Goal: Task Accomplishment & Management: Manage account settings

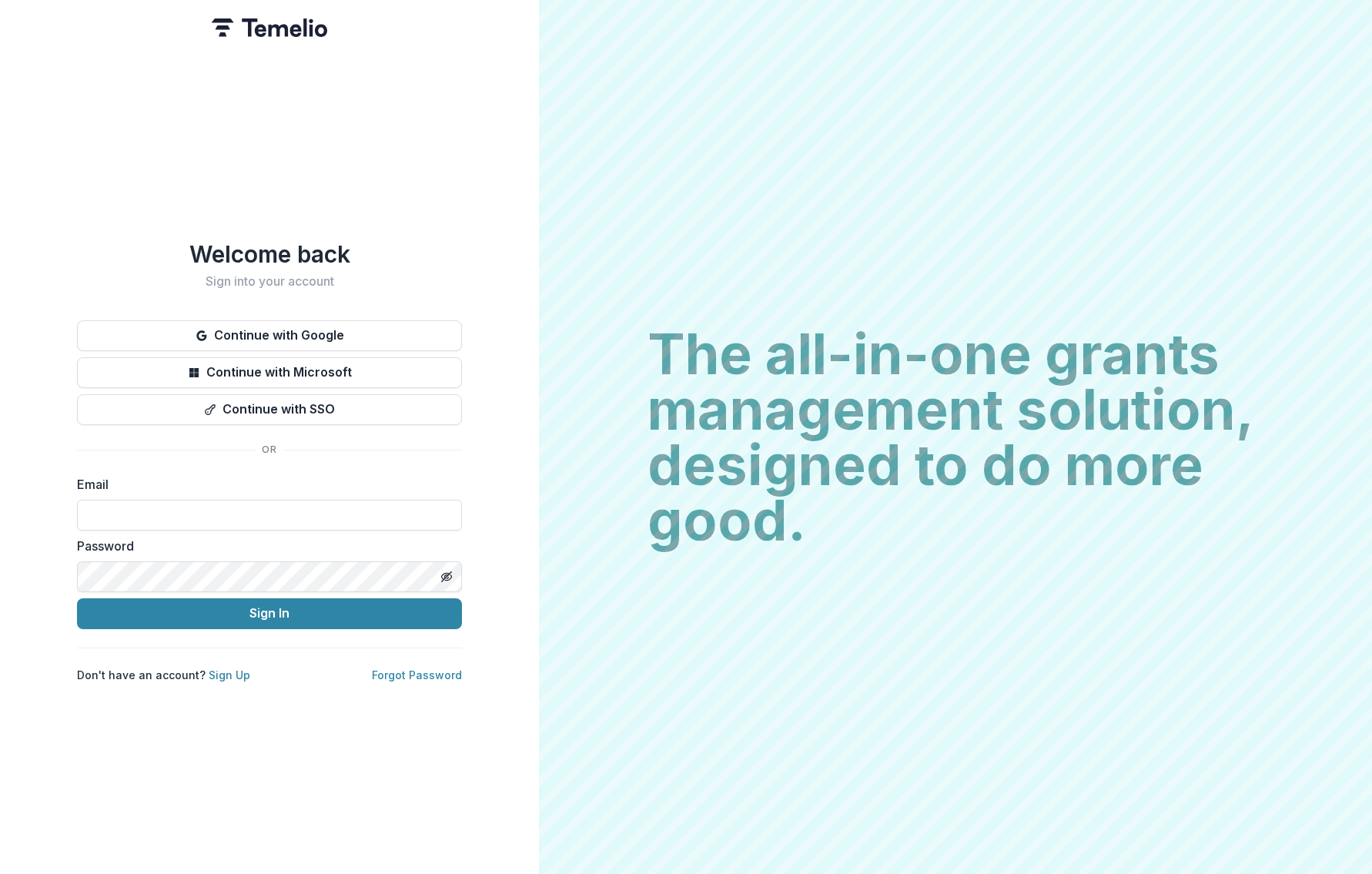
type input "**********"
click at [269, 606] on button "Sign In" at bounding box center [269, 614] width 385 height 31
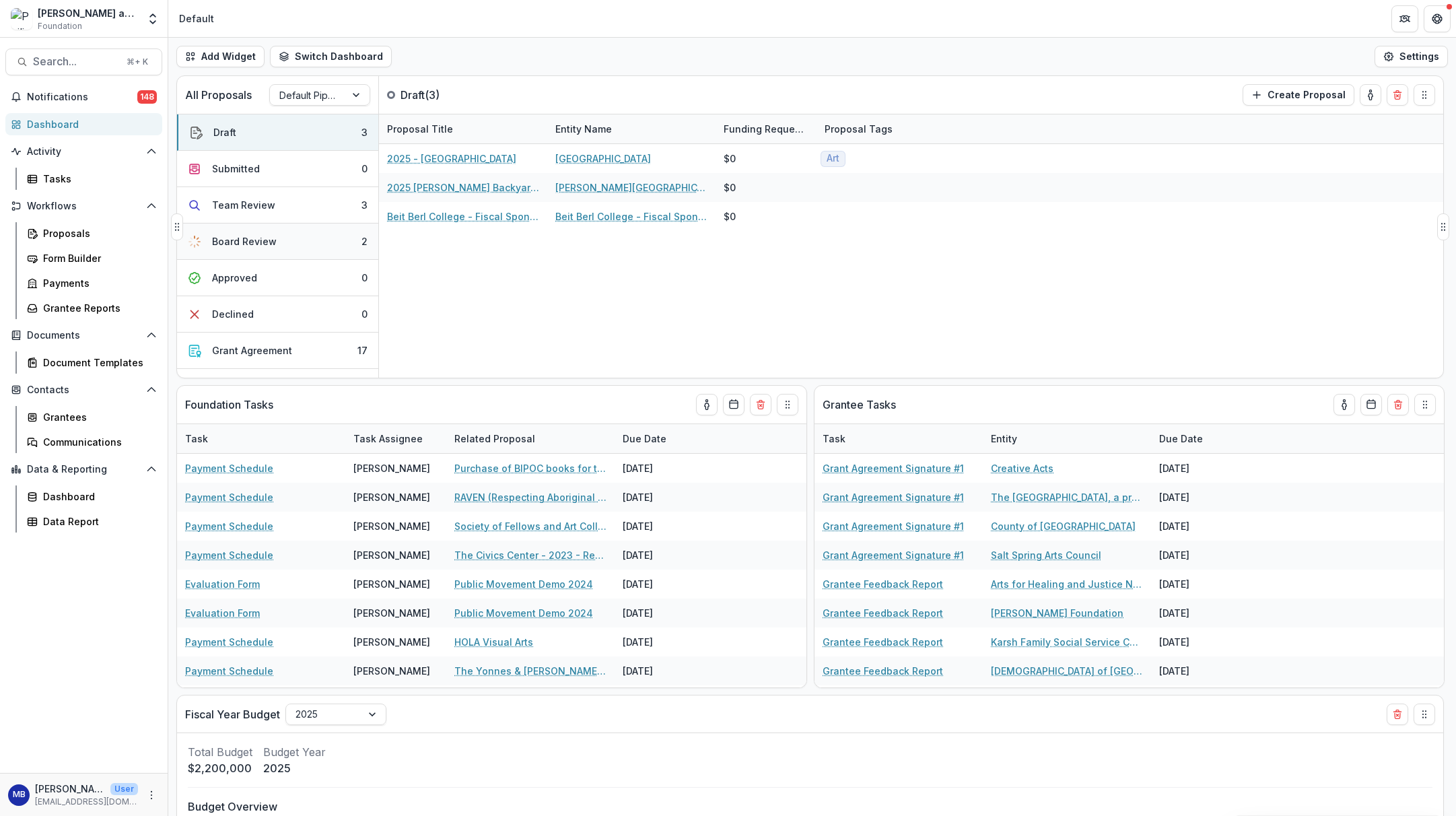
click at [244, 241] on div "Board Review" at bounding box center [244, 241] width 64 height 14
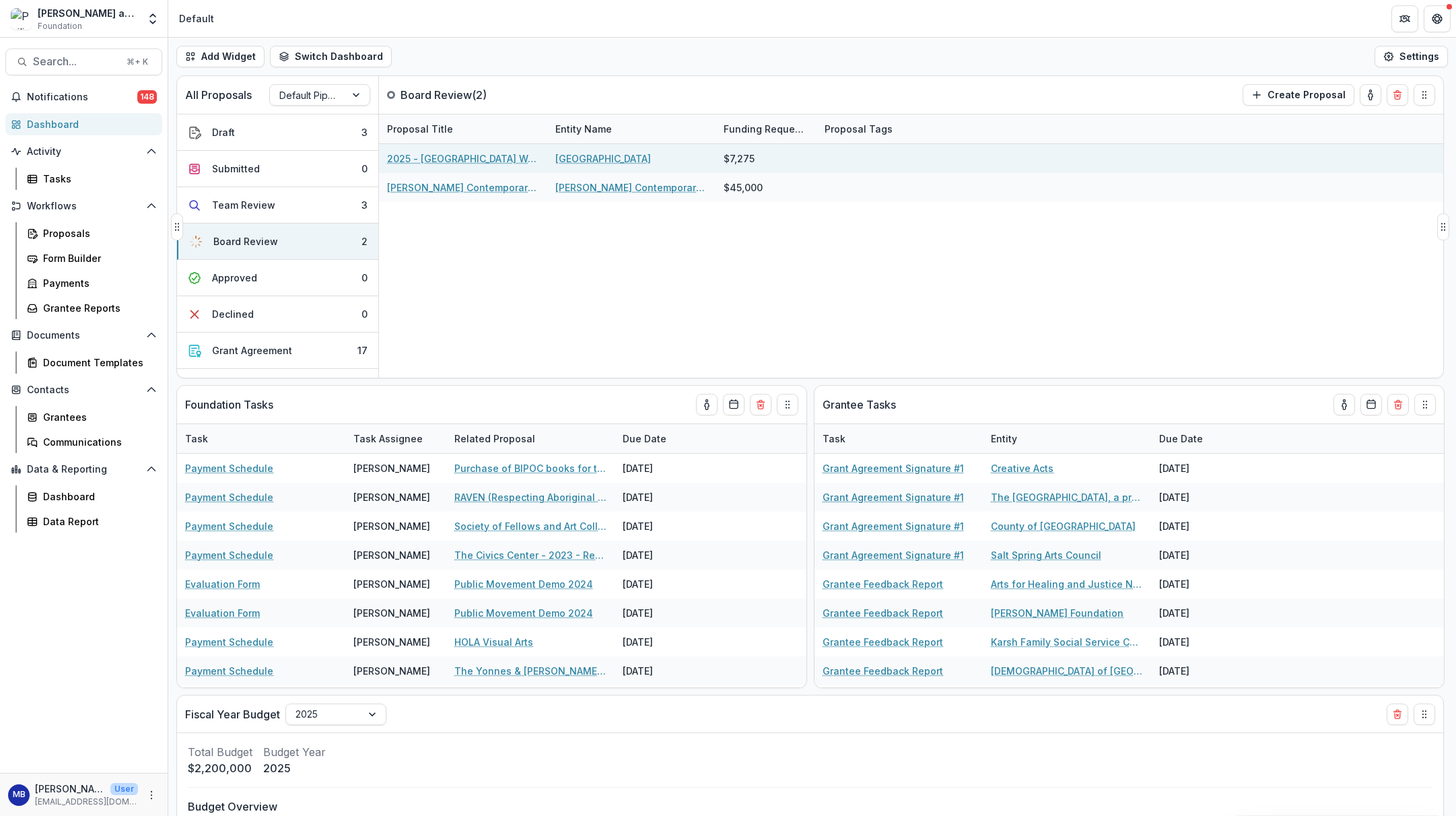
click at [470, 156] on link "2025 - [GEOGRAPHIC_DATA] Welcome Pole" at bounding box center [463, 159] width 152 height 14
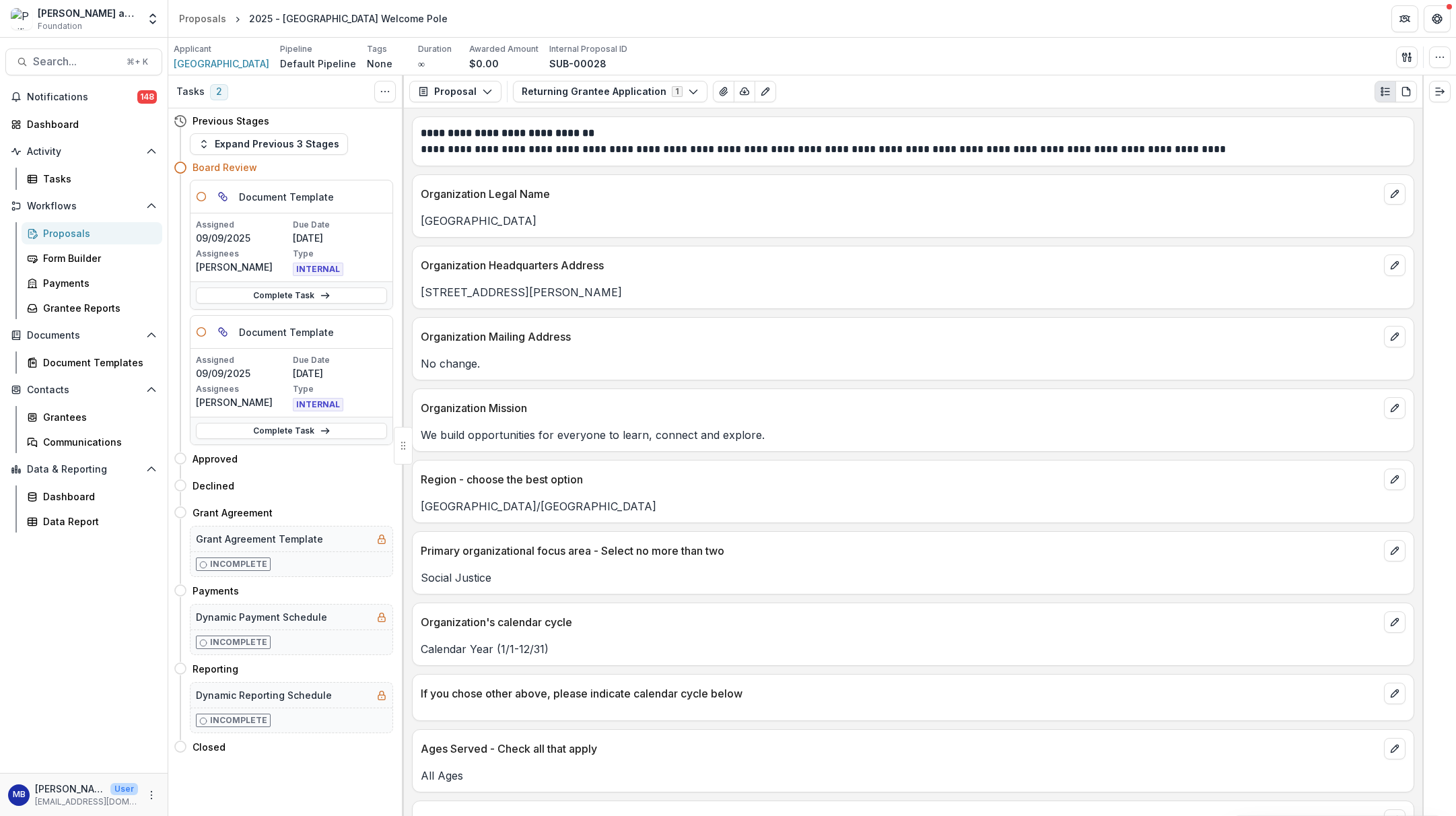
click at [403, 446] on div at bounding box center [403, 445] width 19 height 37
click at [388, 89] on icon "Toggle View Cancelled Tasks" at bounding box center [385, 91] width 11 height 11
click at [325, 296] on line at bounding box center [325, 296] width 8 height 0
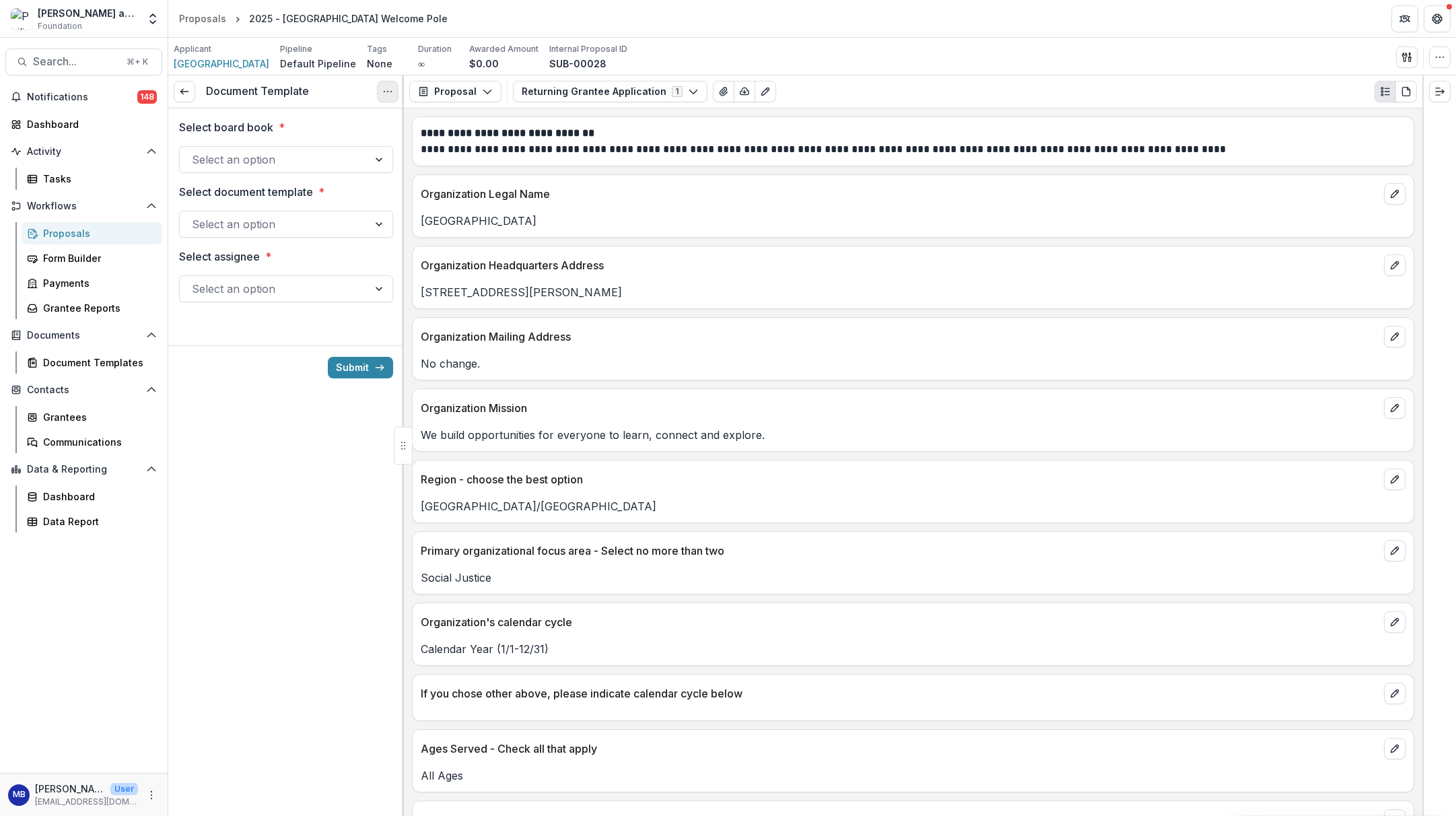
click at [388, 90] on icon "Options" at bounding box center [388, 91] width 11 height 11
click at [310, 154] on button "Cancel Task" at bounding box center [323, 150] width 144 height 22
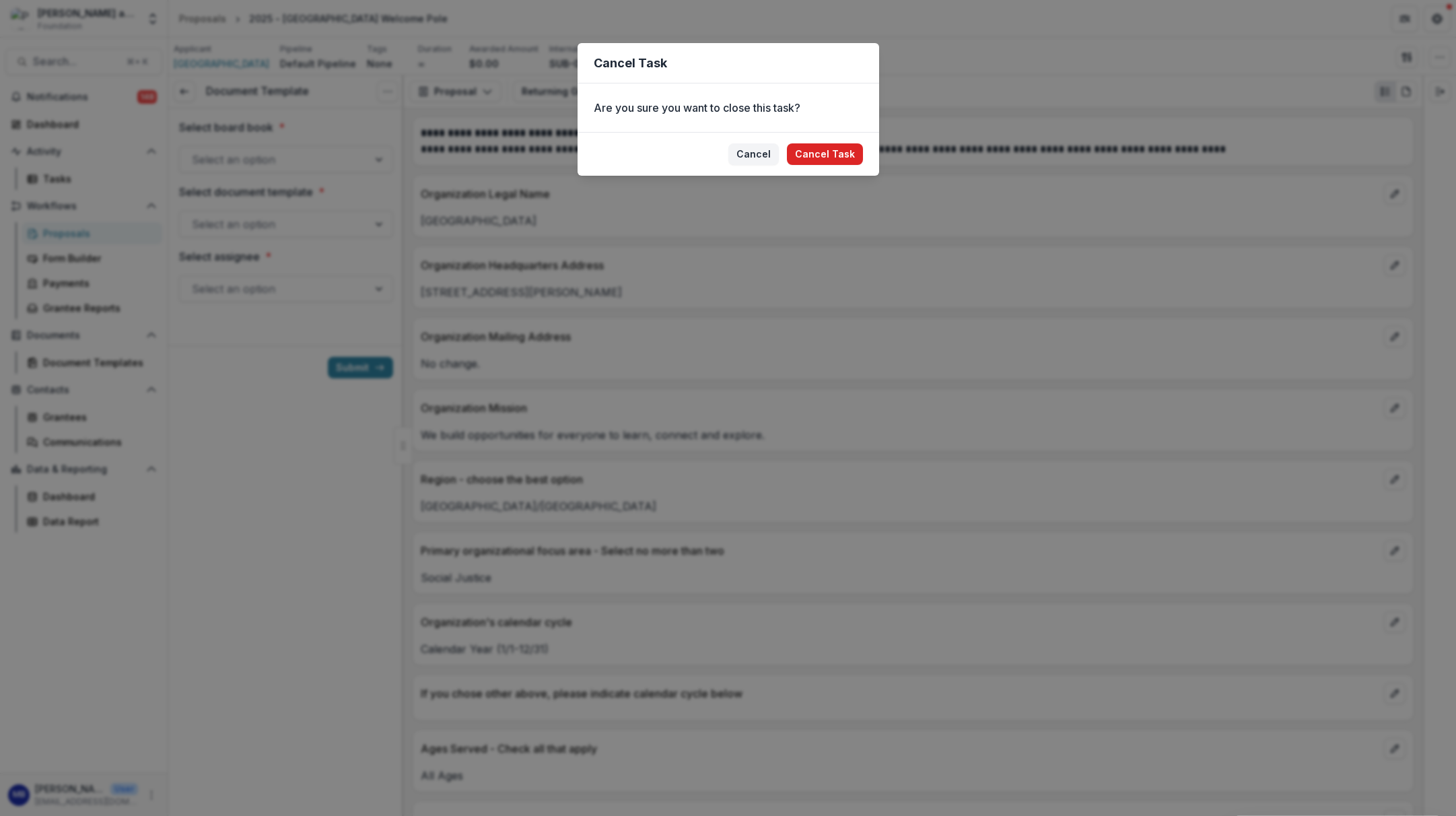
click at [811, 153] on button "Cancel Task" at bounding box center [825, 154] width 76 height 21
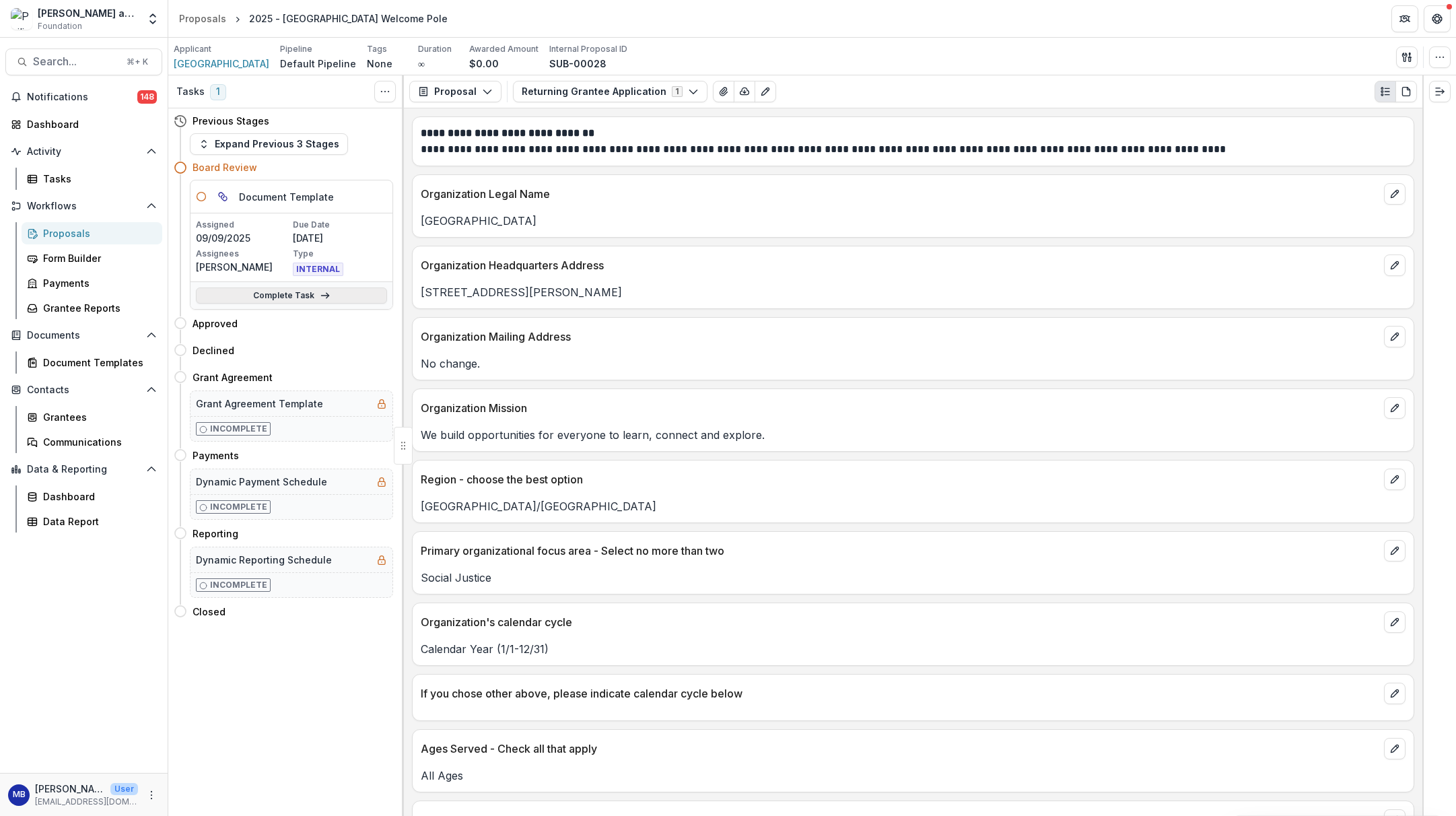
click at [312, 294] on link "Complete Task" at bounding box center [291, 295] width 191 height 16
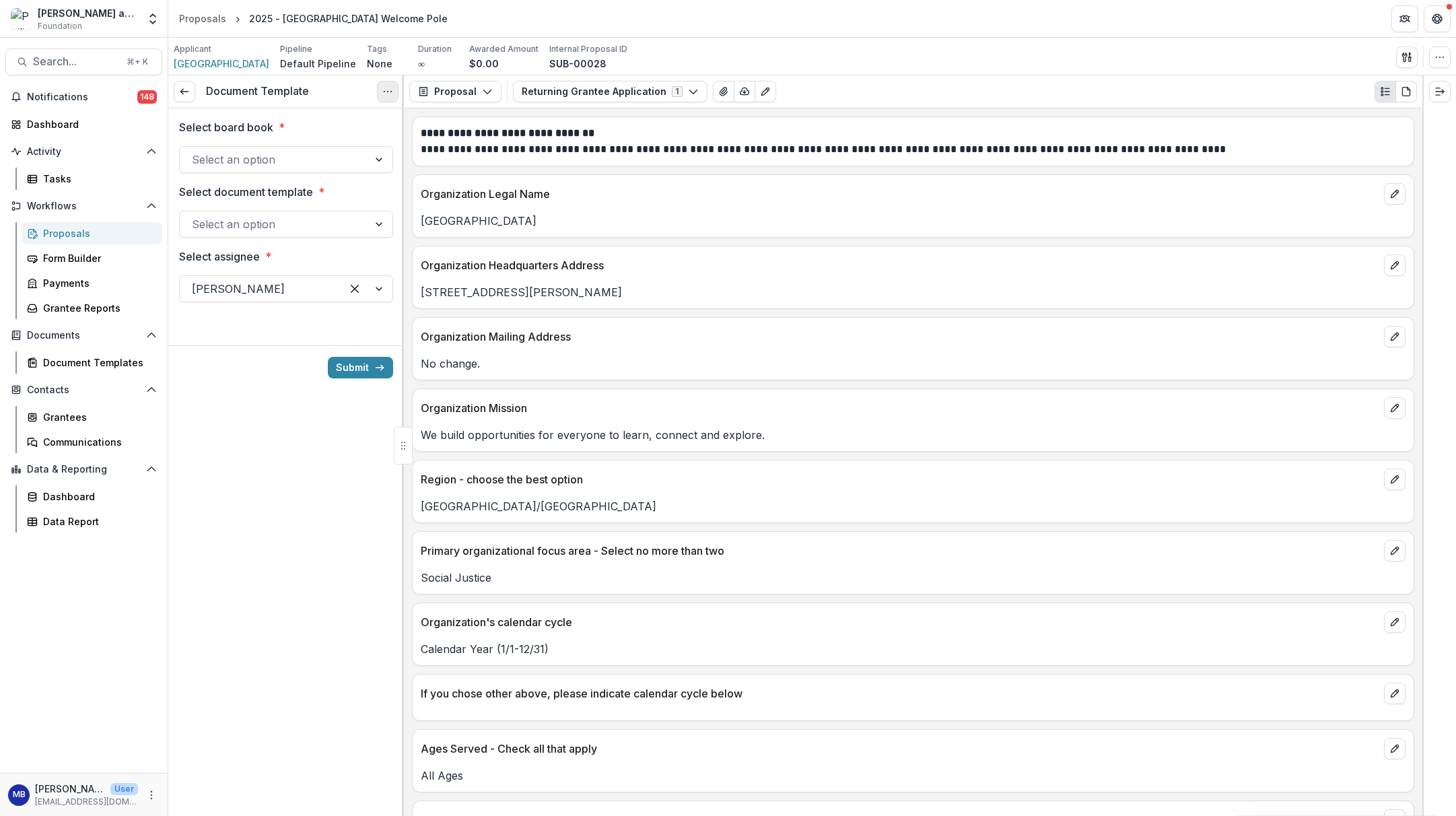
click at [388, 91] on icon "Options" at bounding box center [388, 91] width 11 height 11
click at [314, 151] on button "Cancel Task" at bounding box center [323, 150] width 144 height 22
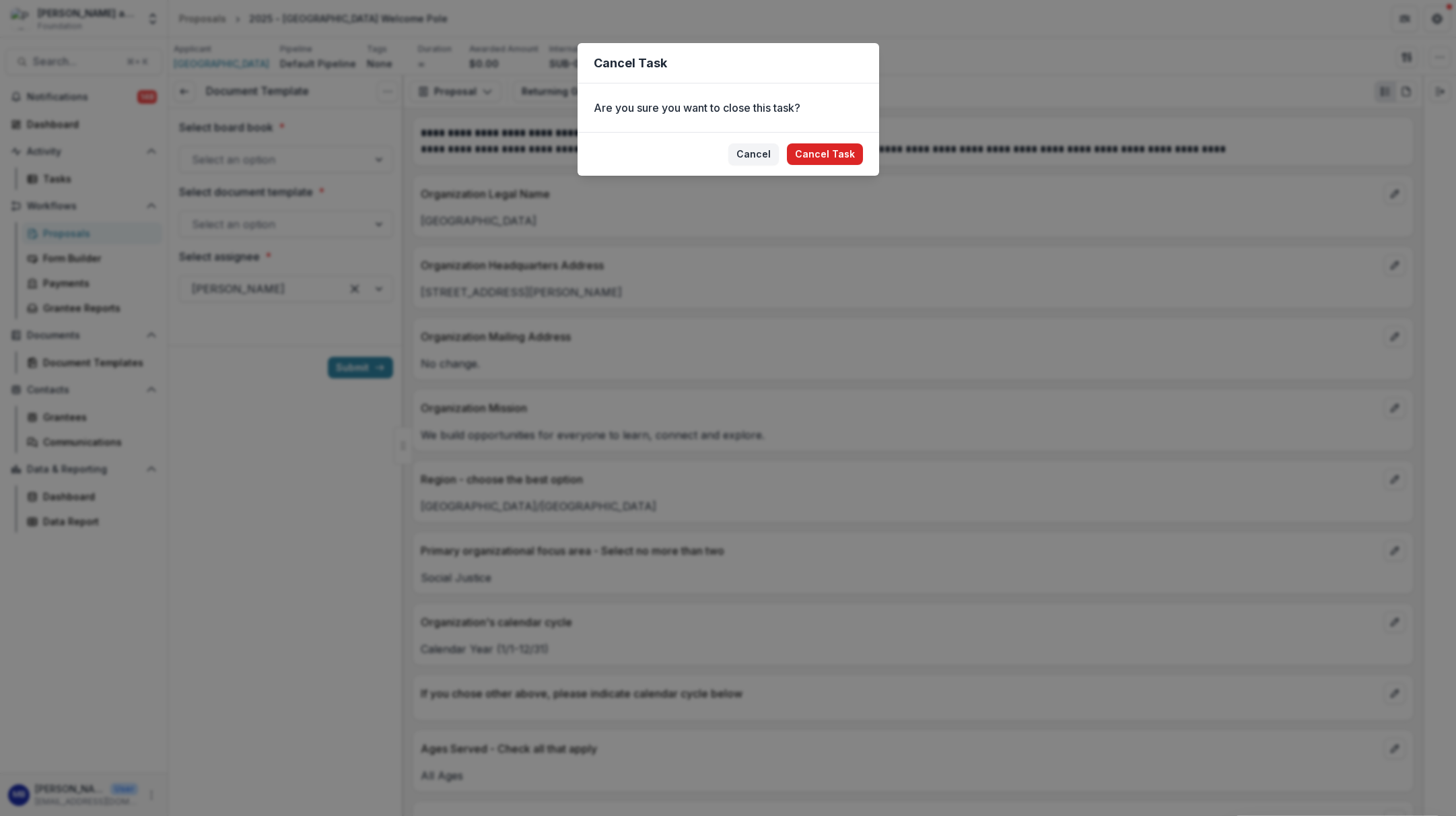
click at [813, 158] on button "Cancel Task" at bounding box center [825, 154] width 76 height 21
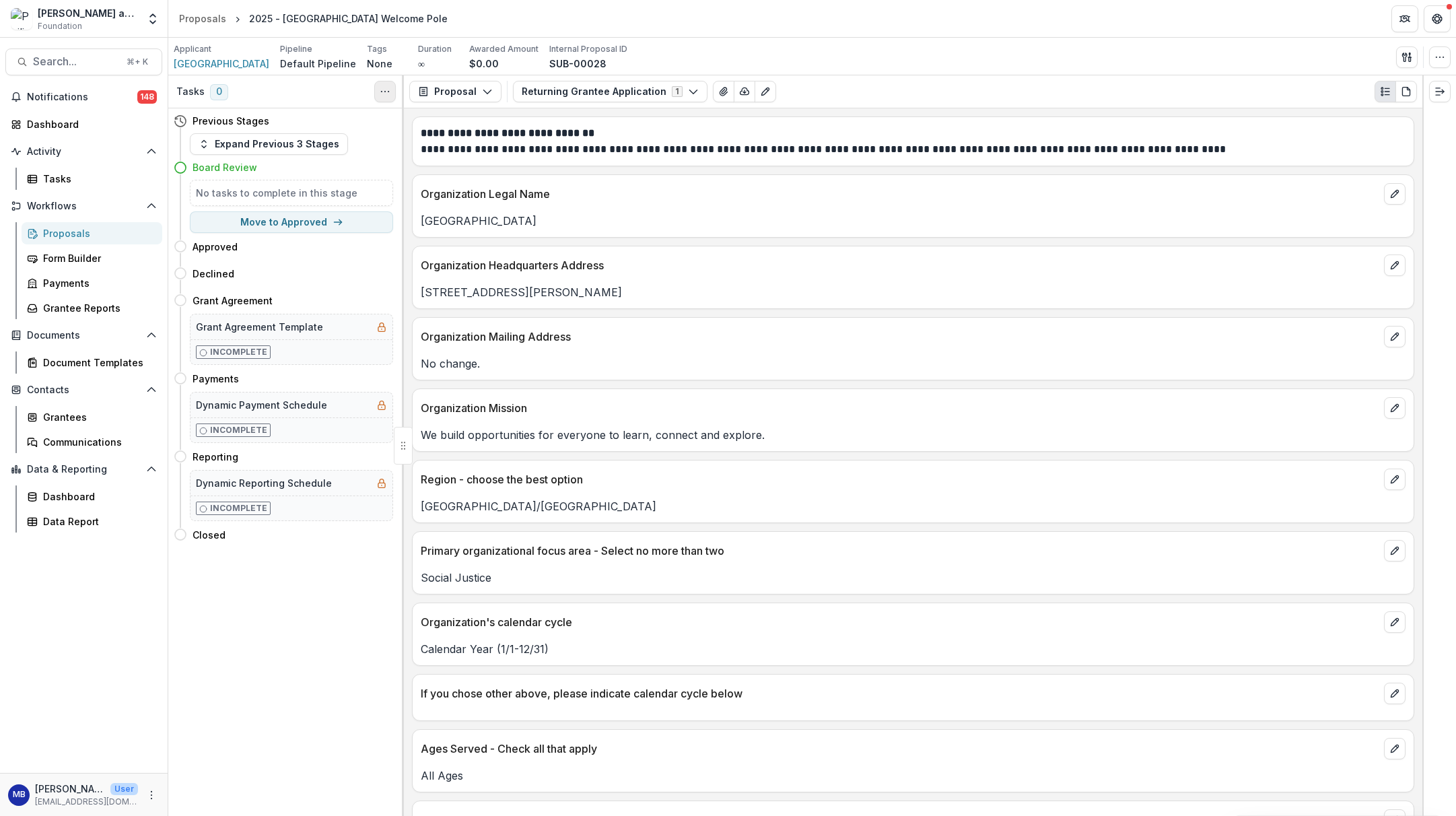
click at [388, 89] on icon "Toggle View Cancelled Tasks" at bounding box center [385, 91] width 11 height 11
click at [335, 115] on div "Previous Stages" at bounding box center [283, 121] width 219 height 25
click at [285, 144] on button "Expand Previous 3 Stages" at bounding box center [269, 144] width 159 height 21
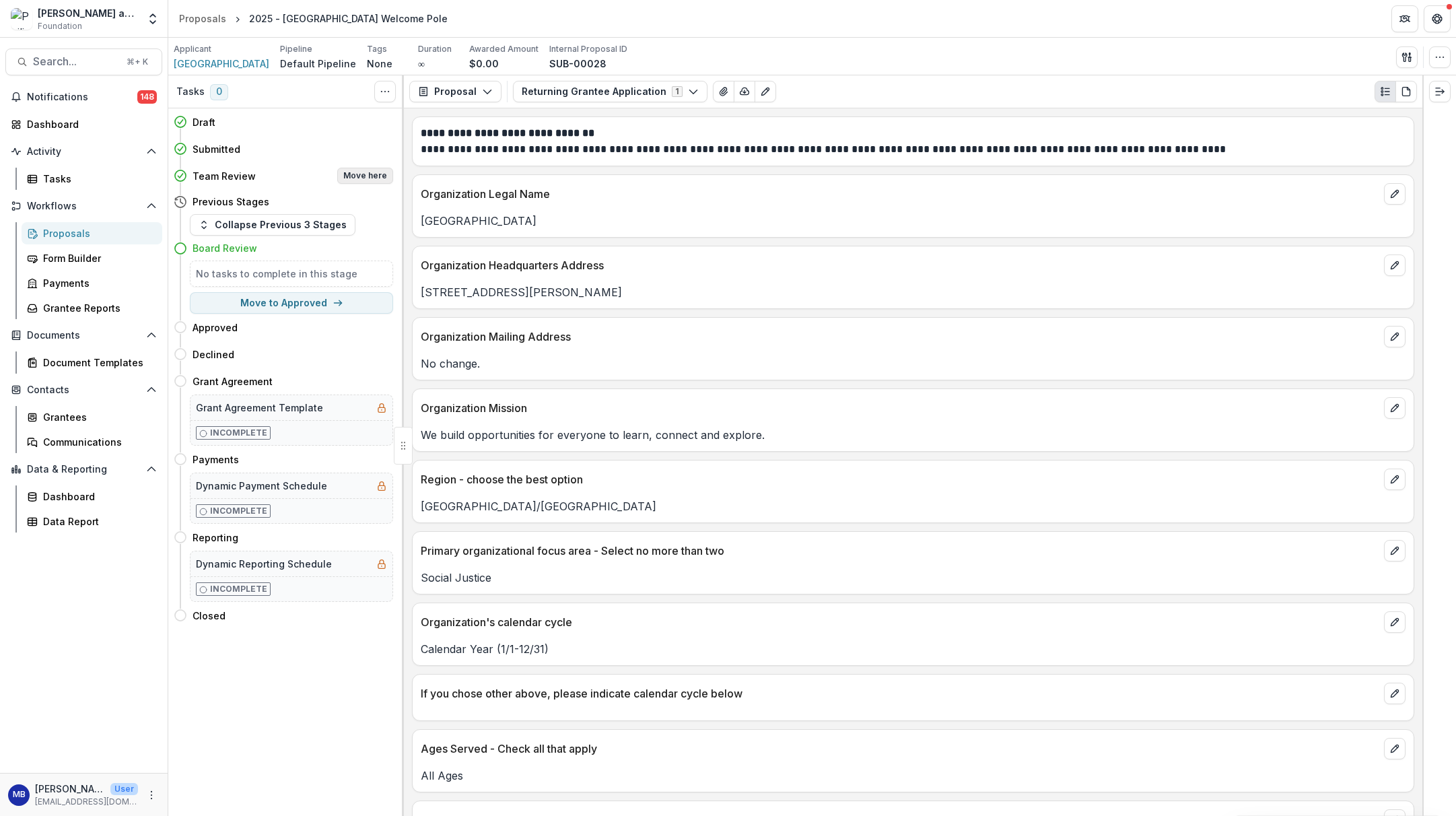
click at [361, 175] on button "Move here" at bounding box center [365, 175] width 56 height 16
select select "**********"
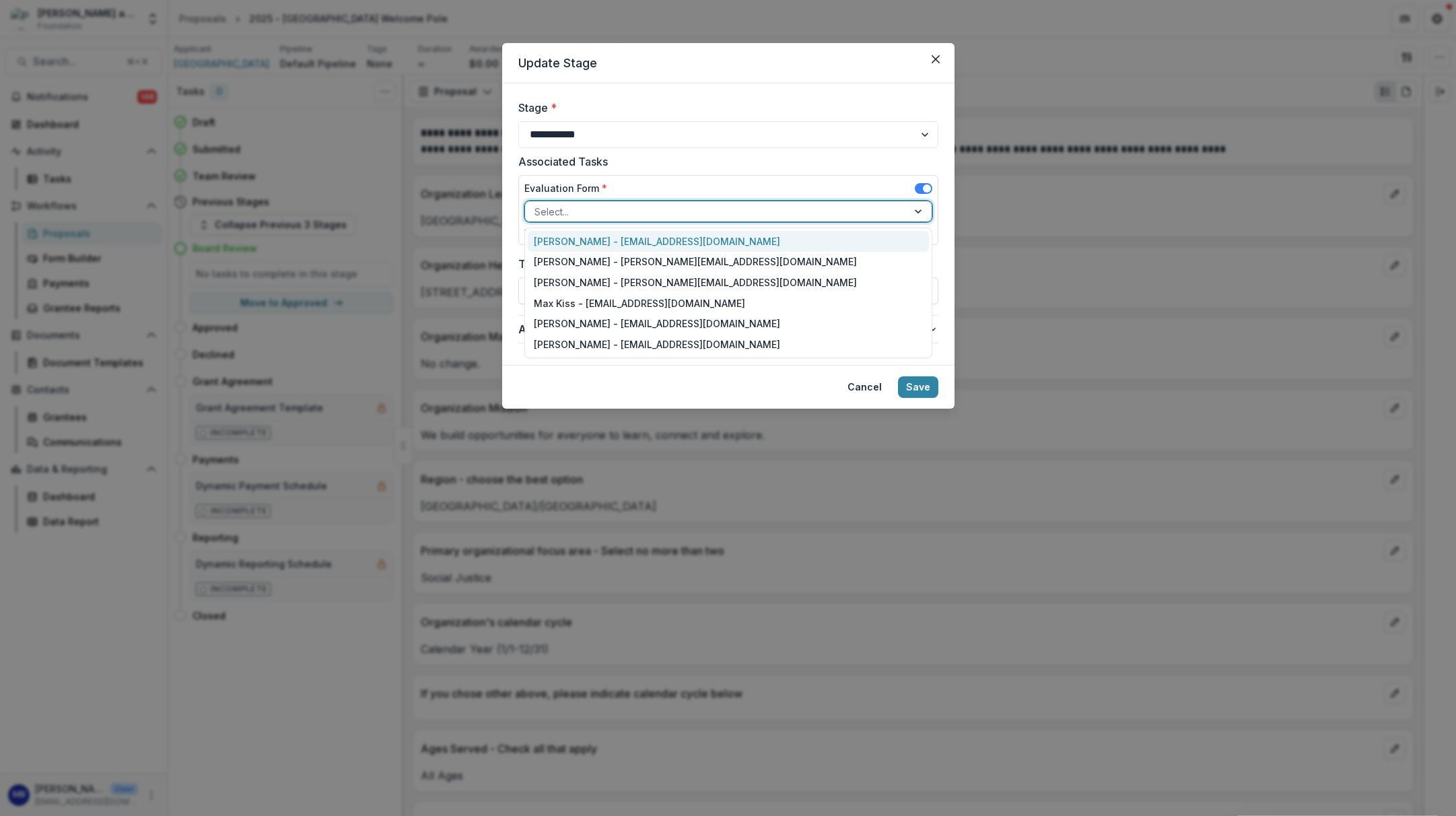
click at [917, 209] on div at bounding box center [919, 211] width 24 height 20
click at [692, 258] on div "[PERSON_NAME] - [PERSON_NAME][EMAIL_ADDRESS][DOMAIN_NAME]" at bounding box center [728, 263] width 402 height 21
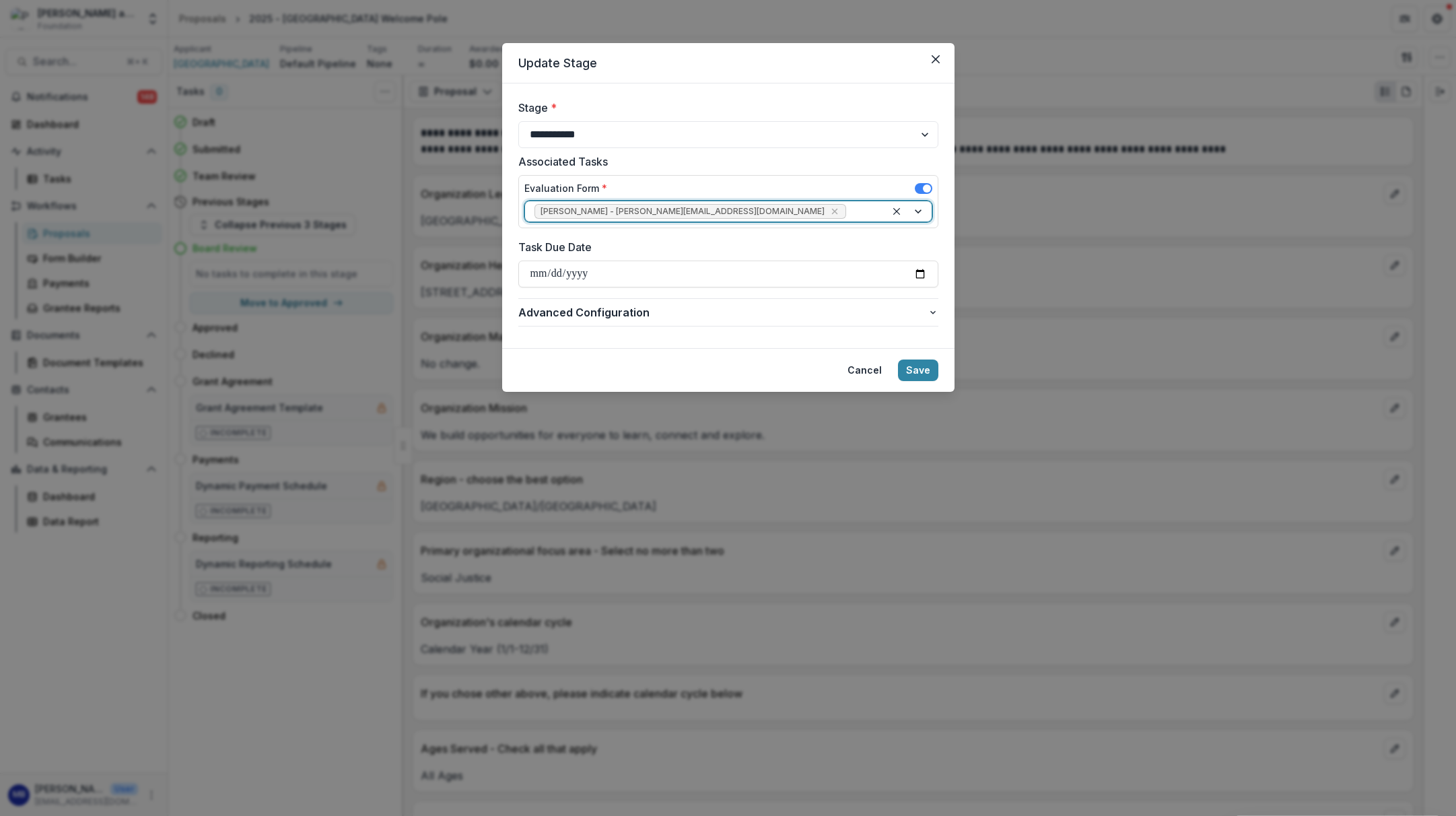
click at [917, 211] on div at bounding box center [909, 211] width 46 height 20
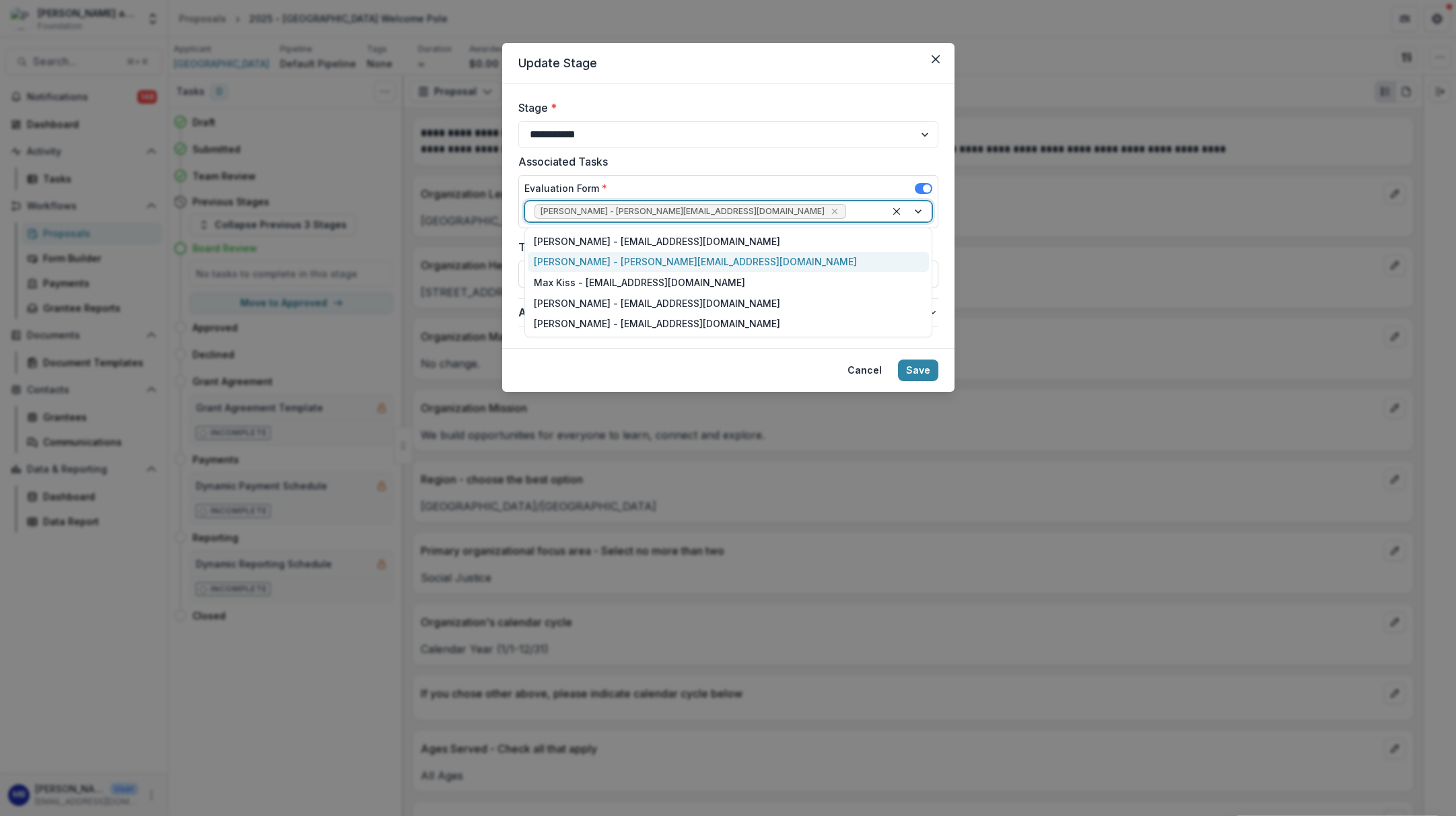
click at [719, 263] on div "[PERSON_NAME] - [PERSON_NAME][EMAIL_ADDRESS][DOMAIN_NAME]" at bounding box center [728, 263] width 402 height 21
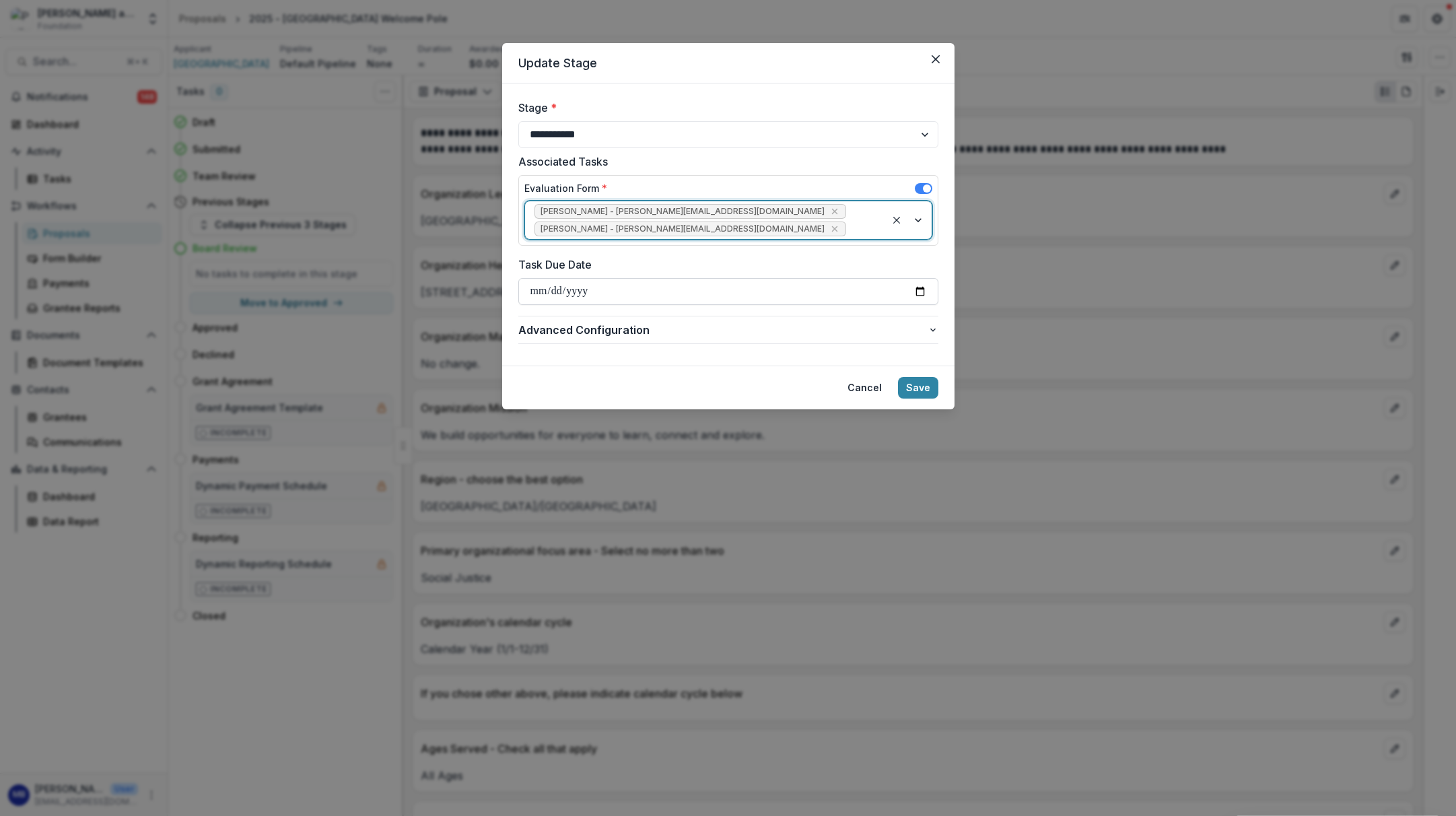
click at [556, 289] on input "**********" at bounding box center [728, 292] width 420 height 27
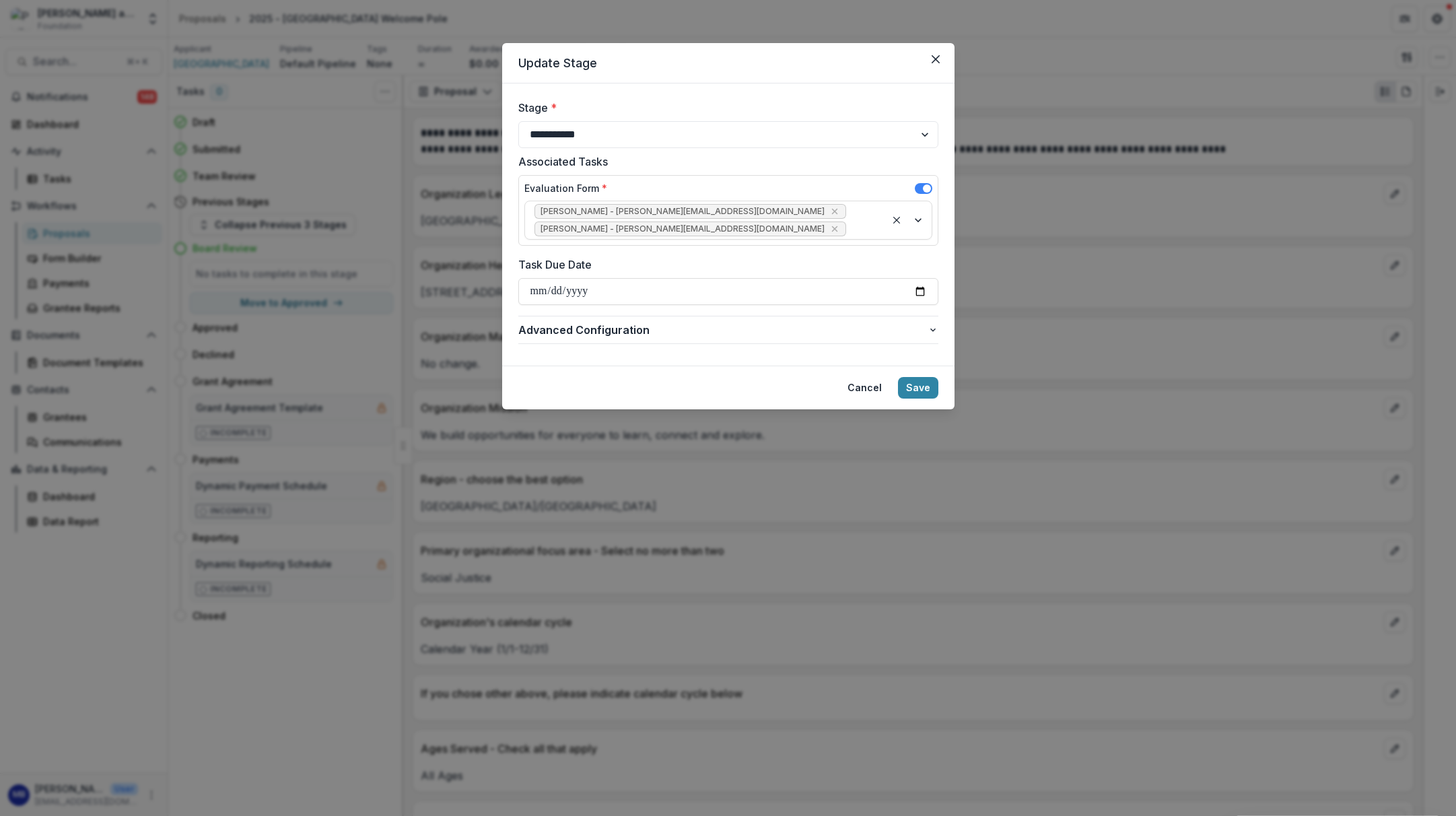
type input "**********"
click at [917, 387] on button "Save" at bounding box center [918, 388] width 40 height 21
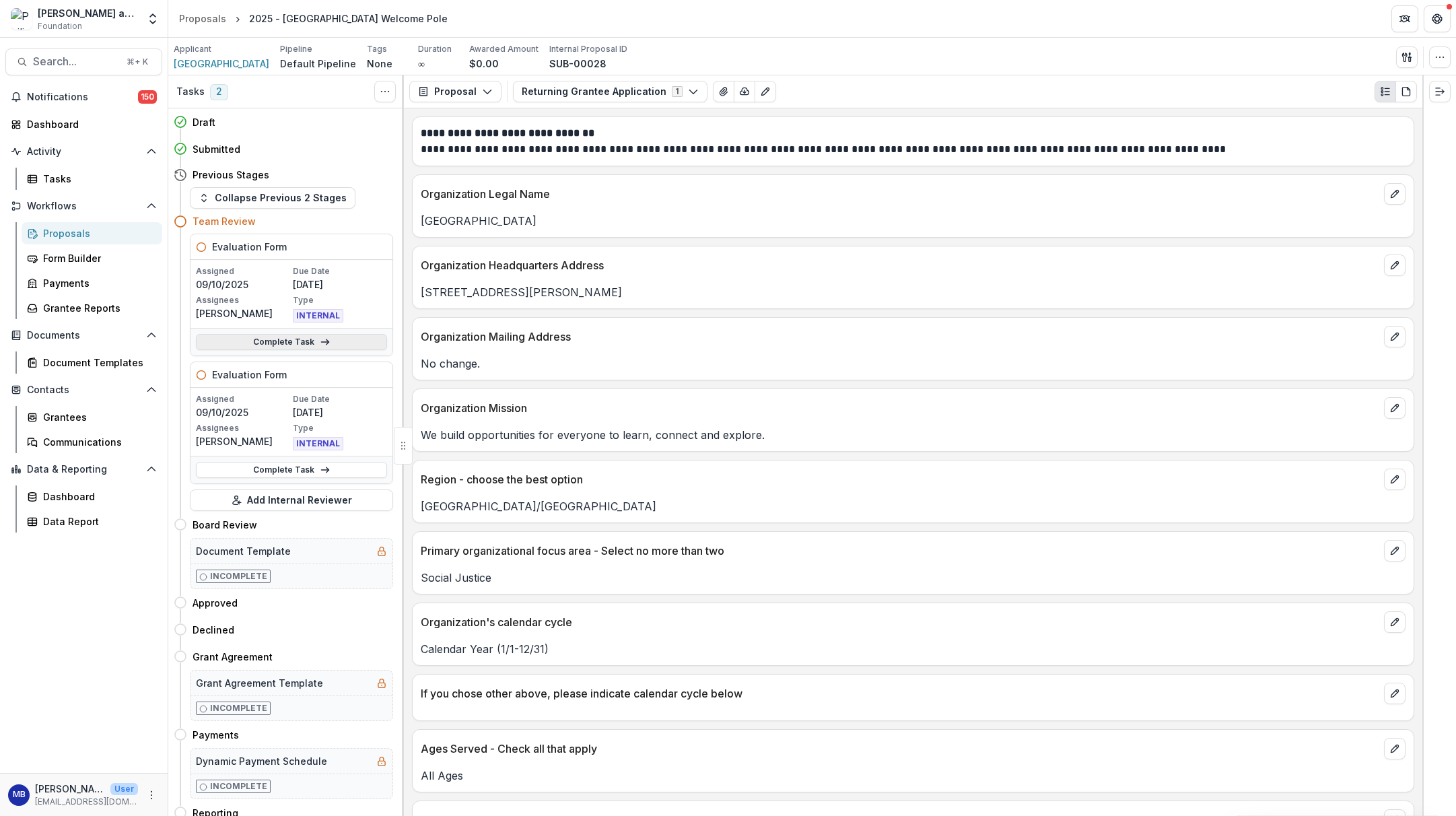
click at [305, 344] on link "Complete Task" at bounding box center [291, 342] width 191 height 16
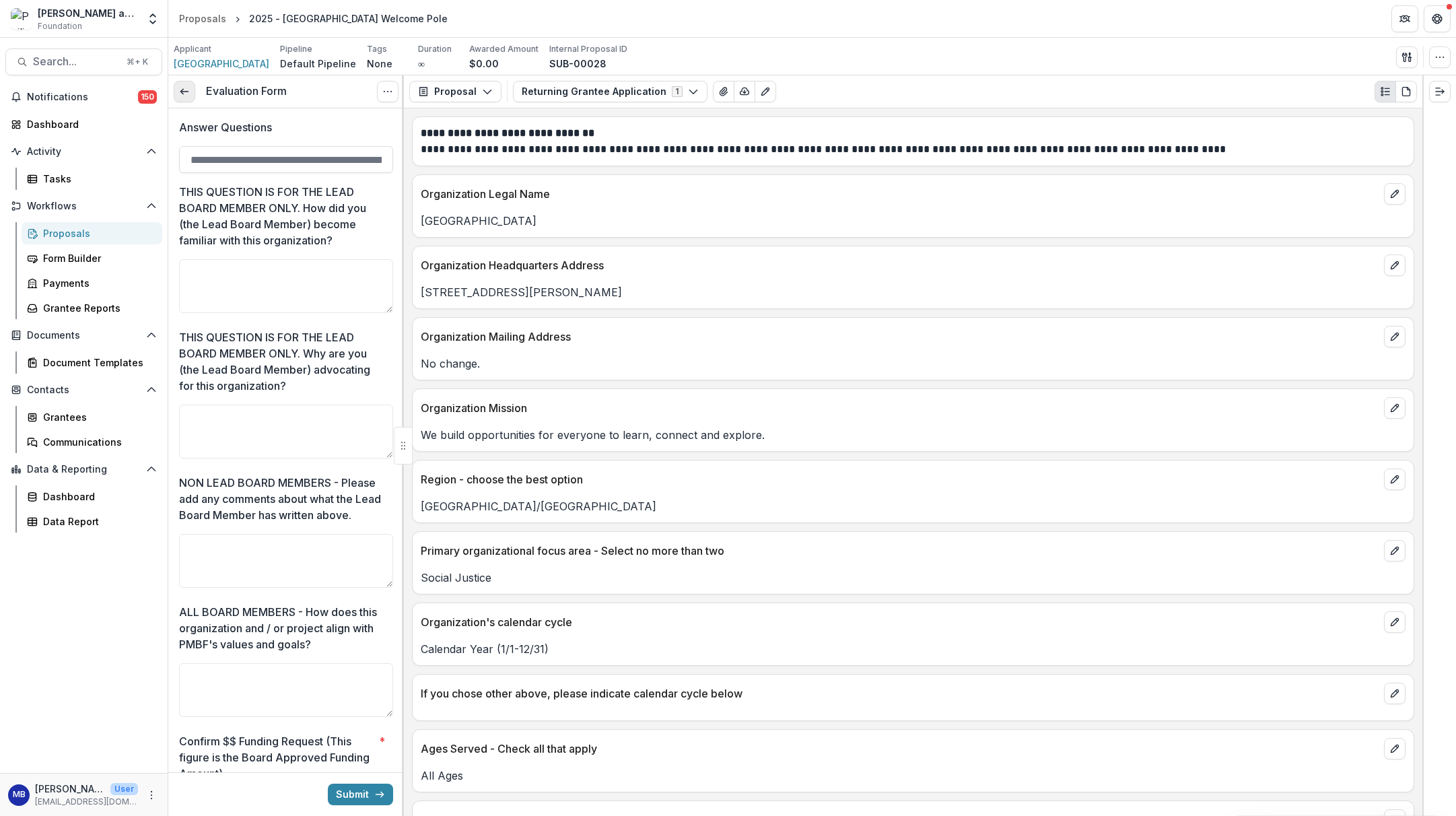
click at [183, 94] on polyline at bounding box center [182, 91] width 3 height 6
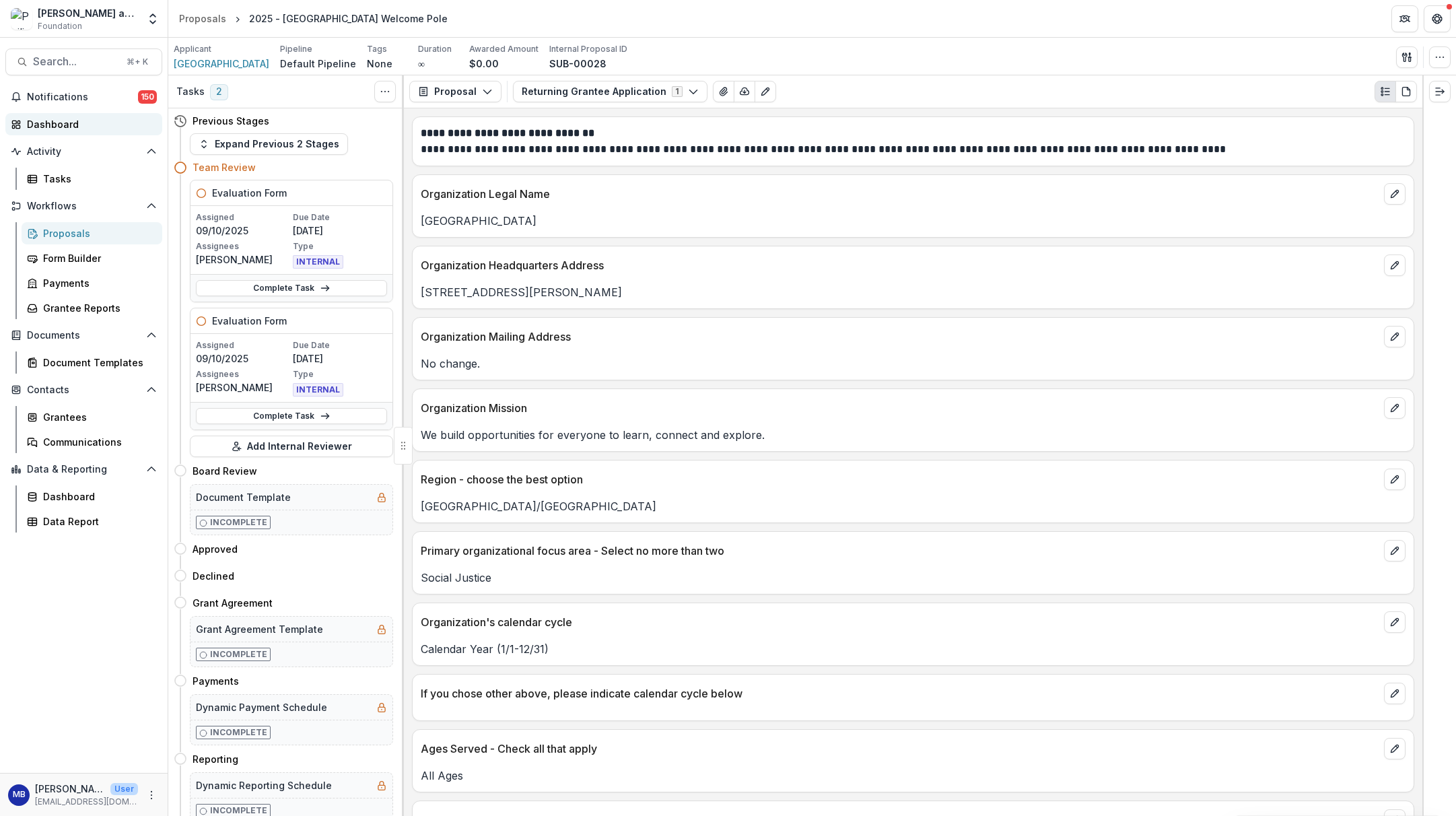
click at [53, 120] on div "Dashboard" at bounding box center [89, 124] width 125 height 14
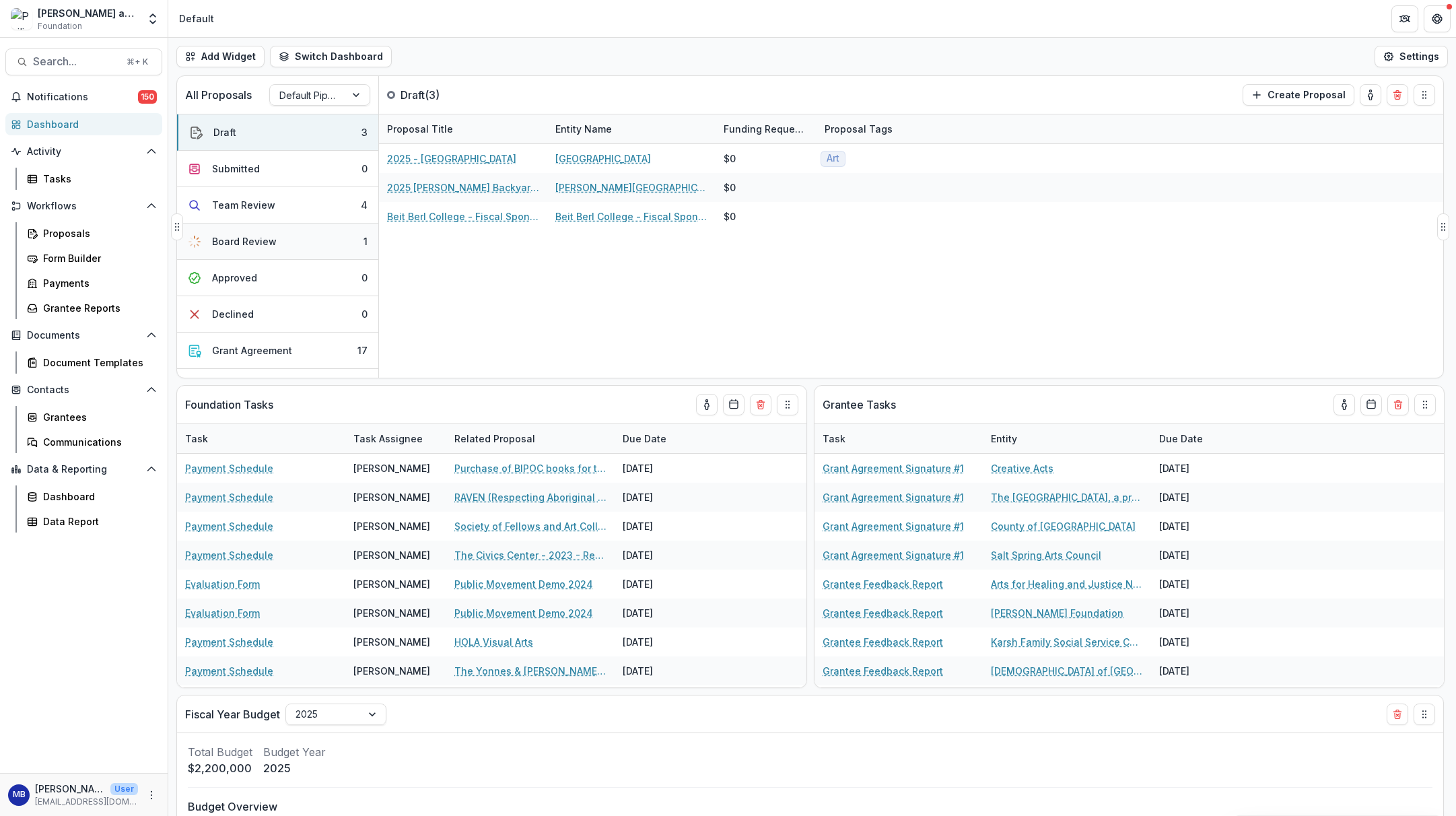
click at [240, 242] on div "Board Review" at bounding box center [244, 241] width 64 height 14
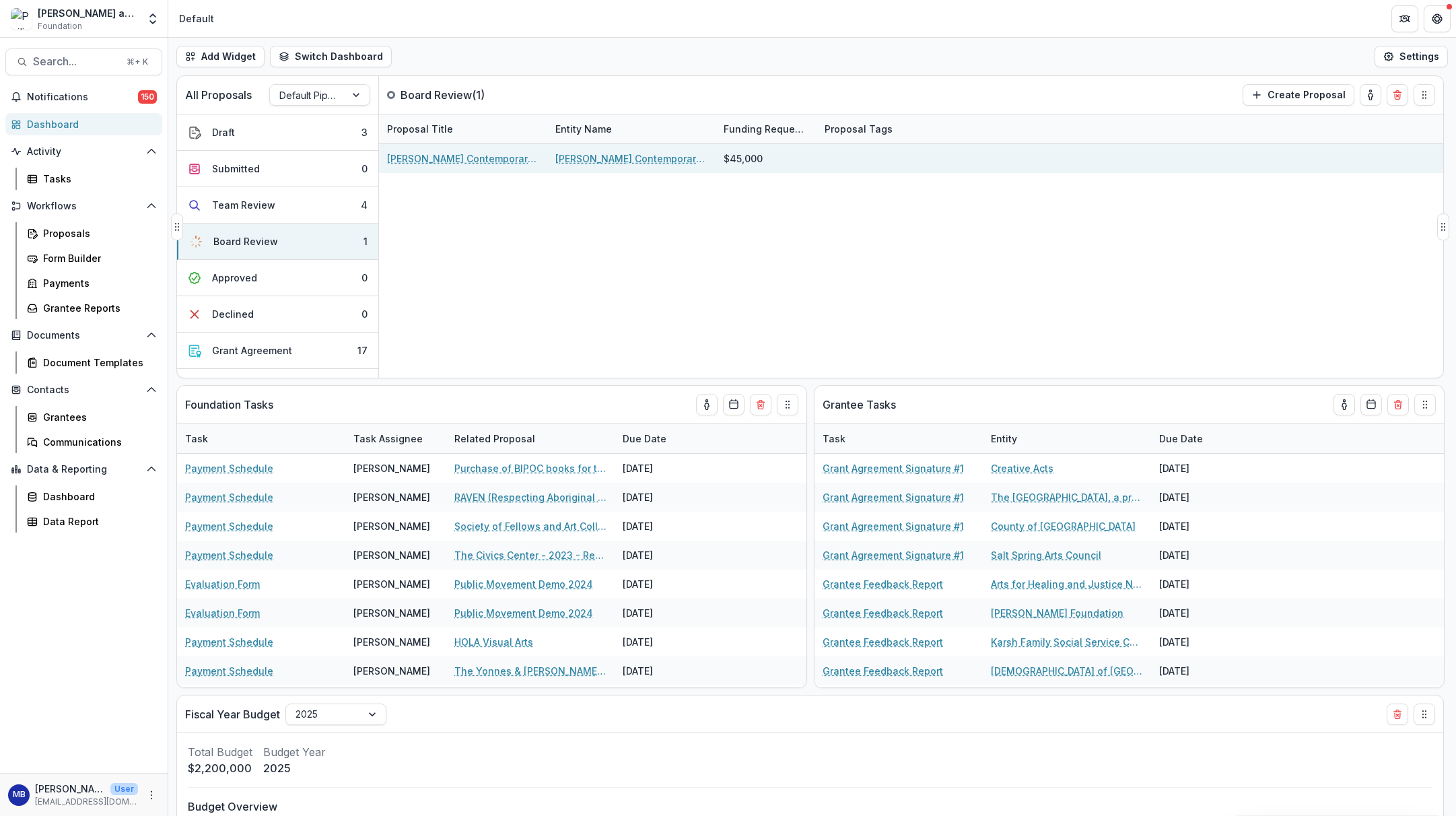
click at [464, 158] on link "[PERSON_NAME] Contemporary Israeli Art Fund, Inc. - 2025 - Returning Grantee Ap…" at bounding box center [463, 159] width 152 height 14
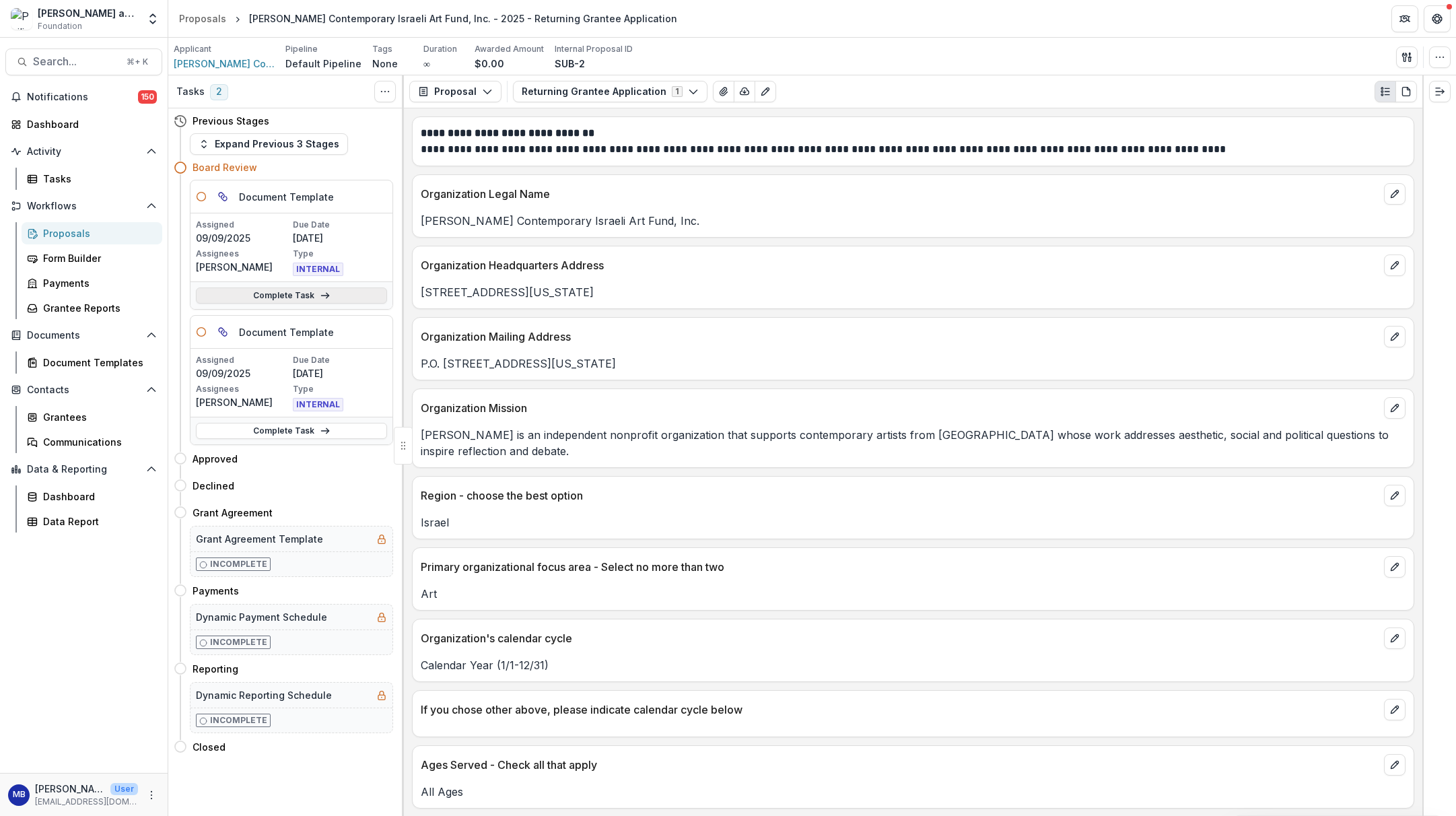
click at [309, 293] on link "Complete Task" at bounding box center [291, 295] width 191 height 16
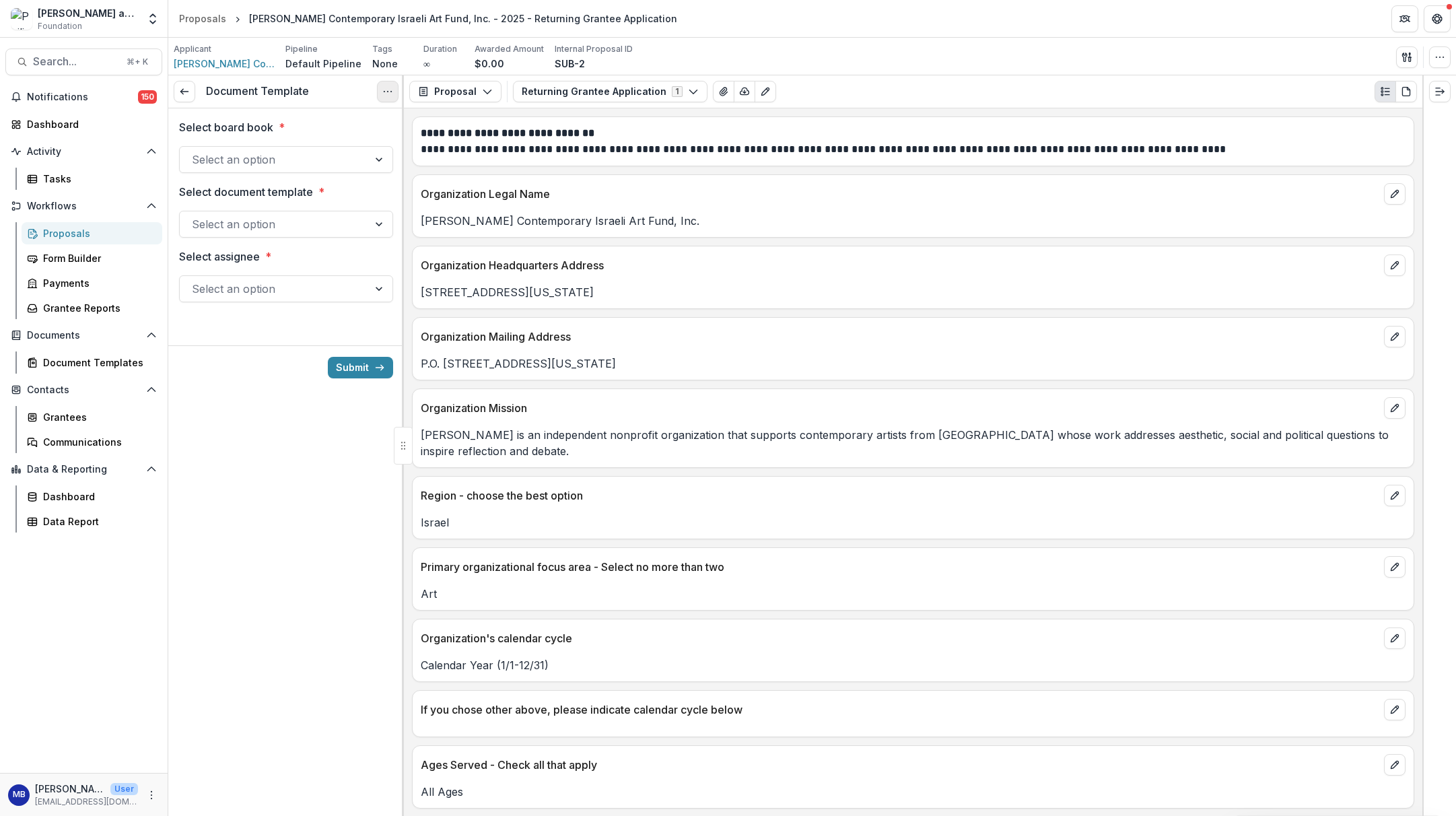
click at [384, 93] on icon "Options" at bounding box center [388, 91] width 11 height 11
click at [330, 147] on button "Cancel Task" at bounding box center [323, 150] width 144 height 22
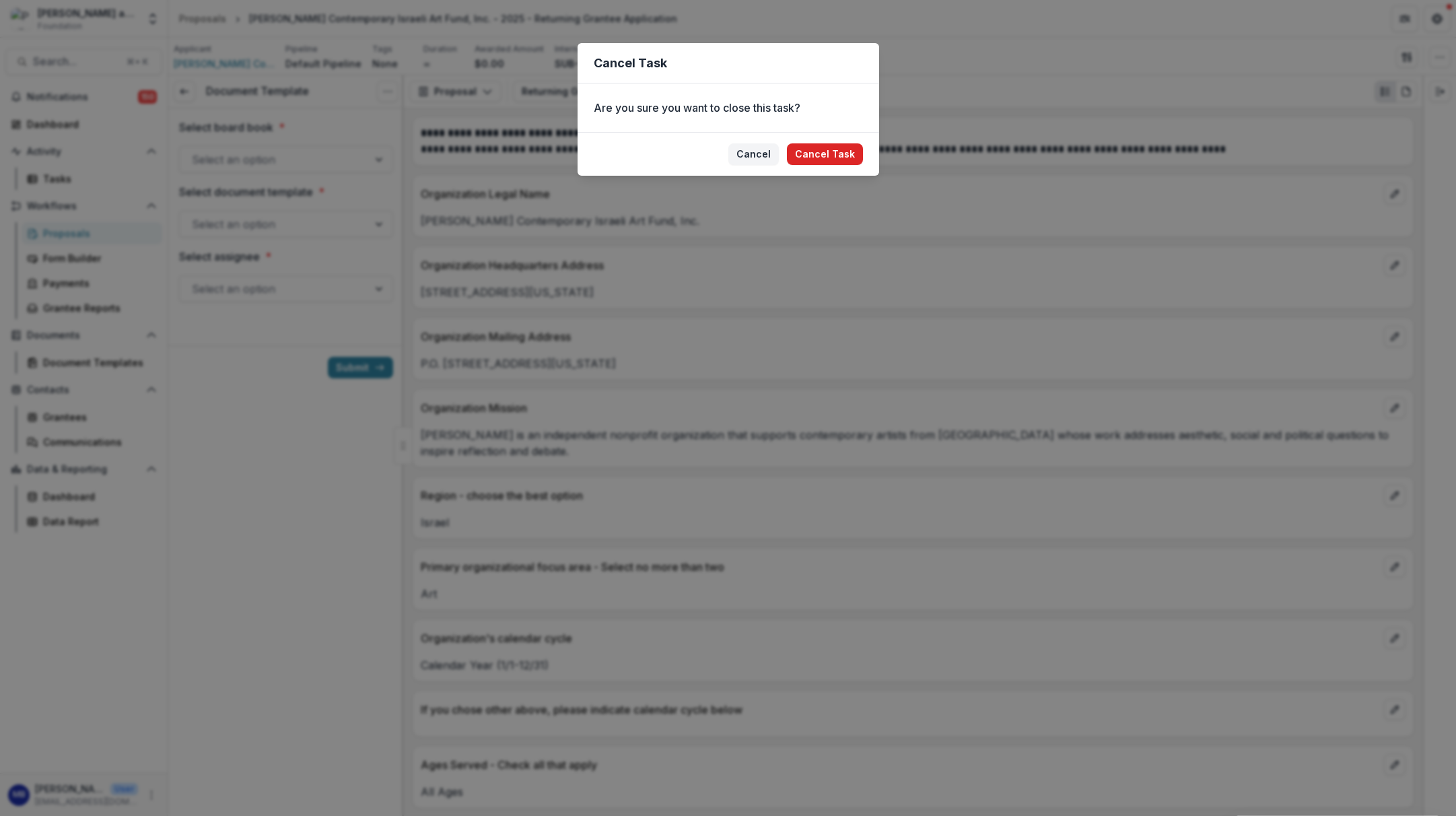
click at [805, 159] on button "Cancel Task" at bounding box center [825, 154] width 76 height 21
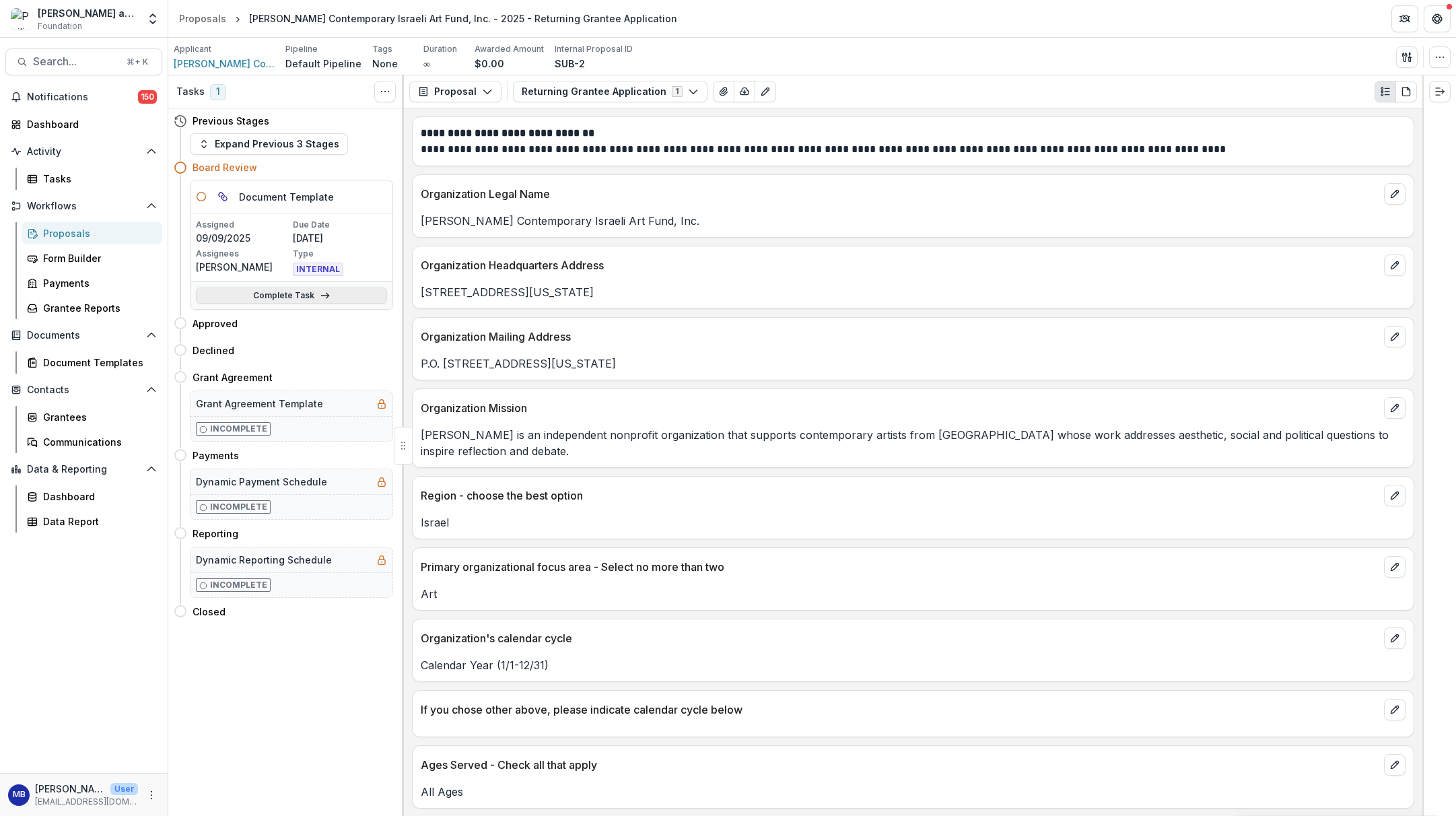
click at [286, 295] on link "Complete Task" at bounding box center [291, 295] width 191 height 16
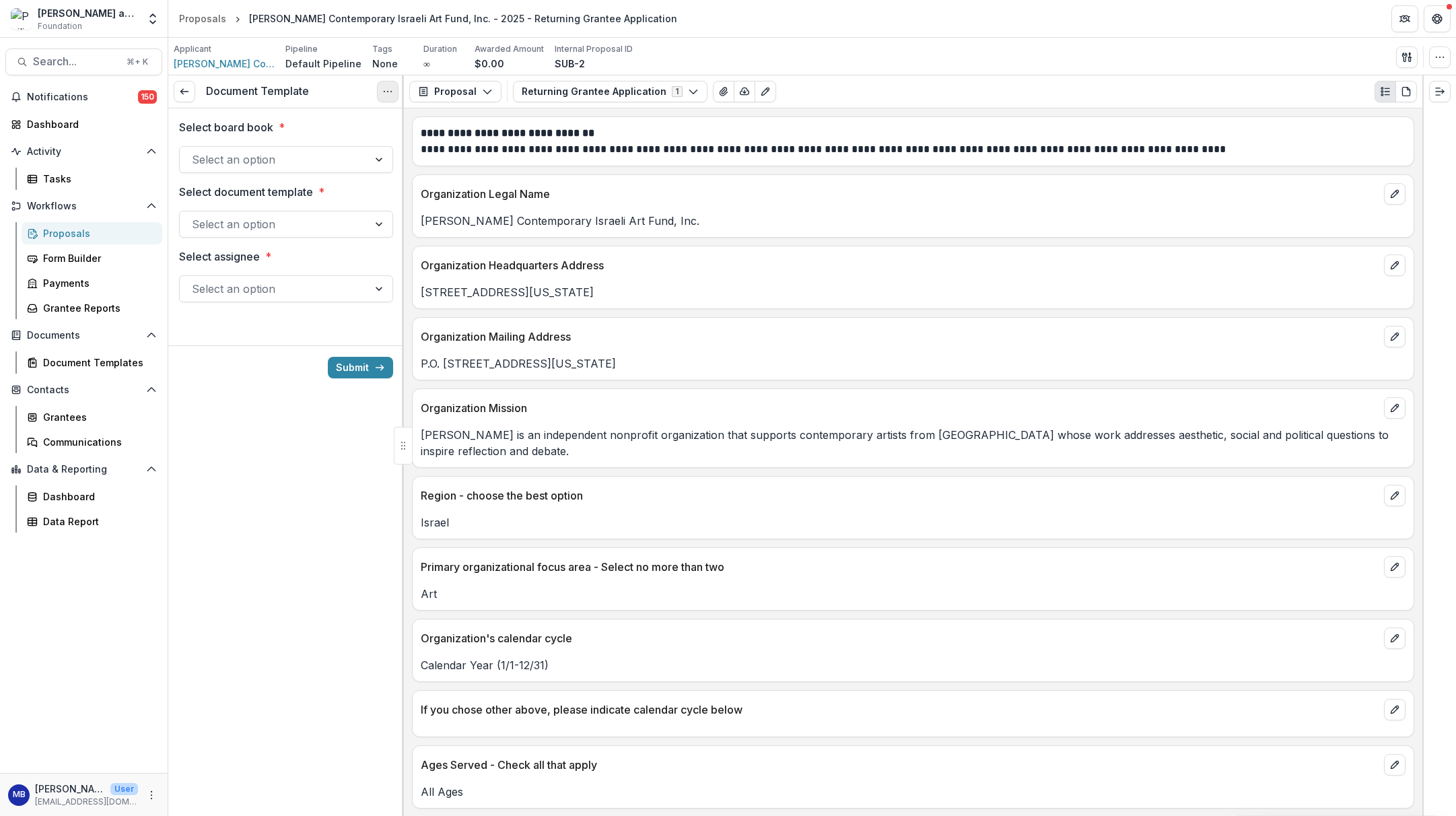
click at [388, 89] on icon "Options" at bounding box center [388, 91] width 11 height 11
click at [312, 150] on button "Cancel Task" at bounding box center [323, 150] width 144 height 22
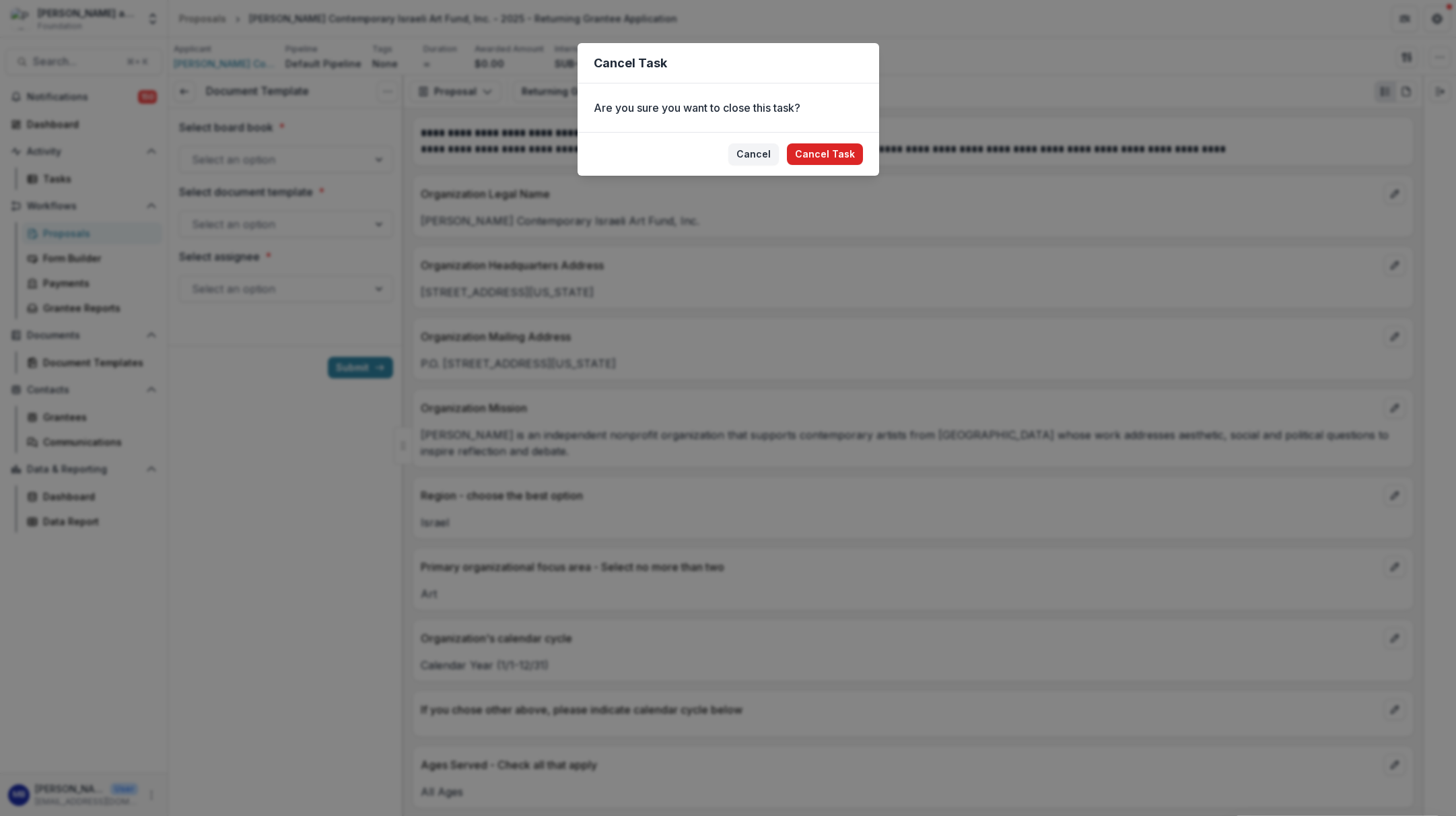
click at [809, 162] on button "Cancel Task" at bounding box center [825, 154] width 76 height 21
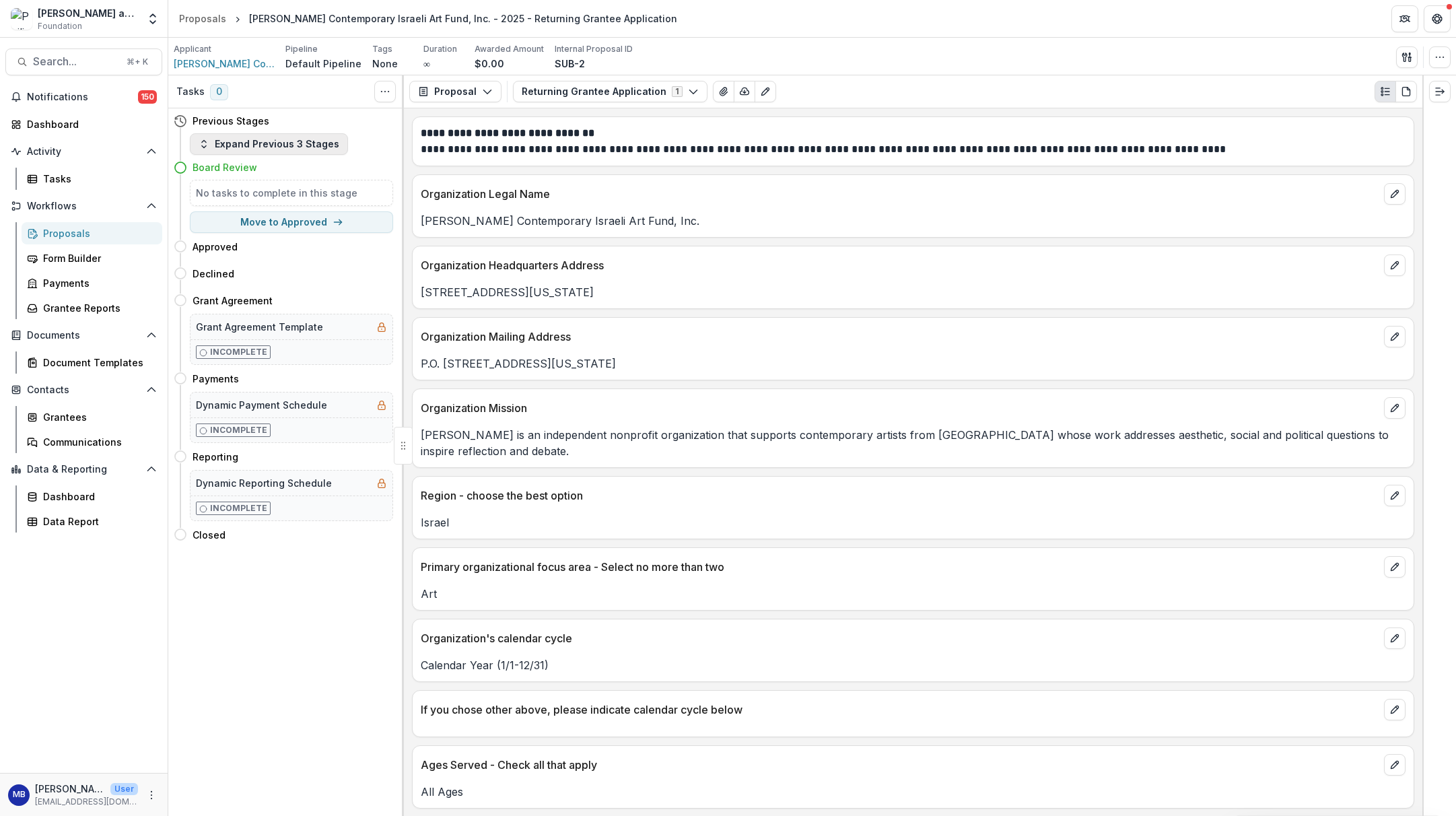
click at [309, 145] on button "Expand Previous 3 Stages" at bounding box center [269, 144] width 159 height 21
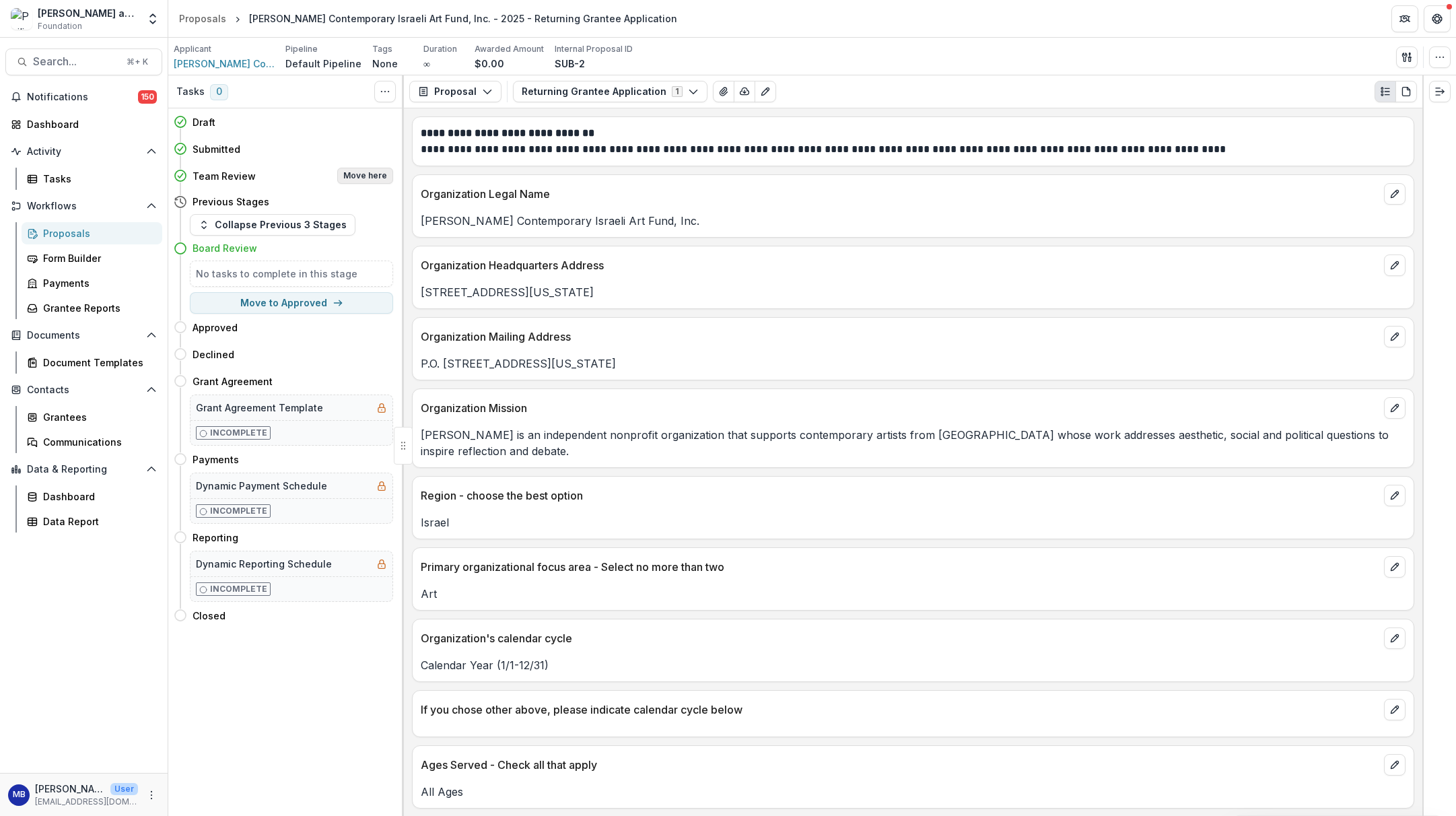
click at [384, 177] on button "Move here" at bounding box center [365, 175] width 56 height 16
select select "**********"
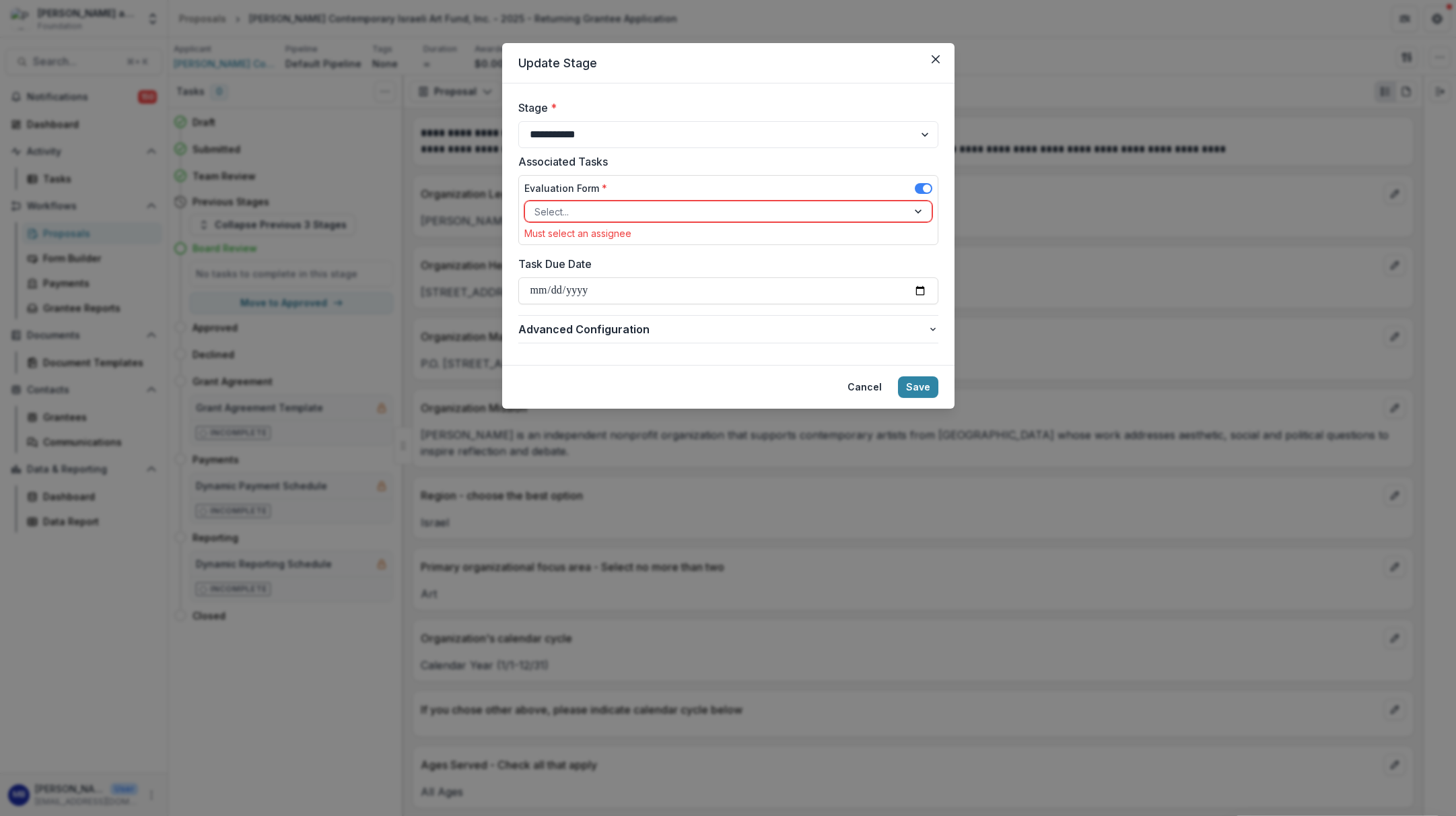
click at [588, 205] on div at bounding box center [716, 212] width 363 height 17
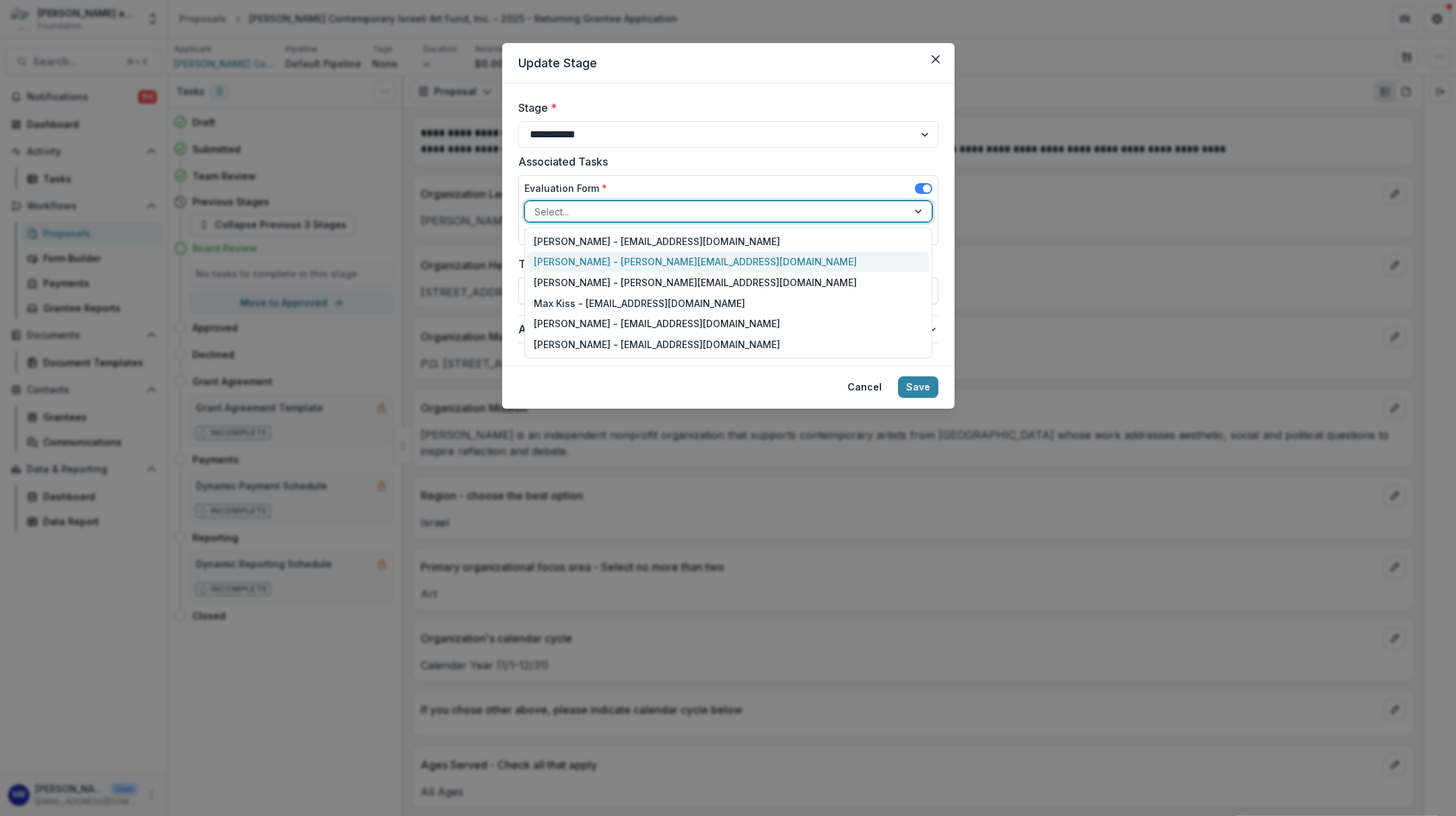
click at [584, 258] on div "[PERSON_NAME] - [PERSON_NAME][EMAIL_ADDRESS][DOMAIN_NAME]" at bounding box center [728, 263] width 402 height 21
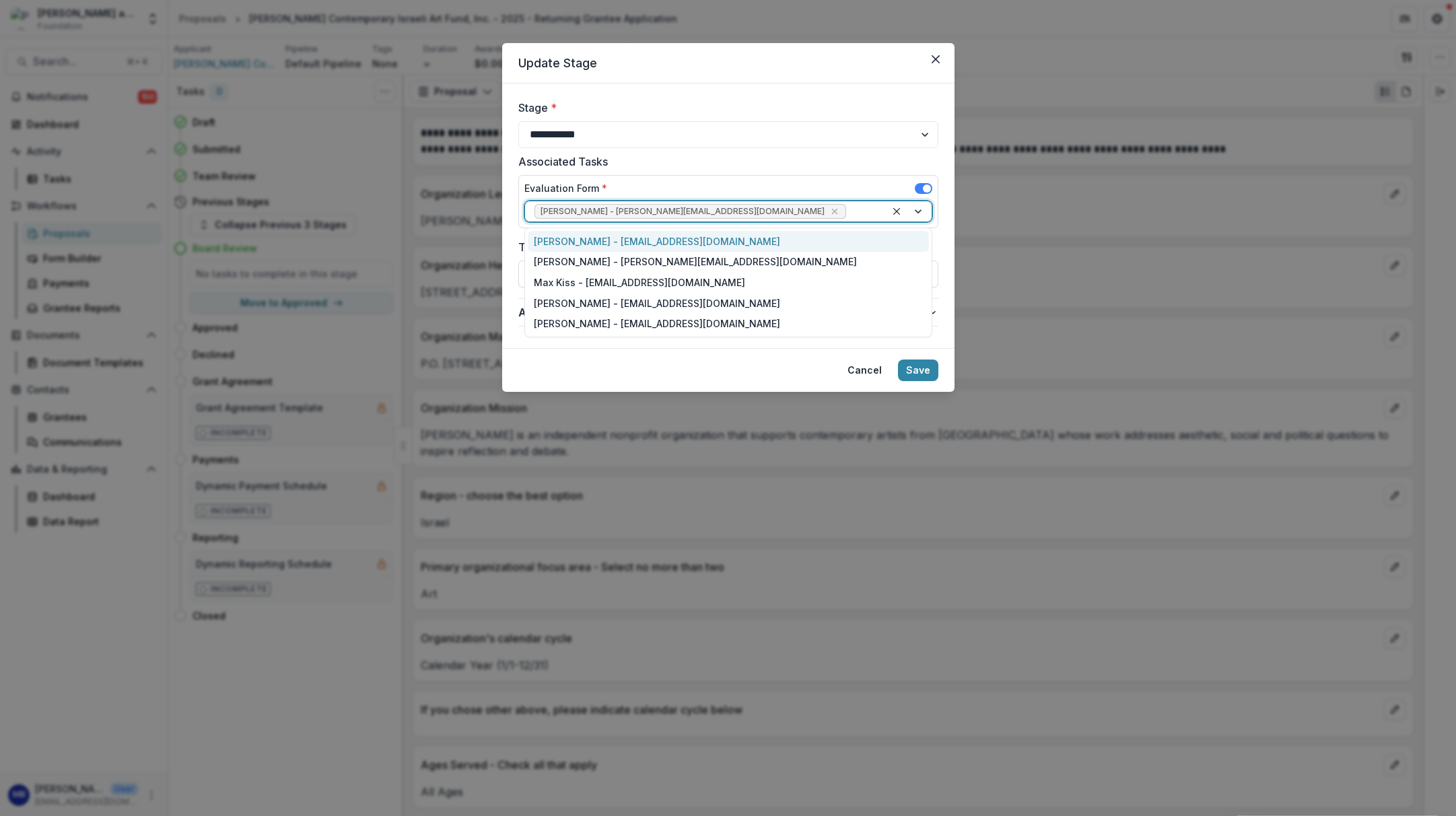
click at [849, 206] on div at bounding box center [862, 212] width 27 height 17
click at [685, 262] on div "[PERSON_NAME] - [PERSON_NAME][EMAIL_ADDRESS][DOMAIN_NAME]" at bounding box center [728, 263] width 402 height 21
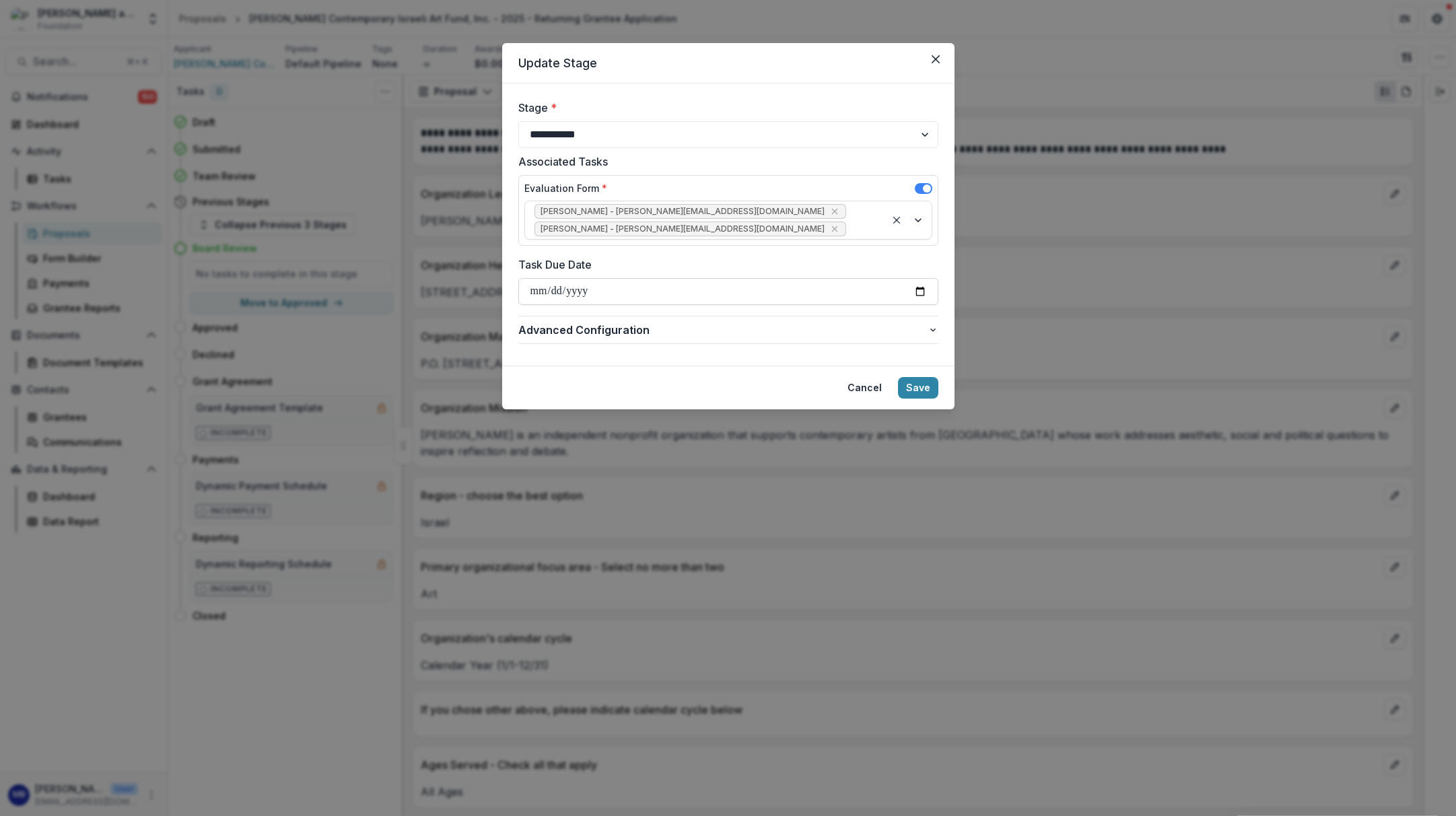
click at [558, 289] on input "**********" at bounding box center [728, 292] width 420 height 27
type input "**********"
click at [913, 387] on button "Save" at bounding box center [918, 388] width 40 height 21
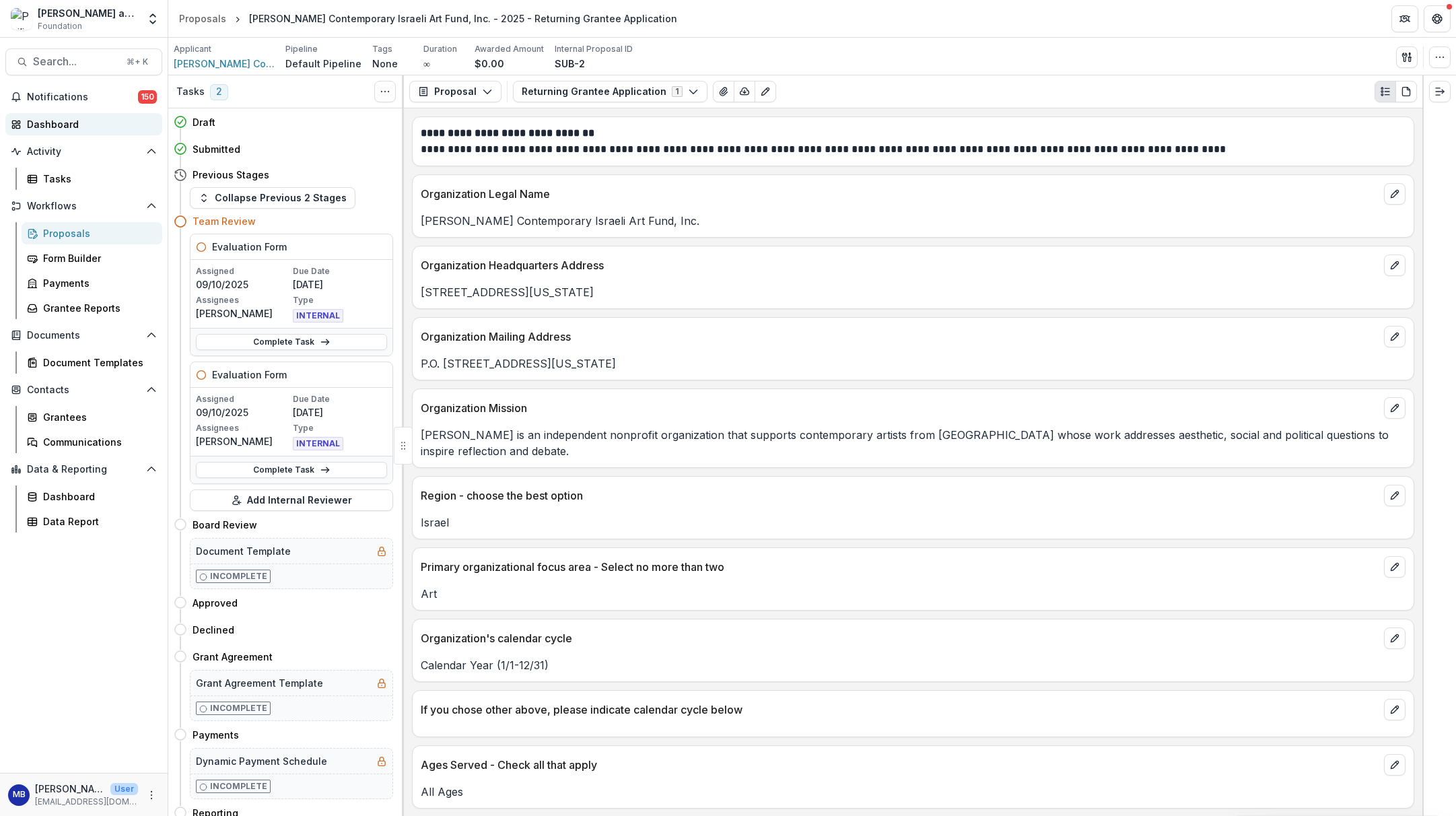
click at [48, 125] on div "Dashboard" at bounding box center [89, 124] width 125 height 14
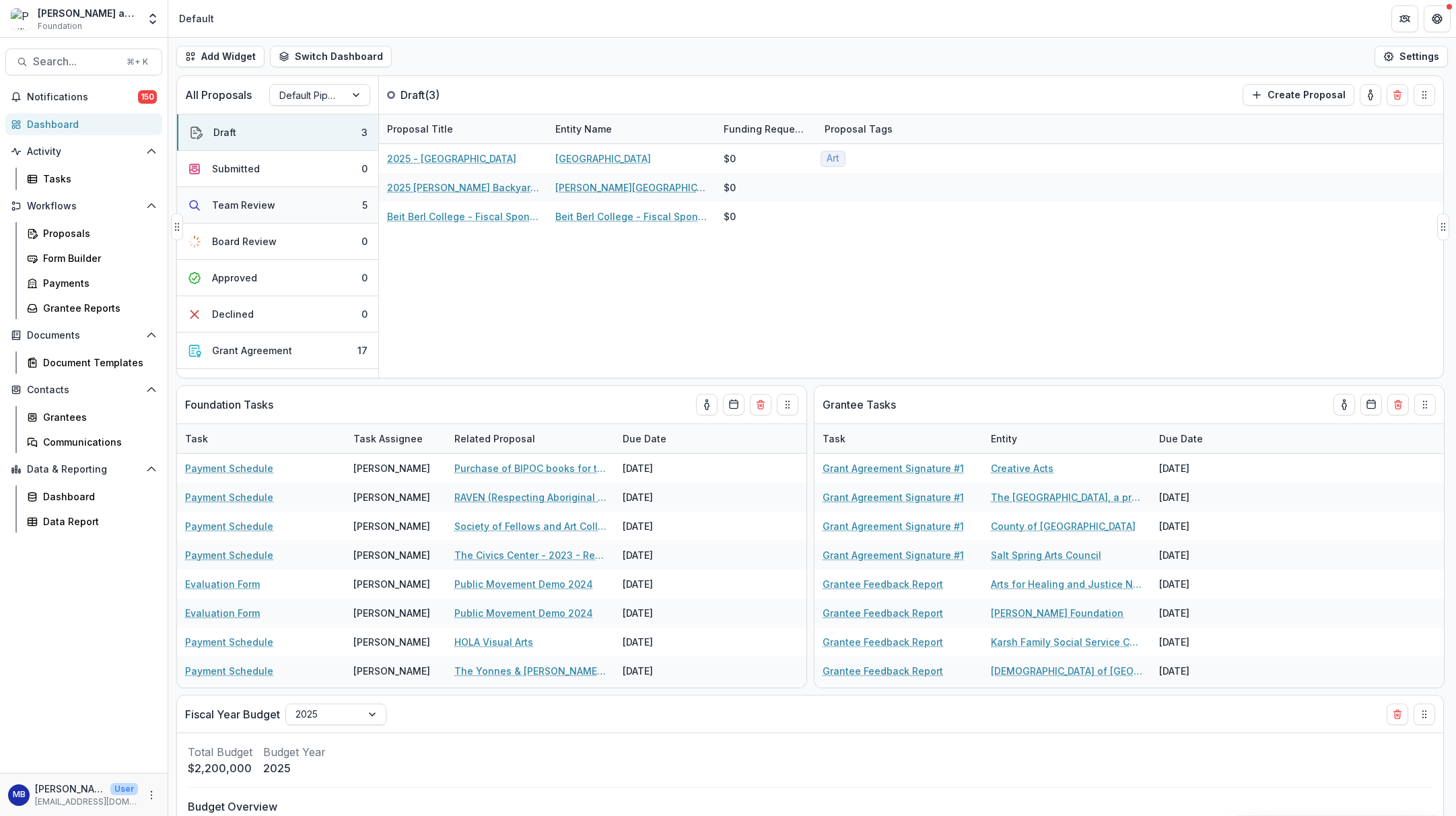
click at [241, 205] on div "Team Review" at bounding box center [243, 205] width 63 height 14
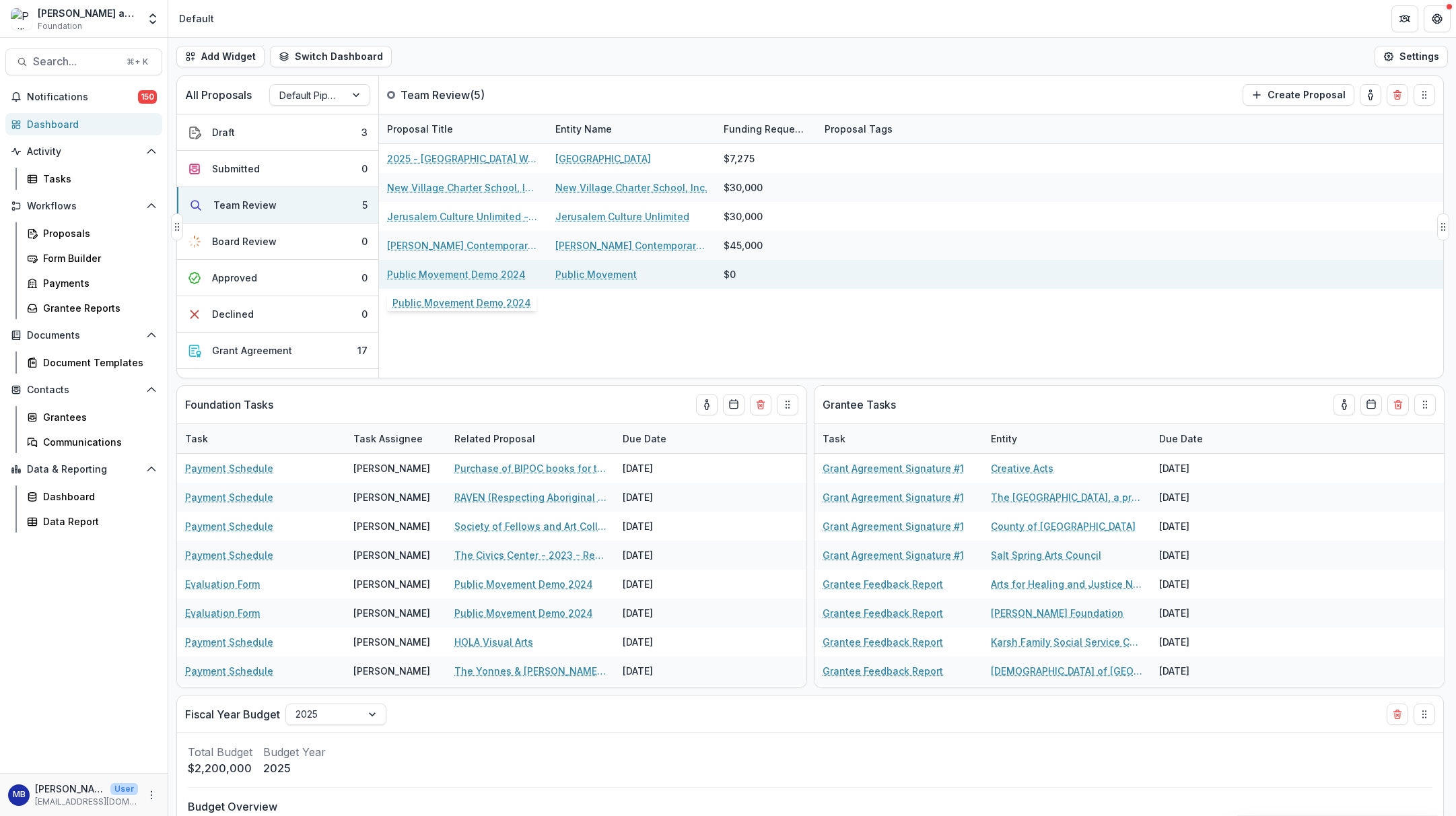
click at [435, 273] on link "Public Movement Demo 2024" at bounding box center [456, 274] width 138 height 14
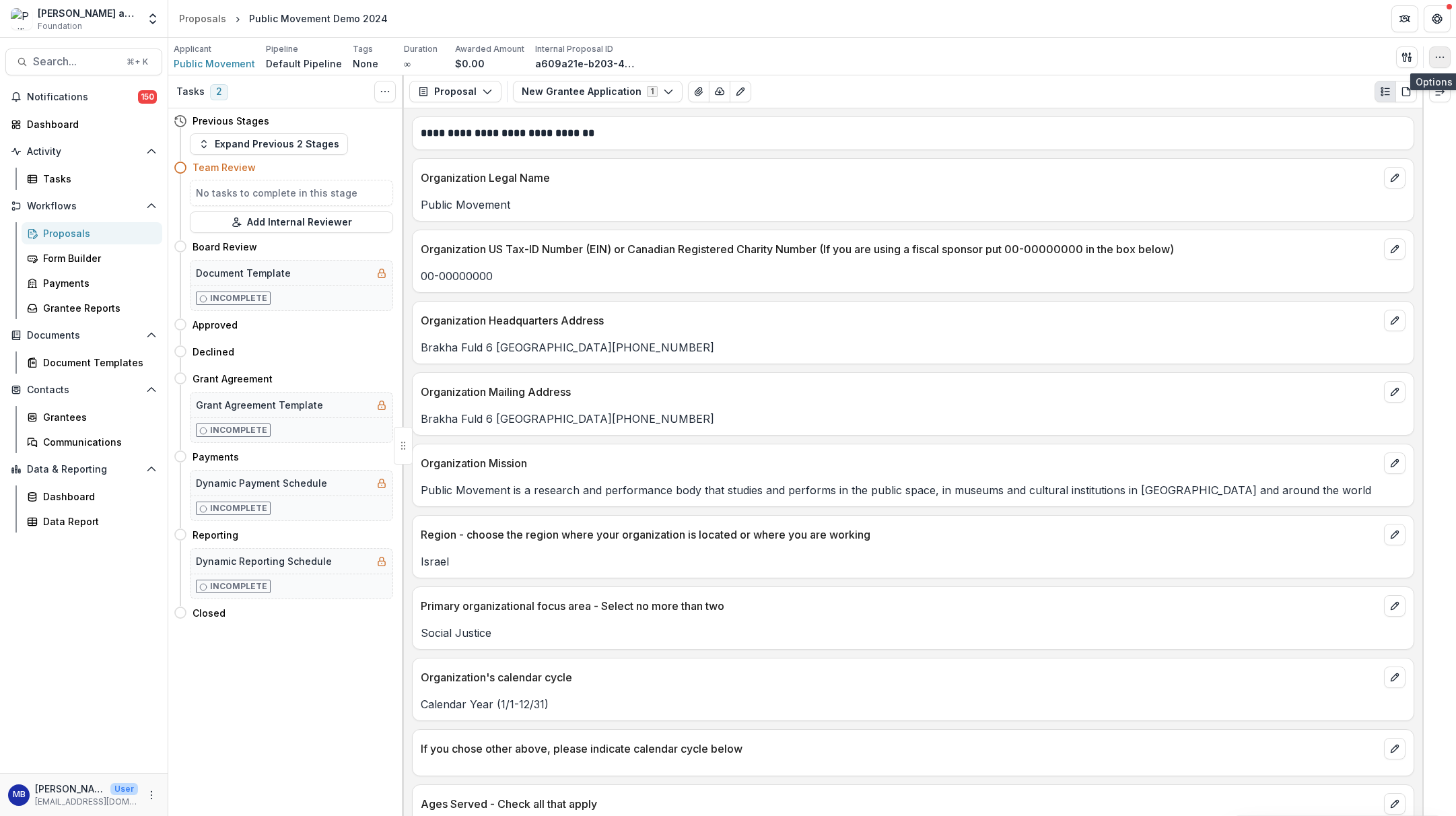
click at [1199, 53] on icon "button" at bounding box center [1440, 57] width 11 height 11
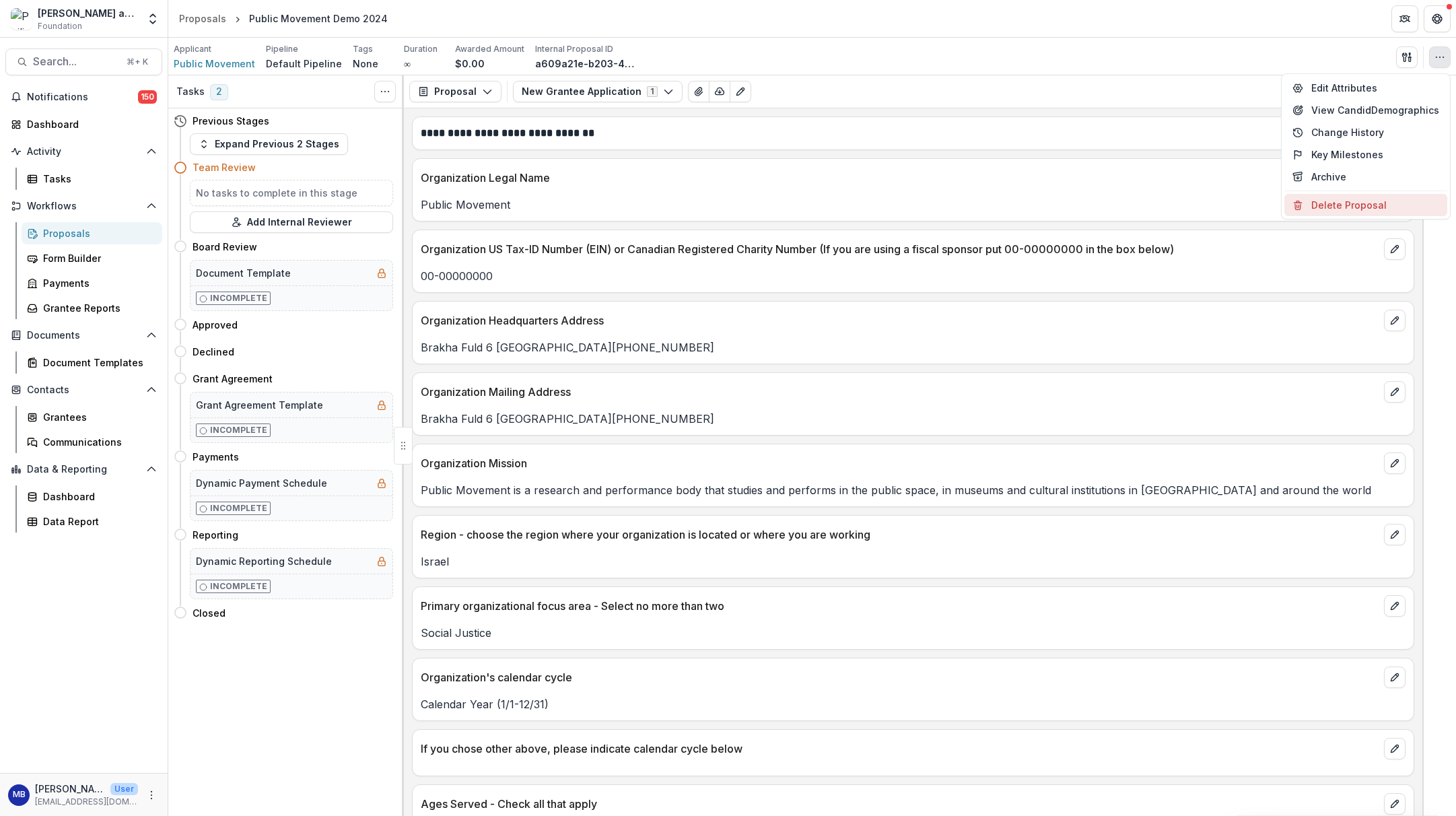
click at [1199, 205] on button "Delete Proposal" at bounding box center [1365, 205] width 163 height 22
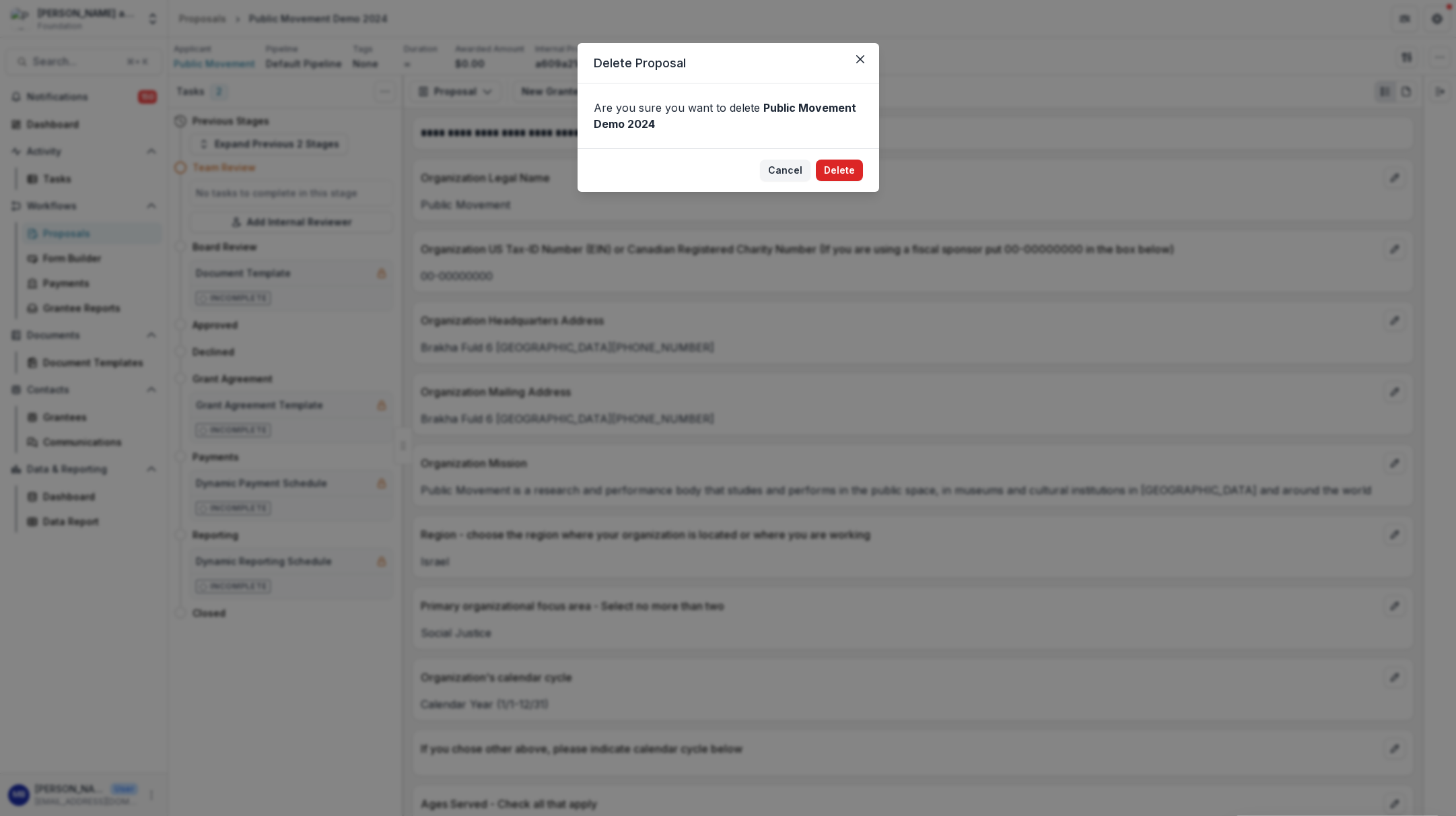
click at [840, 169] on button "Delete" at bounding box center [839, 170] width 47 height 21
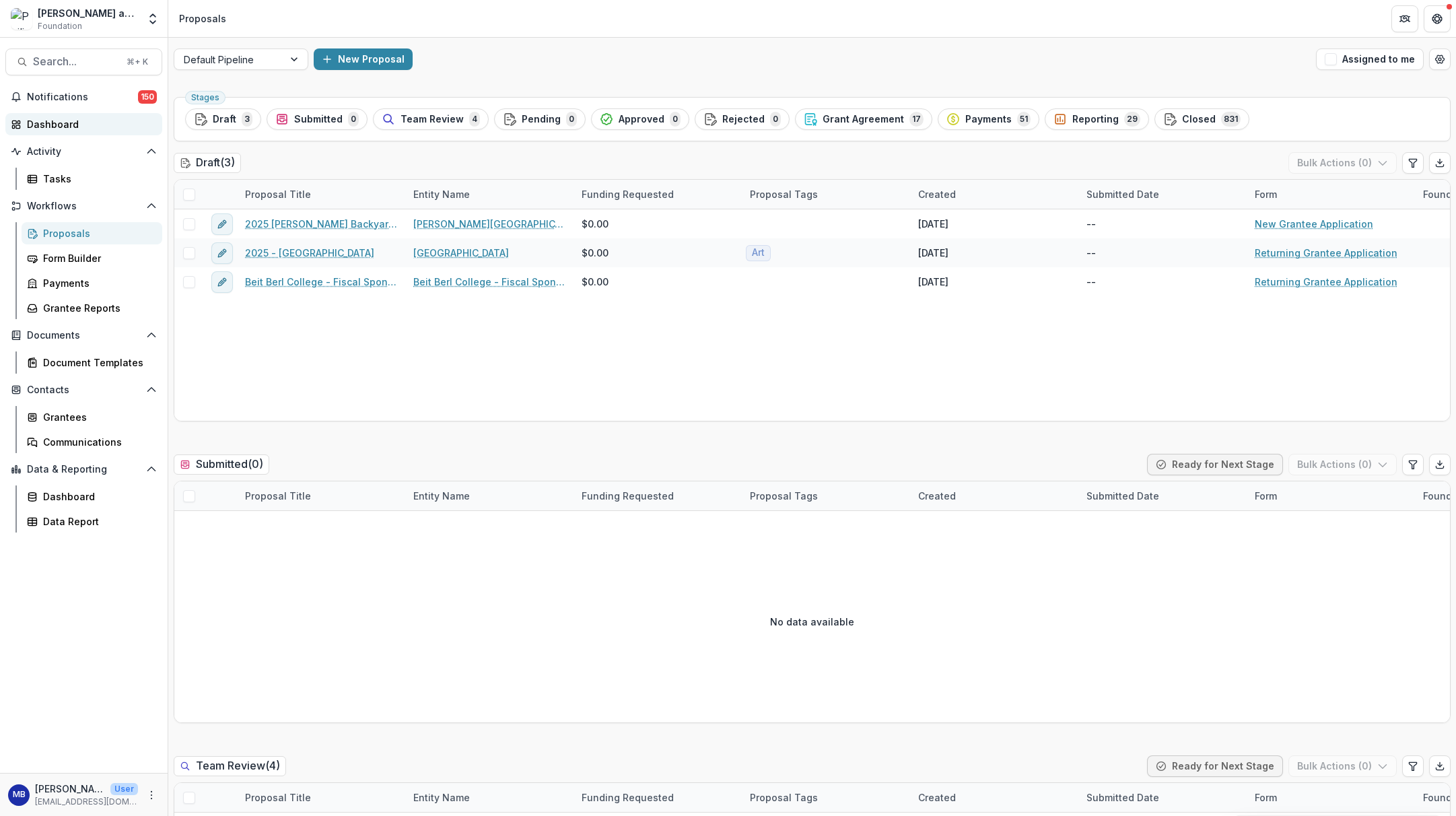
click at [45, 123] on div "Dashboard" at bounding box center [89, 124] width 125 height 14
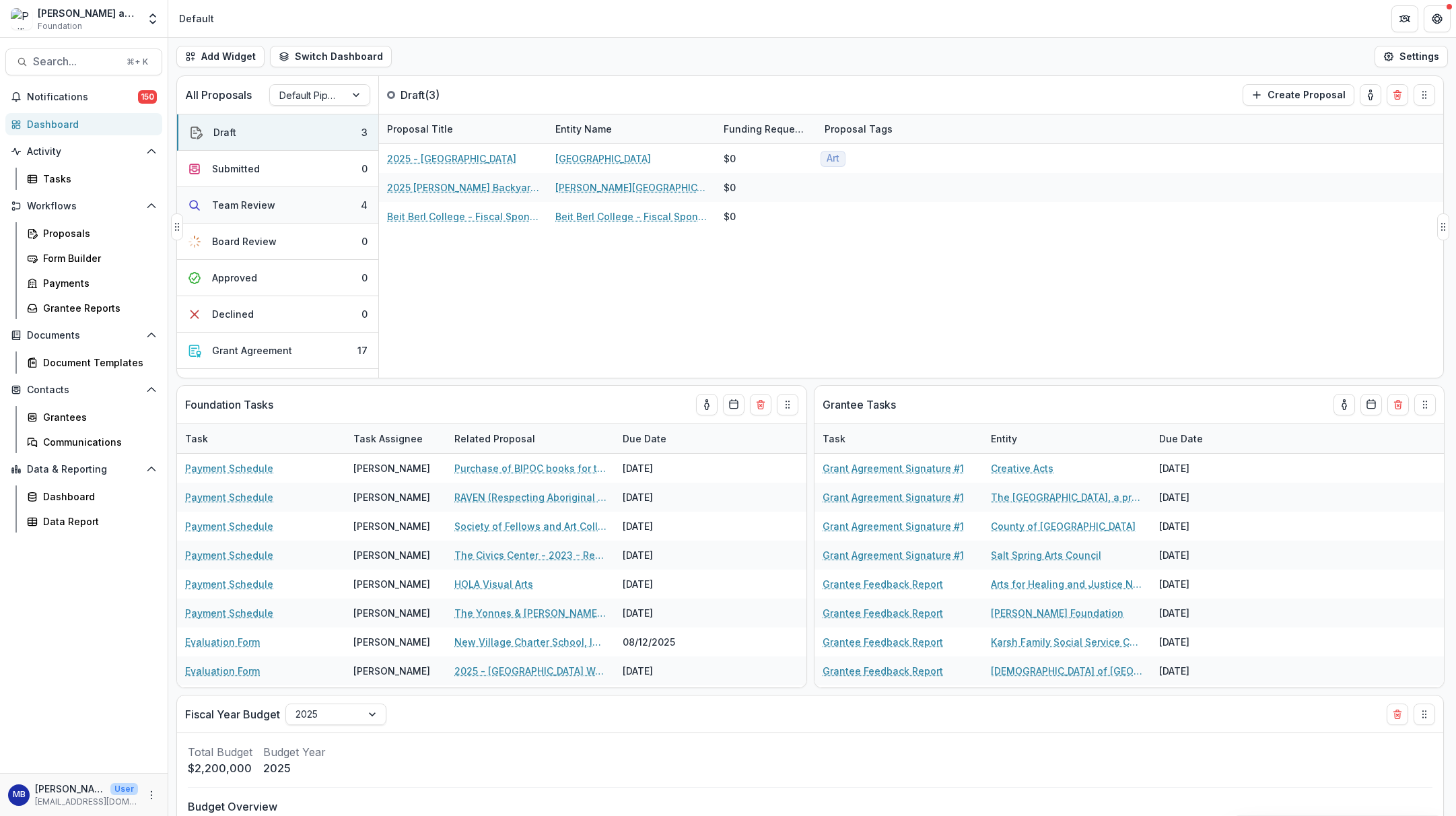
click at [237, 203] on div "Team Review" at bounding box center [243, 205] width 63 height 14
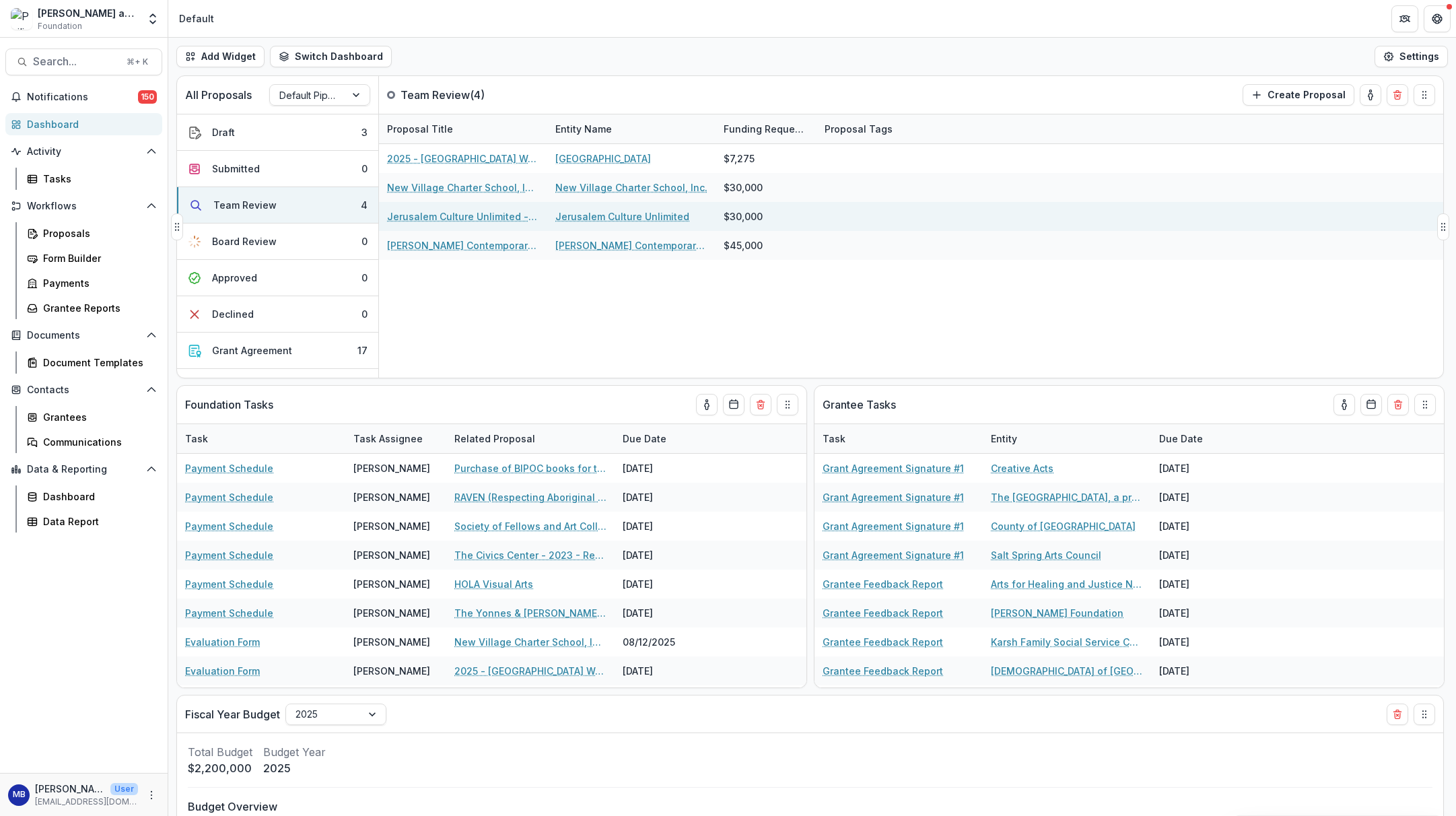
click at [402, 216] on link "Jerusalem Culture Unlimited - 2025 - Returning Grantee Application" at bounding box center [463, 216] width 152 height 14
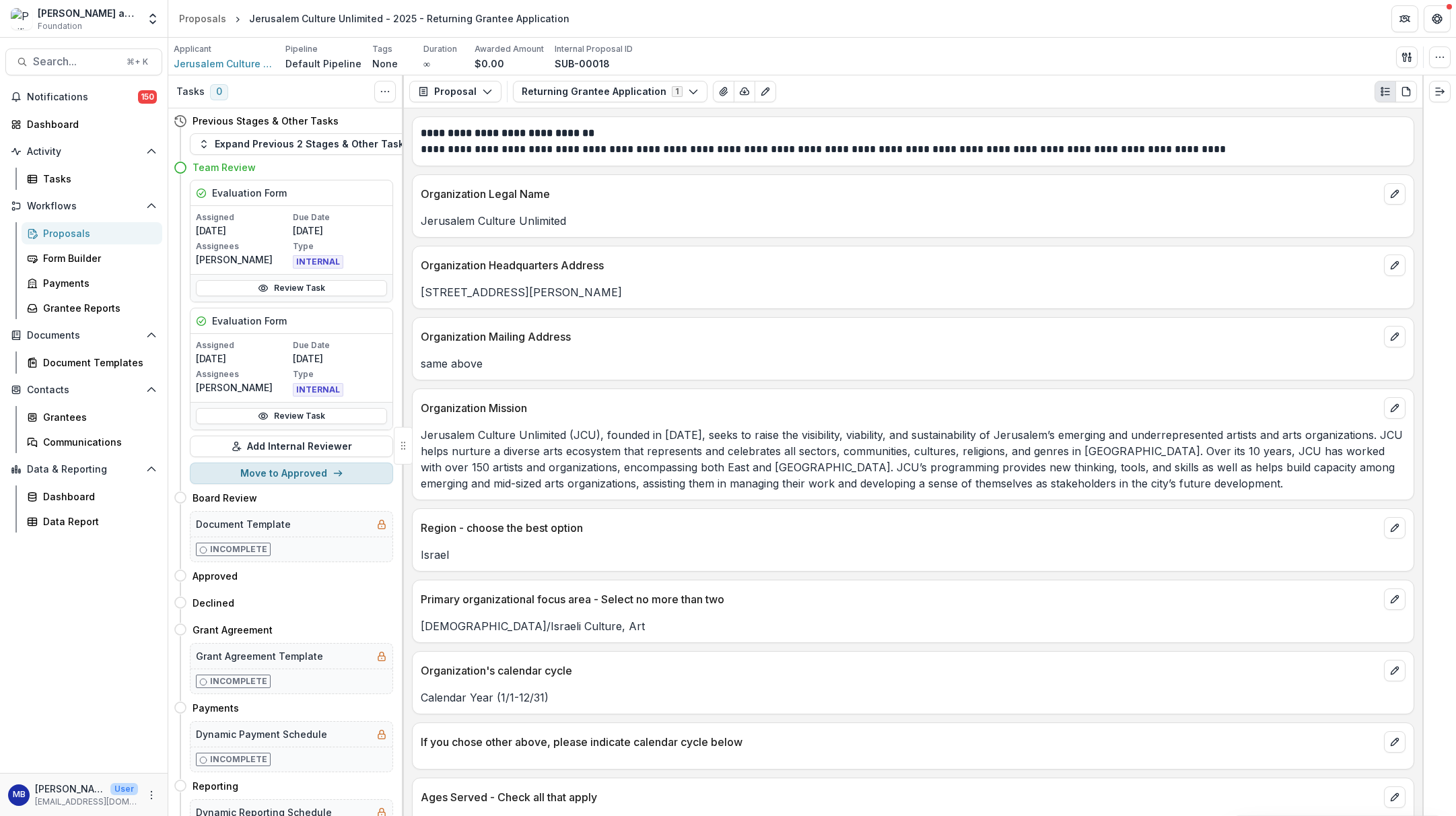
click at [282, 473] on button "Move to Approved" at bounding box center [291, 473] width 204 height 21
select select "********"
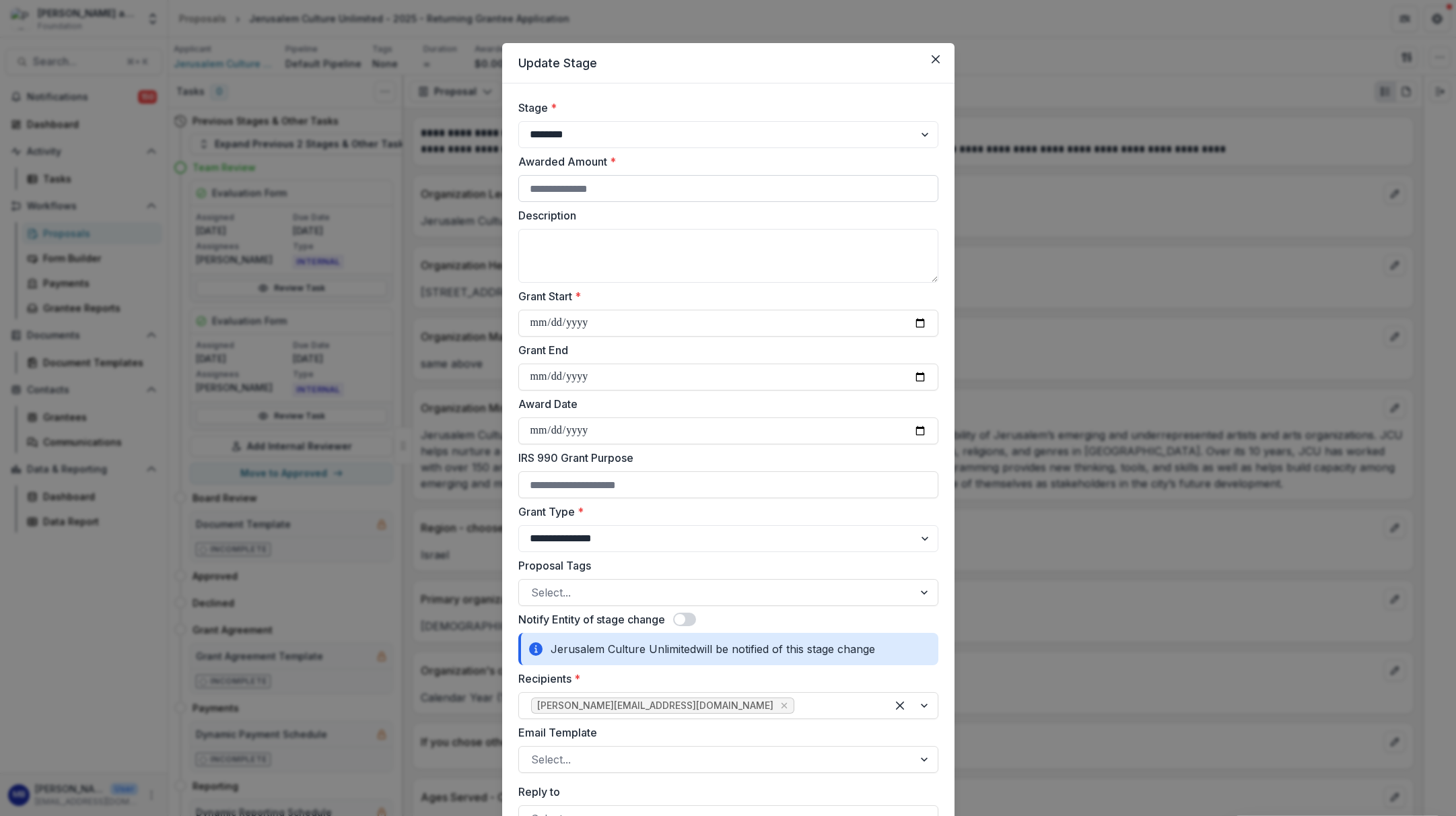
click at [539, 186] on input "Awarded Amount *" at bounding box center [728, 188] width 420 height 27
type input "*****"
click at [543, 231] on textarea "Description" at bounding box center [728, 256] width 420 height 54
click at [526, 243] on textarea "**********" at bounding box center [728, 256] width 420 height 54
type textarea "**********"
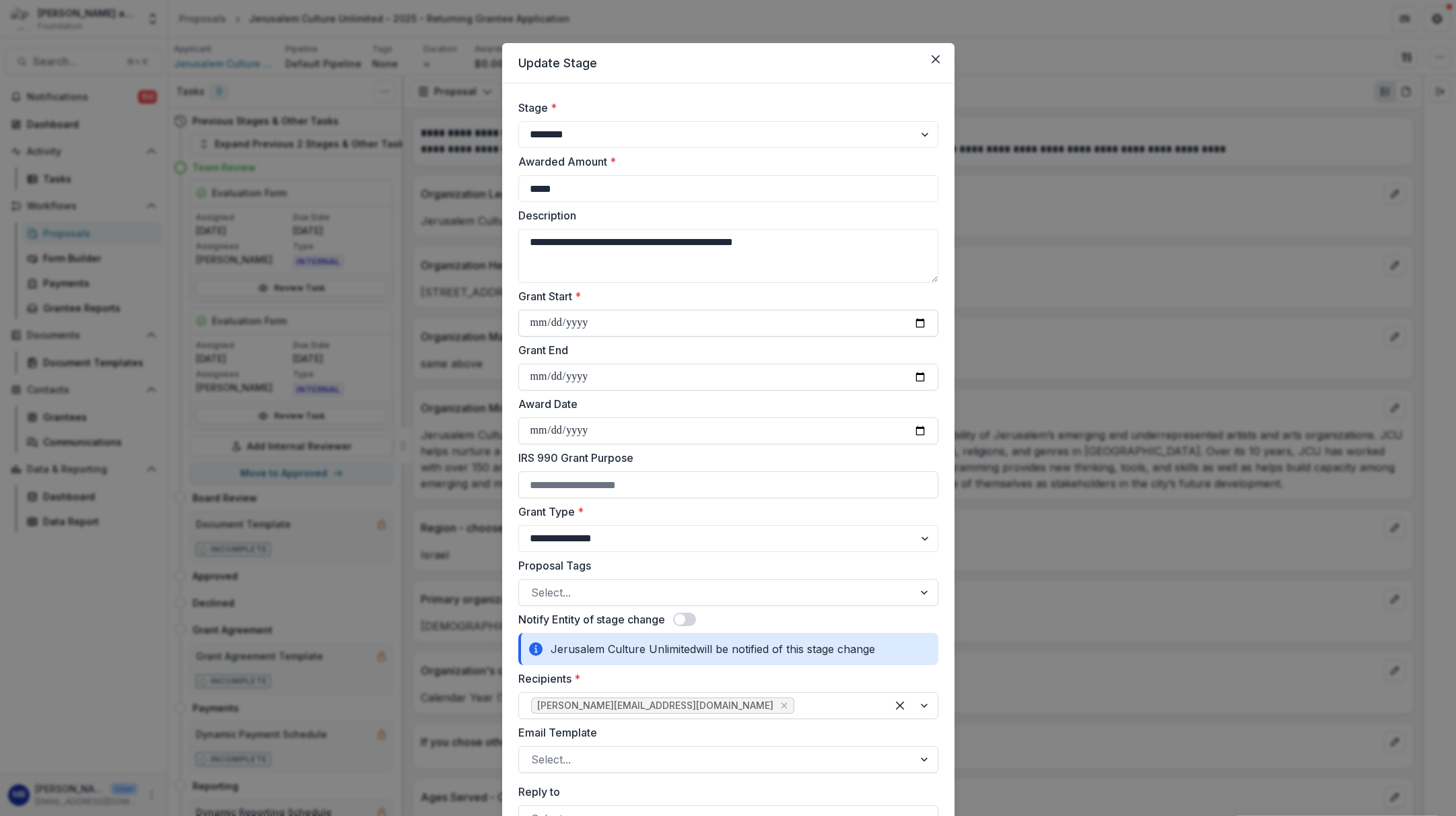
click at [535, 323] on input "Grant Start *" at bounding box center [728, 323] width 420 height 27
type input "**********"
click at [651, 407] on label "Award Date" at bounding box center [724, 404] width 412 height 16
click at [651, 418] on input "Award Date" at bounding box center [728, 431] width 420 height 27
click at [537, 378] on input "Grant End" at bounding box center [728, 377] width 420 height 27
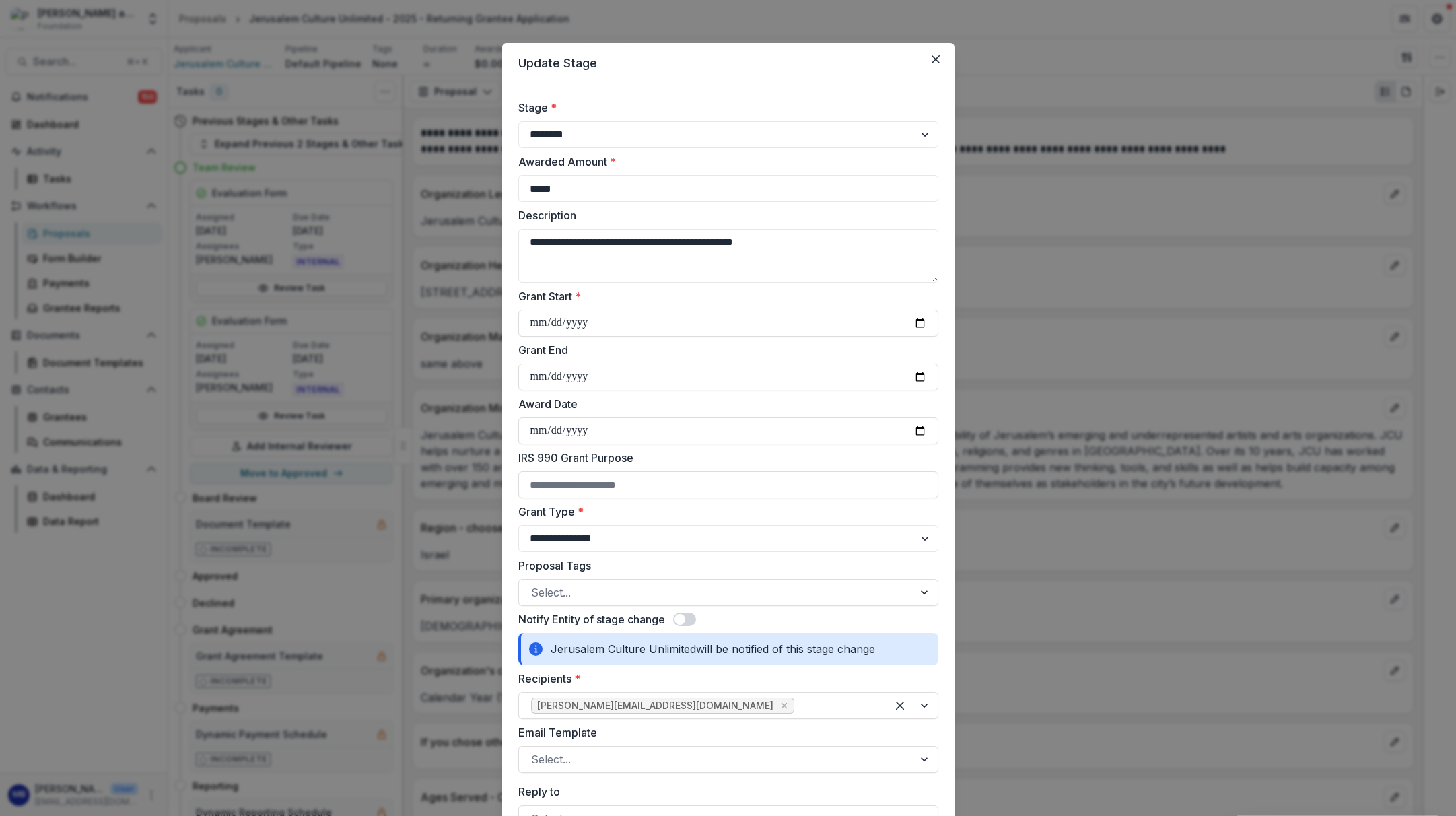
type input "**********"
click at [641, 399] on label "Award Date" at bounding box center [724, 404] width 412 height 16
click at [641, 418] on input "Award Date" at bounding box center [728, 431] width 420 height 27
type input "**********"
click at [661, 508] on label "Grant Type *" at bounding box center [724, 511] width 412 height 16
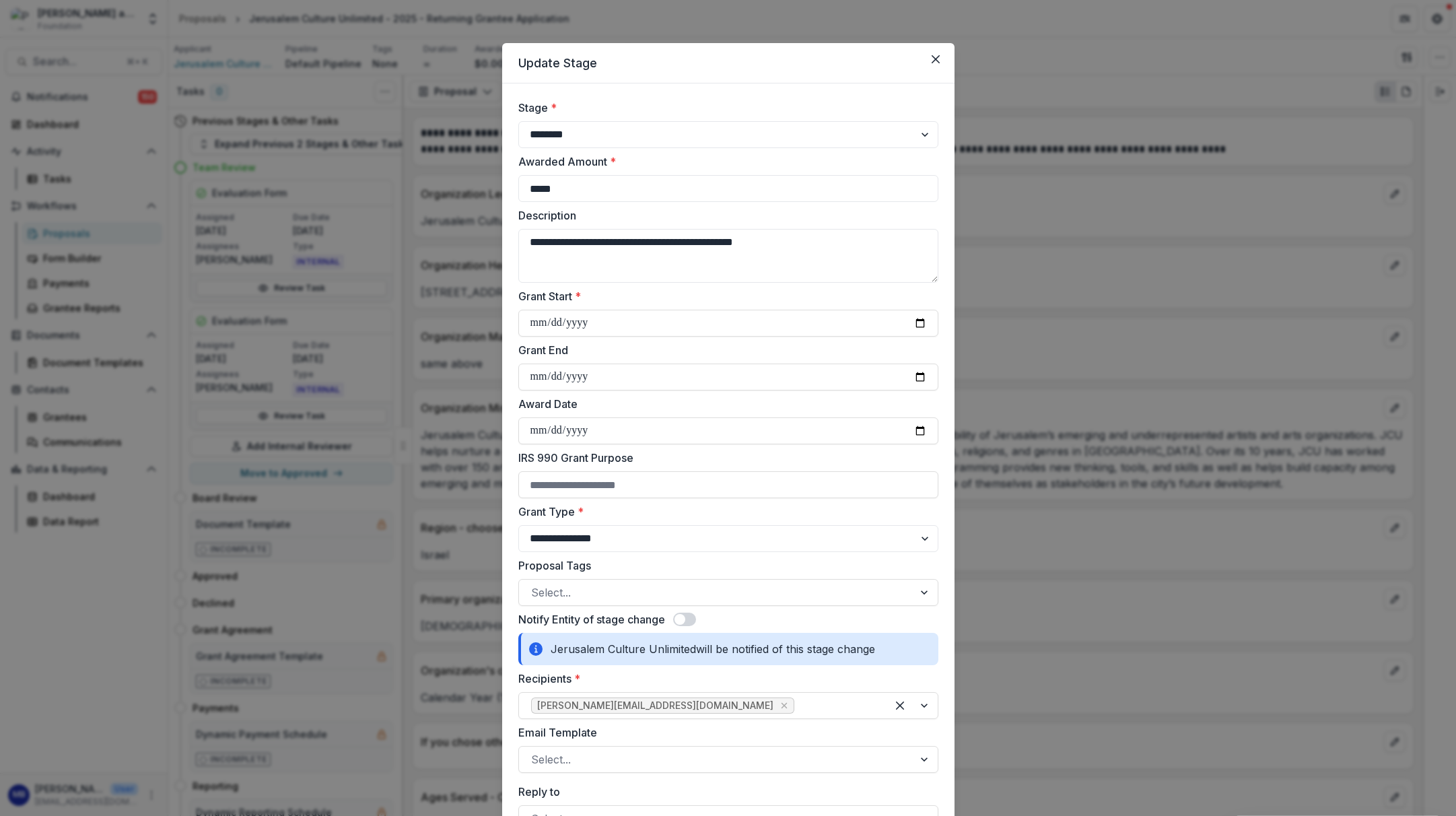
click at [661, 525] on select "**********" at bounding box center [728, 538] width 420 height 27
click at [921, 591] on div at bounding box center [925, 592] width 24 height 26
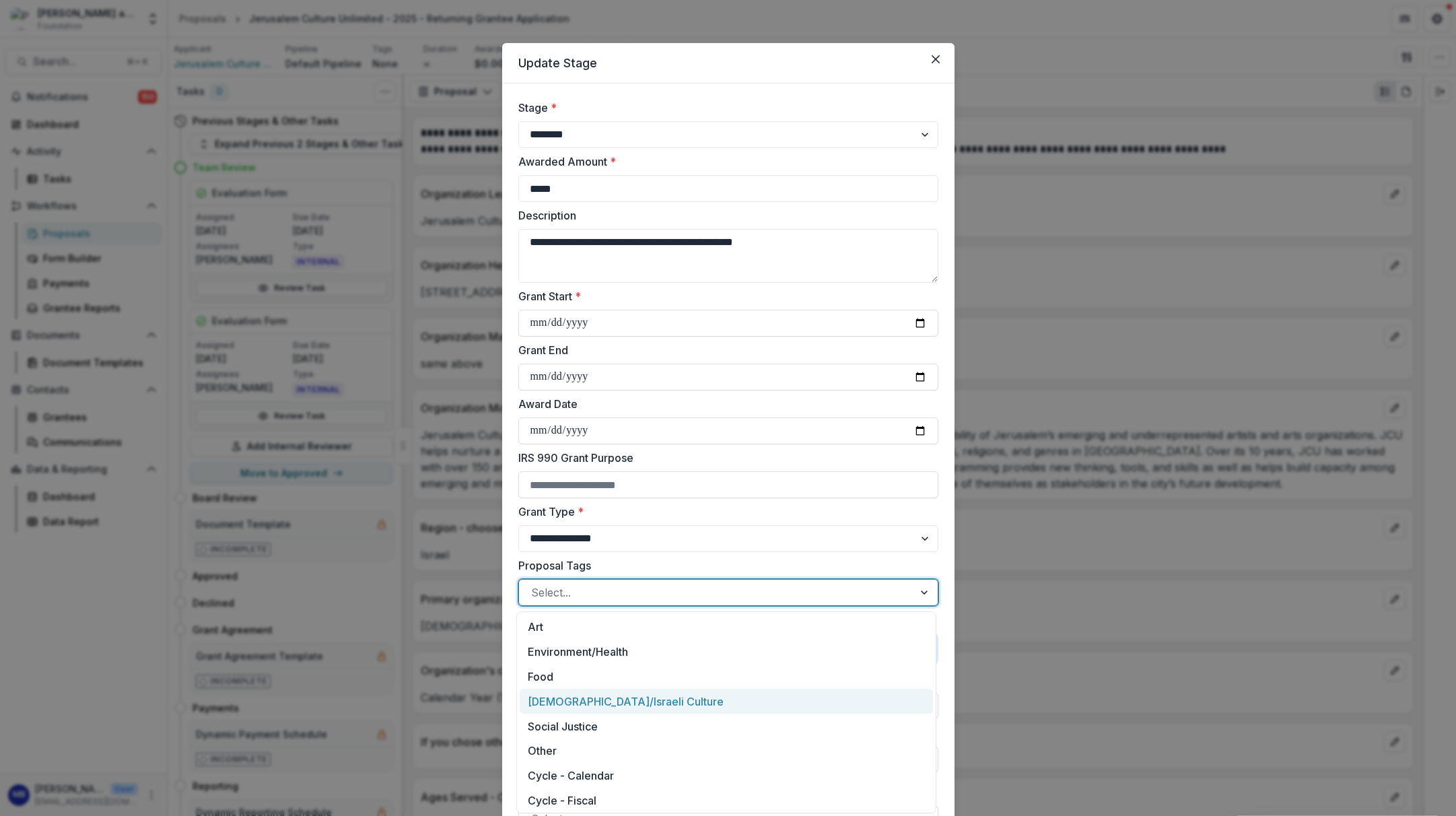
click at [609, 701] on div "[DEMOGRAPHIC_DATA]/Israeli Culture" at bounding box center [726, 702] width 413 height 25
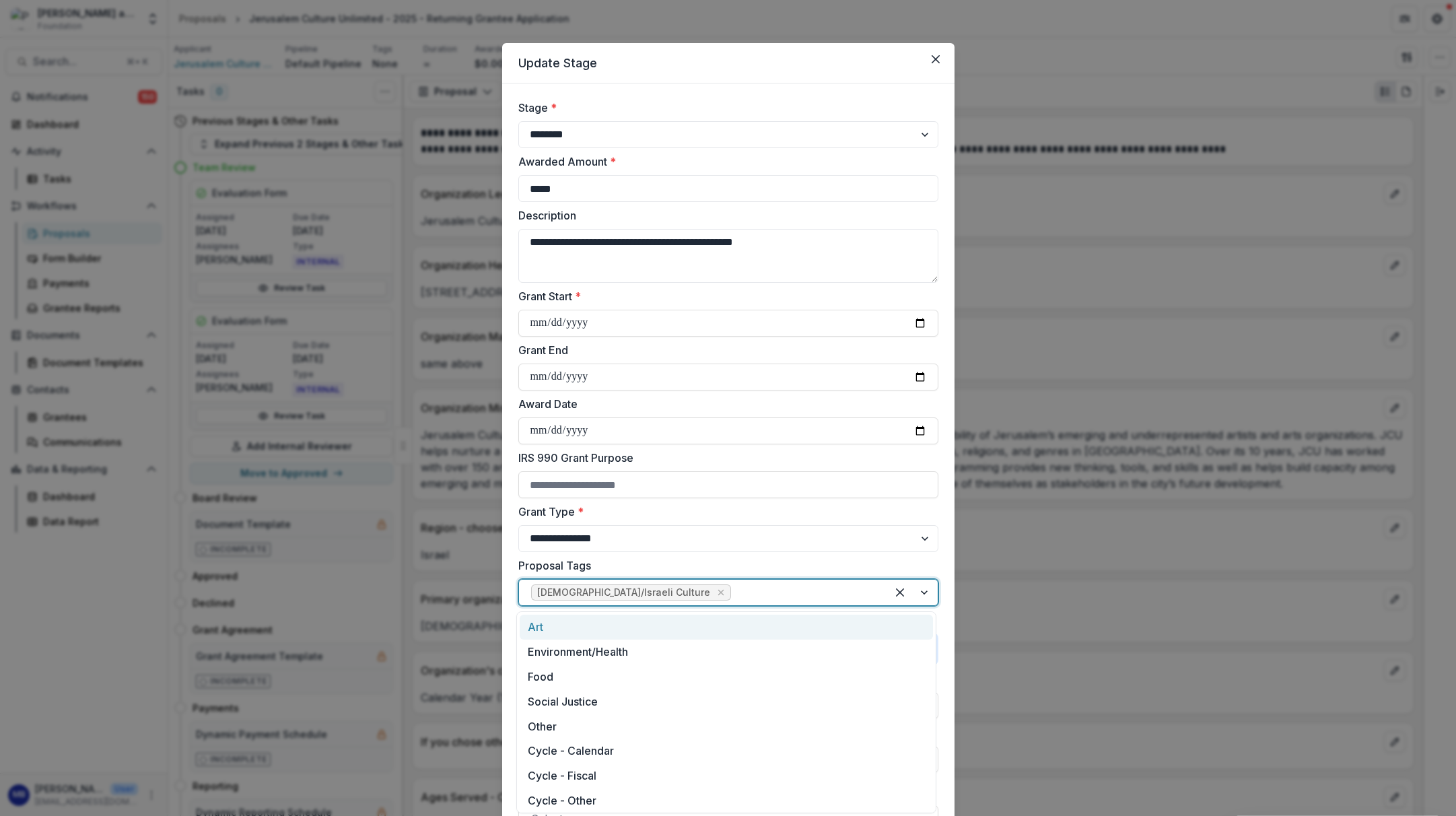
click at [925, 594] on div at bounding box center [913, 592] width 51 height 26
click at [580, 625] on div "Art" at bounding box center [726, 628] width 413 height 25
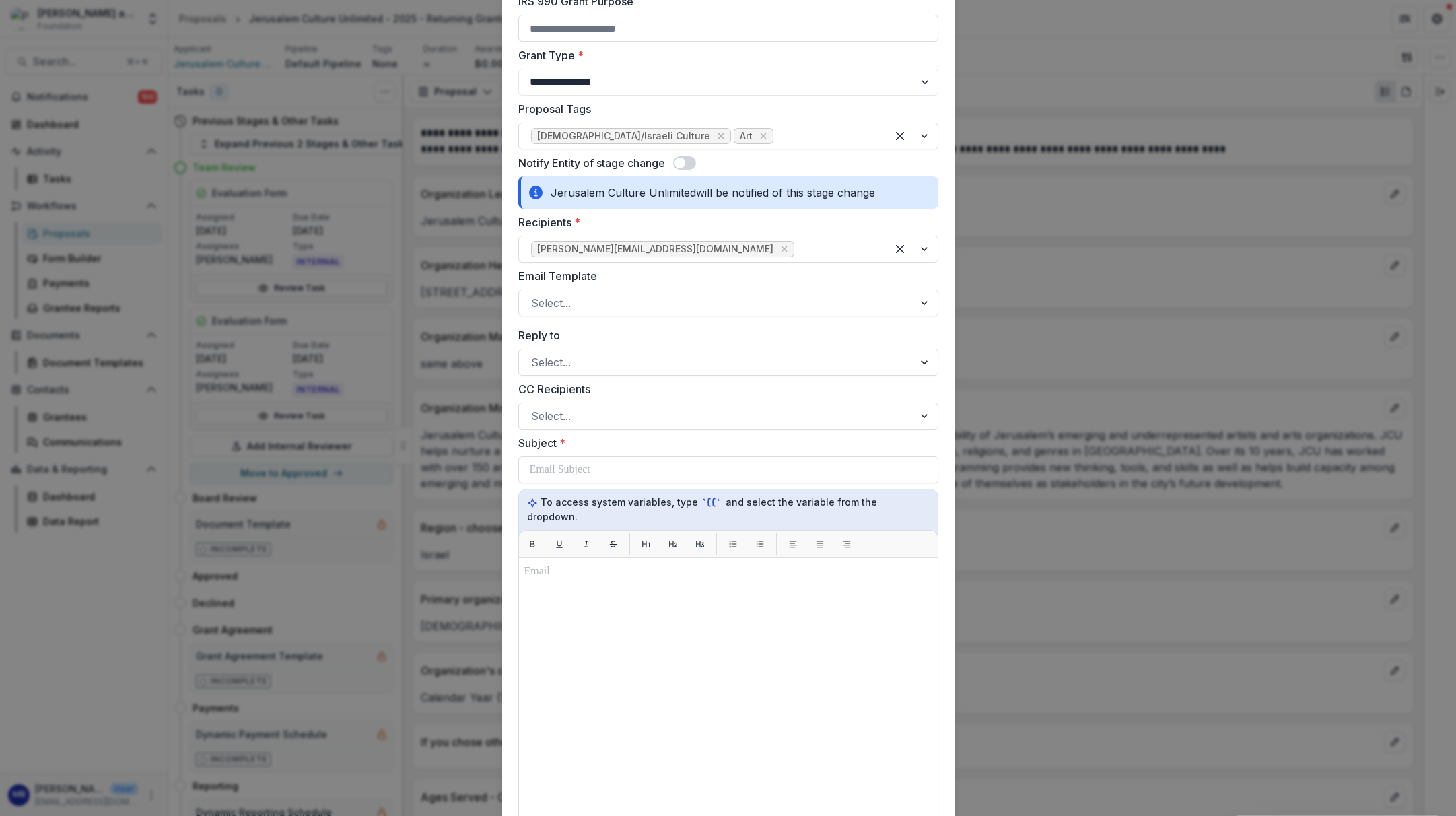
scroll to position [468, 0]
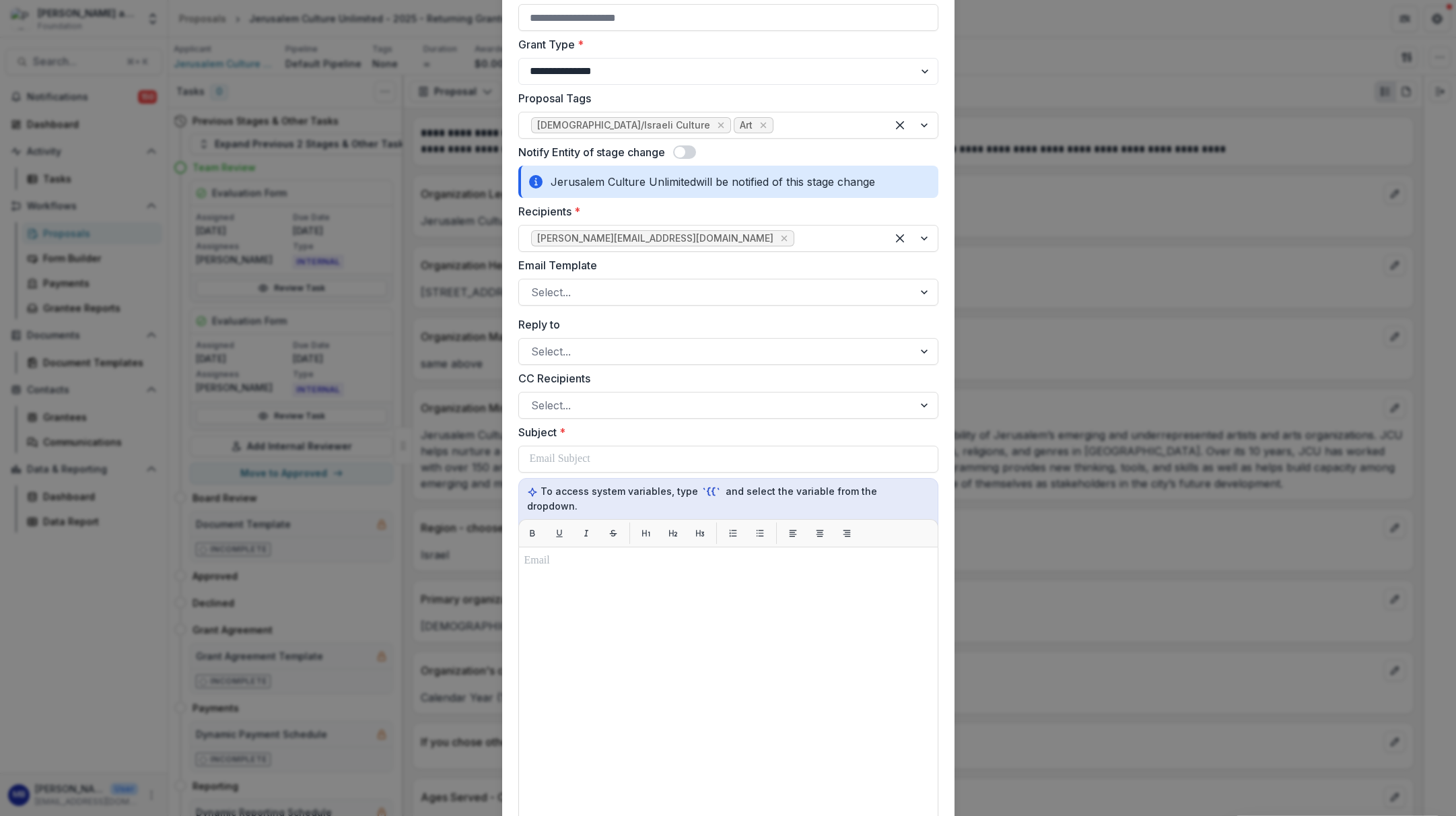
click at [684, 153] on span at bounding box center [680, 152] width 11 height 11
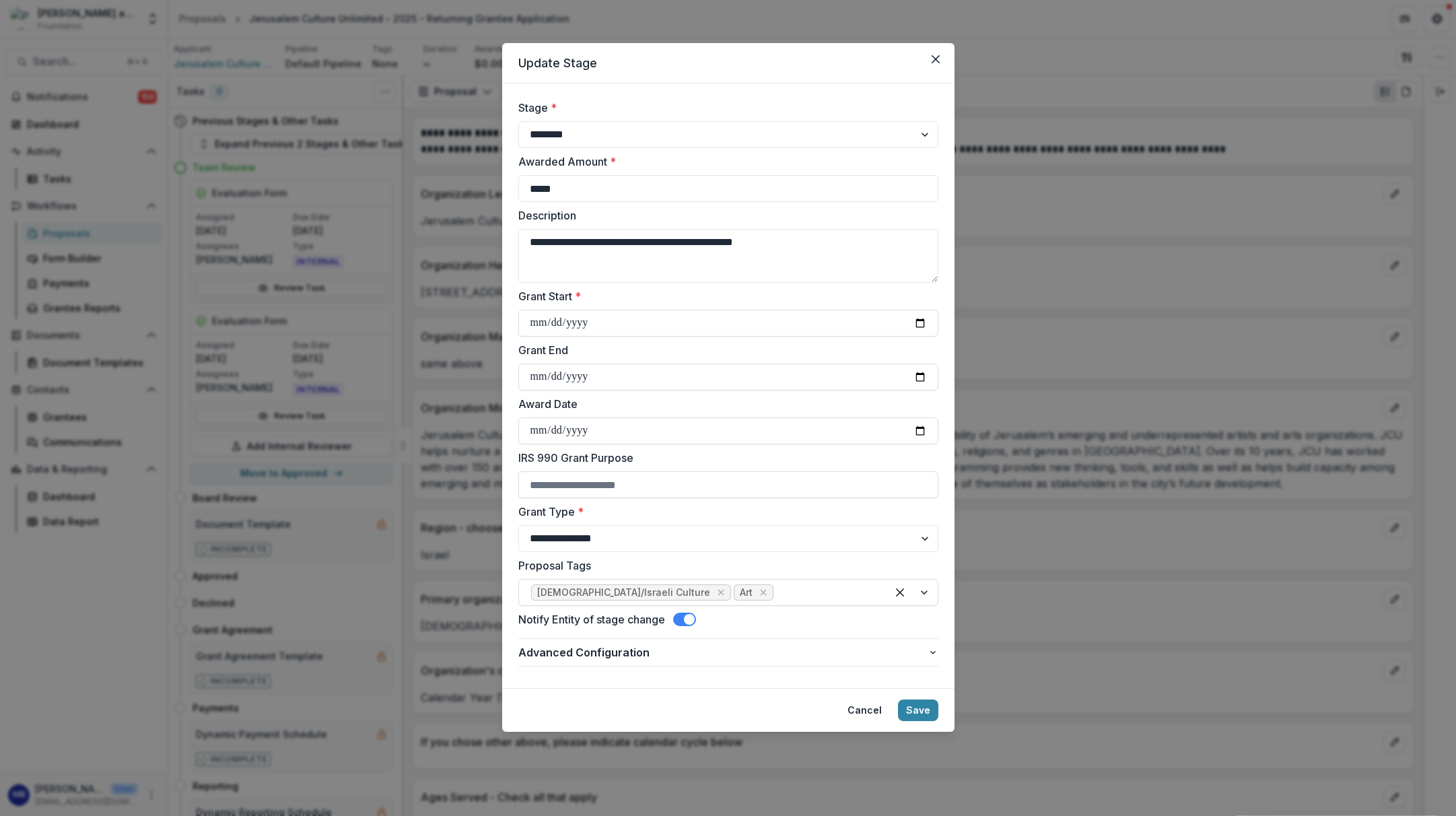
scroll to position [0, 0]
click at [913, 711] on button "Save" at bounding box center [918, 710] width 40 height 21
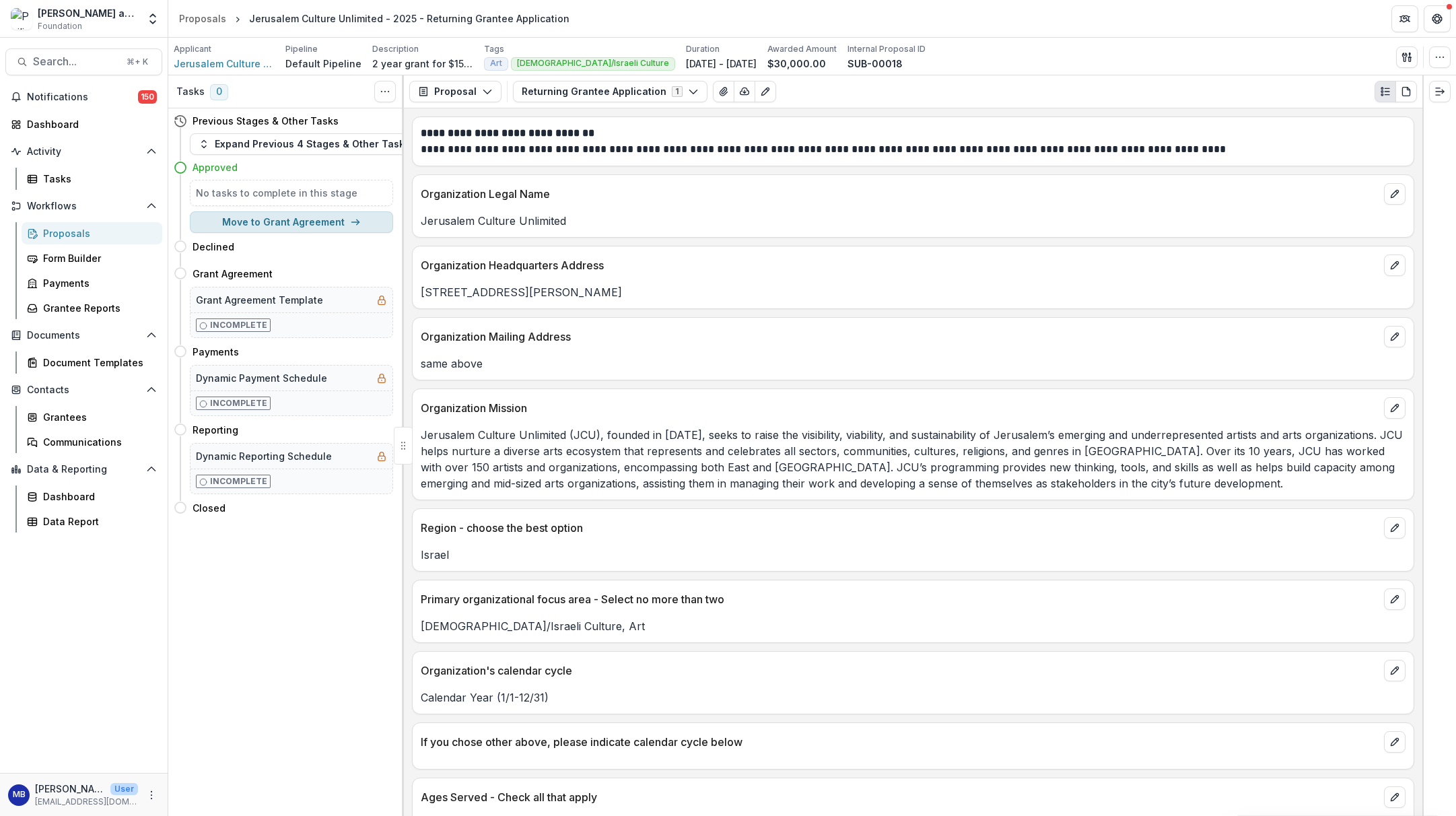
click at [274, 220] on button "Move to Grant Agreement" at bounding box center [291, 222] width 204 height 21
select select "**********"
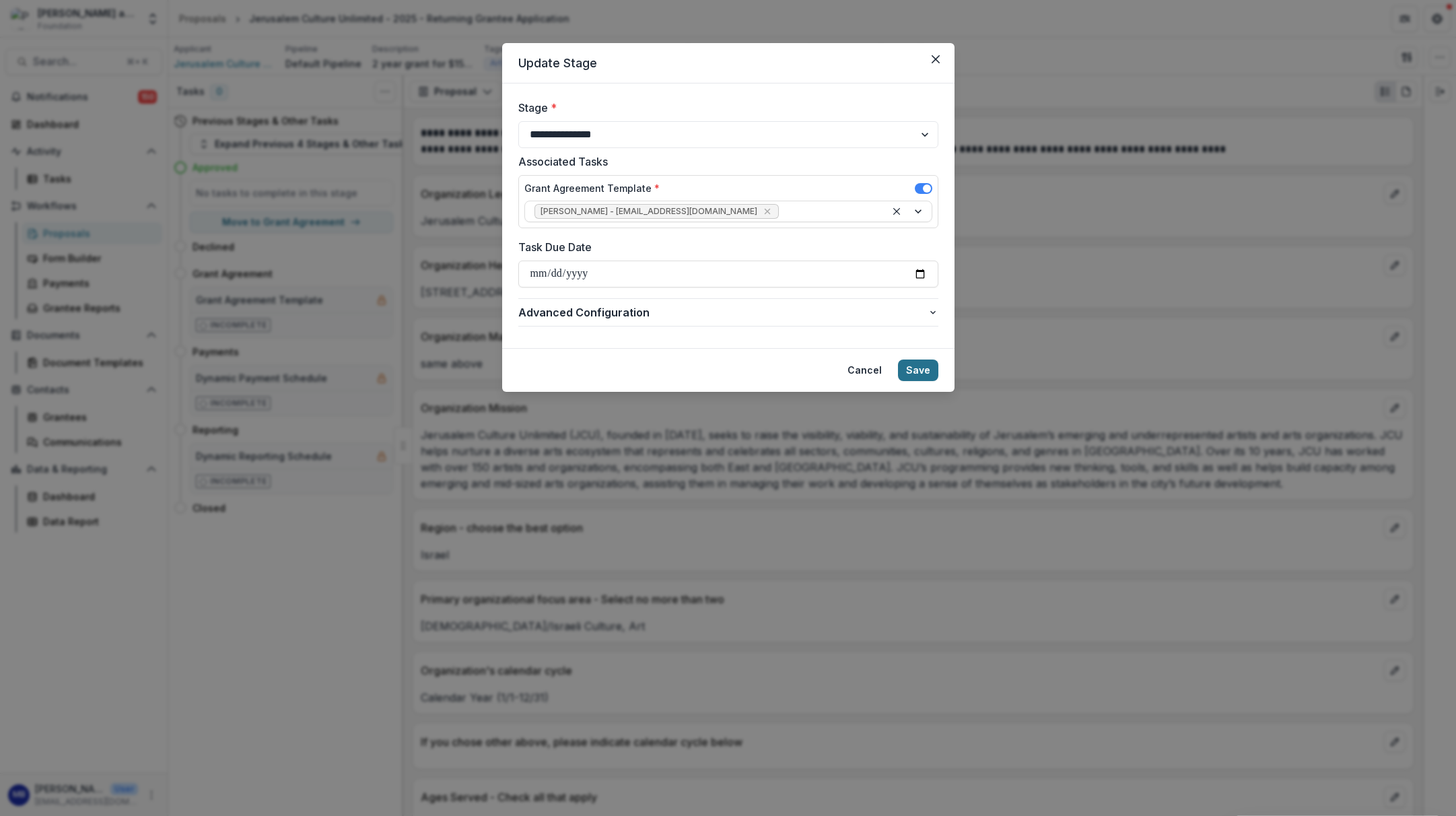
click at [913, 378] on button "Save" at bounding box center [918, 370] width 40 height 21
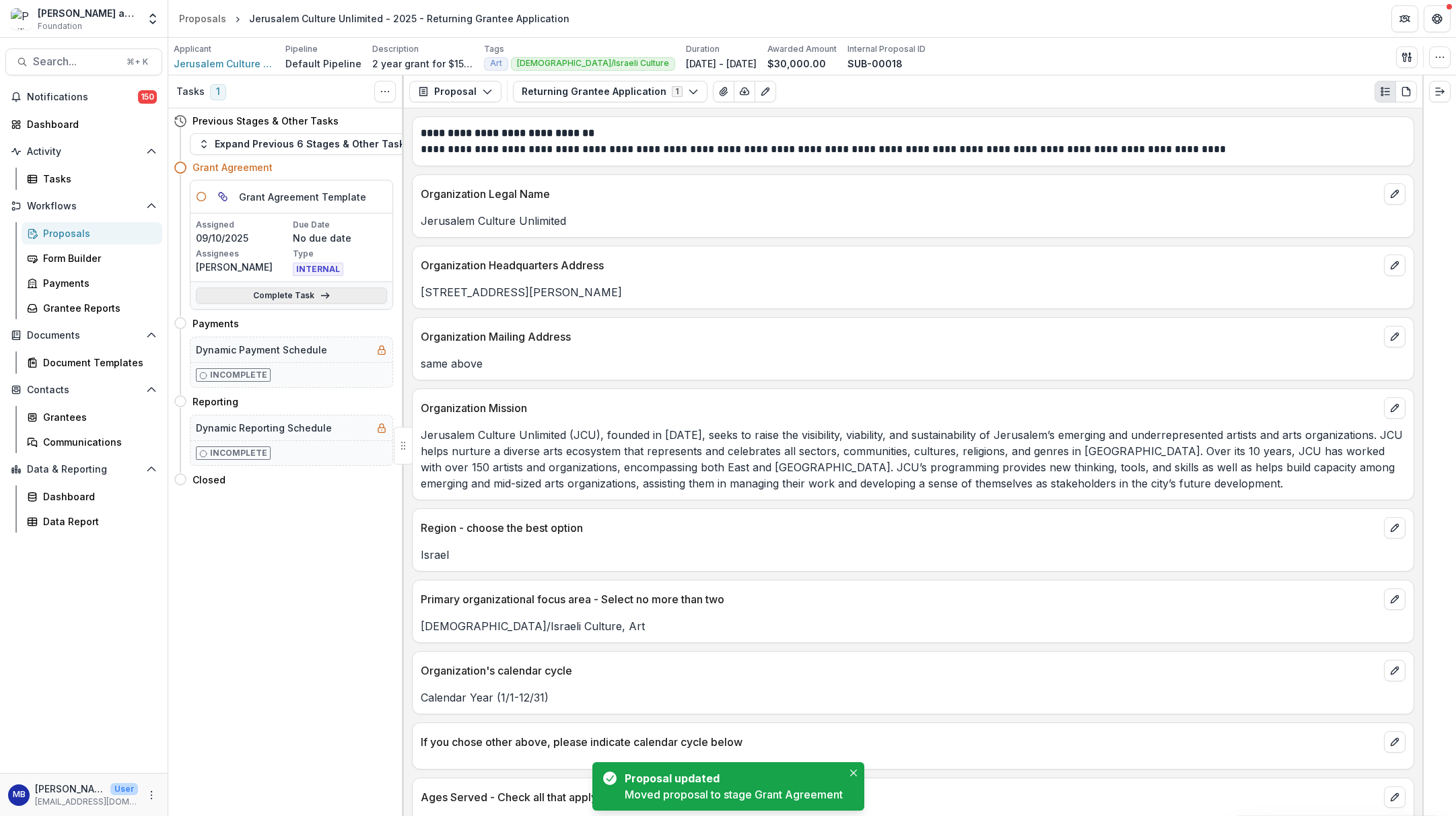
click at [245, 294] on link "Complete Task" at bounding box center [291, 295] width 191 height 16
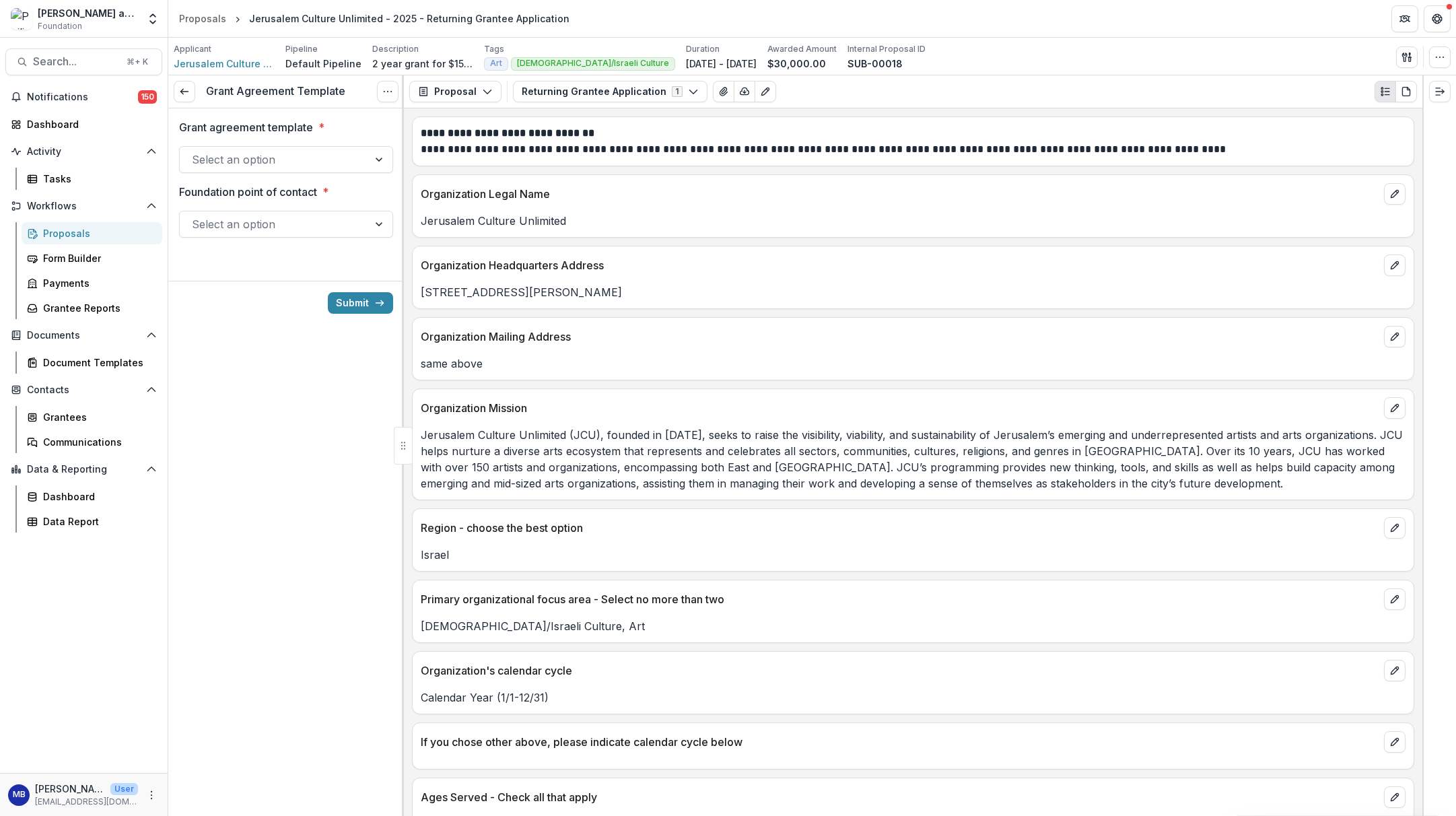
click at [376, 159] on div at bounding box center [380, 159] width 24 height 26
click at [318, 191] on div "Grant Agreement" at bounding box center [286, 191] width 208 height 25
click at [377, 221] on div at bounding box center [380, 224] width 24 height 26
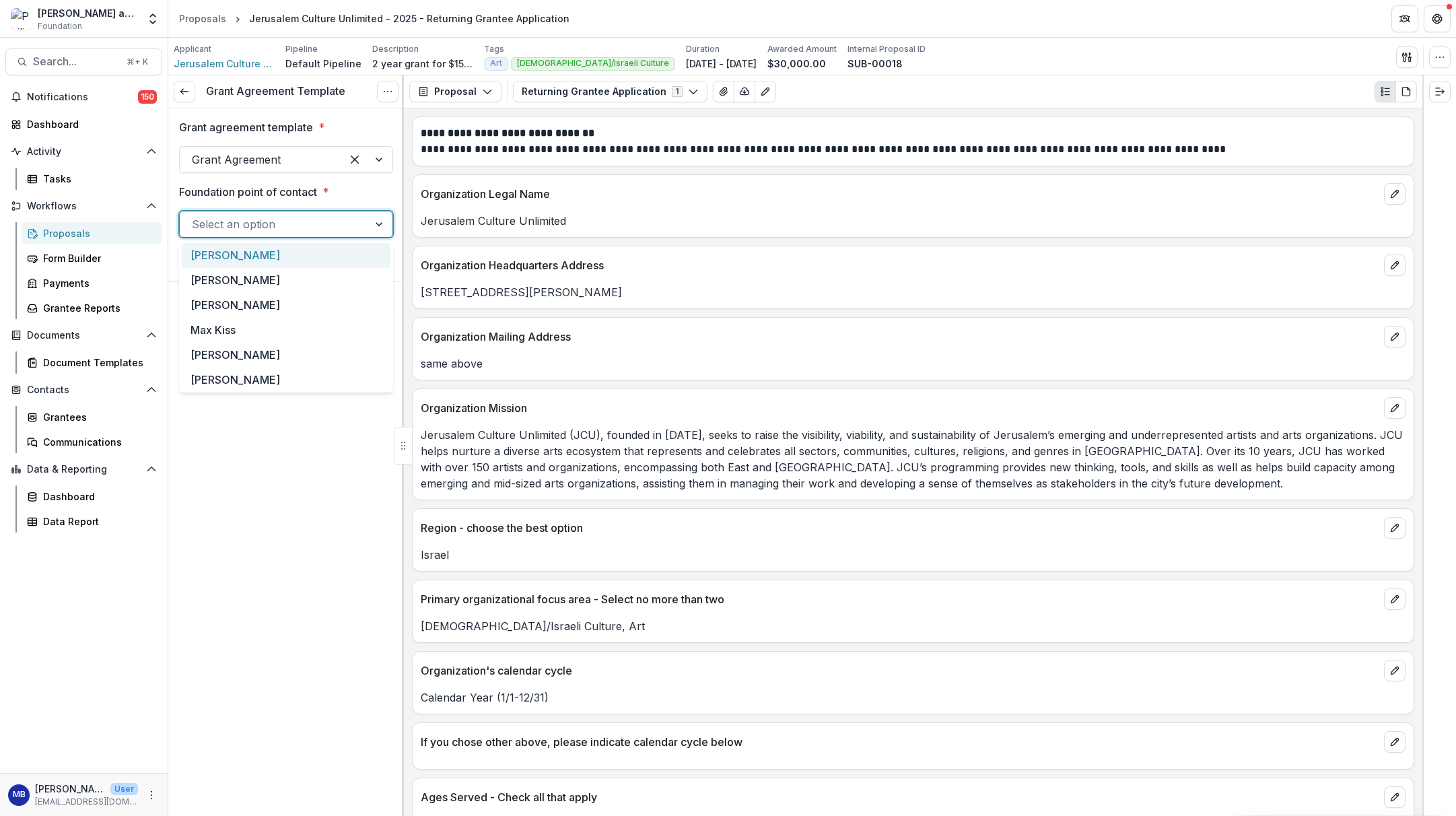
click at [246, 253] on div "[PERSON_NAME]" at bounding box center [286, 256] width 208 height 25
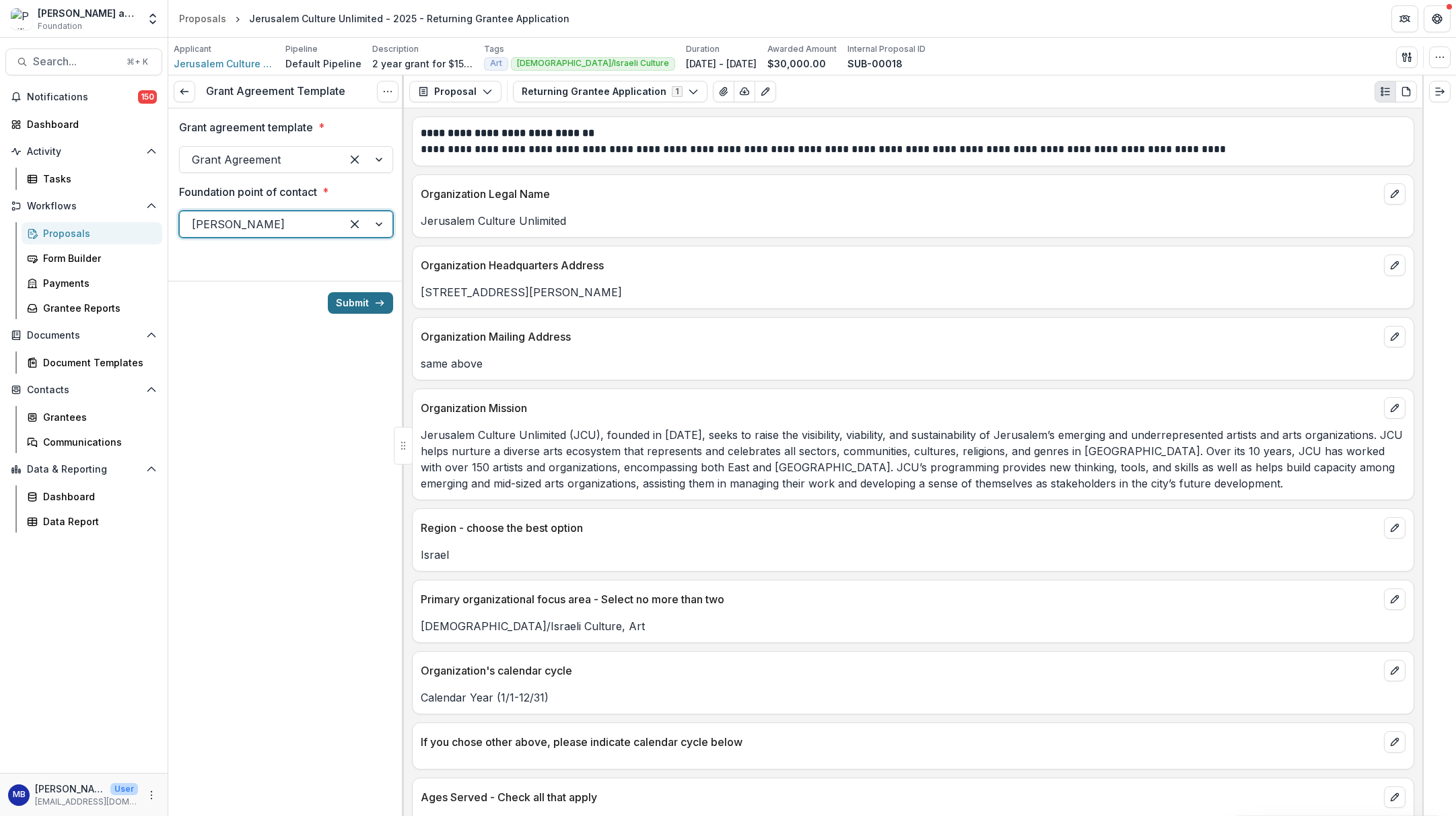
click at [353, 305] on button "Submit" at bounding box center [361, 303] width 65 height 21
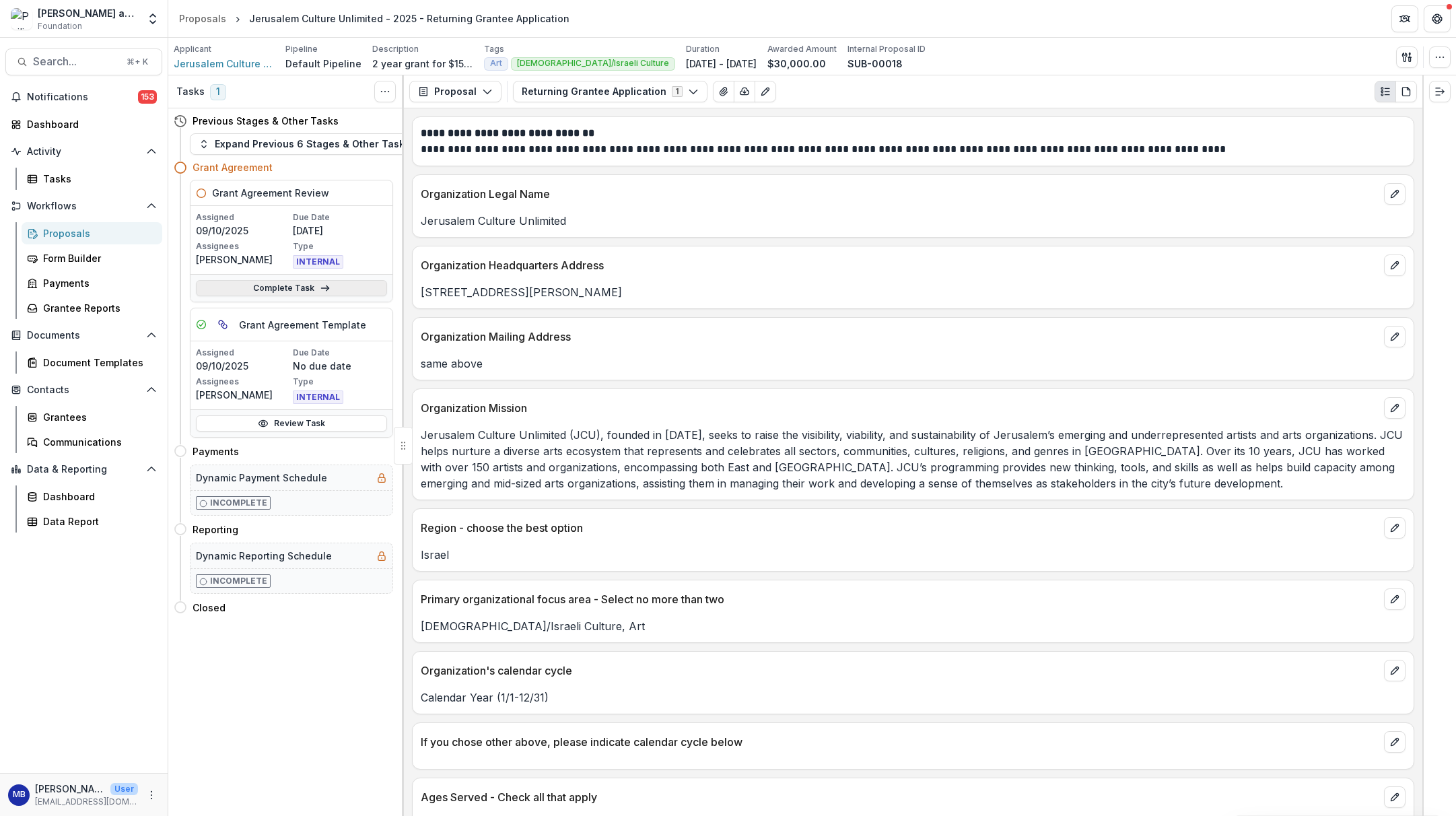
click at [280, 287] on link "Complete Task" at bounding box center [291, 287] width 191 height 16
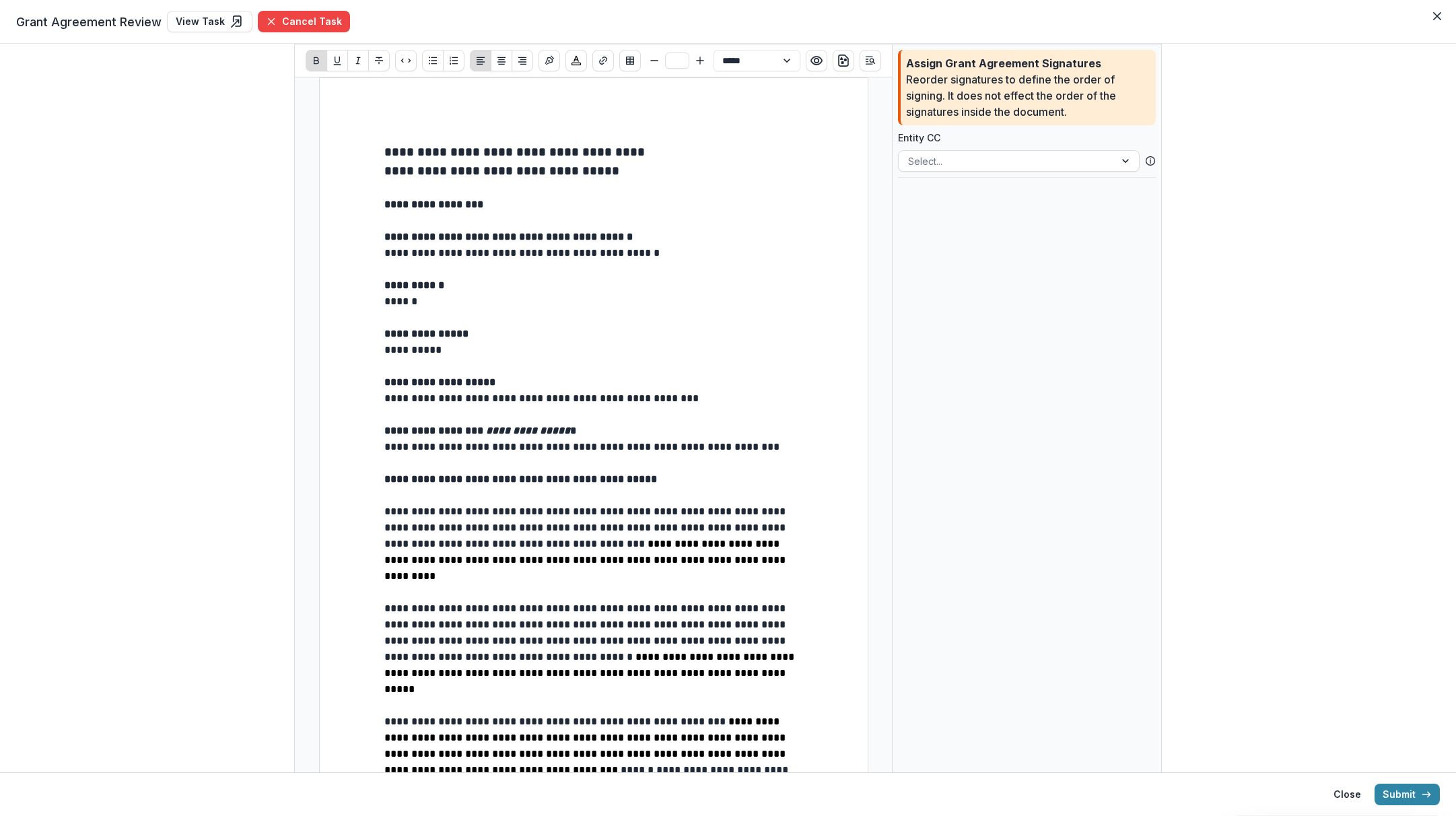
drag, startPoint x: 381, startPoint y: 251, endPoint x: 589, endPoint y: 254, distance: 208.0
type input "**"
drag, startPoint x: 699, startPoint y: 254, endPoint x: 379, endPoint y: 250, distance: 320.0
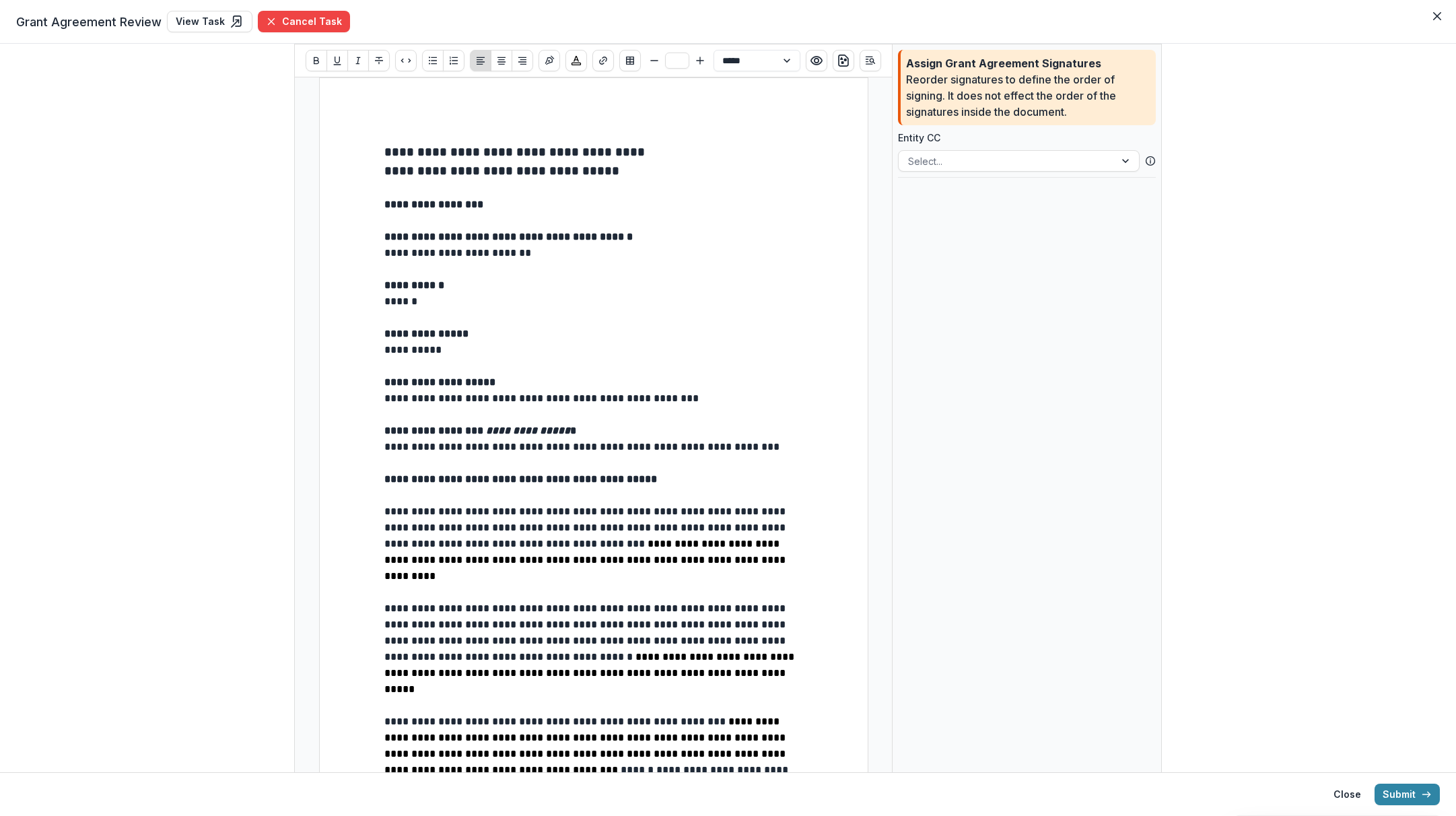
click at [453, 349] on p "**********" at bounding box center [593, 350] width 419 height 16
drag, startPoint x: 377, startPoint y: 397, endPoint x: 483, endPoint y: 397, distance: 106.0
drag, startPoint x: 726, startPoint y: 402, endPoint x: 382, endPoint y: 396, distance: 344.1
click at [384, 396] on p "**********" at bounding box center [593, 398] width 419 height 16
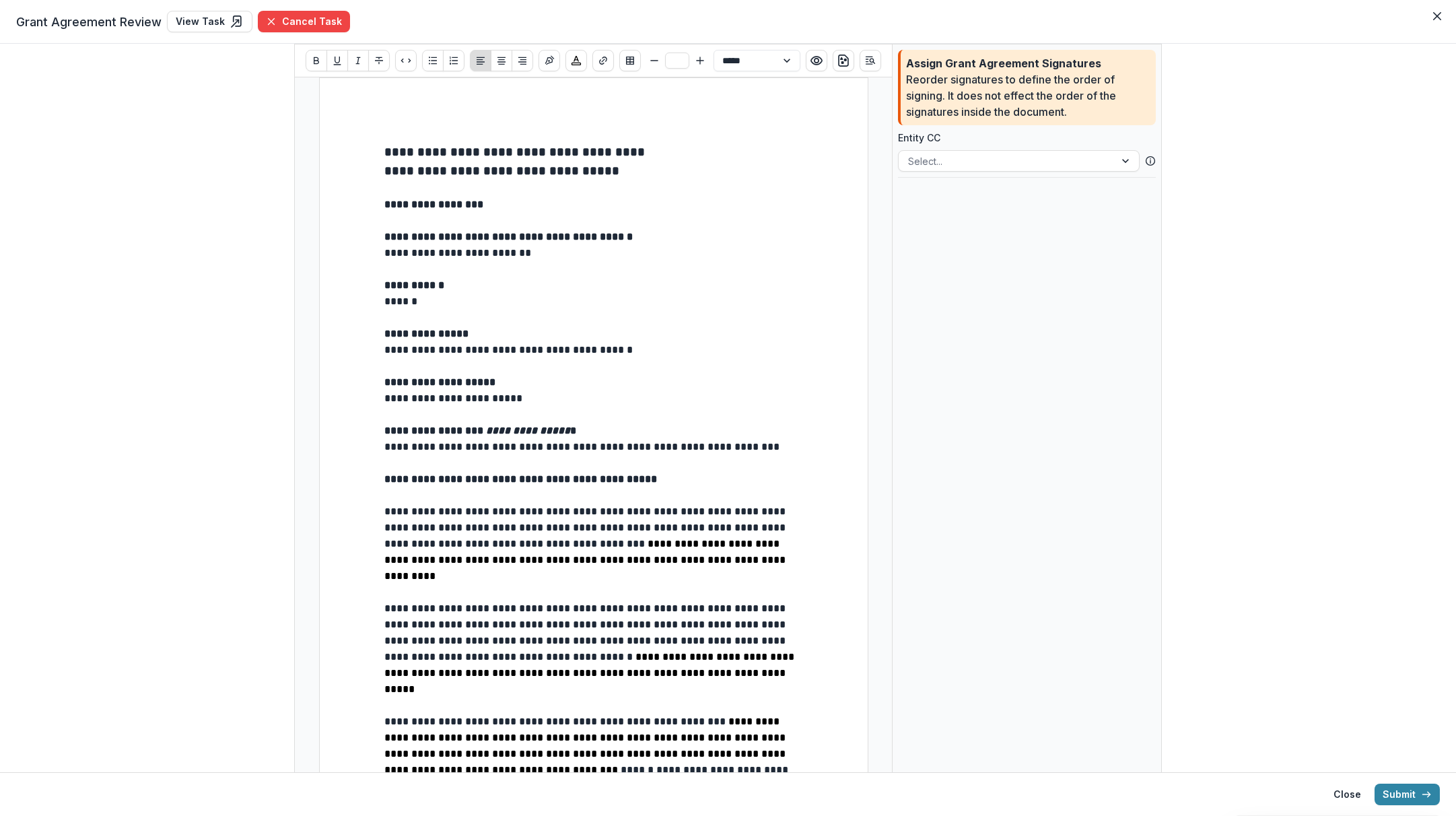
click at [388, 400] on p "**********" at bounding box center [593, 398] width 419 height 16
drag, startPoint x: 379, startPoint y: 445, endPoint x: 489, endPoint y: 449, distance: 110.1
drag, startPoint x: 778, startPoint y: 447, endPoint x: 383, endPoint y: 444, distance: 395.0
click at [384, 444] on p "**********" at bounding box center [593, 447] width 419 height 16
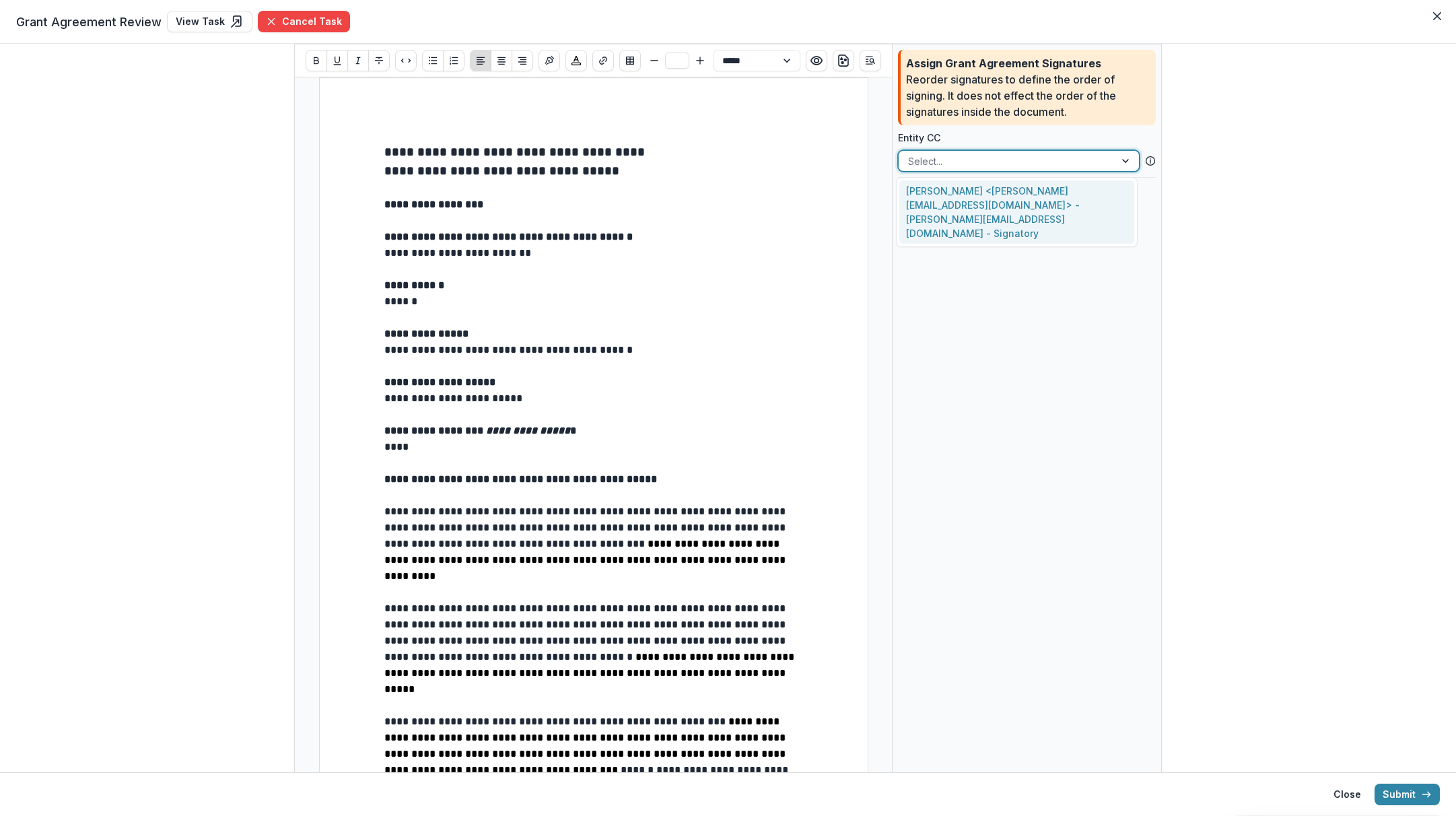
click at [1119, 160] on div at bounding box center [1126, 161] width 24 height 20
click at [1015, 192] on div "[PERSON_NAME] <[PERSON_NAME][EMAIL_ADDRESS][DOMAIN_NAME]> - [PERSON_NAME][EMAIL…" at bounding box center [1016, 212] width 235 height 63
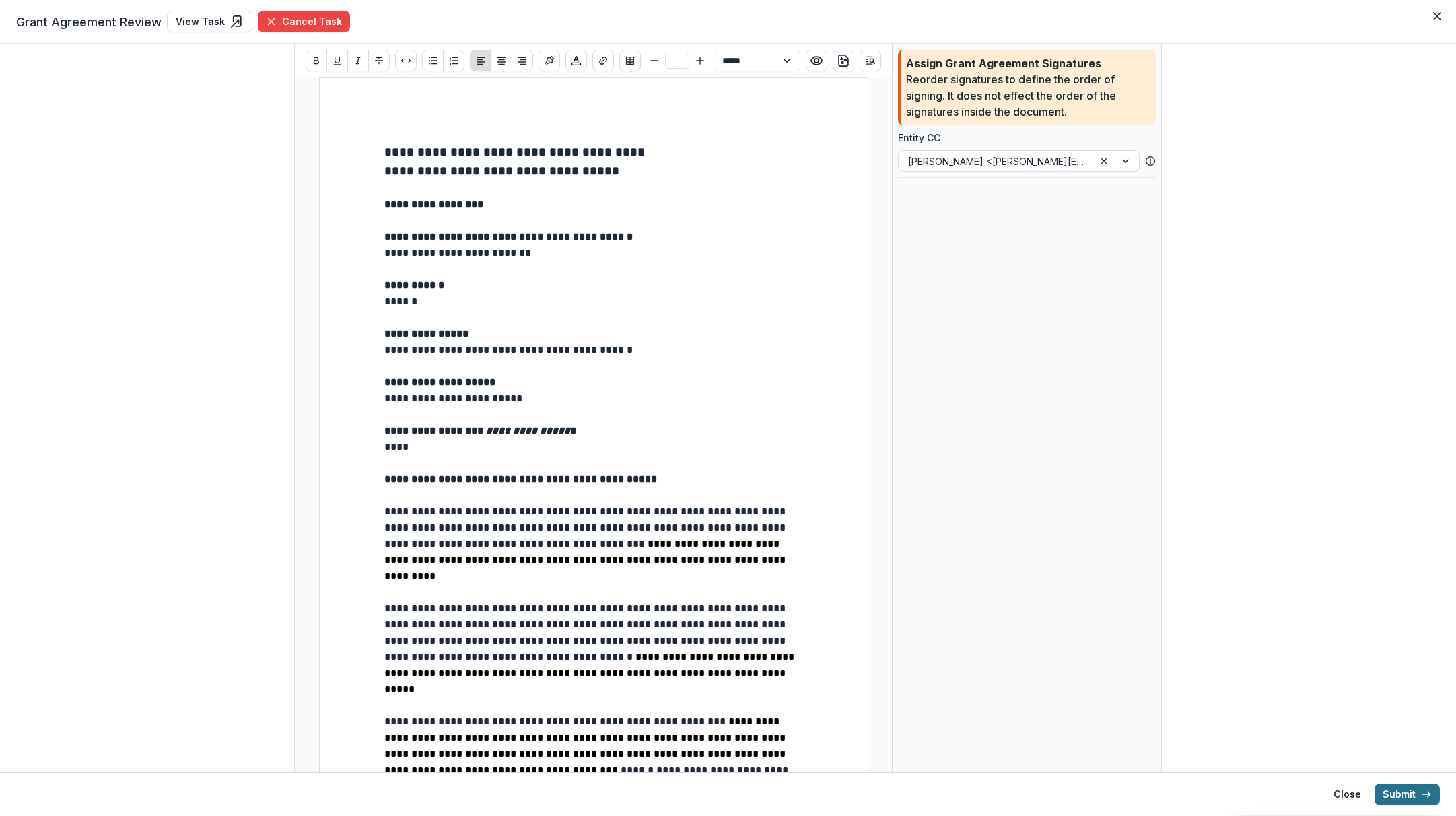
click at [1199, 764] on button "Submit" at bounding box center [1408, 795] width 65 height 21
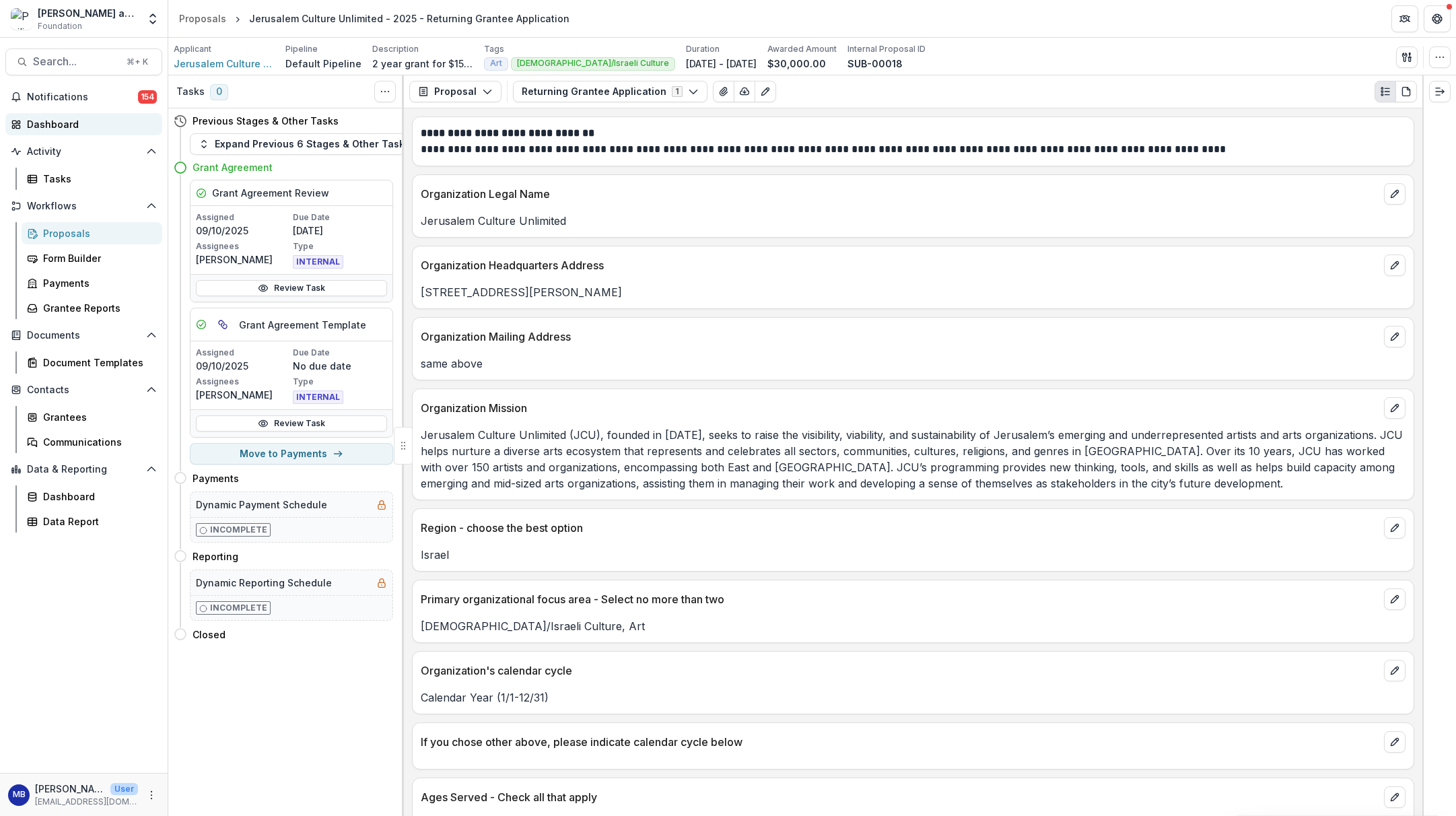
click at [53, 124] on div "Dashboard" at bounding box center [89, 124] width 125 height 14
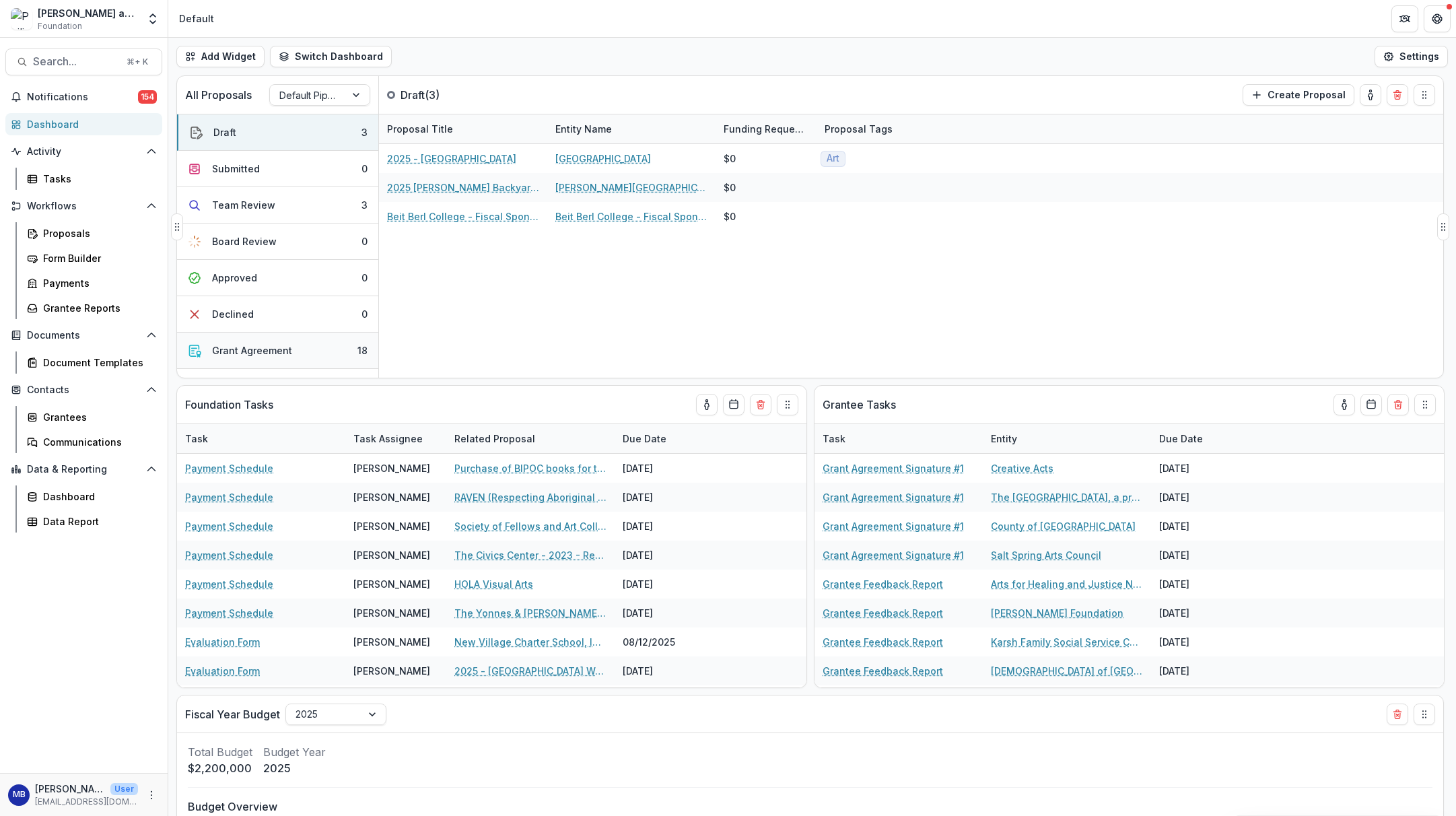
click at [251, 349] on div "Grant Agreement" at bounding box center [252, 351] width 80 height 14
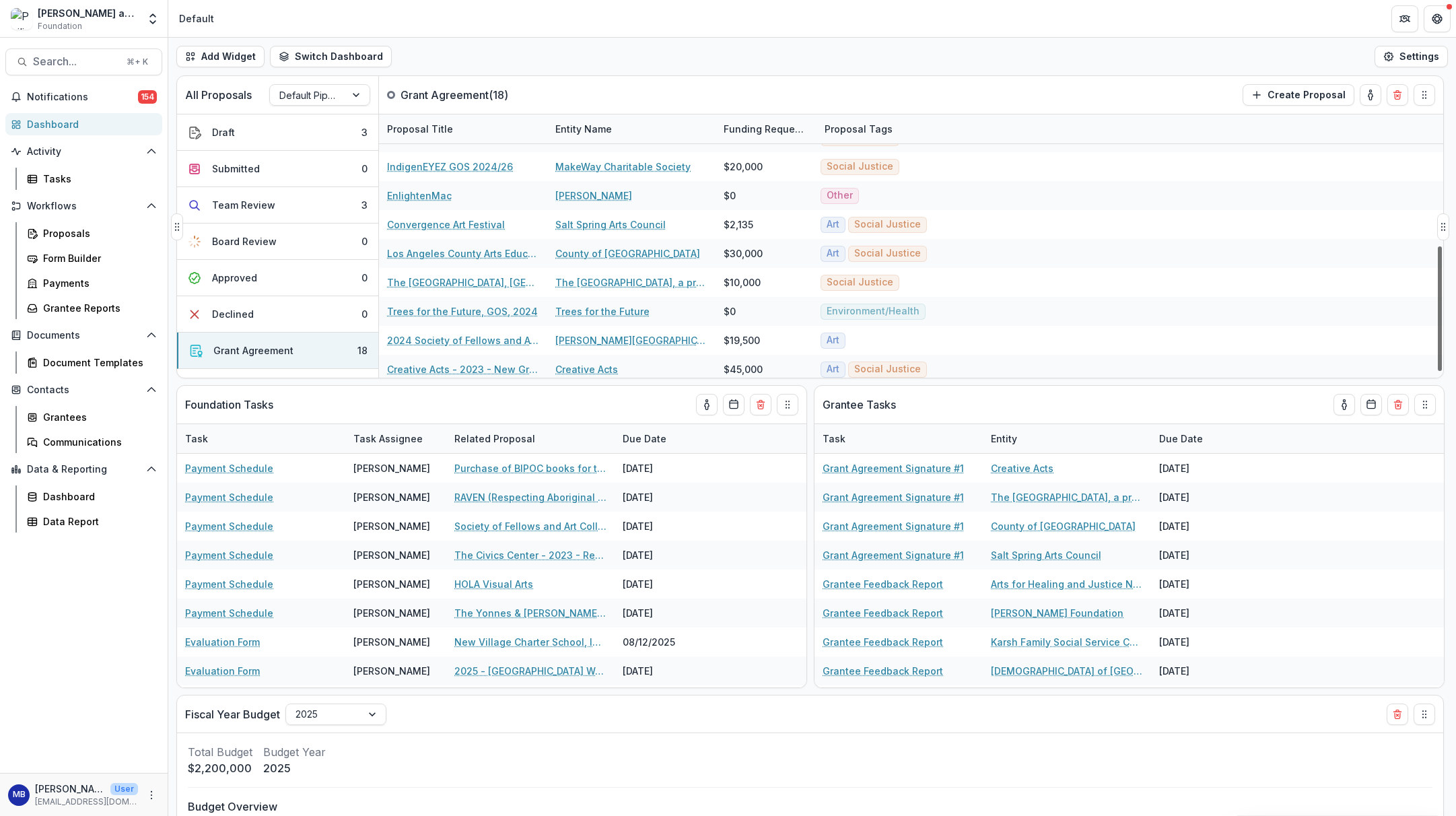
scroll to position [287, 0]
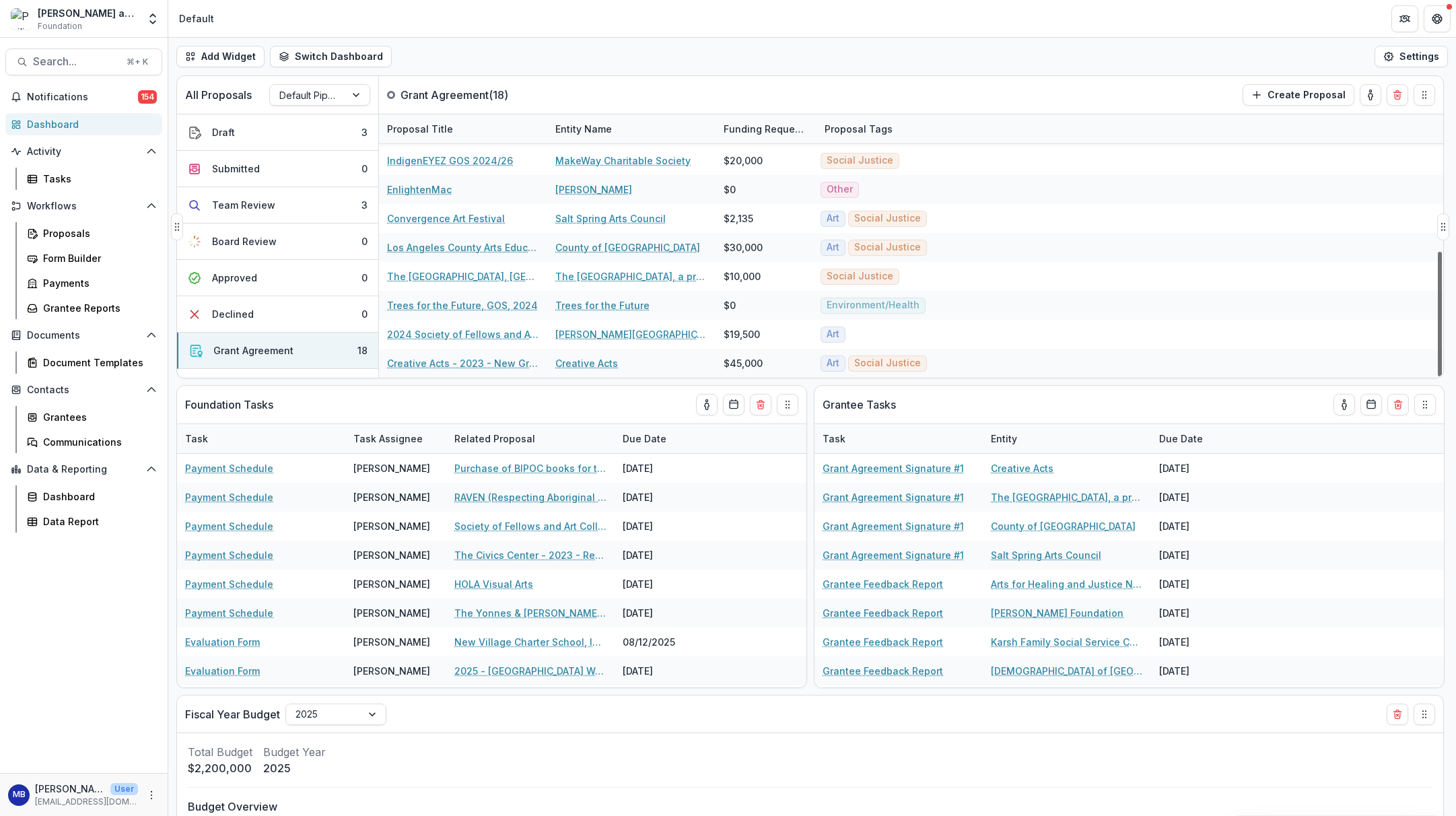
drag, startPoint x: 1439, startPoint y: 209, endPoint x: 1441, endPoint y: 384, distance: 175.0
click at [1199, 384] on div "All Proposals Default Pipeline Grant Agreement ( 18 ) Create Proposal Draft 3 S…" at bounding box center [812, 446] width 1288 height 741
click at [461, 303] on link "Trees for the Future, GOS, 2024" at bounding box center [462, 305] width 151 height 14
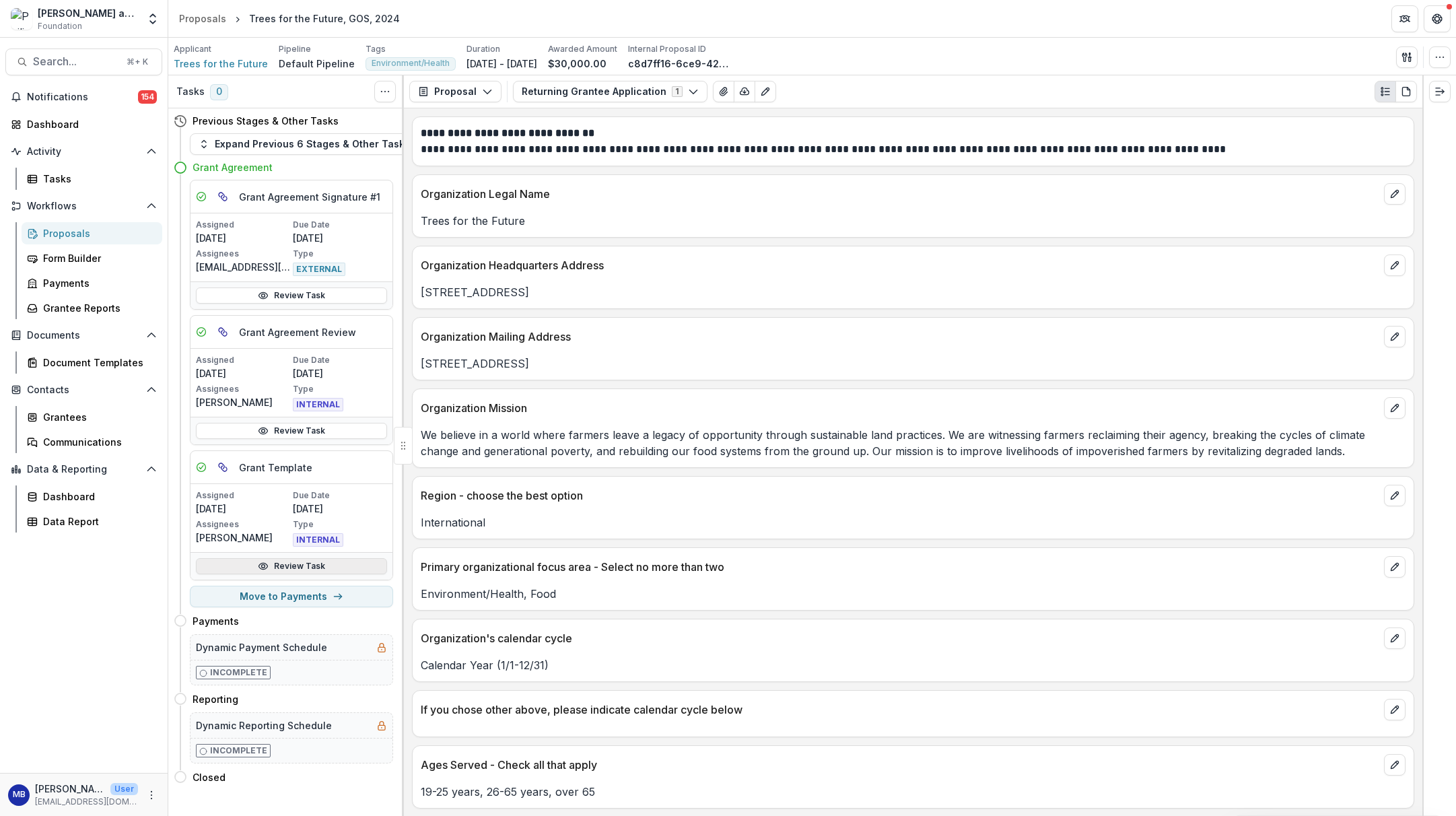
click at [289, 568] on link "Review Task" at bounding box center [291, 566] width 191 height 16
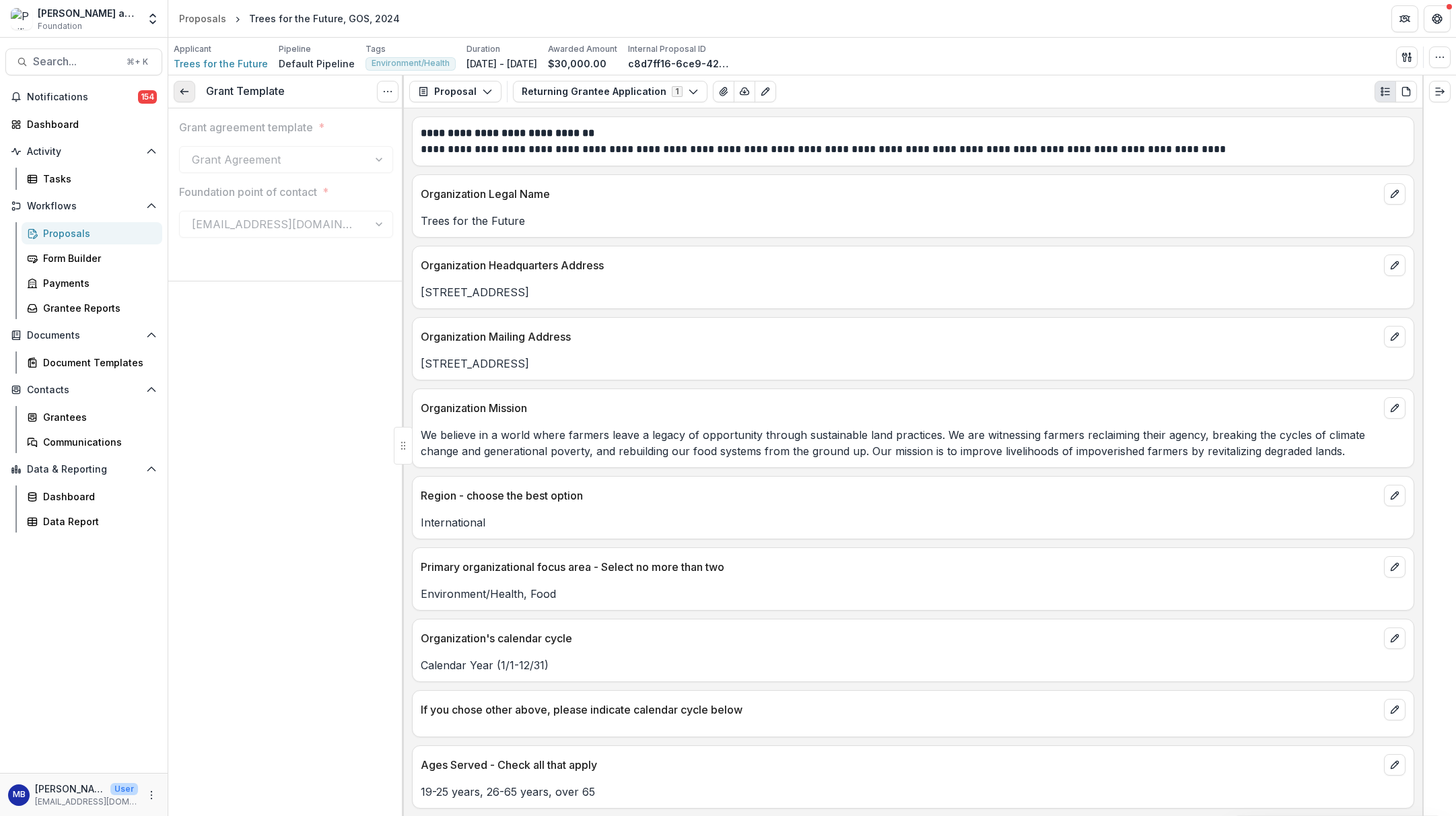
click at [183, 91] on line at bounding box center [184, 91] width 8 height 0
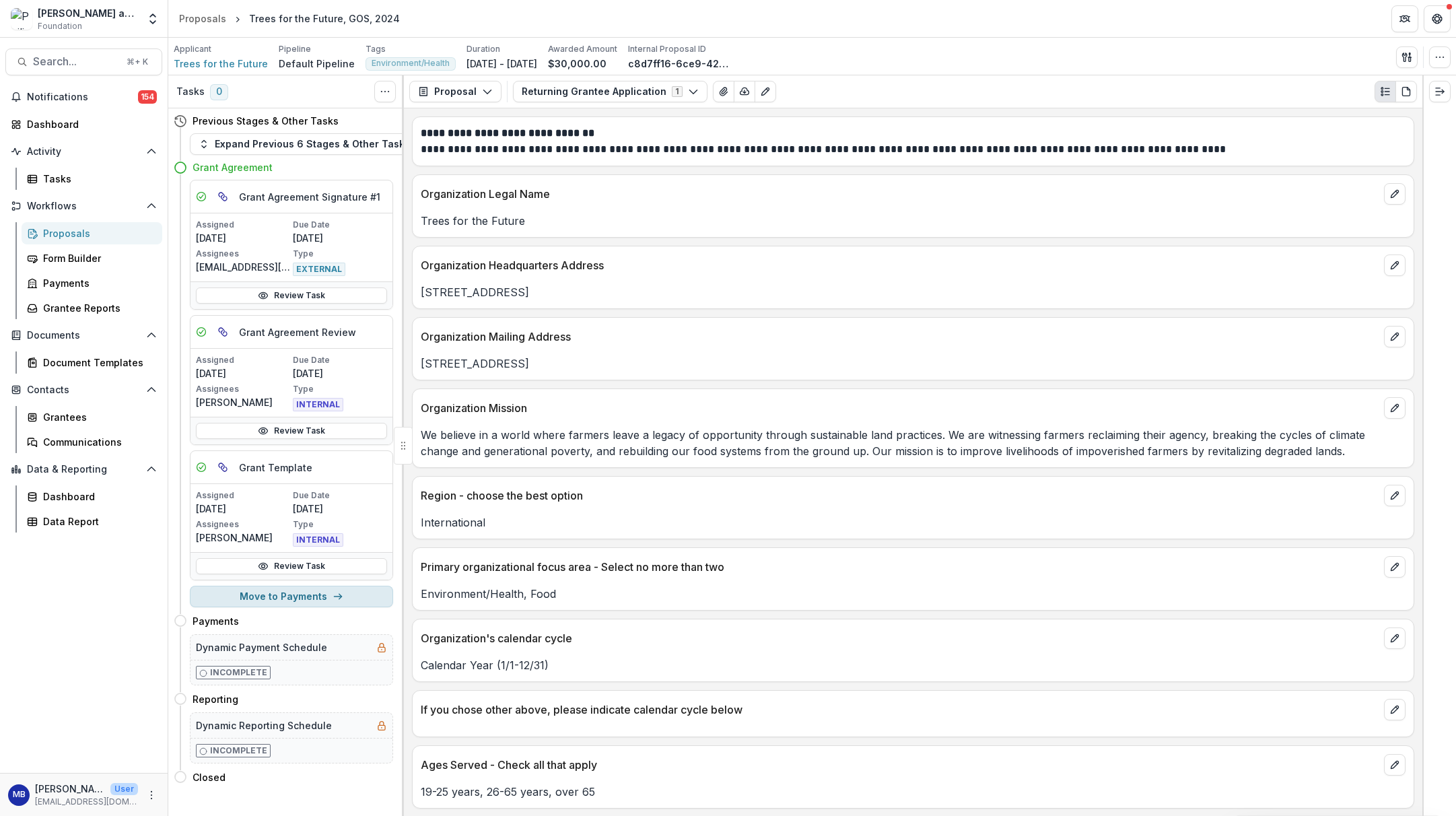
click at [297, 597] on button "Move to Payments" at bounding box center [291, 596] width 204 height 21
select select "********"
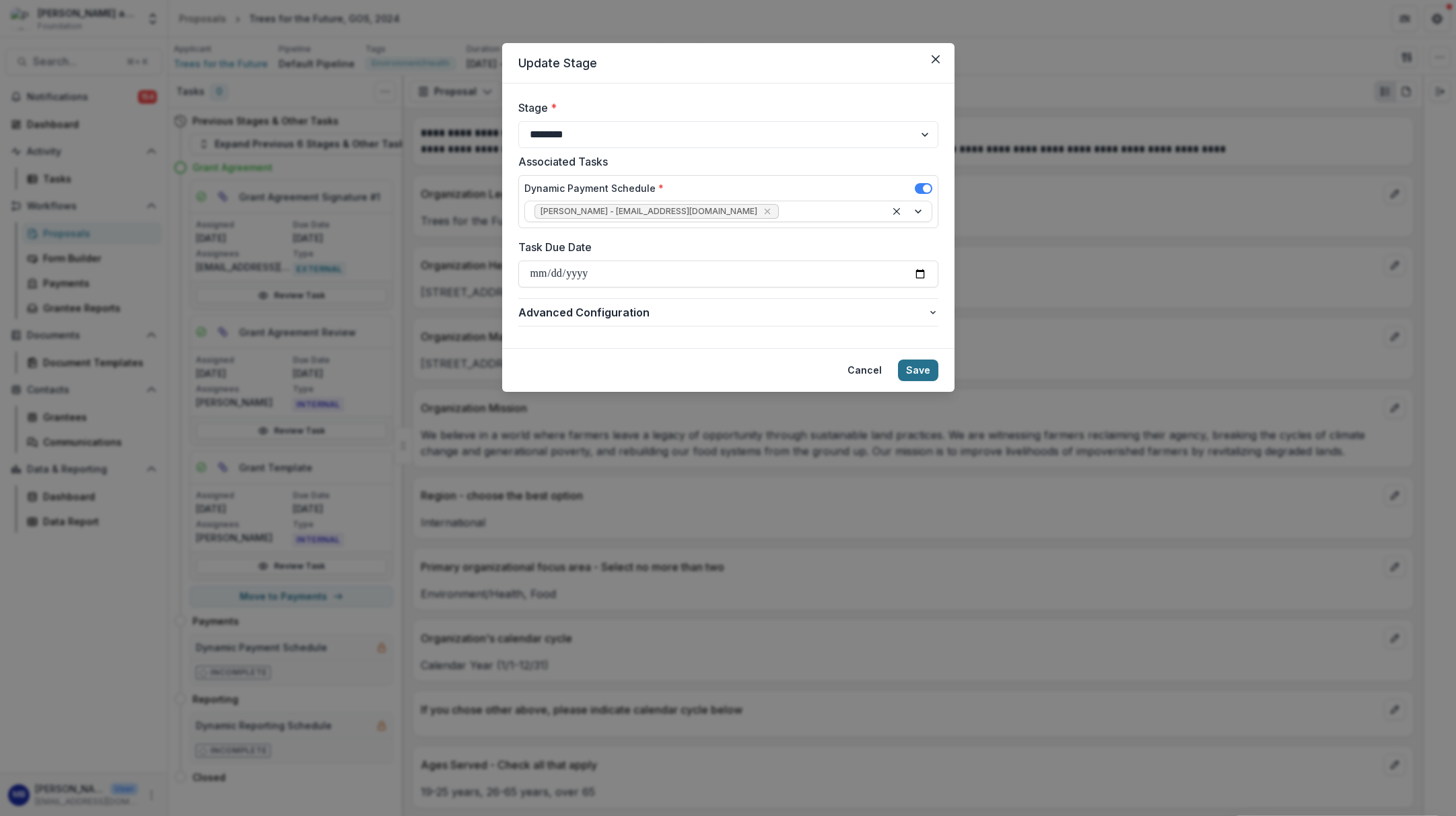
click at [923, 370] on button "Save" at bounding box center [918, 370] width 40 height 21
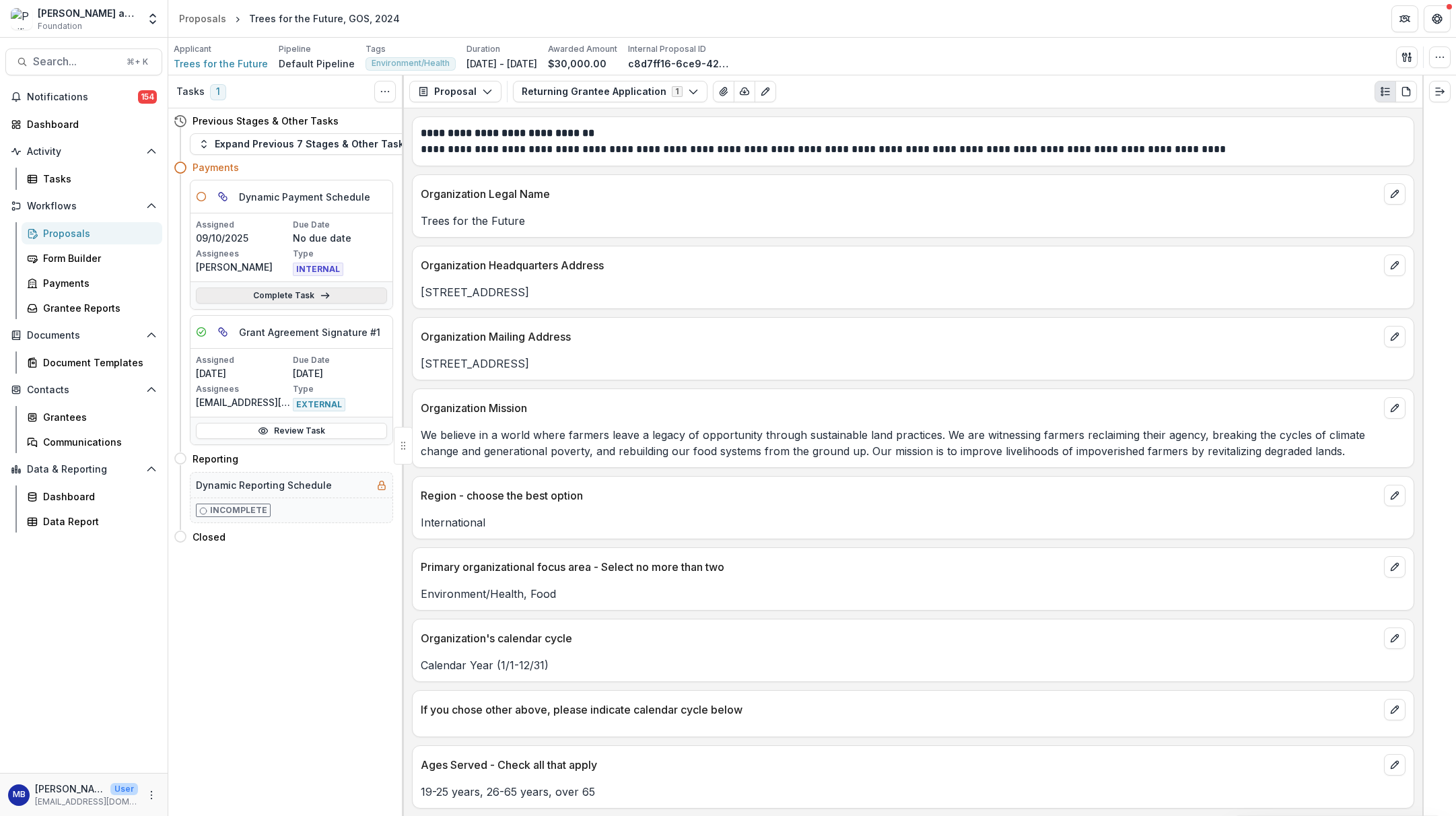
click at [291, 294] on link "Complete Task" at bounding box center [291, 295] width 191 height 16
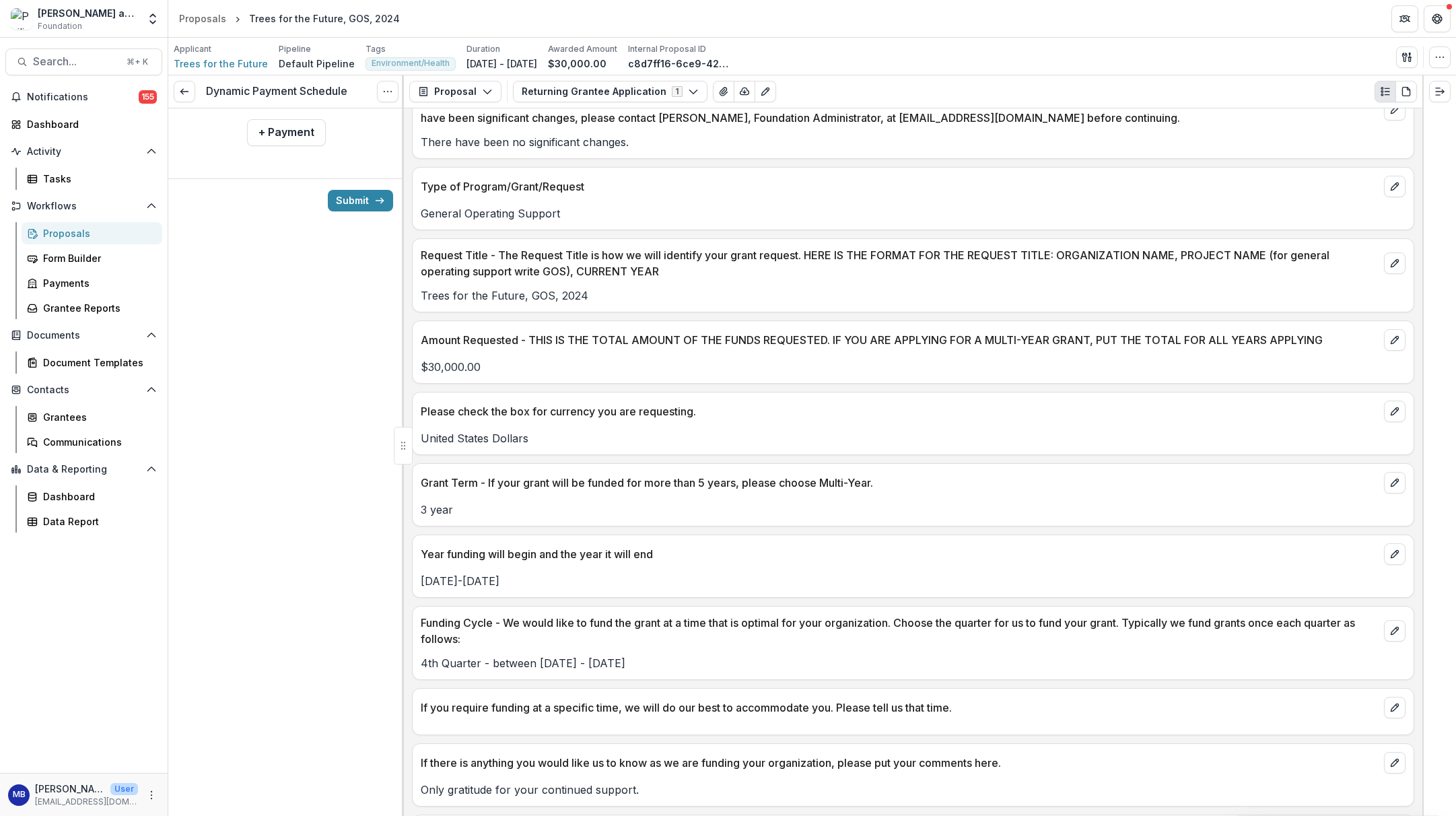
scroll to position [1676, 0]
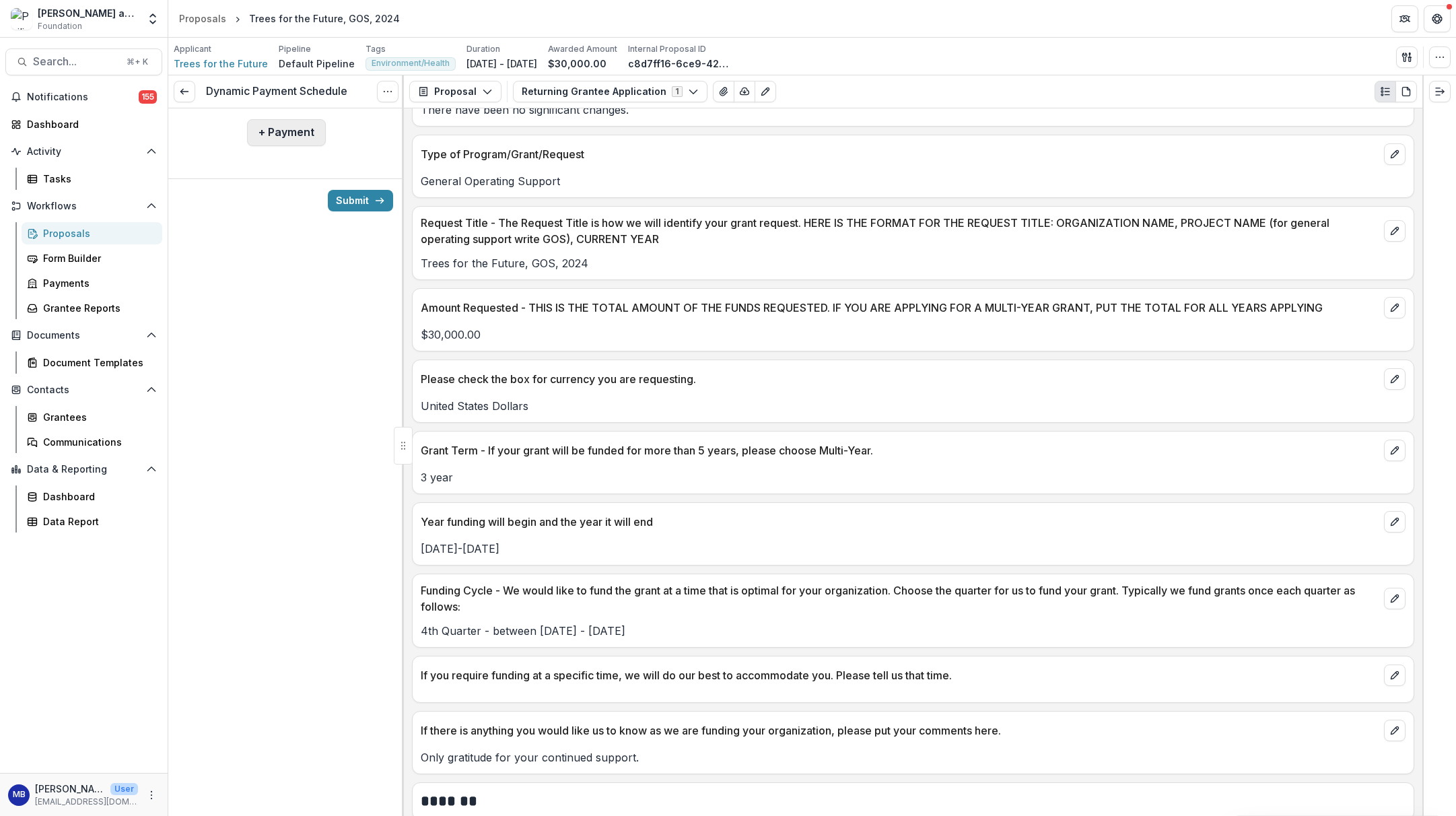
click at [292, 134] on button "+ Payment" at bounding box center [287, 132] width 79 height 27
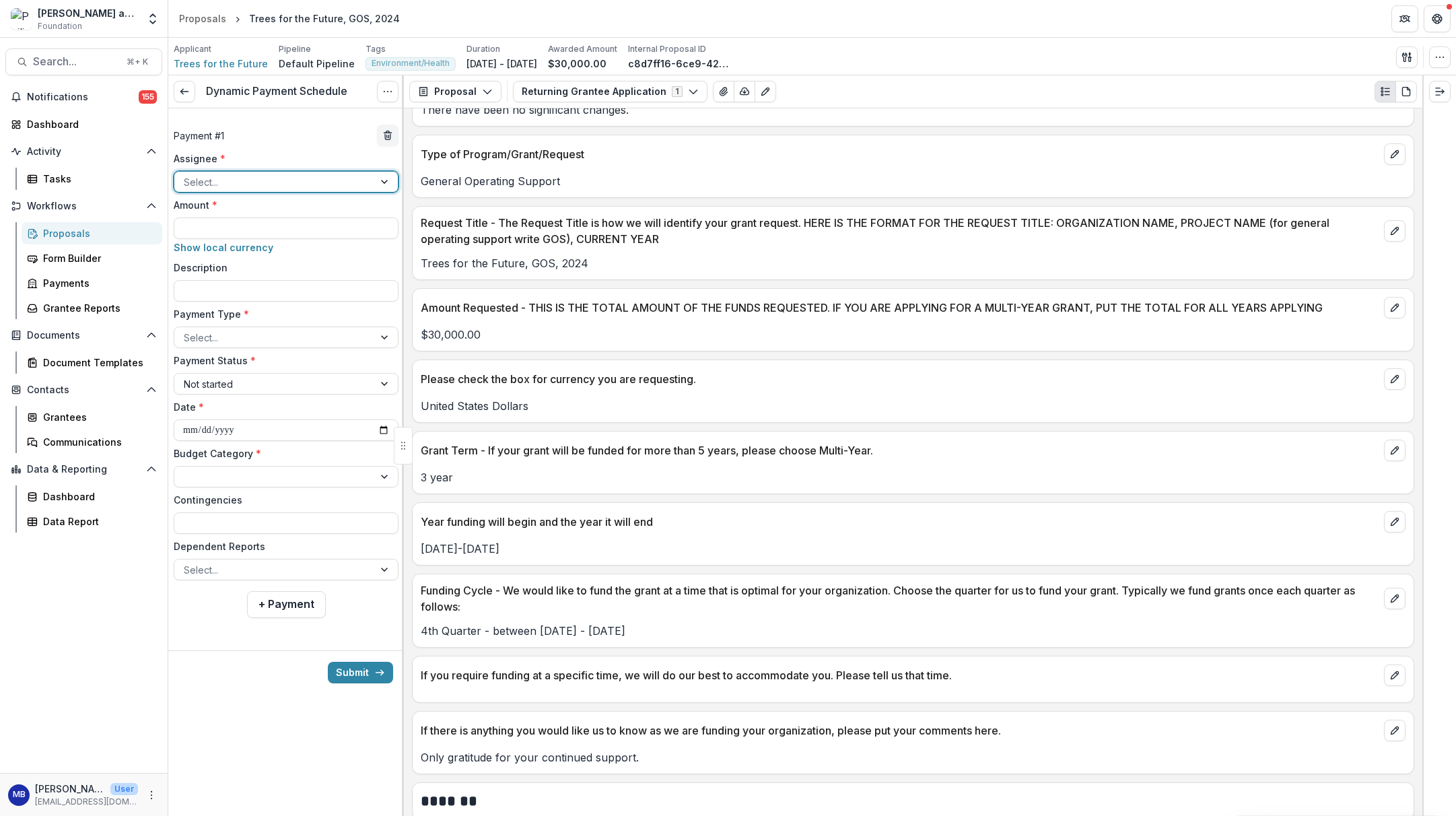
click at [386, 181] on div at bounding box center [386, 181] width 24 height 20
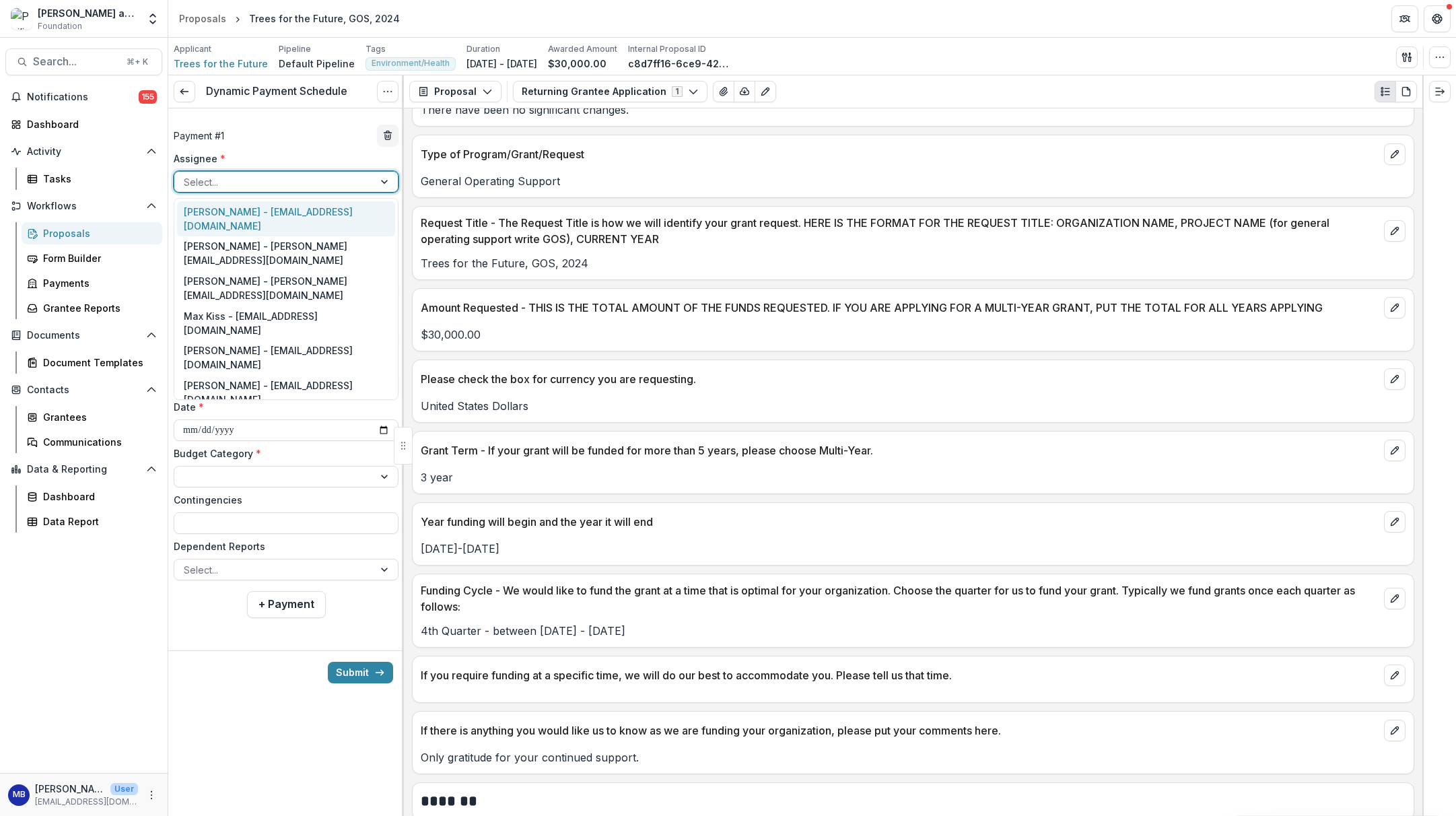
click at [330, 215] on div "[PERSON_NAME] - [EMAIL_ADDRESS][DOMAIN_NAME]" at bounding box center [286, 219] width 218 height 35
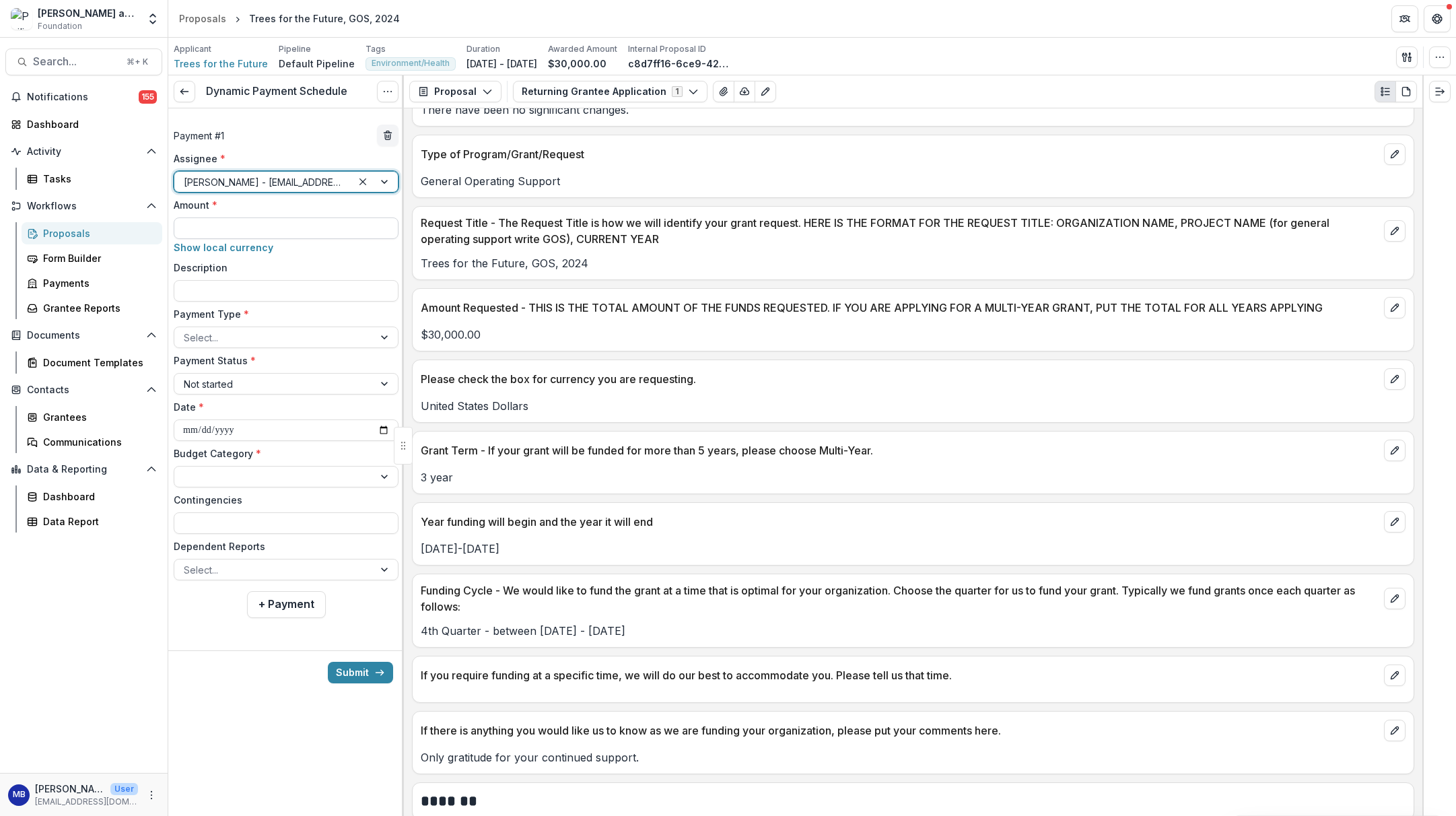
click at [205, 227] on input "Amount *" at bounding box center [286, 228] width 225 height 21
type input "*******"
click at [182, 284] on input "Description" at bounding box center [286, 290] width 225 height 21
type input "**********"
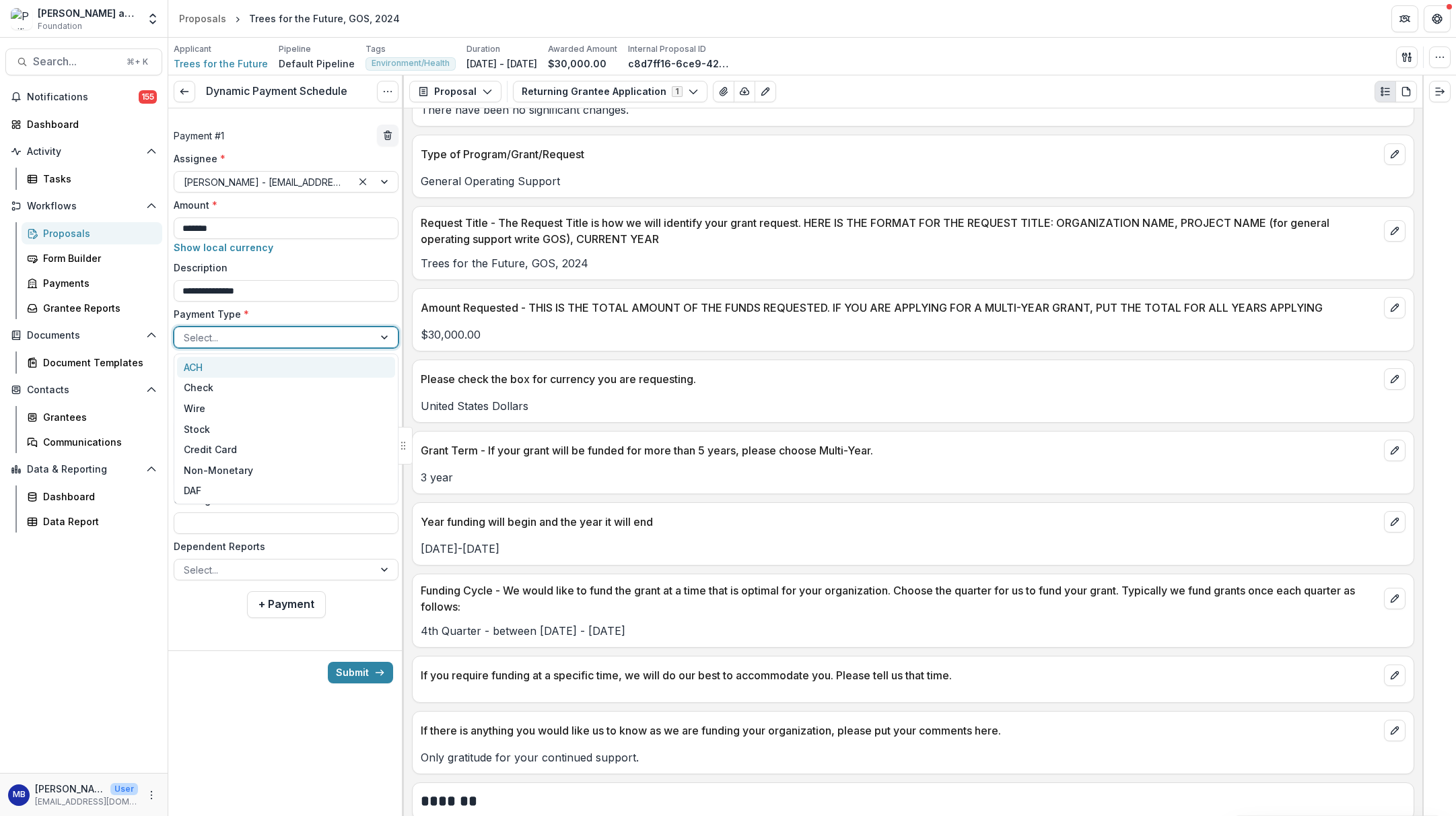
click at [382, 337] on div at bounding box center [386, 337] width 24 height 20
click at [241, 373] on div "ACH" at bounding box center [286, 367] width 218 height 21
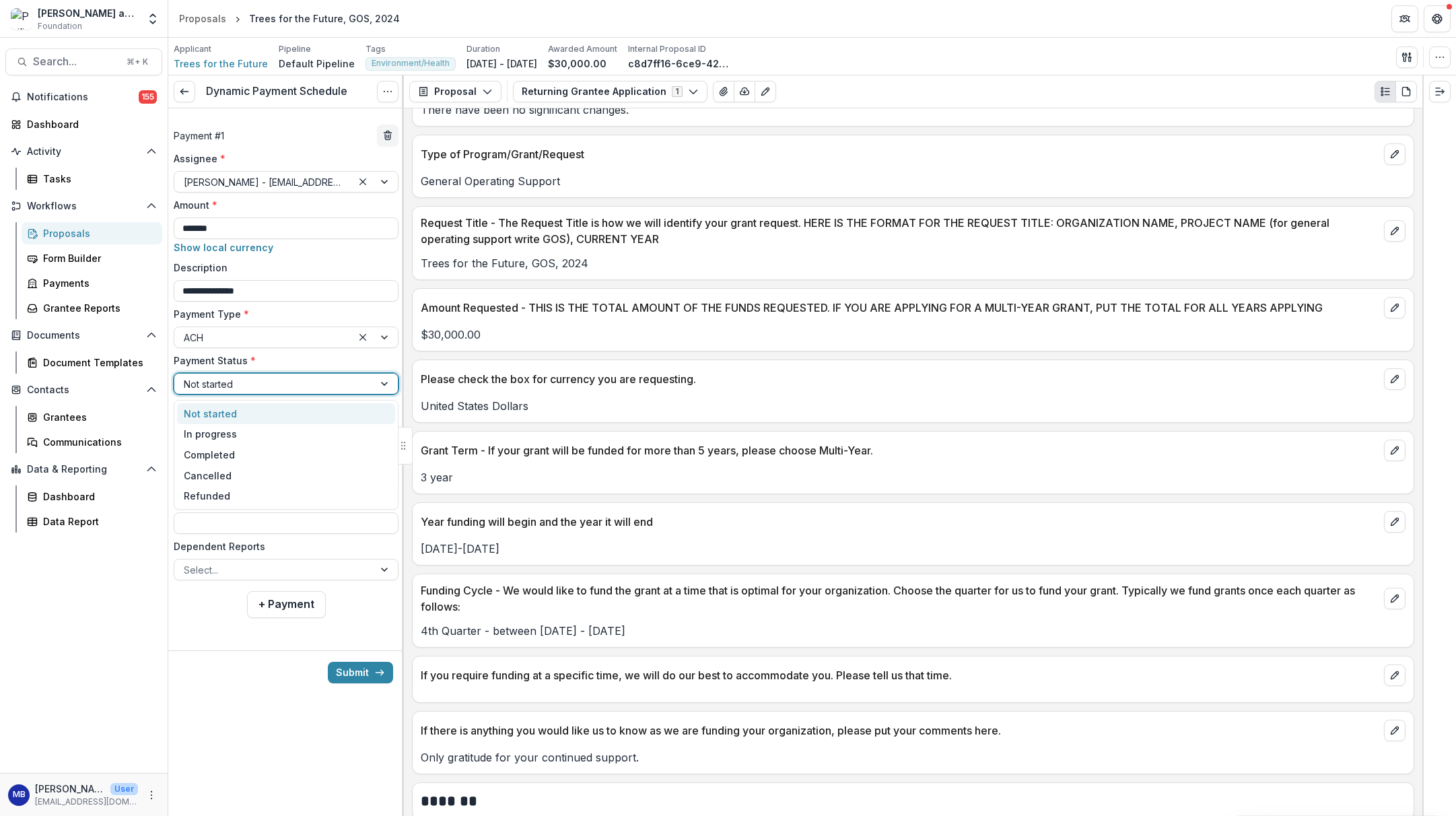
click at [222, 383] on div "Not started" at bounding box center [273, 384] width 181 height 14
click at [219, 452] on div "Completed" at bounding box center [286, 455] width 218 height 21
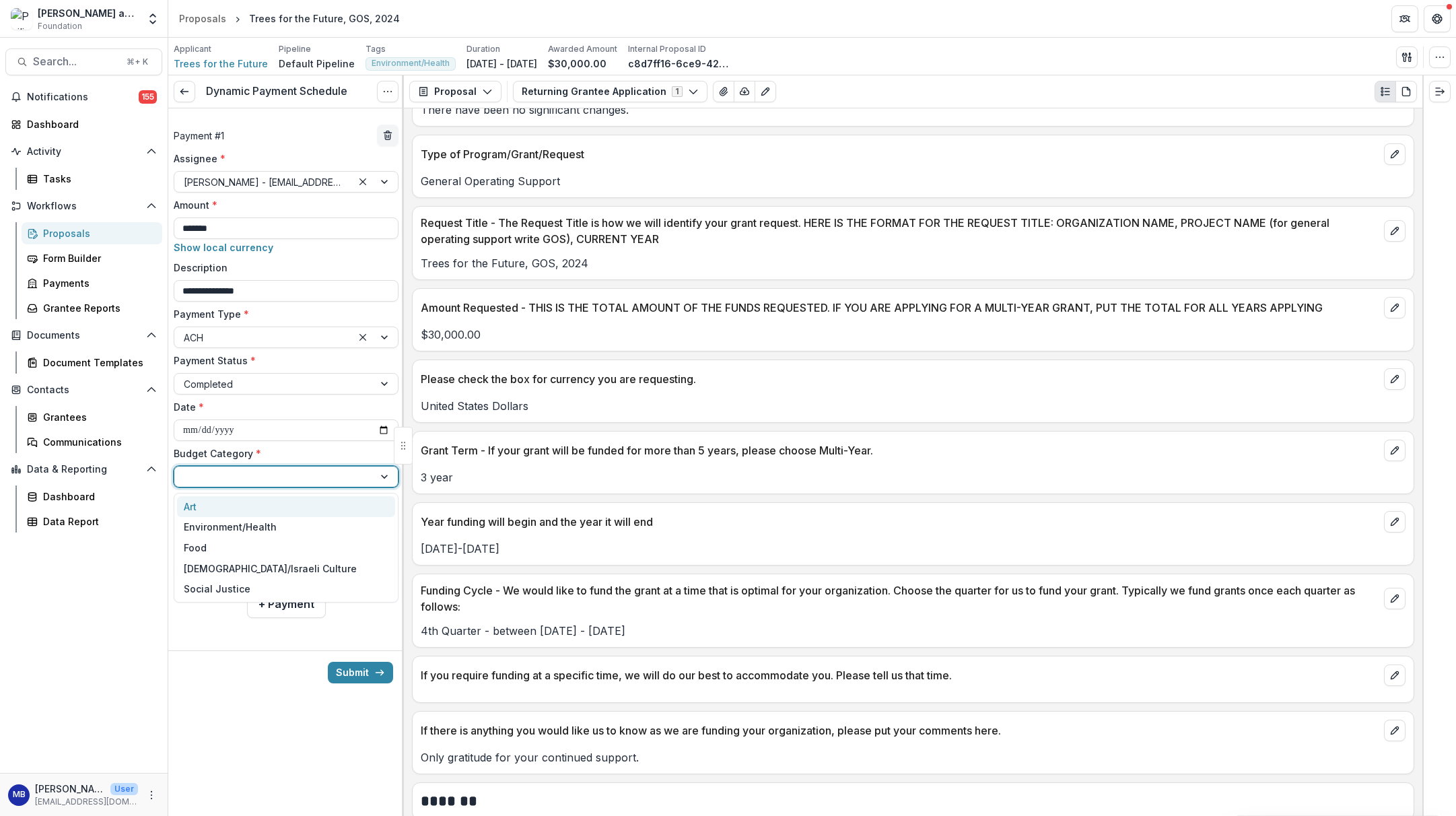
click at [380, 479] on div at bounding box center [386, 477] width 24 height 20
click at [226, 587] on div "Social Justice" at bounding box center [217, 589] width 66 height 14
click at [384, 479] on div at bounding box center [386, 477] width 24 height 20
click at [276, 531] on div "Environment/Health" at bounding box center [231, 527] width 96 height 14
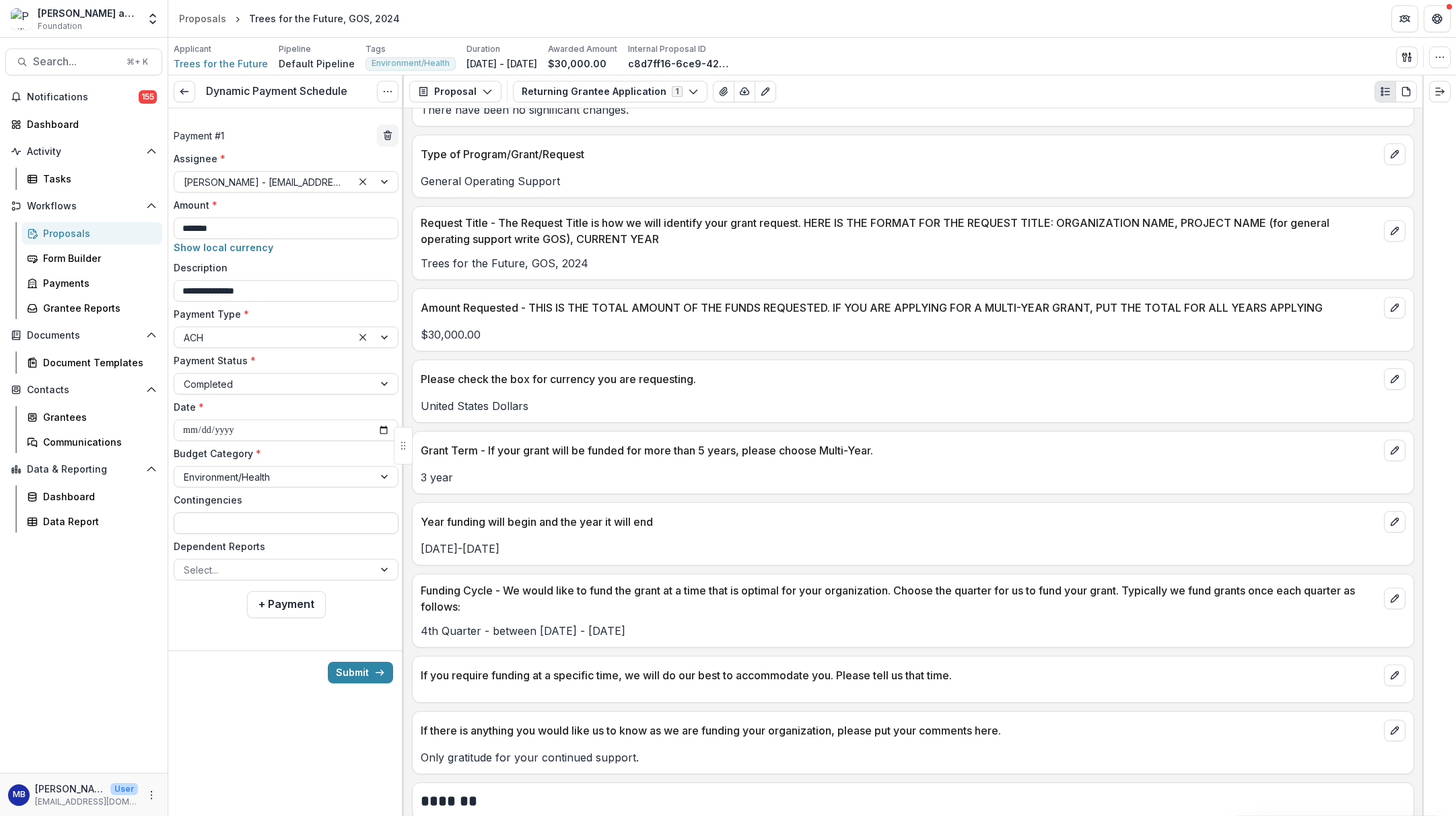
click at [210, 526] on input "Contingencies" at bounding box center [286, 523] width 225 height 21
click at [190, 523] on input "*****" at bounding box center [286, 523] width 225 height 21
type input "****"
click at [292, 611] on button "+ Payment" at bounding box center [287, 605] width 79 height 27
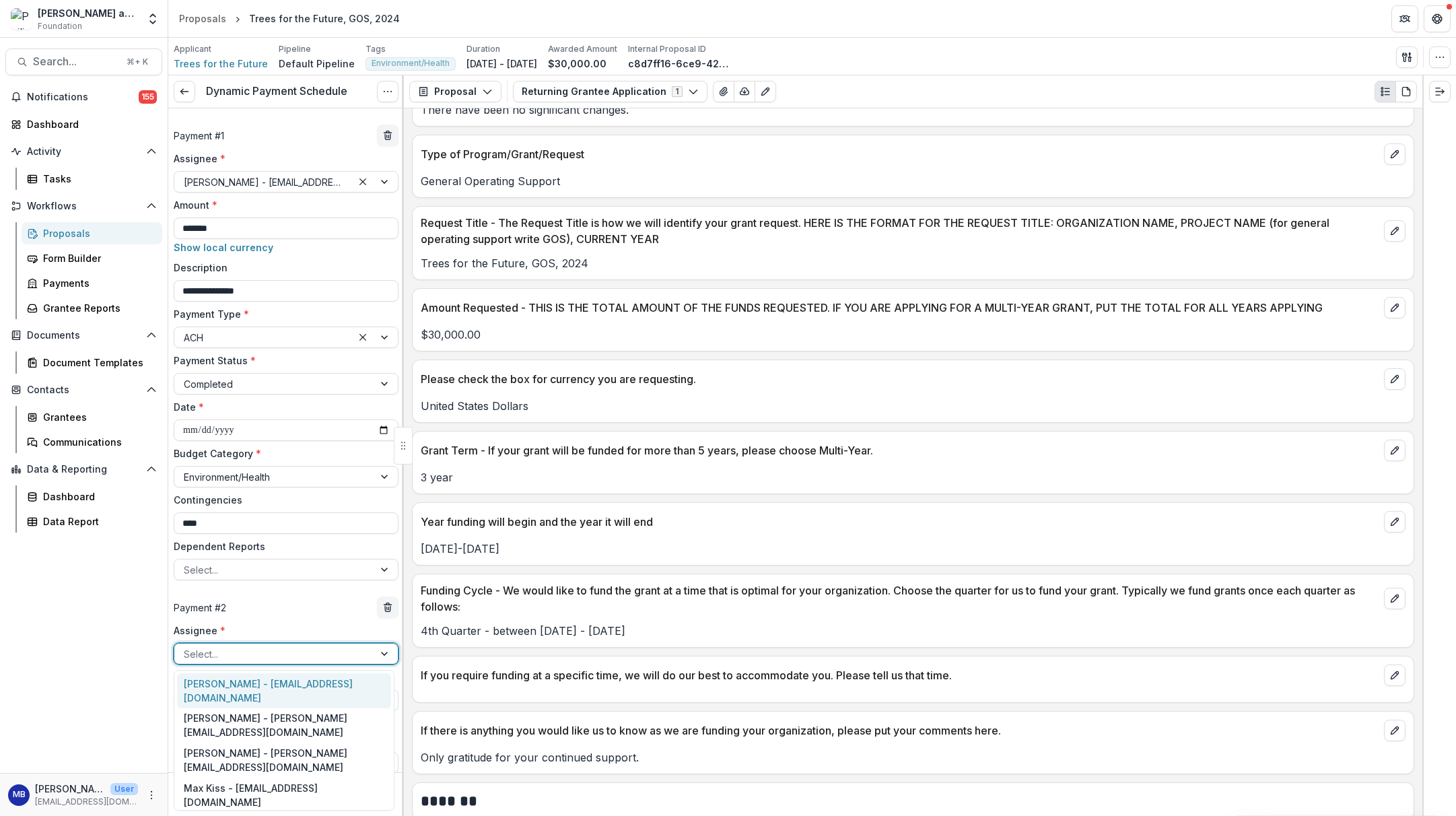
click at [376, 654] on div at bounding box center [386, 654] width 24 height 20
click at [347, 697] on div "[PERSON_NAME] - [EMAIL_ADDRESS][DOMAIN_NAME]" at bounding box center [284, 691] width 214 height 35
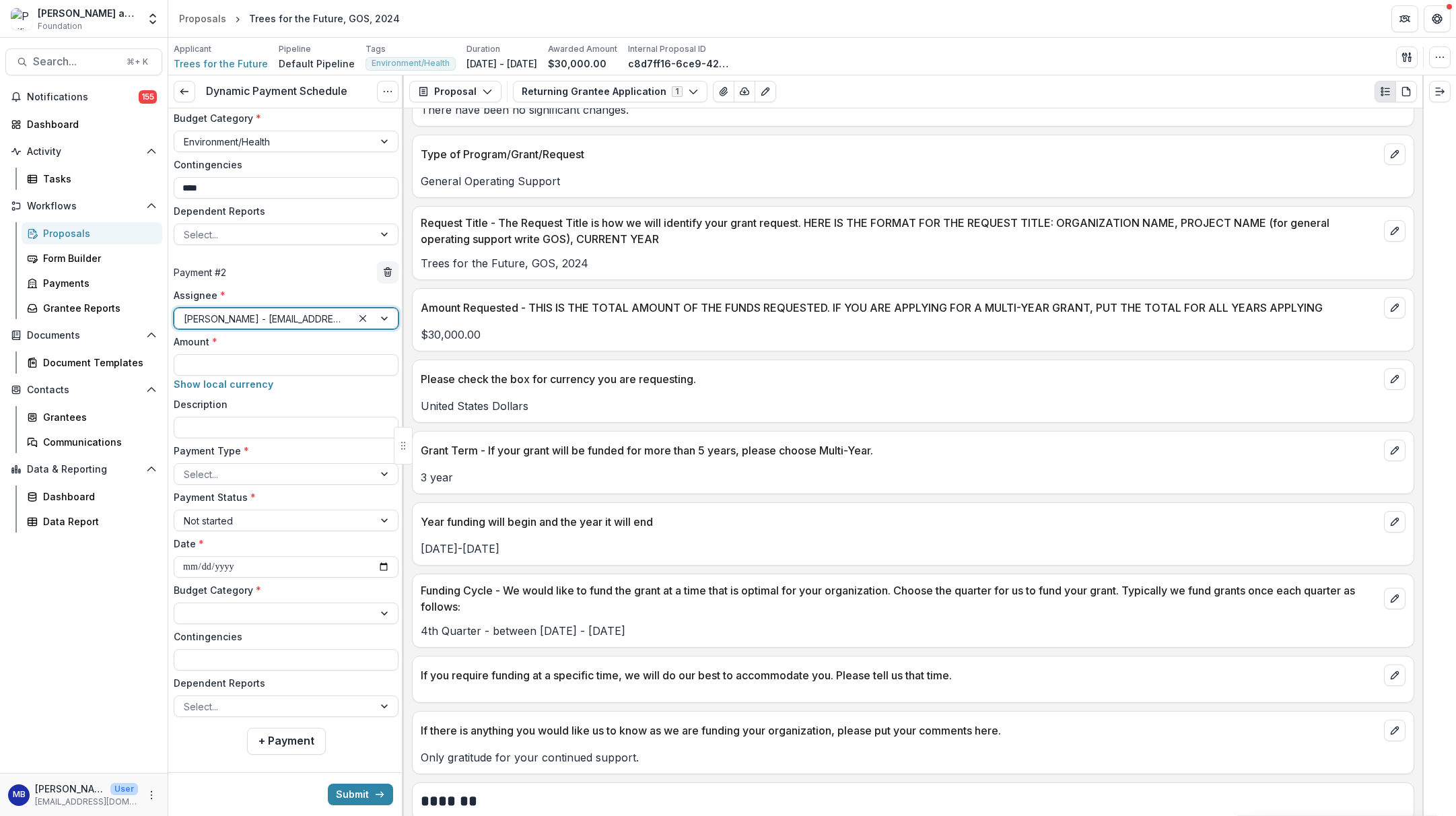
scroll to position [334, 0]
click at [200, 368] on input "Amount *" at bounding box center [286, 366] width 225 height 21
type input "*******"
click at [192, 424] on input "Description" at bounding box center [286, 429] width 225 height 21
type input "**********"
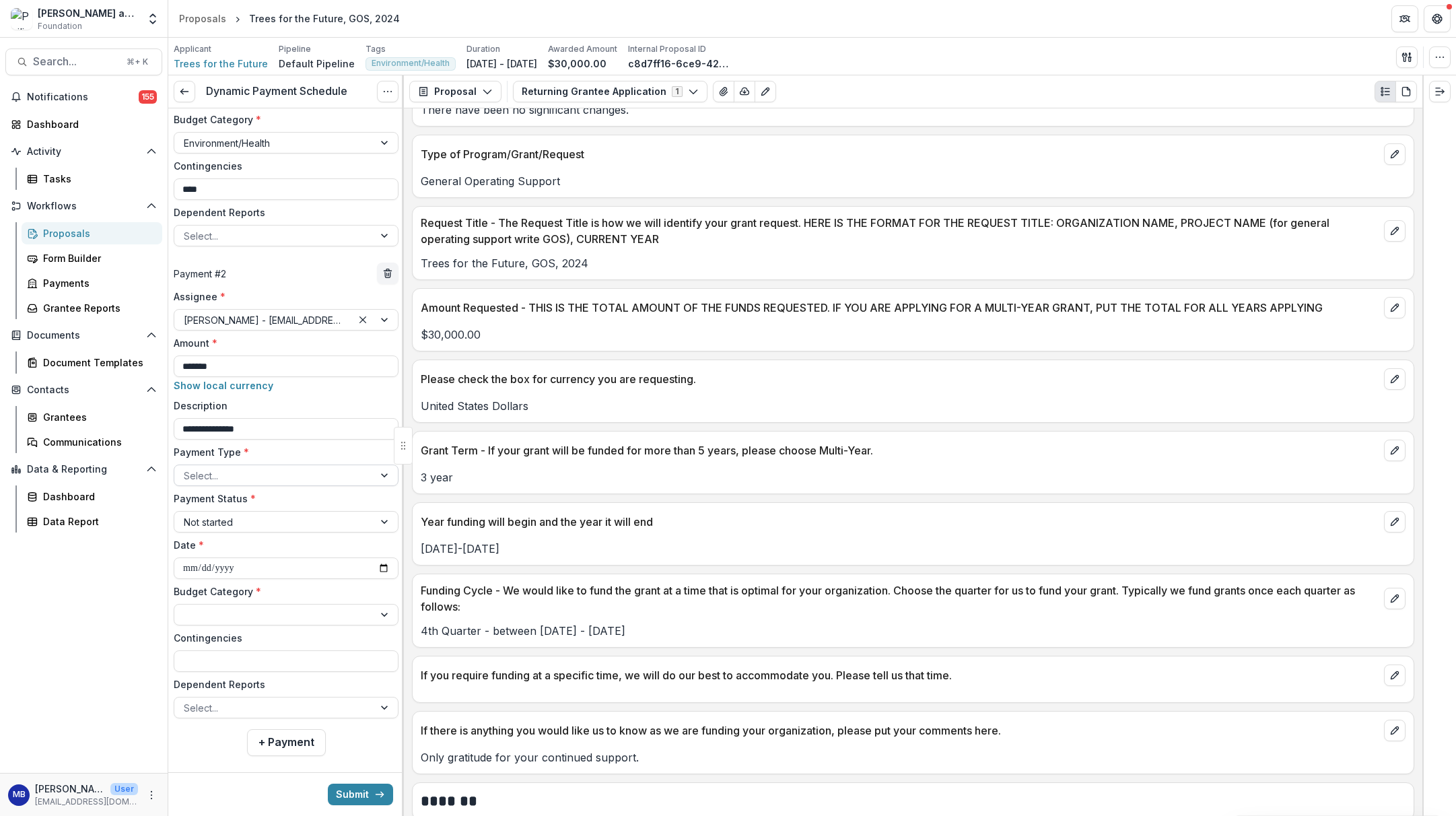
click at [338, 469] on div at bounding box center [273, 476] width 181 height 17
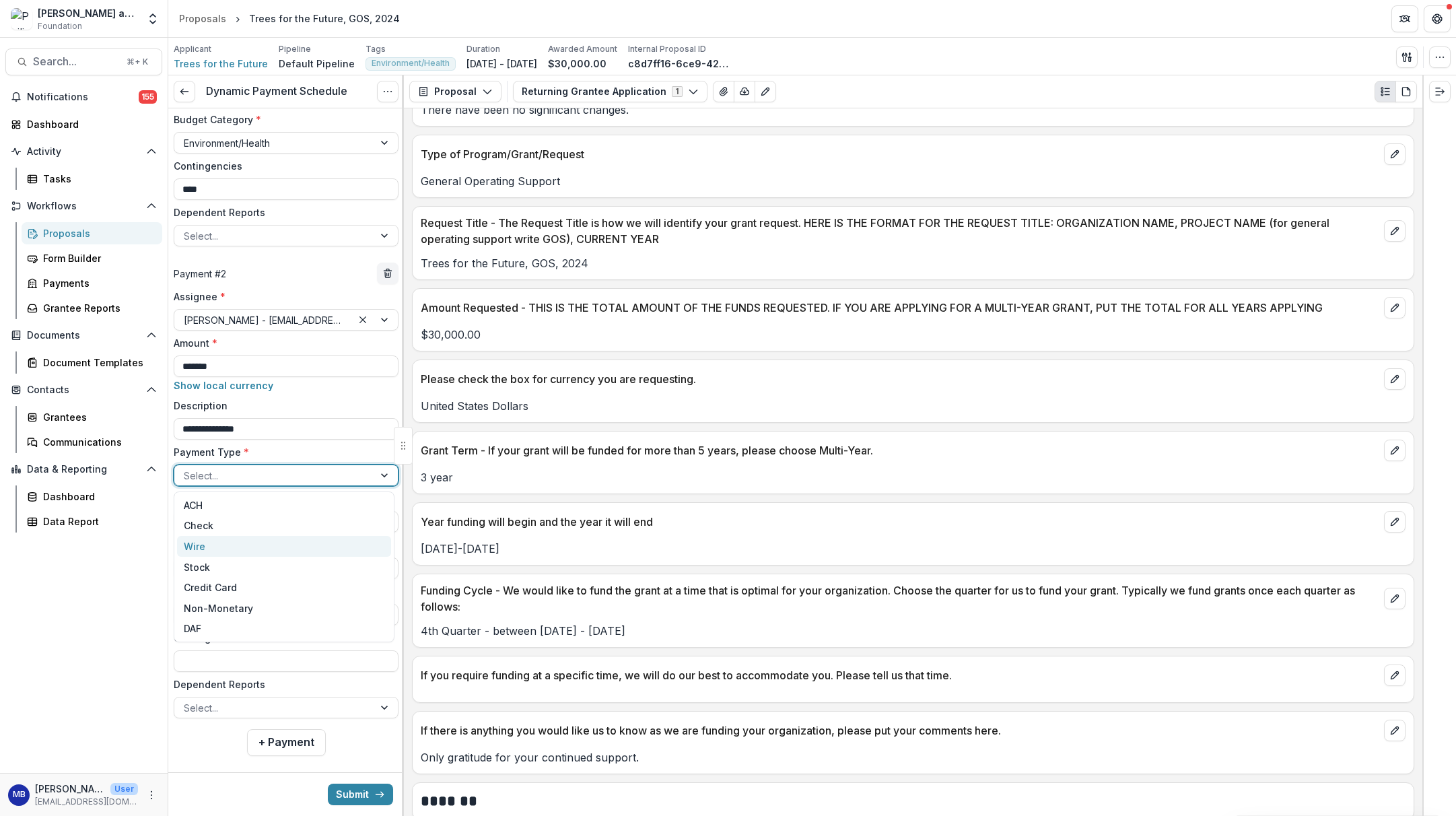
click at [195, 544] on div "Wire" at bounding box center [284, 547] width 214 height 21
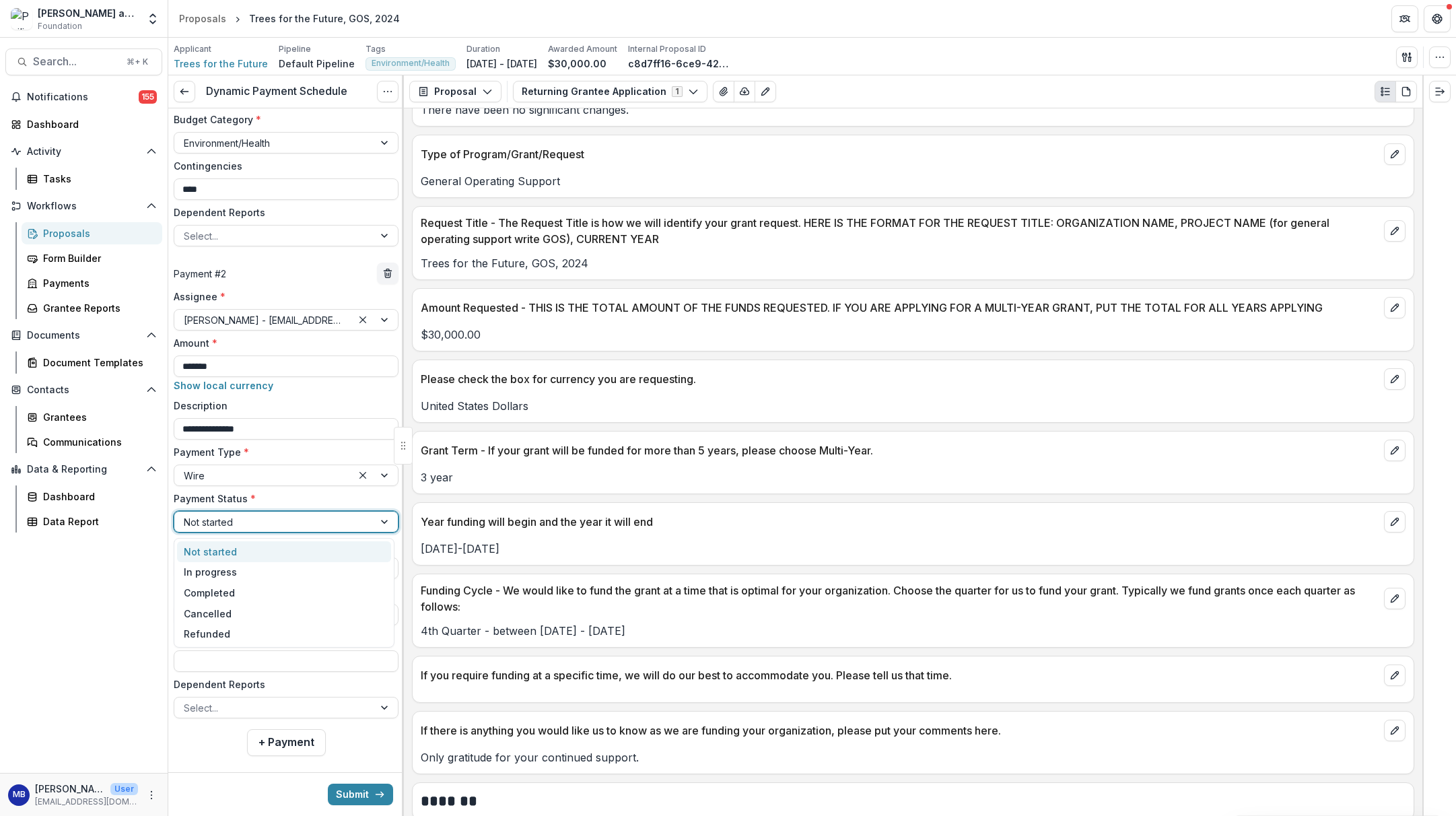
click at [204, 524] on div "Not started" at bounding box center [273, 522] width 181 height 14
click at [206, 597] on div "Completed" at bounding box center [284, 593] width 214 height 21
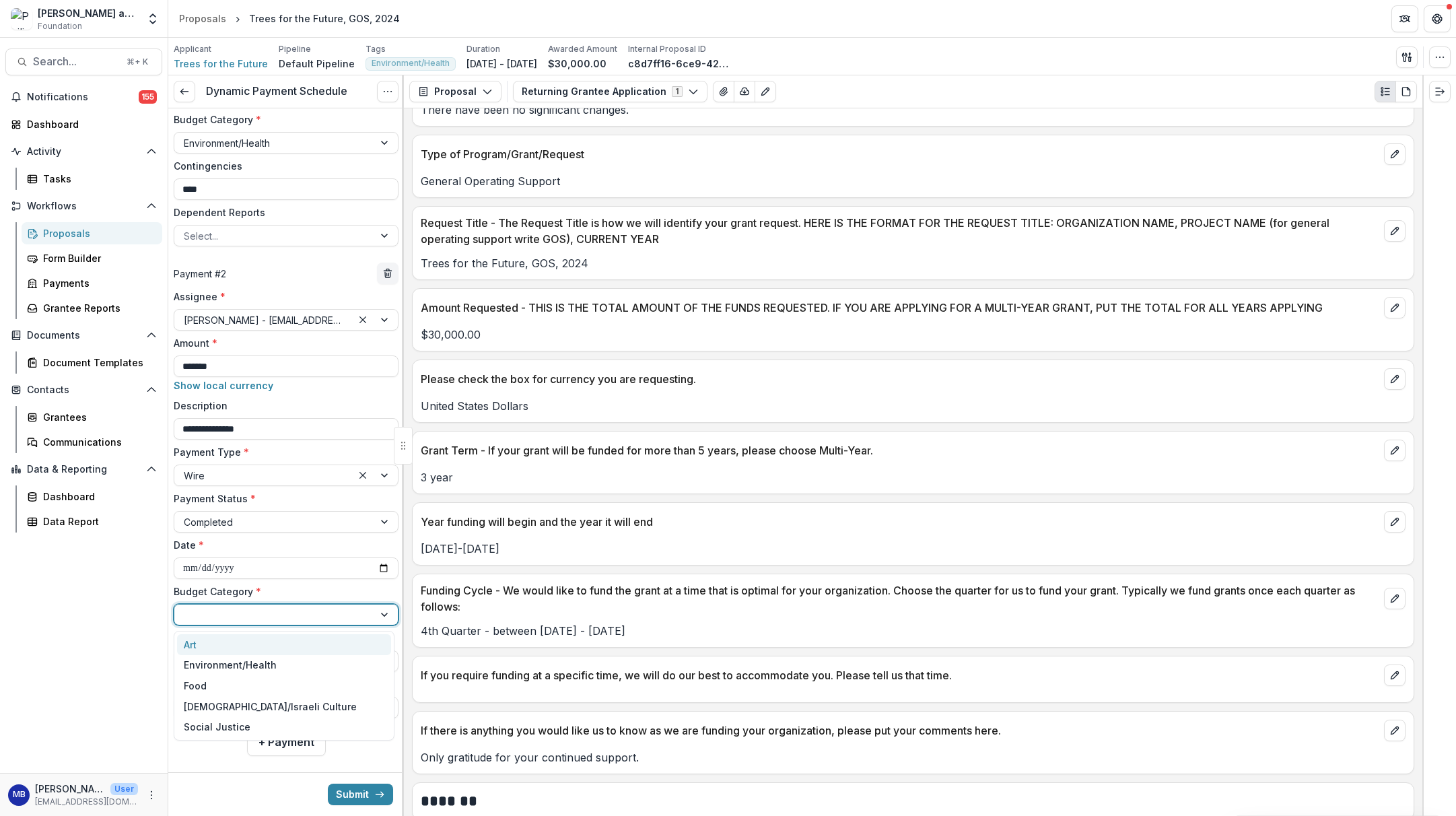
click at [201, 617] on div at bounding box center [273, 615] width 181 height 17
click at [203, 666] on div "Environment/Health" at bounding box center [230, 665] width 93 height 14
click at [208, 667] on input "Contingencies" at bounding box center [286, 661] width 225 height 21
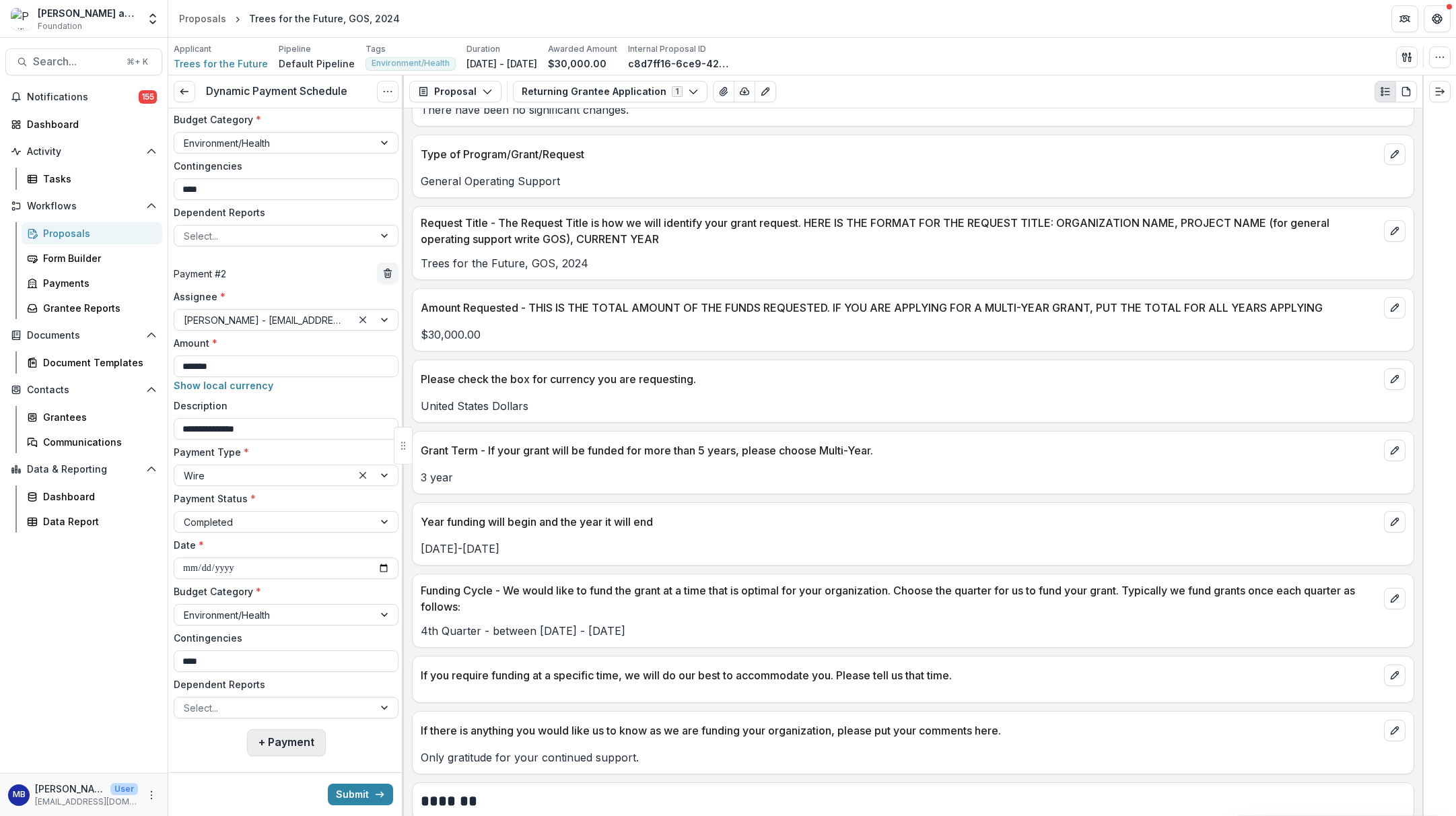
type input "****"
click at [294, 743] on button "+ Payment" at bounding box center [287, 743] width 79 height 27
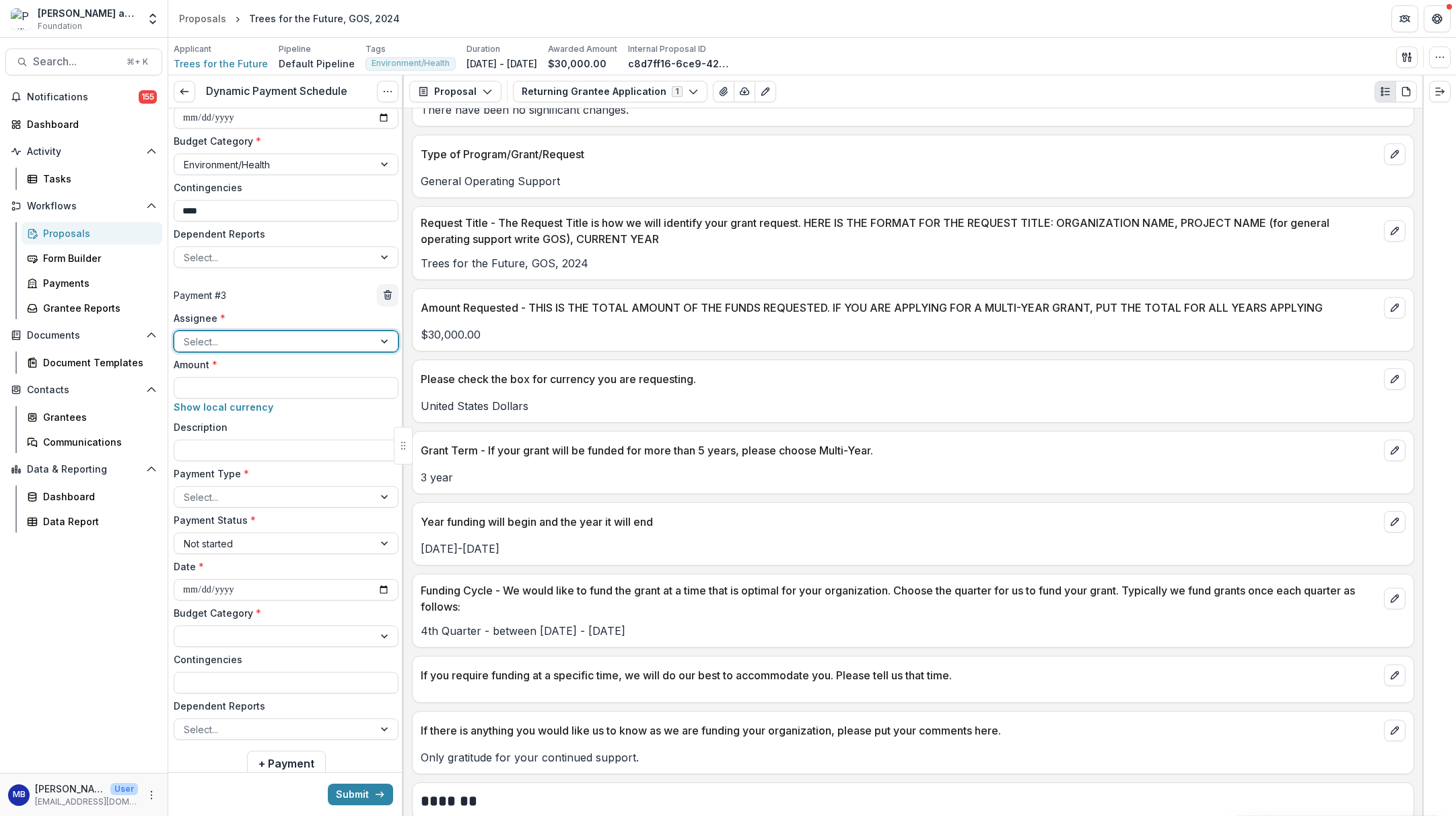
scroll to position [781, 0]
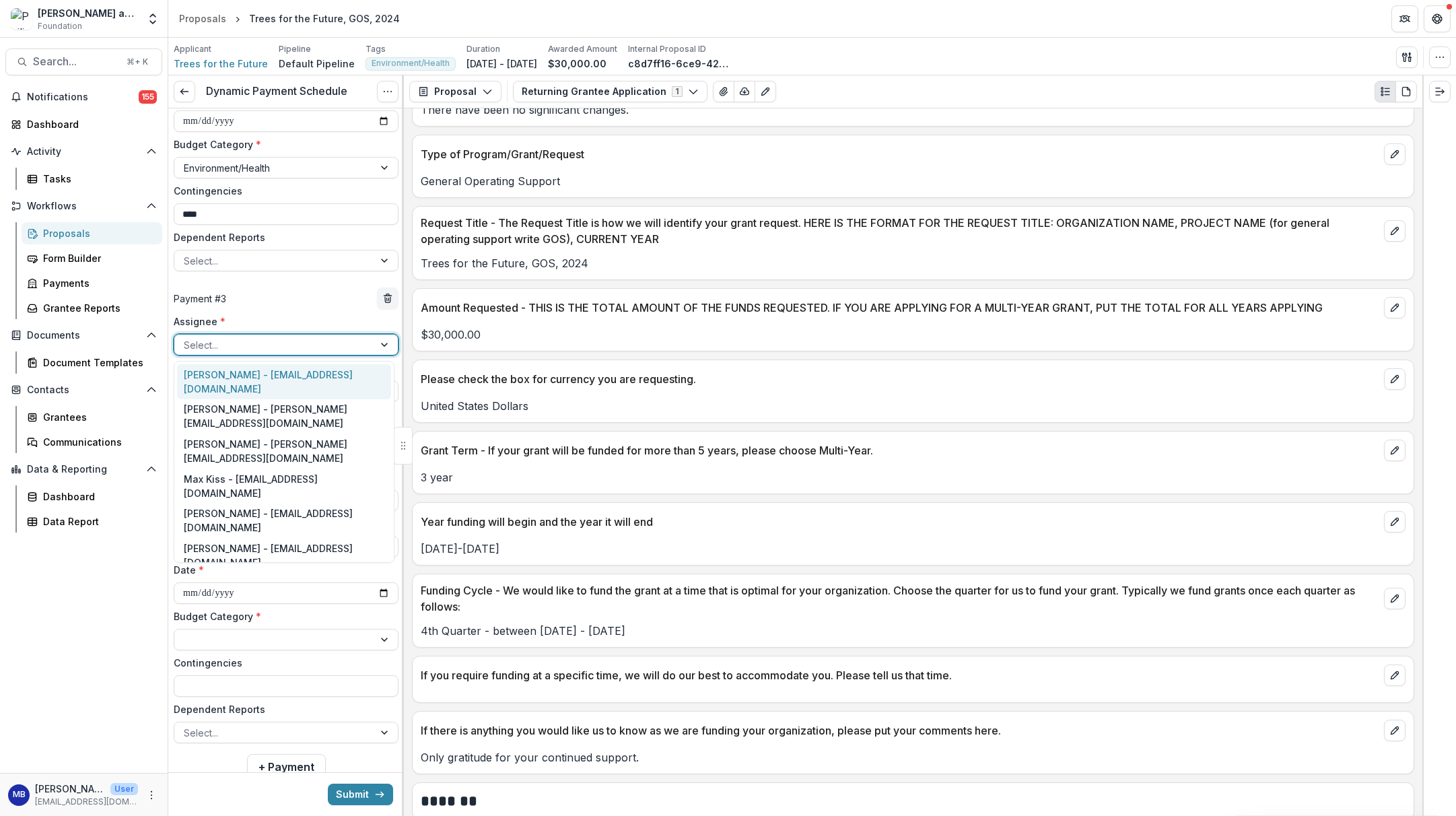
click at [383, 344] on div at bounding box center [386, 344] width 24 height 20
click at [325, 386] on div "[PERSON_NAME] - [EMAIL_ADDRESS][DOMAIN_NAME]" at bounding box center [284, 382] width 214 height 35
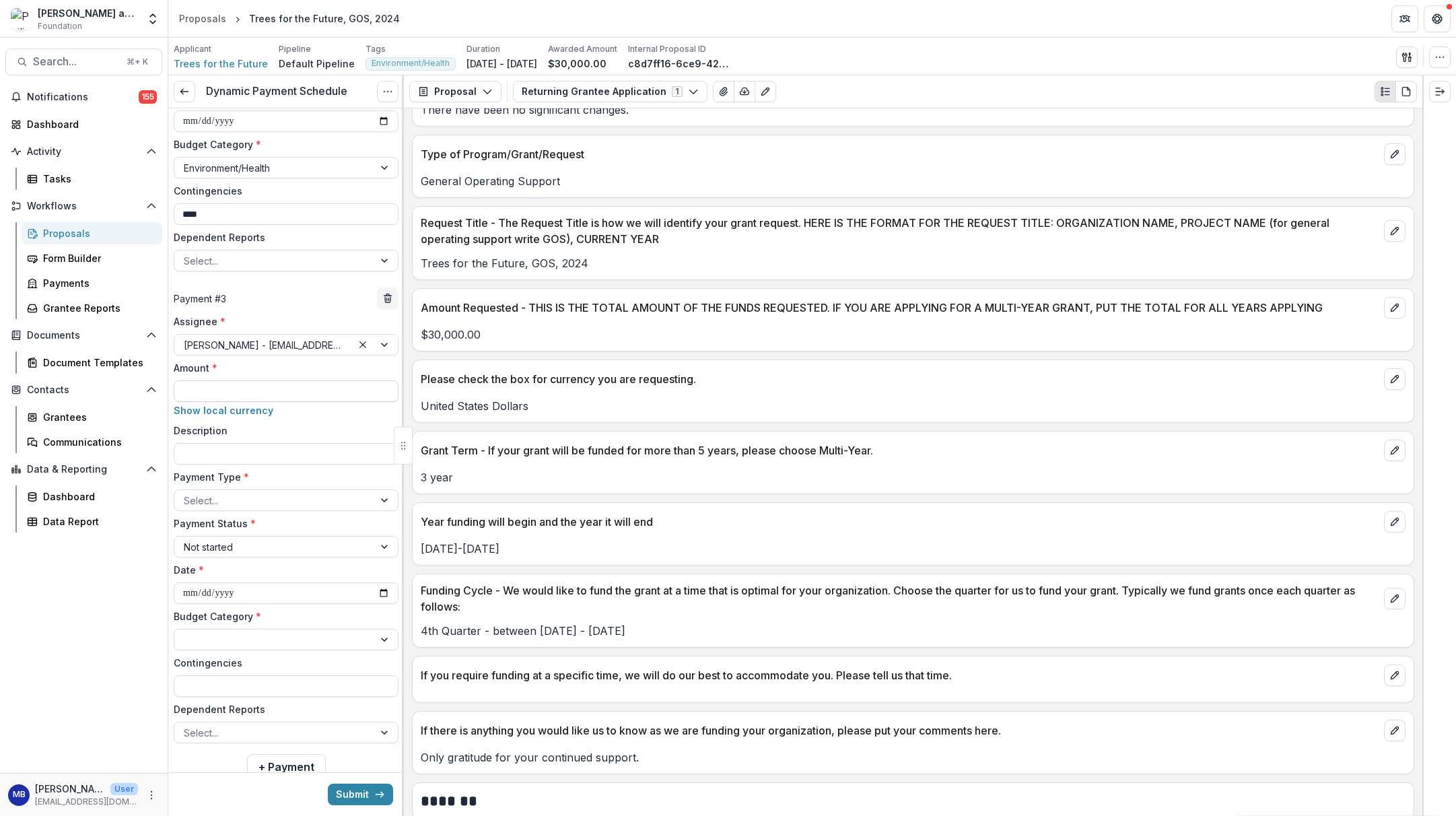
click at [245, 393] on input "Amount *" at bounding box center [286, 391] width 225 height 21
type input "*******"
click at [210, 450] on input "Description" at bounding box center [286, 454] width 225 height 21
type input "**********"
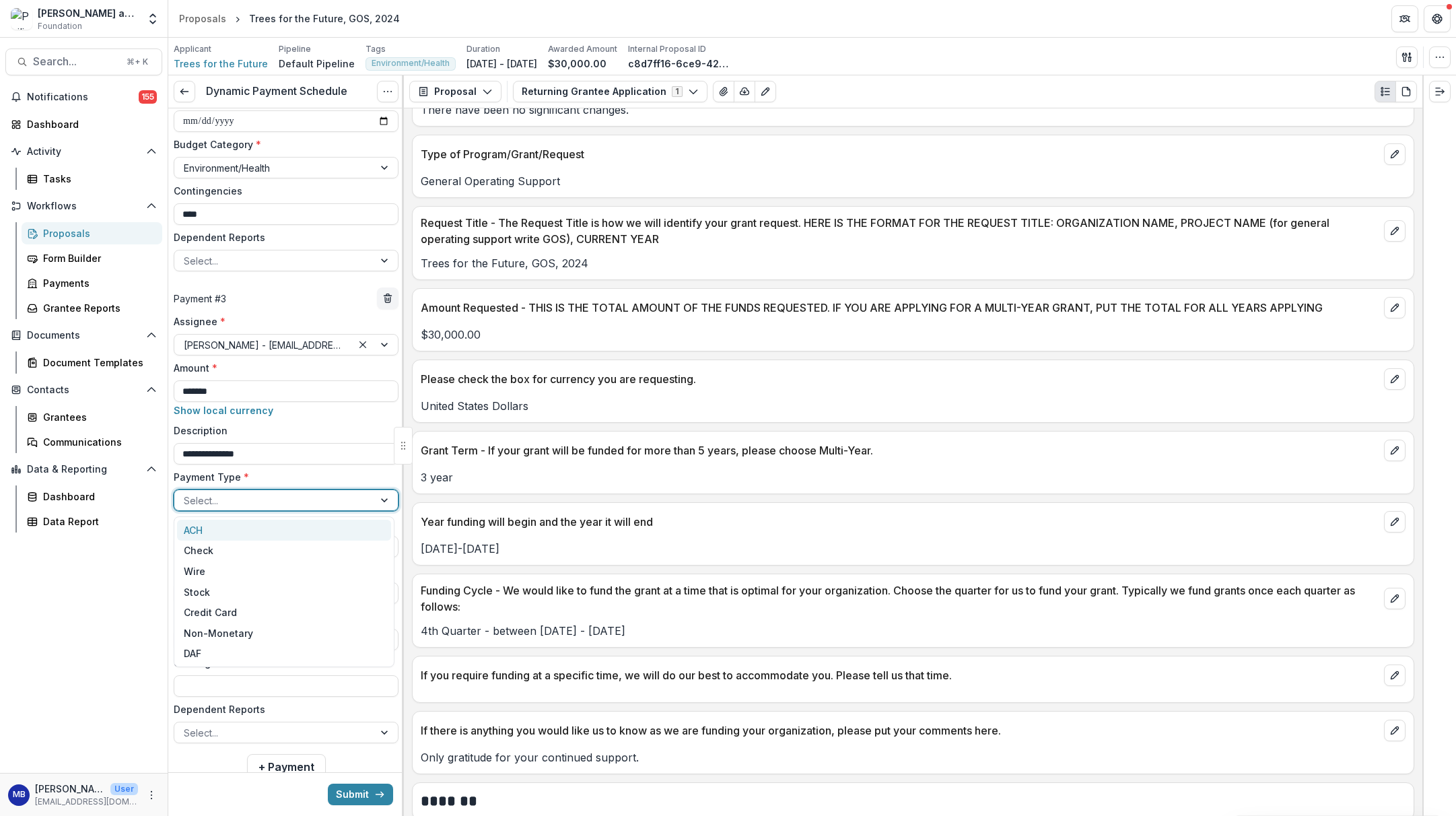
click at [226, 495] on div at bounding box center [273, 501] width 181 height 17
click at [206, 568] on div "Wire" at bounding box center [284, 571] width 214 height 21
click at [208, 548] on div "Not started" at bounding box center [273, 547] width 181 height 14
click at [149, 548] on div "Notifications 155 Dashboard Activity Tasks Workflows Proposals Form Builder Pay…" at bounding box center [84, 429] width 168 height 687
click at [190, 596] on input "**********" at bounding box center [286, 593] width 225 height 21
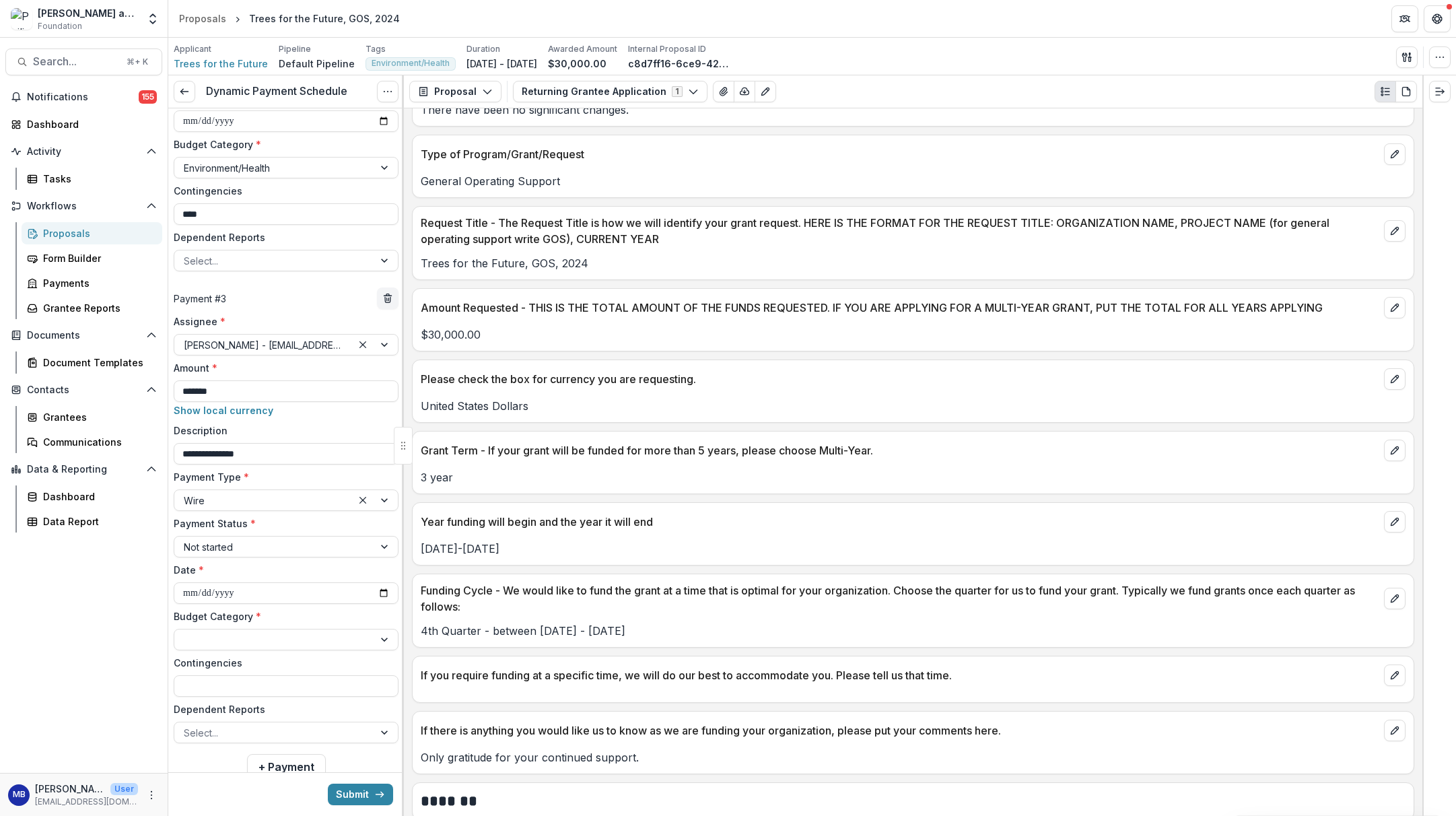
type input "**********"
click at [291, 621] on label "Budget Category *" at bounding box center [282, 617] width 217 height 14
click at [186, 633] on input "Budget Category *" at bounding box center [185, 640] width 3 height 14
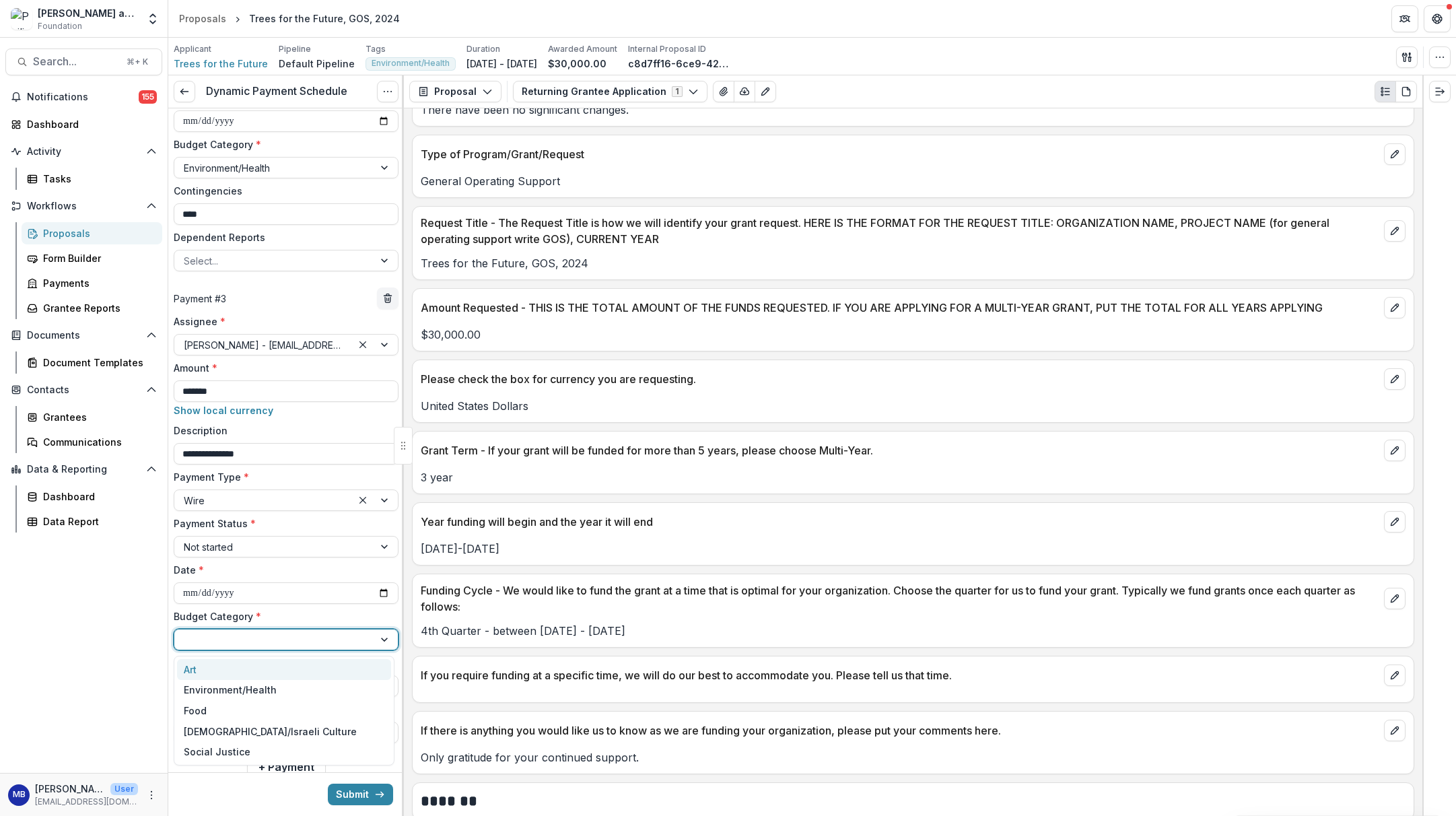
click at [377, 641] on div at bounding box center [386, 639] width 24 height 20
click at [311, 686] on div "Environment/Health" at bounding box center [284, 691] width 214 height 21
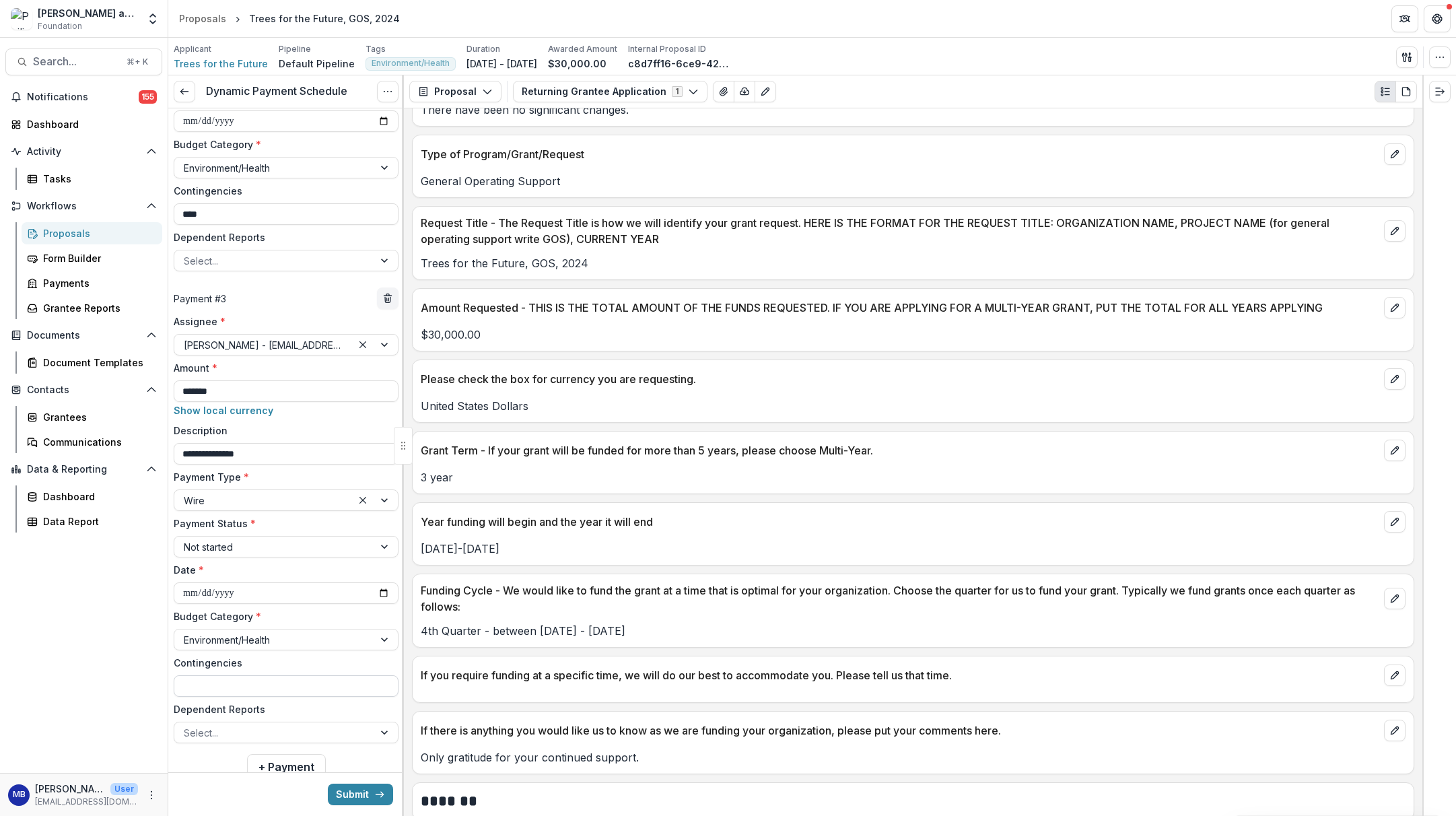
click at [298, 688] on input "Contingencies" at bounding box center [286, 686] width 225 height 21
type input "****"
click at [348, 764] on button "Submit" at bounding box center [361, 795] width 65 height 21
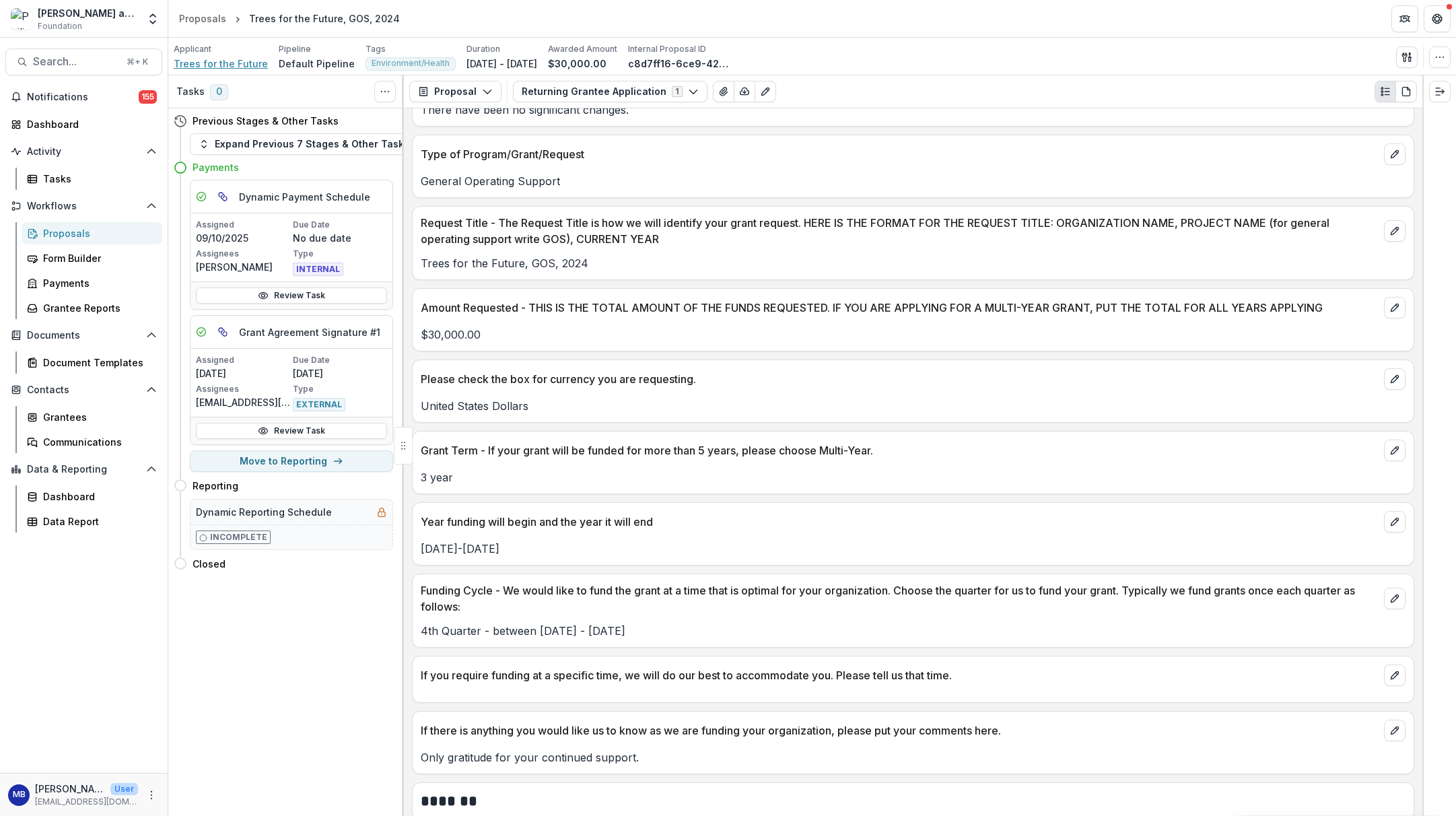
click at [226, 62] on span "Trees for the Future" at bounding box center [221, 64] width 94 height 14
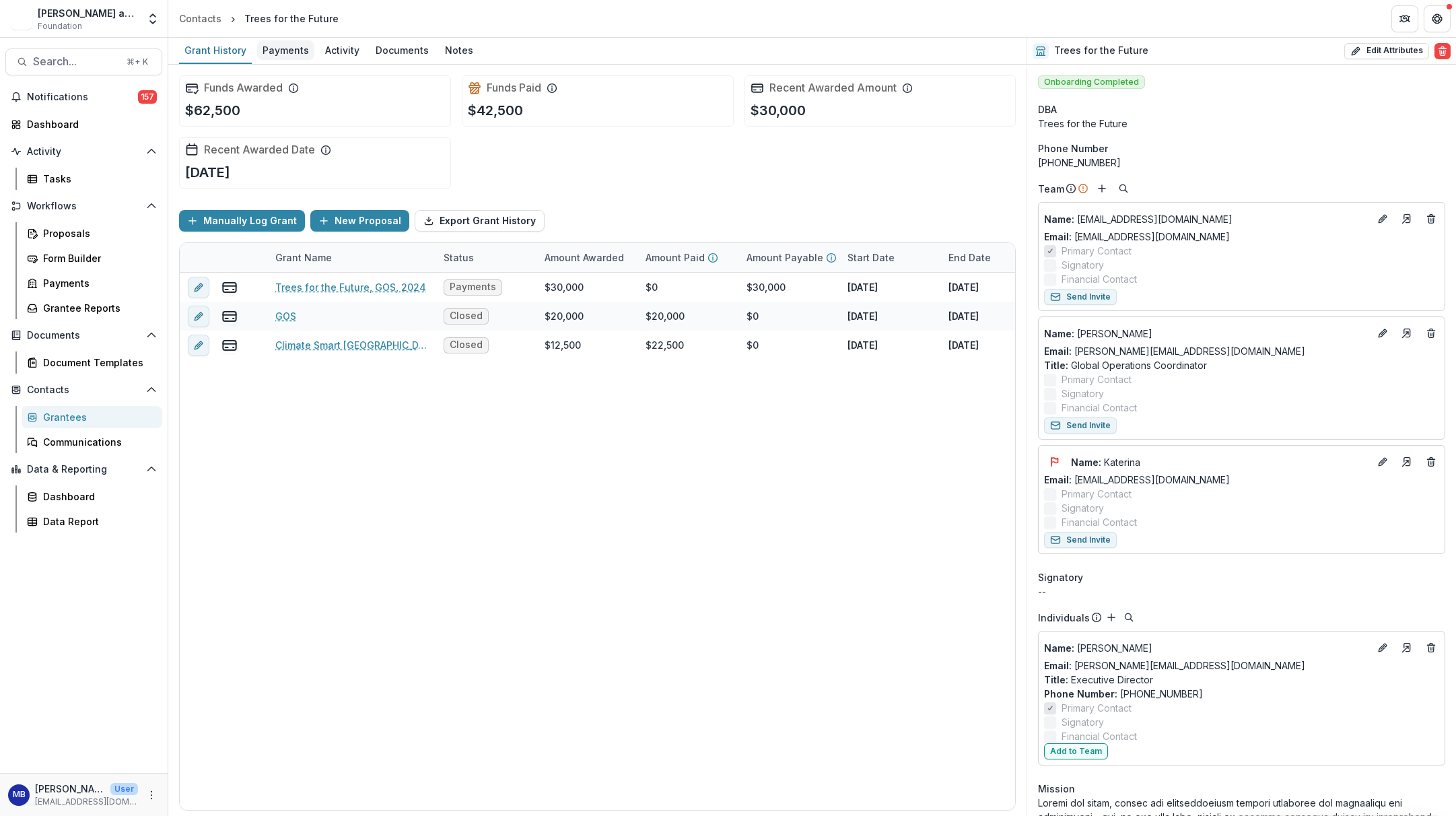
click at [283, 50] on div "Payments" at bounding box center [285, 50] width 57 height 19
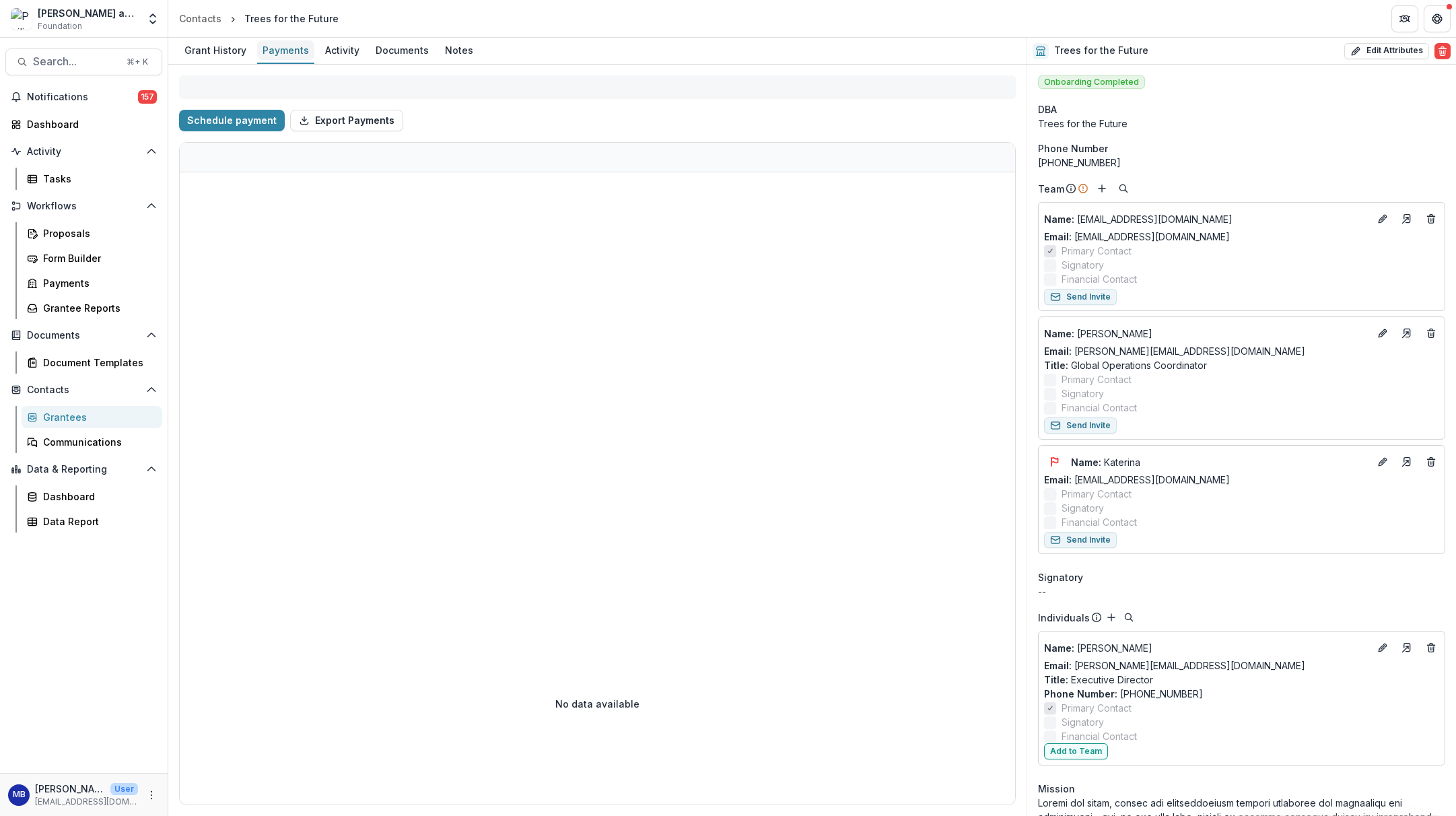
select select "****"
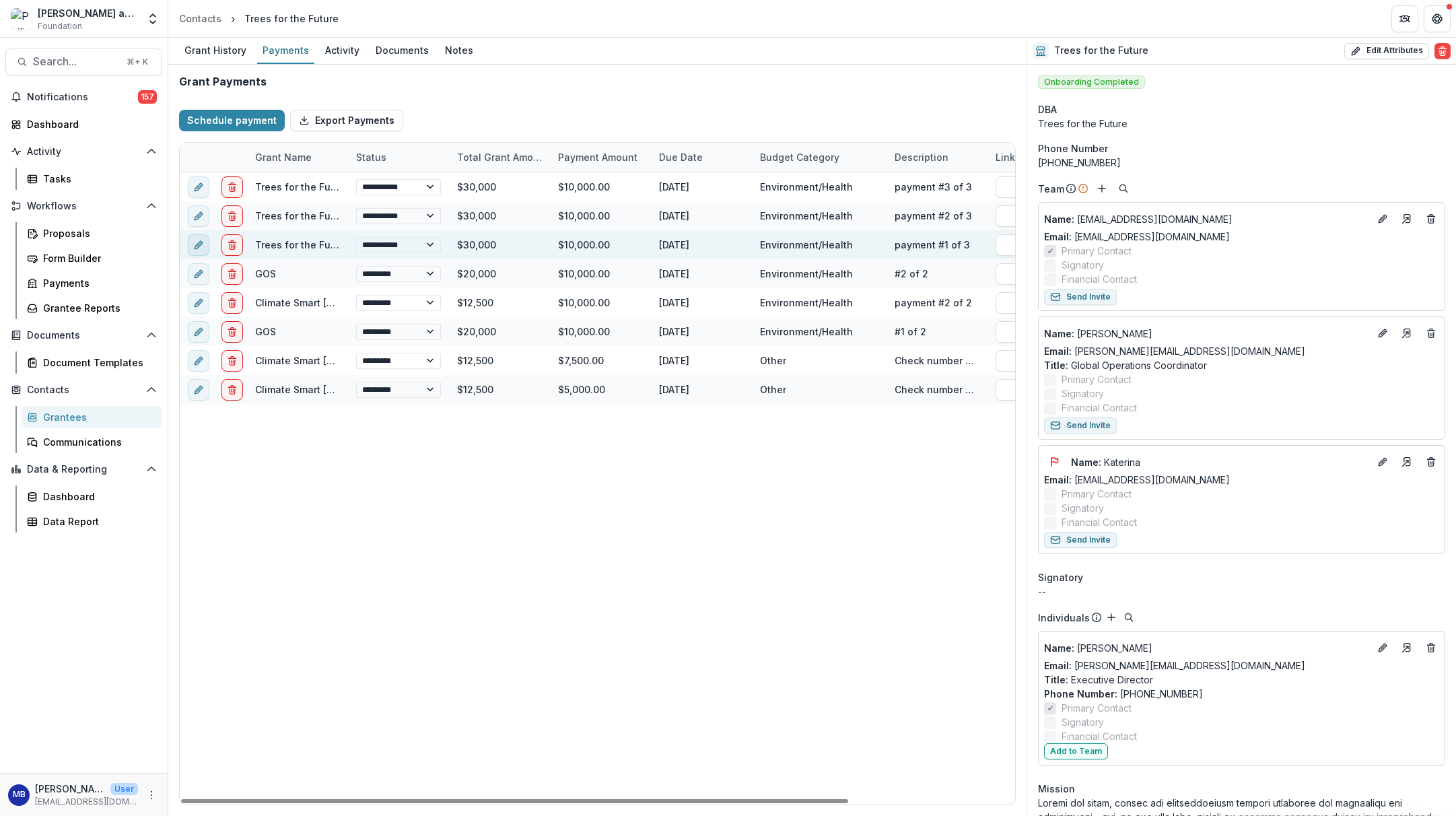
click at [195, 242] on icon "edit" at bounding box center [199, 245] width 11 height 11
select select "**********"
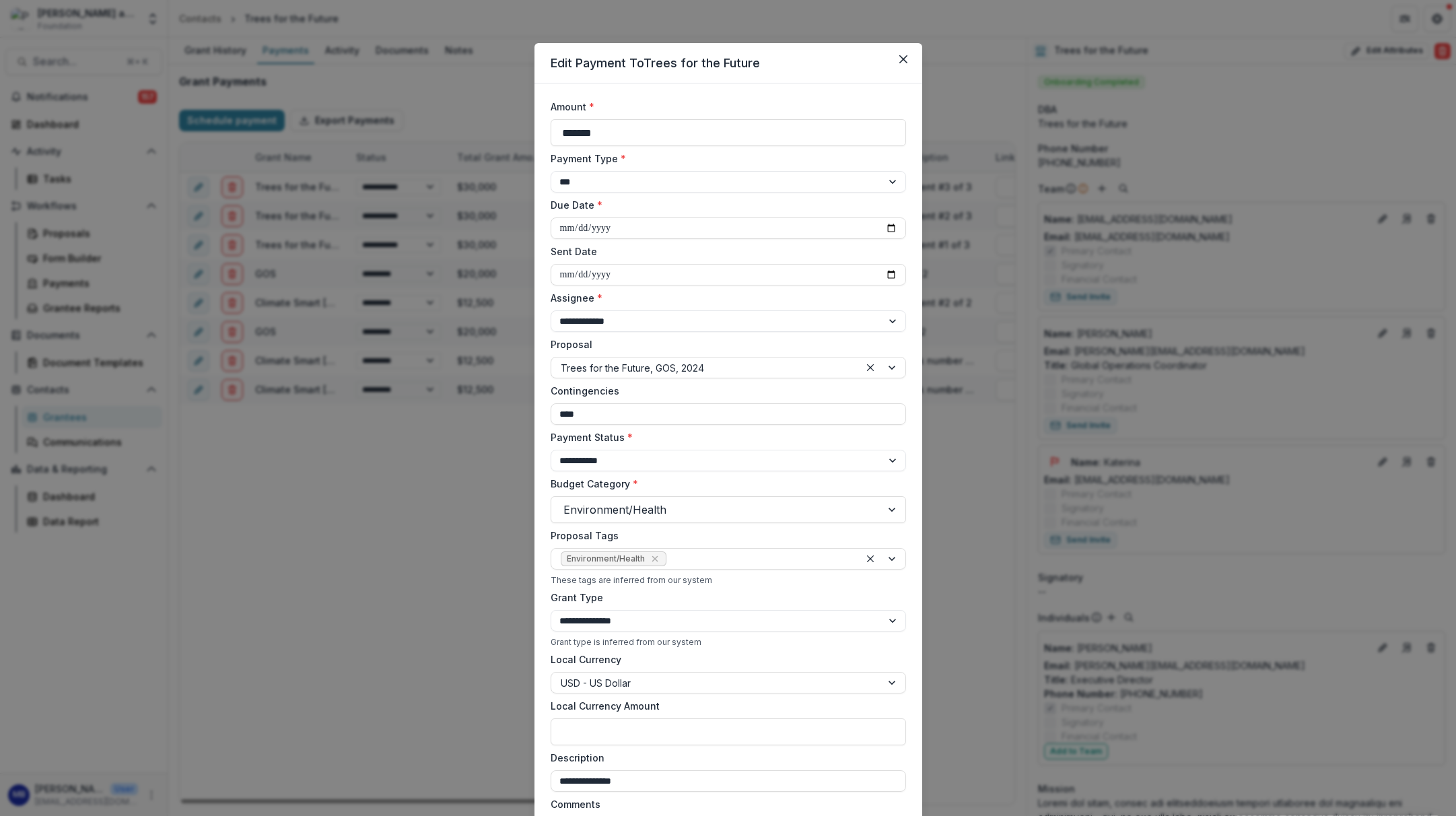
select select "****"
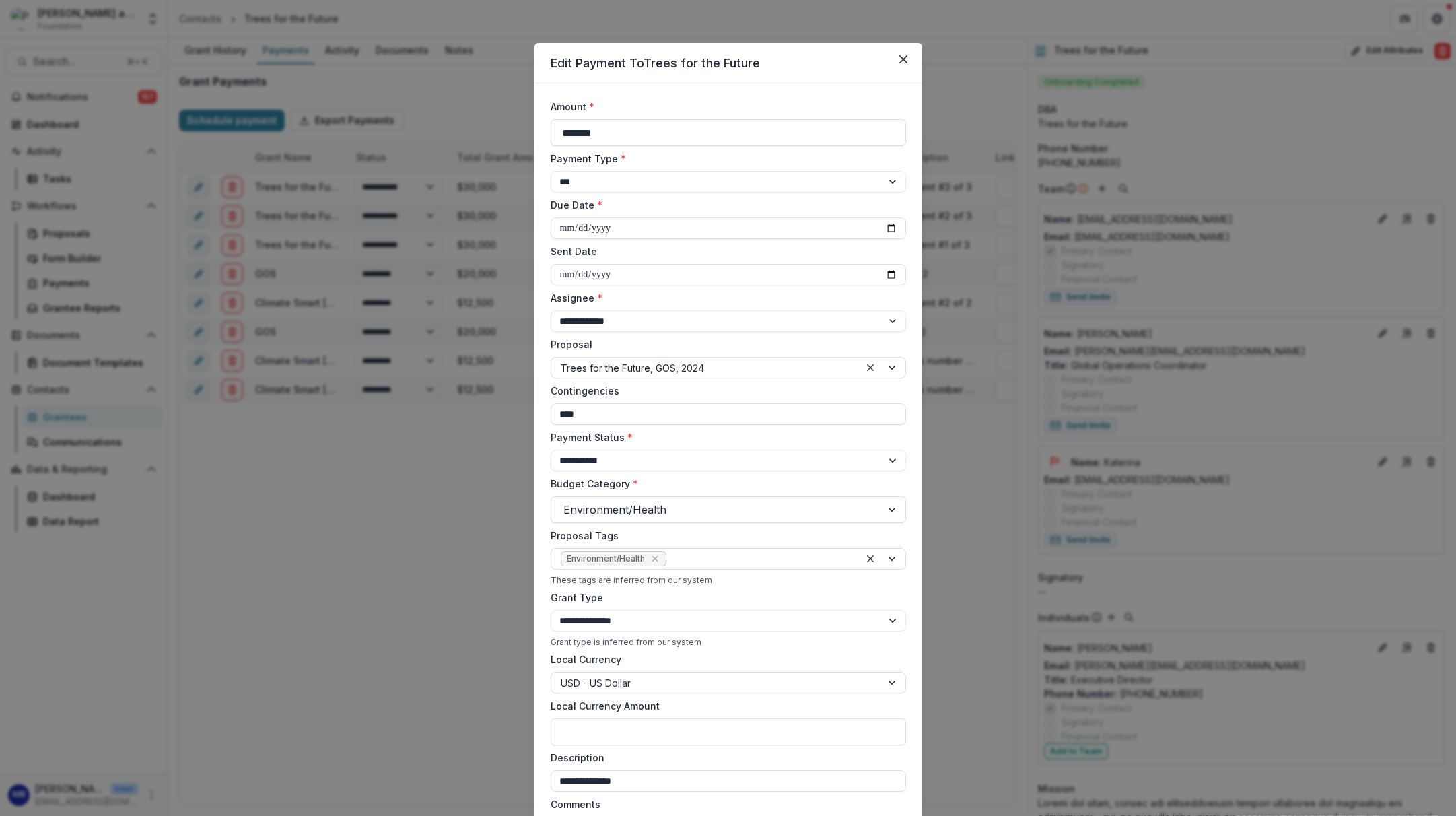
select select "****"
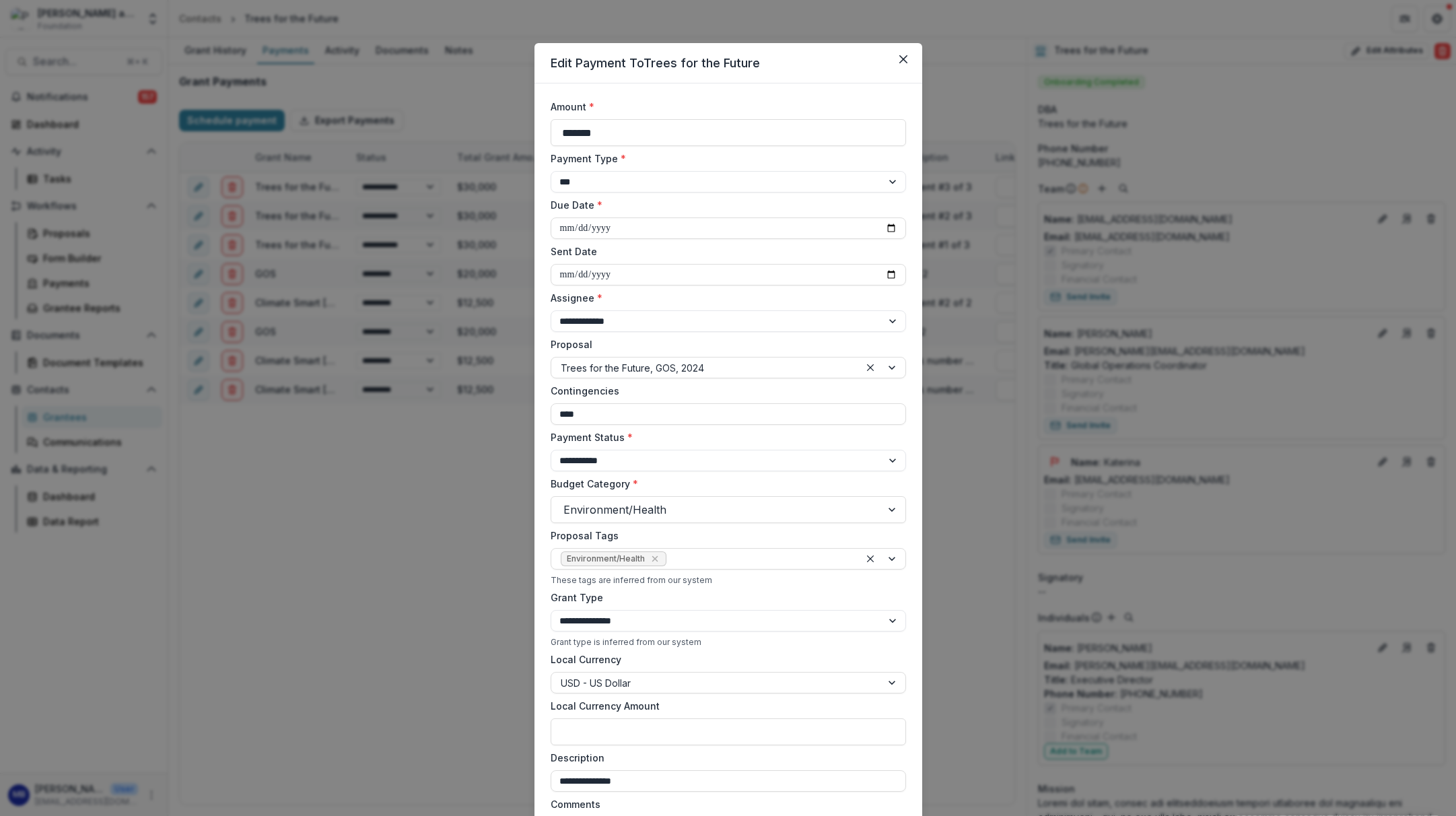
select select "****"
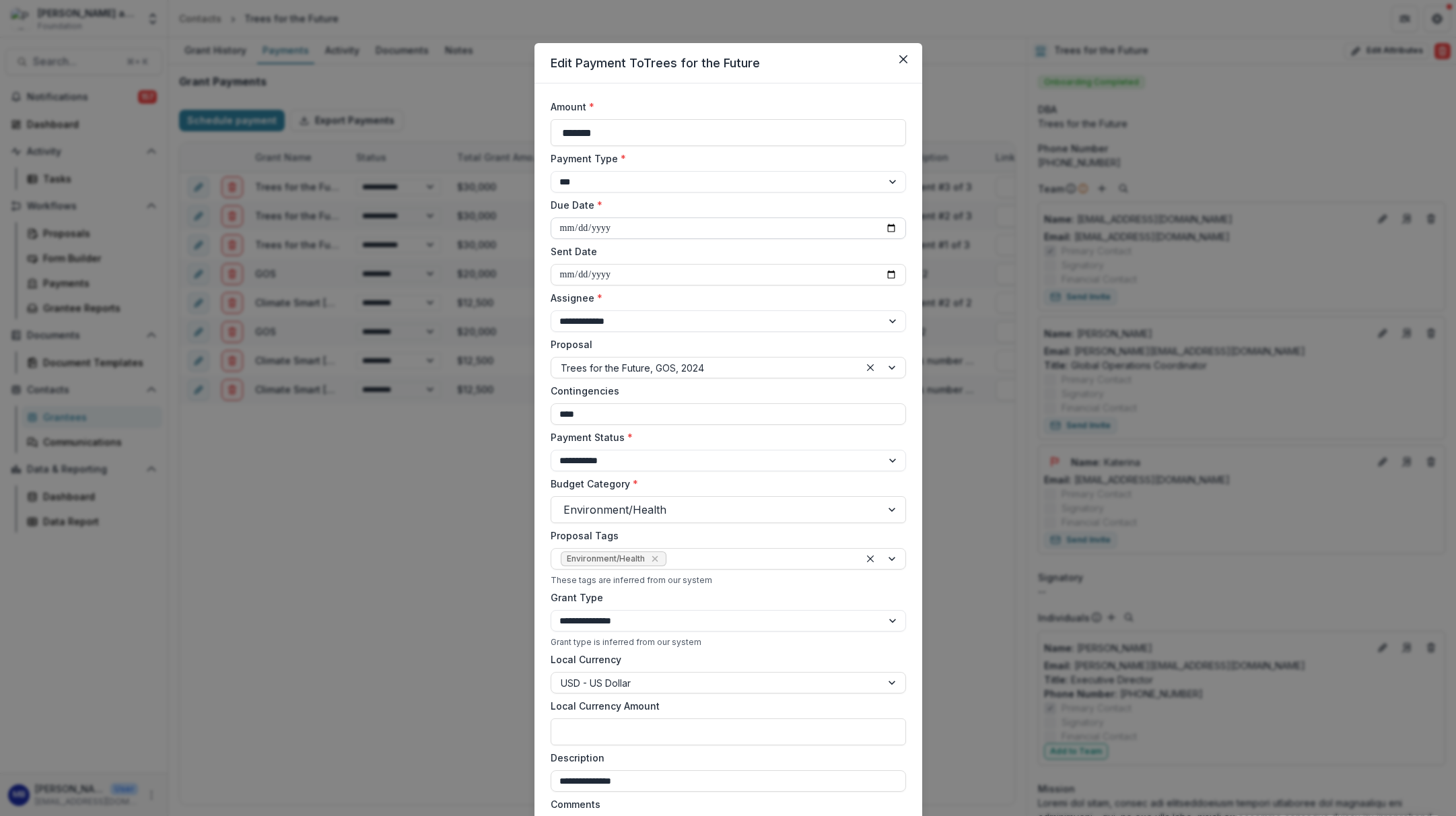
click at [563, 229] on input "**********" at bounding box center [728, 228] width 355 height 21
type input "**********"
select select "****"
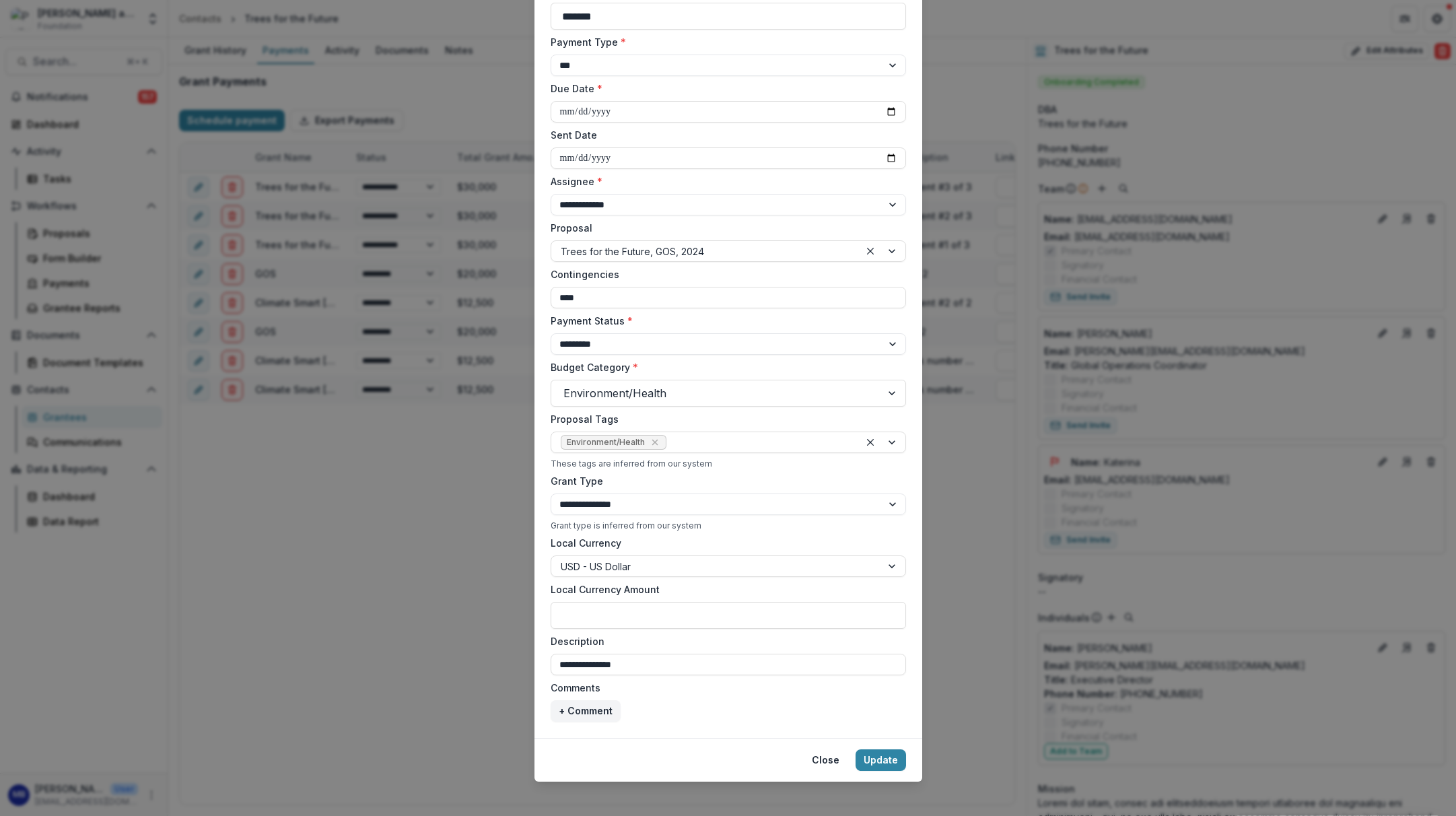
scroll to position [125, 0]
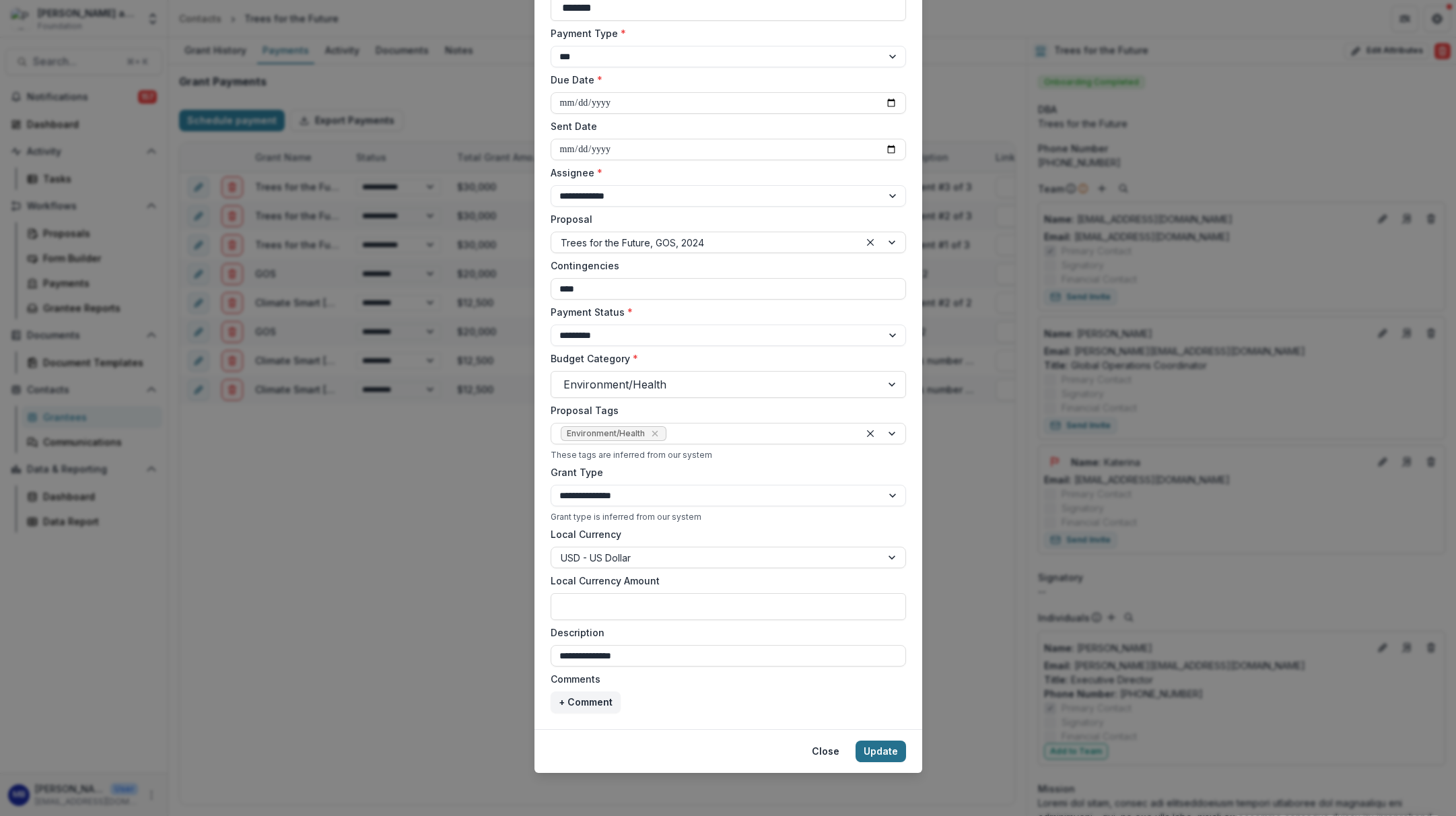
click at [877, 751] on button "Update" at bounding box center [881, 752] width 51 height 21
click at [883, 750] on button "Update" at bounding box center [881, 752] width 51 height 21
click at [619, 132] on label "Sent Date" at bounding box center [724, 126] width 348 height 14
click at [619, 139] on input "Sent Date" at bounding box center [728, 149] width 355 height 21
click at [578, 153] on input "Sent Date" at bounding box center [728, 149] width 355 height 21
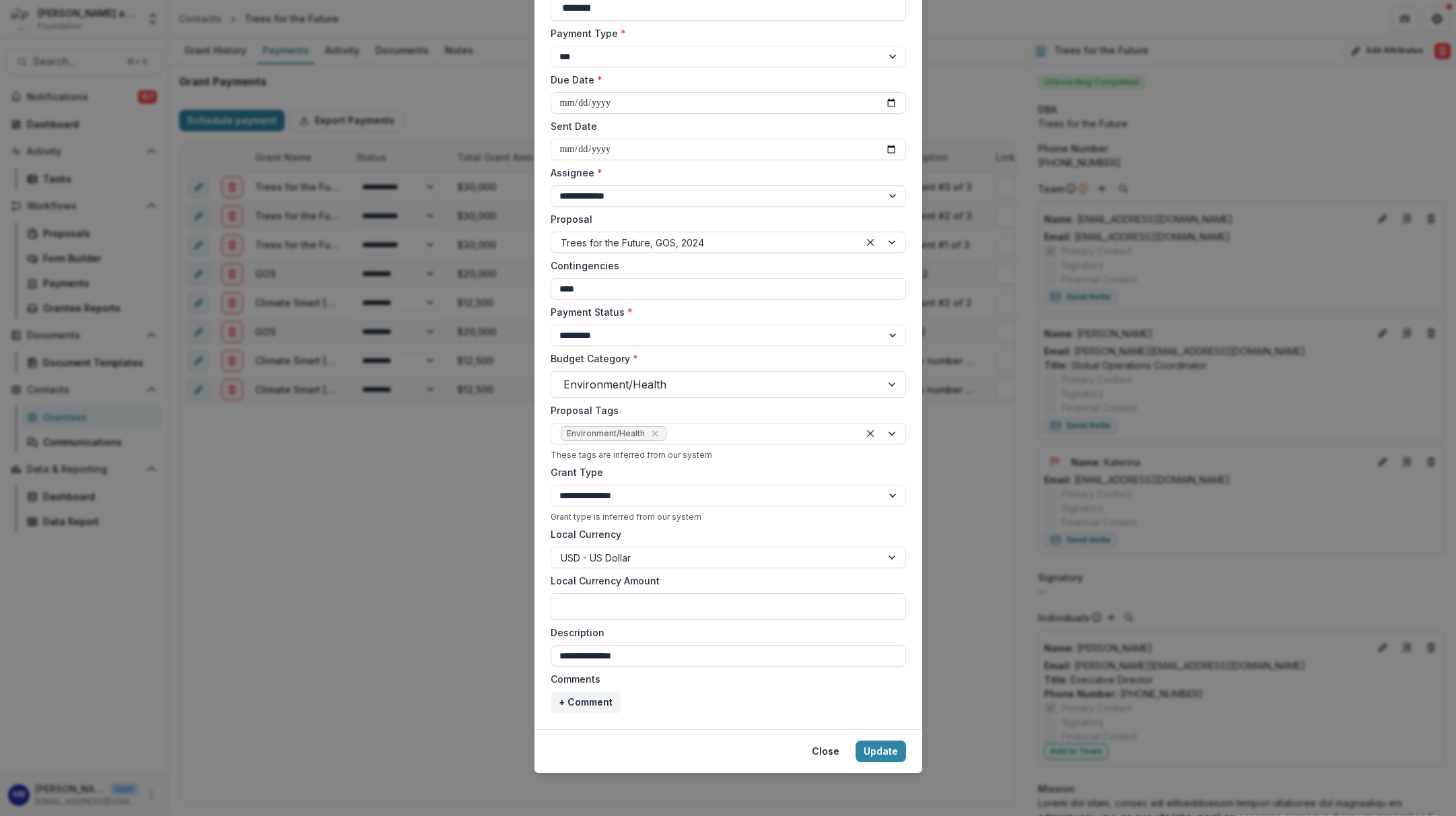
type input "**********"
click at [634, 124] on label "Sent Date" at bounding box center [724, 126] width 348 height 14
click at [634, 139] on input "**********" at bounding box center [728, 149] width 355 height 21
click at [886, 758] on button "Update" at bounding box center [881, 752] width 51 height 21
type input "**********"
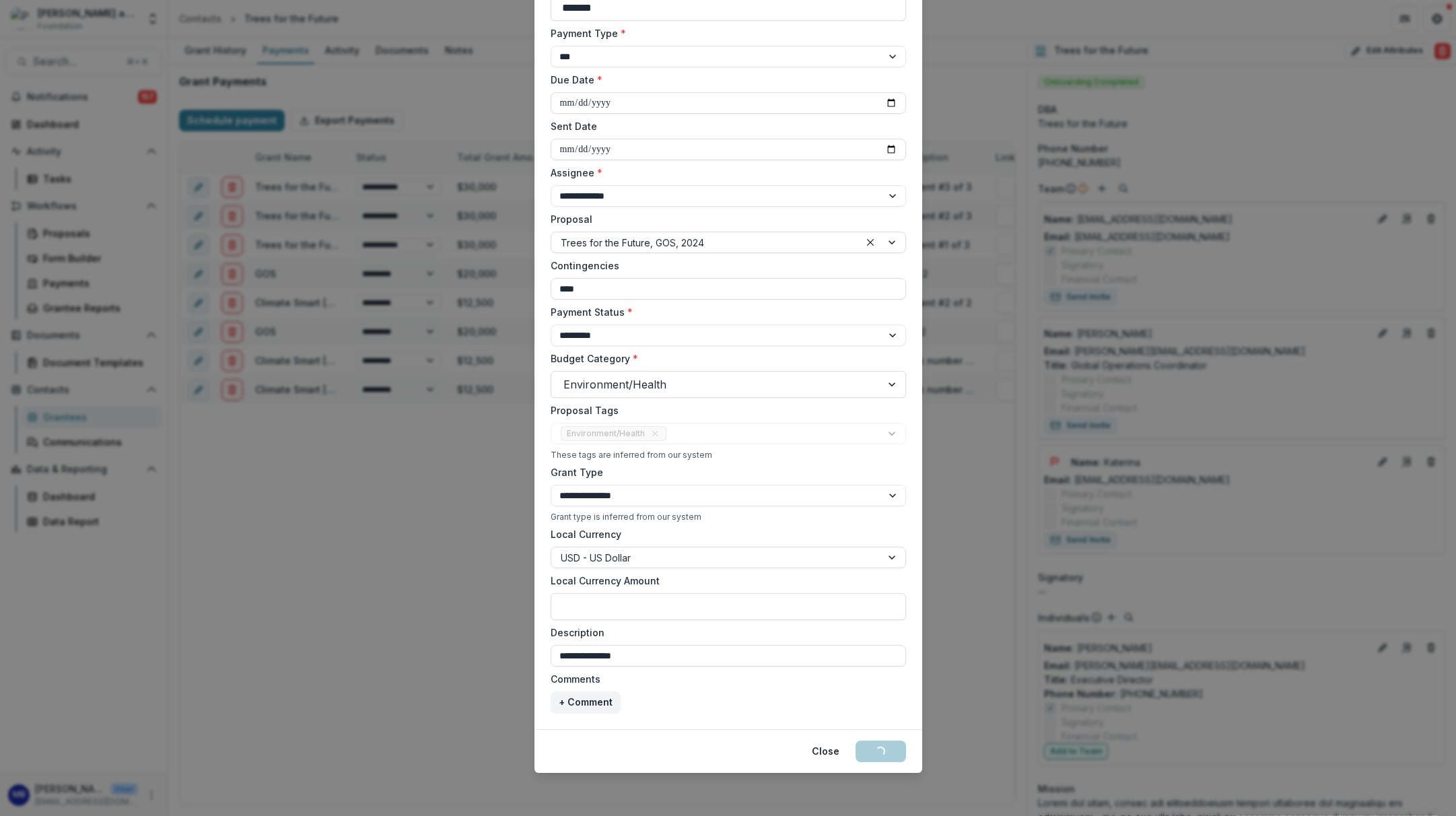
select select "**********"
select select "****"
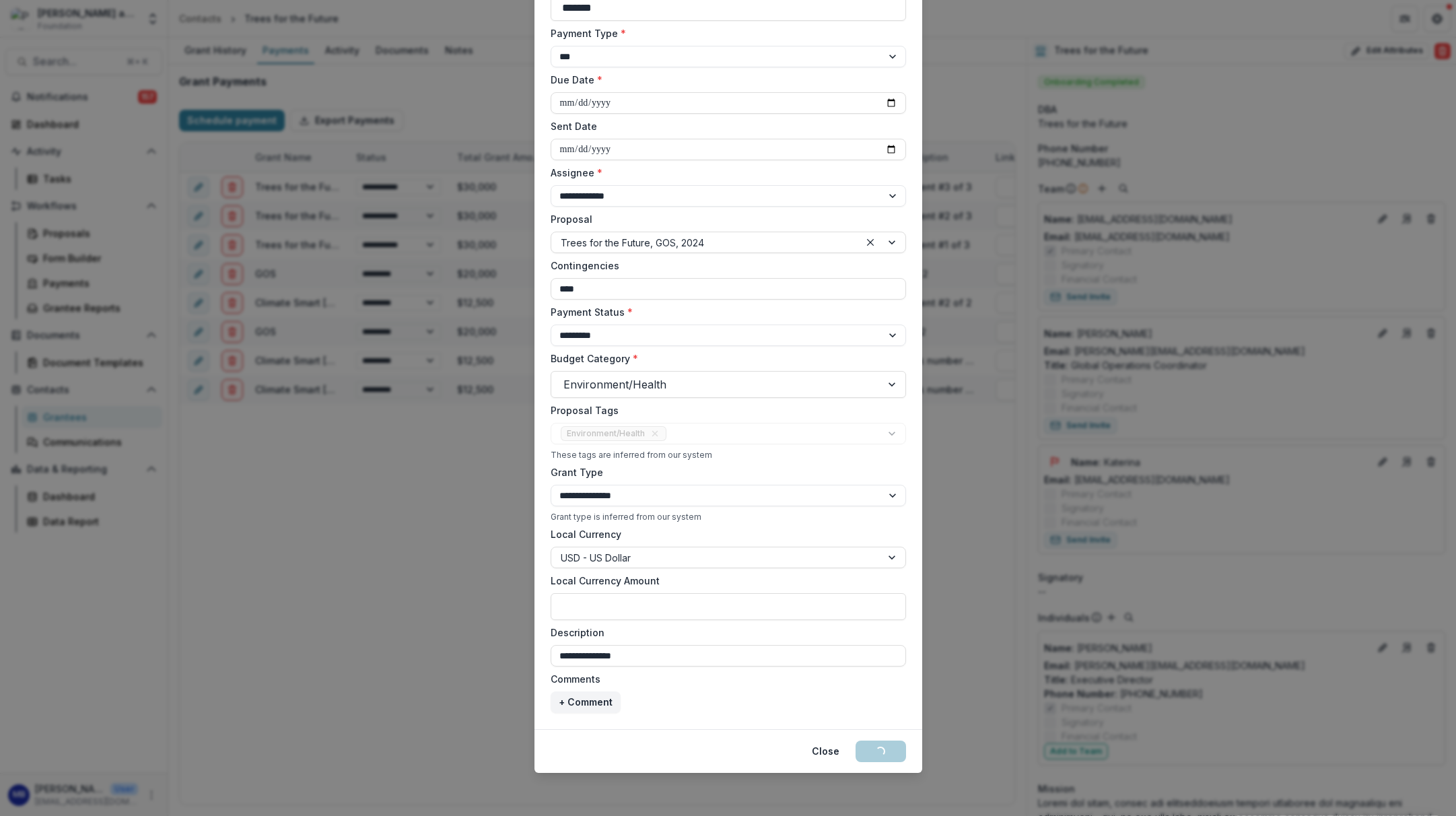
select select "****"
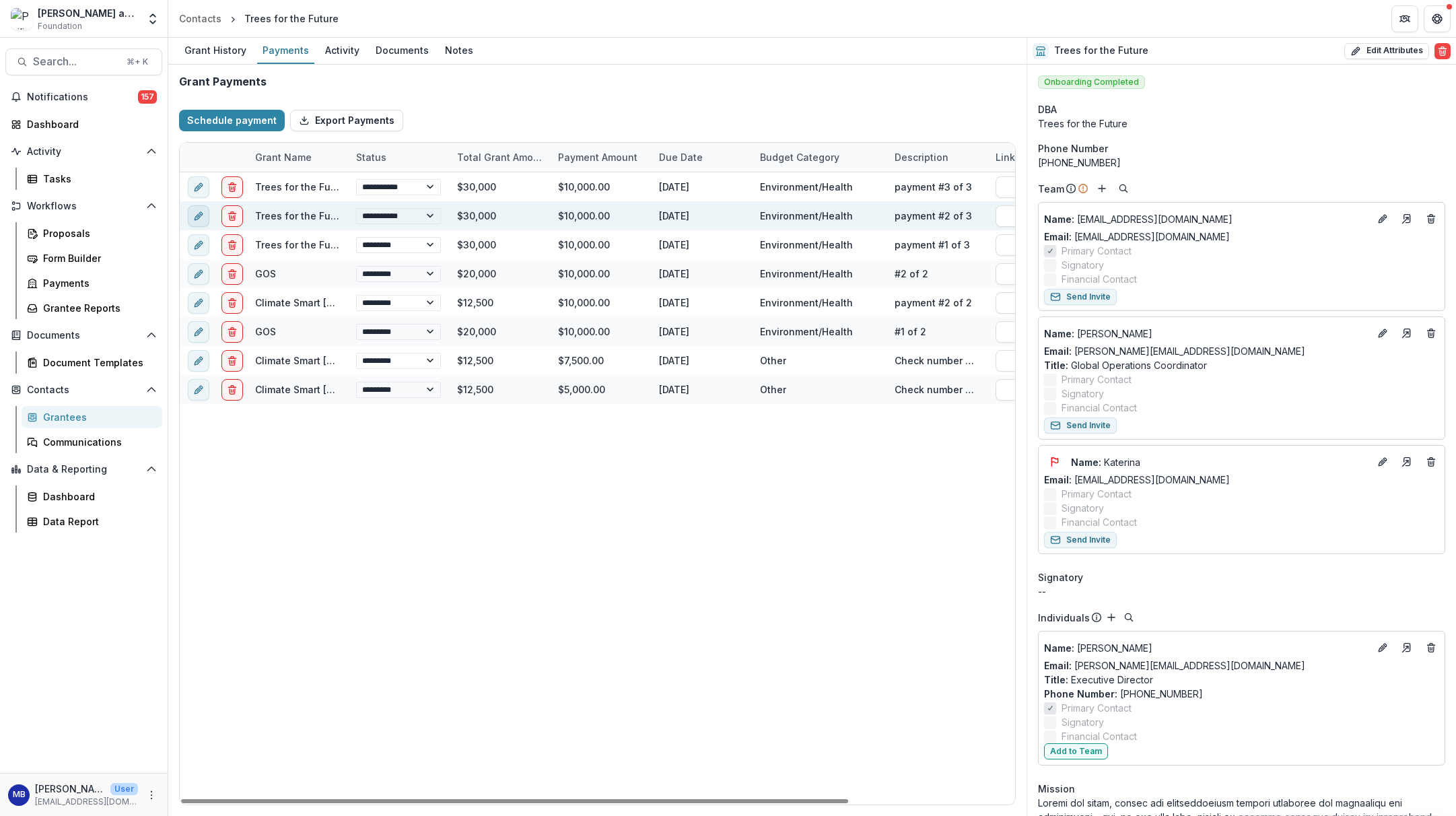
click at [202, 215] on icon "edit" at bounding box center [199, 216] width 11 height 11
select select "****"
select select "**********"
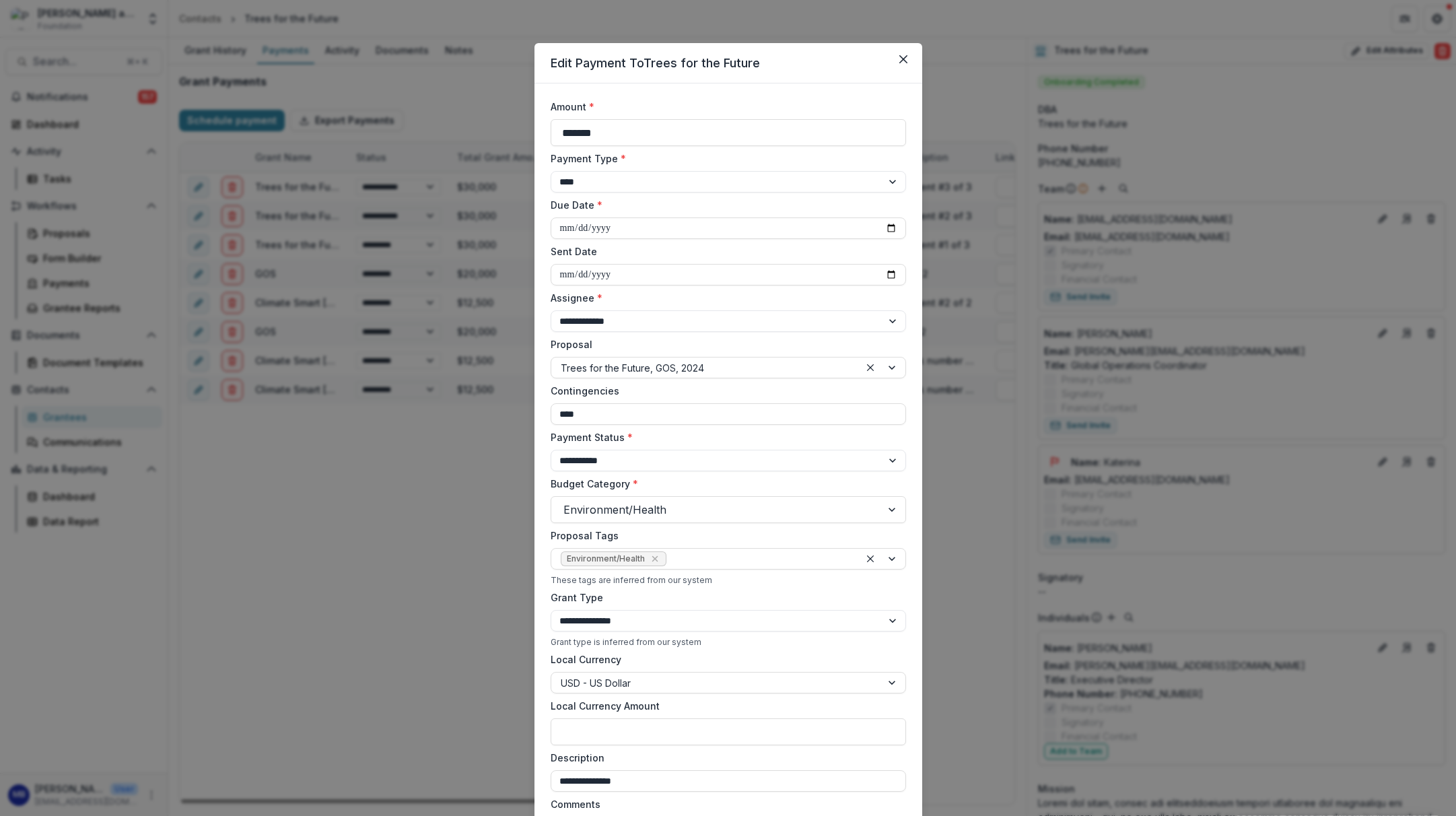
select select "****"
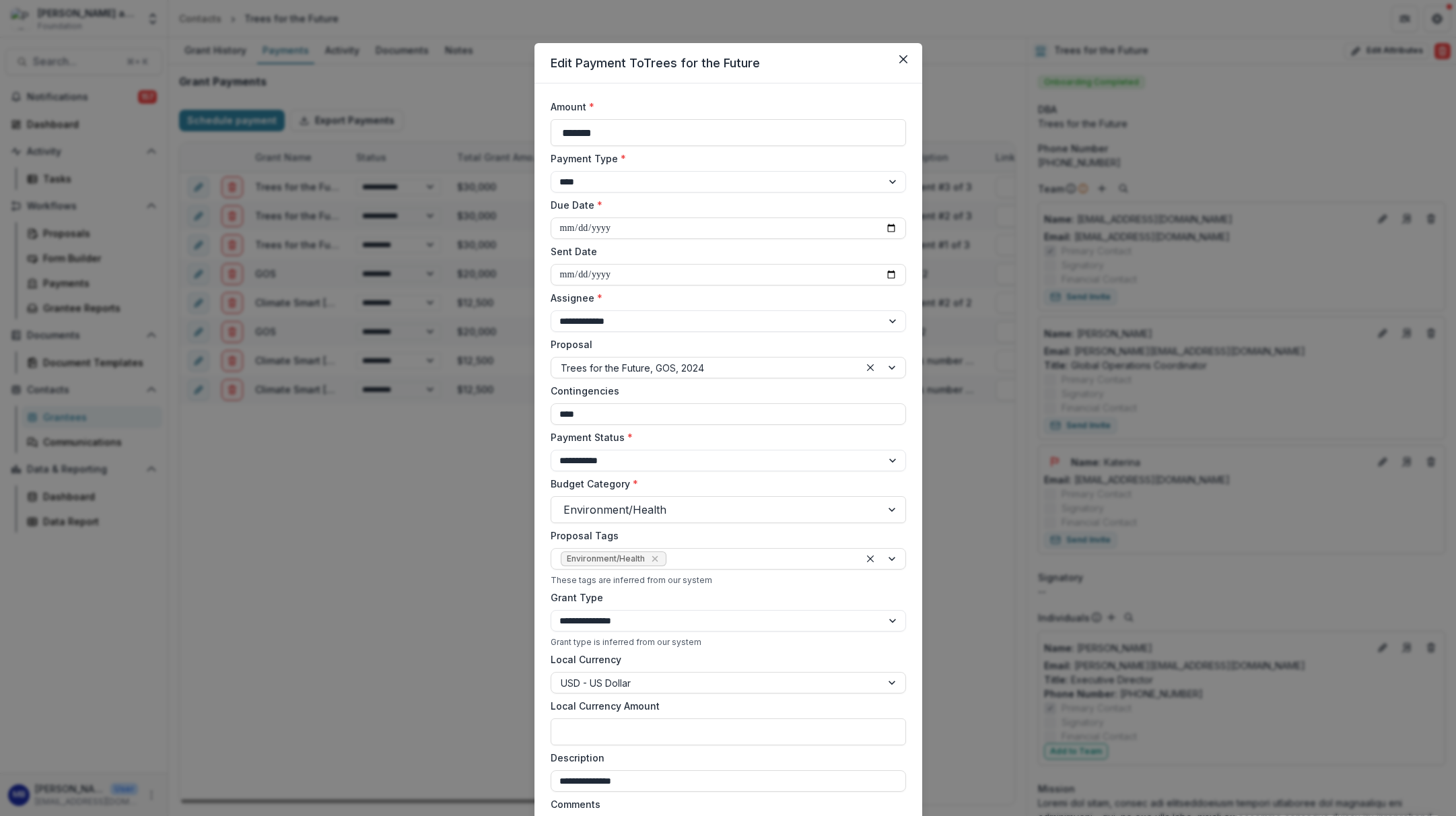
select select "****"
click at [562, 231] on input "**********" at bounding box center [728, 228] width 355 height 21
type input "**********"
select select "****"
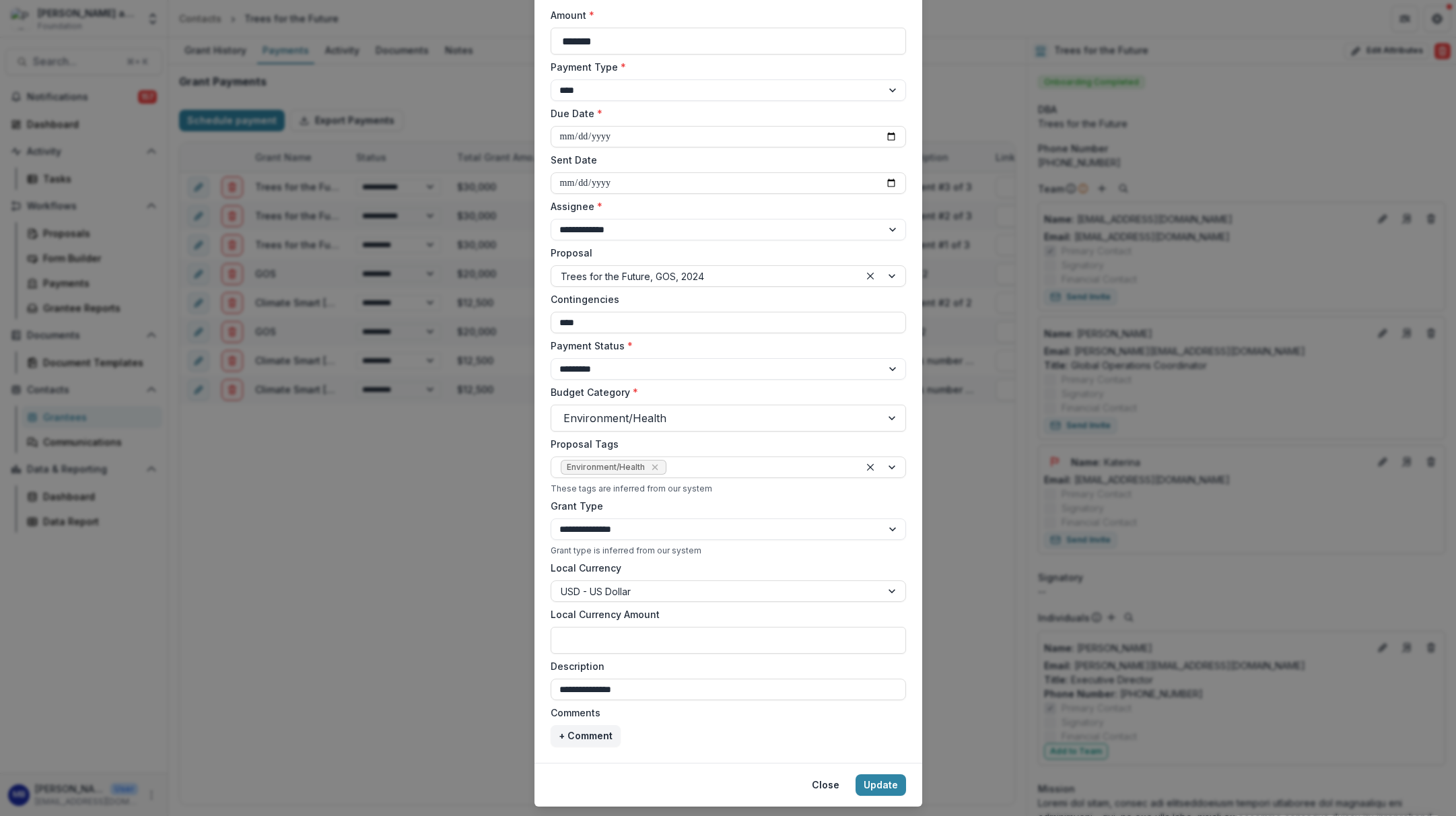
scroll to position [92, 0]
click at [883, 764] on button "Update" at bounding box center [881, 784] width 51 height 21
click at [887, 764] on button "Update" at bounding box center [881, 784] width 51 height 21
click at [593, 175] on input "Sent Date" at bounding box center [728, 182] width 355 height 21
click at [881, 764] on button "Update" at bounding box center [881, 784] width 51 height 21
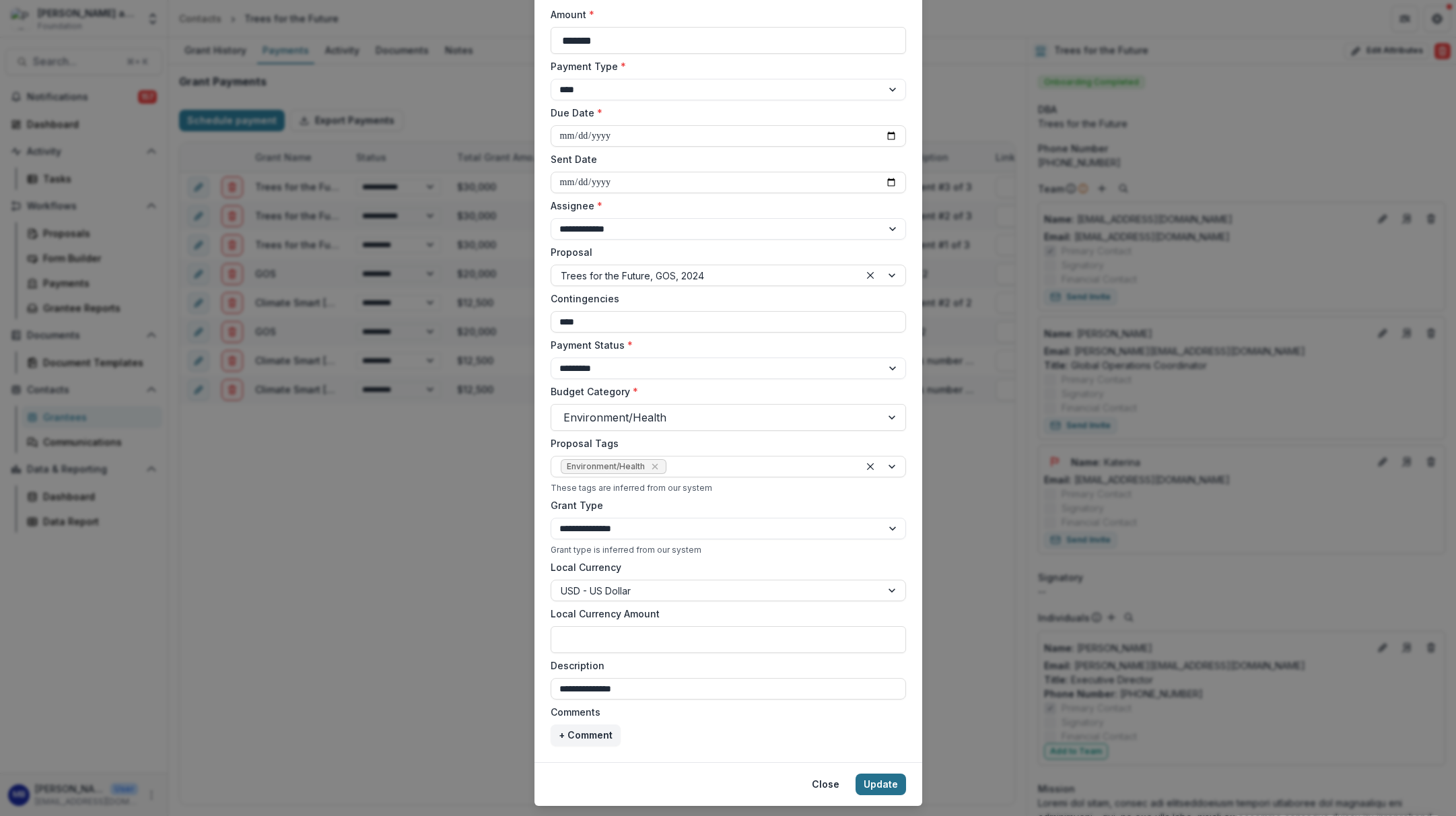
click at [866, 764] on button "Update" at bounding box center [881, 784] width 51 height 21
select select "****"
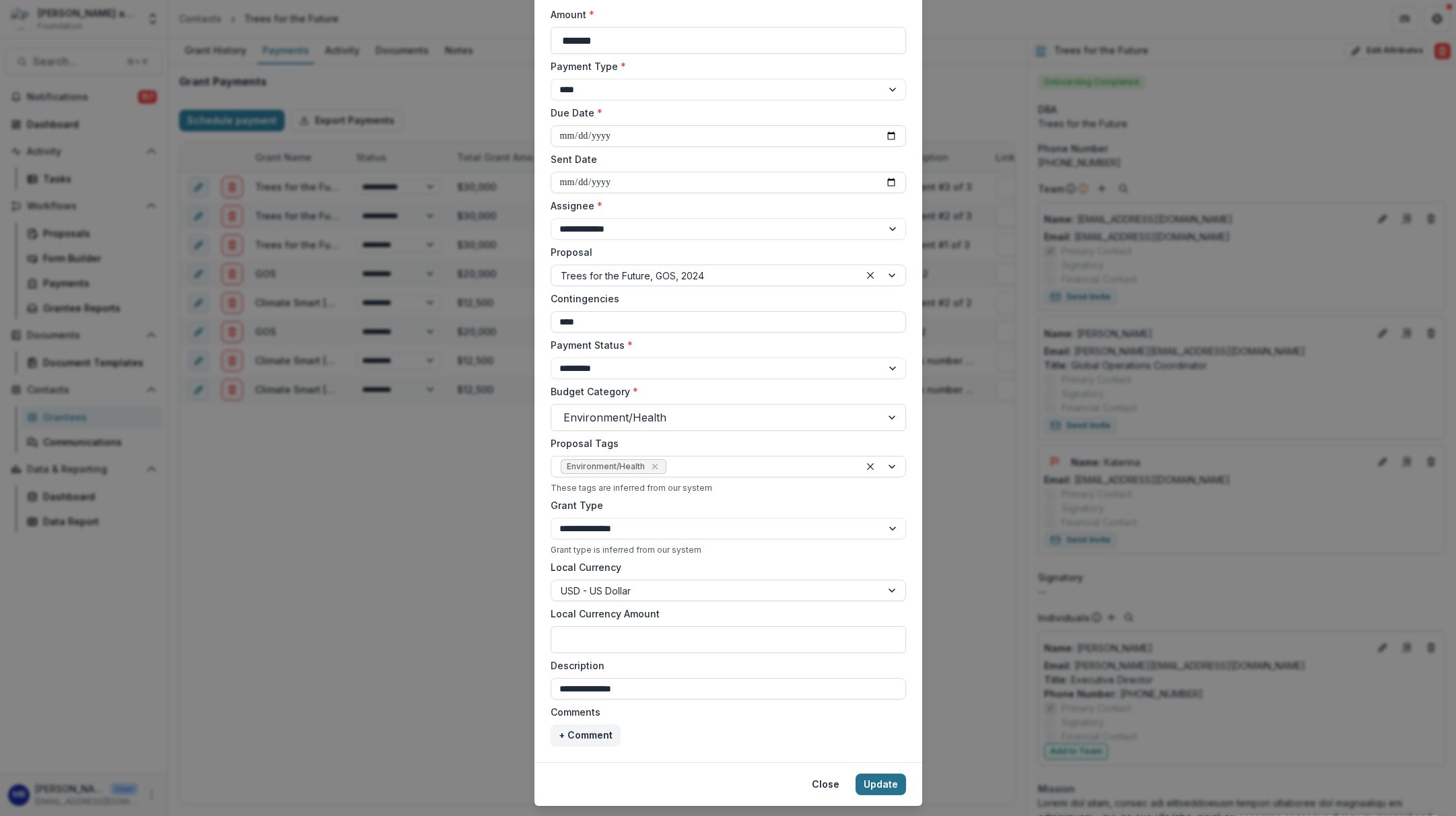
select select "****"
click at [872, 764] on button "Update" at bounding box center [881, 784] width 51 height 21
click at [557, 181] on input "Sent Date" at bounding box center [728, 182] width 355 height 21
type input "**********"
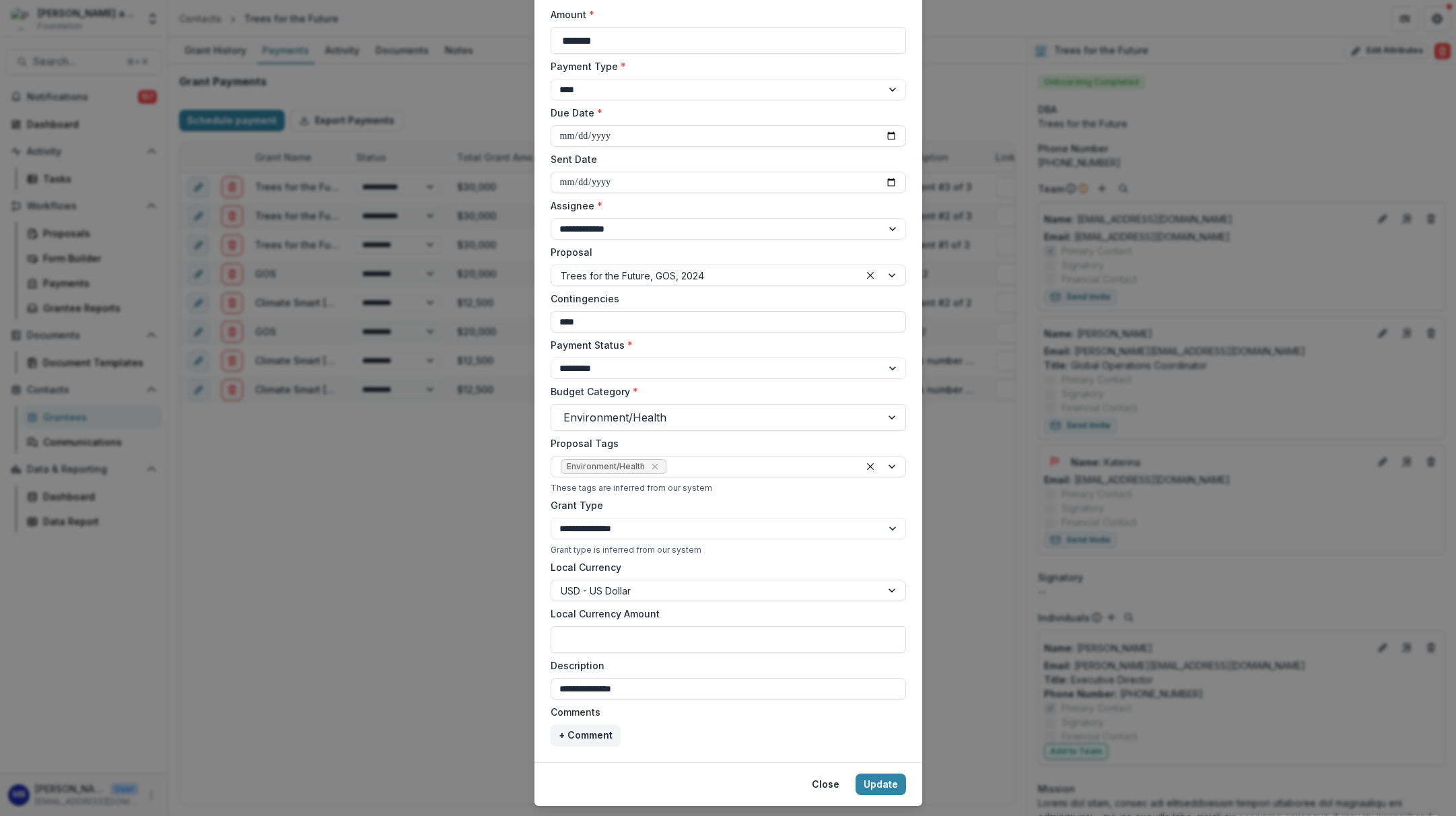
click at [649, 209] on label "Assignee *" at bounding box center [724, 206] width 348 height 14
click at [649, 218] on select "**********" at bounding box center [728, 229] width 355 height 21
click at [887, 764] on button "Update" at bounding box center [881, 784] width 51 height 21
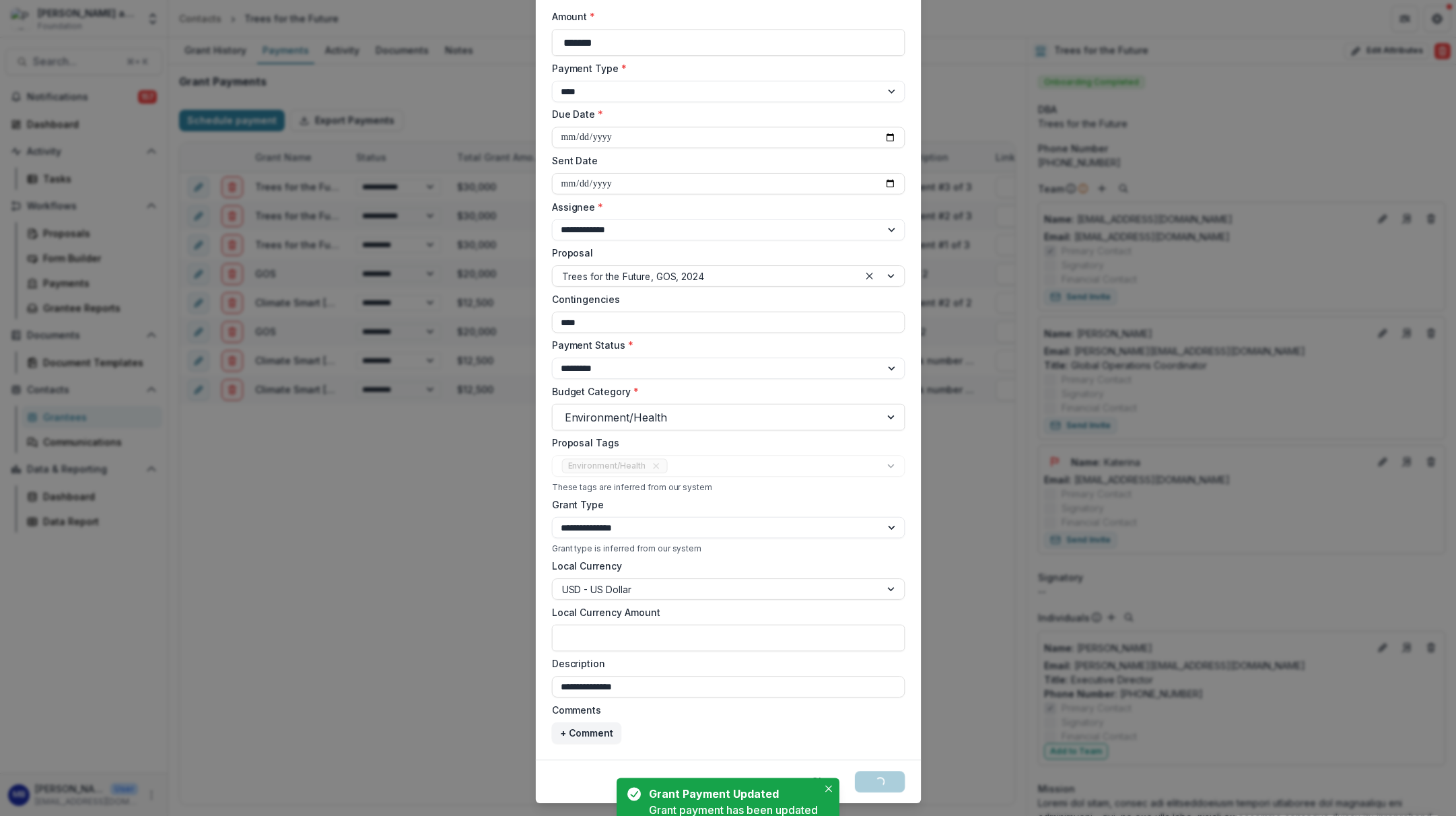
select select "****"
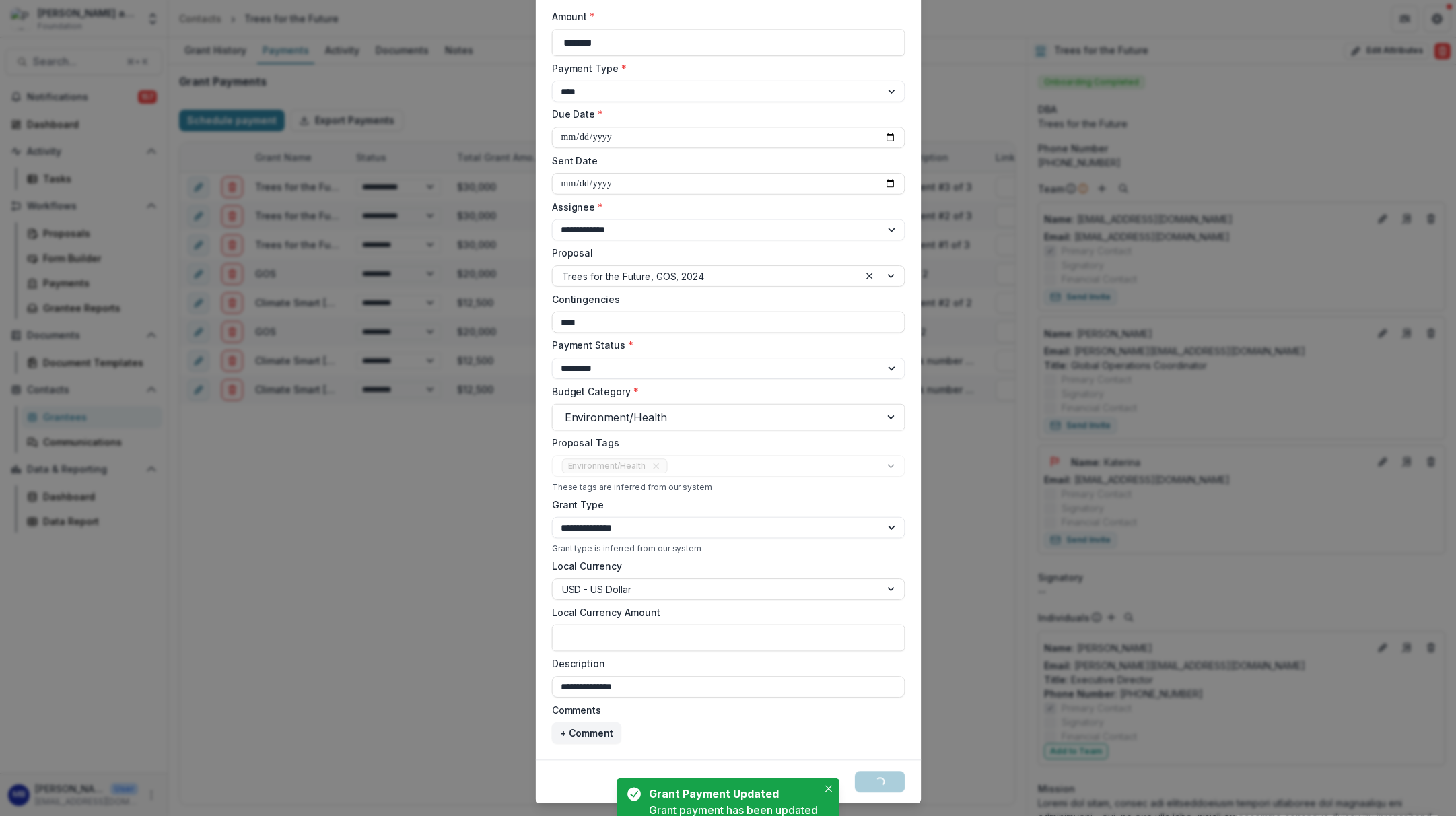
select select "****"
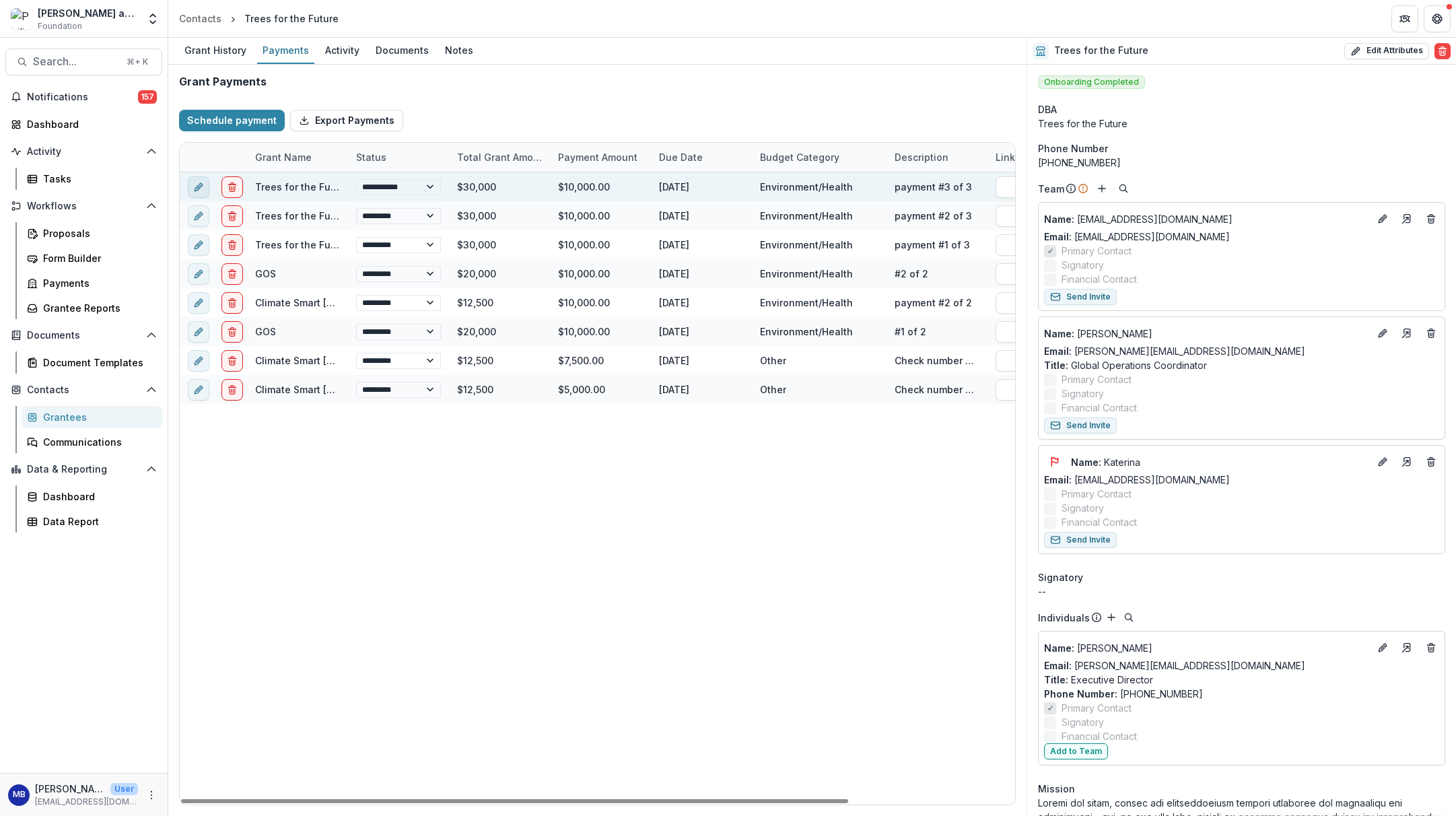
click at [197, 186] on icon "edit" at bounding box center [199, 188] width 11 height 11
select select "****"
select select "**********"
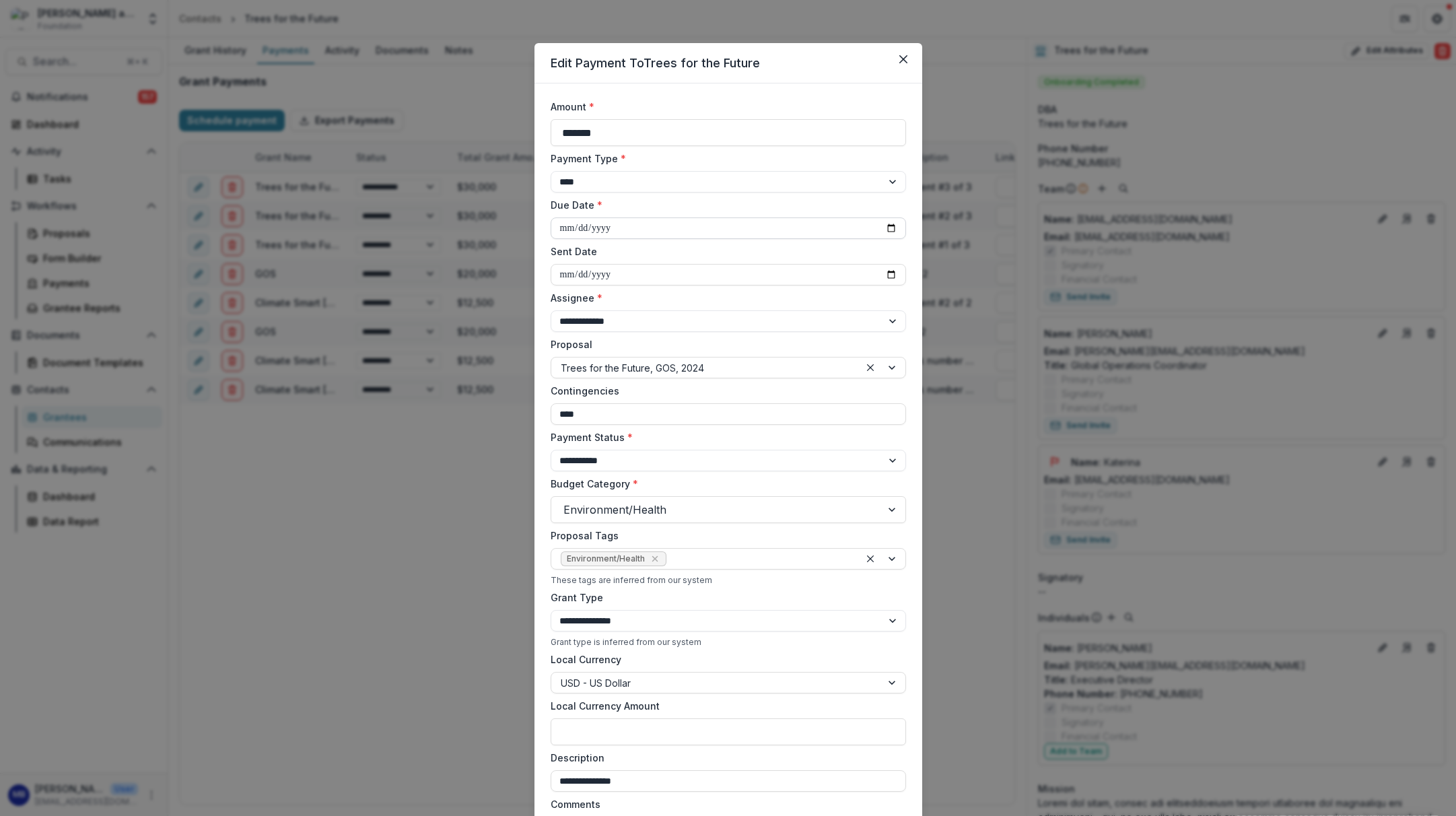
click at [563, 229] on input "**********" at bounding box center [728, 228] width 355 height 21
type input "**********"
click at [674, 253] on label "Sent Date" at bounding box center [724, 251] width 348 height 14
click at [674, 264] on input "Sent Date" at bounding box center [728, 274] width 355 height 21
click at [633, 249] on label "Sent Date" at bounding box center [724, 251] width 348 height 14
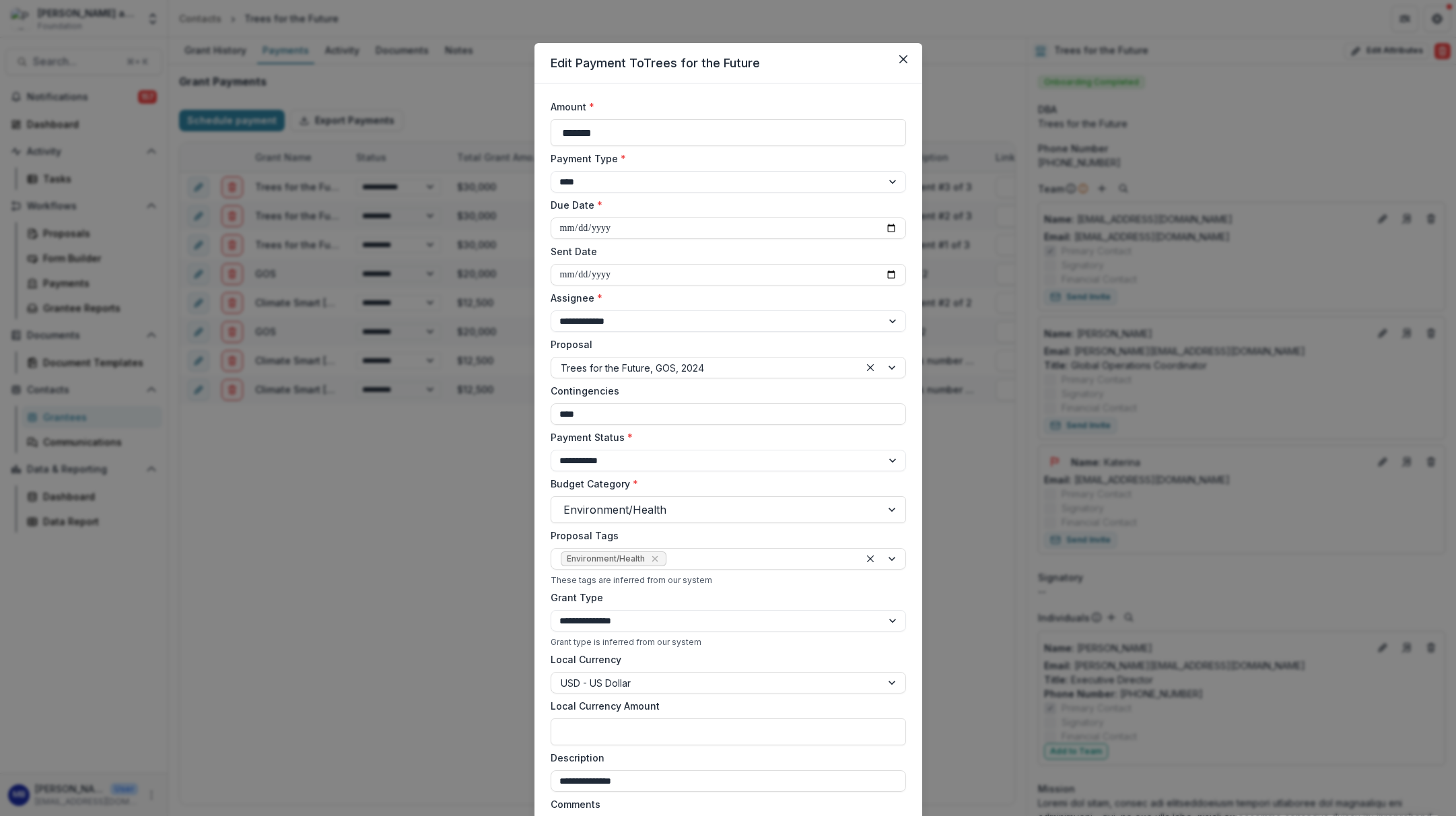
click at [633, 264] on input "Sent Date" at bounding box center [728, 274] width 355 height 21
click at [616, 252] on label "Sent Date" at bounding box center [724, 251] width 348 height 14
click at [616, 264] on input "Sent Date" at bounding box center [728, 274] width 355 height 21
click at [674, 297] on label "Assignee *" at bounding box center [724, 298] width 348 height 14
click at [674, 310] on select "**********" at bounding box center [728, 321] width 355 height 21
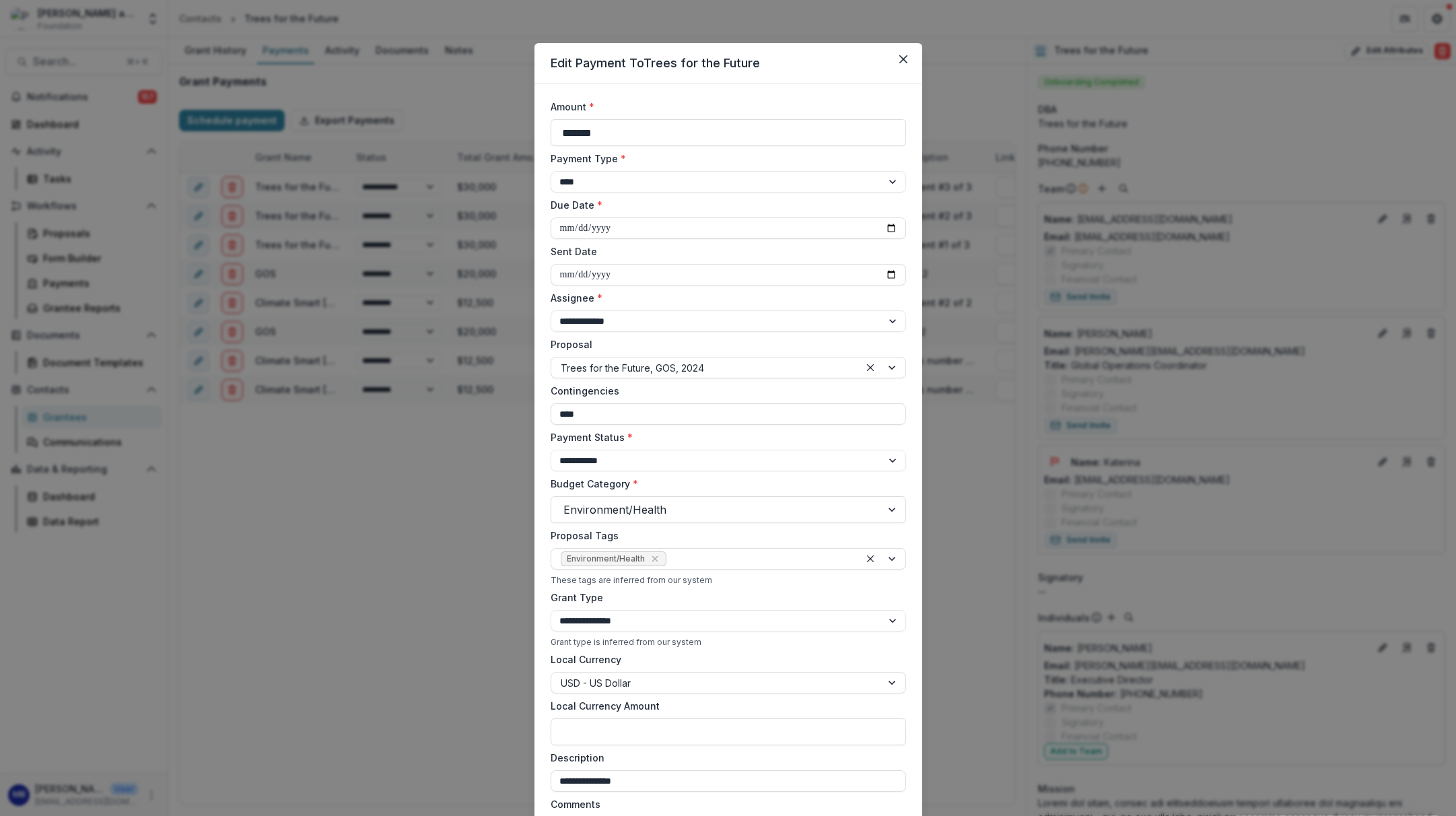
select select "****"
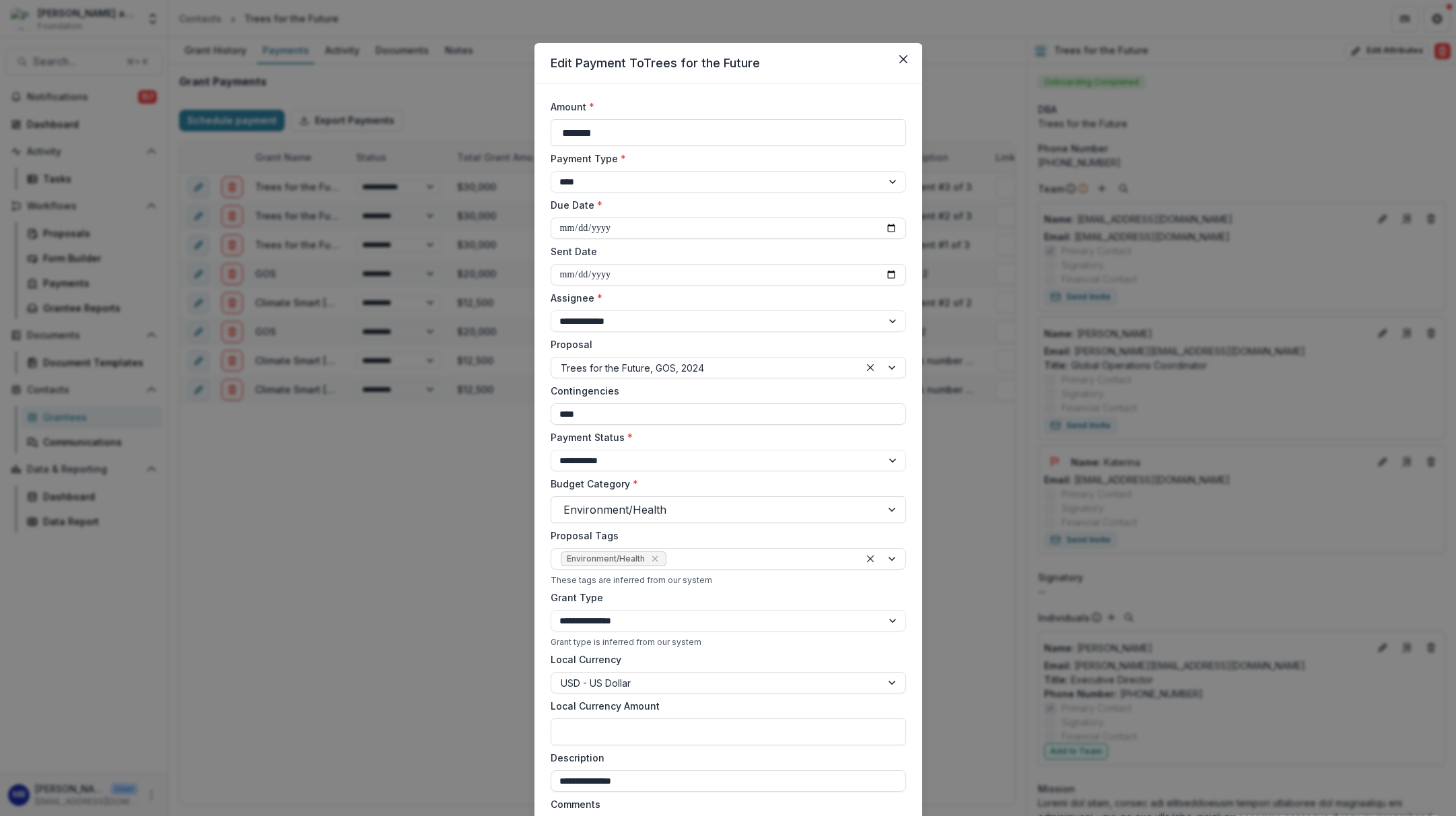
select select "****"
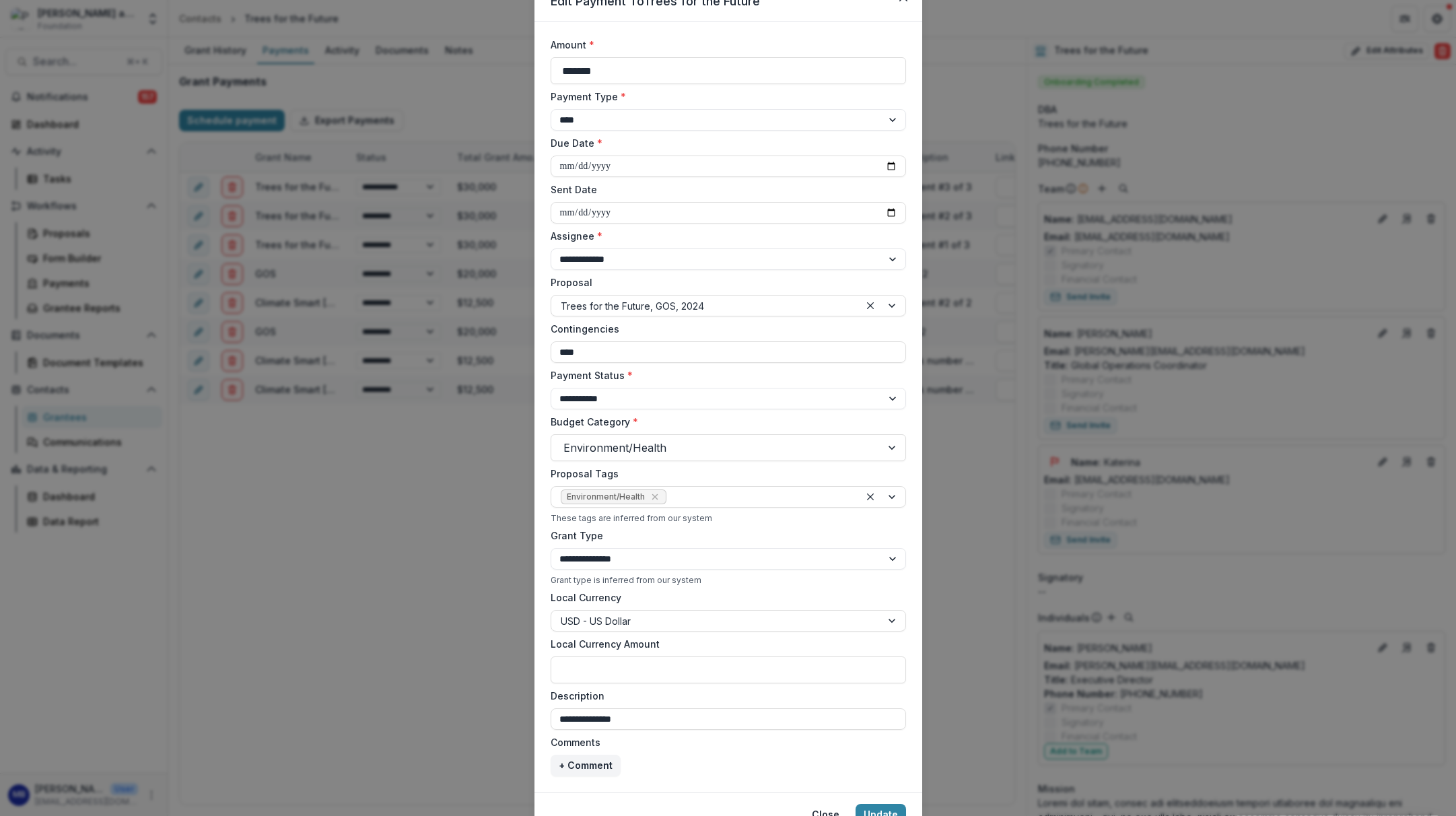
scroll to position [125, 0]
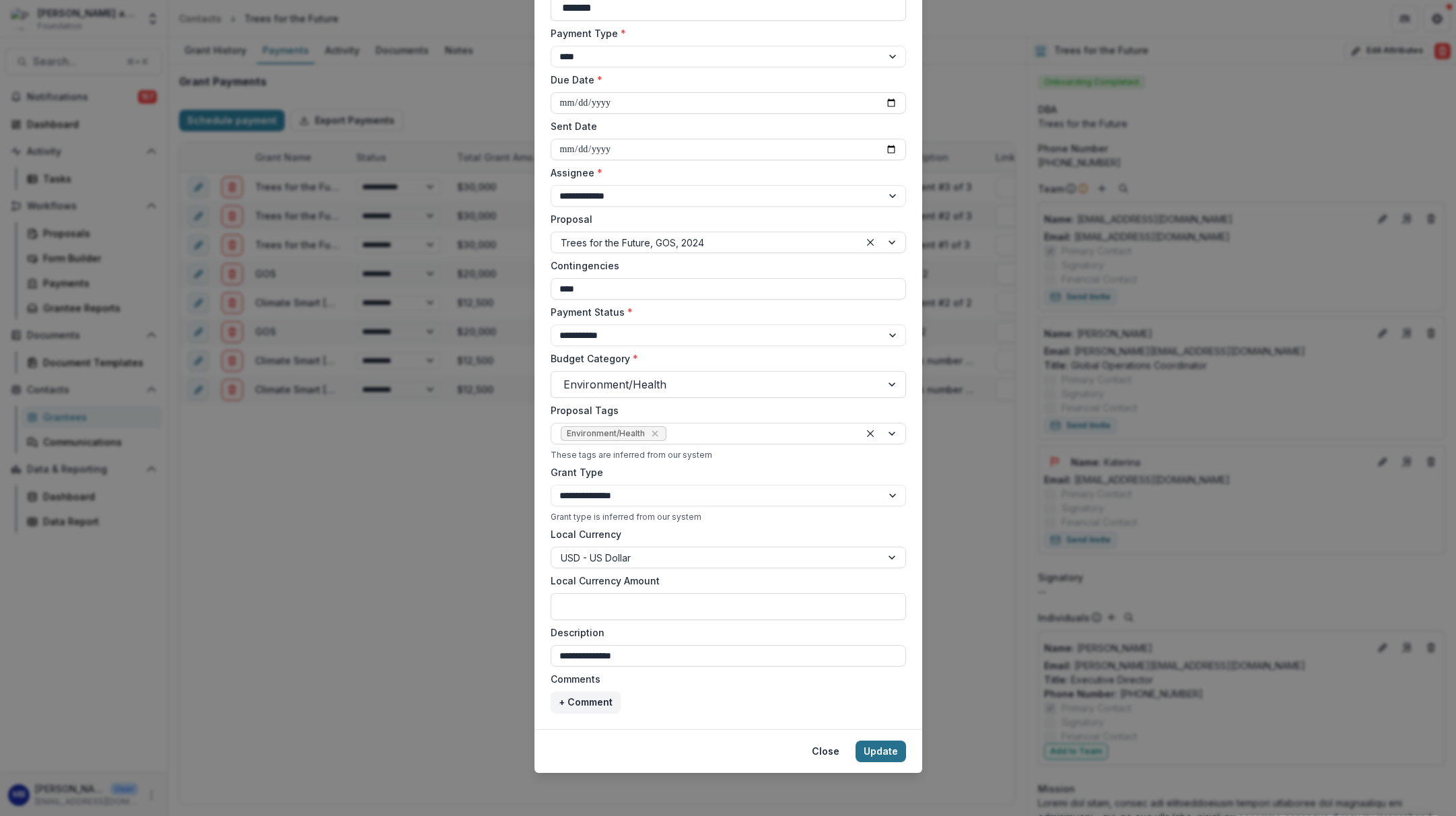
click at [880, 751] on button "Update" at bounding box center [881, 752] width 51 height 21
type input "**********"
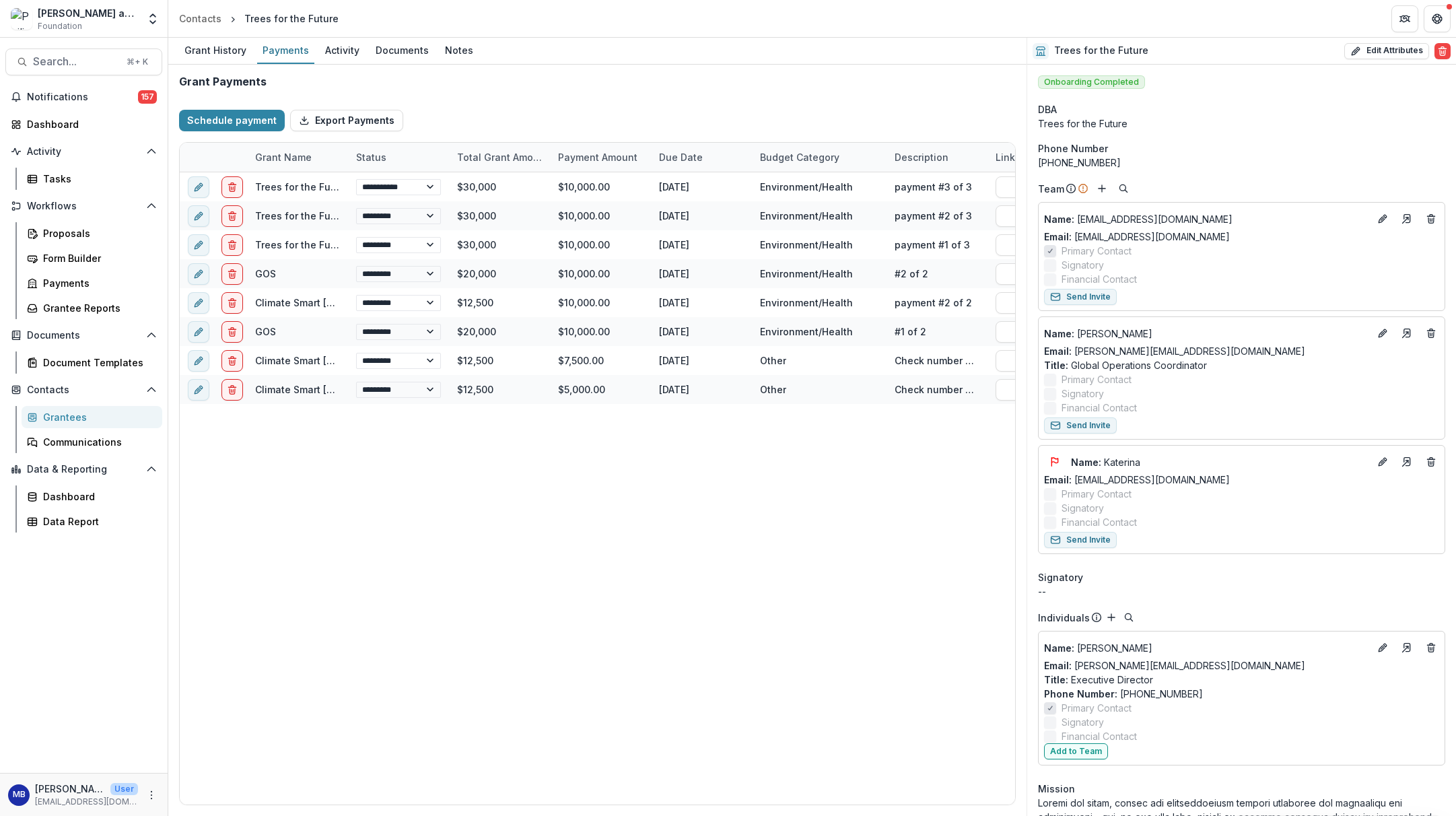
select select "****"
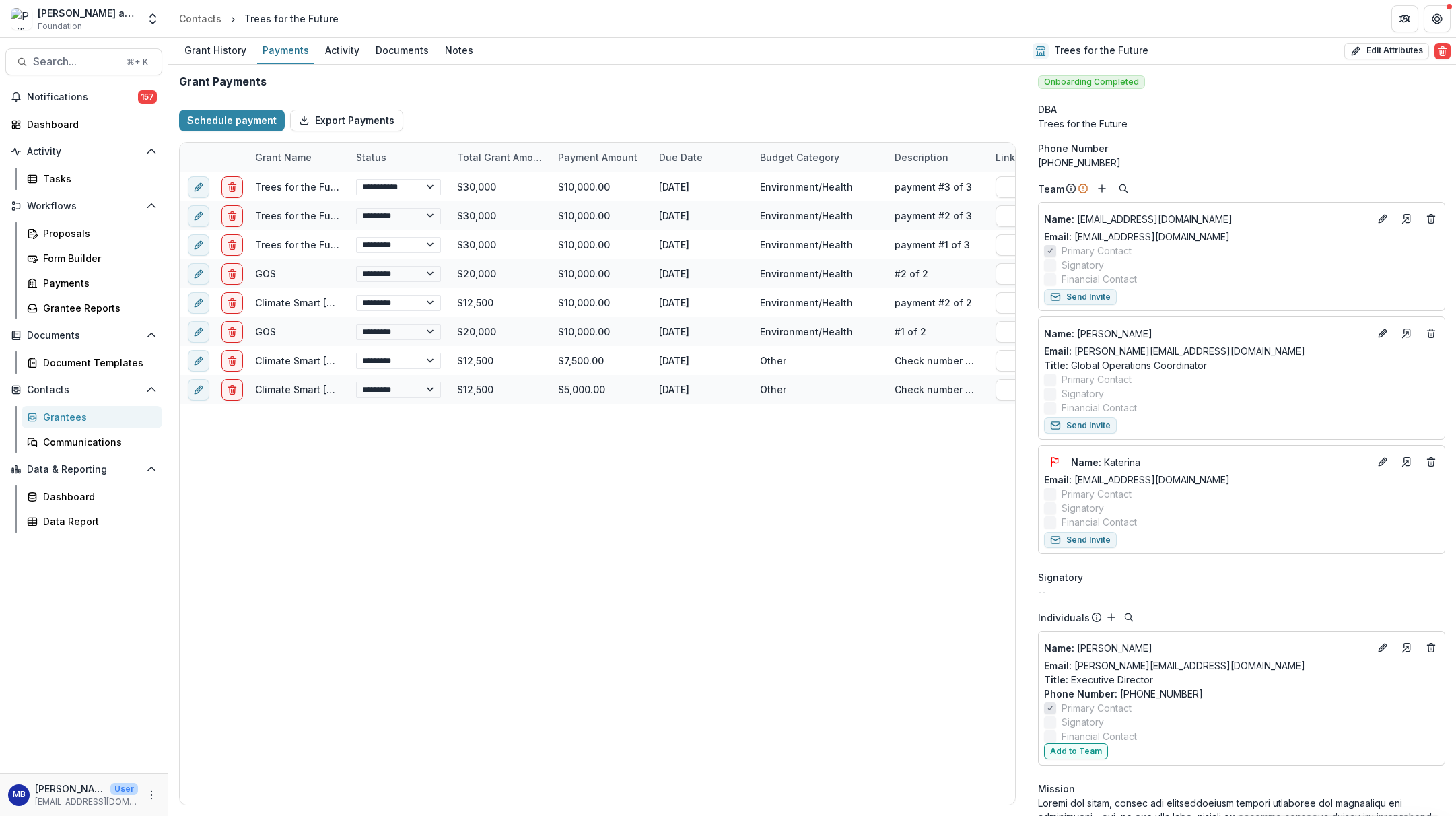
select select "****"
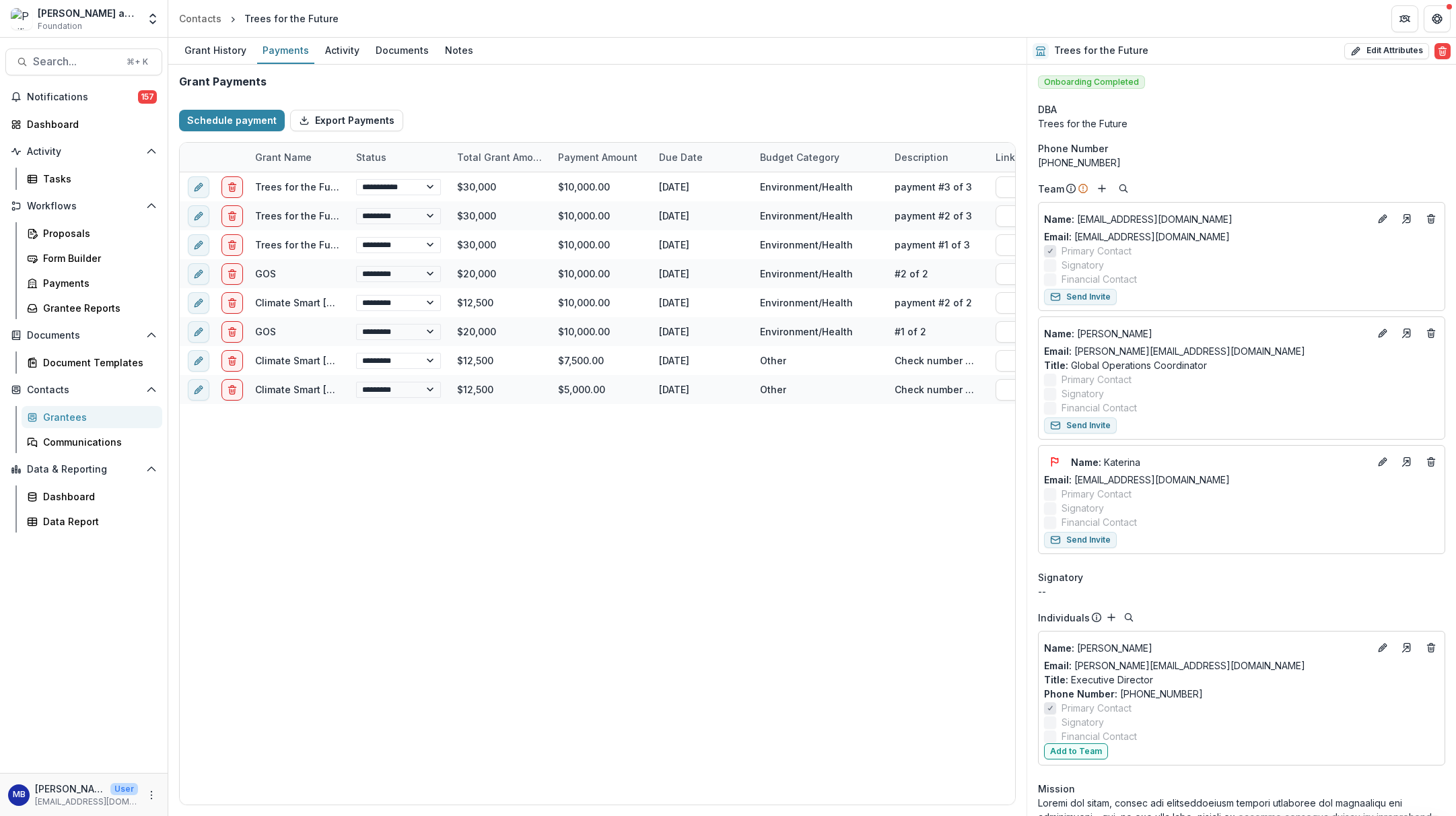
select select "****"
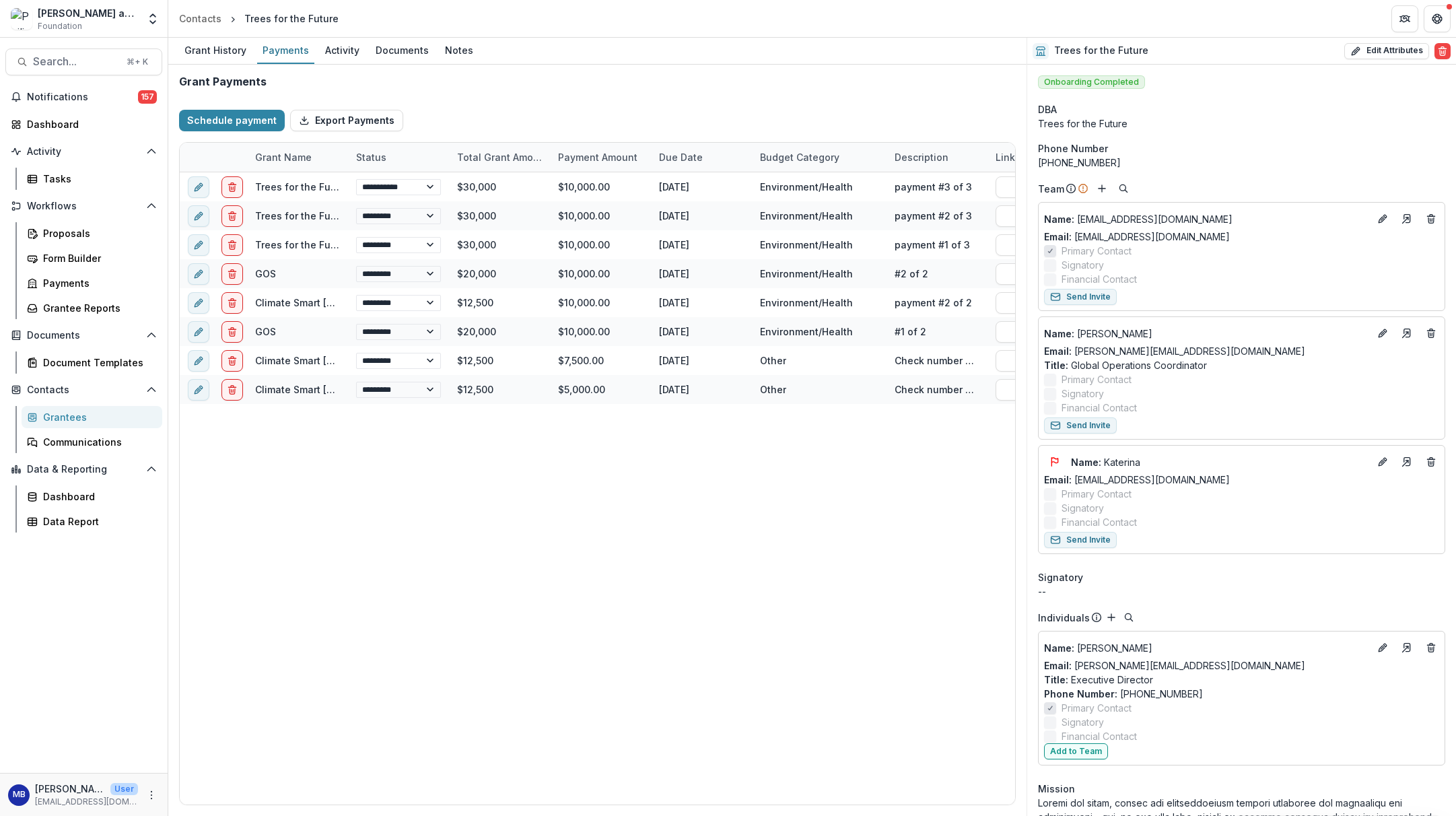
select select "****"
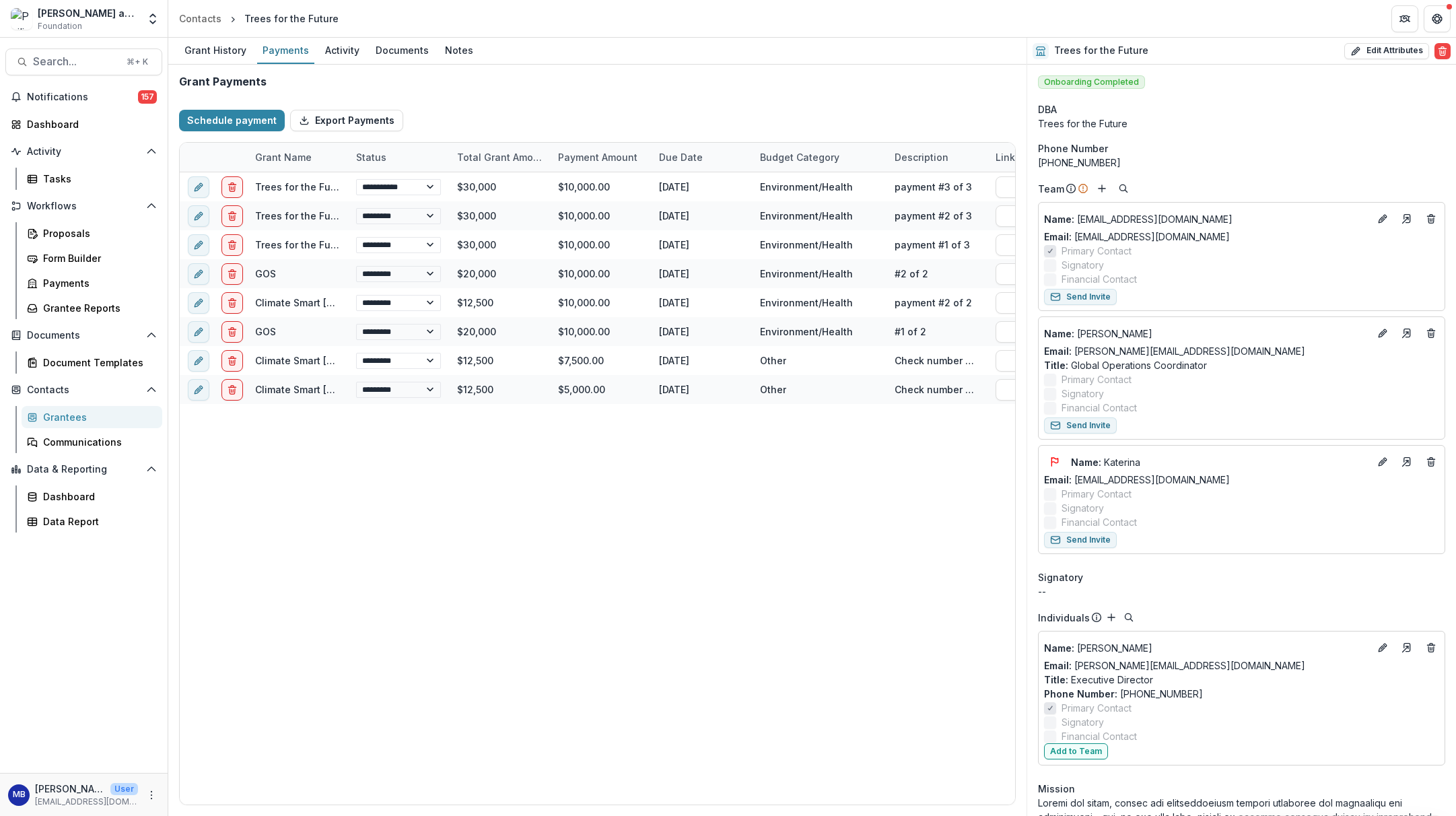
select select "****"
click at [64, 123] on div "Dashboard" at bounding box center [89, 124] width 125 height 14
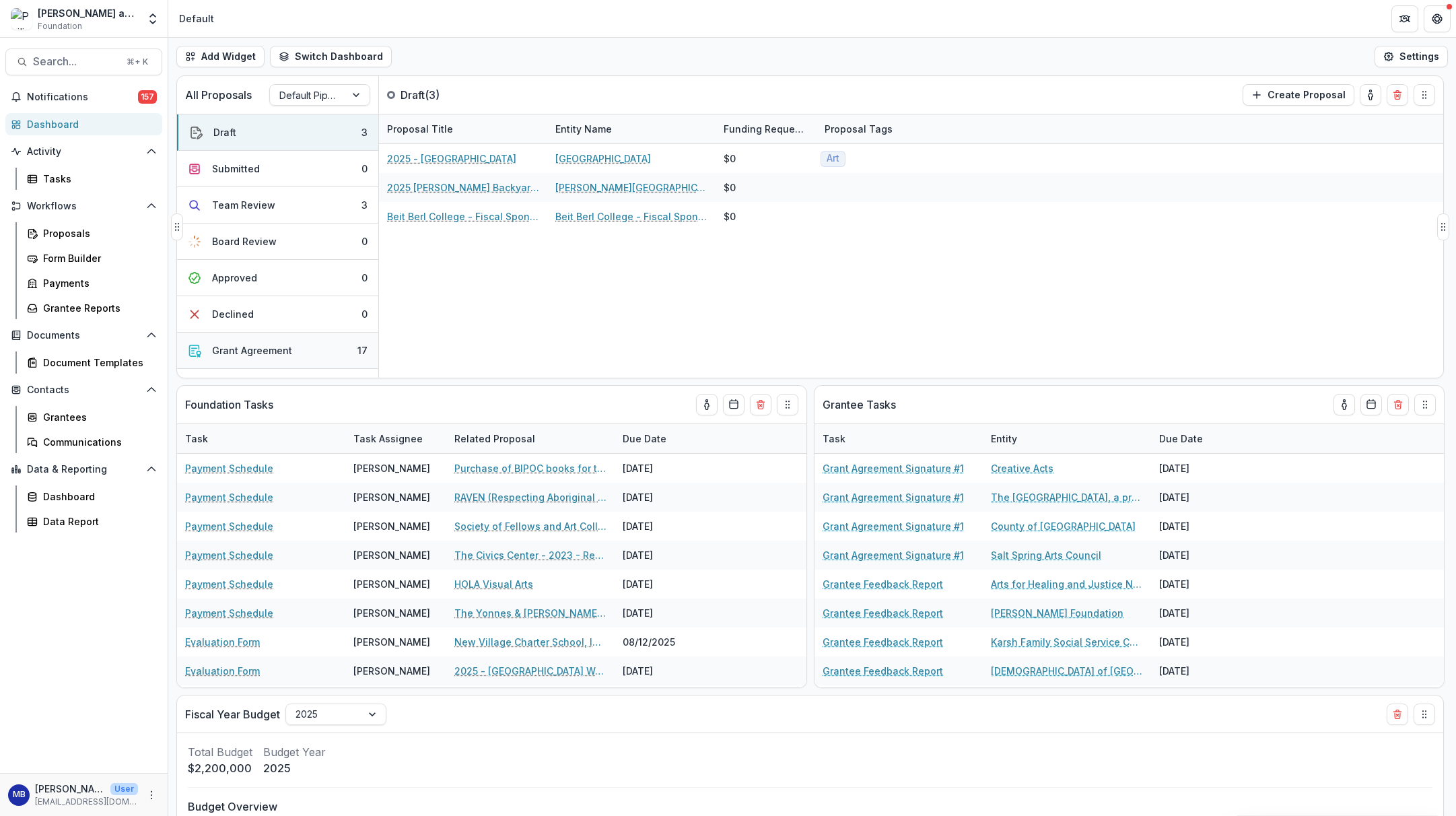
click at [269, 351] on div "Grant Agreement" at bounding box center [252, 351] width 80 height 14
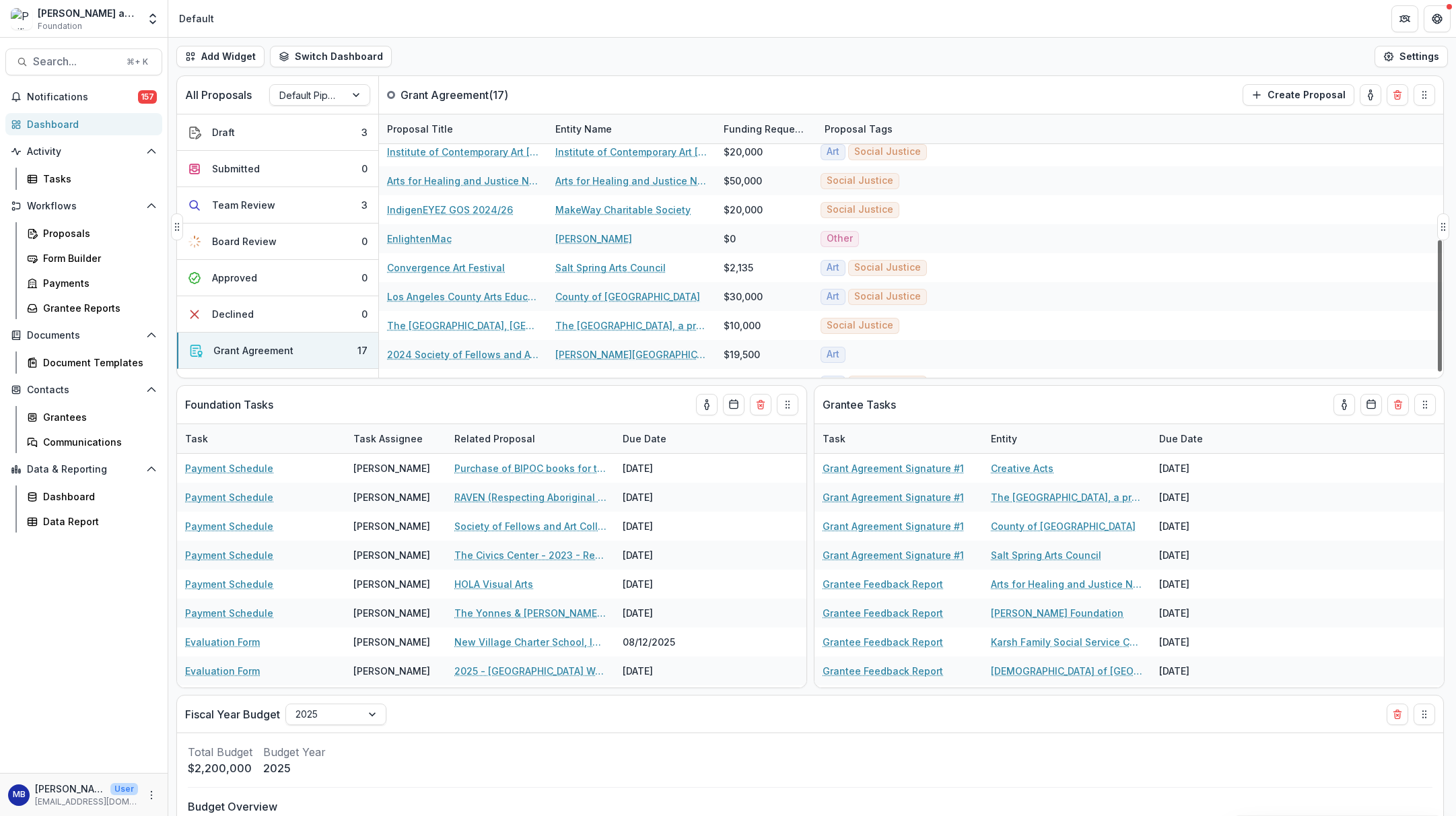
scroll to position [258, 0]
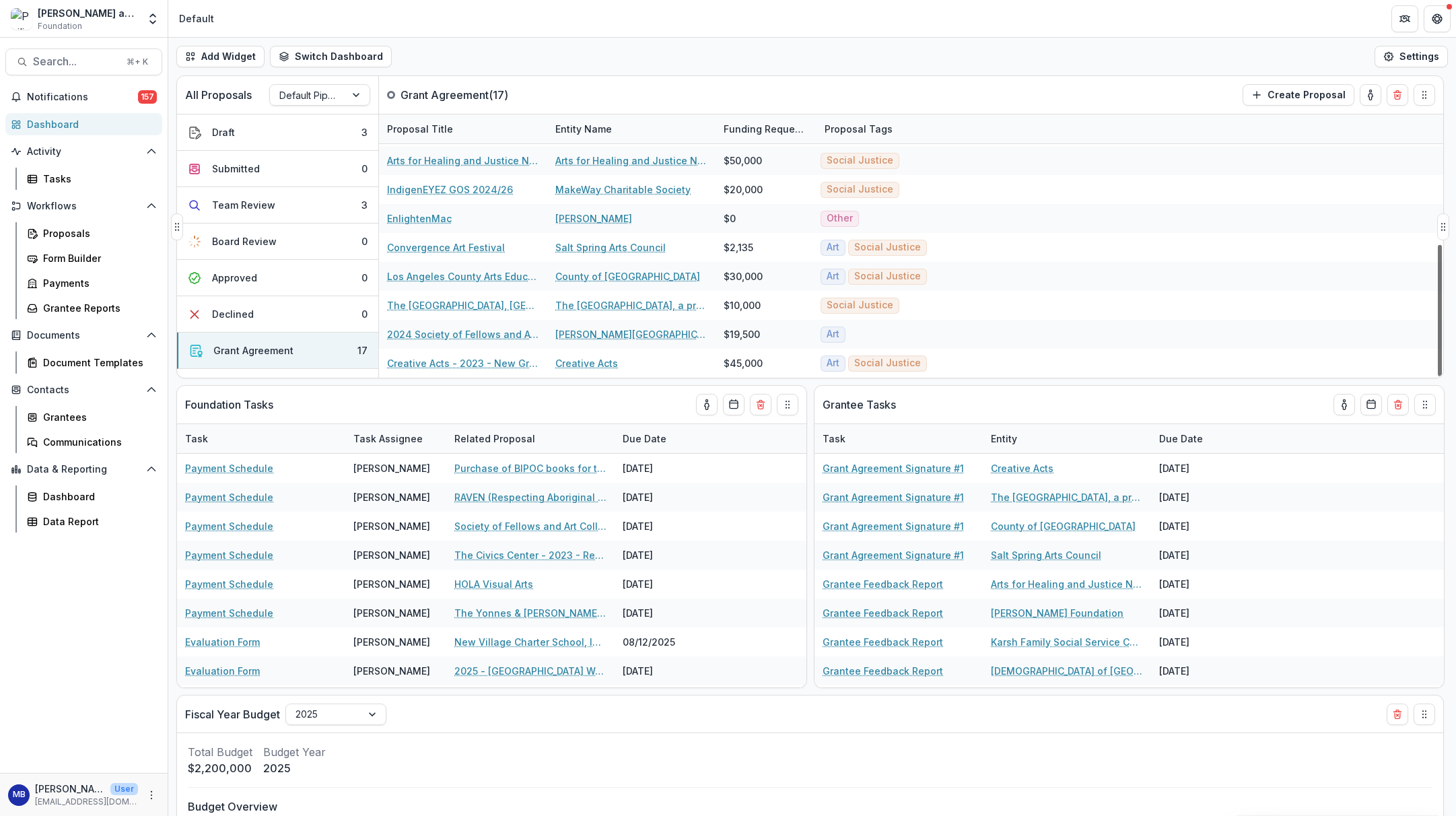
drag, startPoint x: 1439, startPoint y: 243, endPoint x: 1448, endPoint y: 387, distance: 144.3
click at [1199, 387] on div "All Proposals Default Pipeline Grant Agreement ( 17 ) Create Proposal Draft 3 S…" at bounding box center [812, 446] width 1288 height 741
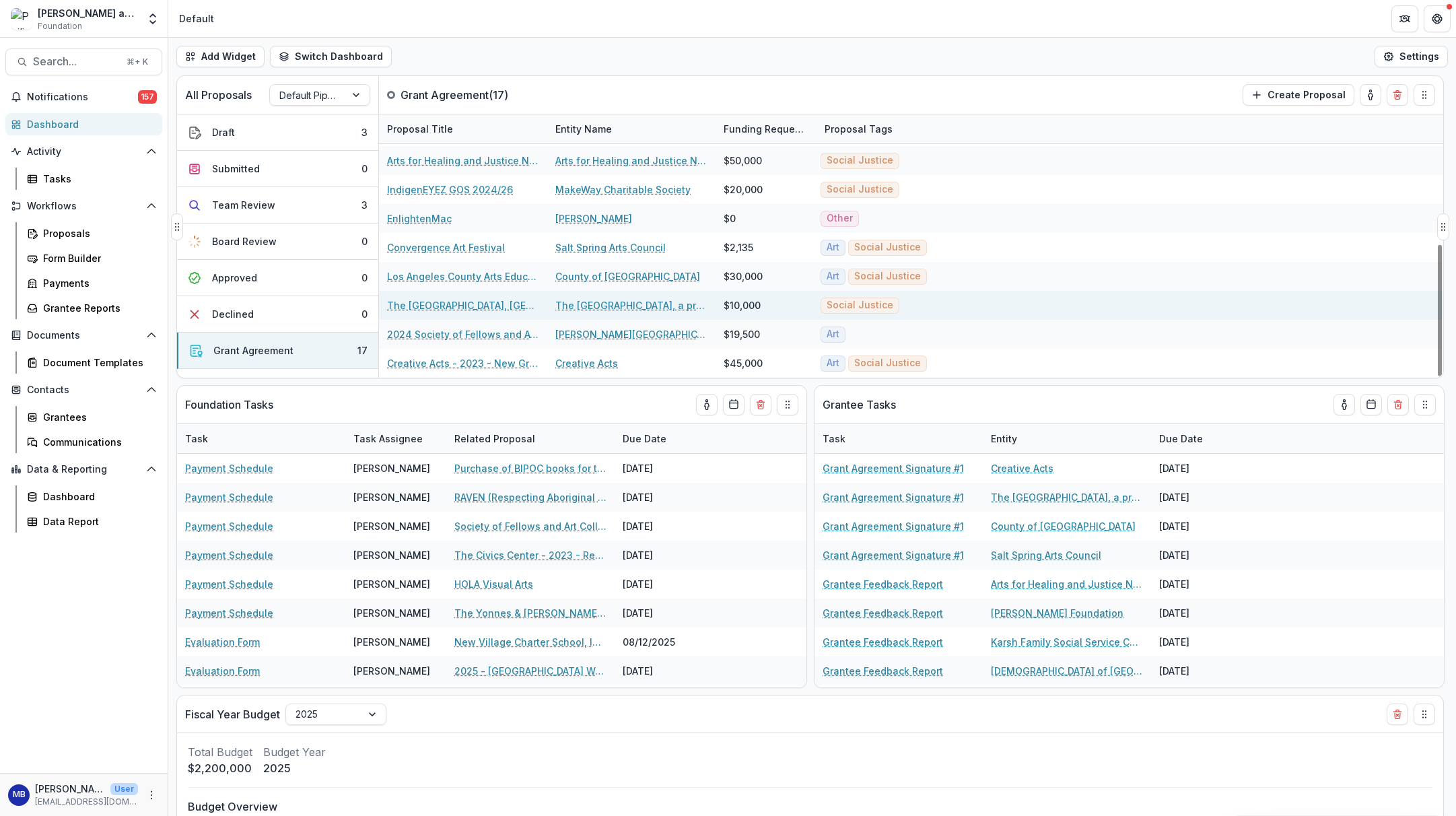
click at [440, 309] on link "The [GEOGRAPHIC_DATA], [GEOGRAPHIC_DATA], 2024" at bounding box center [463, 305] width 152 height 14
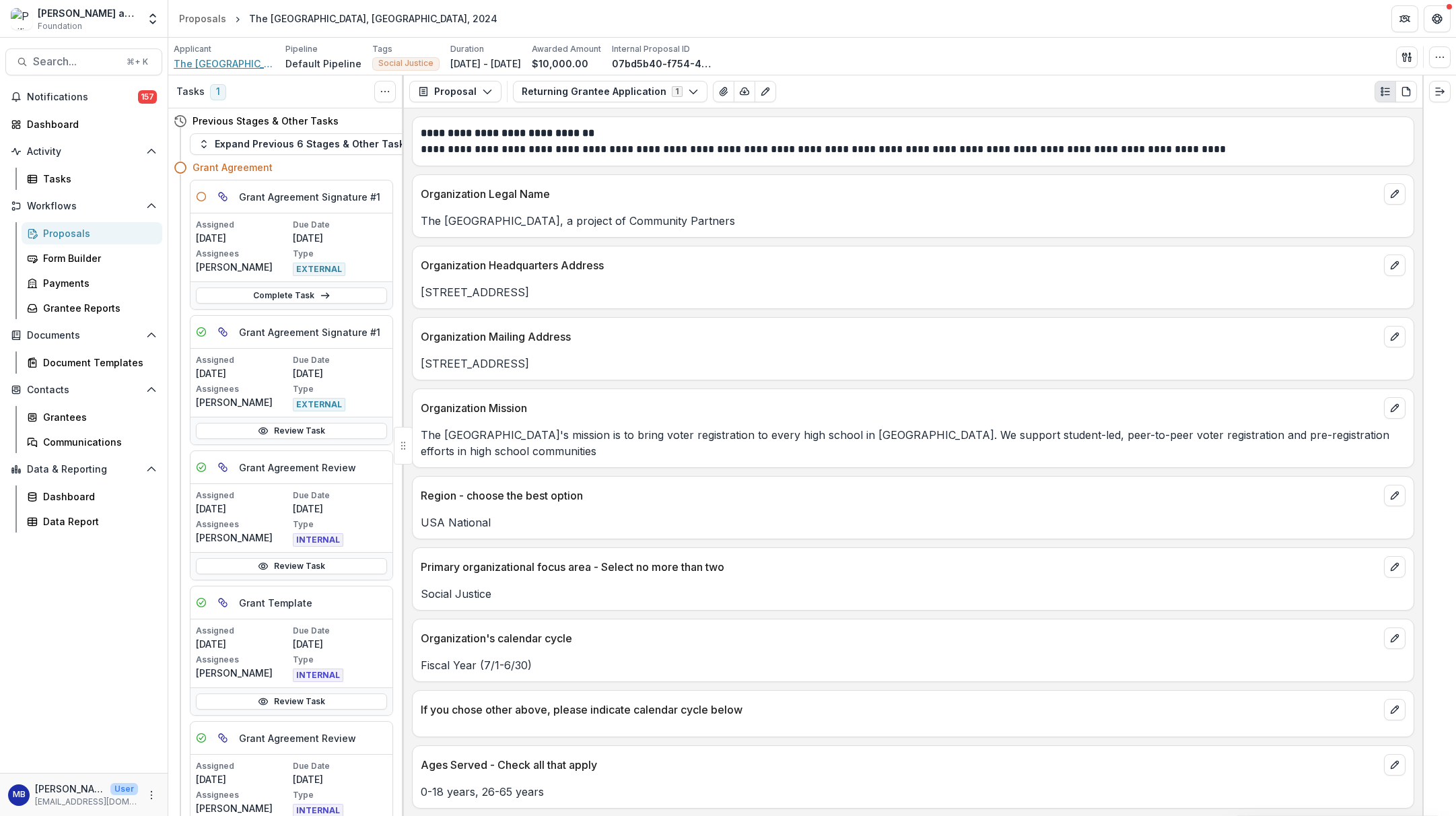
click at [228, 63] on span "The [GEOGRAPHIC_DATA], a project of Community Partners" at bounding box center [224, 64] width 101 height 14
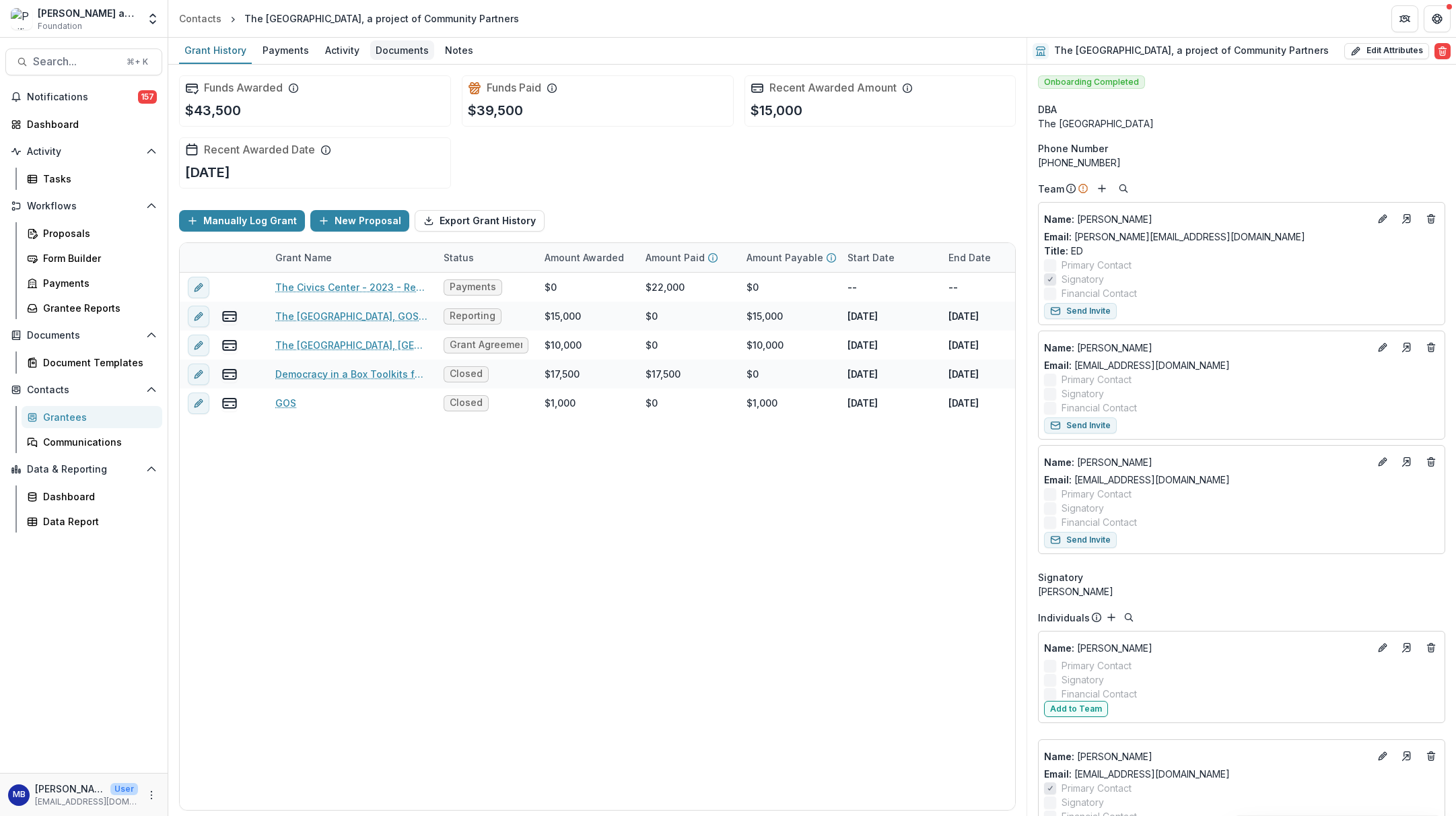
click at [389, 50] on div "Documents" at bounding box center [402, 50] width 64 height 19
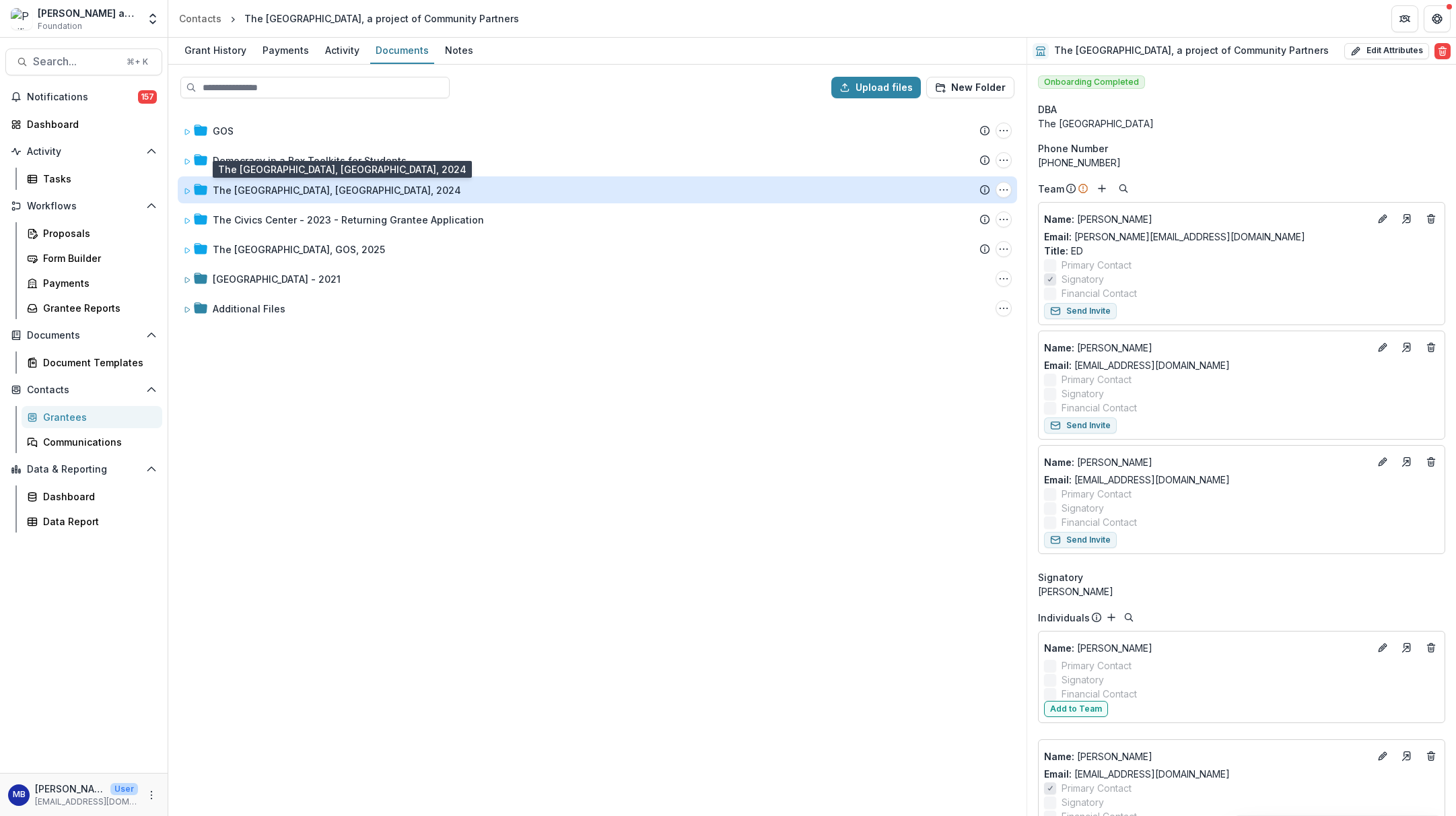
click at [269, 191] on div "The [GEOGRAPHIC_DATA], [GEOGRAPHIC_DATA], 2024" at bounding box center [336, 190] width 249 height 14
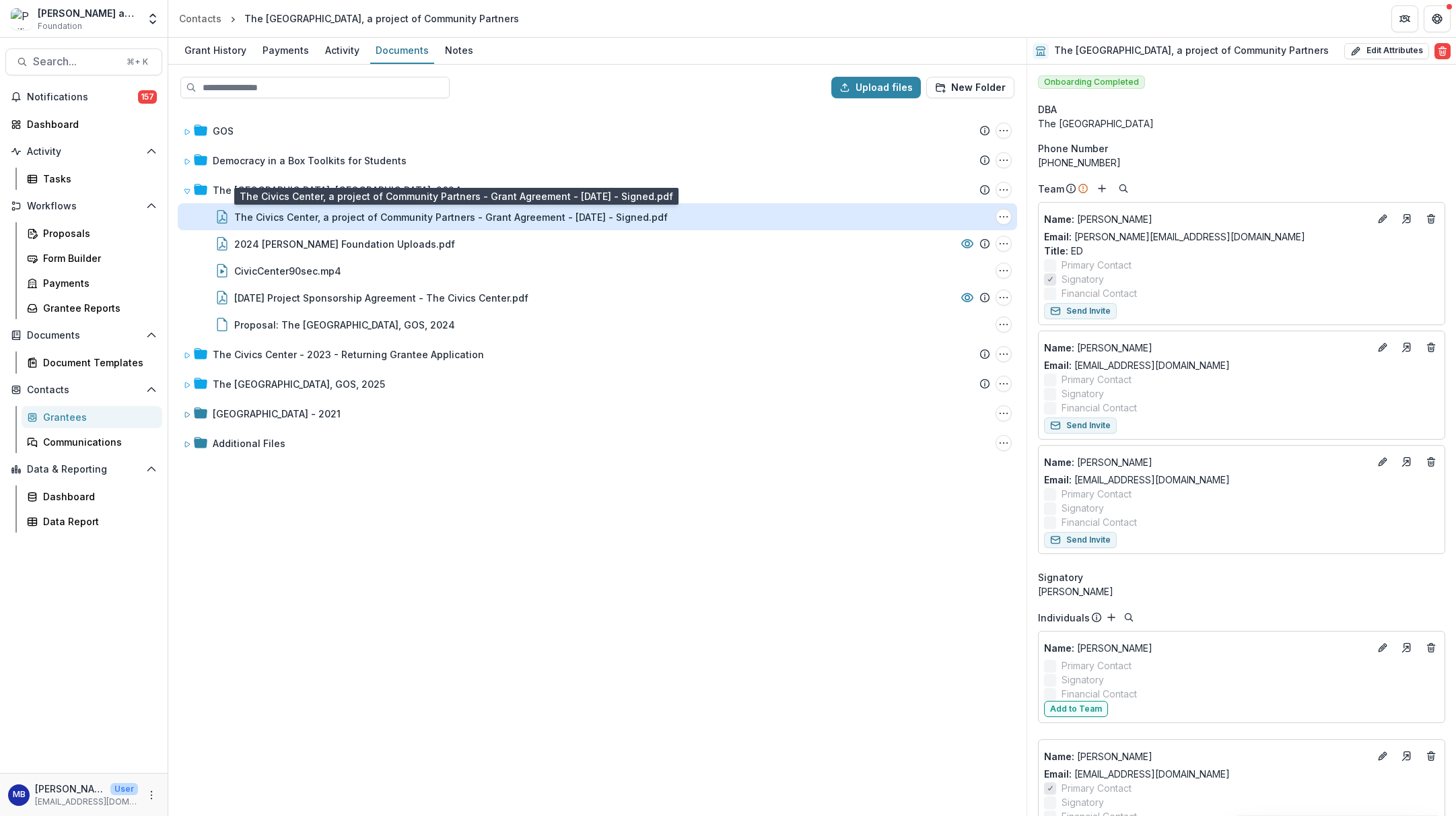
click at [305, 215] on div "The Civics Center, a project of Community Partners - Grant Agreement - [DATE] -…" at bounding box center [451, 217] width 433 height 14
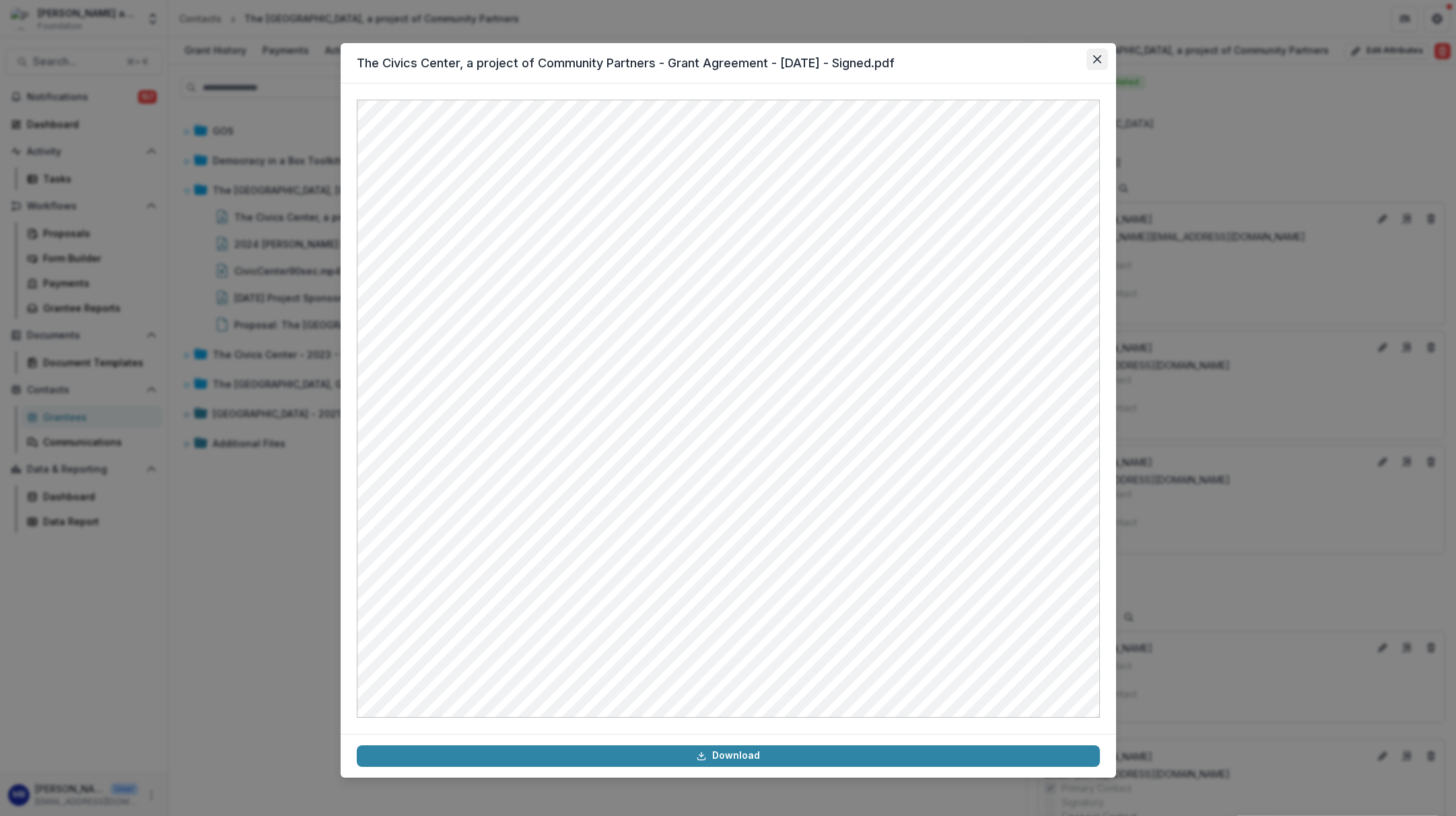
click at [1095, 60] on icon "Close" at bounding box center [1097, 60] width 8 height 8
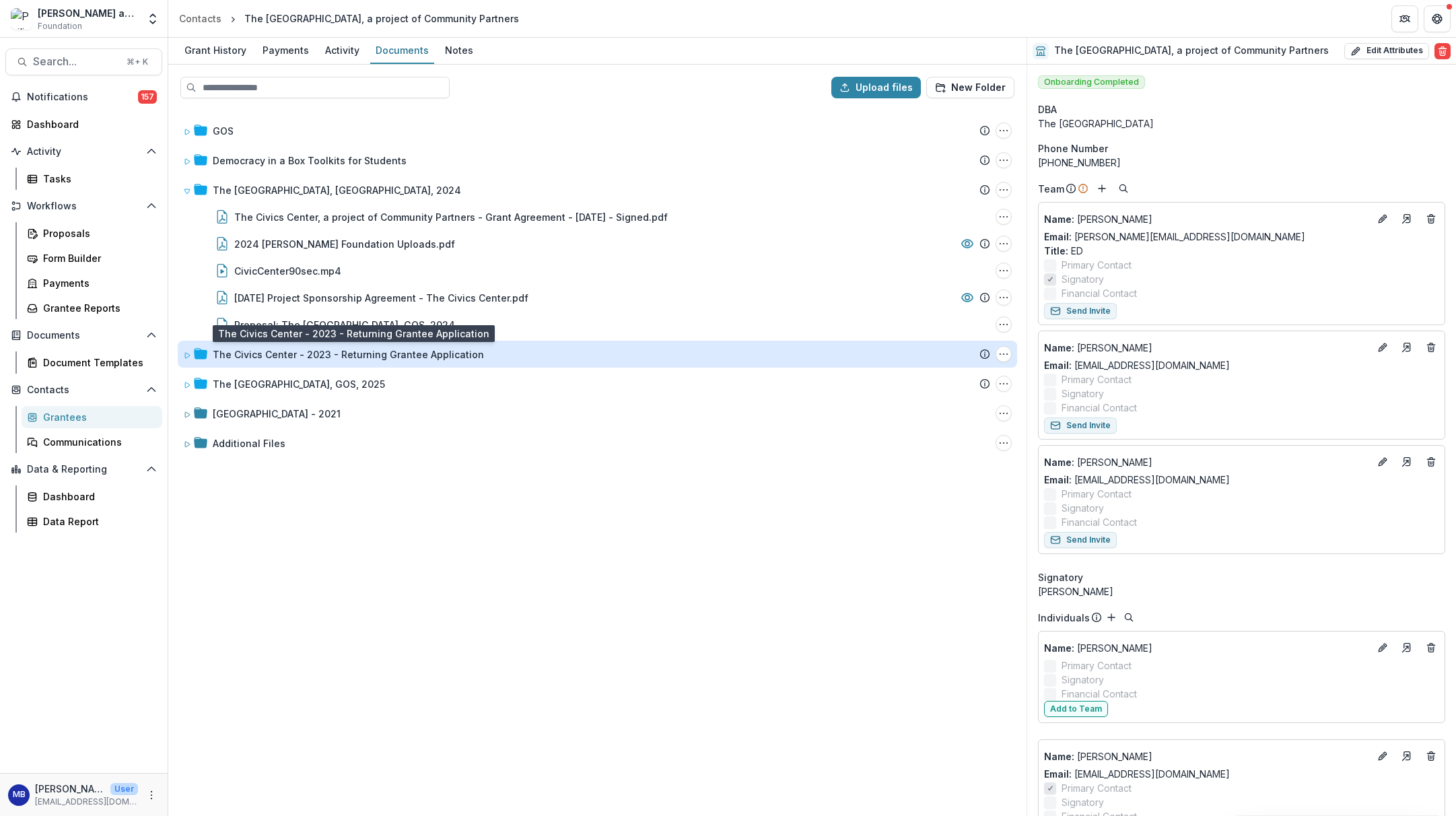
click at [258, 357] on div "The Civics Center - 2023 - Returning Grantee Application" at bounding box center [348, 355] width 271 height 14
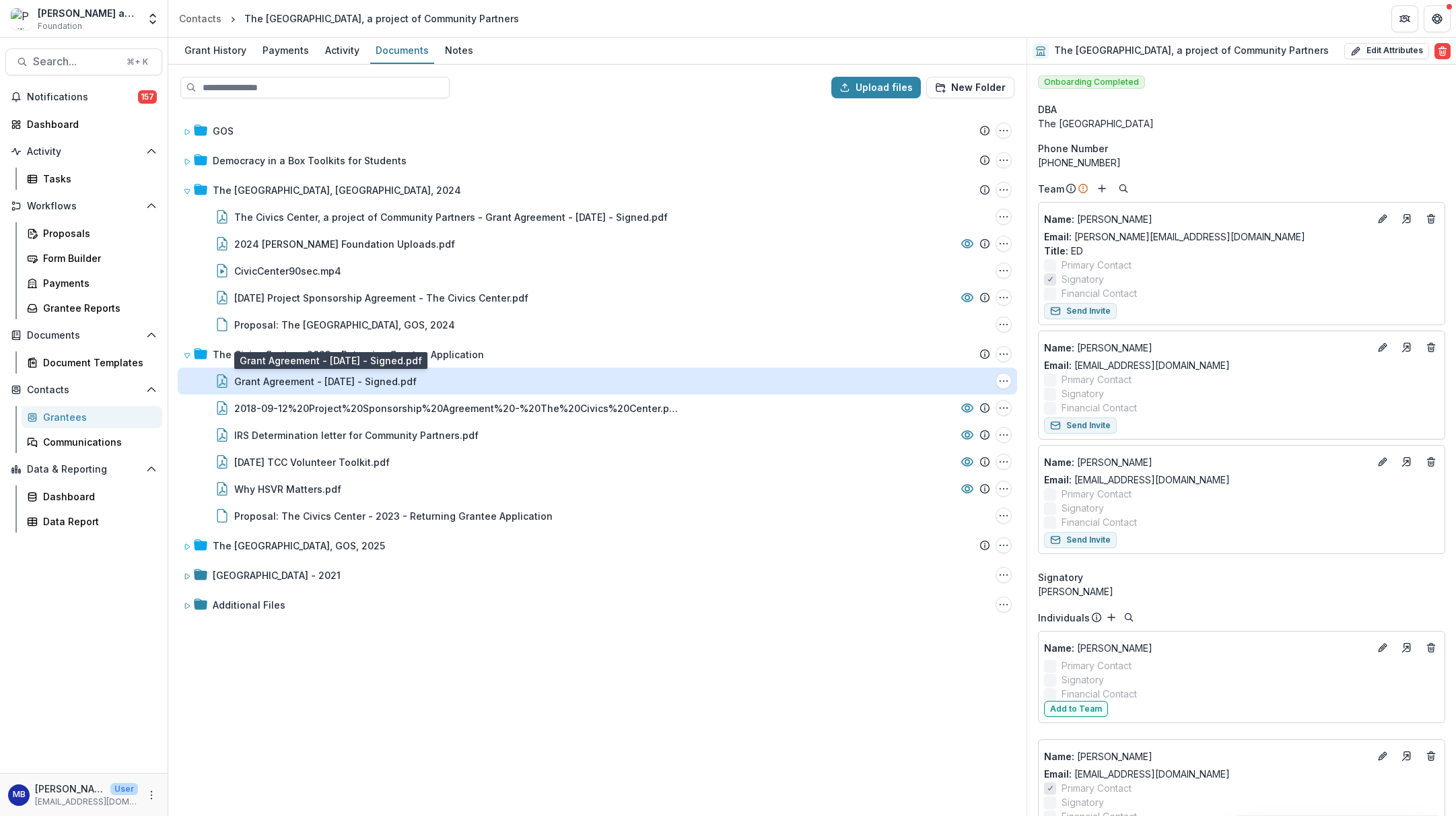
click at [264, 380] on div "Grant Agreement - [DATE] - Signed.pdf" at bounding box center [325, 382] width 183 height 14
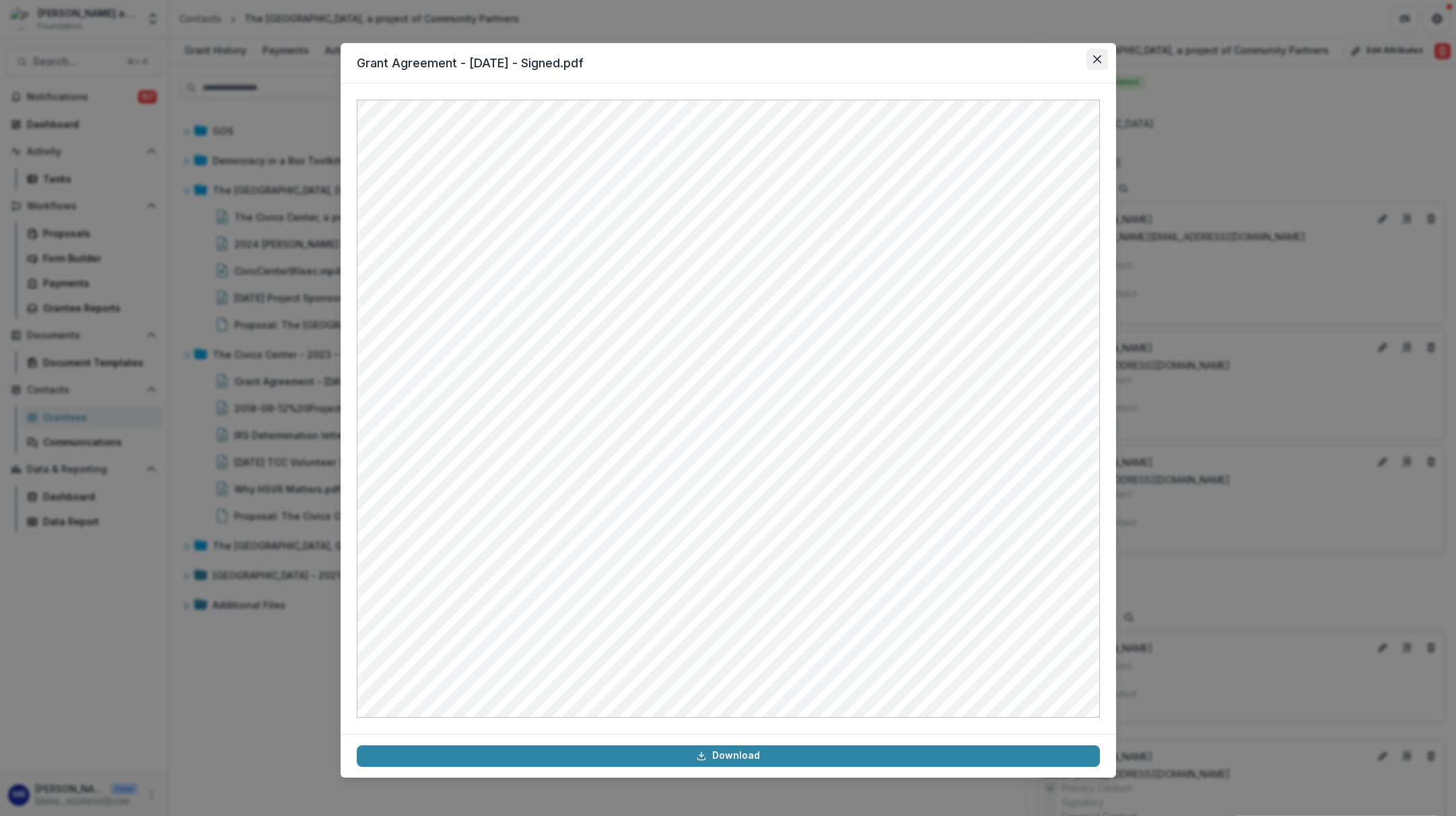
click at [1096, 61] on icon "Close" at bounding box center [1097, 60] width 8 height 8
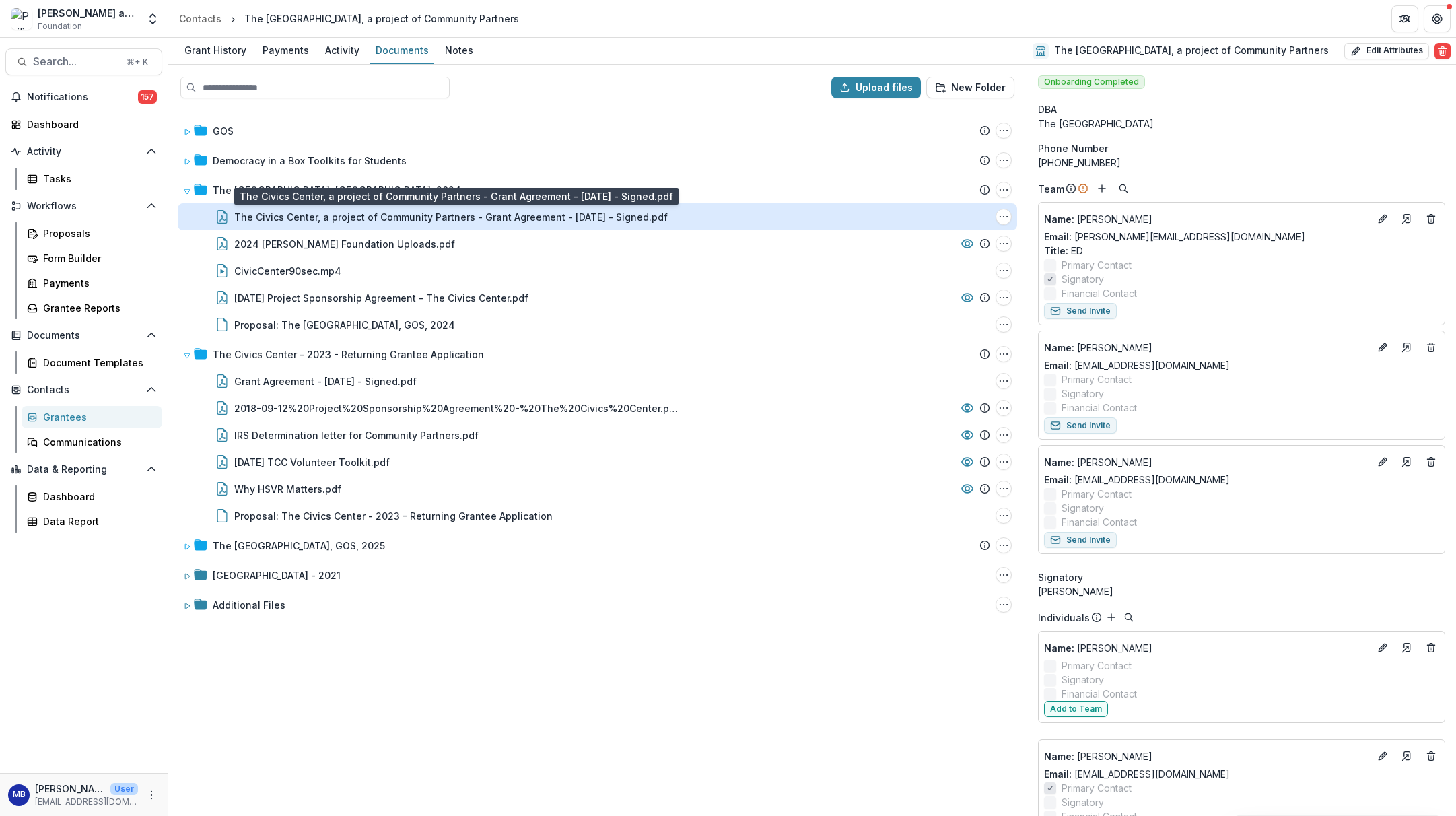
click at [307, 217] on div "The Civics Center, a project of Community Partners - Grant Agreement - [DATE] -…" at bounding box center [451, 217] width 433 height 14
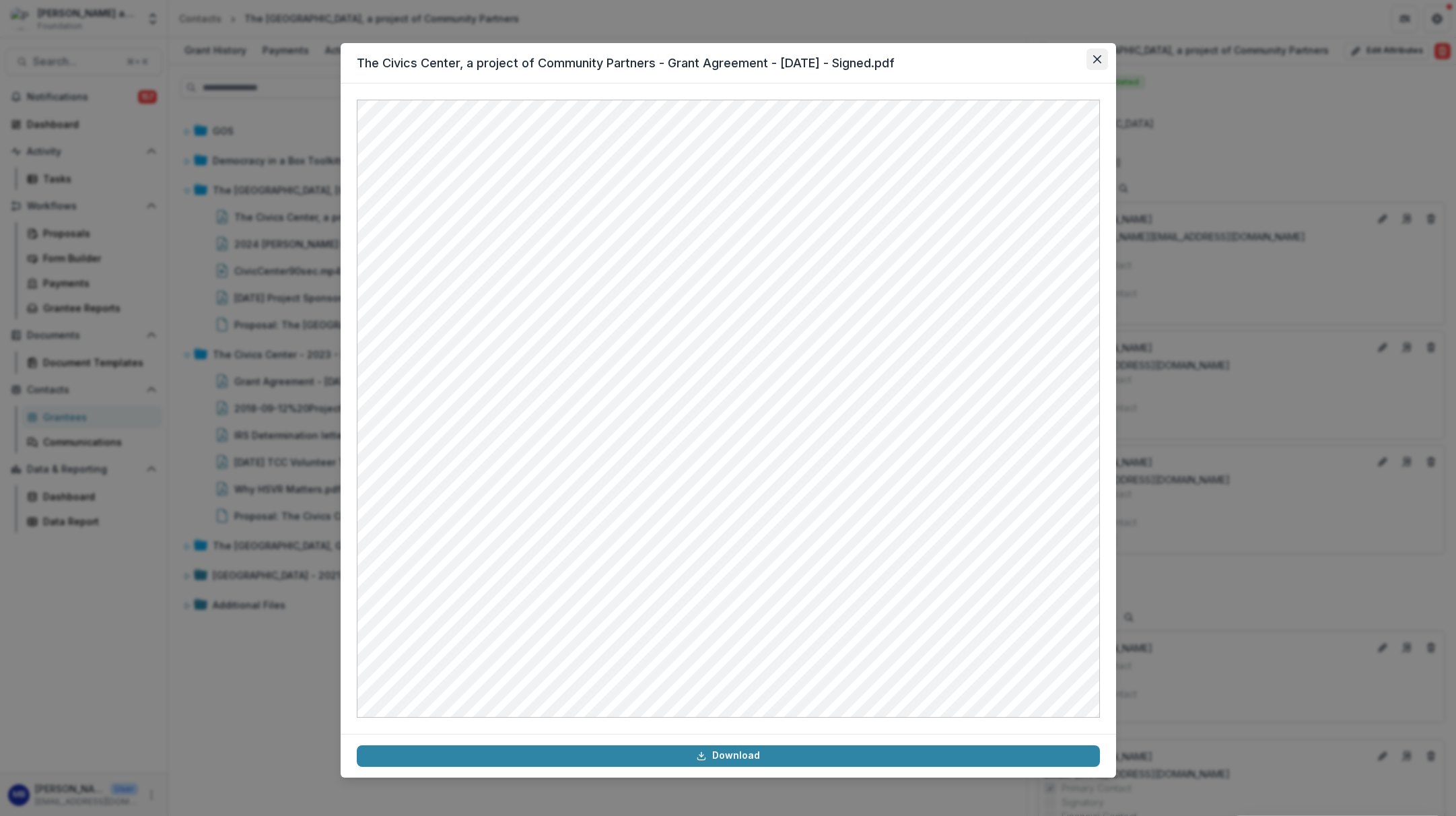
click at [1095, 57] on icon "Close" at bounding box center [1097, 60] width 8 height 8
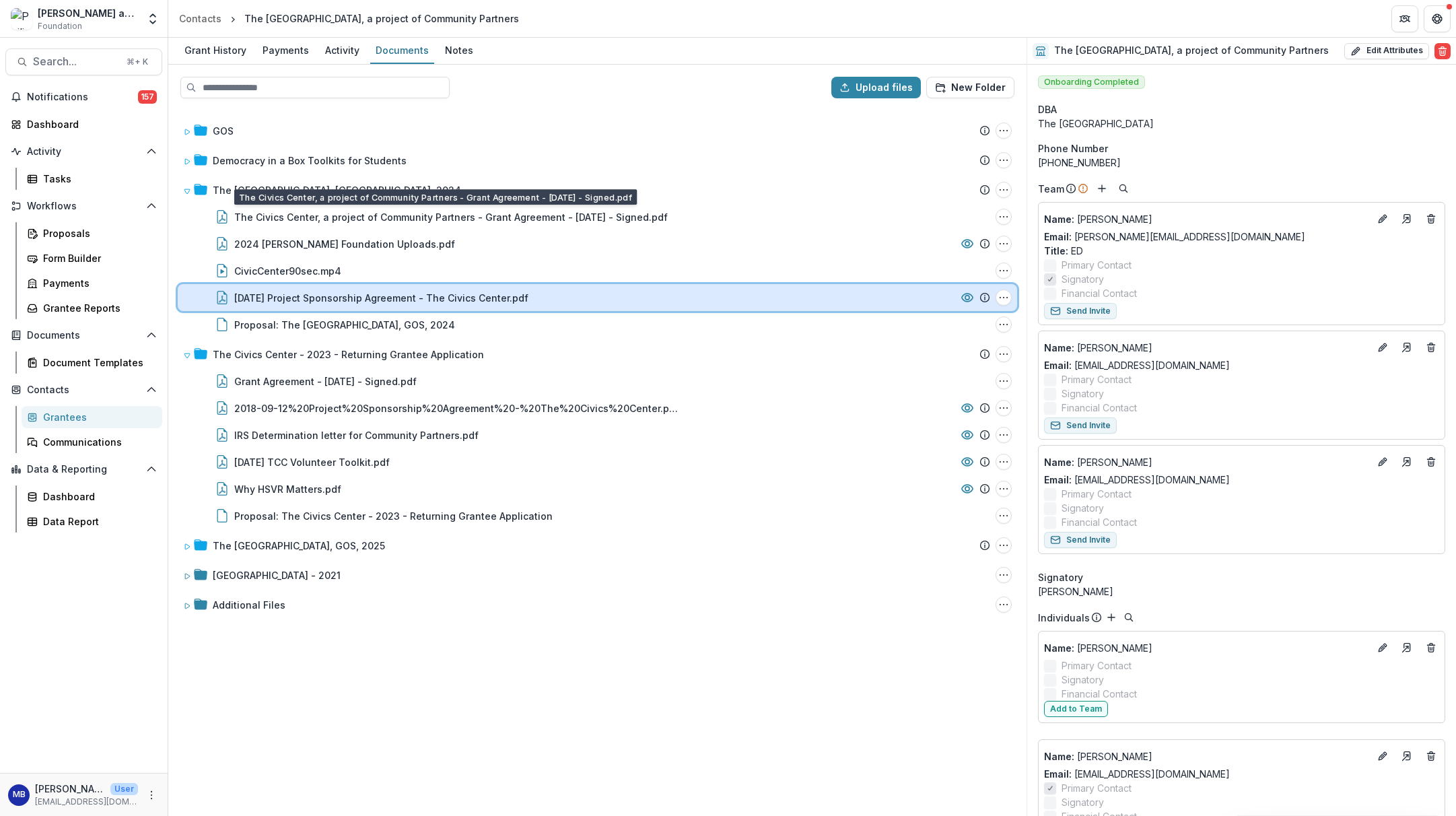
click at [564, 304] on div "[DATE] Project Sponsorship Agreement - The Civics Center.pdf" at bounding box center [594, 298] width 721 height 14
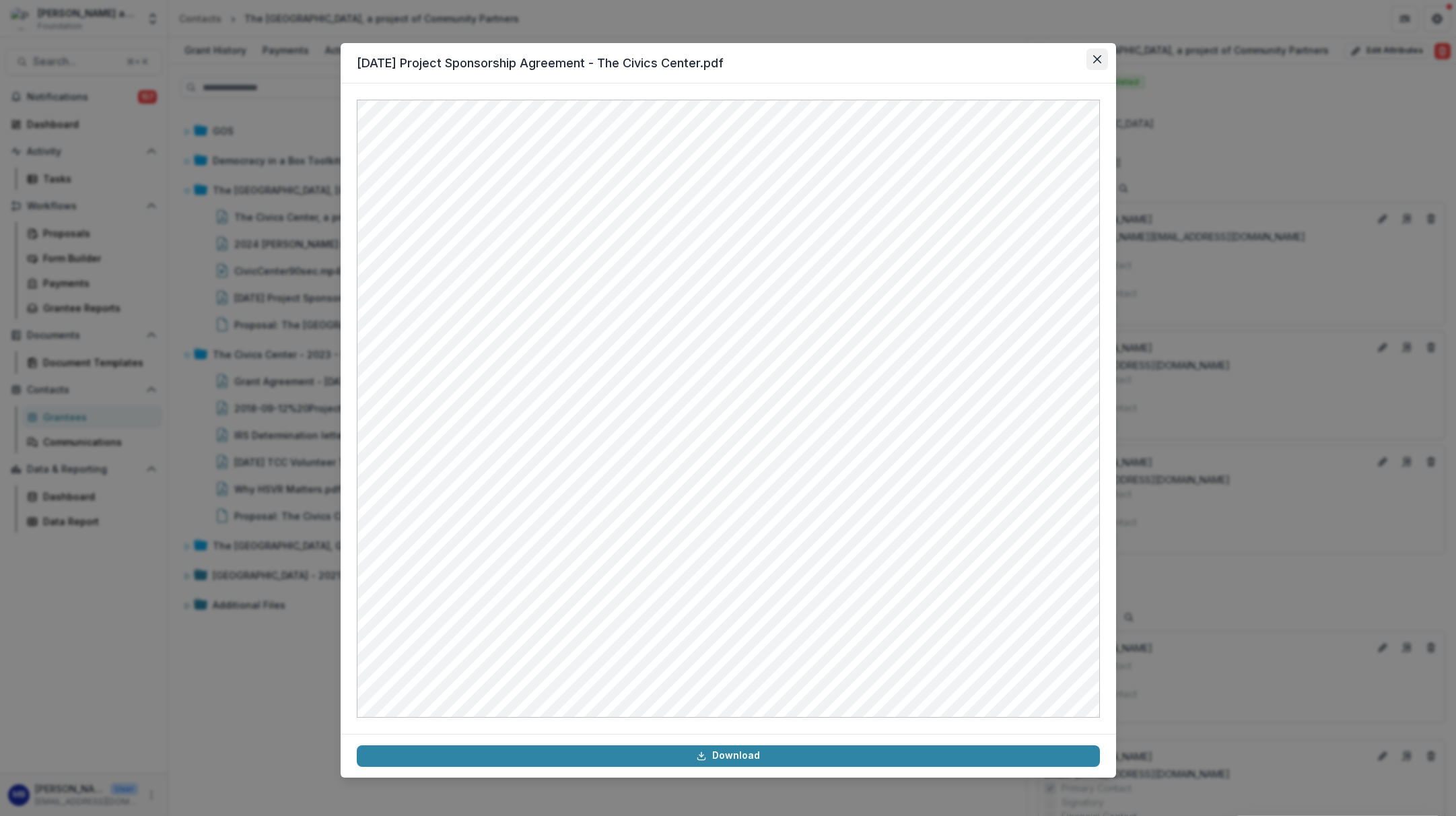
click at [1093, 58] on icon "Close" at bounding box center [1097, 60] width 8 height 8
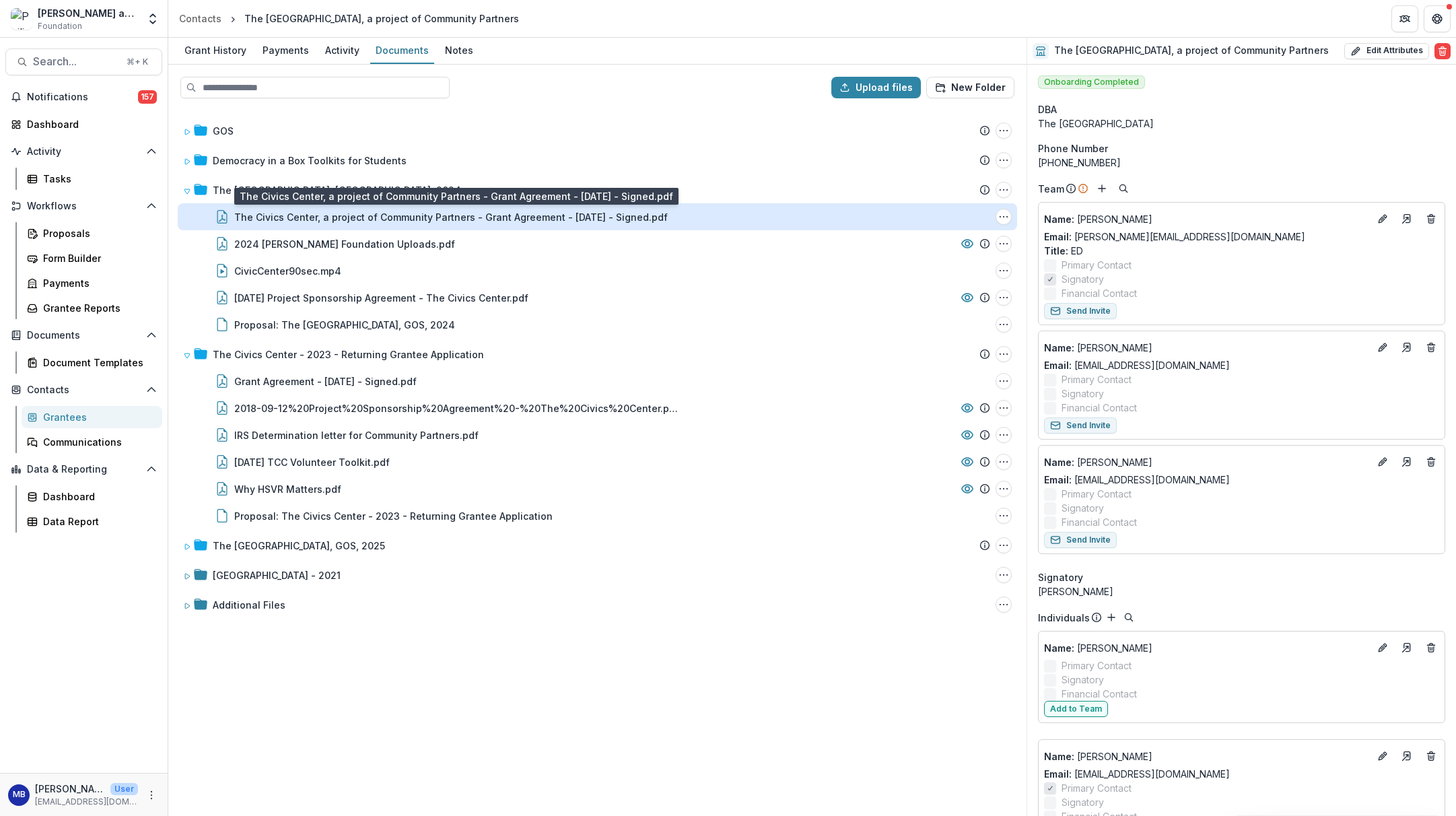
click at [333, 217] on div "The Civics Center, a project of Community Partners - Grant Agreement - [DATE] -…" at bounding box center [451, 217] width 433 height 14
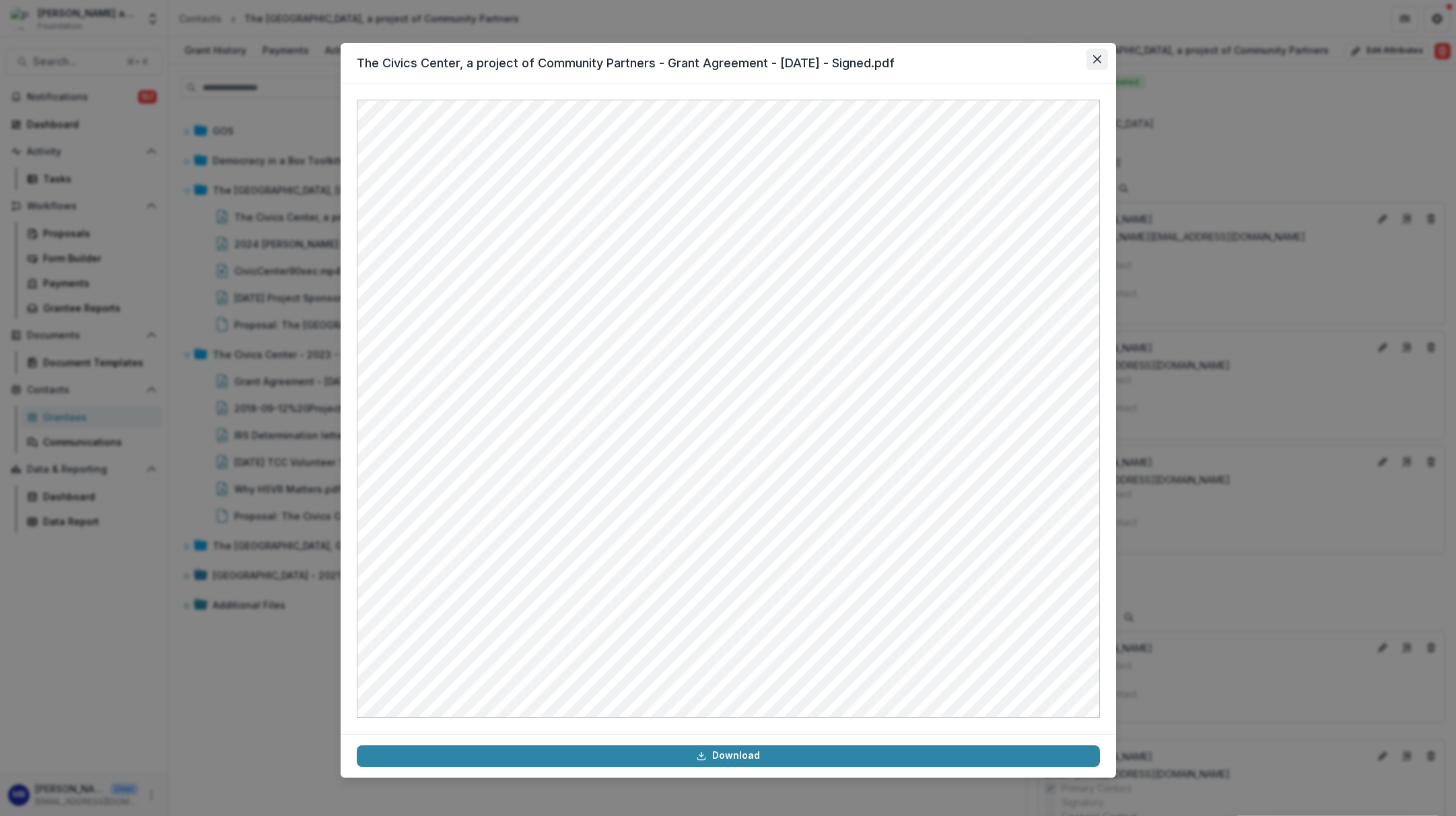
click at [1095, 61] on icon "Close" at bounding box center [1097, 60] width 8 height 8
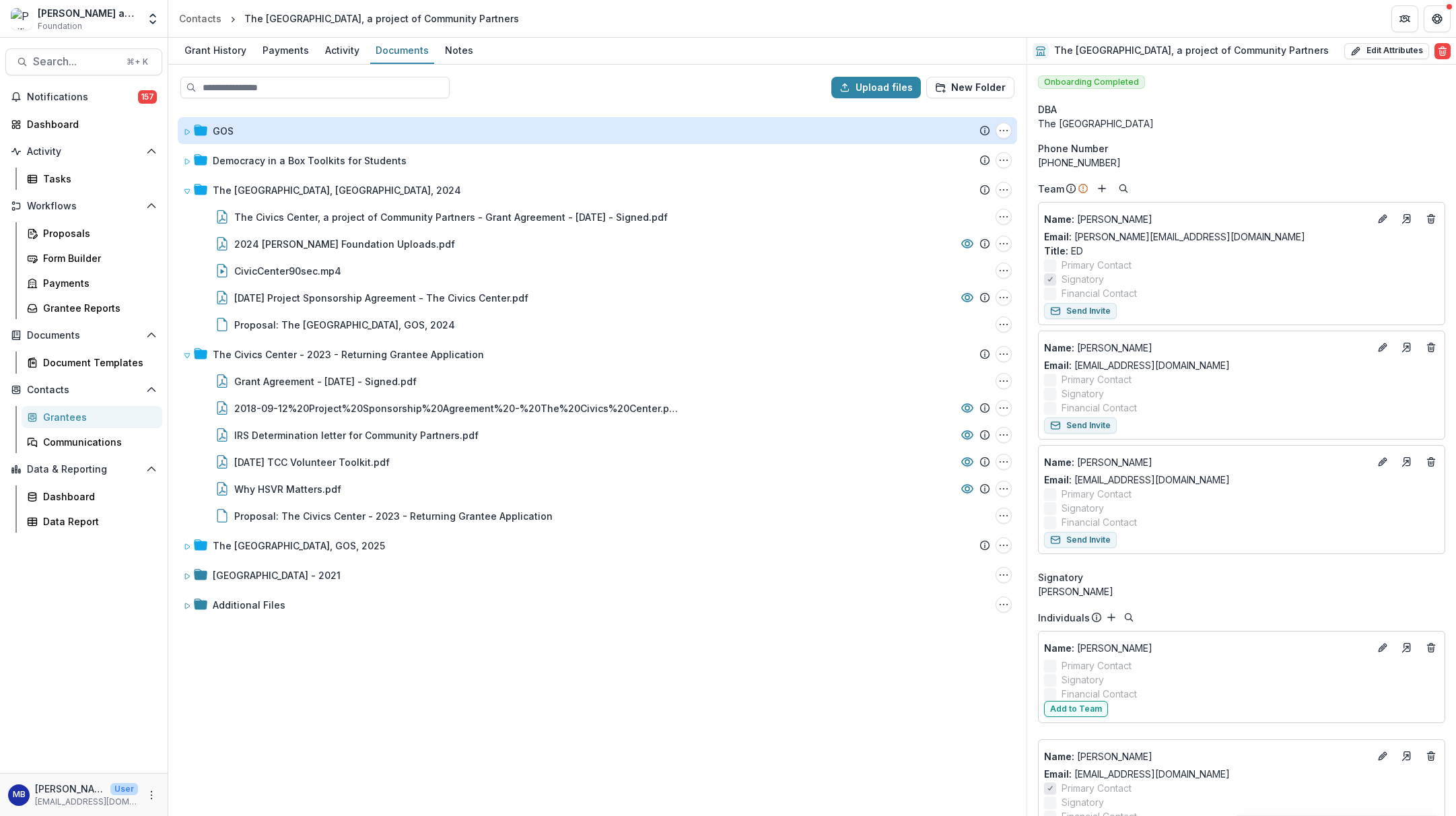
click at [226, 130] on div "GOS" at bounding box center [223, 131] width 21 height 14
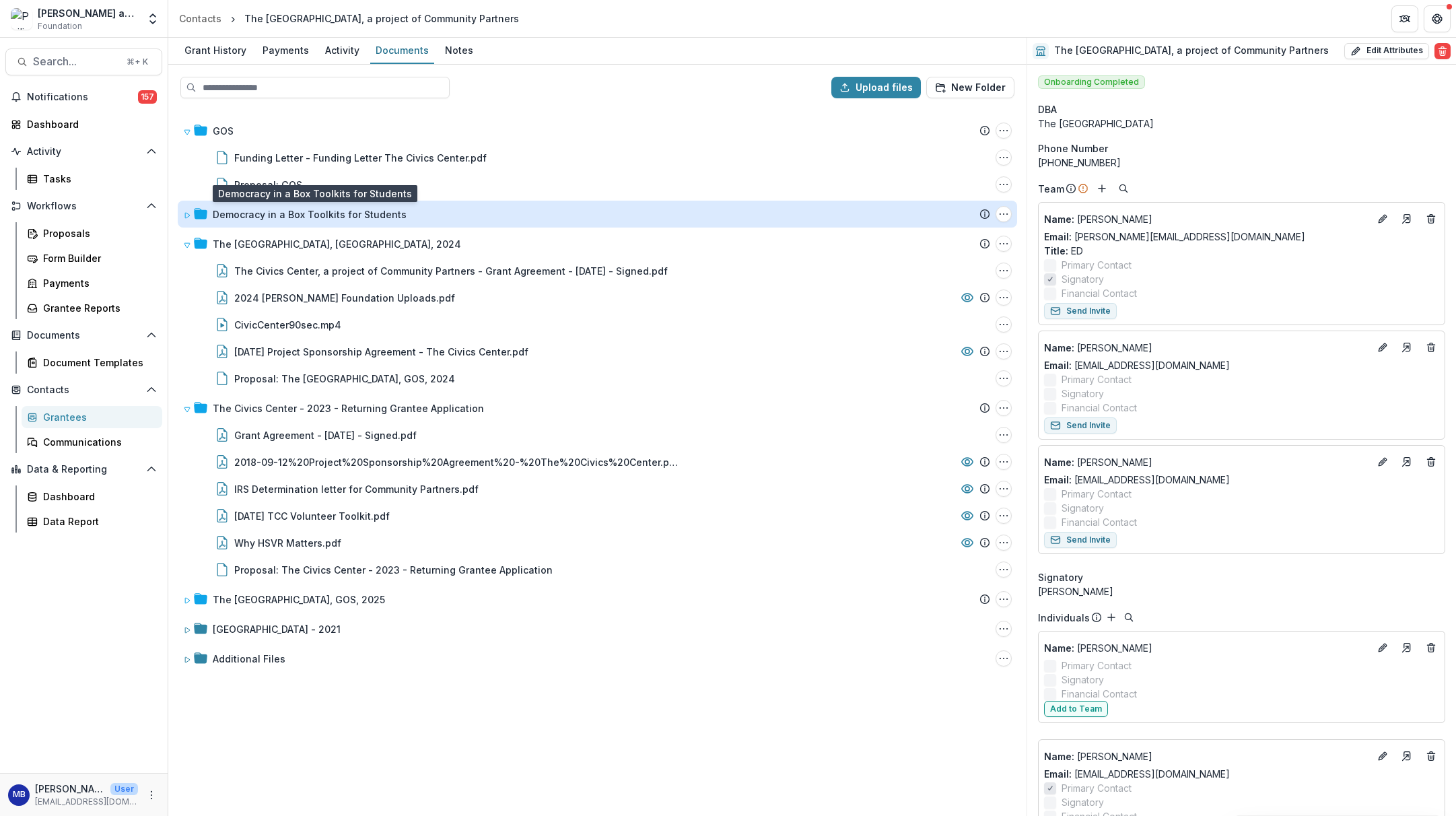
click at [254, 217] on div "Democracy in a Box Toolkits for Students" at bounding box center [309, 214] width 194 height 14
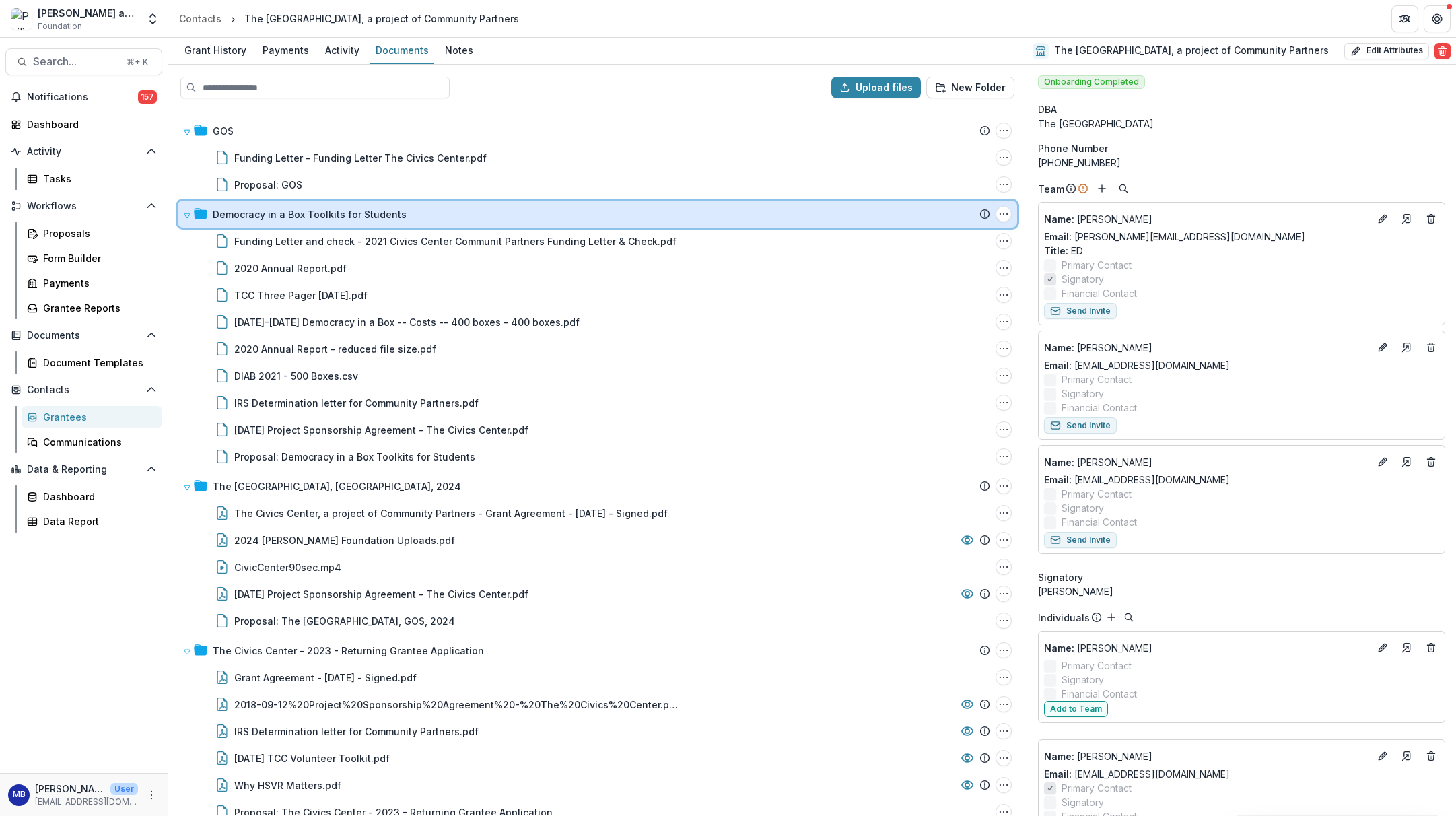
click at [186, 215] on icon at bounding box center [187, 215] width 8 height 8
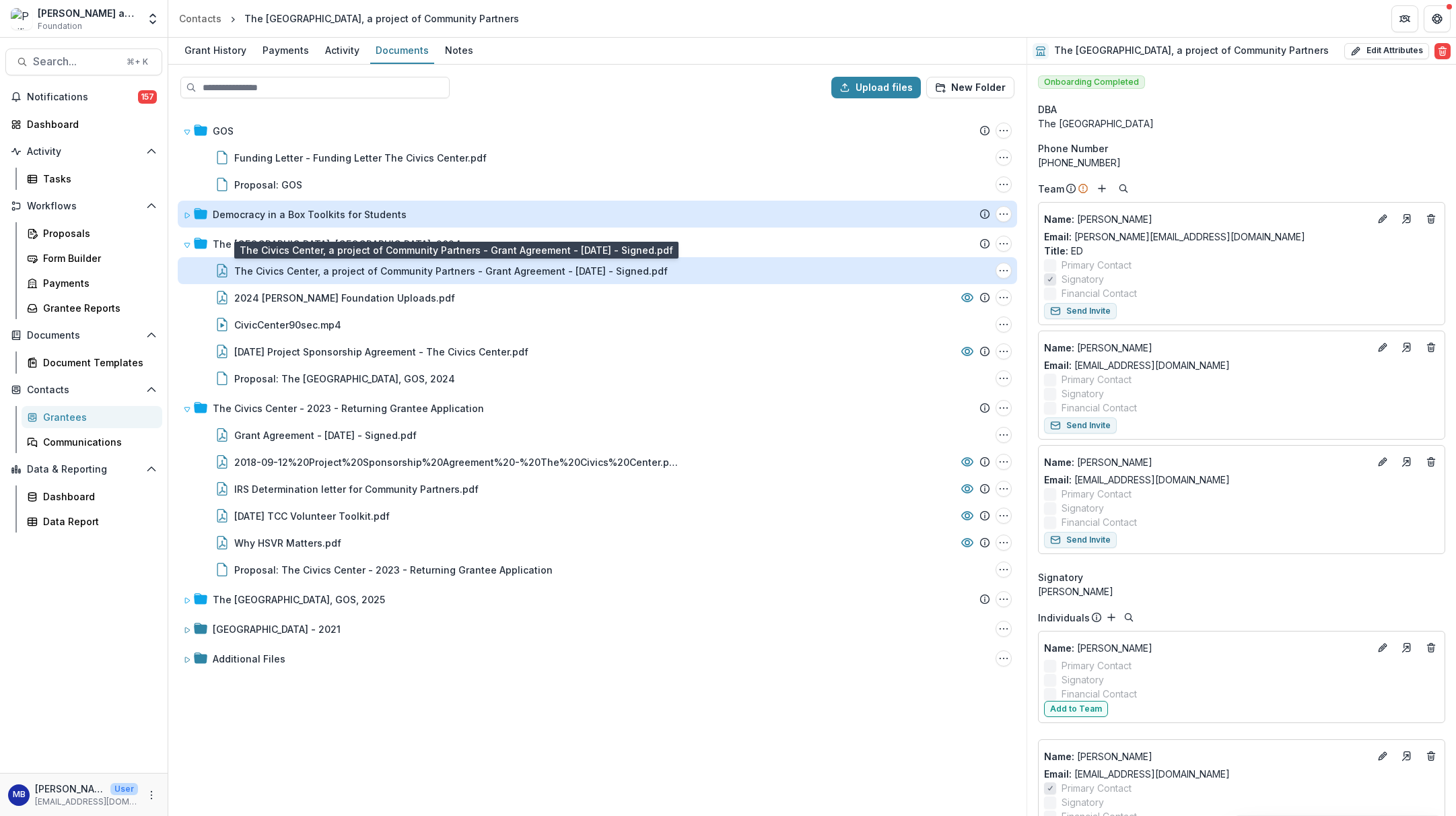
click at [391, 269] on div "The Civics Center, a project of Community Partners - Grant Agreement - [DATE] -…" at bounding box center [451, 271] width 433 height 14
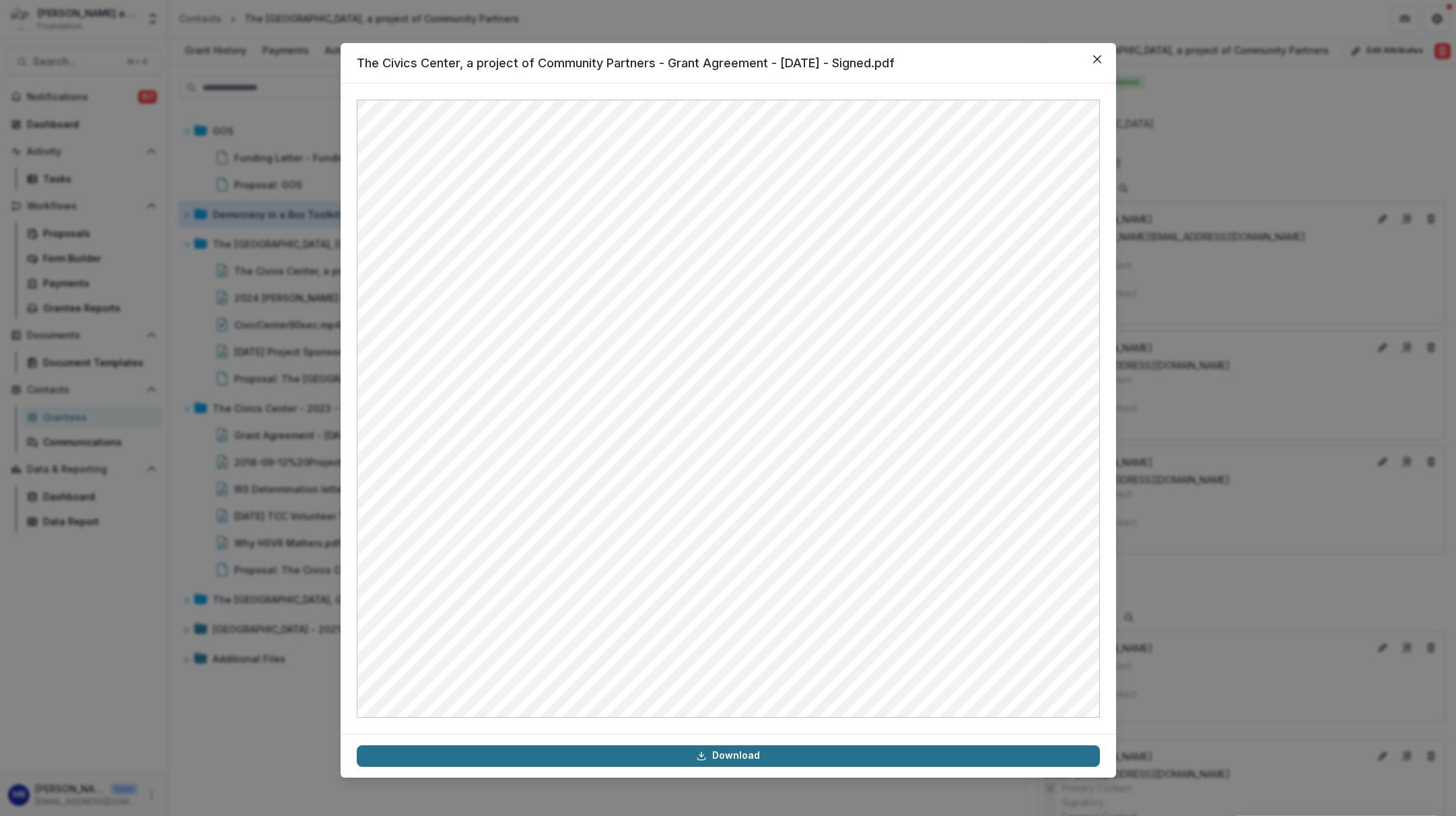
click at [678, 759] on link "Download" at bounding box center [728, 756] width 743 height 21
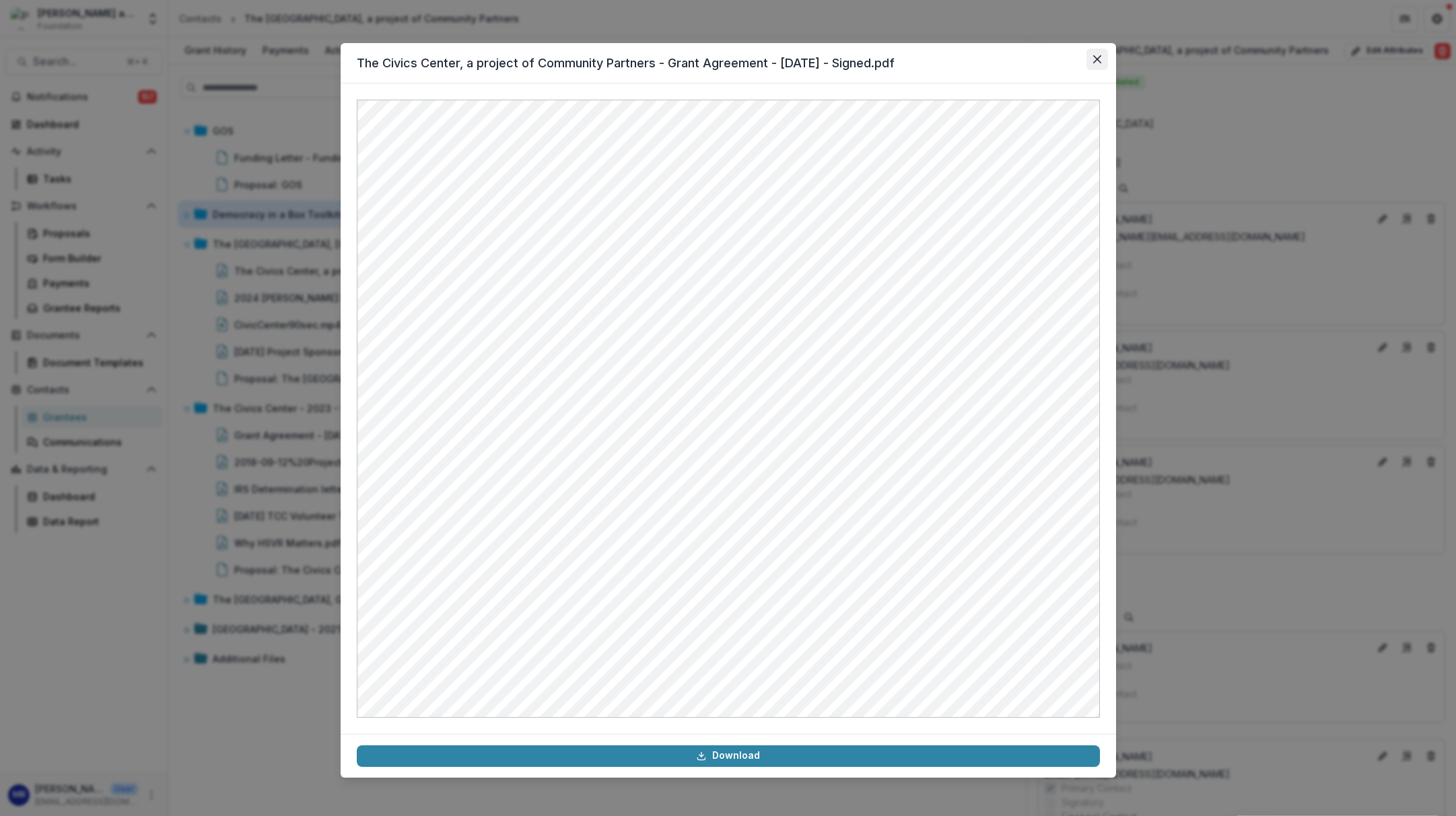
click at [1094, 60] on icon "Close" at bounding box center [1097, 60] width 8 height 8
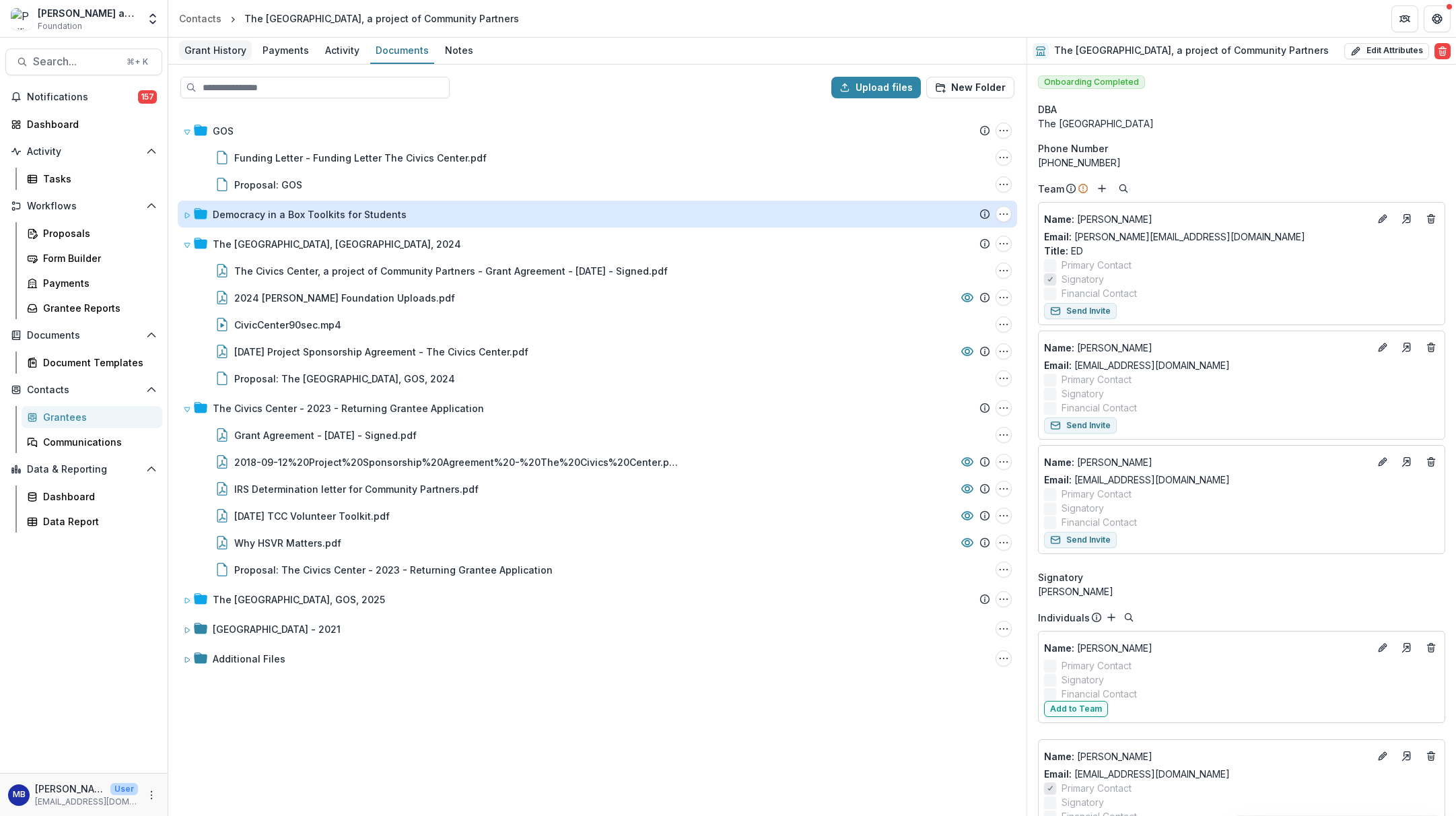
click at [215, 46] on div "Grant History" at bounding box center [215, 50] width 73 height 19
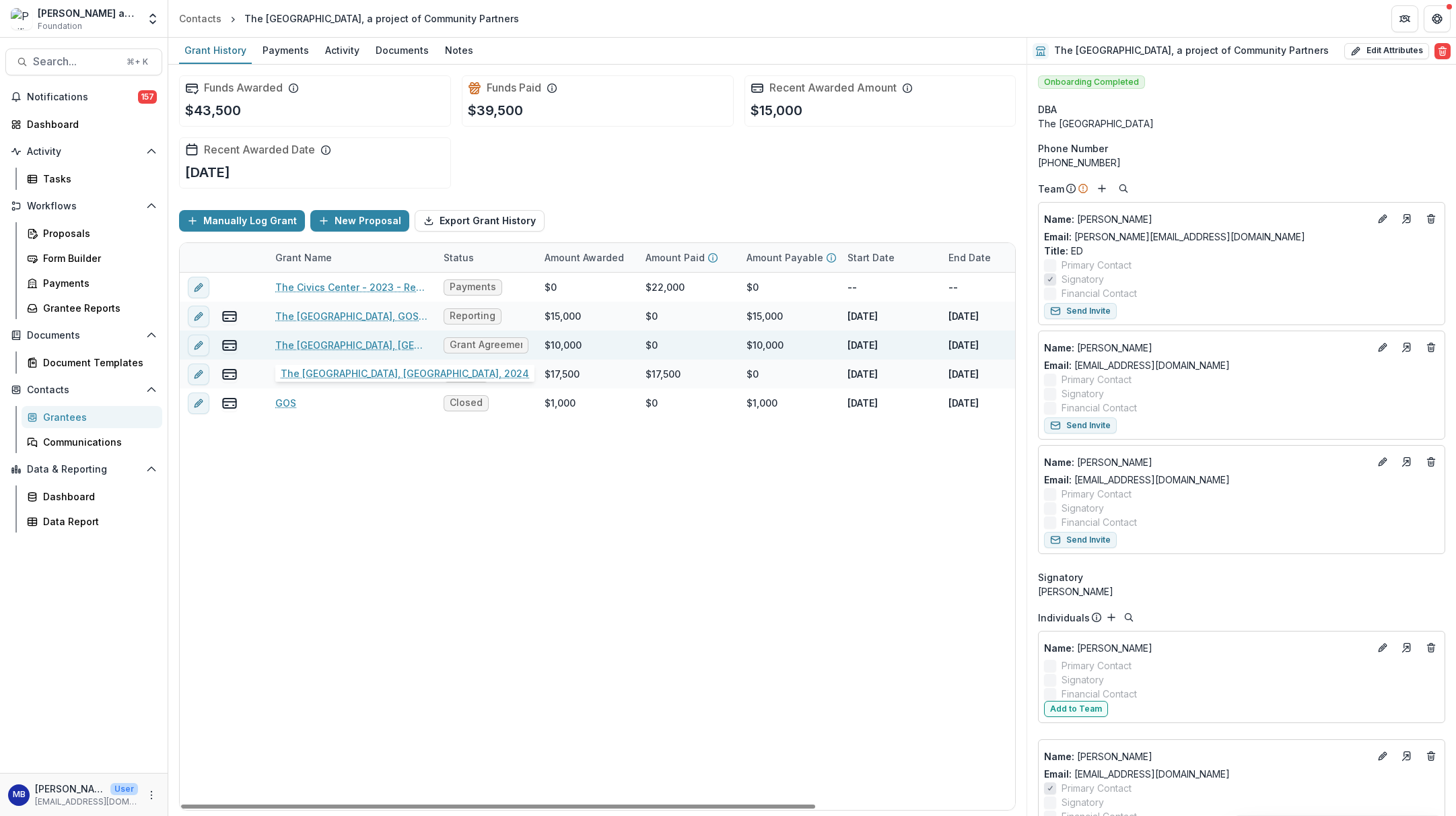
click at [341, 346] on link "The [GEOGRAPHIC_DATA], [GEOGRAPHIC_DATA], 2024" at bounding box center [352, 345] width 152 height 14
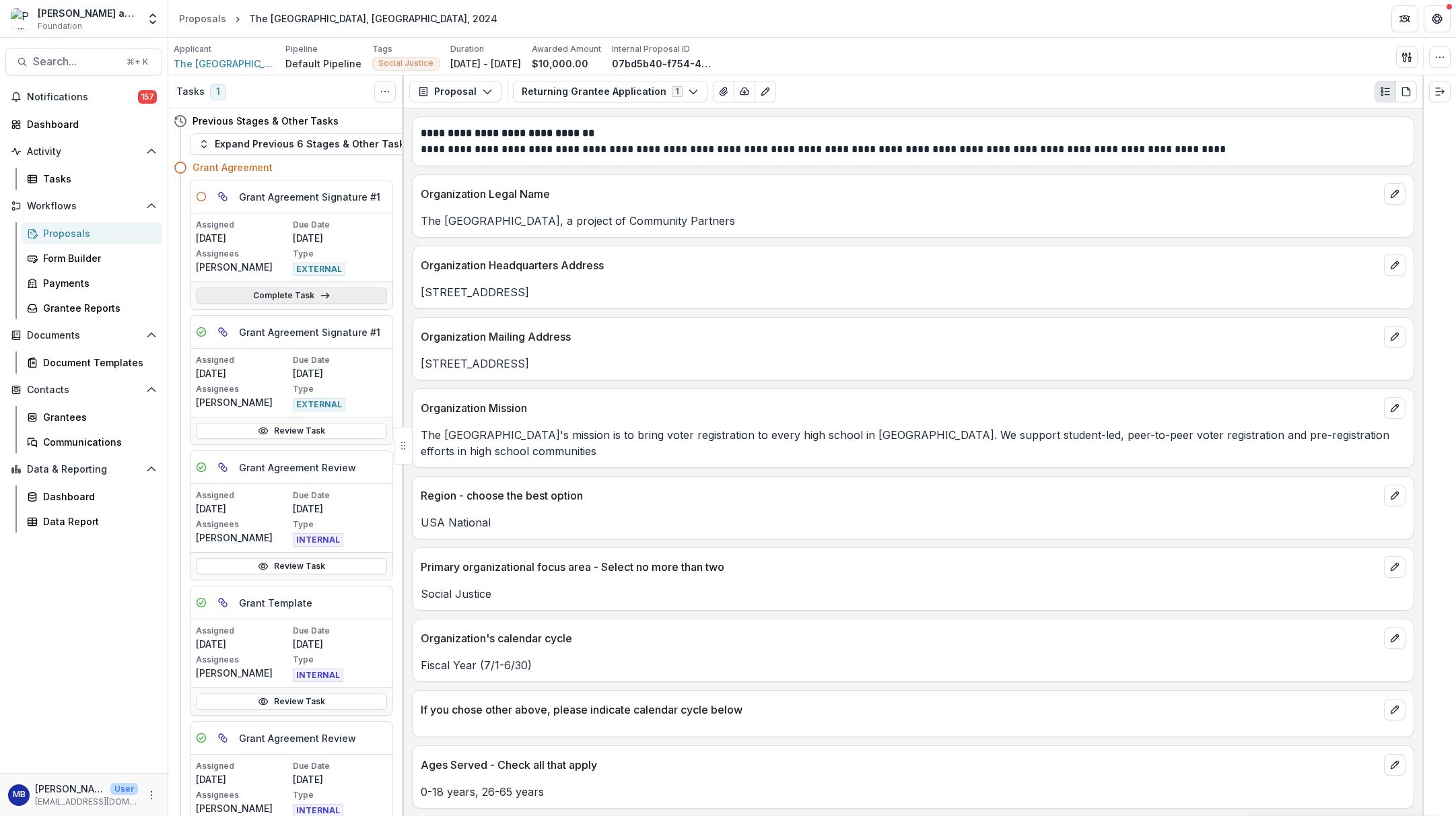
click at [285, 294] on link "Complete Task" at bounding box center [291, 295] width 191 height 16
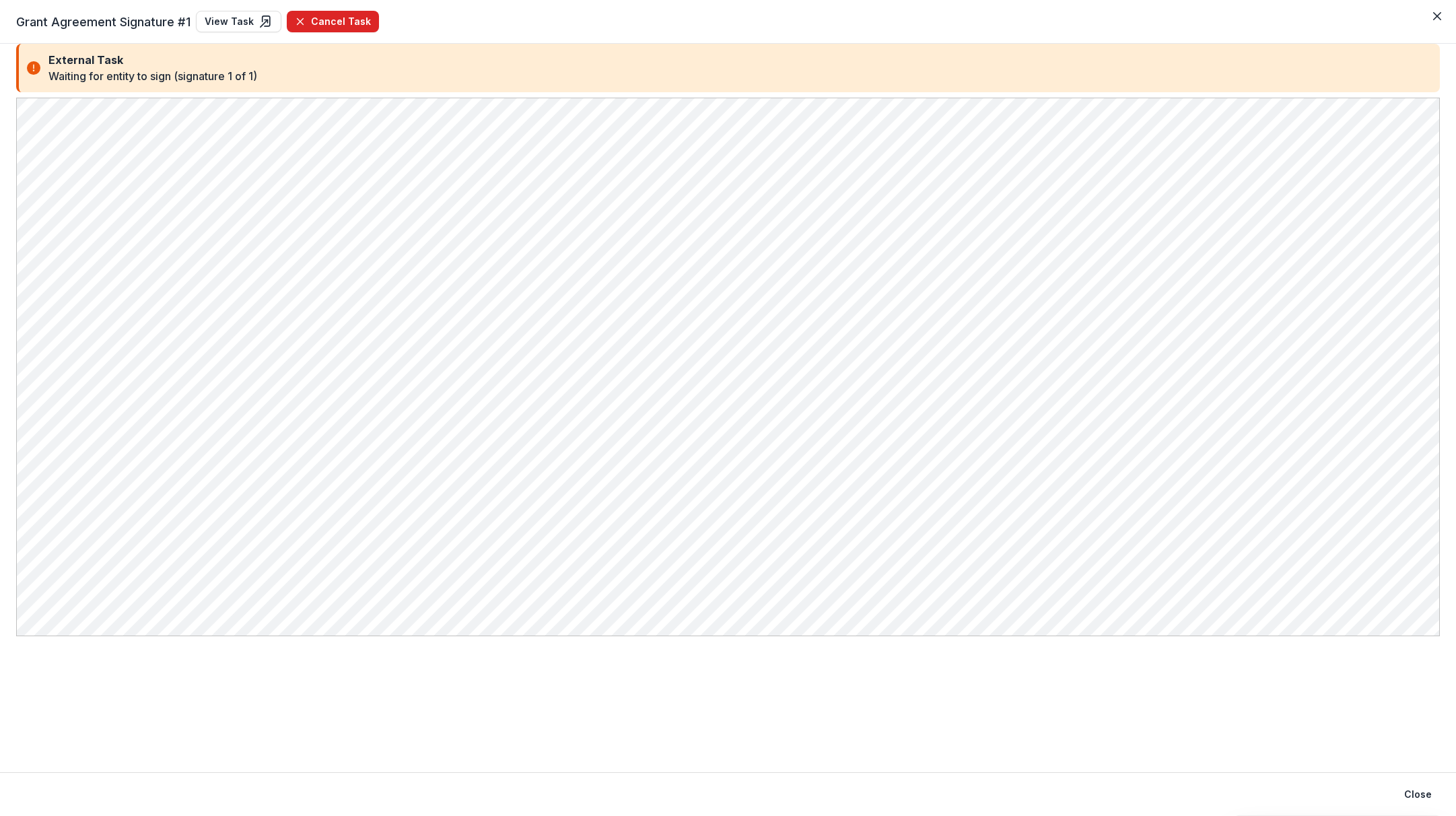
click at [331, 24] on button "Cancel Task" at bounding box center [332, 21] width 92 height 21
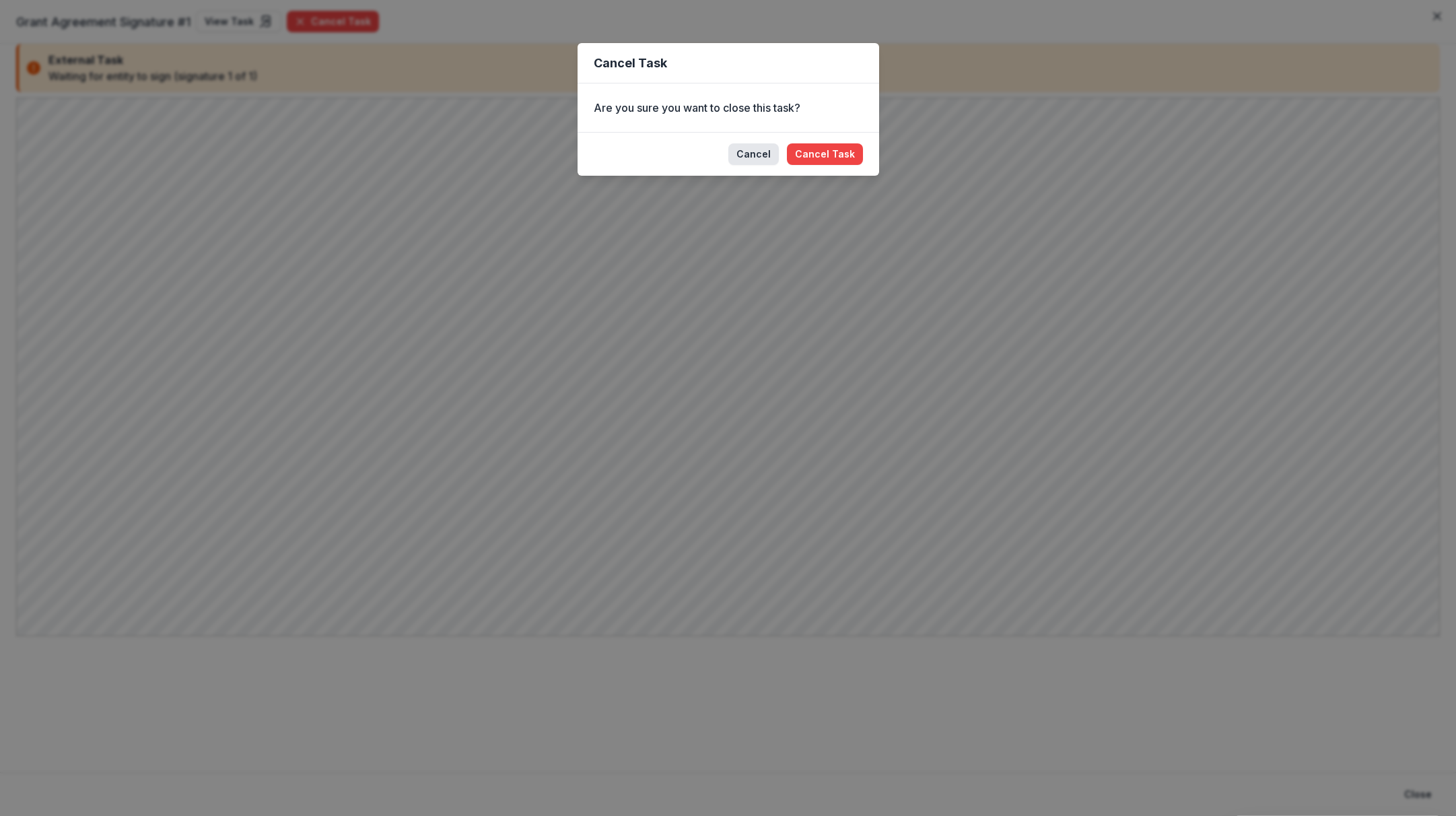
click at [755, 152] on button "Cancel" at bounding box center [753, 154] width 51 height 21
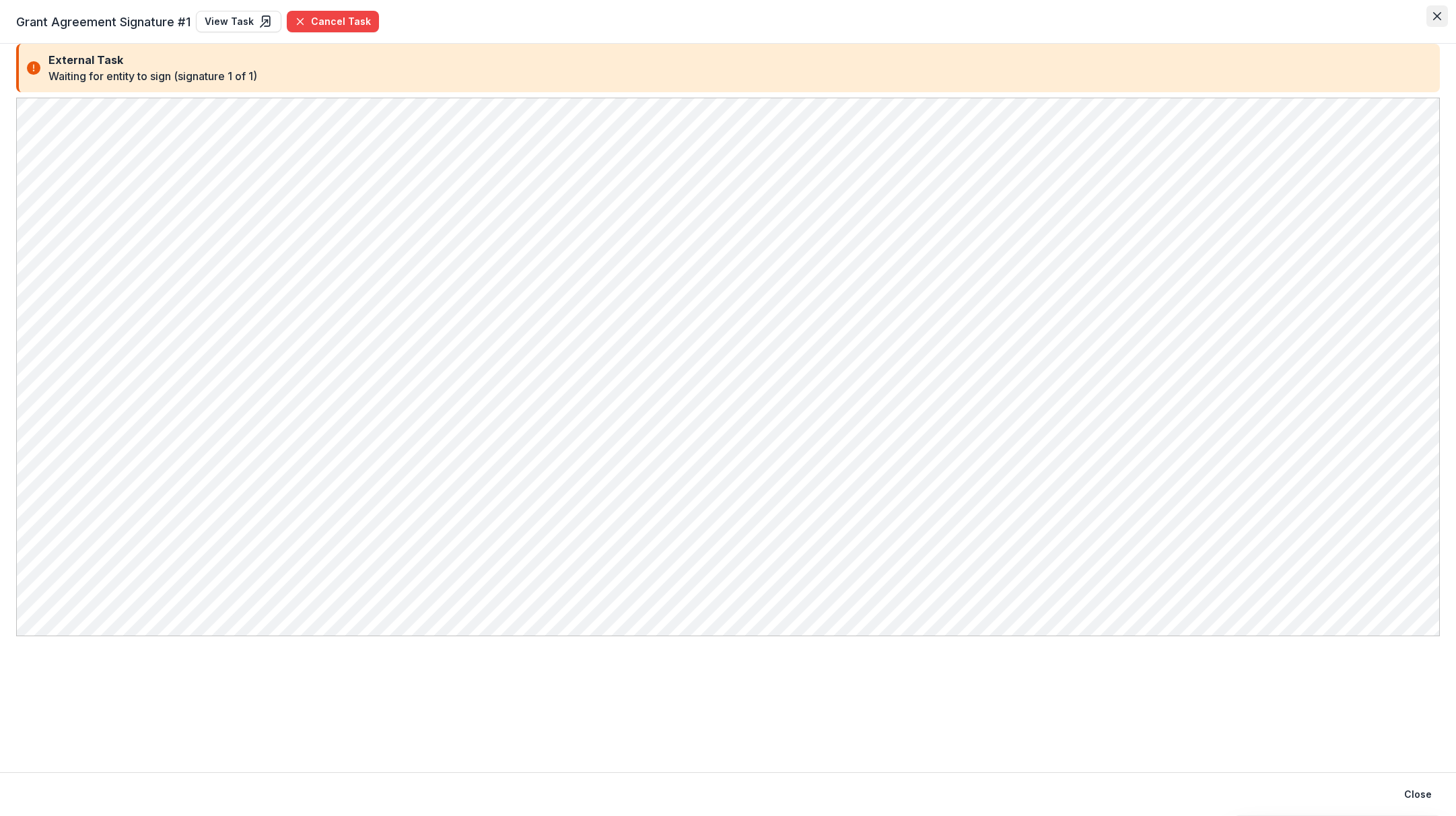
click at [1199, 14] on icon "Close" at bounding box center [1437, 17] width 8 height 8
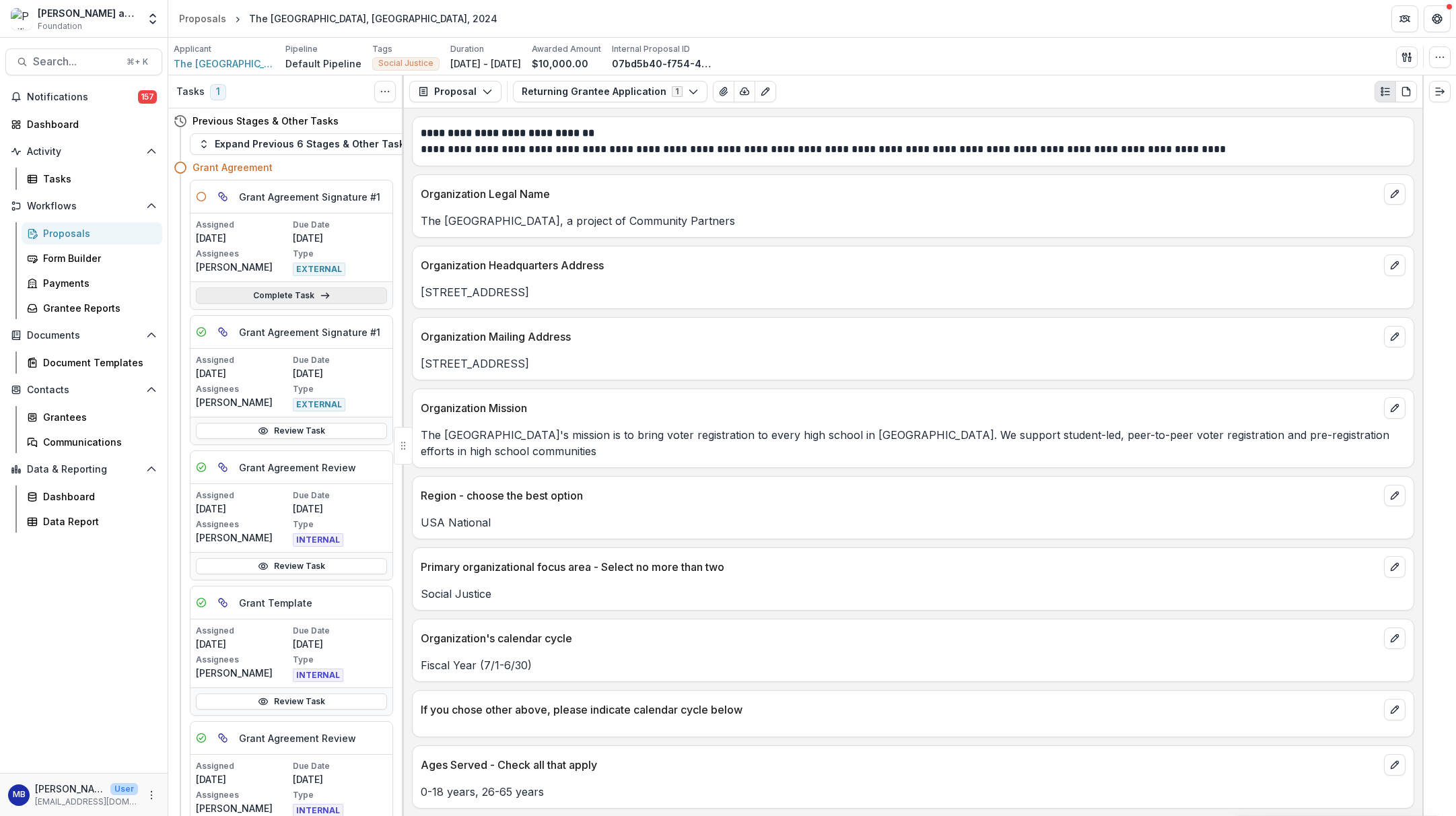
click at [296, 294] on link "Complete Task" at bounding box center [291, 295] width 191 height 16
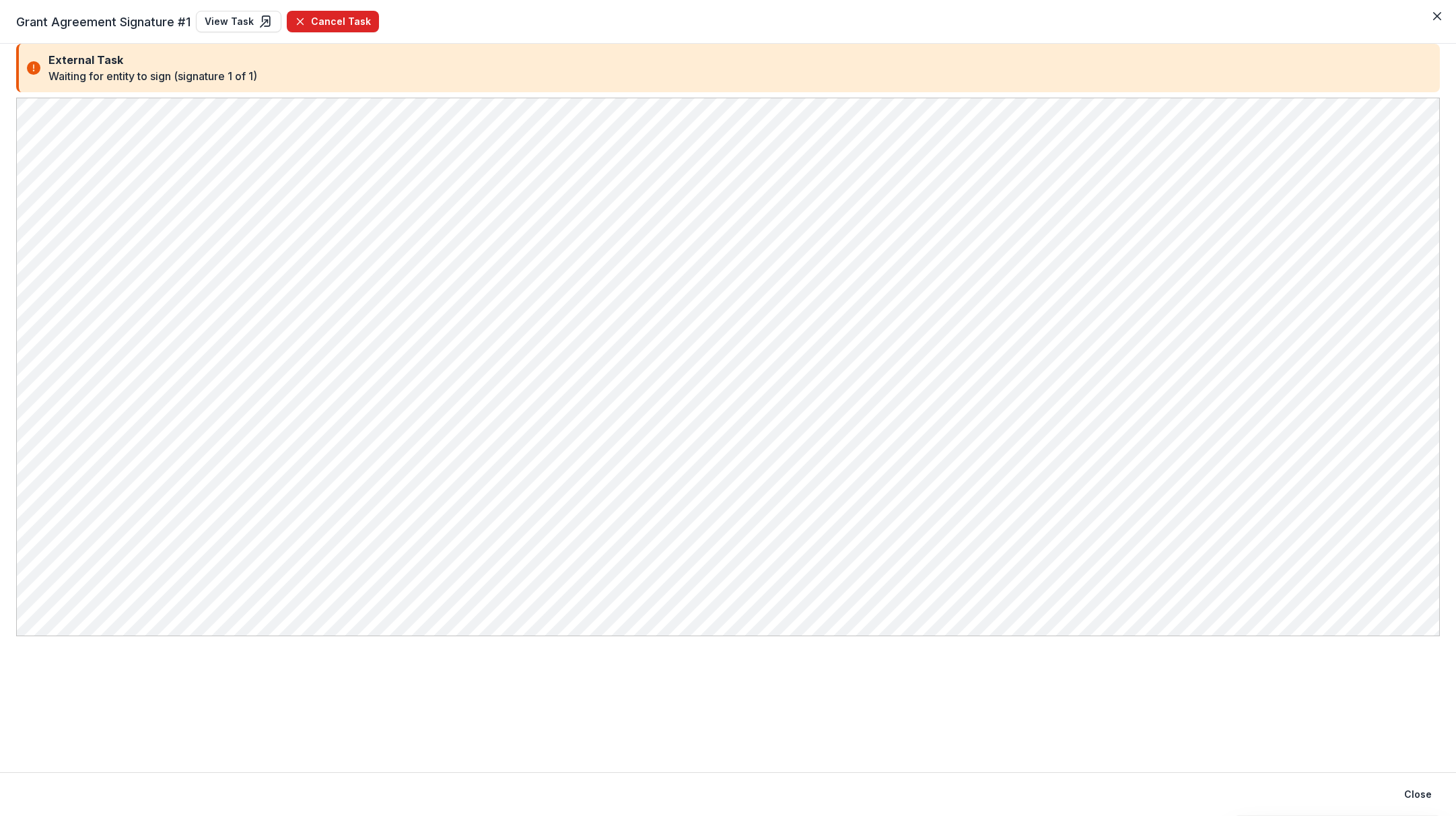
click at [325, 20] on button "Cancel Task" at bounding box center [332, 21] width 92 height 21
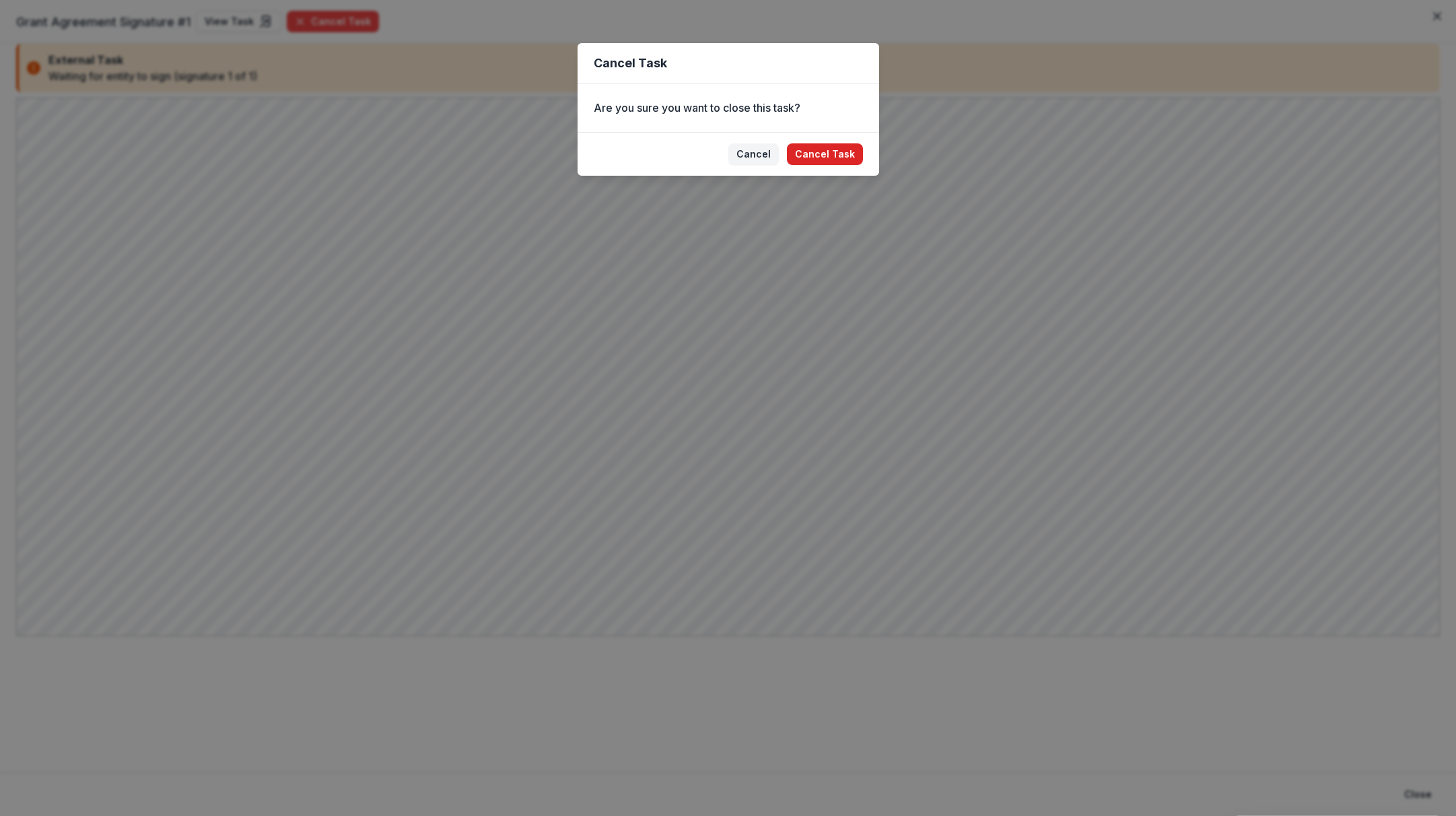
click at [816, 158] on button "Cancel Task" at bounding box center [825, 154] width 76 height 21
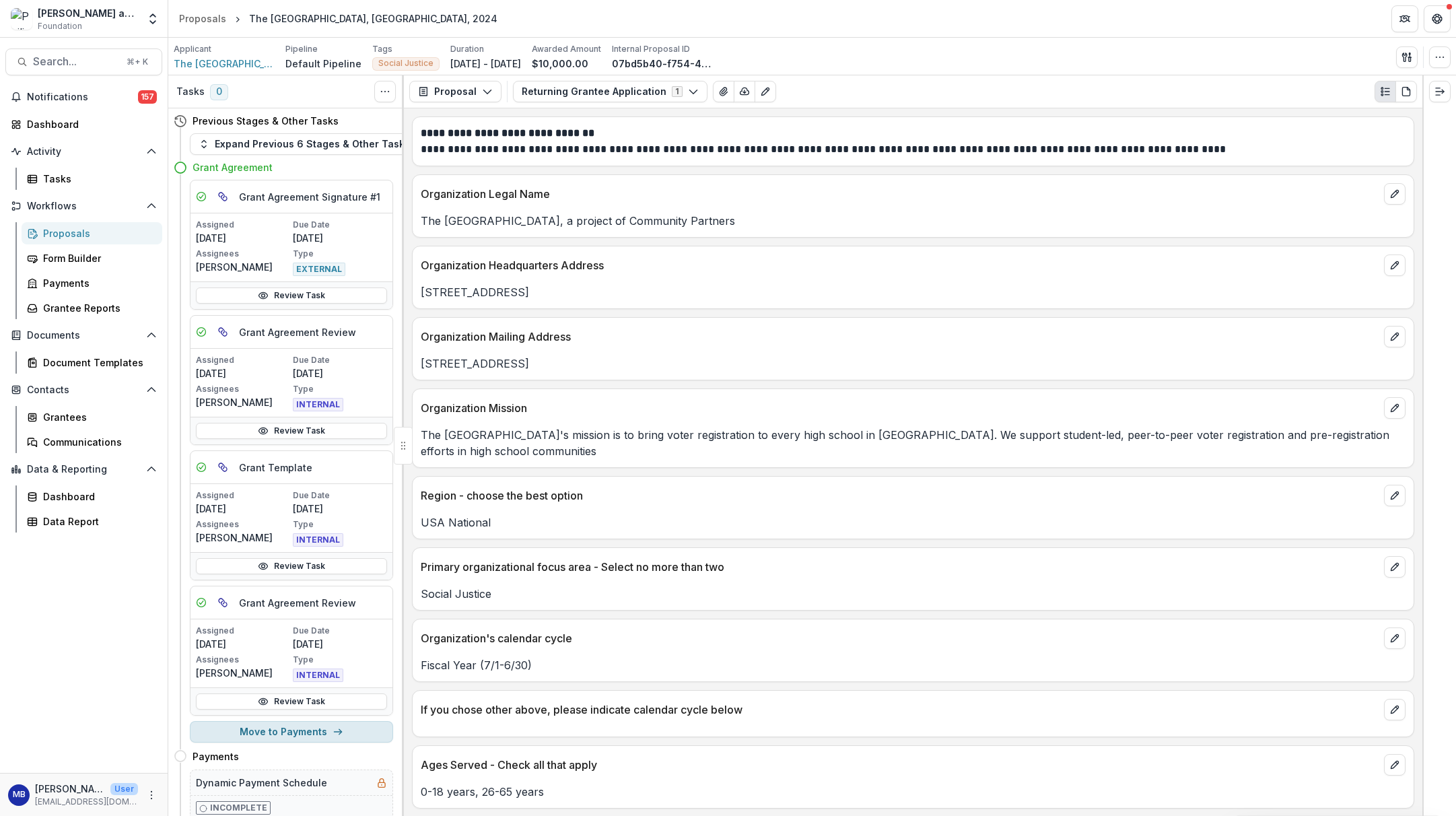
click at [282, 736] on button "Move to Payments" at bounding box center [291, 731] width 204 height 21
select select "********"
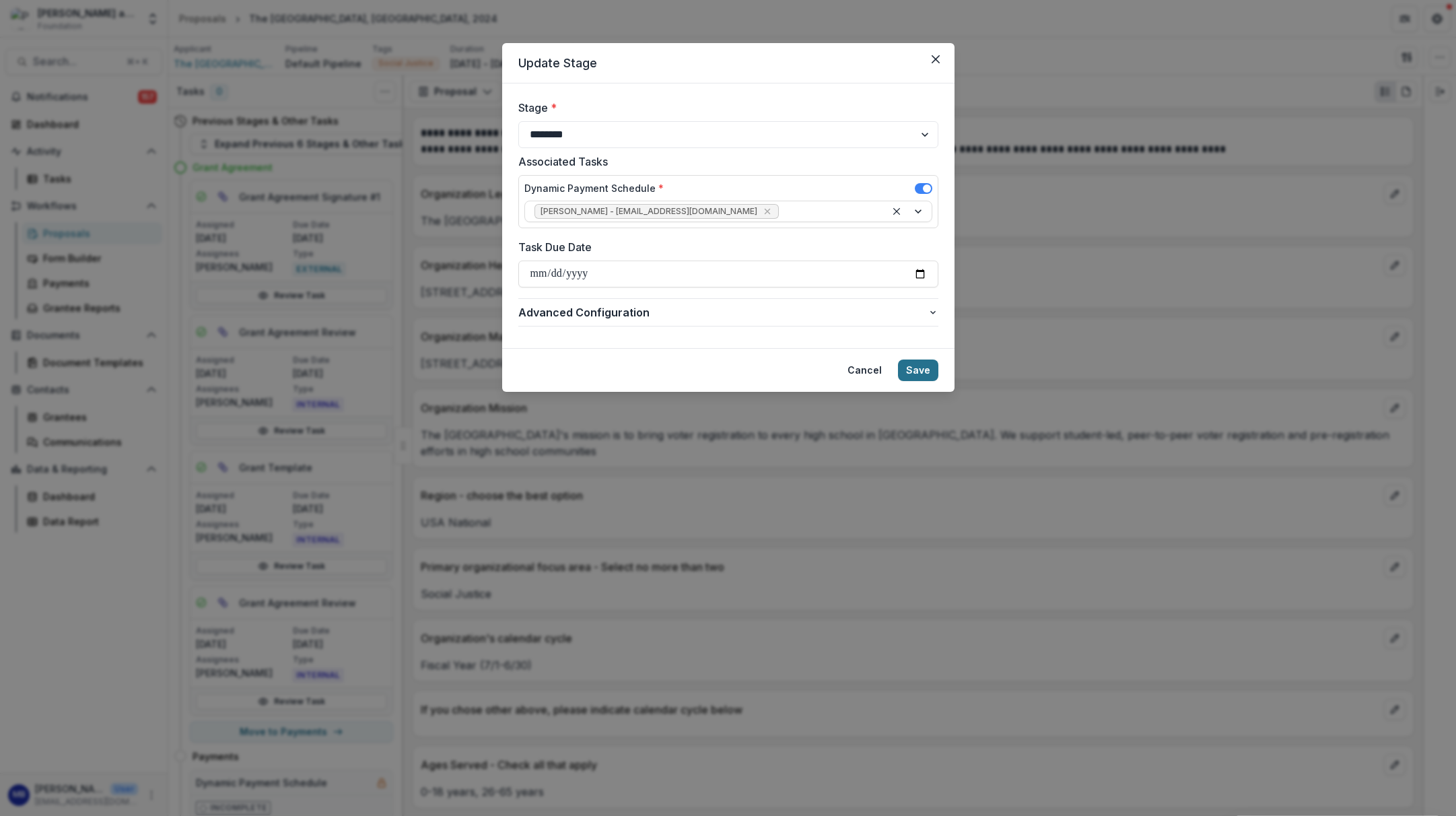
click at [921, 374] on button "Save" at bounding box center [918, 370] width 40 height 21
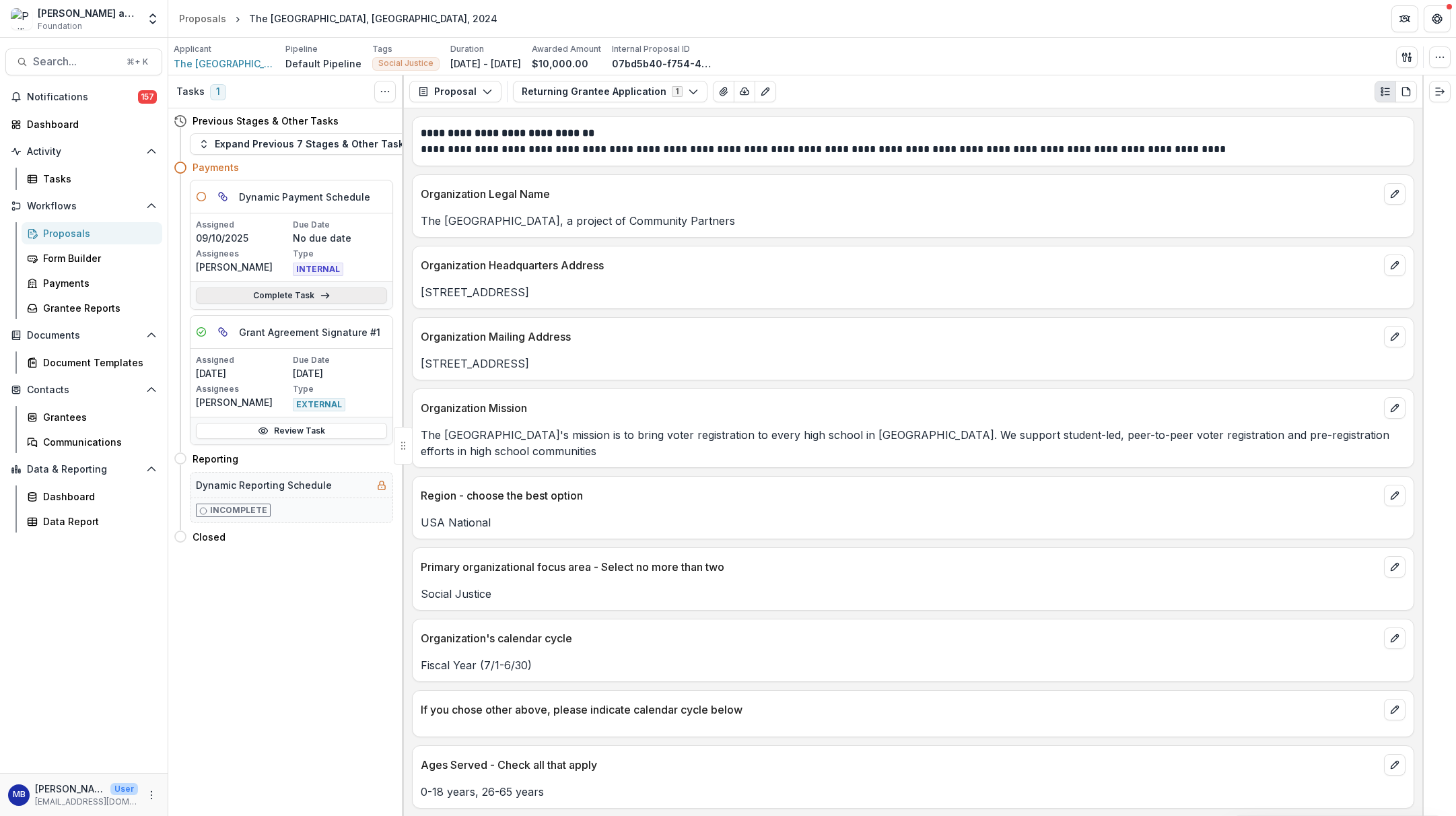
click at [300, 296] on link "Complete Task" at bounding box center [291, 295] width 191 height 16
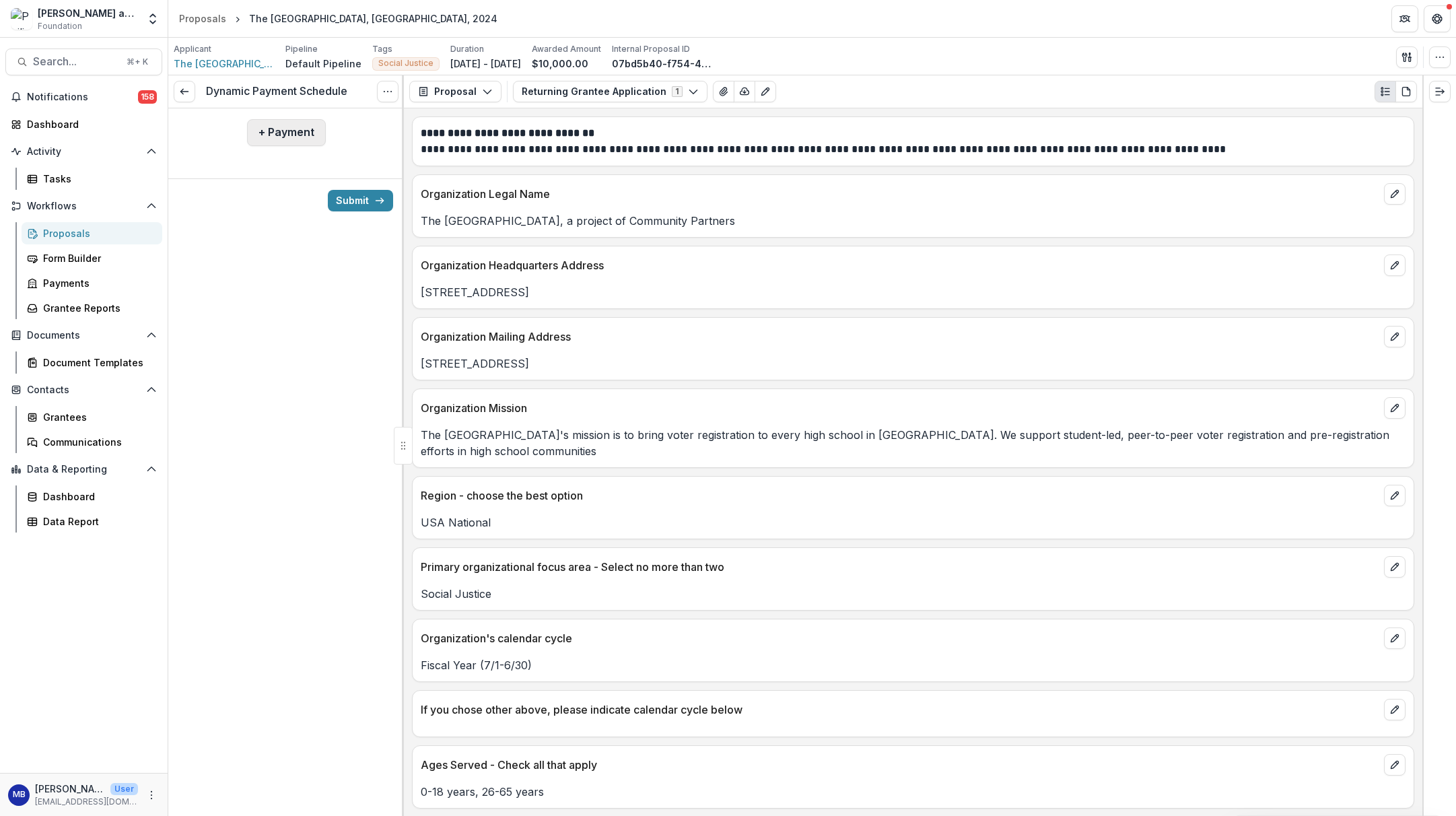
click at [298, 136] on button "+ Payment" at bounding box center [287, 132] width 79 height 27
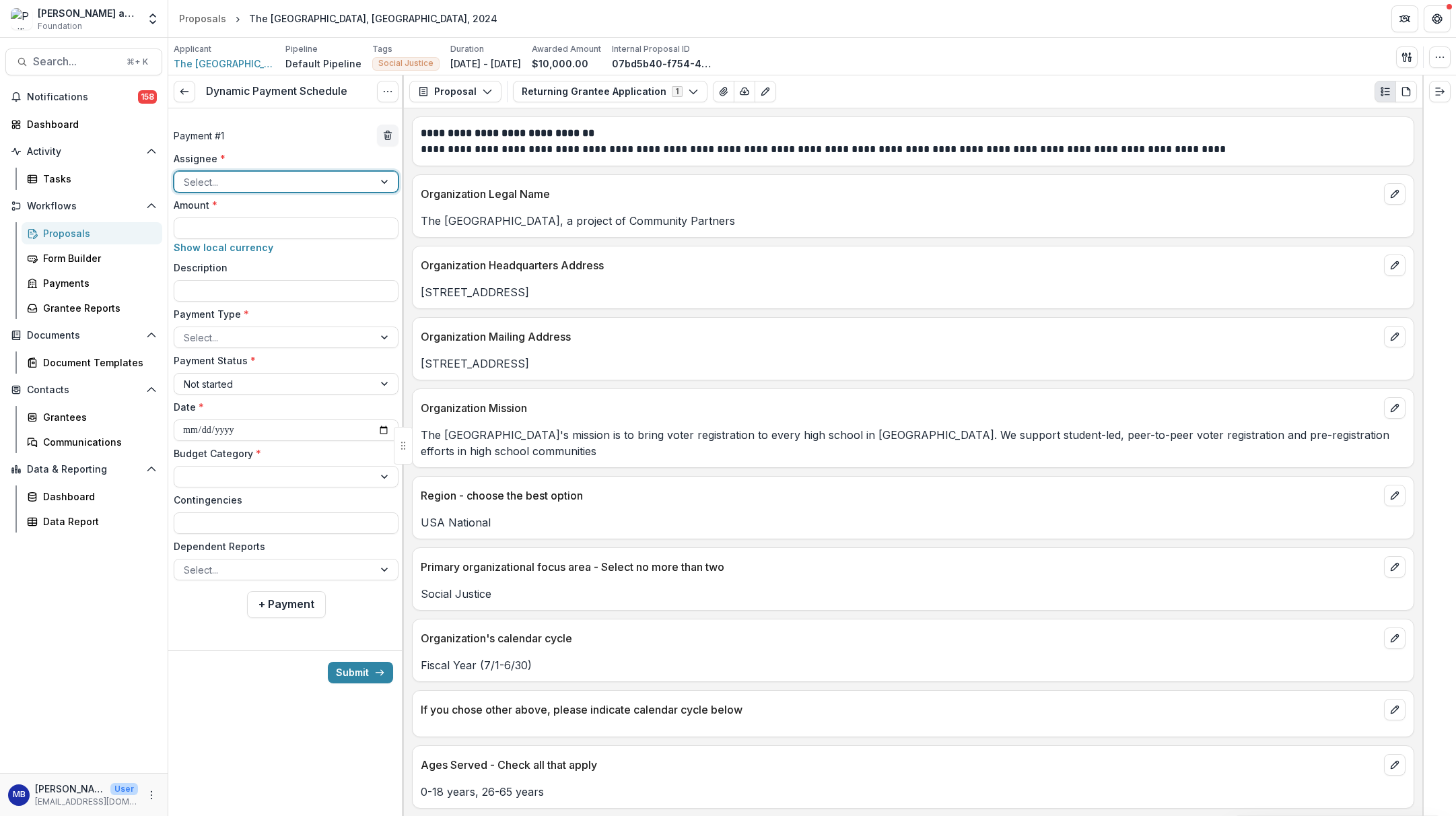
click at [385, 182] on div at bounding box center [386, 181] width 24 height 20
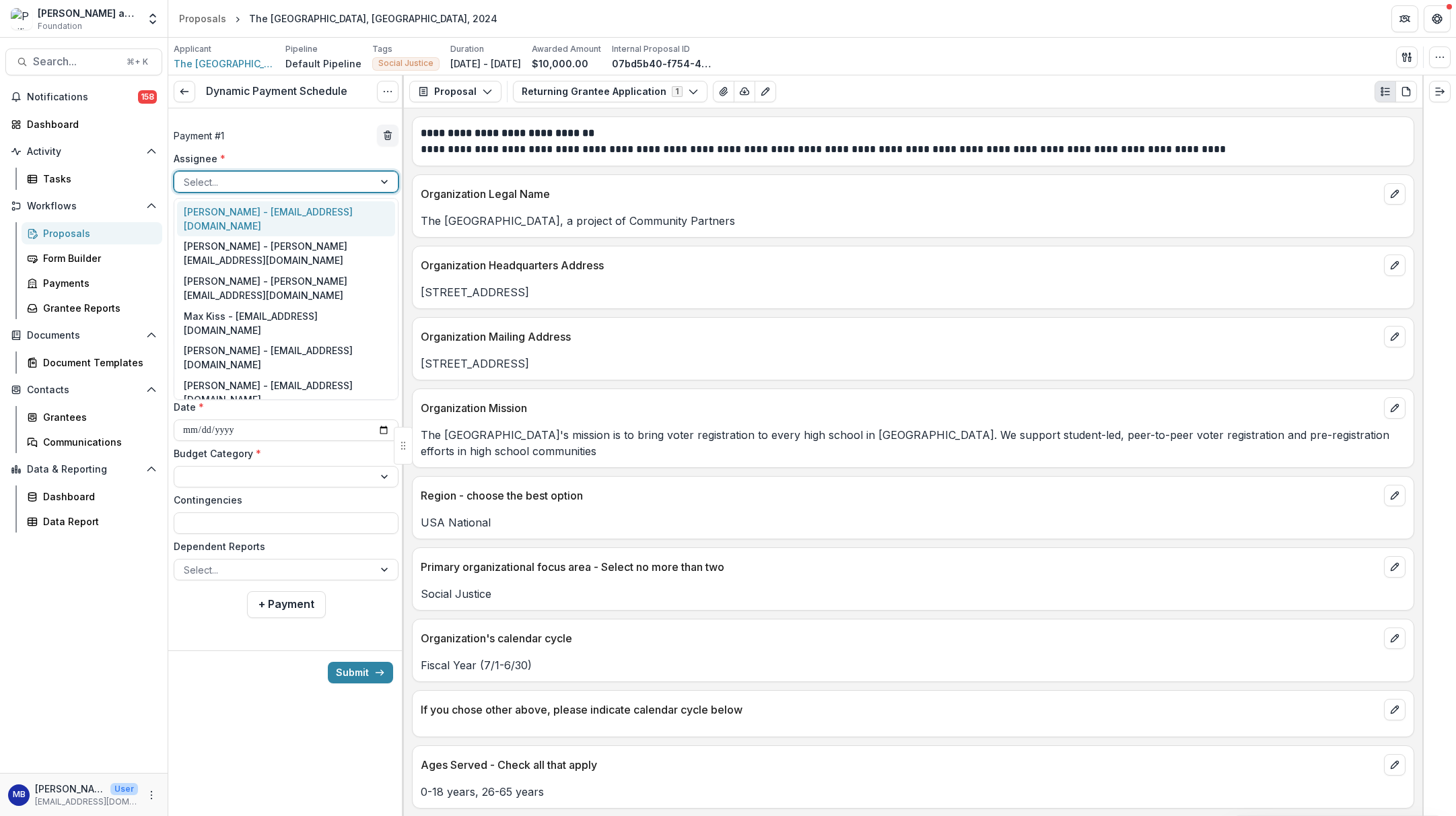
click at [355, 219] on div "[PERSON_NAME] - [EMAIL_ADDRESS][DOMAIN_NAME]" at bounding box center [286, 219] width 218 height 35
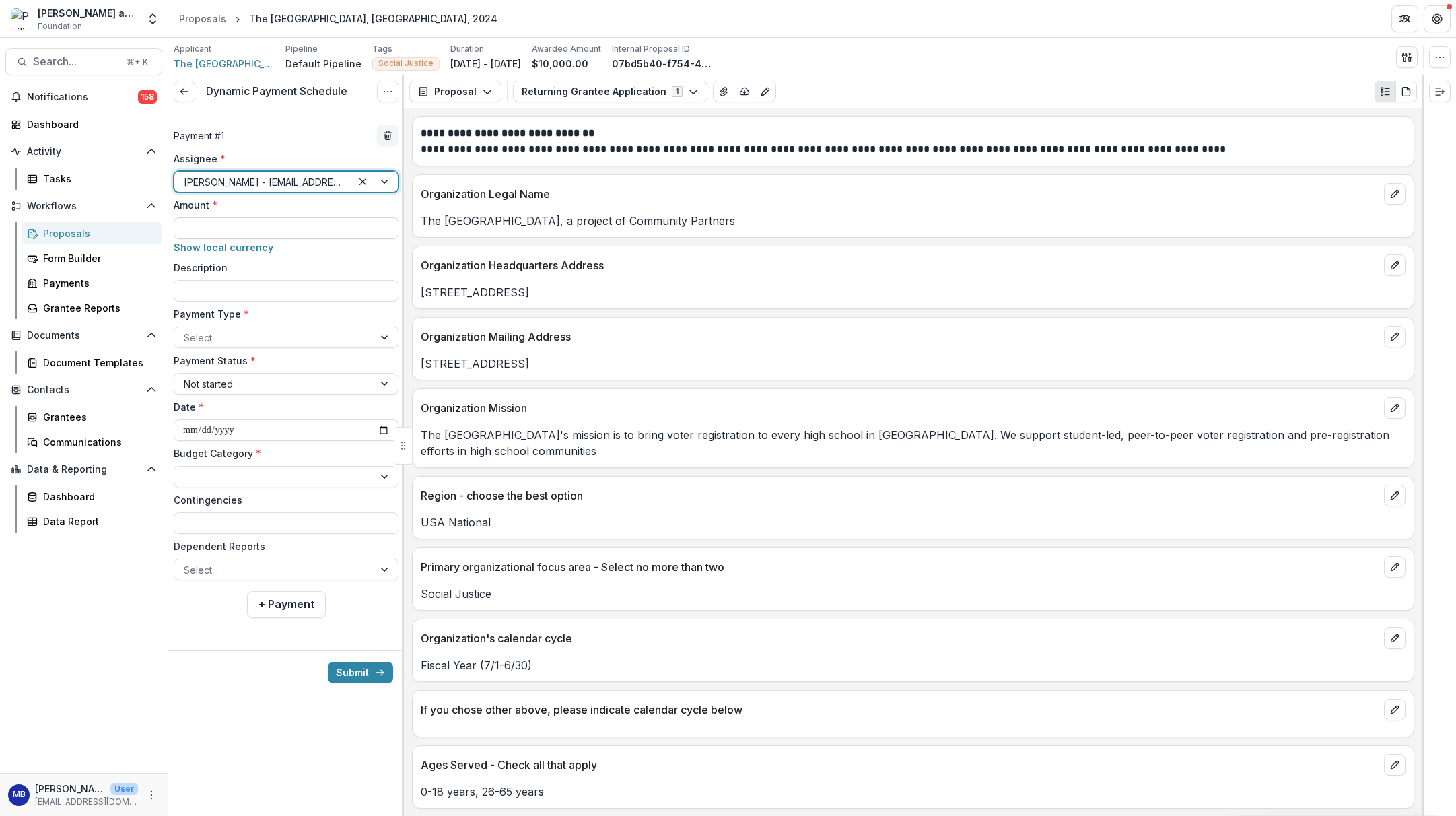
click at [265, 229] on input "Amount *" at bounding box center [286, 228] width 225 height 21
type input "*******"
click at [244, 288] on input "Description" at bounding box center [286, 290] width 225 height 21
type input "*"
type input "***"
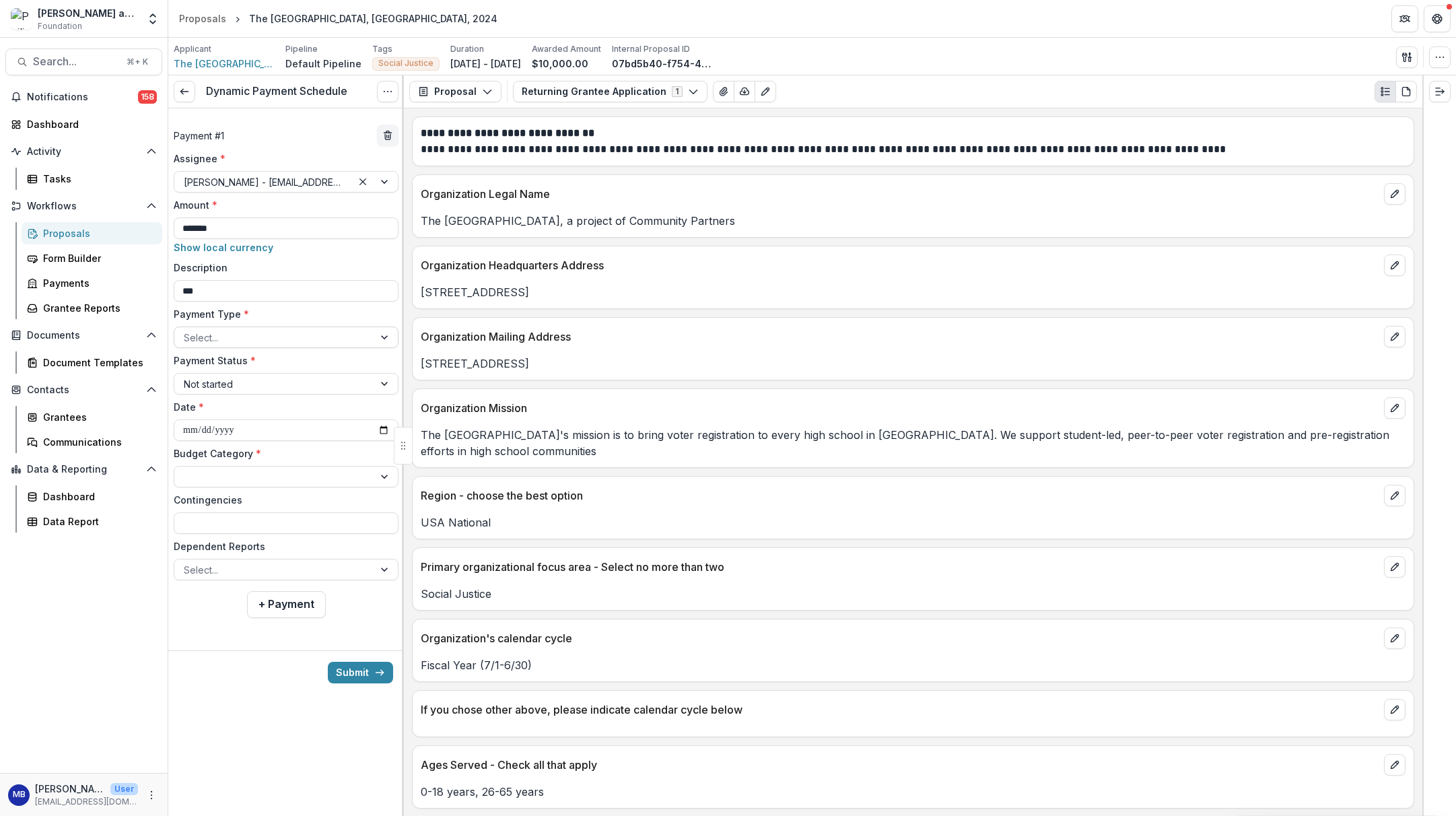
click at [276, 330] on div at bounding box center [273, 337] width 181 height 17
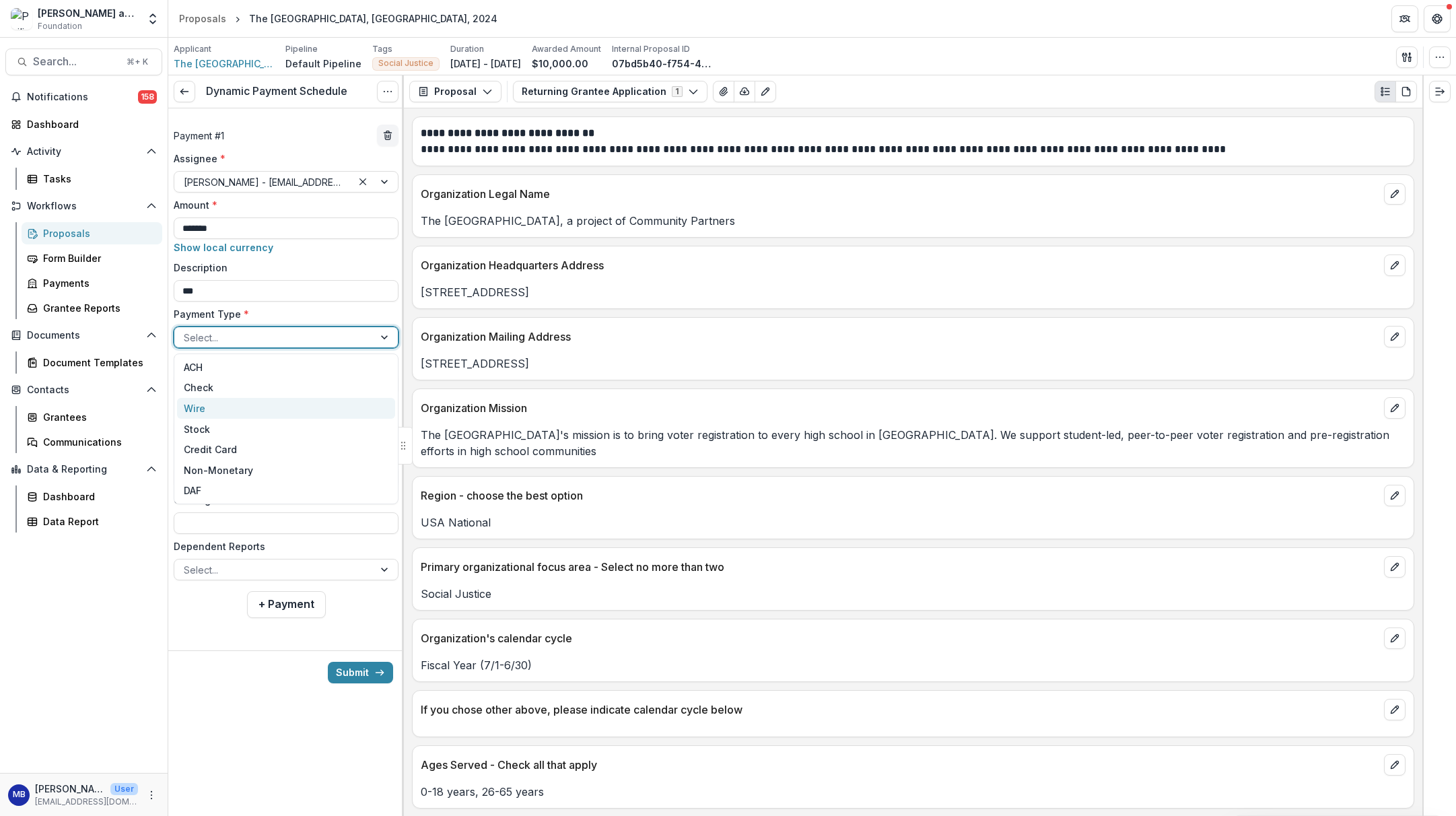
click at [198, 410] on div "Wire" at bounding box center [286, 409] width 218 height 21
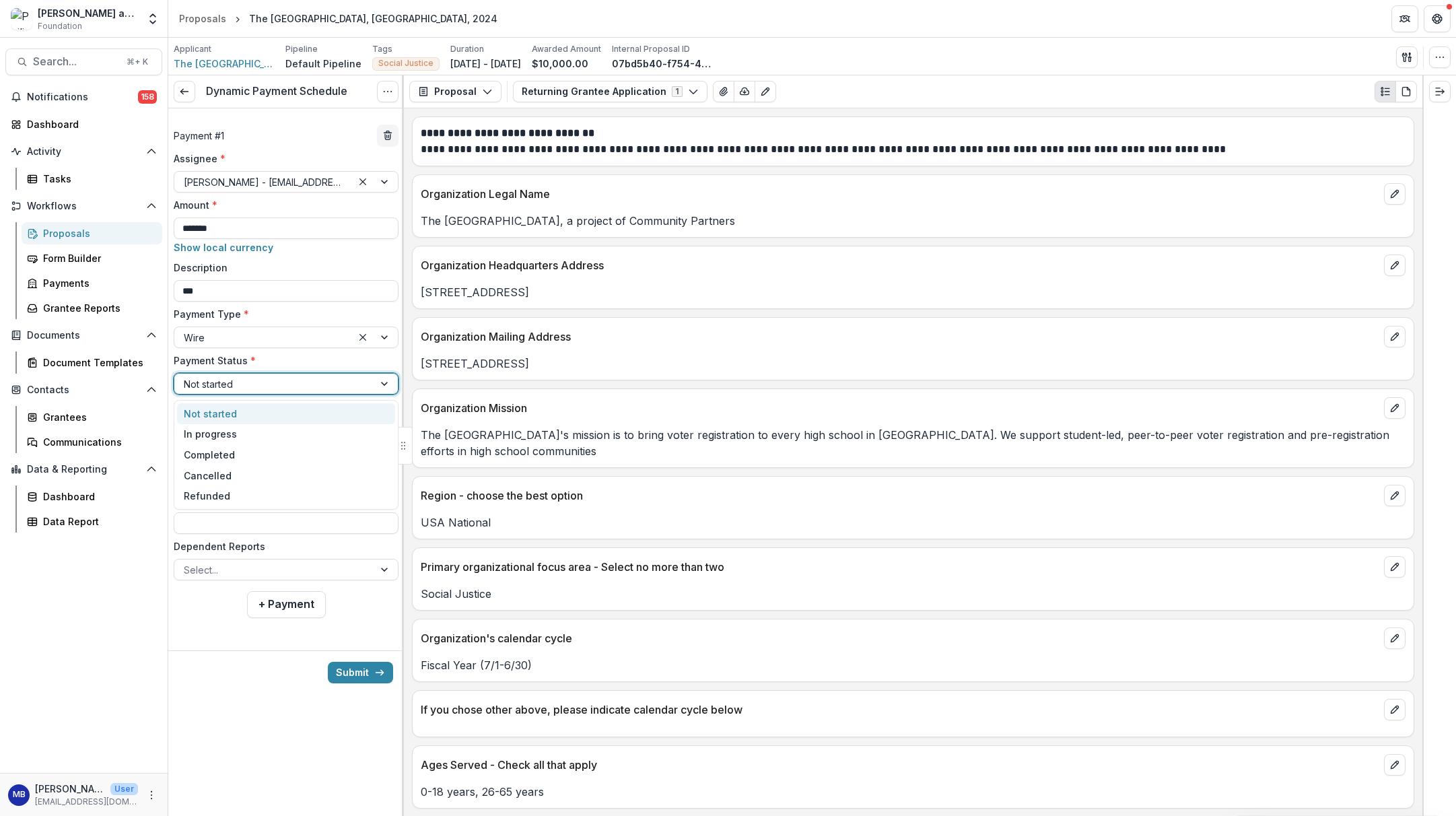
click at [237, 386] on div at bounding box center [273, 384] width 181 height 17
click at [222, 452] on div "Completed" at bounding box center [286, 455] width 218 height 21
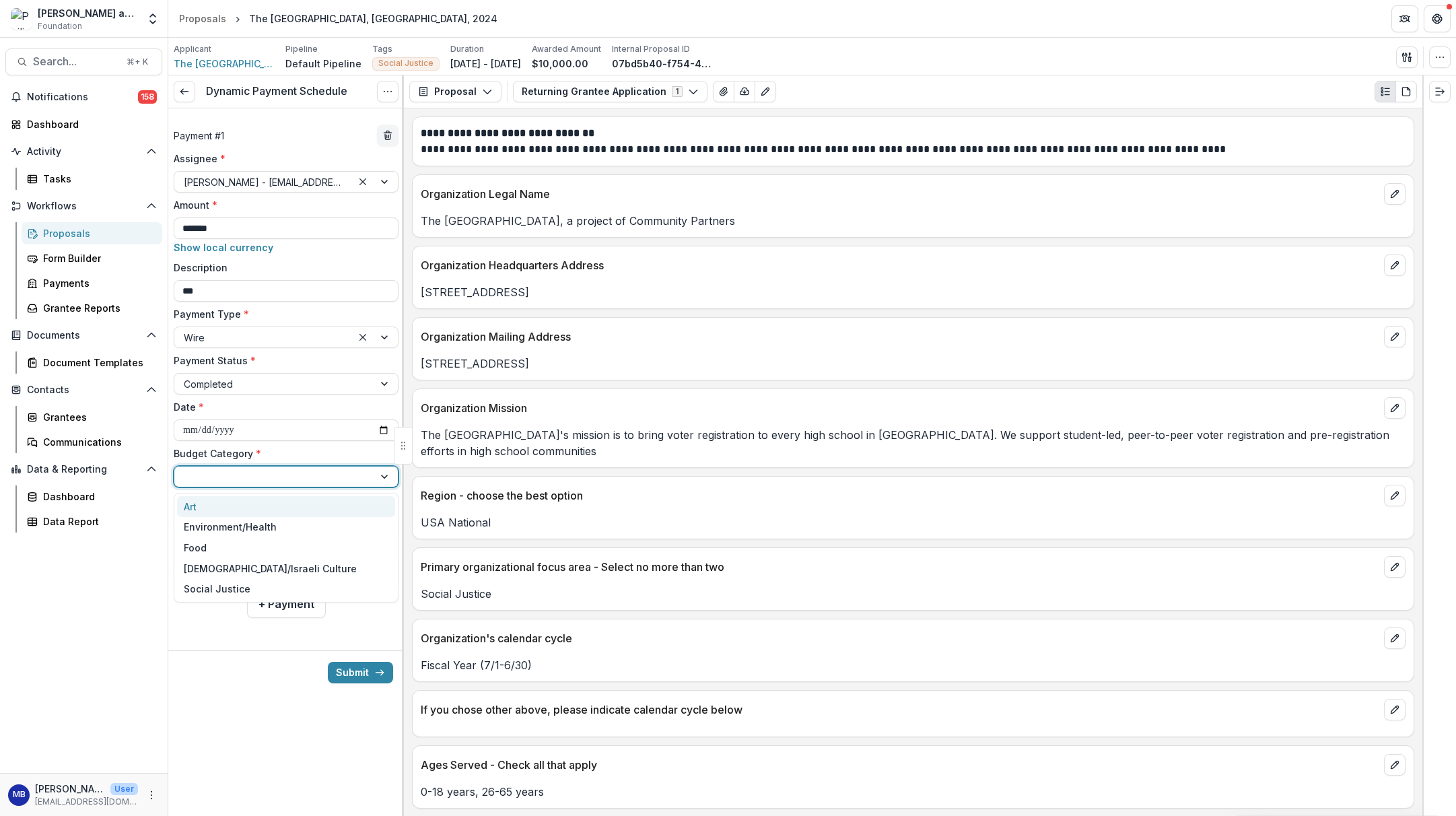
click at [222, 477] on div at bounding box center [273, 477] width 181 height 17
click at [221, 590] on div "Social Justice" at bounding box center [217, 589] width 66 height 14
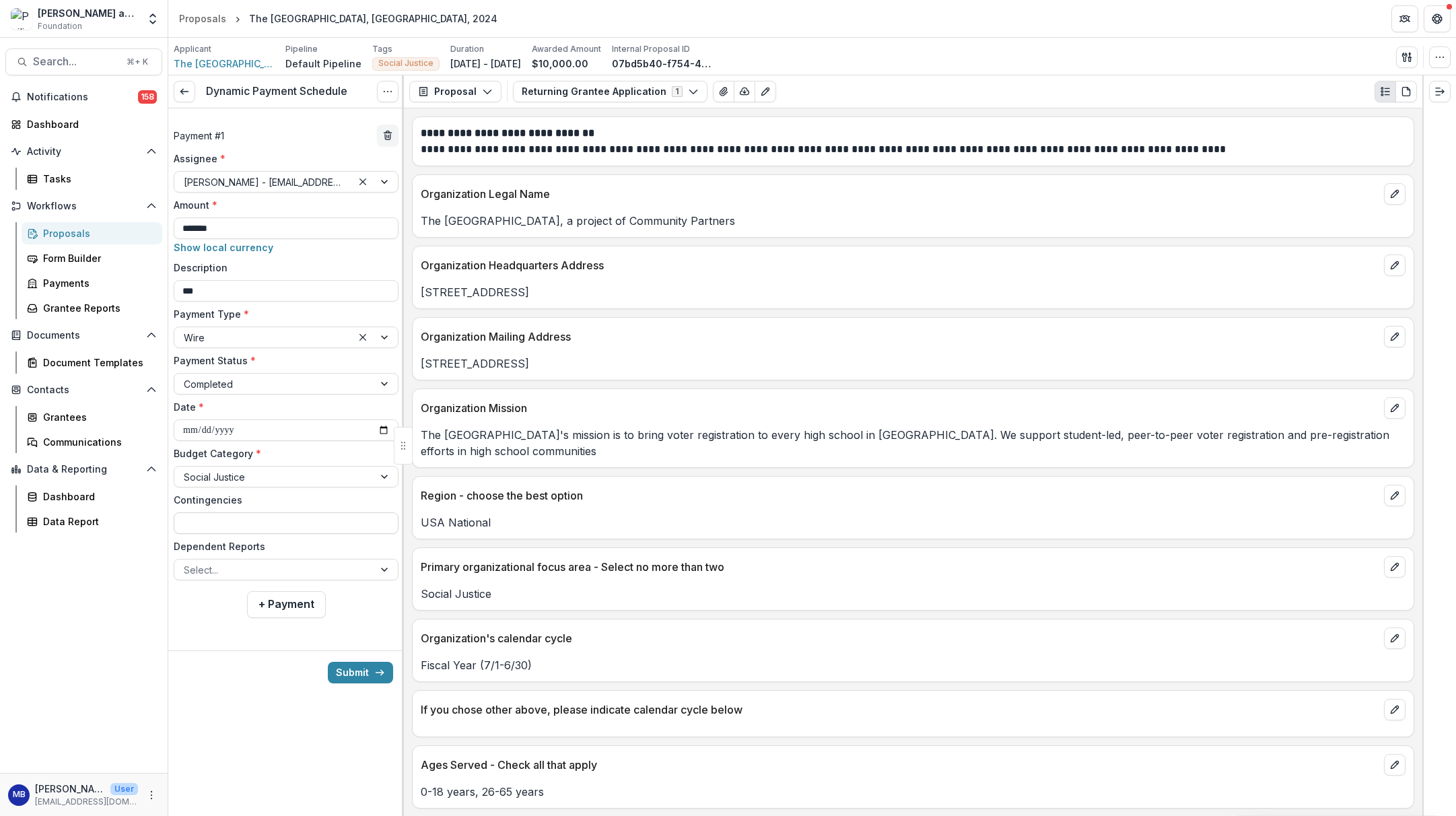
click at [228, 524] on input "Contingencies" at bounding box center [286, 523] width 225 height 21
type input "****"
click at [351, 671] on button "Submit" at bounding box center [361, 673] width 65 height 21
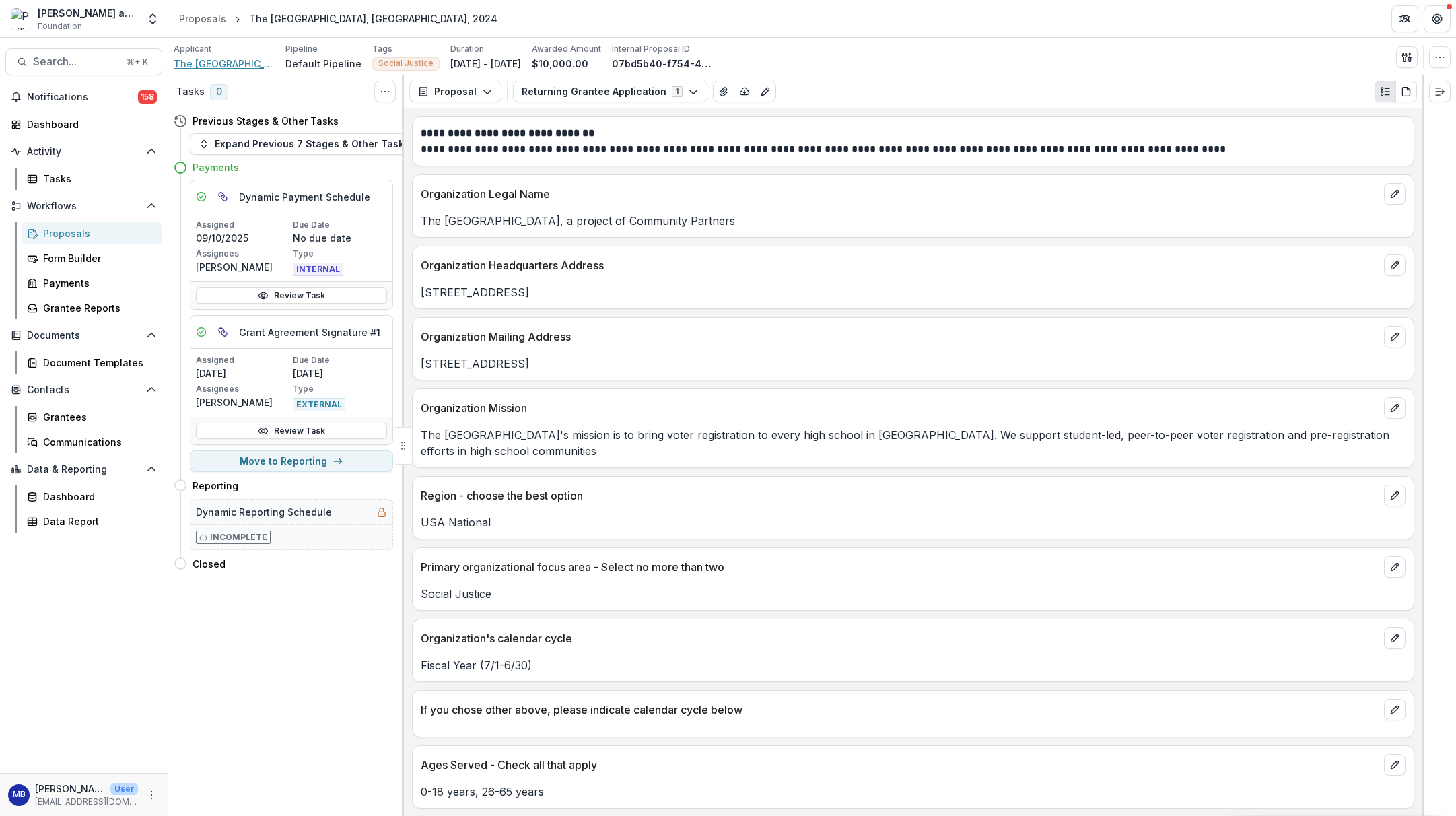
click at [237, 62] on span "The [GEOGRAPHIC_DATA], a project of Community Partners" at bounding box center [224, 64] width 101 height 14
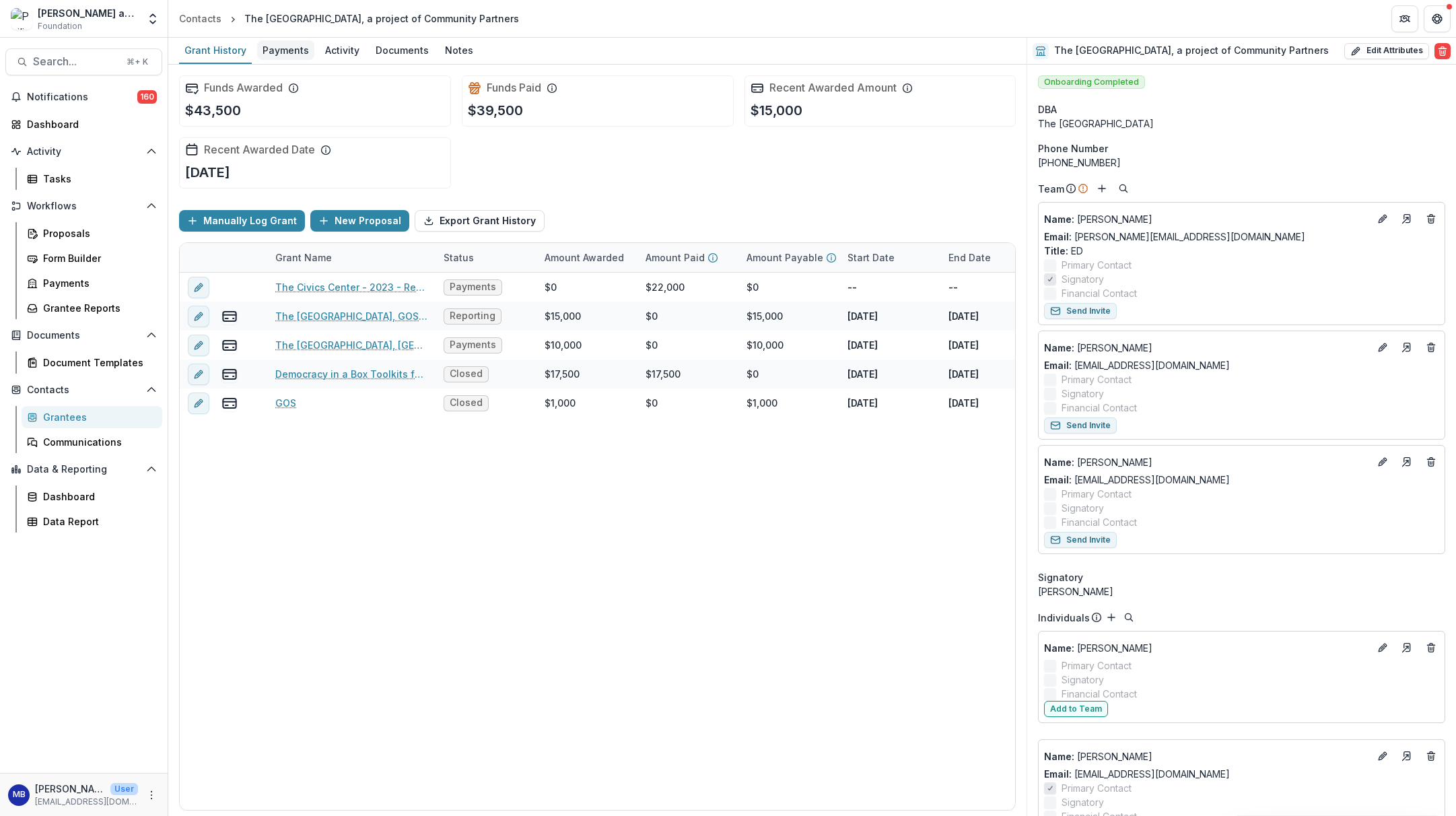
click at [294, 50] on div "Payments" at bounding box center [285, 50] width 57 height 19
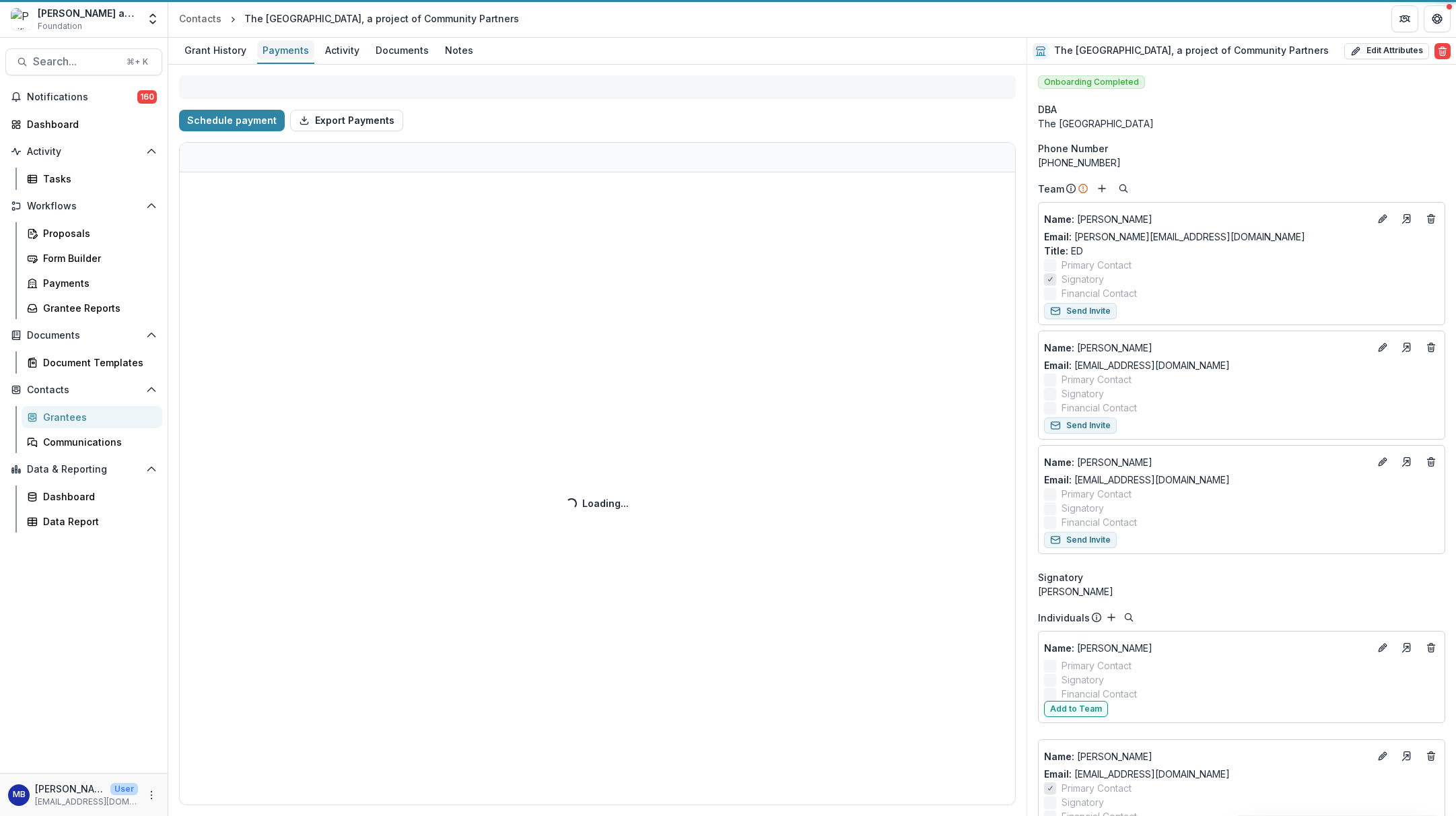
select select "****"
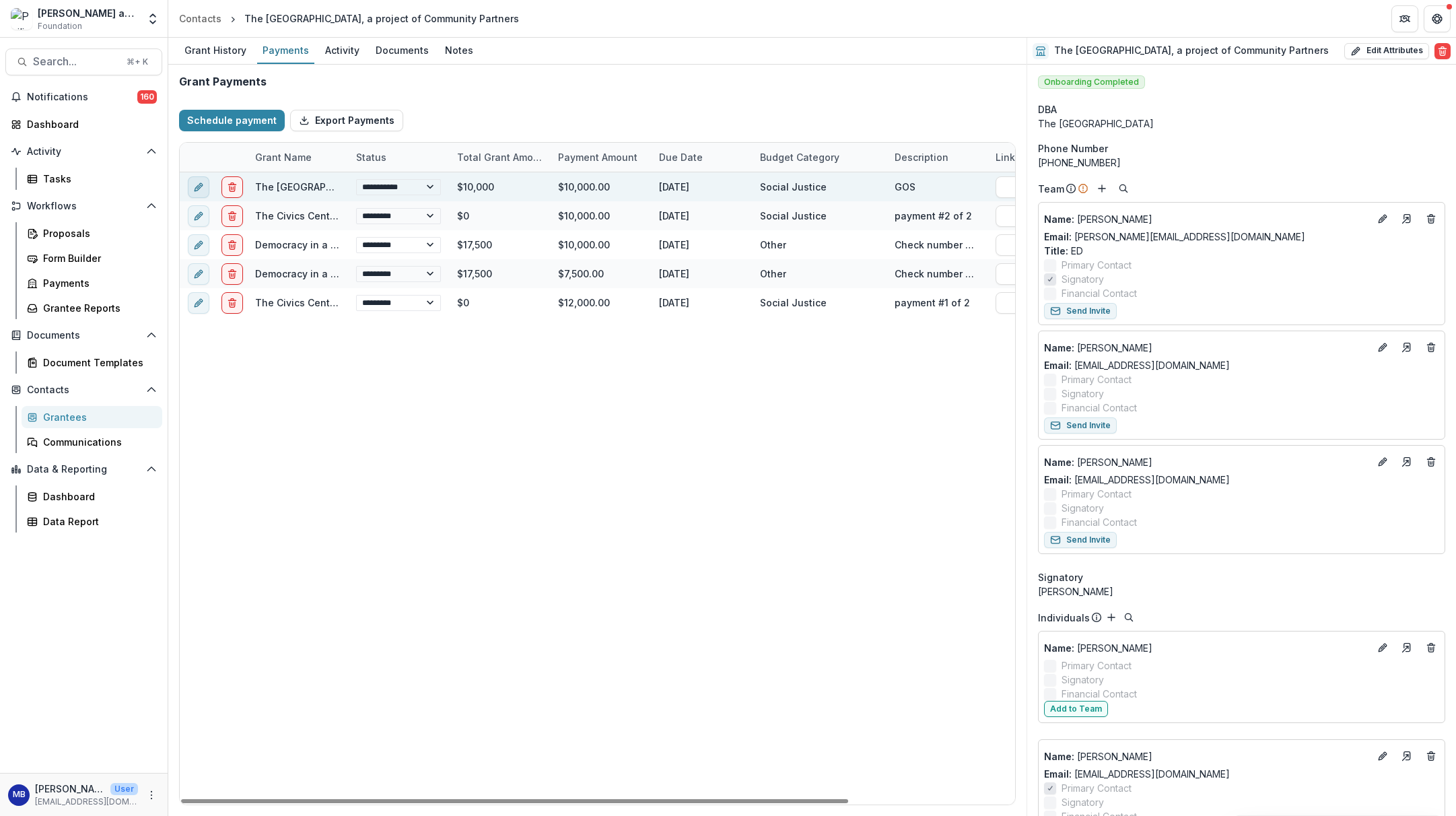
click at [195, 185] on icon "edit" at bounding box center [199, 188] width 11 height 11
select select "****"
select select "**********"
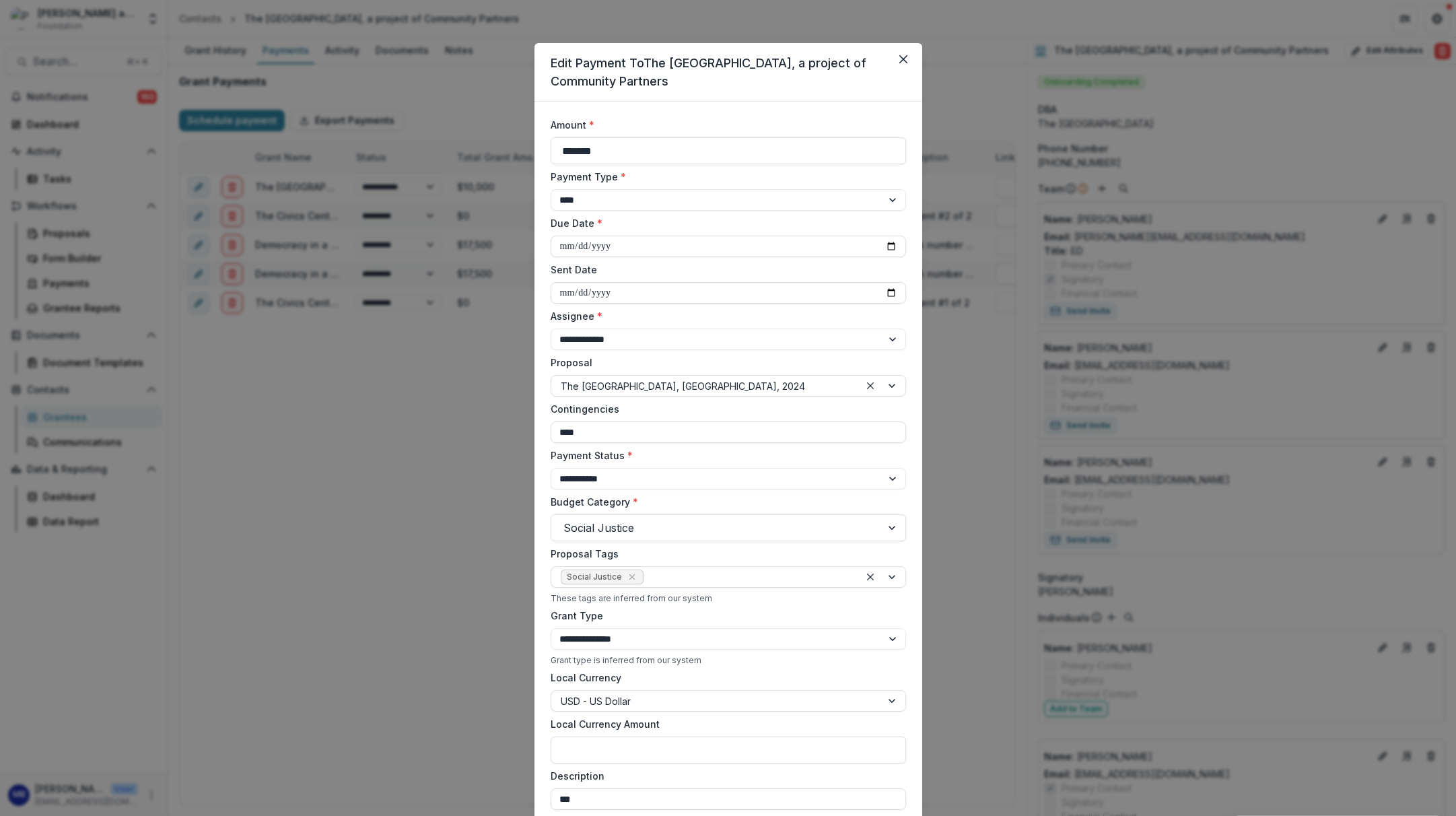
select select "****"
select select "***"
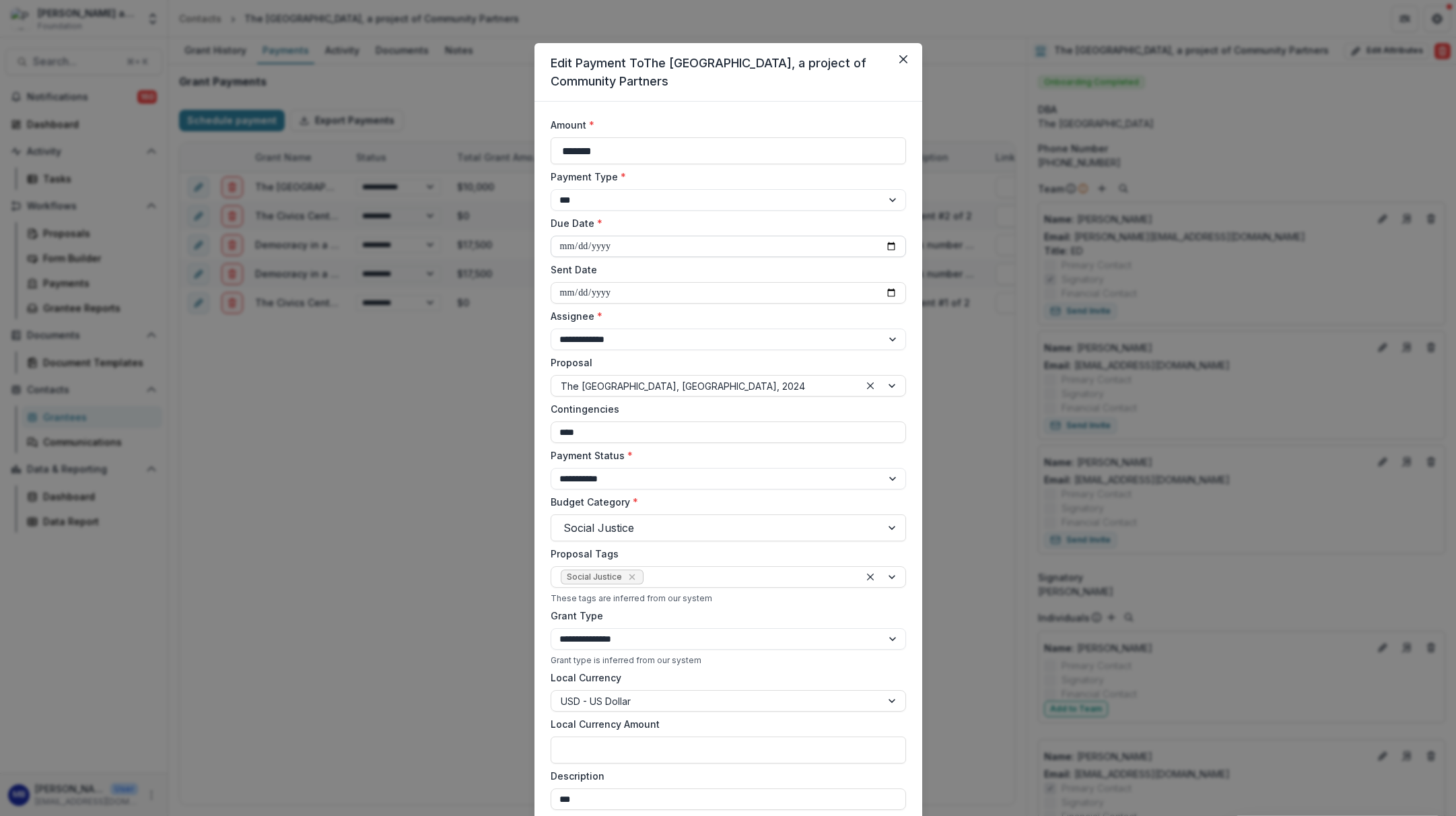
click at [565, 246] on input "**********" at bounding box center [728, 246] width 355 height 21
type input "**********"
select select "****"
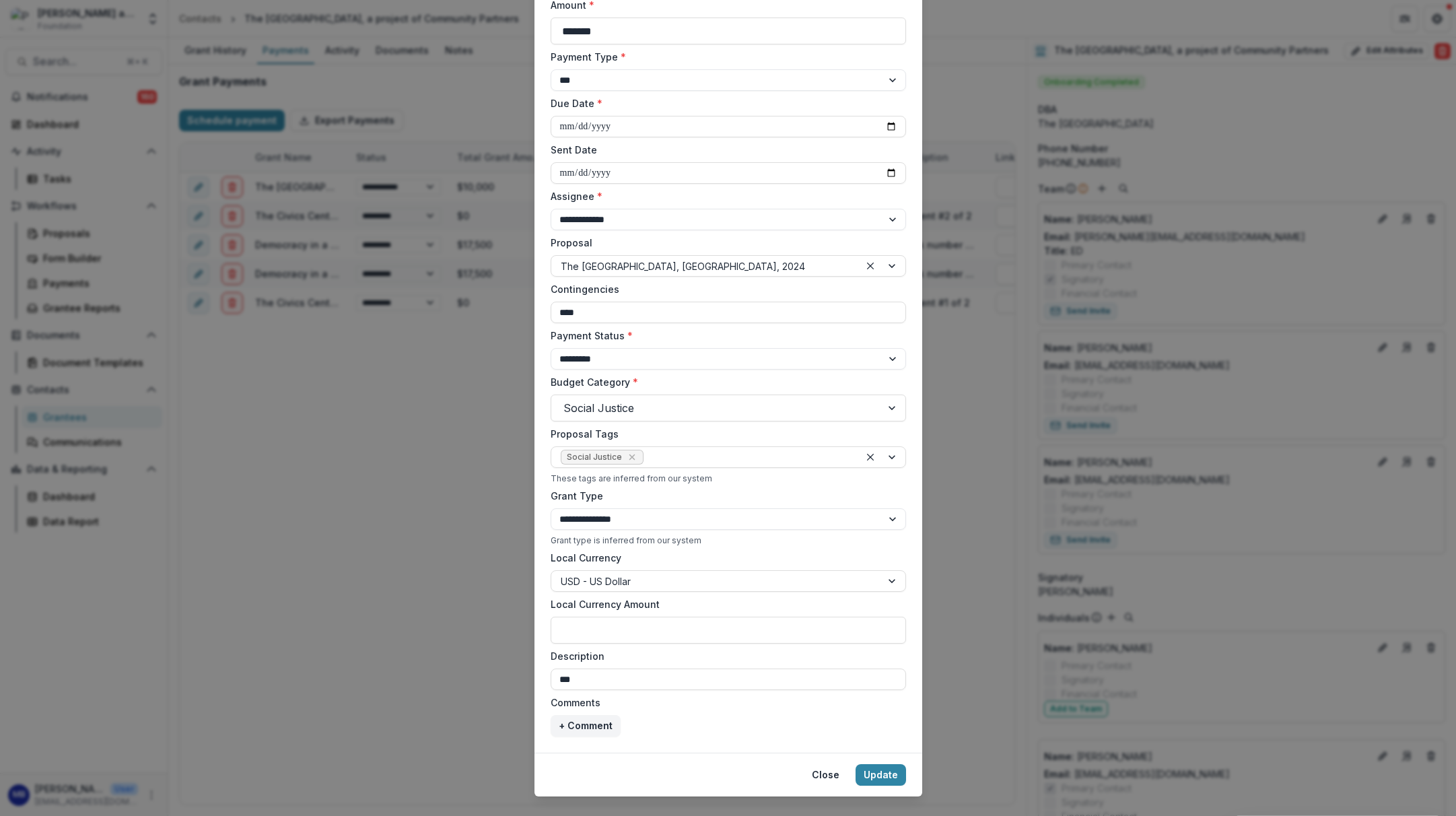
scroll to position [139, 0]
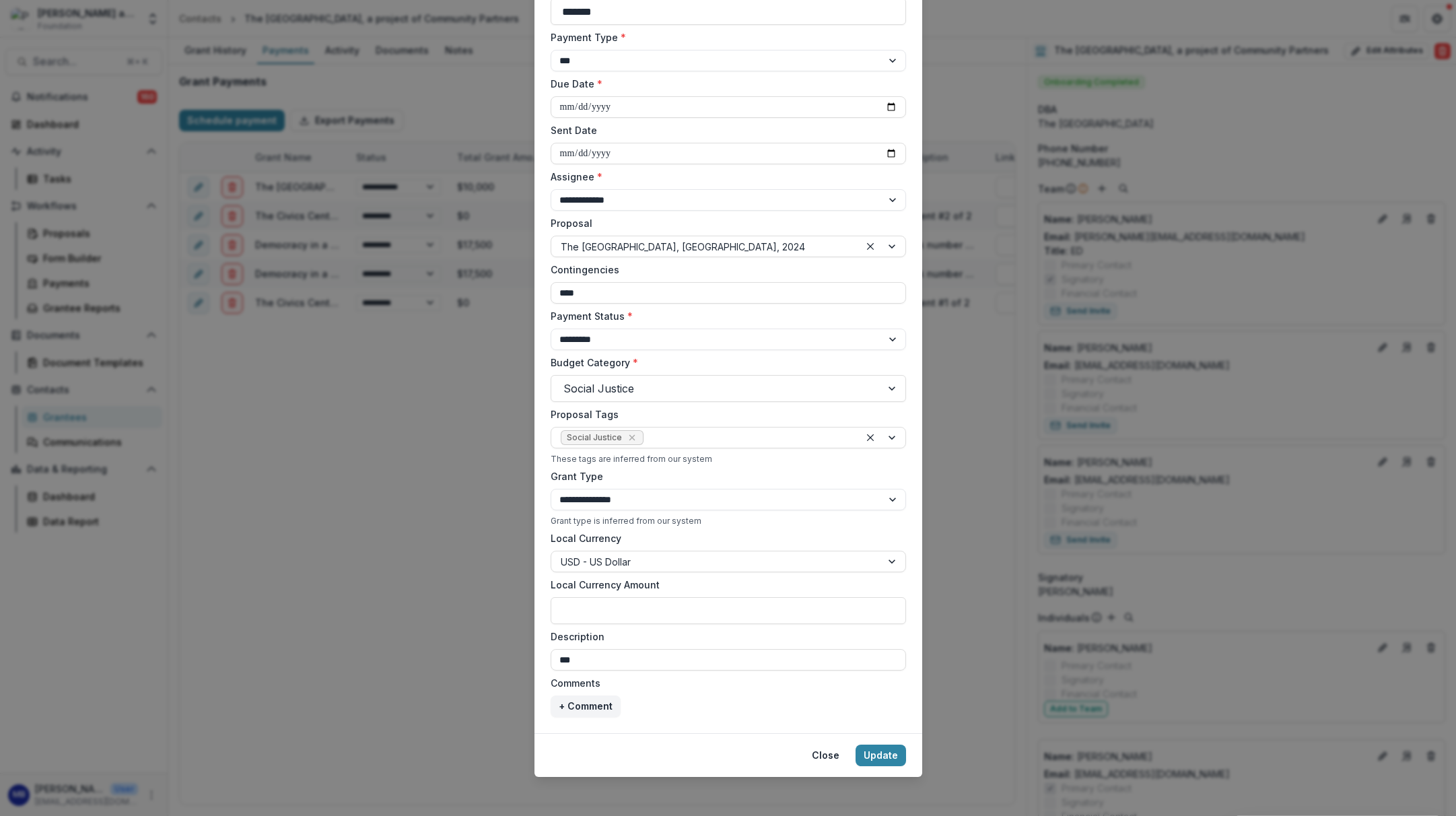
drag, startPoint x: 584, startPoint y: 662, endPoint x: 538, endPoint y: 662, distance: 46.0
click at [538, 662] on form "**********" at bounding box center [728, 348] width 388 height 771
type input "**********"
select select "****"
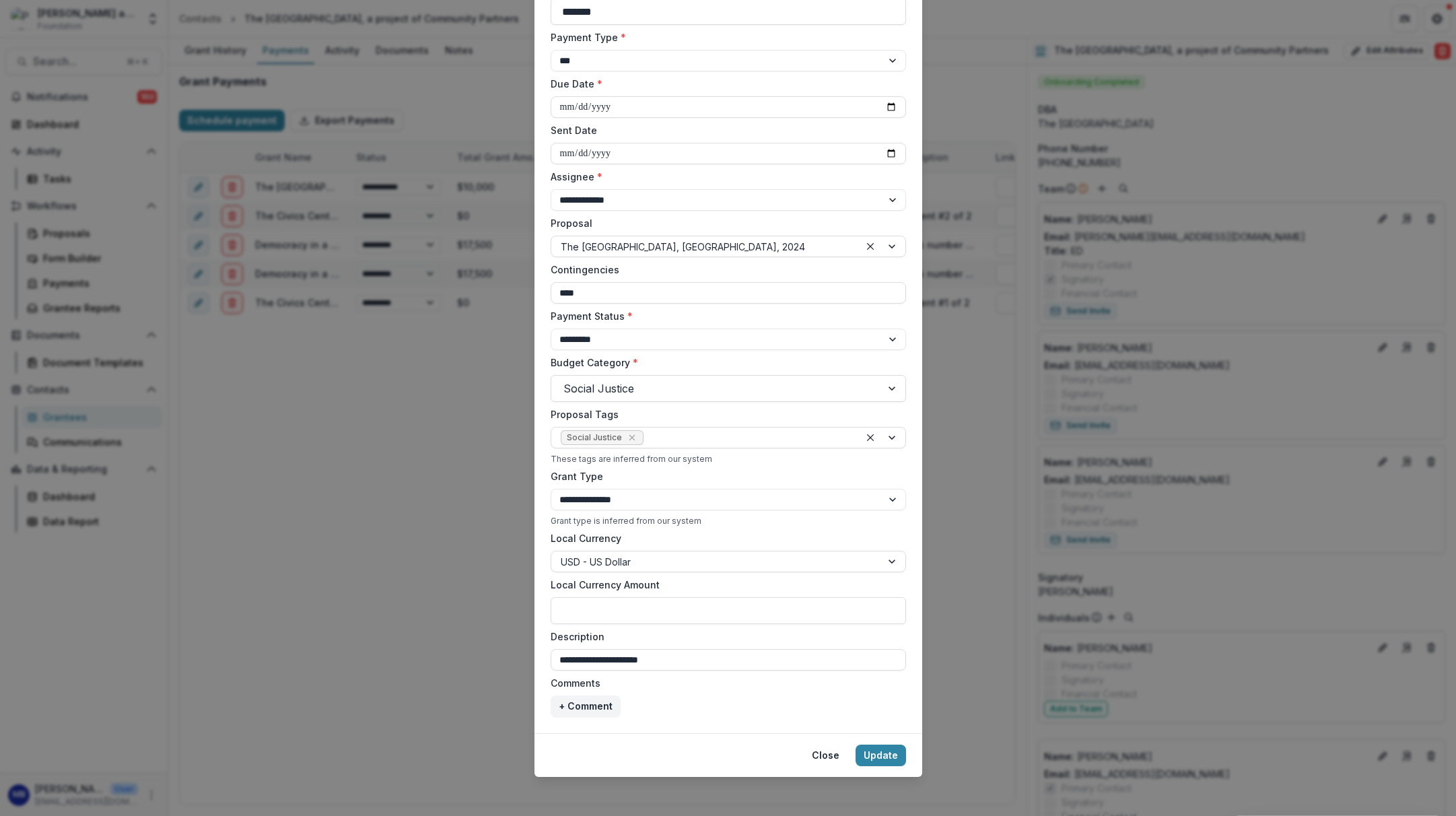
select select "****"
type input "**********"
click at [890, 759] on button "Update" at bounding box center [881, 755] width 51 height 21
select select "****"
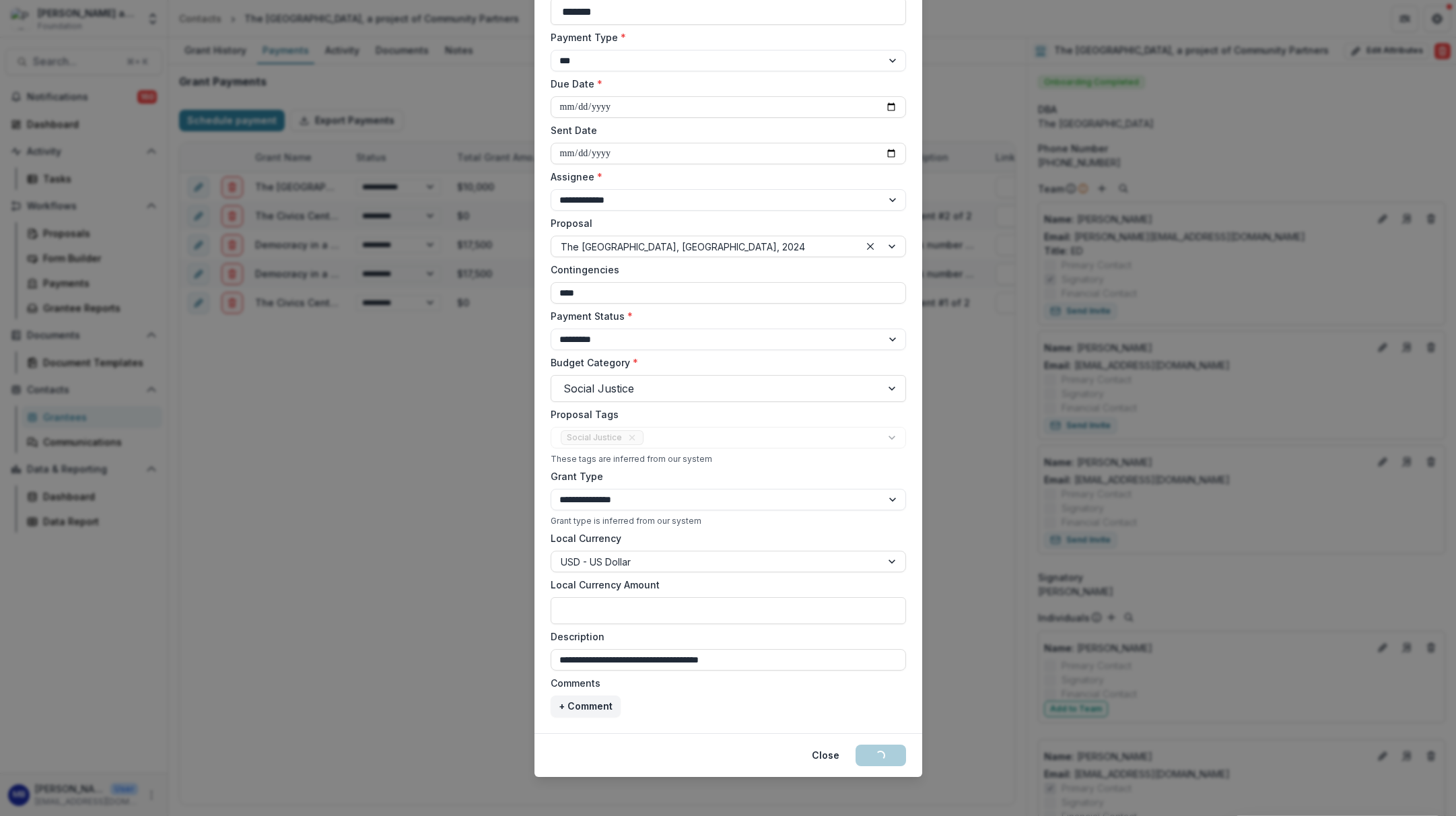
type input "**********"
select select "**********"
type input "***"
select select "****"
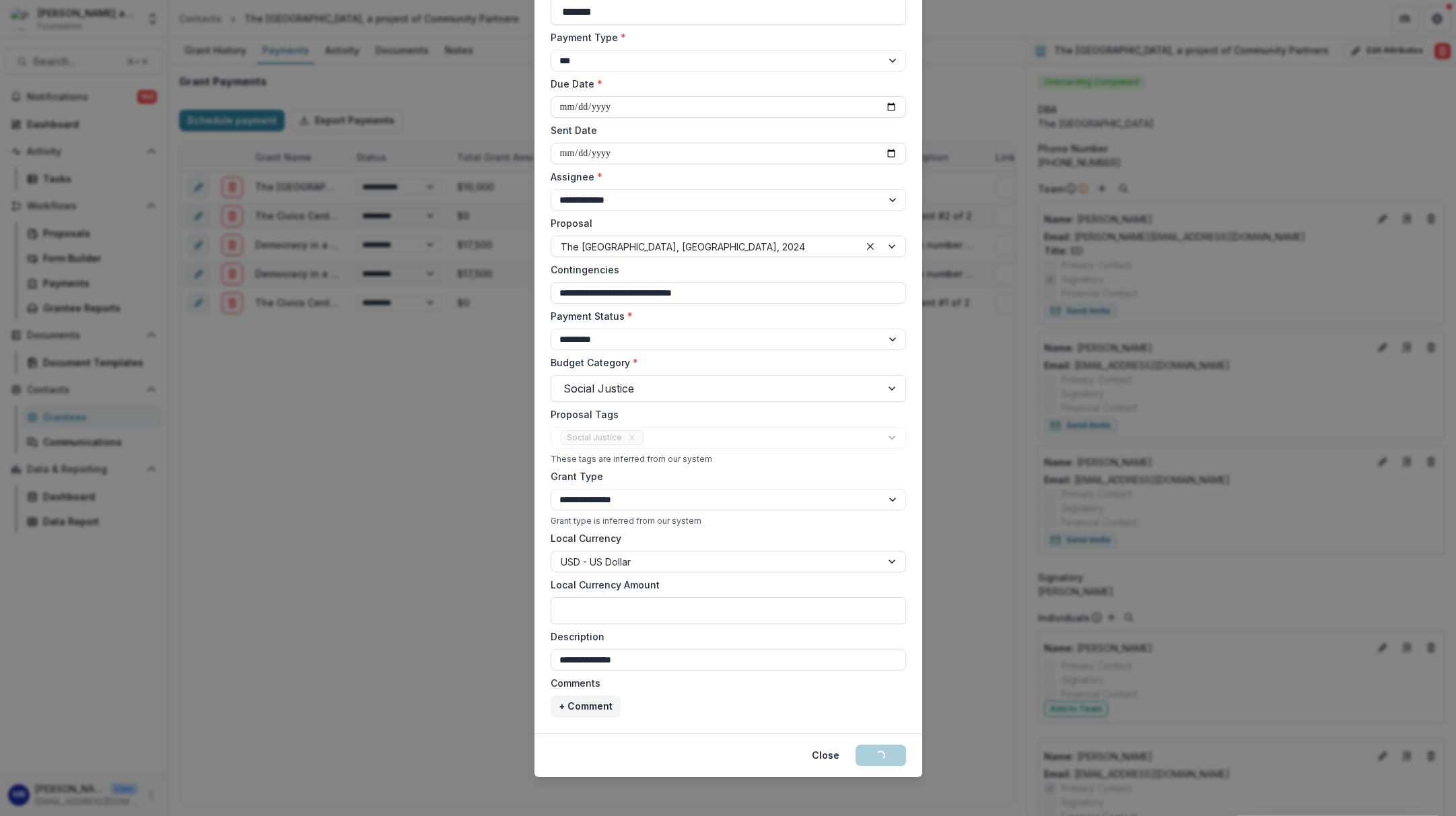
select select "****"
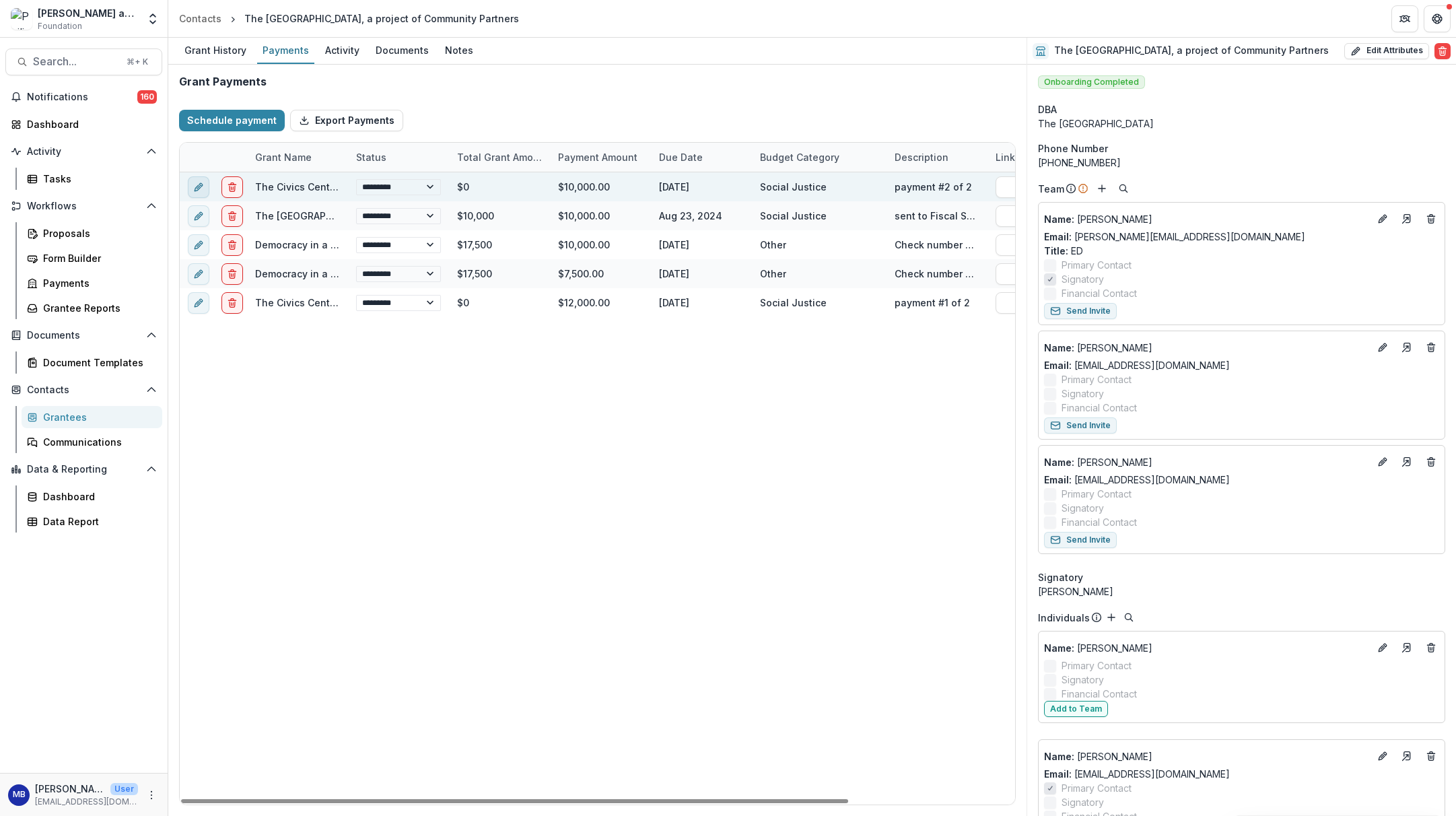
click at [197, 186] on icon "edit" at bounding box center [197, 188] width 6 height 6
select select "****"
select select "**********"
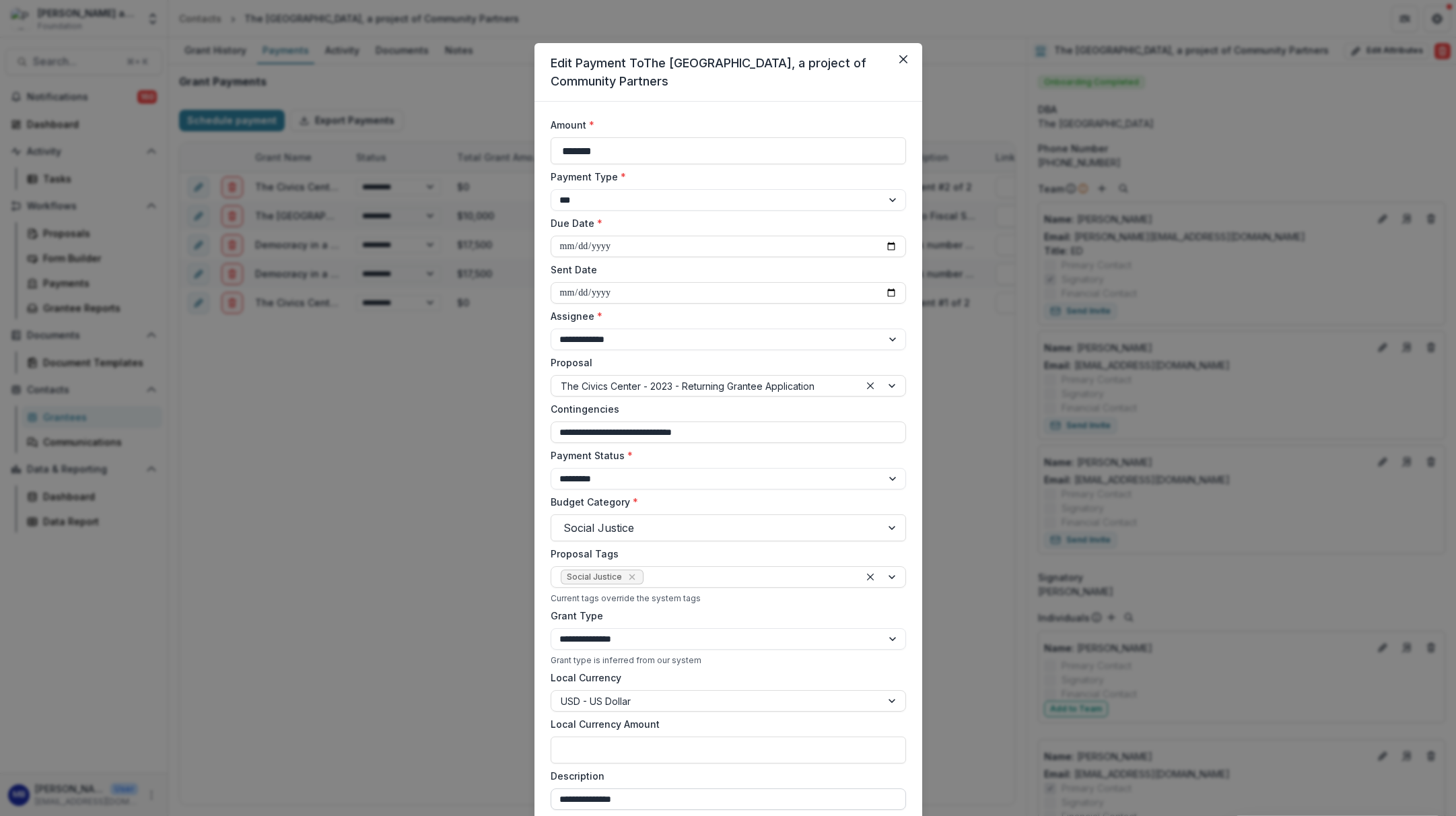
select select "****"
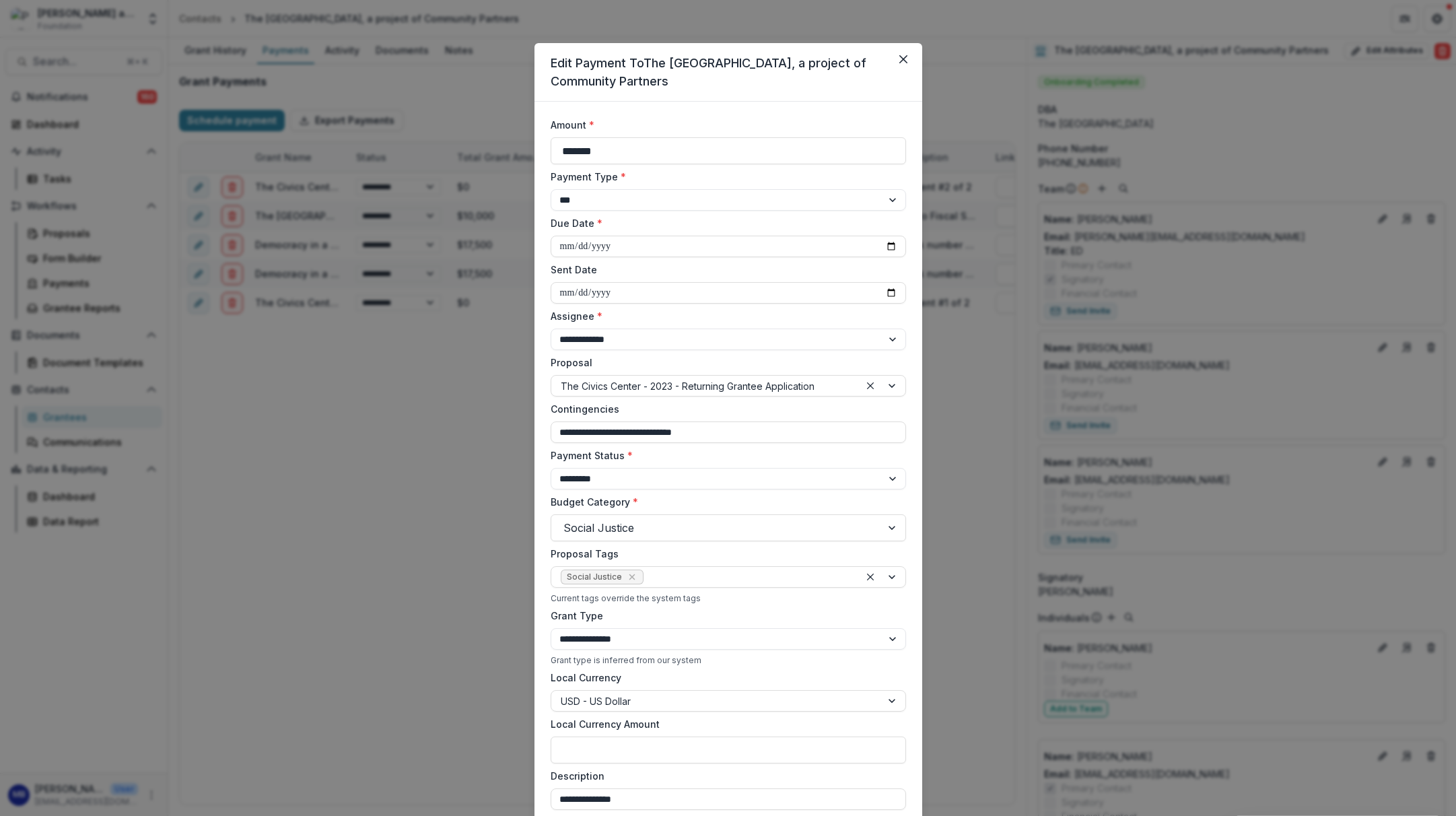
select select "****"
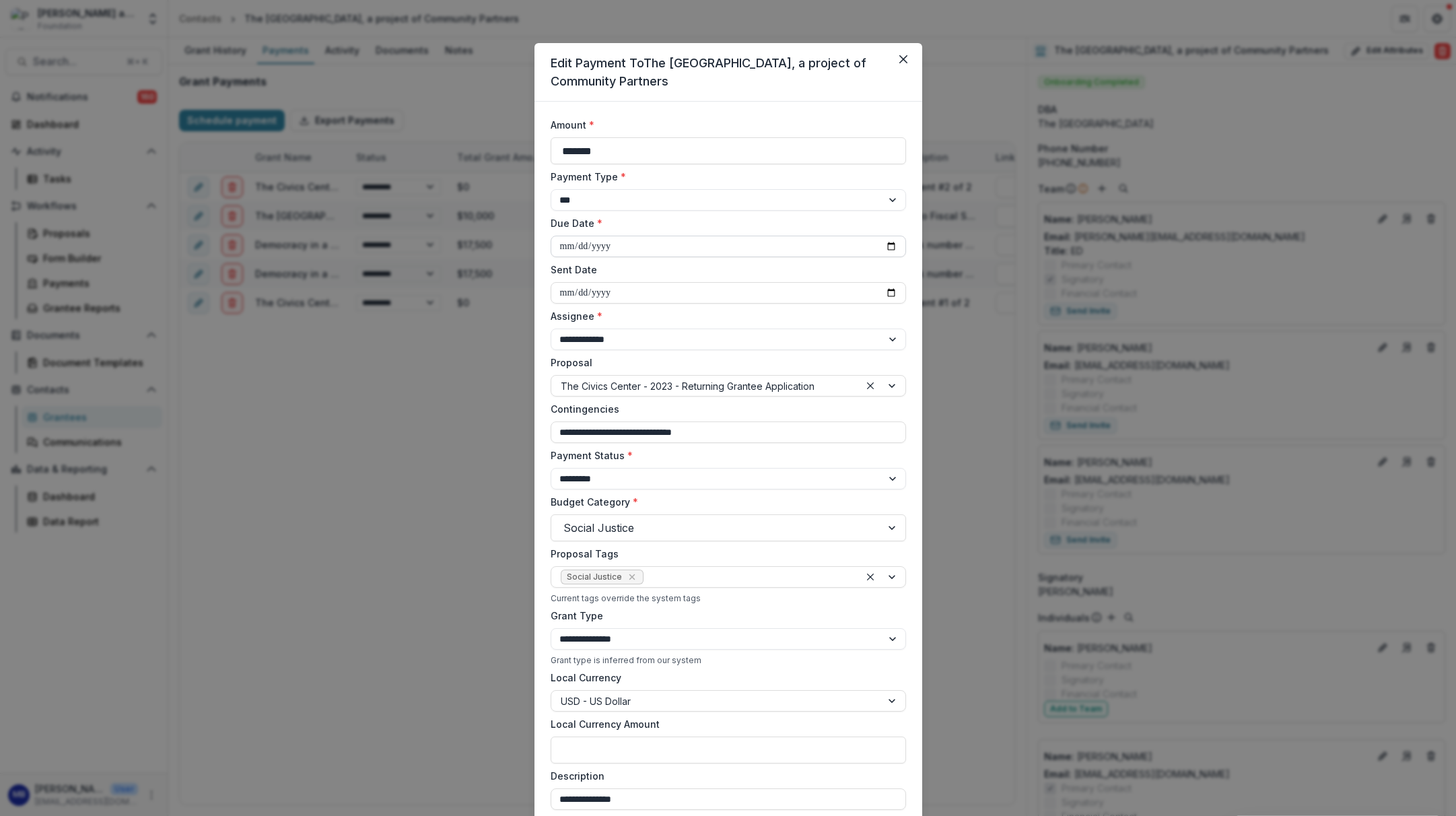
click at [561, 251] on input "**********" at bounding box center [728, 246] width 355 height 21
type input "**********"
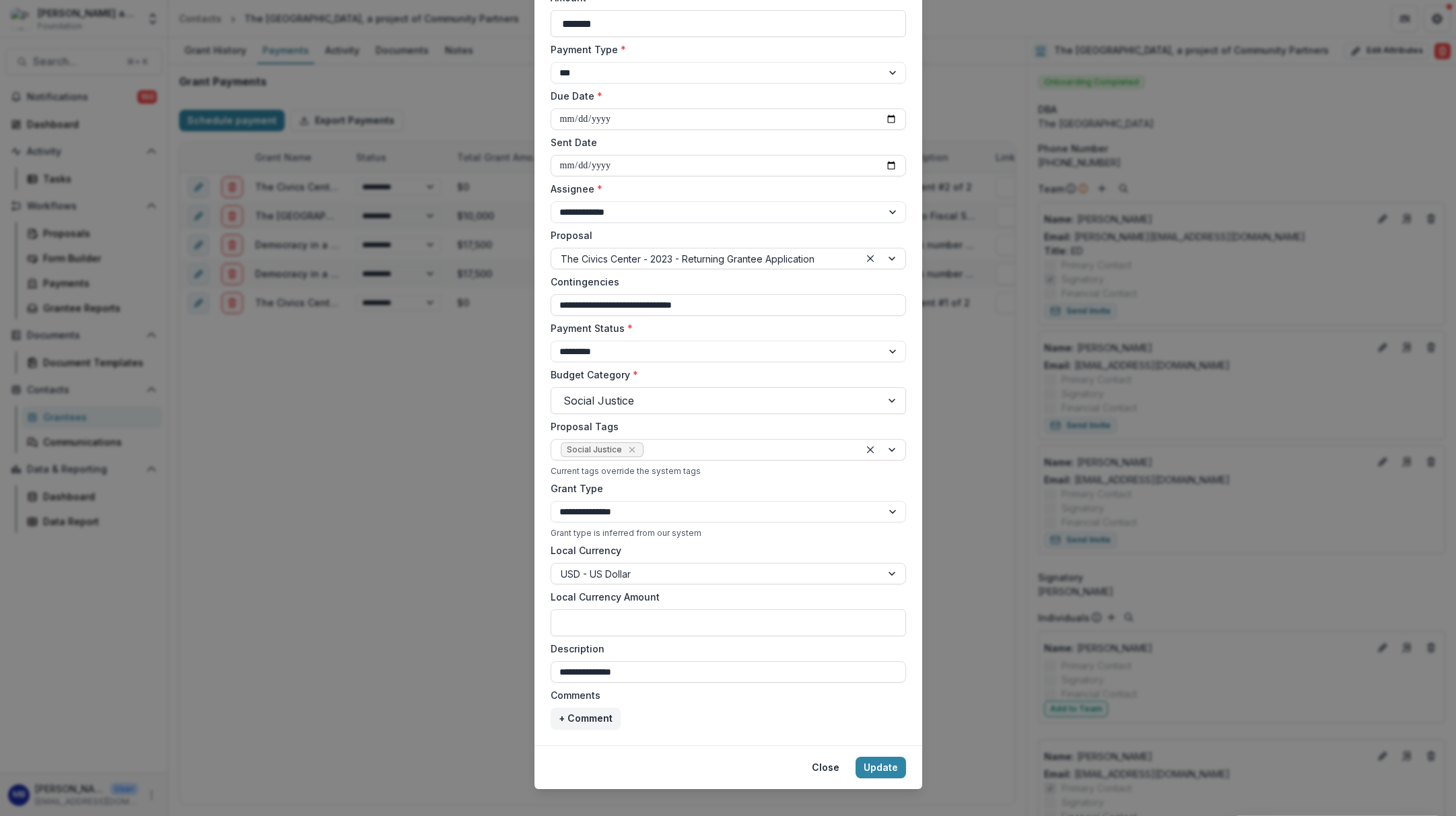
scroll to position [143, 0]
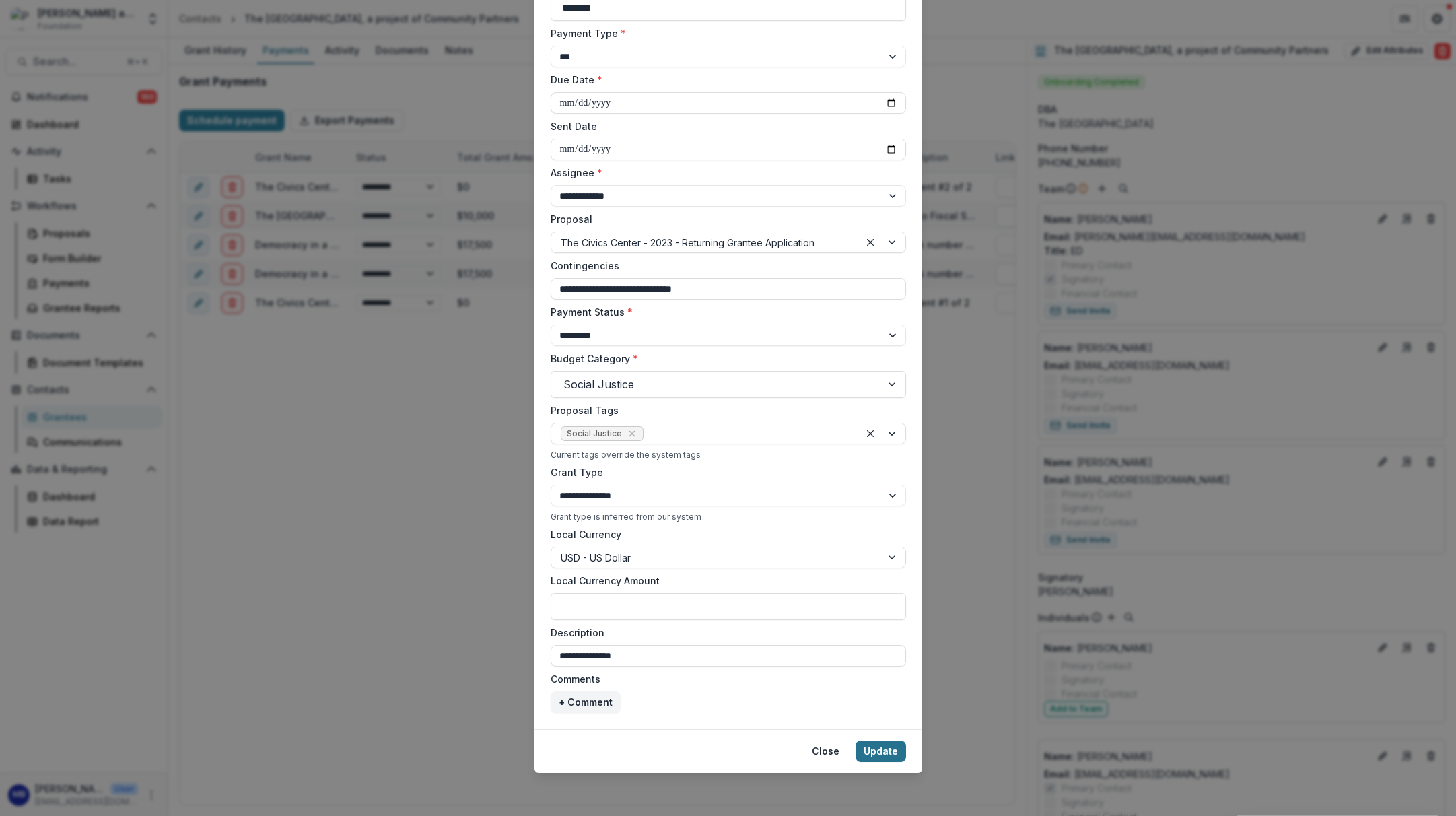
click at [886, 750] on button "Update" at bounding box center [881, 752] width 51 height 21
type input "**********"
select select "****"
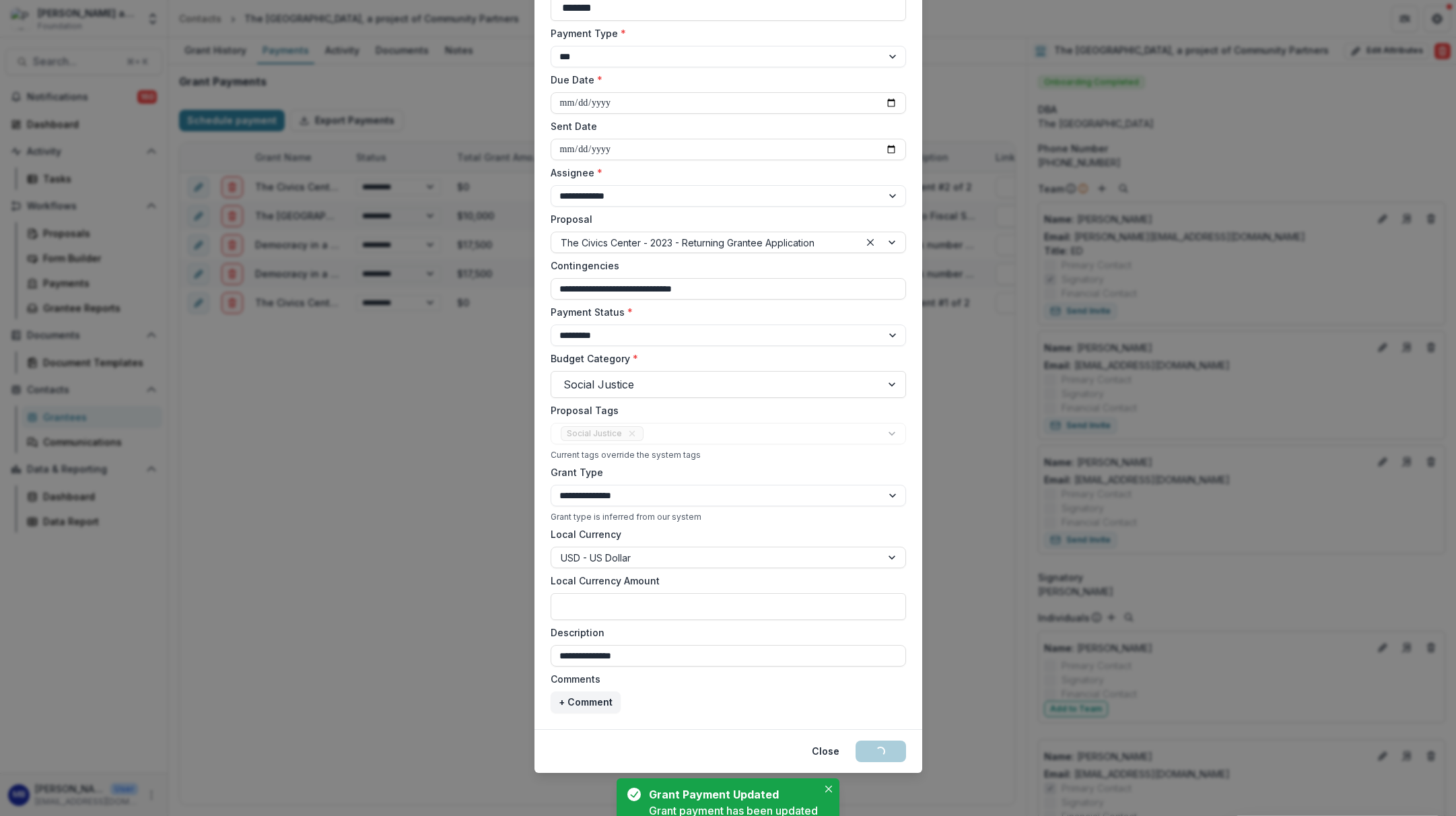
select select "****"
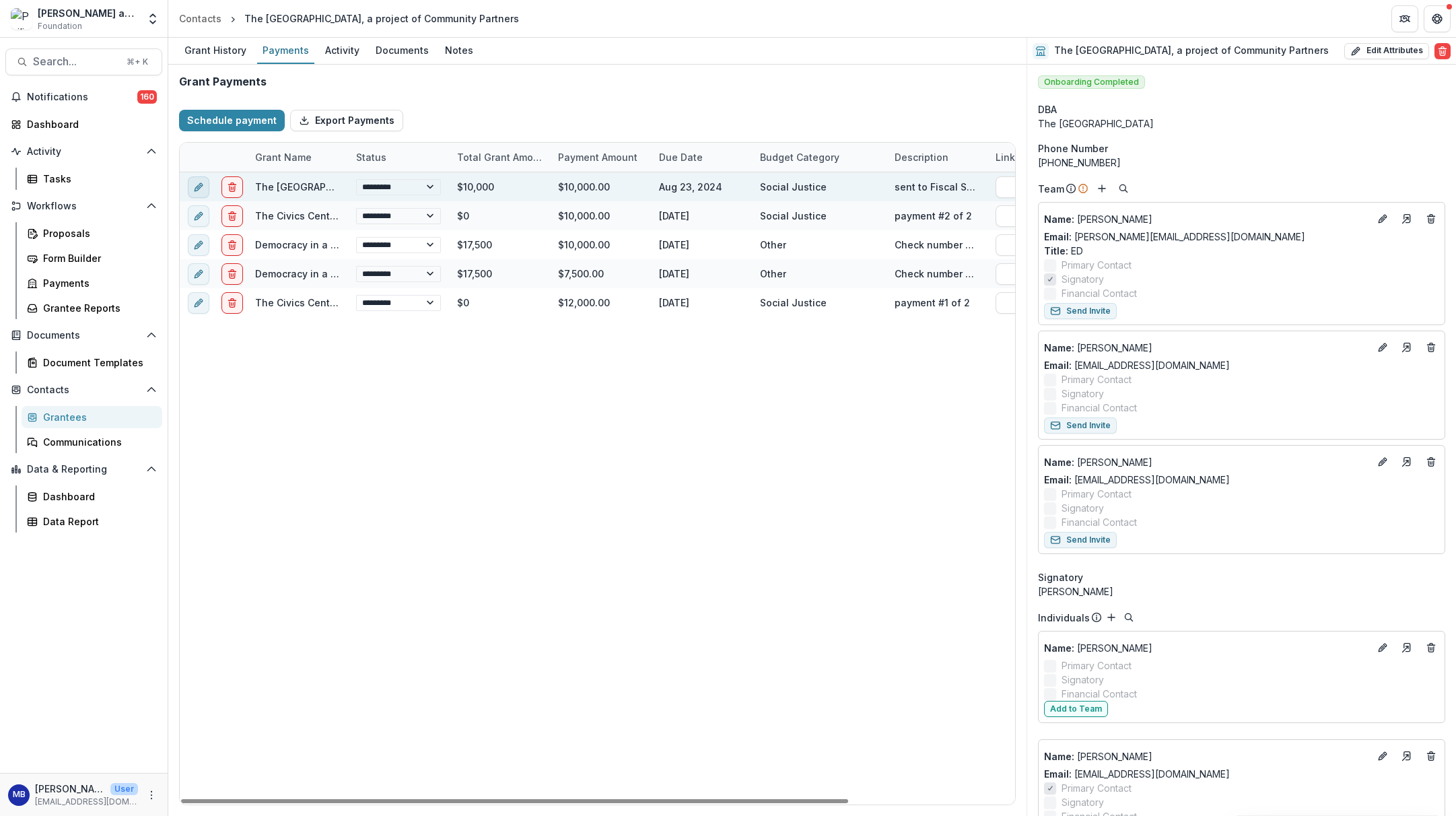
click at [195, 188] on icon "edit" at bounding box center [197, 188] width 6 height 6
select select "****"
select select "**********"
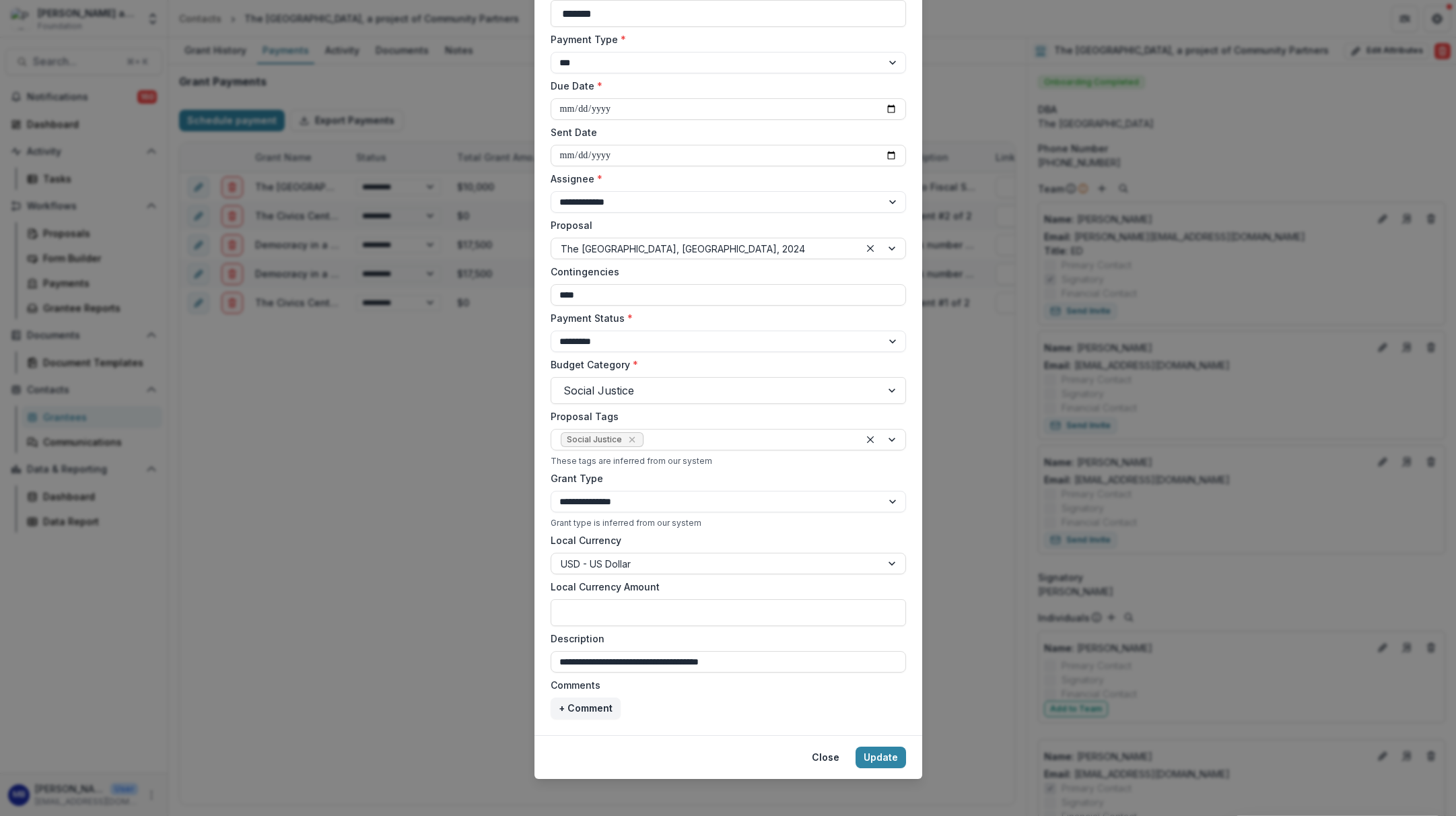
scroll to position [139, 0]
select select "****"
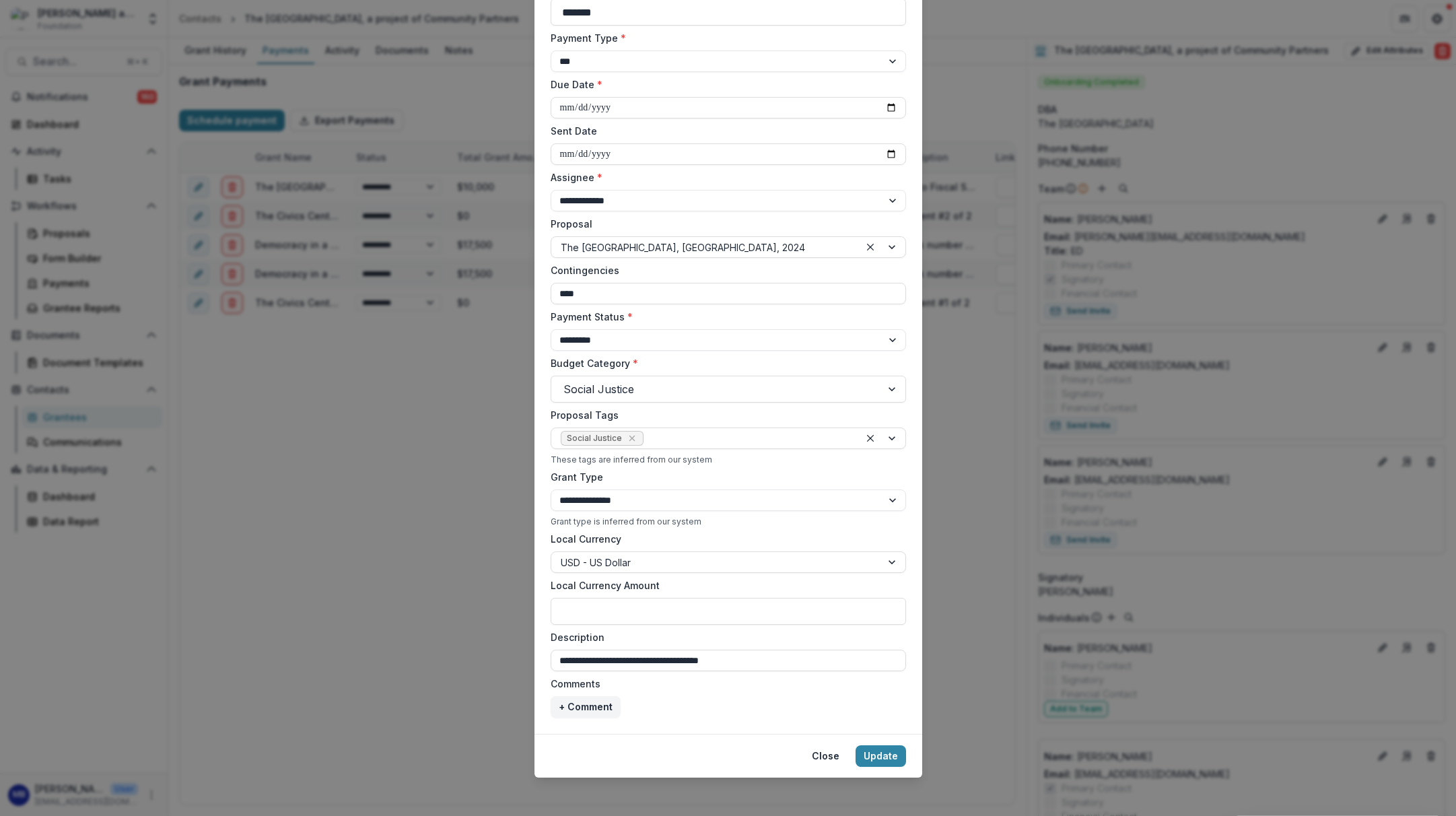
select select "****"
click at [819, 760] on button "Close" at bounding box center [825, 756] width 44 height 21
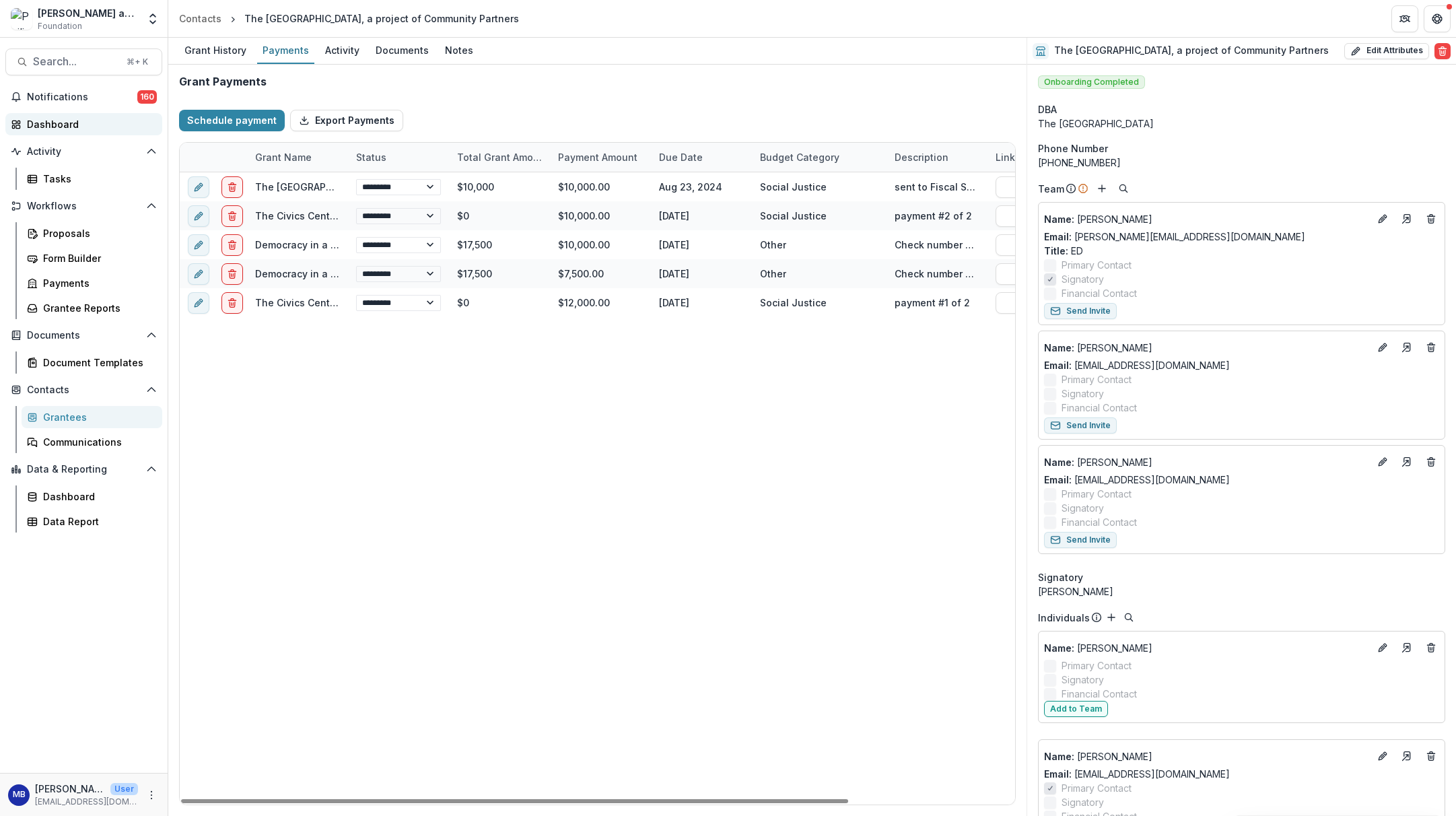
click at [46, 123] on div "Dashboard" at bounding box center [89, 124] width 125 height 14
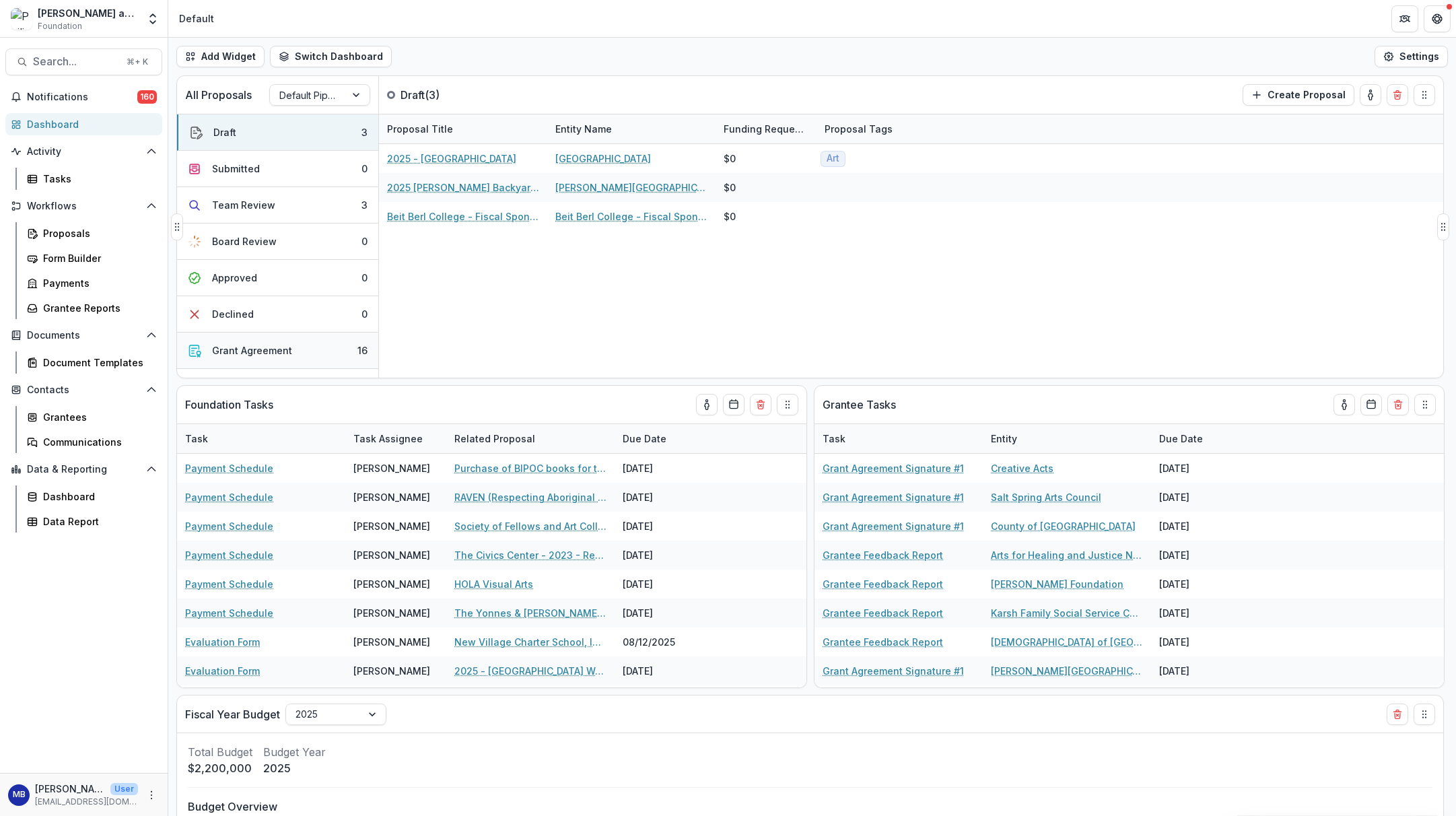
click at [239, 353] on div "Grant Agreement" at bounding box center [252, 351] width 80 height 14
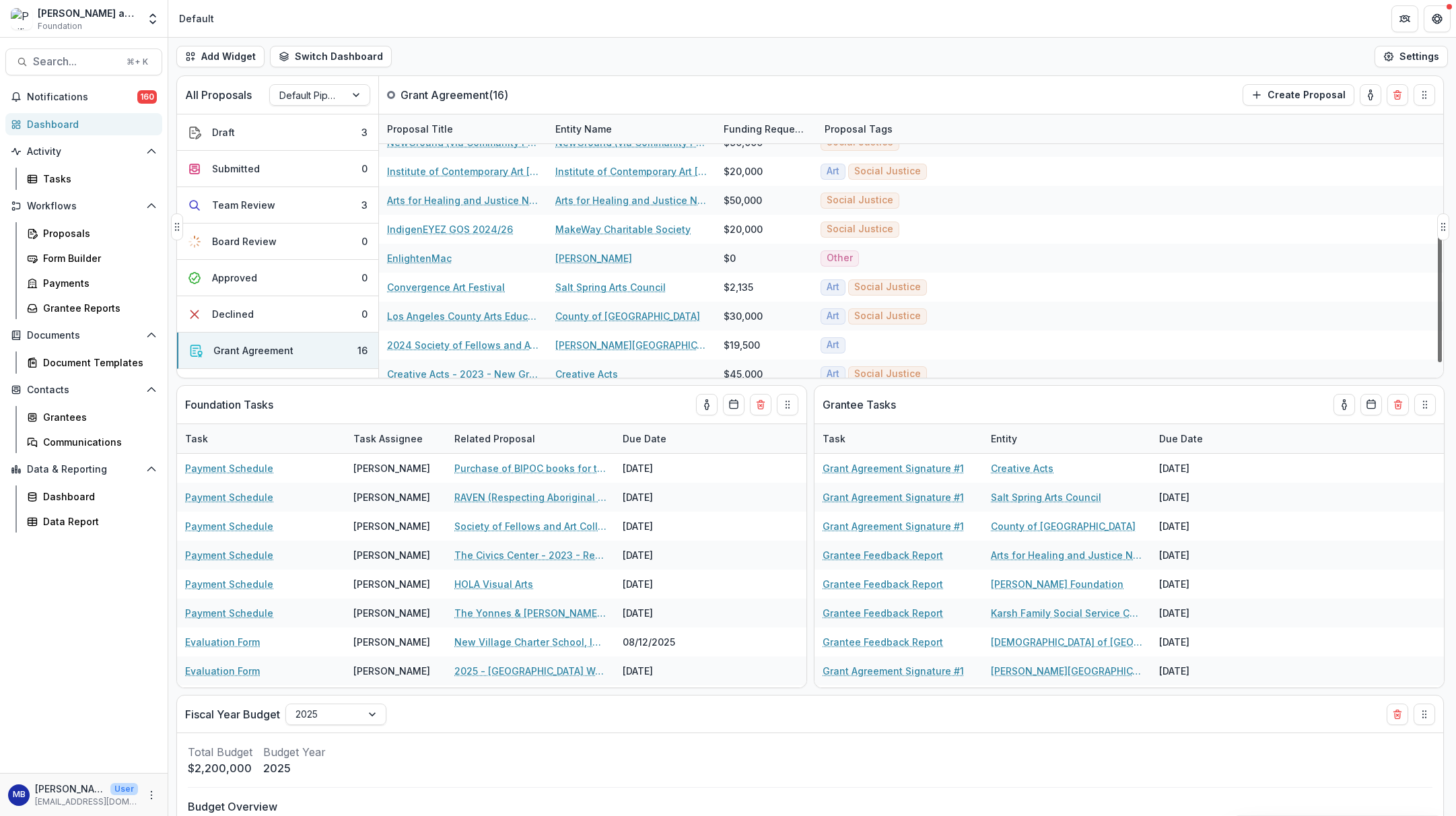
scroll to position [230, 0]
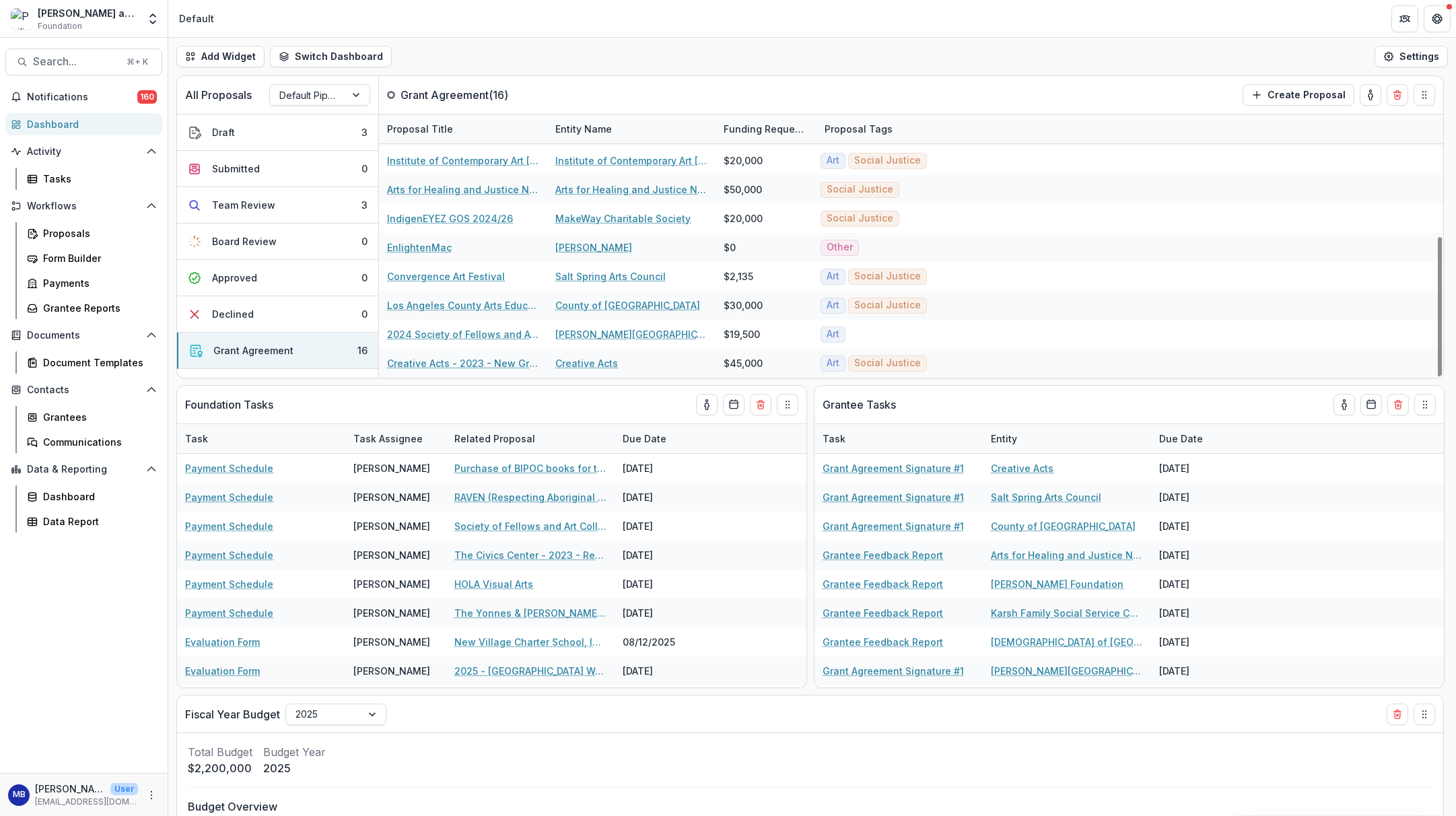
drag, startPoint x: 1439, startPoint y: 252, endPoint x: 1437, endPoint y: 384, distance: 132.0
click at [1199, 384] on div "All Proposals Default Pipeline Grant Agreement ( 16 ) Create Proposal Draft 3 S…" at bounding box center [812, 446] width 1288 height 741
click at [462, 308] on link "Los Angeles County Arts Education Collective, GOS, 2024" at bounding box center [463, 305] width 152 height 14
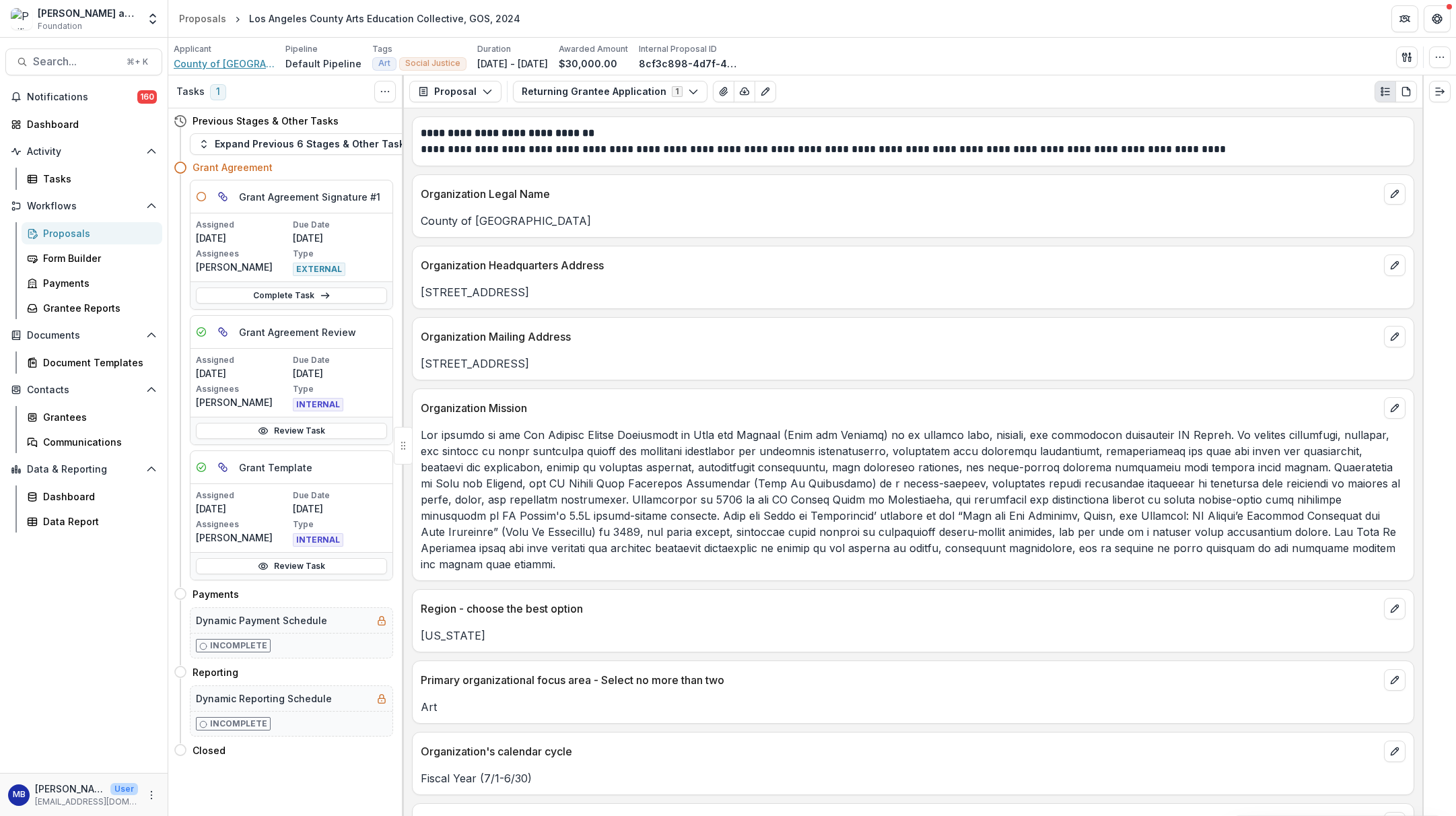
click at [226, 63] on span "County of [GEOGRAPHIC_DATA]" at bounding box center [224, 64] width 101 height 14
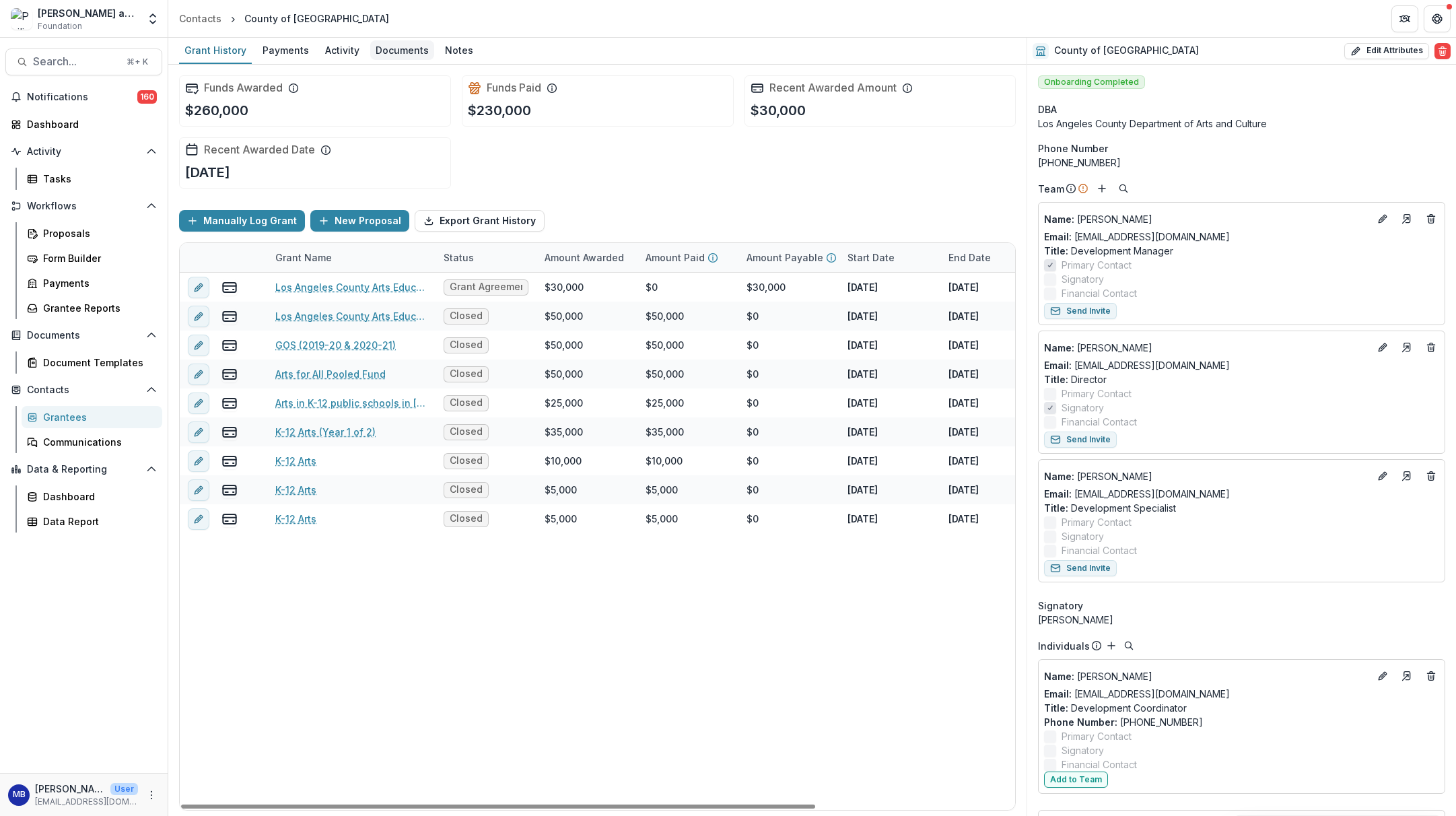
click at [392, 50] on div "Documents" at bounding box center [402, 50] width 64 height 19
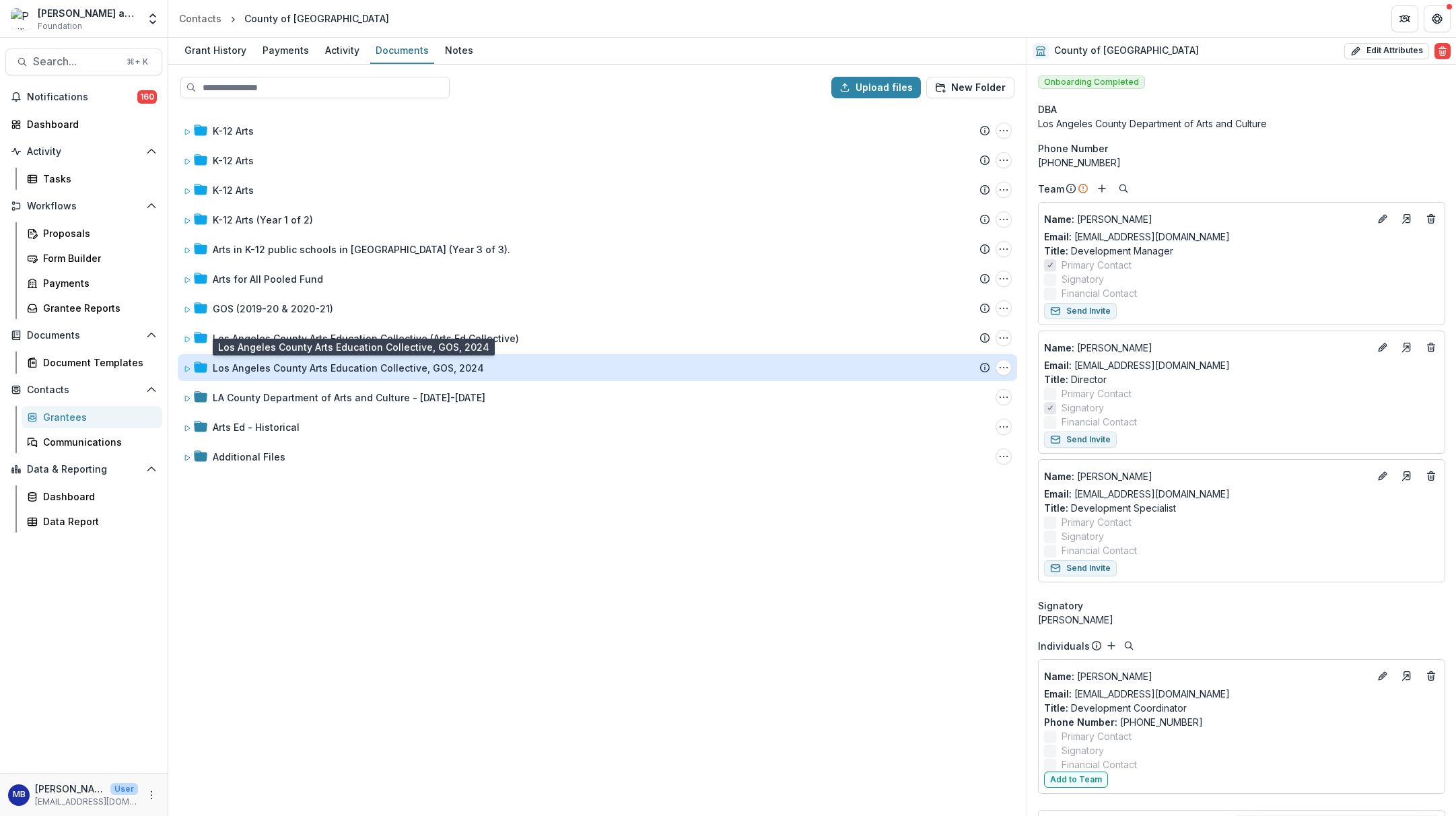
click at [288, 373] on div "Los Angeles County Arts Education Collective, GOS, 2024" at bounding box center [348, 368] width 271 height 14
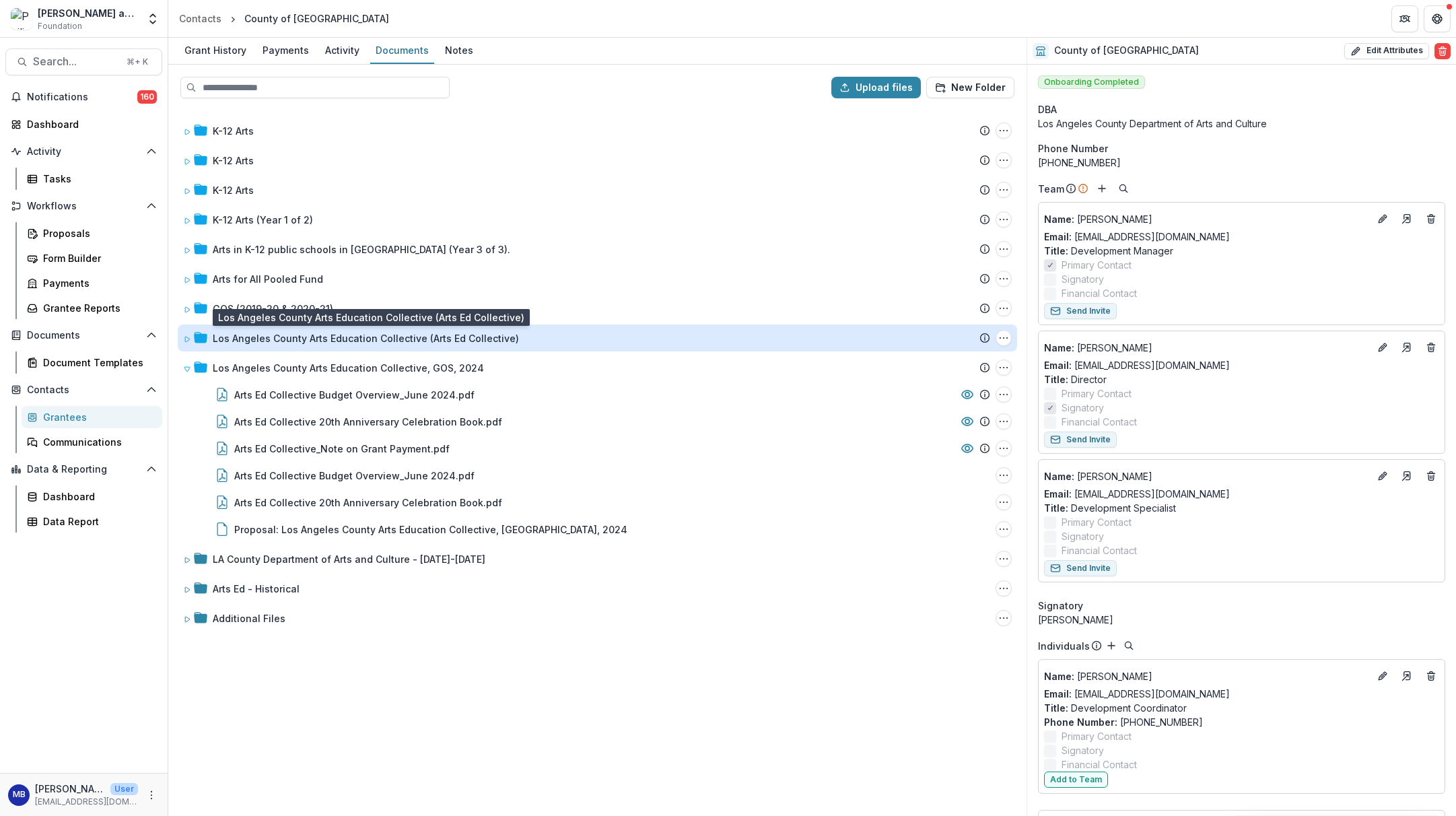
click at [287, 339] on div "Los Angeles County Arts Education Collective (Arts Ed Collective)" at bounding box center [366, 338] width 306 height 14
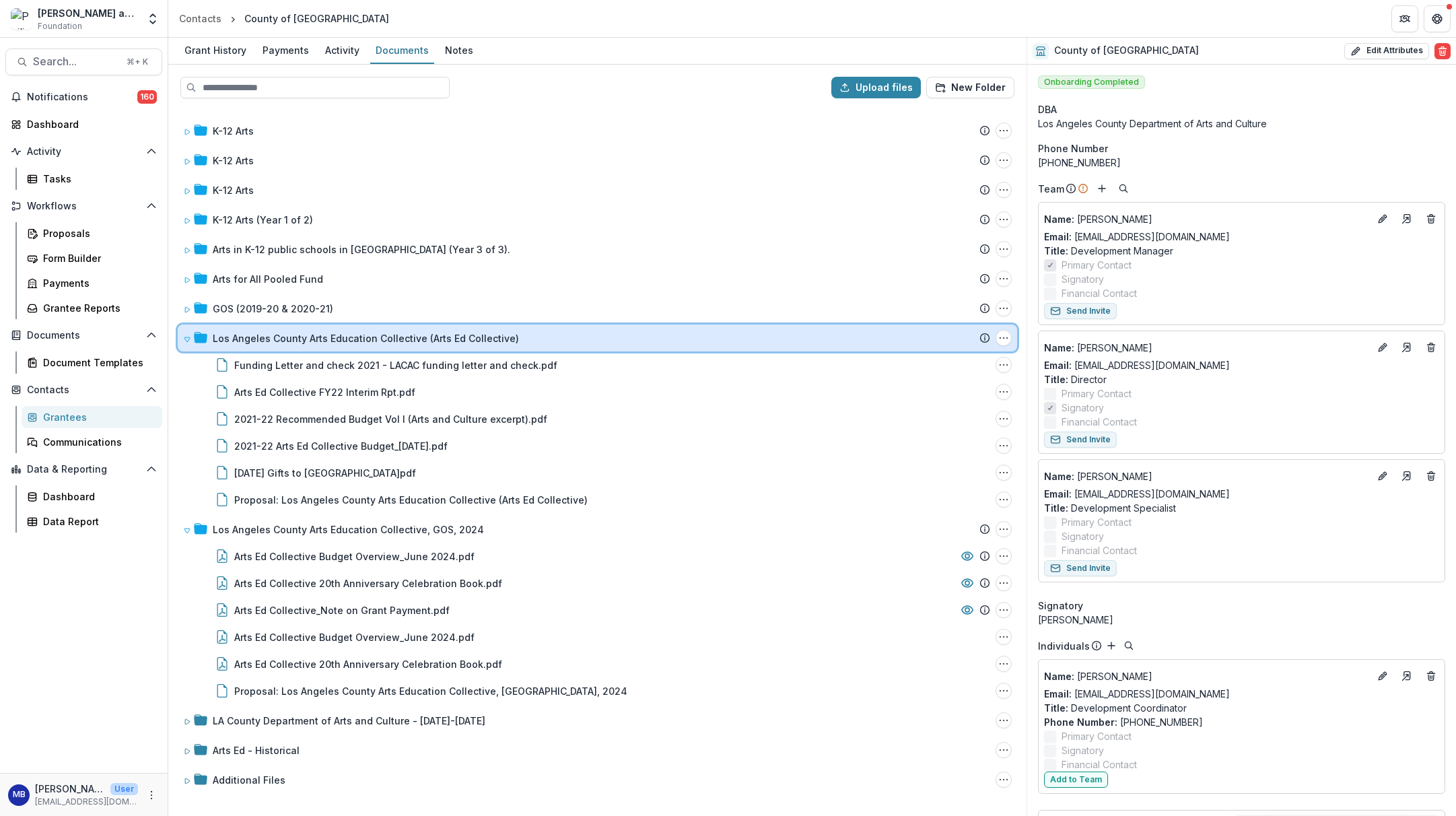
click at [183, 339] on icon at bounding box center [187, 339] width 8 height 8
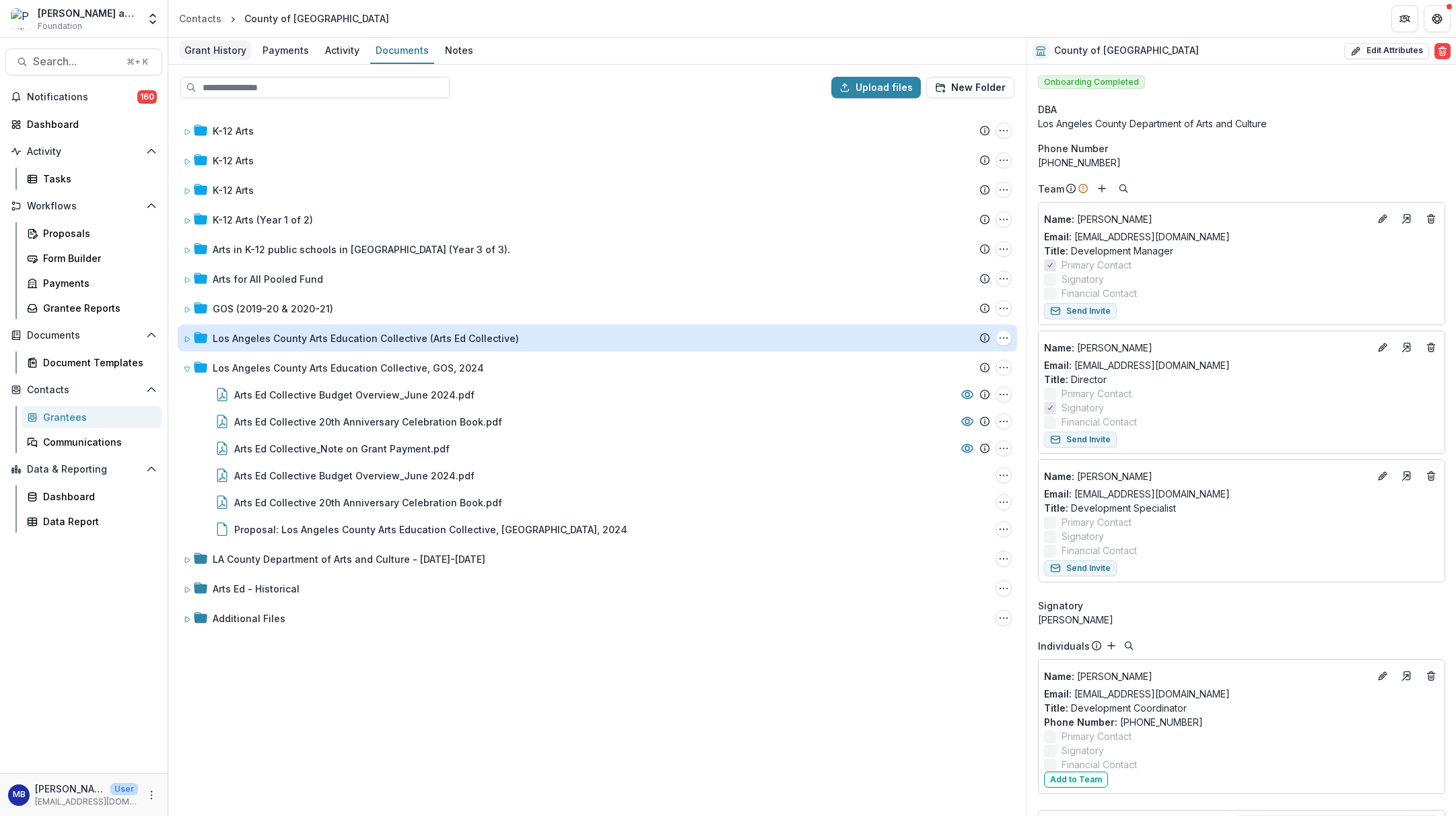
click at [219, 51] on div "Grant History" at bounding box center [215, 50] width 73 height 19
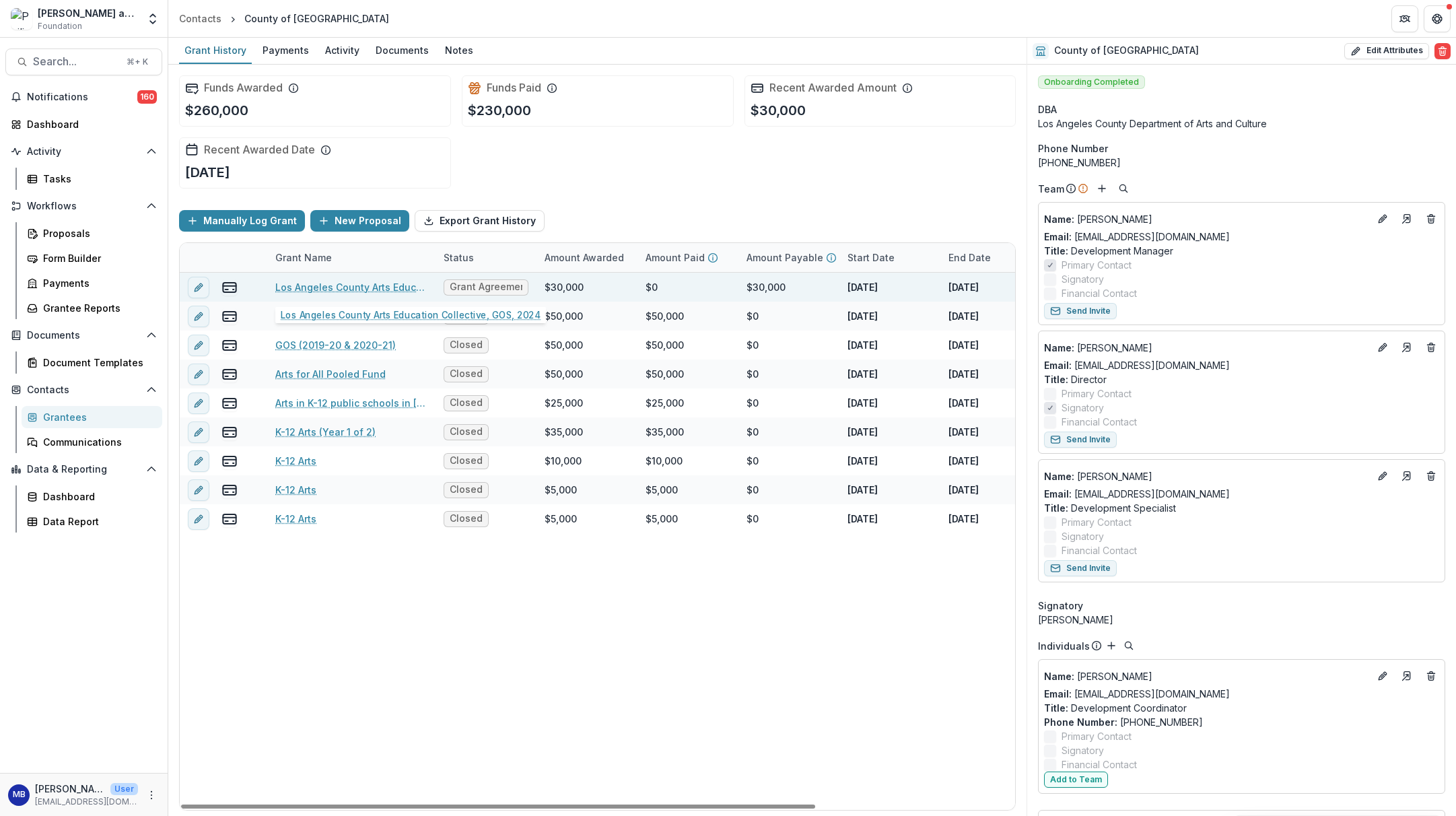
click at [311, 290] on link "Los Angeles County Arts Education Collective, GOS, 2024" at bounding box center [352, 287] width 152 height 14
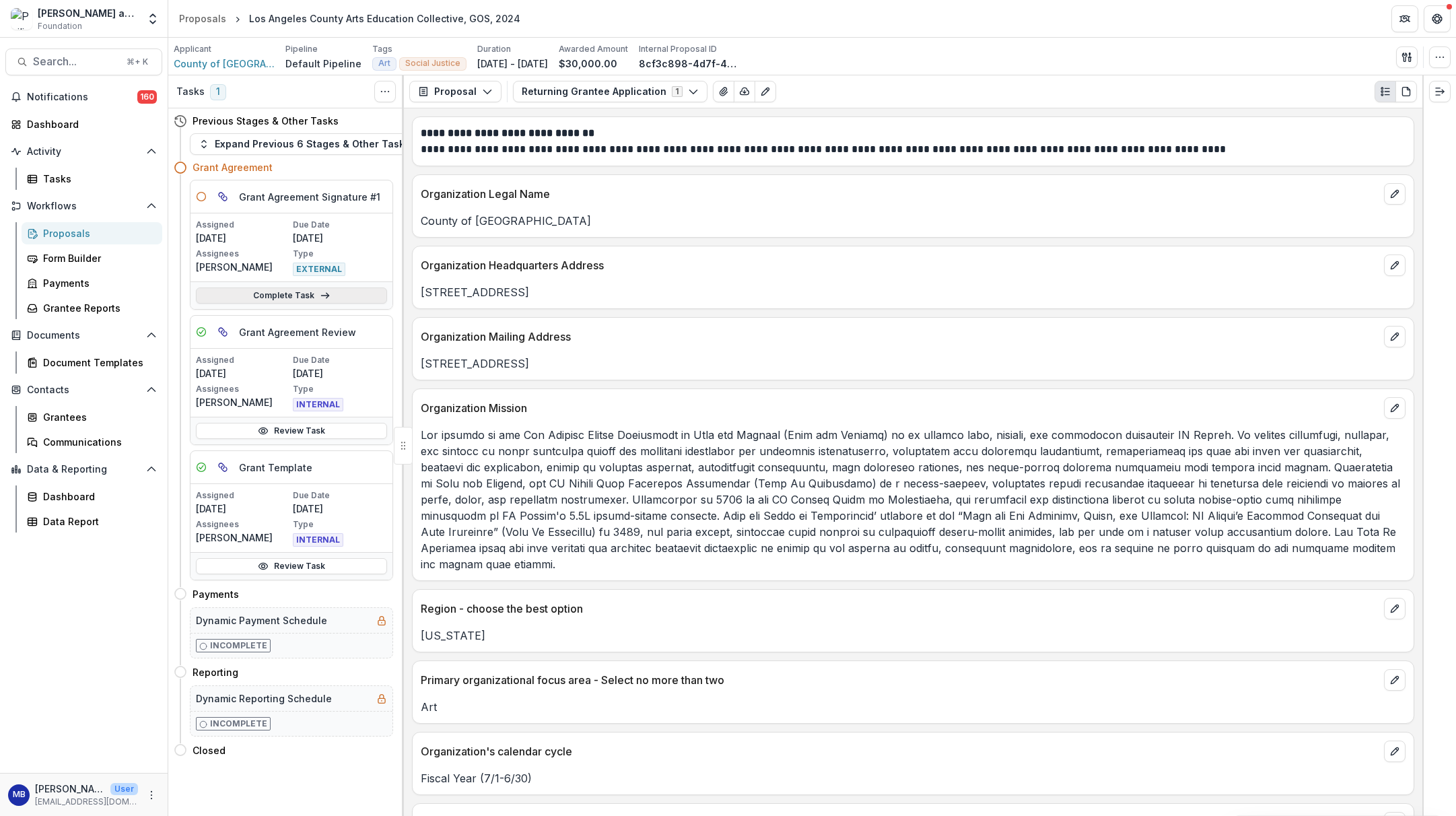
click at [289, 296] on link "Complete Task" at bounding box center [291, 295] width 191 height 16
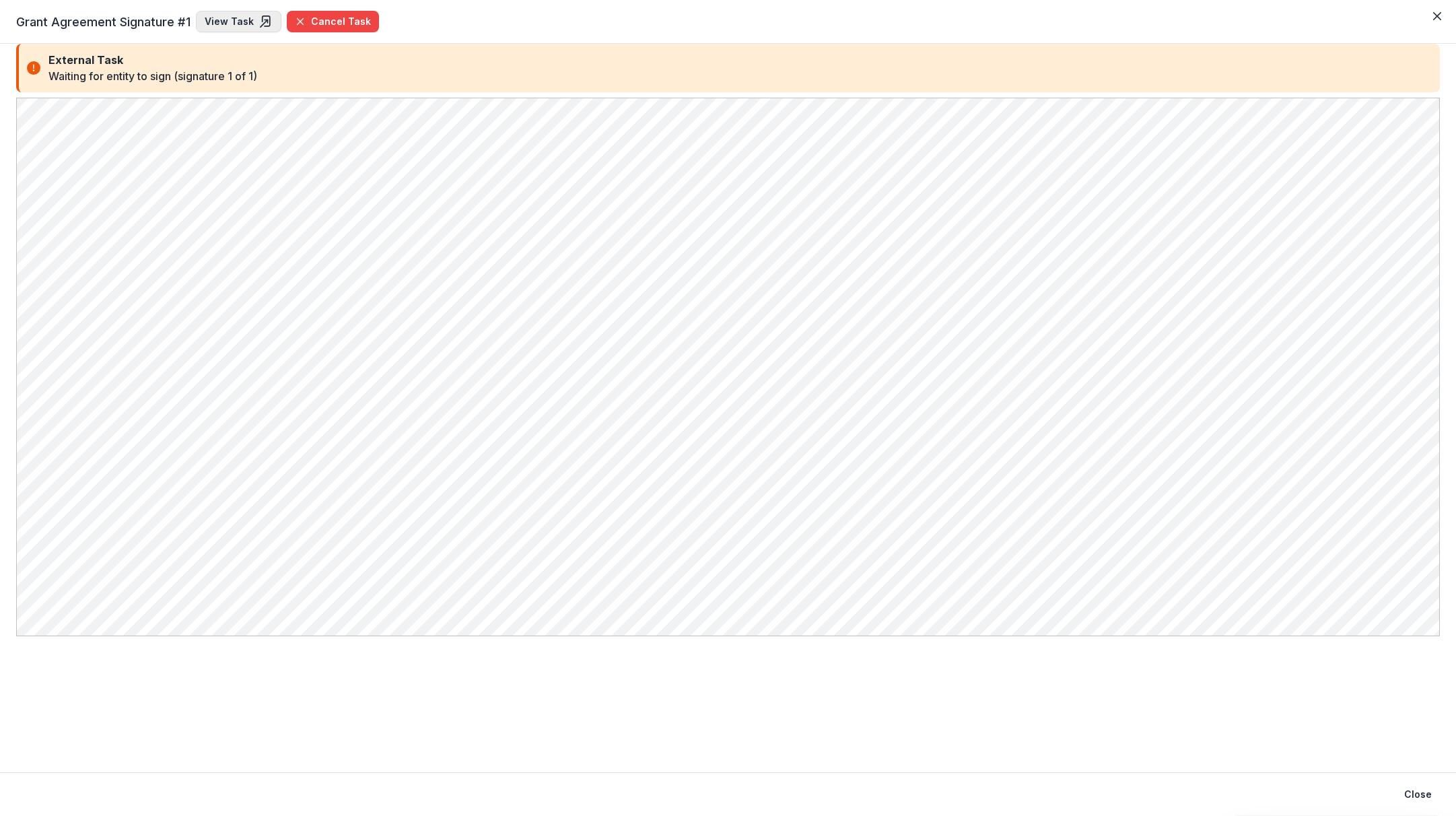
click at [219, 17] on link "View Task" at bounding box center [238, 21] width 85 height 21
select select "********"
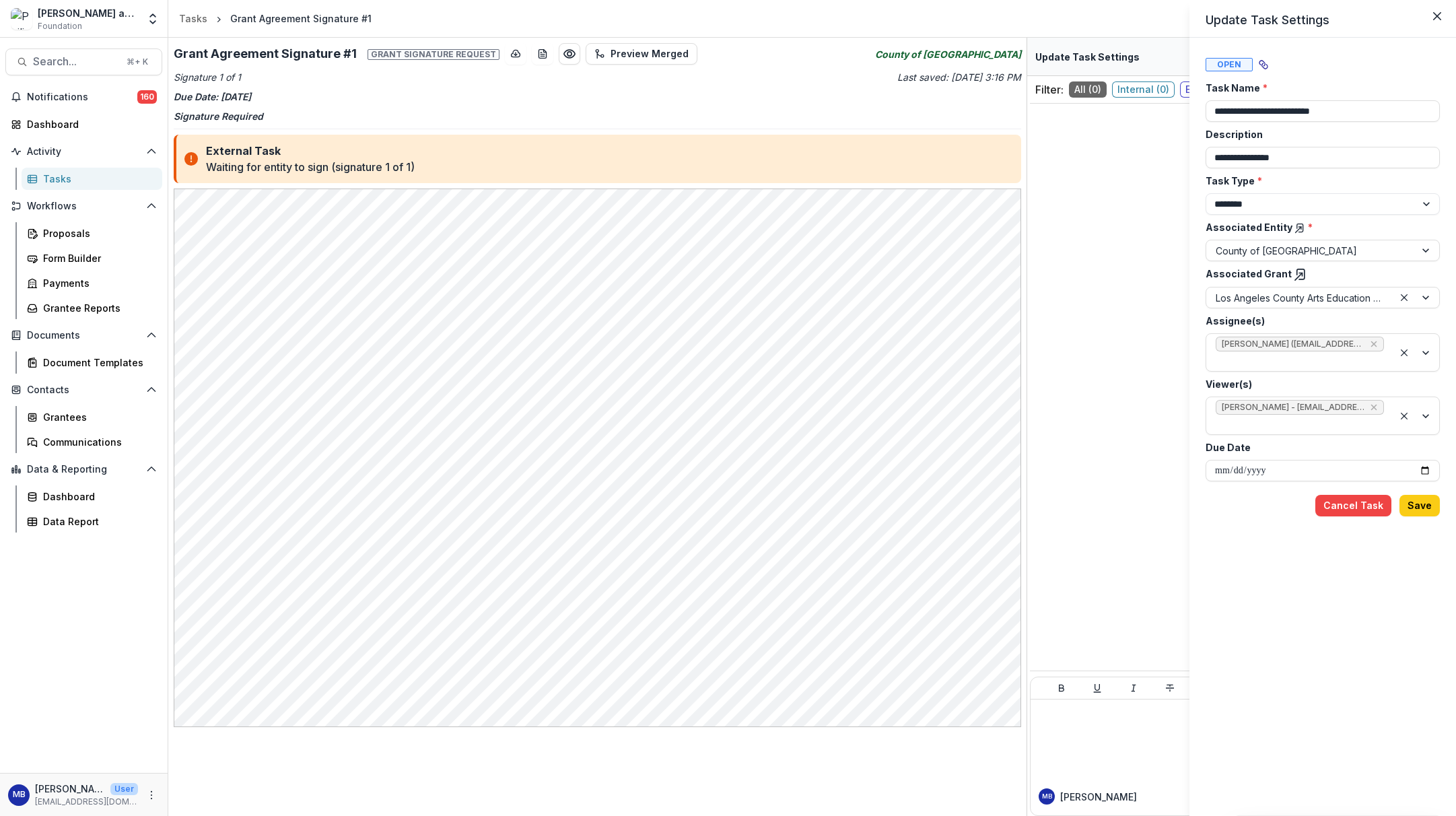
drag, startPoint x: 1015, startPoint y: 358, endPoint x: 1015, endPoint y: 389, distance: 31.0
click at [1015, 389] on div "**********" at bounding box center [728, 408] width 1456 height 816
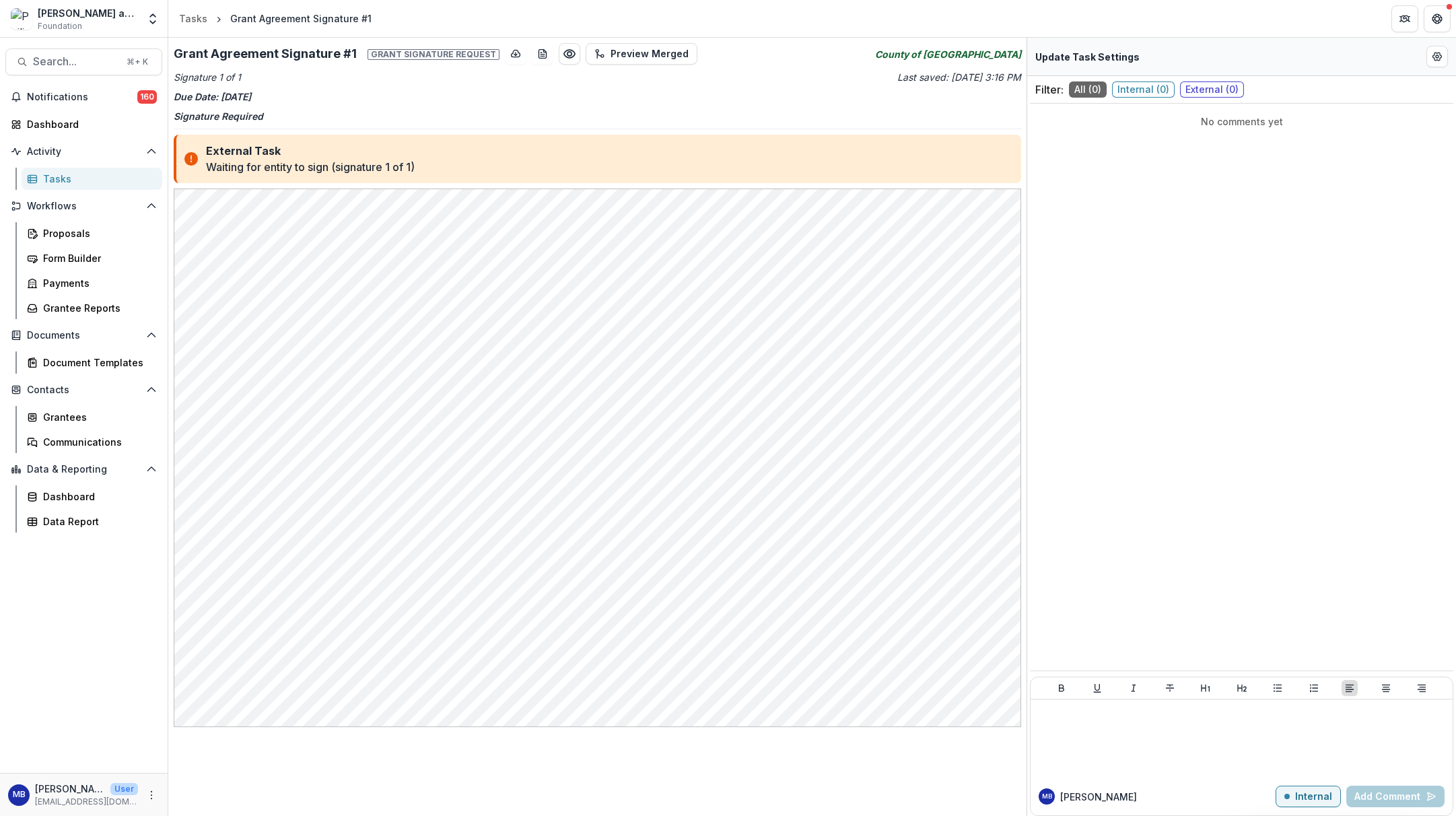
click at [1199, 493] on div "No comments yet" at bounding box center [1242, 407] width 424 height 595
click at [1199, 506] on div "No comments yet" at bounding box center [1242, 407] width 424 height 595
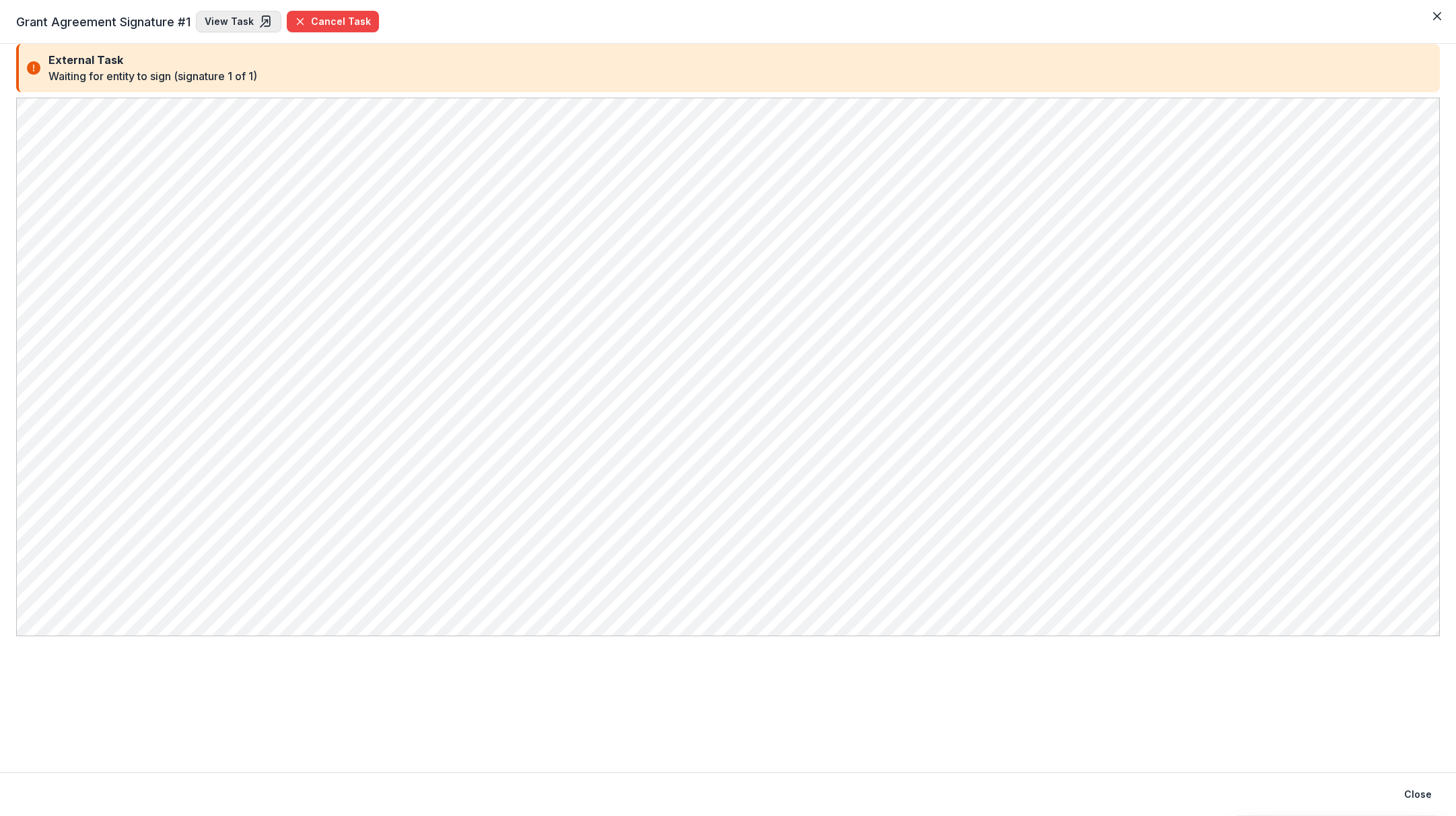
click at [219, 20] on link "View Task" at bounding box center [238, 21] width 85 height 21
select select "********"
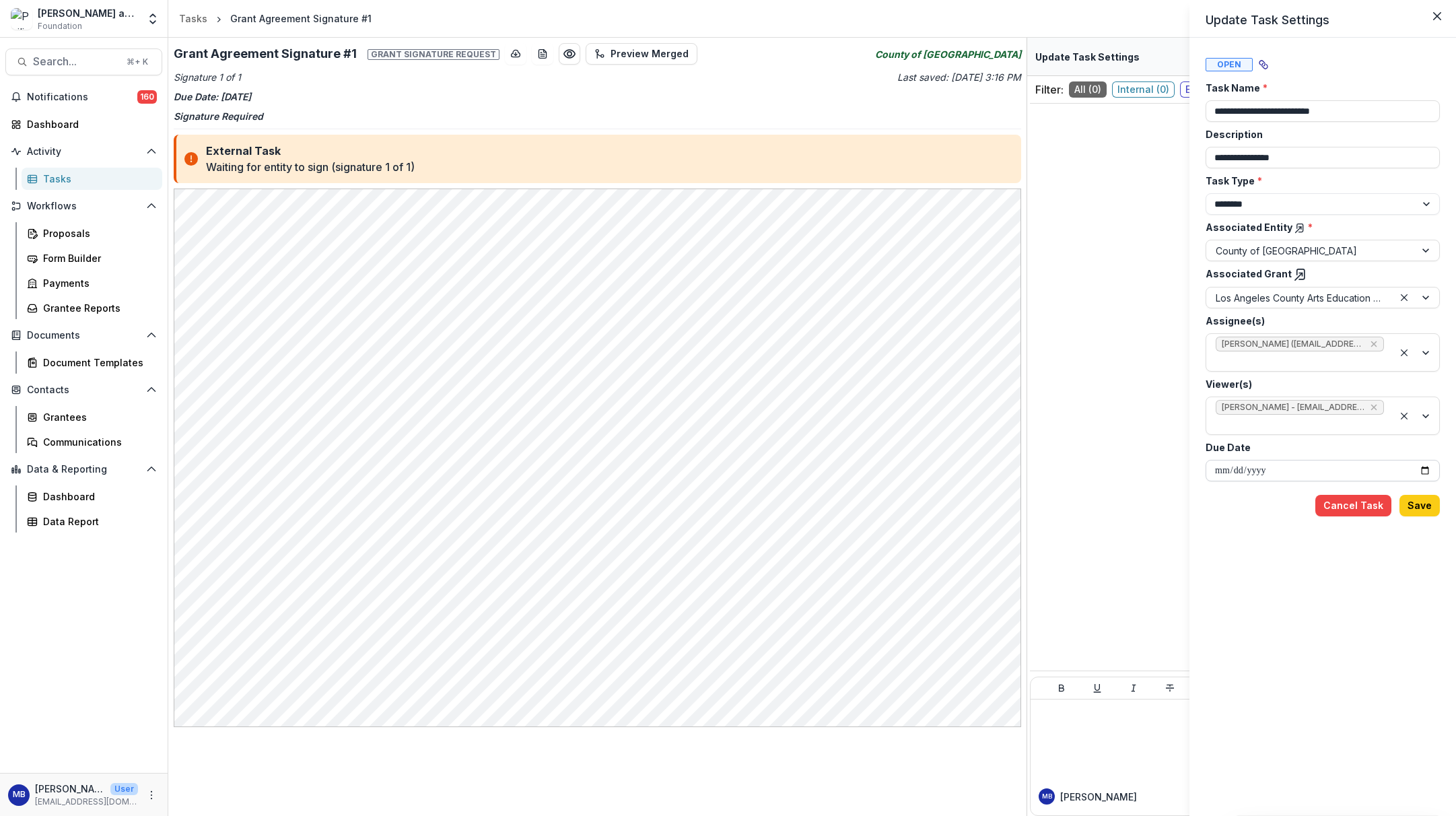
click at [1199, 469] on input "**********" at bounding box center [1322, 470] width 234 height 21
type input "**********"
click at [1199, 508] on button "Save" at bounding box center [1420, 506] width 40 height 21
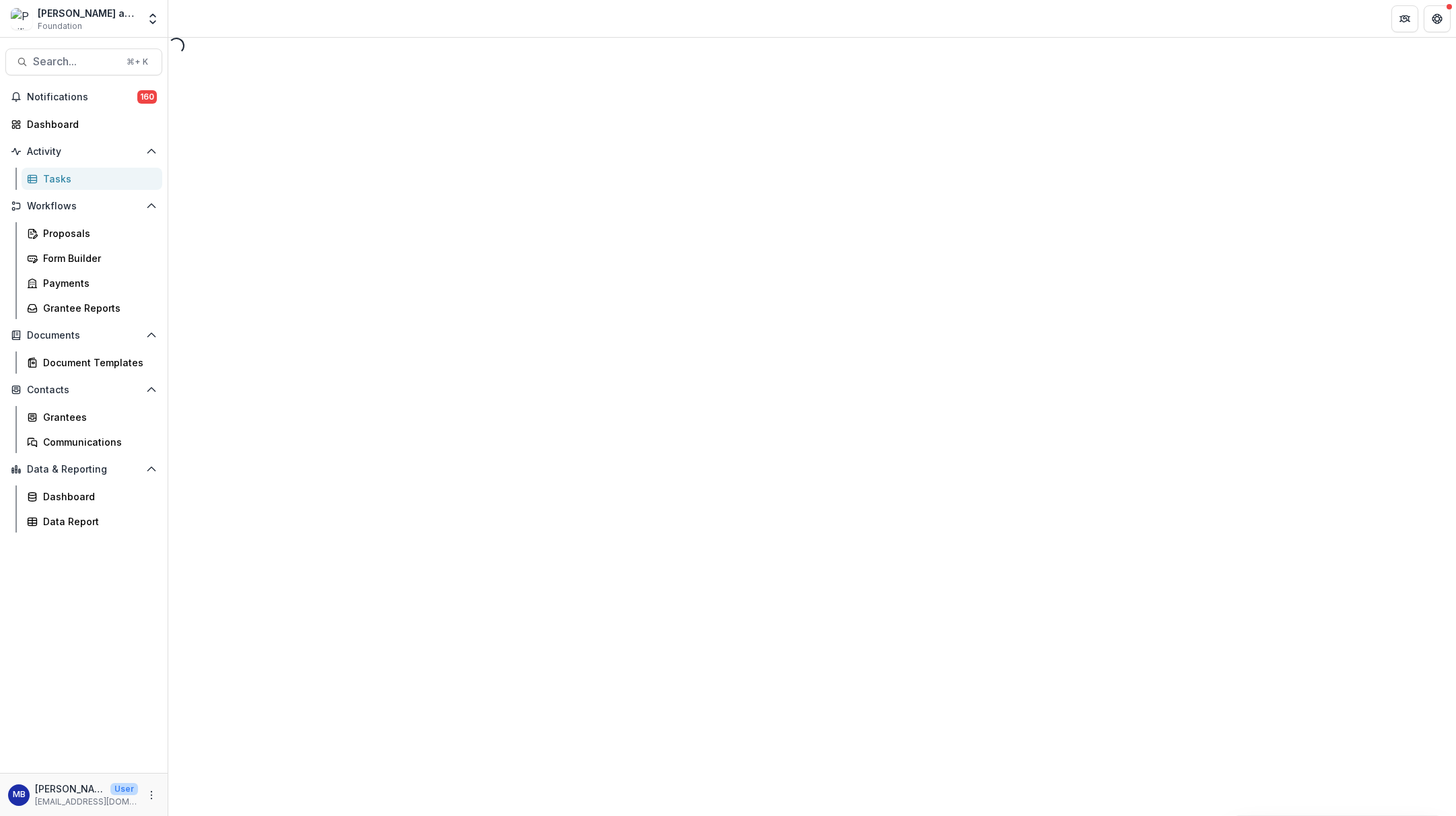
select select "********"
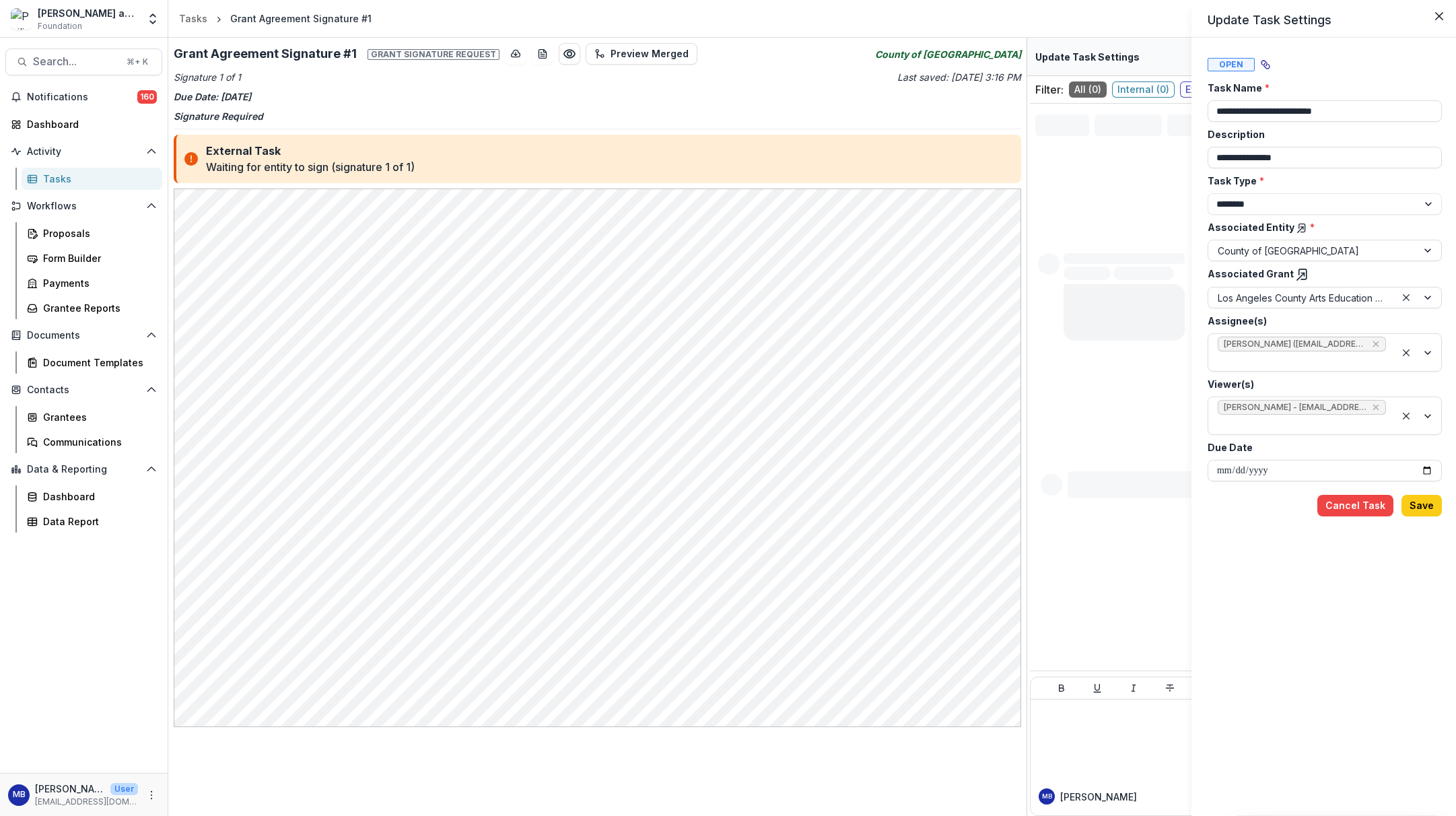
type input "**********"
click at [46, 126] on div "**********" at bounding box center [728, 408] width 1456 height 816
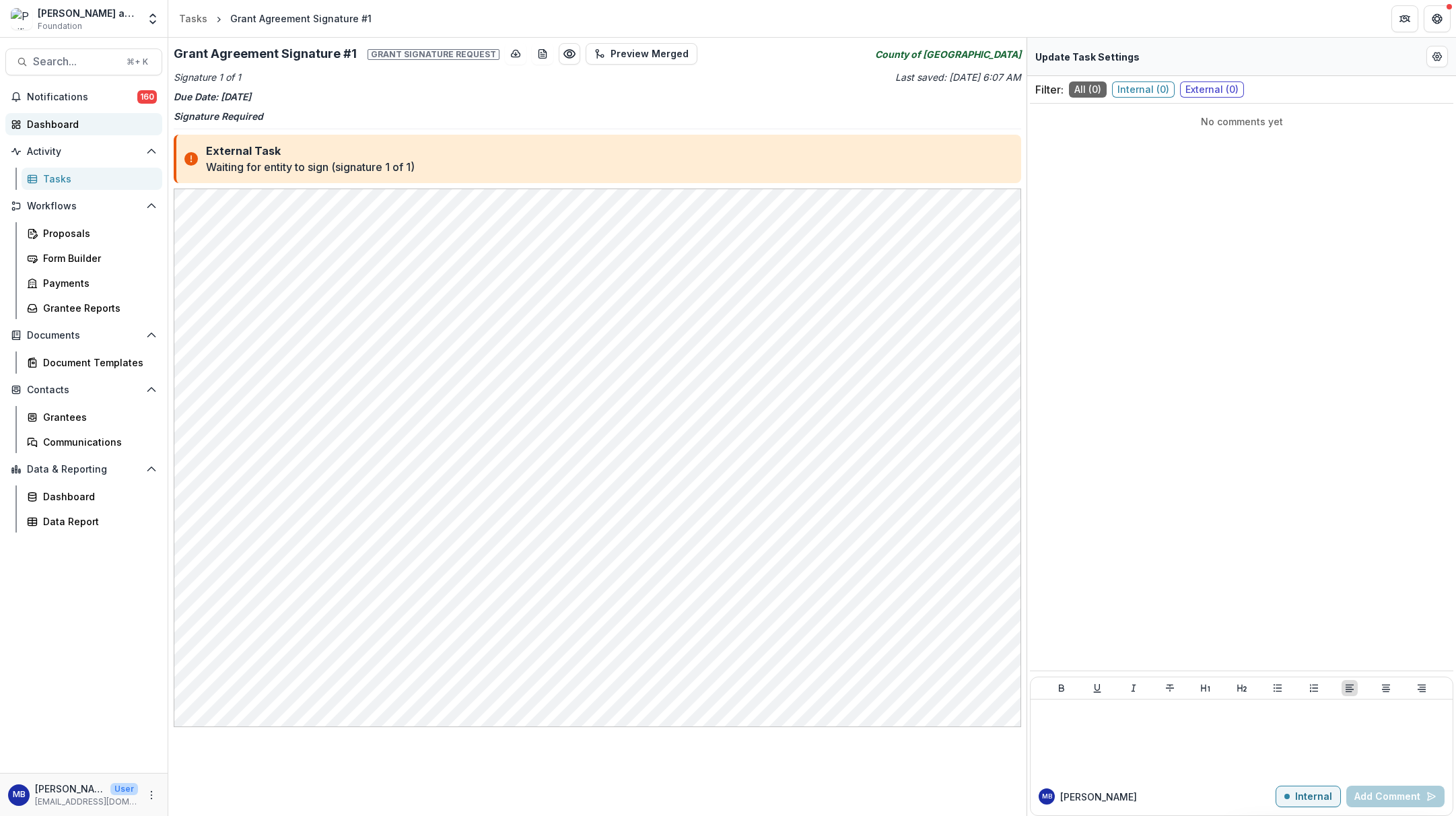
click at [43, 125] on div "Dashboard" at bounding box center [89, 124] width 125 height 14
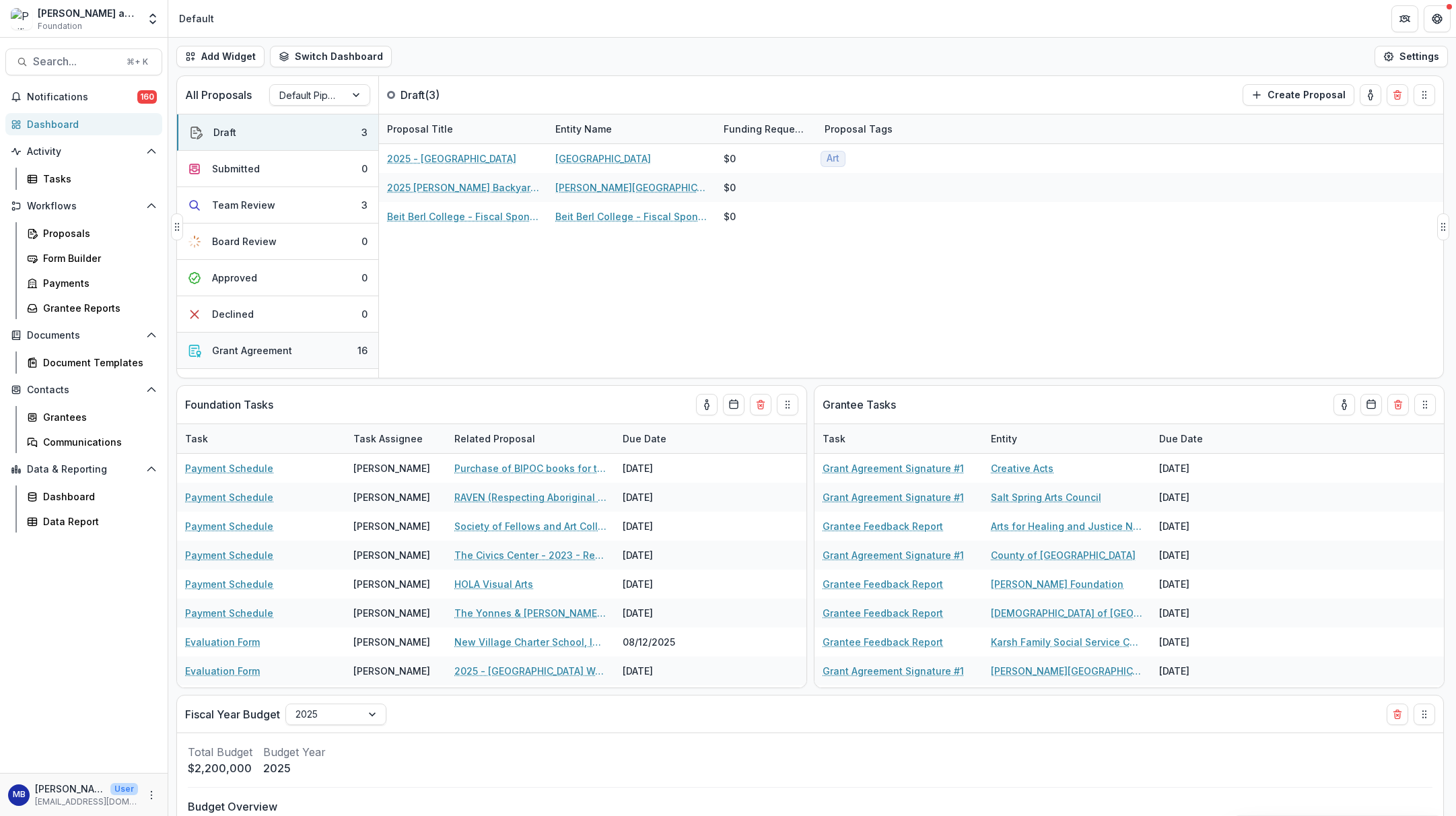
click at [248, 350] on div "Grant Agreement" at bounding box center [252, 351] width 80 height 14
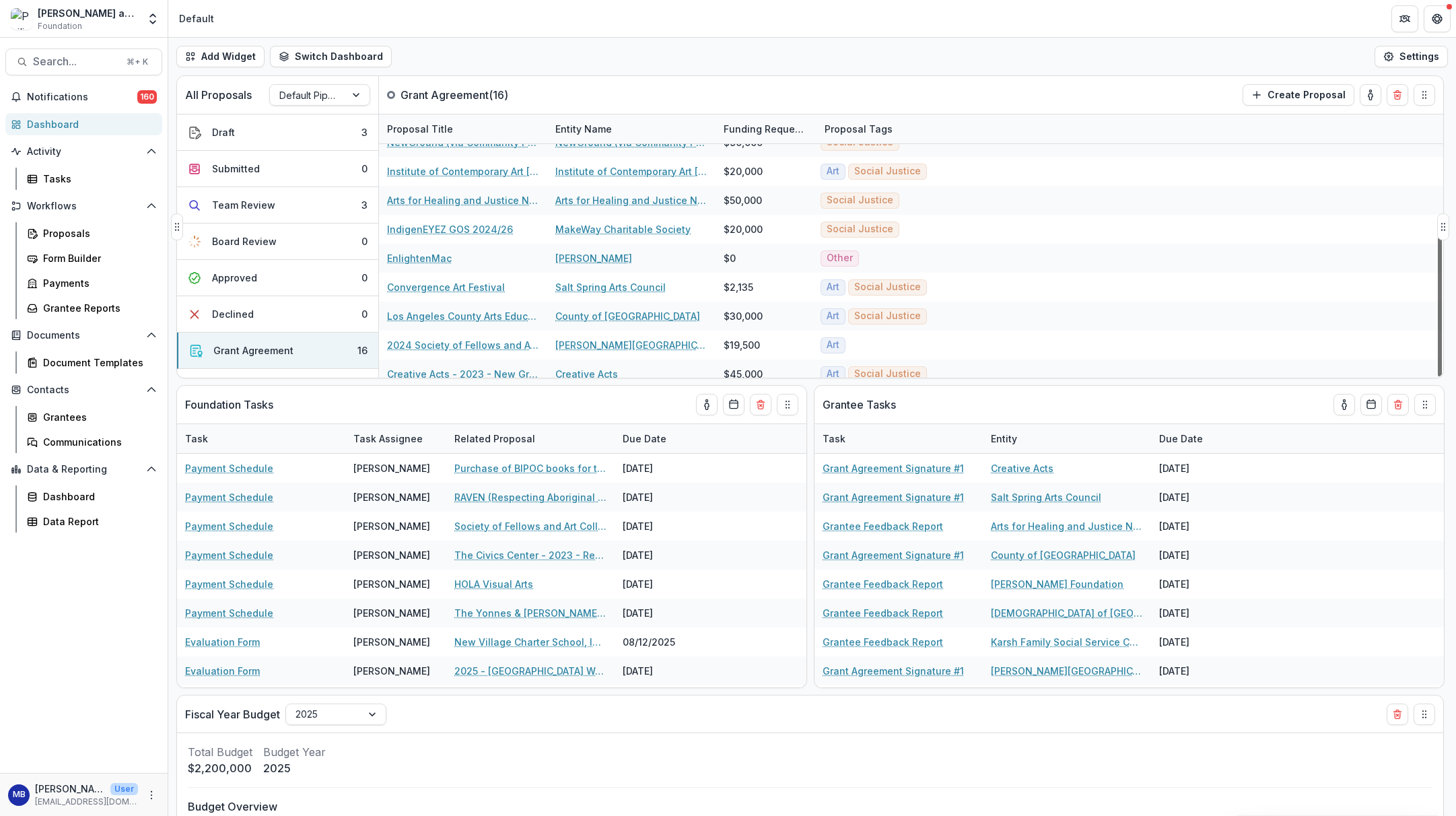
scroll to position [230, 0]
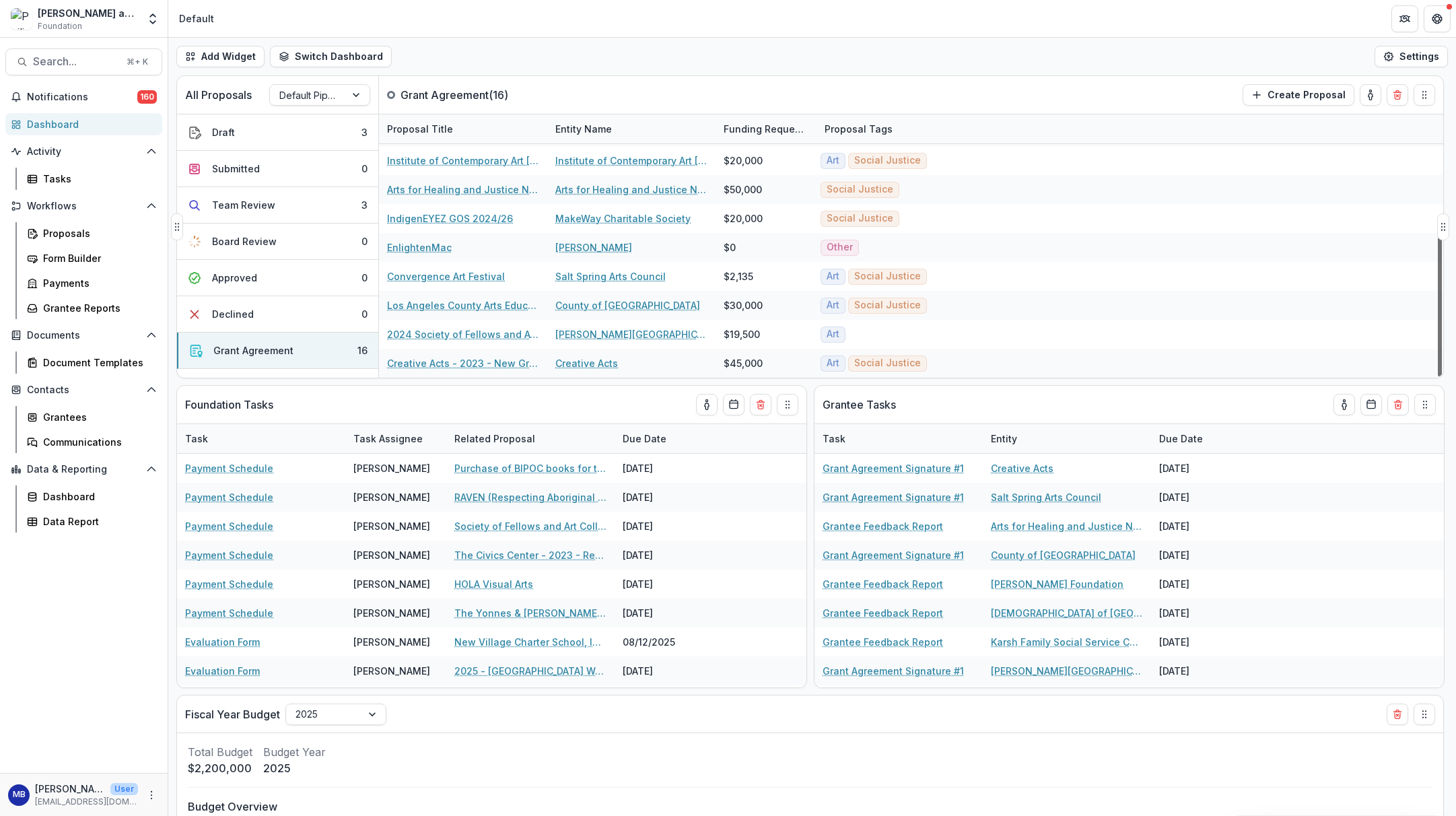
drag, startPoint x: 1439, startPoint y: 253, endPoint x: 1439, endPoint y: 380, distance: 127.0
click at [1199, 380] on div "All Proposals Default Pipeline Grant Agreement ( 16 ) Create Proposal Draft 3 S…" at bounding box center [812, 446] width 1288 height 741
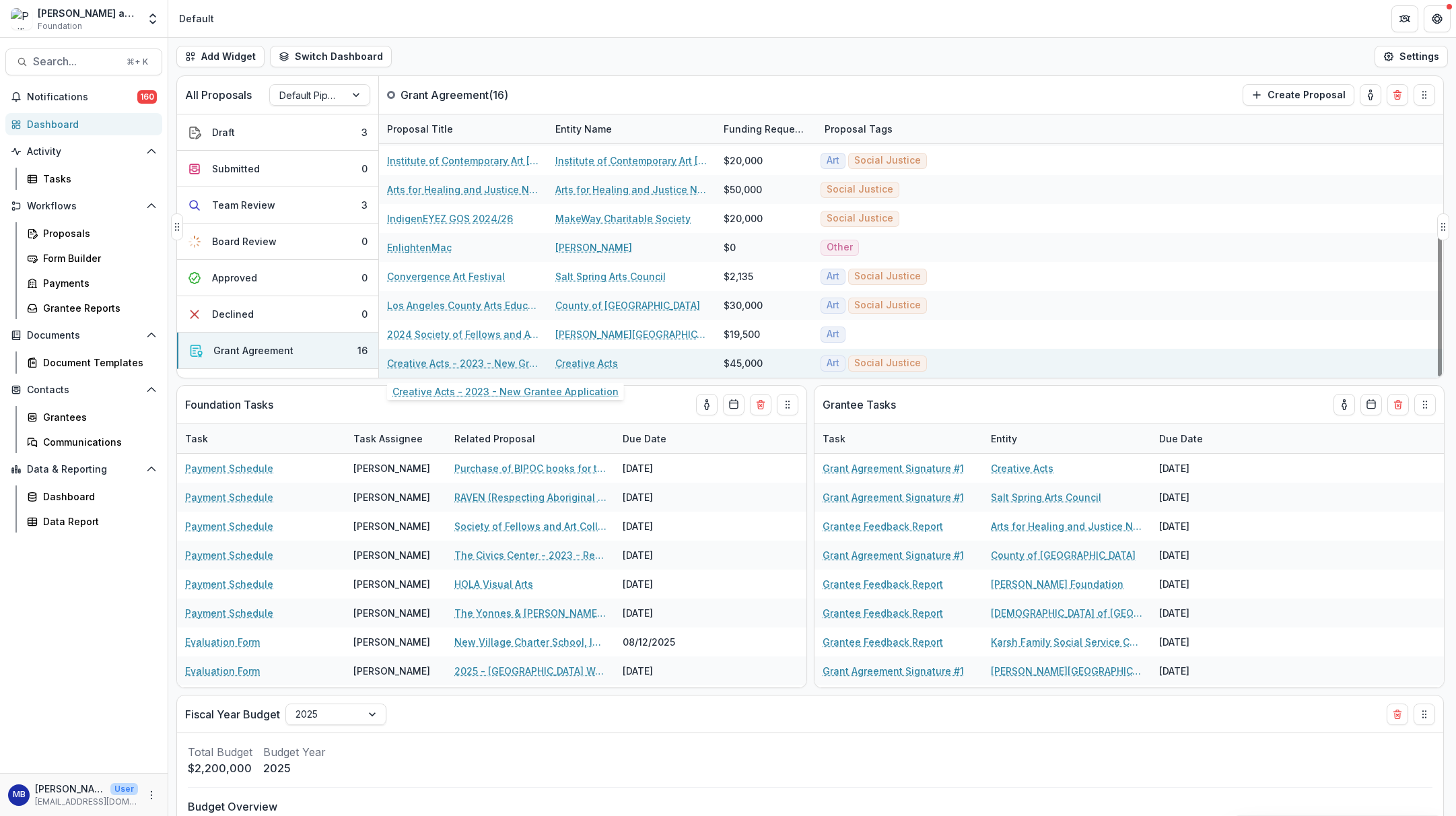
click at [446, 365] on link "Creative Acts - 2023 - New Grantee Application" at bounding box center [463, 363] width 152 height 14
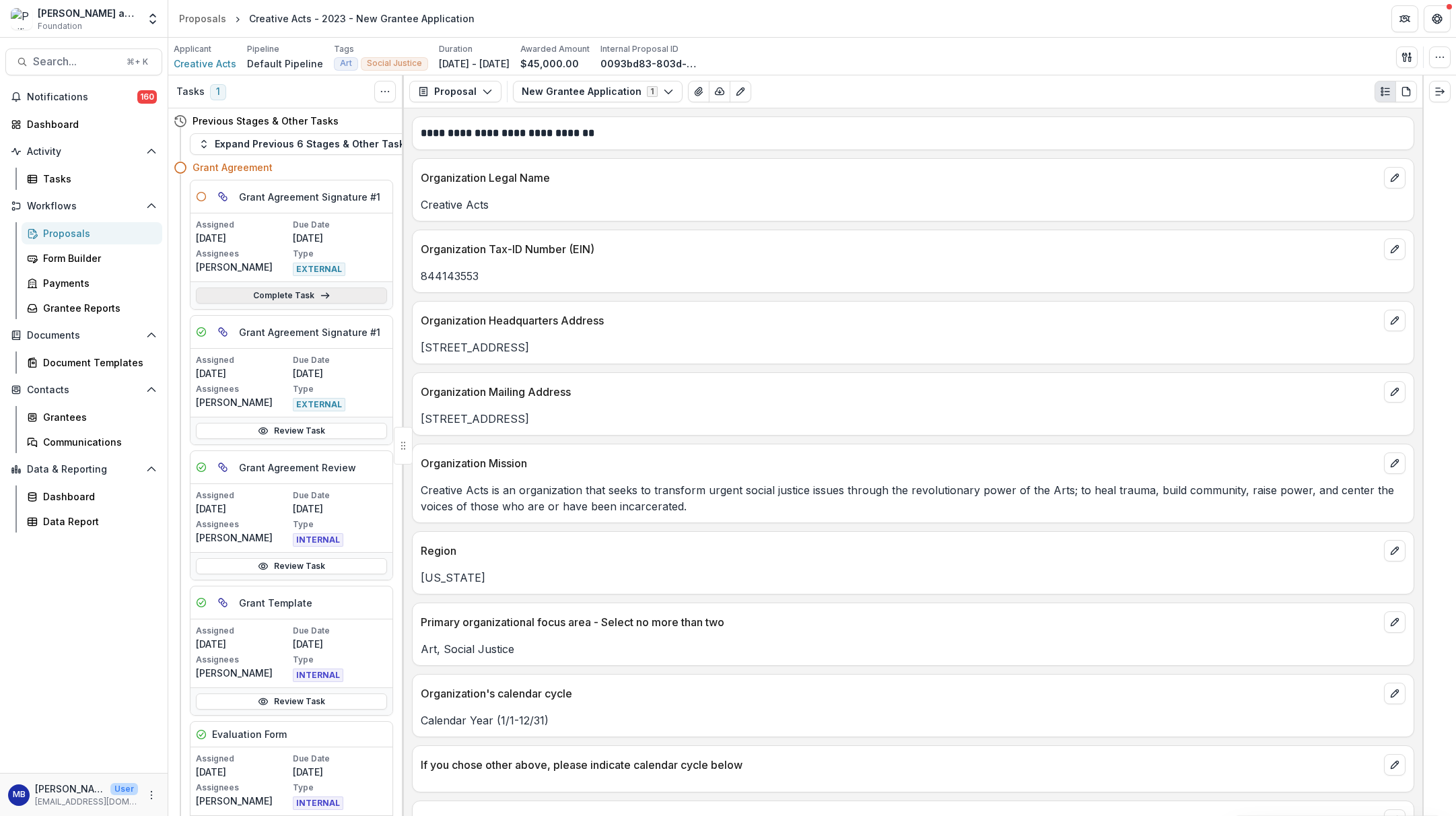
click at [267, 295] on link "Complete Task" at bounding box center [291, 295] width 191 height 16
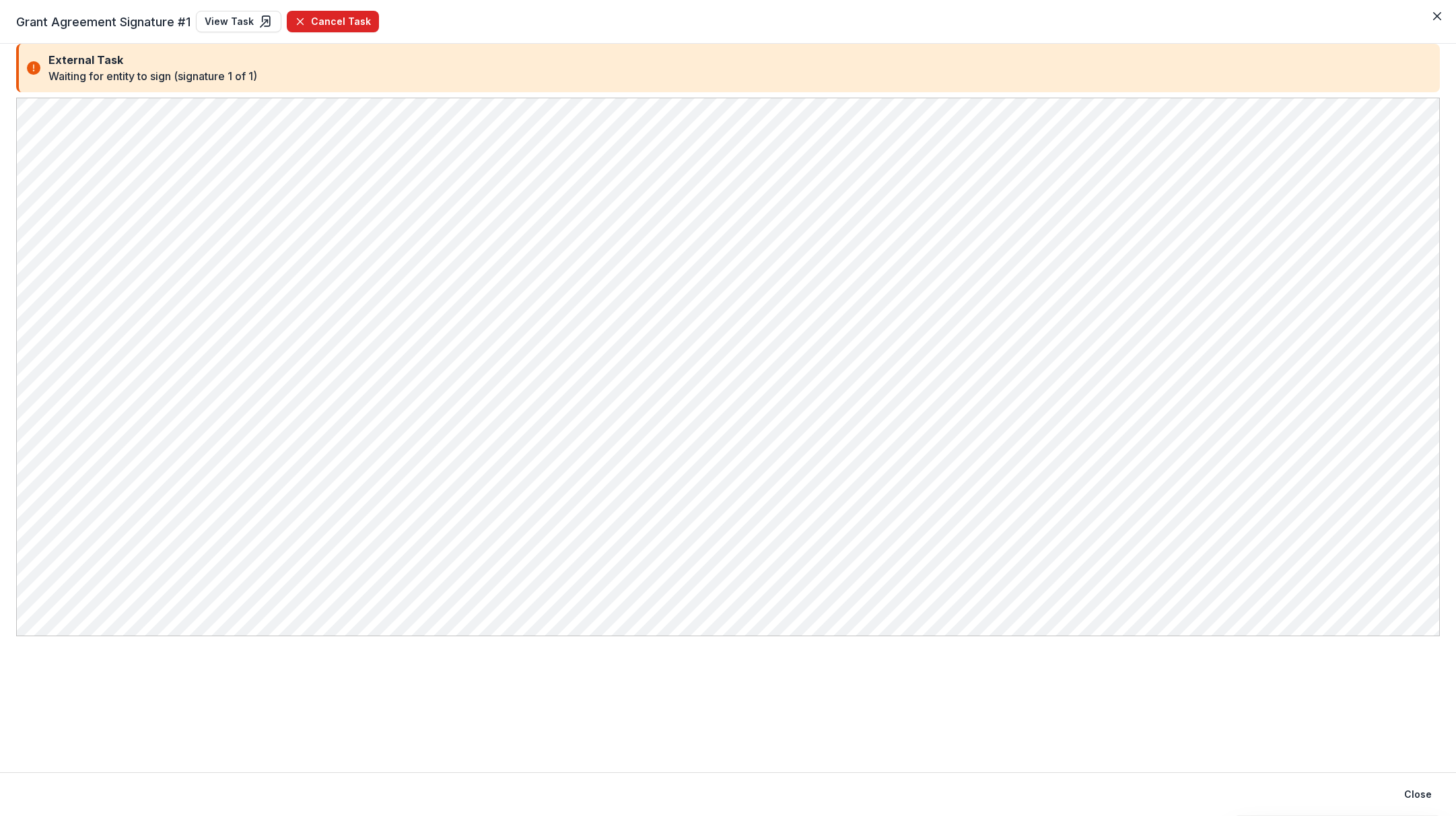
click at [328, 19] on button "Cancel Task" at bounding box center [332, 21] width 92 height 21
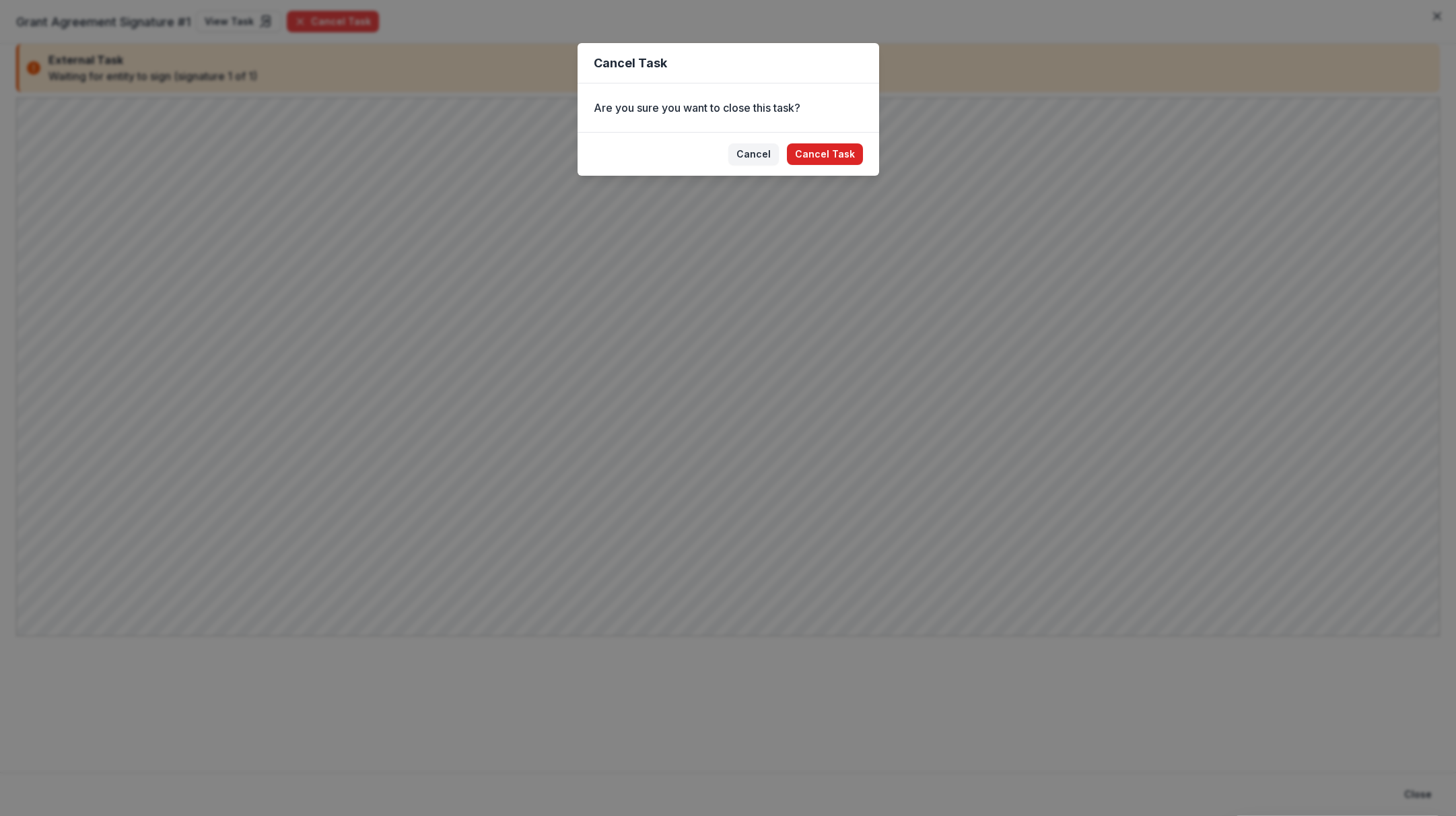
click at [811, 149] on button "Cancel Task" at bounding box center [825, 154] width 76 height 21
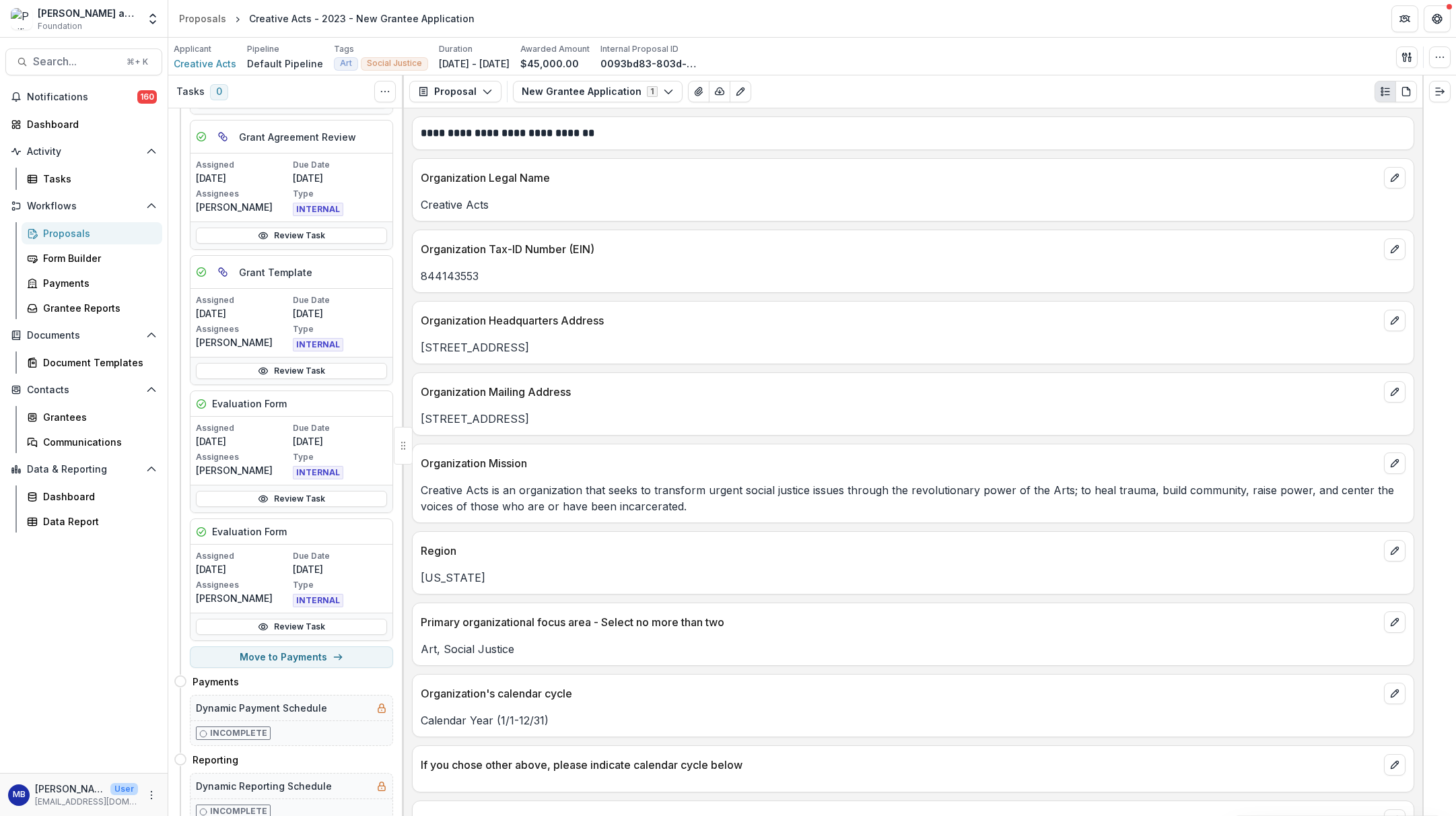
scroll to position [240, 0]
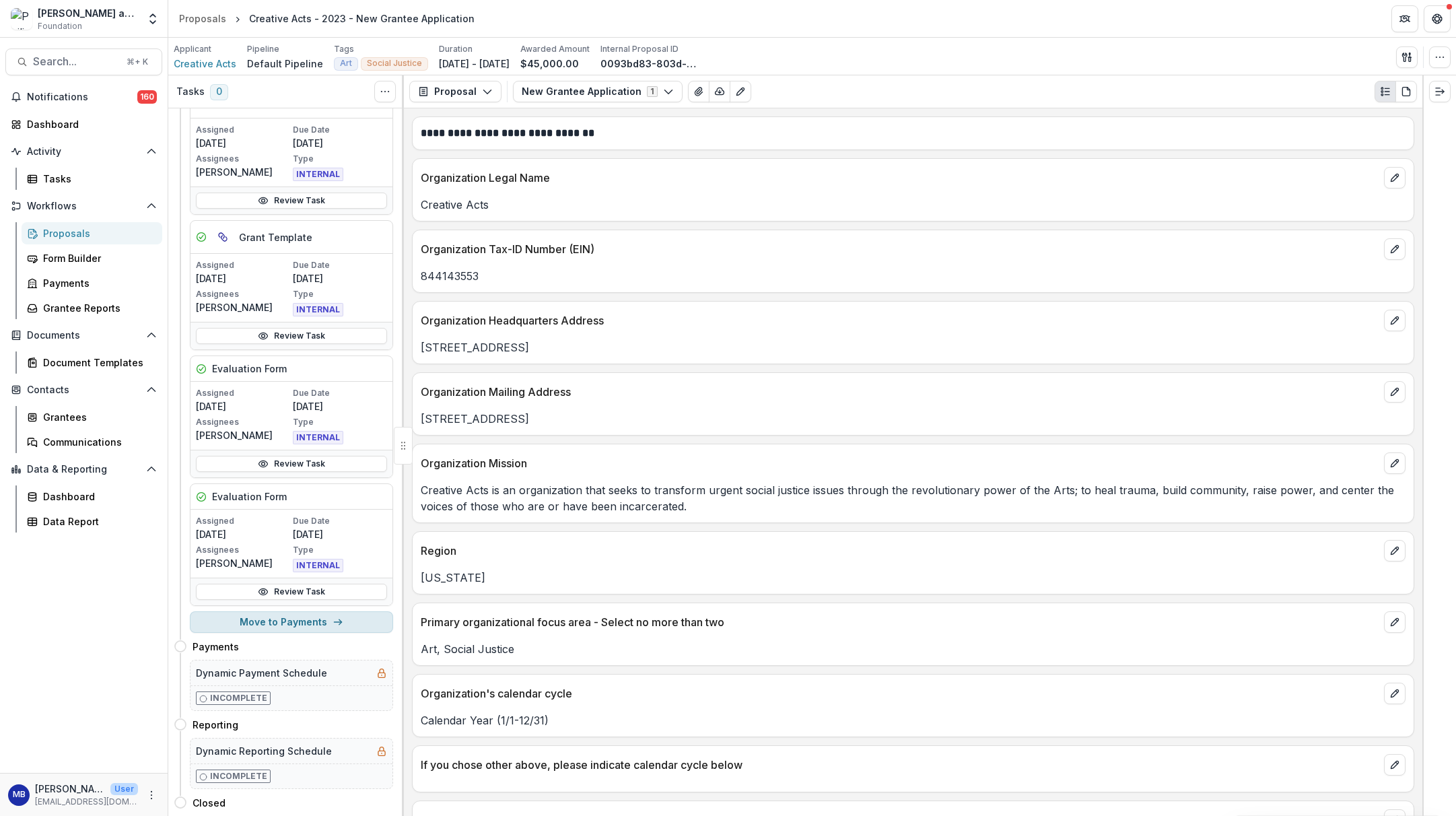
click at [277, 612] on button "Move to Payments" at bounding box center [291, 622] width 204 height 21
select select "********"
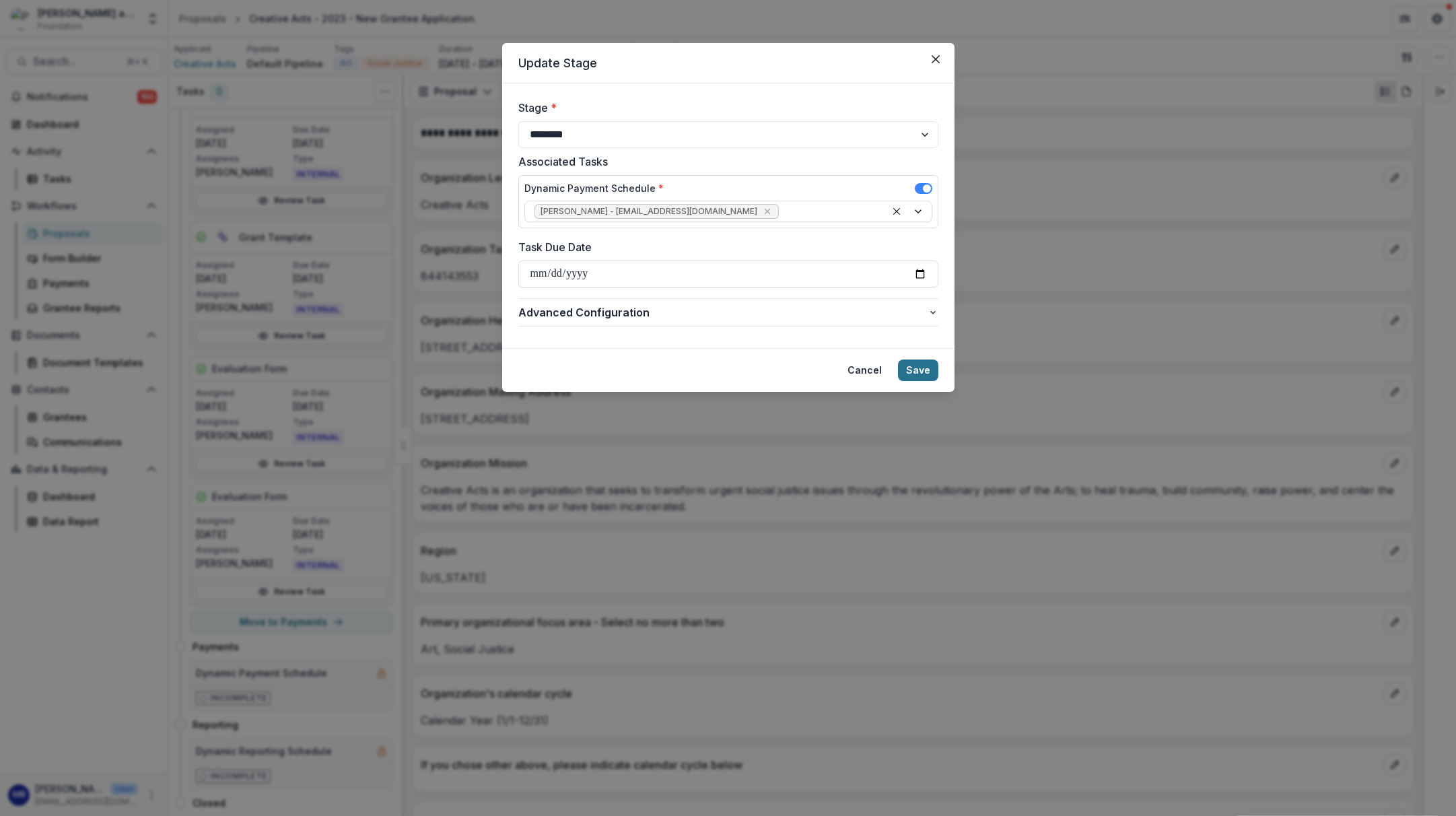
click at [911, 371] on button "Save" at bounding box center [918, 370] width 40 height 21
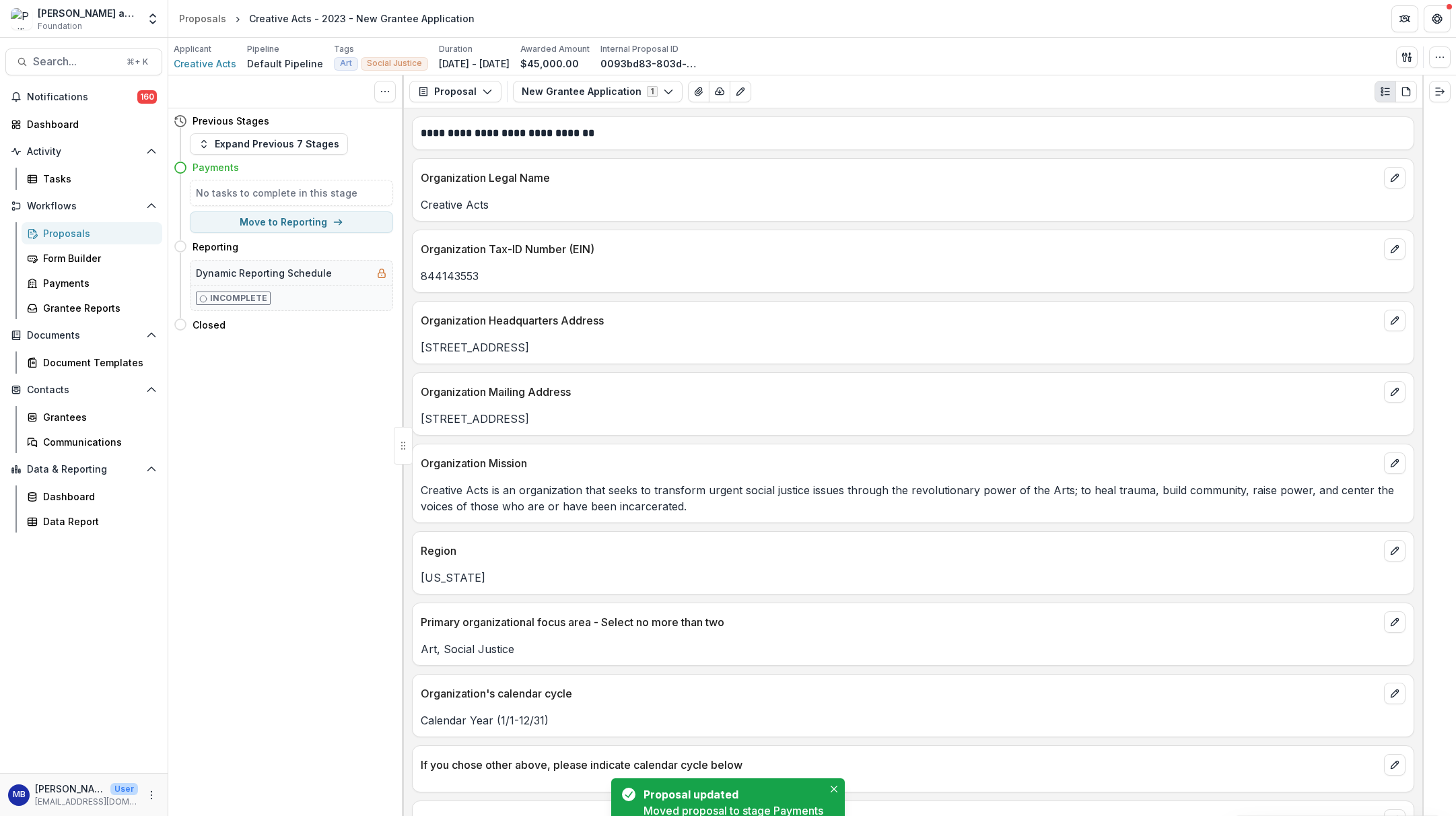
scroll to position [0, 0]
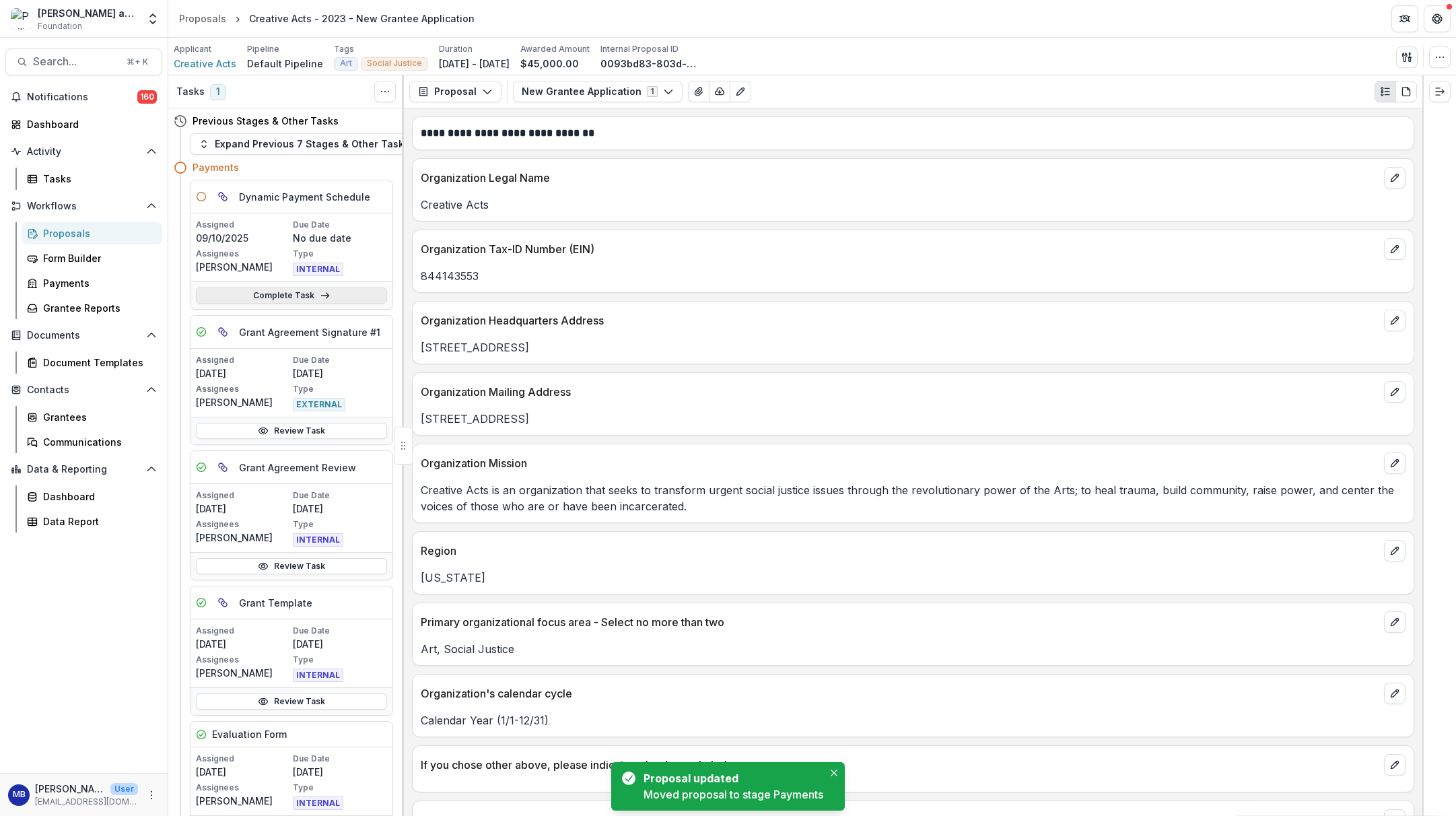
click at [293, 294] on link "Complete Task" at bounding box center [291, 295] width 191 height 16
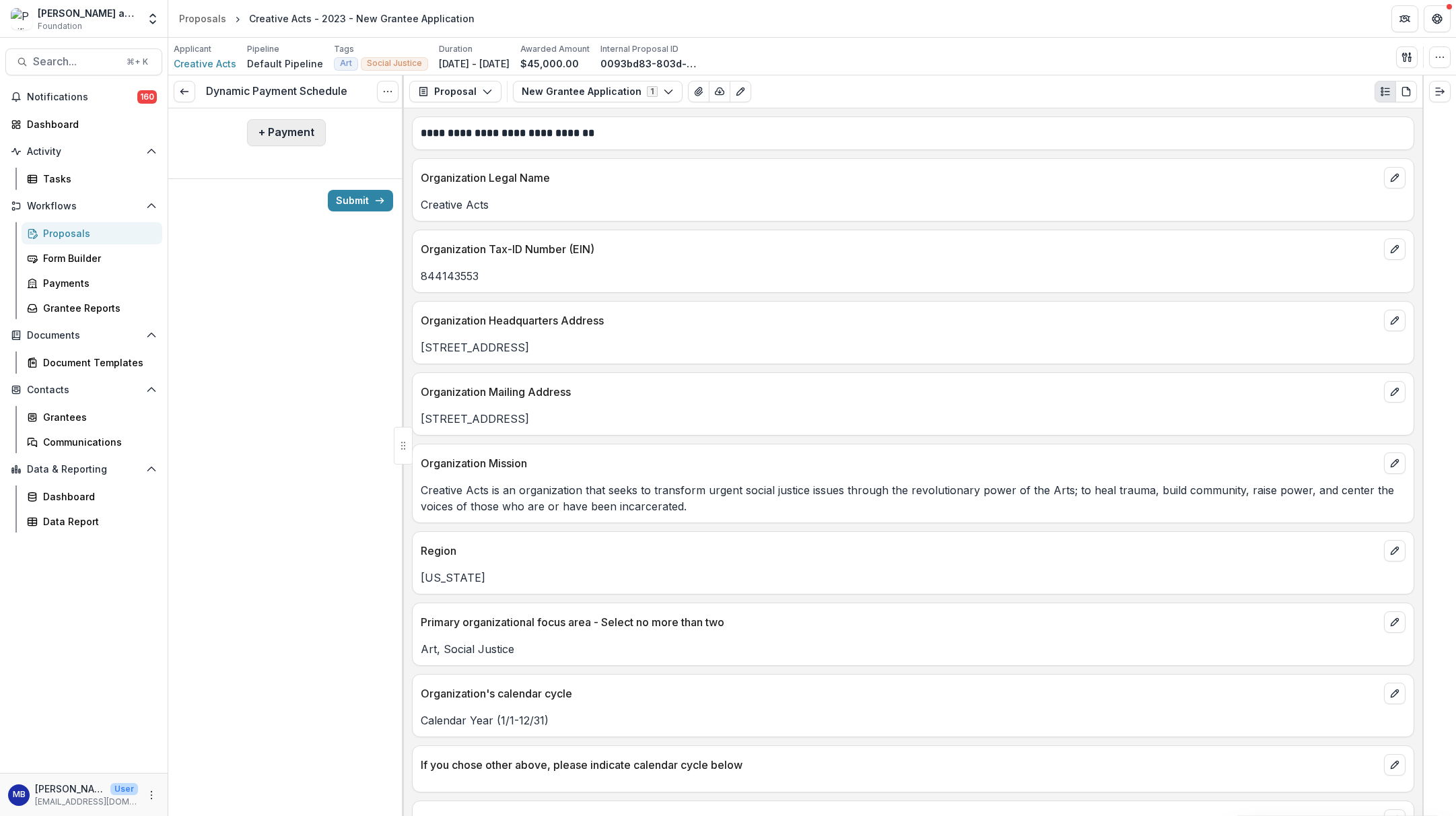
click at [285, 133] on button "+ Payment" at bounding box center [287, 132] width 79 height 27
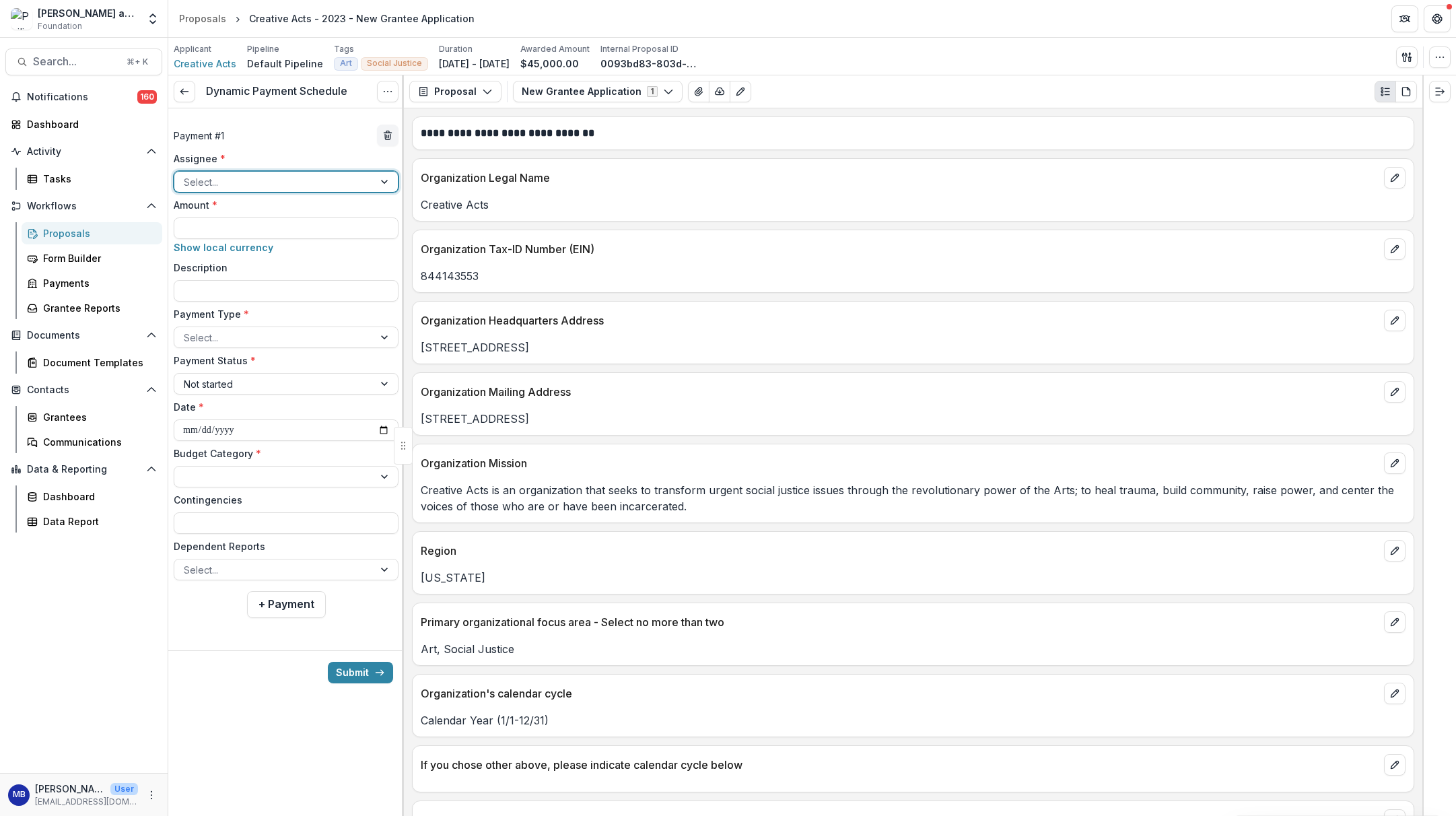
click at [384, 181] on div at bounding box center [386, 181] width 24 height 20
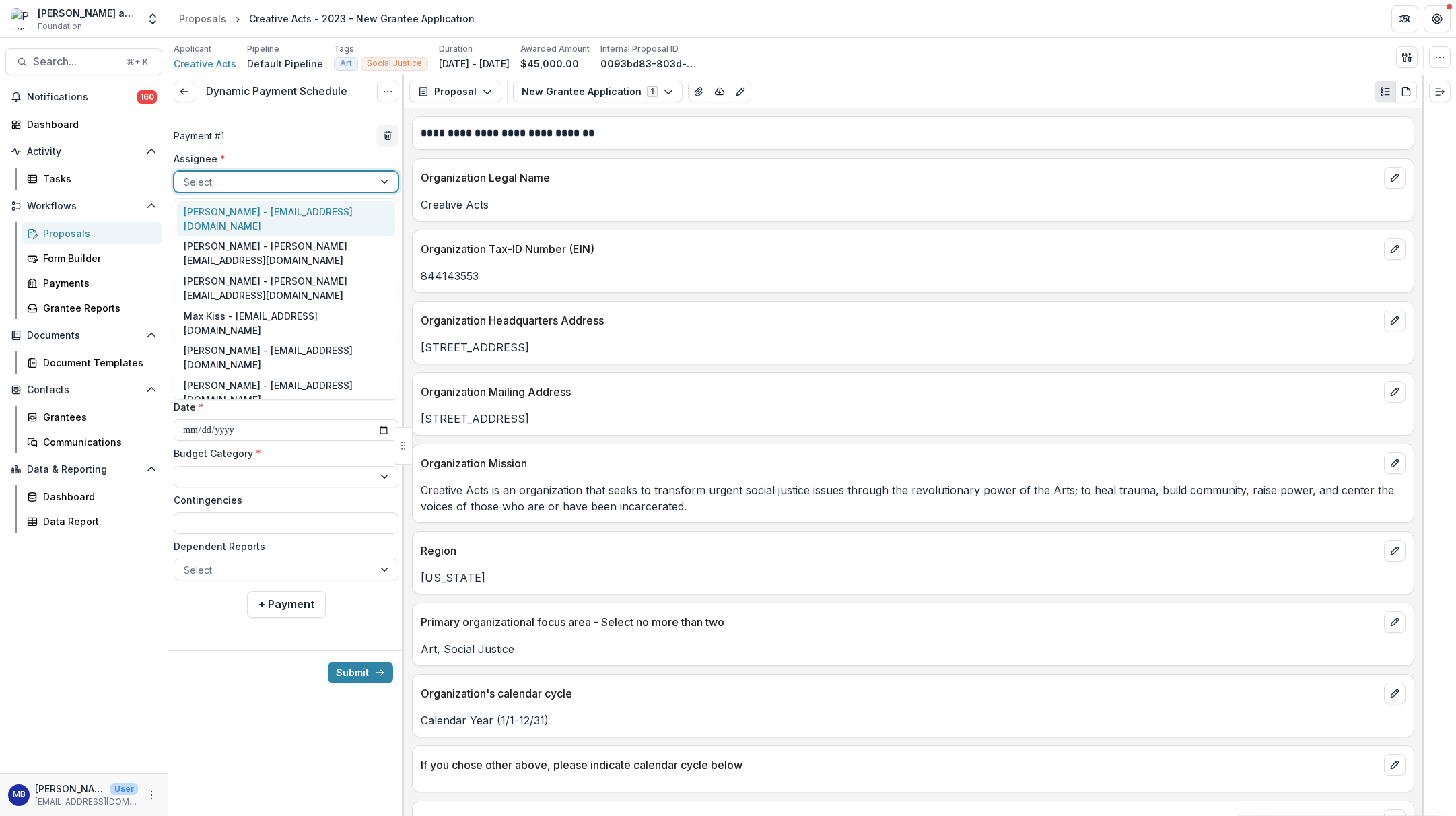
click at [331, 222] on div "[PERSON_NAME] - [EMAIL_ADDRESS][DOMAIN_NAME]" at bounding box center [286, 219] width 218 height 35
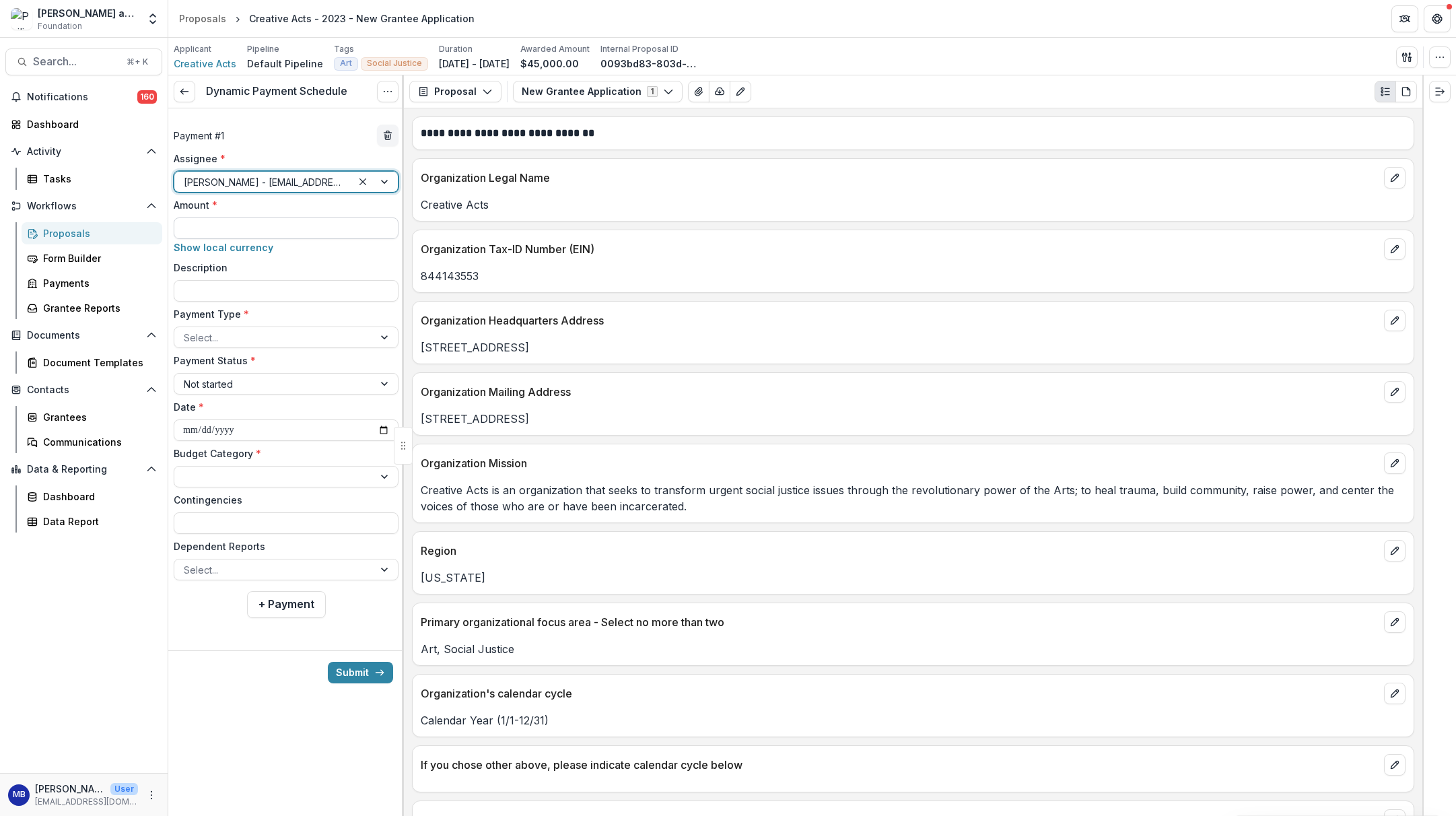
click at [276, 229] on input "Amount *" at bounding box center [286, 228] width 225 height 21
type input "*******"
click at [208, 292] on input "Description" at bounding box center [286, 290] width 225 height 21
type input "**********"
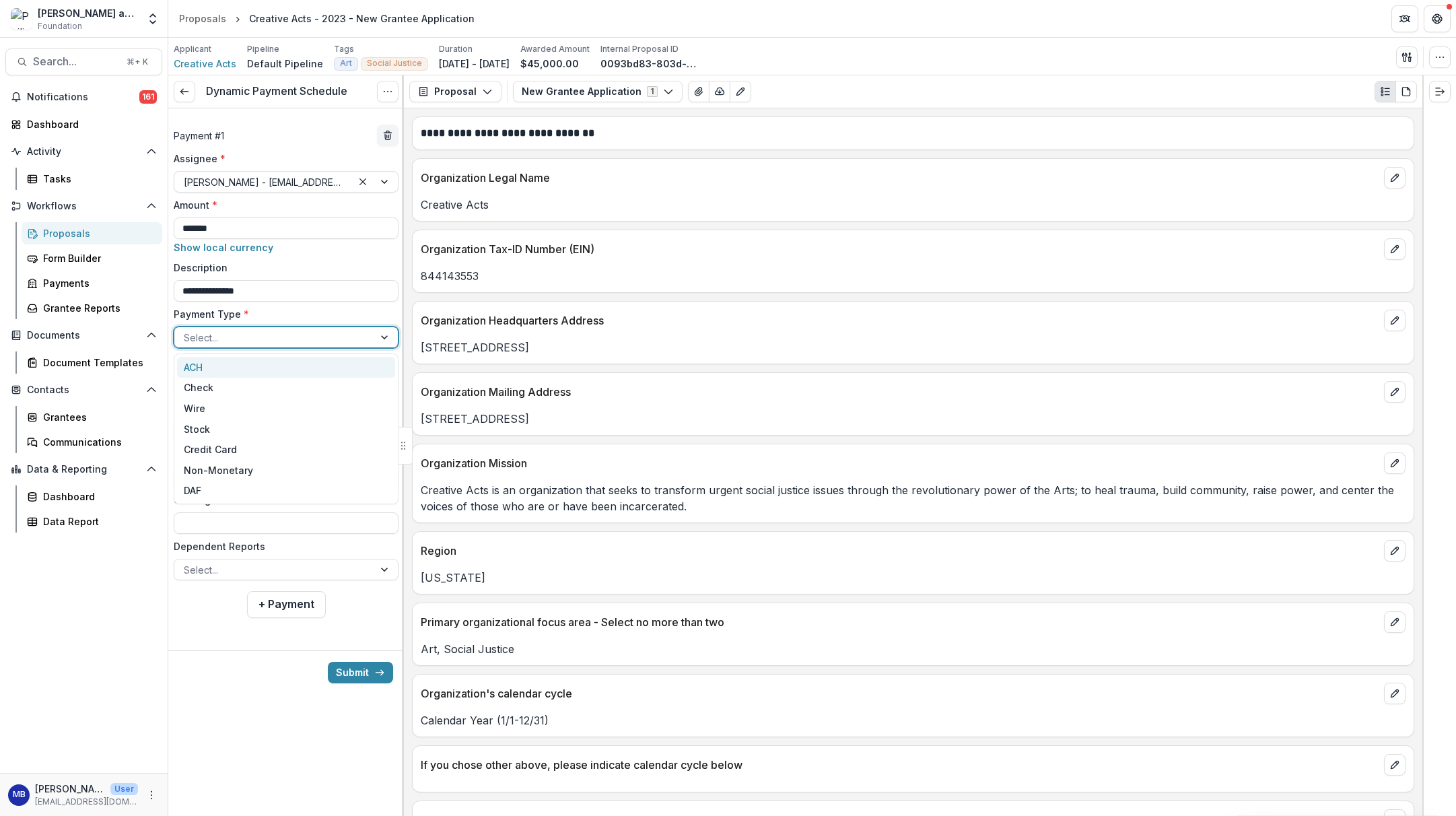
click at [377, 337] on div at bounding box center [386, 337] width 24 height 20
click at [208, 369] on div "ACH" at bounding box center [286, 367] width 218 height 21
click at [214, 380] on div "Not started" at bounding box center [273, 384] width 181 height 14
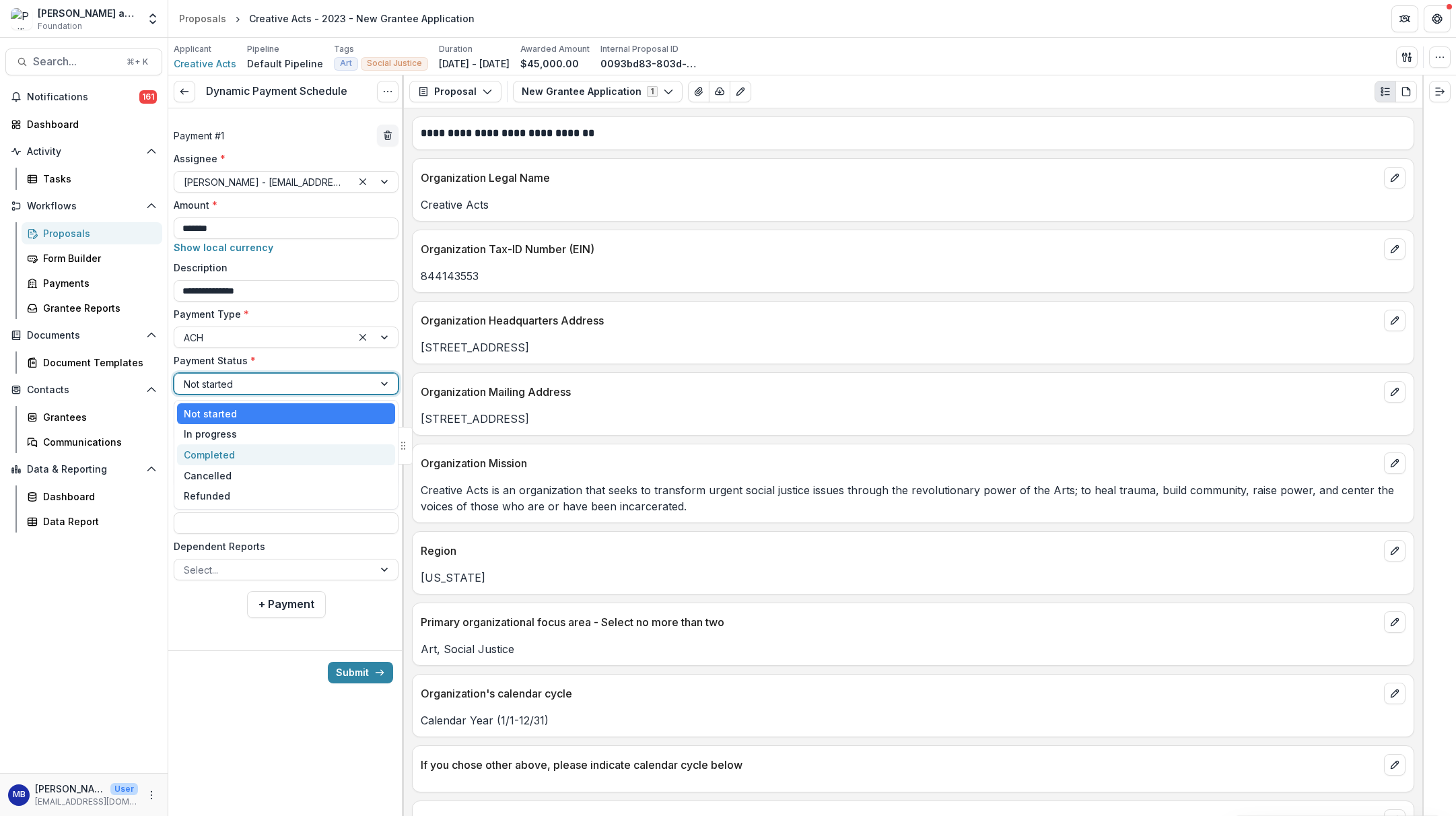
click at [215, 454] on div "Completed" at bounding box center [286, 455] width 218 height 21
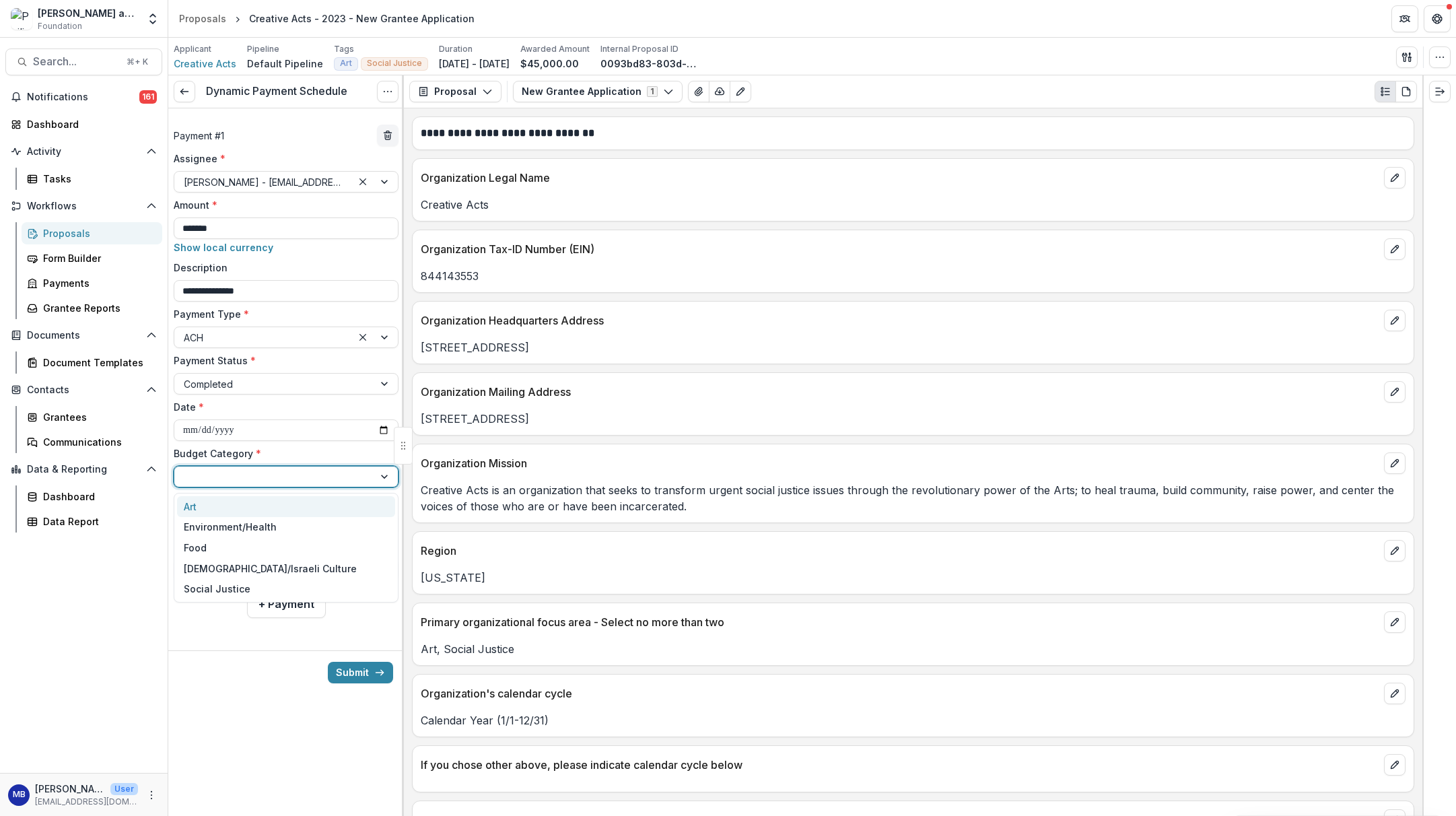
click at [237, 479] on div at bounding box center [273, 477] width 181 height 17
click at [225, 589] on div "Social Justice" at bounding box center [217, 589] width 66 height 14
click at [209, 521] on input "Contingencies" at bounding box center [286, 523] width 225 height 21
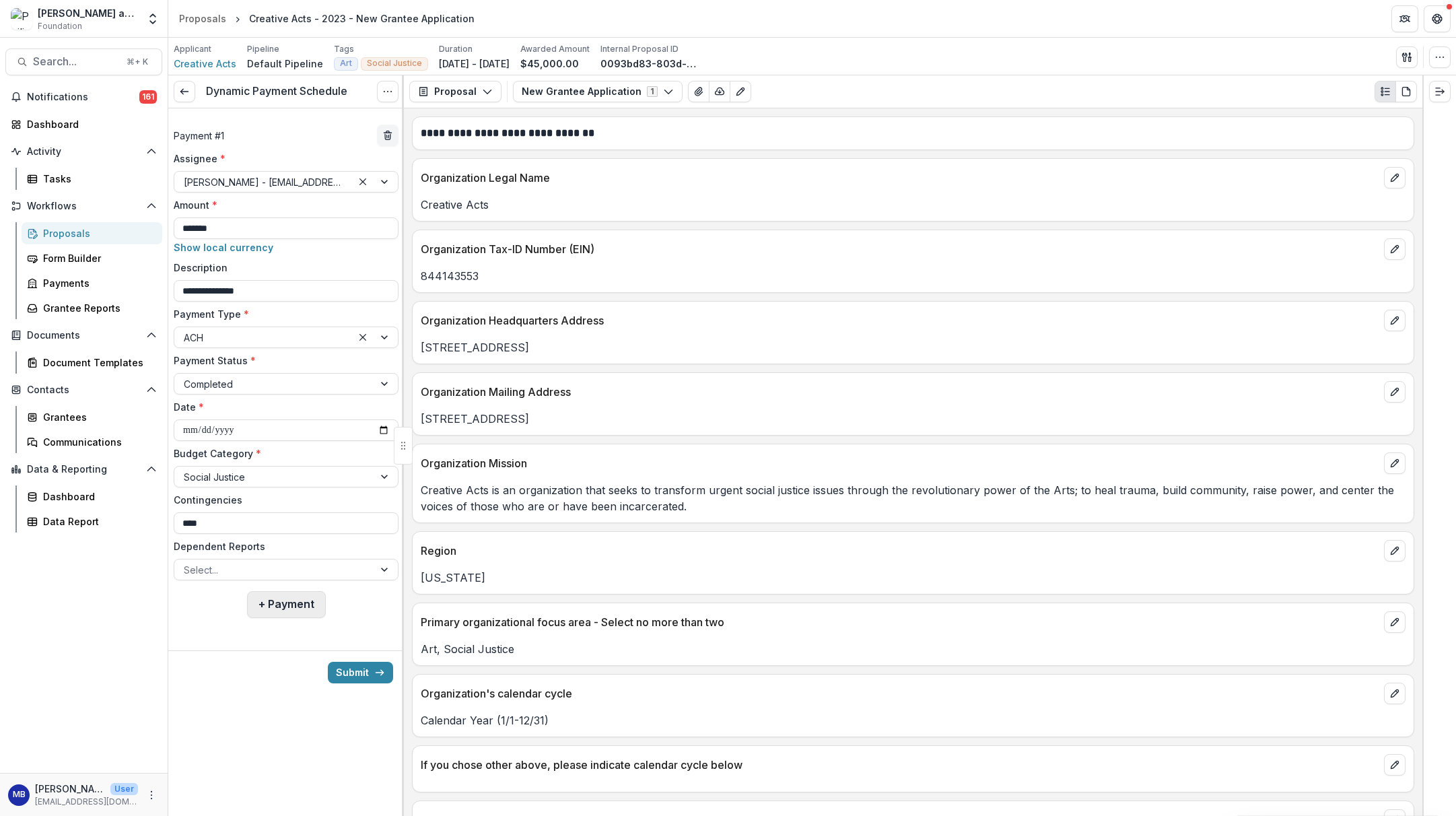
type input "****"
click at [298, 608] on button "+ Payment" at bounding box center [287, 605] width 79 height 27
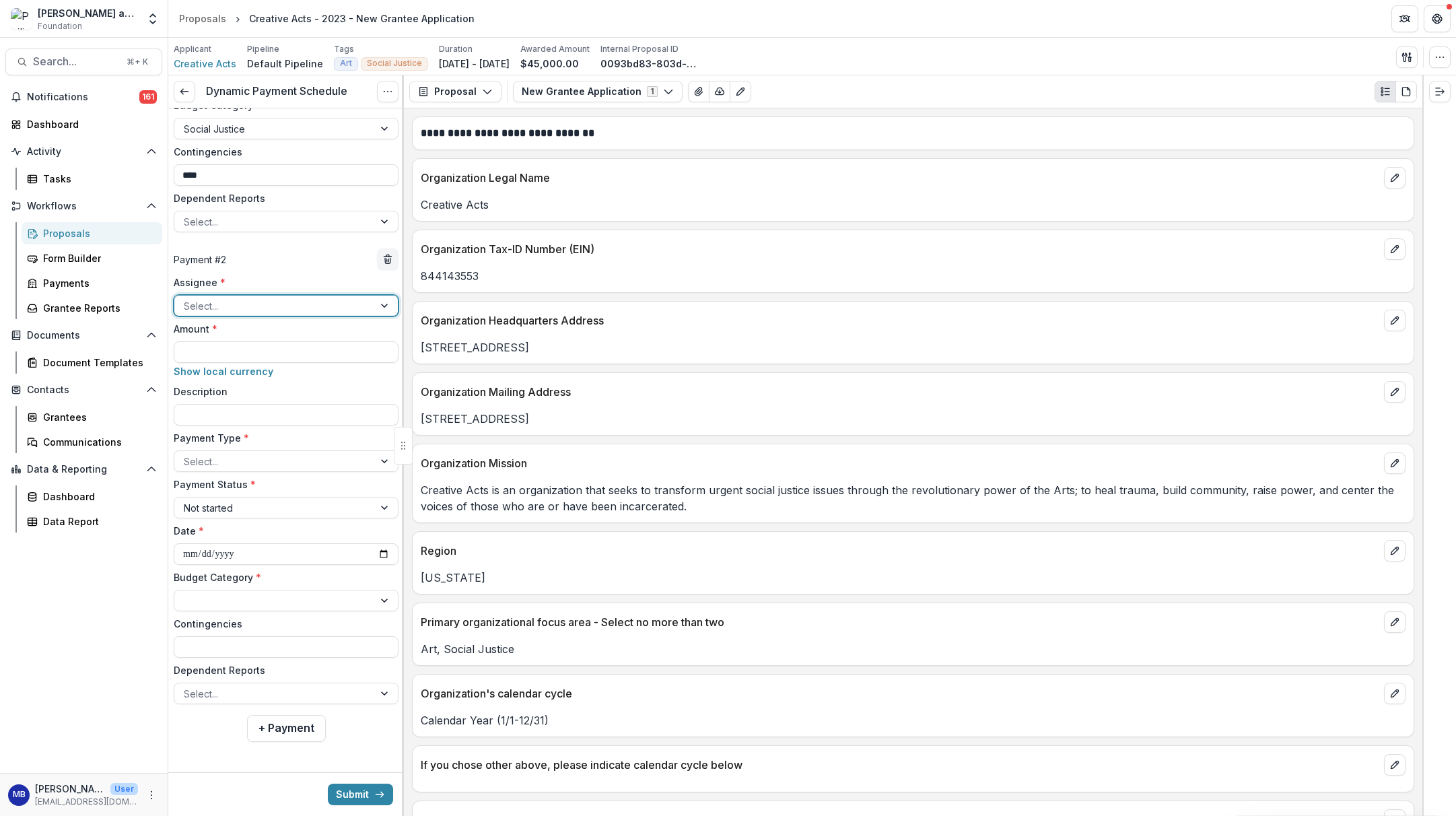
scroll to position [351, 0]
click at [379, 303] on div at bounding box center [386, 303] width 24 height 20
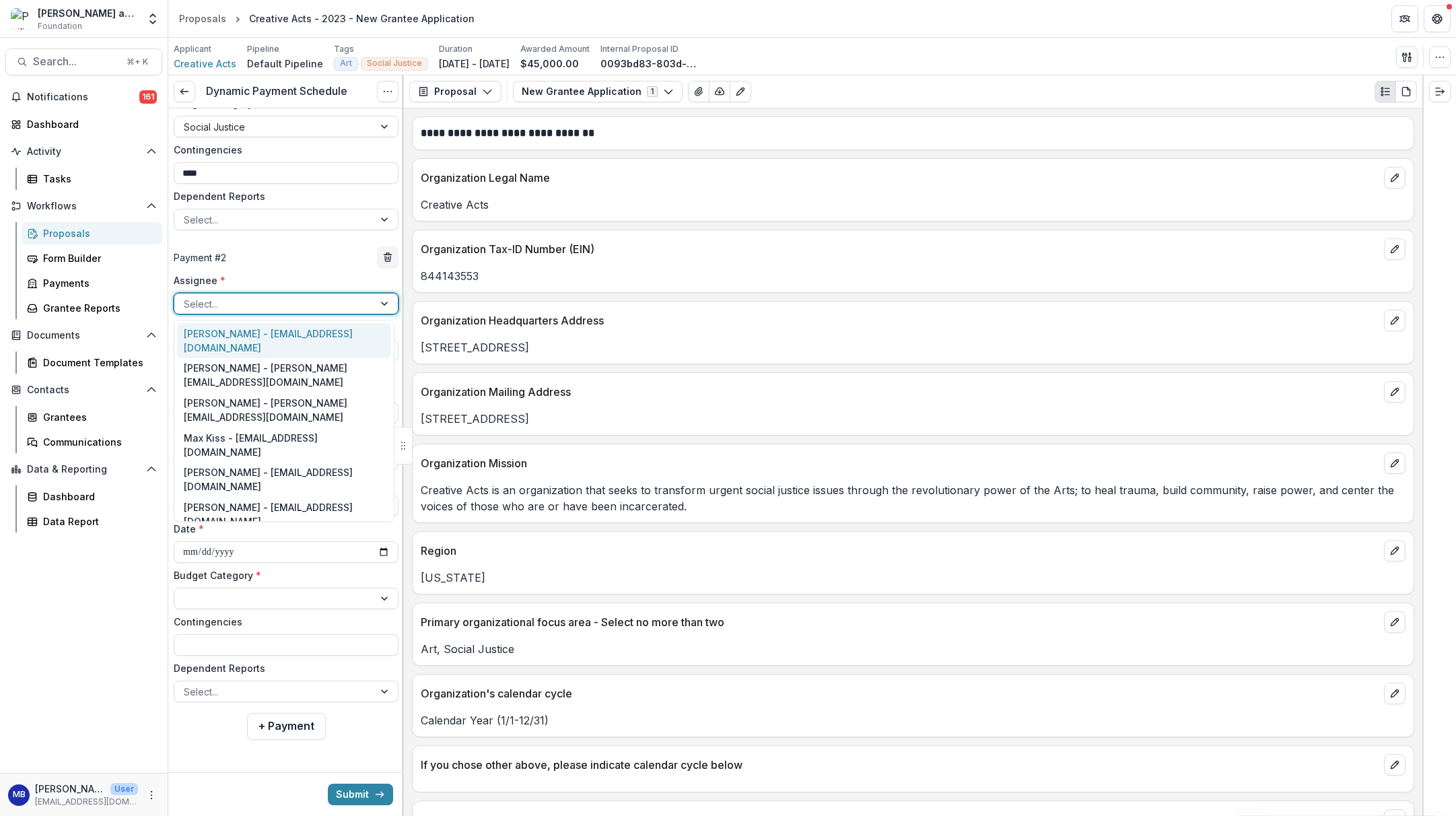
click at [325, 339] on div "[PERSON_NAME] - [EMAIL_ADDRESS][DOMAIN_NAME]" at bounding box center [284, 341] width 214 height 35
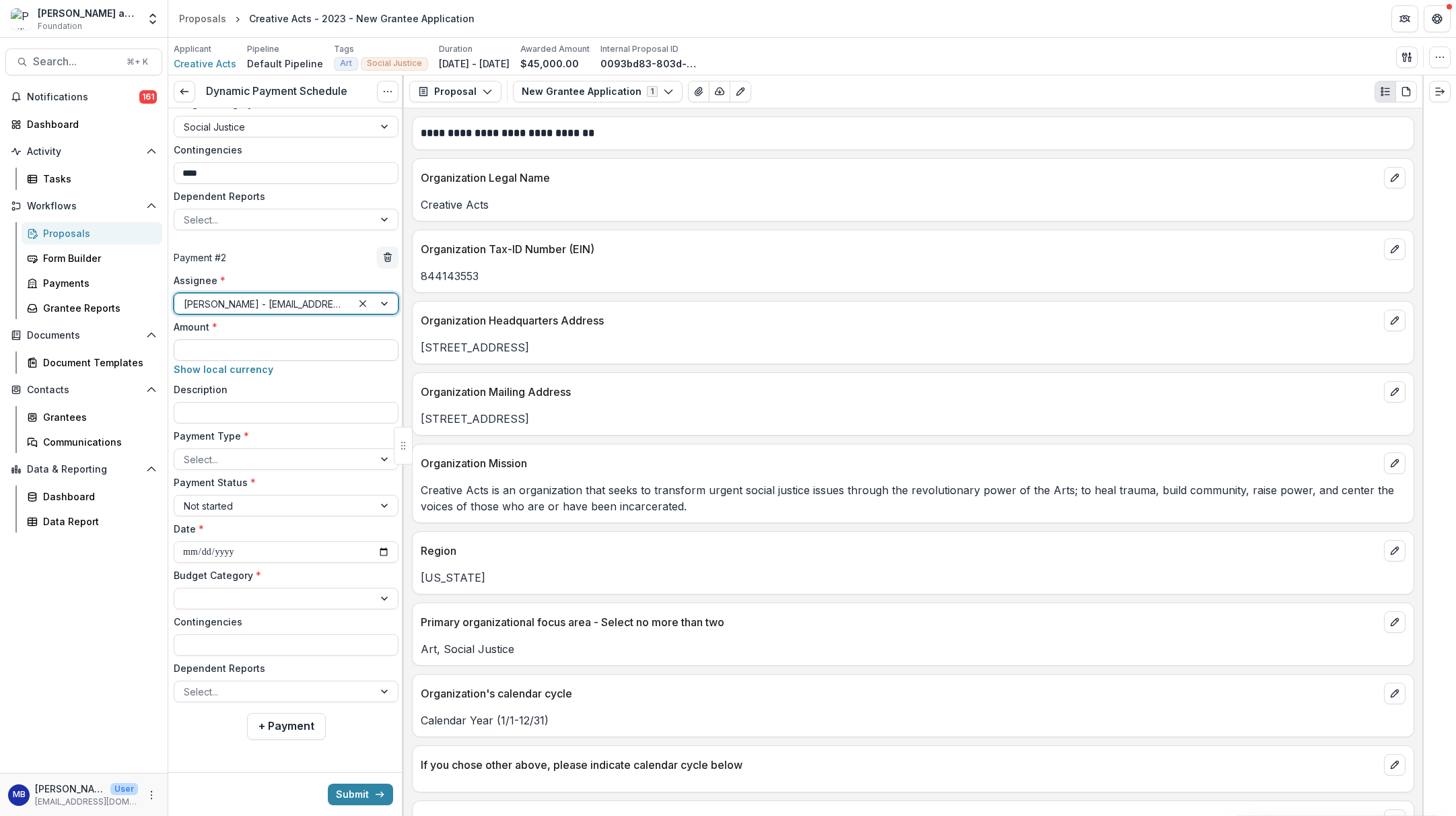
click at [280, 354] on input "Amount *" at bounding box center [286, 350] width 225 height 21
type input "*******"
click at [228, 420] on input "Description" at bounding box center [286, 412] width 225 height 21
type input "**********"
click at [185, 463] on div "Select..." at bounding box center [273, 459] width 181 height 14
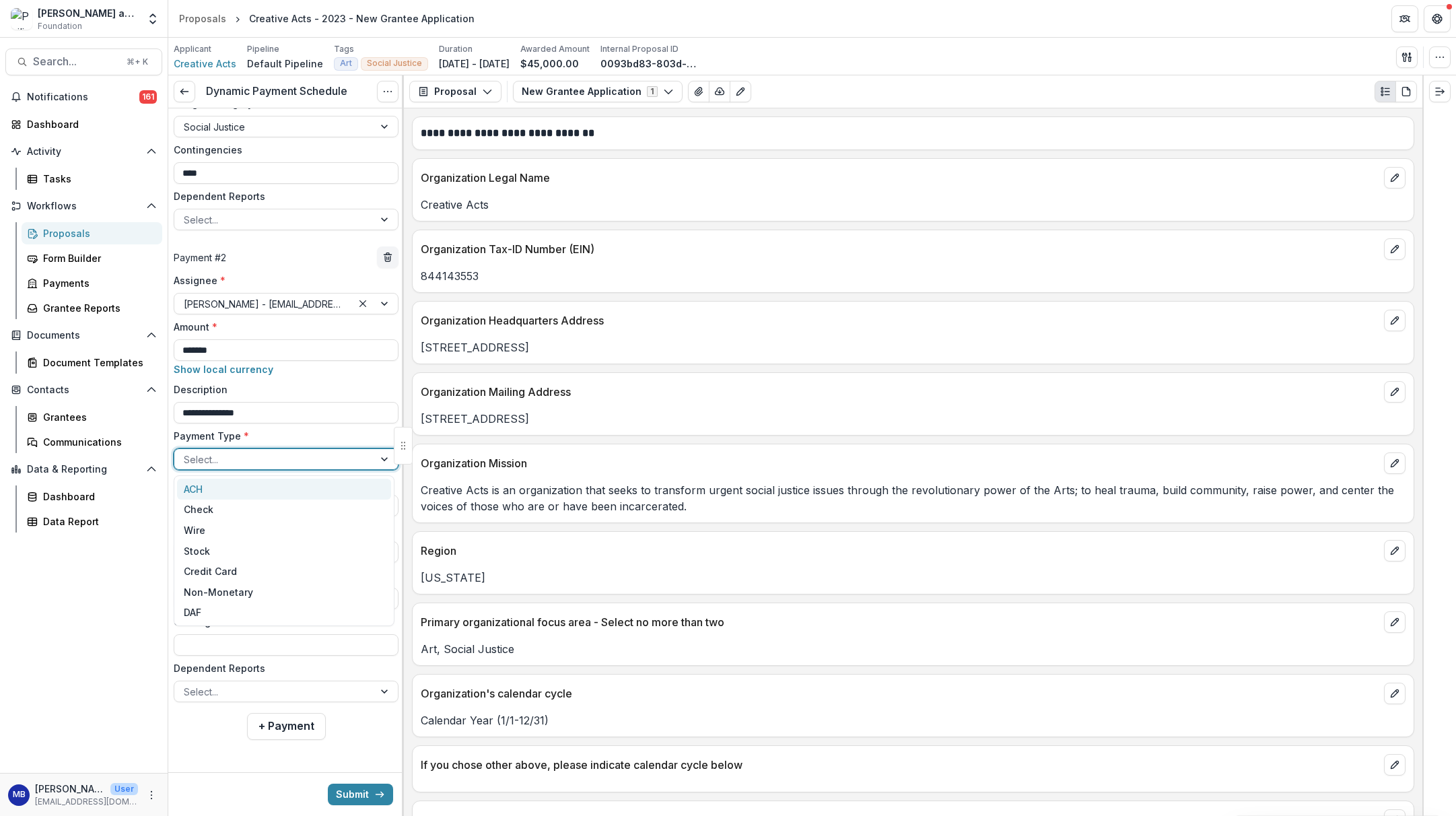
click at [193, 486] on div "ACH" at bounding box center [284, 489] width 214 height 21
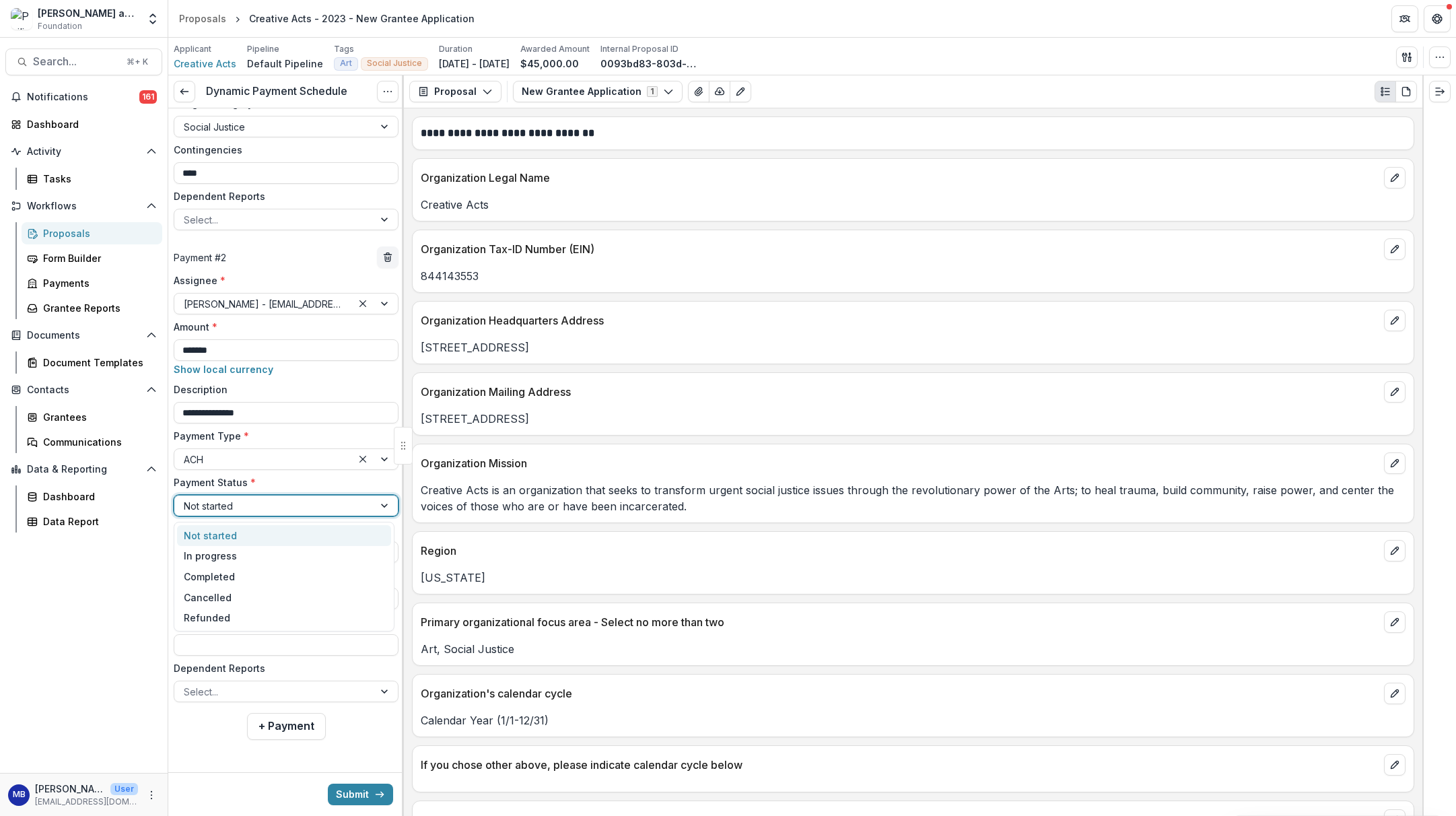
click at [210, 504] on div "Not started" at bounding box center [273, 506] width 181 height 14
click at [213, 577] on div "Completed" at bounding box center [284, 577] width 214 height 21
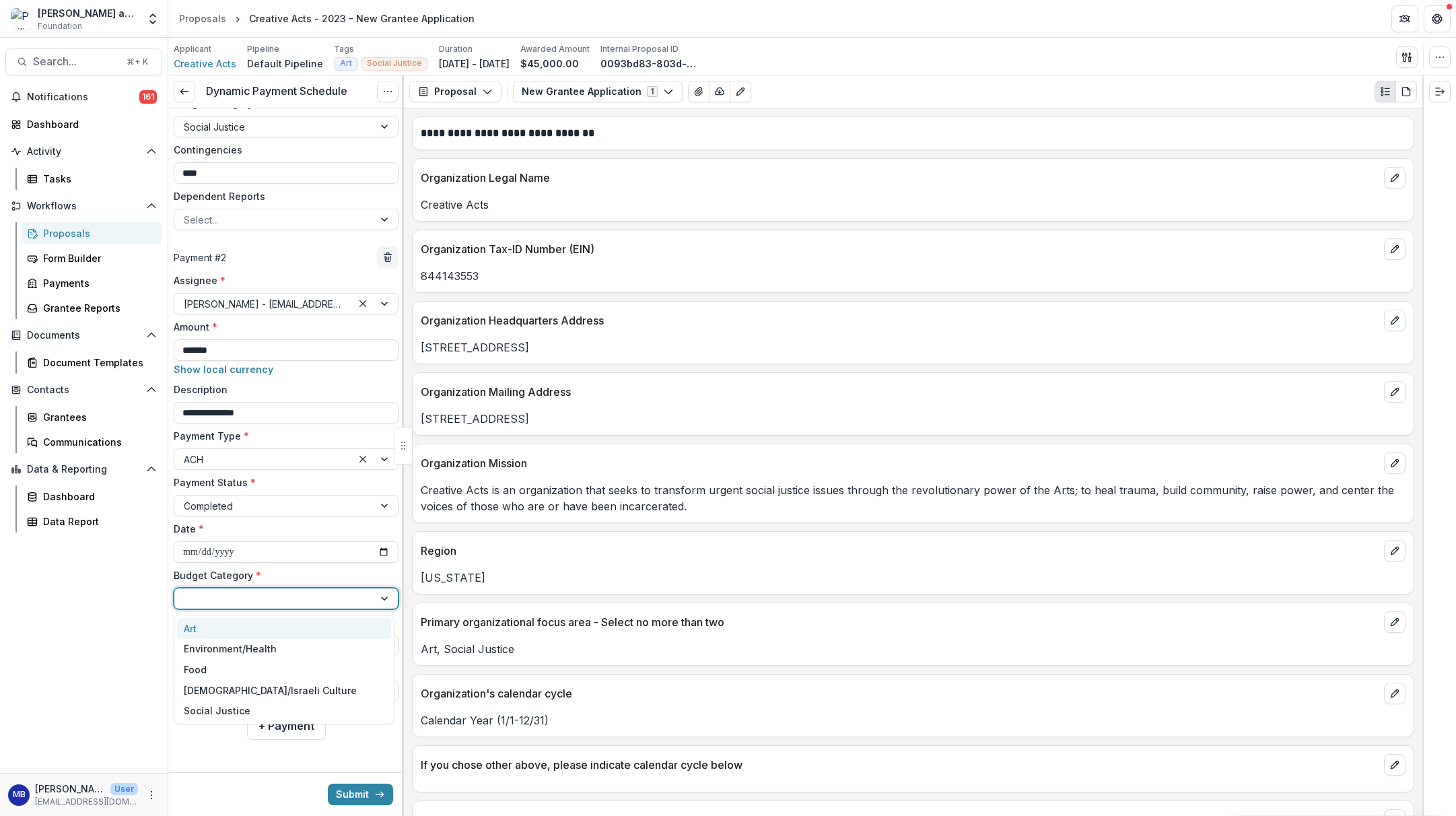
click at [205, 595] on div at bounding box center [273, 599] width 181 height 17
click at [226, 716] on div "Social Justice" at bounding box center [217, 711] width 66 height 14
click at [207, 647] on input "Contingencies" at bounding box center [286, 645] width 225 height 21
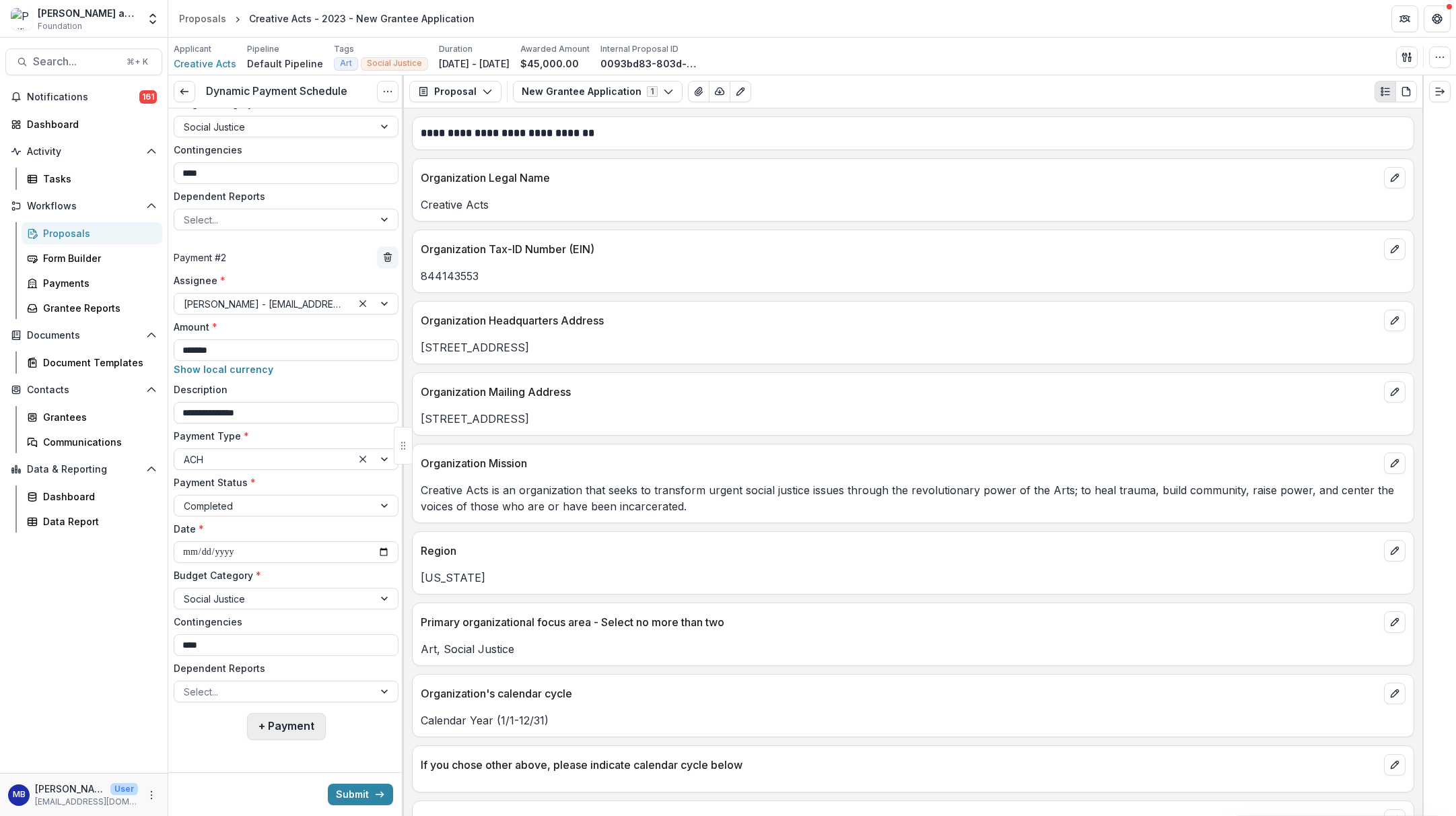
type input "****"
click at [297, 727] on button "+ Payment" at bounding box center [287, 727] width 79 height 27
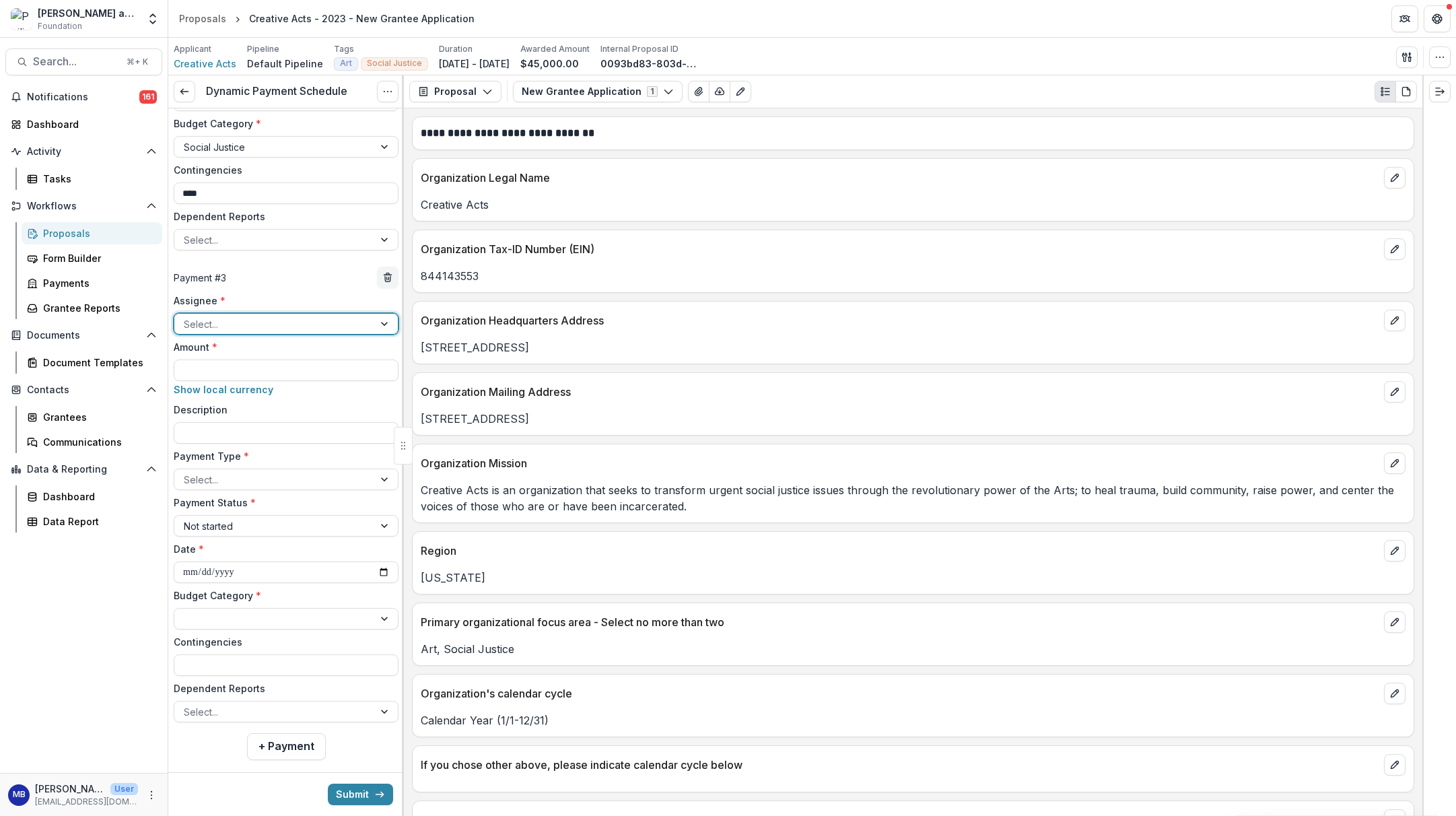
scroll to position [822, 0]
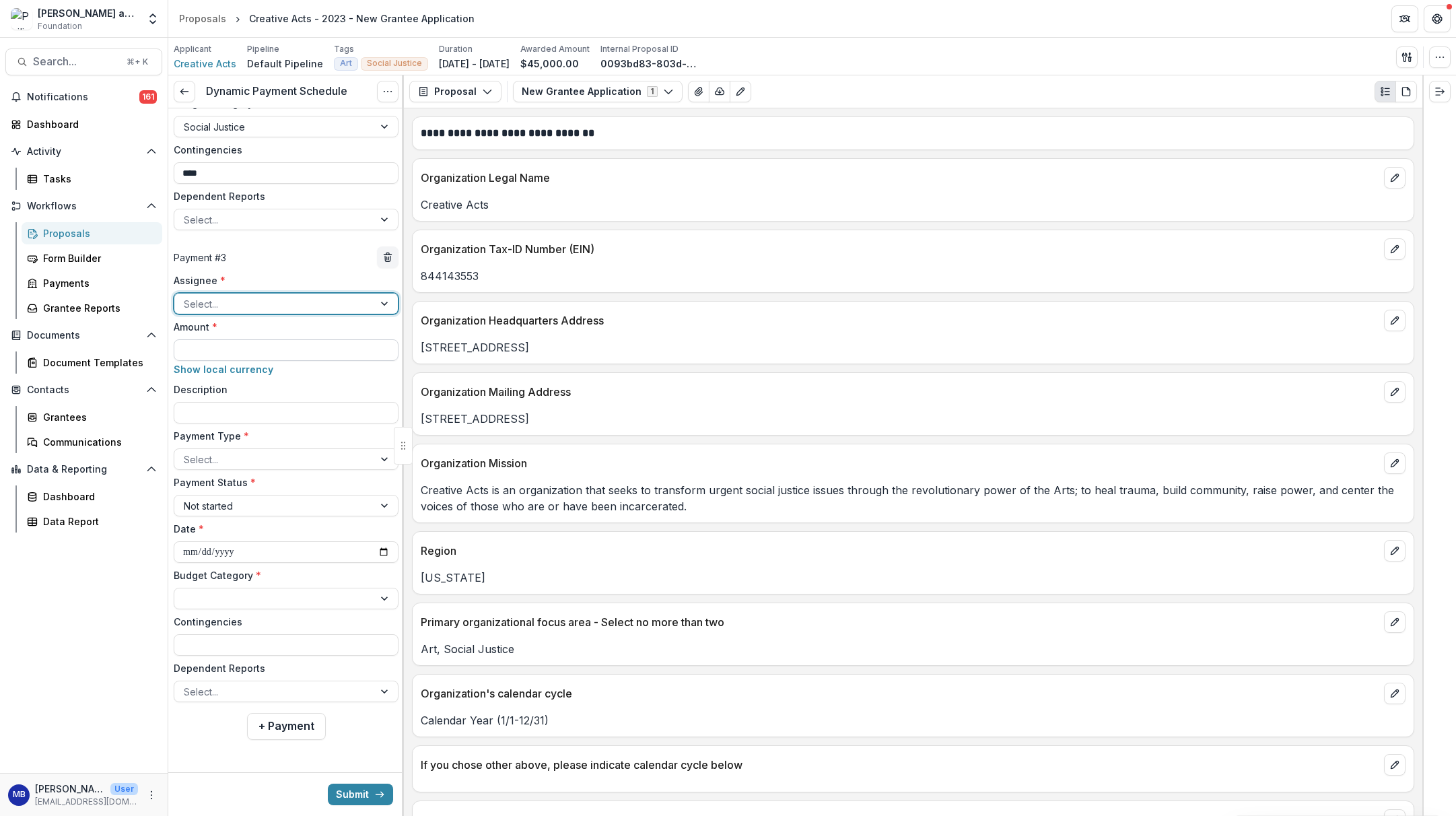
click at [185, 346] on input "Amount *" at bounding box center [286, 350] width 225 height 21
type input "*******"
click at [178, 407] on input "Description" at bounding box center [286, 412] width 225 height 21
type input "**********"
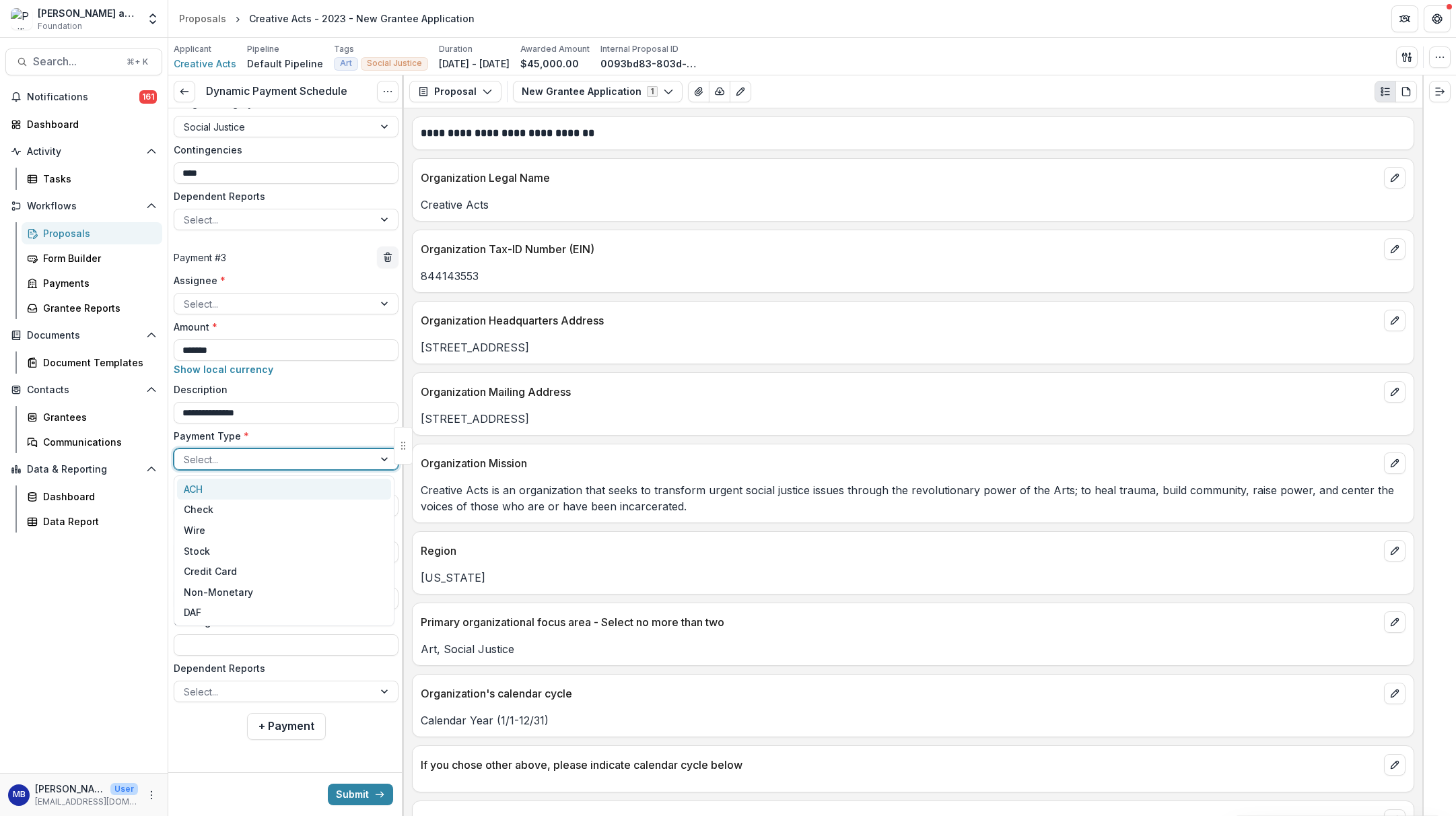
click at [206, 453] on div "Select..." at bounding box center [273, 459] width 181 height 14
click at [198, 530] on div "Wire" at bounding box center [284, 531] width 214 height 21
click at [204, 508] on div "Not started" at bounding box center [273, 506] width 181 height 14
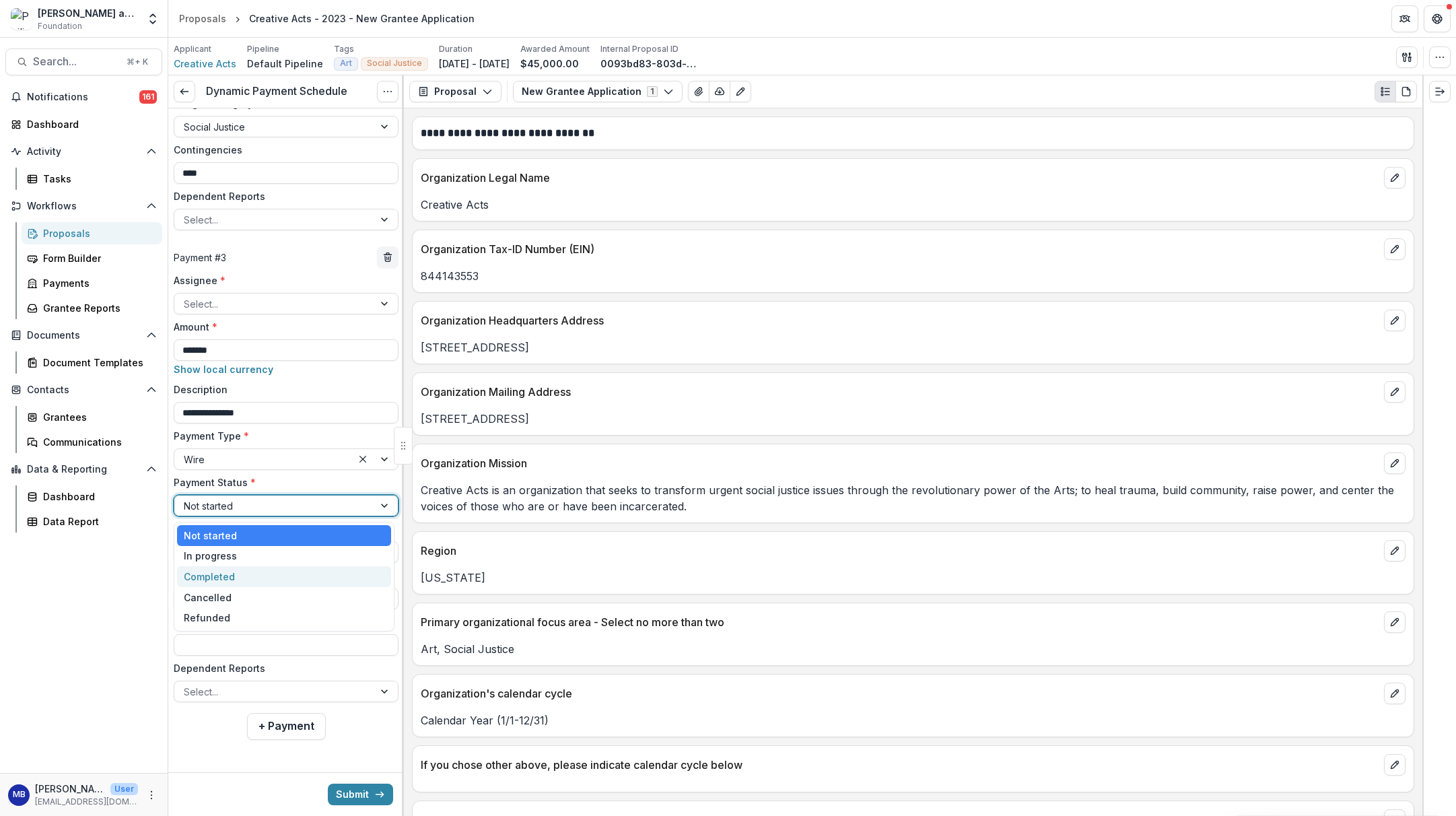
click at [210, 575] on div "Completed" at bounding box center [284, 577] width 214 height 21
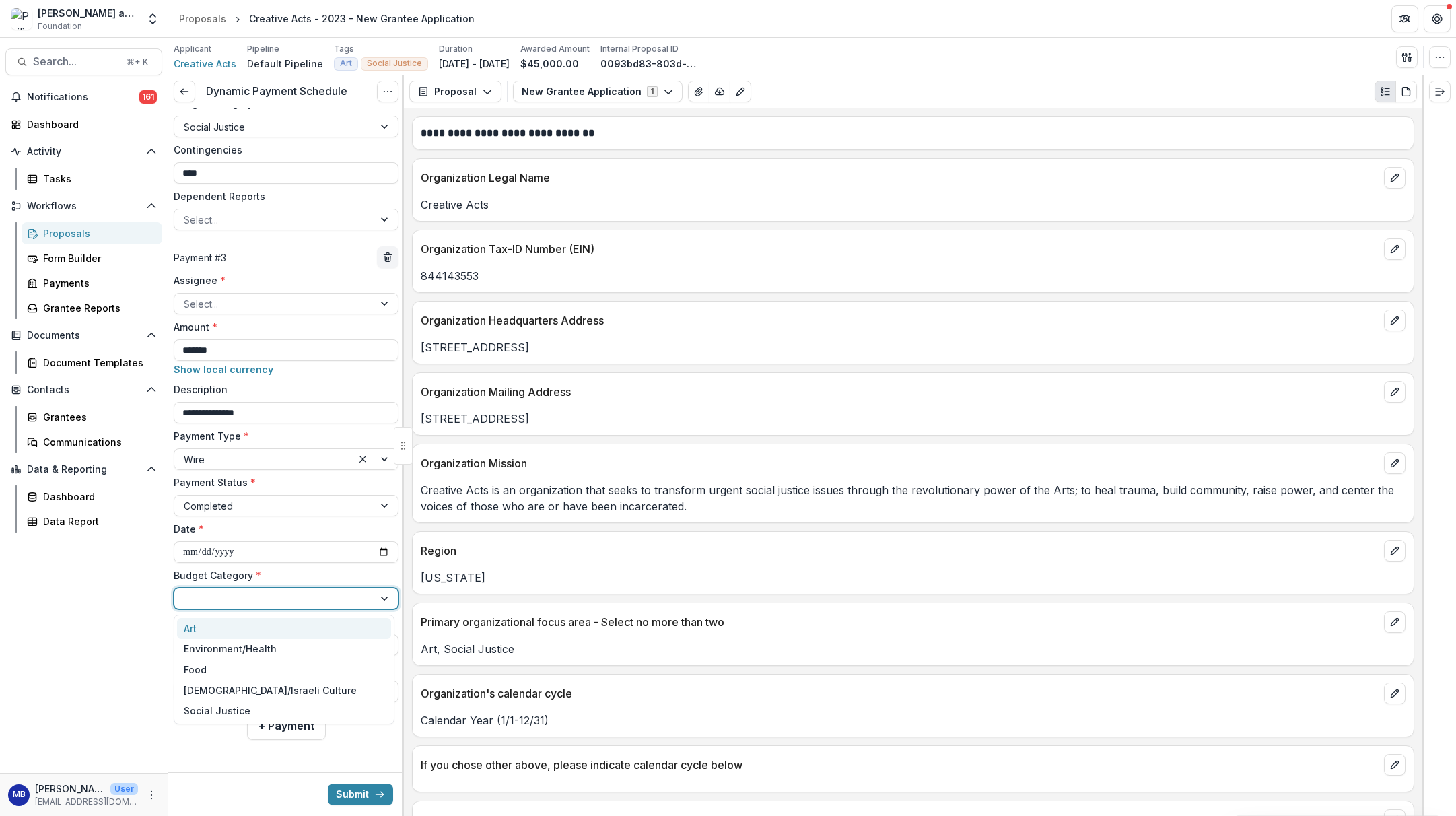
click at [204, 595] on div at bounding box center [273, 599] width 181 height 17
click at [207, 708] on div "Social Justice" at bounding box center [217, 711] width 66 height 14
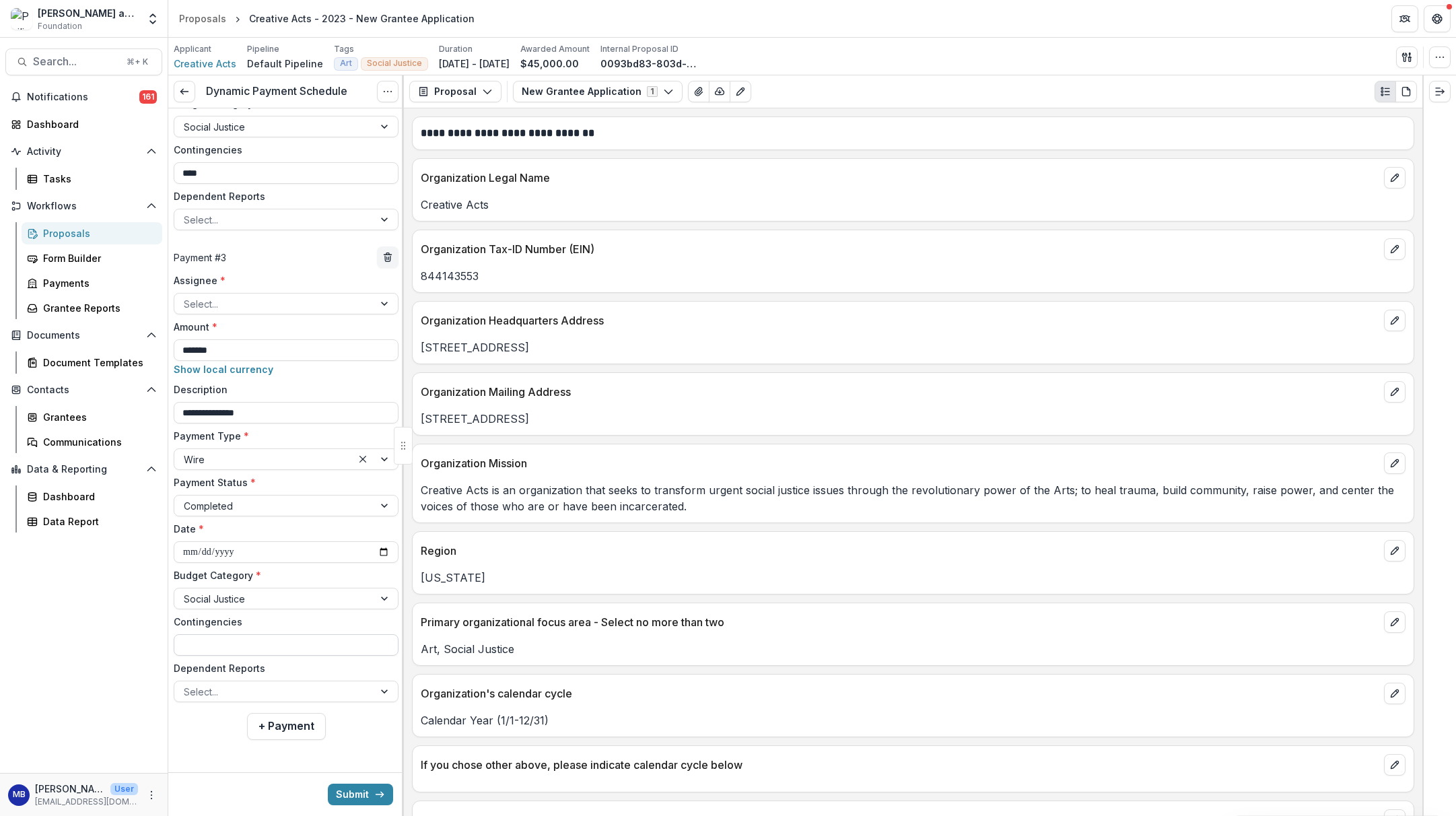
click at [205, 651] on input "Contingencies" at bounding box center [286, 645] width 225 height 21
type input "****"
click at [334, 764] on button "Submit" at bounding box center [361, 795] width 65 height 21
click at [379, 307] on div at bounding box center [386, 303] width 24 height 20
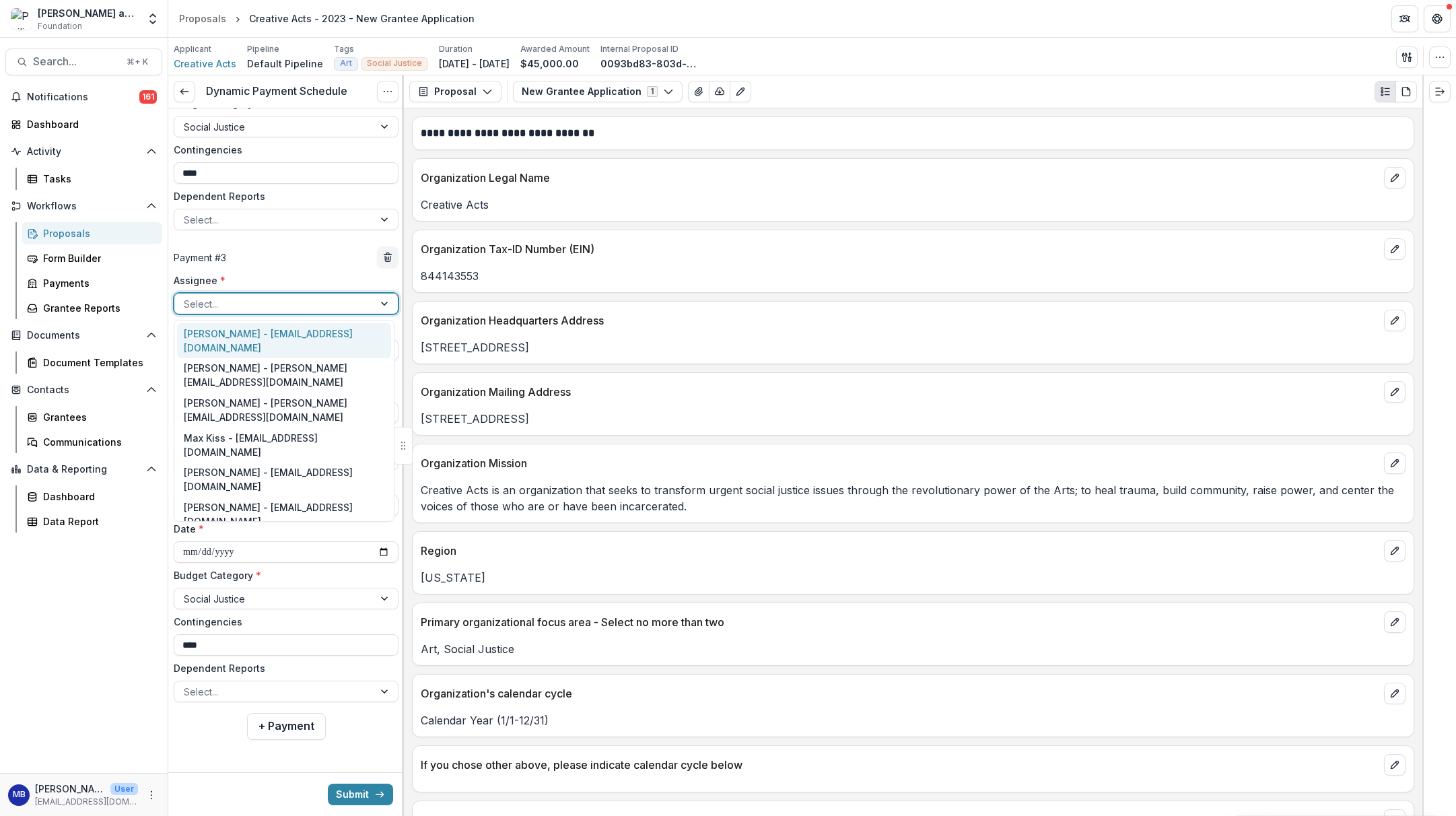
click at [350, 339] on div "[PERSON_NAME] - [EMAIL_ADDRESS][DOMAIN_NAME]" at bounding box center [284, 341] width 214 height 35
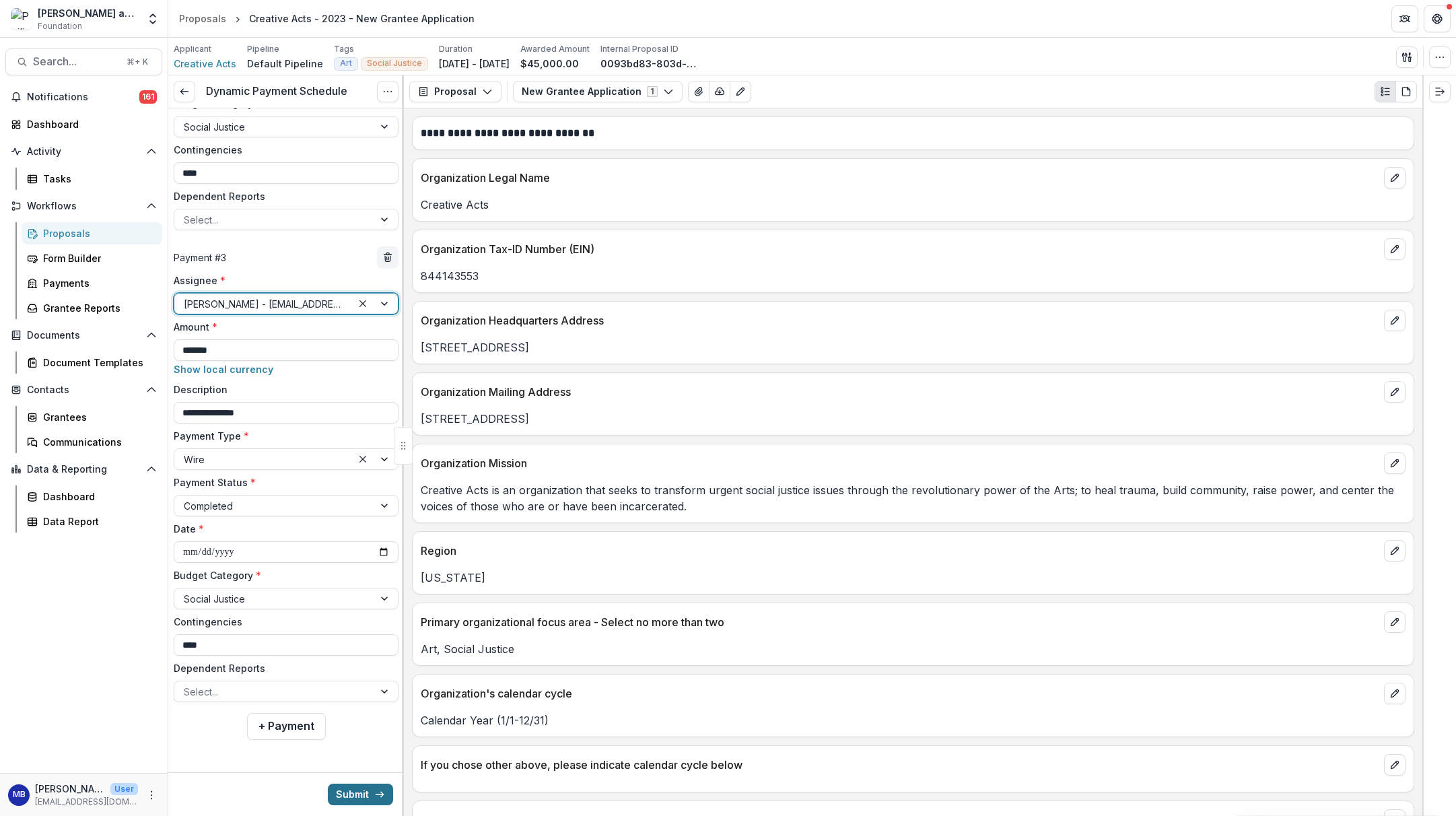
click at [348, 764] on button "Submit" at bounding box center [361, 795] width 65 height 21
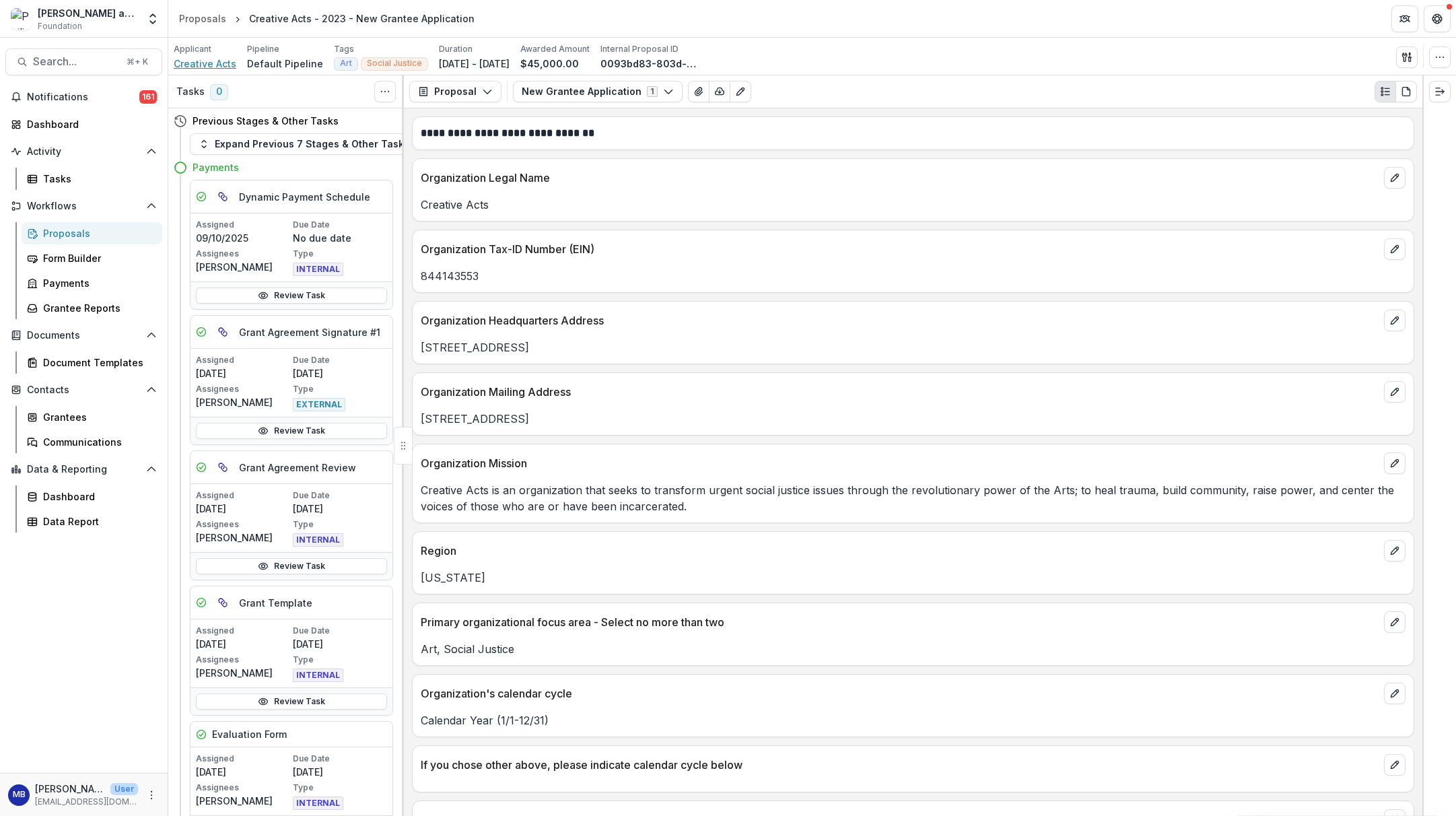
click at [202, 66] on span "Creative Acts" at bounding box center [205, 64] width 62 height 14
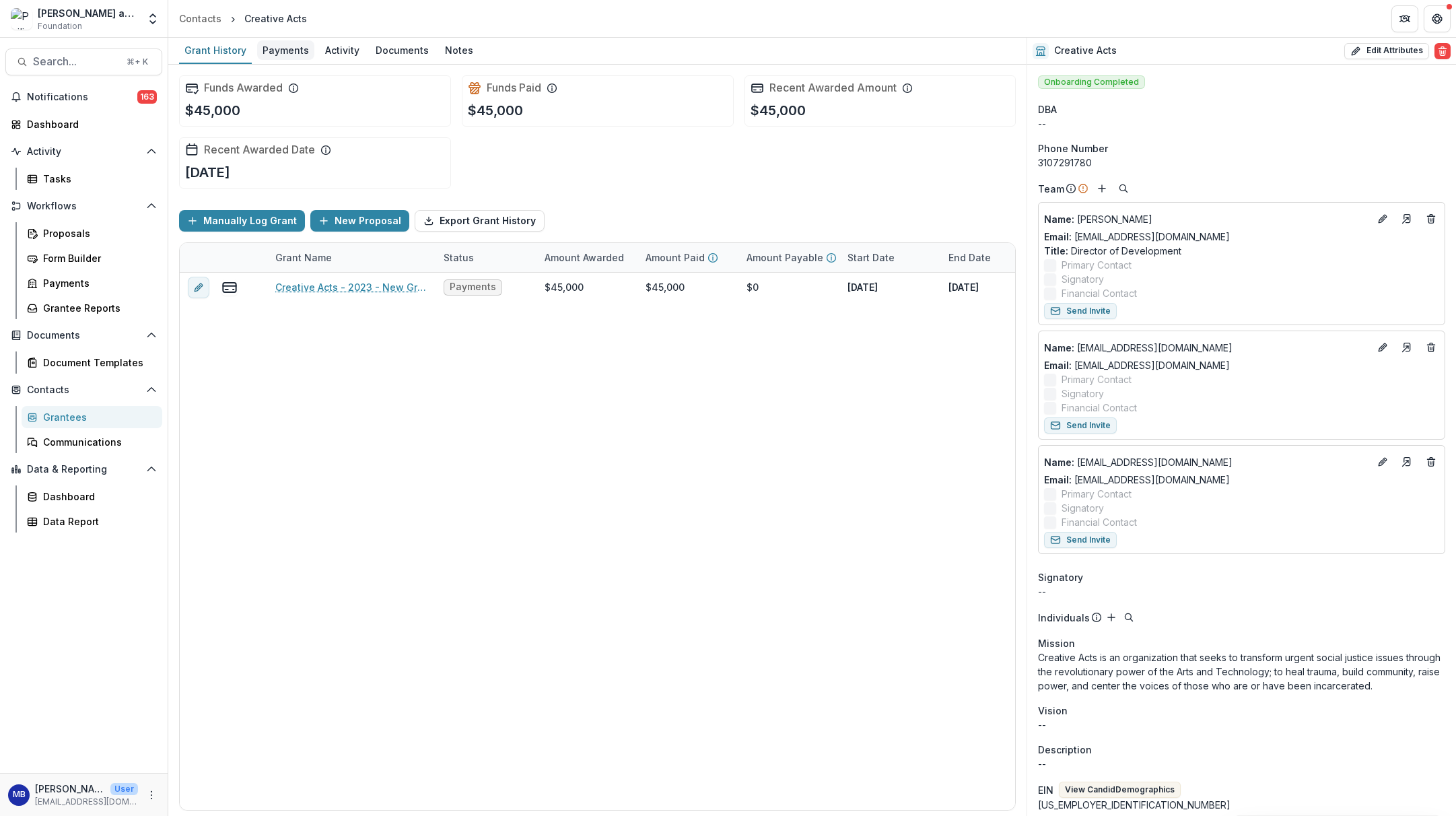
click at [287, 50] on div "Payments" at bounding box center [285, 50] width 57 height 19
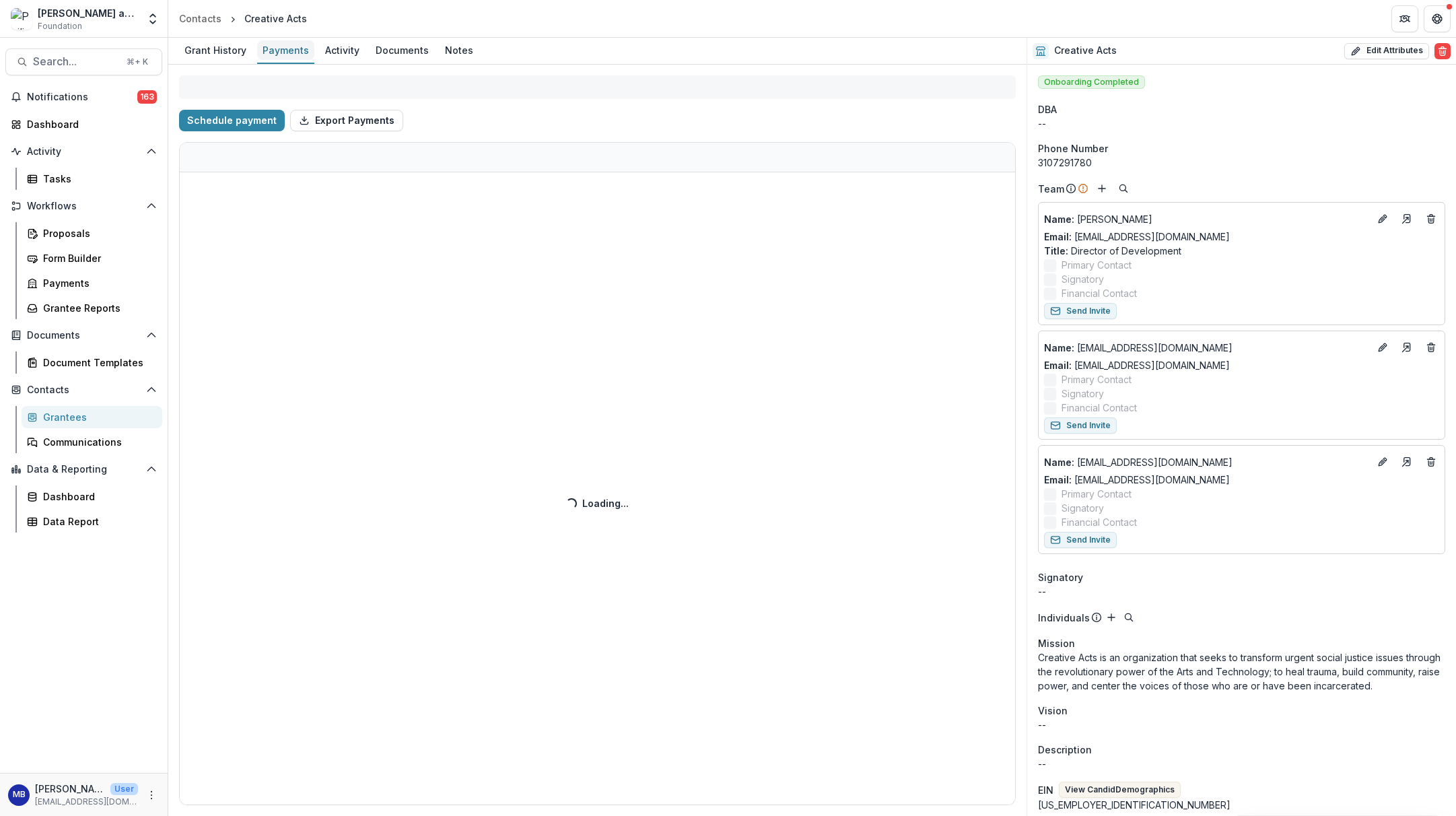
select select "****"
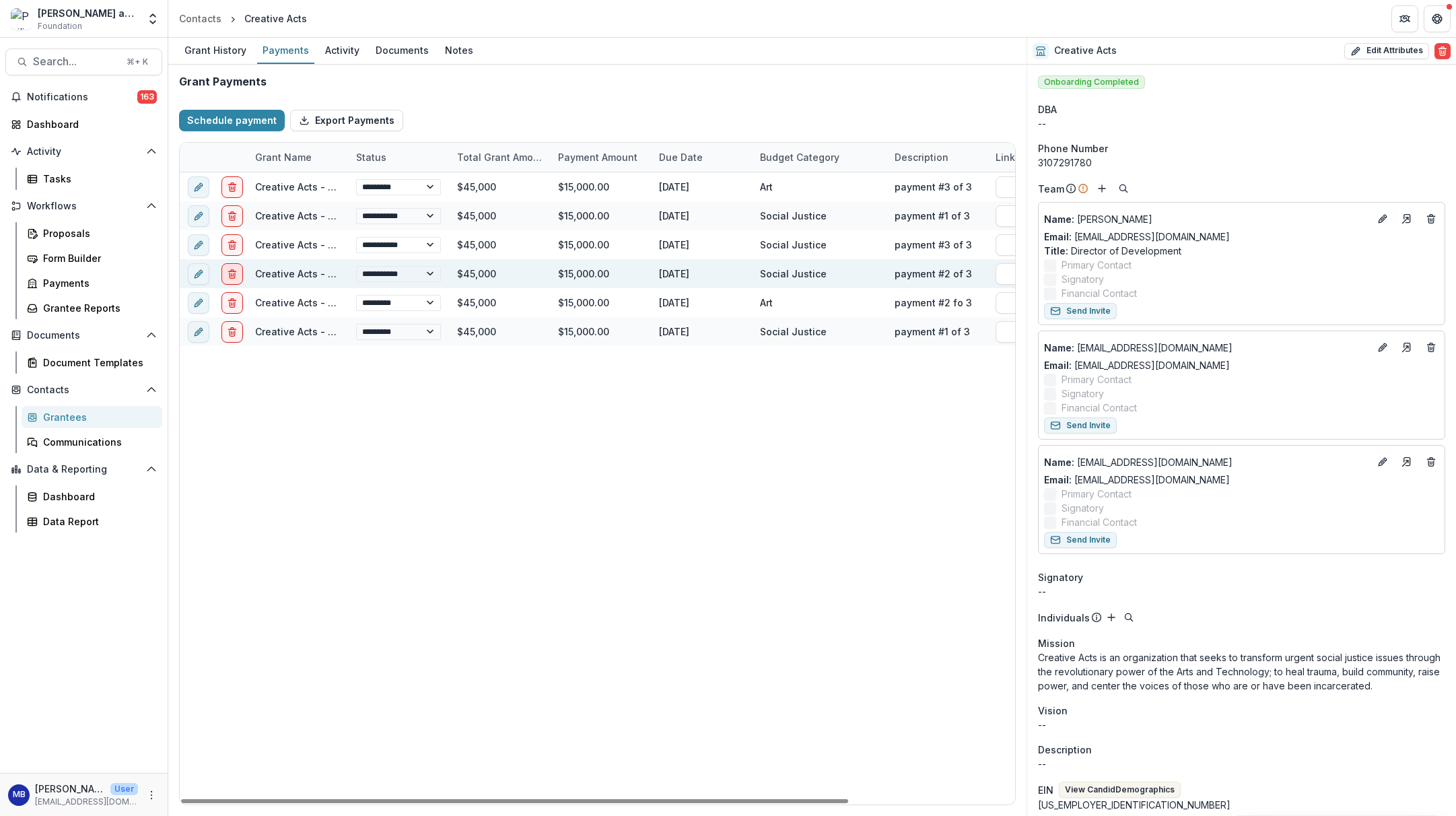
click at [231, 275] on line "delete" at bounding box center [231, 275] width 0 height 3
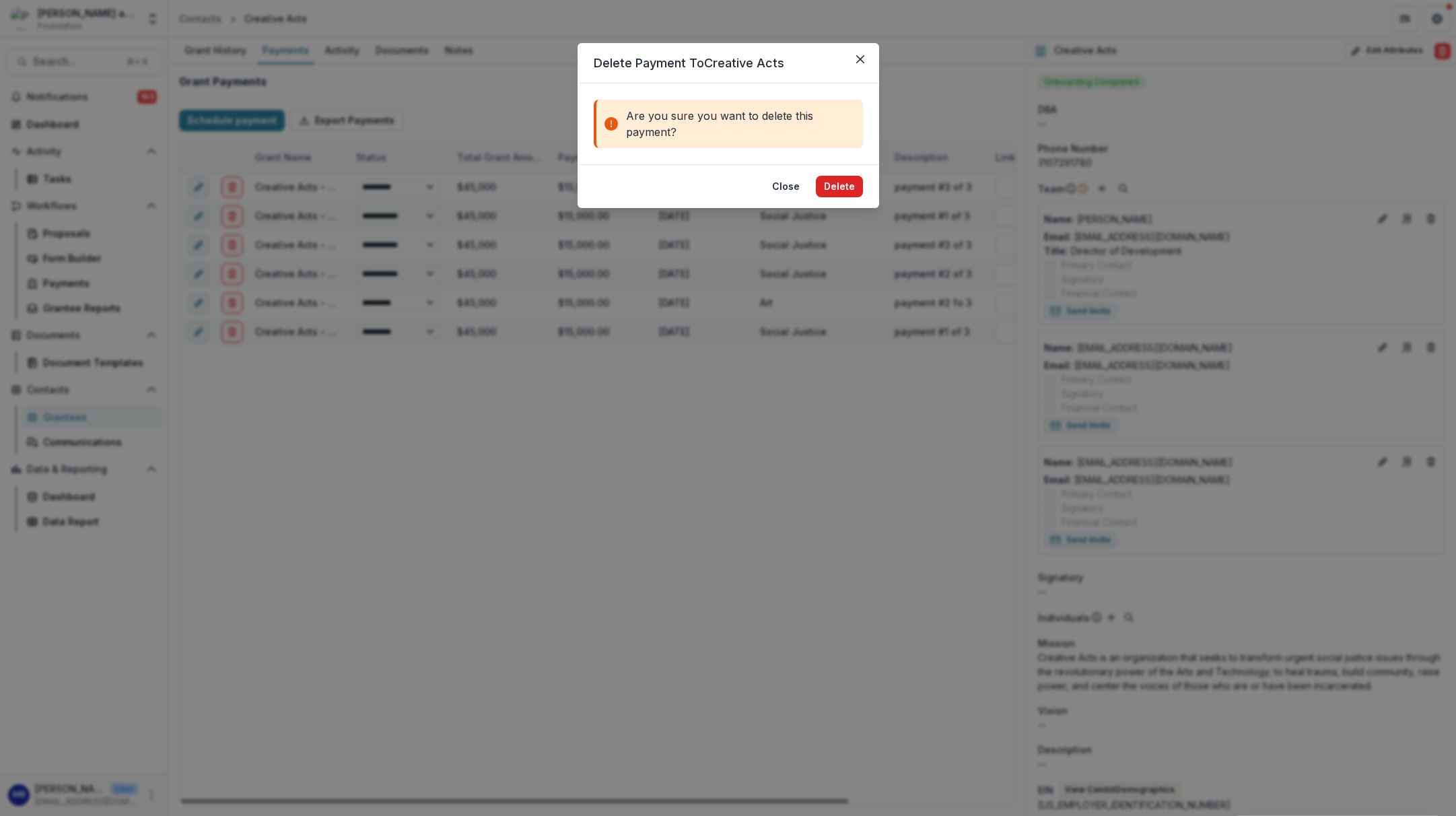
click at [847, 188] on button "Delete" at bounding box center [839, 186] width 47 height 21
select select "****"
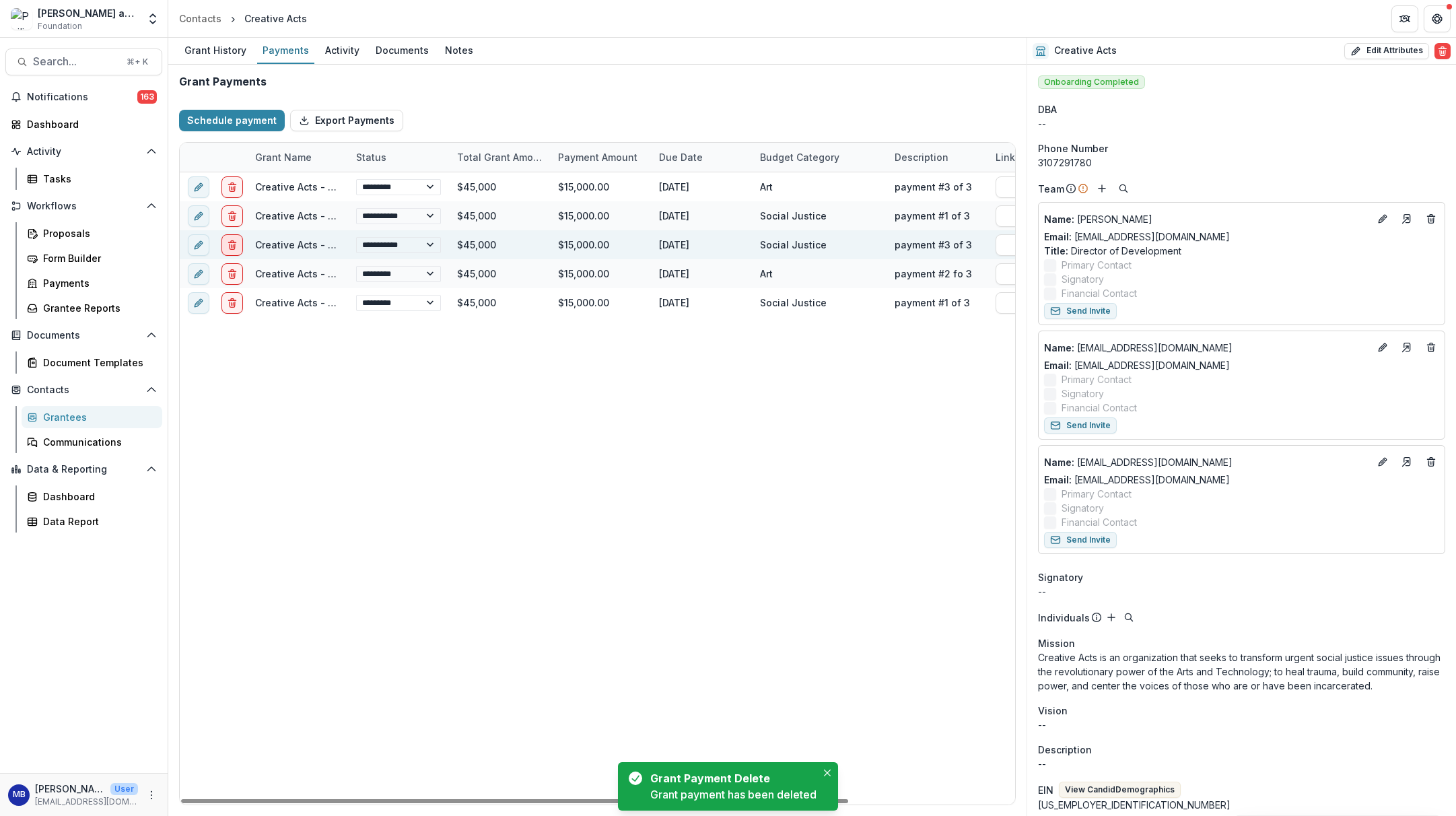
click at [233, 242] on icon "delete" at bounding box center [233, 241] width 3 height 2
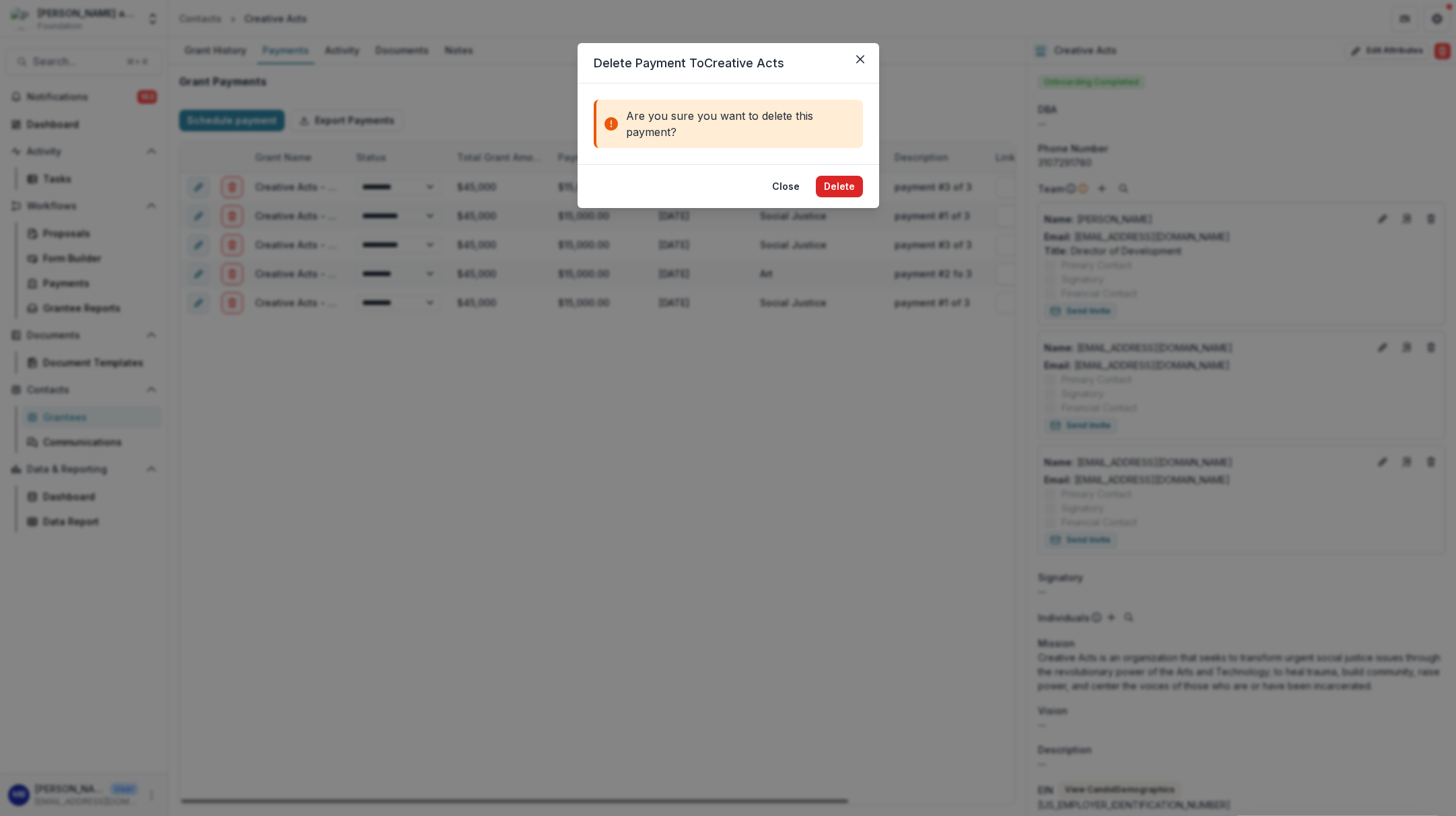
click at [834, 186] on button "Delete" at bounding box center [839, 186] width 47 height 21
select select "****"
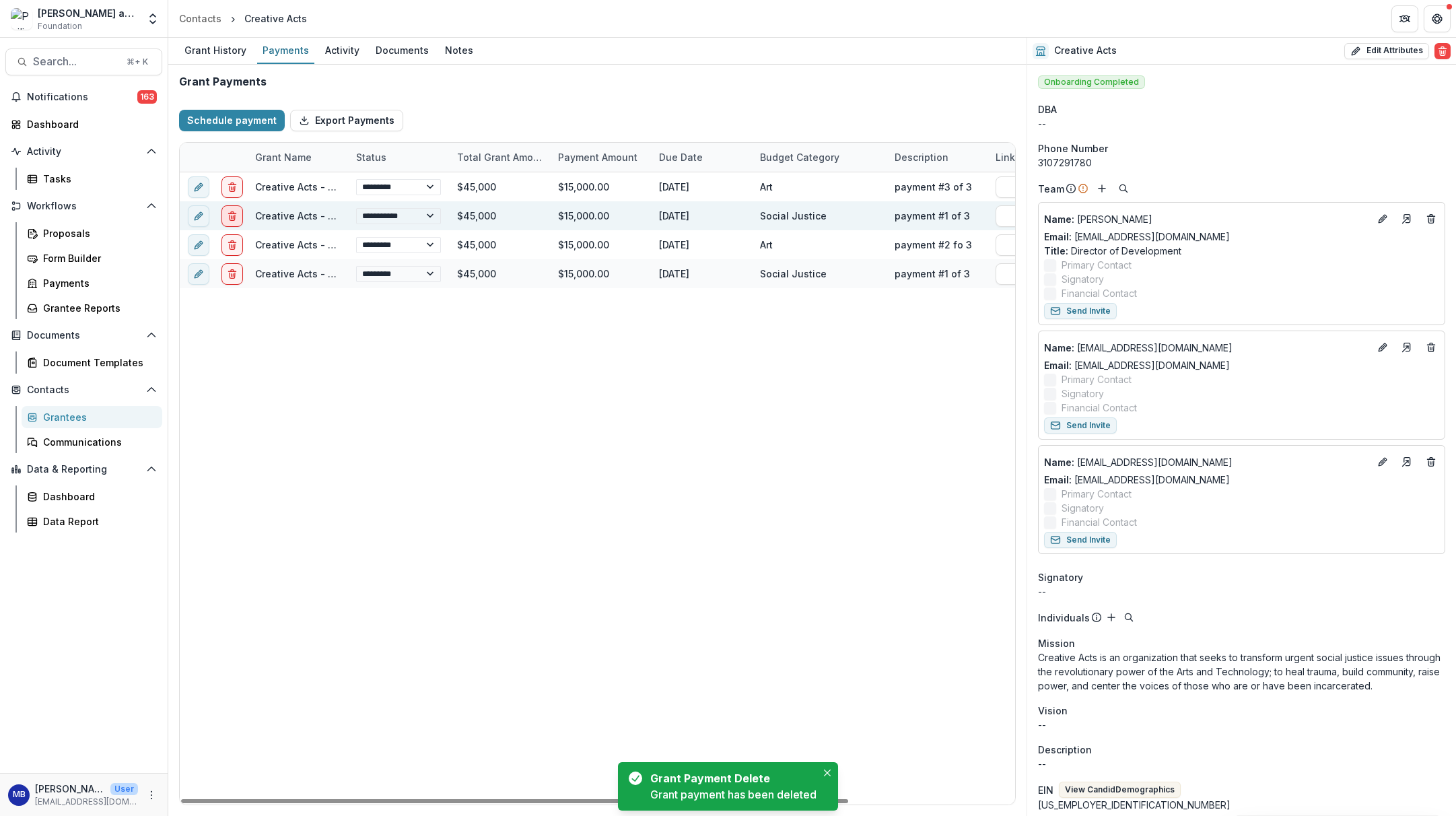
click at [233, 215] on line "delete" at bounding box center [233, 217] width 0 height 3
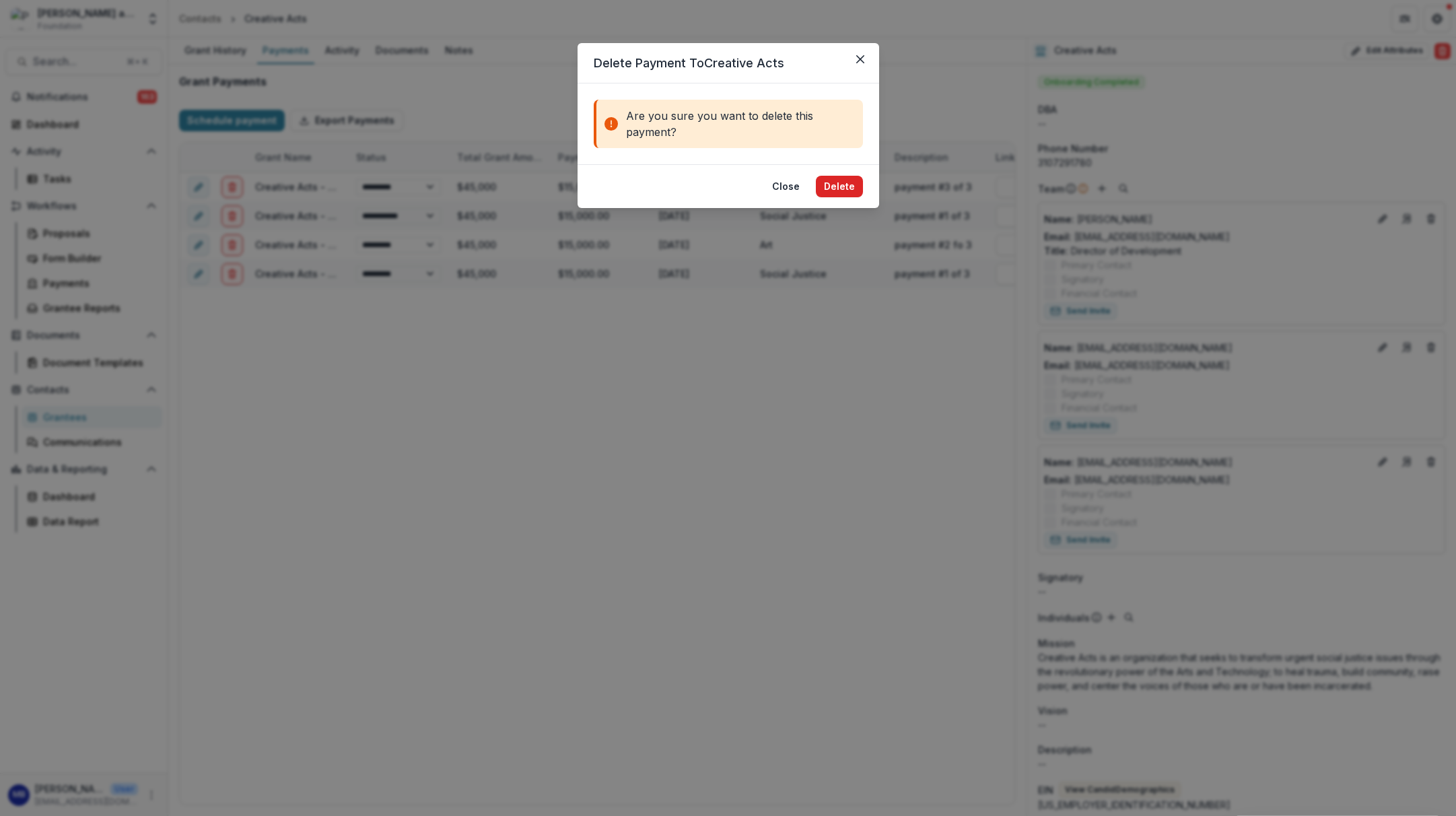
click at [829, 187] on button "Delete" at bounding box center [839, 186] width 47 height 21
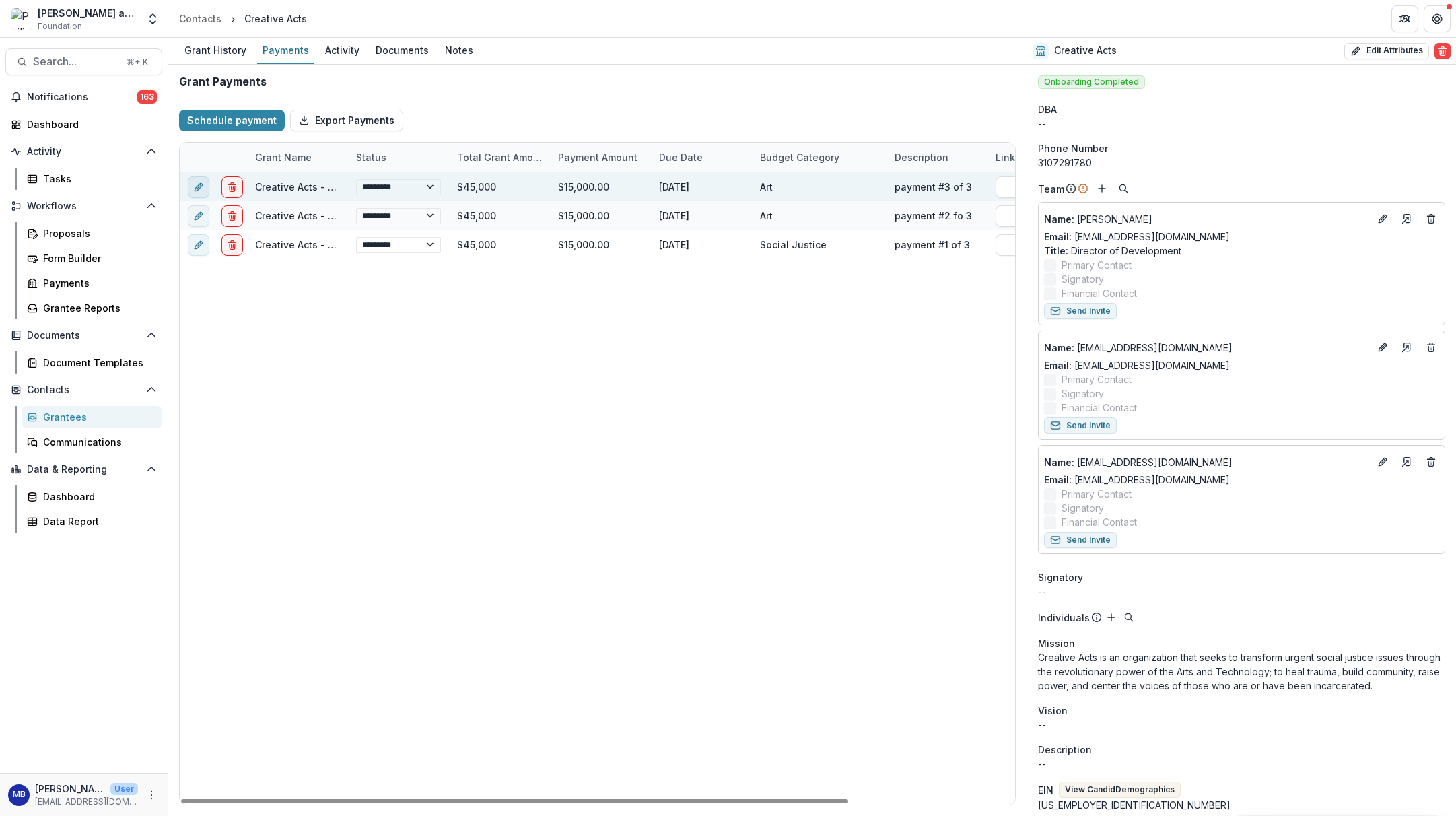
click at [198, 186] on icon "edit" at bounding box center [199, 188] width 11 height 11
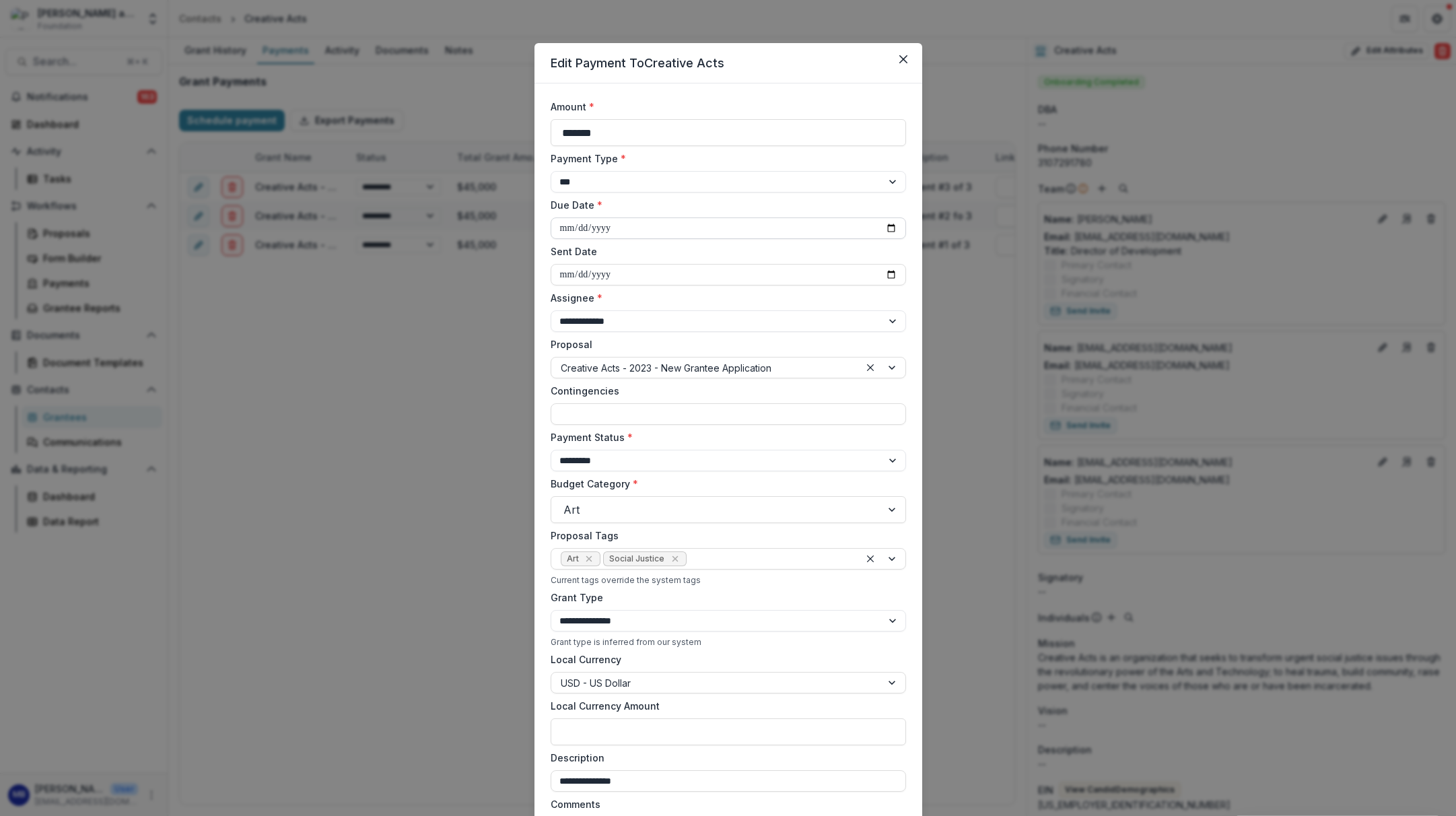
click at [561, 228] on input "**********" at bounding box center [728, 228] width 355 height 21
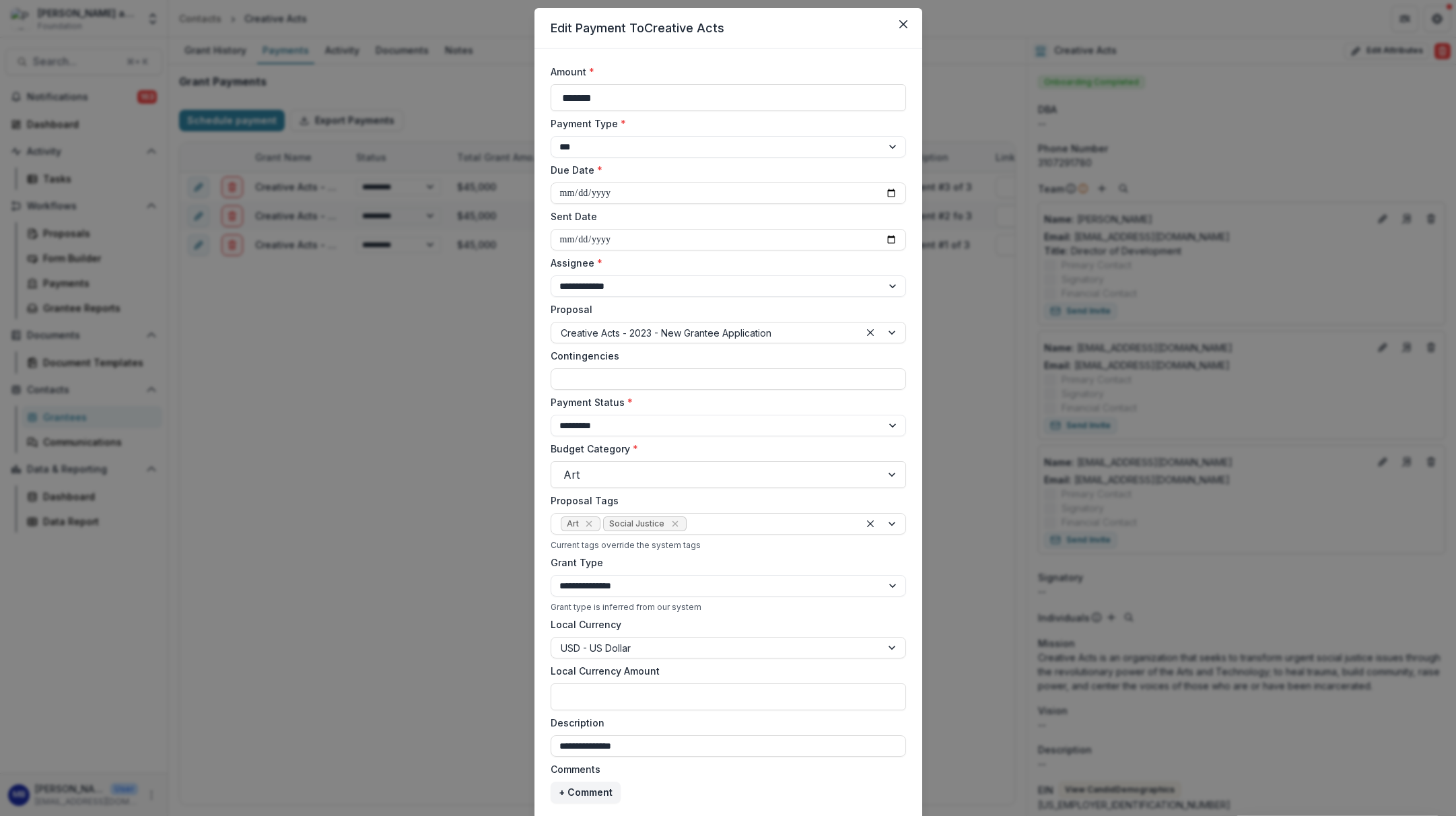
scroll to position [125, 0]
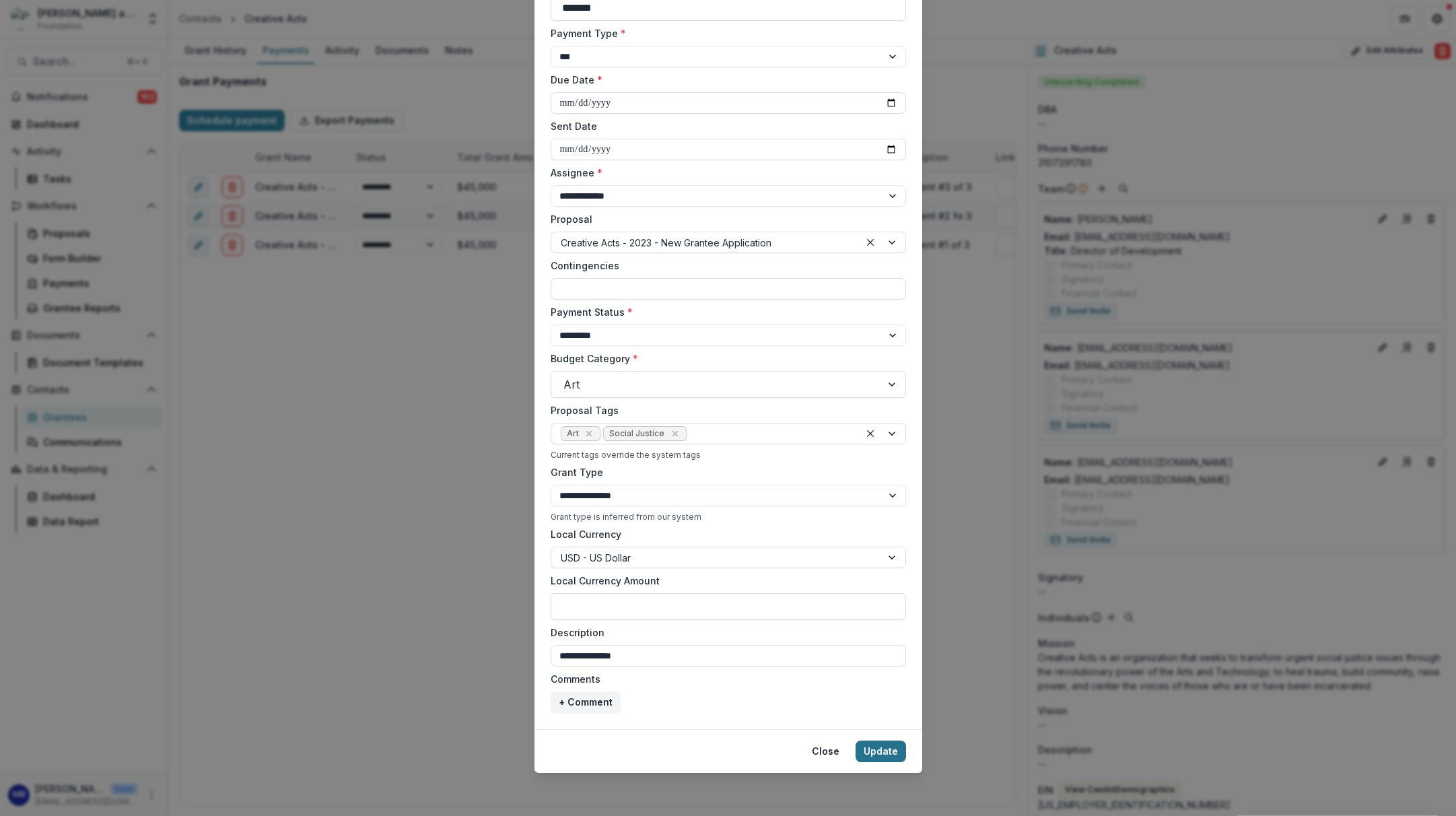
click at [874, 753] on button "Update" at bounding box center [881, 752] width 51 height 21
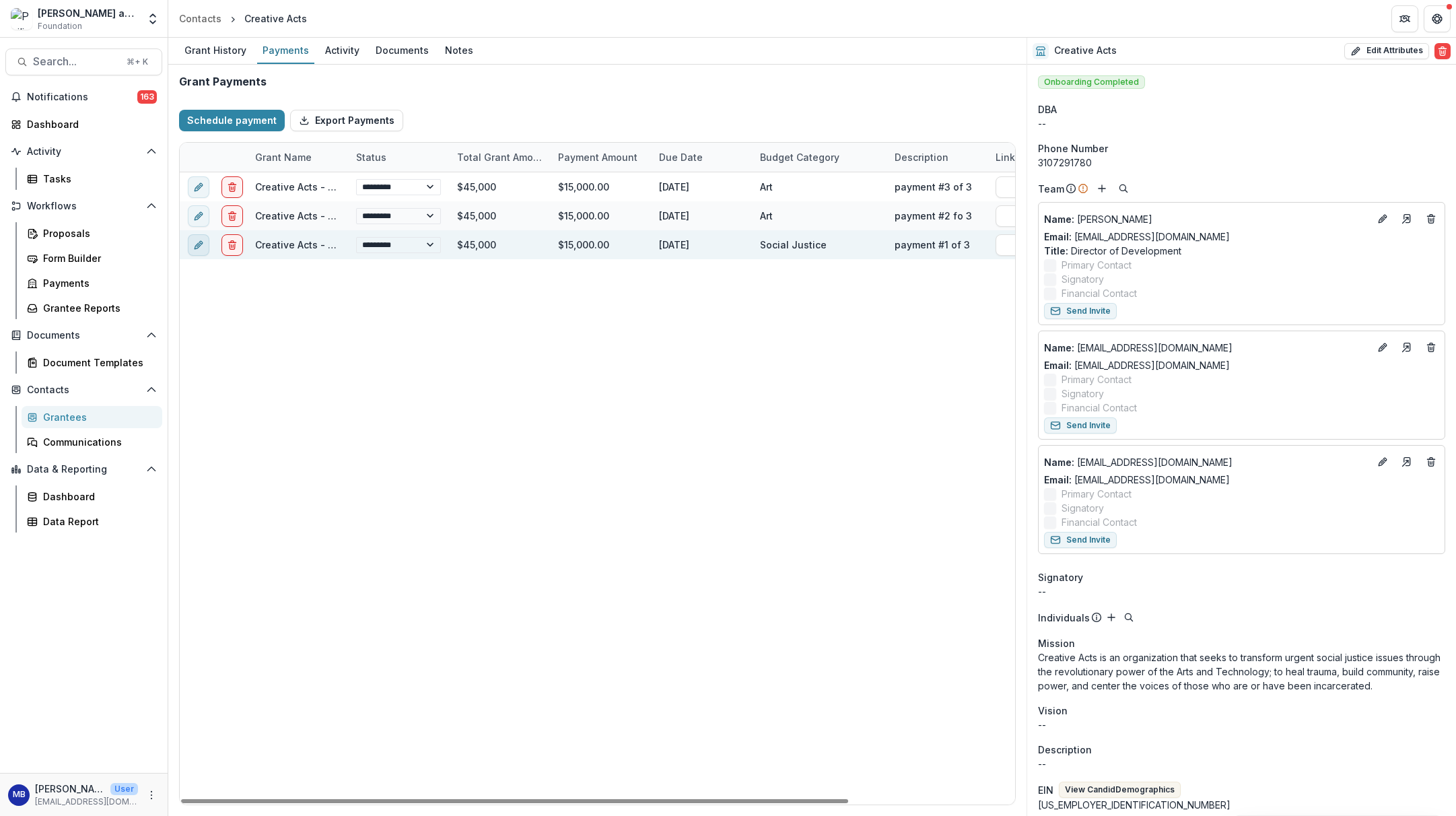
click at [199, 249] on icon "edit" at bounding box center [199, 245] width 11 height 11
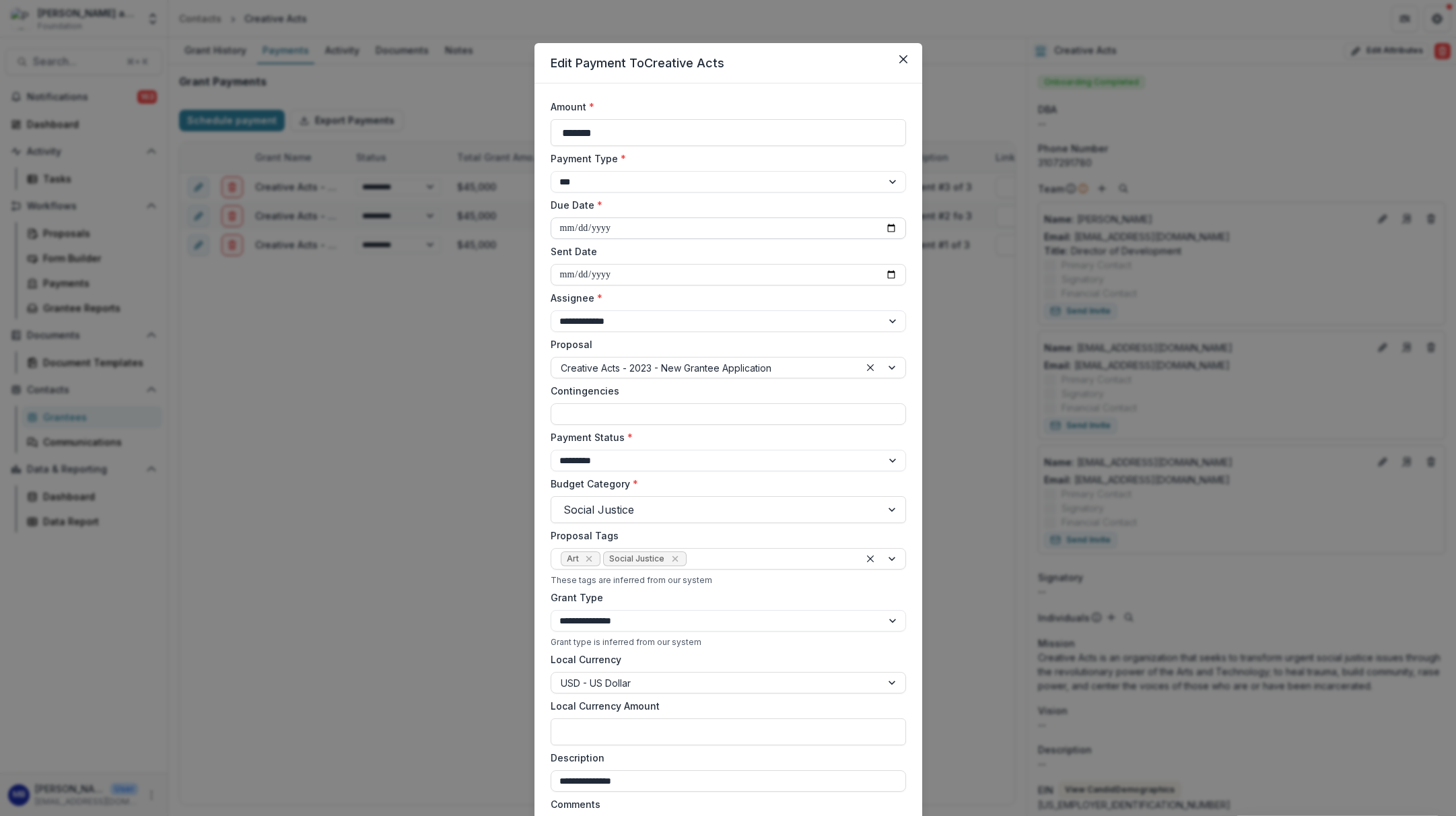
click at [562, 231] on input "**********" at bounding box center [728, 228] width 355 height 21
click at [663, 253] on label "Sent Date" at bounding box center [724, 251] width 348 height 14
click at [663, 264] on input "**********" at bounding box center [728, 274] width 355 height 21
click at [580, 229] on input "**********" at bounding box center [728, 228] width 355 height 21
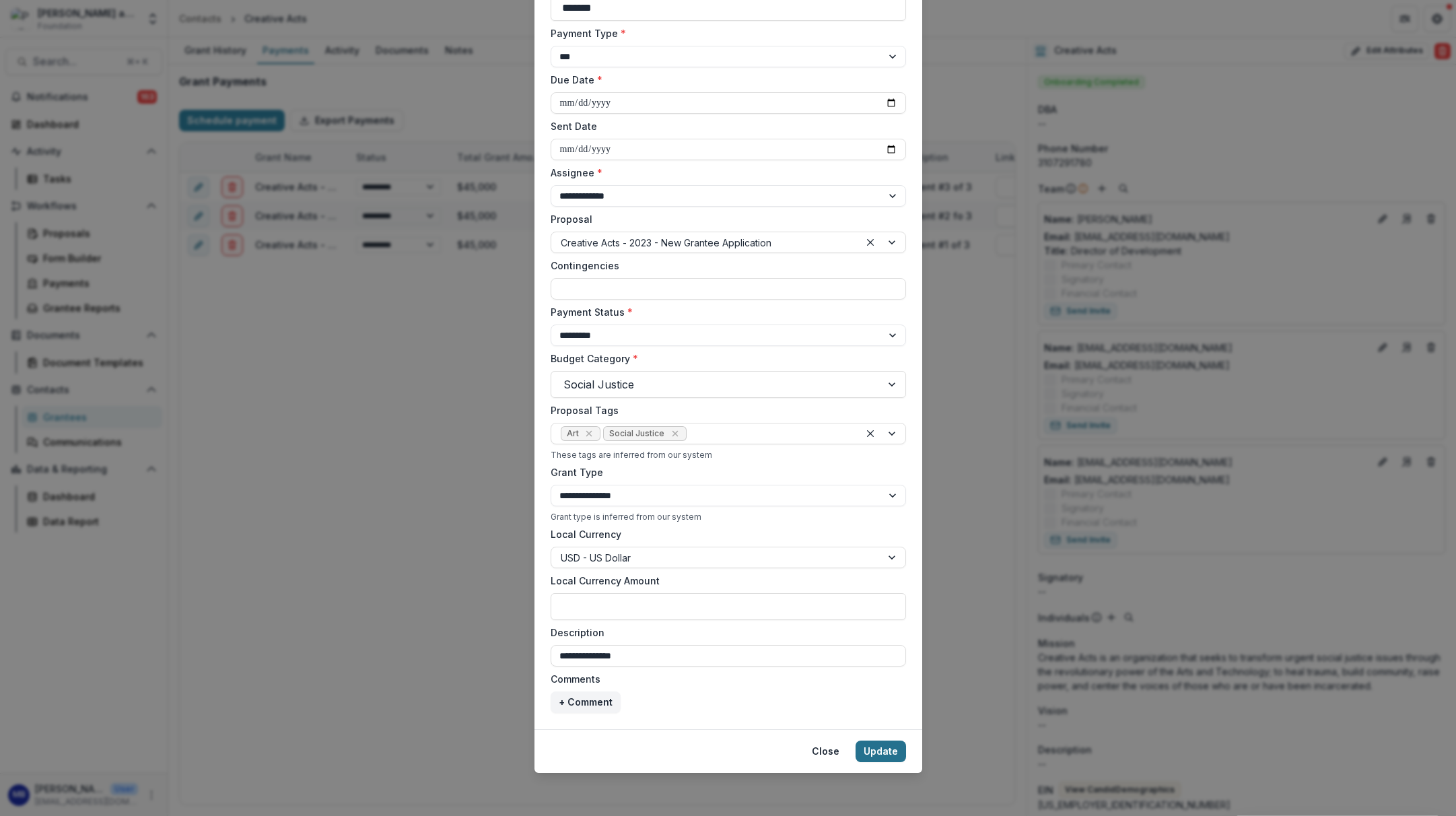
click at [887, 746] on button "Update" at bounding box center [881, 752] width 51 height 21
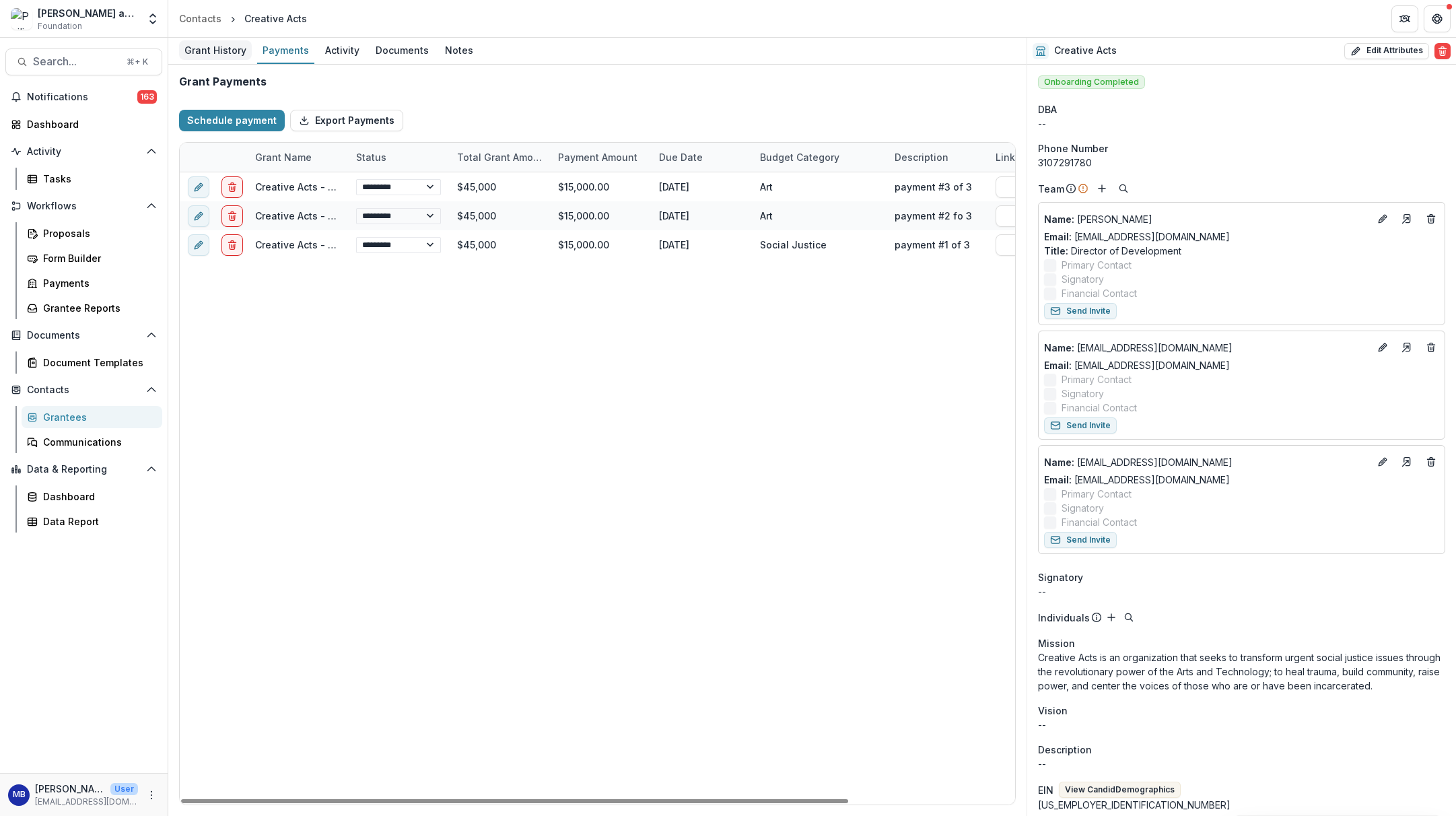
click at [212, 48] on div "Grant History" at bounding box center [215, 50] width 73 height 19
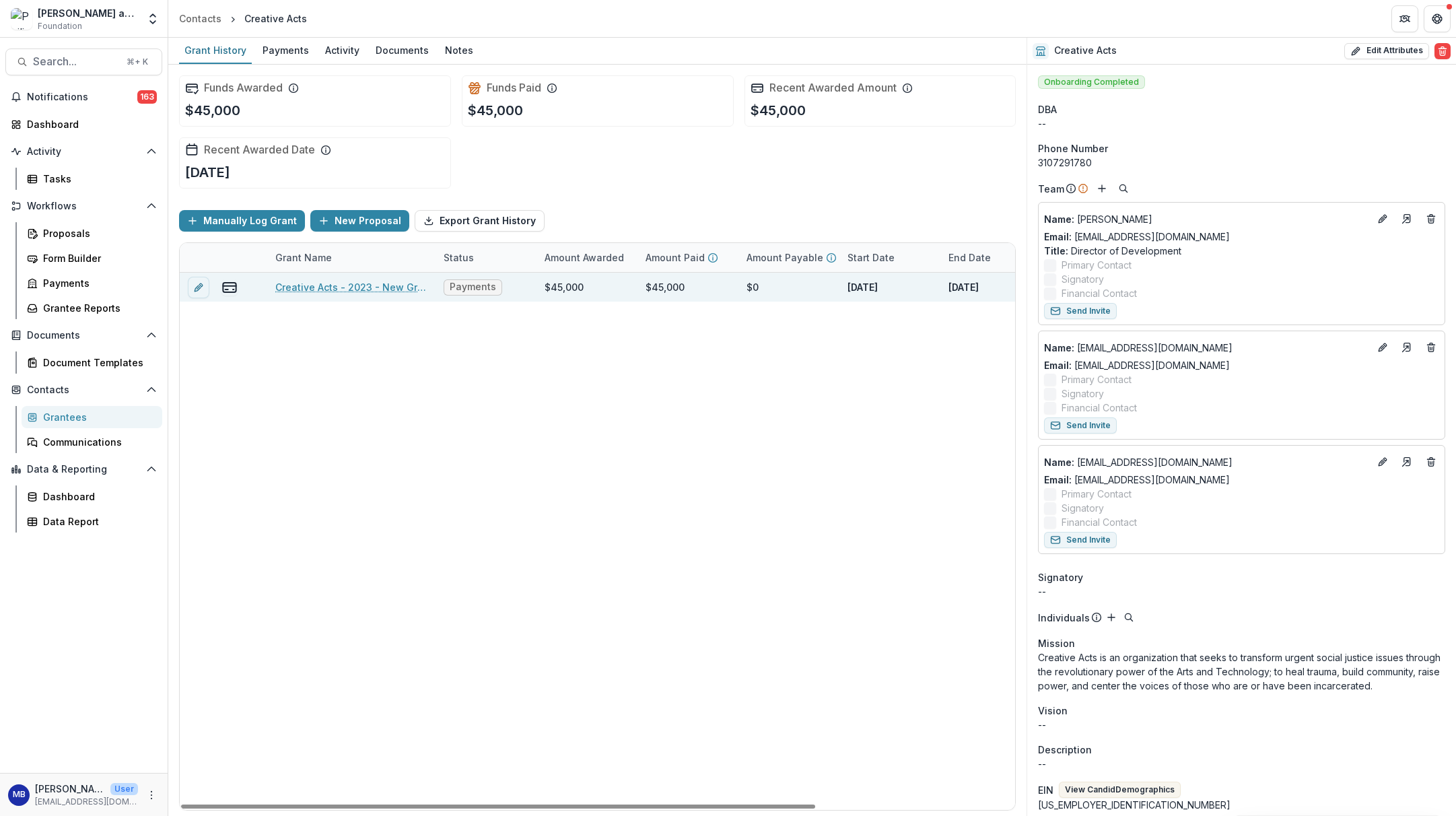
click at [313, 288] on link "Creative Acts - 2023 - New Grantee Application" at bounding box center [352, 287] width 152 height 14
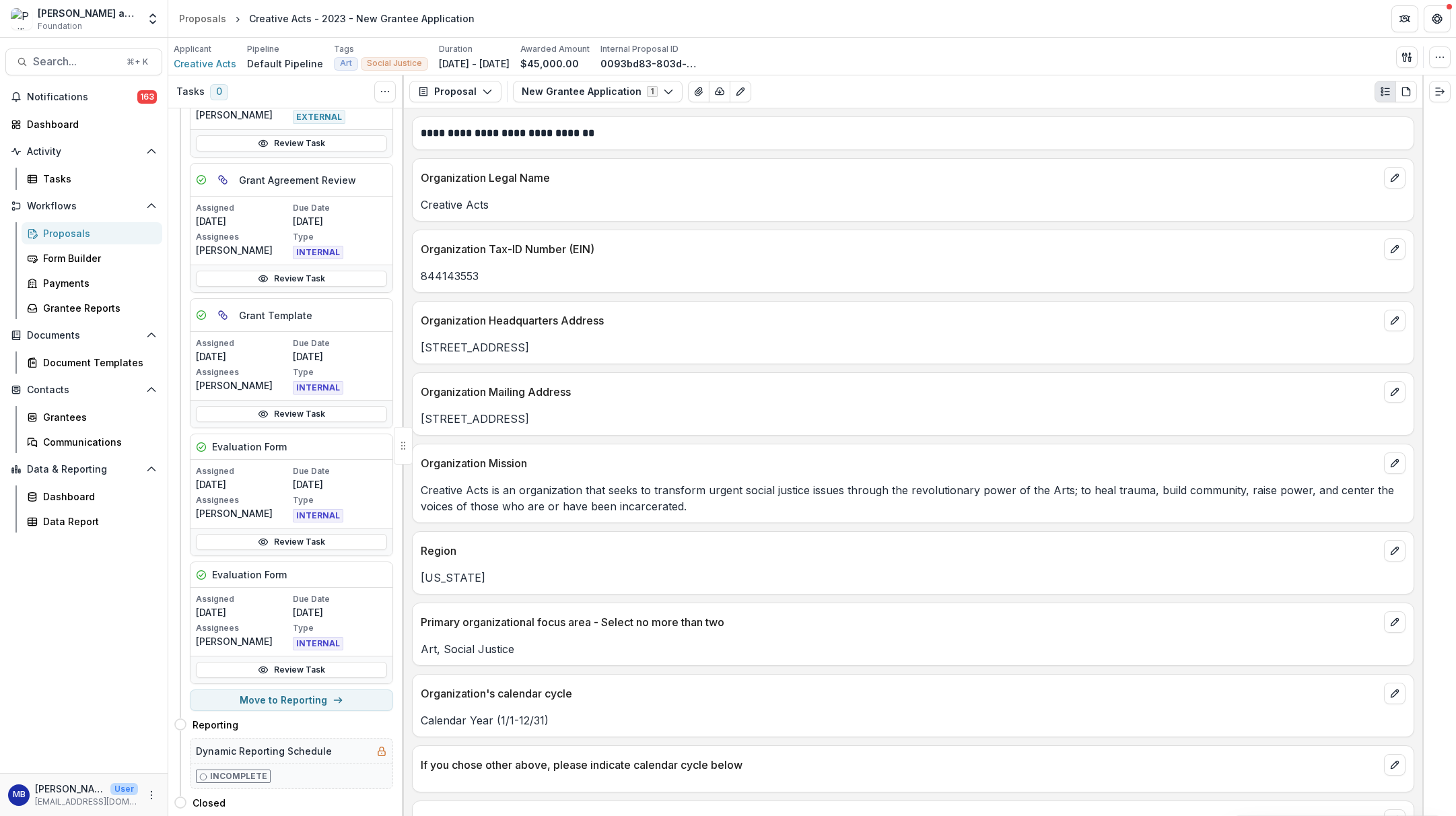
scroll to position [298, 0]
click at [291, 695] on button "Move to Reporting" at bounding box center [291, 700] width 204 height 21
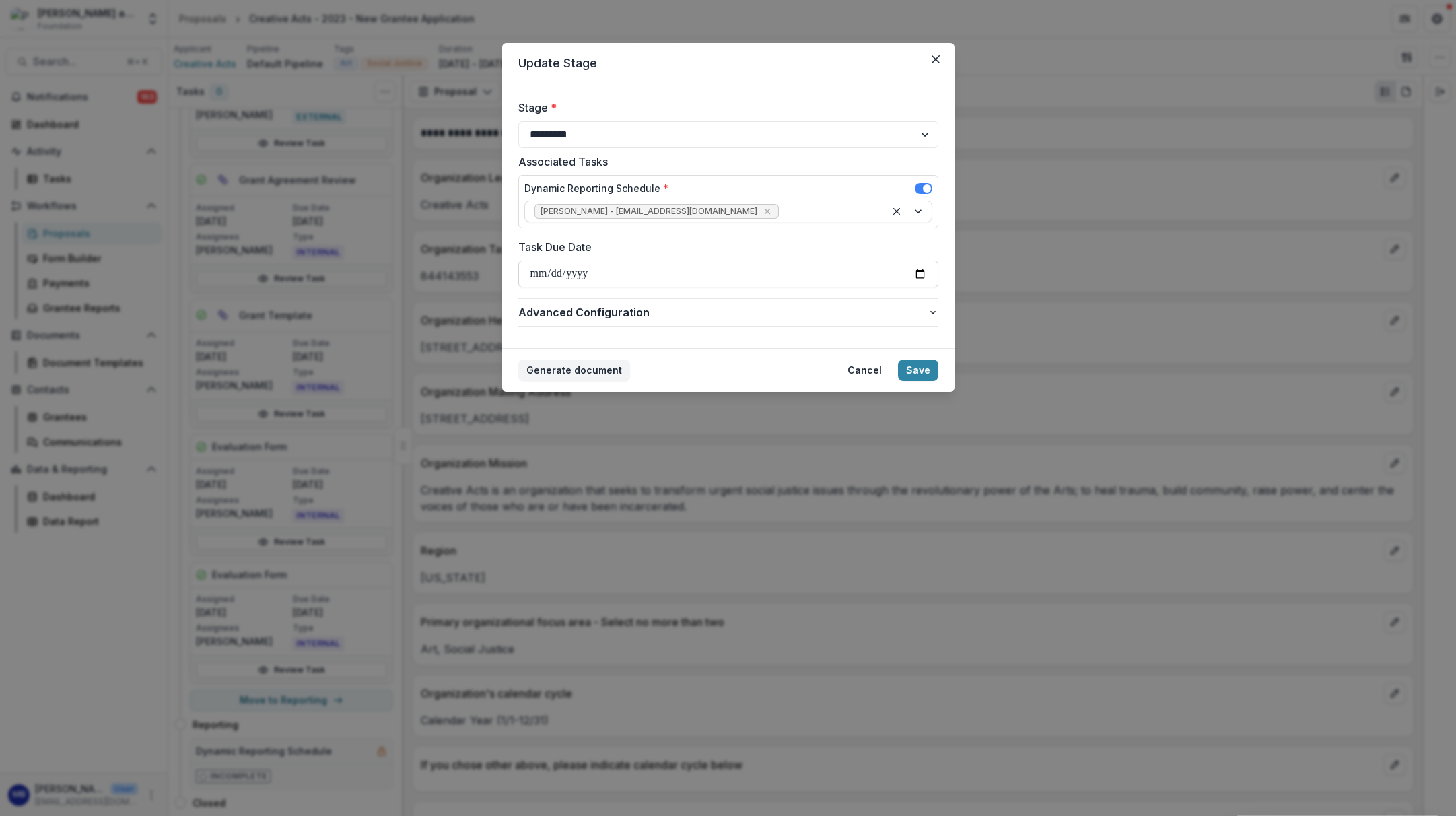
click at [535, 274] on input "Task Due Date" at bounding box center [728, 274] width 420 height 27
click at [919, 373] on button "Save" at bounding box center [918, 370] width 40 height 21
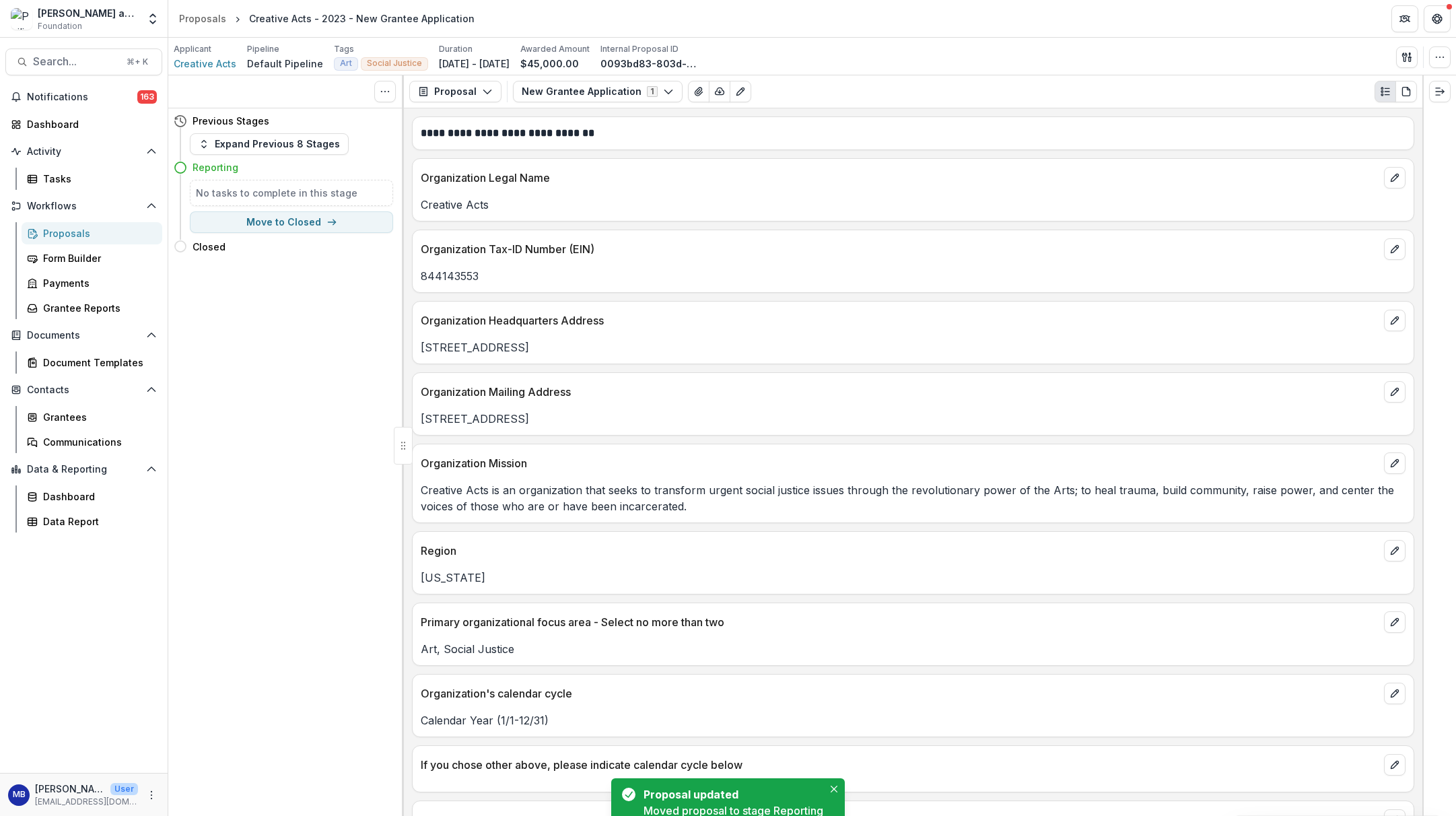
scroll to position [0, 0]
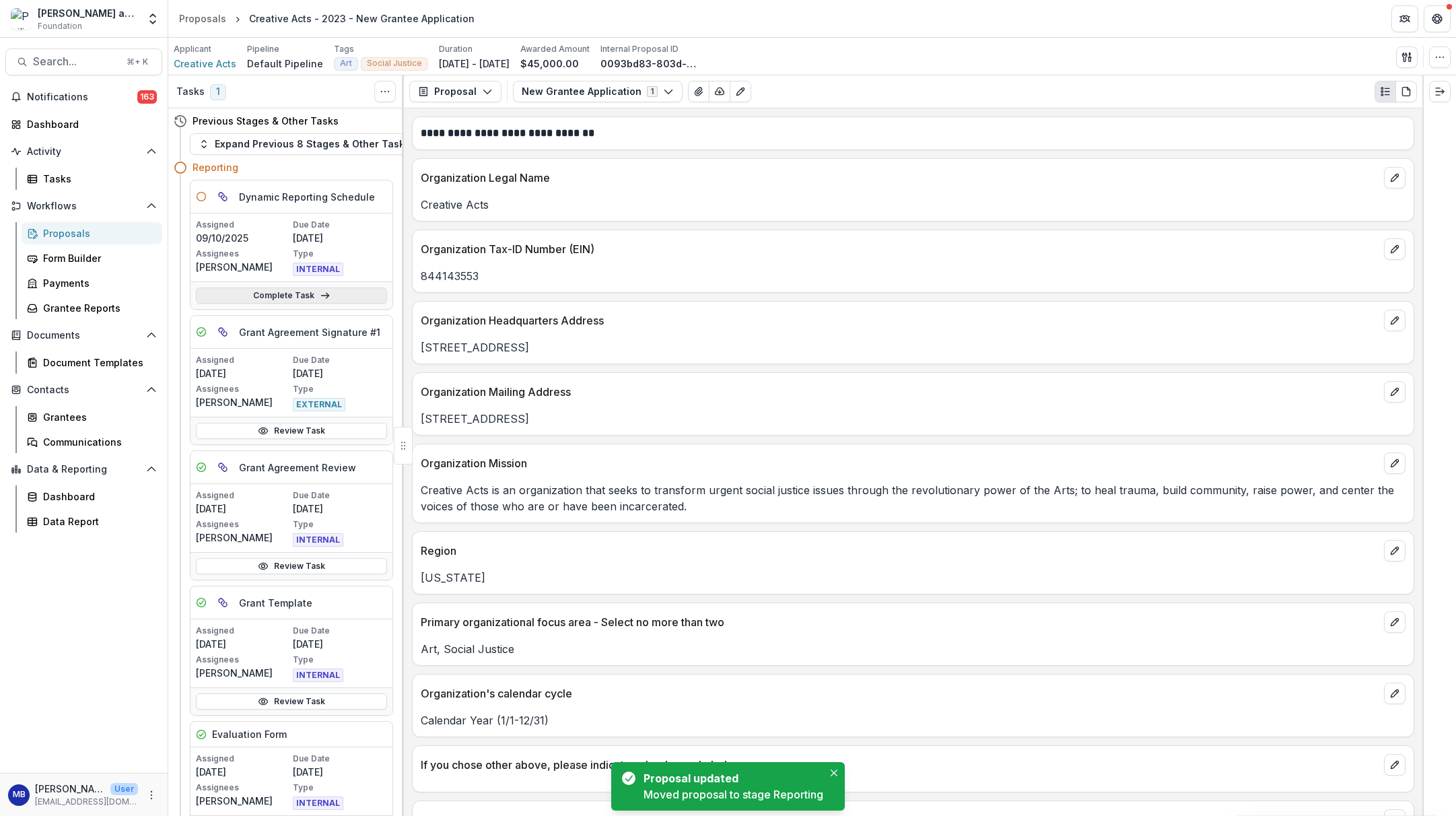
click at [297, 298] on link "Complete Task" at bounding box center [291, 295] width 191 height 16
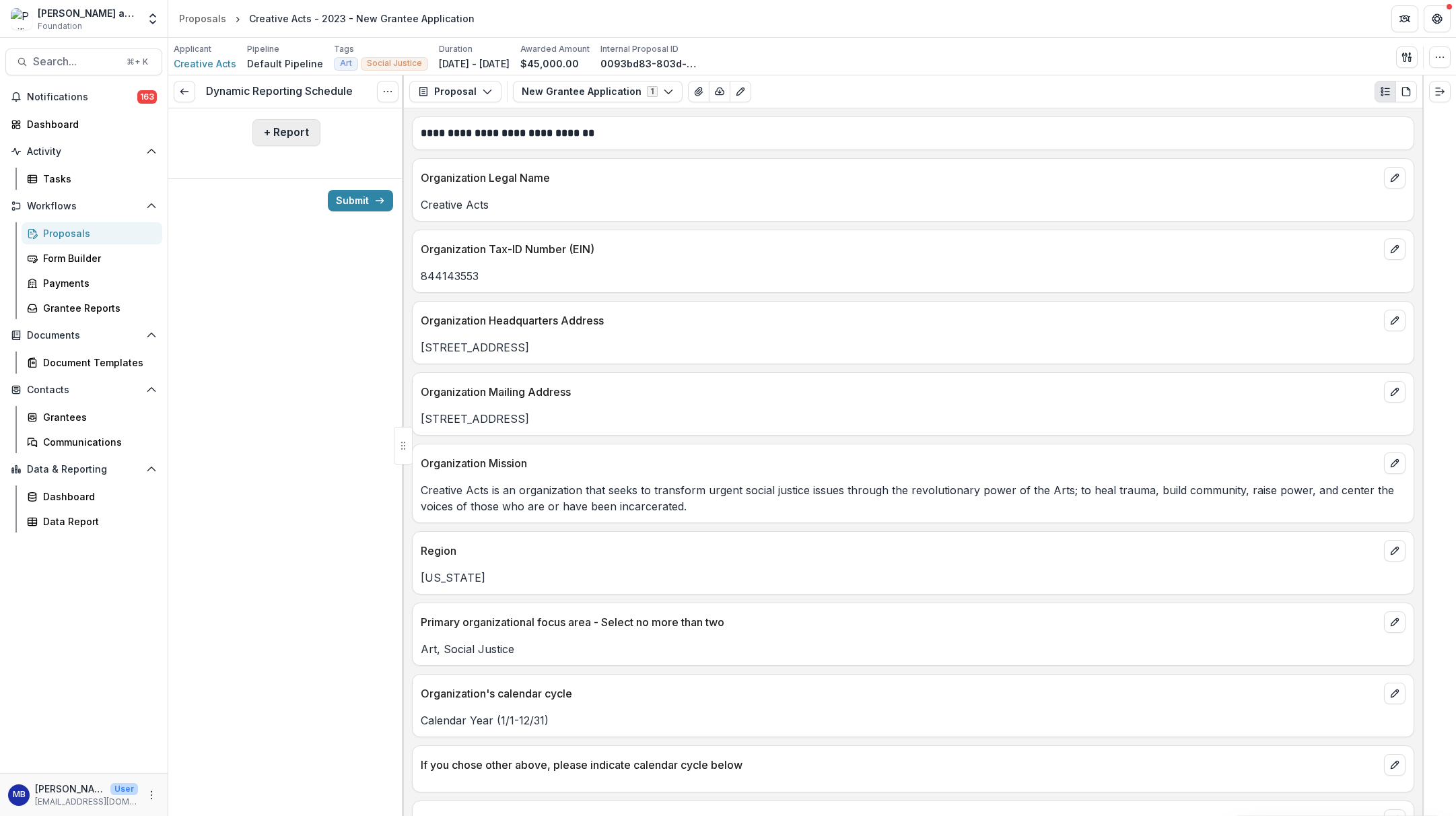
click at [292, 139] on button "+ Report" at bounding box center [287, 132] width 68 height 27
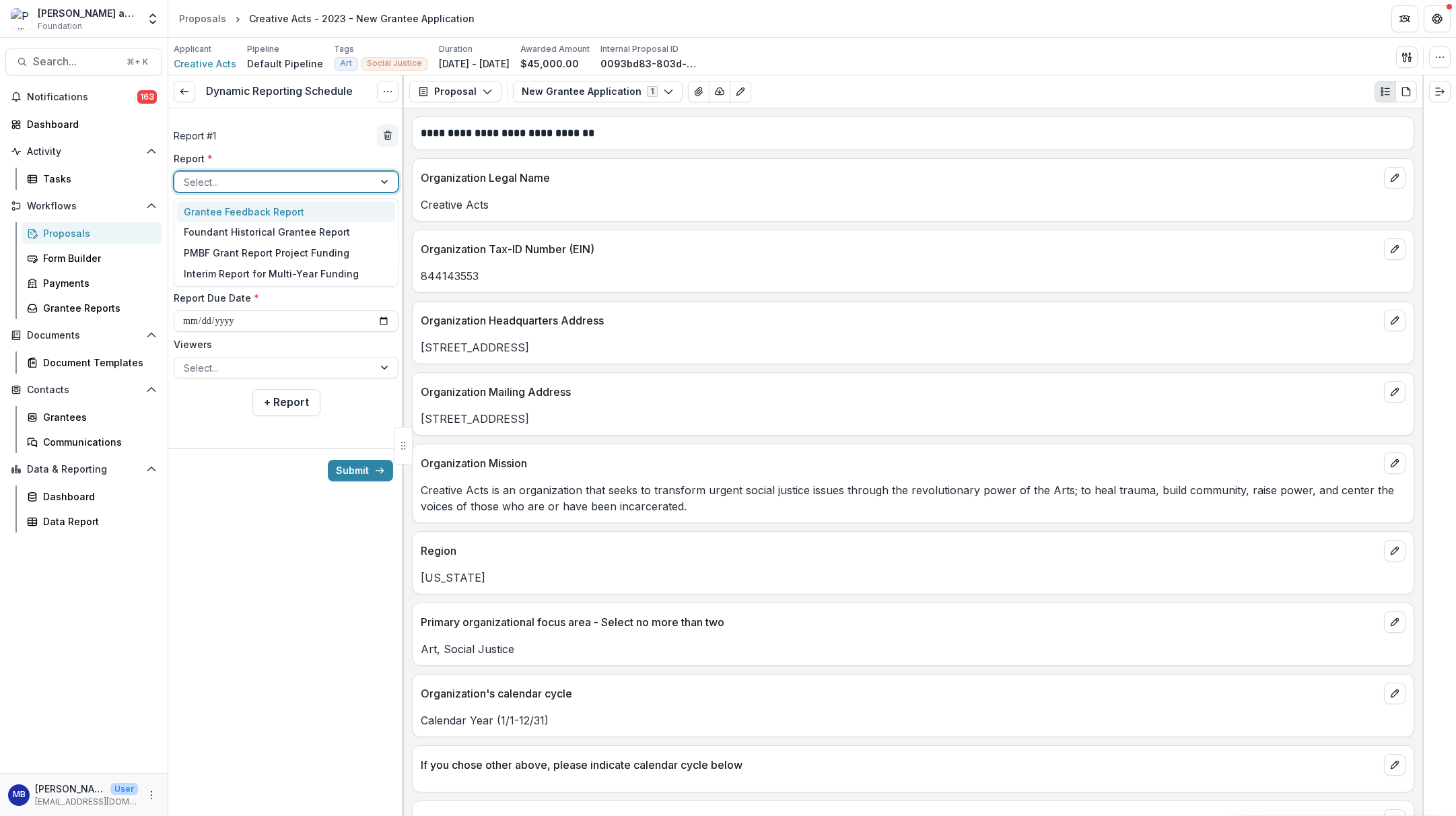
click at [386, 182] on div at bounding box center [386, 181] width 24 height 20
click at [280, 213] on div "Grantee Feedback Report" at bounding box center [286, 212] width 218 height 21
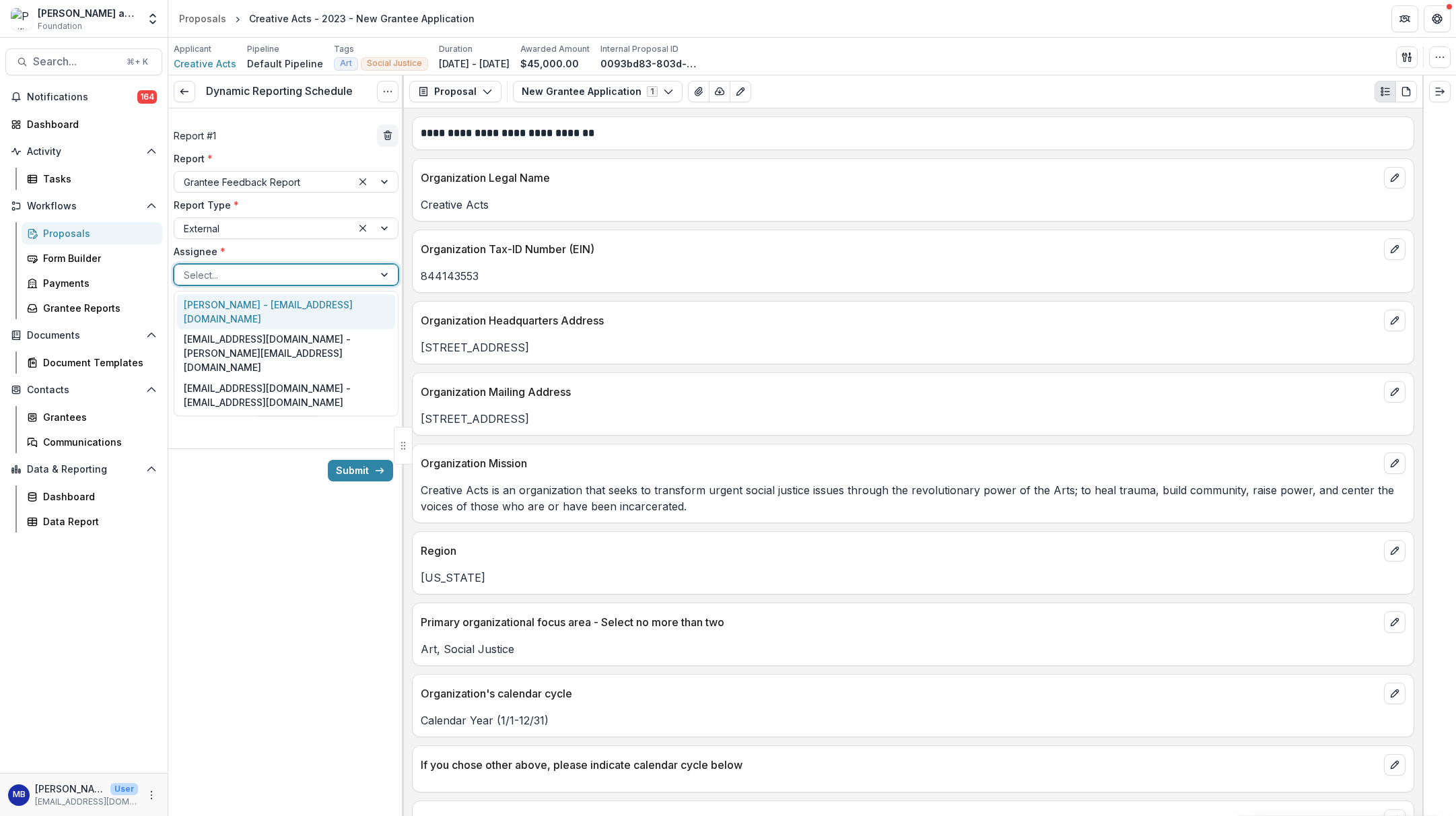
click at [381, 276] on div at bounding box center [386, 274] width 24 height 20
click at [335, 304] on div "[PERSON_NAME] - [EMAIL_ADDRESS][DOMAIN_NAME]" at bounding box center [286, 312] width 218 height 35
click at [382, 273] on div at bounding box center [375, 274] width 46 height 20
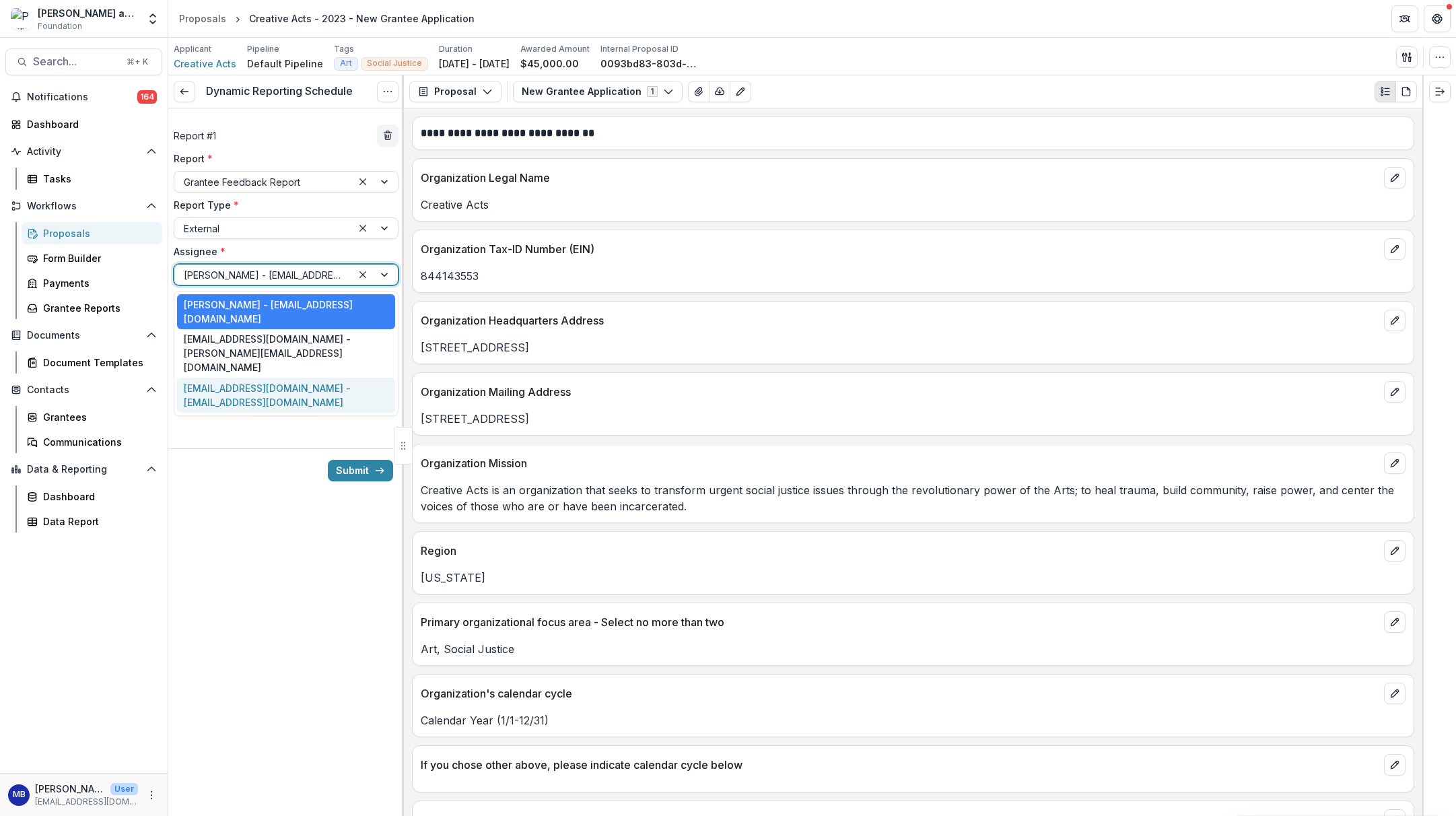
click at [278, 378] on div "[EMAIL_ADDRESS][DOMAIN_NAME] - [EMAIL_ADDRESS][DOMAIN_NAME]" at bounding box center [286, 395] width 218 height 35
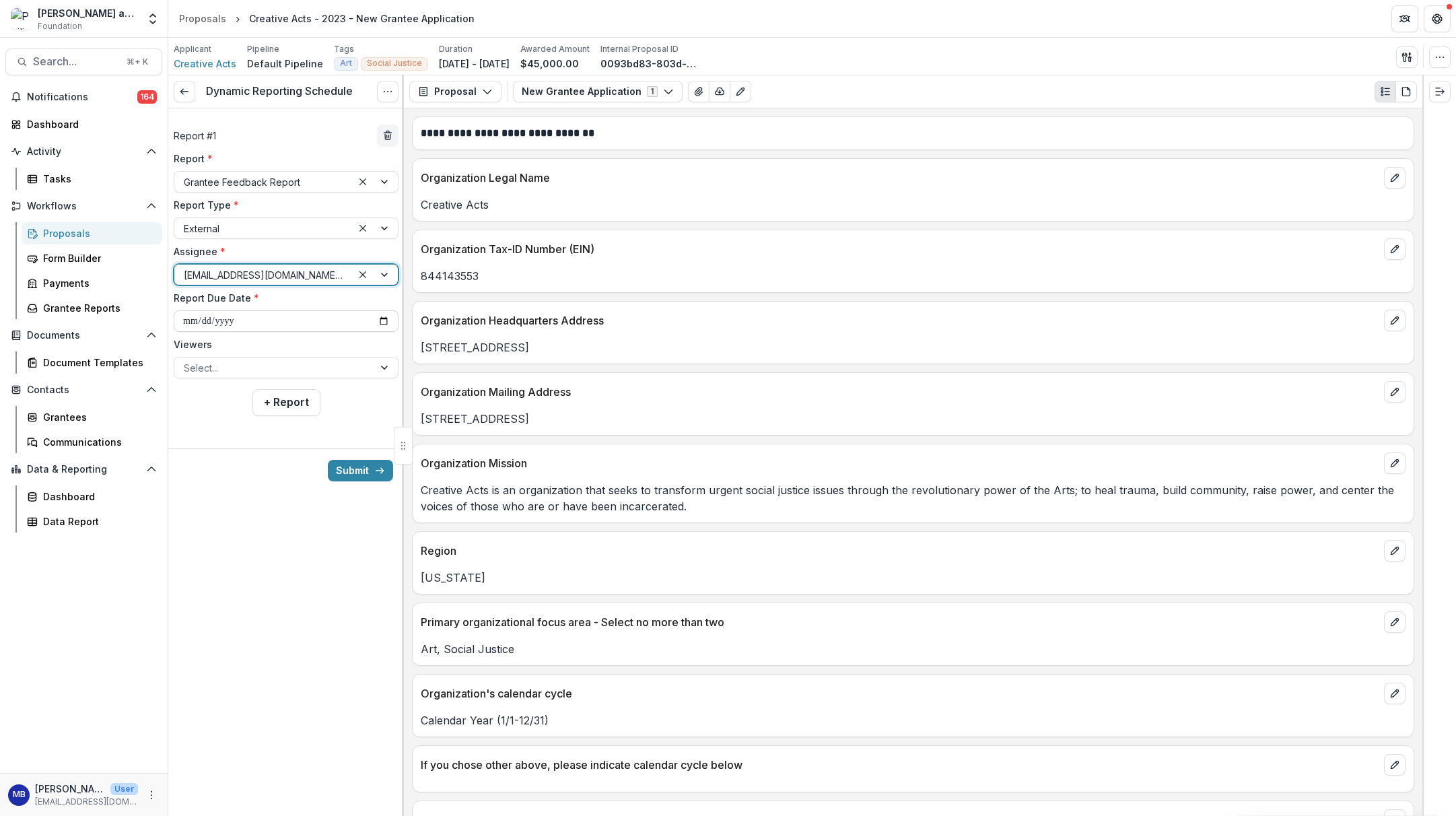
click at [258, 321] on input "**********" at bounding box center [286, 321] width 225 height 21
click at [330, 345] on label "Viewers" at bounding box center [282, 344] width 217 height 14
click at [186, 361] on input "Viewers" at bounding box center [185, 368] width 3 height 14
click at [381, 367] on div at bounding box center [386, 367] width 24 height 20
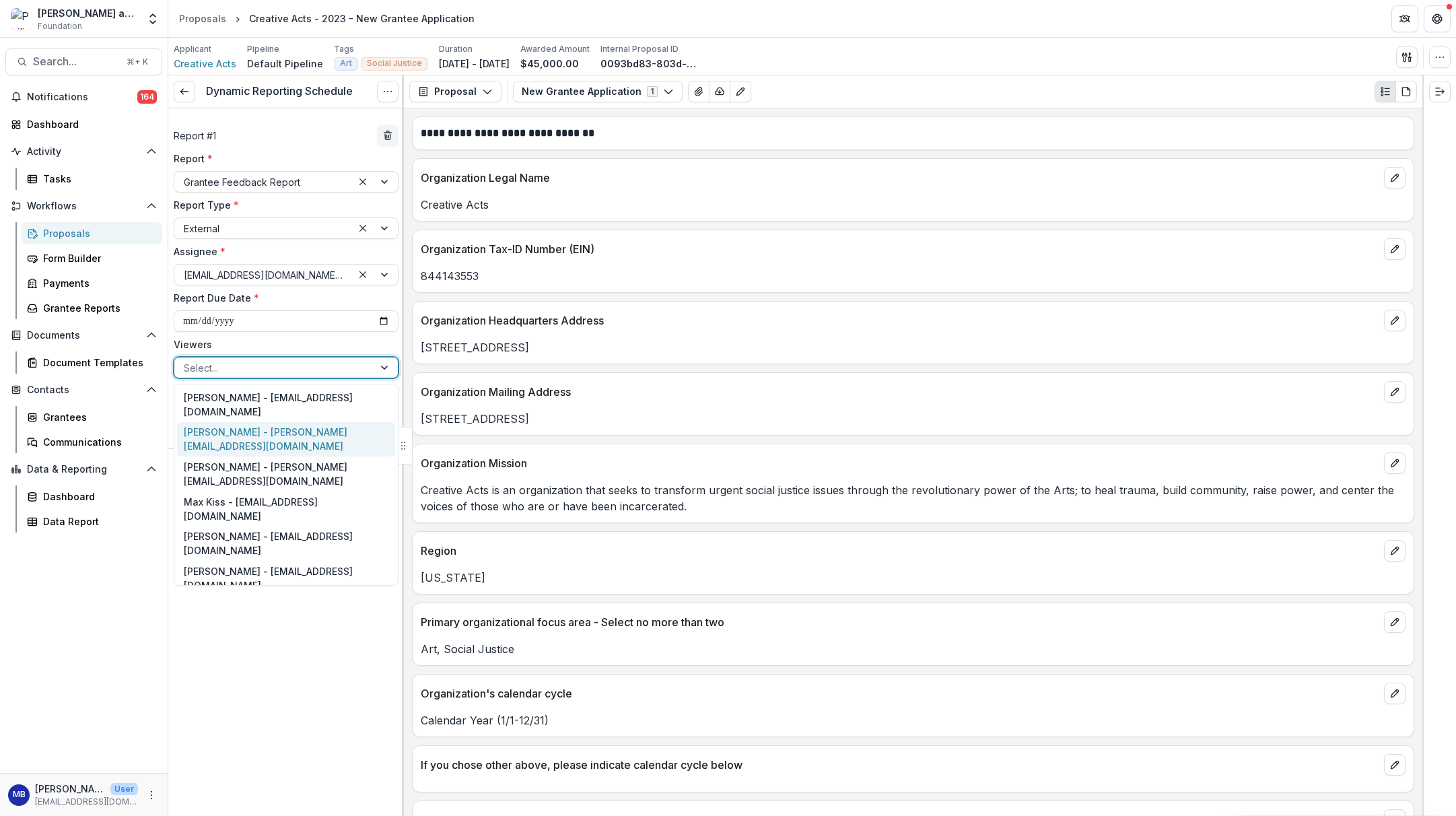
click at [287, 429] on div "[PERSON_NAME] - [PERSON_NAME][EMAIL_ADDRESS][DOMAIN_NAME]" at bounding box center [286, 440] width 218 height 35
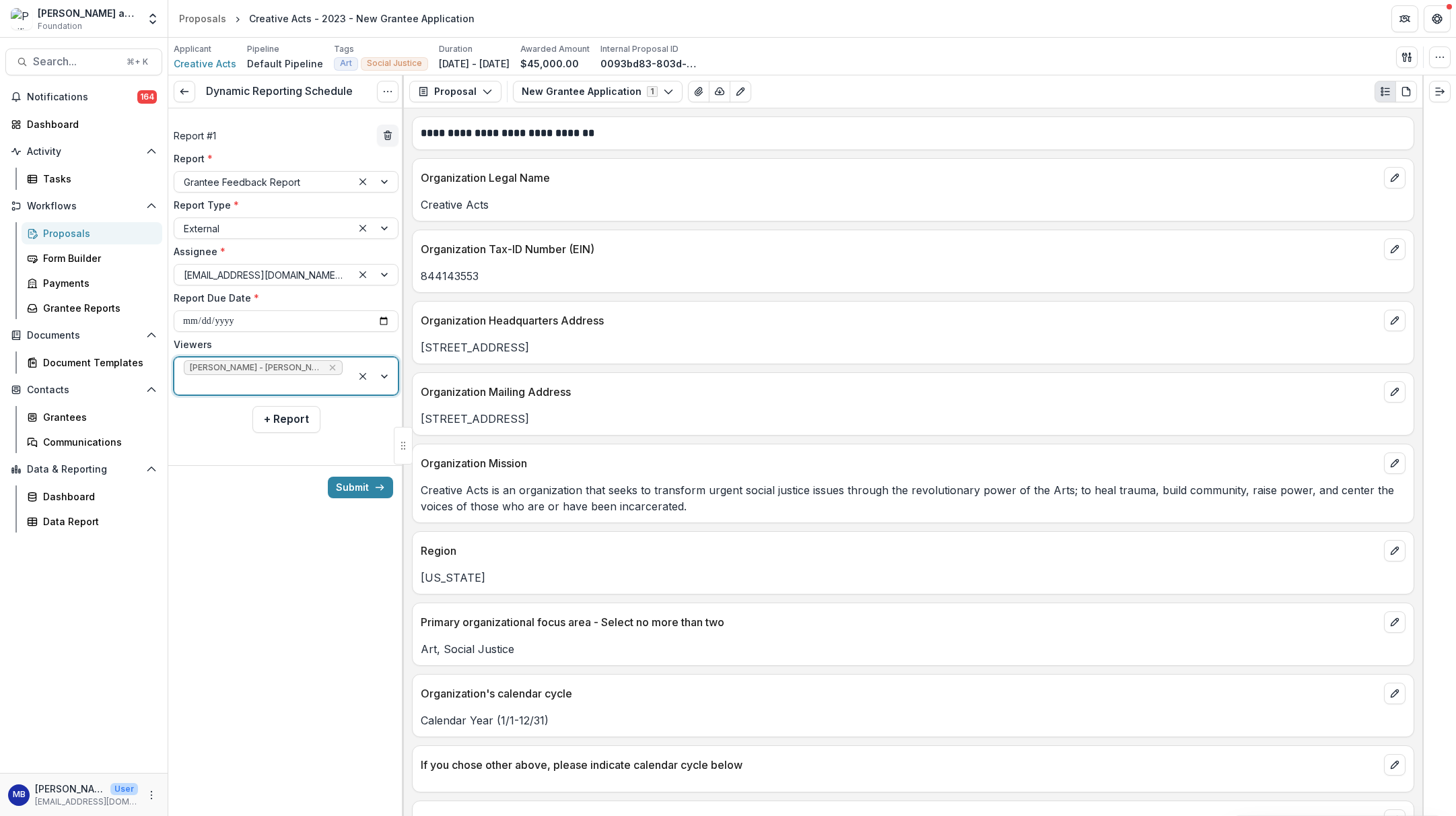
click at [381, 377] on div at bounding box center [375, 375] width 46 height 37
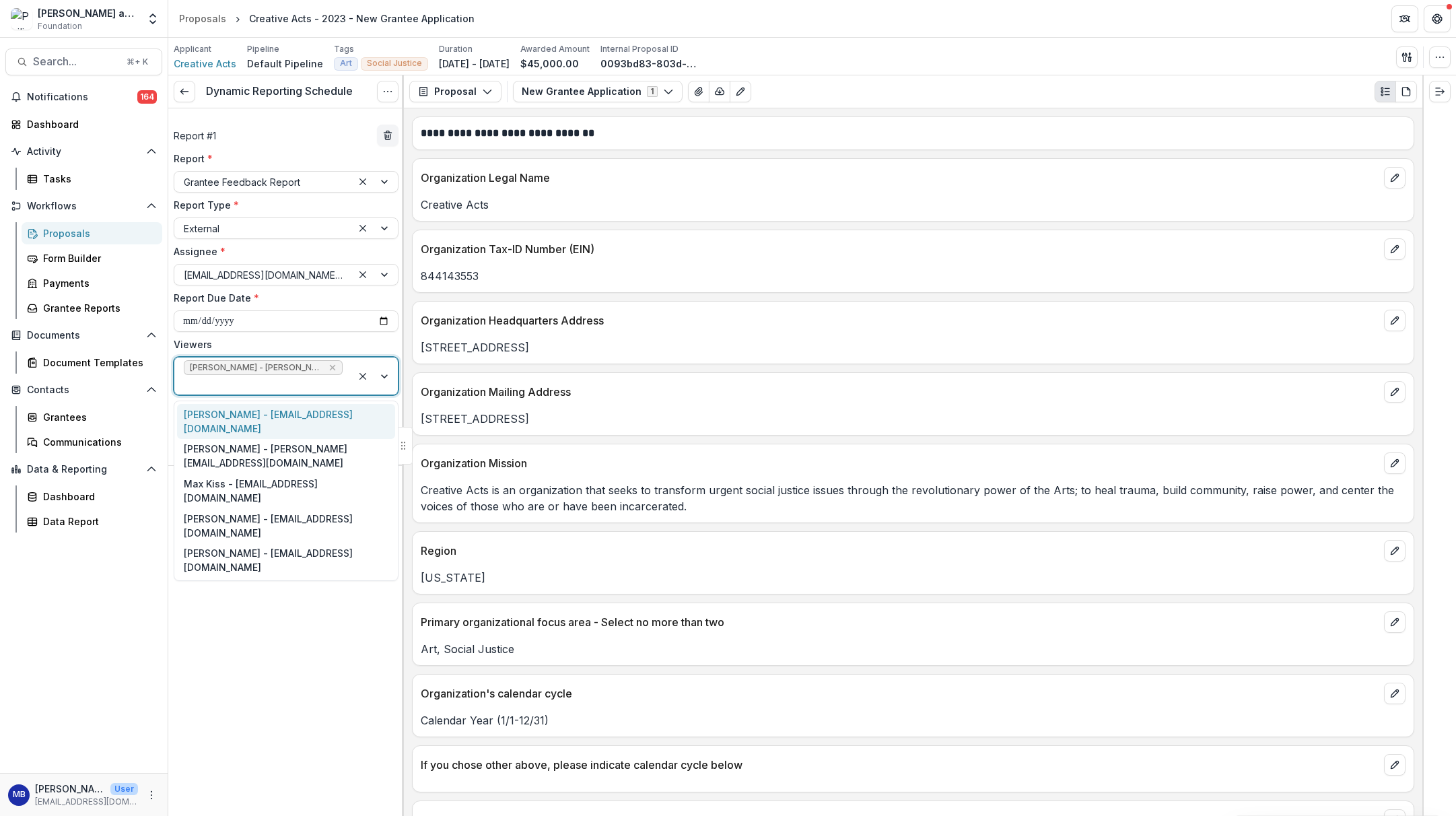
click at [307, 422] on div "[PERSON_NAME] - [EMAIL_ADDRESS][DOMAIN_NAME]" at bounding box center [286, 421] width 218 height 35
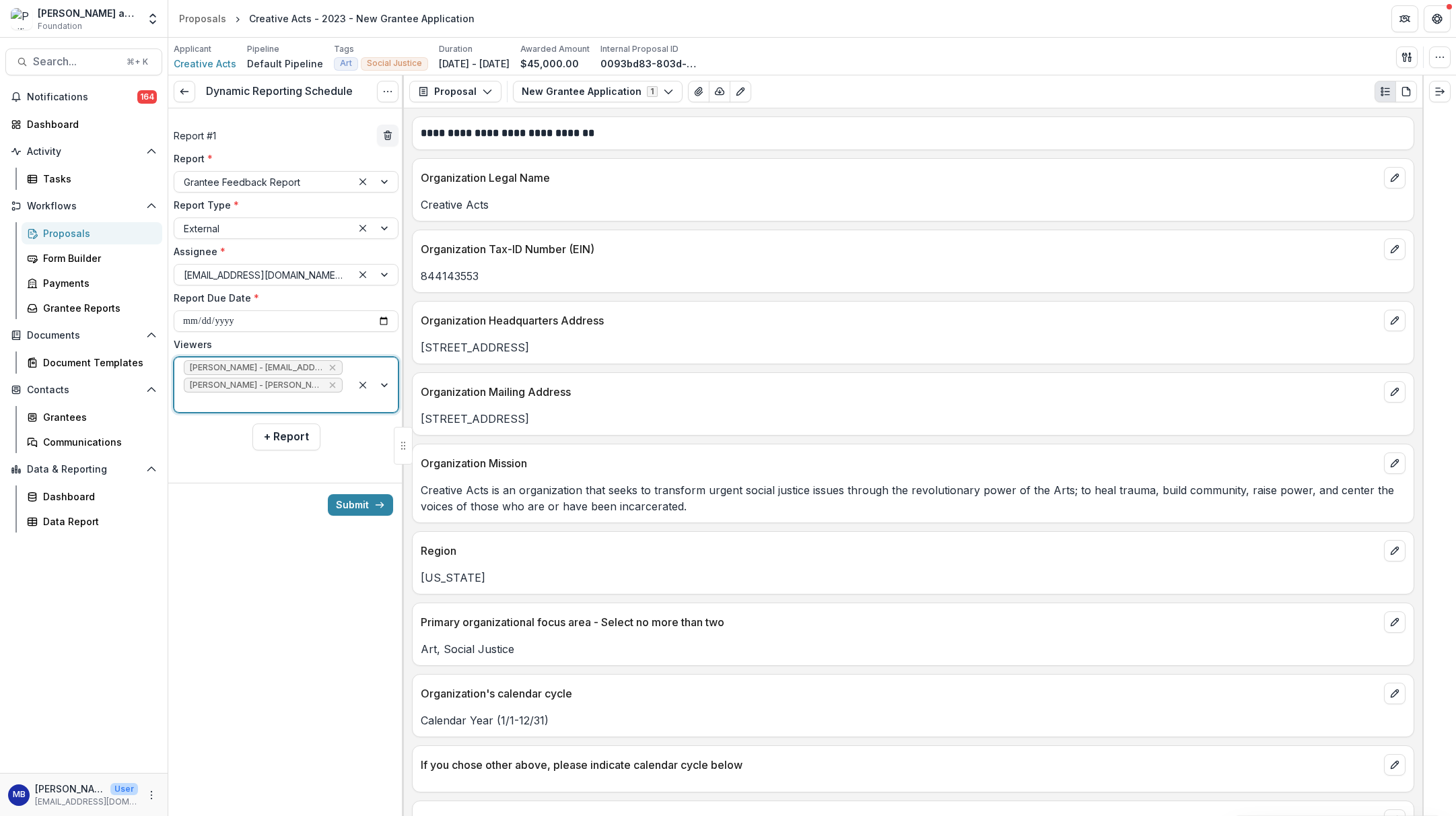
click at [383, 384] on div at bounding box center [375, 384] width 46 height 55
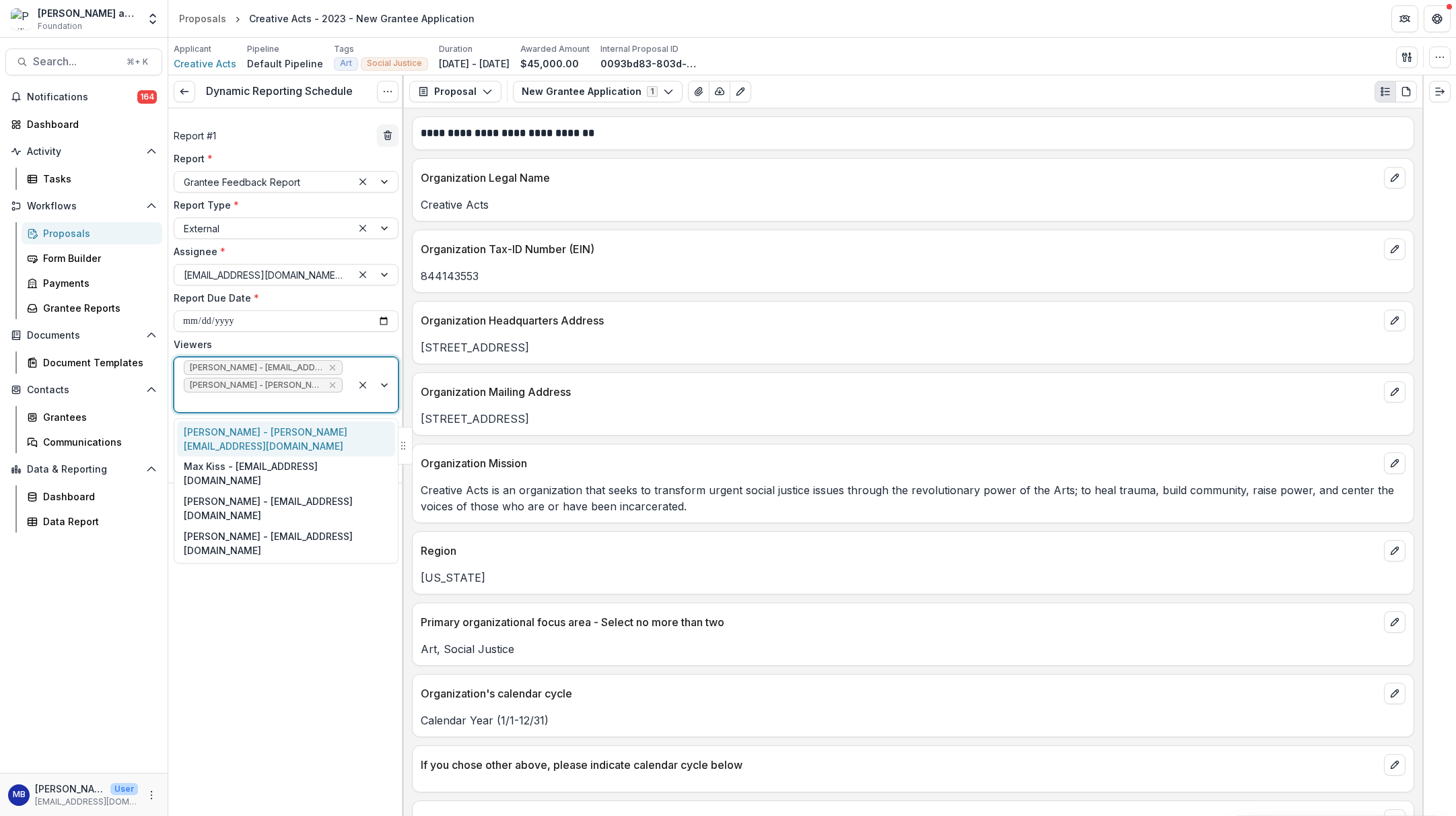
click at [272, 436] on div "[PERSON_NAME] - [PERSON_NAME][EMAIL_ADDRESS][DOMAIN_NAME]" at bounding box center [286, 439] width 218 height 35
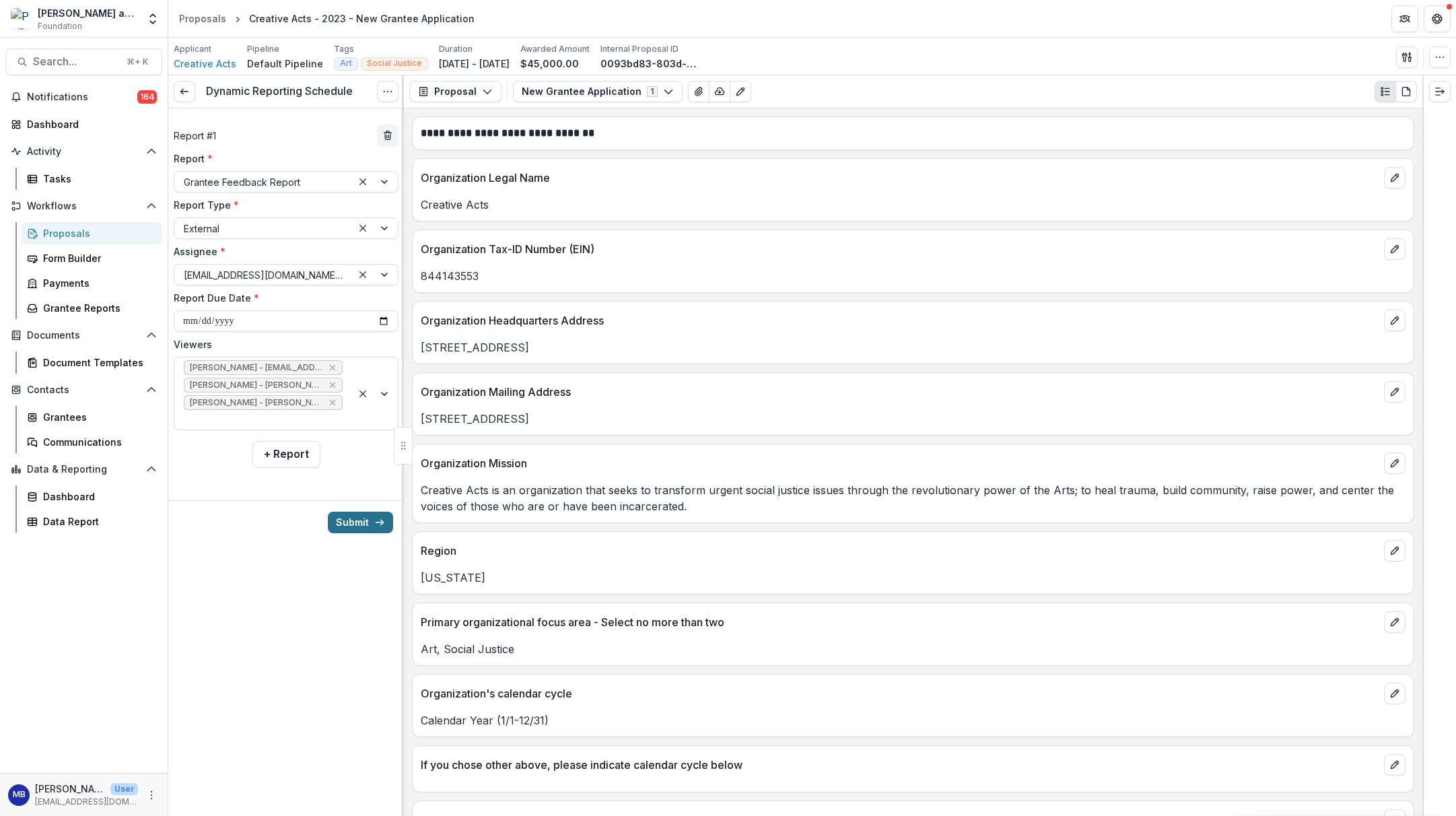
click at [354, 524] on button "Submit" at bounding box center [361, 522] width 65 height 21
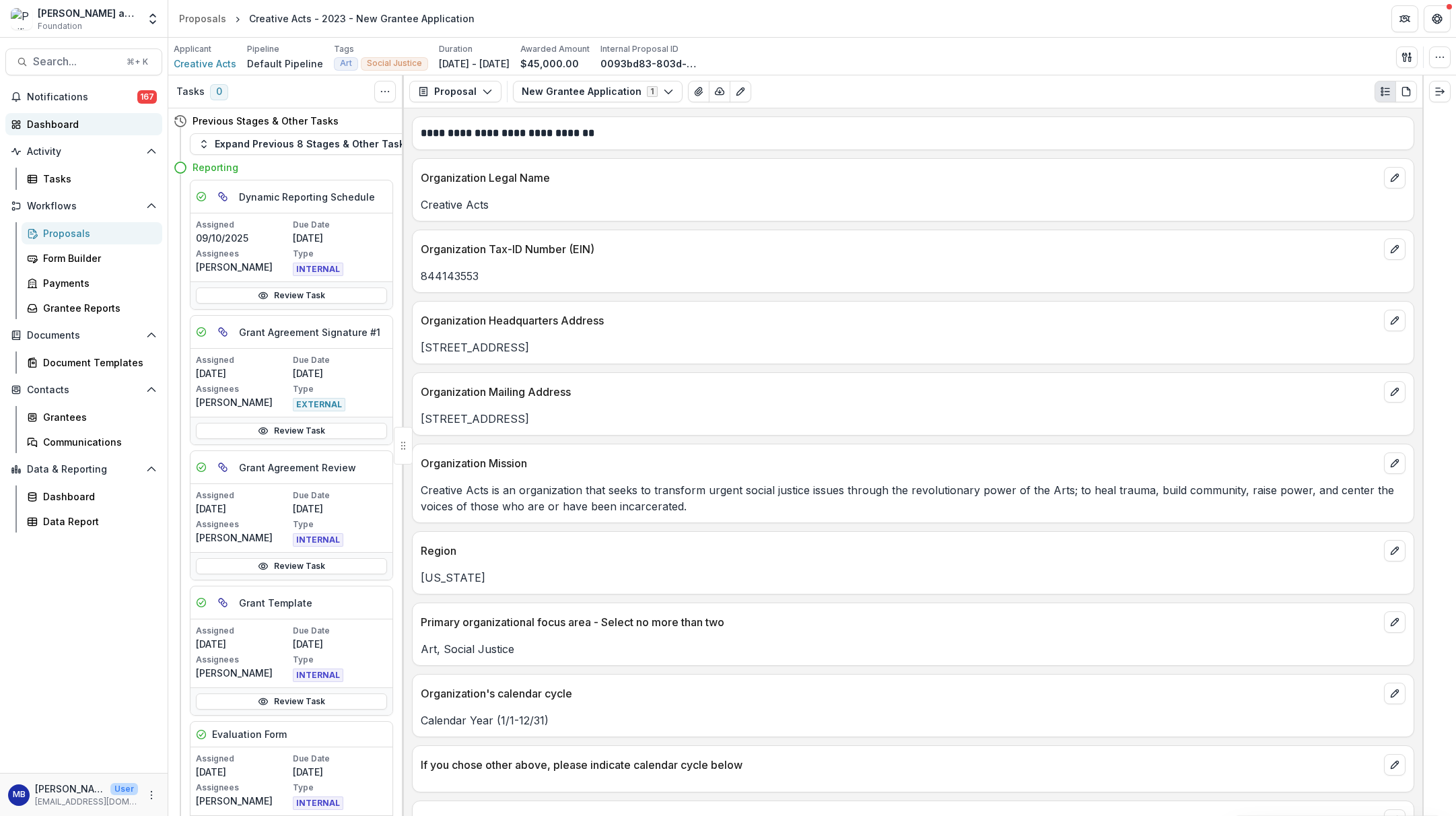
click at [52, 127] on div "Dashboard" at bounding box center [89, 124] width 125 height 14
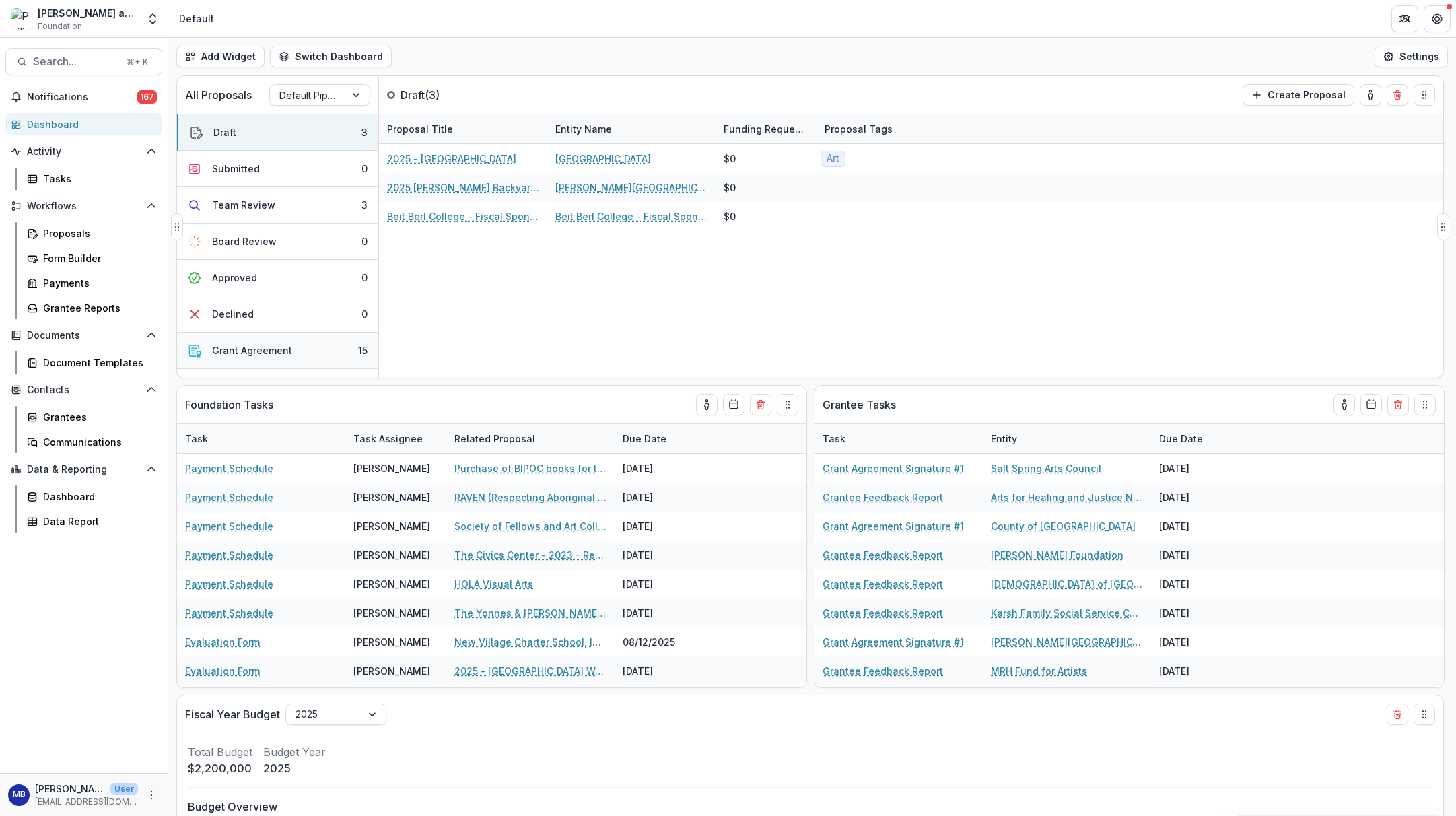
click at [258, 349] on div "Grant Agreement" at bounding box center [252, 351] width 80 height 14
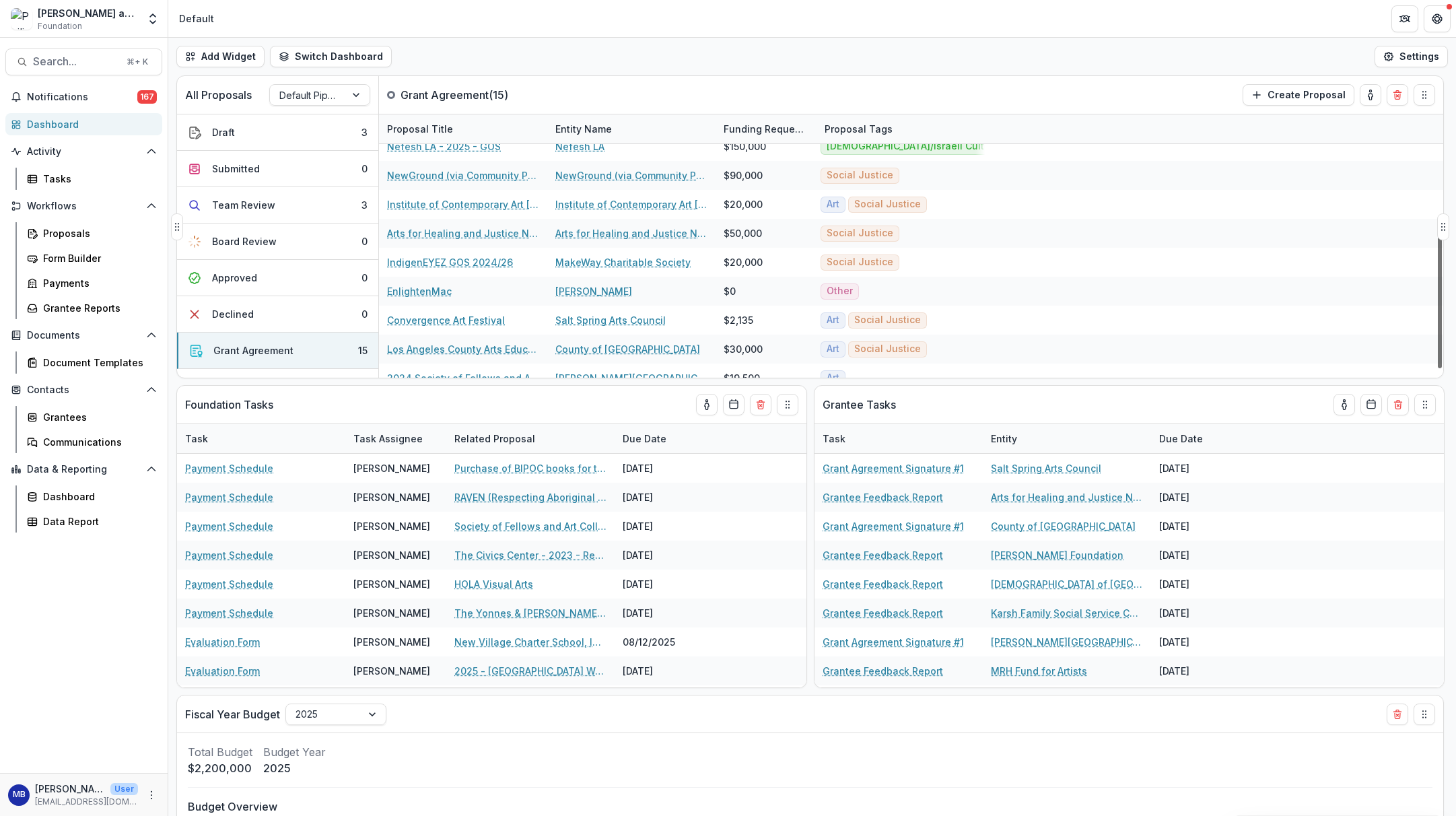
scroll to position [201, 0]
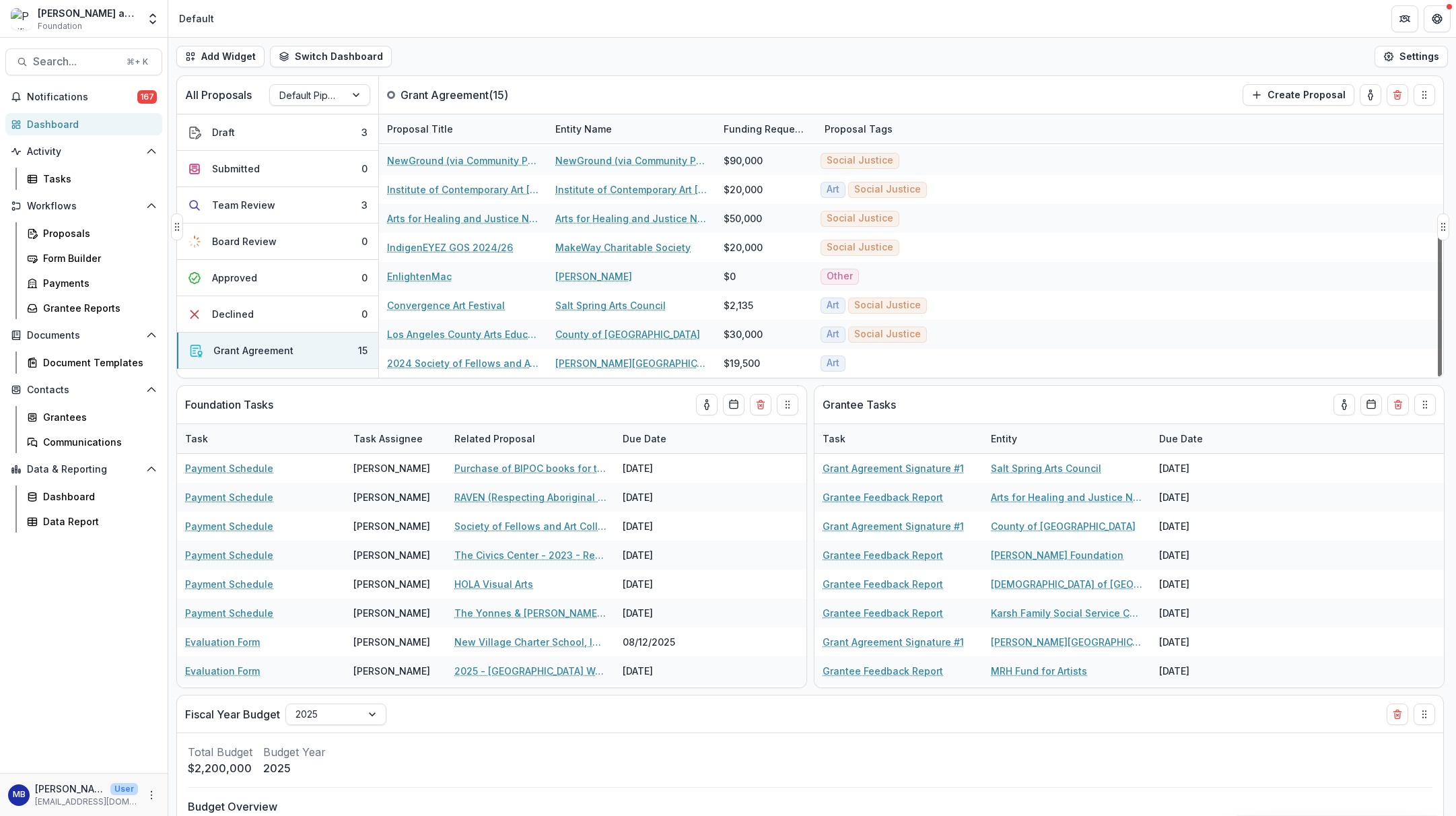
drag, startPoint x: 1438, startPoint y: 259, endPoint x: 1432, endPoint y: 403, distance: 144.1
click at [1199, 403] on div "All Proposals Default Pipeline Grant Agreement ( 15 ) Create Proposal Draft 3 S…" at bounding box center [812, 446] width 1288 height 741
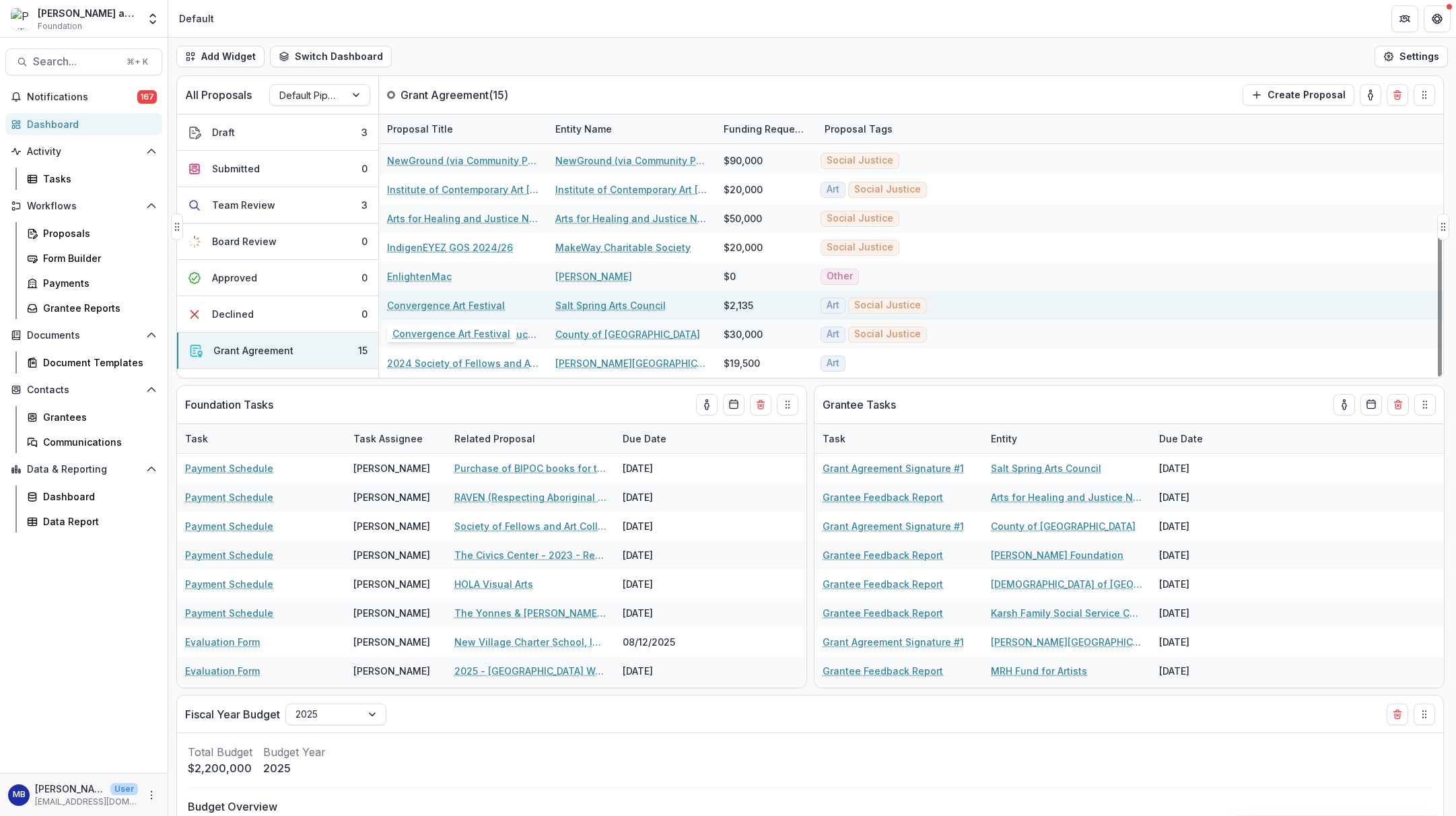
click at [428, 304] on link "Convergence Art Festival" at bounding box center [446, 305] width 118 height 14
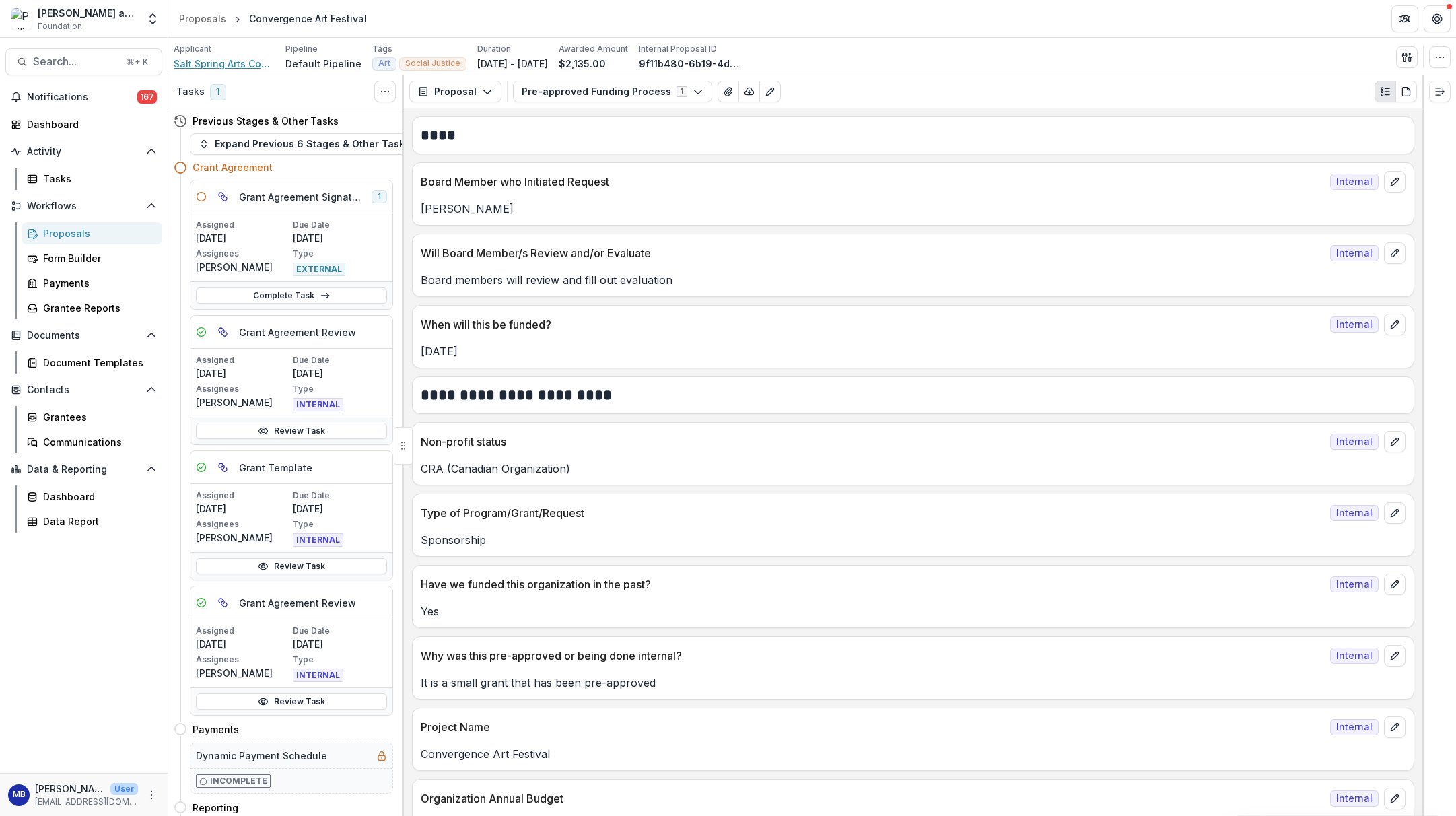
click at [207, 62] on span "Salt Spring Arts Council" at bounding box center [224, 64] width 101 height 14
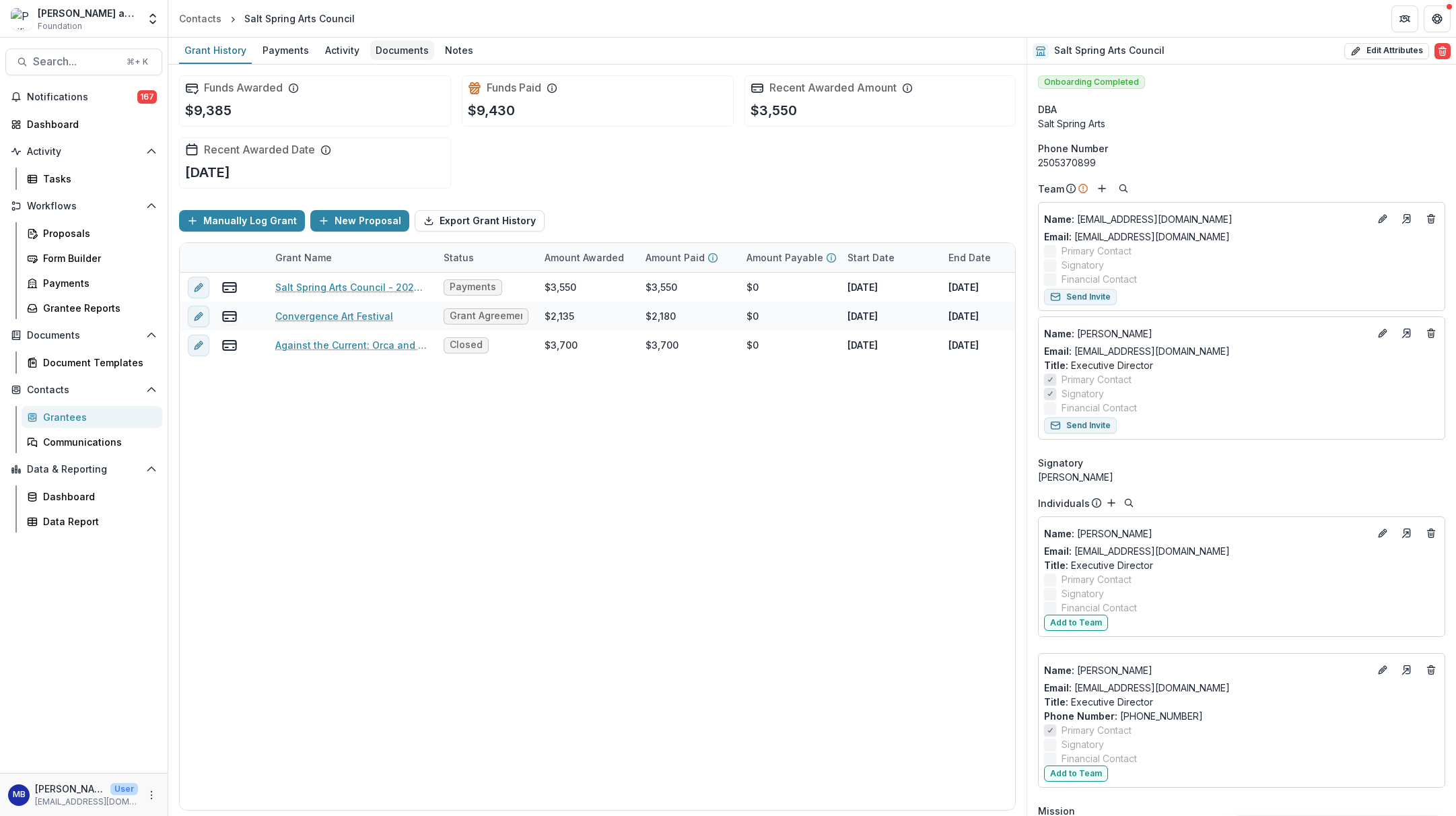
click at [388, 48] on div "Documents" at bounding box center [402, 50] width 64 height 19
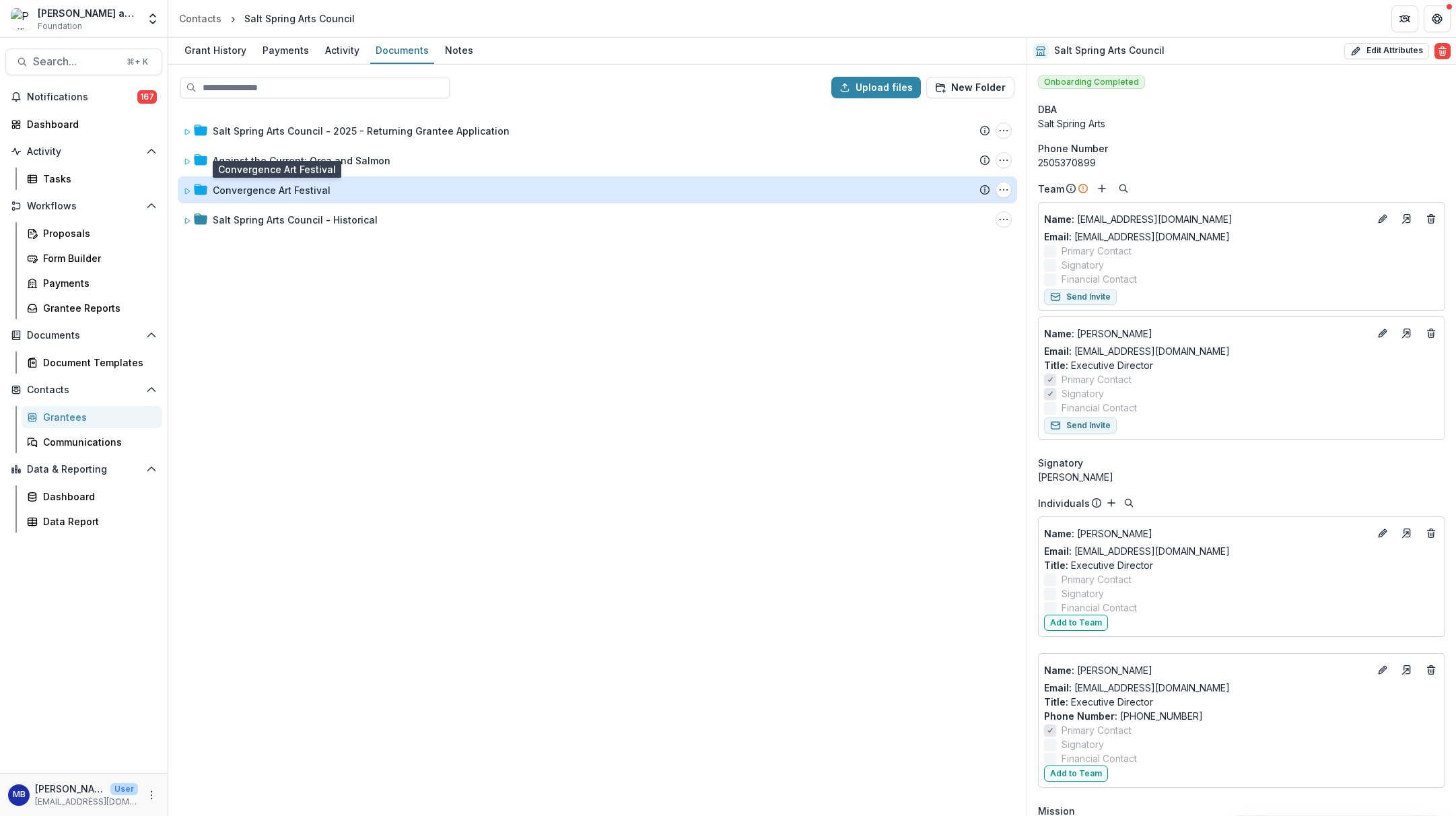
click at [276, 190] on div "Convergence Art Festival" at bounding box center [271, 190] width 118 height 14
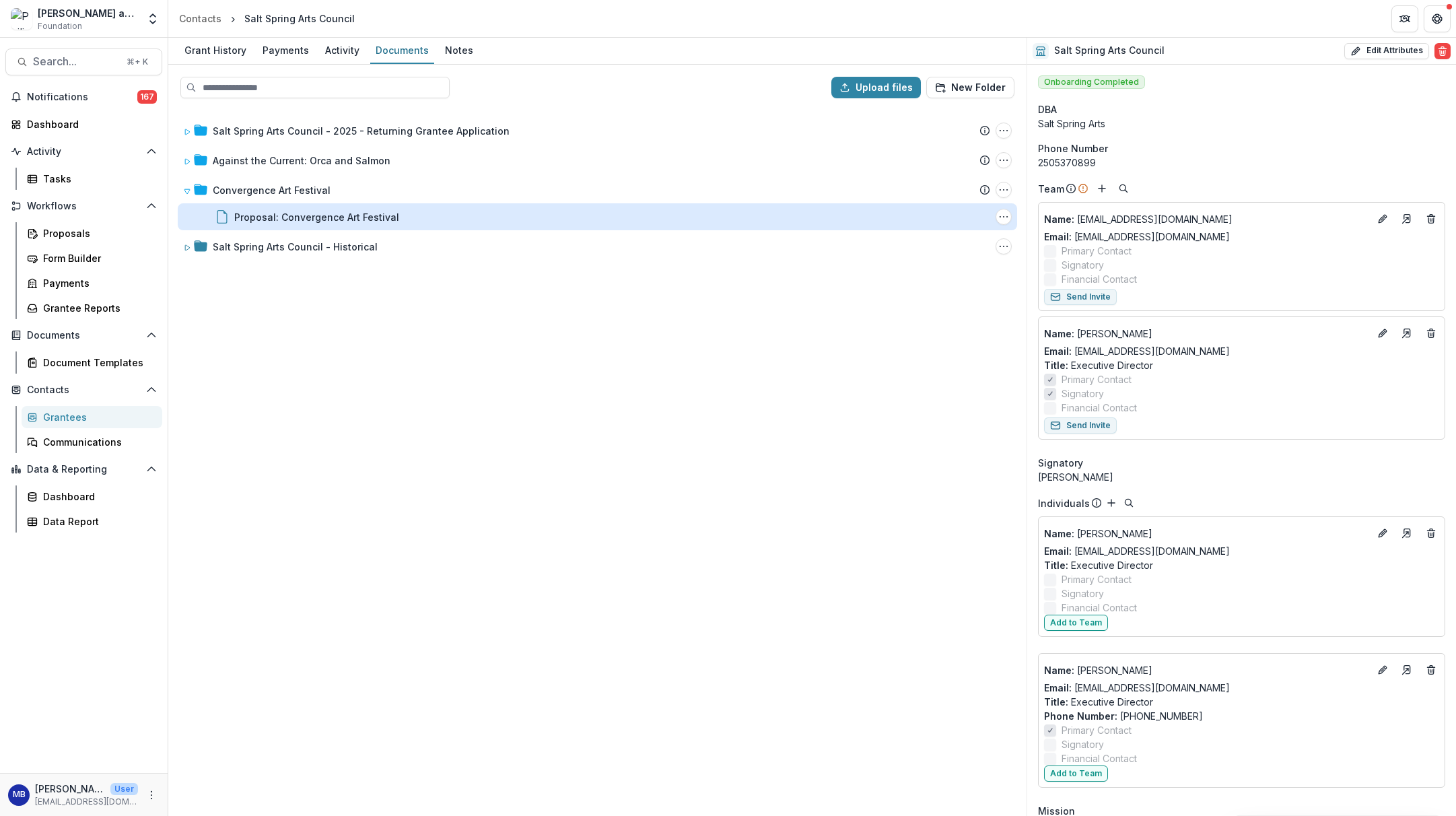
click at [287, 220] on div "Proposal: Convergence Art Festival" at bounding box center [316, 217] width 165 height 14
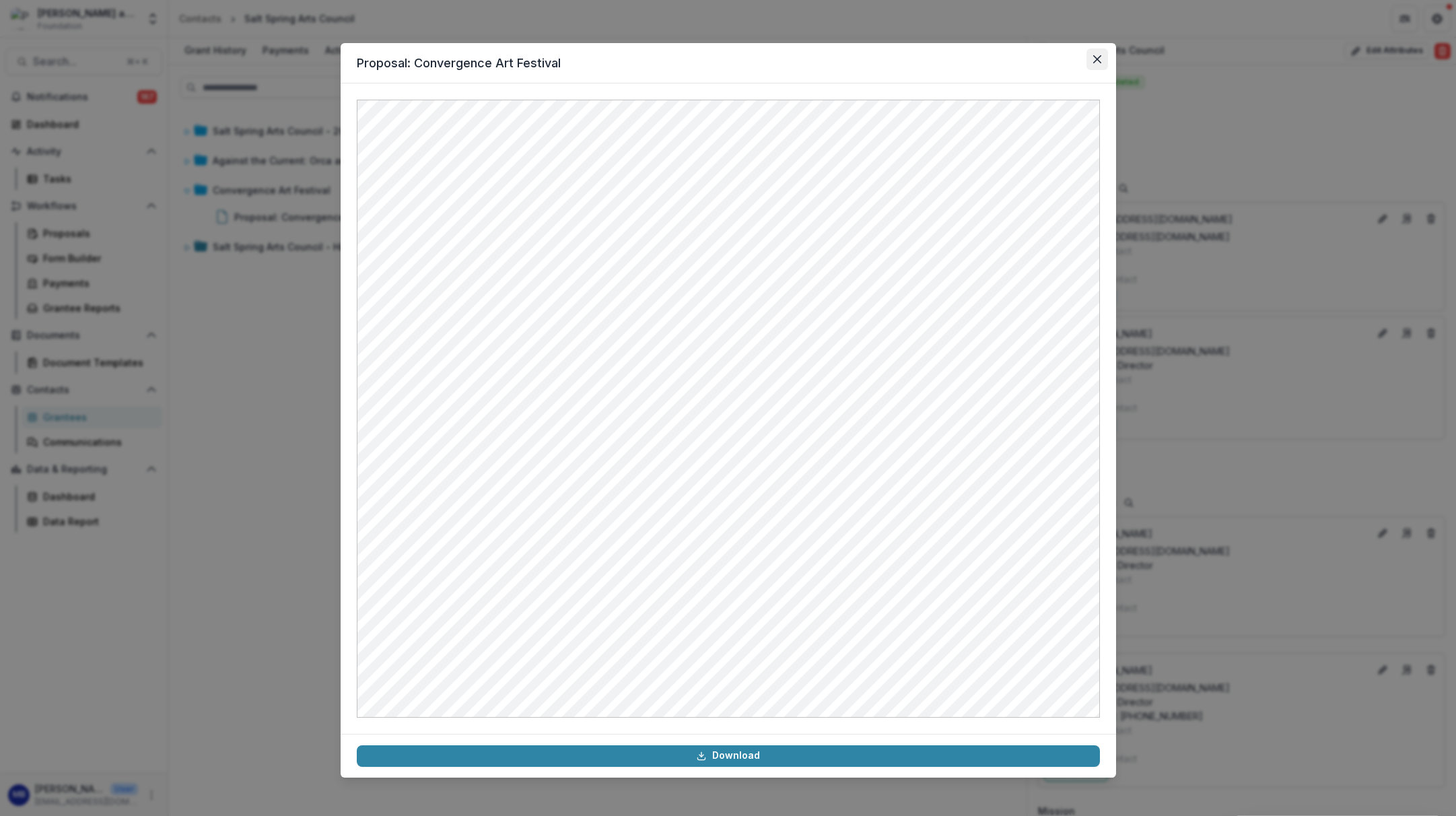
click at [1095, 59] on icon "Close" at bounding box center [1097, 60] width 8 height 8
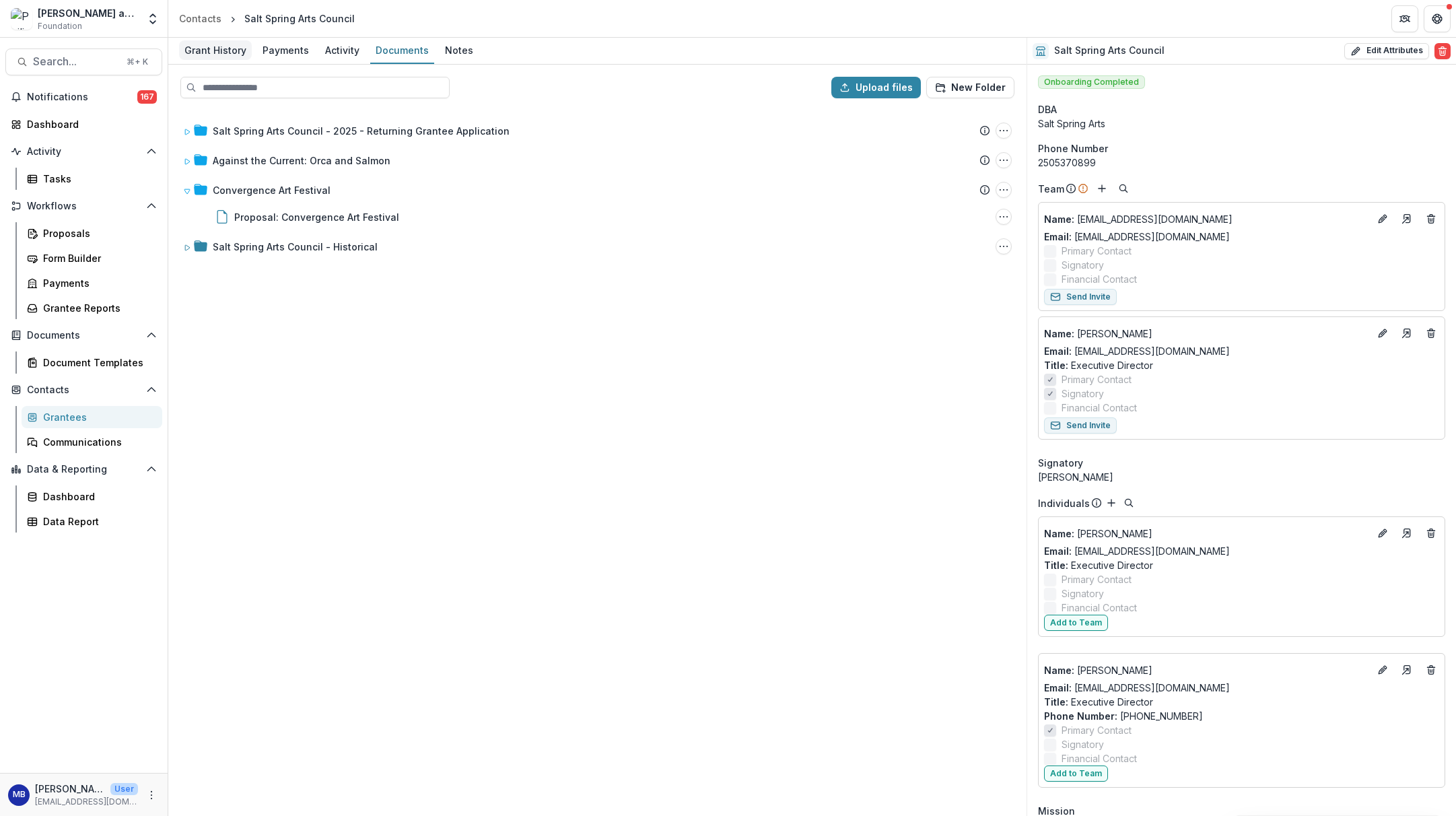
click at [221, 49] on div "Grant History" at bounding box center [215, 50] width 73 height 19
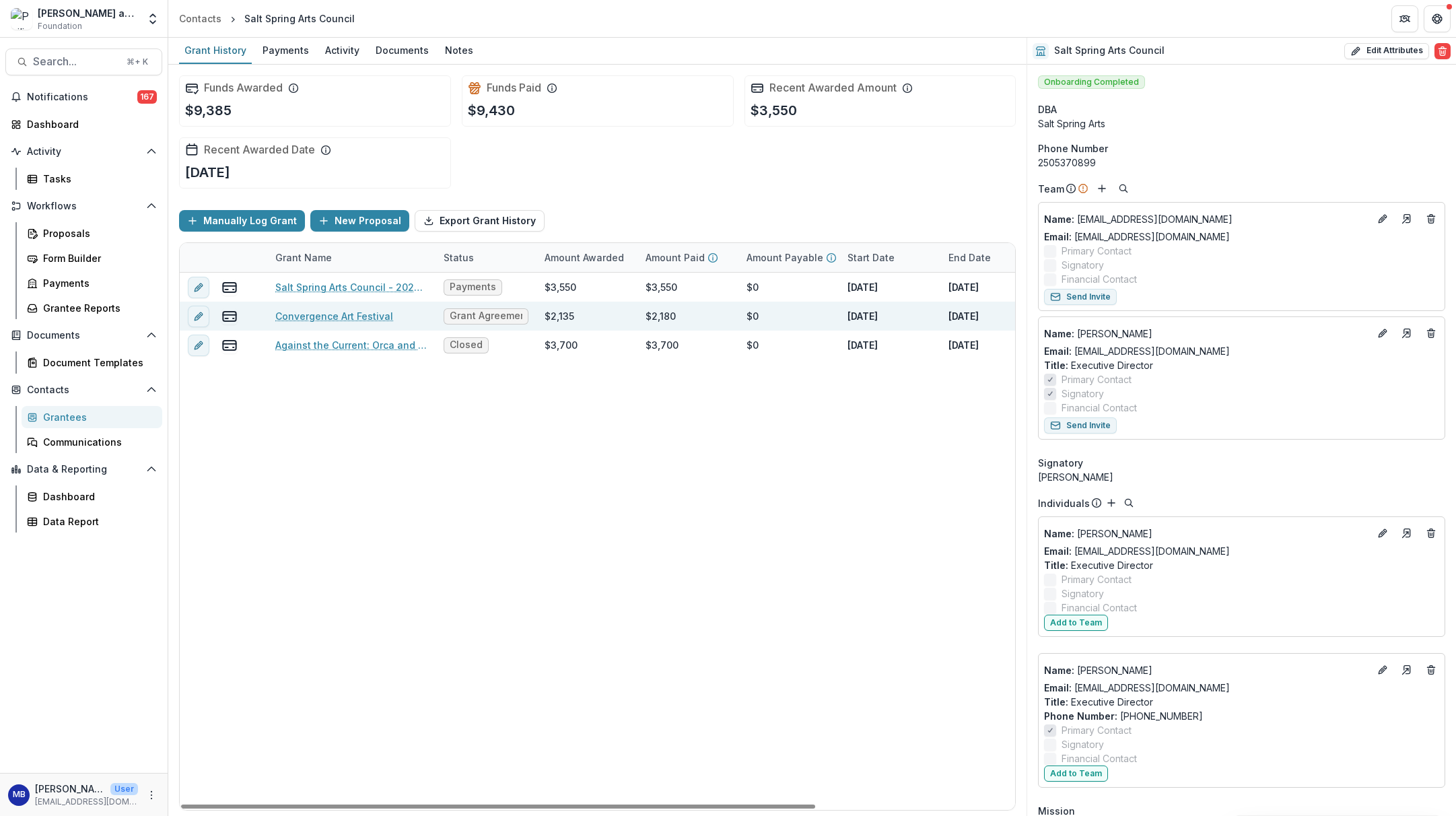
click at [314, 319] on link "Convergence Art Festival" at bounding box center [334, 316] width 118 height 14
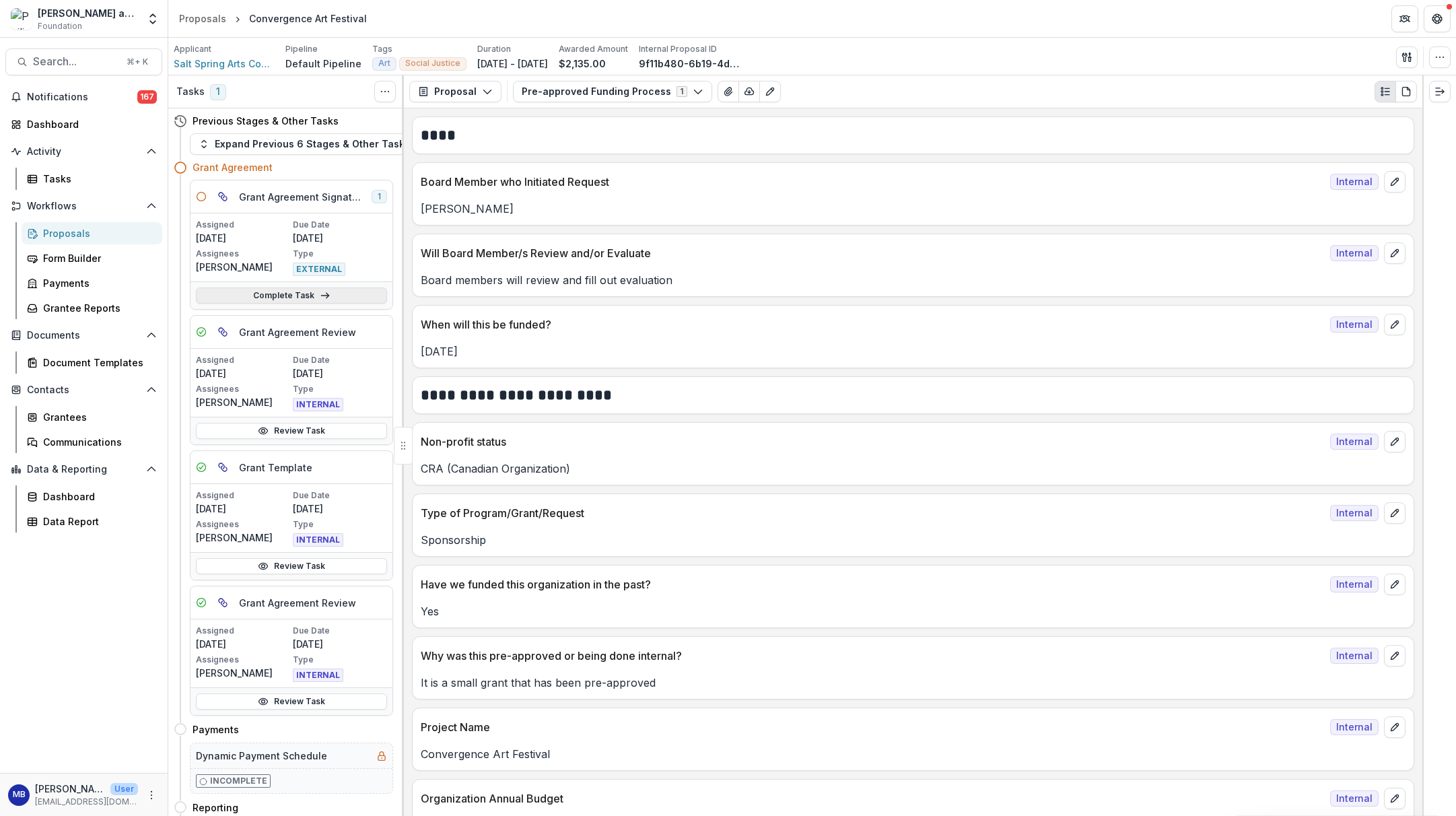
click at [278, 292] on link "Complete Task" at bounding box center [291, 295] width 191 height 16
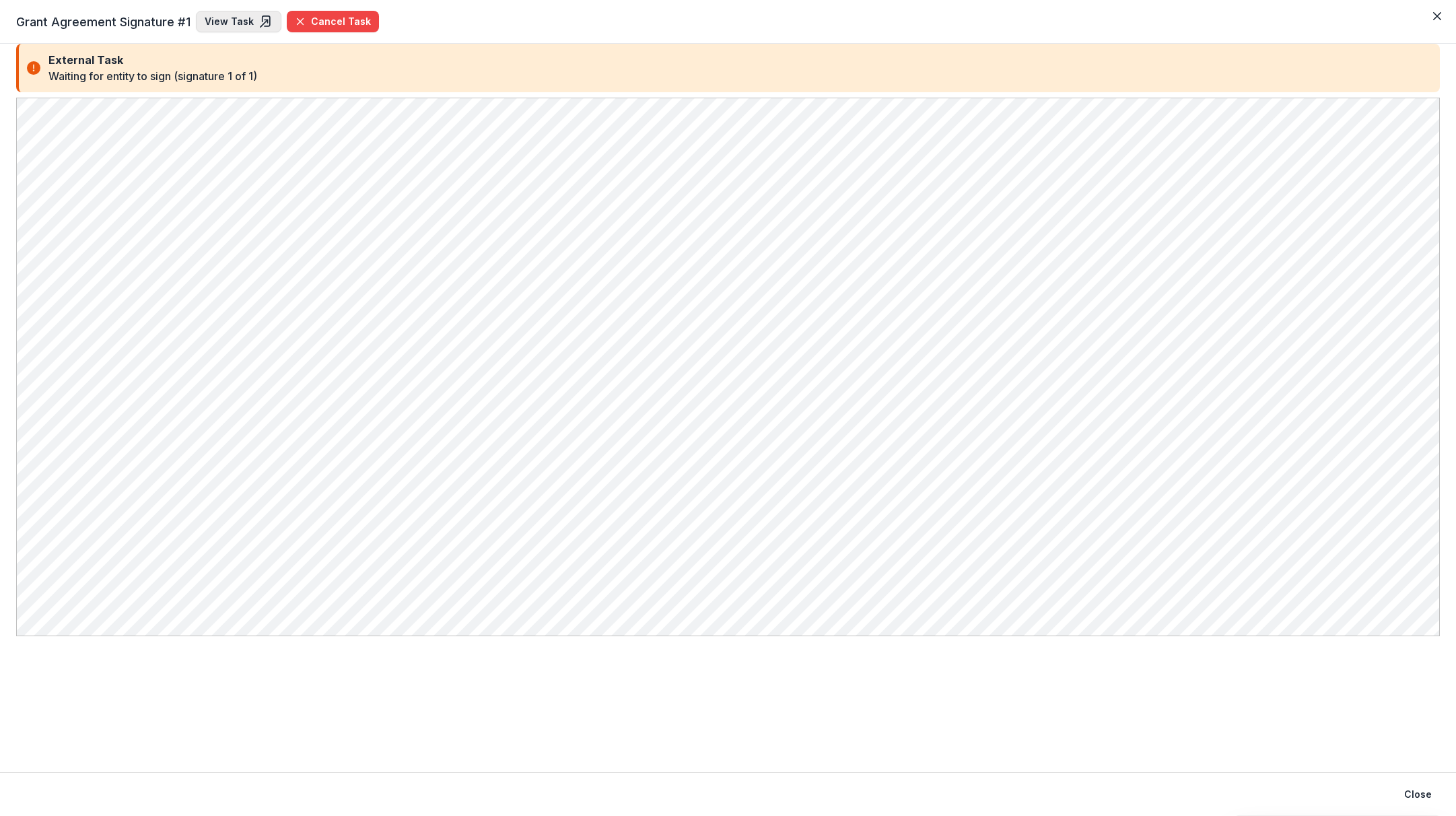
click at [224, 21] on link "View Task" at bounding box center [238, 21] width 85 height 21
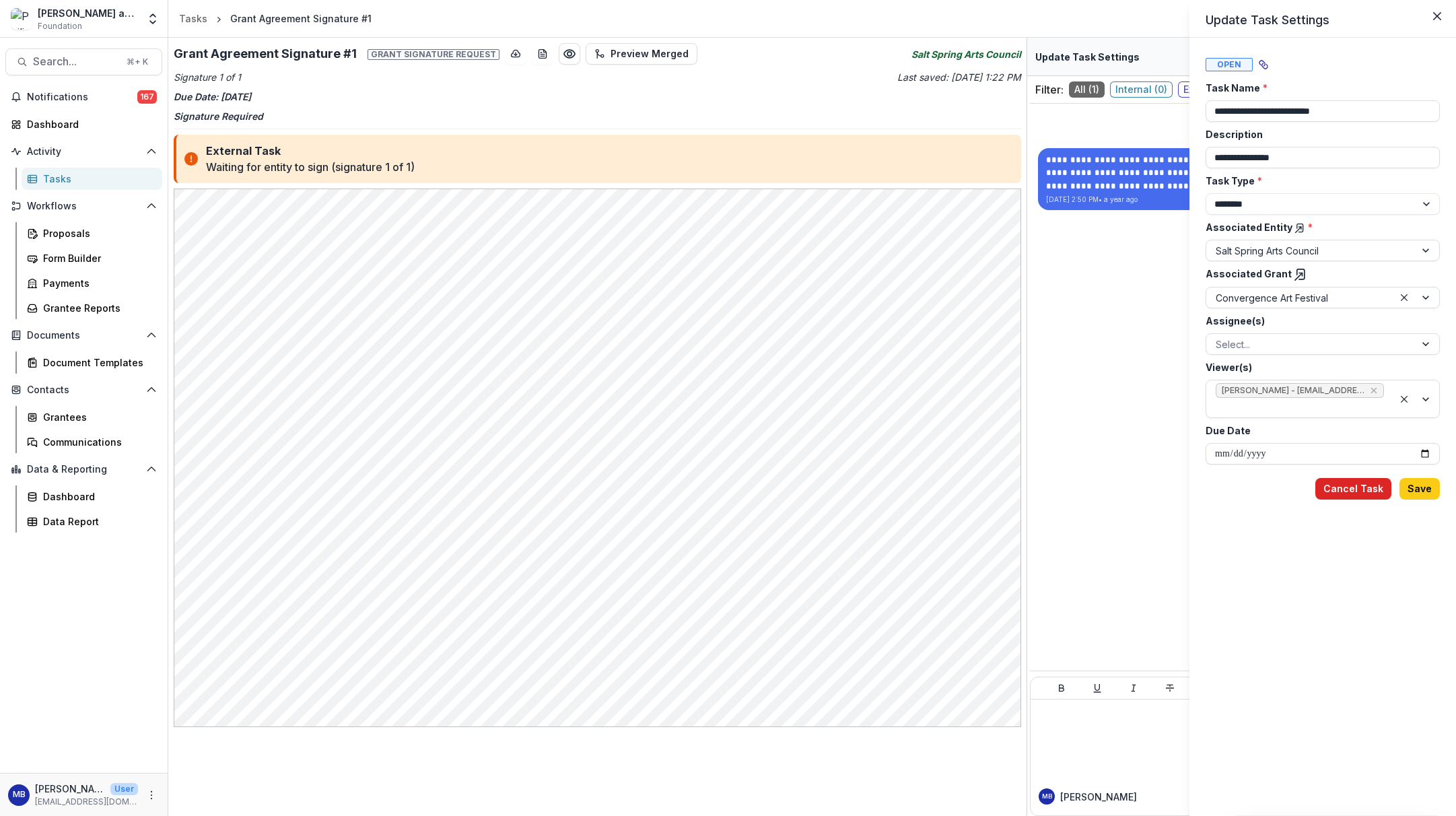
click at [1199, 490] on button "Cancel Task" at bounding box center [1354, 488] width 76 height 21
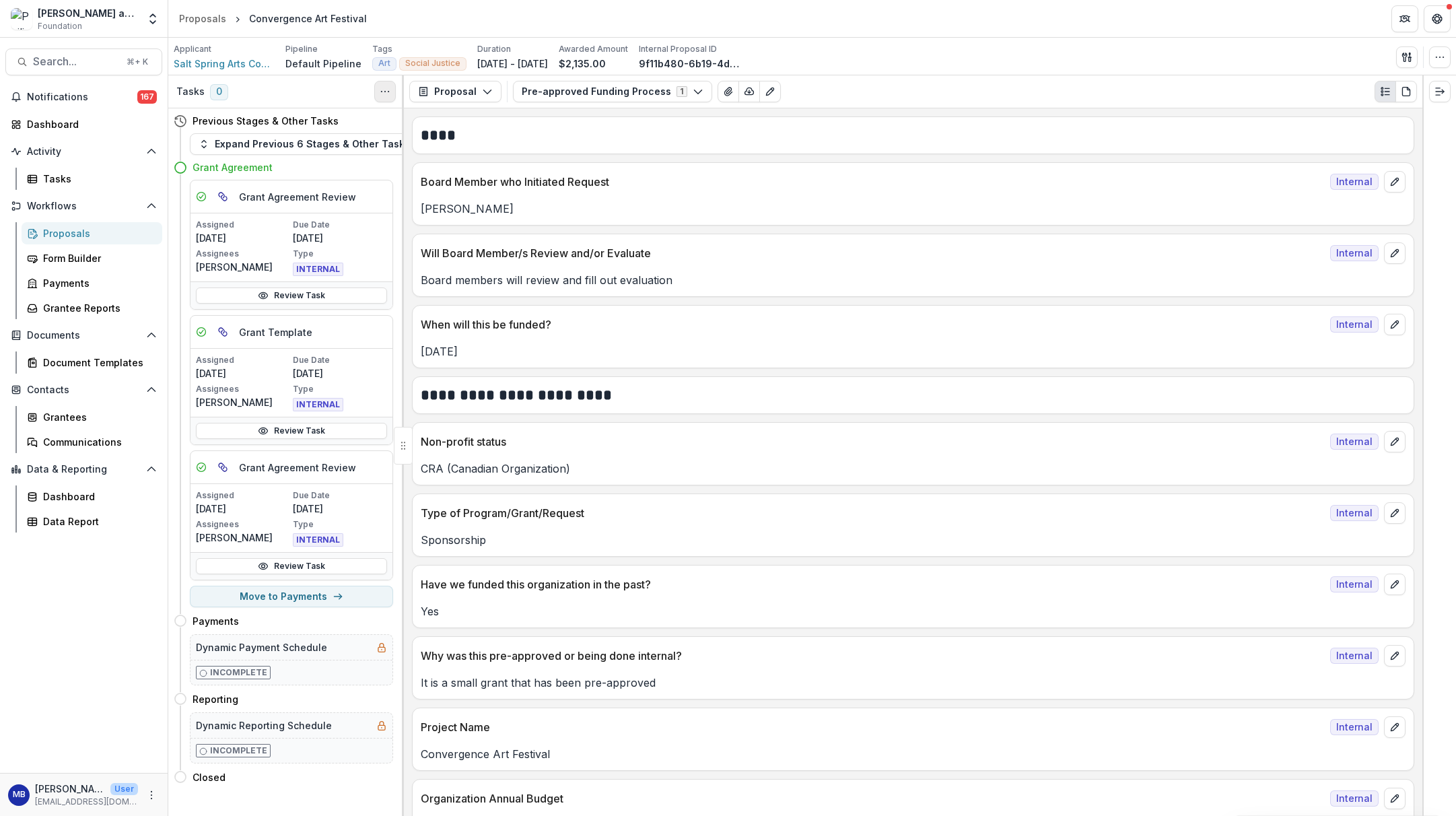
click at [385, 89] on icon "Toggle View Cancelled Tasks" at bounding box center [385, 91] width 11 height 11
click at [382, 91] on icon "Toggle View Cancelled Tasks" at bounding box center [385, 91] width 11 height 11
click at [266, 596] on button "Move to Payments" at bounding box center [291, 596] width 204 height 21
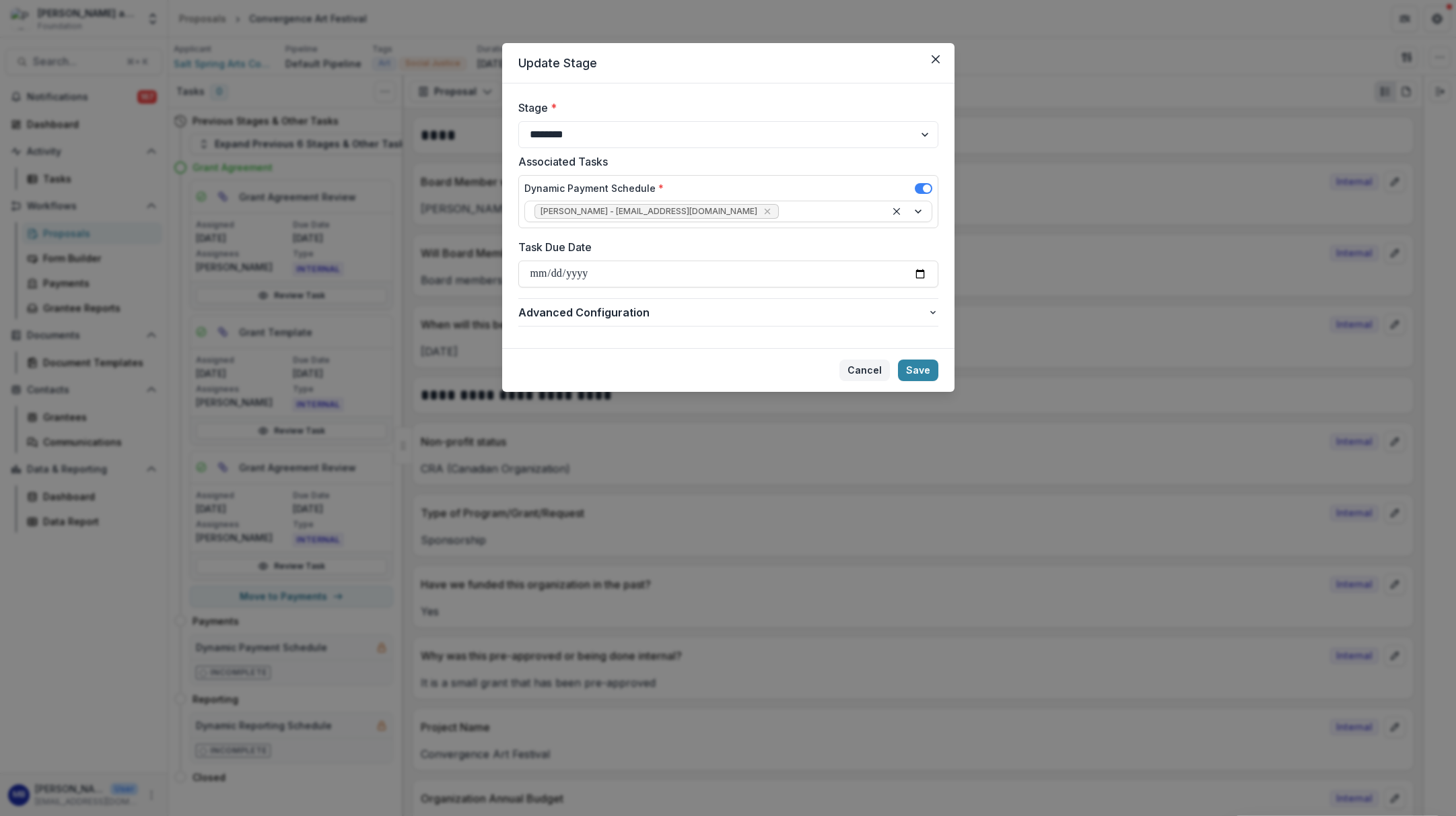
click at [864, 369] on button "Cancel" at bounding box center [865, 370] width 51 height 21
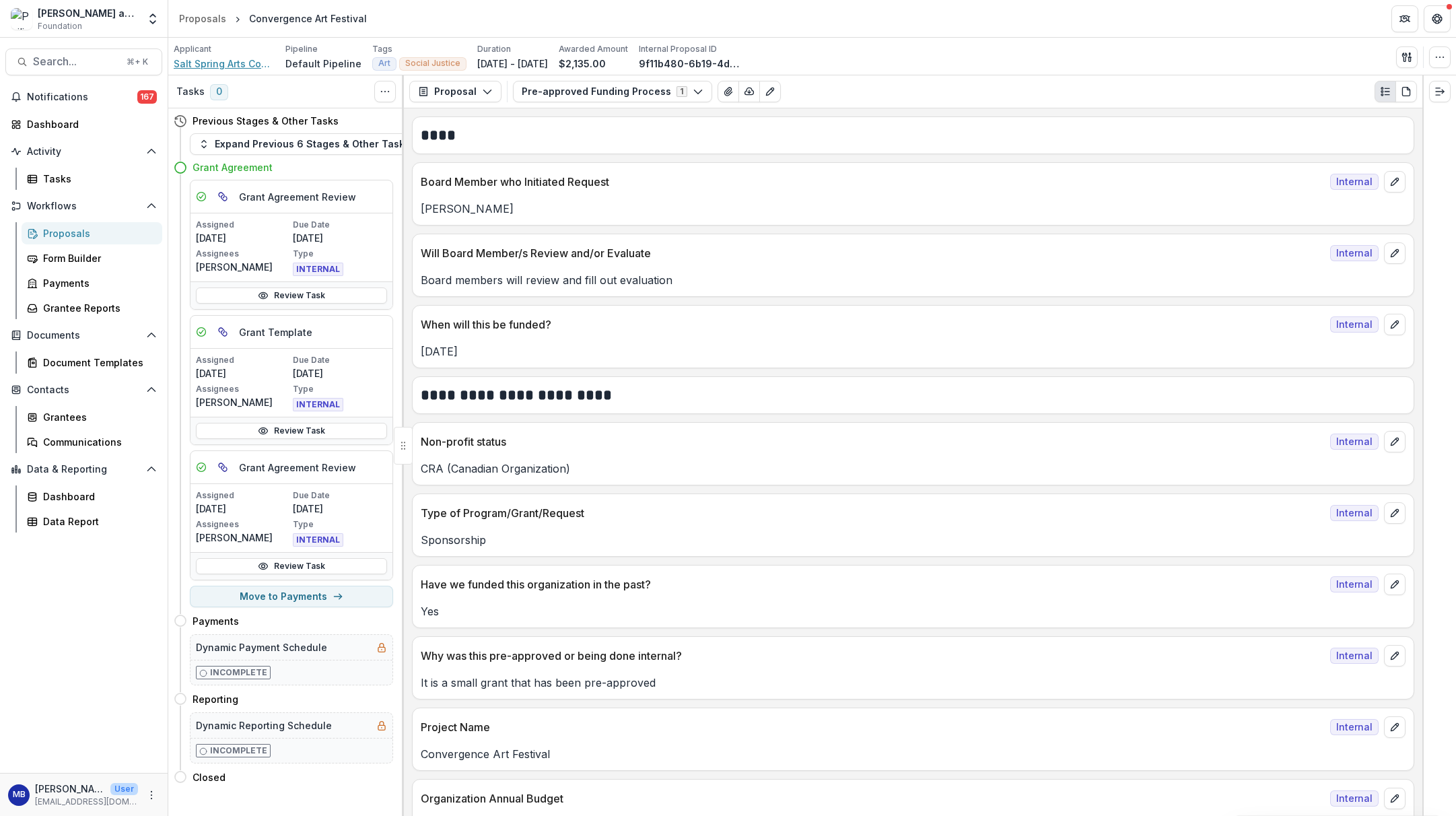
click at [207, 63] on span "Salt Spring Arts Council" at bounding box center [224, 64] width 101 height 14
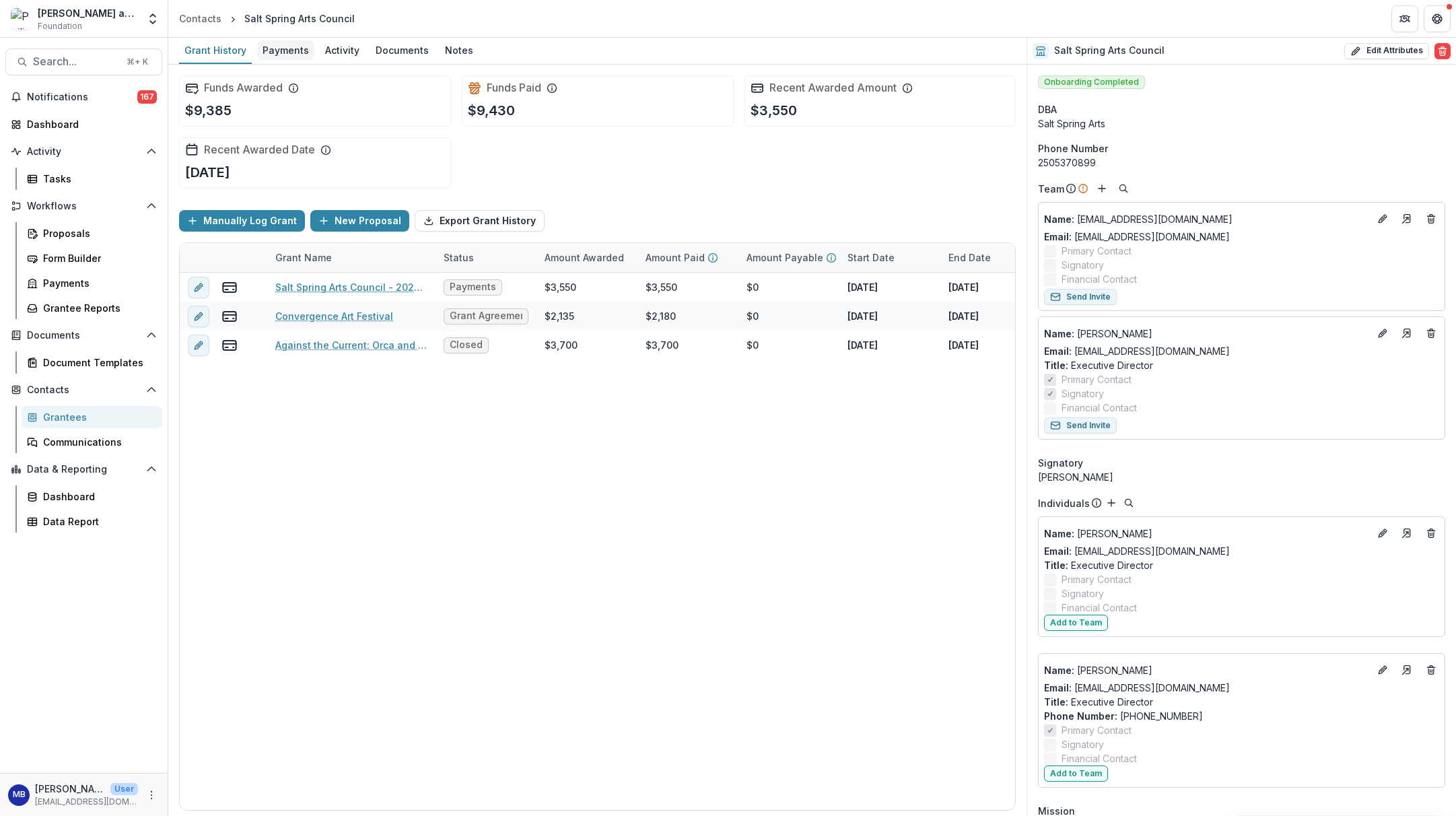
click at [279, 51] on div "Payments" at bounding box center [285, 50] width 57 height 19
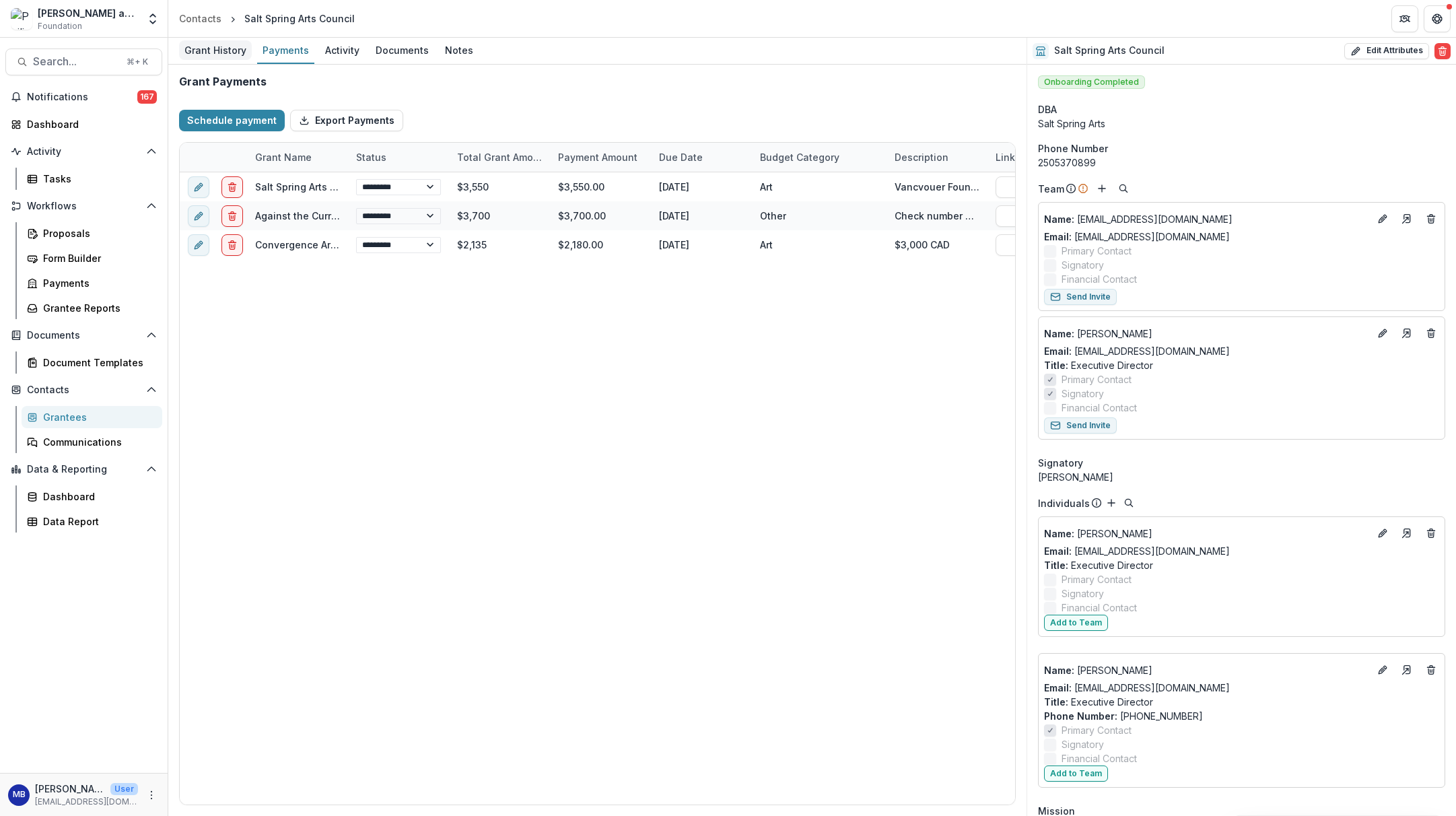
click at [207, 51] on div "Grant History" at bounding box center [215, 50] width 73 height 19
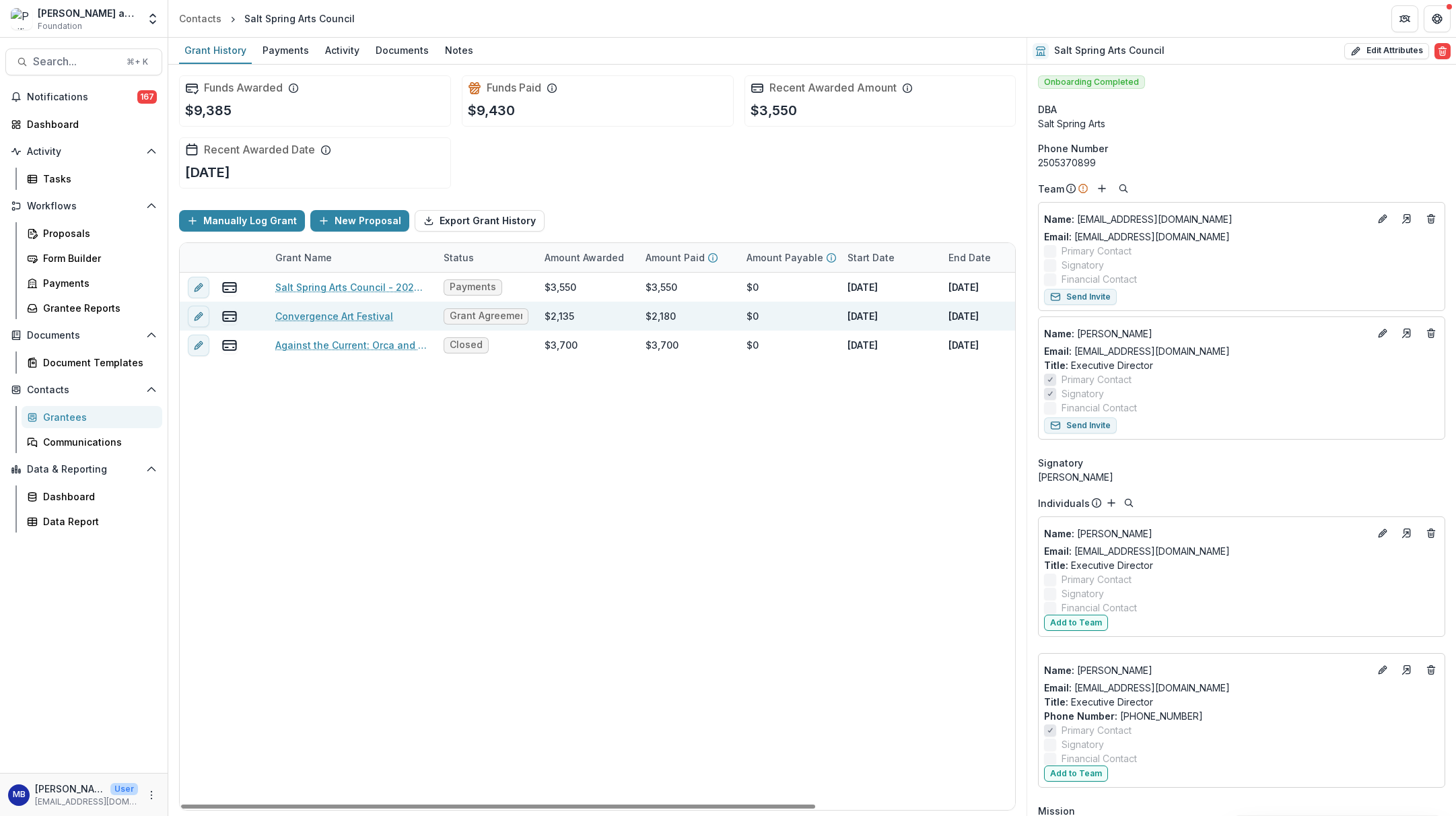
click at [310, 316] on link "Convergence Art Festival" at bounding box center [334, 316] width 118 height 14
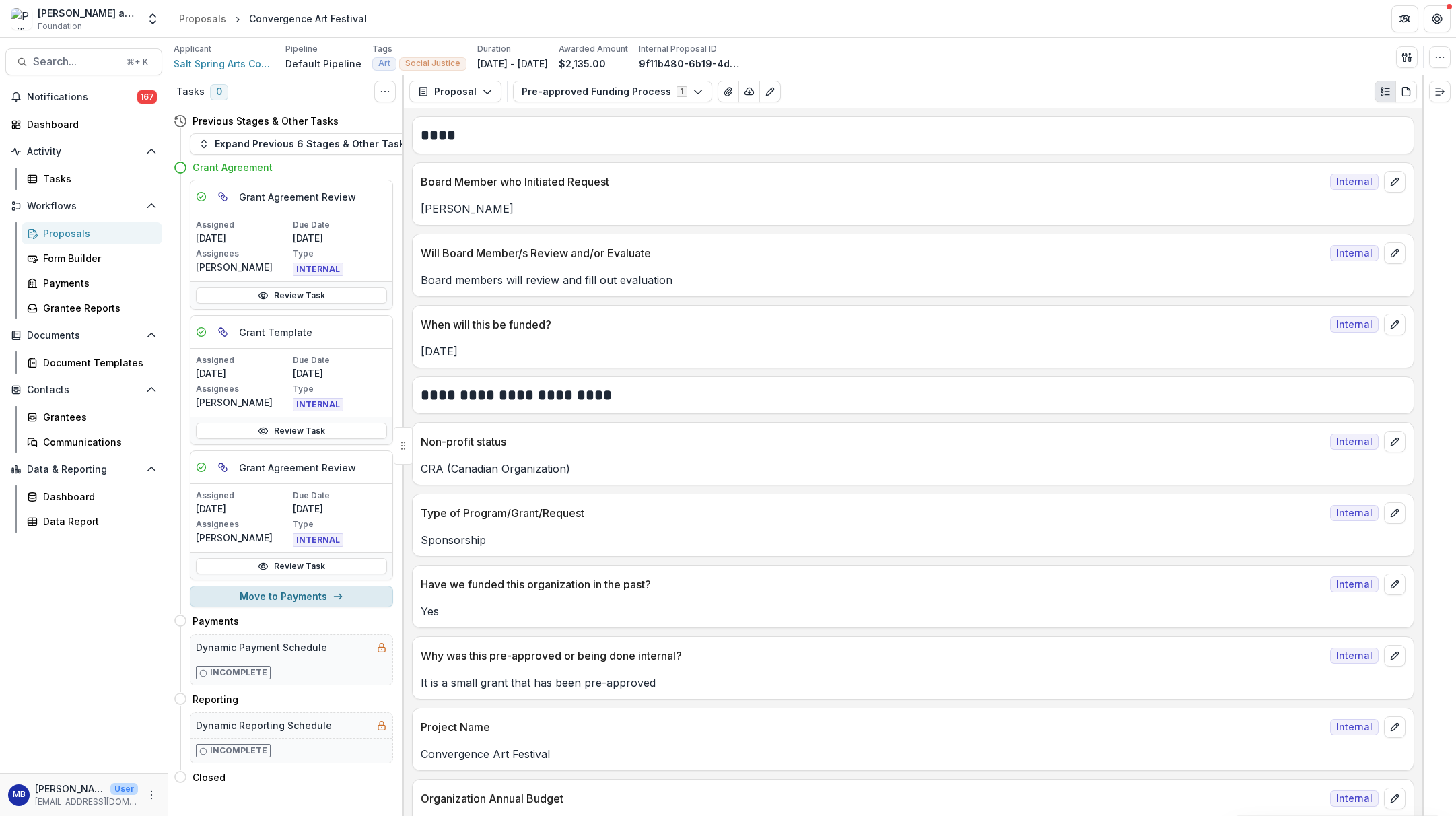
click at [300, 601] on button "Move to Payments" at bounding box center [291, 596] width 204 height 21
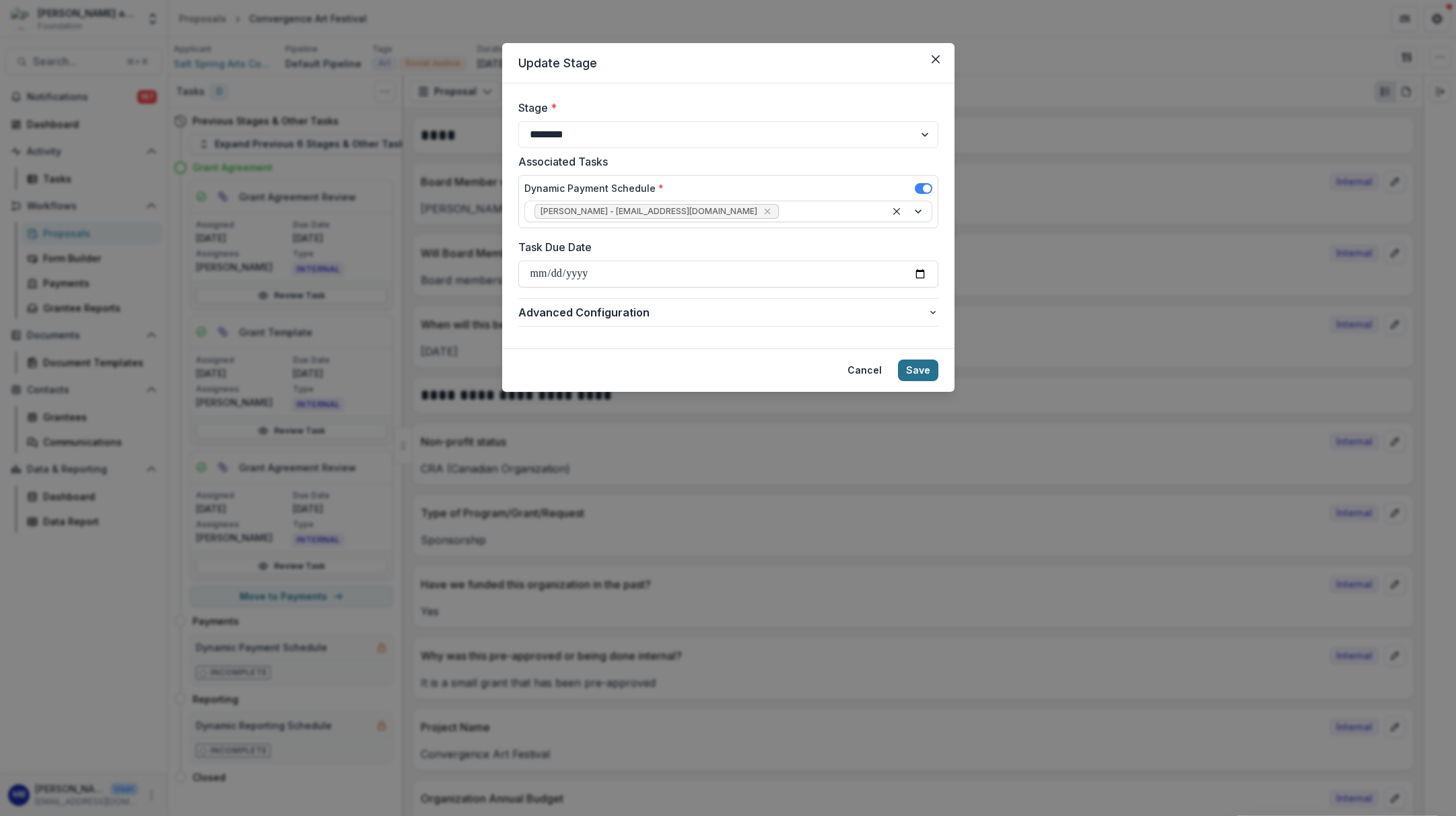
click at [907, 368] on button "Save" at bounding box center [918, 370] width 40 height 21
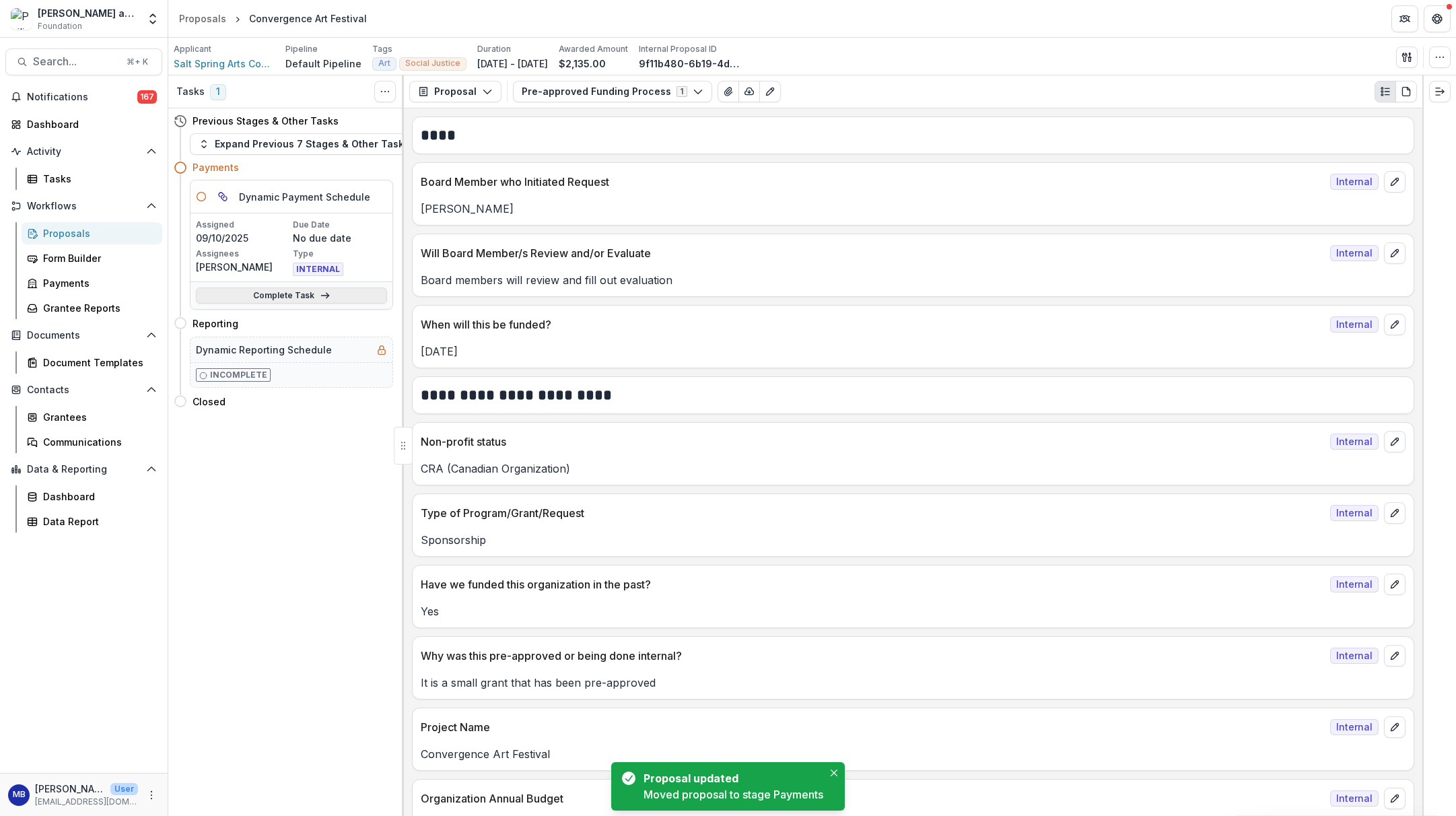
click at [305, 298] on link "Complete Task" at bounding box center [291, 295] width 191 height 16
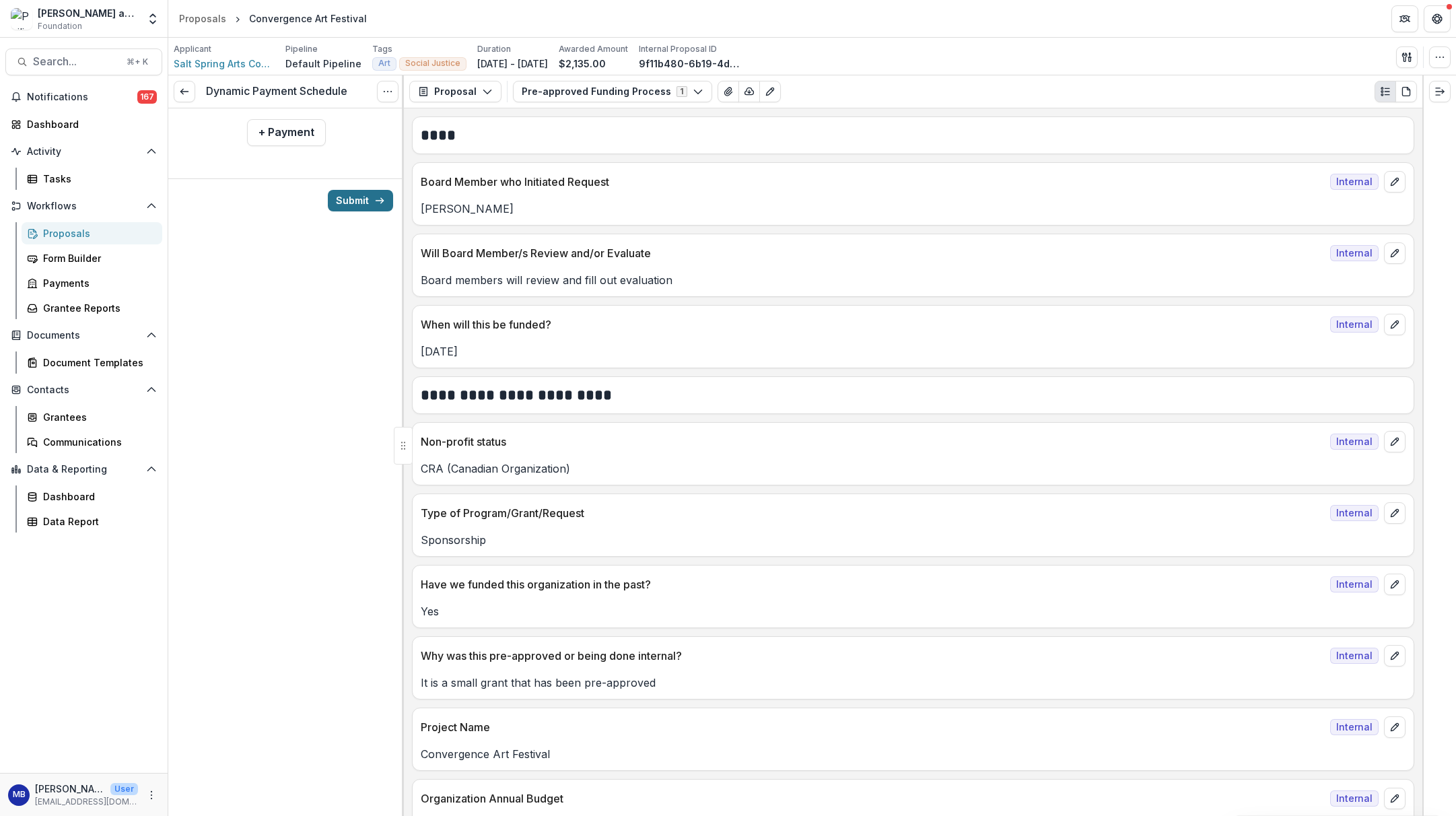
click at [354, 202] on button "Submit" at bounding box center [361, 200] width 65 height 21
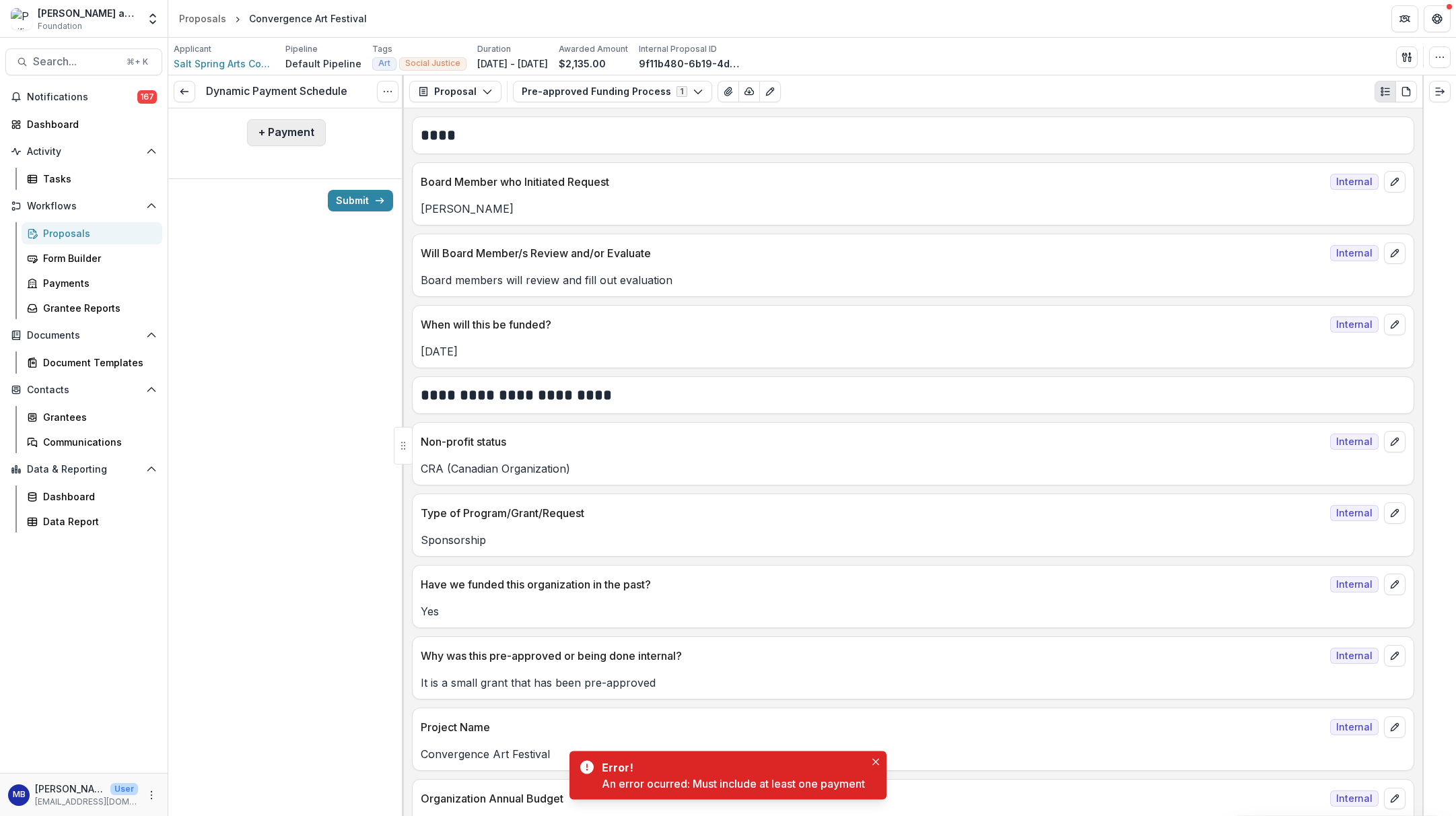
click at [305, 134] on button "+ Payment" at bounding box center [287, 132] width 79 height 27
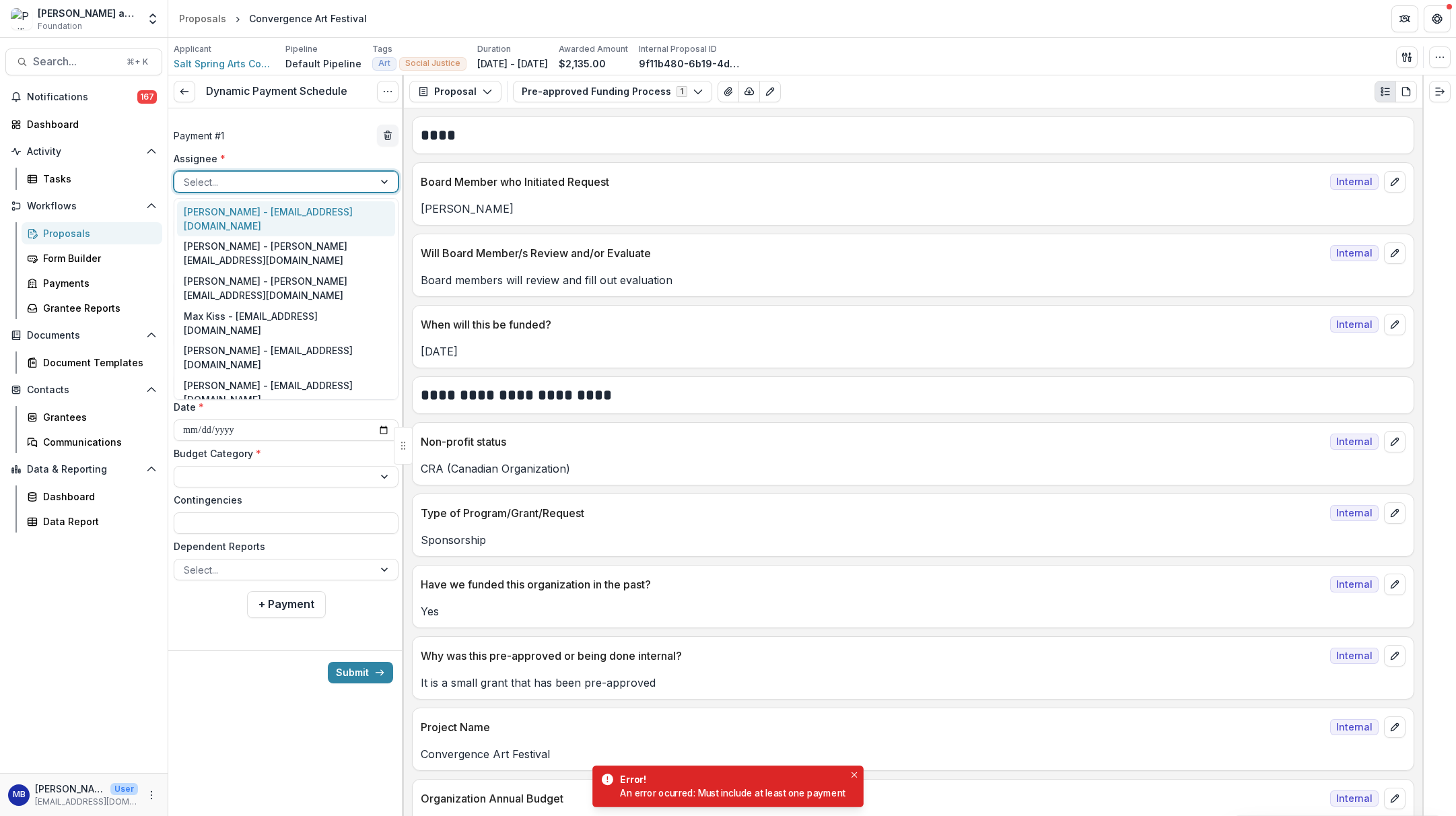
click at [382, 183] on div at bounding box center [386, 181] width 24 height 20
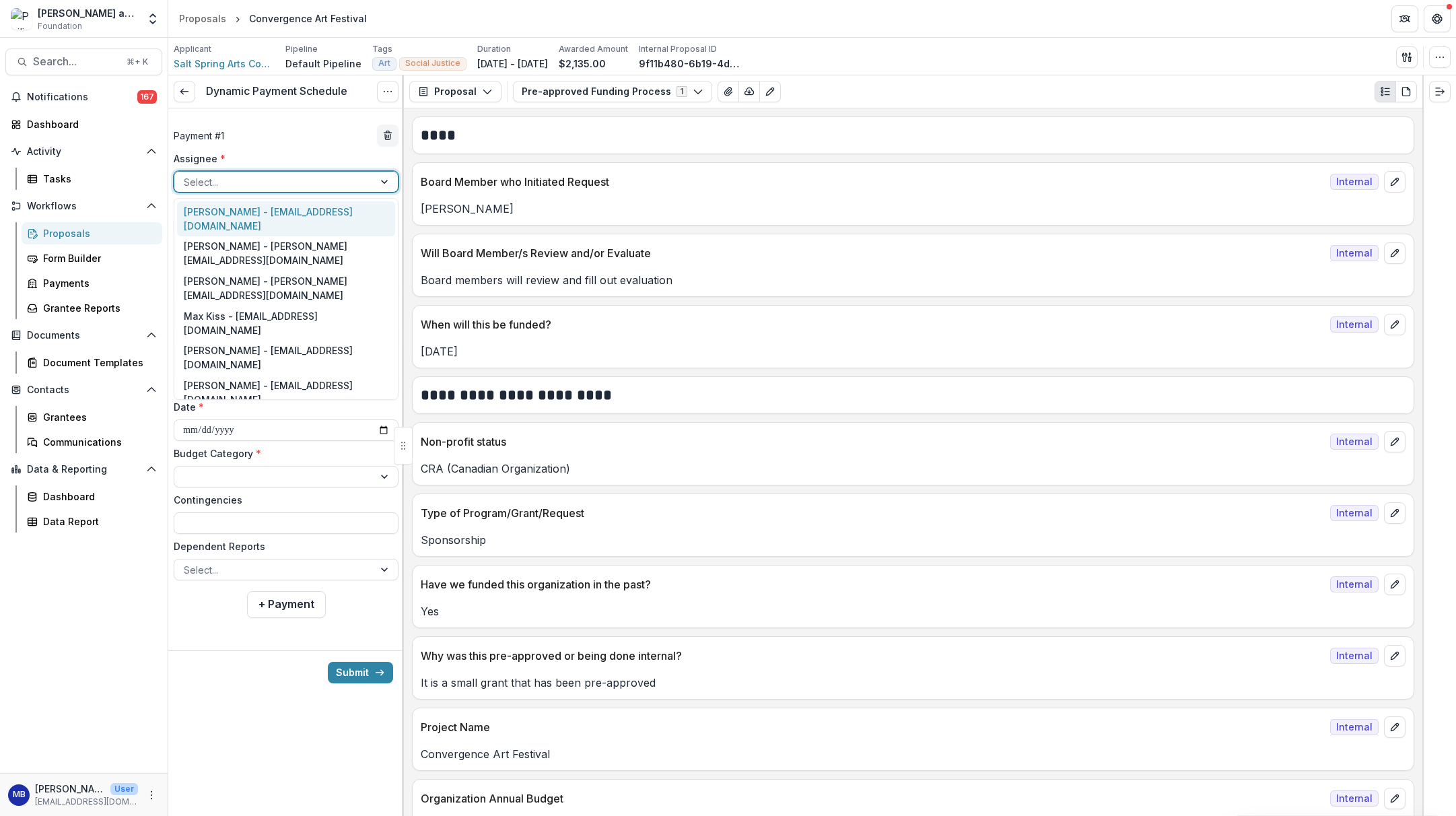
click at [331, 224] on div "[PERSON_NAME] - [EMAIL_ADDRESS][DOMAIN_NAME]" at bounding box center [286, 219] width 218 height 35
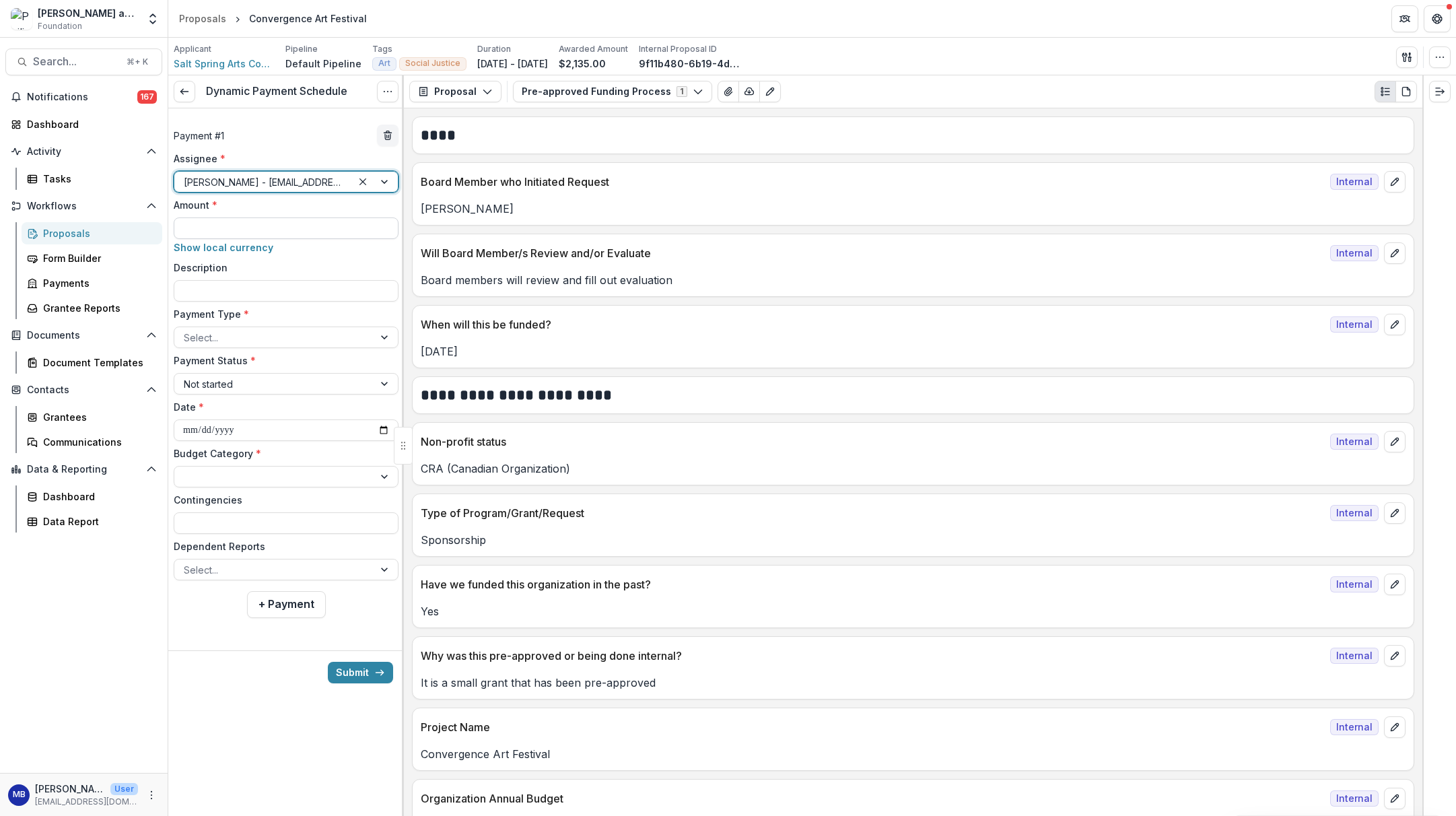
click at [282, 231] on input "Amount *" at bounding box center [286, 228] width 225 height 21
click at [235, 294] on input "Description" at bounding box center [286, 290] width 225 height 21
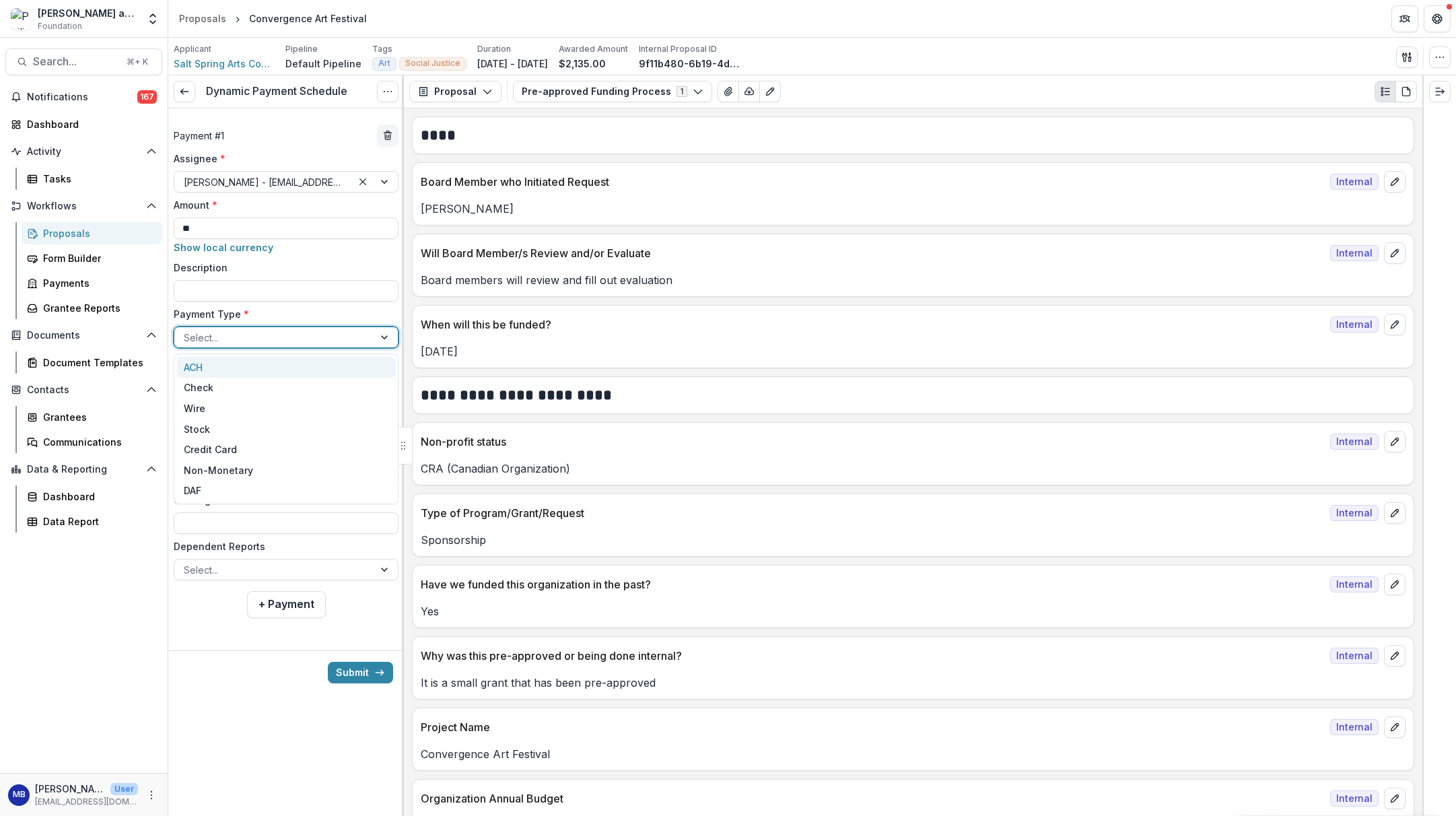
click at [231, 334] on div at bounding box center [273, 337] width 181 height 17
click at [206, 367] on div "ACH" at bounding box center [286, 367] width 218 height 21
click at [206, 378] on div "Not started" at bounding box center [273, 384] width 181 height 14
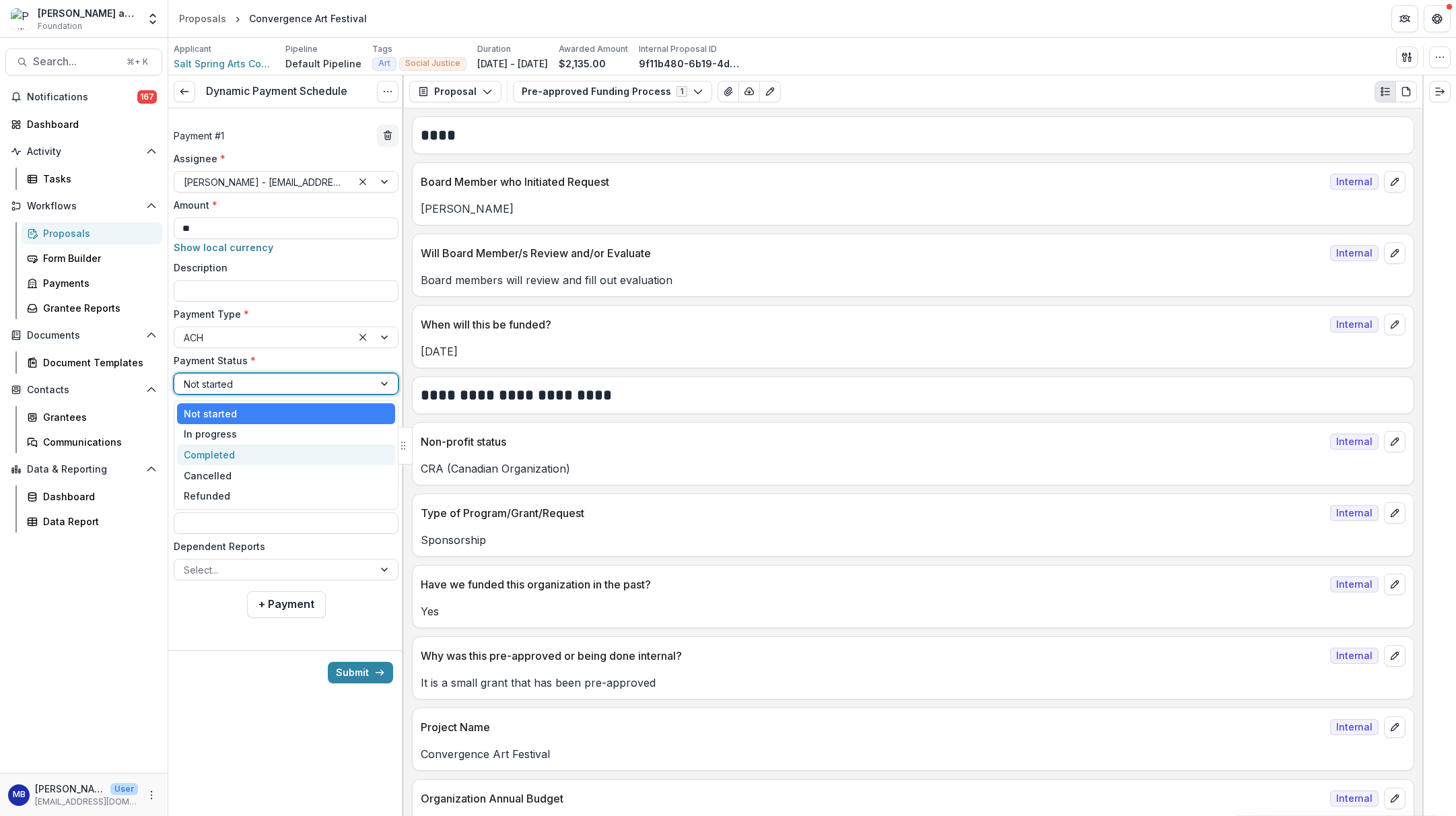
click at [211, 453] on div "Completed" at bounding box center [286, 455] width 218 height 21
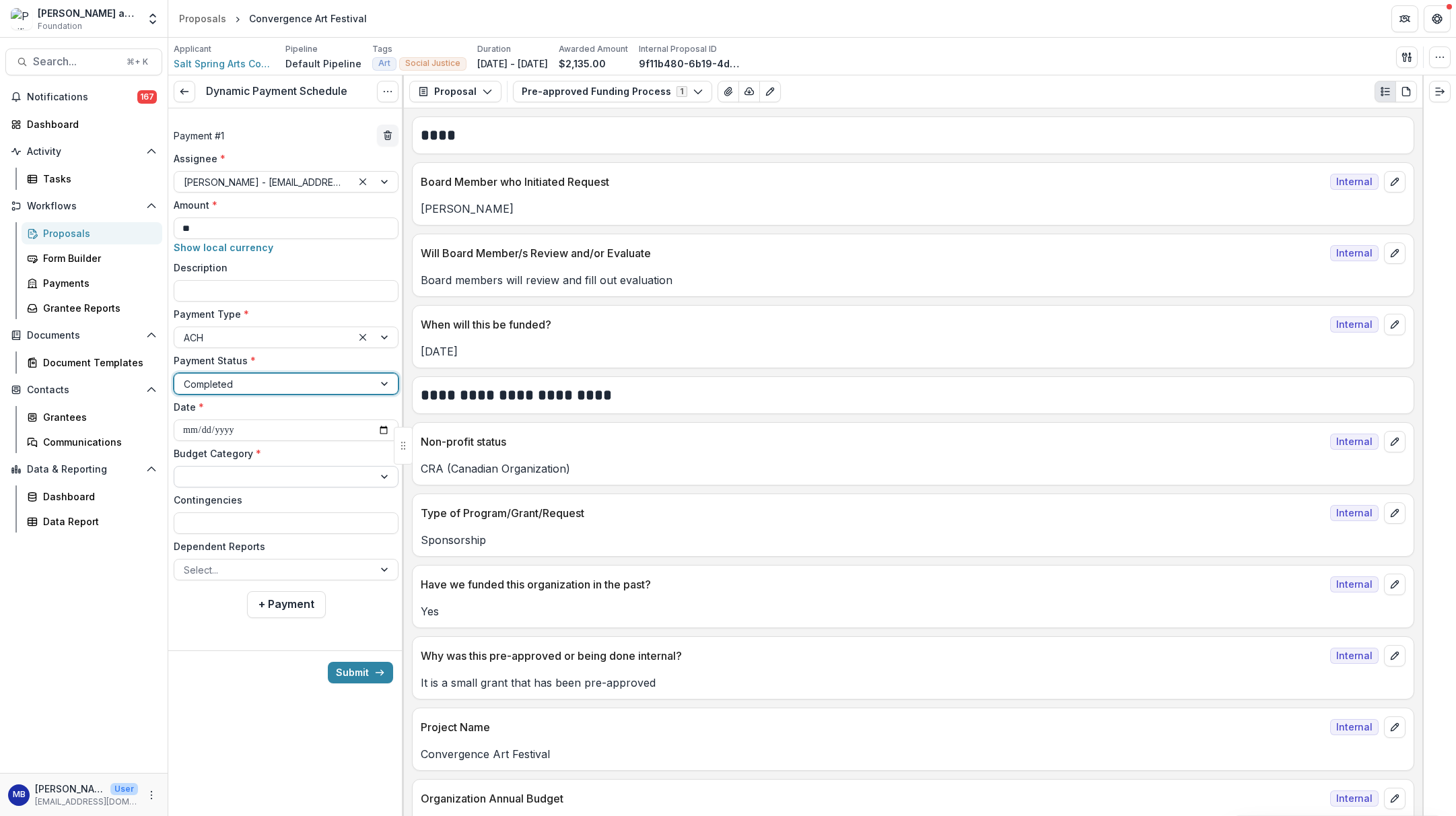
click at [217, 482] on div at bounding box center [273, 477] width 181 height 17
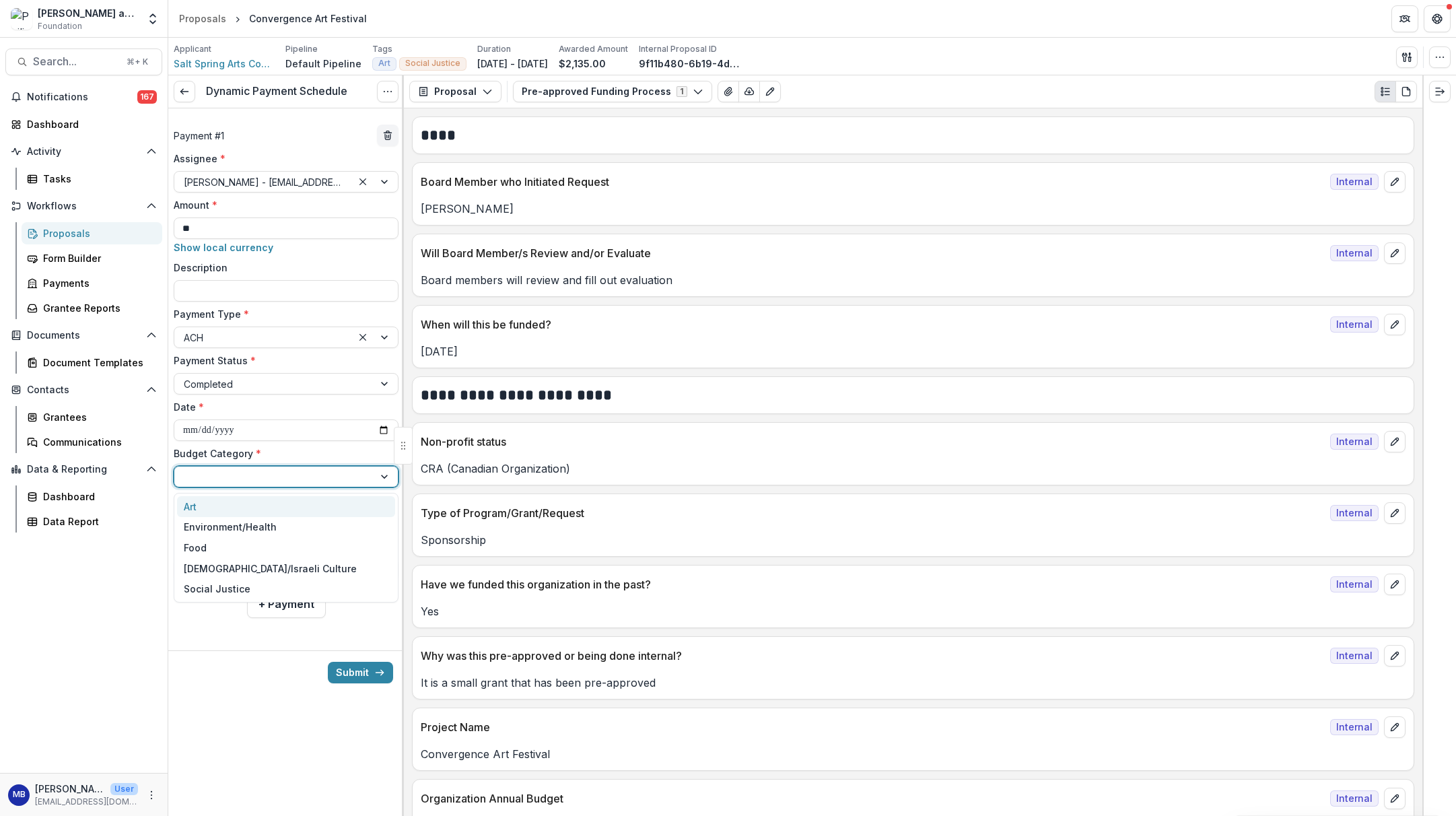
click at [190, 511] on div "Art" at bounding box center [190, 506] width 12 height 14
click at [359, 673] on button "Submit" at bounding box center [361, 673] width 65 height 21
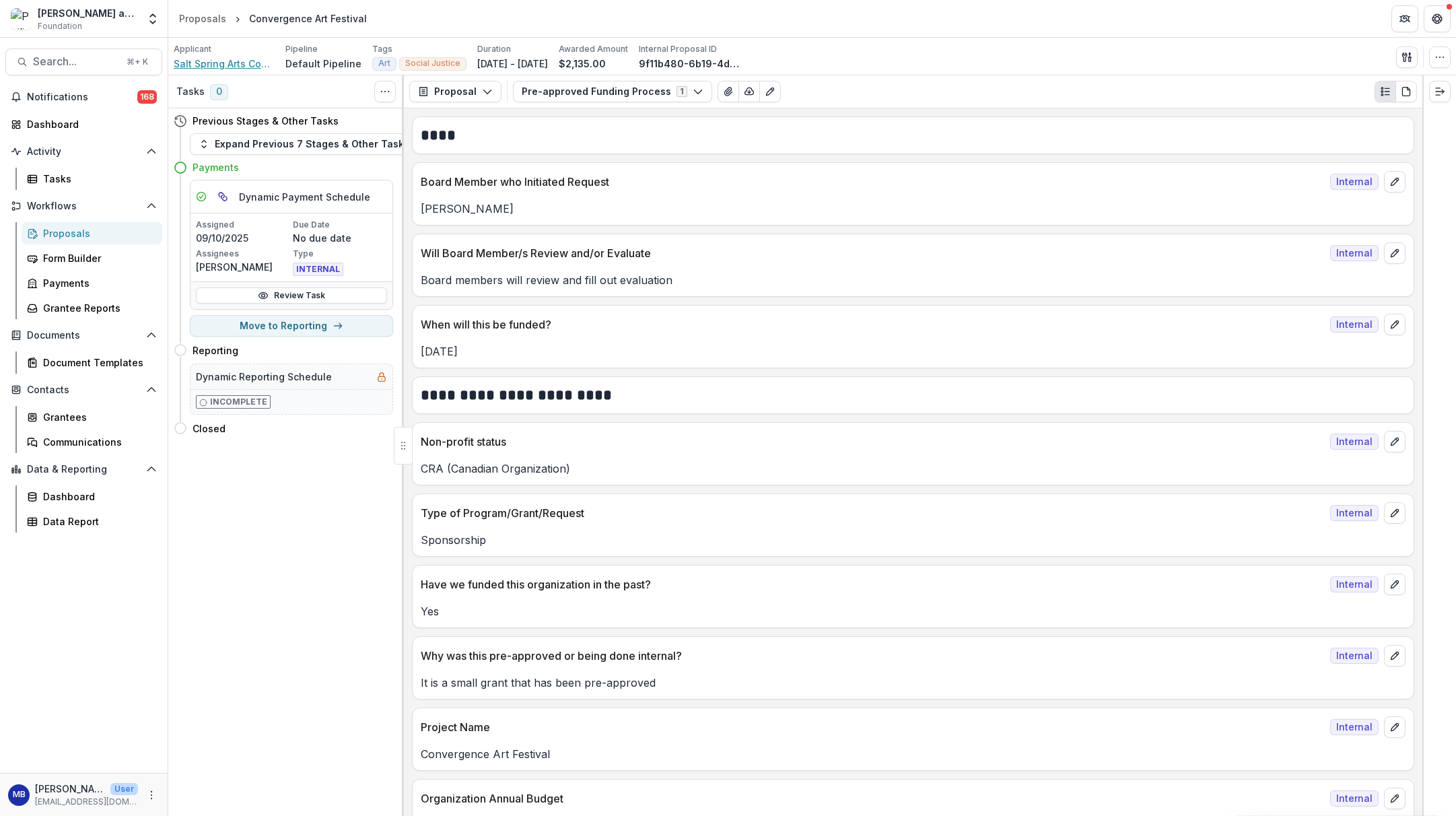
click at [205, 60] on span "Salt Spring Arts Council" at bounding box center [224, 64] width 101 height 14
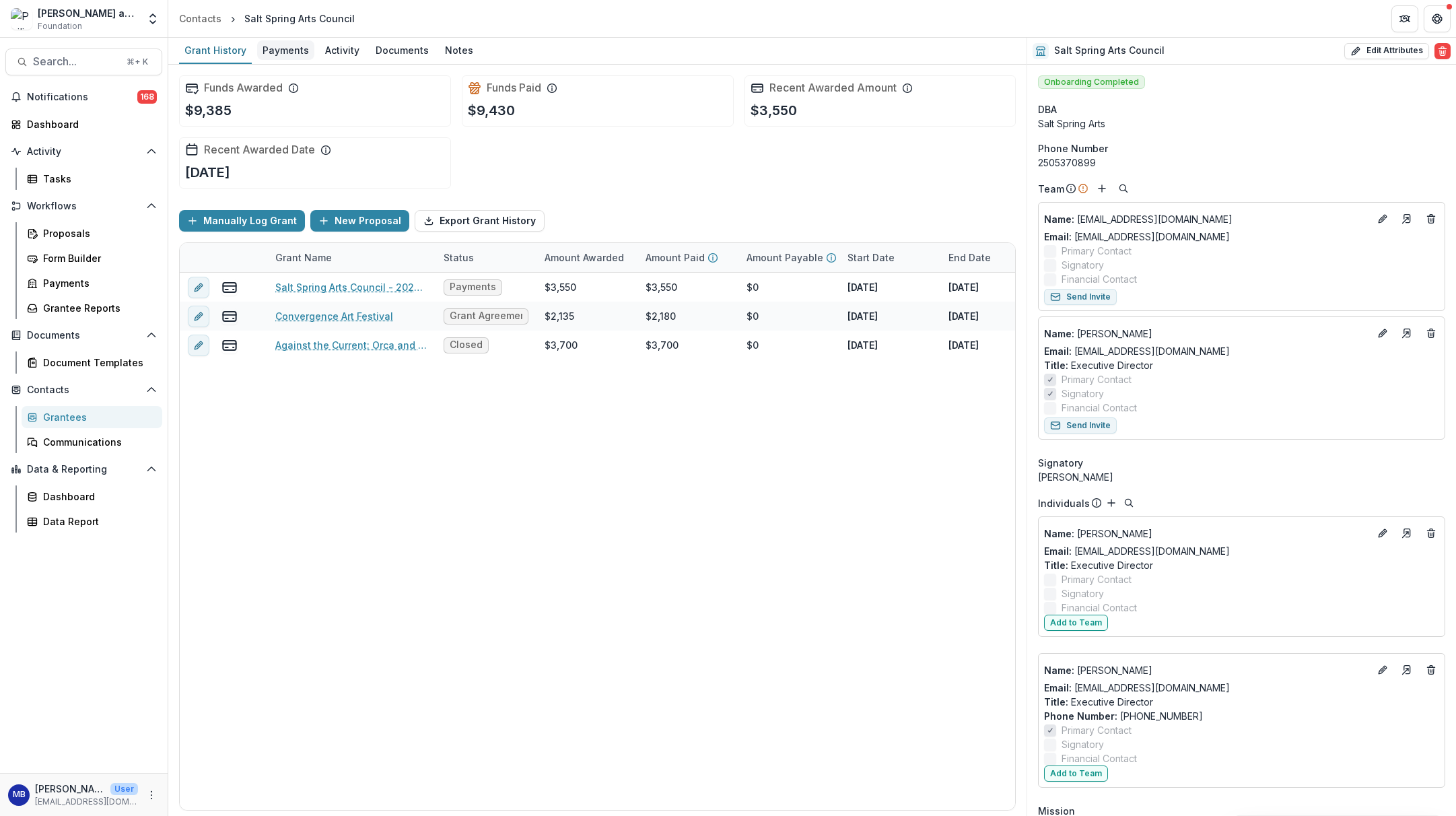
click at [276, 46] on div "Payments" at bounding box center [285, 50] width 57 height 19
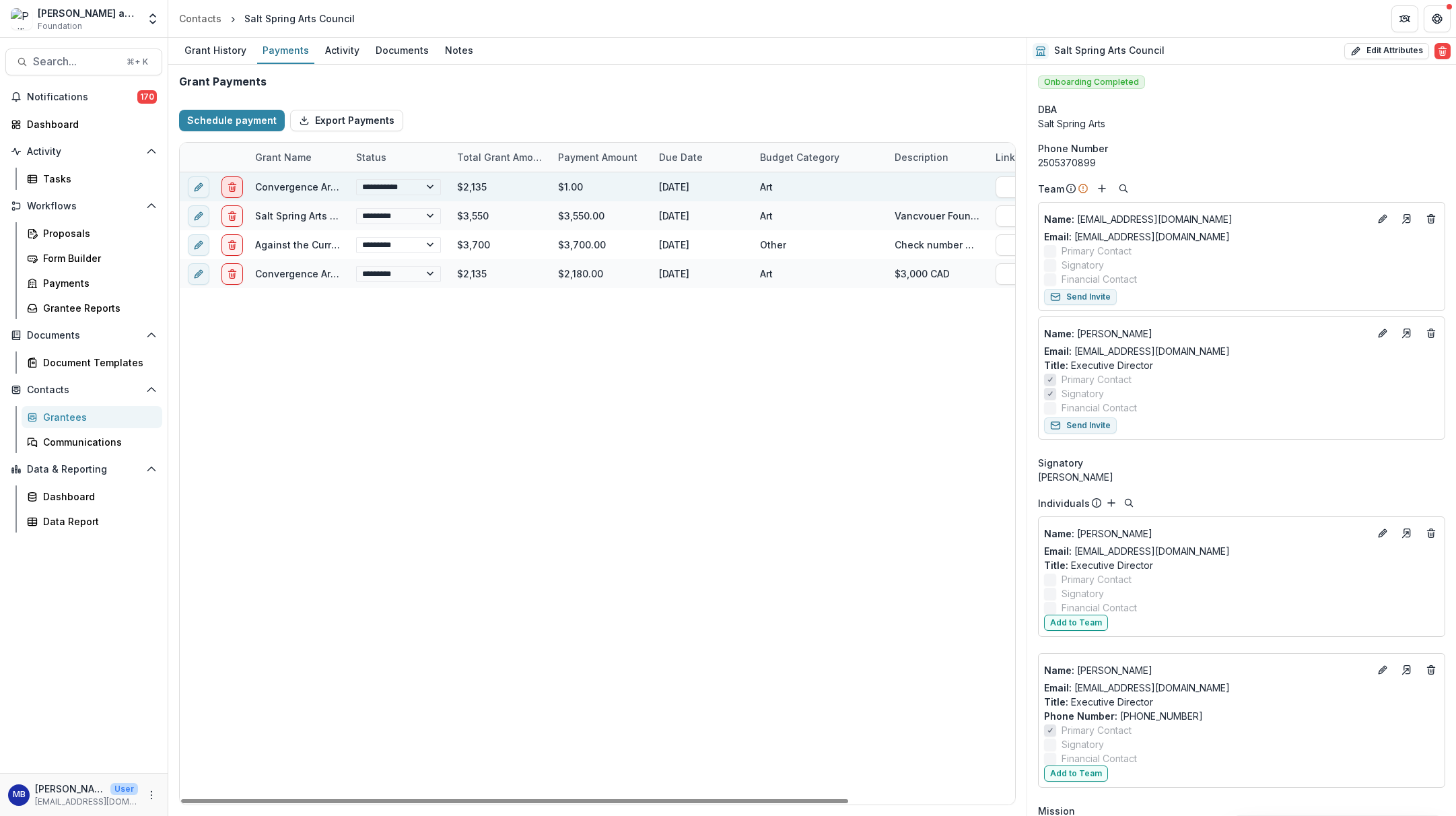
click at [231, 188] on icon "delete" at bounding box center [233, 188] width 11 height 11
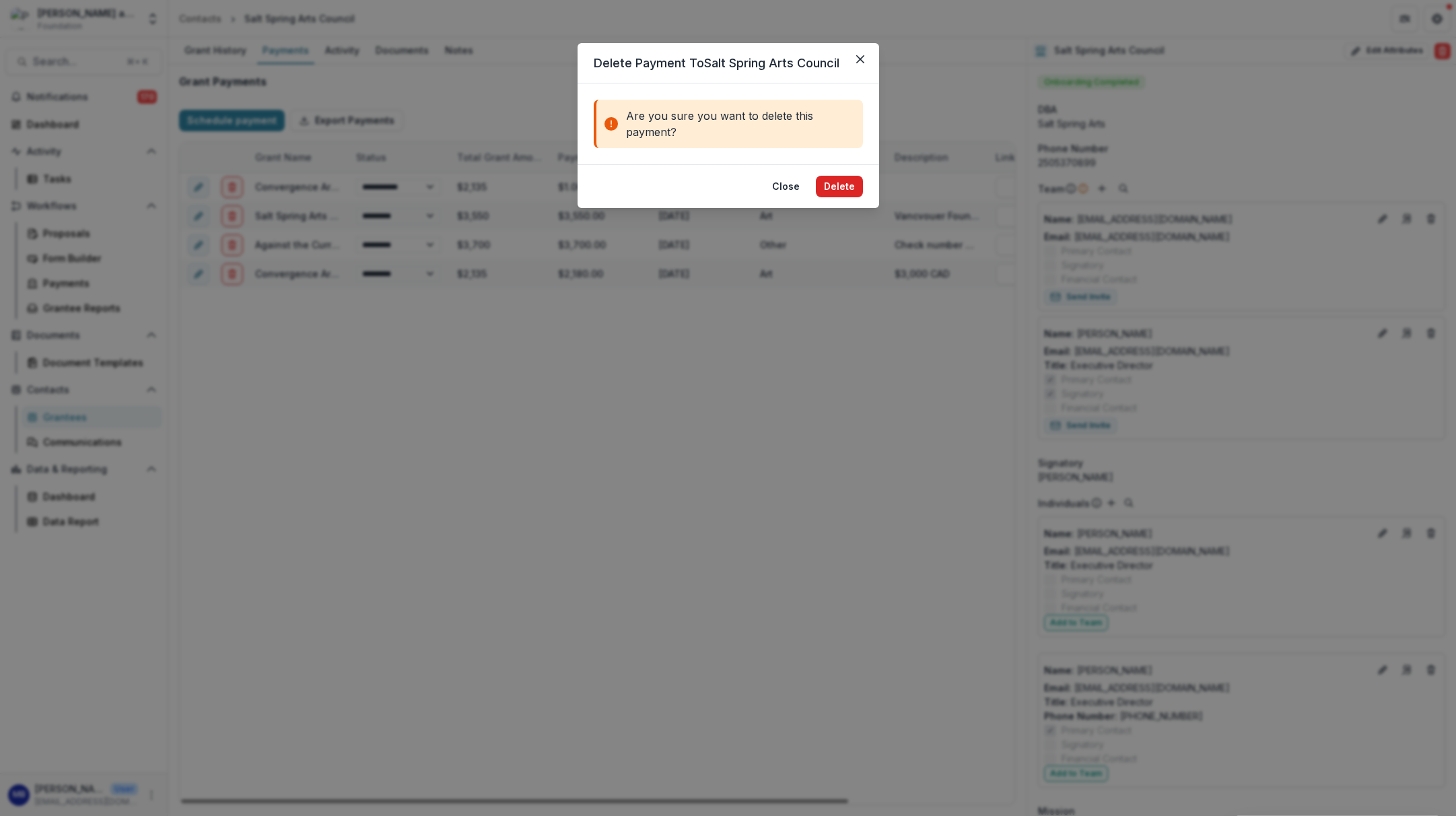
click at [843, 186] on button "Delete" at bounding box center [839, 186] width 47 height 21
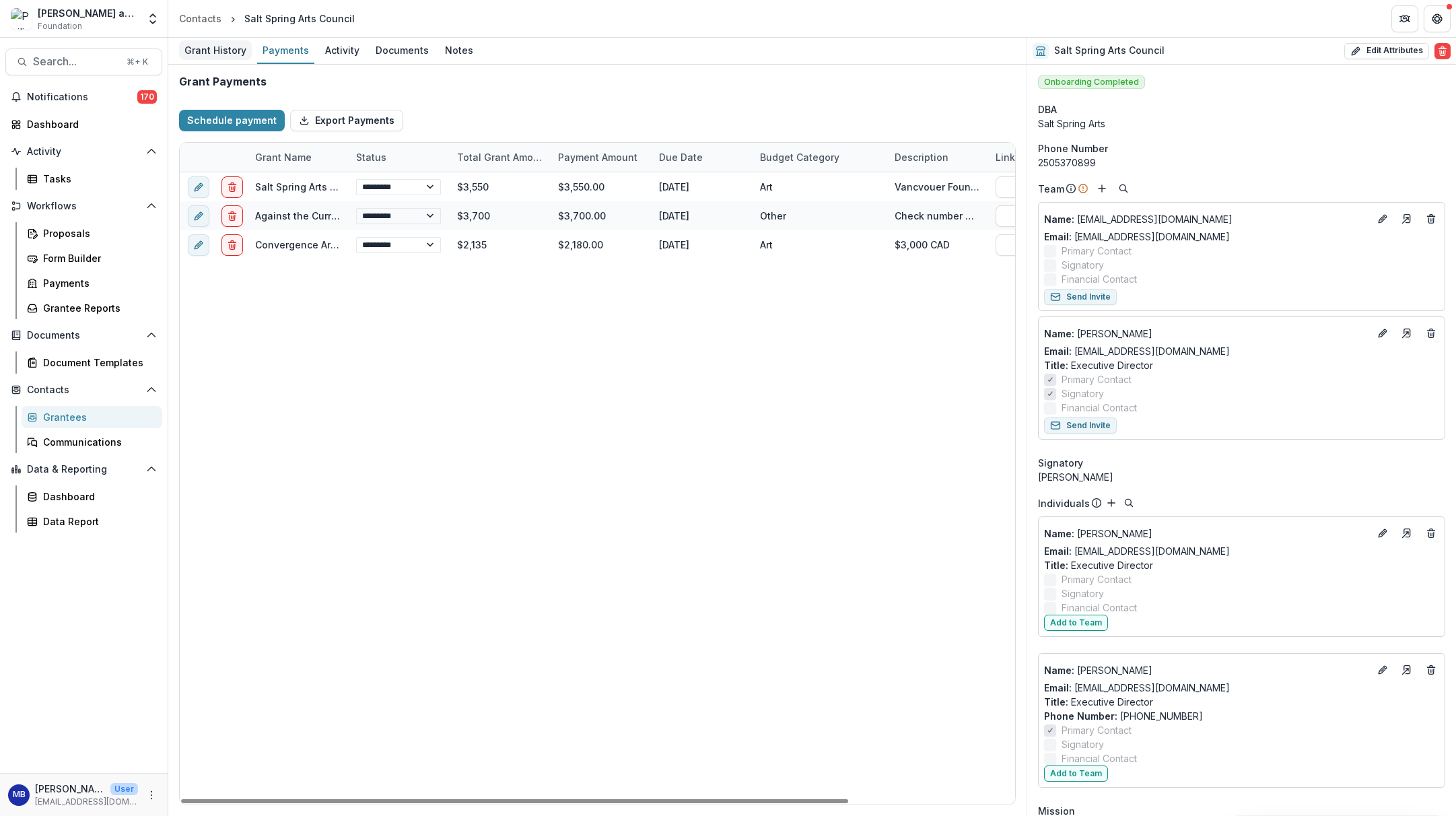
click at [207, 48] on div "Grant History" at bounding box center [215, 50] width 73 height 19
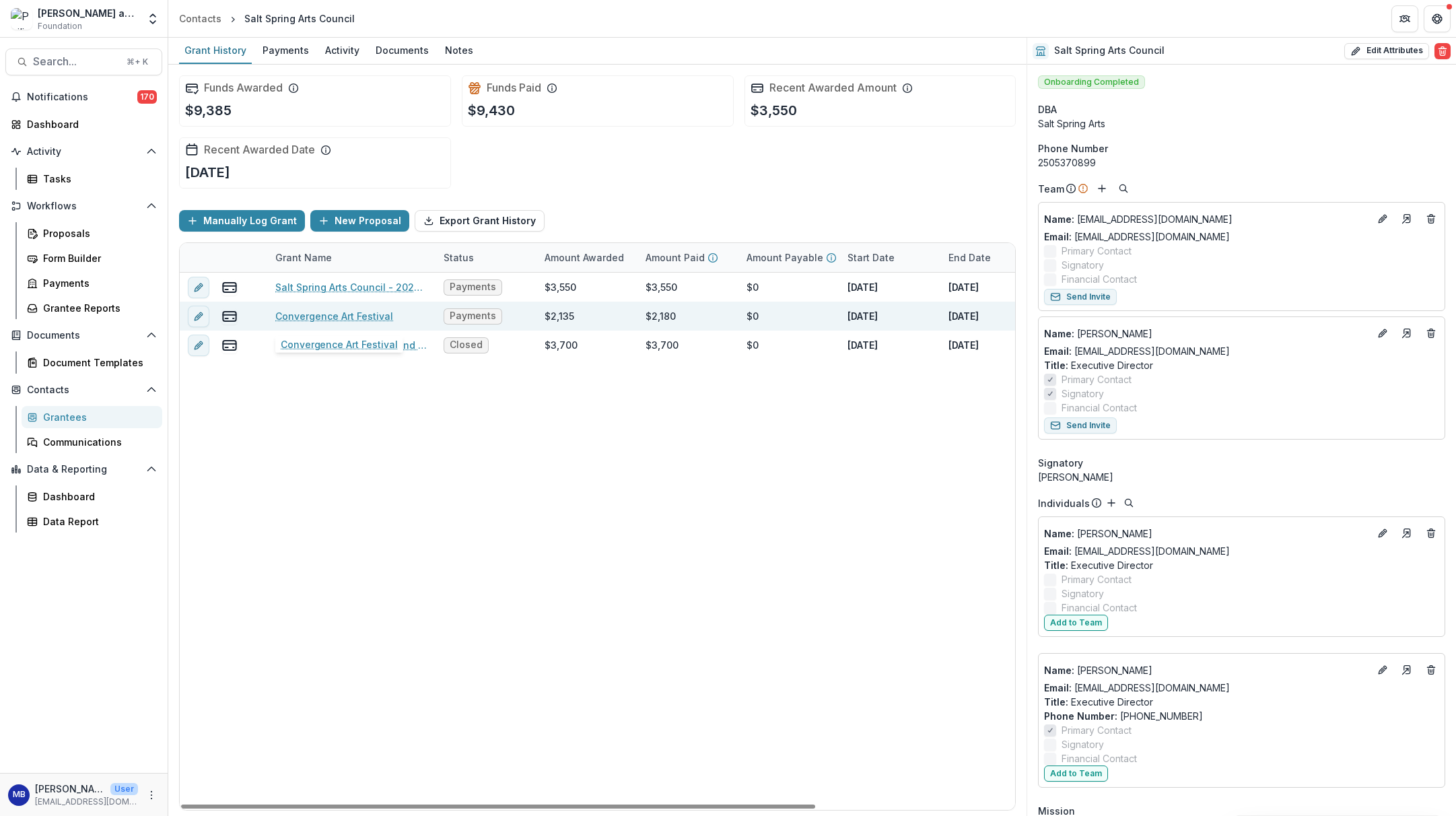
click at [294, 313] on link "Convergence Art Festival" at bounding box center [334, 316] width 118 height 14
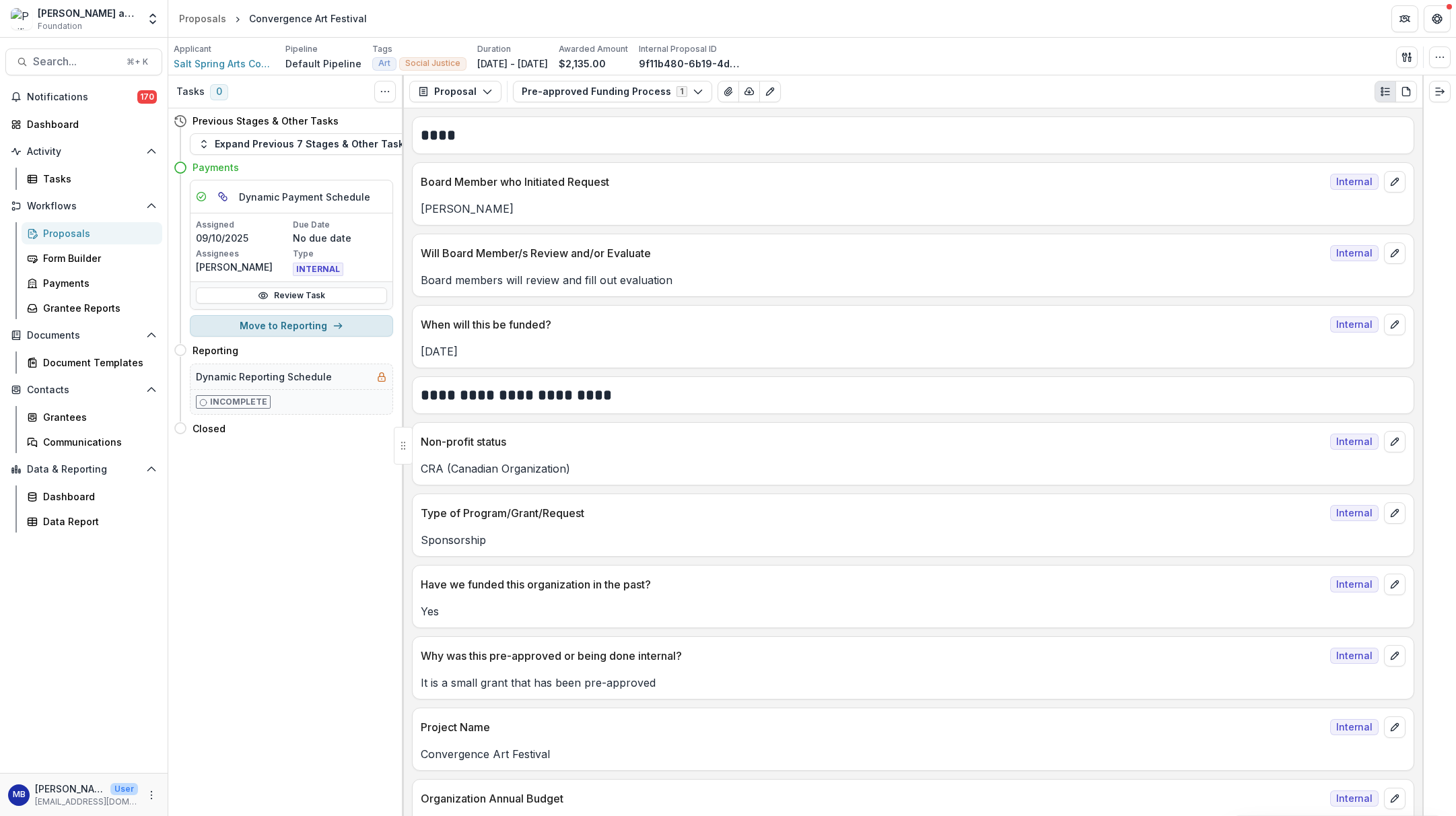
click at [293, 332] on button "Move to Reporting" at bounding box center [291, 326] width 204 height 21
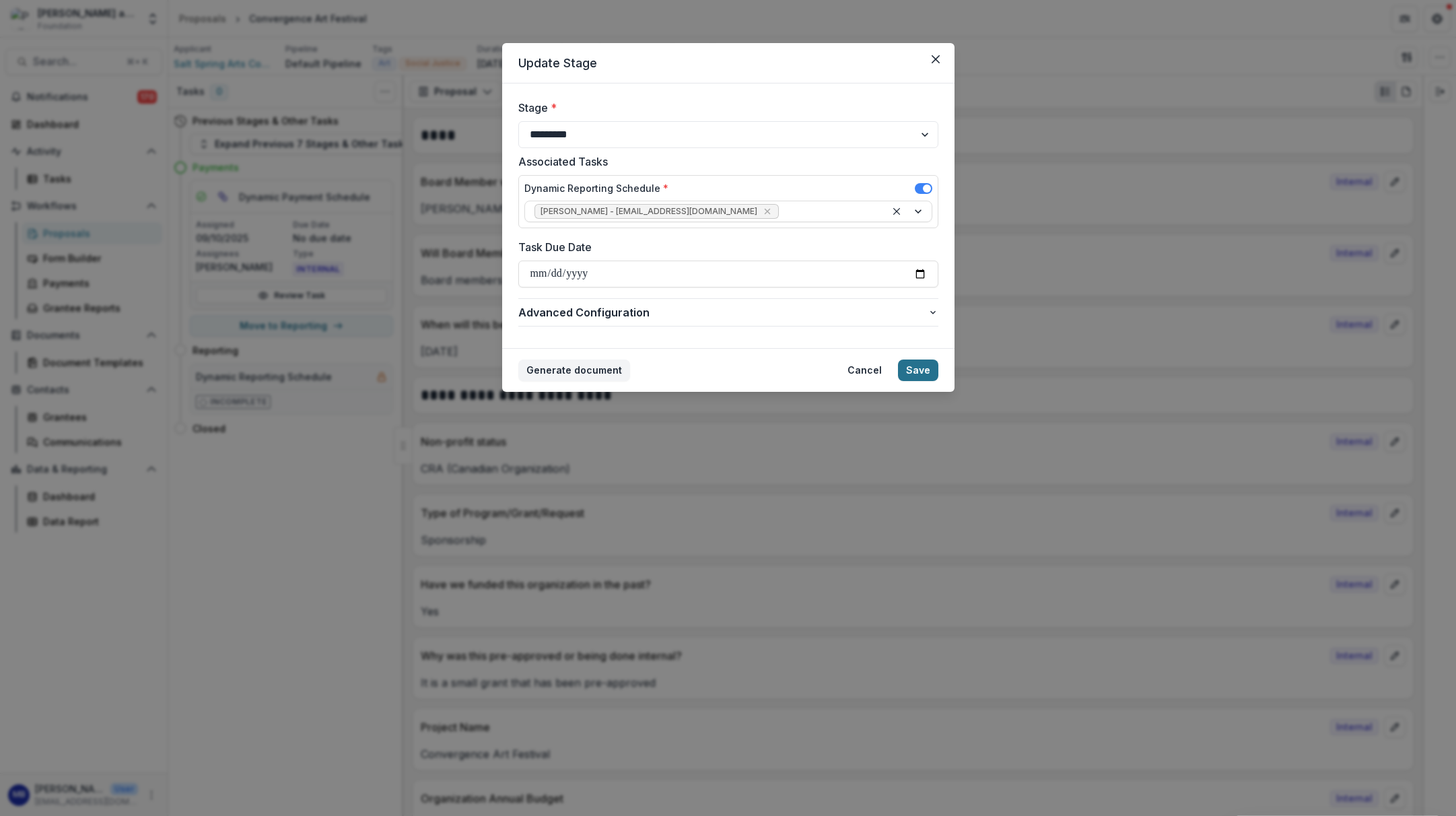
click at [917, 369] on button "Save" at bounding box center [918, 370] width 40 height 21
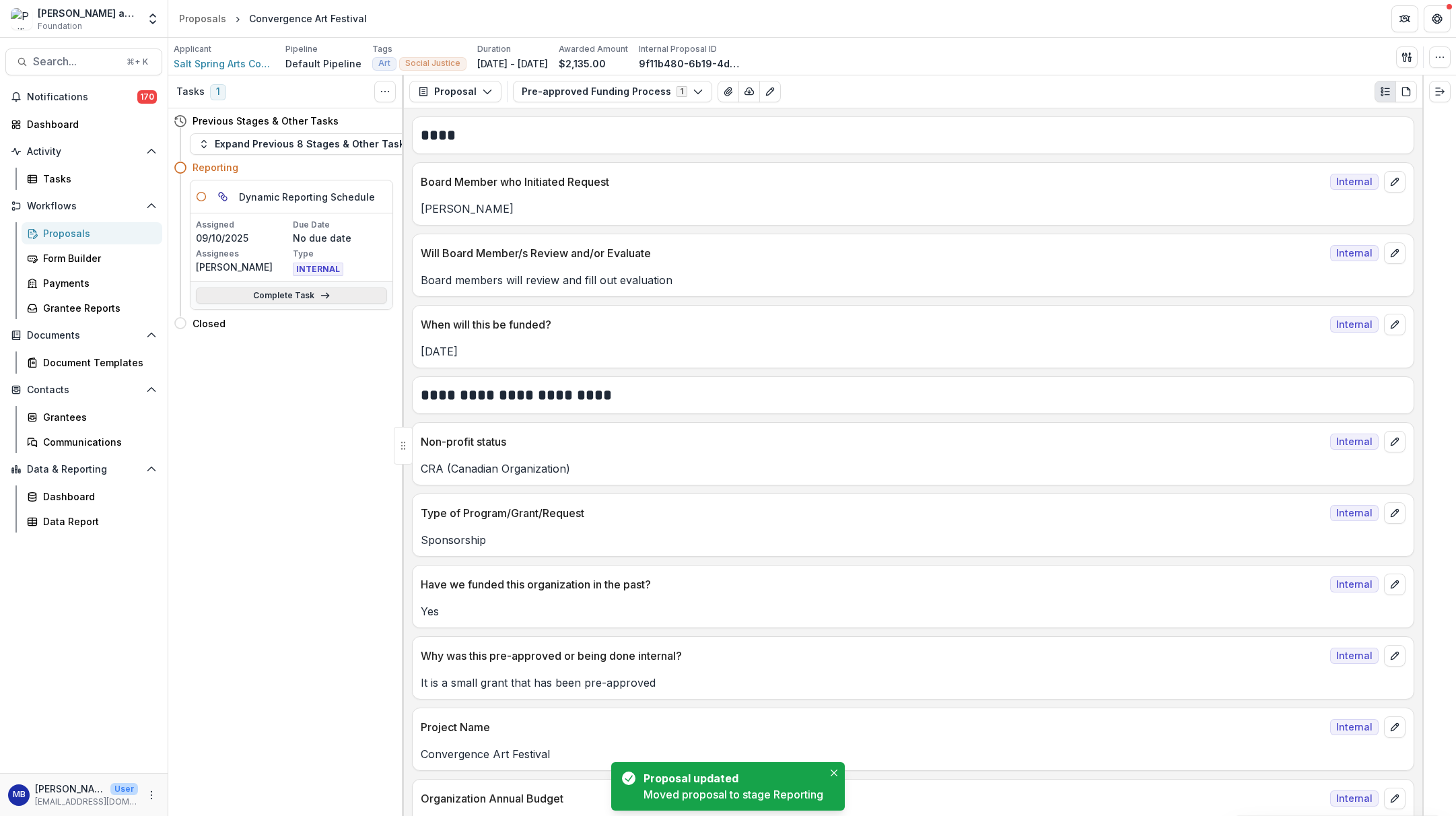
click at [306, 292] on link "Complete Task" at bounding box center [291, 295] width 191 height 16
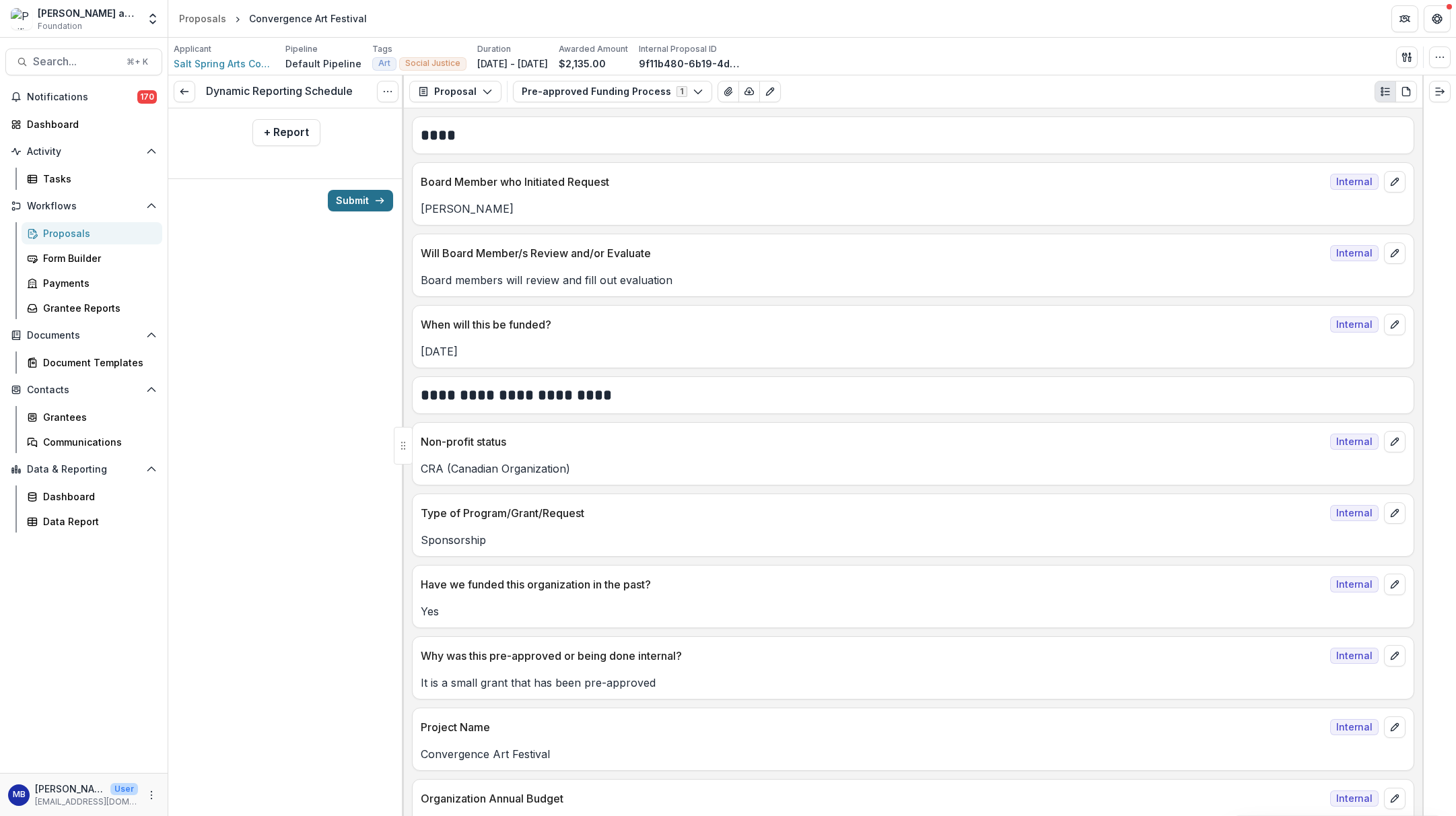
click at [357, 201] on button "Submit" at bounding box center [361, 200] width 65 height 21
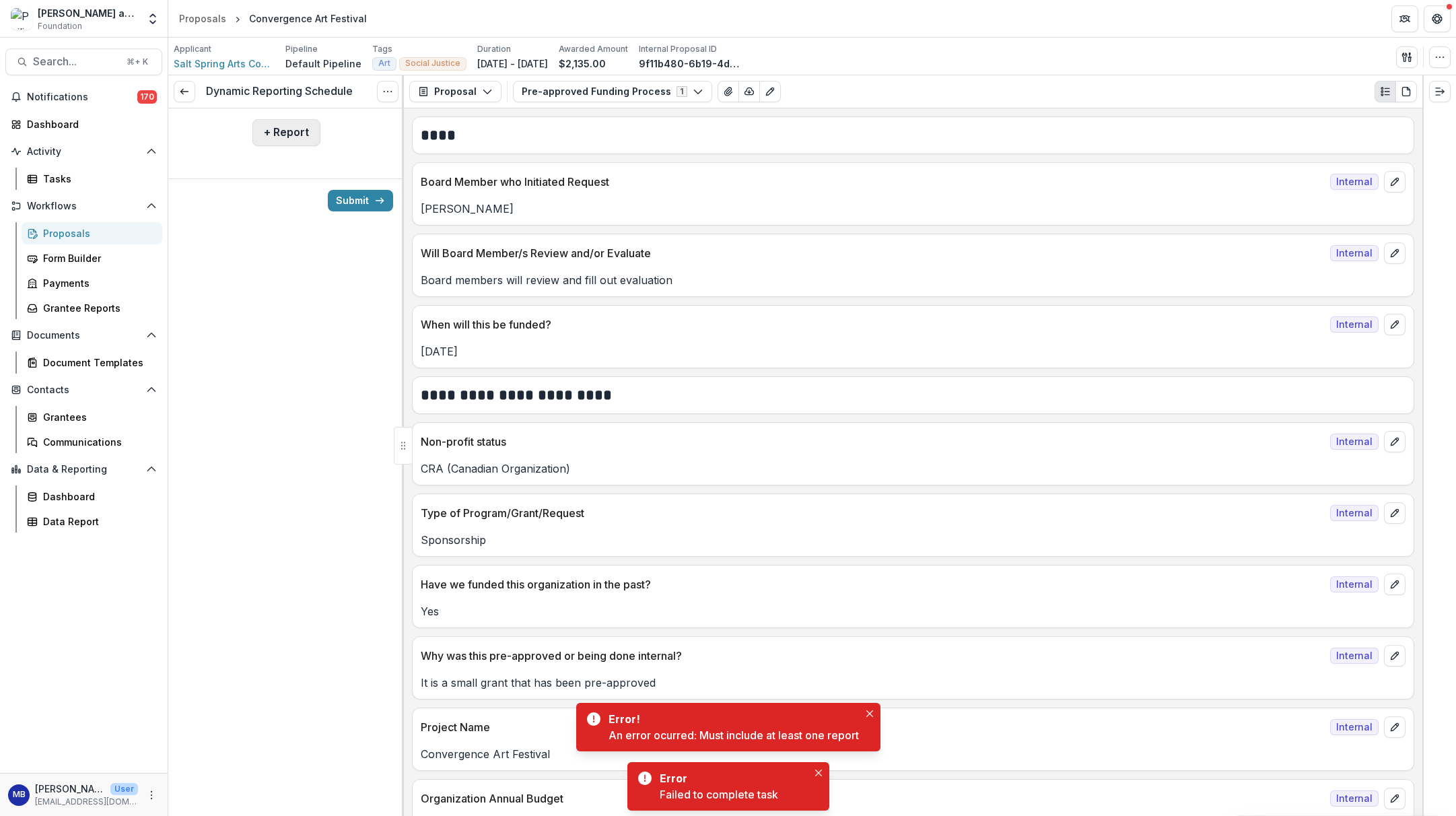
click at [287, 132] on button "+ Report" at bounding box center [287, 132] width 68 height 27
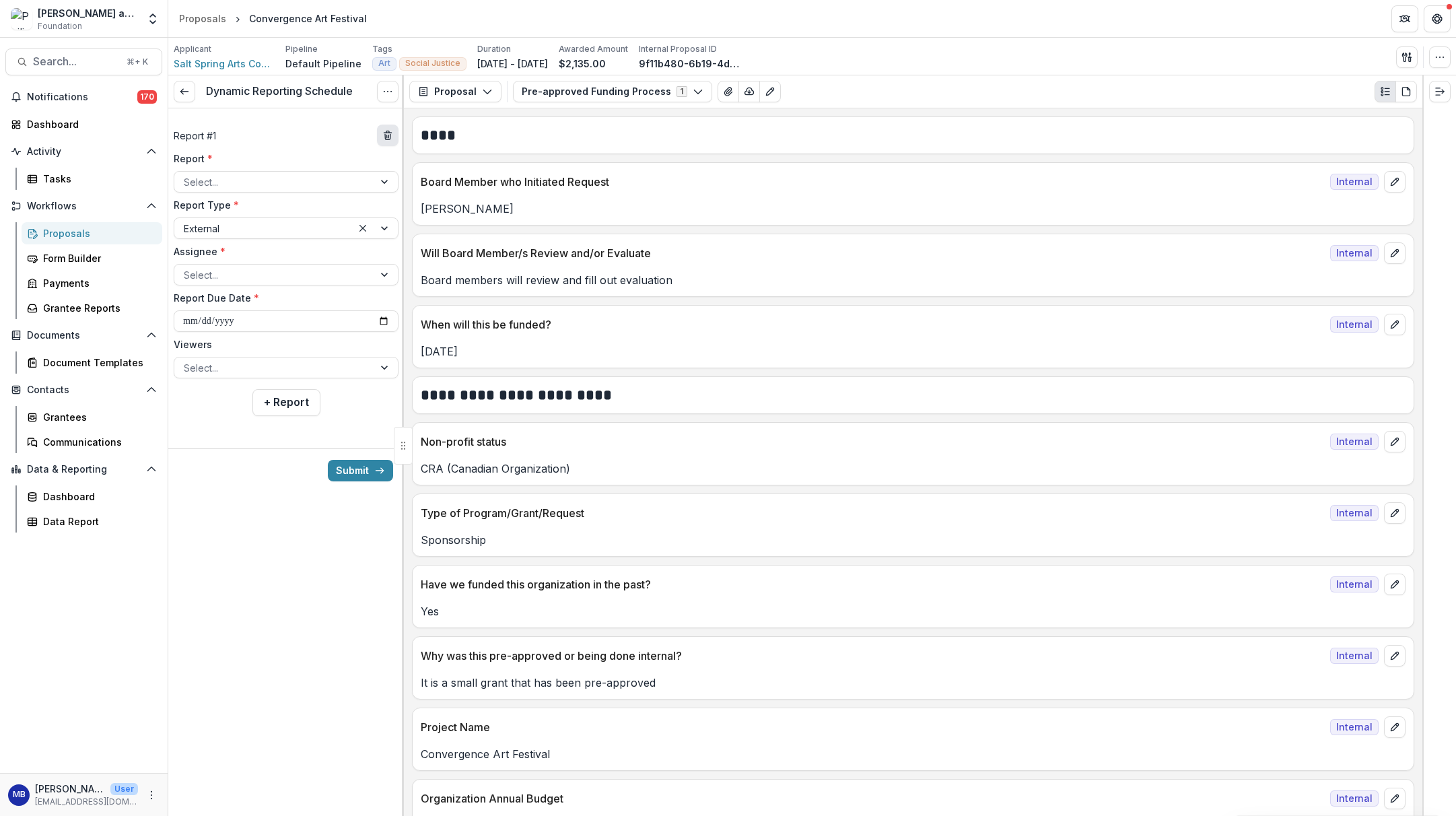
click at [388, 139] on icon "delete" at bounding box center [388, 136] width 6 height 6
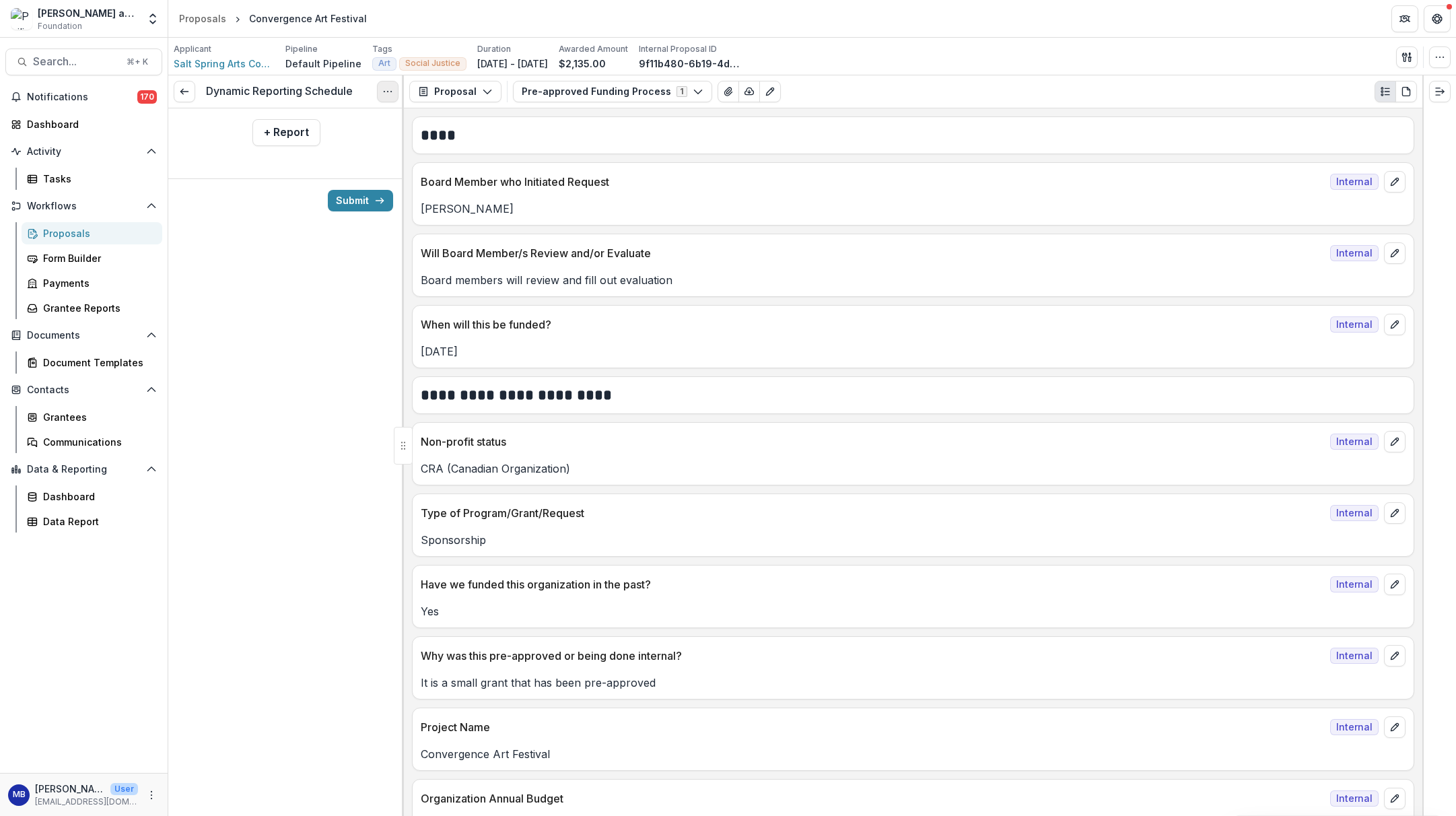
click at [387, 92] on icon "Options" at bounding box center [388, 91] width 11 height 11
click at [294, 154] on button "Cancel Task" at bounding box center [323, 150] width 144 height 22
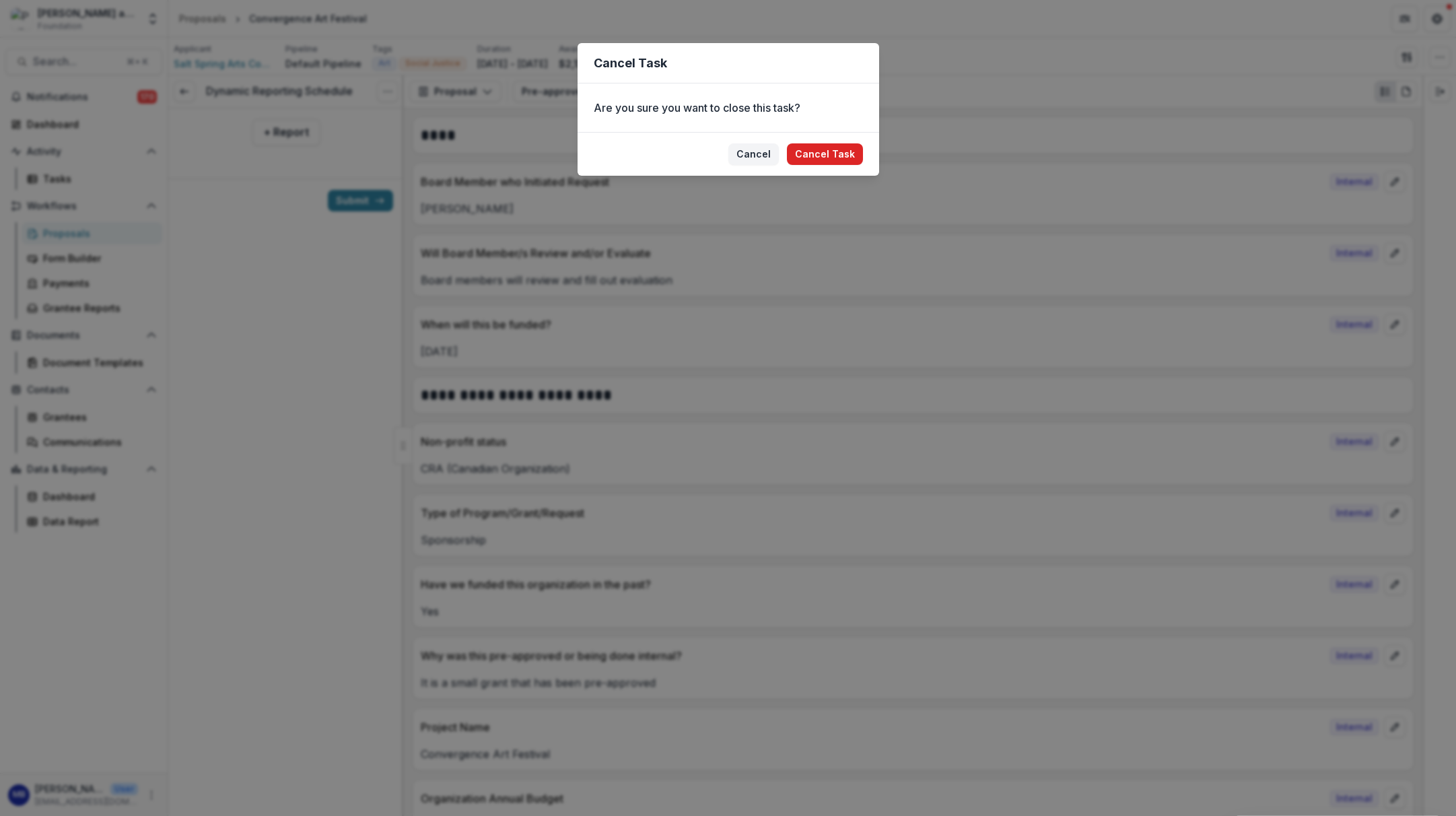
click at [832, 162] on button "Cancel Task" at bounding box center [825, 154] width 76 height 21
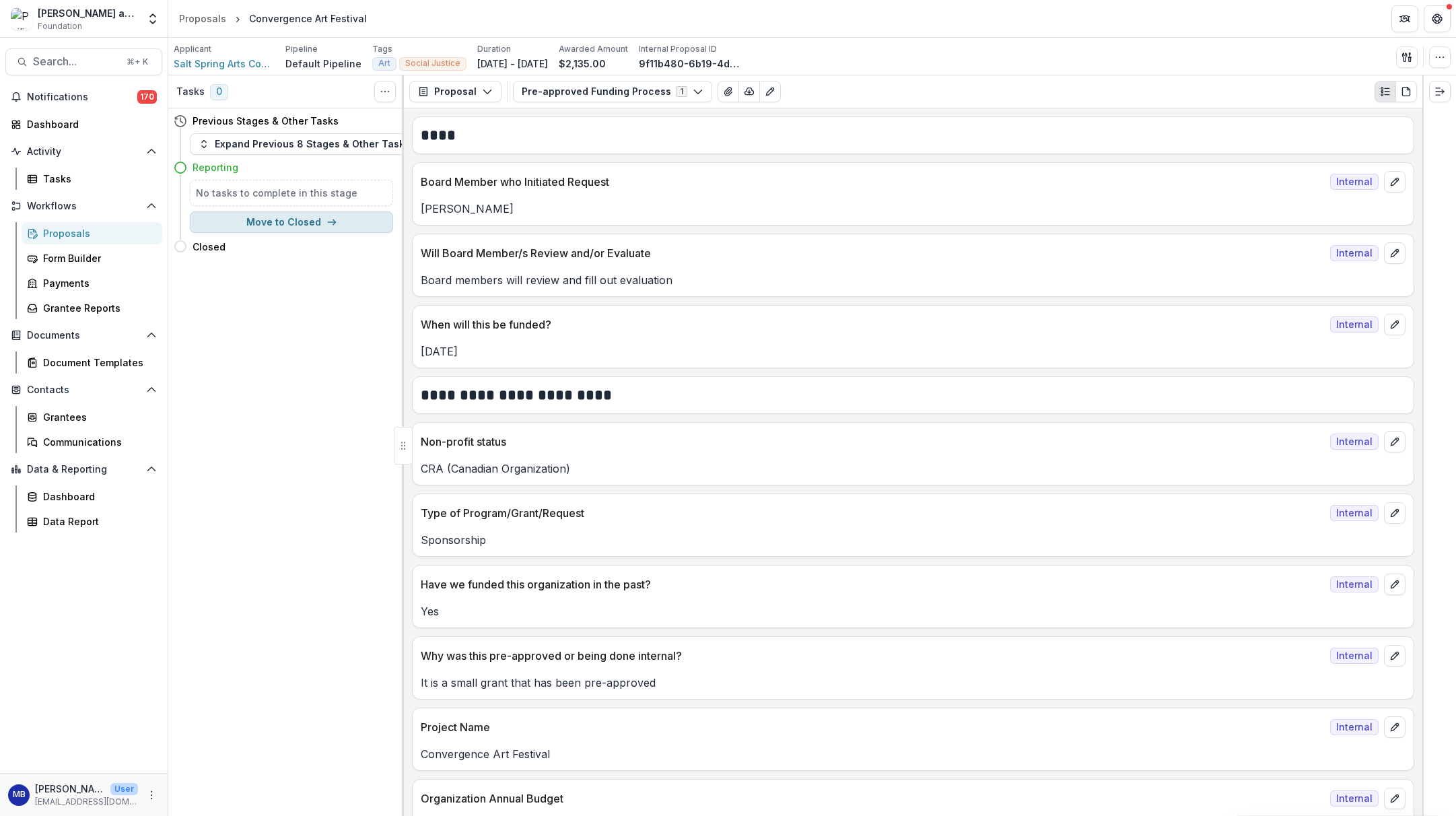
click at [298, 222] on button "Move to Closed" at bounding box center [291, 222] width 204 height 21
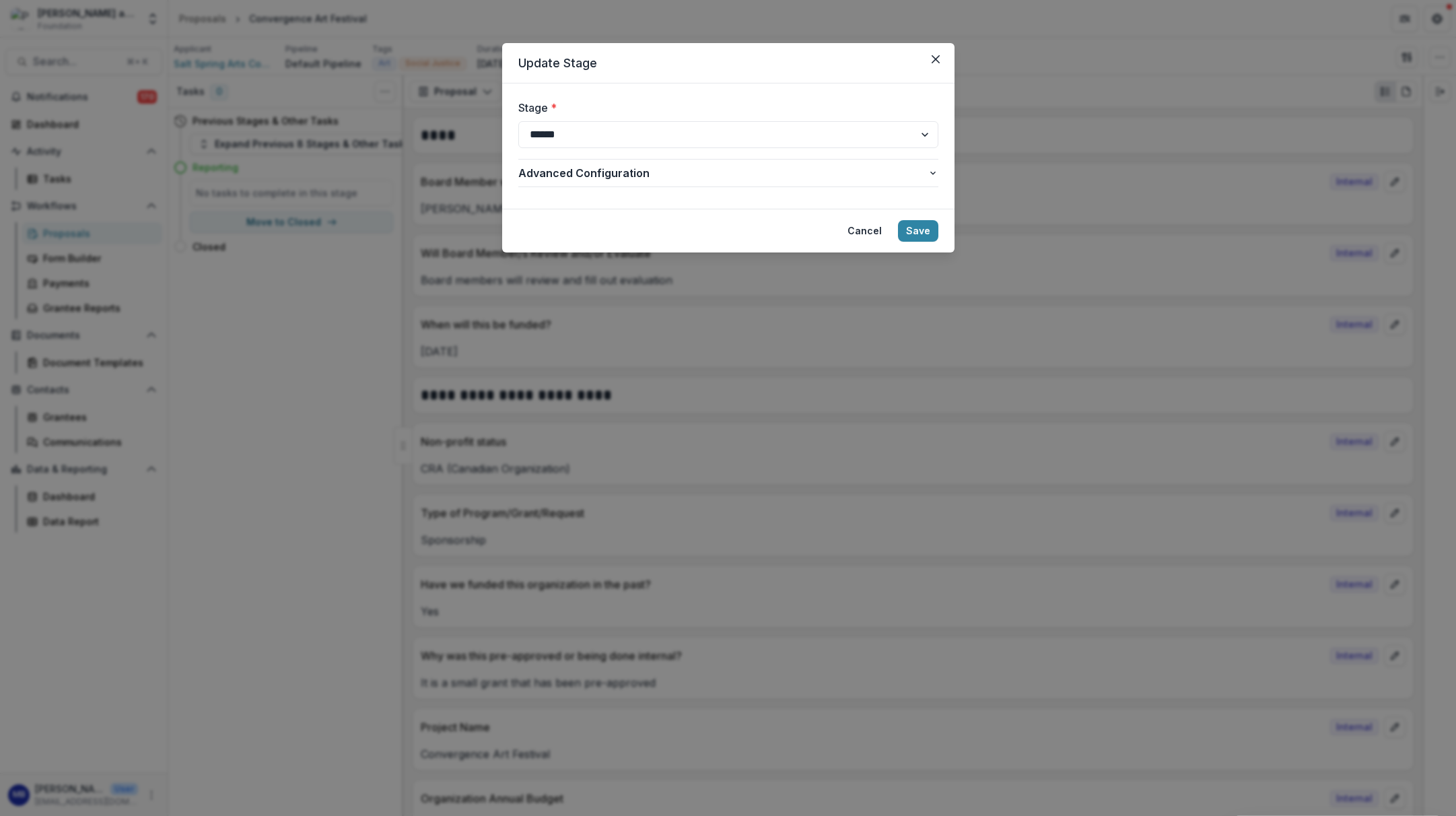
click at [899, 231] on div "Cancel Save" at bounding box center [889, 231] width 99 height 21
click at [910, 233] on button "Save" at bounding box center [918, 231] width 40 height 21
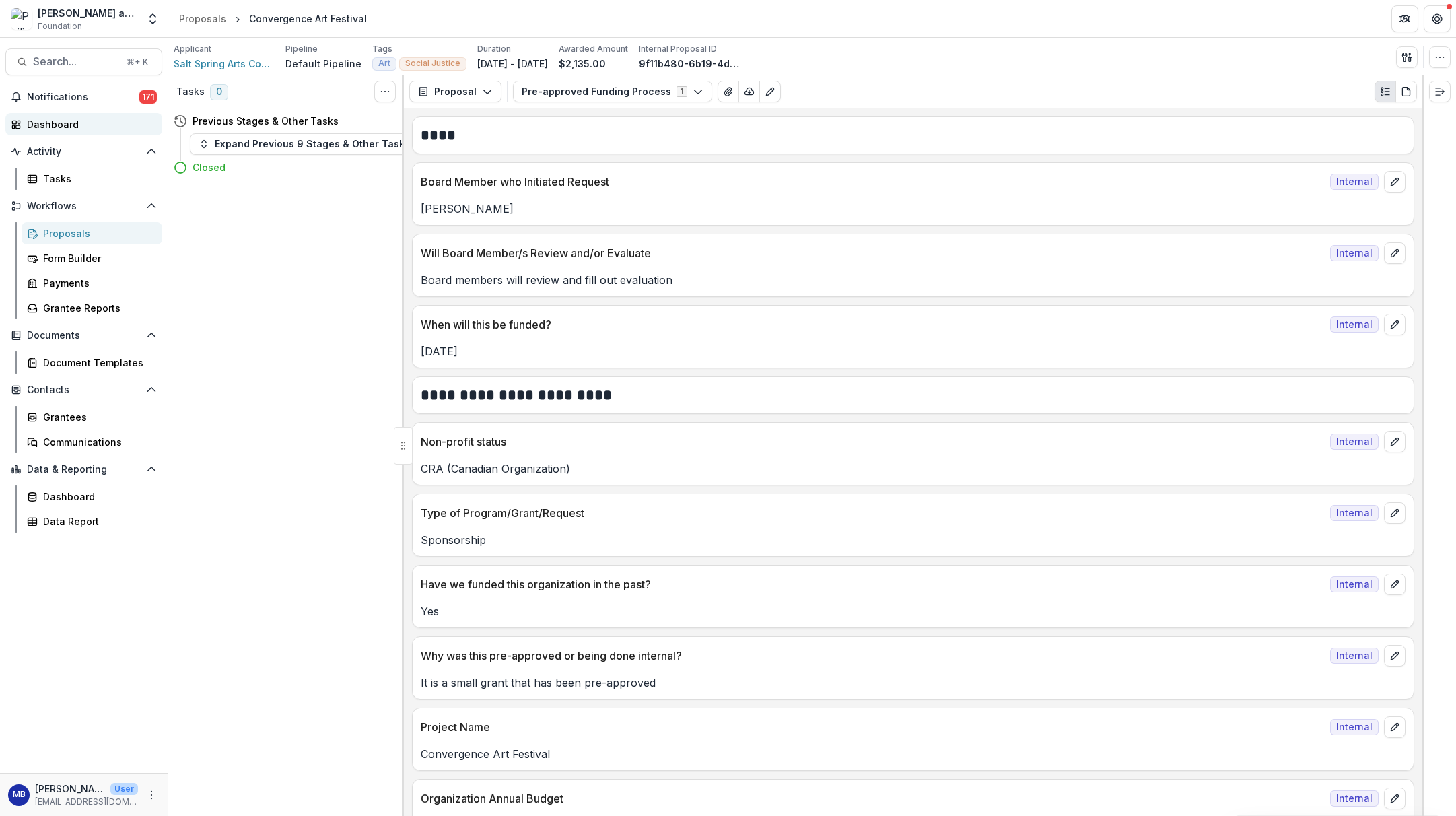
click at [53, 126] on div "Dashboard" at bounding box center [89, 124] width 125 height 14
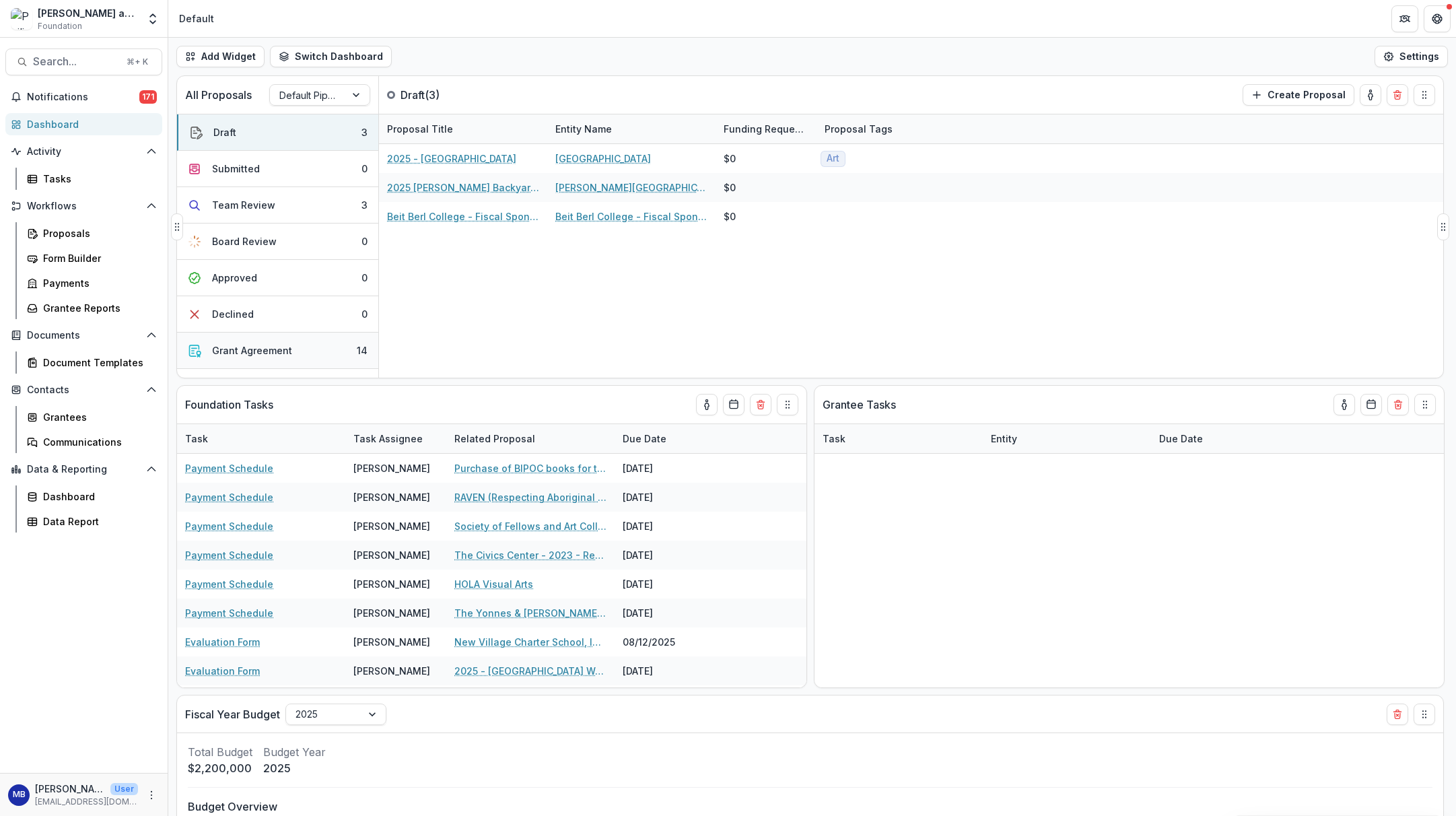
click at [251, 347] on div "Grant Agreement" at bounding box center [252, 351] width 80 height 14
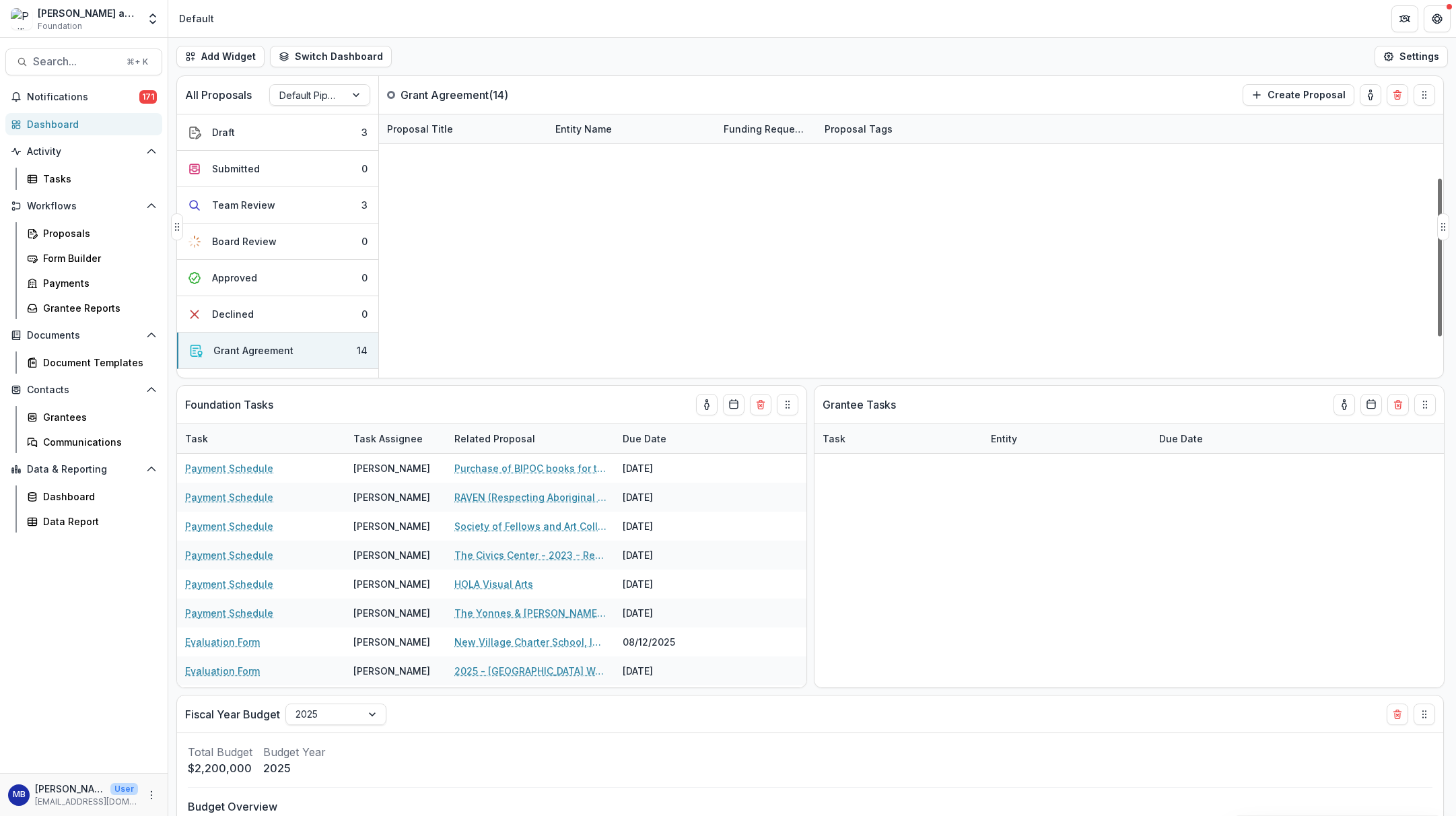
scroll to position [172, 0]
drag, startPoint x: 1439, startPoint y: 269, endPoint x: 1439, endPoint y: 378, distance: 109.0
click at [1199, 378] on div "All Proposals Default Pipeline Grant Agreement ( 14 ) Create Proposal Draft 3 S…" at bounding box center [812, 446] width 1288 height 741
click at [425, 470] on link "EnlightenMac" at bounding box center [419, 477] width 64 height 14
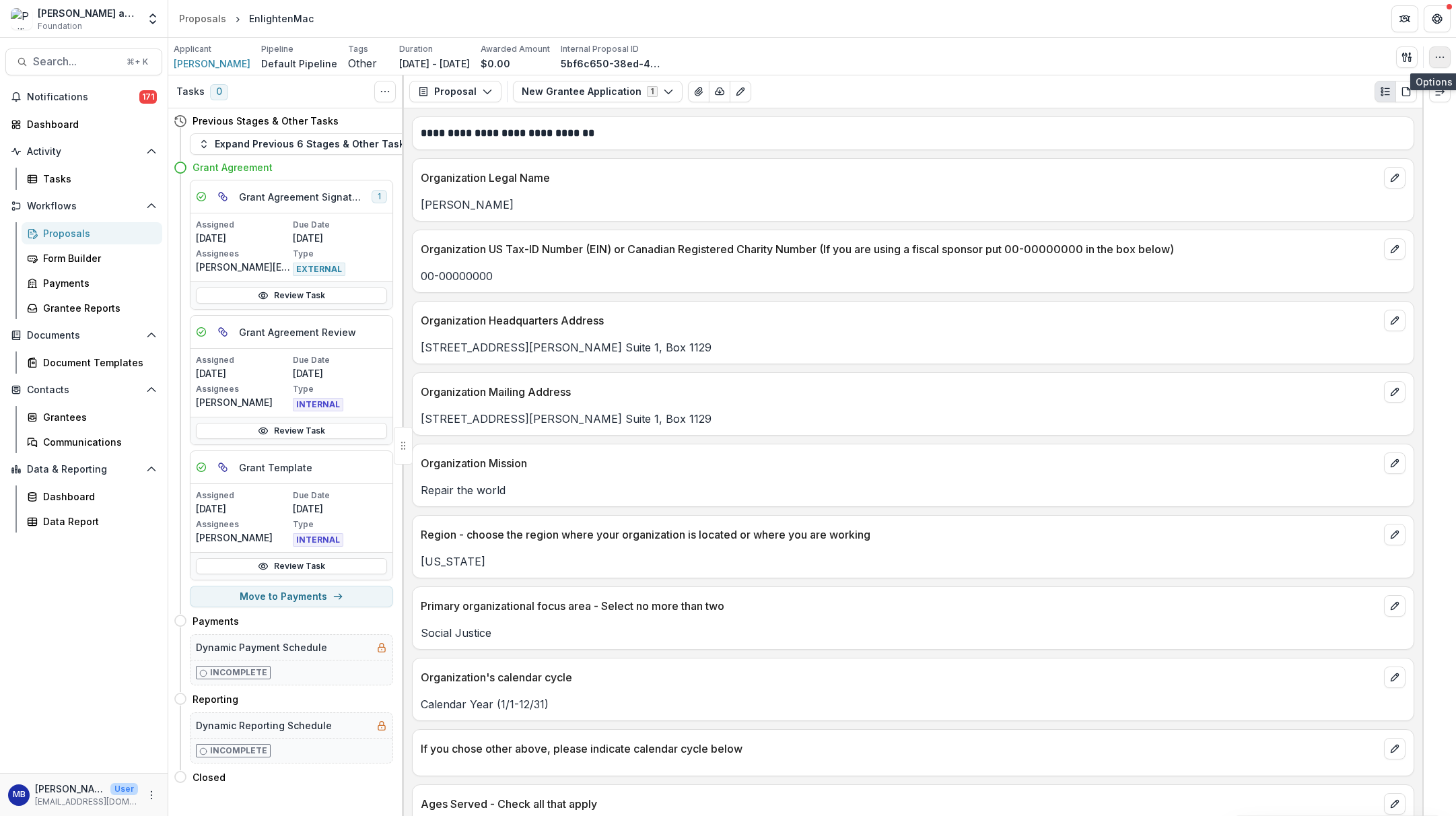
click at [1199, 59] on icon "button" at bounding box center [1440, 57] width 11 height 11
click at [1199, 182] on button "Delete Proposal" at bounding box center [1375, 183] width 144 height 22
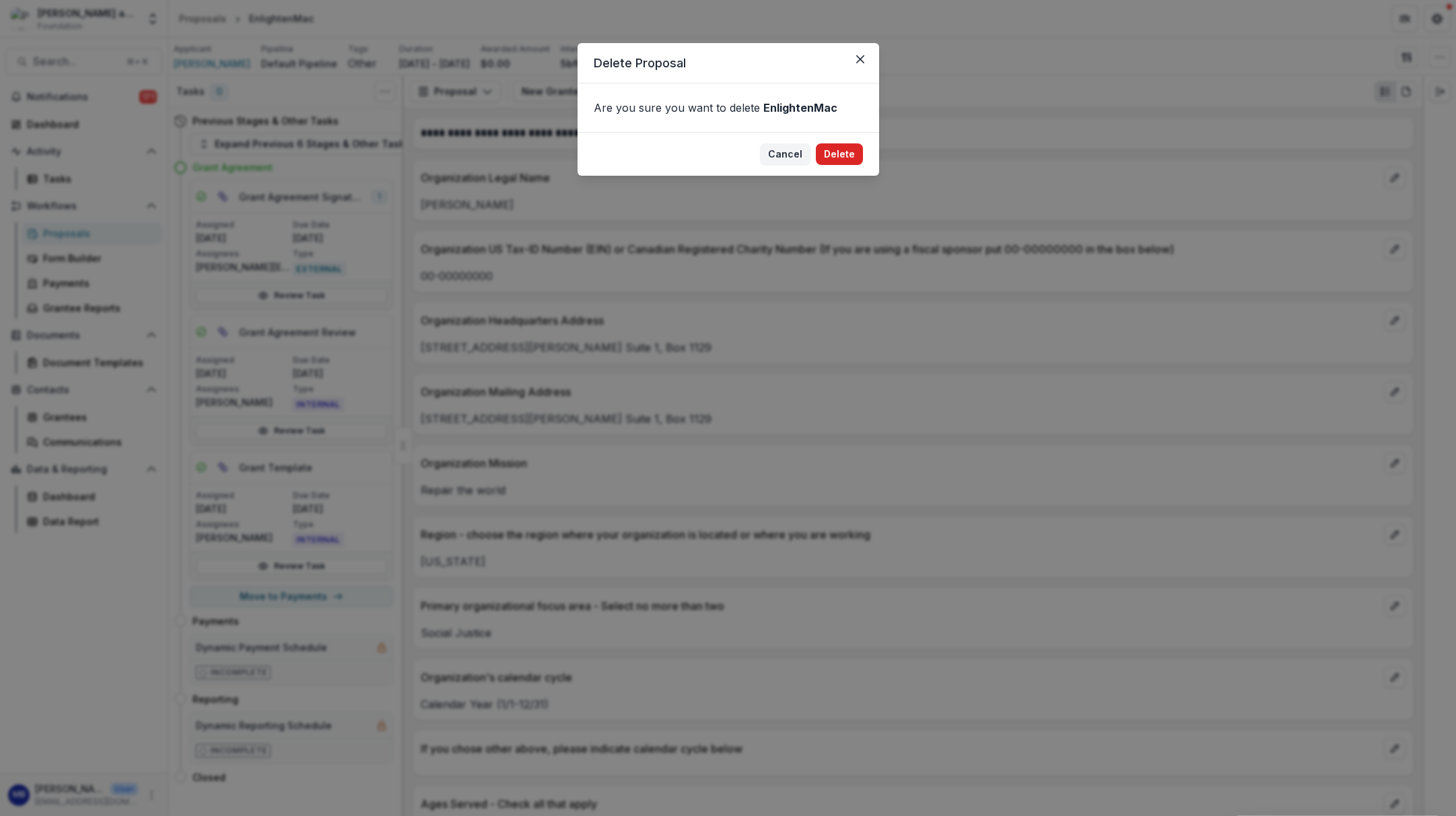
click at [849, 152] on button "Delete" at bounding box center [839, 154] width 47 height 21
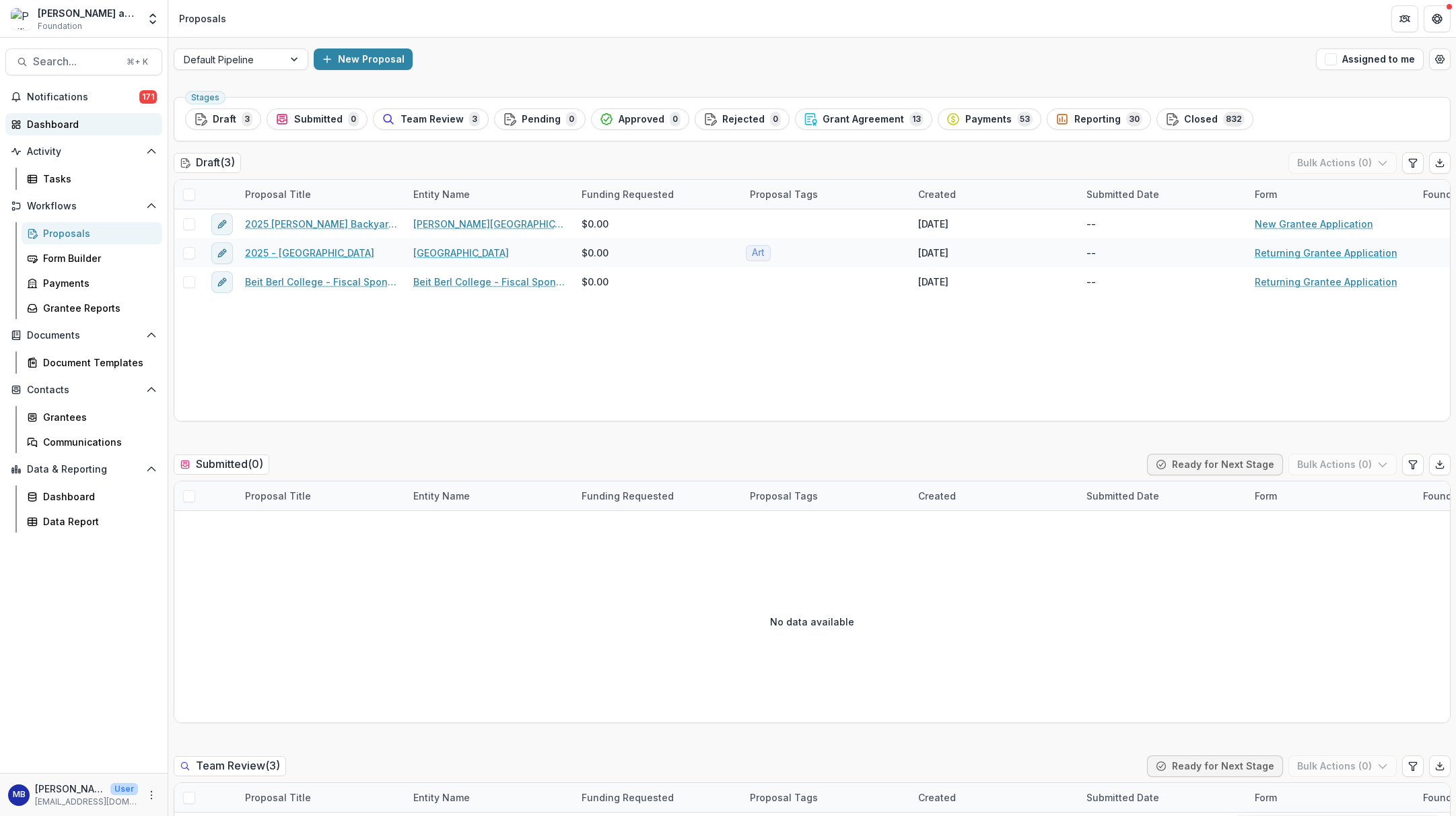
click at [54, 123] on div "Dashboard" at bounding box center [89, 124] width 125 height 14
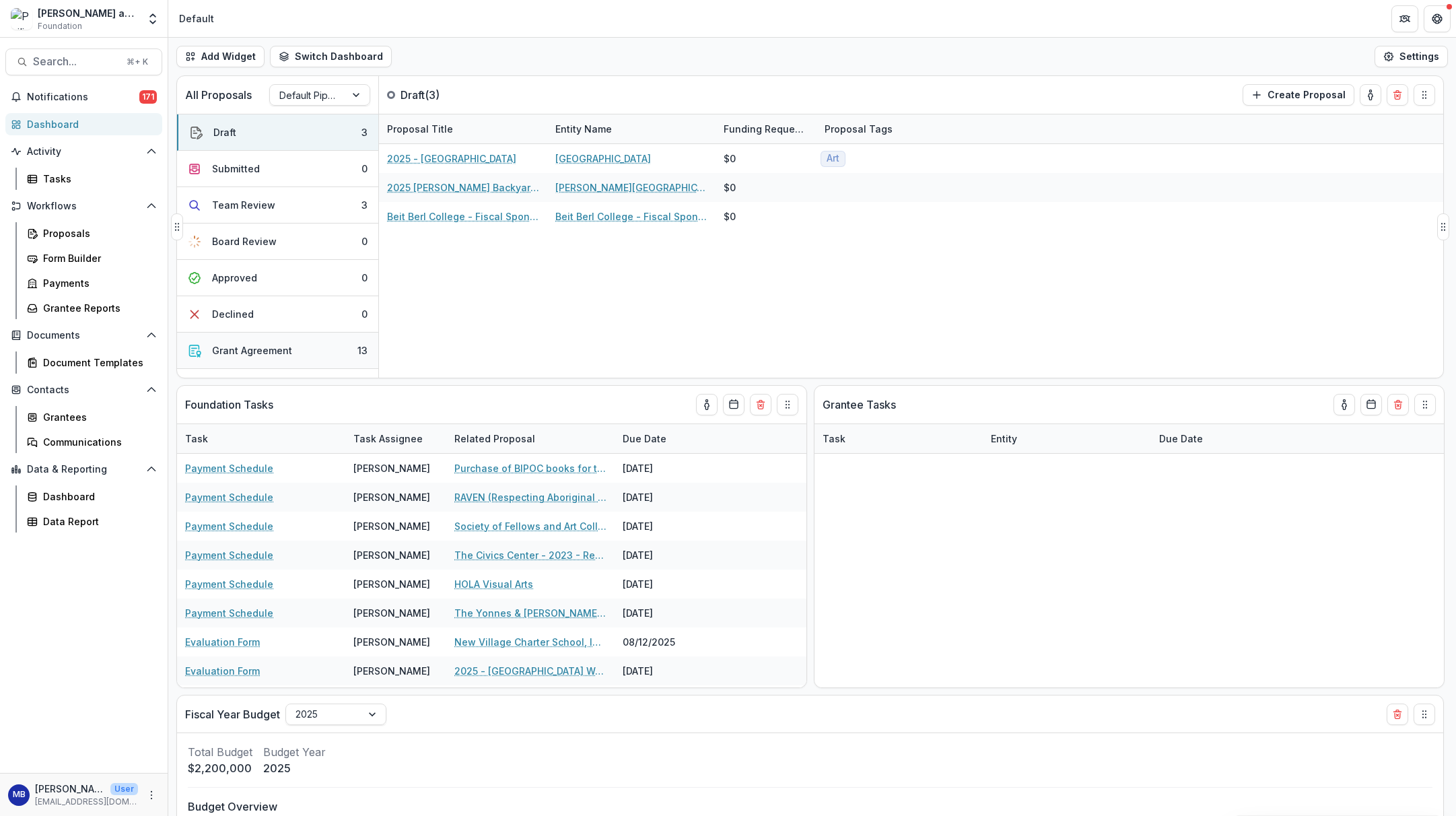
click at [254, 348] on div "Grant Agreement" at bounding box center [252, 351] width 80 height 14
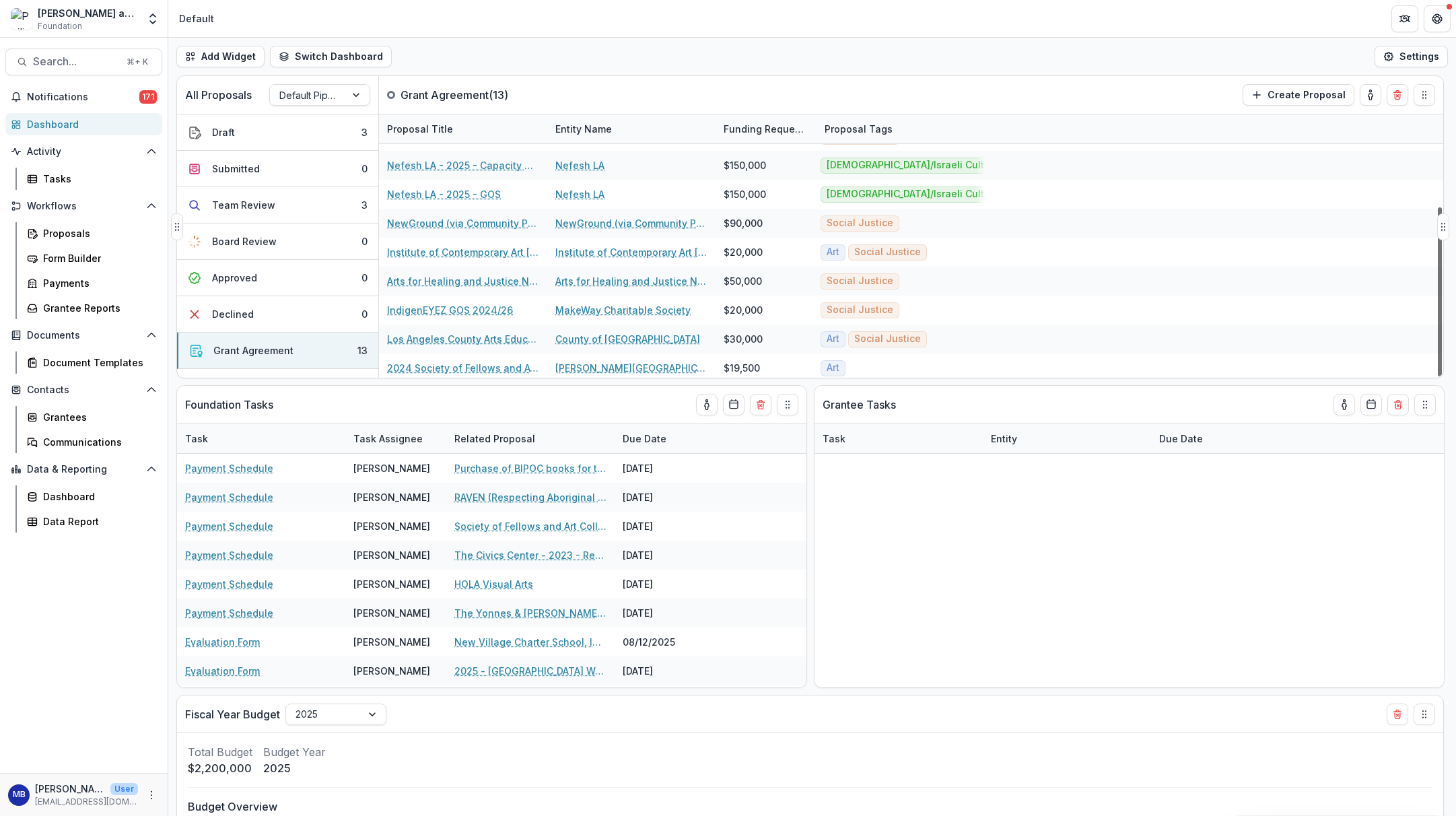
scroll to position [143, 0]
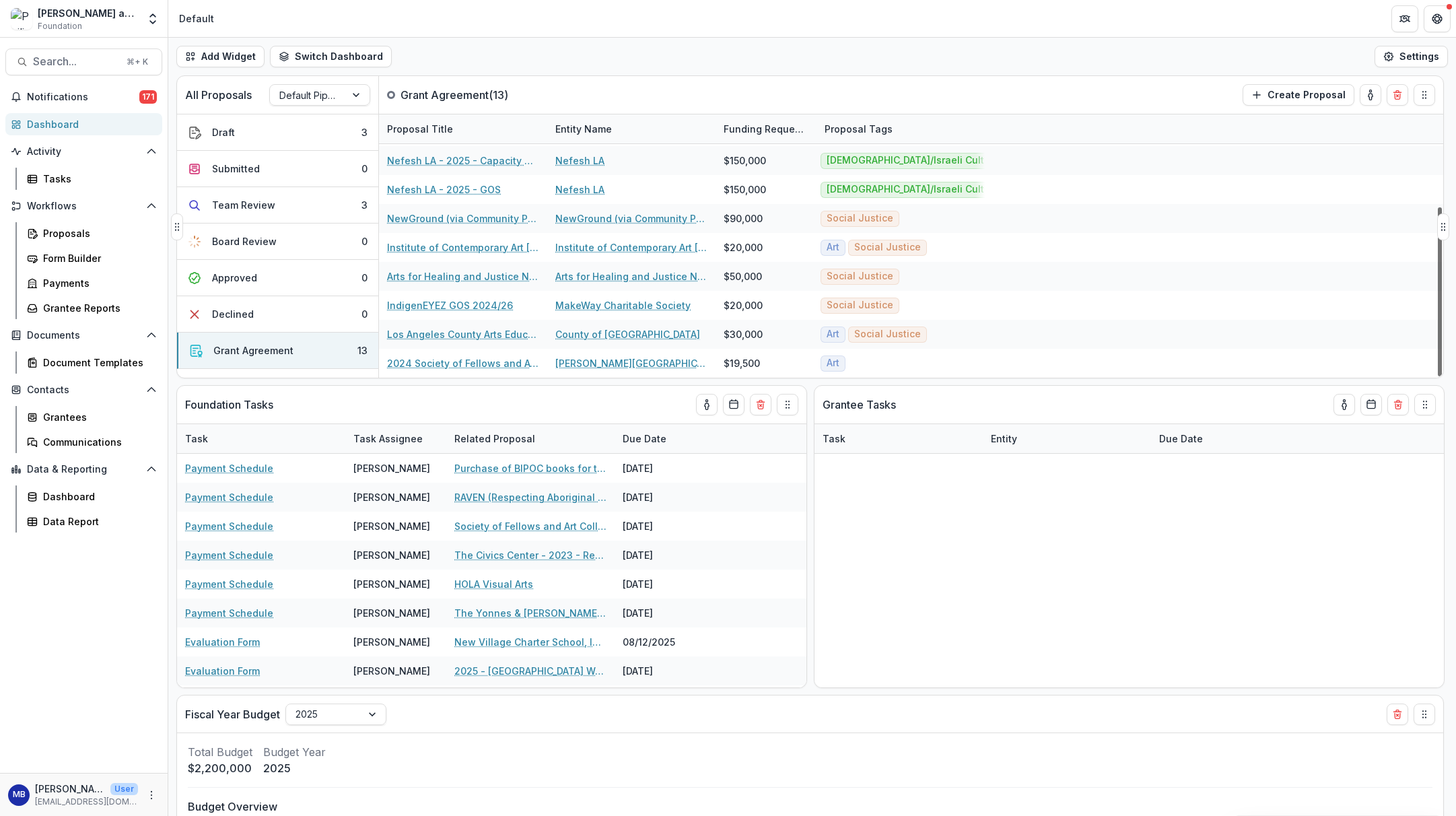
drag, startPoint x: 1439, startPoint y: 279, endPoint x: 1439, endPoint y: 376, distance: 97.0
click at [1199, 376] on div at bounding box center [1440, 292] width 4 height 169
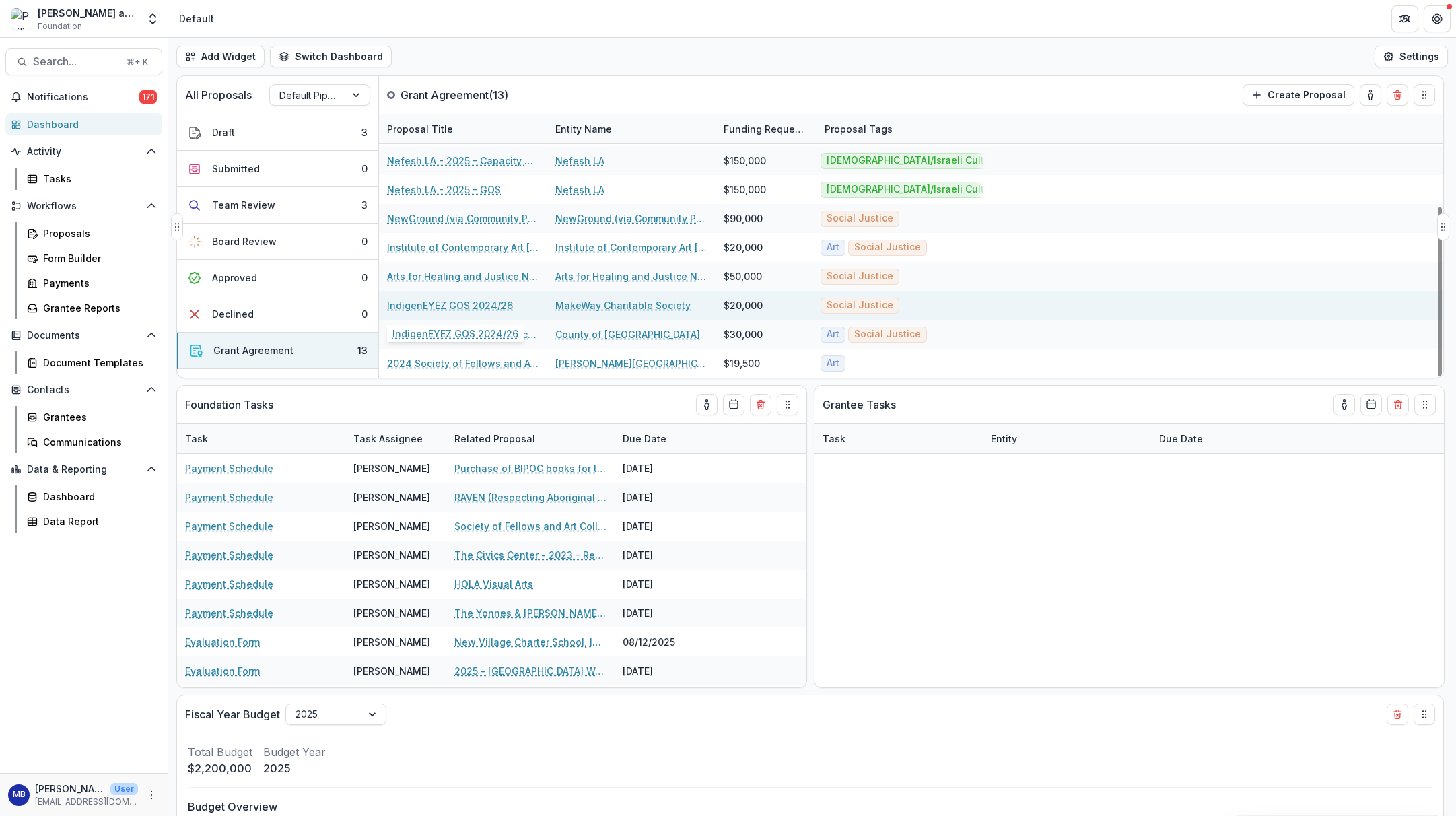
click at [424, 303] on link "IndigenEYEZ GOS 2024/26" at bounding box center [450, 305] width 126 height 14
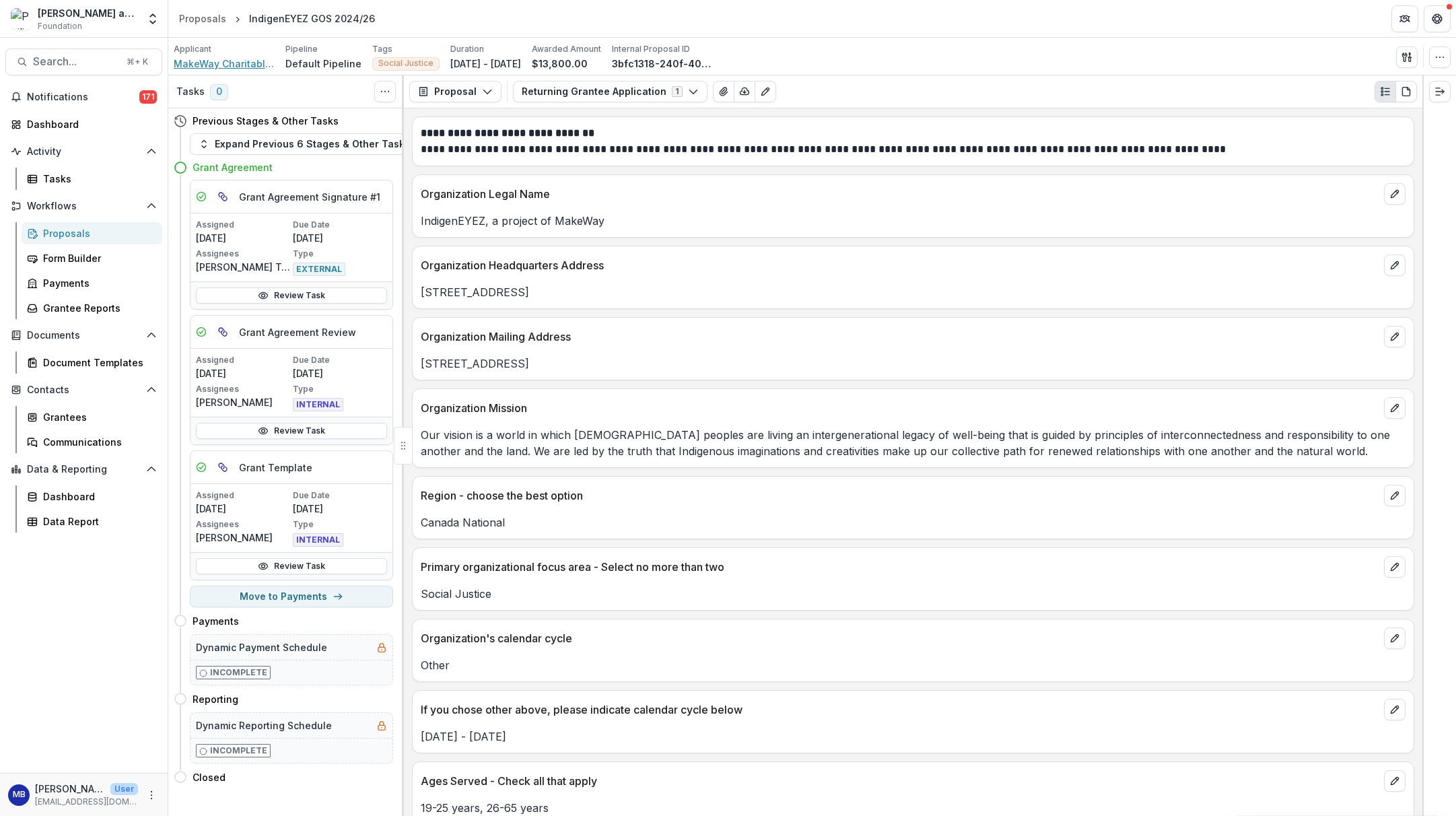
click at [217, 63] on span "MakeWay Charitable Society" at bounding box center [224, 64] width 101 height 14
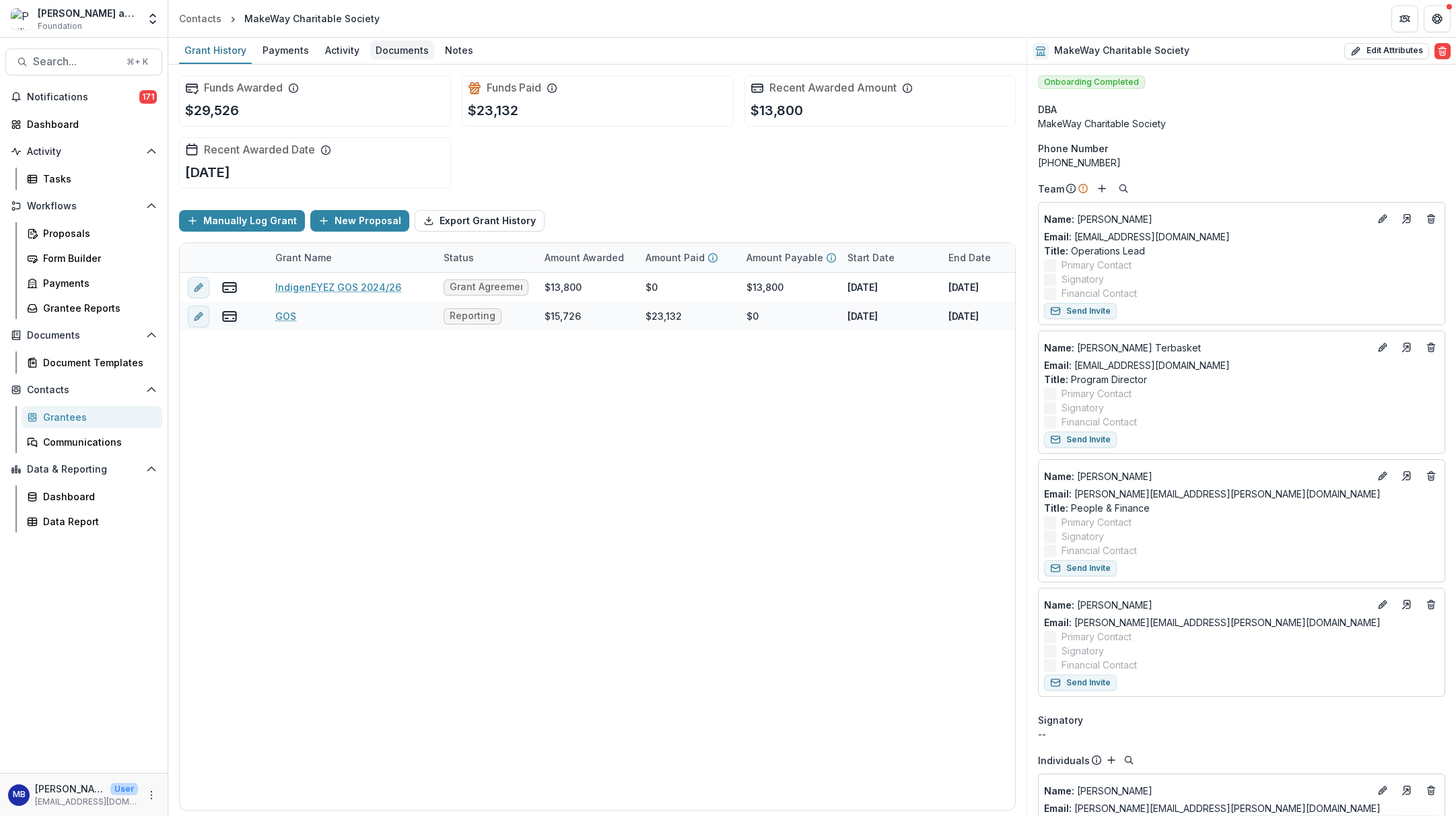
click at [403, 51] on div "Documents" at bounding box center [402, 50] width 64 height 19
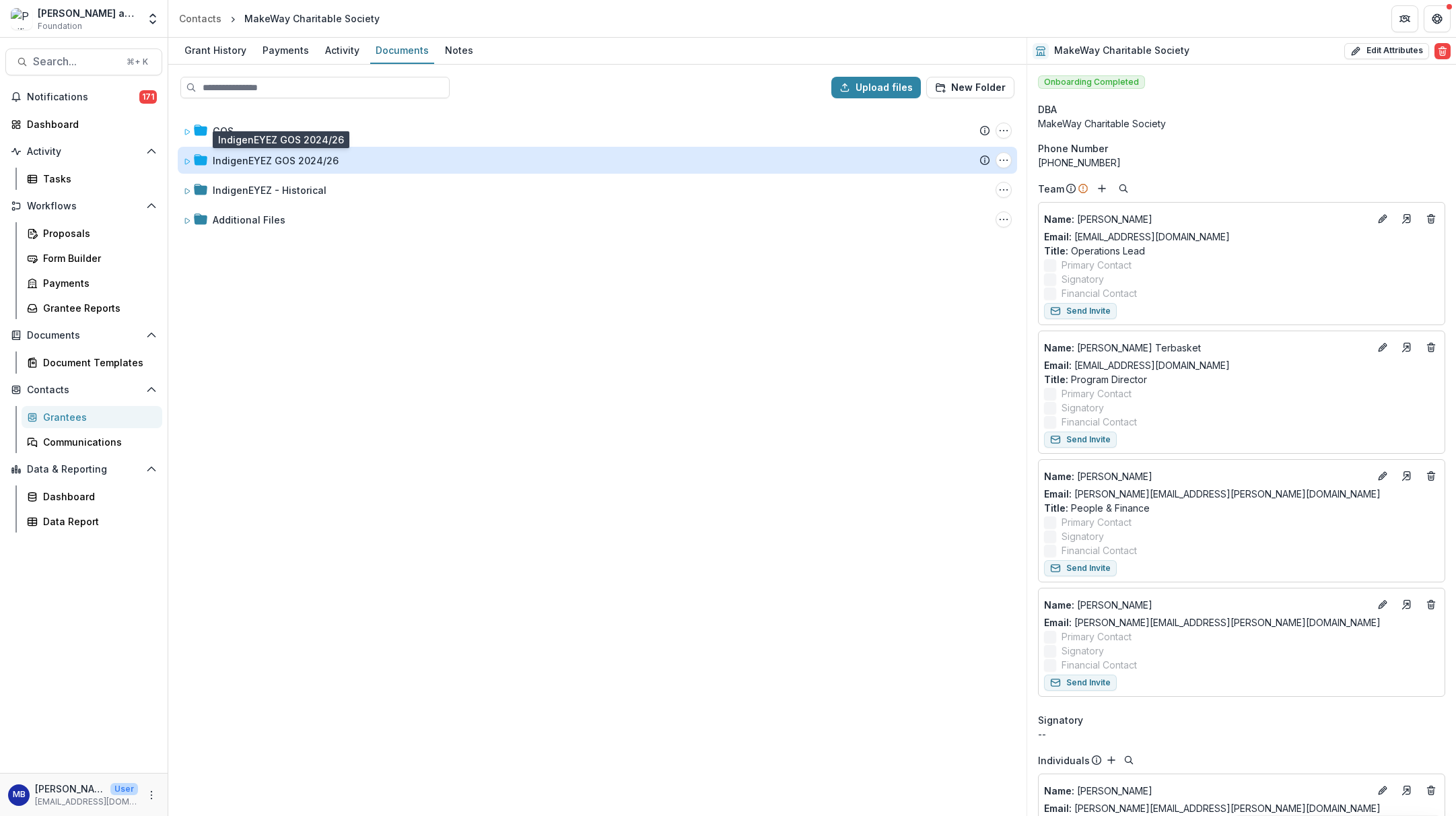
click at [248, 159] on div "IndigenEYEZ GOS 2024/26" at bounding box center [276, 161] width 126 height 14
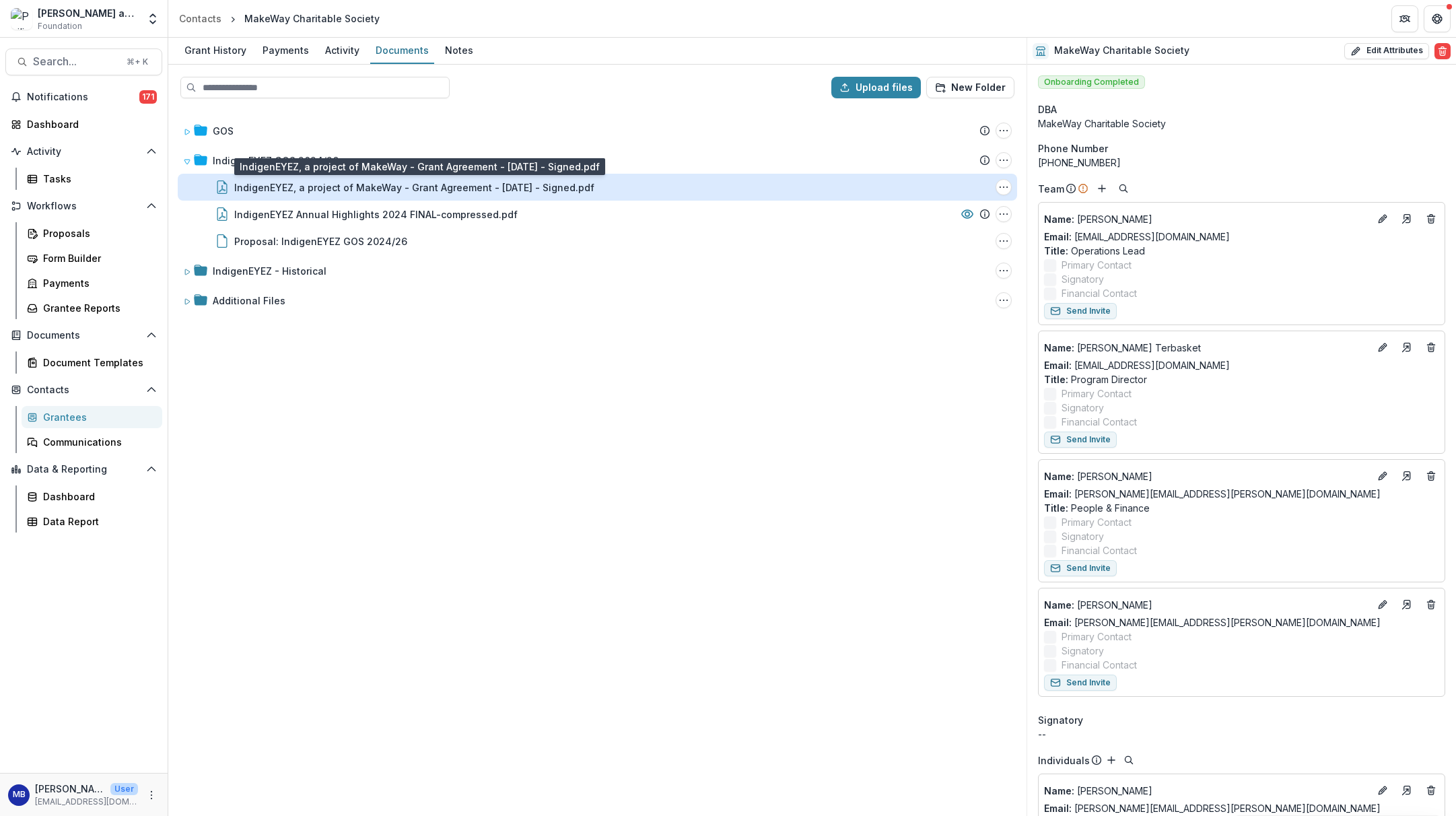
click at [290, 187] on div "IndigenEYEZ, a project of MakeWay - Grant Agreement - [DATE] - Signed.pdf" at bounding box center [414, 188] width 360 height 14
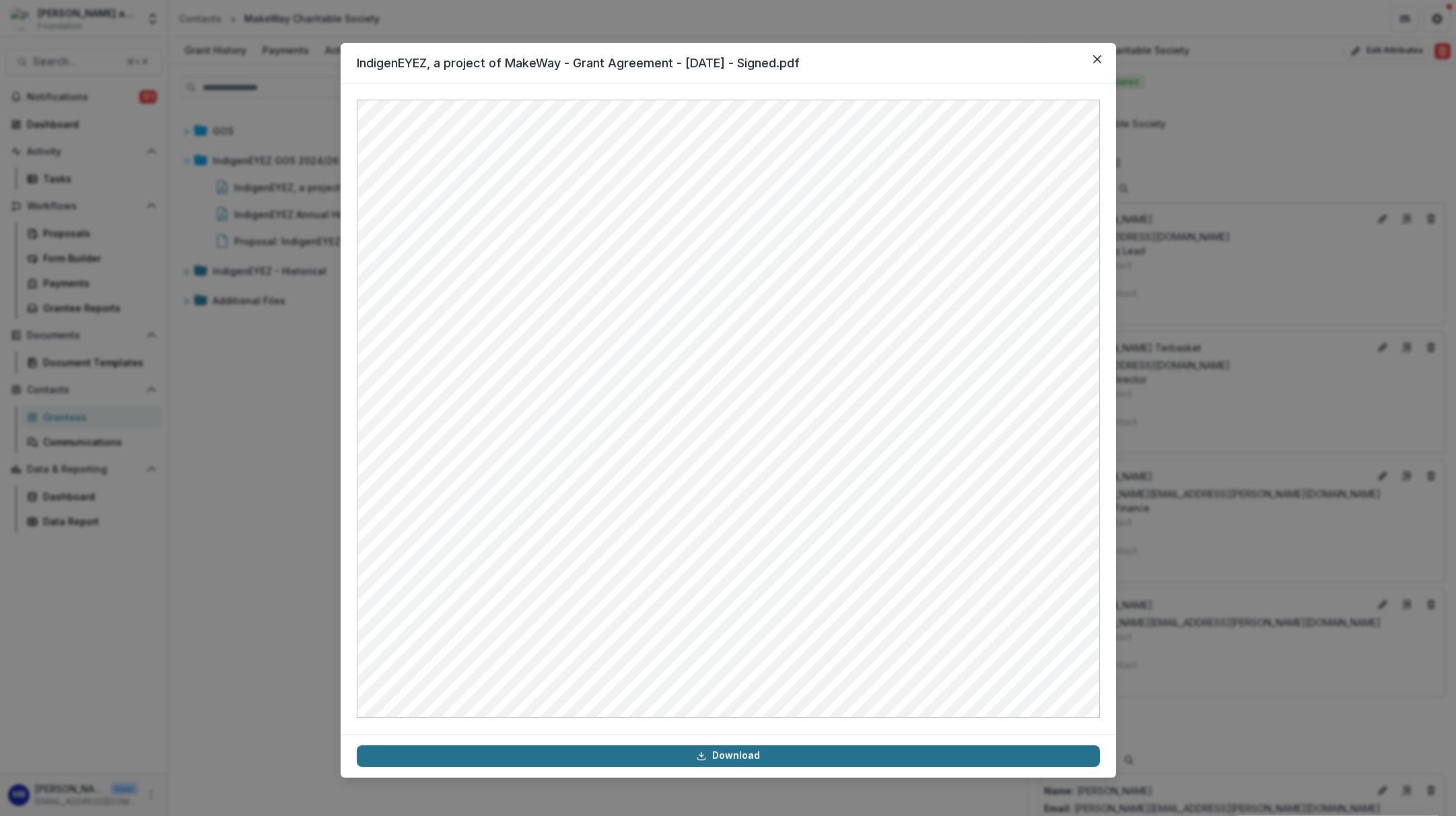
click at [737, 761] on link "Download" at bounding box center [728, 756] width 743 height 21
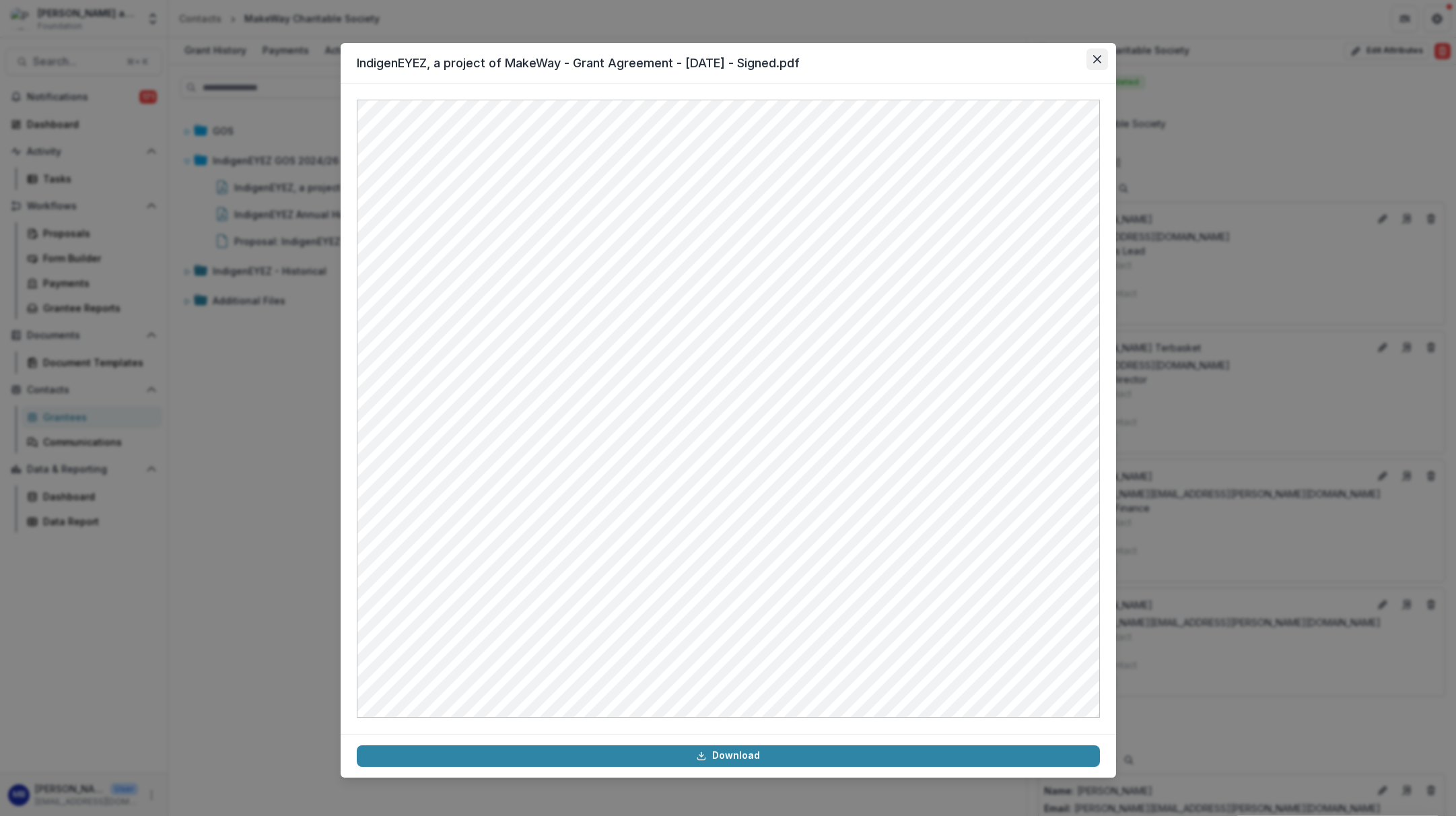
click at [1093, 57] on icon "Close" at bounding box center [1097, 60] width 8 height 8
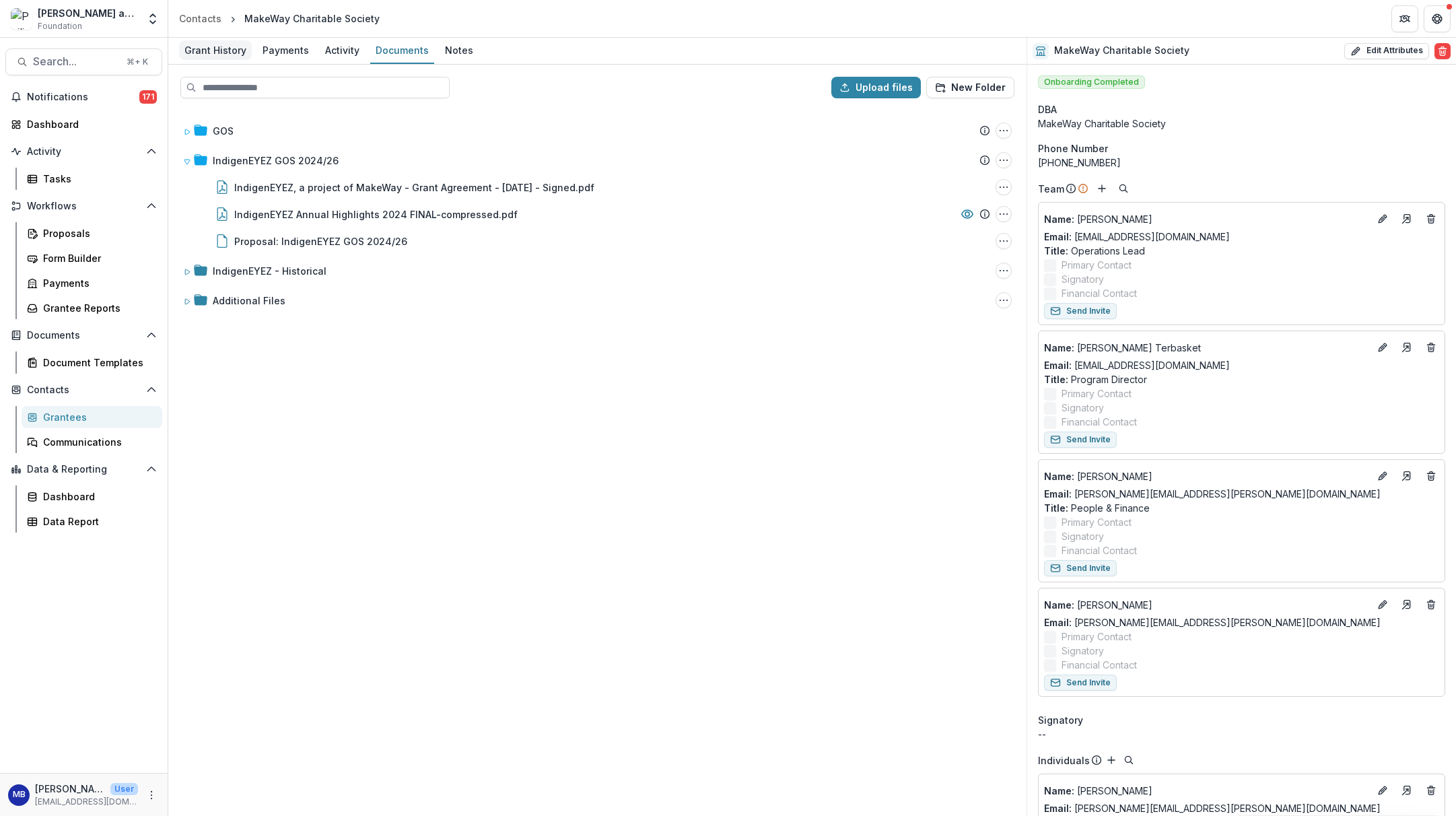
click at [216, 53] on div "Grant History" at bounding box center [215, 50] width 73 height 19
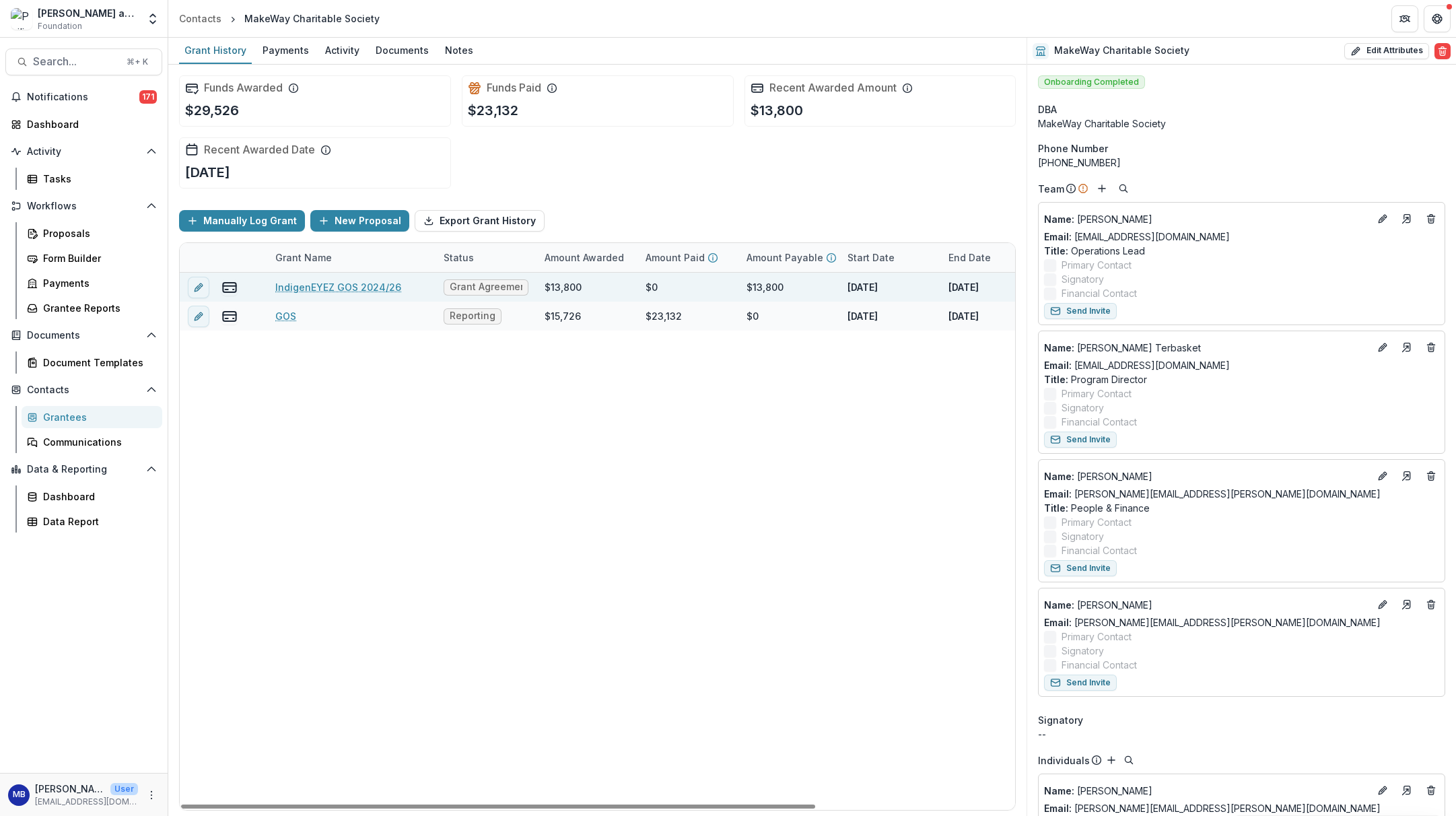
click at [325, 288] on link "IndigenEYEZ GOS 2024/26" at bounding box center [339, 287] width 126 height 14
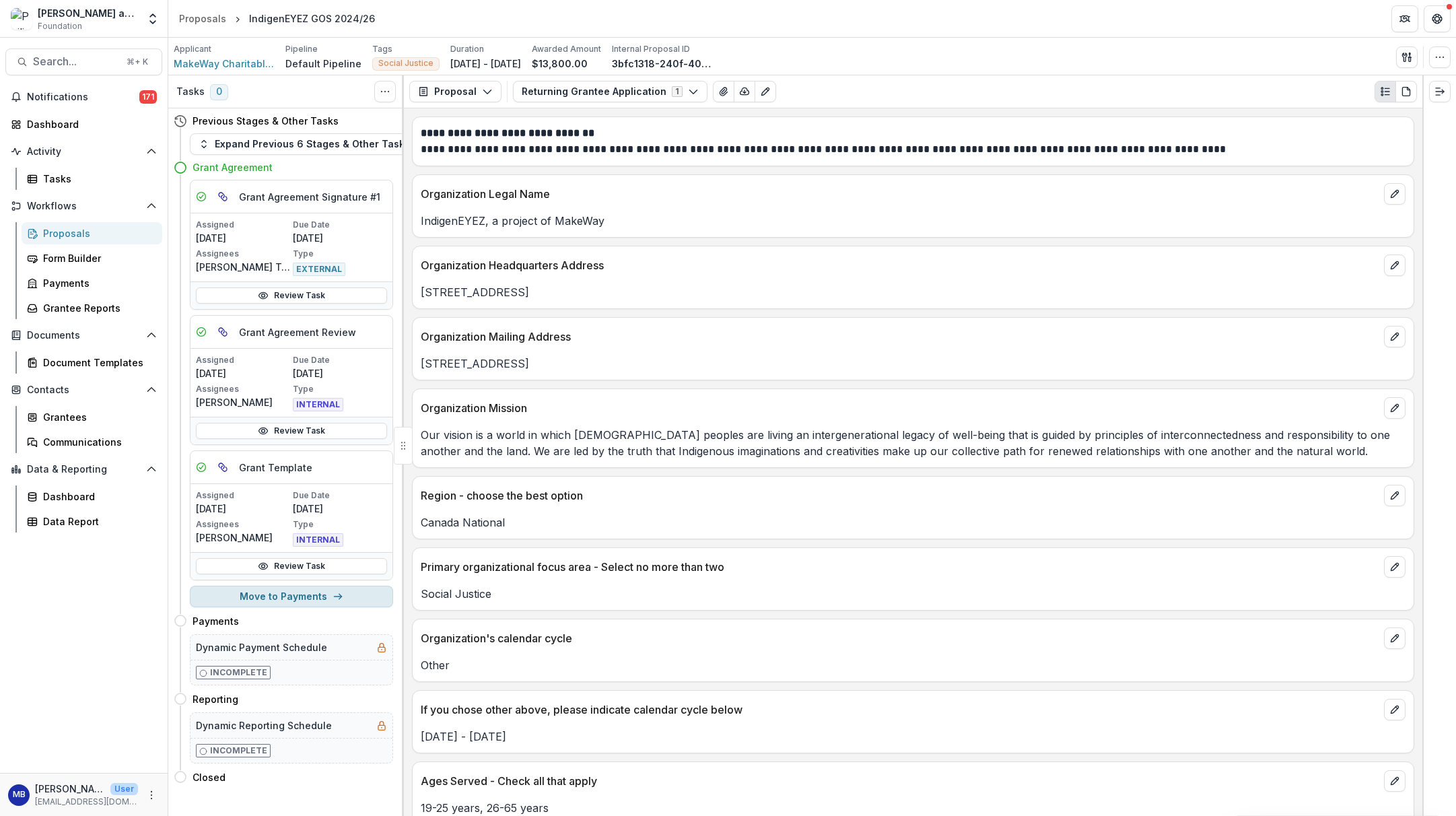
click at [277, 599] on button "Move to Payments" at bounding box center [291, 596] width 204 height 21
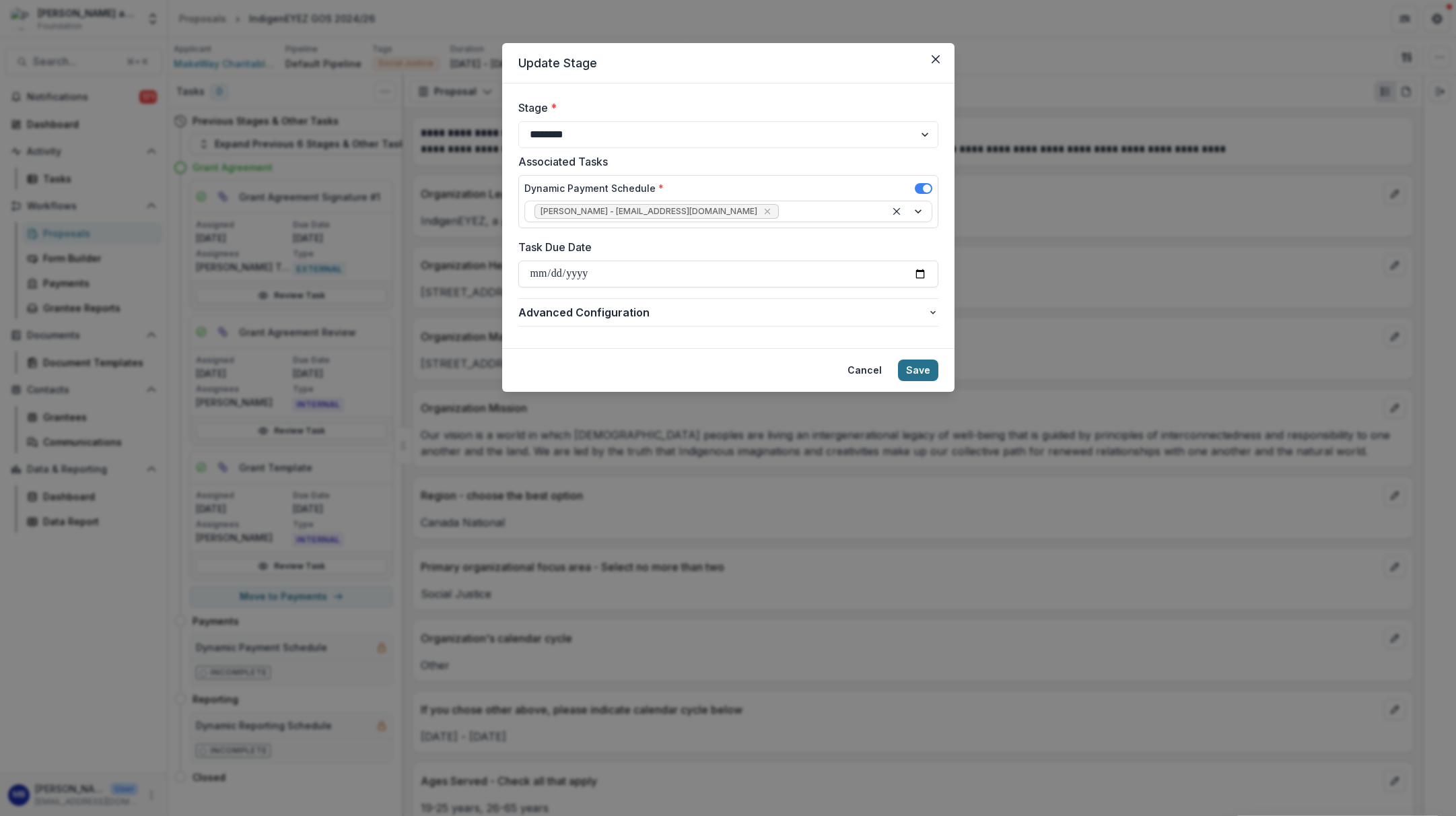
click at [932, 366] on button "Save" at bounding box center [918, 370] width 40 height 21
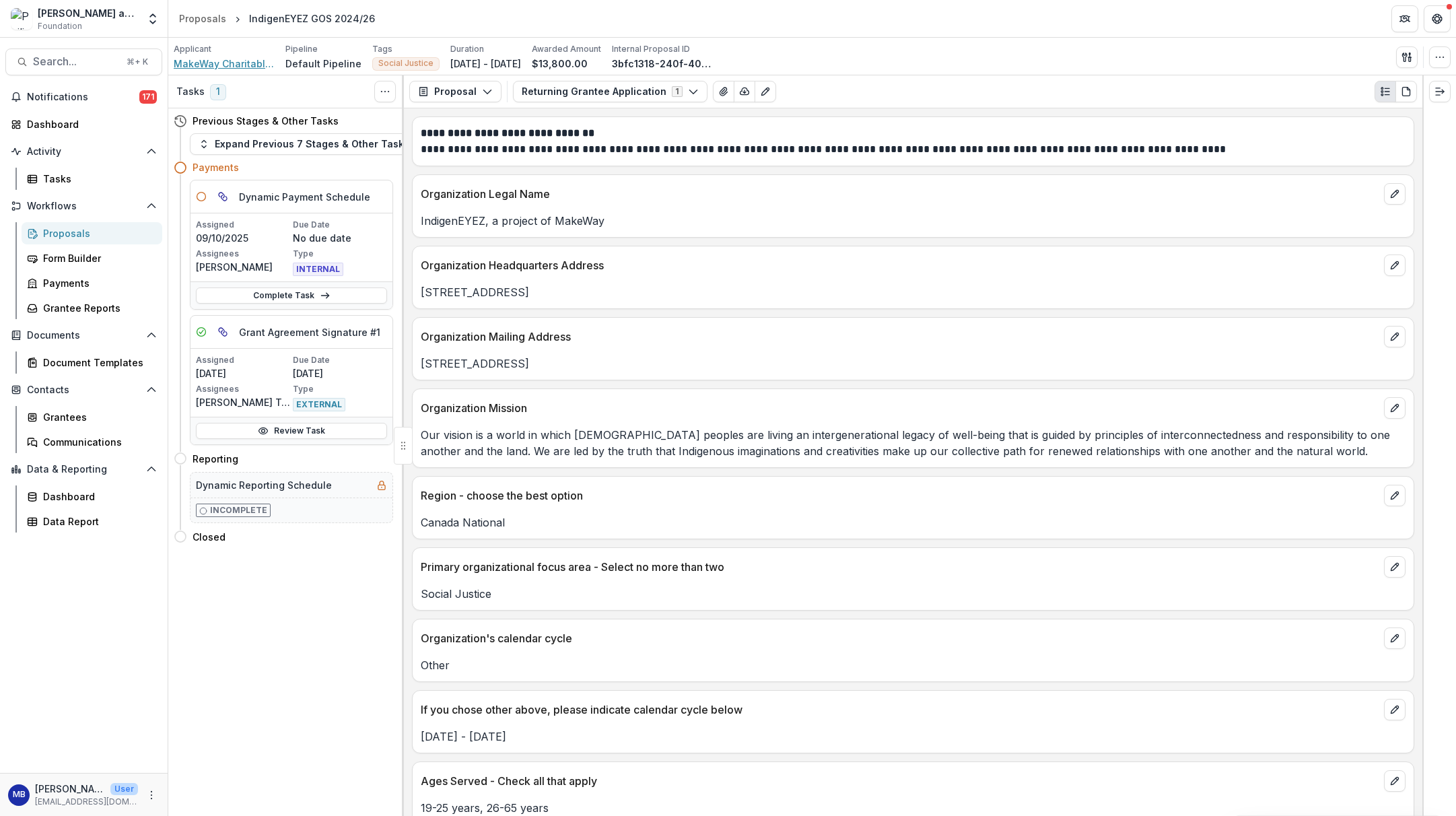
click at [206, 67] on span "MakeWay Charitable Society" at bounding box center [224, 64] width 101 height 14
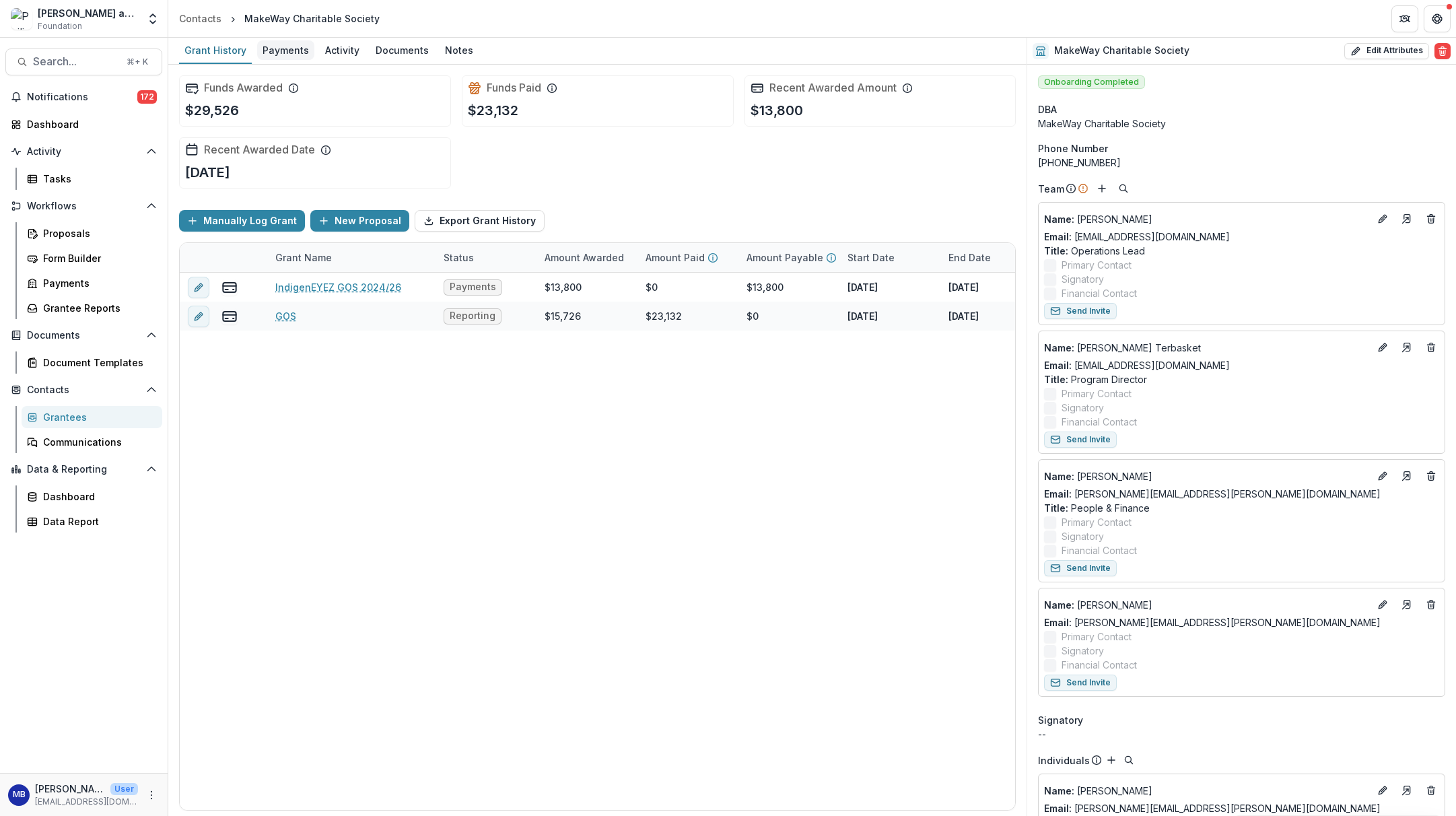
click at [278, 52] on div "Payments" at bounding box center [285, 50] width 57 height 19
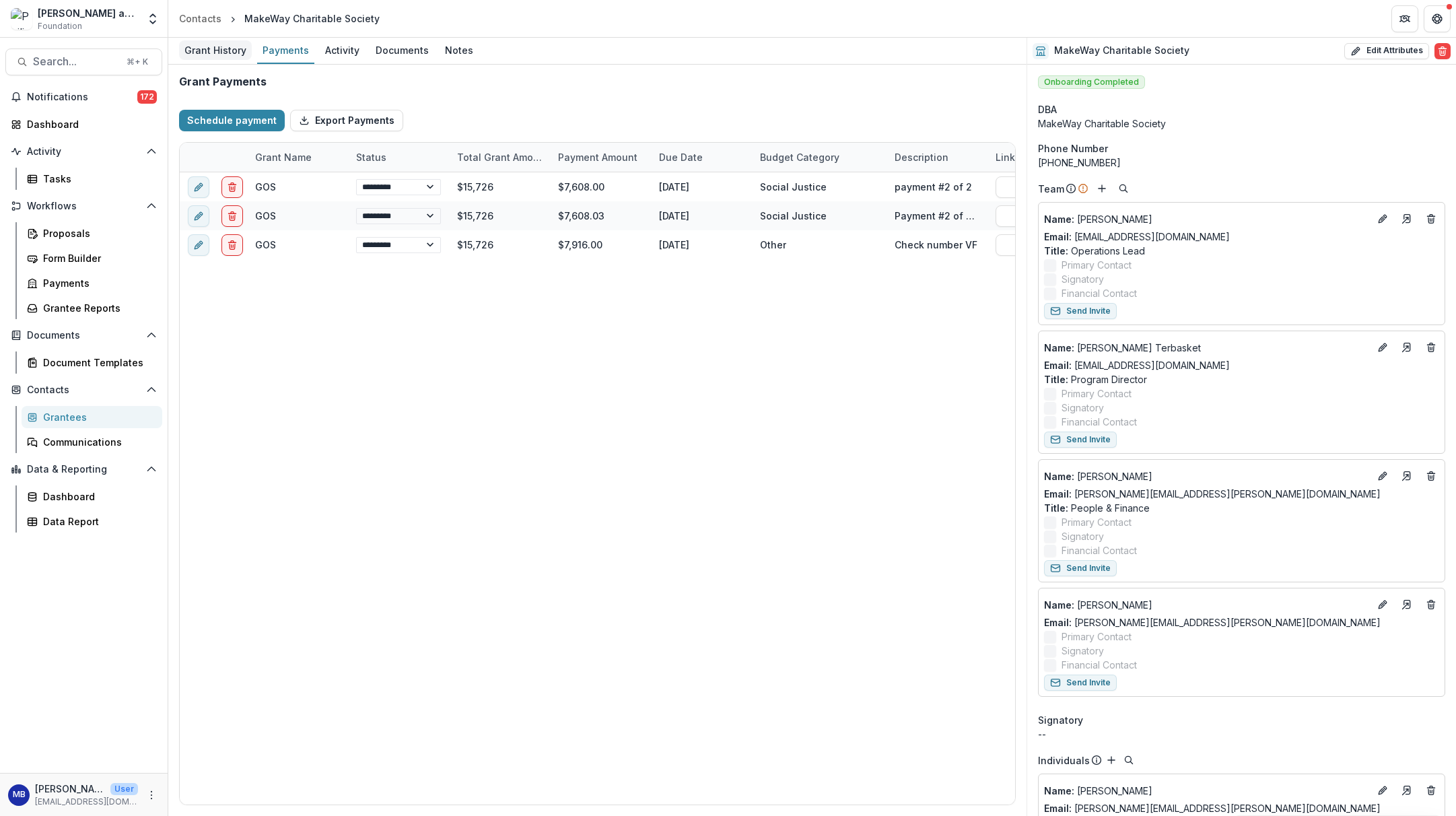
click at [224, 51] on div "Grant History" at bounding box center [215, 50] width 73 height 19
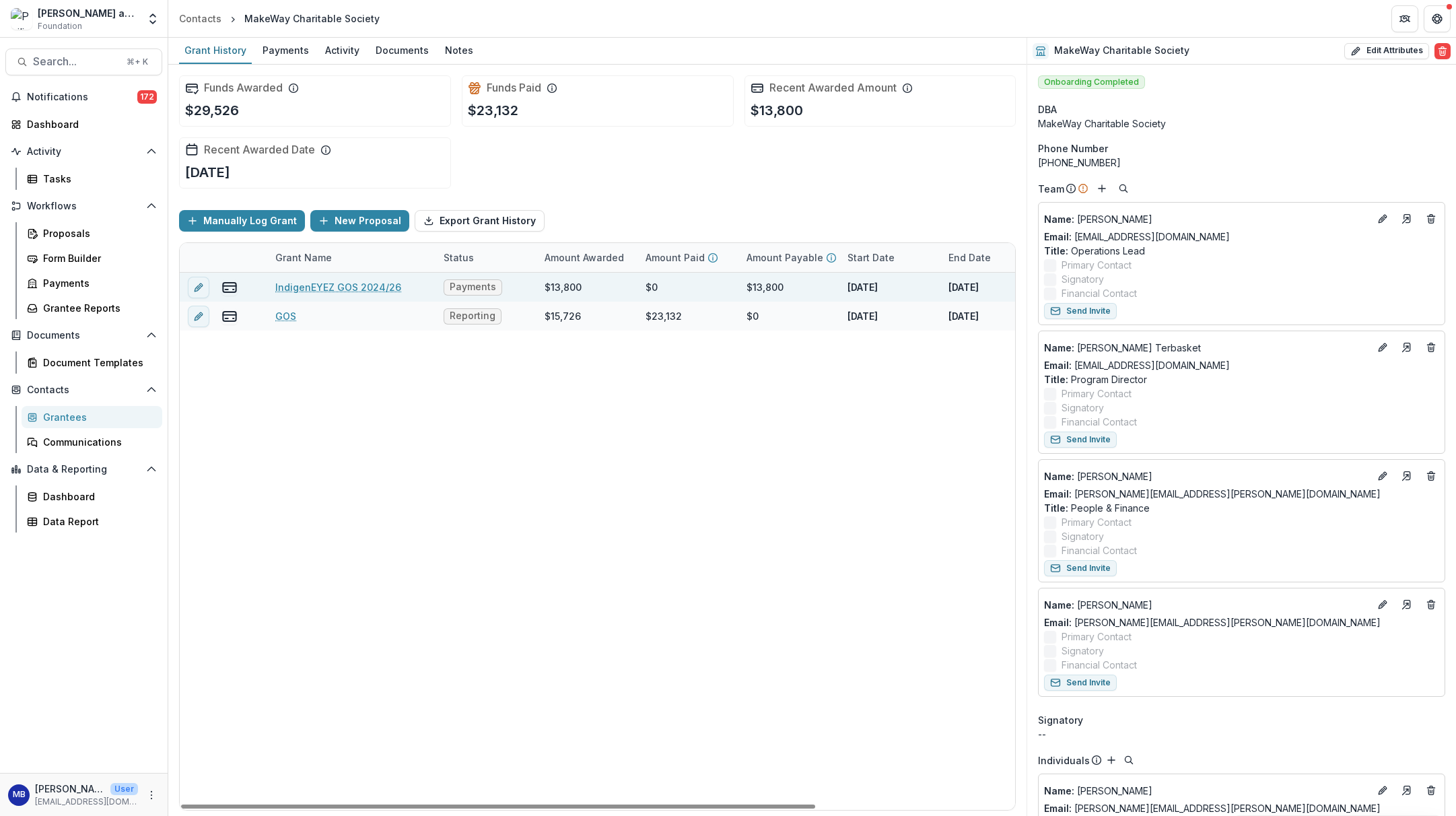
click at [305, 283] on link "IndigenEYEZ GOS 2024/26" at bounding box center [339, 287] width 126 height 14
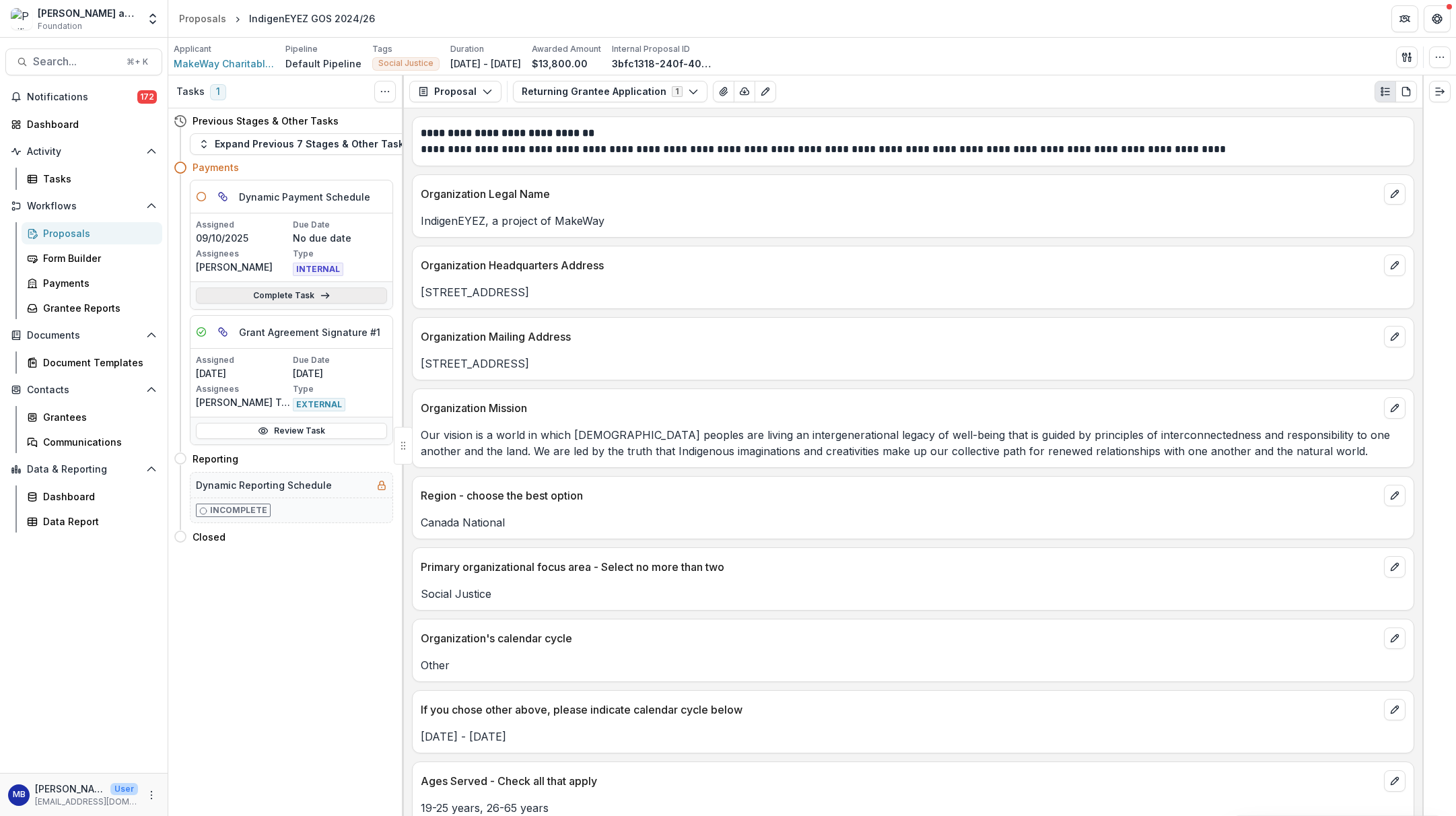
click at [304, 299] on link "Complete Task" at bounding box center [291, 295] width 191 height 16
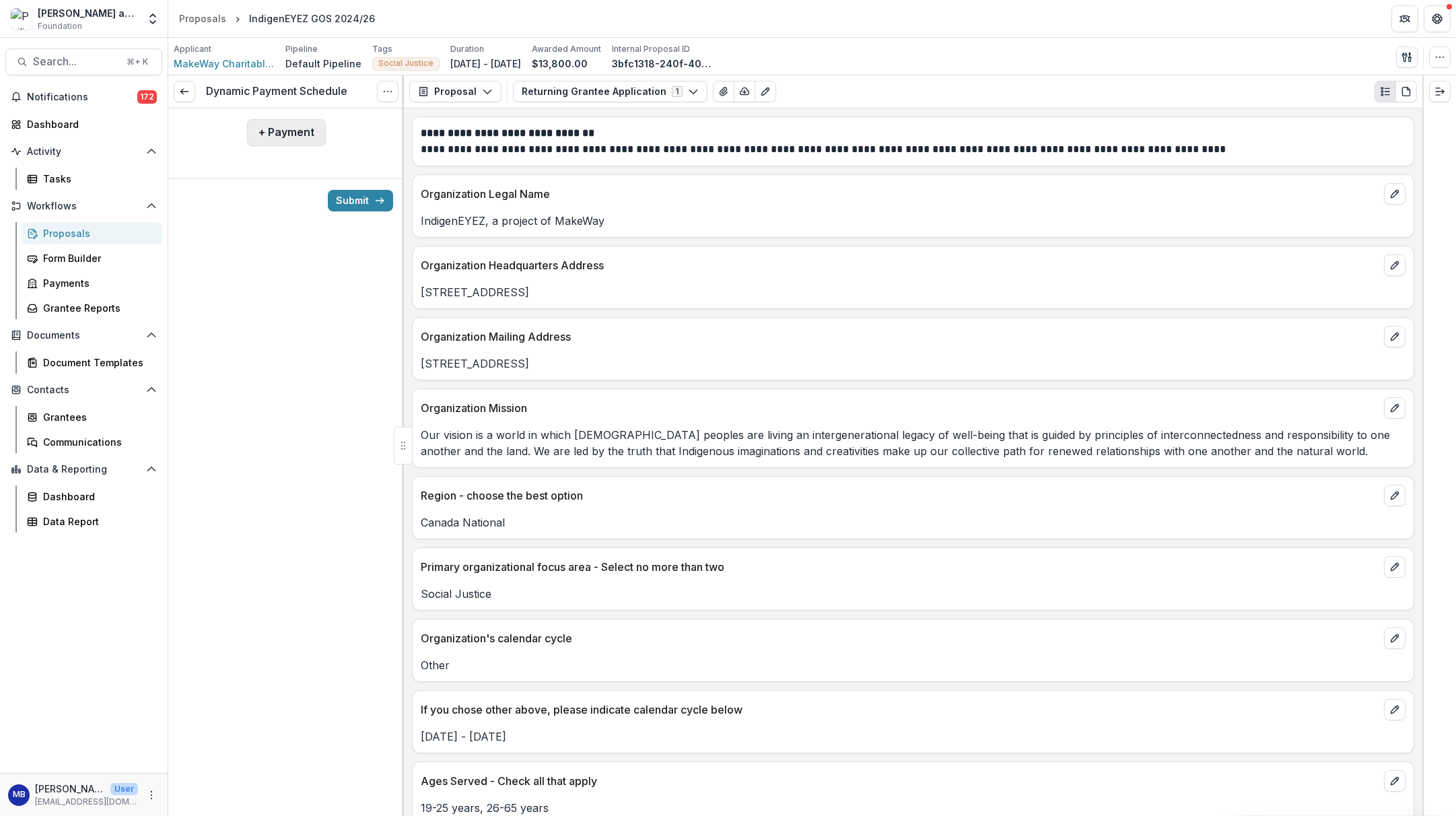
click at [303, 133] on button "+ Payment" at bounding box center [287, 132] width 79 height 27
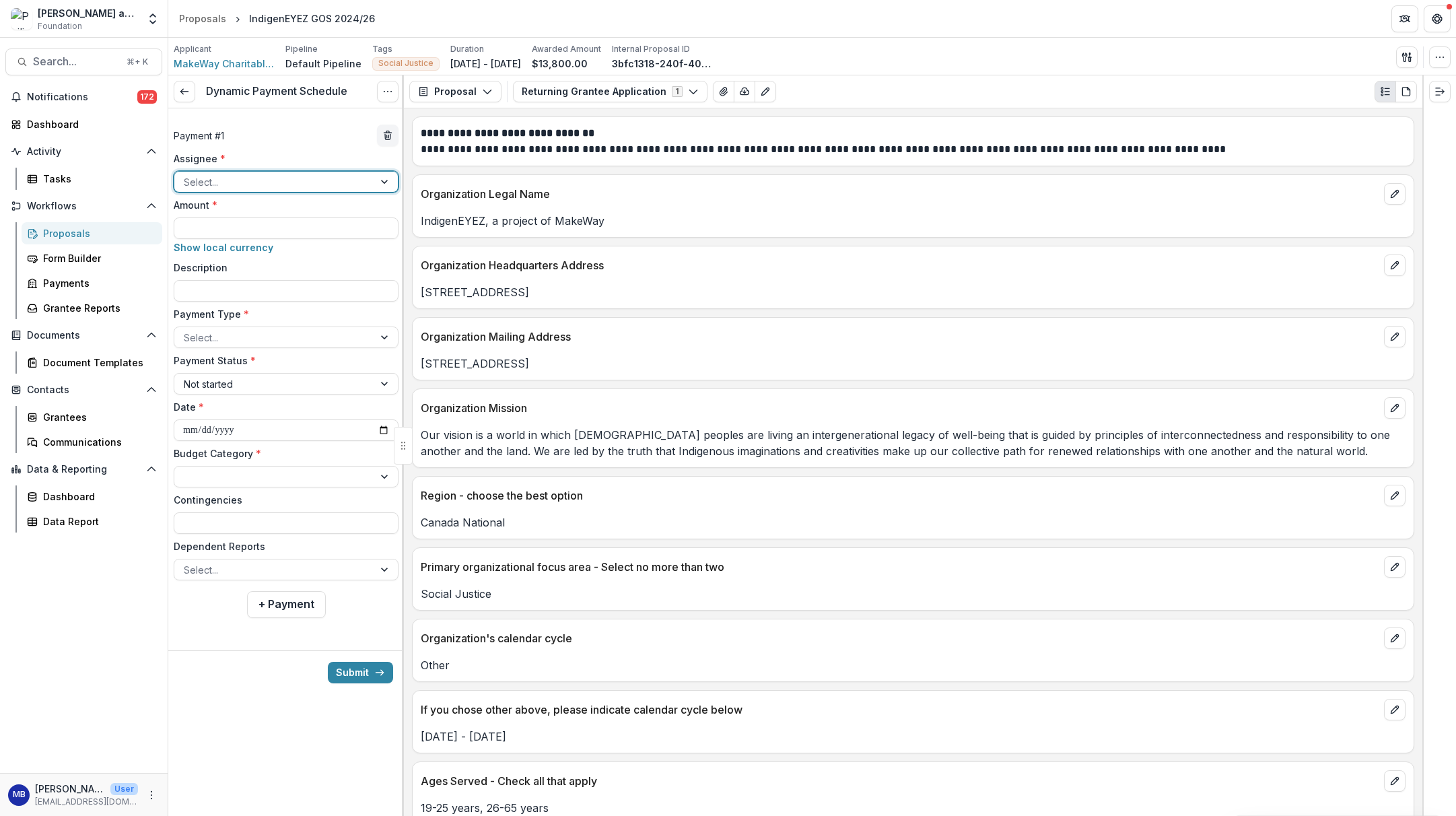
click at [381, 180] on div at bounding box center [386, 181] width 24 height 20
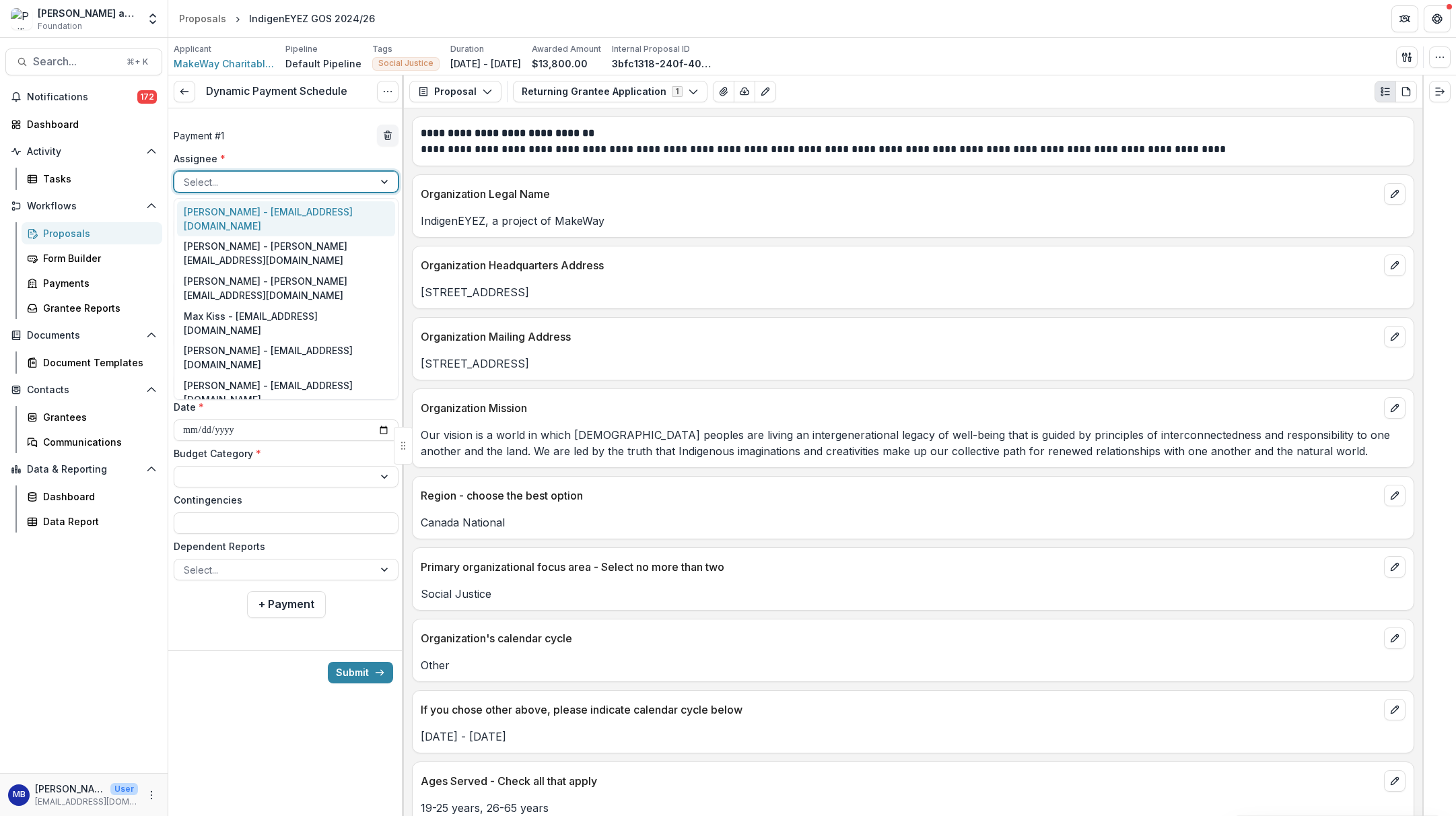
click at [314, 222] on div "[PERSON_NAME] - [EMAIL_ADDRESS][DOMAIN_NAME]" at bounding box center [286, 219] width 218 height 35
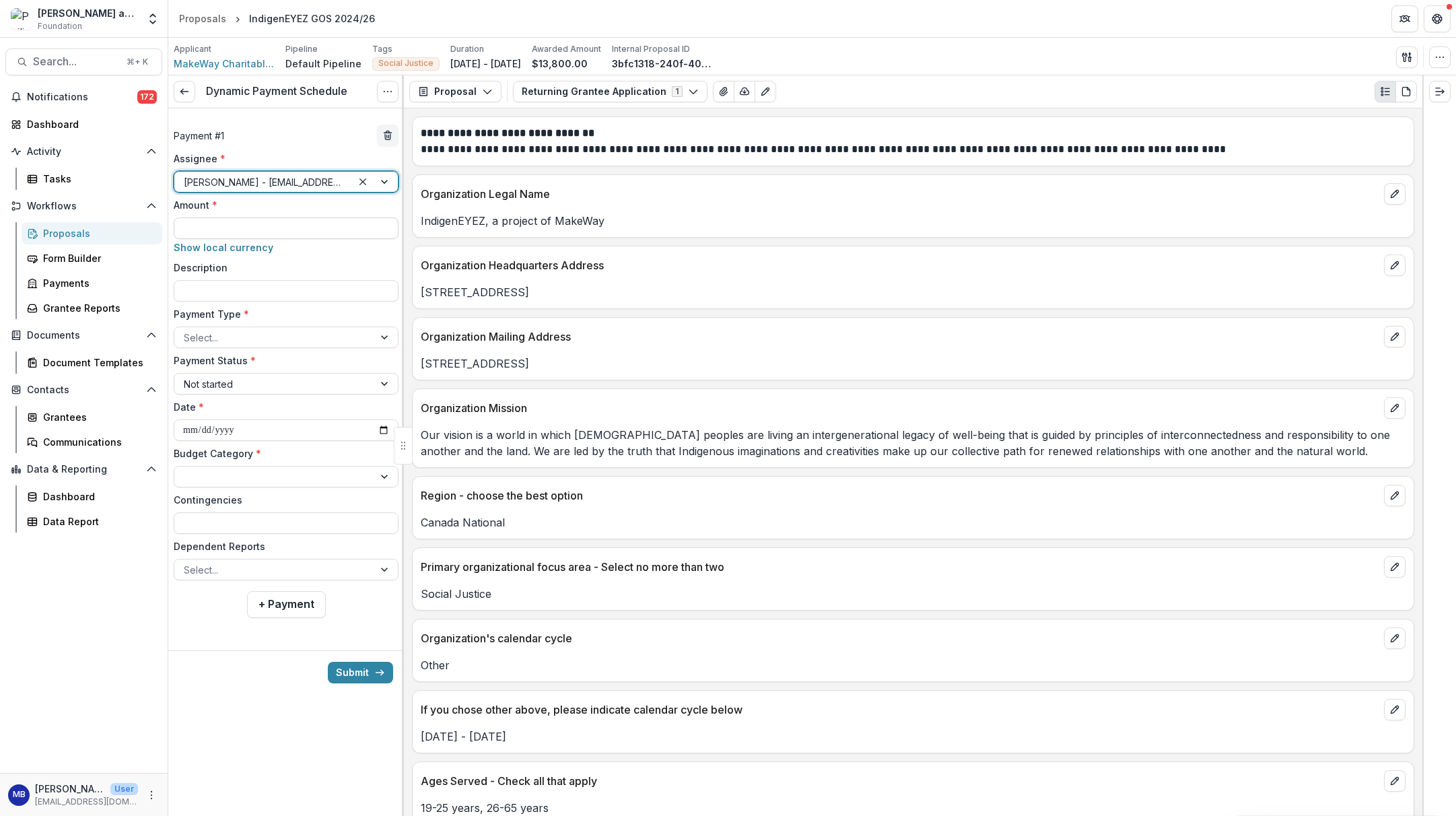
click at [255, 229] on input "Amount *" at bounding box center [286, 228] width 225 height 21
click at [198, 289] on input "Description" at bounding box center [286, 290] width 225 height 21
click at [214, 332] on div "Select..." at bounding box center [273, 337] width 181 height 14
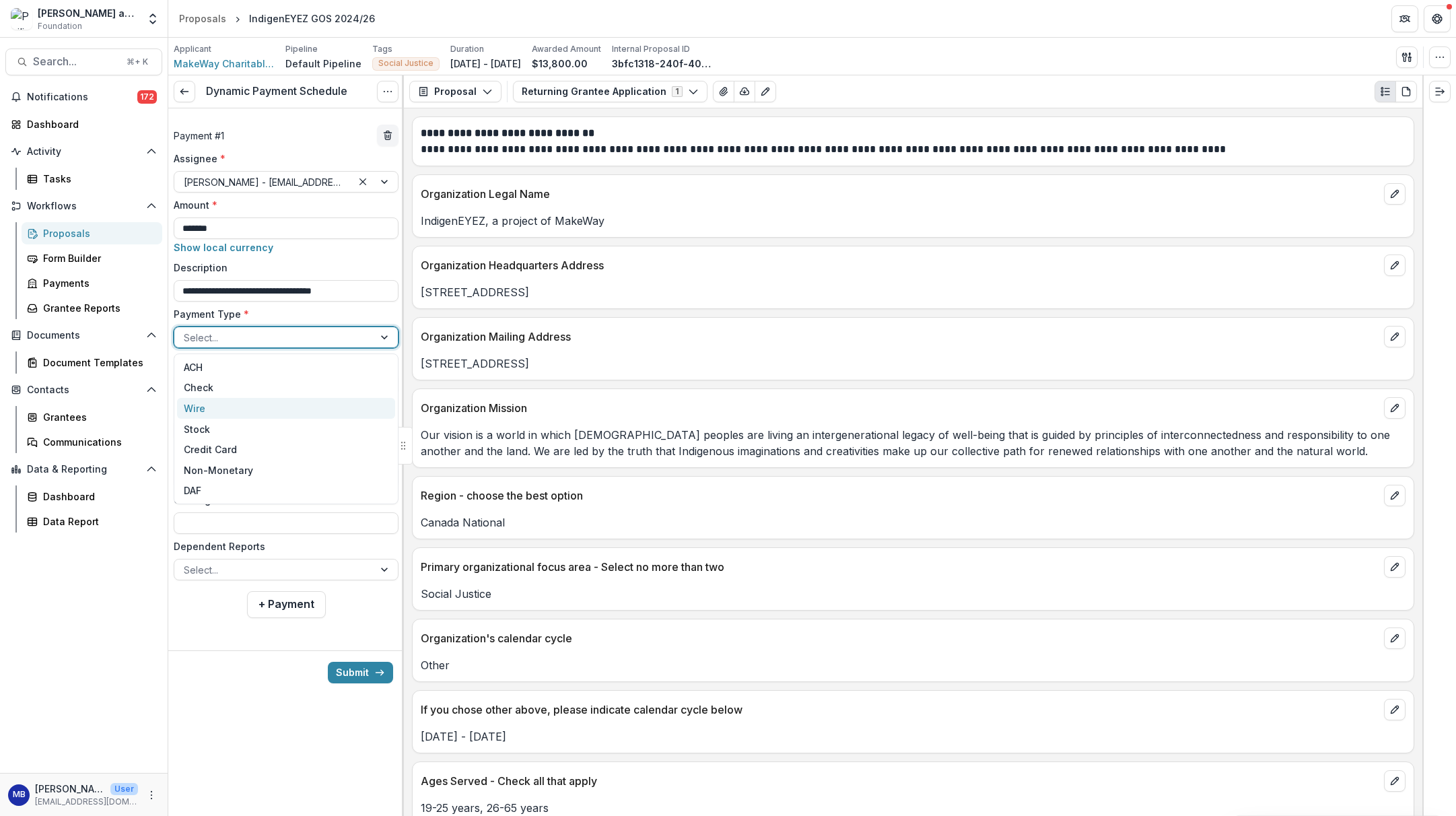
click at [190, 405] on div "Wire" at bounding box center [286, 409] width 218 height 21
click at [182, 427] on input "**********" at bounding box center [286, 430] width 225 height 21
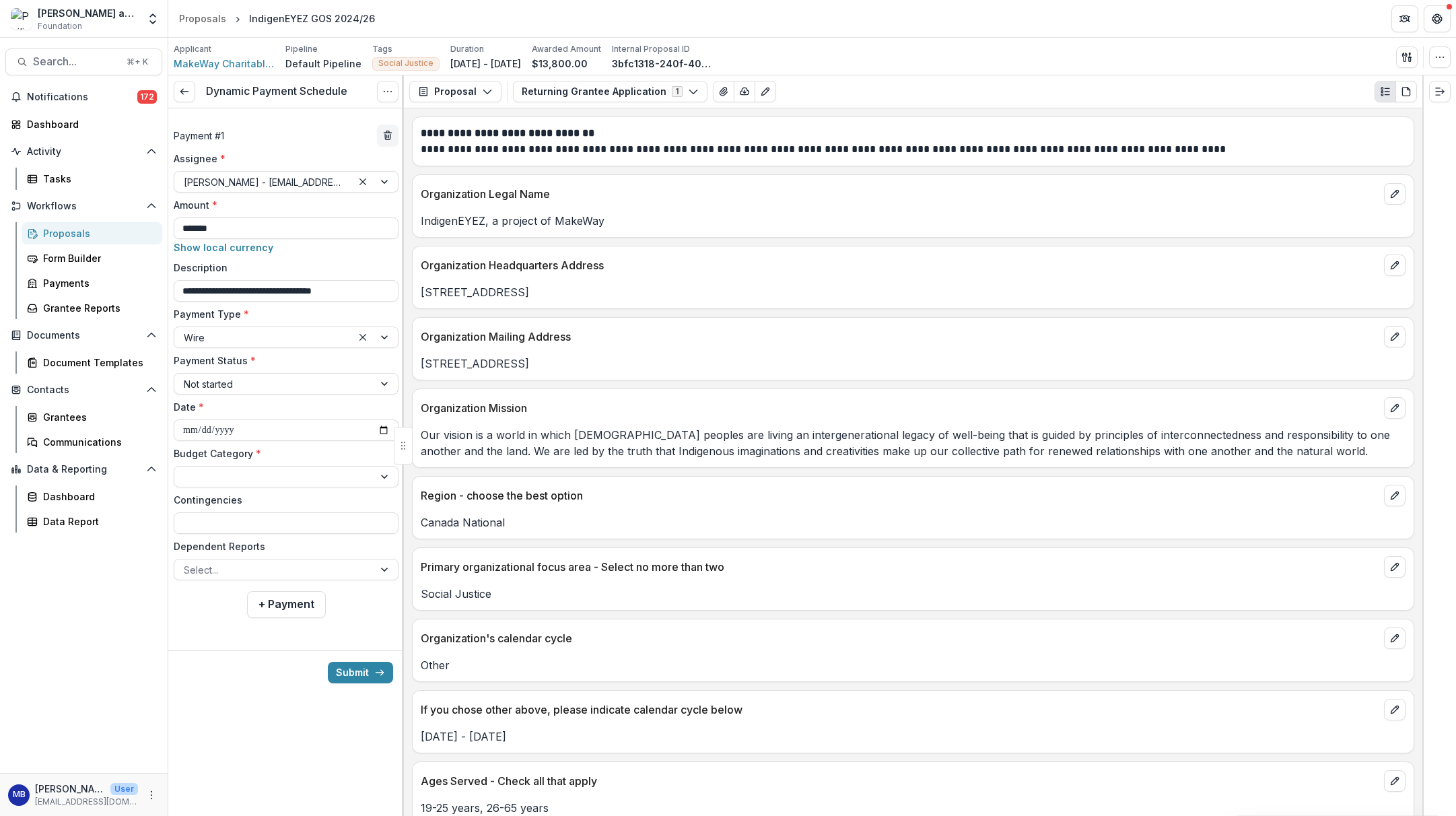
click at [289, 411] on label "Date *" at bounding box center [282, 407] width 217 height 14
click at [289, 420] on input "**********" at bounding box center [286, 430] width 225 height 21
click at [291, 403] on label "Date *" at bounding box center [282, 407] width 217 height 14
click at [291, 420] on input "**********" at bounding box center [286, 430] width 225 height 21
click at [296, 452] on label "Budget Category *" at bounding box center [282, 454] width 217 height 14
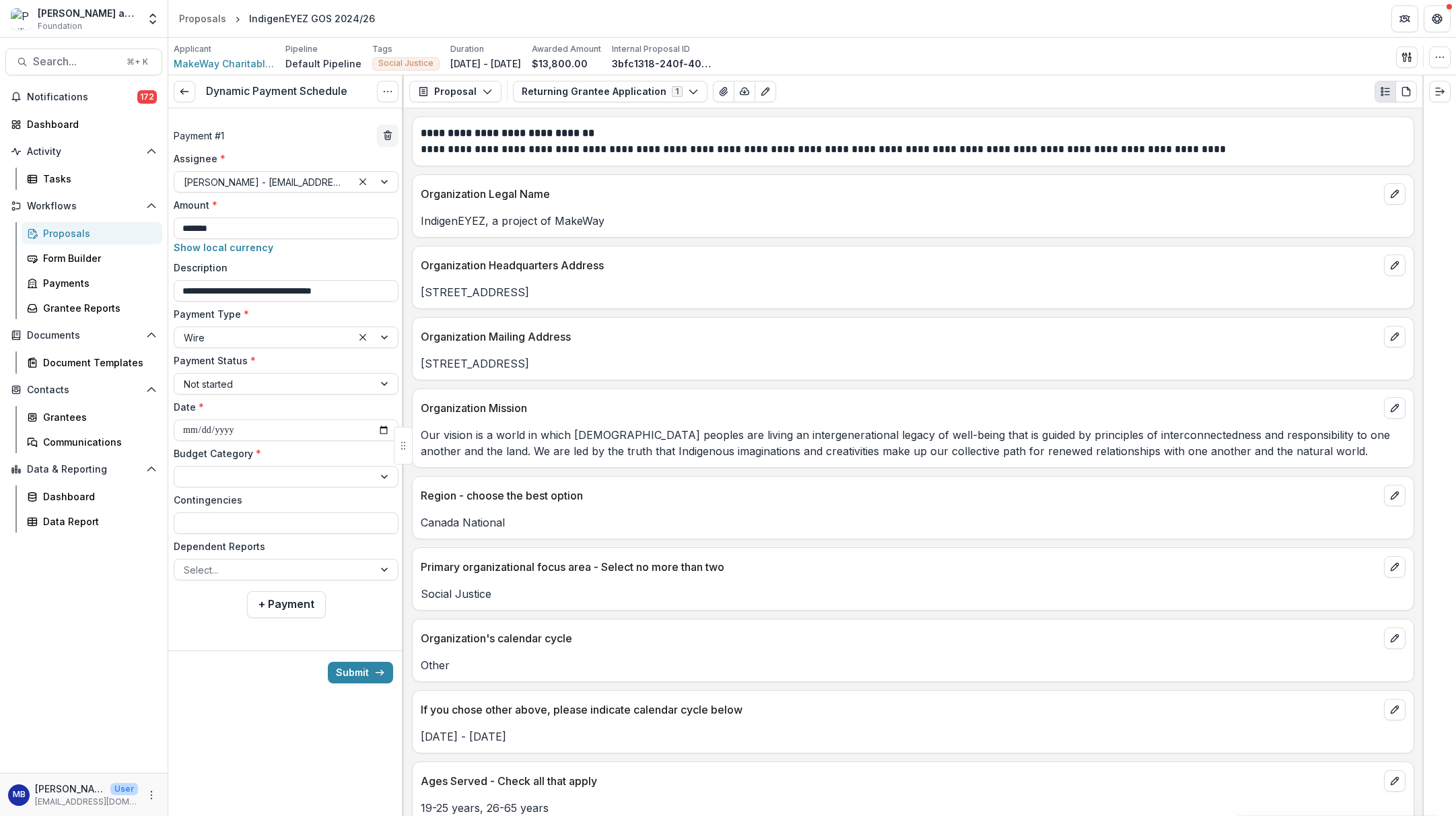
click at [186, 470] on input "Budget Category *" at bounding box center [185, 477] width 3 height 14
click at [380, 477] on div at bounding box center [386, 477] width 24 height 20
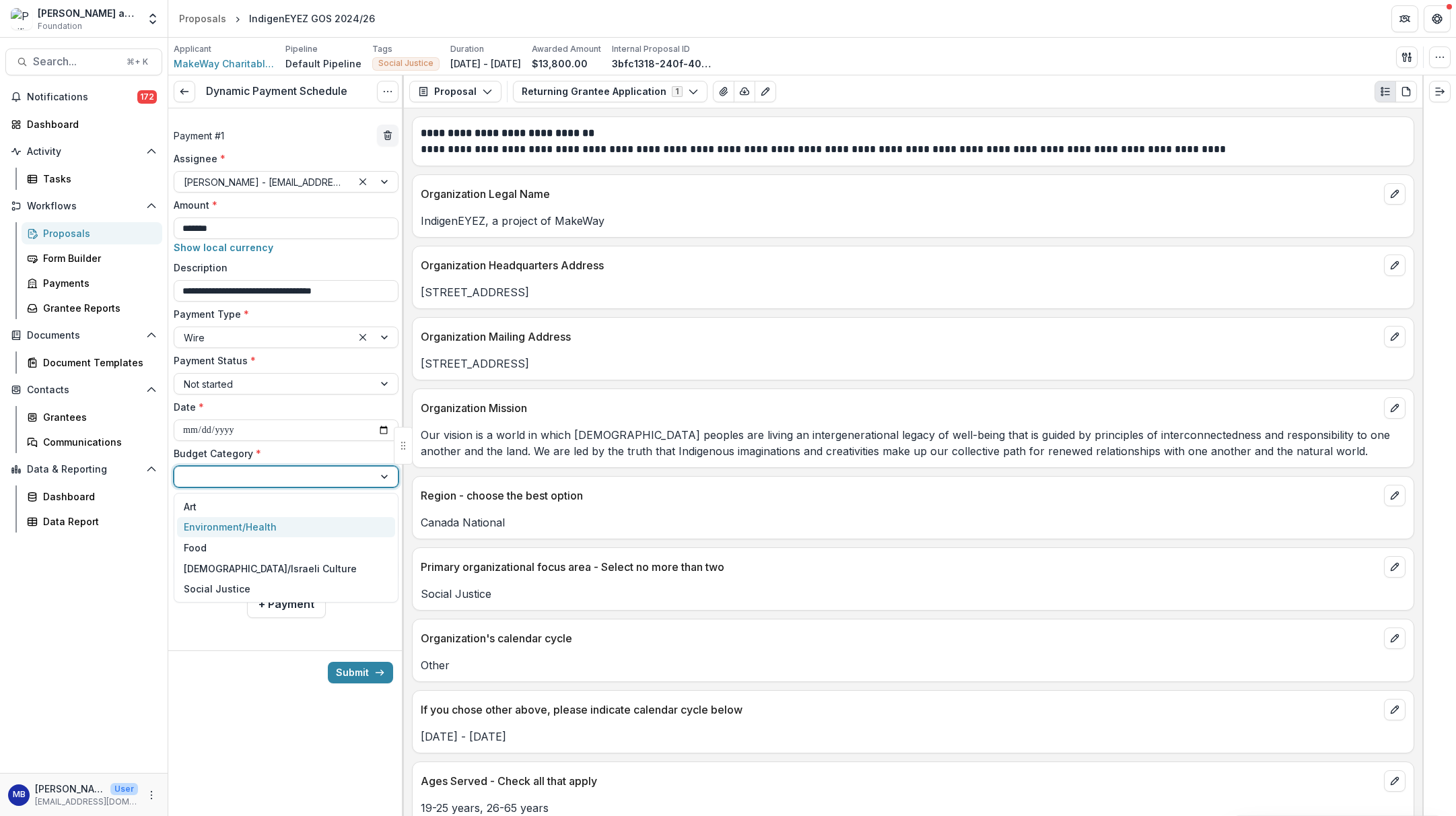
click at [250, 529] on div "Environment/Health" at bounding box center [230, 527] width 93 height 14
click at [243, 525] on input "Contingencies" at bounding box center [286, 523] width 225 height 21
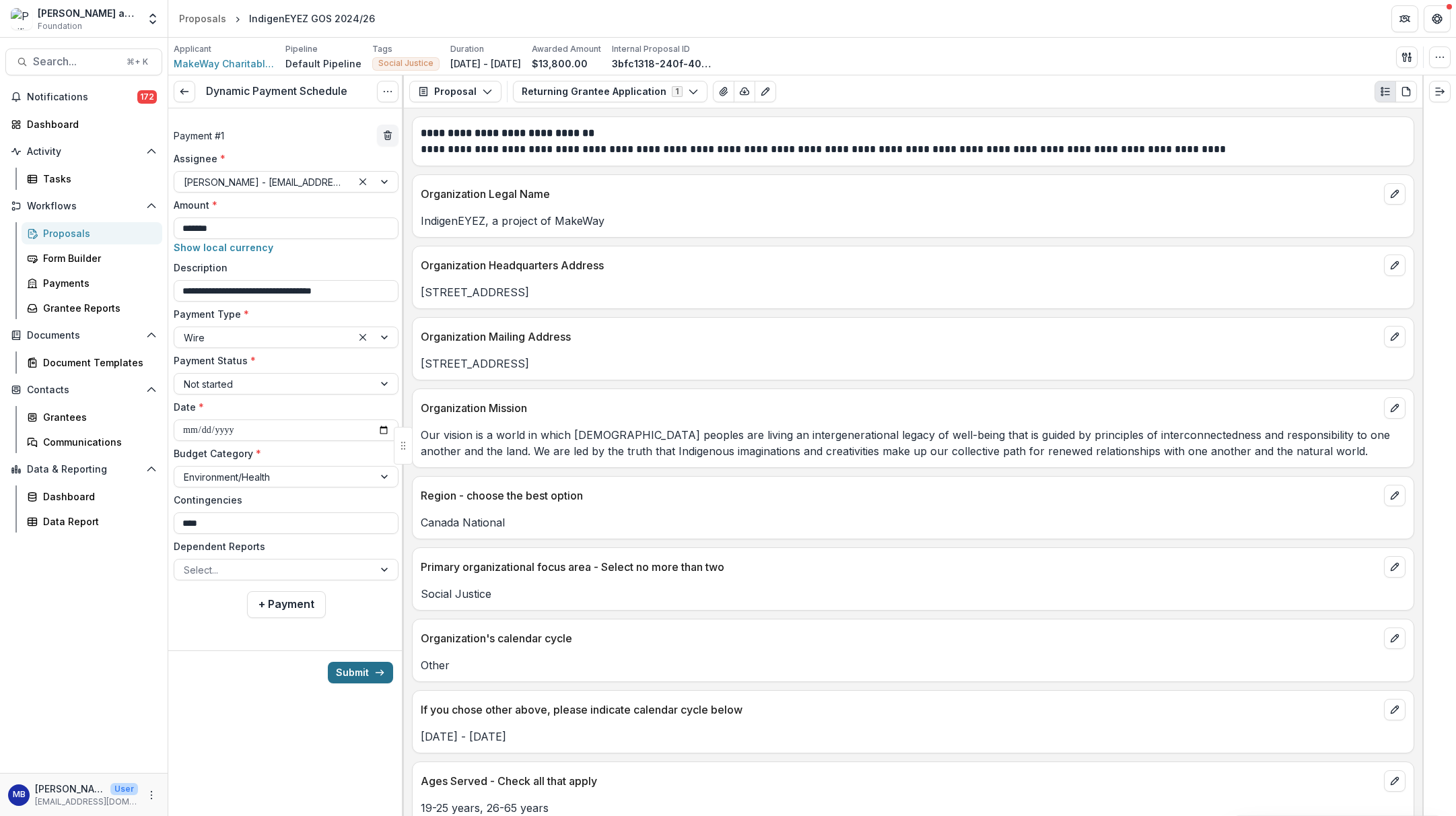
click at [345, 668] on button "Submit" at bounding box center [361, 673] width 65 height 21
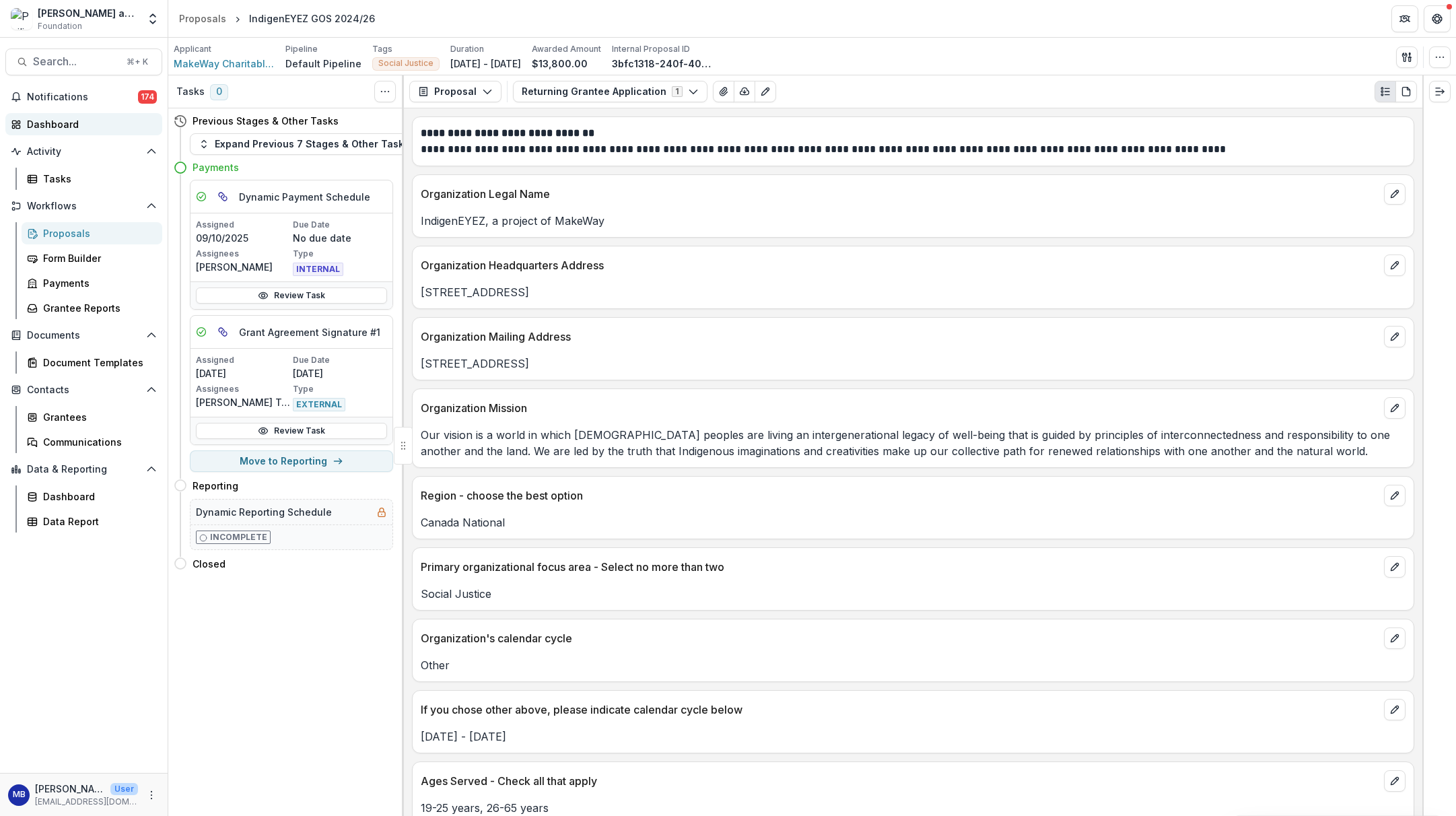
click at [36, 121] on div "Dashboard" at bounding box center [89, 124] width 125 height 14
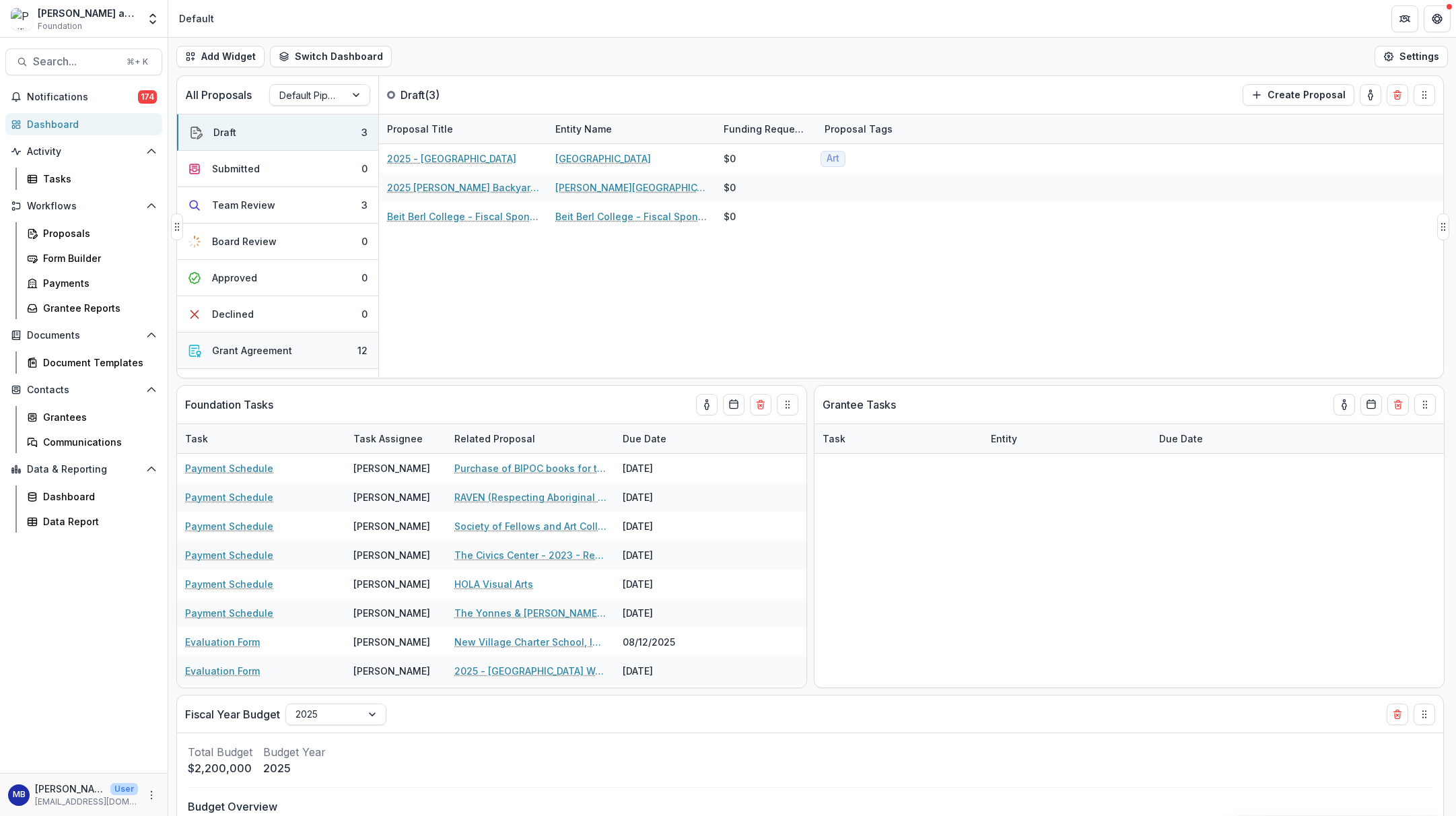
click at [262, 350] on div "Grant Agreement" at bounding box center [252, 351] width 80 height 14
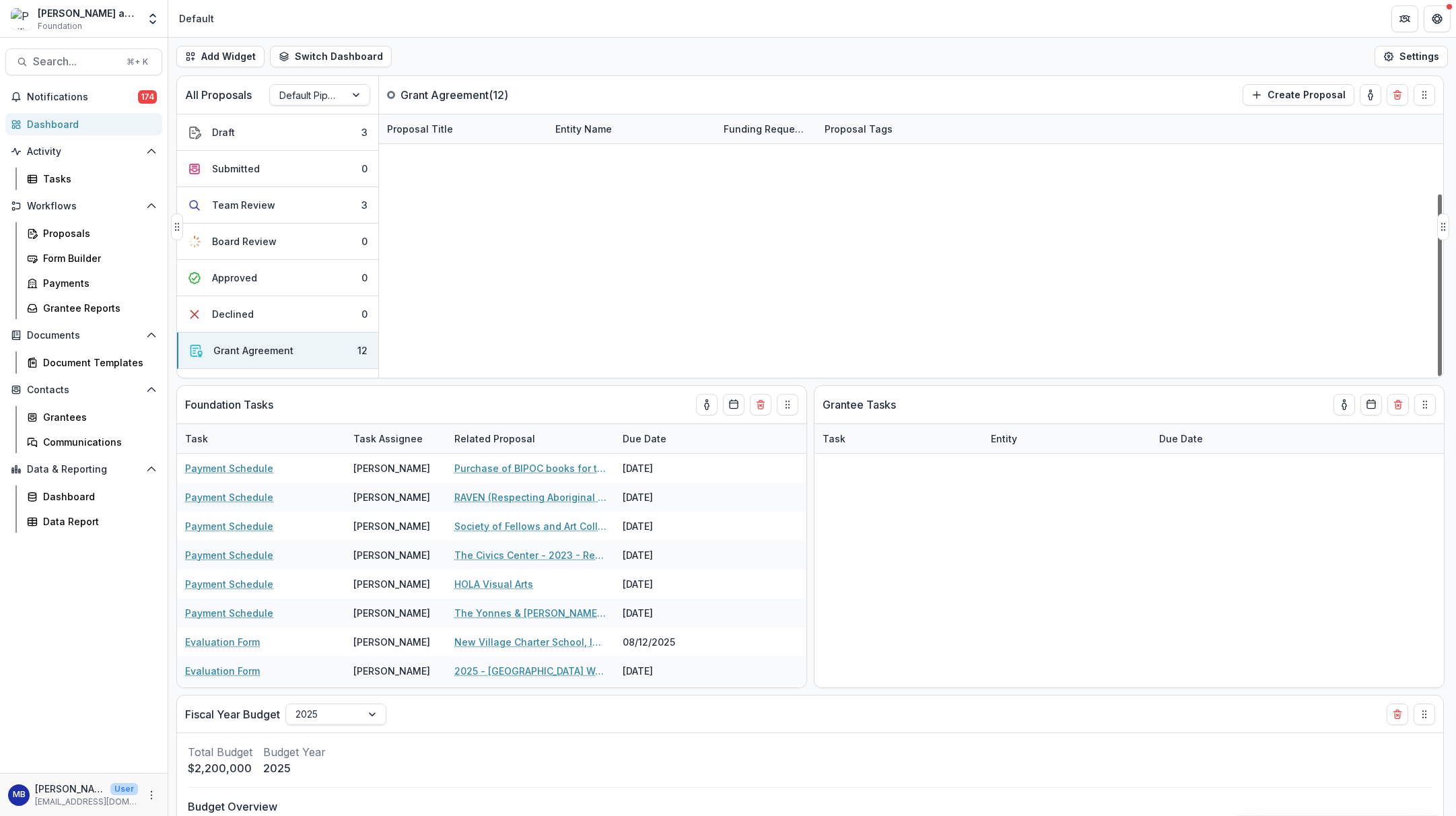
scroll to position [114, 0]
drag, startPoint x: 1439, startPoint y: 280, endPoint x: 1442, endPoint y: 381, distance: 101.0
click at [1199, 383] on div "All Proposals Default Pipeline Grant Agreement ( 12 ) Create Proposal Draft 3 S…" at bounding box center [812, 446] width 1288 height 741
click at [446, 412] on link "Arts for Healing and Justice Network, GOS, 2025" at bounding box center [463, 419] width 152 height 14
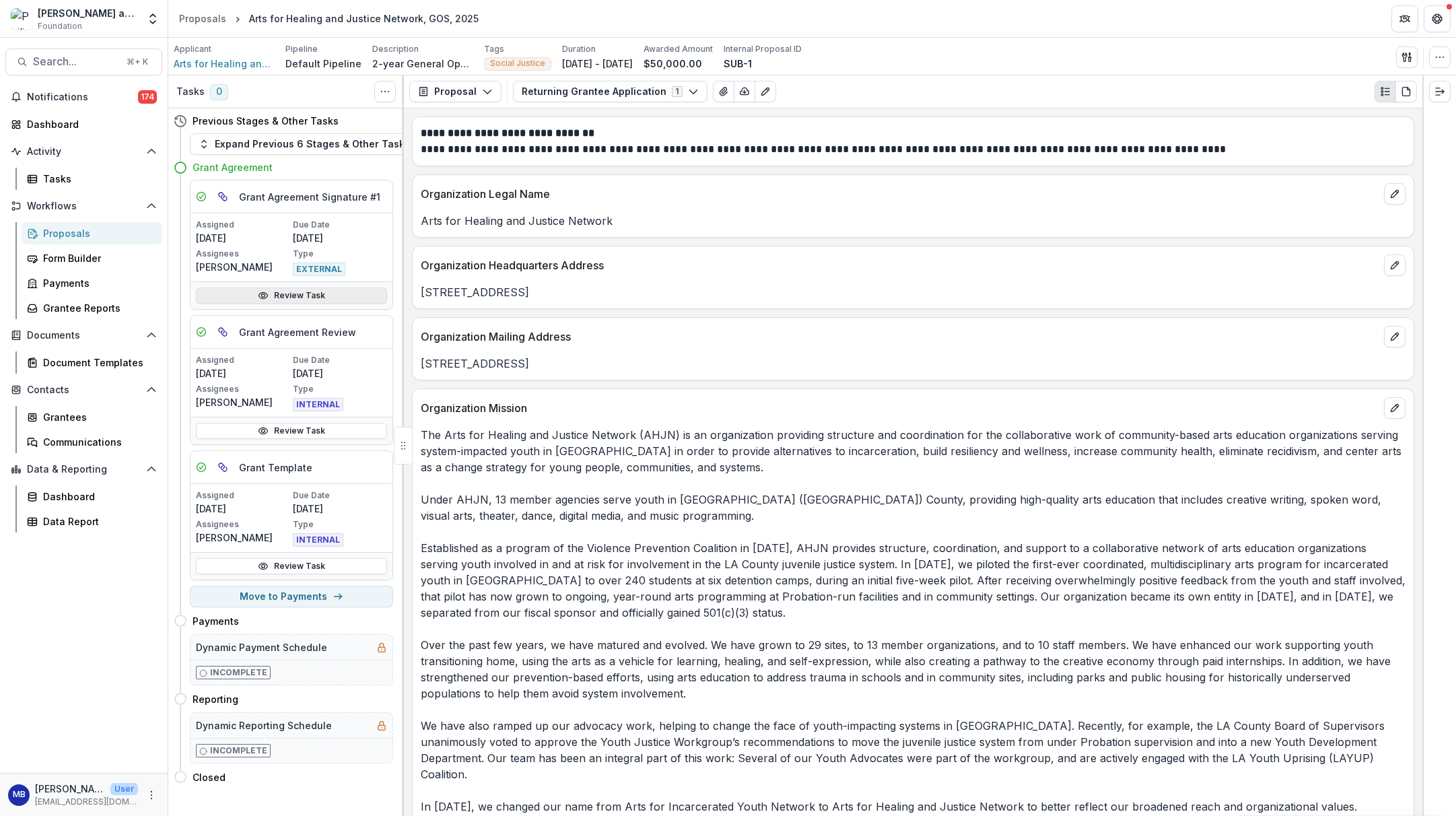
click at [289, 296] on link "Review Task" at bounding box center [291, 295] width 191 height 16
click at [222, 64] on span "Arts for Healing and Justice Network" at bounding box center [224, 64] width 101 height 14
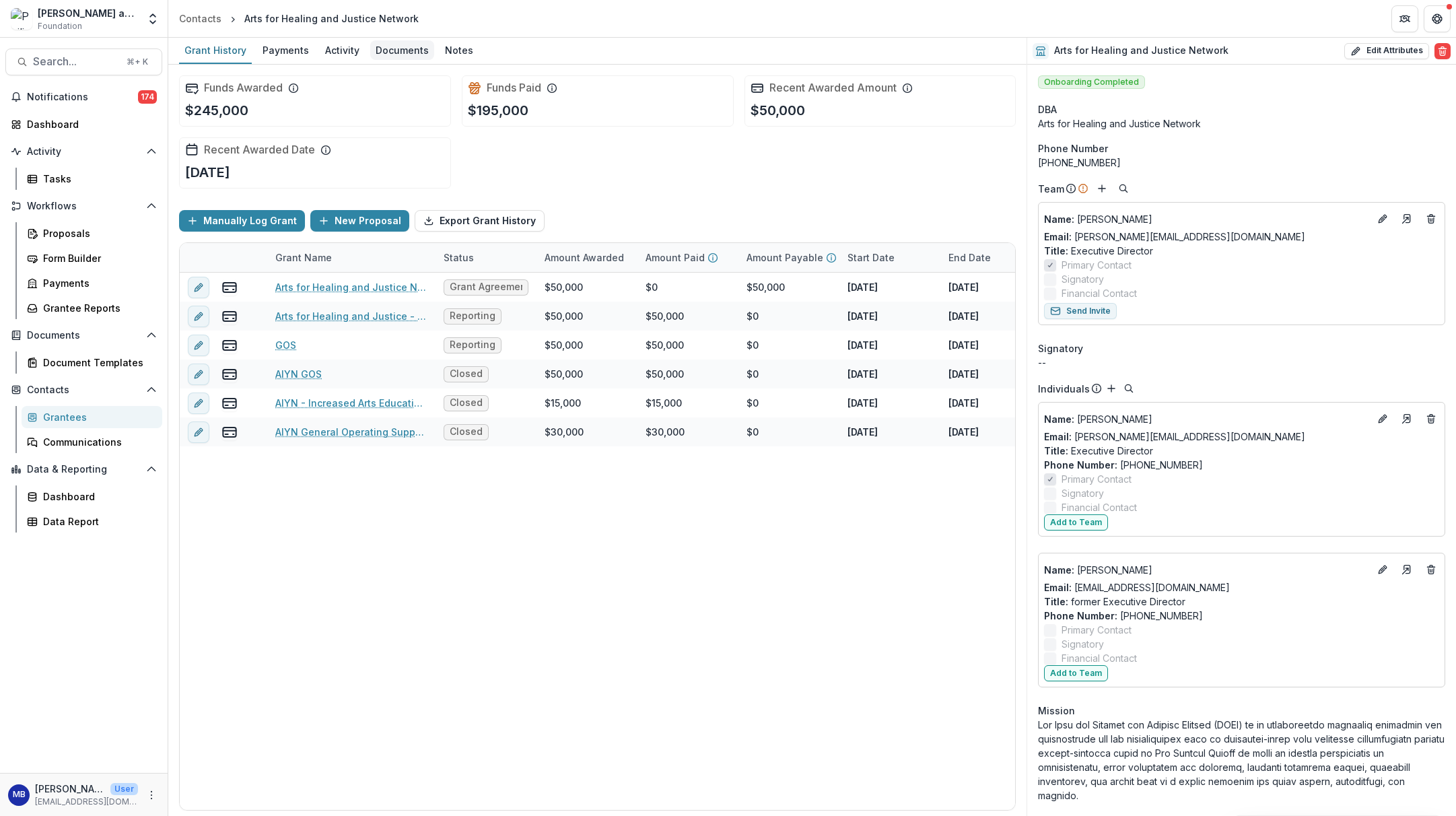
click at [395, 49] on div "Documents" at bounding box center [402, 50] width 64 height 19
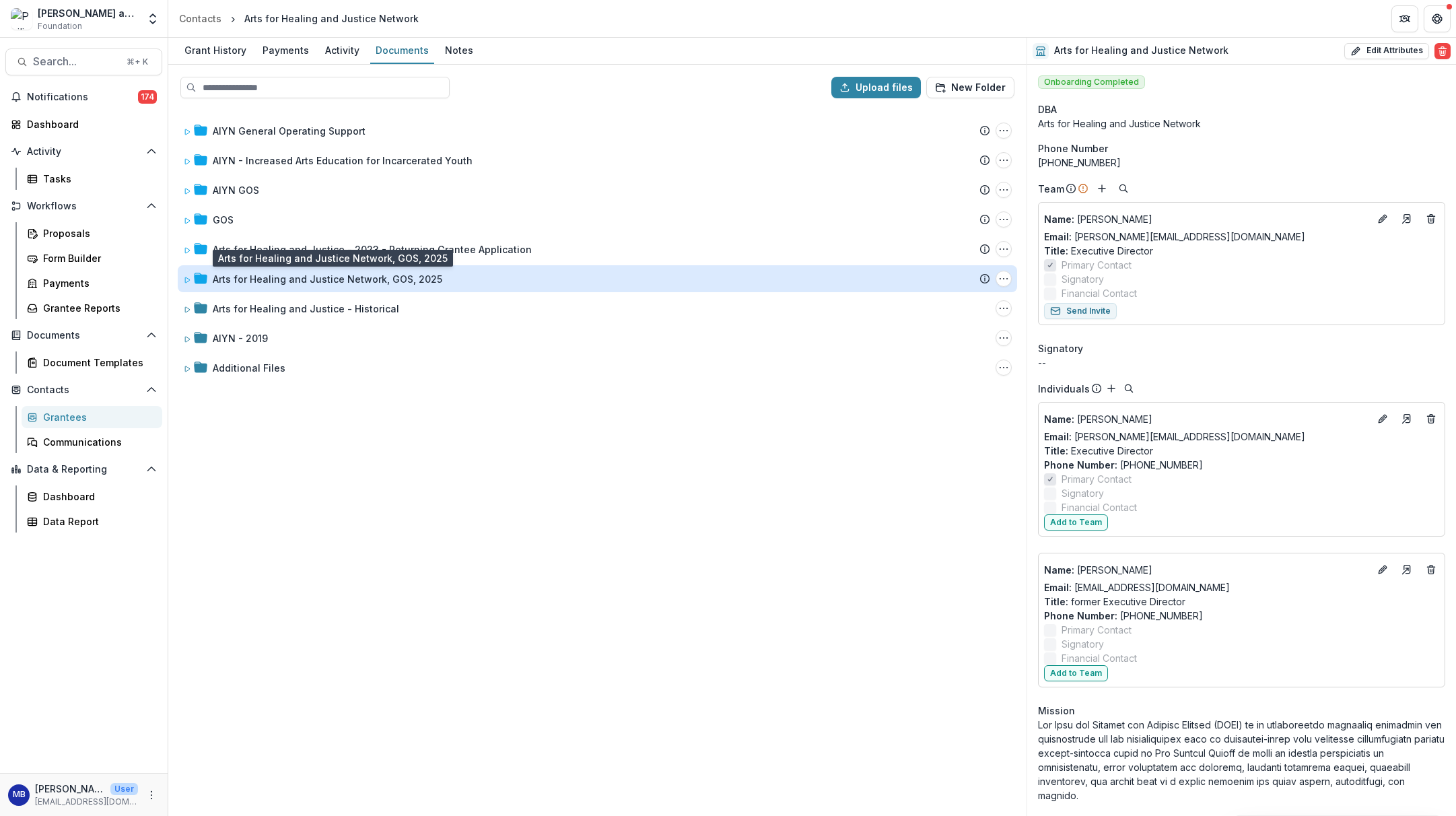
click at [347, 276] on div "Arts for Healing and Justice Network, GOS, 2025" at bounding box center [327, 279] width 230 height 14
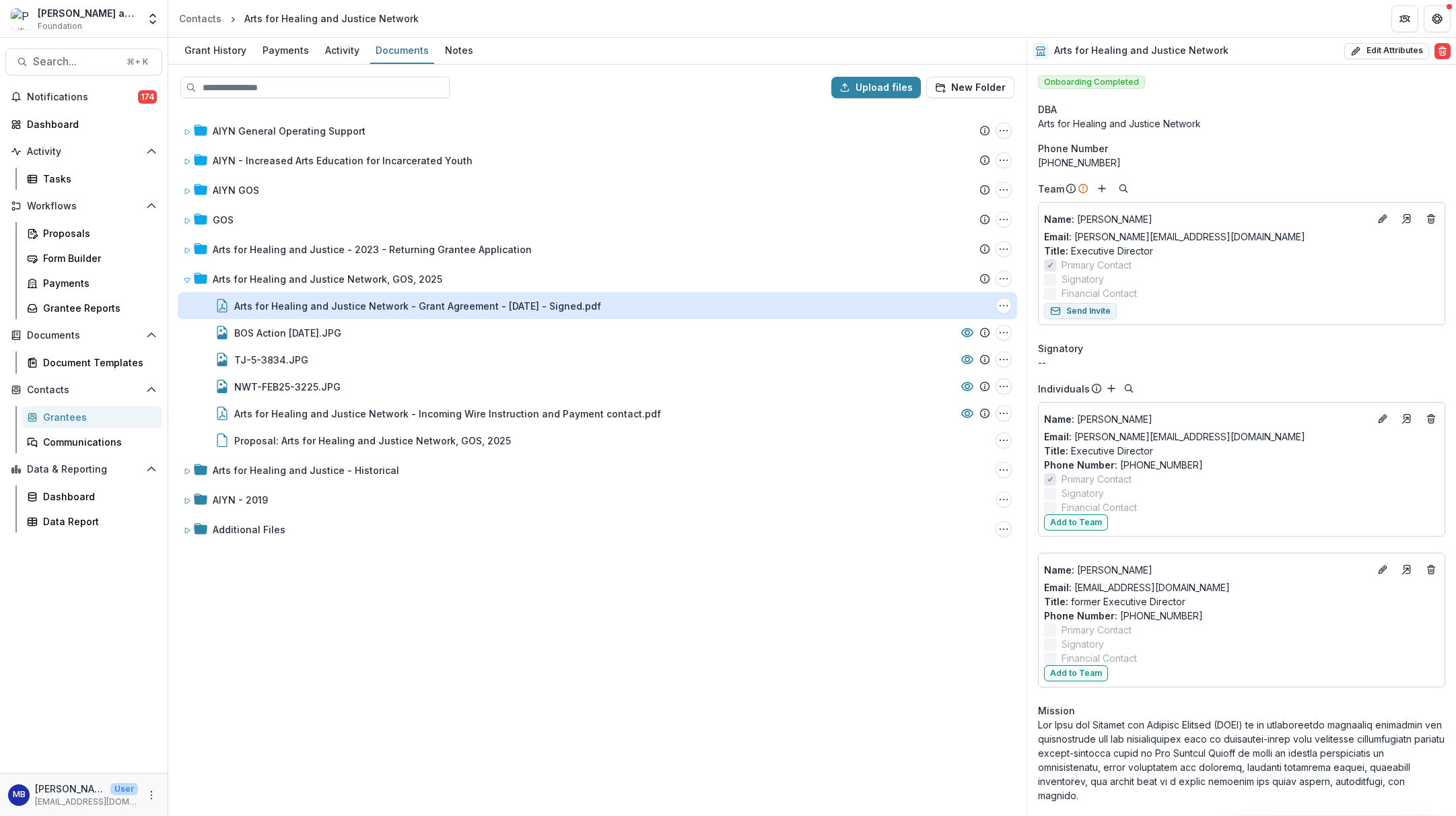
click at [334, 303] on div "Arts for Healing and Justice Network - Grant Agreement - [DATE] - Signed.pdf" at bounding box center [417, 306] width 367 height 14
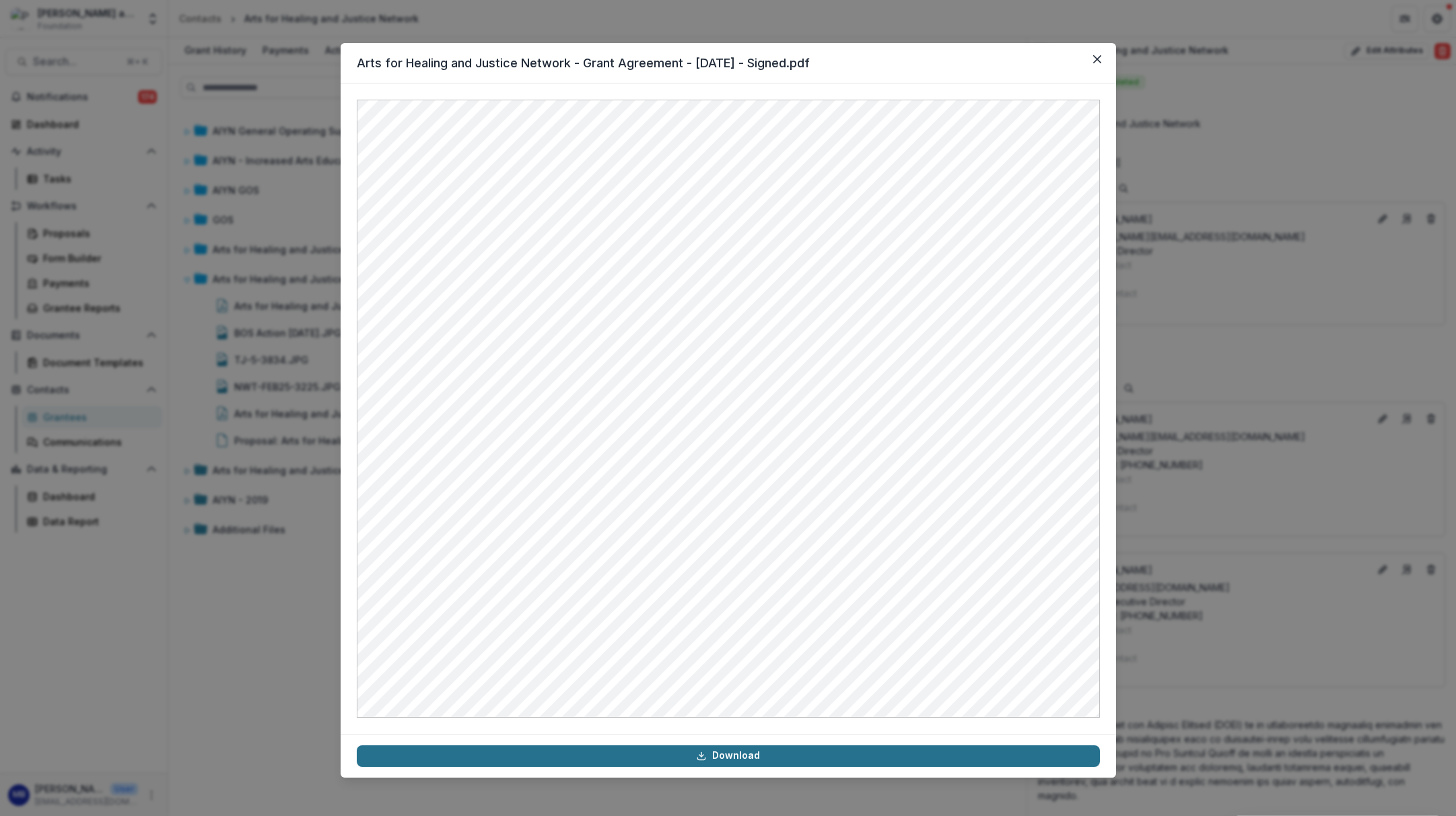
click at [720, 759] on link "Download" at bounding box center [728, 756] width 743 height 21
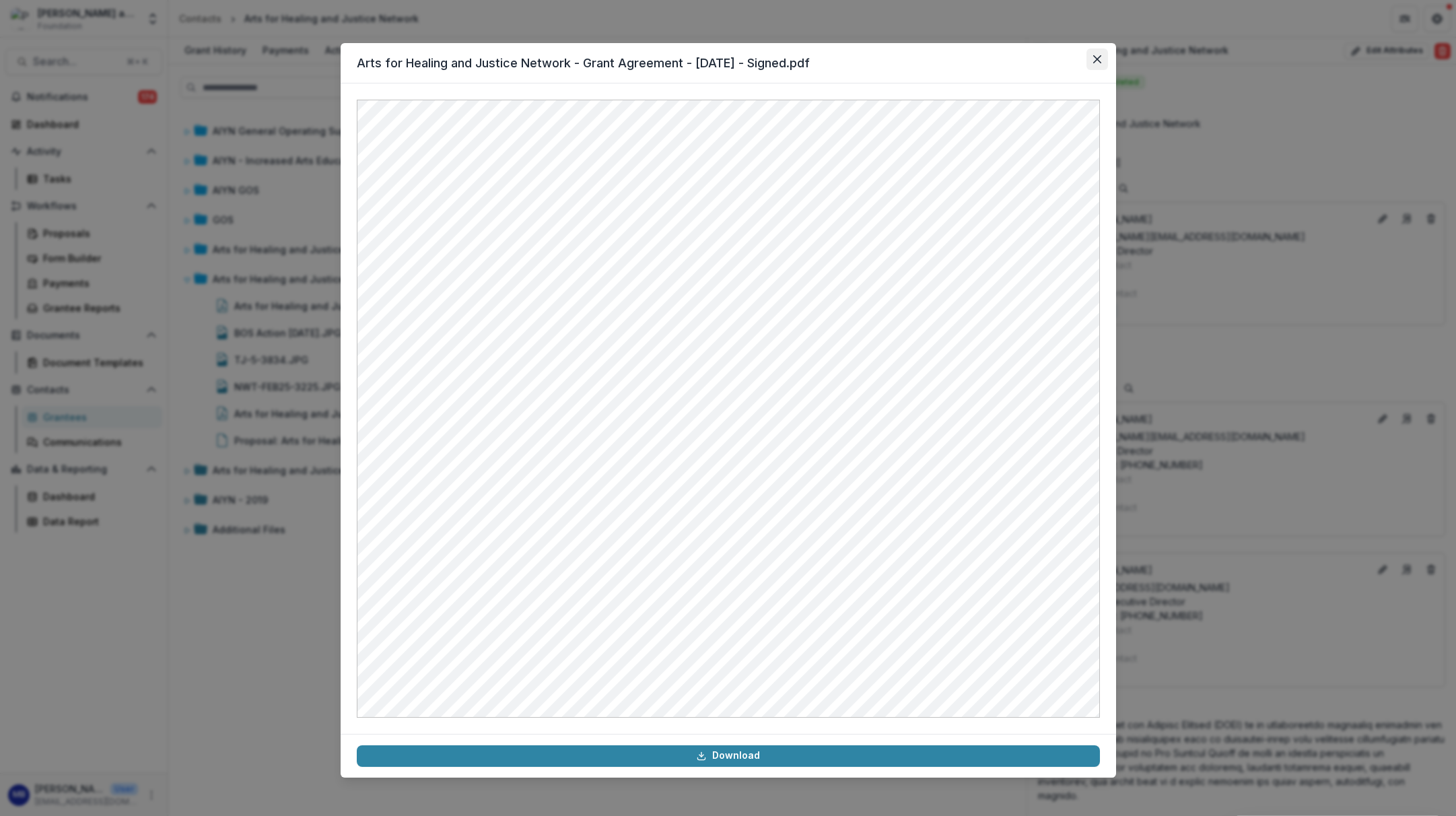
click at [1097, 59] on icon "Close" at bounding box center [1097, 60] width 8 height 8
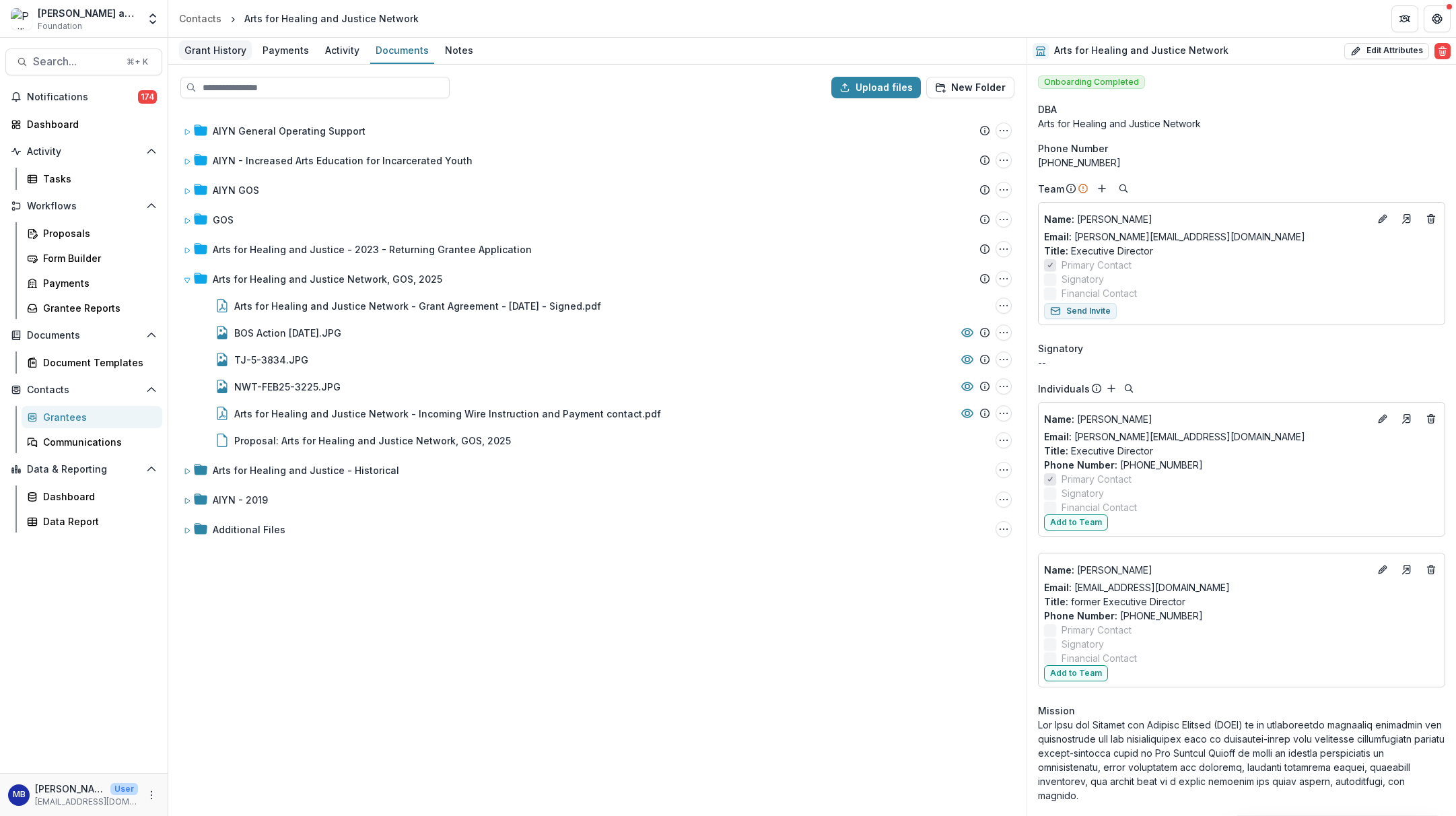
click at [213, 46] on div "Grant History" at bounding box center [215, 50] width 73 height 19
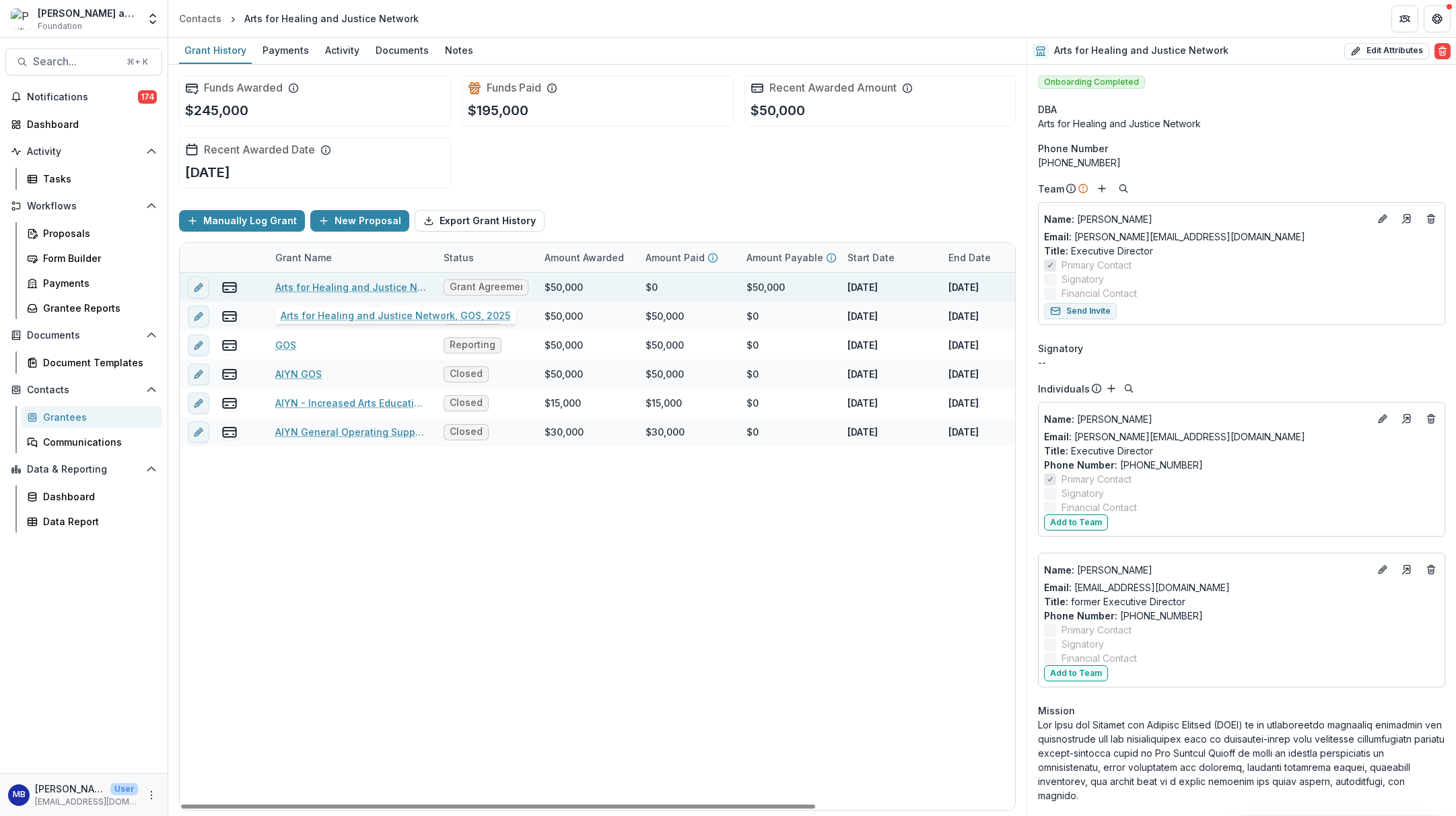
click at [316, 284] on link "Arts for Healing and Justice Network, GOS, 2025" at bounding box center [352, 287] width 152 height 14
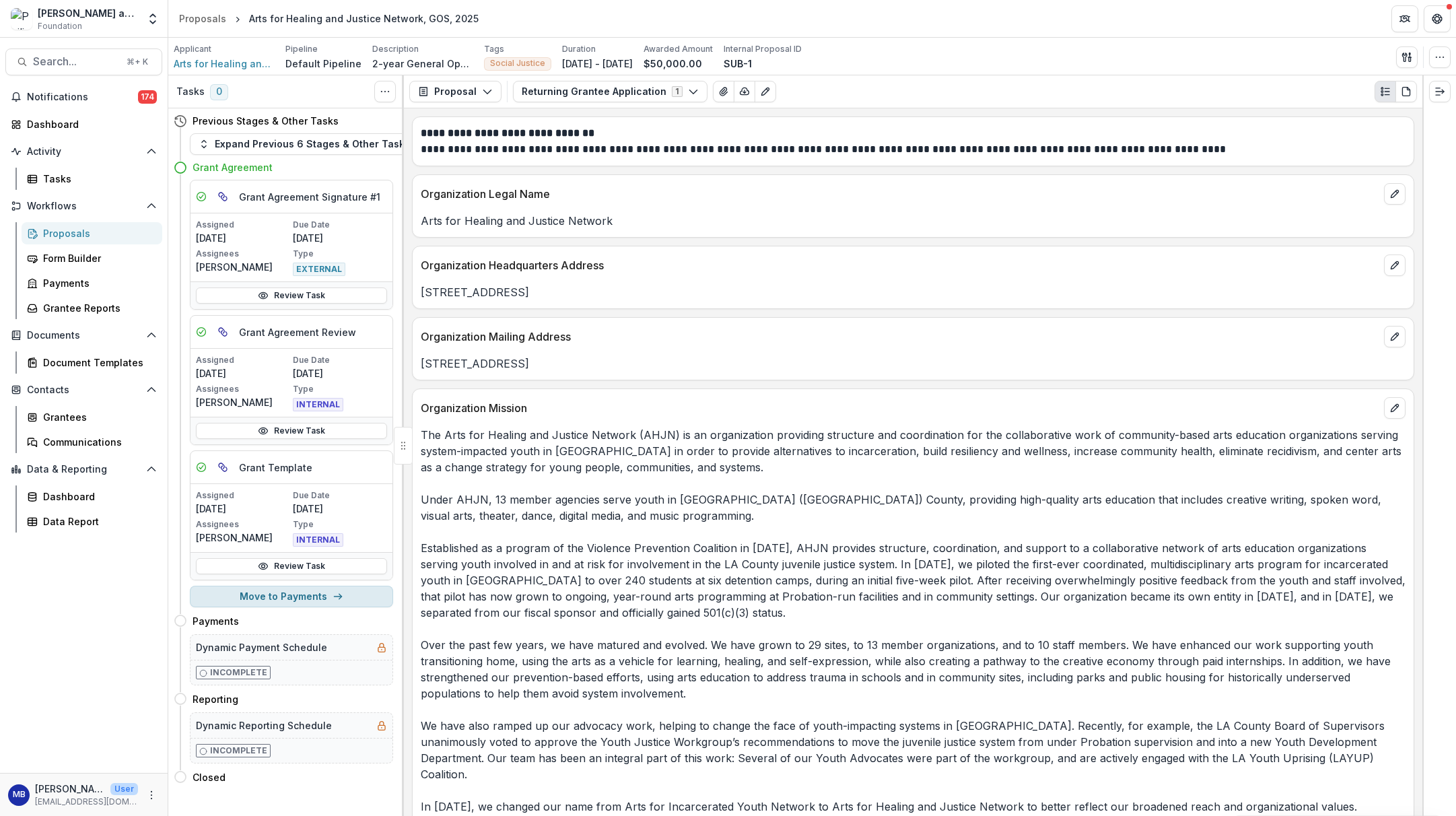
click at [296, 597] on button "Move to Payments" at bounding box center [291, 596] width 204 height 21
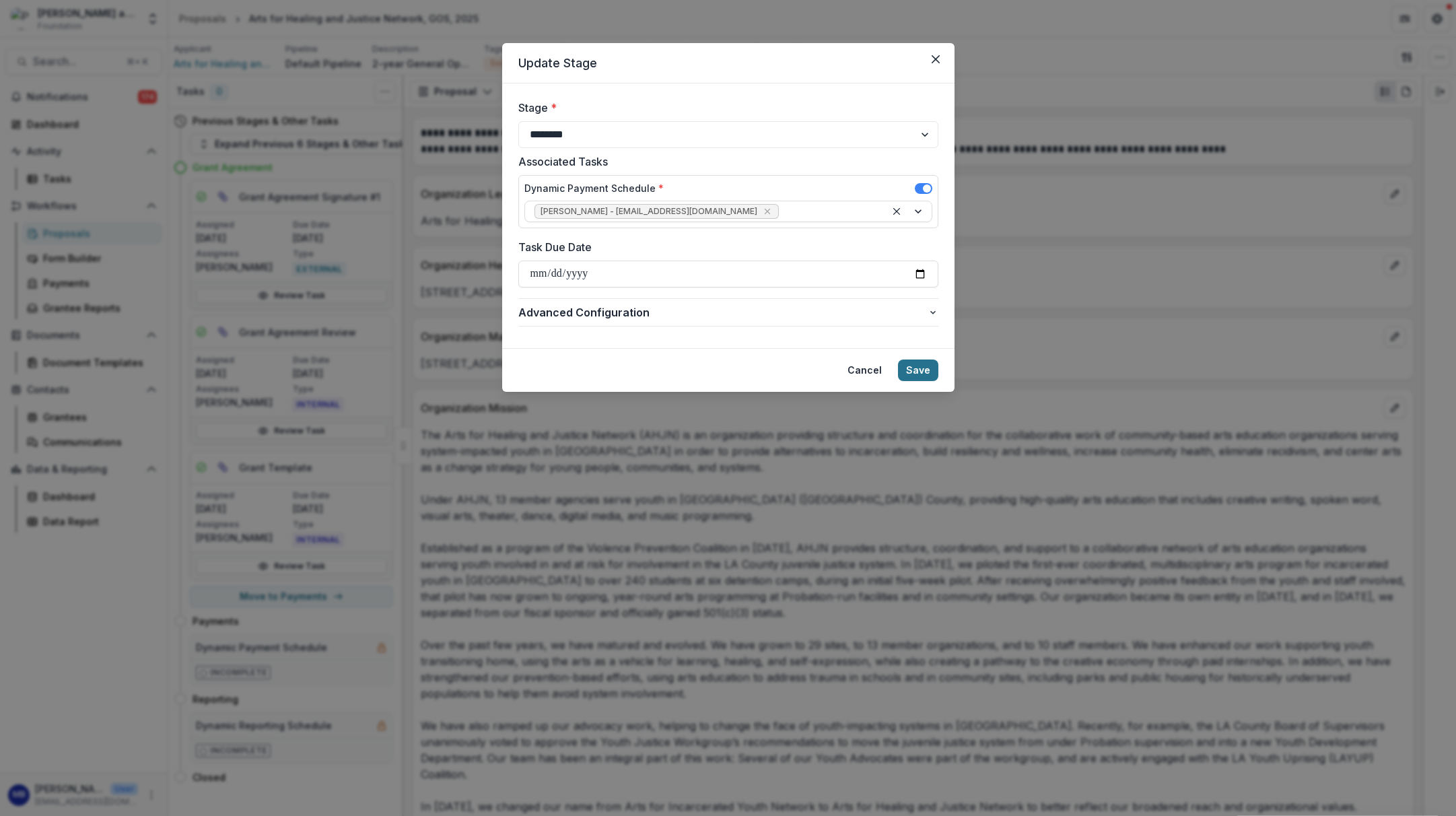
click at [915, 371] on button "Save" at bounding box center [918, 370] width 40 height 21
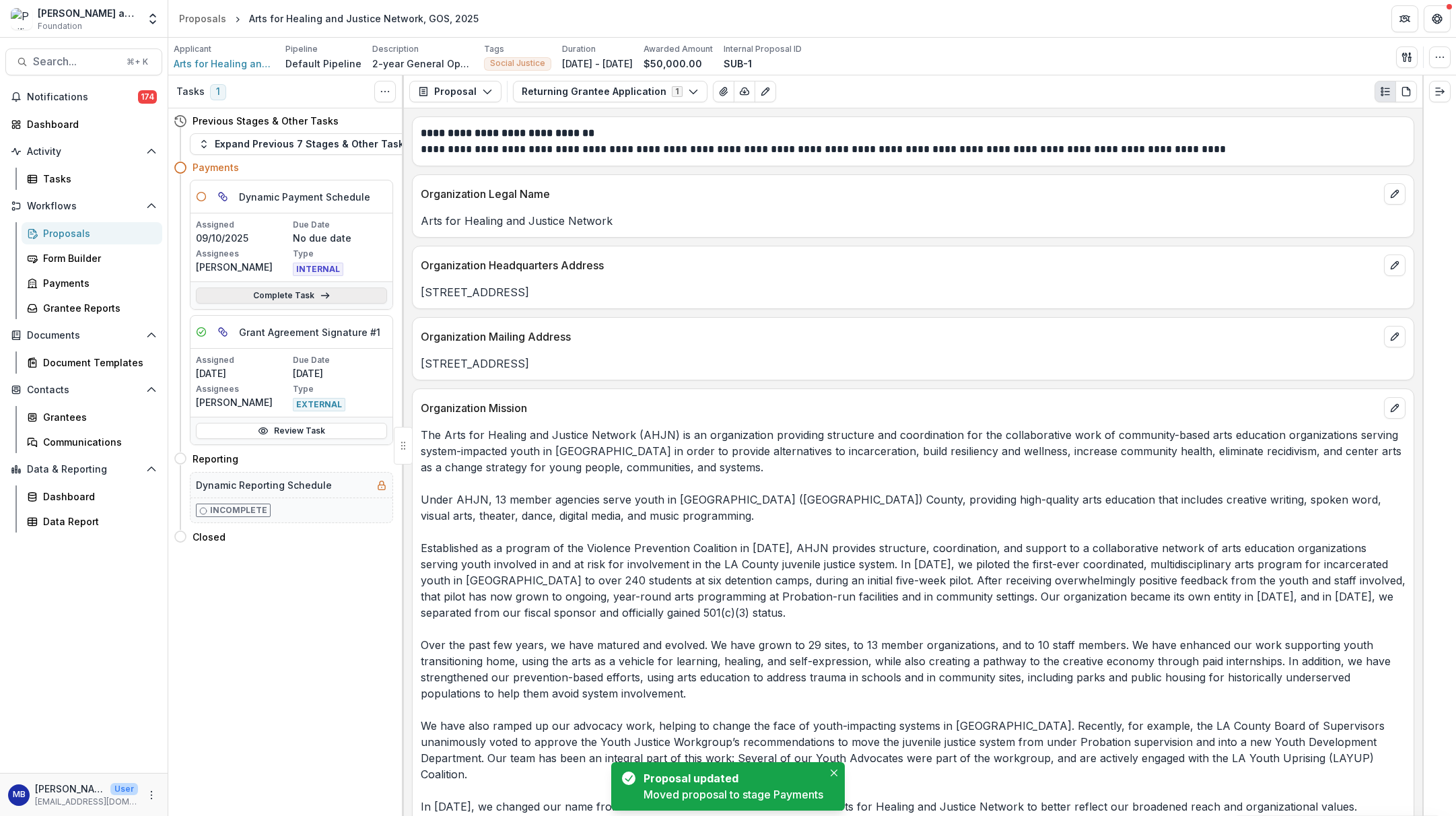
click at [326, 298] on polyline at bounding box center [327, 296] width 3 height 6
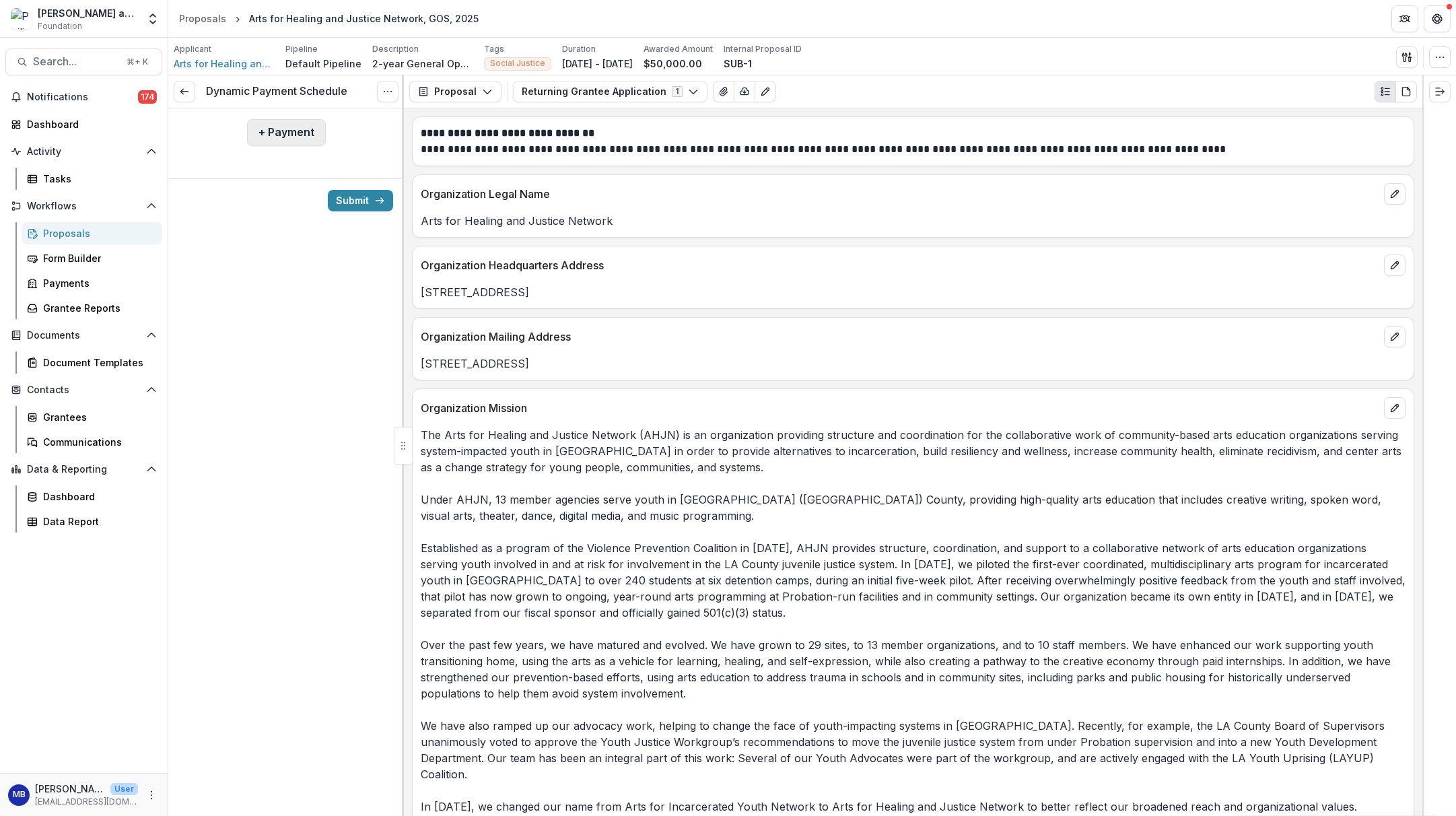
click at [289, 134] on button "+ Payment" at bounding box center [287, 132] width 79 height 27
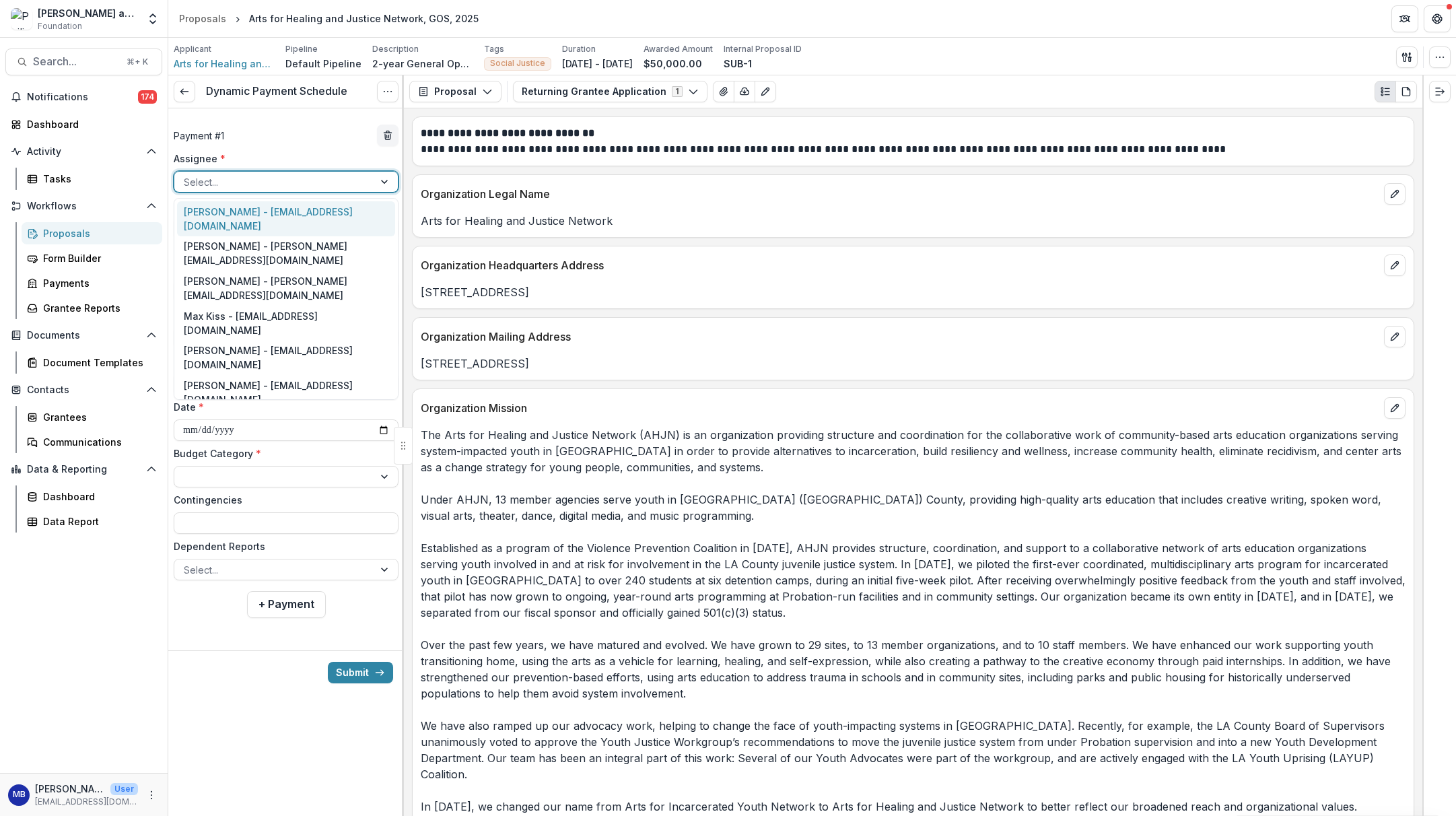
click at [366, 183] on div "Select..." at bounding box center [274, 182] width 199 height 19
click at [348, 215] on div "[PERSON_NAME] - [EMAIL_ADDRESS][DOMAIN_NAME]" at bounding box center [286, 219] width 218 height 35
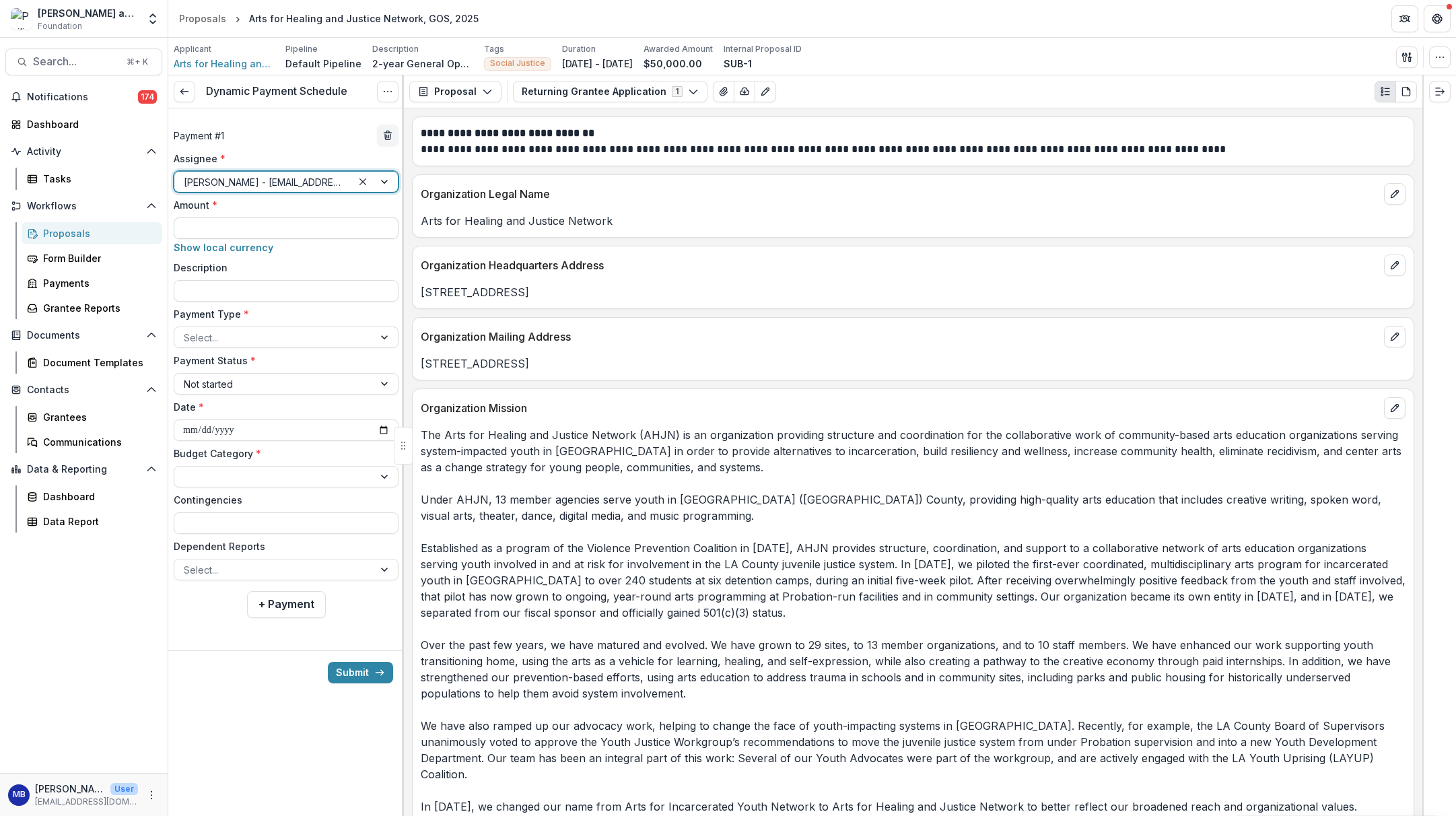
click at [276, 227] on input "Amount *" at bounding box center [286, 228] width 225 height 21
click at [246, 289] on input "Description" at bounding box center [286, 290] width 225 height 21
click at [380, 332] on div at bounding box center [386, 337] width 24 height 20
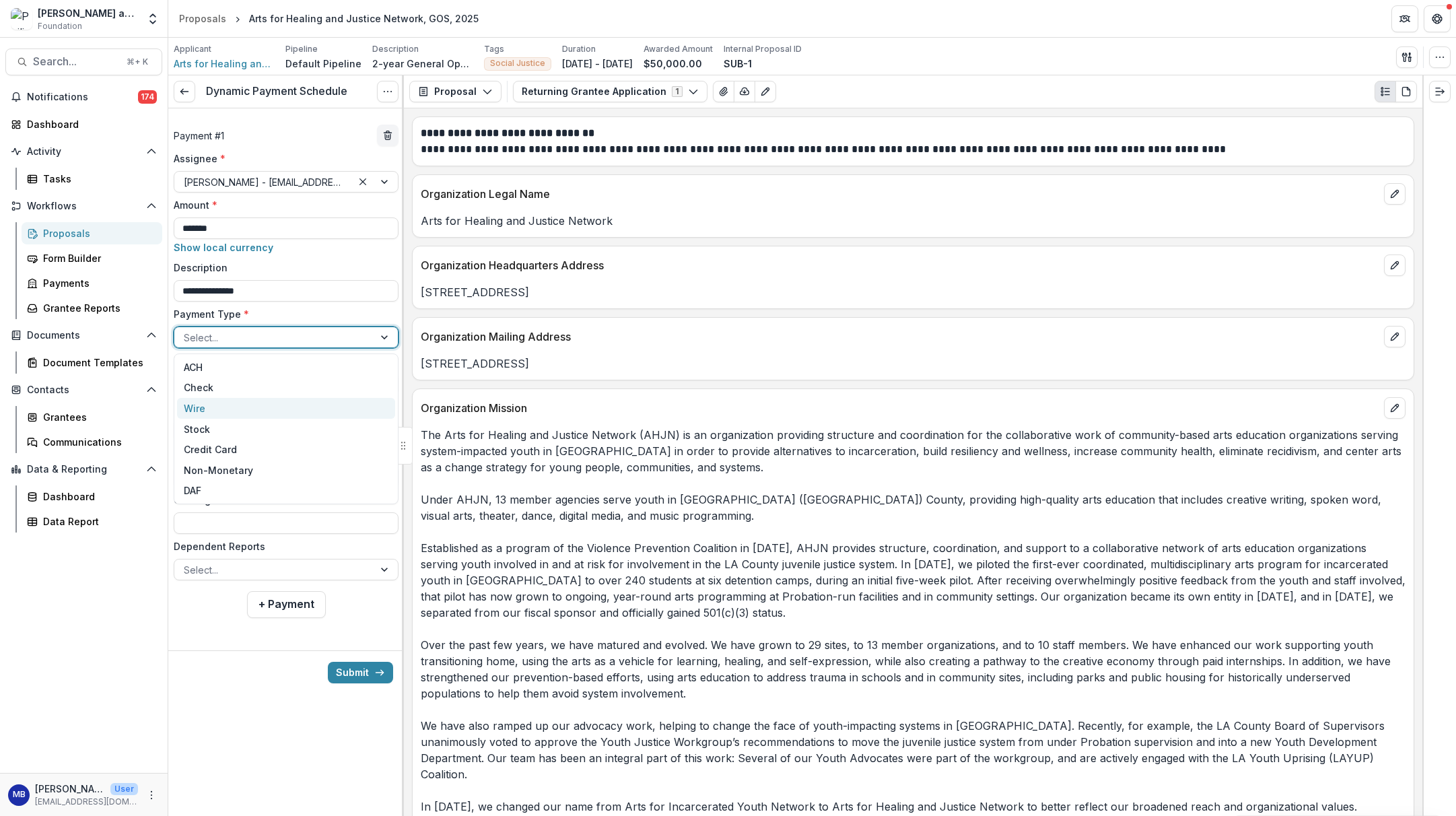
click at [194, 409] on div "Wire" at bounding box center [286, 409] width 218 height 21
click at [183, 429] on input "**********" at bounding box center [286, 430] width 225 height 21
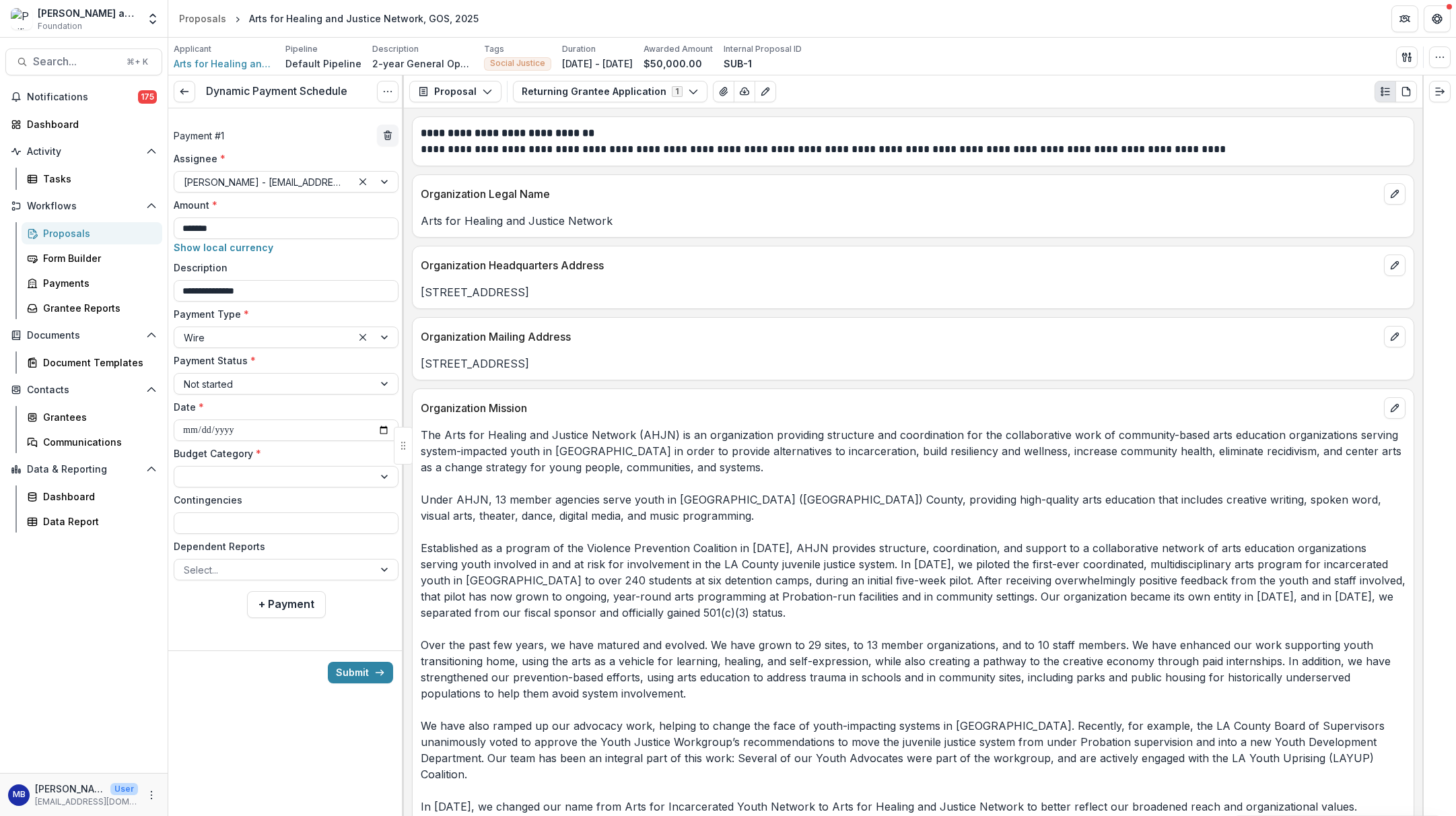
click at [304, 446] on div "**********" at bounding box center [286, 366] width 225 height 429
click at [292, 475] on div at bounding box center [273, 477] width 181 height 17
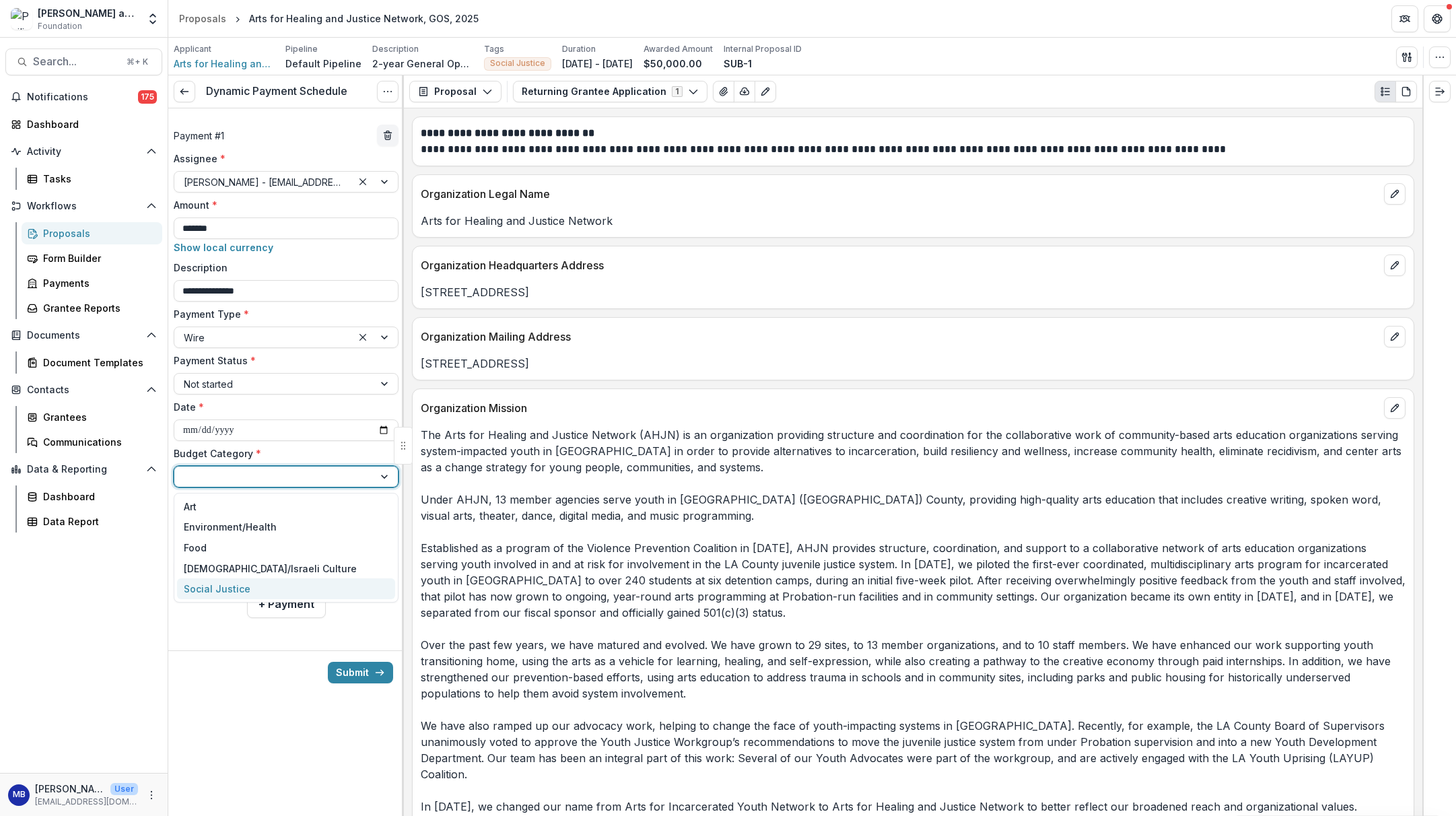
click at [246, 589] on div "Social Justice" at bounding box center [217, 589] width 66 height 14
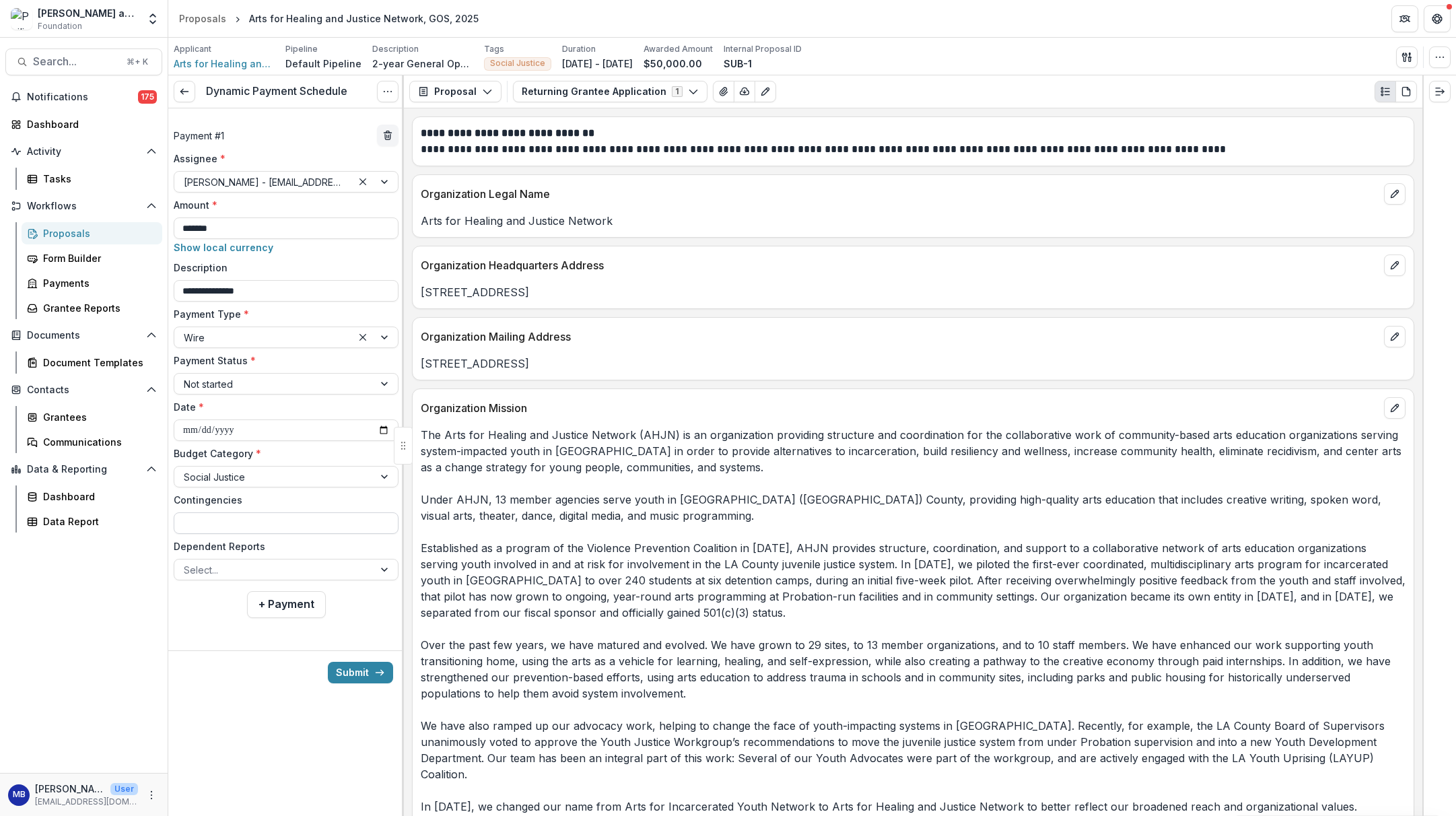
click at [219, 526] on input "Contingencies" at bounding box center [286, 523] width 225 height 21
click at [343, 636] on div at bounding box center [286, 639] width 235 height 21
click at [287, 600] on button "+ Payment" at bounding box center [287, 605] width 79 height 27
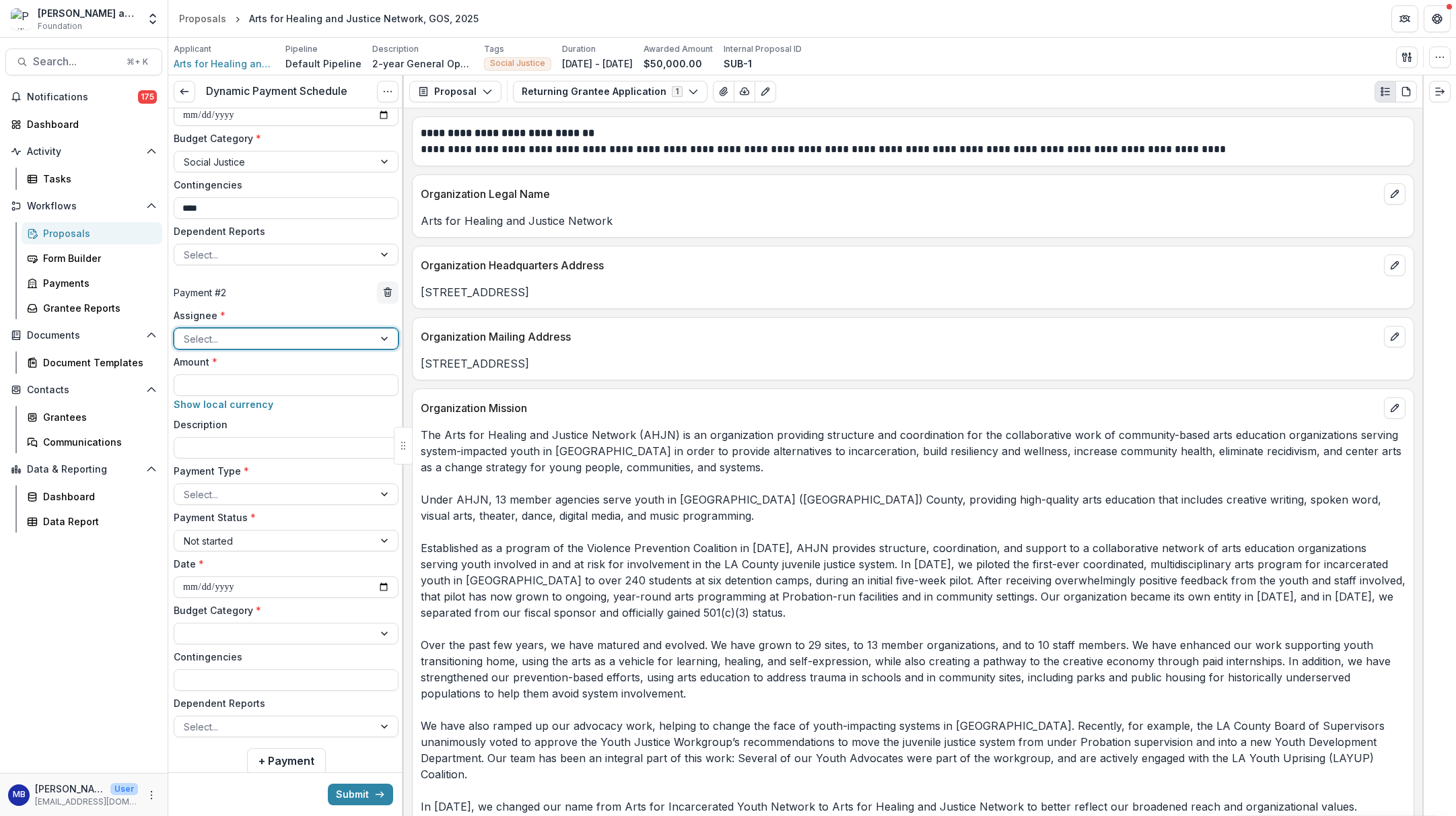
scroll to position [319, 0]
click at [380, 332] on div at bounding box center [386, 335] width 24 height 20
click at [255, 380] on input "Amount *" at bounding box center [286, 381] width 225 height 21
click at [226, 441] on input "Description" at bounding box center [286, 443] width 225 height 21
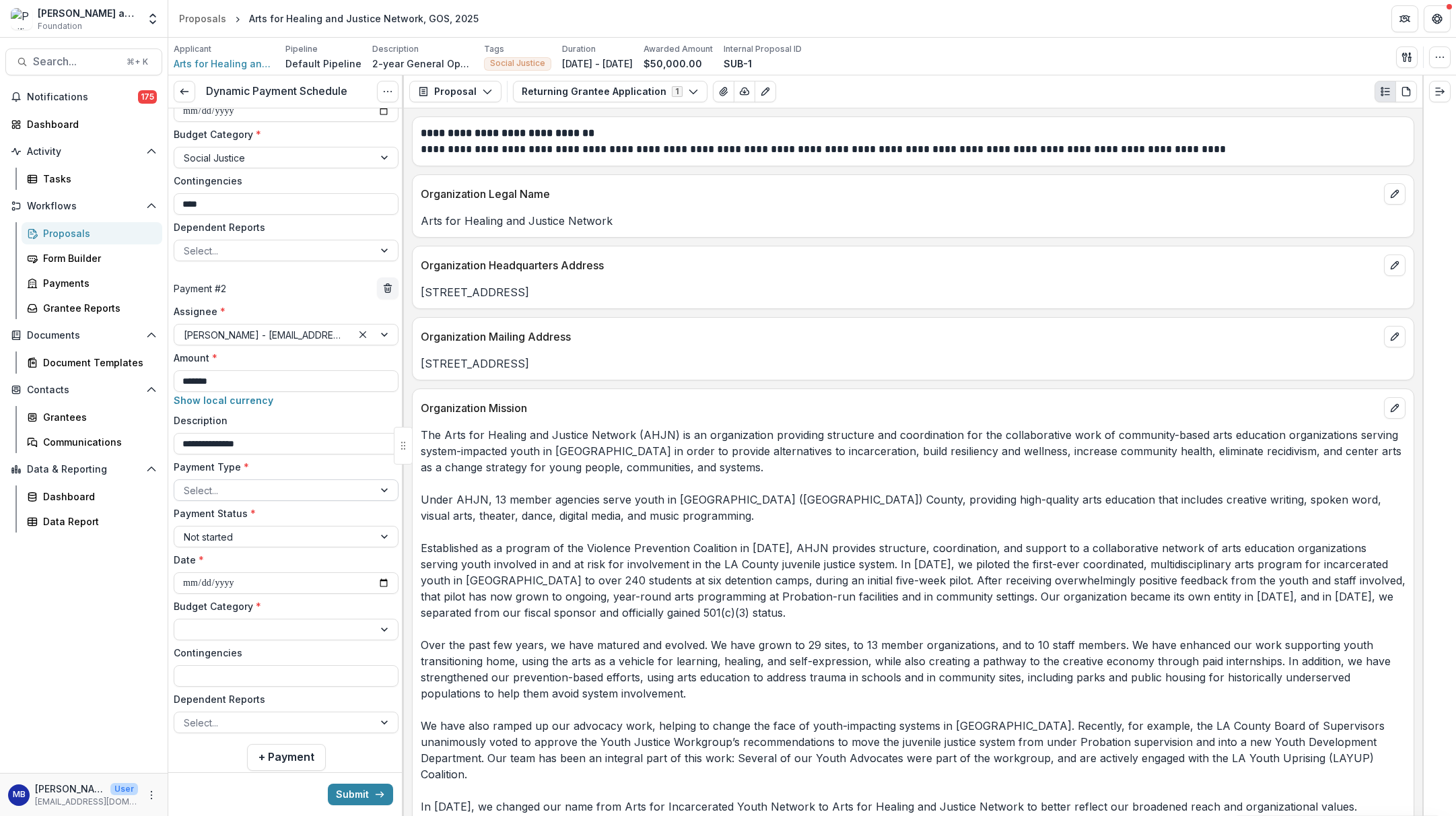
click at [187, 494] on div "Select..." at bounding box center [273, 490] width 181 height 14
click at [190, 585] on input "**********" at bounding box center [286, 583] width 225 height 21
click at [289, 601] on label "Budget Category *" at bounding box center [282, 606] width 217 height 14
click at [186, 623] on input "Budget Category *" at bounding box center [185, 630] width 3 height 14
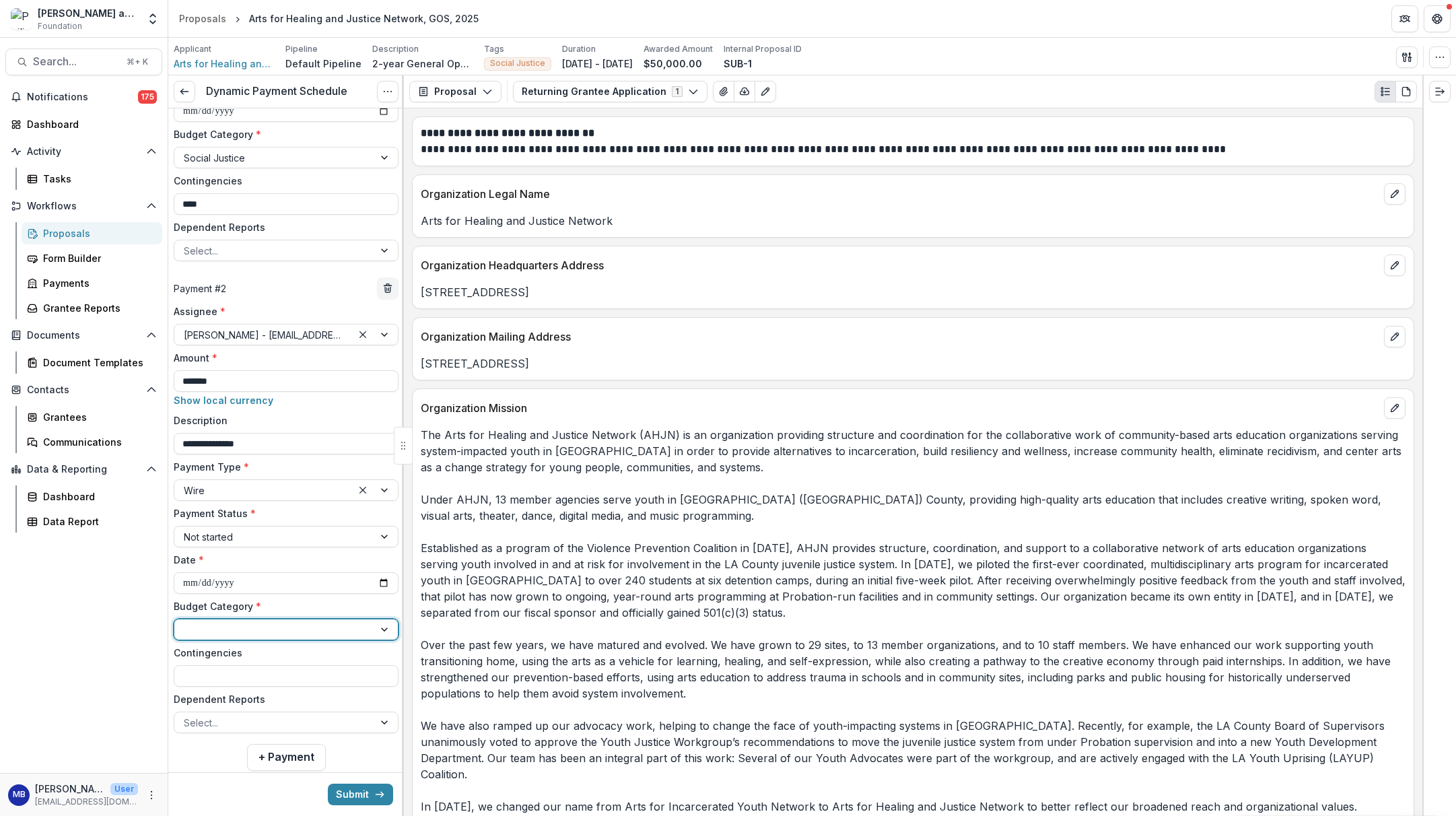
click at [325, 635] on div at bounding box center [273, 630] width 181 height 17
click at [225, 676] on input "Contingencies" at bounding box center [286, 676] width 225 height 21
click at [207, 739] on div "**********" at bounding box center [286, 506] width 235 height 467
click at [332, 764] on button "Submit" at bounding box center [361, 795] width 65 height 21
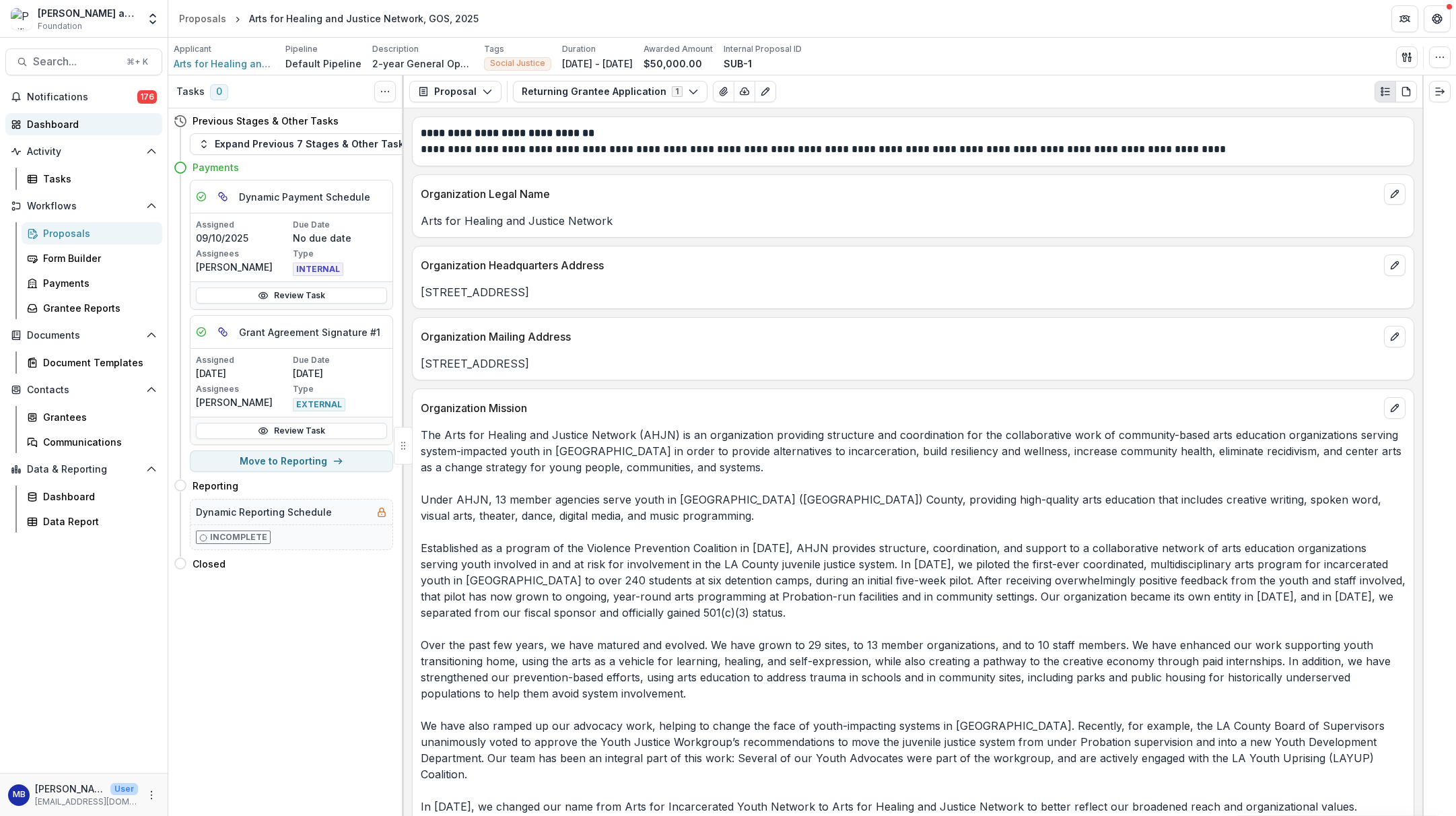
click at [59, 127] on div "Dashboard" at bounding box center [89, 124] width 125 height 14
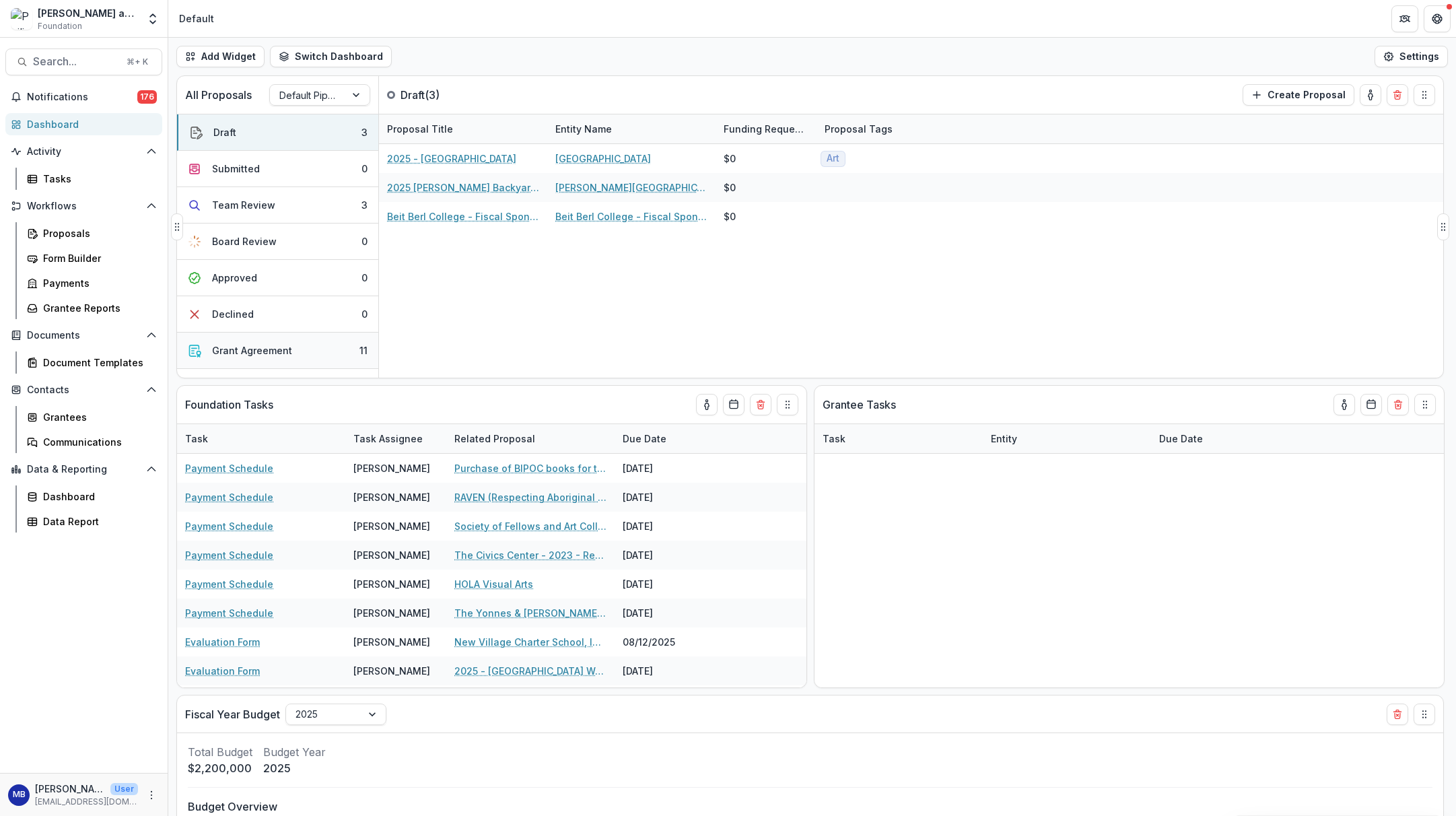
click at [259, 351] on div "Grant Agreement" at bounding box center [252, 351] width 80 height 14
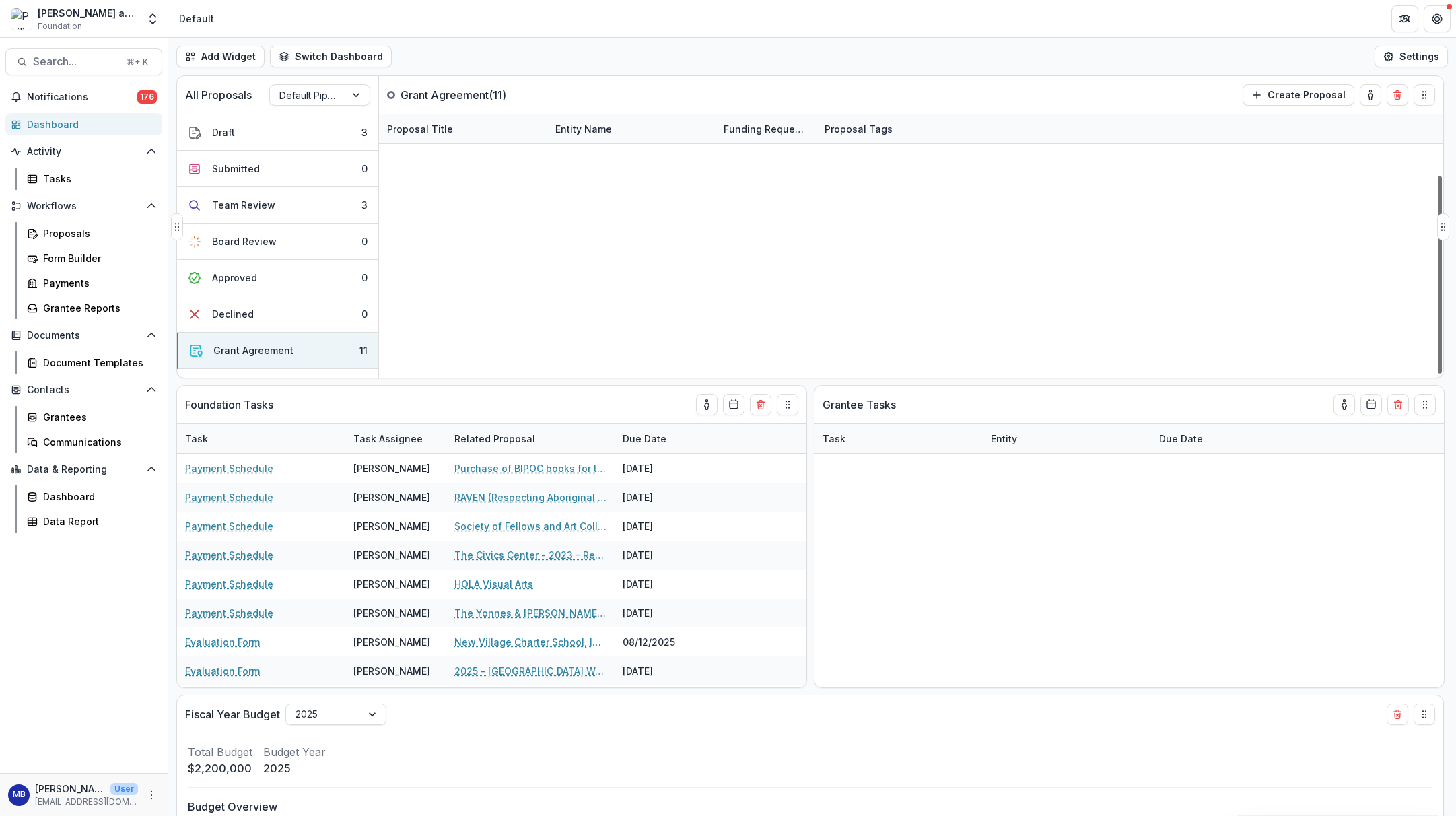
scroll to position [85, 0]
drag, startPoint x: 1439, startPoint y: 306, endPoint x: 1442, endPoint y: 379, distance: 73.1
click at [1199, 379] on div "All Proposals Default Pipeline Grant Agreement ( 11 ) Create Proposal Draft 3 S…" at bounding box center [812, 446] width 1288 height 741
click at [462, 383] on link "Institute of Contemporary Art [GEOGRAPHIC_DATA] - 2025 - Returning Grantee Appl…" at bounding box center [463, 390] width 152 height 14
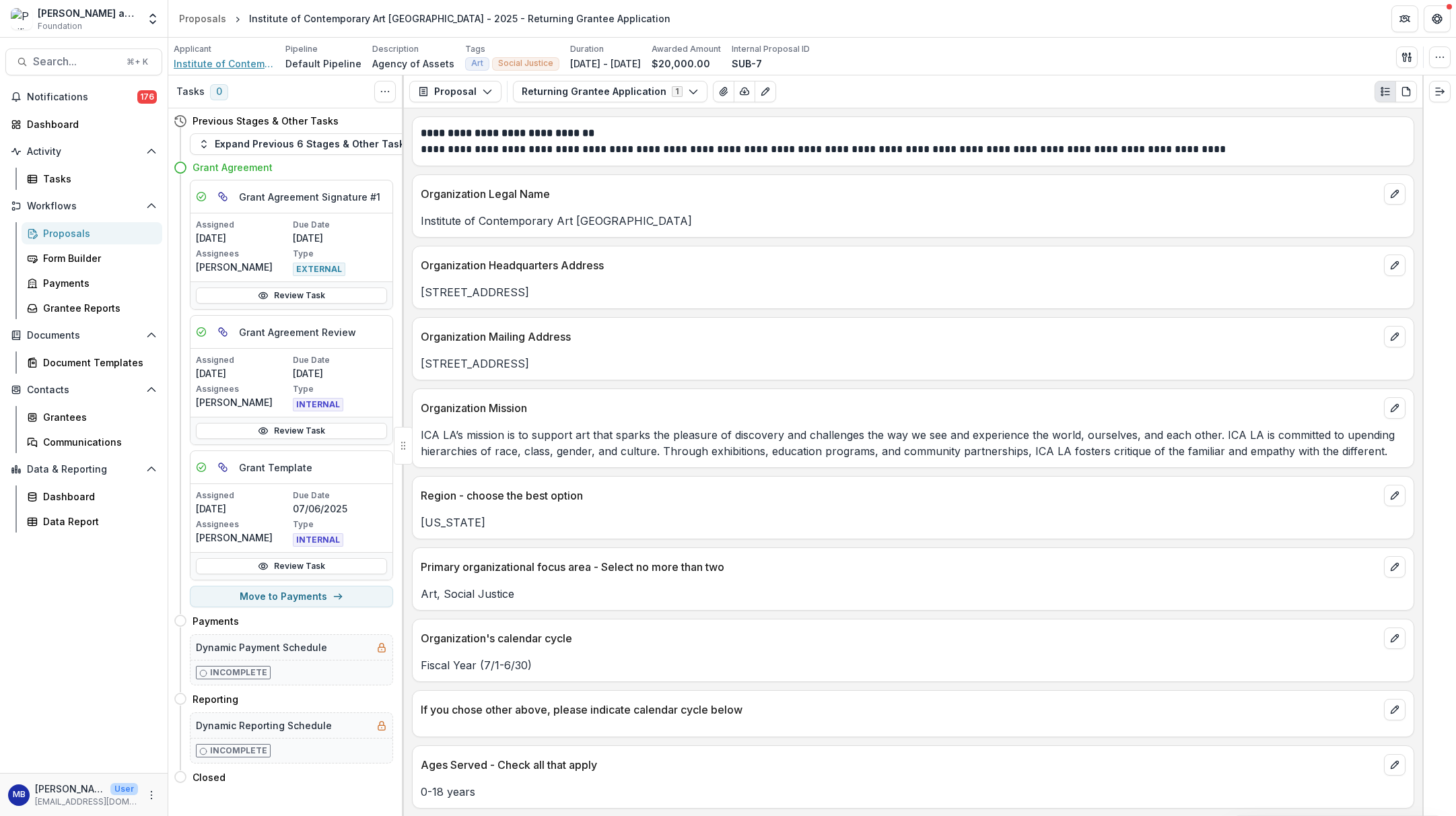
click at [230, 70] on span "Institute of Contemporary Art [GEOGRAPHIC_DATA]" at bounding box center [224, 64] width 101 height 14
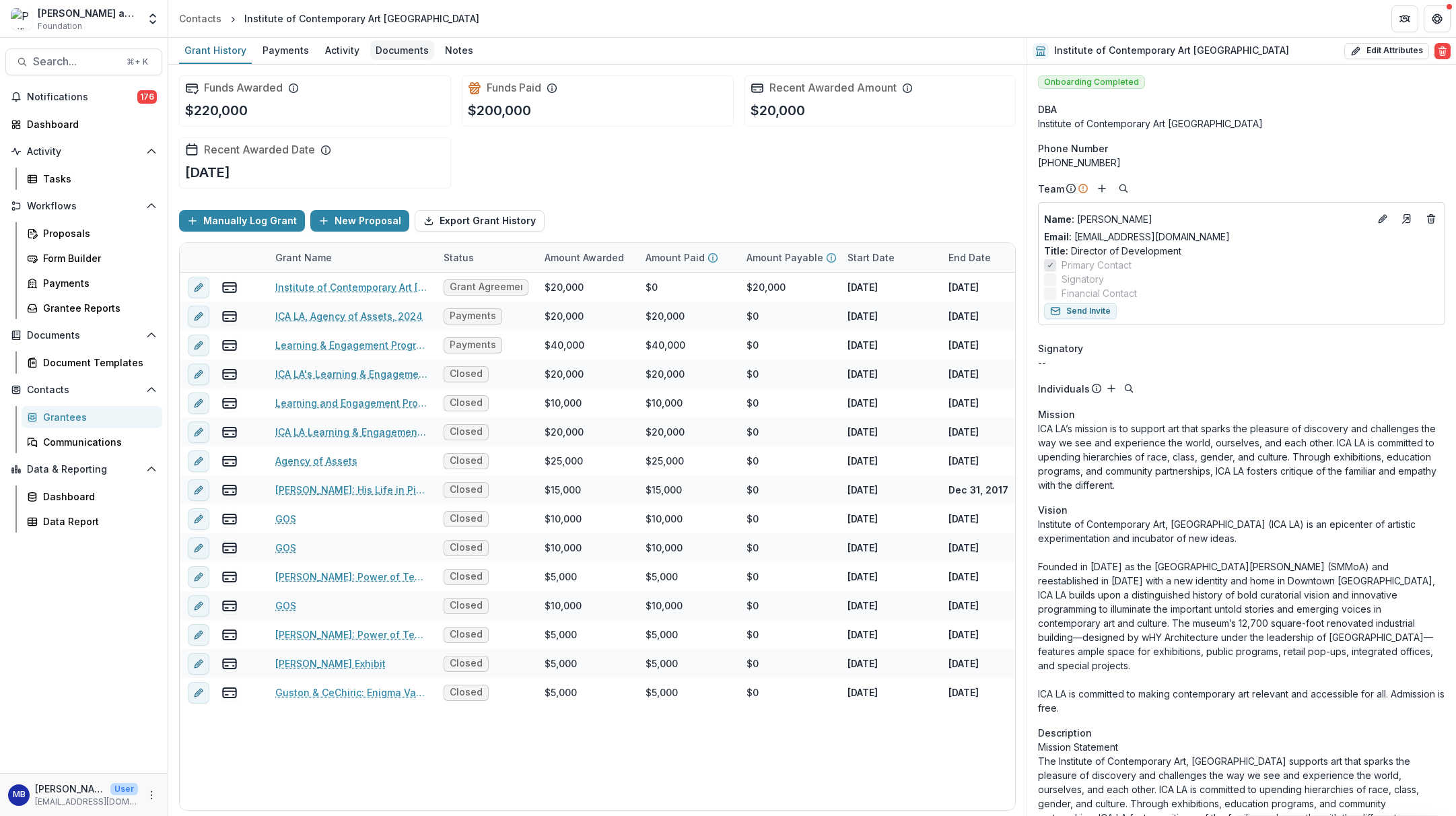
click at [402, 51] on div "Documents" at bounding box center [402, 50] width 64 height 19
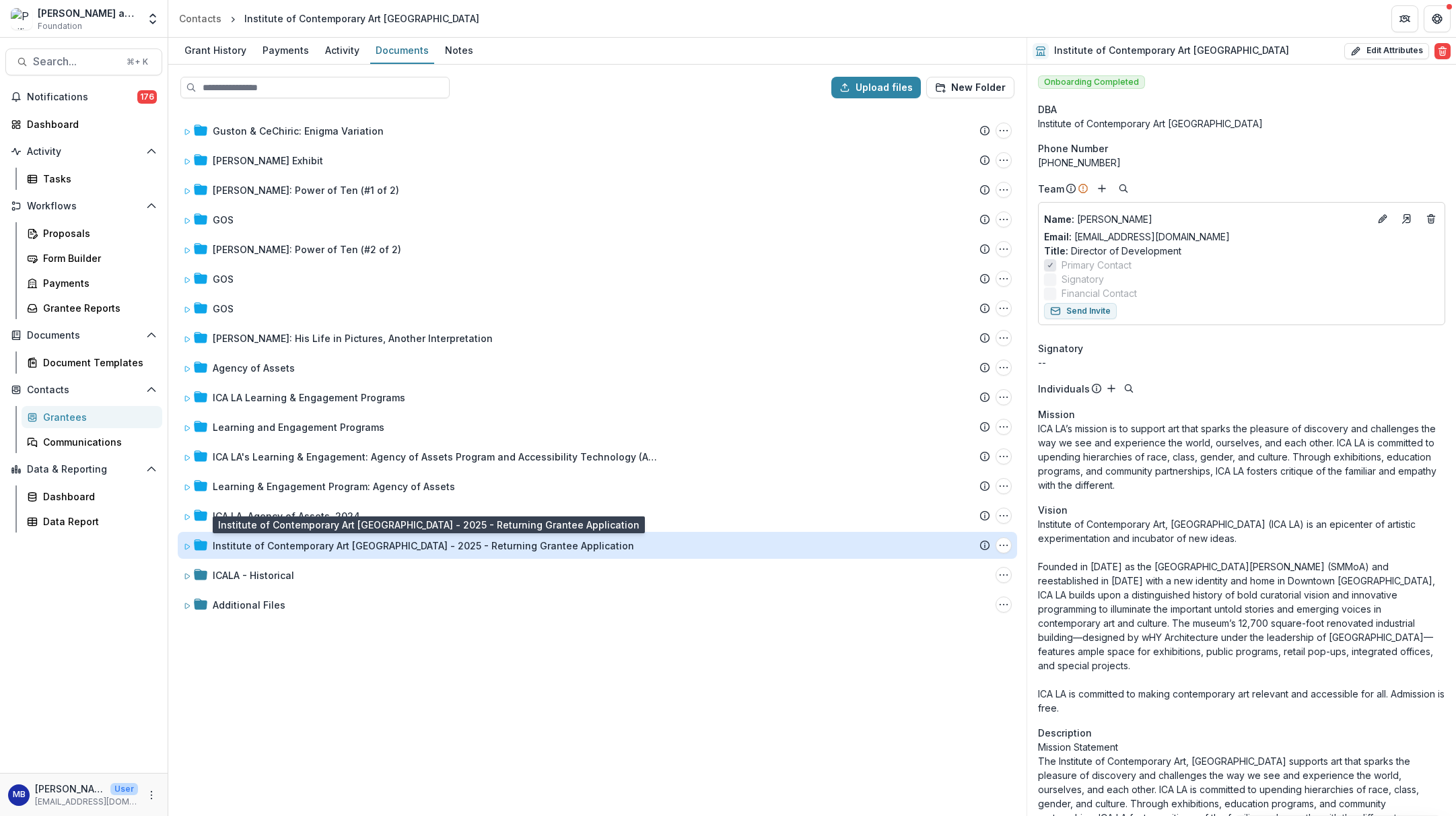
click at [266, 547] on div "Institute of Contemporary Art [GEOGRAPHIC_DATA] - 2025 - Returning Grantee Appl…" at bounding box center [423, 546] width 422 height 14
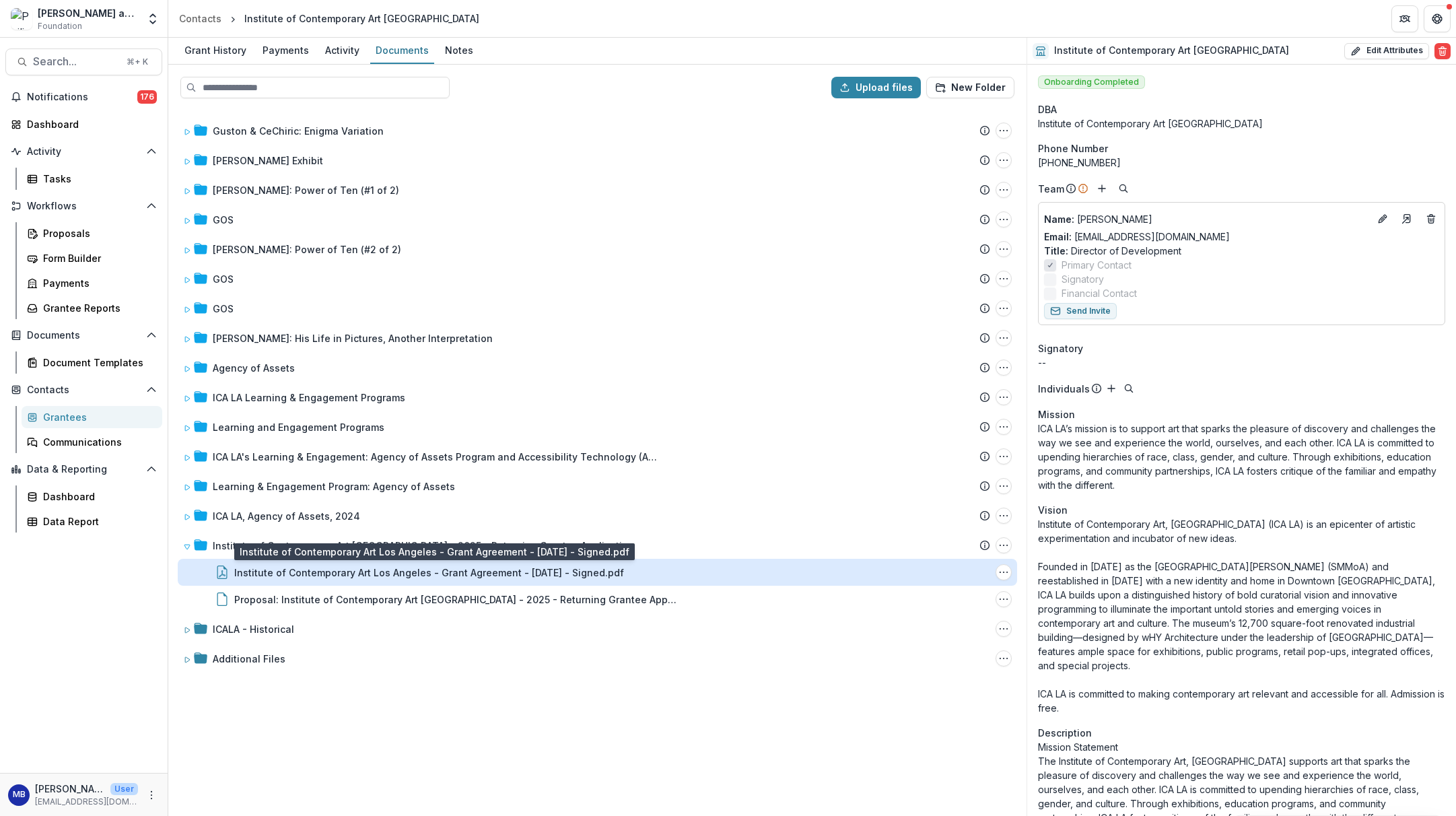
click at [280, 571] on div "Institute of Contemporary Art Los Angeles - Grant Agreement - [DATE] - Signed.p…" at bounding box center [429, 573] width 390 height 14
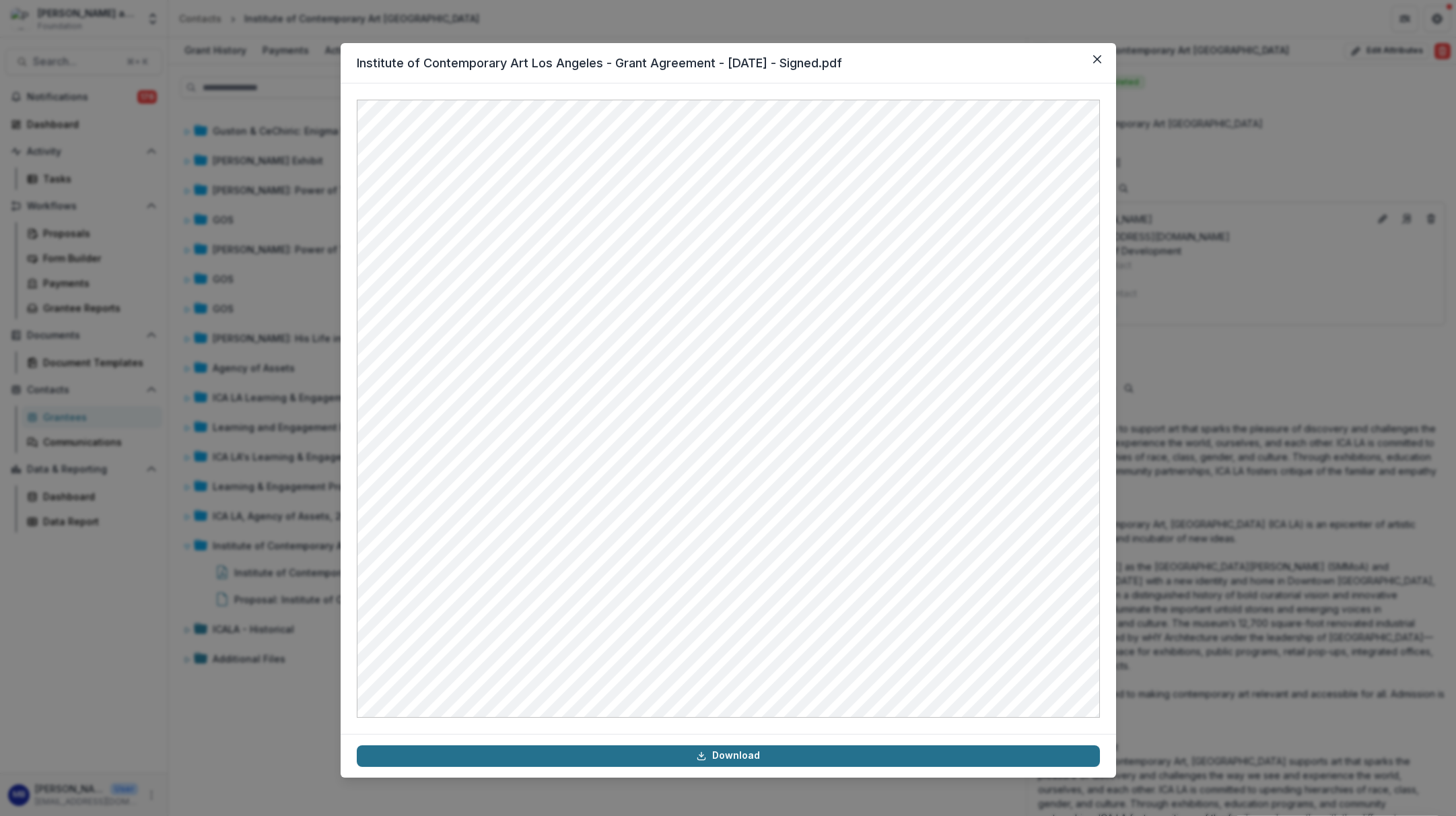
click at [730, 756] on link "Download" at bounding box center [728, 756] width 743 height 21
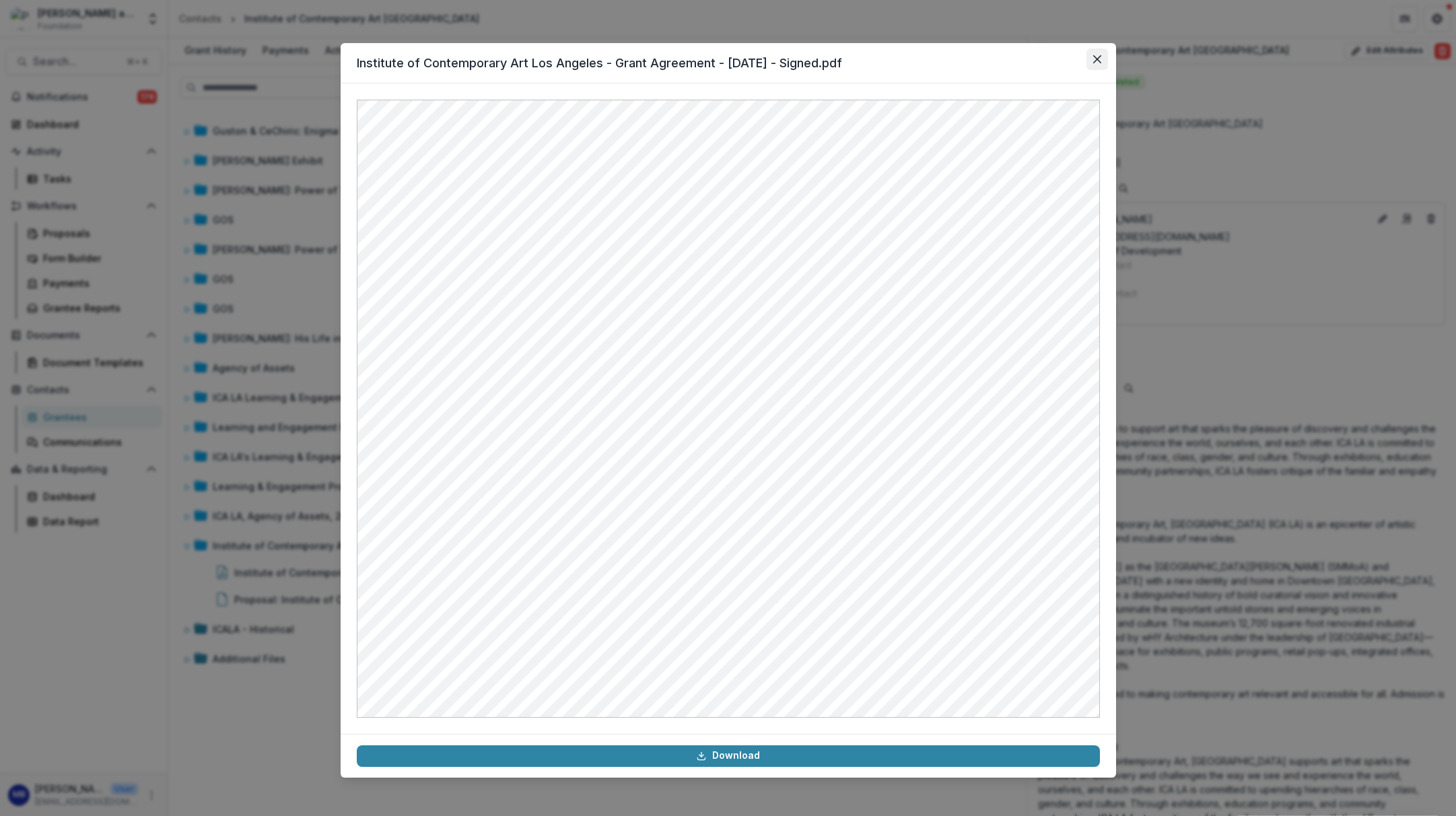
click at [1095, 57] on icon "Close" at bounding box center [1097, 60] width 8 height 8
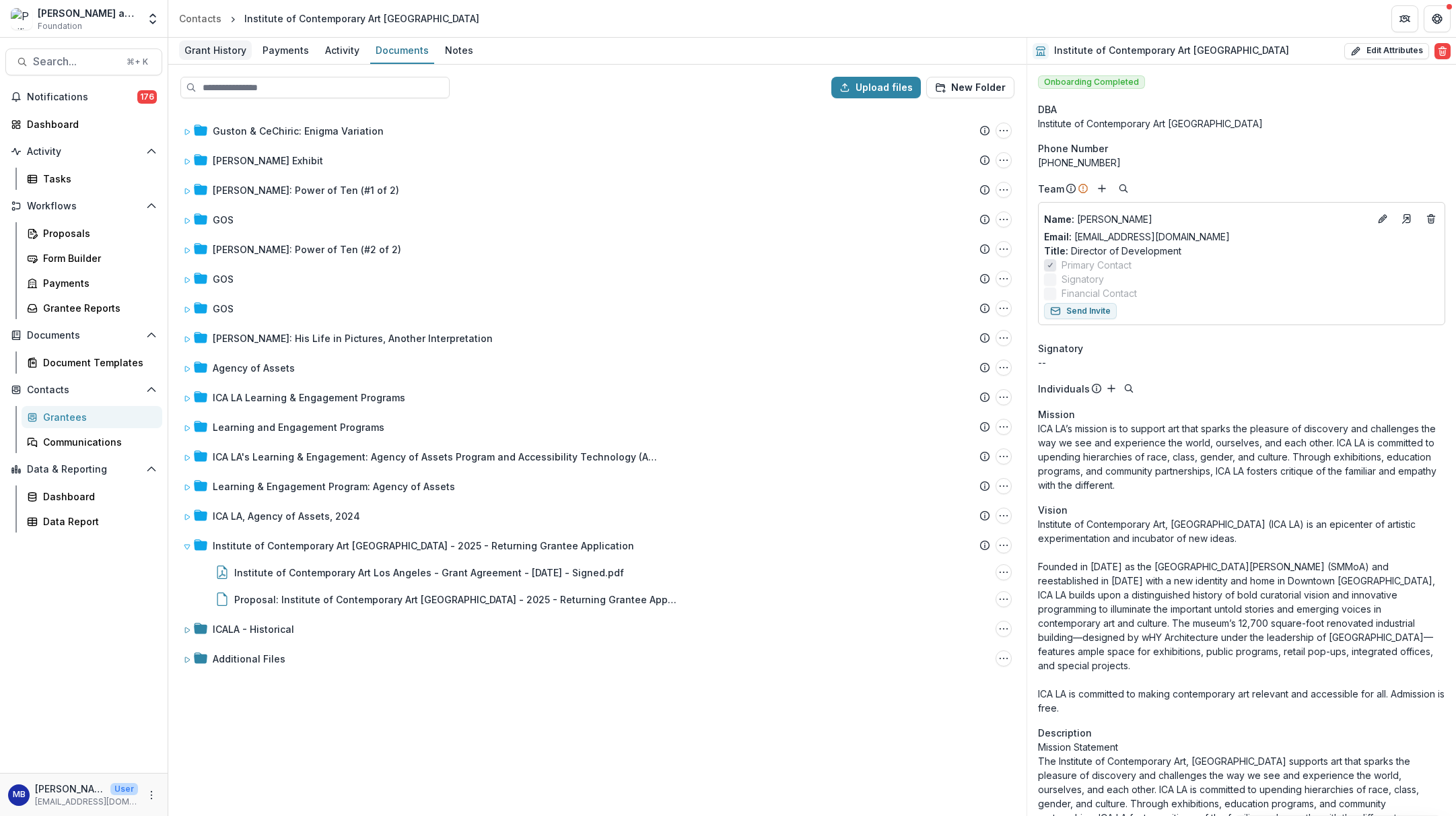
click at [221, 54] on div "Grant History" at bounding box center [215, 50] width 73 height 19
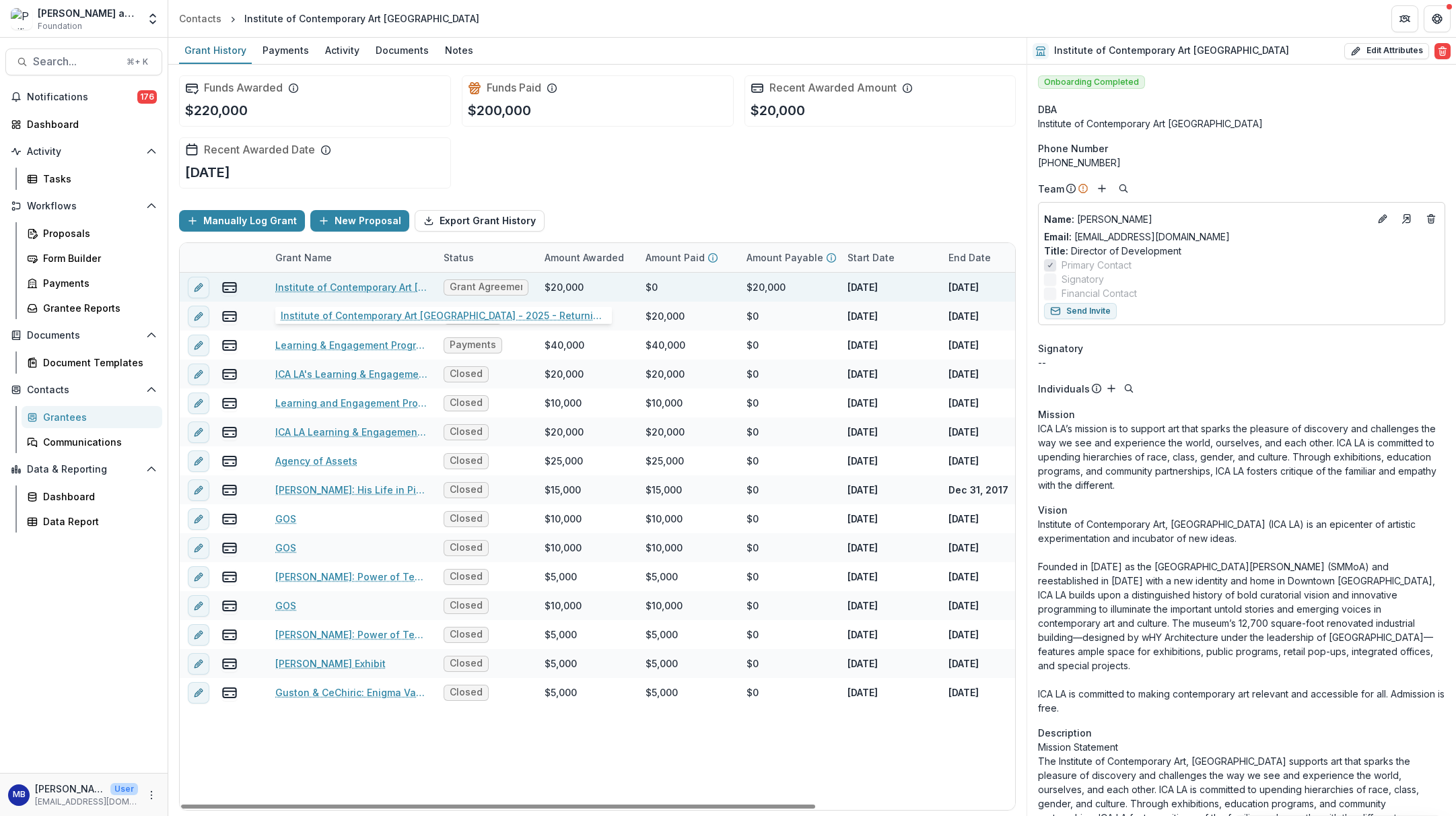
click at [320, 287] on link "Institute of Contemporary Art [GEOGRAPHIC_DATA] - 2025 - Returning Grantee Appl…" at bounding box center [352, 287] width 152 height 14
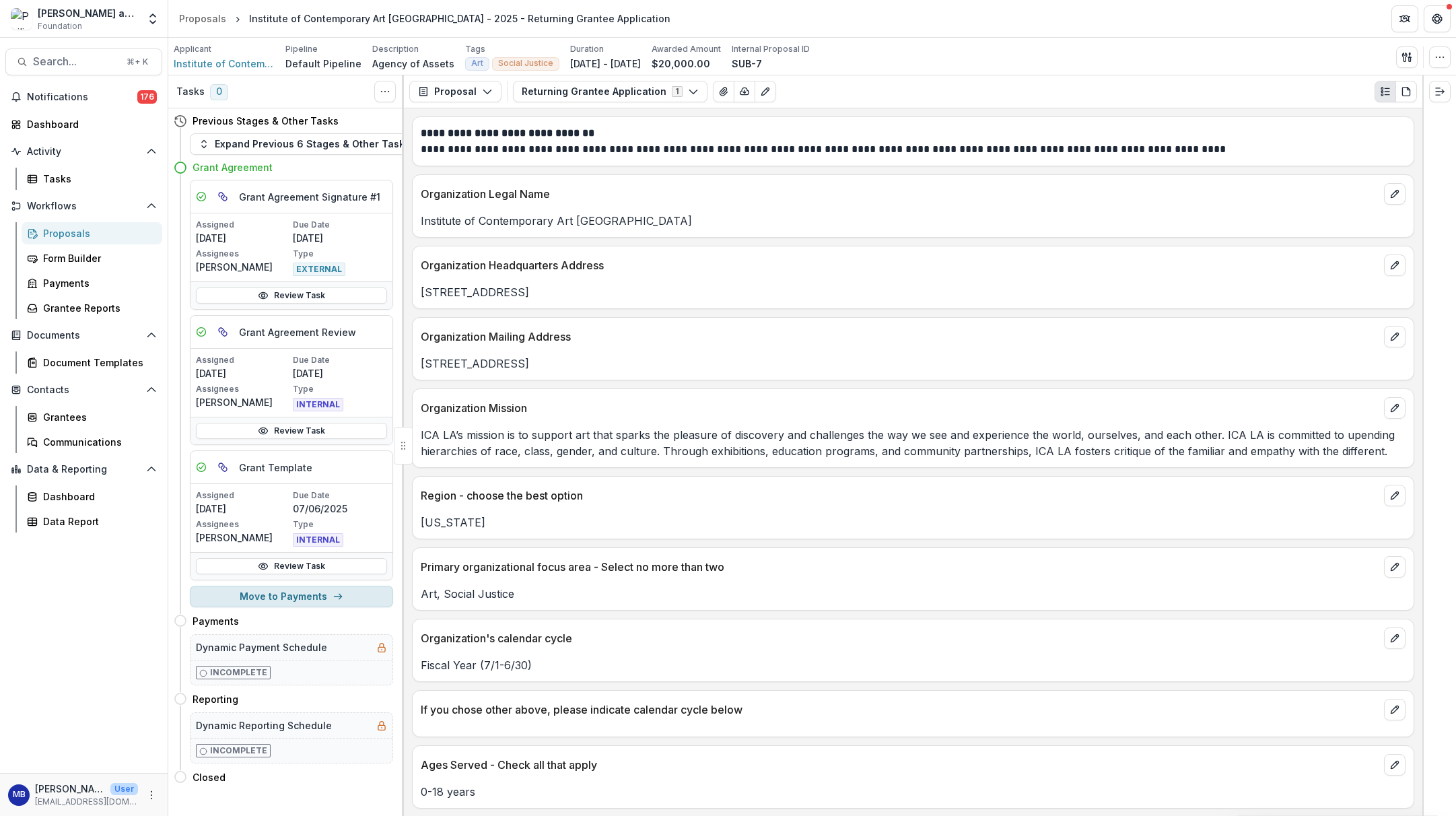
click at [284, 596] on button "Move to Payments" at bounding box center [291, 596] width 204 height 21
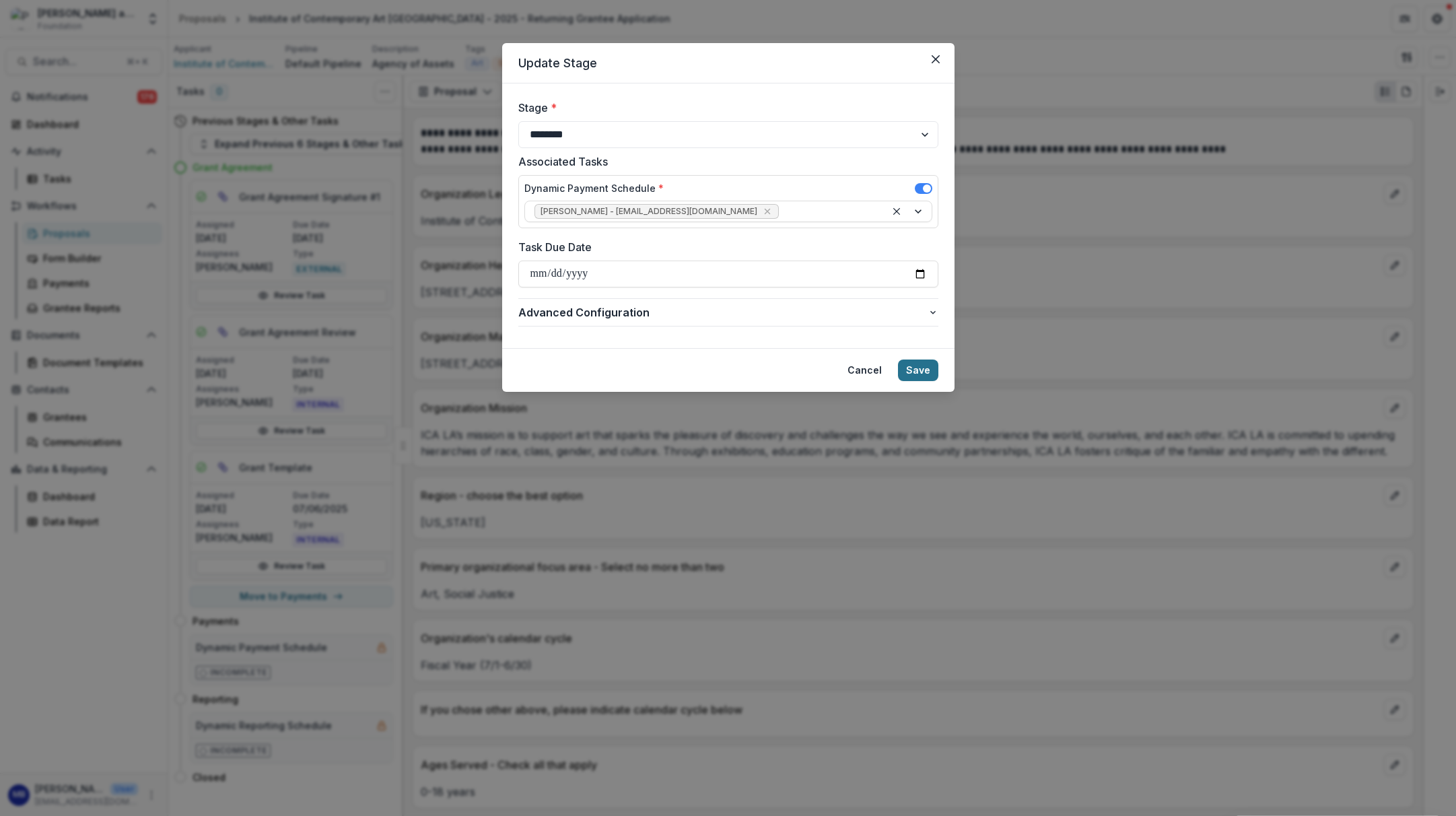
click at [931, 373] on button "Save" at bounding box center [918, 370] width 40 height 21
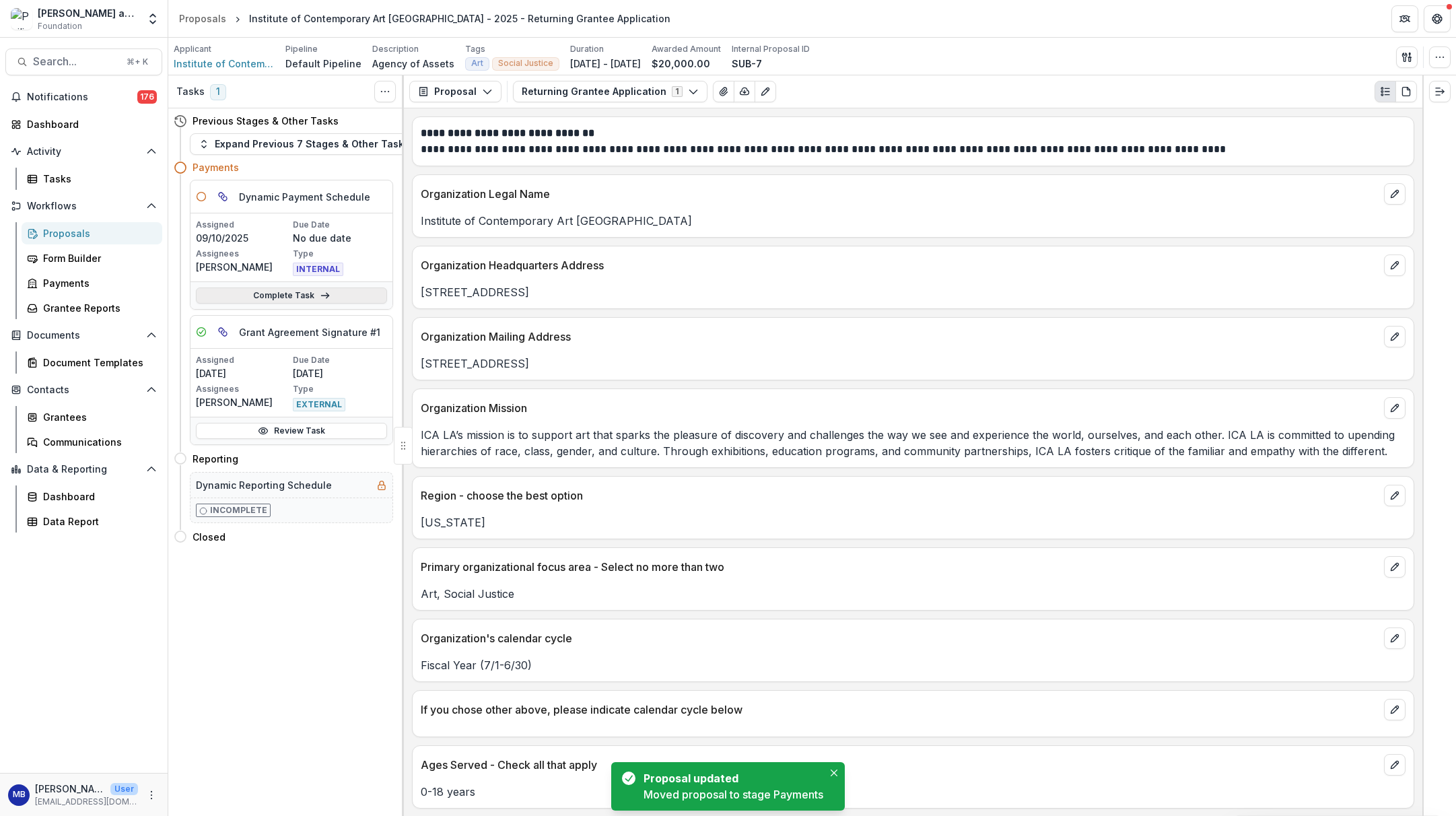
click at [320, 293] on icon at bounding box center [325, 296] width 11 height 11
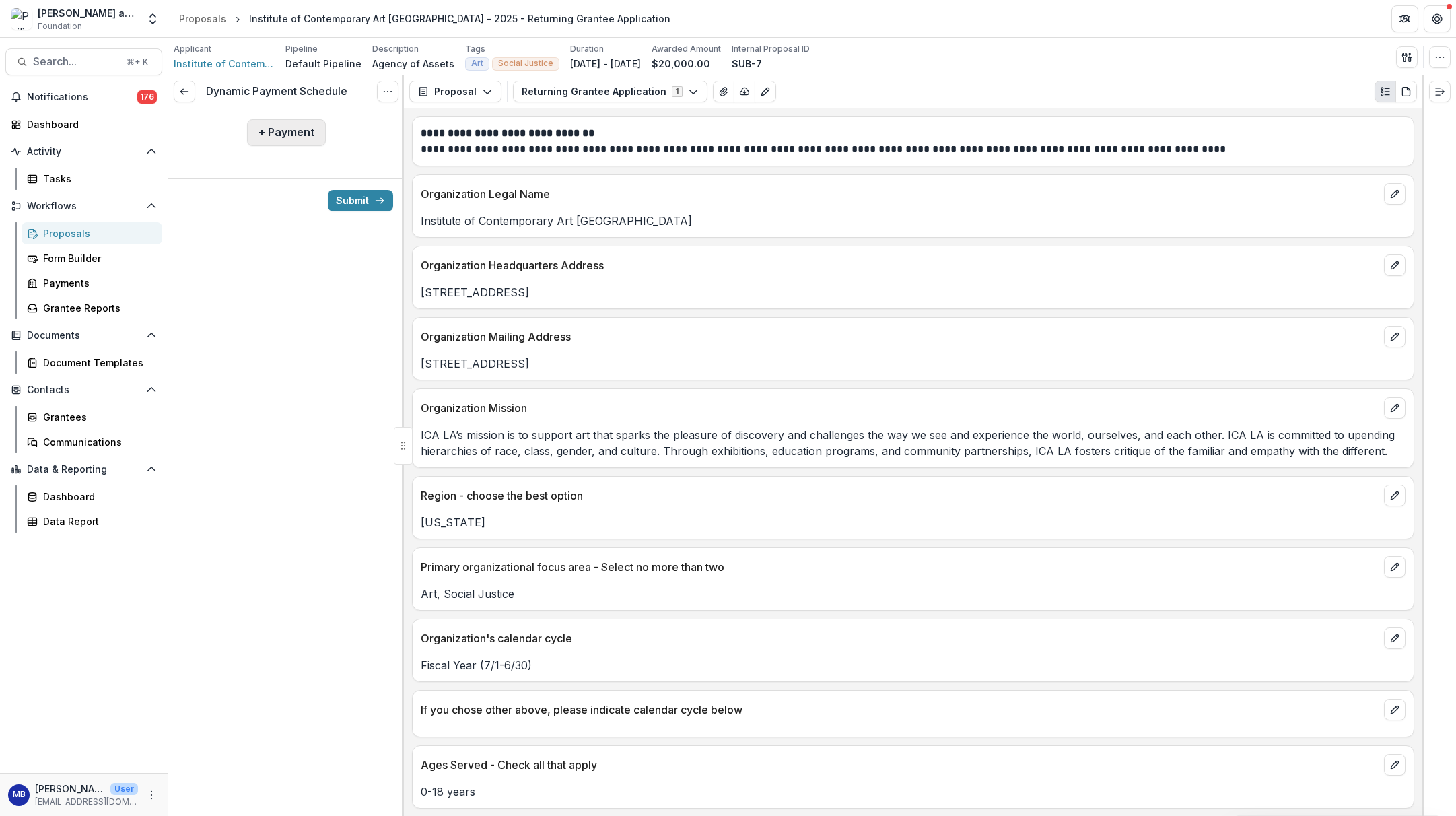
click at [285, 134] on button "+ Payment" at bounding box center [287, 132] width 79 height 27
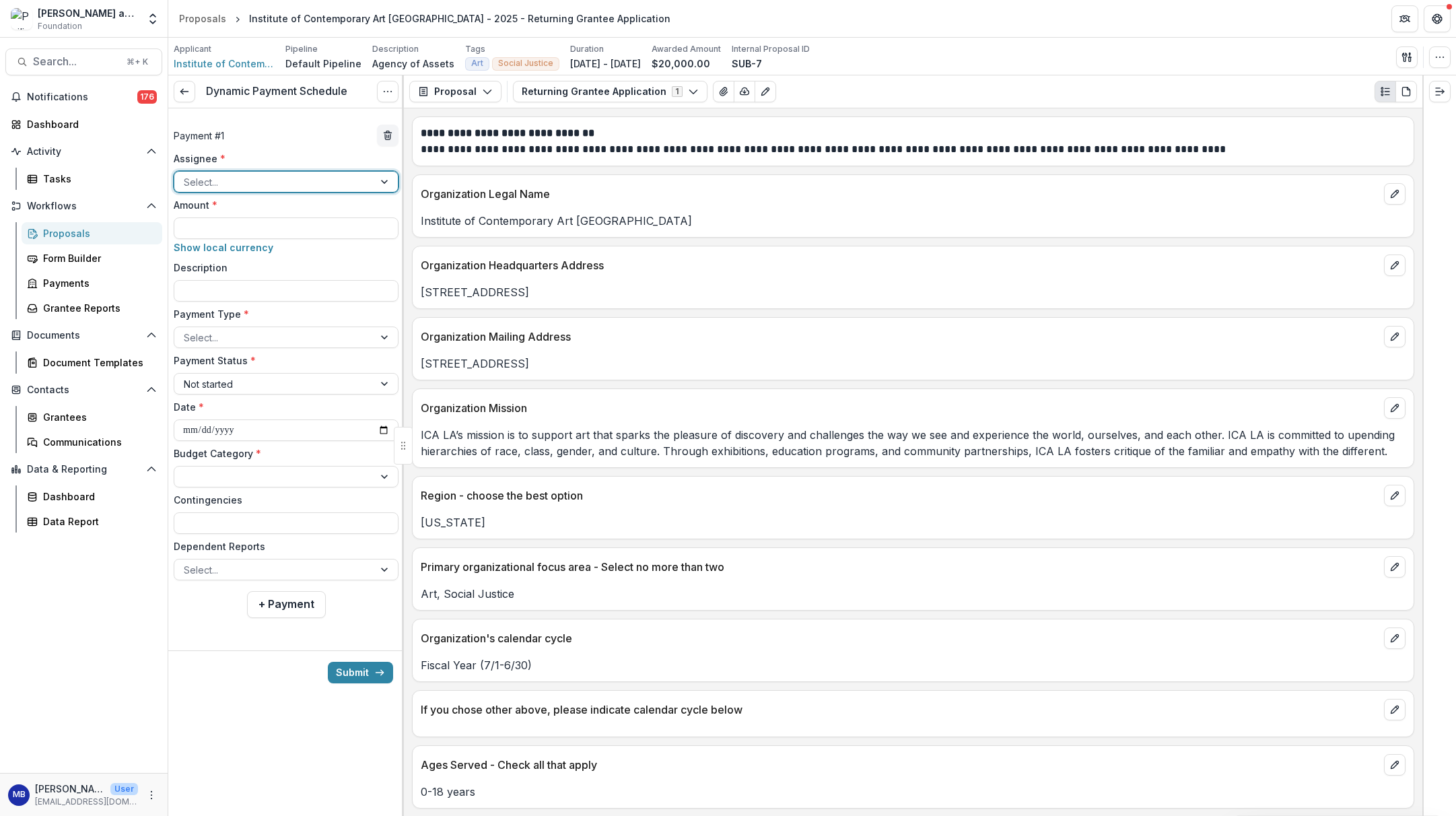
click at [364, 182] on div "Select..." at bounding box center [274, 182] width 199 height 19
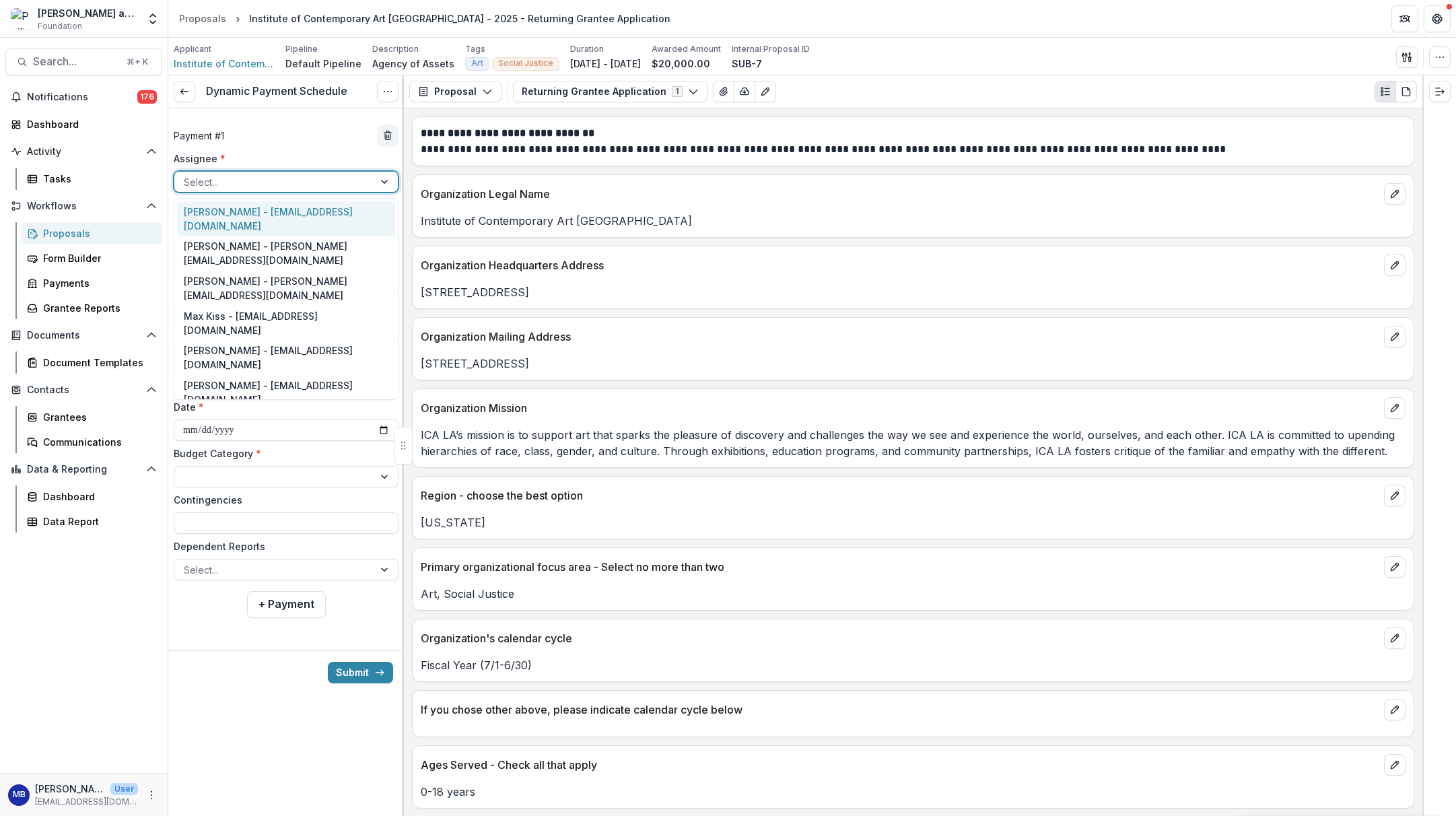
click at [339, 218] on div "[PERSON_NAME] - [EMAIL_ADDRESS][DOMAIN_NAME]" at bounding box center [286, 219] width 218 height 35
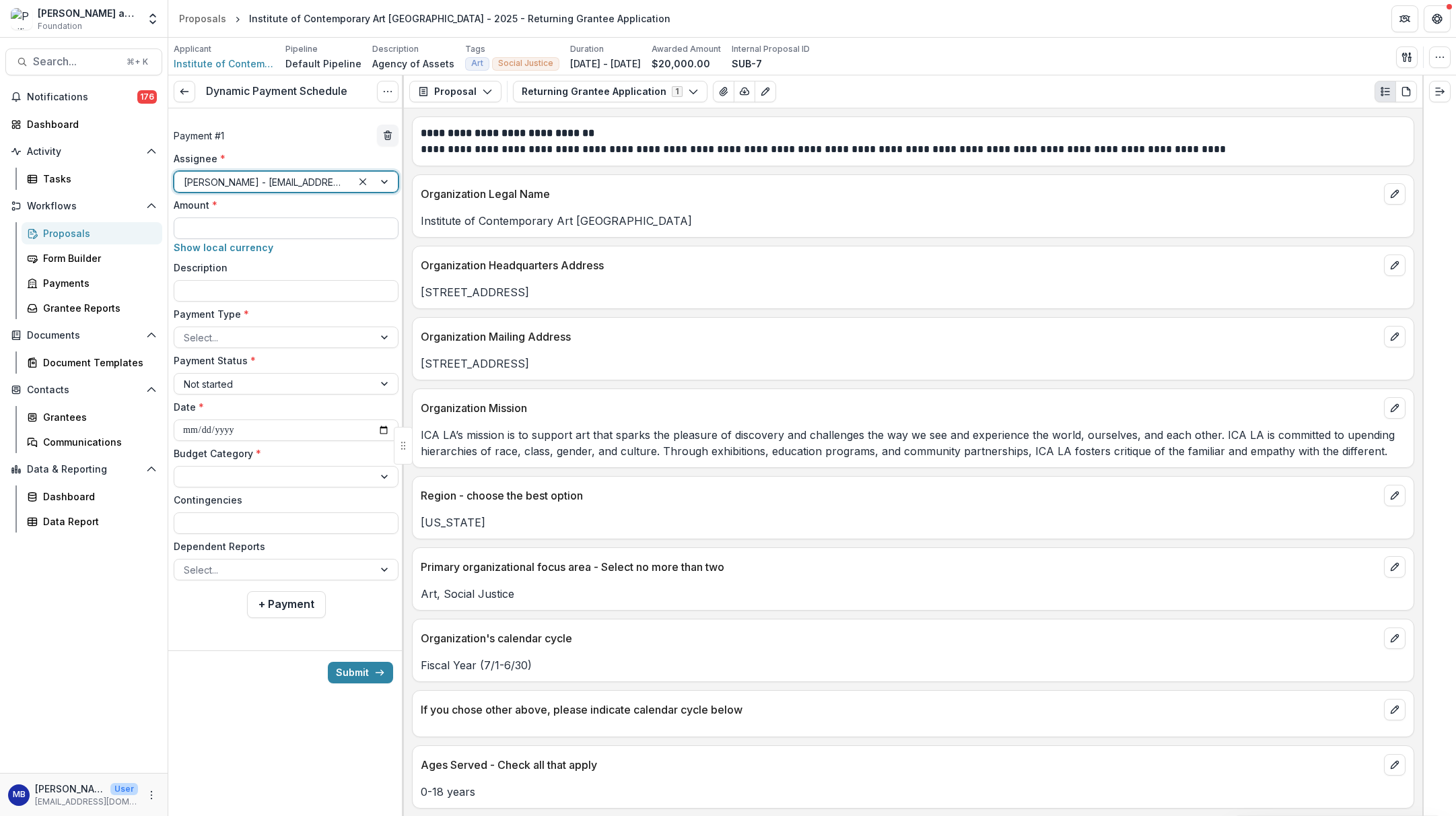
click at [321, 227] on input "Amount *" at bounding box center [286, 228] width 225 height 21
click at [244, 288] on input "Description" at bounding box center [286, 290] width 225 height 21
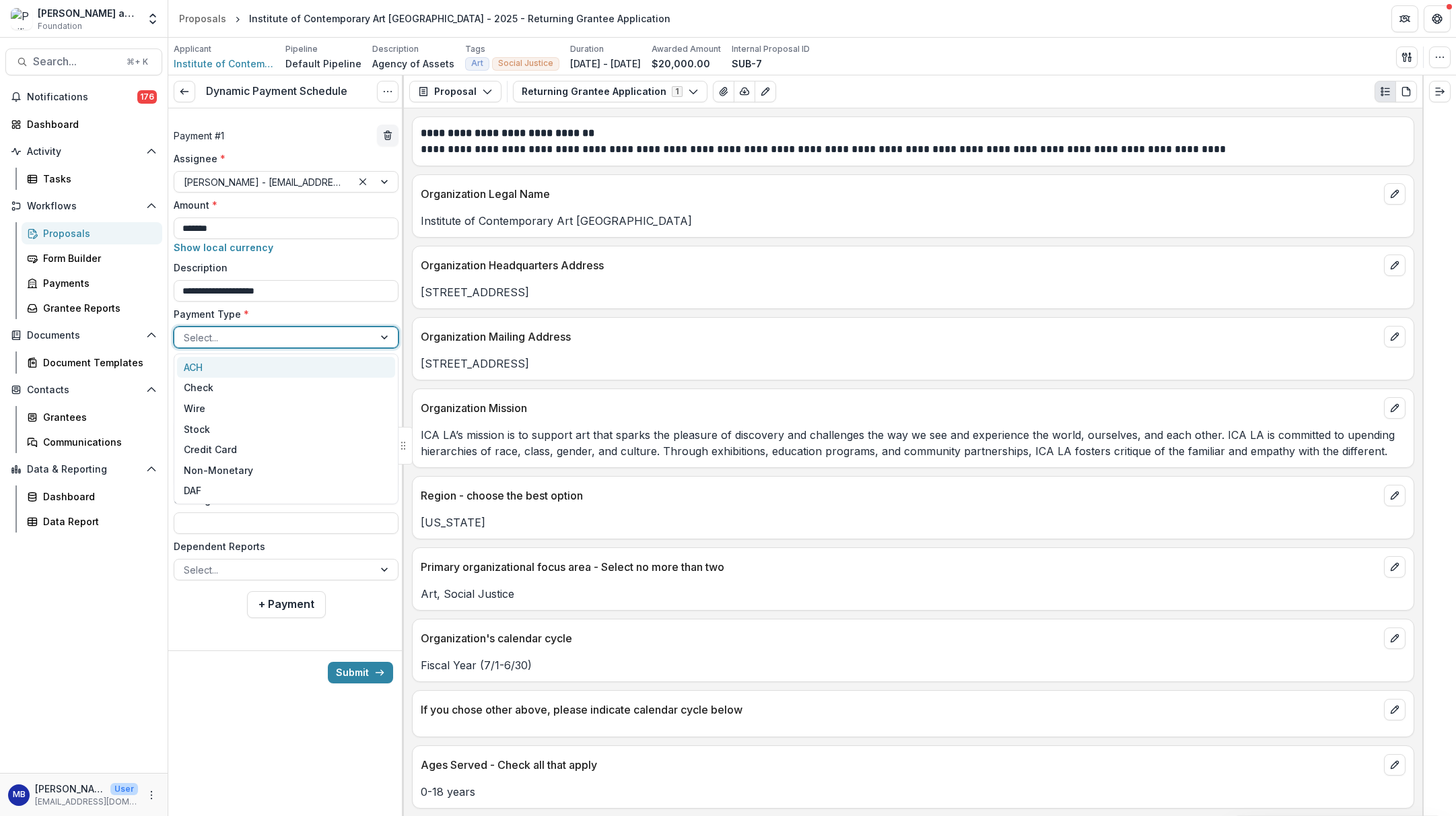
click at [193, 334] on div "Select..." at bounding box center [273, 337] width 181 height 14
click at [201, 407] on div "Wire" at bounding box center [286, 409] width 218 height 21
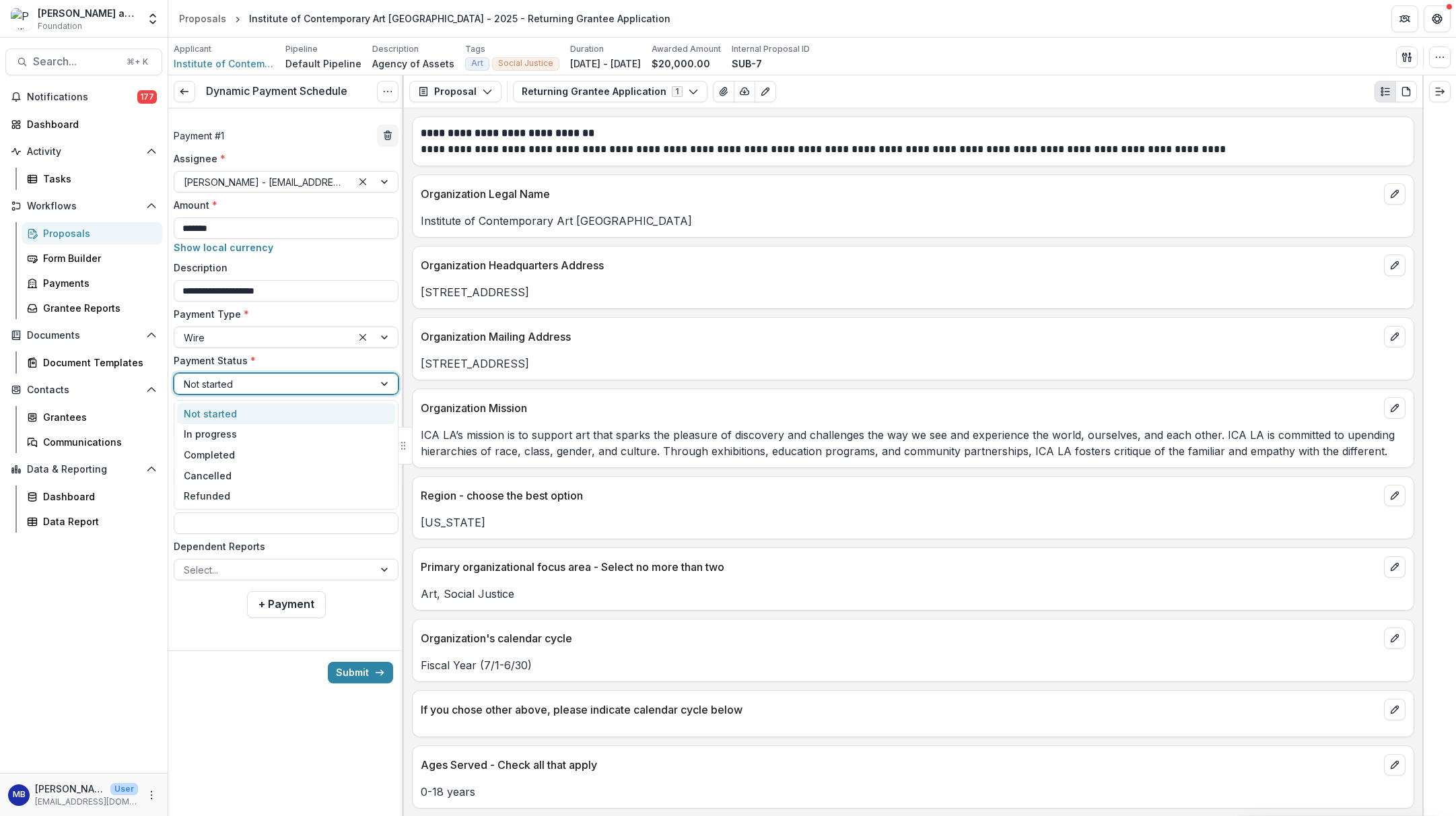
click at [213, 389] on div "Not started" at bounding box center [273, 384] width 181 height 14
click at [215, 451] on div "Completed" at bounding box center [286, 455] width 218 height 21
click at [192, 431] on input "**********" at bounding box center [286, 430] width 225 height 21
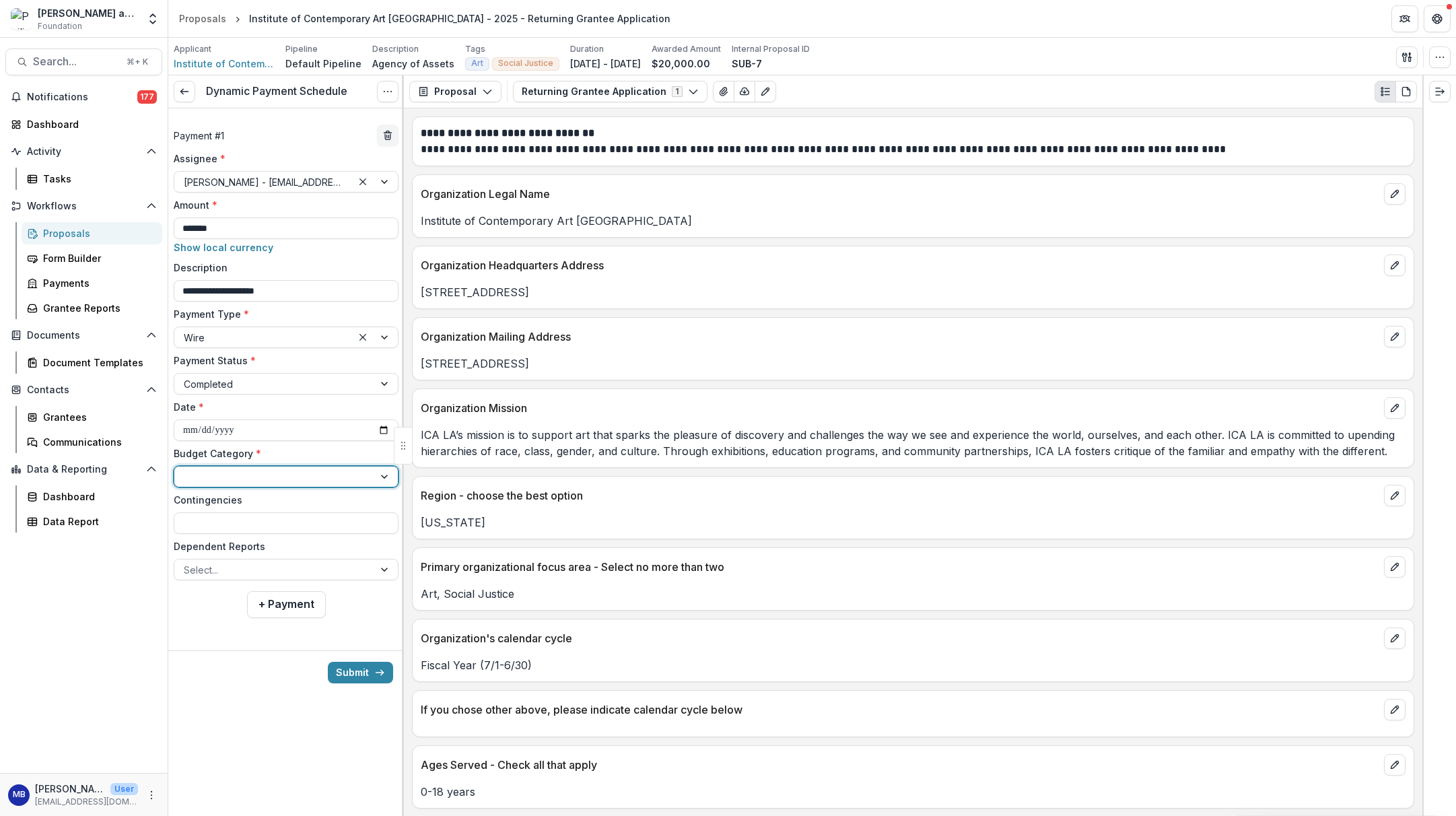
click at [381, 475] on div at bounding box center [386, 477] width 24 height 20
click at [302, 506] on div "Art" at bounding box center [286, 507] width 218 height 21
click at [384, 478] on div at bounding box center [386, 477] width 24 height 20
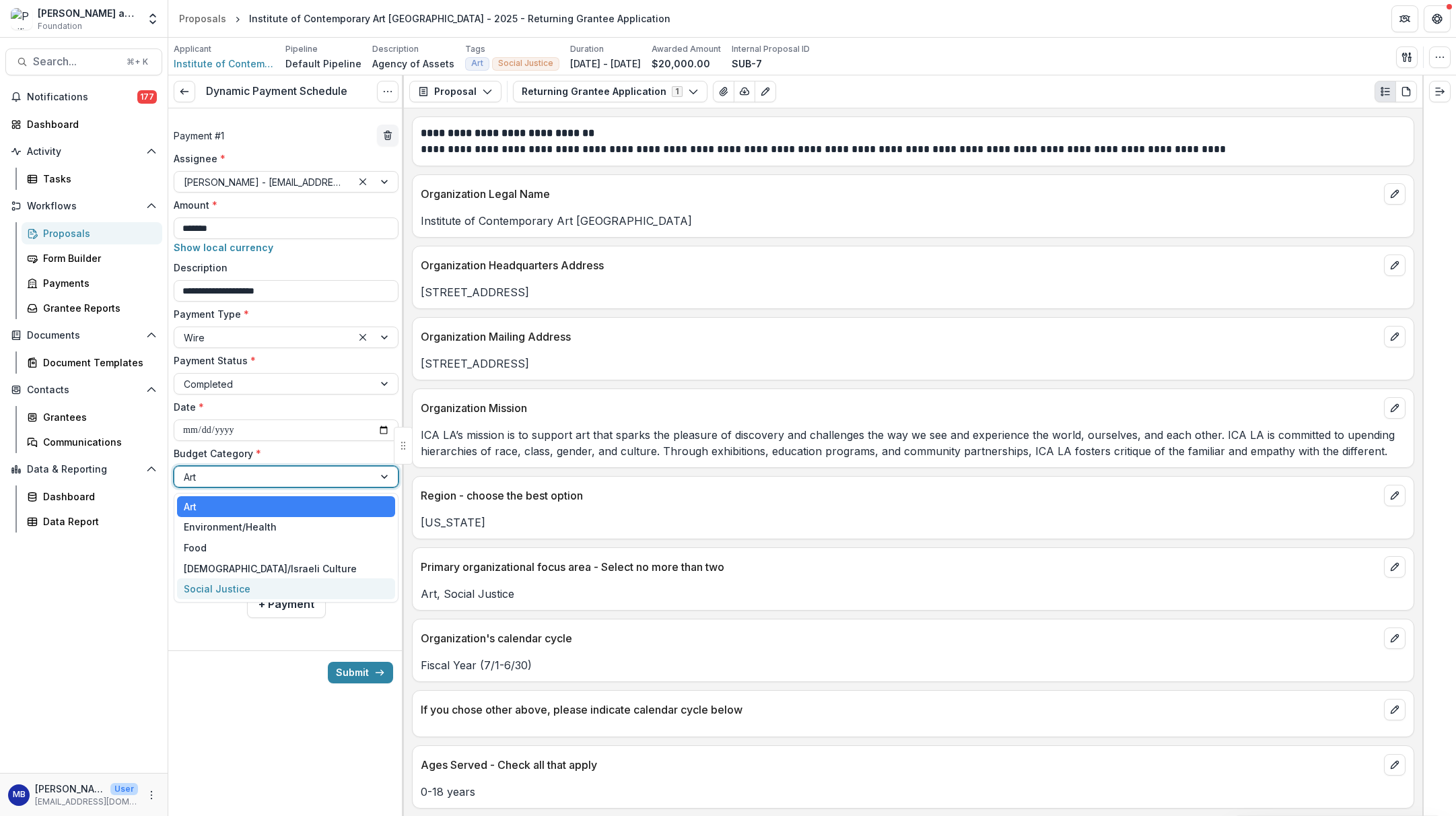
click at [236, 591] on div "Social Justice" at bounding box center [217, 589] width 66 height 14
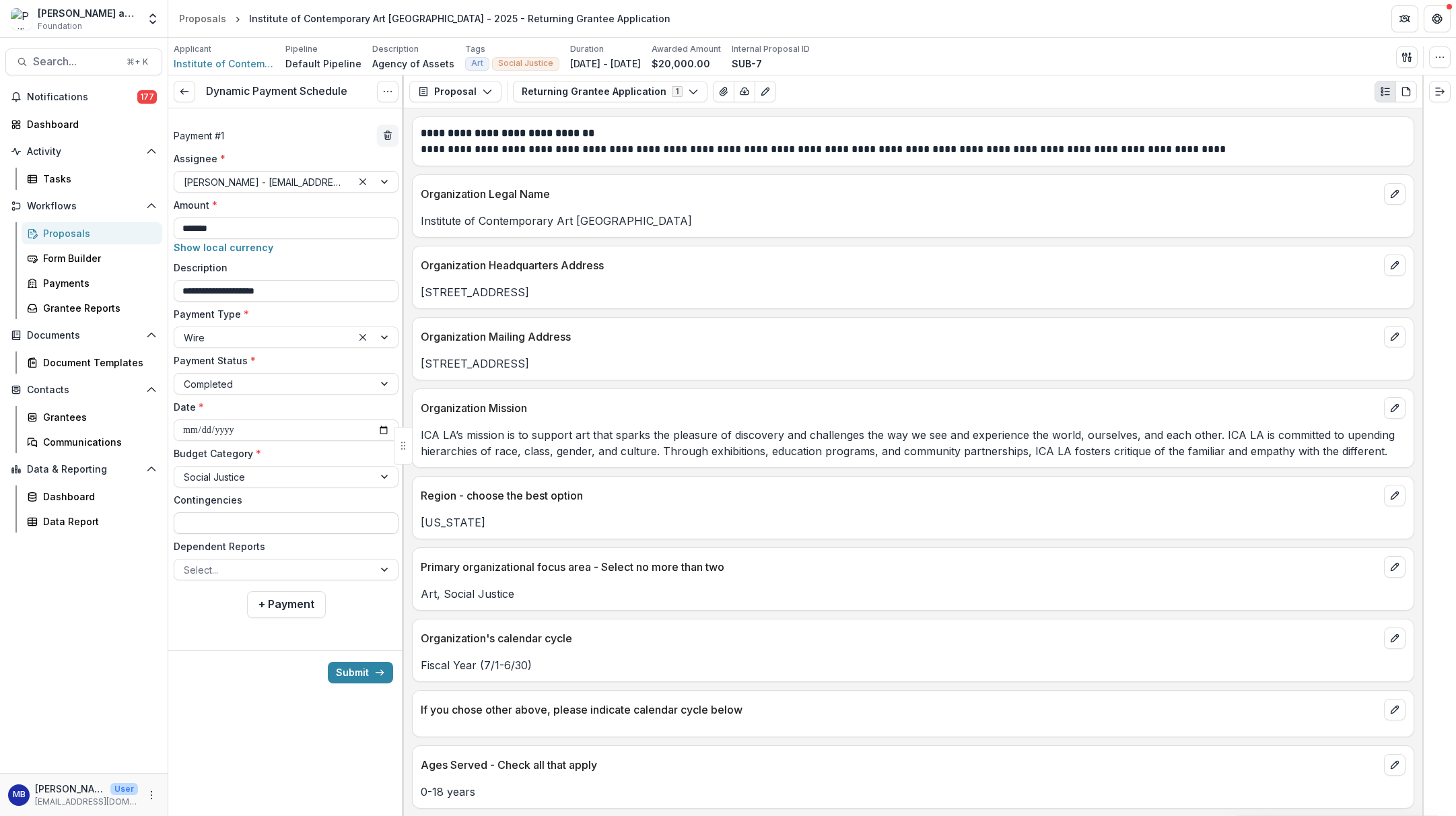
click at [207, 524] on input "Contingencies" at bounding box center [286, 523] width 225 height 21
click at [349, 669] on button "Submit" at bounding box center [361, 673] width 65 height 21
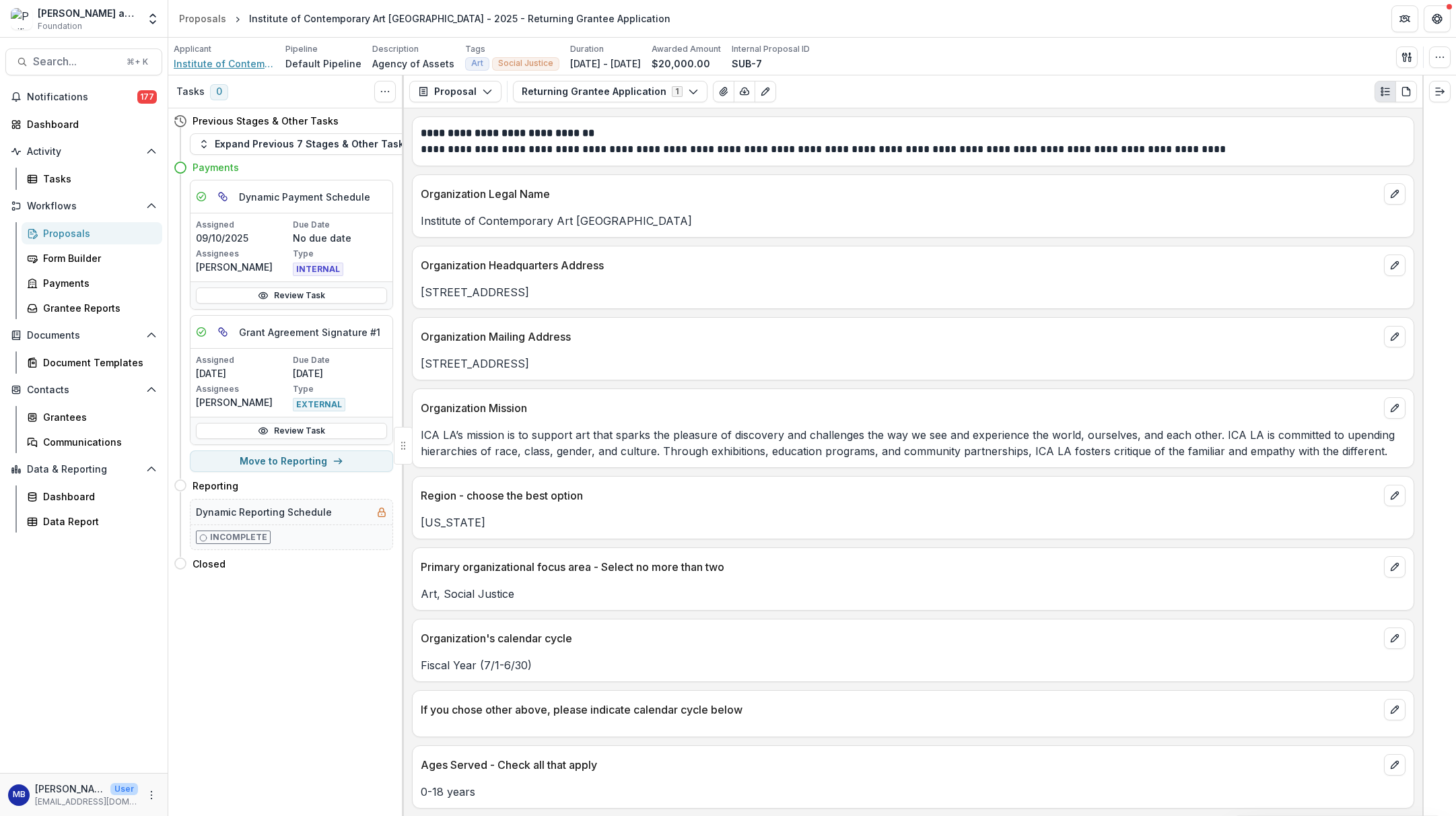
click at [231, 64] on span "Institute of Contemporary Art [GEOGRAPHIC_DATA]" at bounding box center [224, 64] width 101 height 14
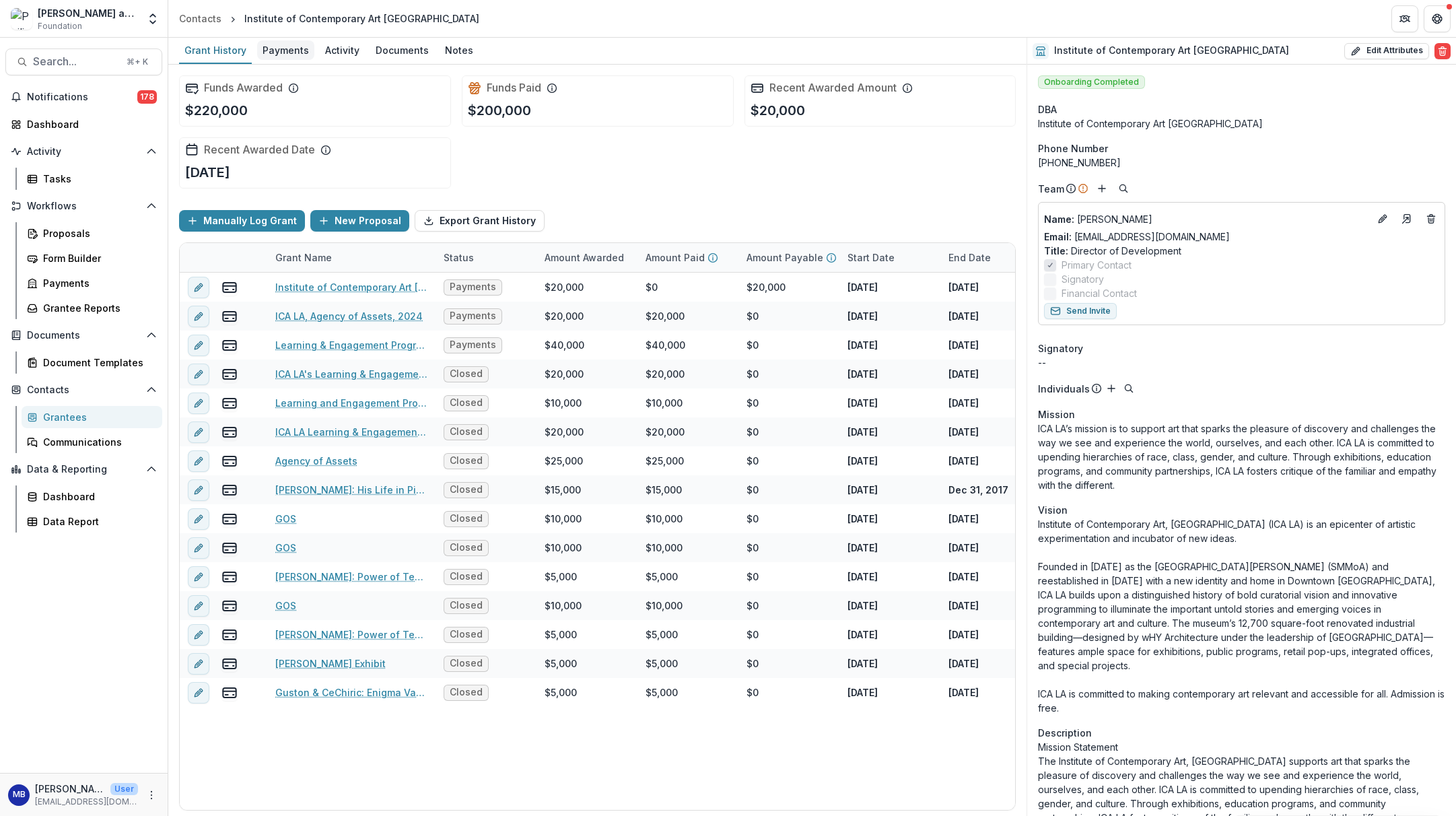
click at [288, 52] on div "Payments" at bounding box center [285, 50] width 57 height 19
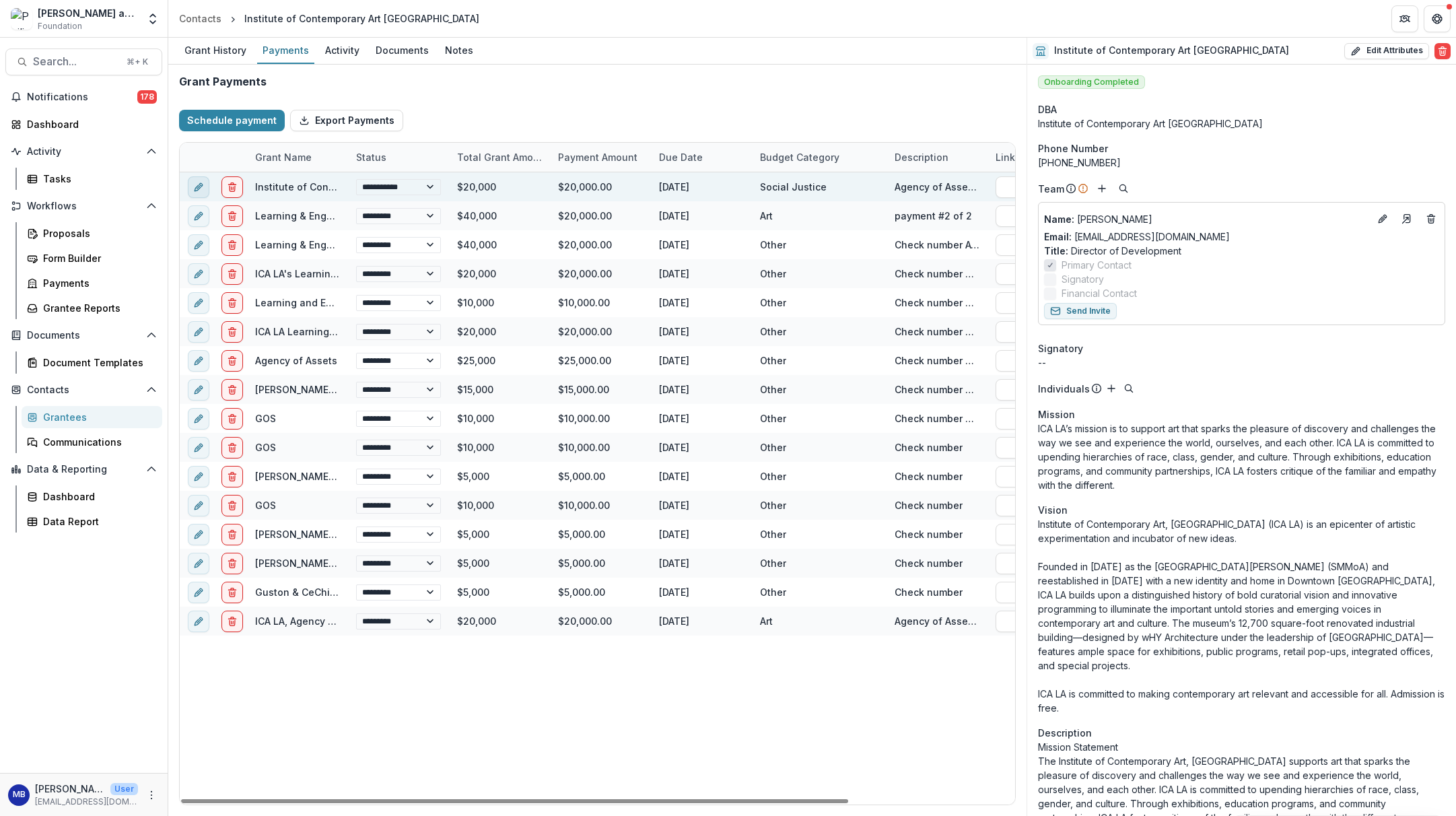
click at [197, 184] on icon "edit" at bounding box center [199, 188] width 11 height 11
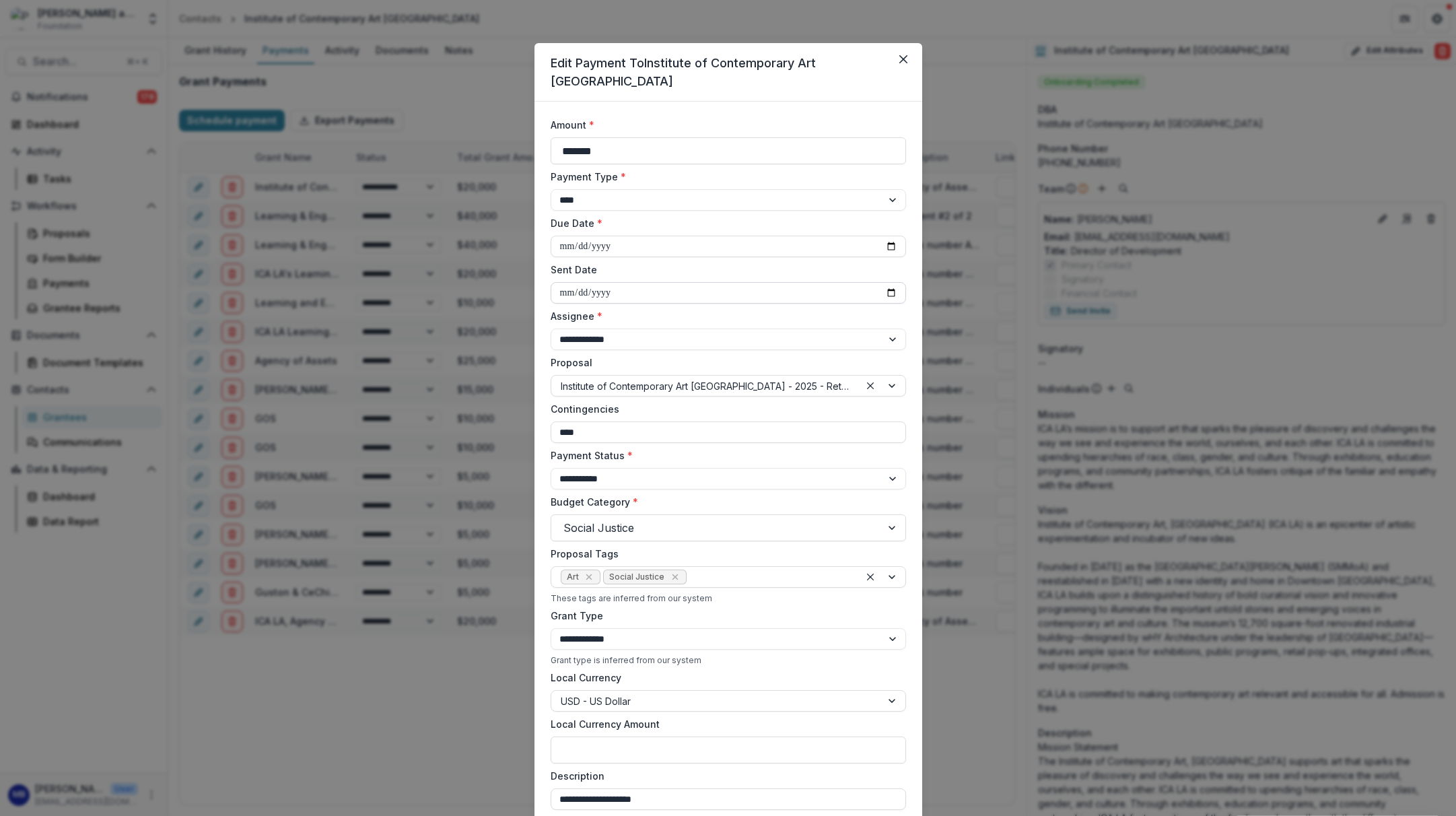
click at [564, 282] on input "Sent Date" at bounding box center [728, 292] width 355 height 21
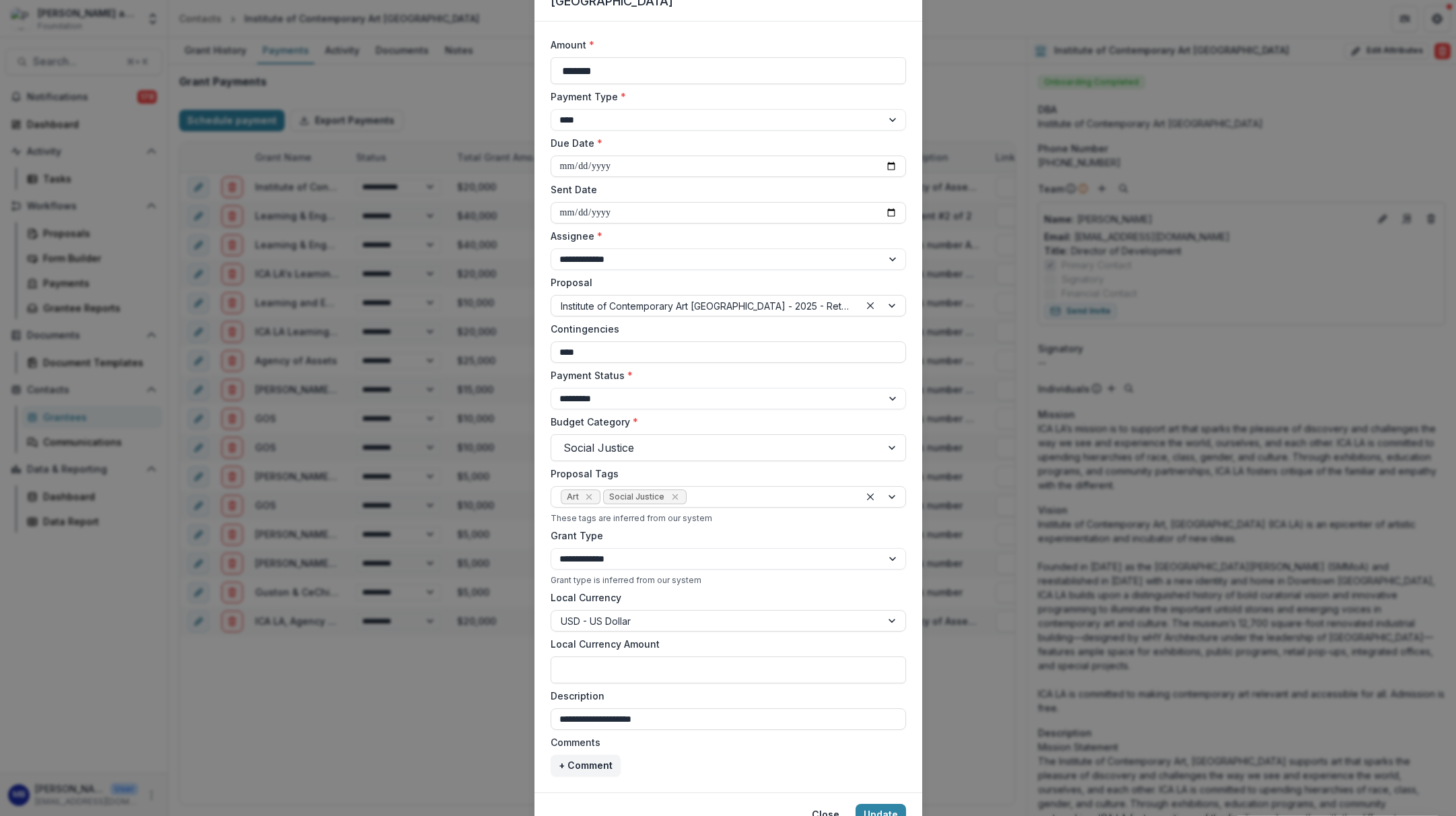
scroll to position [125, 0]
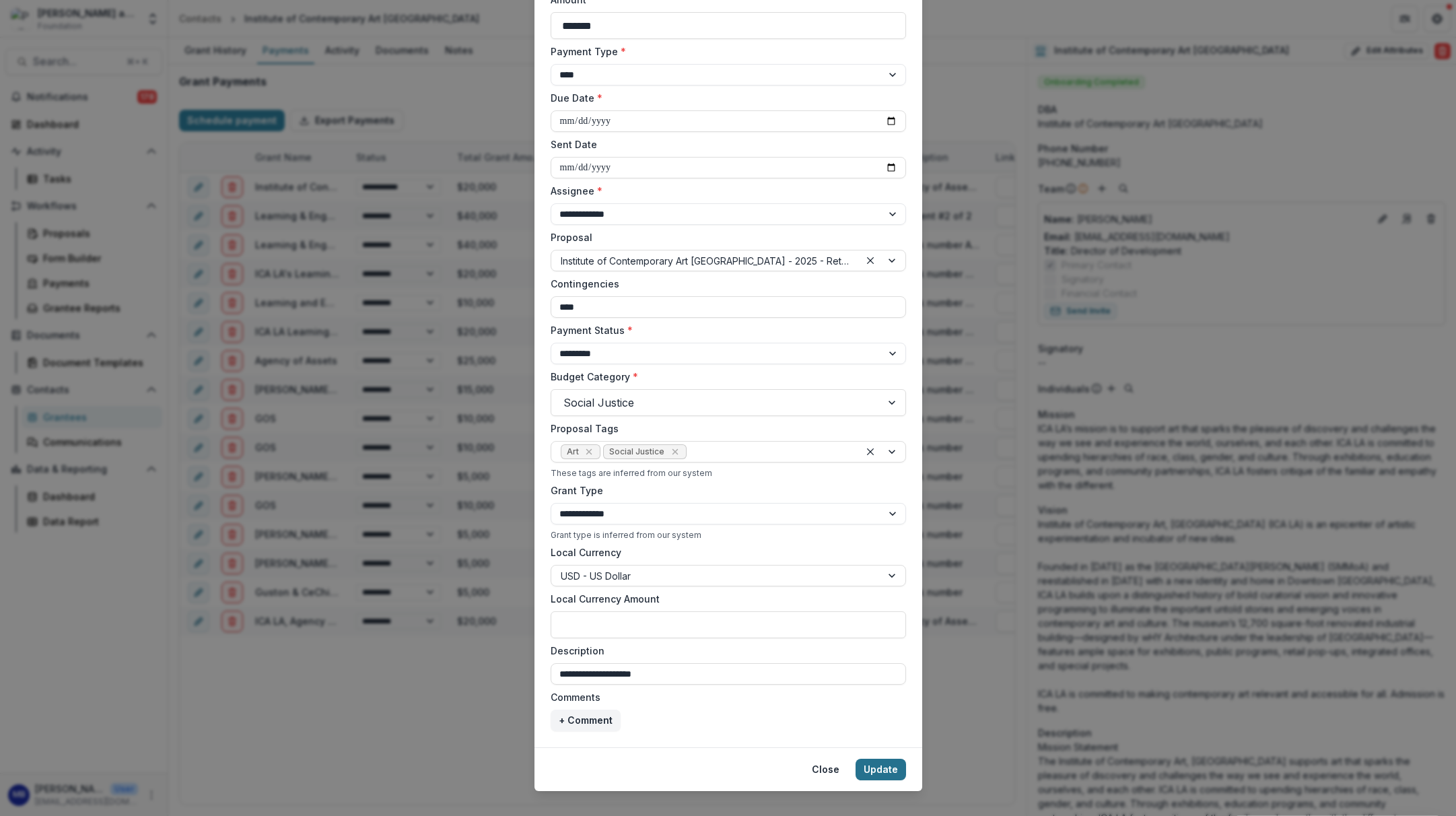
click at [887, 759] on button "Update" at bounding box center [881, 770] width 51 height 21
click at [883, 759] on button "Update" at bounding box center [881, 770] width 51 height 21
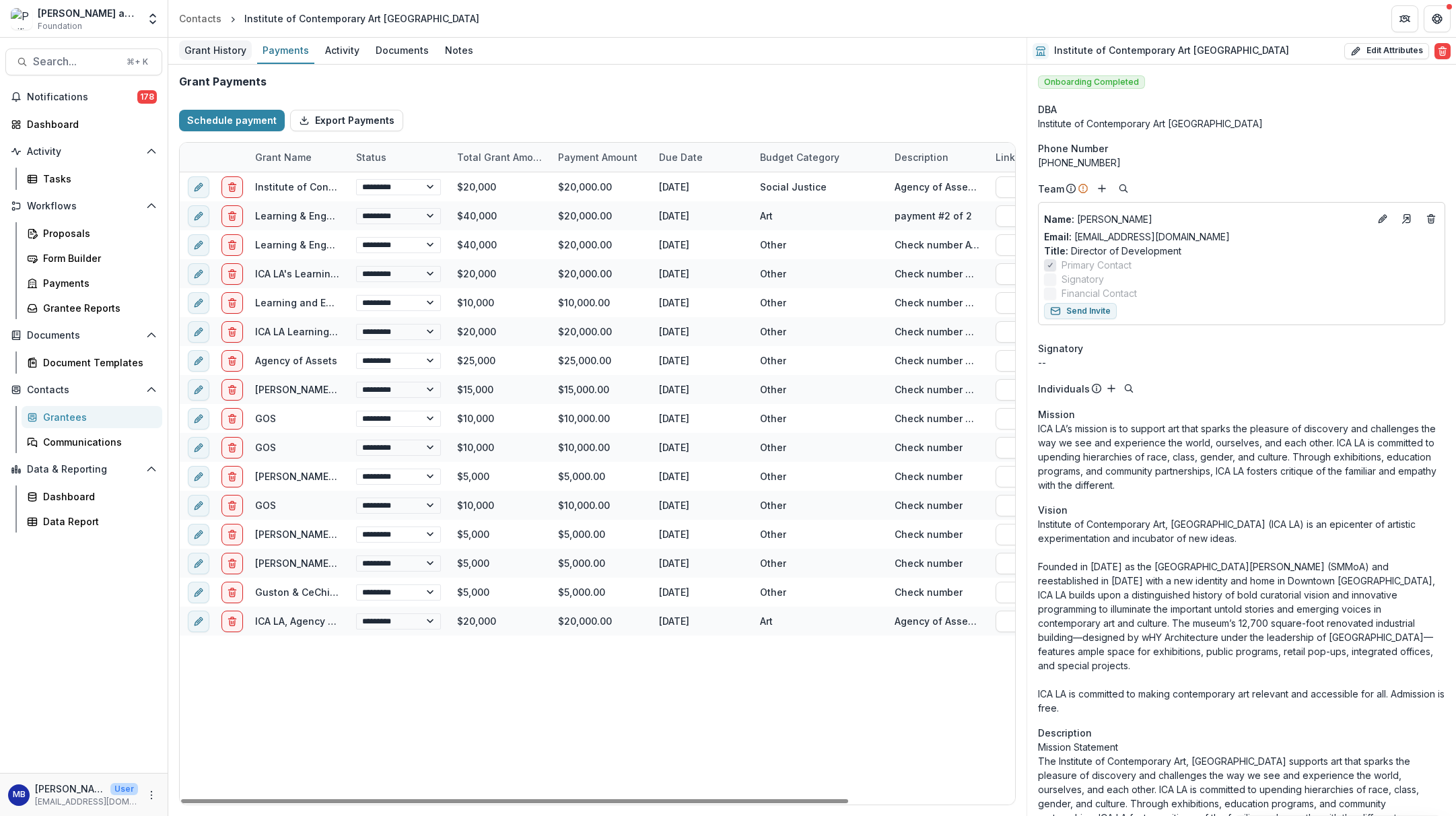
click at [194, 51] on div "Grant History" at bounding box center [215, 50] width 73 height 19
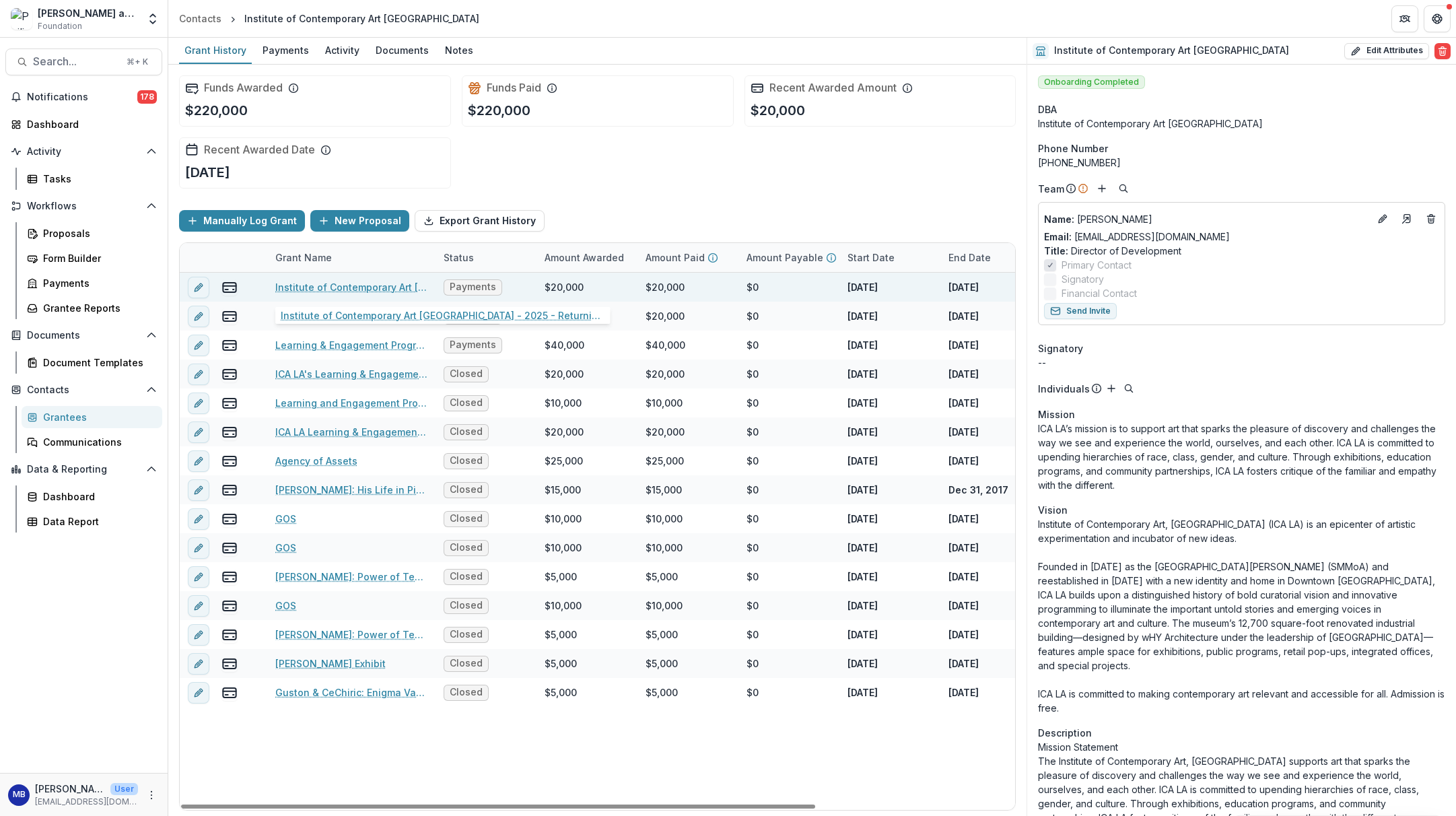
click at [339, 290] on link "Institute of Contemporary Art [GEOGRAPHIC_DATA] - 2025 - Returning Grantee Appl…" at bounding box center [352, 287] width 152 height 14
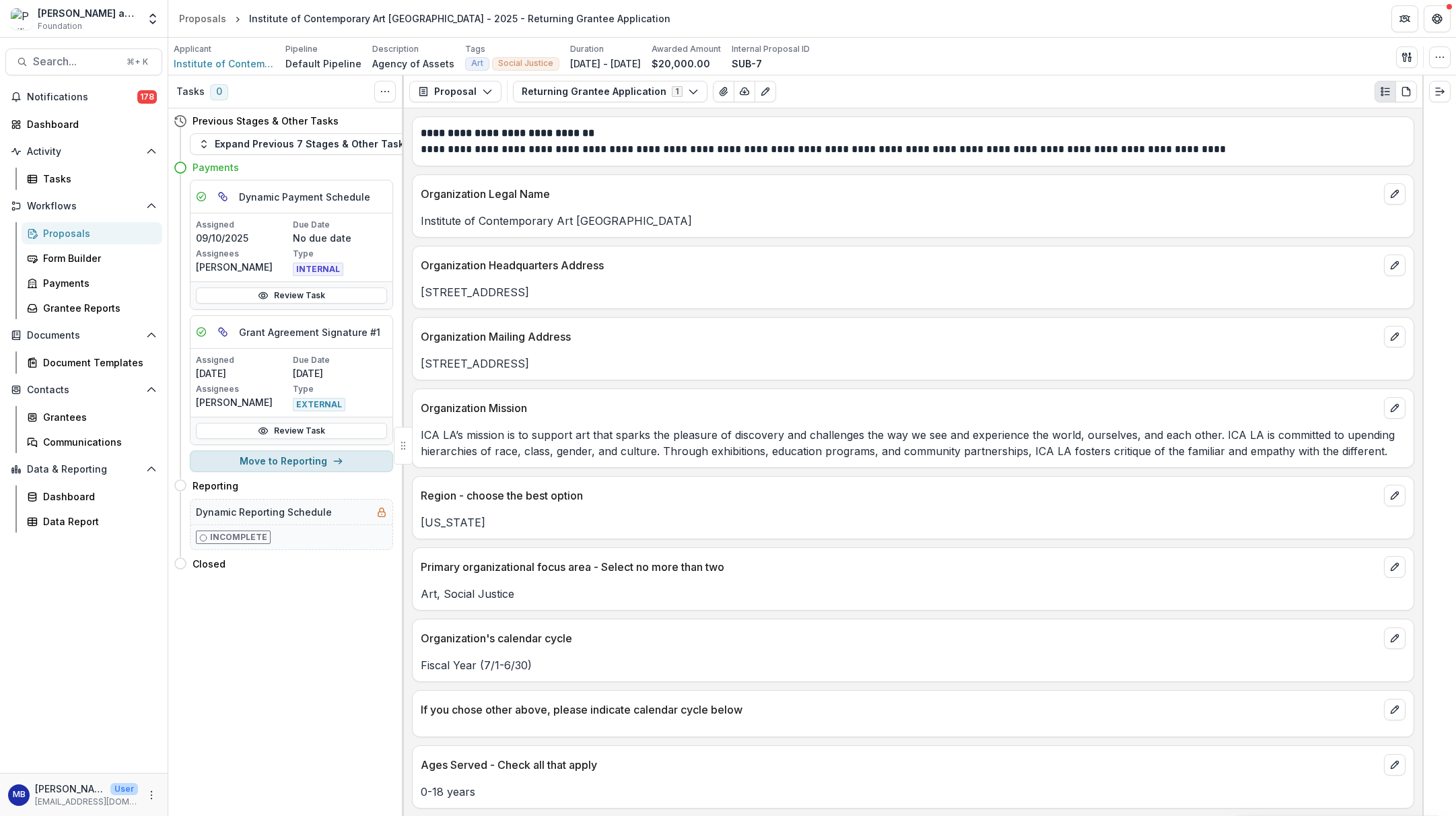
click at [289, 462] on button "Move to Reporting" at bounding box center [291, 461] width 204 height 21
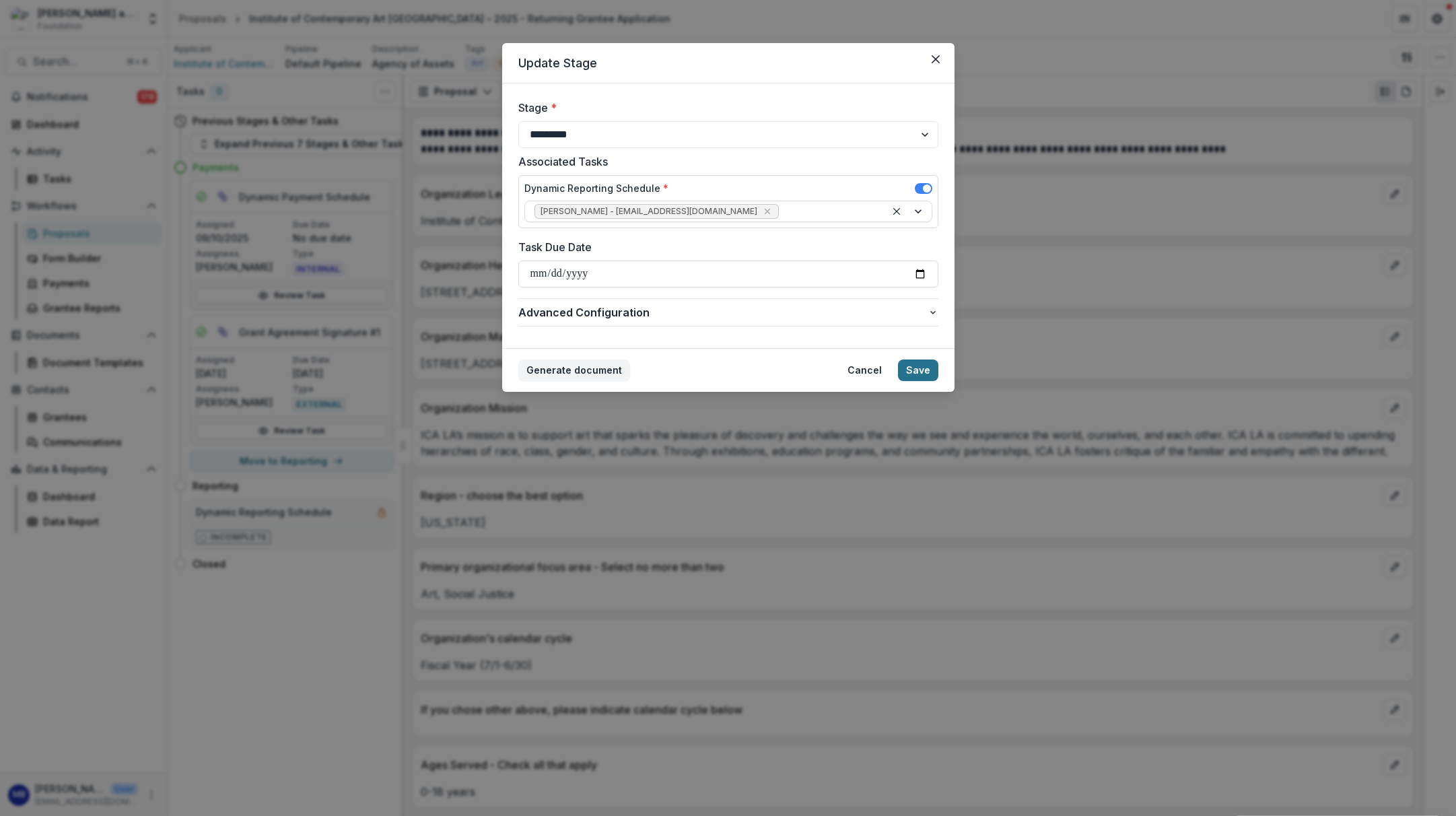
click at [906, 371] on button "Save" at bounding box center [918, 370] width 40 height 21
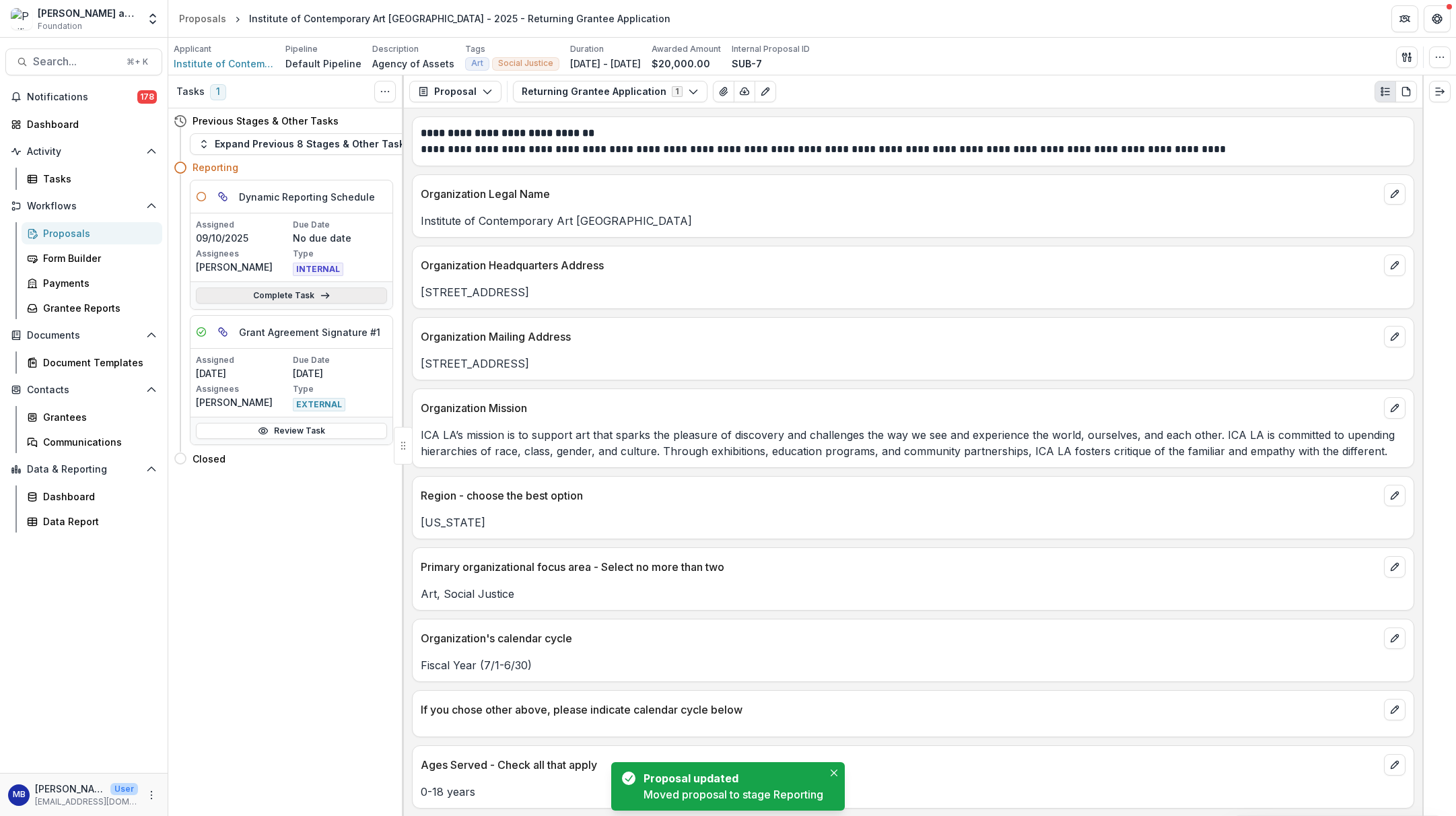
click at [326, 298] on polyline at bounding box center [327, 296] width 3 height 6
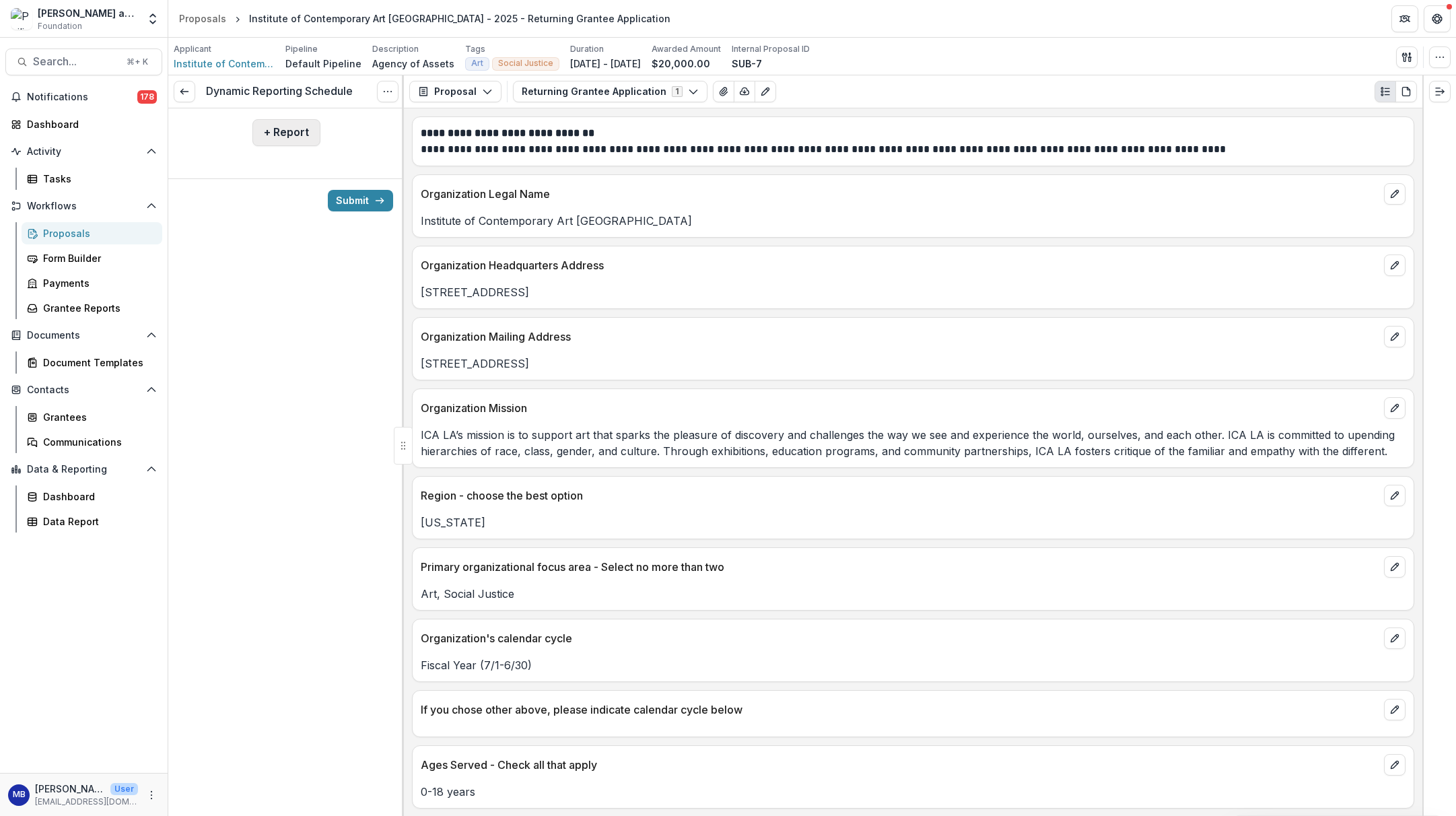
click at [294, 136] on button "+ Report" at bounding box center [287, 132] width 68 height 27
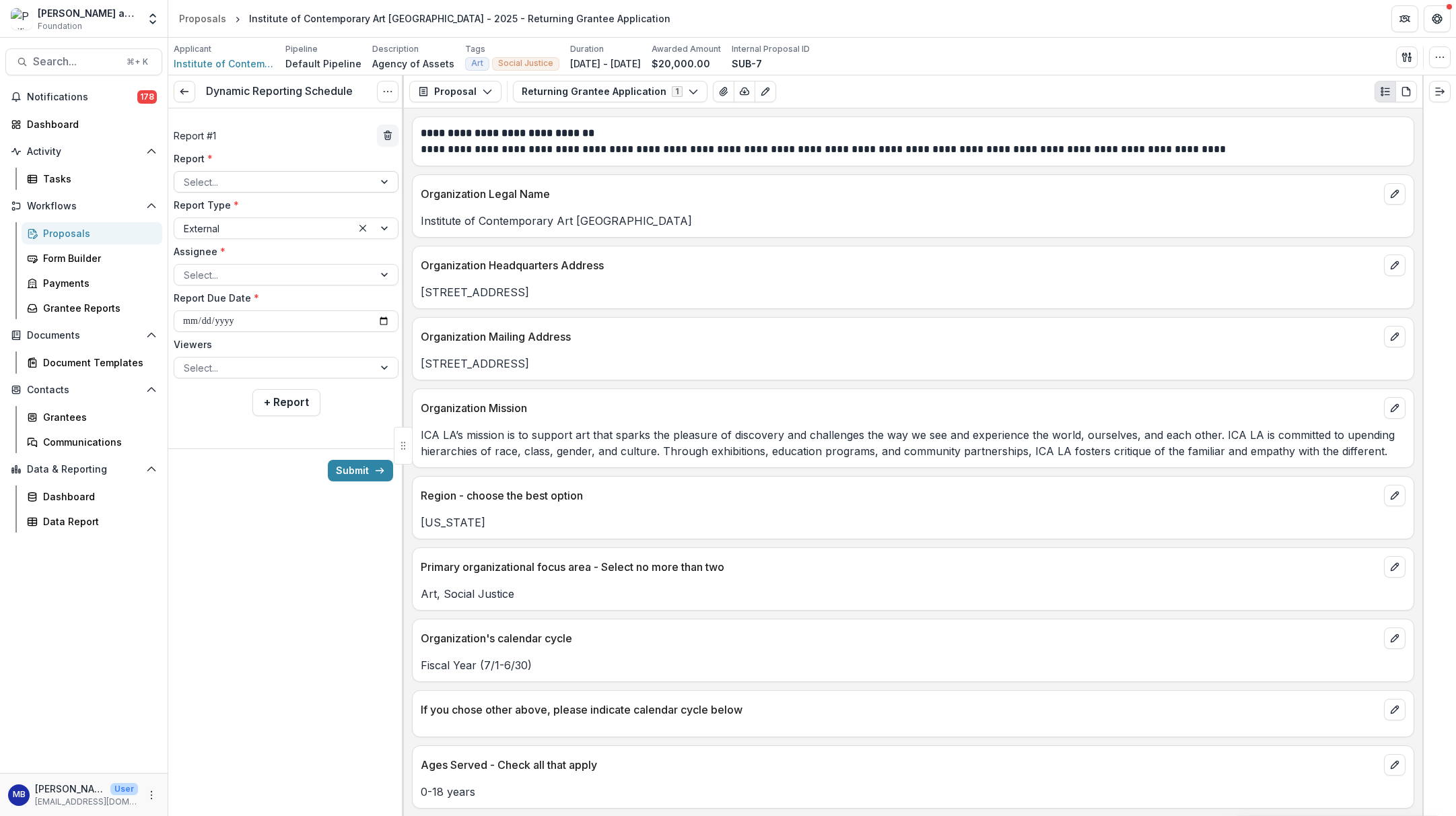
click at [384, 177] on div at bounding box center [386, 181] width 24 height 20
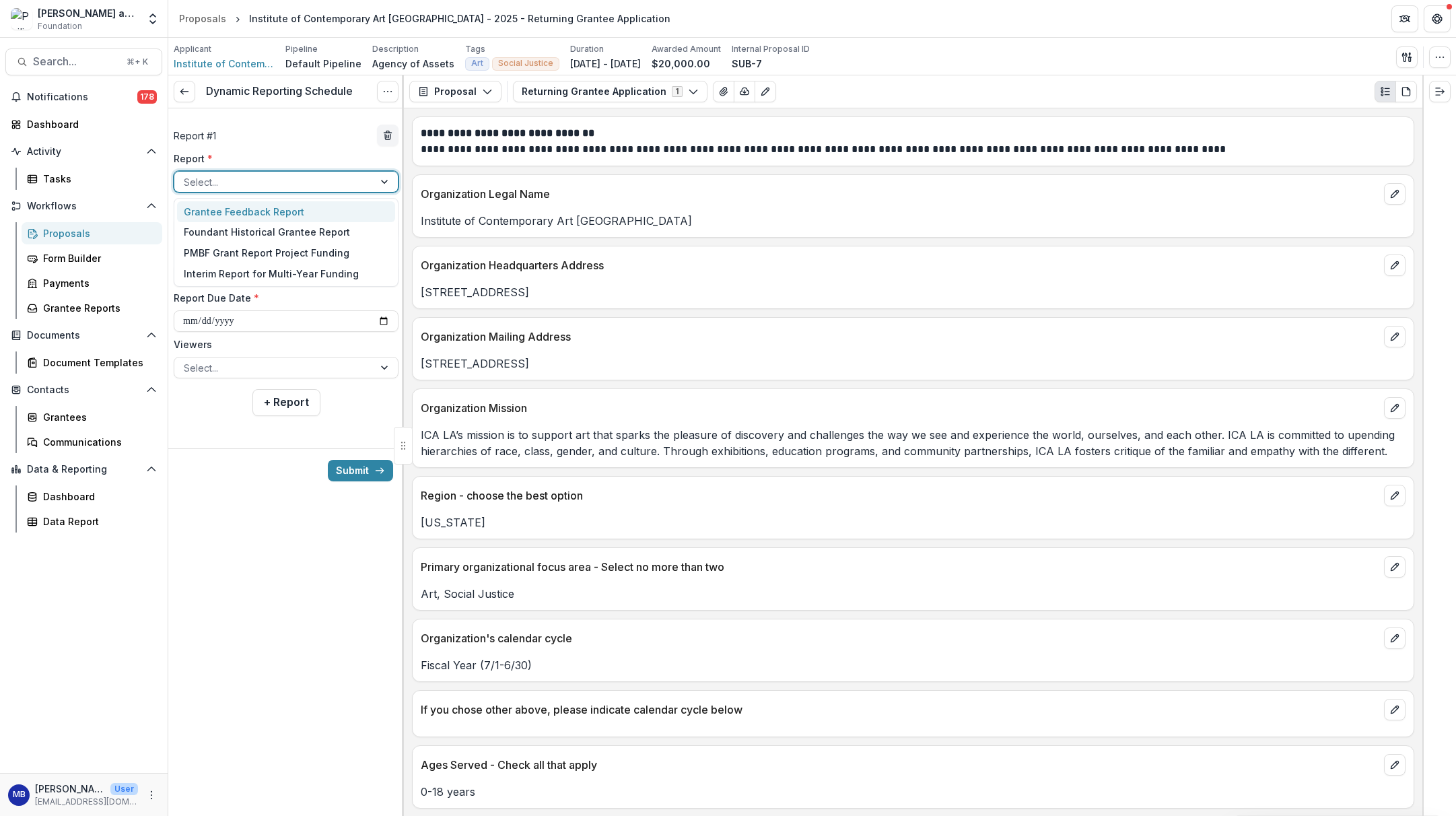
click at [280, 209] on div "Grantee Feedback Report" at bounding box center [286, 212] width 218 height 21
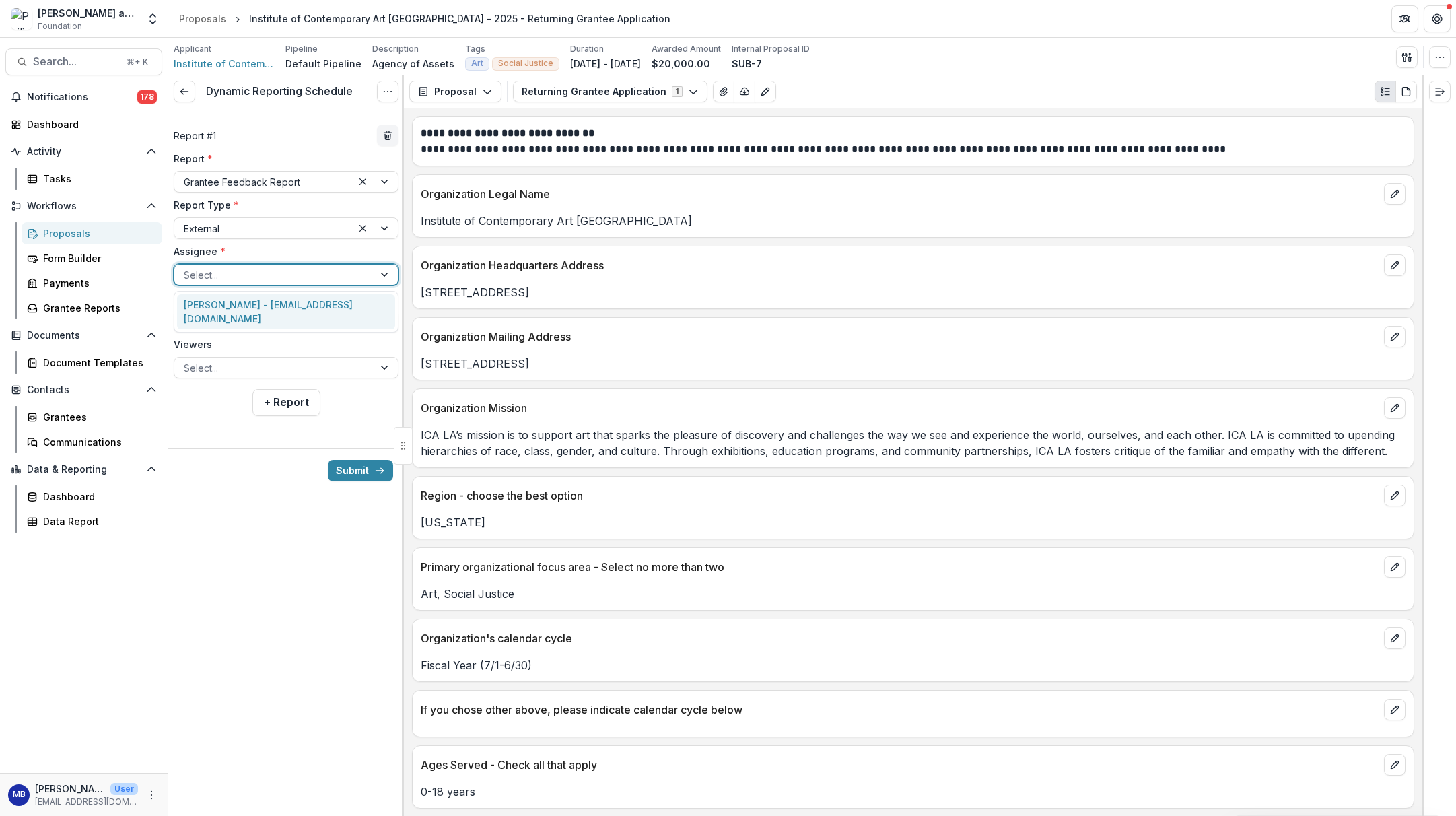
click at [283, 274] on div at bounding box center [273, 275] width 181 height 17
click at [257, 314] on div "[PERSON_NAME] - [EMAIL_ADDRESS][DOMAIN_NAME]" at bounding box center [286, 312] width 218 height 35
click at [252, 319] on input "**********" at bounding box center [286, 321] width 225 height 21
click at [228, 477] on div "Submit" at bounding box center [286, 470] width 235 height 44
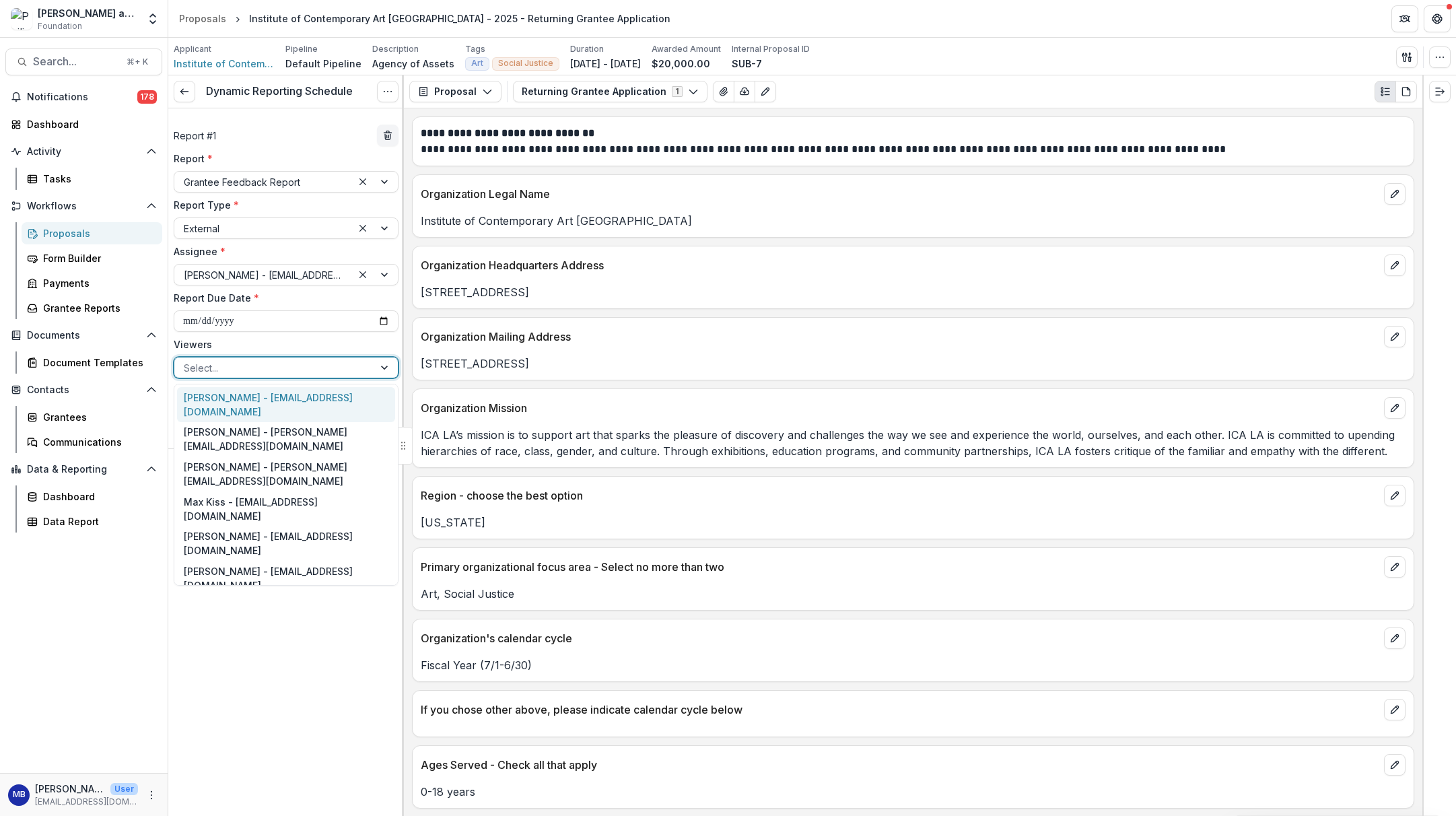
click at [382, 369] on div at bounding box center [386, 367] width 24 height 20
click at [294, 410] on div "[PERSON_NAME] - [EMAIL_ADDRESS][DOMAIN_NAME]" at bounding box center [286, 405] width 218 height 35
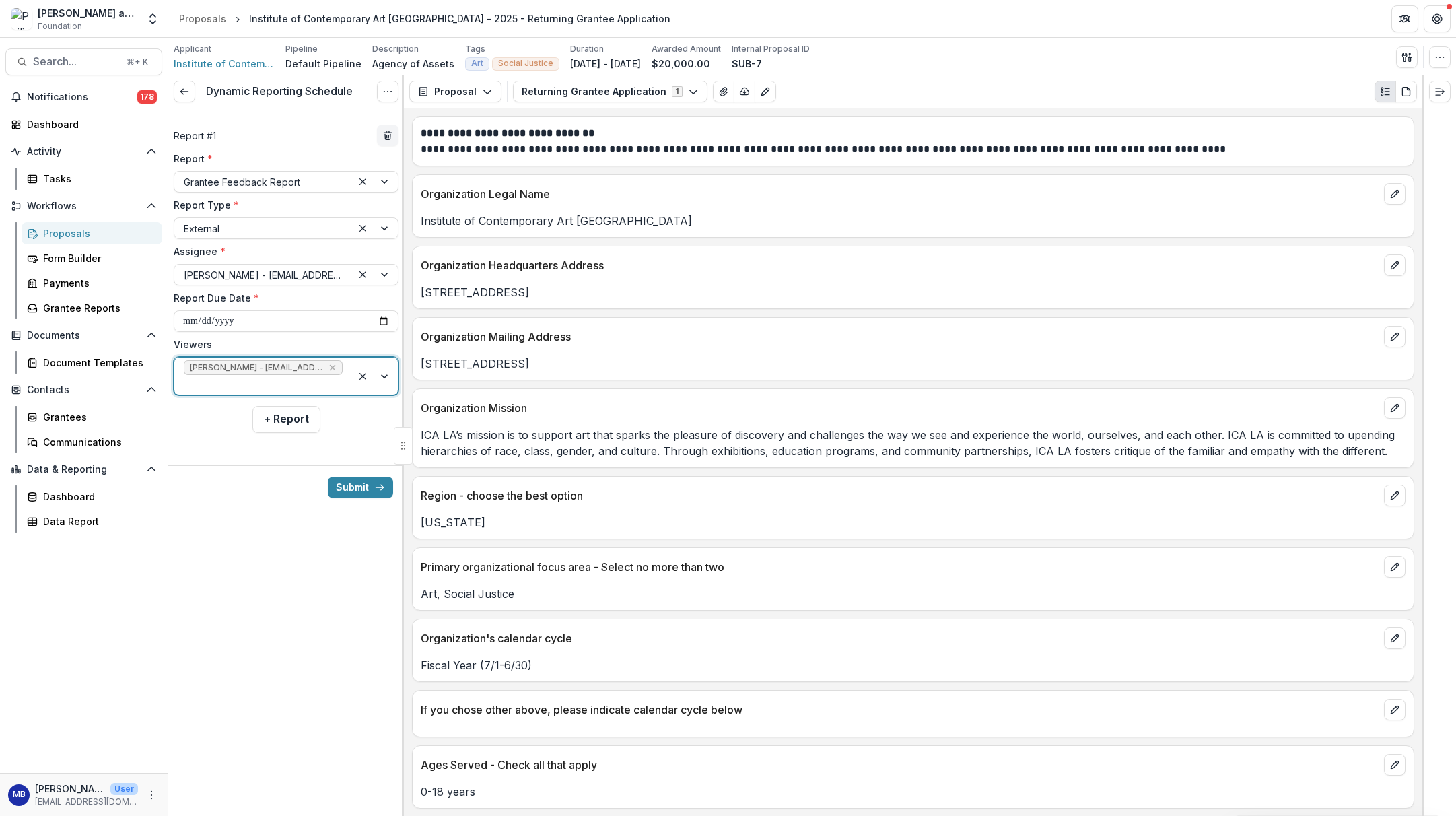
click at [386, 378] on div at bounding box center [375, 375] width 46 height 37
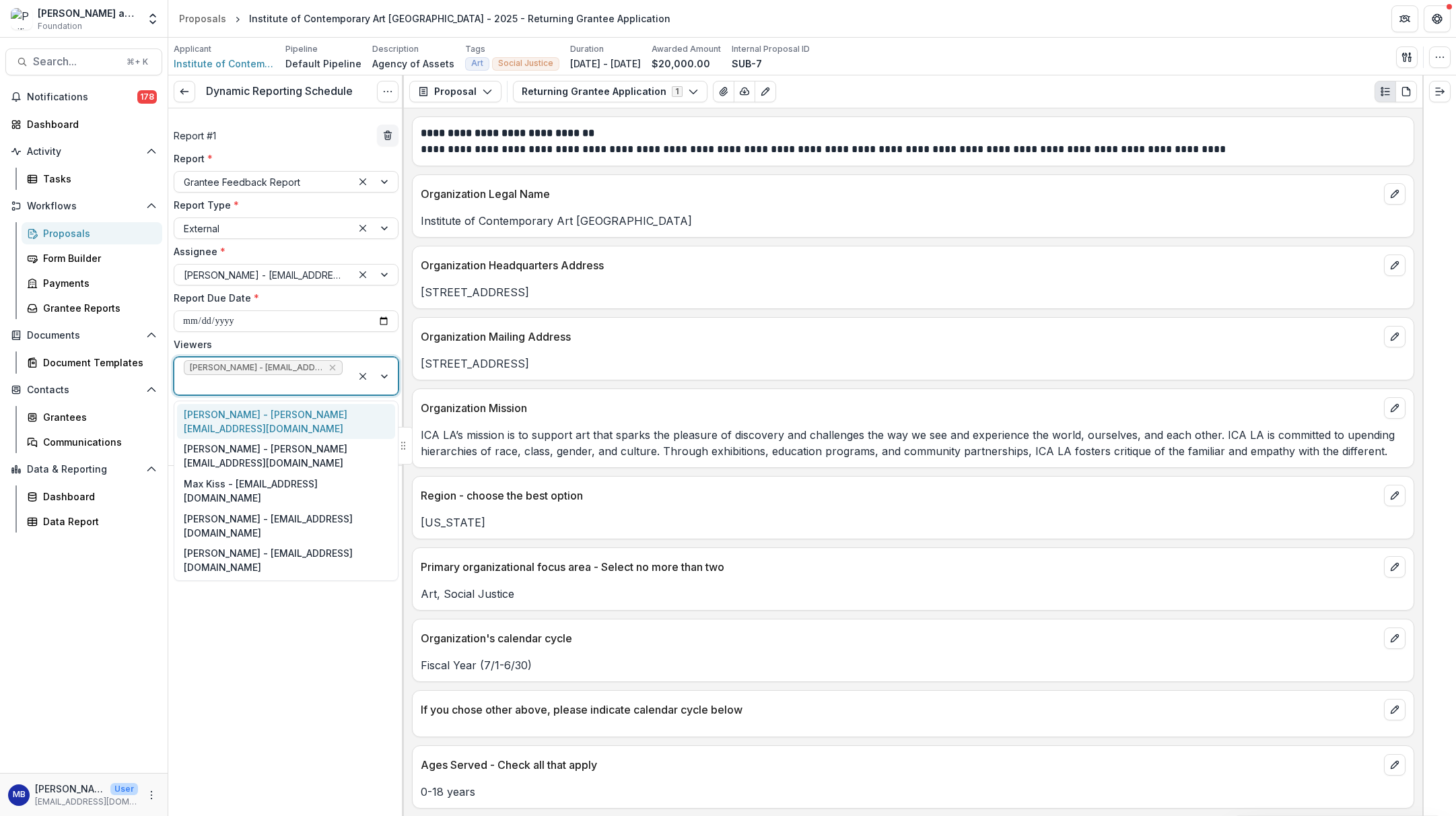
click at [312, 416] on div "[PERSON_NAME] - [PERSON_NAME][EMAIL_ADDRESS][DOMAIN_NAME]" at bounding box center [286, 421] width 218 height 35
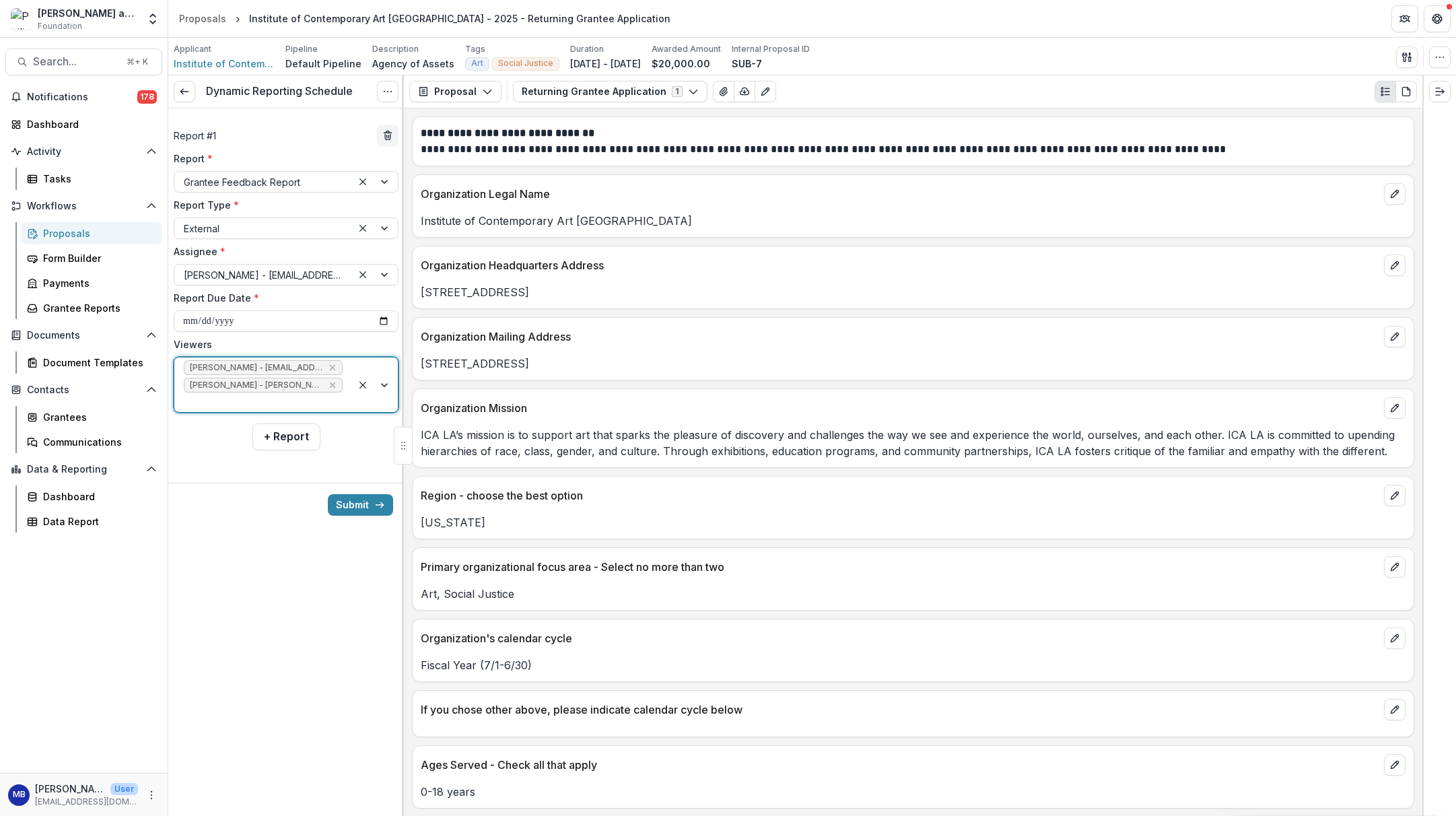
click at [379, 385] on div at bounding box center [375, 384] width 46 height 55
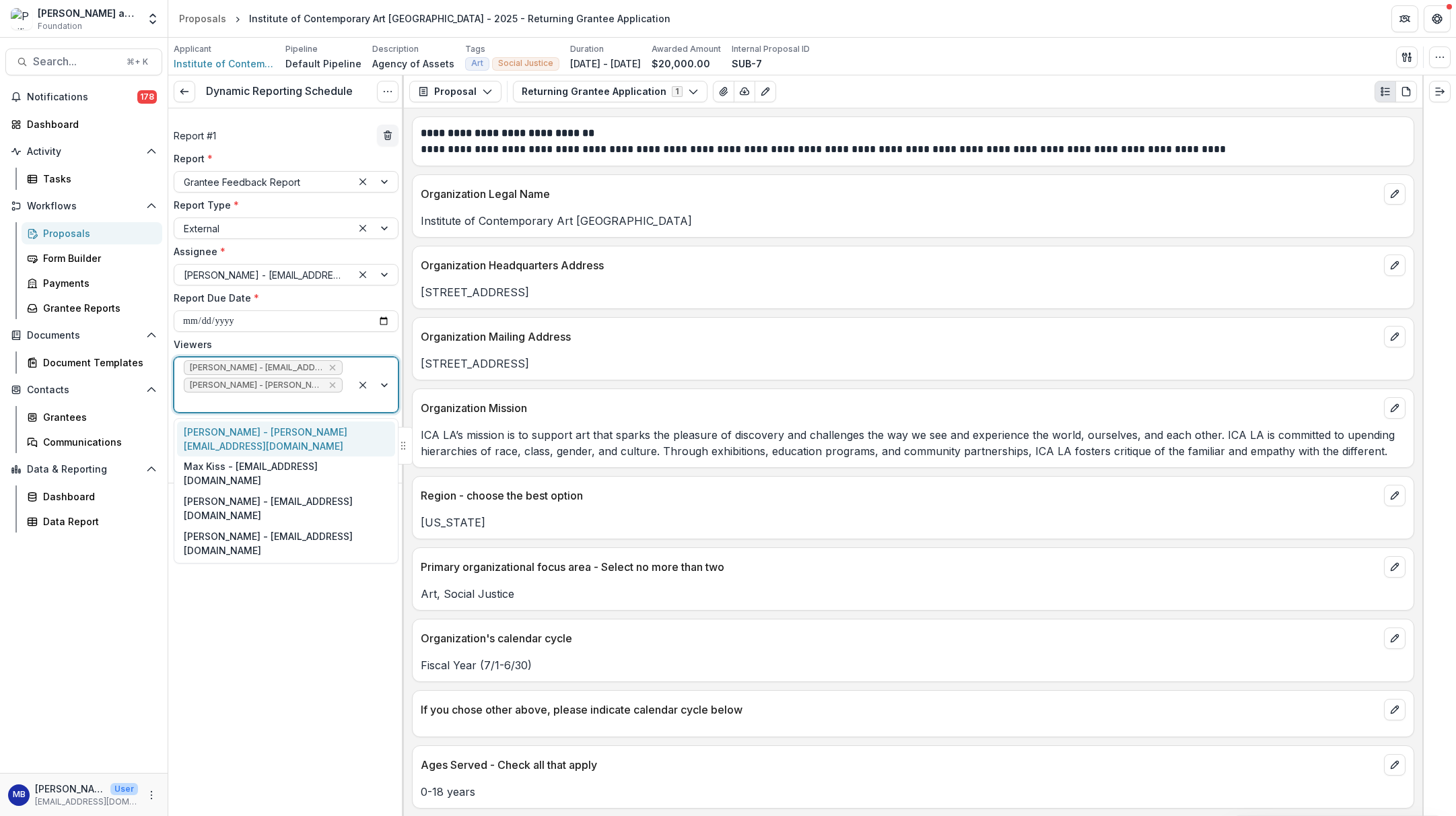
click at [296, 436] on div "[PERSON_NAME] - [PERSON_NAME][EMAIL_ADDRESS][DOMAIN_NAME]" at bounding box center [286, 439] width 218 height 35
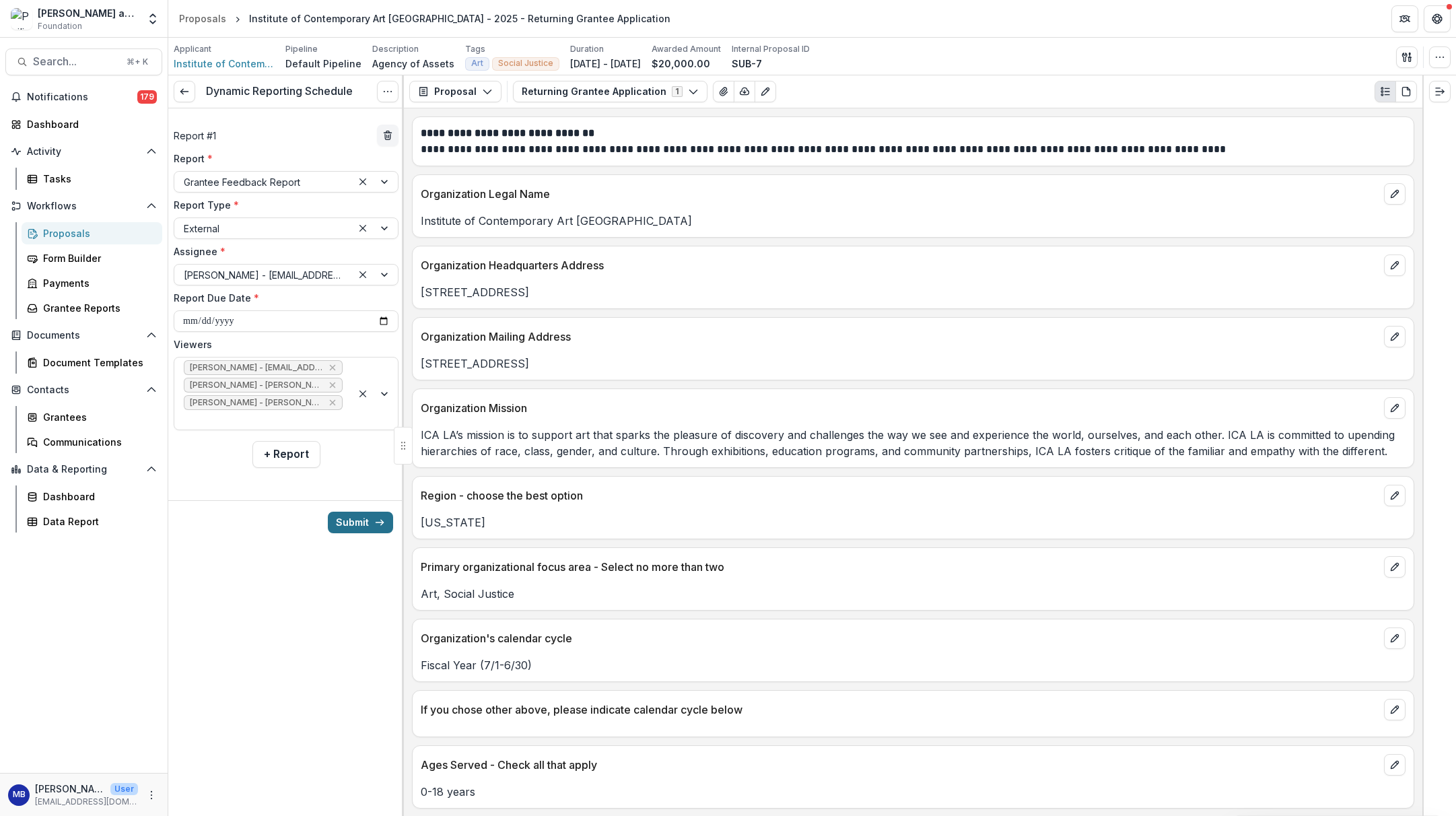
click at [349, 518] on button "Submit" at bounding box center [361, 522] width 65 height 21
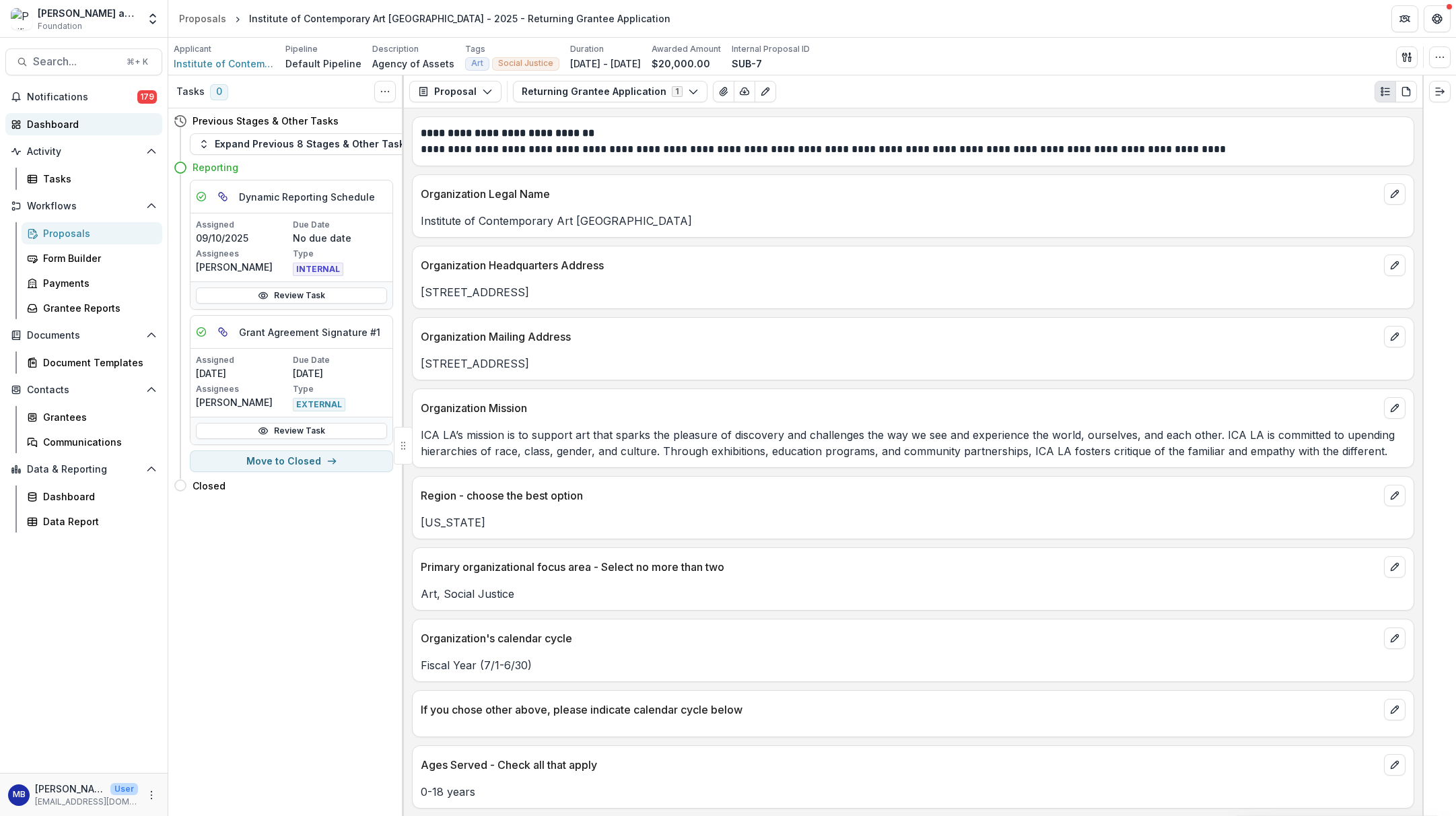
click at [58, 123] on div "Dashboard" at bounding box center [89, 124] width 125 height 14
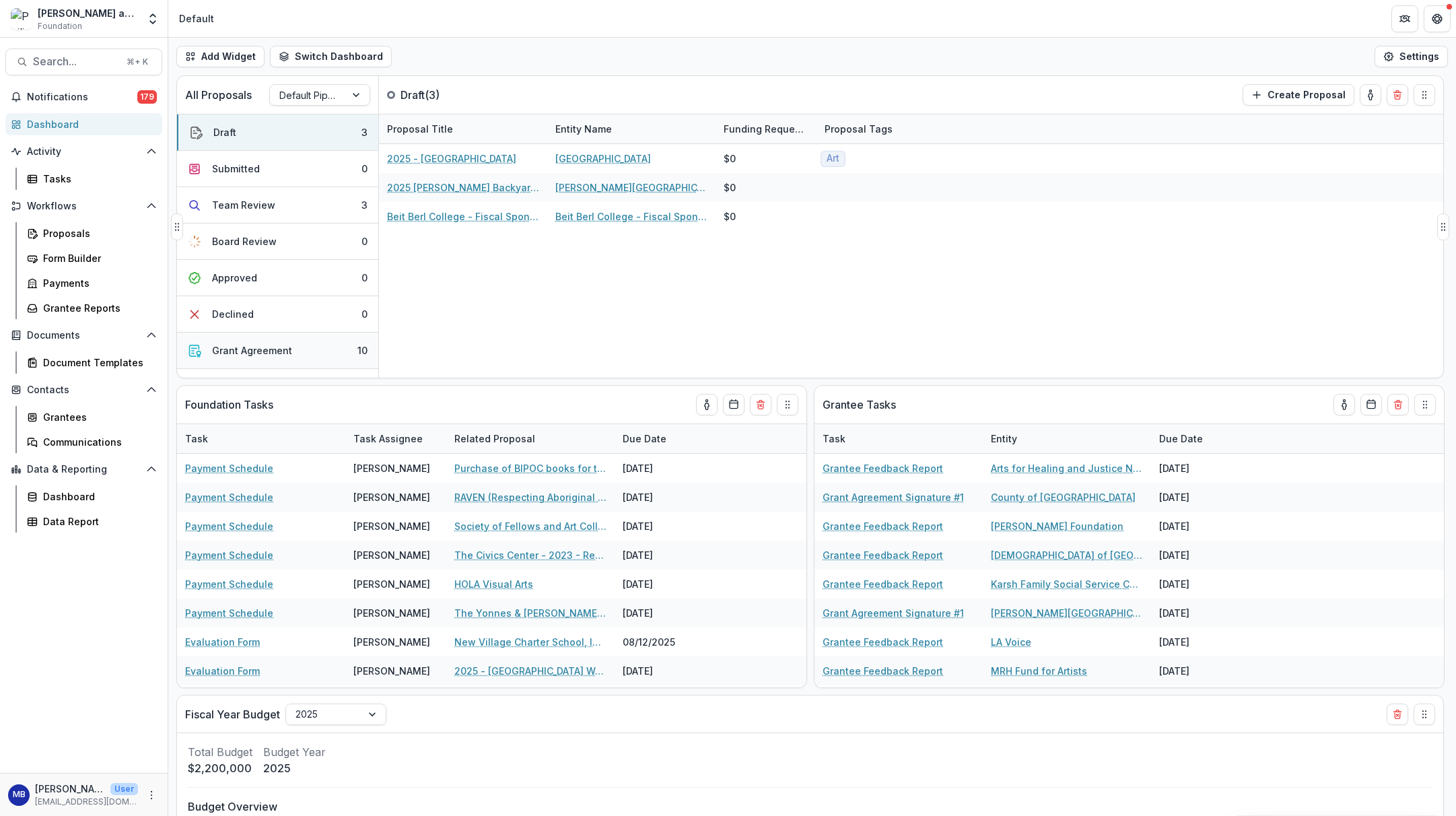
click at [278, 349] on div "Grant Agreement" at bounding box center [252, 351] width 80 height 14
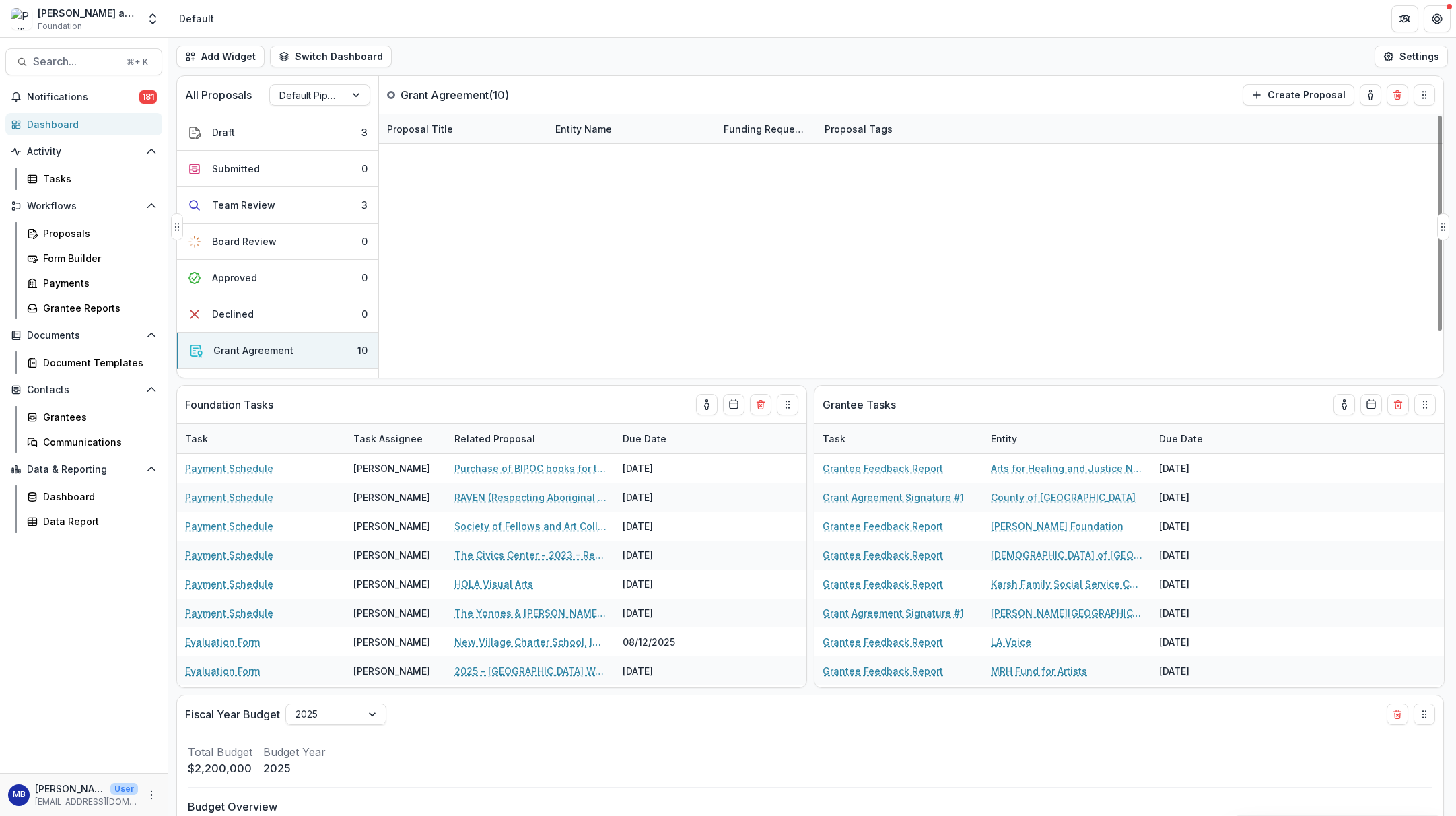
click at [419, 362] on link "NewGround (via Community Partners) - 2025 - Returning Grantee Application" at bounding box center [463, 361] width 152 height 14
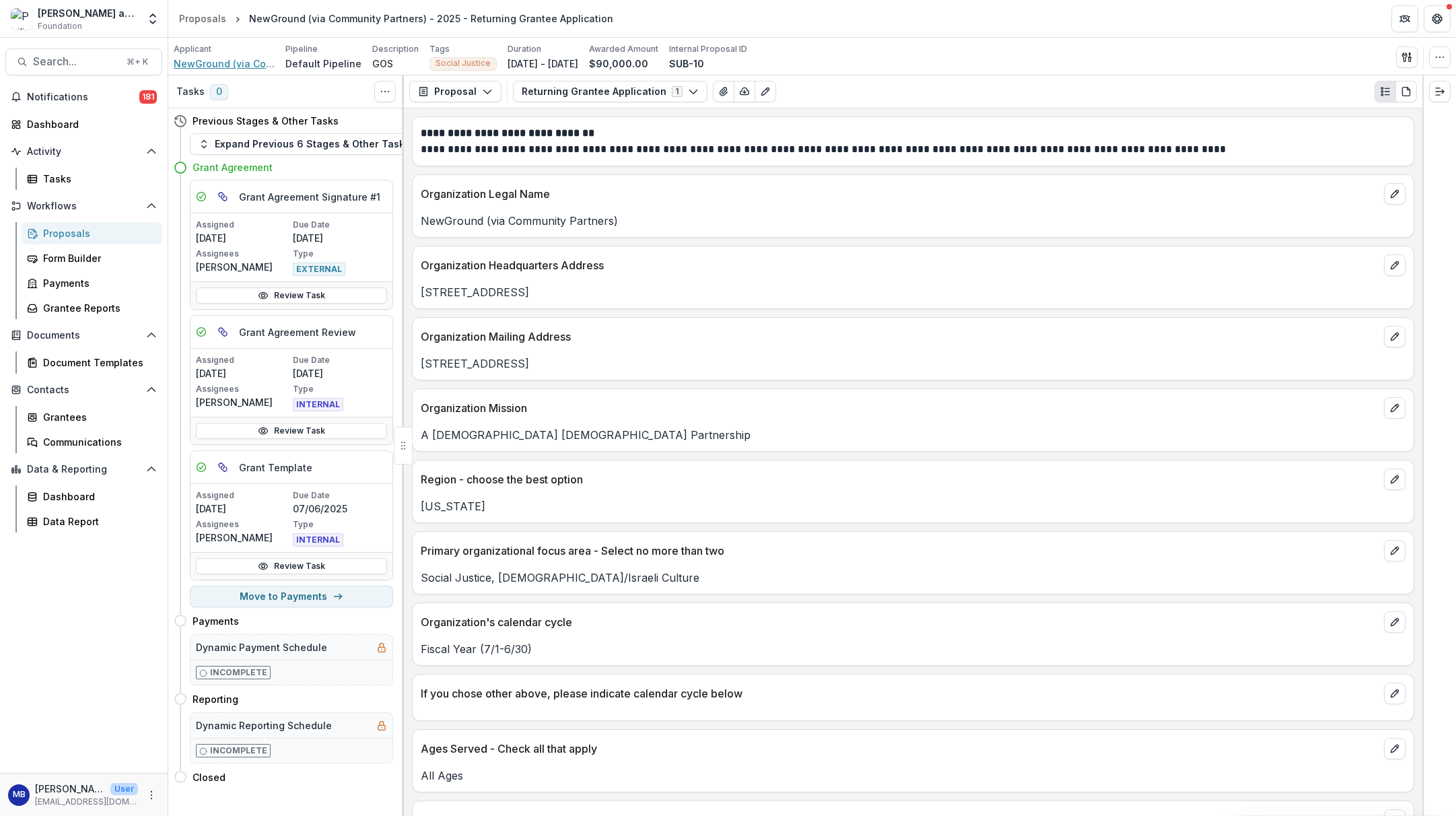
click at [224, 64] on span "NewGround (via Community Partners)" at bounding box center [224, 64] width 101 height 14
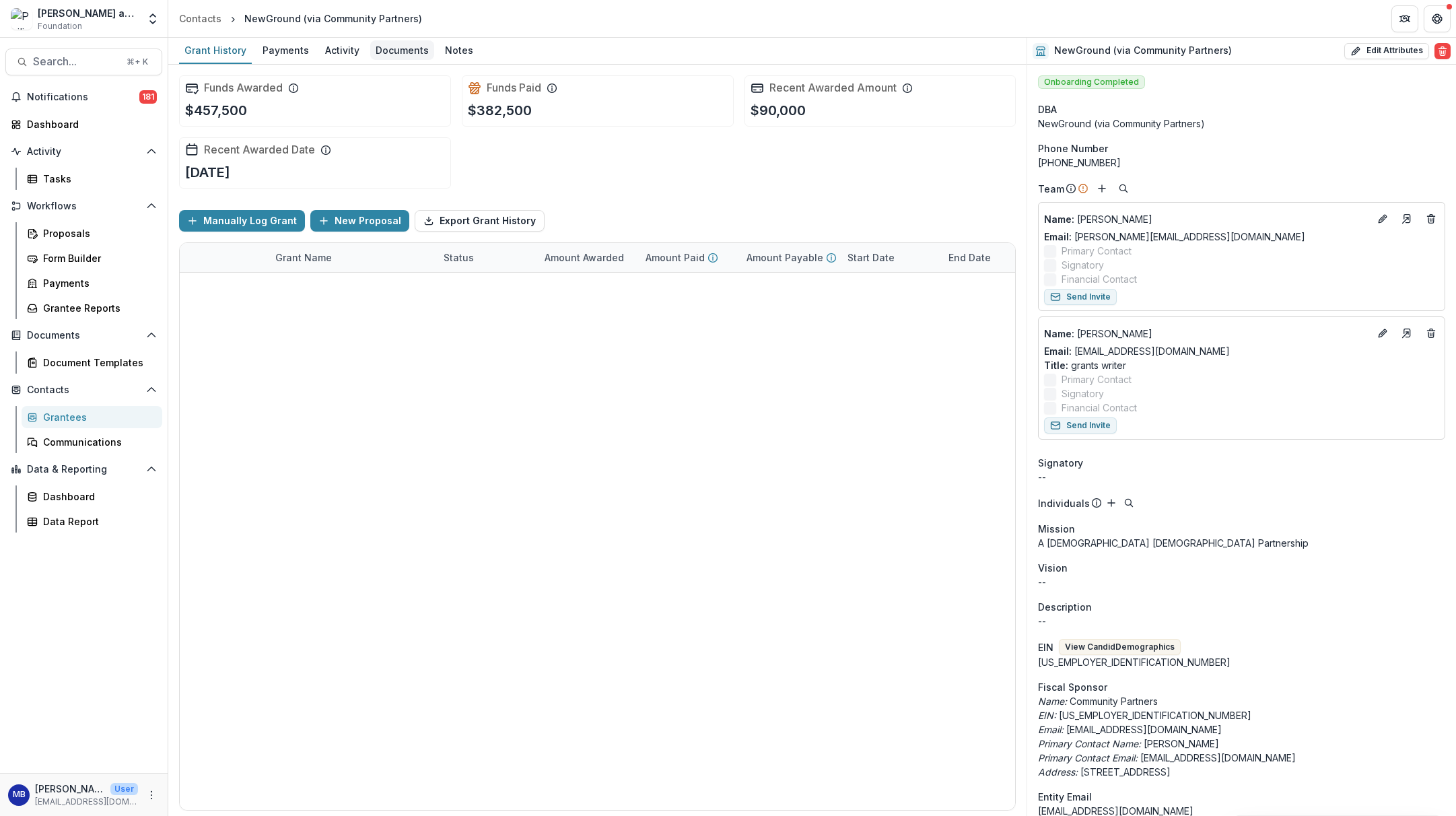
click at [393, 48] on div "Documents" at bounding box center [402, 50] width 64 height 19
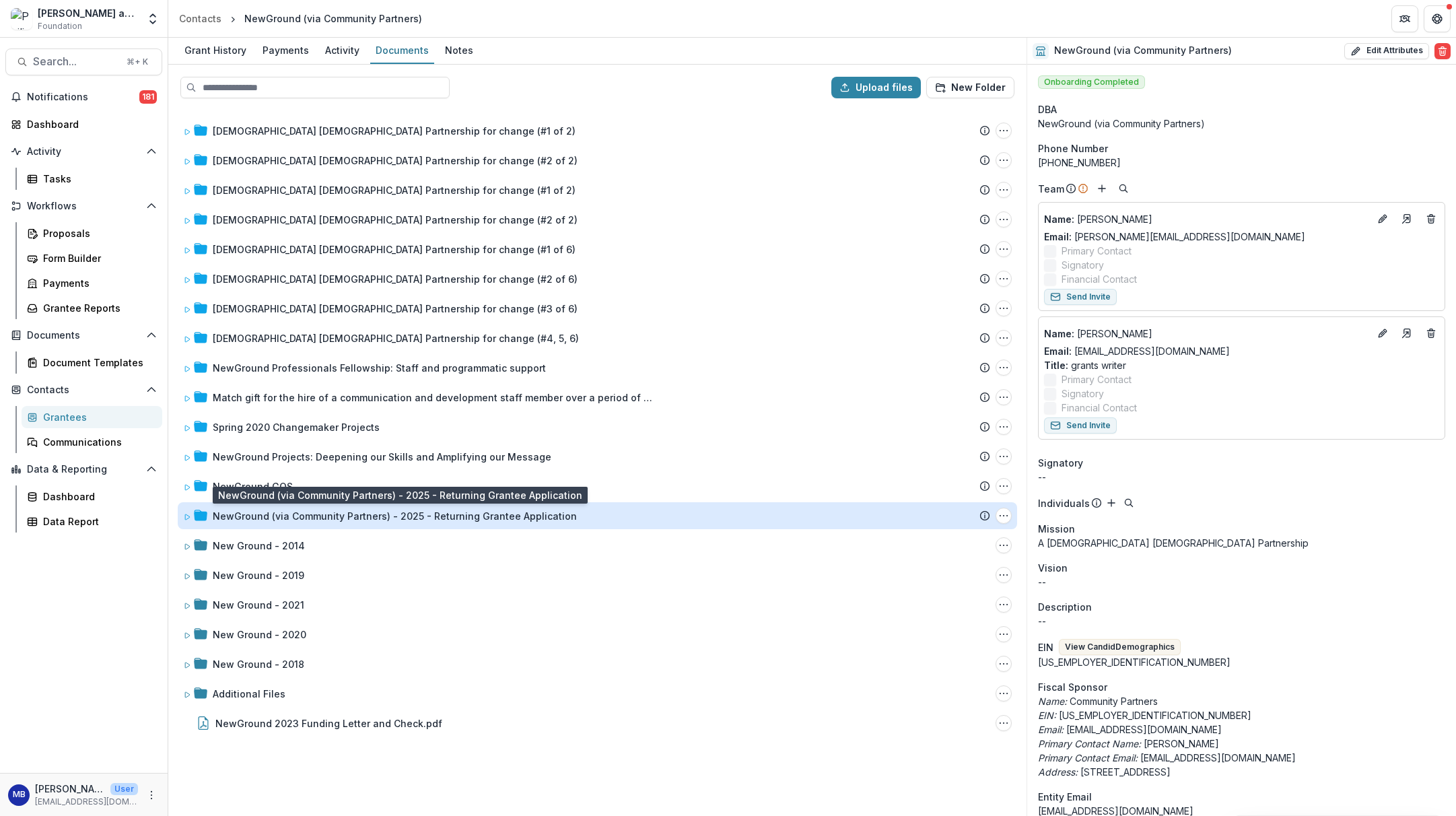
click at [258, 519] on div "NewGround (via Community Partners) - 2025 - Returning Grantee Application" at bounding box center [395, 516] width 364 height 14
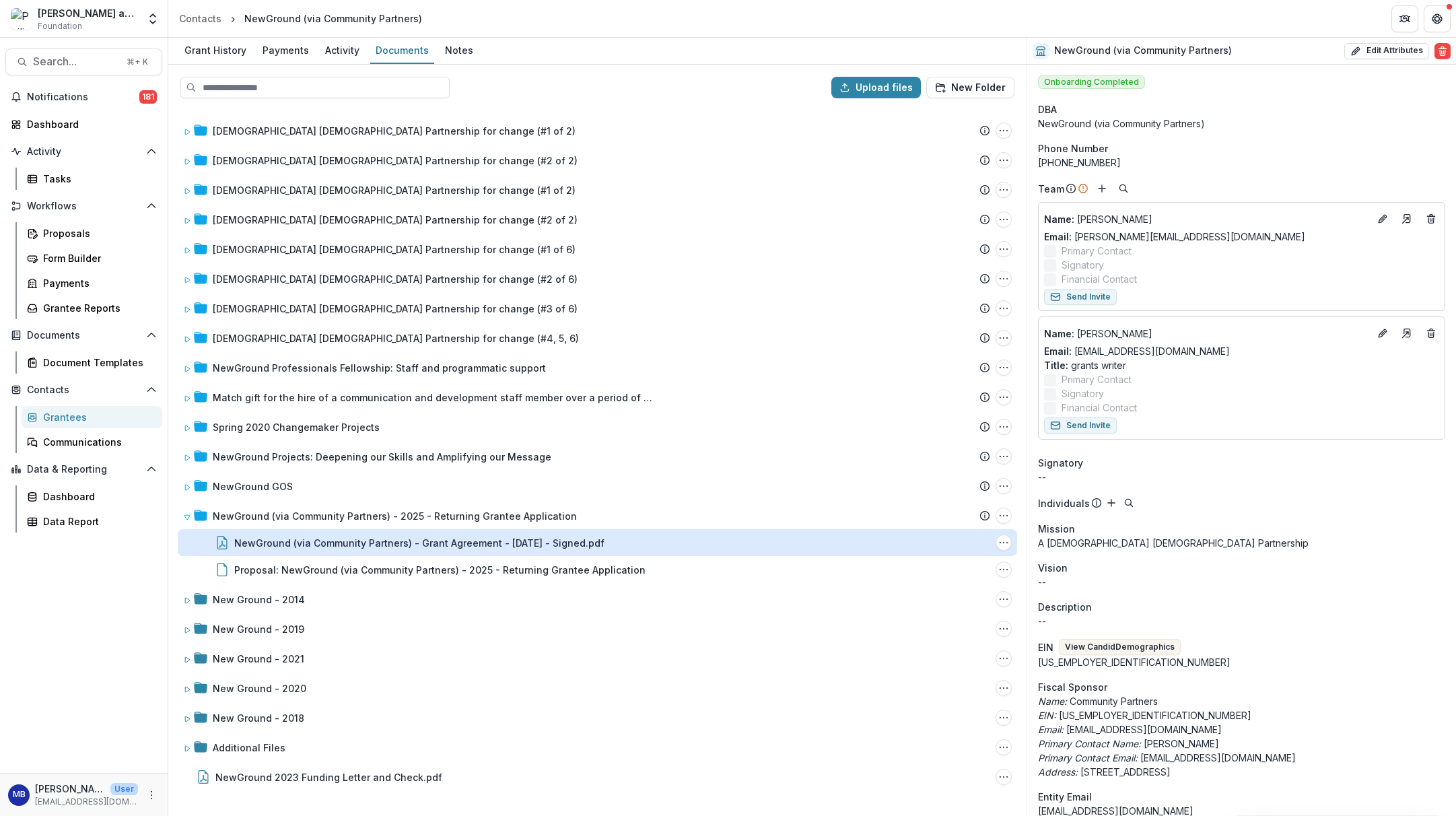
click at [261, 540] on div "NewGround (via Community Partners) - Grant Agreement - [DATE] - Signed.pdf" at bounding box center [419, 543] width 370 height 14
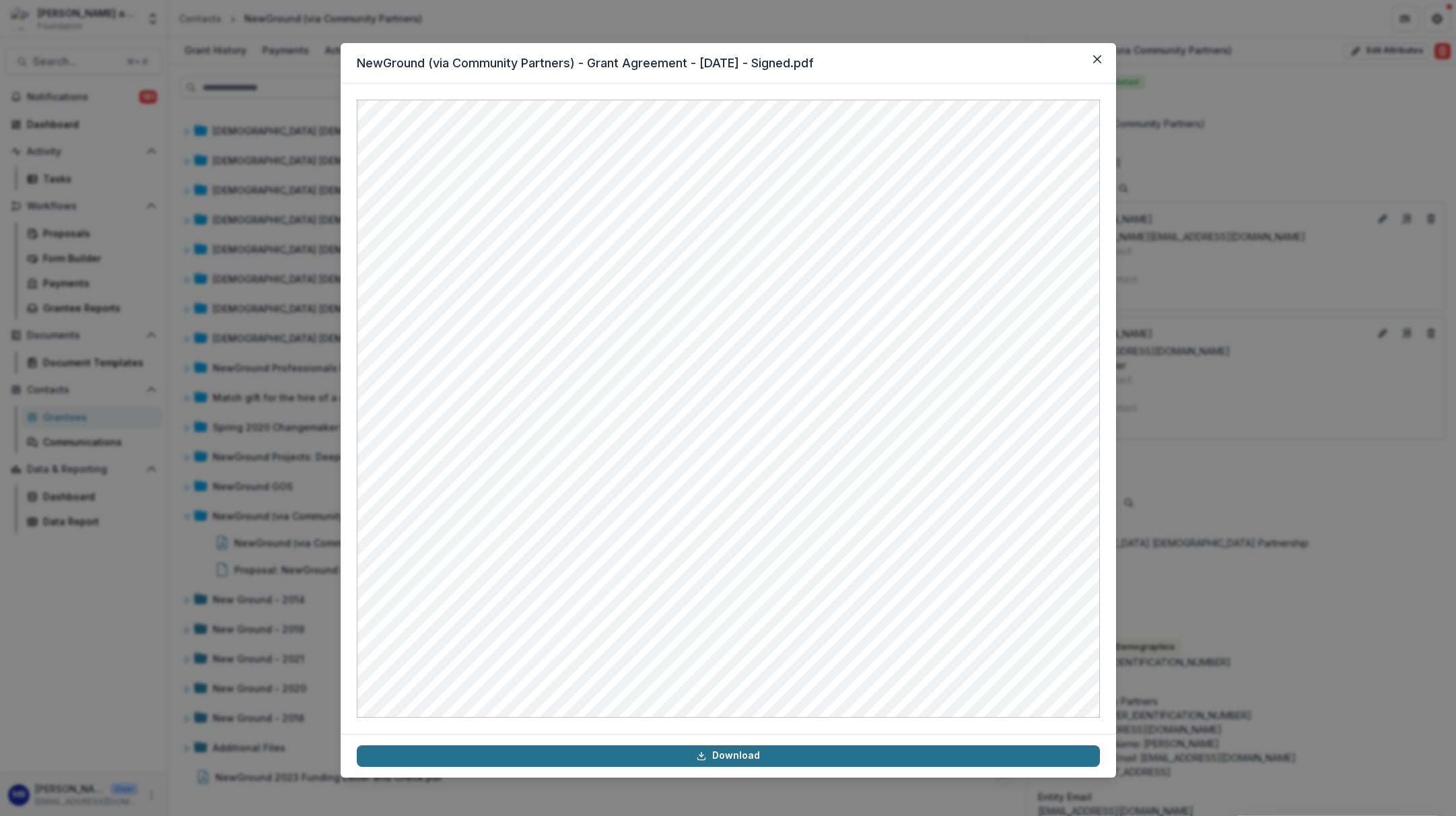
click at [756, 754] on link "Download" at bounding box center [728, 756] width 743 height 21
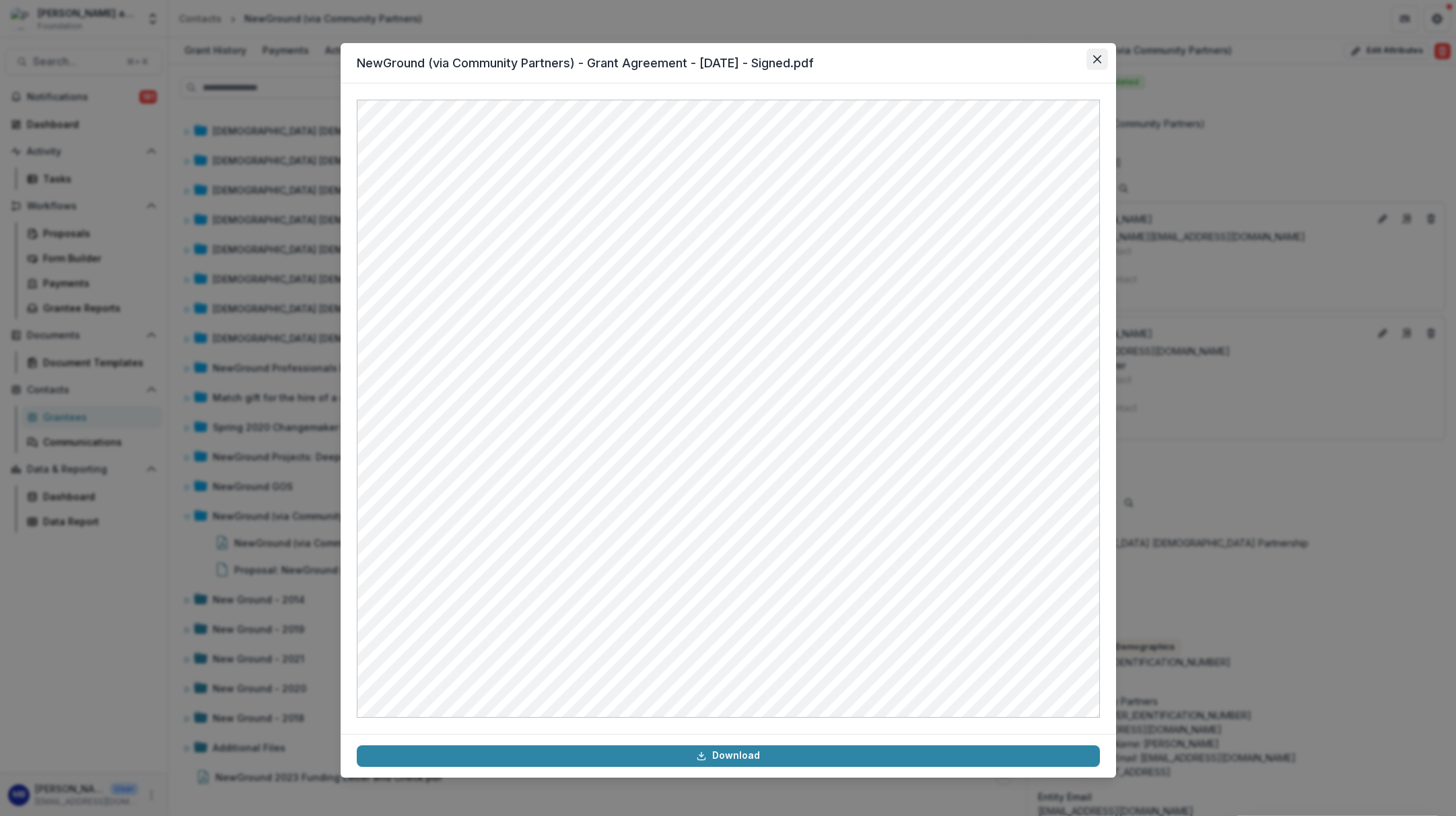
click at [1099, 57] on icon "Close" at bounding box center [1097, 60] width 8 height 8
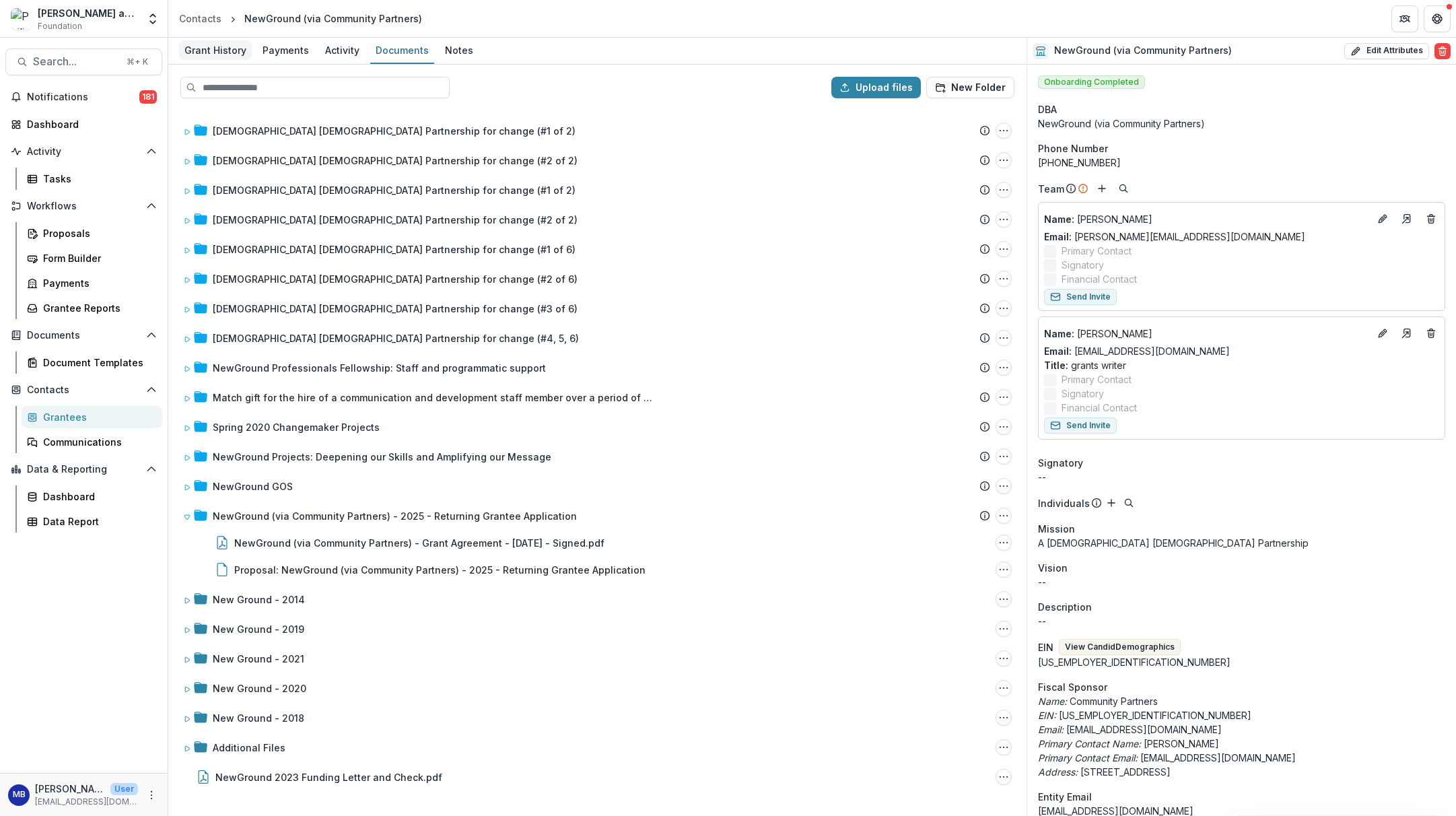
click at [207, 49] on div "Grant History" at bounding box center [215, 50] width 73 height 19
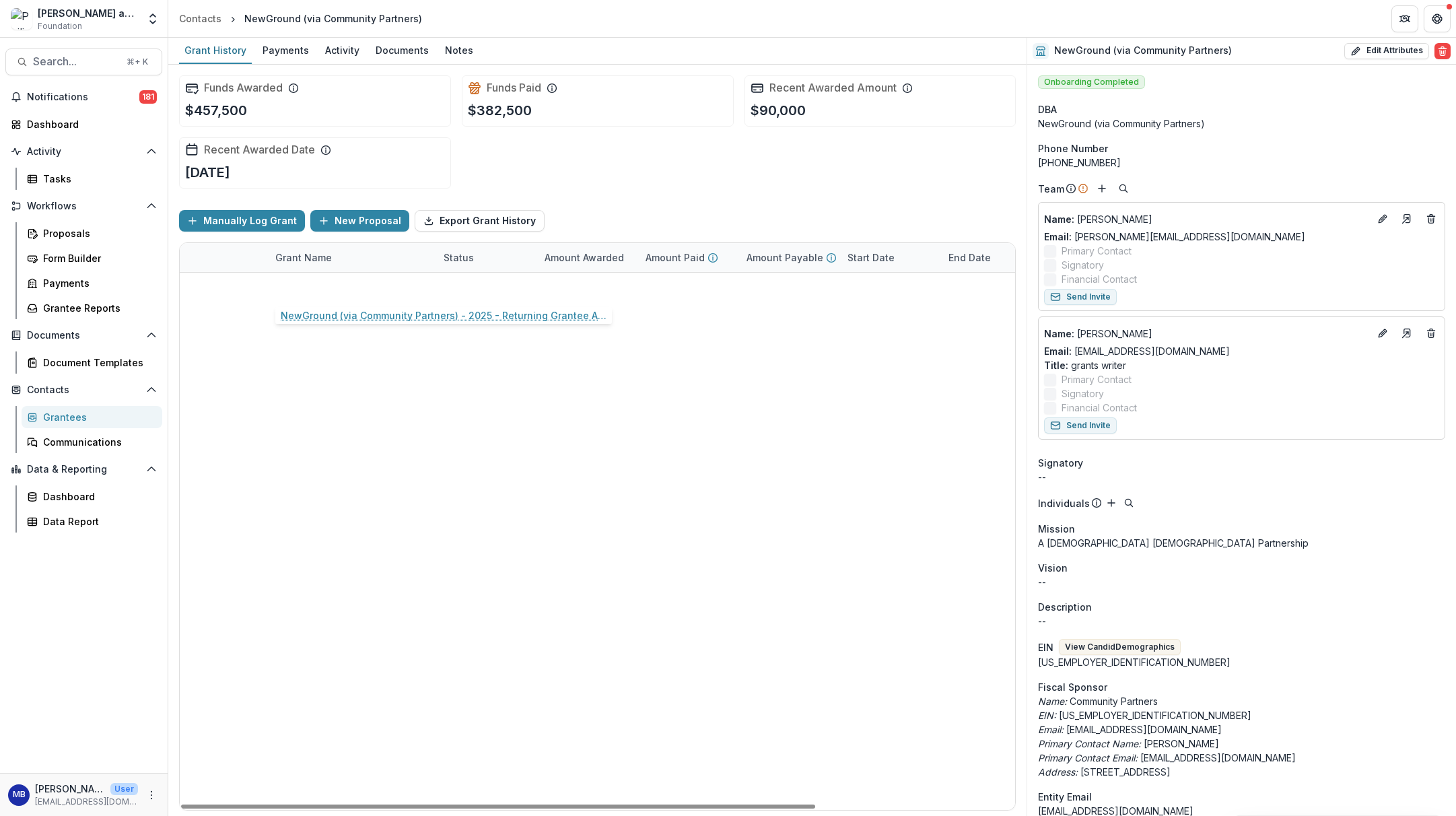
click at [305, 287] on link "NewGround (via Community Partners) - 2025 - Returning Grantee Application" at bounding box center [352, 287] width 152 height 14
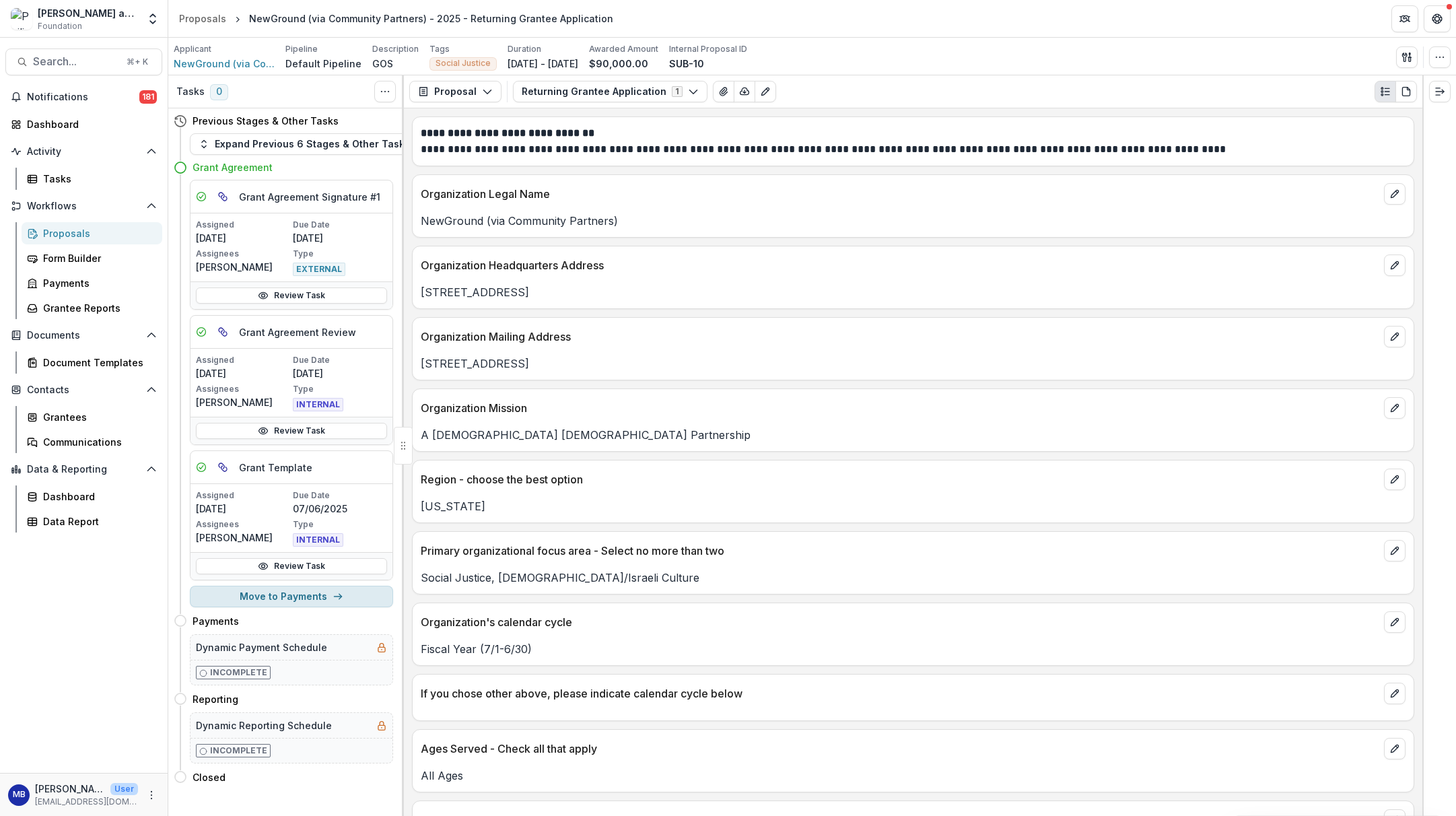
click at [280, 597] on button "Move to Payments" at bounding box center [291, 596] width 204 height 21
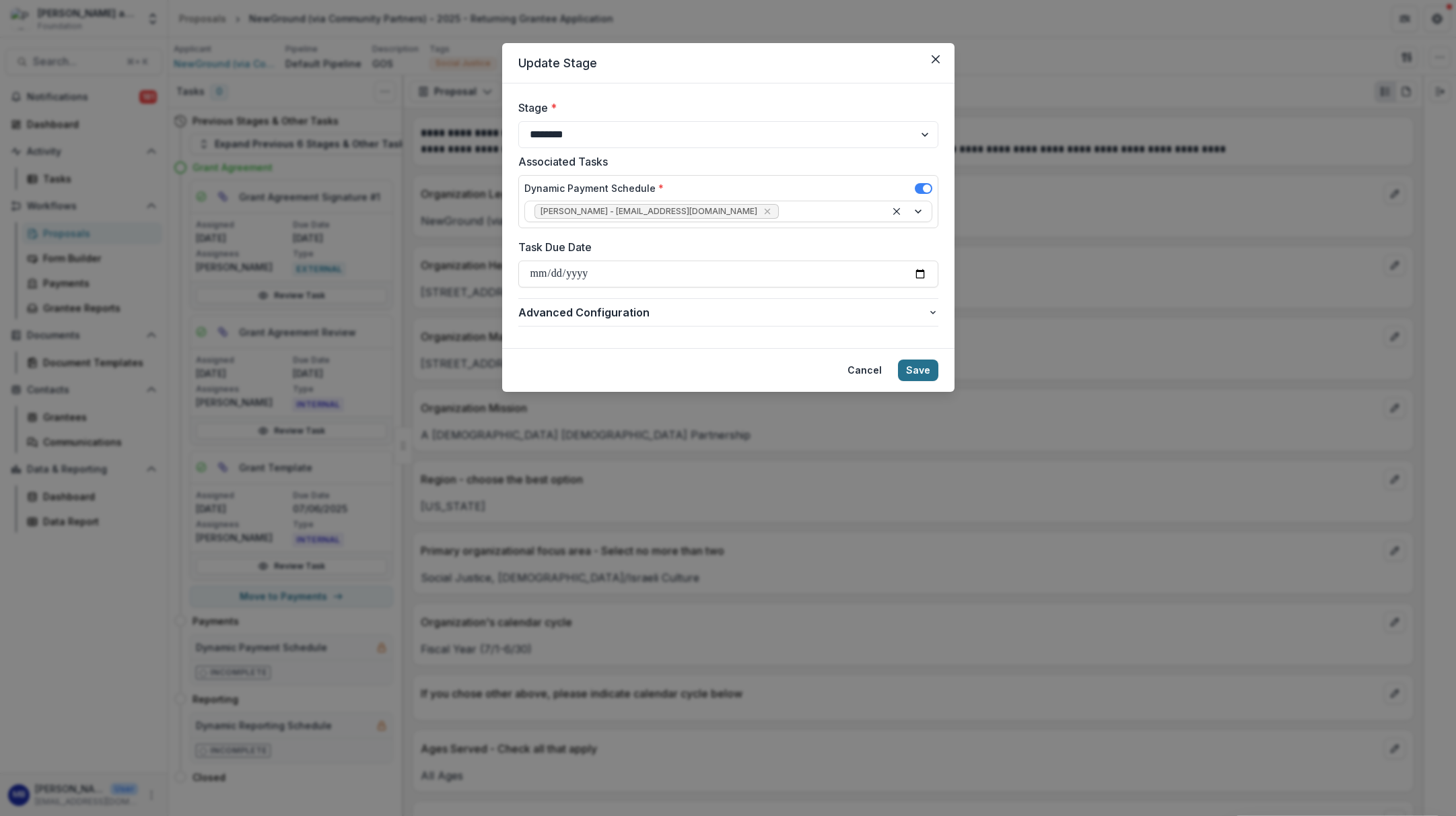
click at [917, 375] on button "Save" at bounding box center [918, 370] width 40 height 21
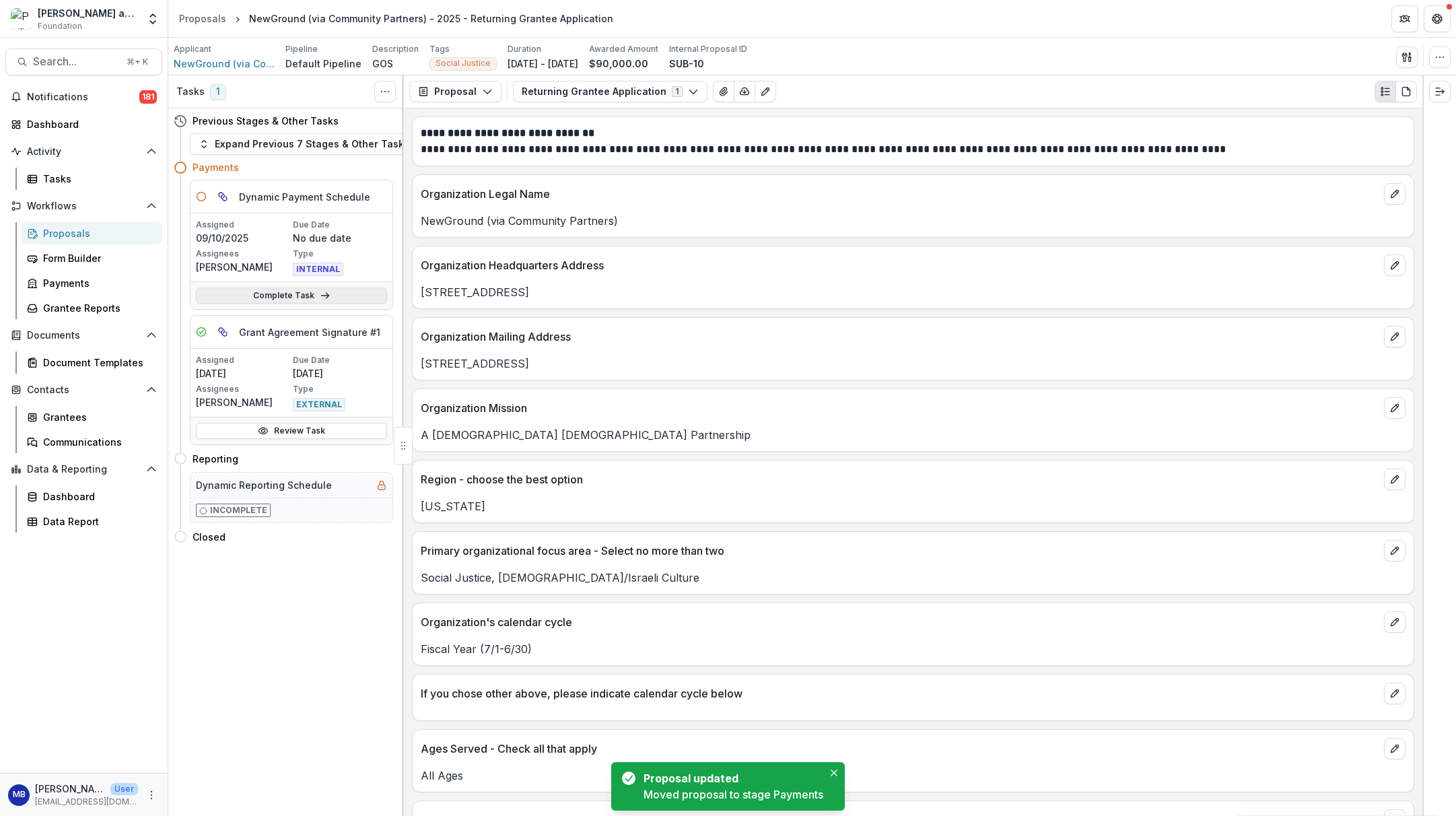
click at [298, 293] on link "Complete Task" at bounding box center [291, 295] width 191 height 16
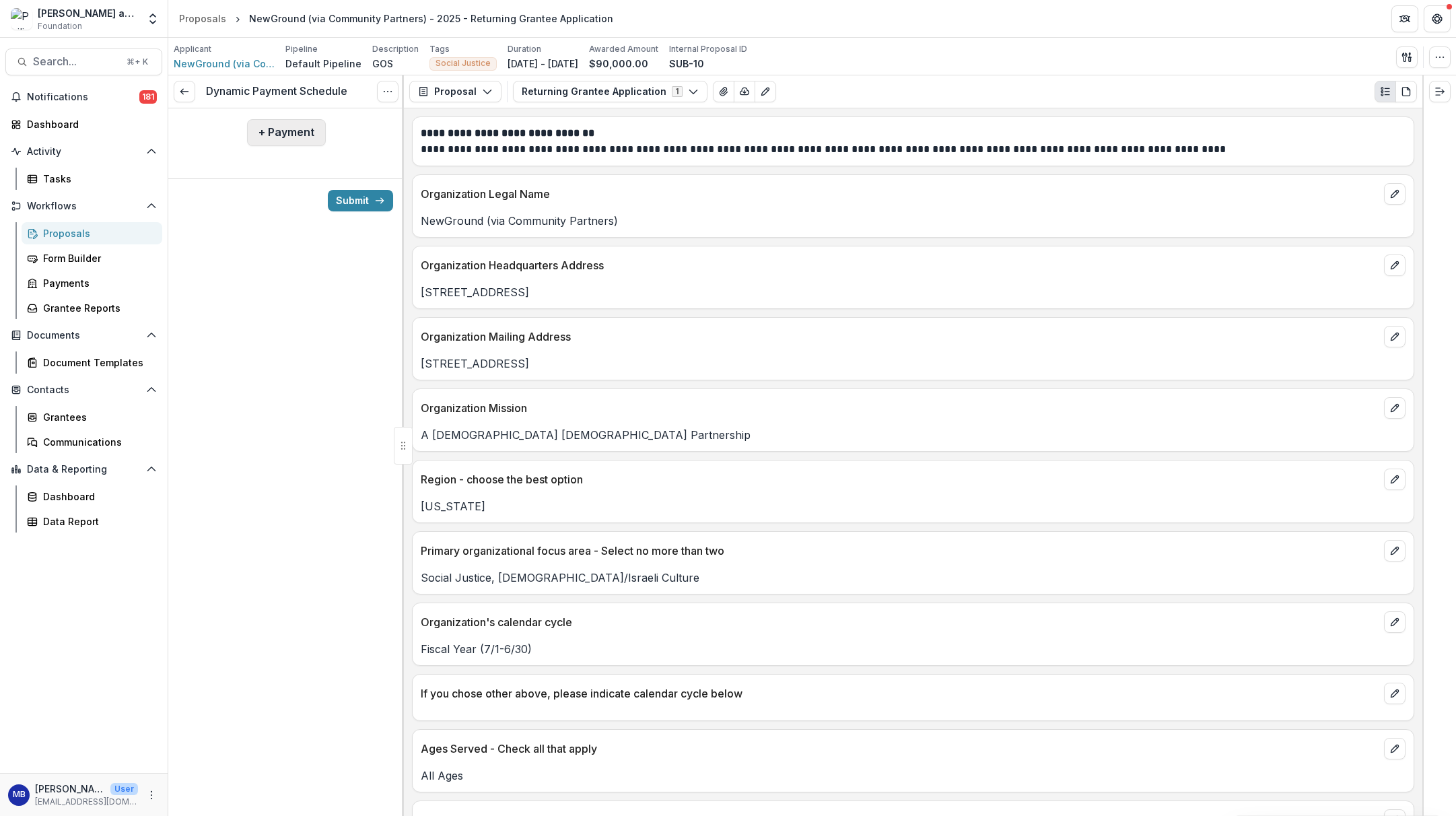
click at [280, 139] on button "+ Payment" at bounding box center [287, 132] width 79 height 27
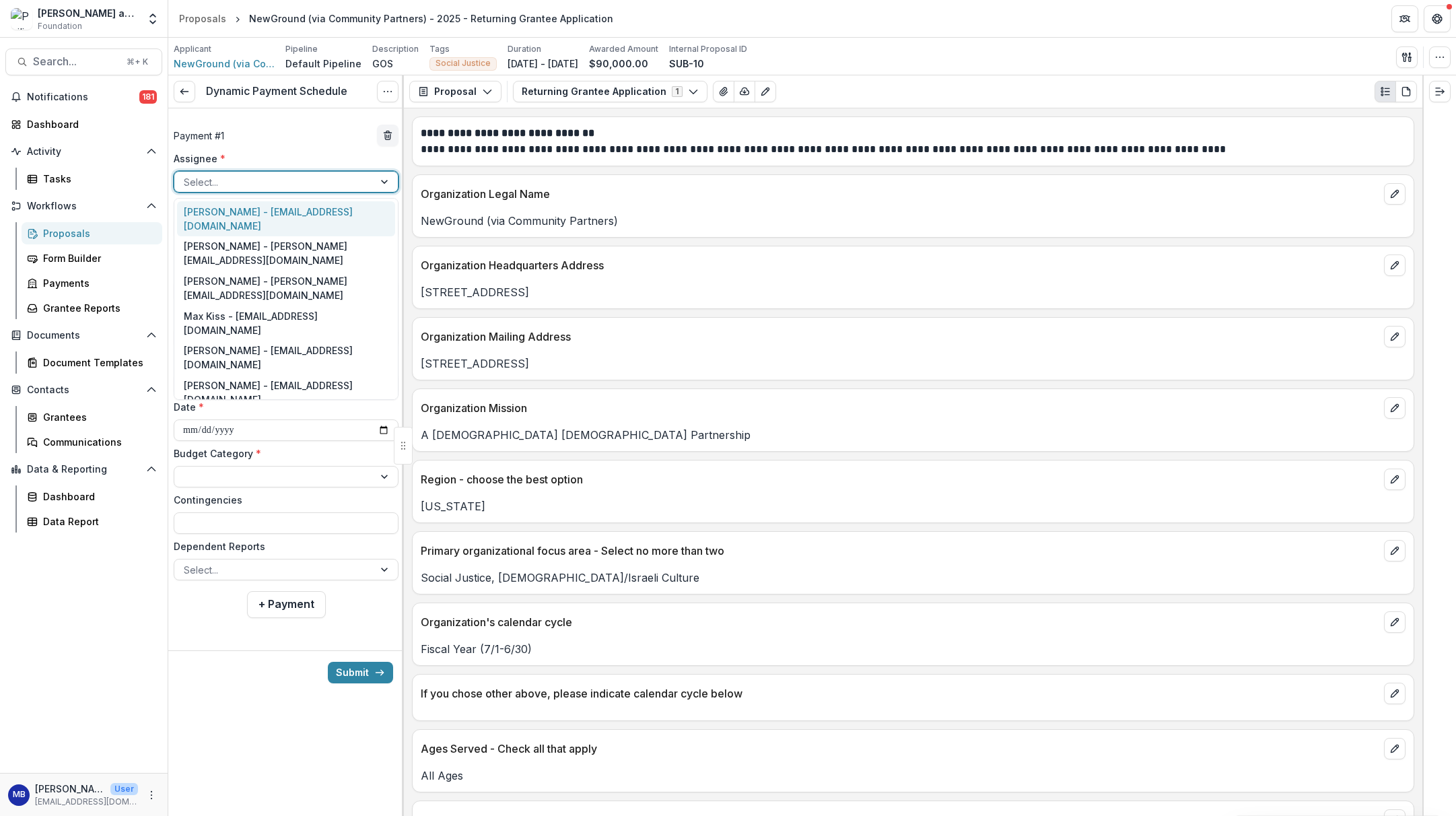
click at [382, 183] on div at bounding box center [386, 181] width 24 height 20
click at [350, 213] on div "[PERSON_NAME] - [EMAIL_ADDRESS][DOMAIN_NAME]" at bounding box center [286, 219] width 218 height 35
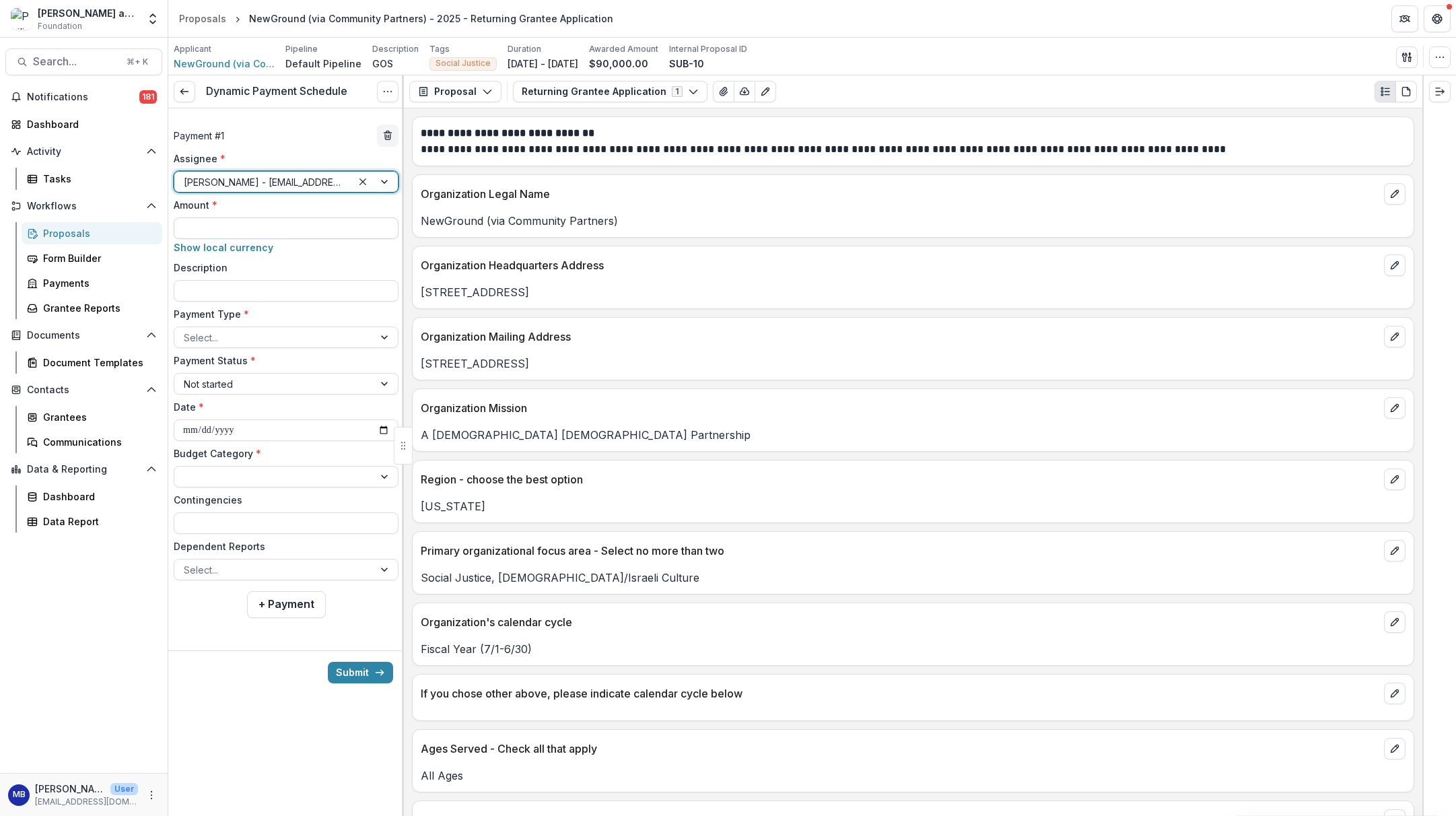
click at [279, 233] on input "Amount *" at bounding box center [286, 228] width 225 height 21
click at [243, 287] on input "Description" at bounding box center [286, 290] width 225 height 21
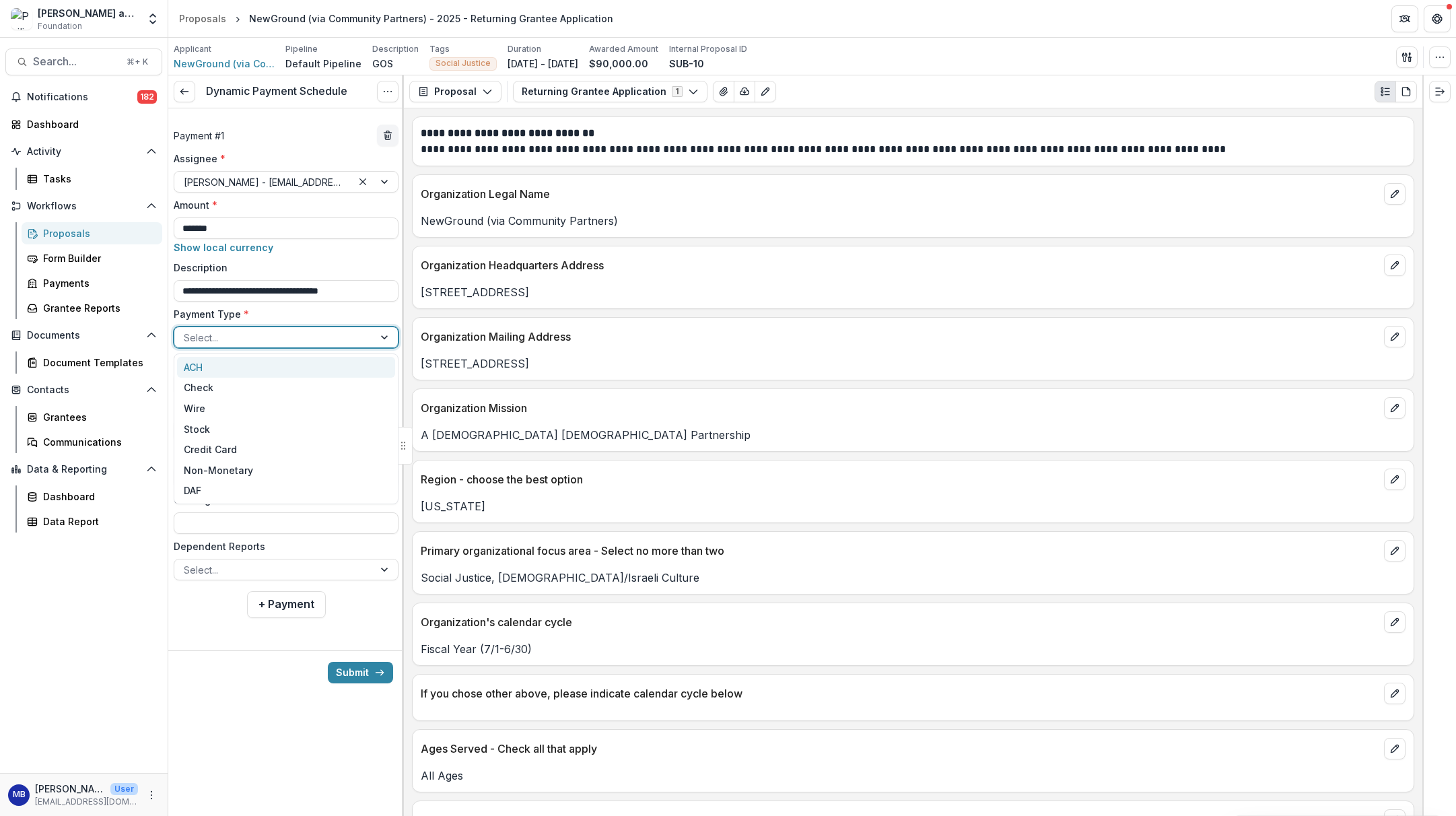
click at [203, 337] on div "Select..." at bounding box center [273, 337] width 181 height 14
click at [199, 407] on div "Wire" at bounding box center [286, 409] width 218 height 21
click at [186, 430] on input "**********" at bounding box center [286, 430] width 225 height 21
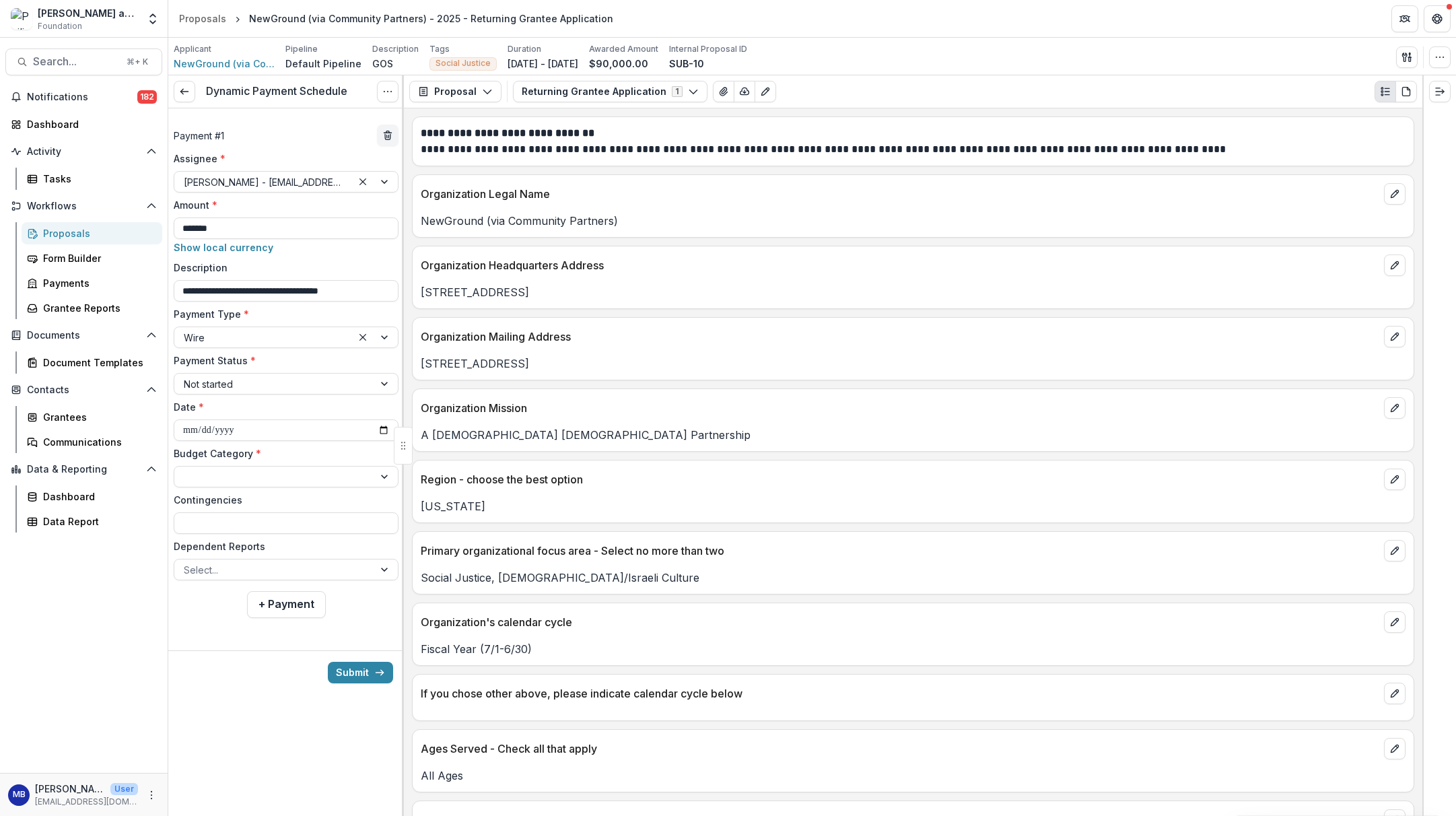
click at [295, 495] on label "Contingencies" at bounding box center [282, 500] width 217 height 14
click at [295, 513] on input "Contingencies" at bounding box center [286, 523] width 225 height 21
click at [280, 479] on div at bounding box center [273, 477] width 181 height 17
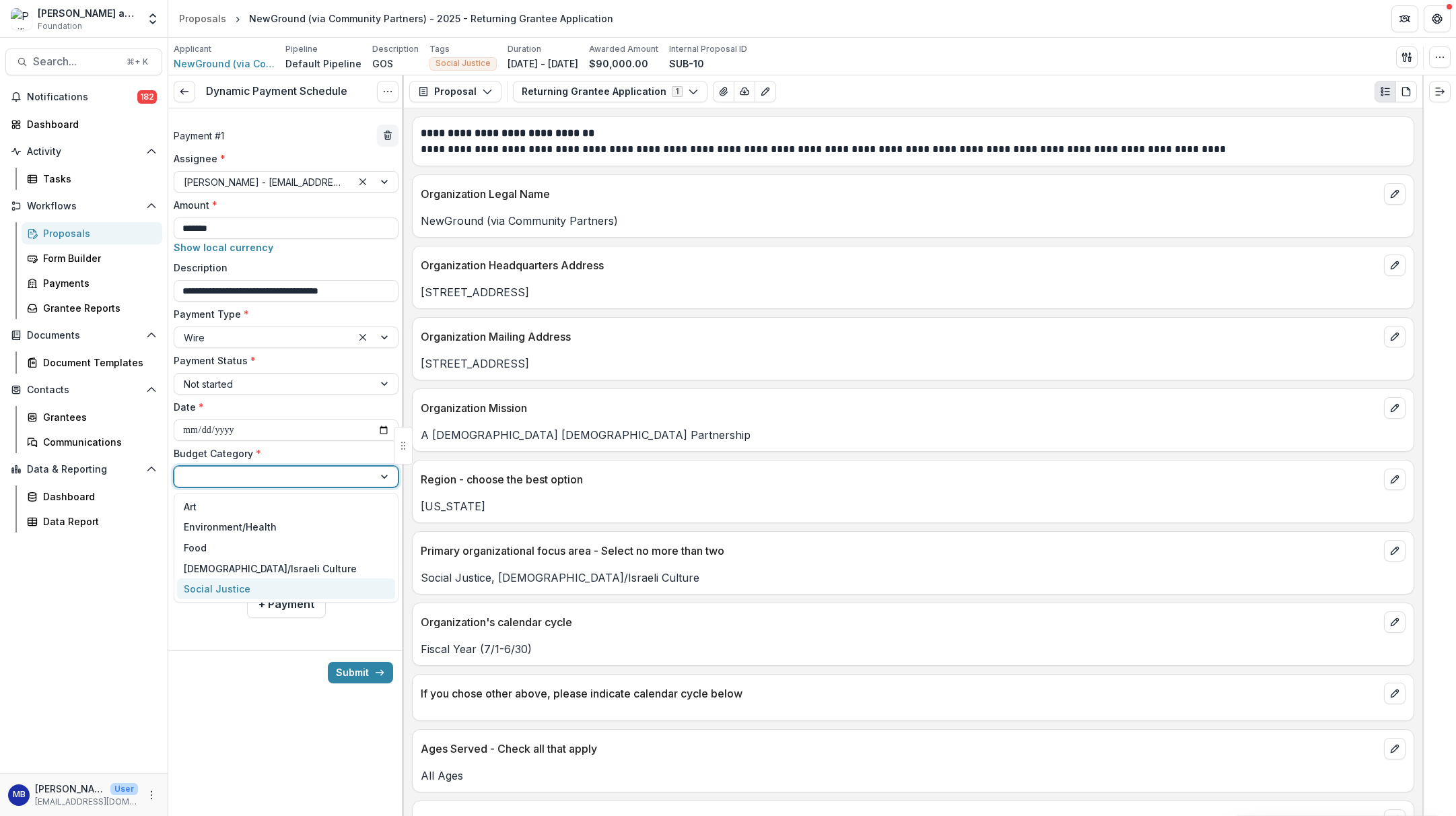
click at [240, 589] on div "Social Justice" at bounding box center [217, 589] width 66 height 14
click at [226, 526] on input "Contingencies" at bounding box center [286, 523] width 225 height 21
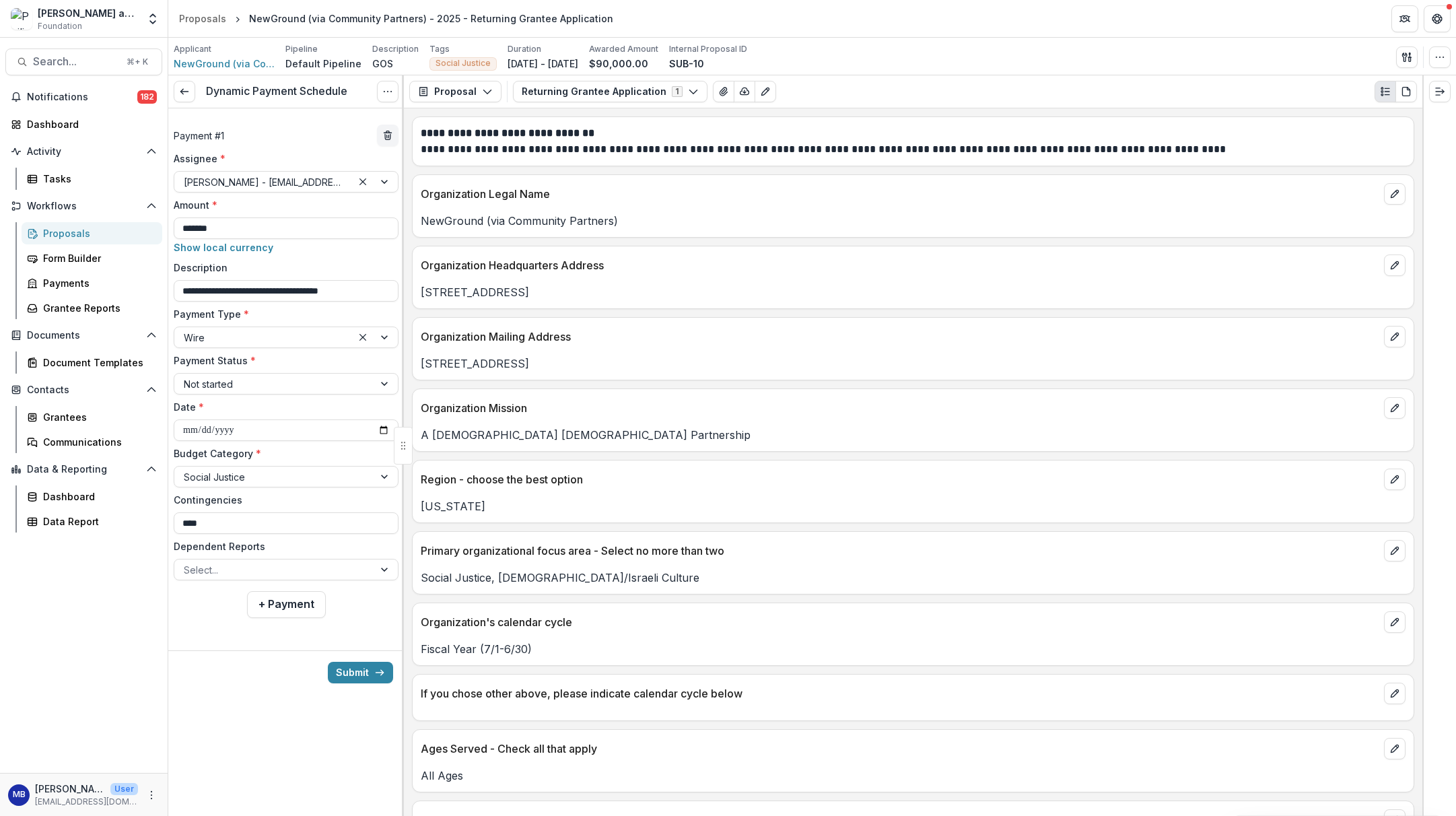
click at [294, 625] on div "**********" at bounding box center [286, 369] width 235 height 521
click at [283, 603] on button "+ Payment" at bounding box center [287, 605] width 79 height 27
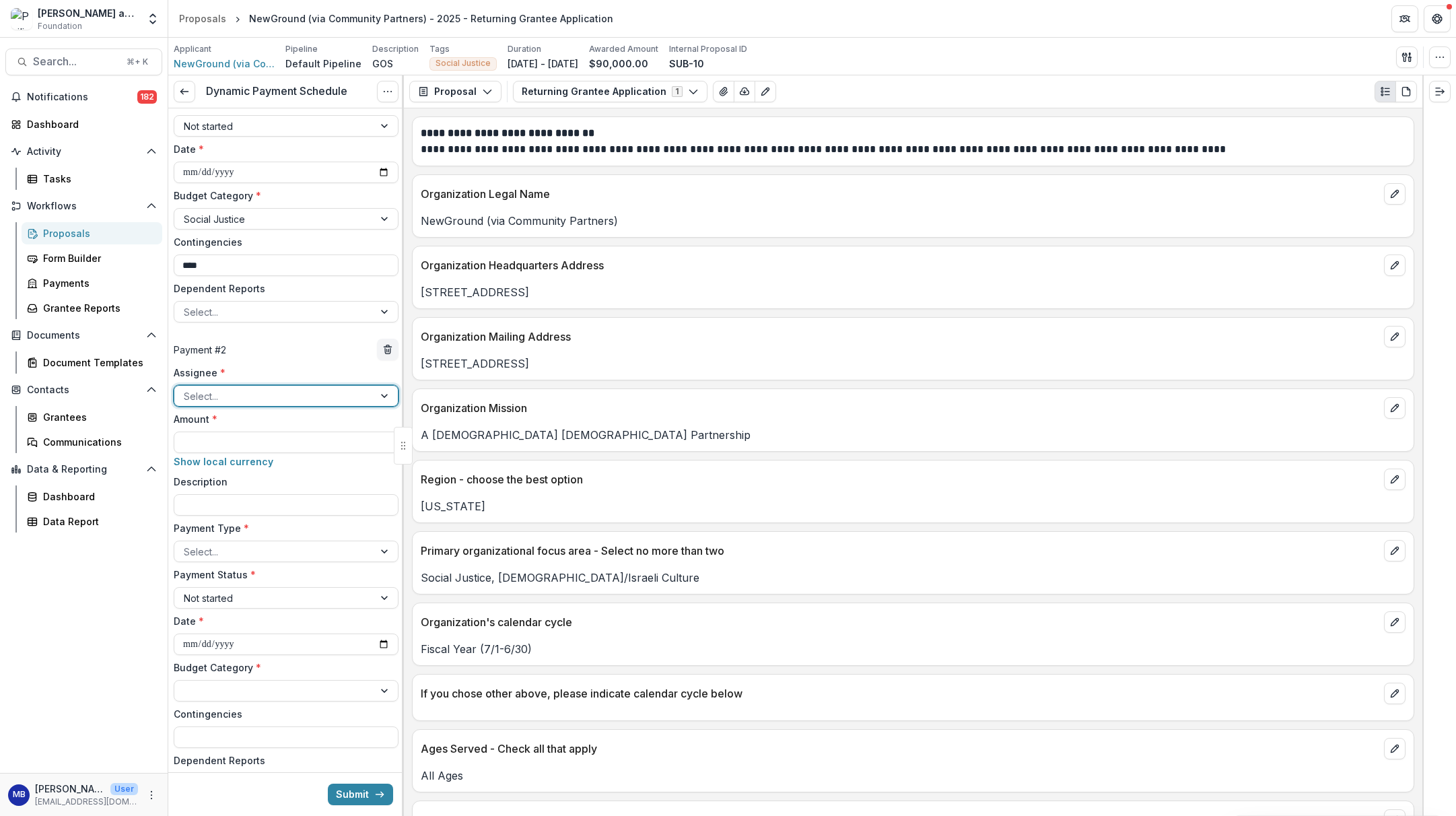
scroll to position [289, 0]
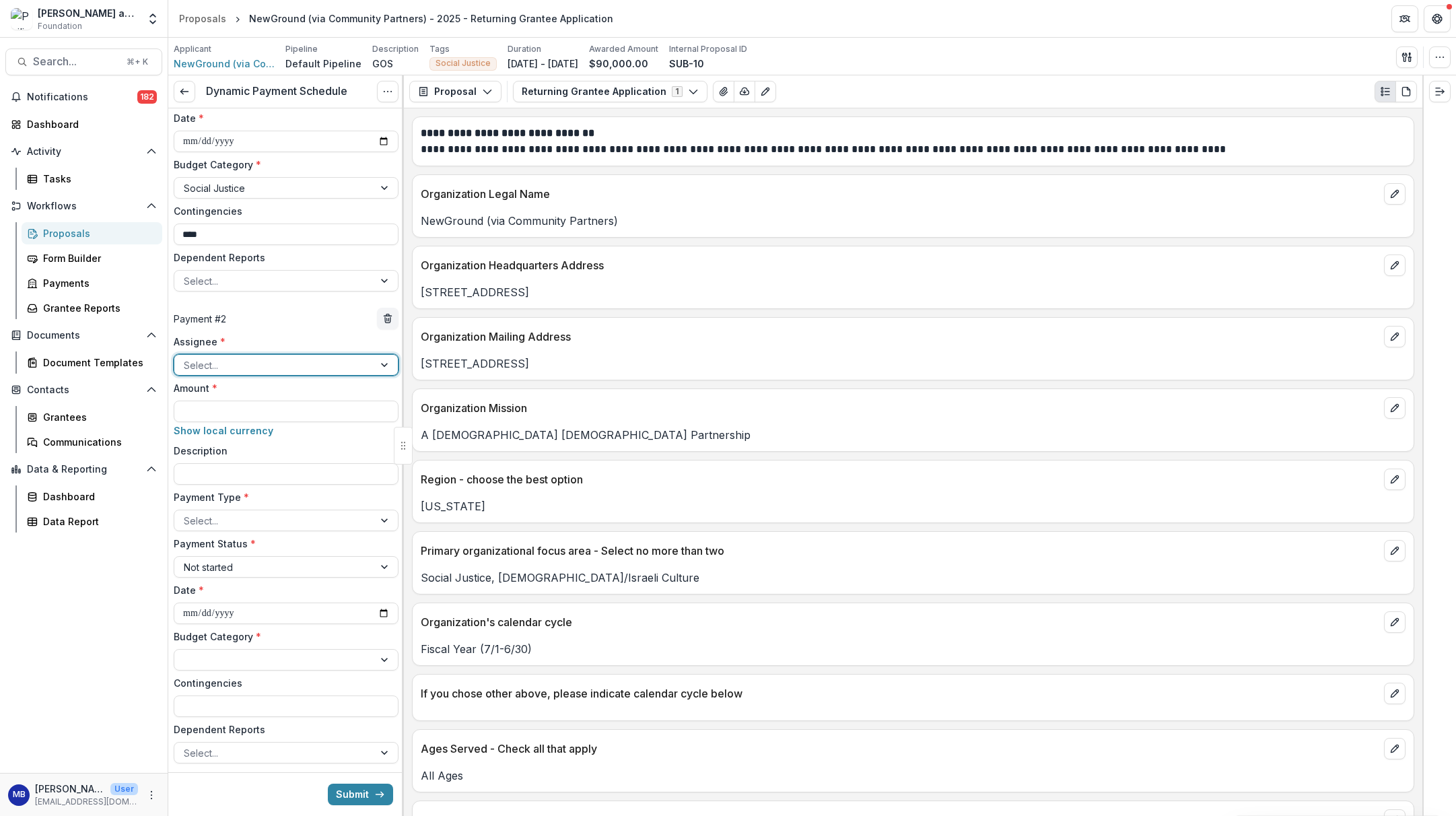
click at [377, 366] on div at bounding box center [386, 364] width 24 height 20
click at [289, 415] on input "Amount *" at bounding box center [286, 411] width 225 height 21
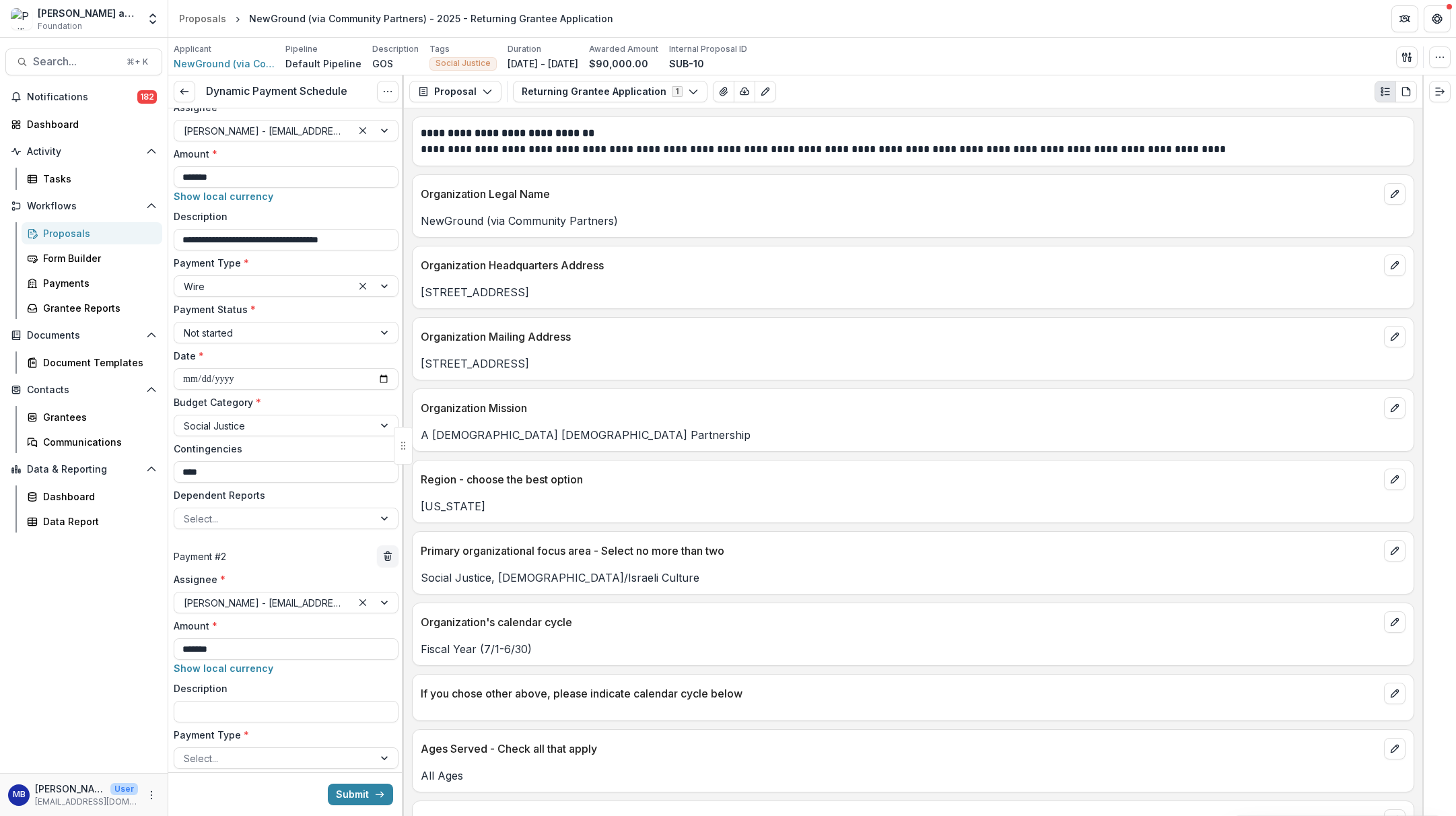
scroll to position [47, 0]
drag, startPoint x: 182, startPoint y: 245, endPoint x: 383, endPoint y: 245, distance: 201.0
click at [383, 245] on input "**********" at bounding box center [286, 243] width 225 height 21
click at [186, 718] on input "Description" at bounding box center [286, 716] width 225 height 21
paste input "**********"
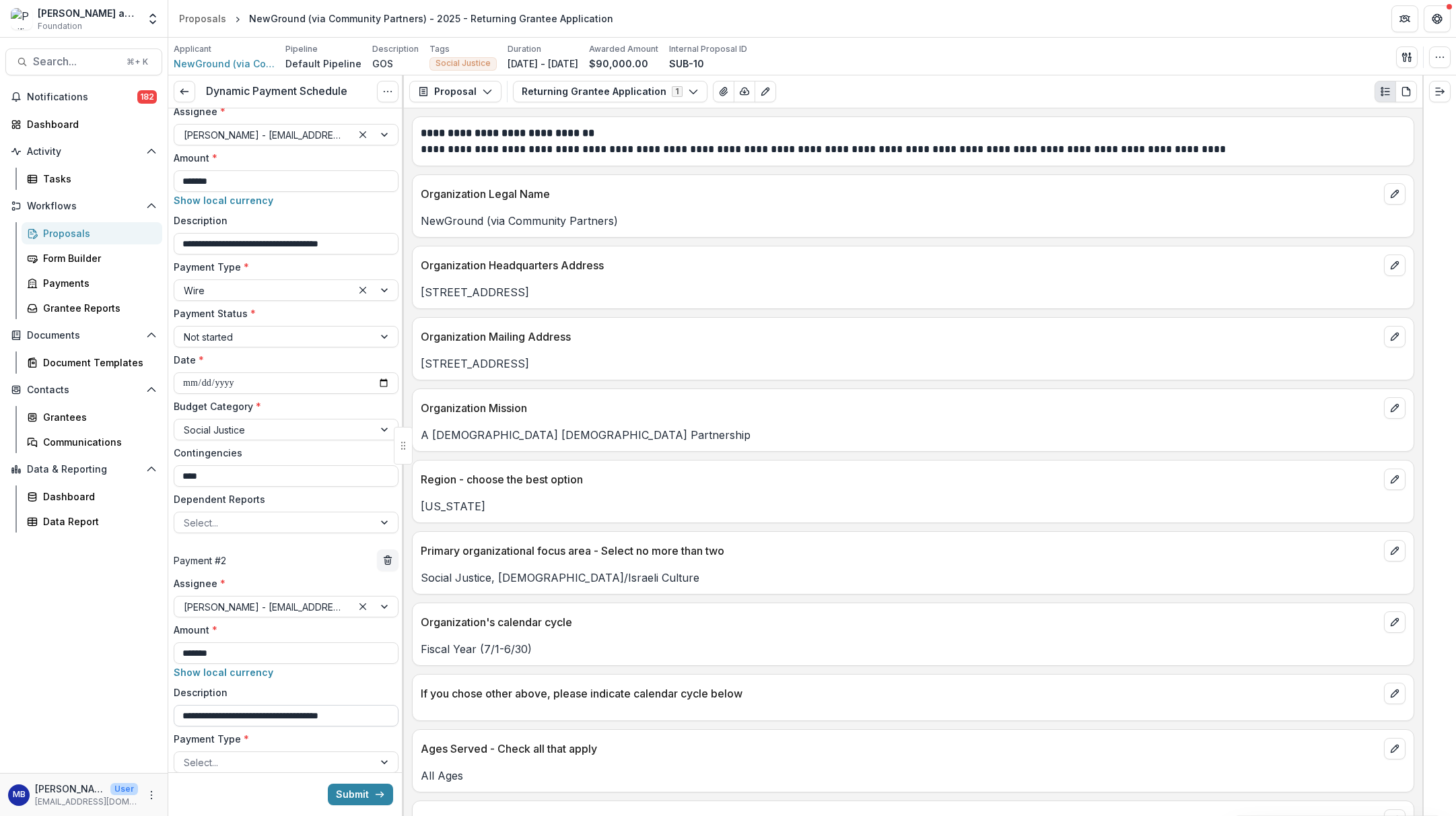
click at [231, 718] on input "**********" at bounding box center [286, 716] width 225 height 21
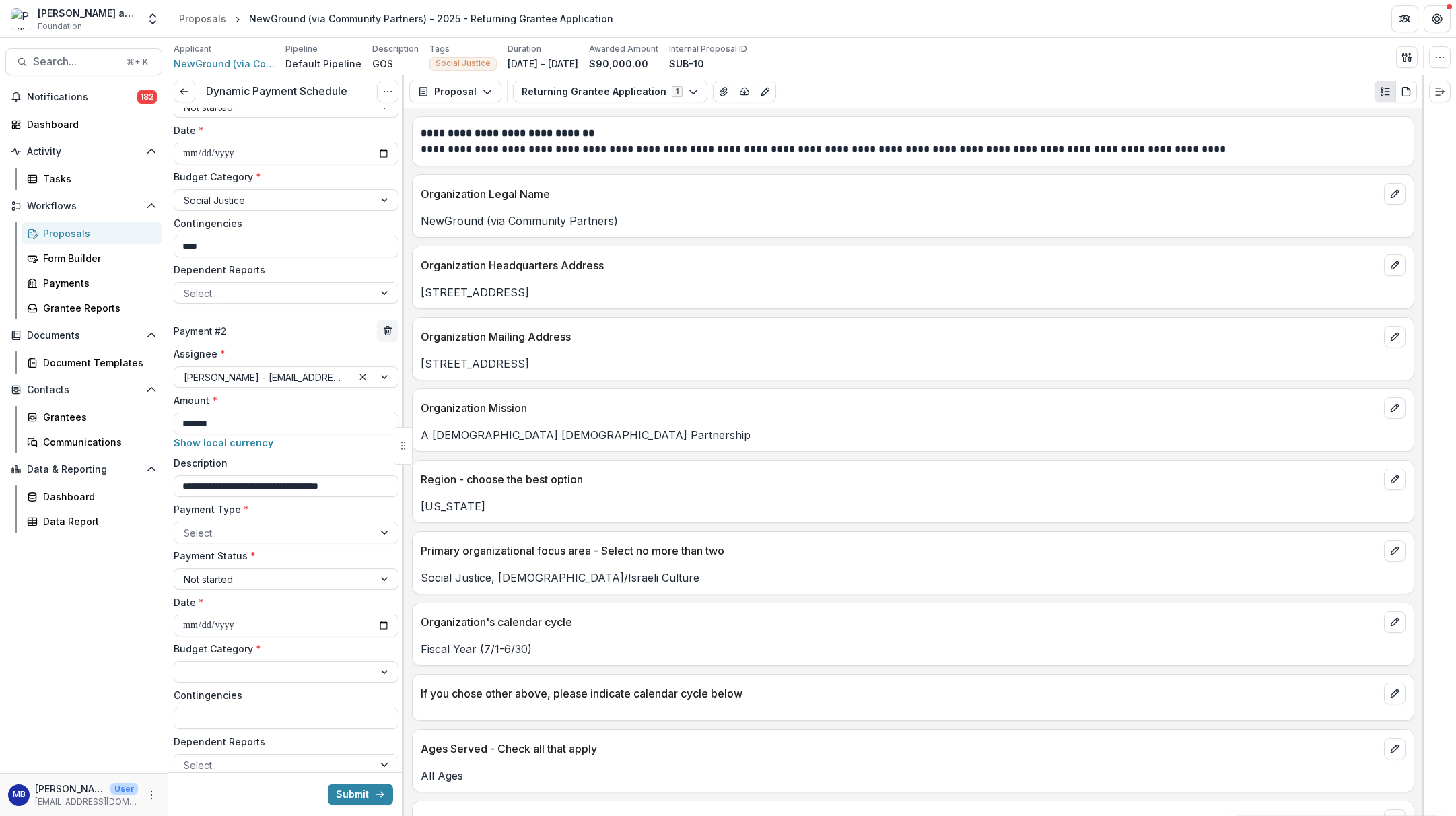
scroll to position [328, 0]
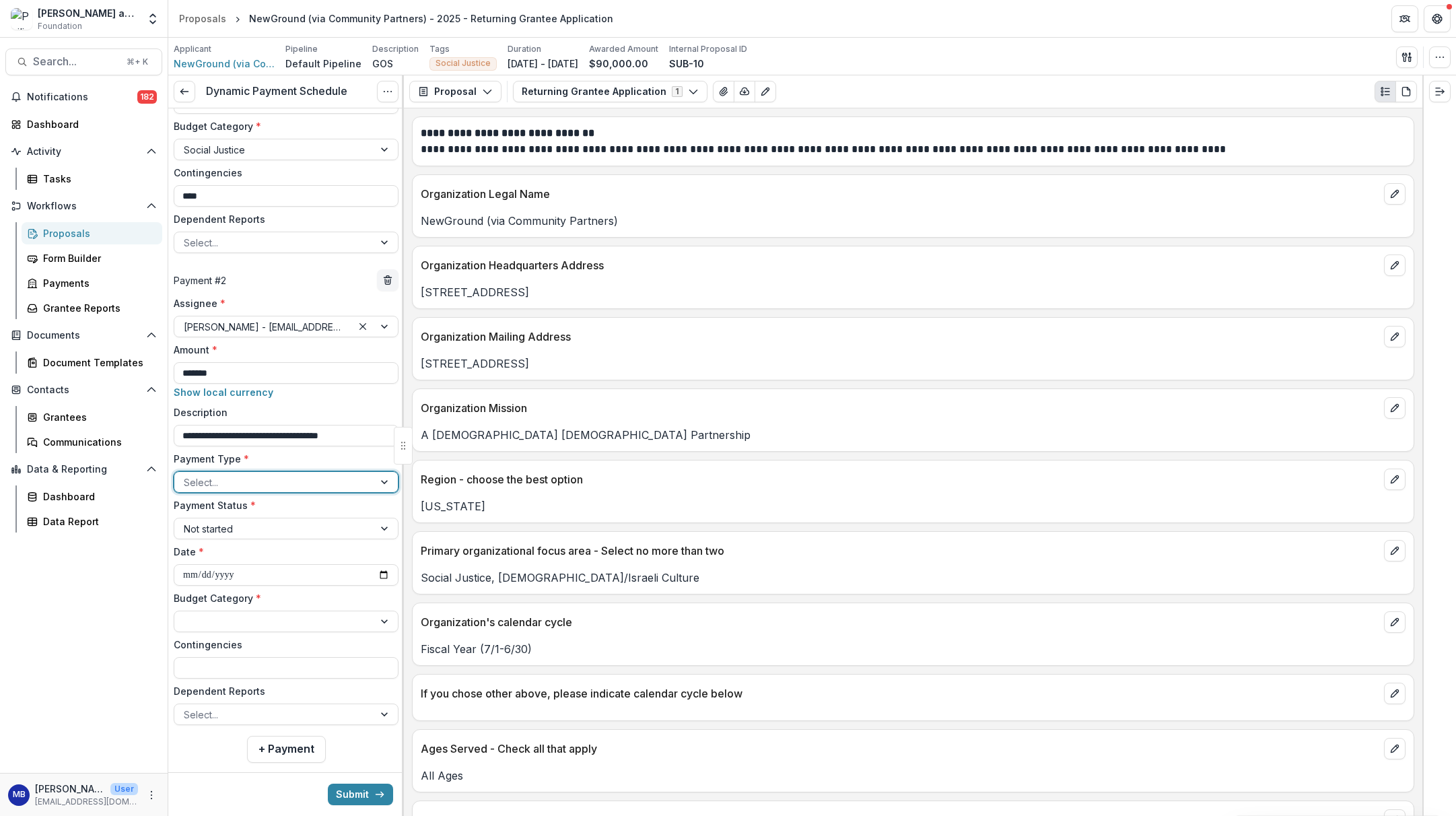
click at [381, 484] on div at bounding box center [386, 482] width 24 height 20
click at [187, 576] on input "**********" at bounding box center [286, 575] width 225 height 21
click at [203, 671] on input "Contingencies" at bounding box center [286, 668] width 225 height 21
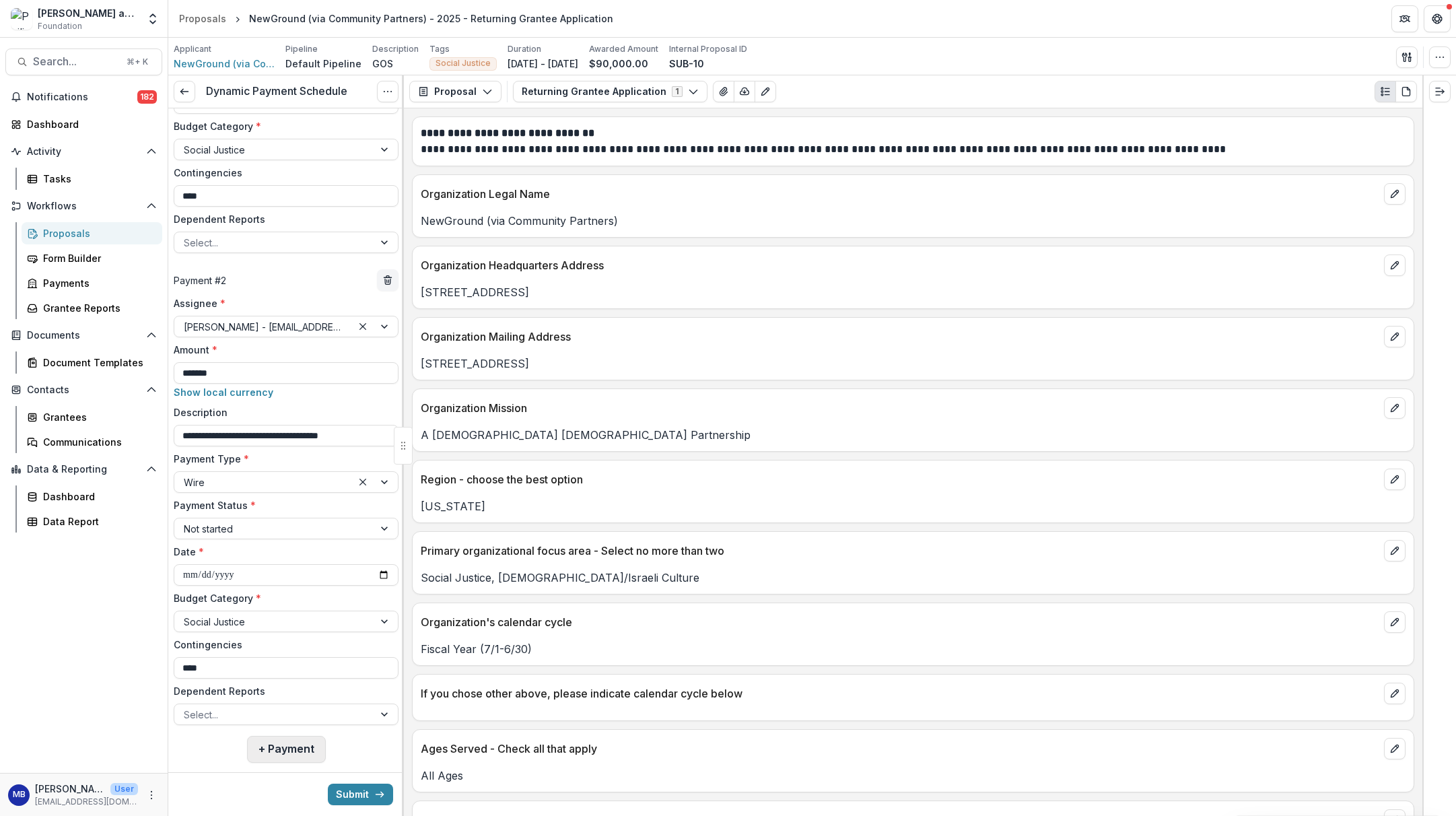
click at [270, 752] on button "+ Payment" at bounding box center [287, 750] width 79 height 27
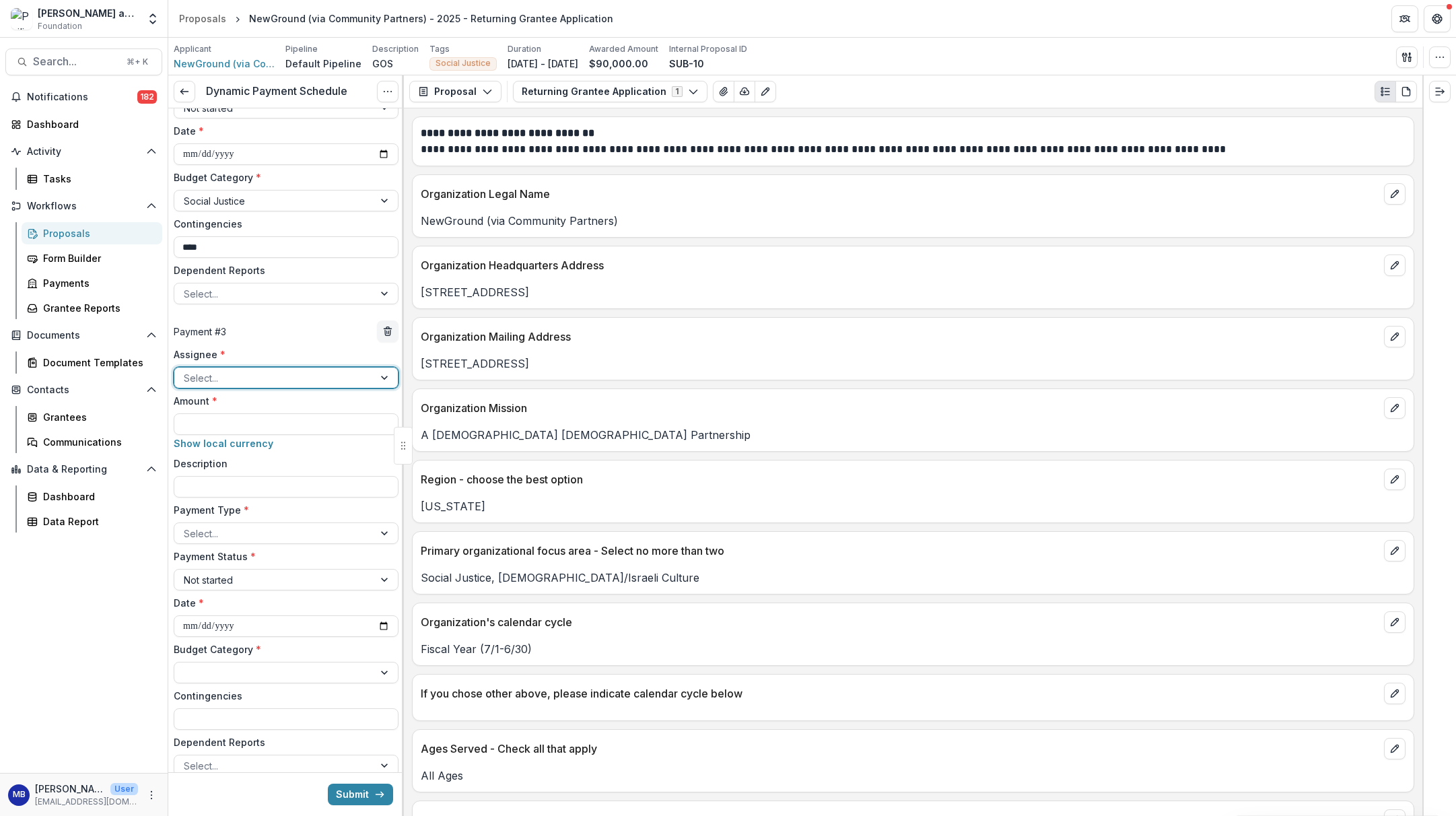
scroll to position [745, 0]
click at [377, 382] on div at bounding box center [386, 381] width 24 height 20
click at [286, 426] on input "Amount *" at bounding box center [286, 427] width 225 height 21
click at [236, 488] on input "Description" at bounding box center [286, 490] width 225 height 21
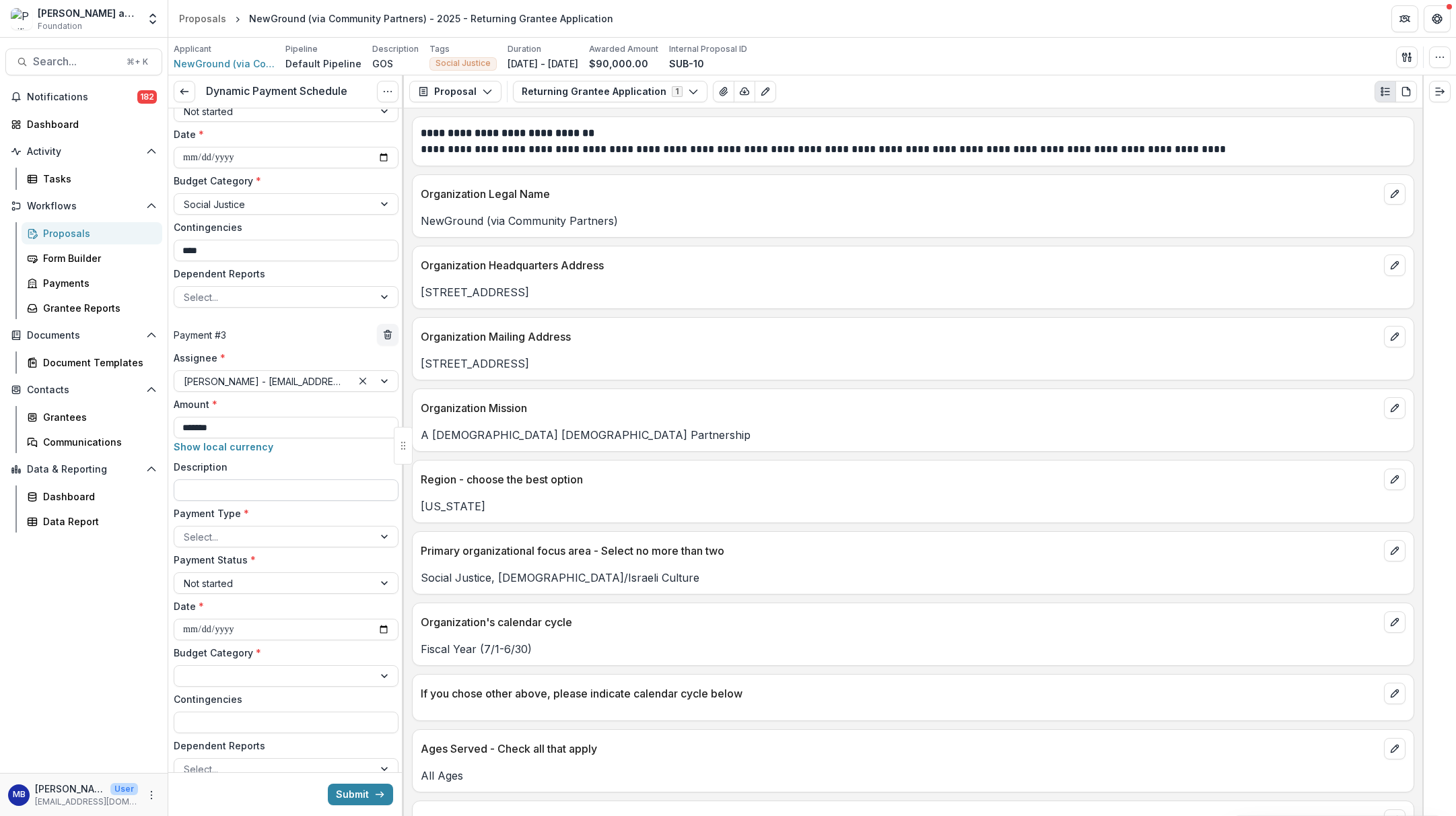
paste input "**********"
click at [235, 490] on input "**********" at bounding box center [286, 490] width 225 height 21
click at [239, 542] on div at bounding box center [273, 537] width 181 height 17
click at [190, 632] on input "**********" at bounding box center [286, 630] width 225 height 21
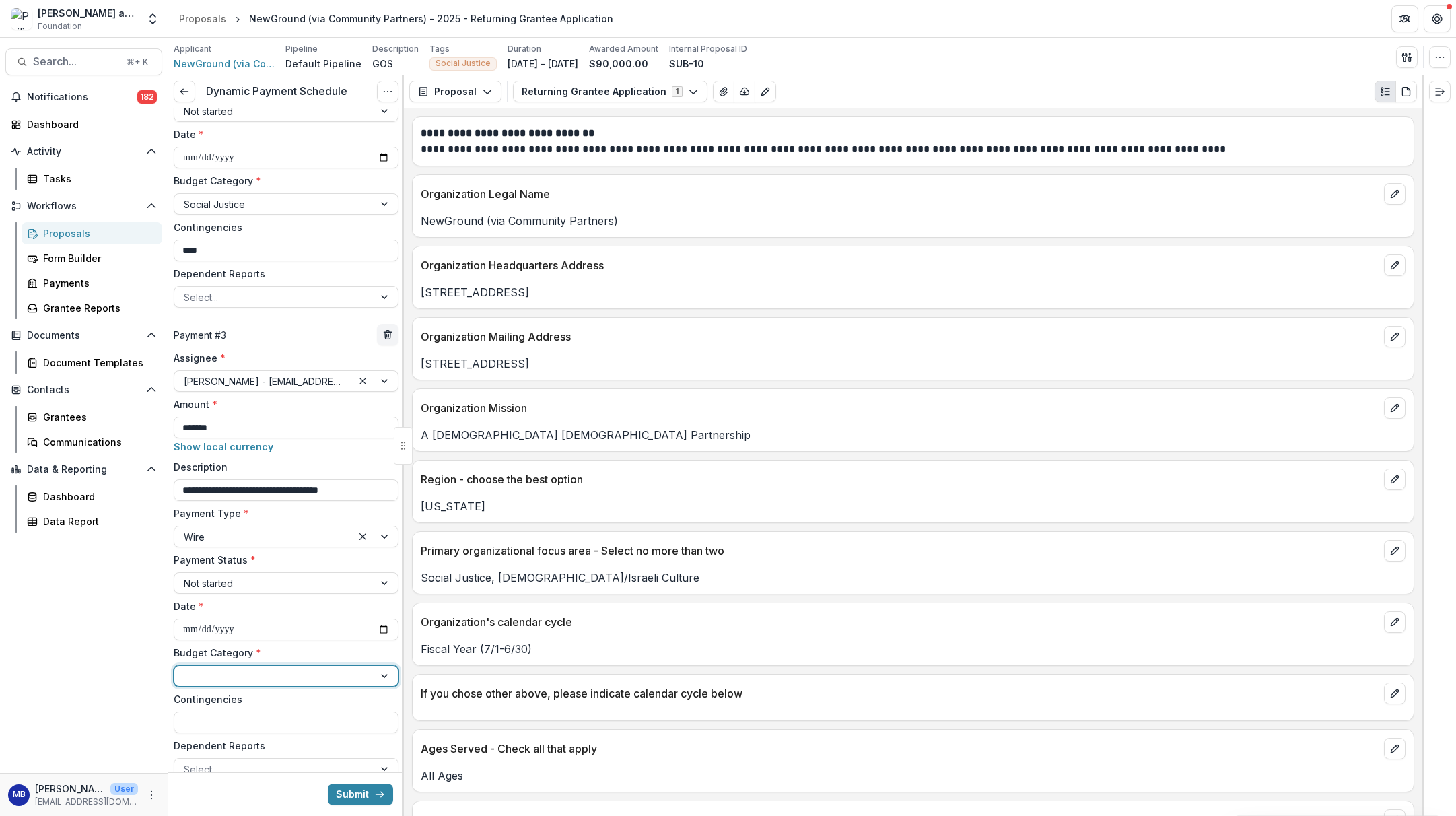
click at [378, 671] on div at bounding box center [386, 676] width 24 height 20
click at [231, 726] on input "Contingencies" at bounding box center [286, 722] width 225 height 21
click at [346, 764] on button "Submit" at bounding box center [361, 795] width 65 height 21
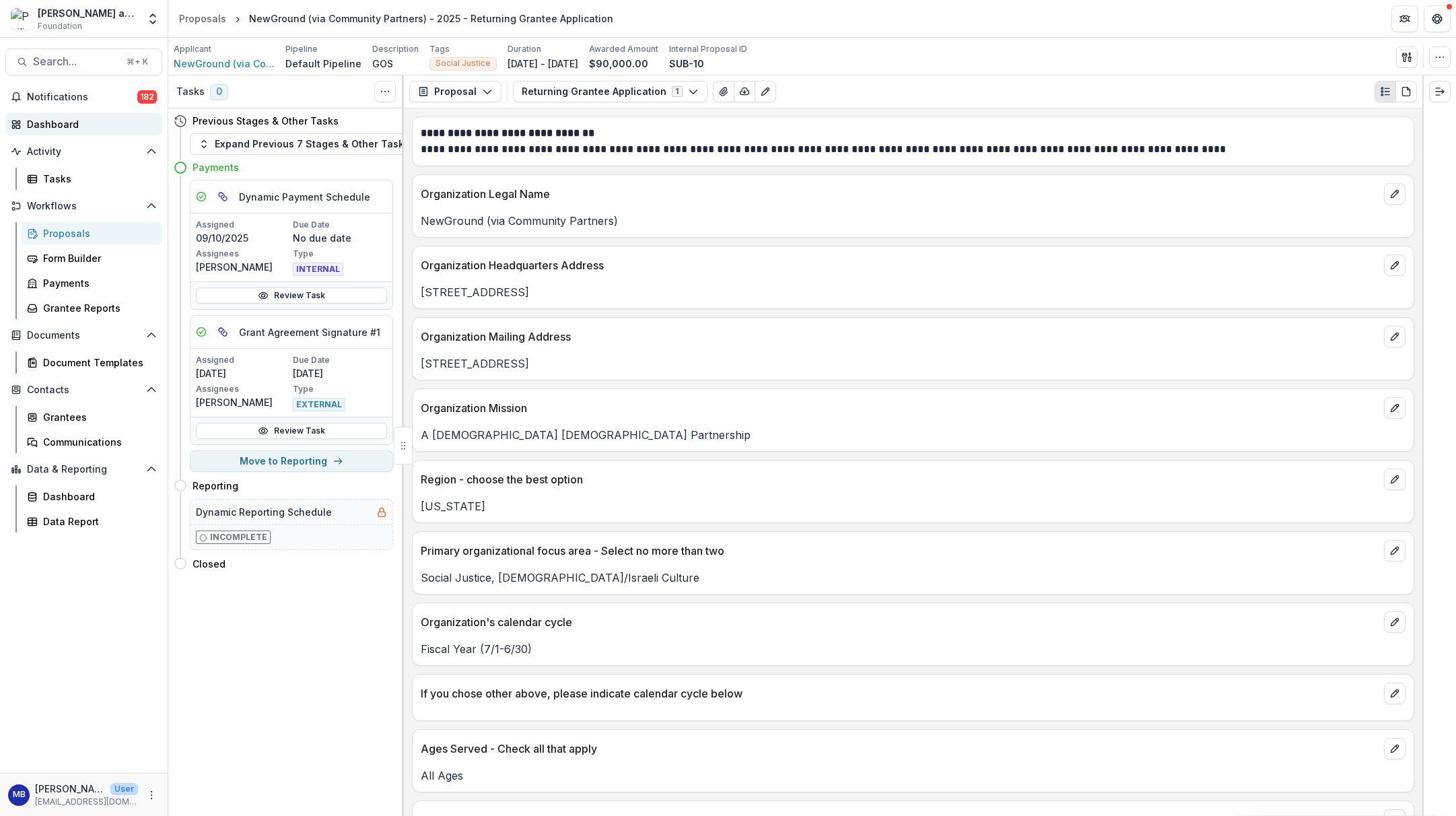
click at [52, 125] on div "Dashboard" at bounding box center [89, 124] width 125 height 14
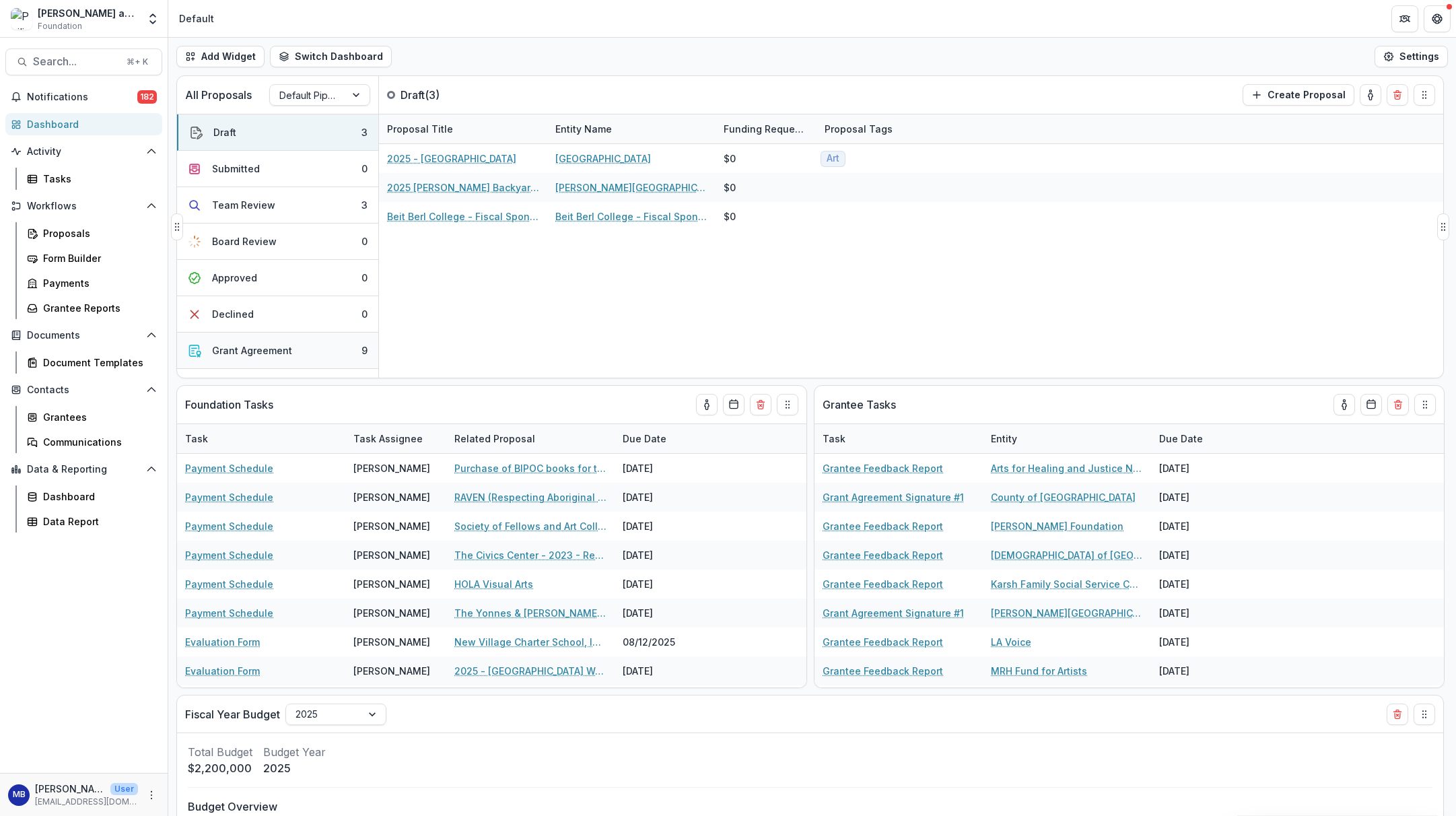
click at [261, 351] on div "Grant Agreement" at bounding box center [252, 351] width 80 height 14
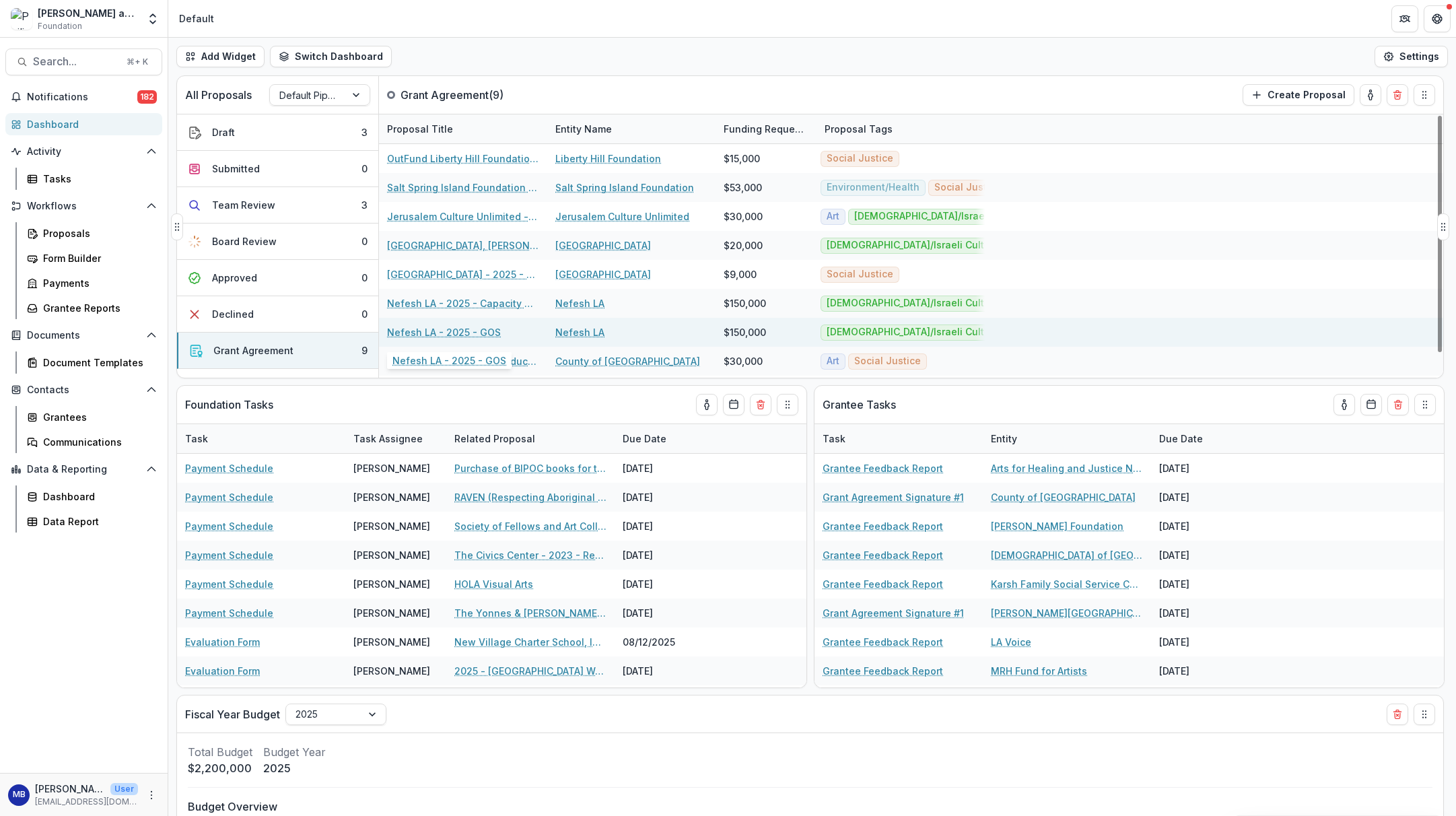
click at [418, 330] on link "Nefesh LA - 2025 - GOS" at bounding box center [444, 332] width 114 height 14
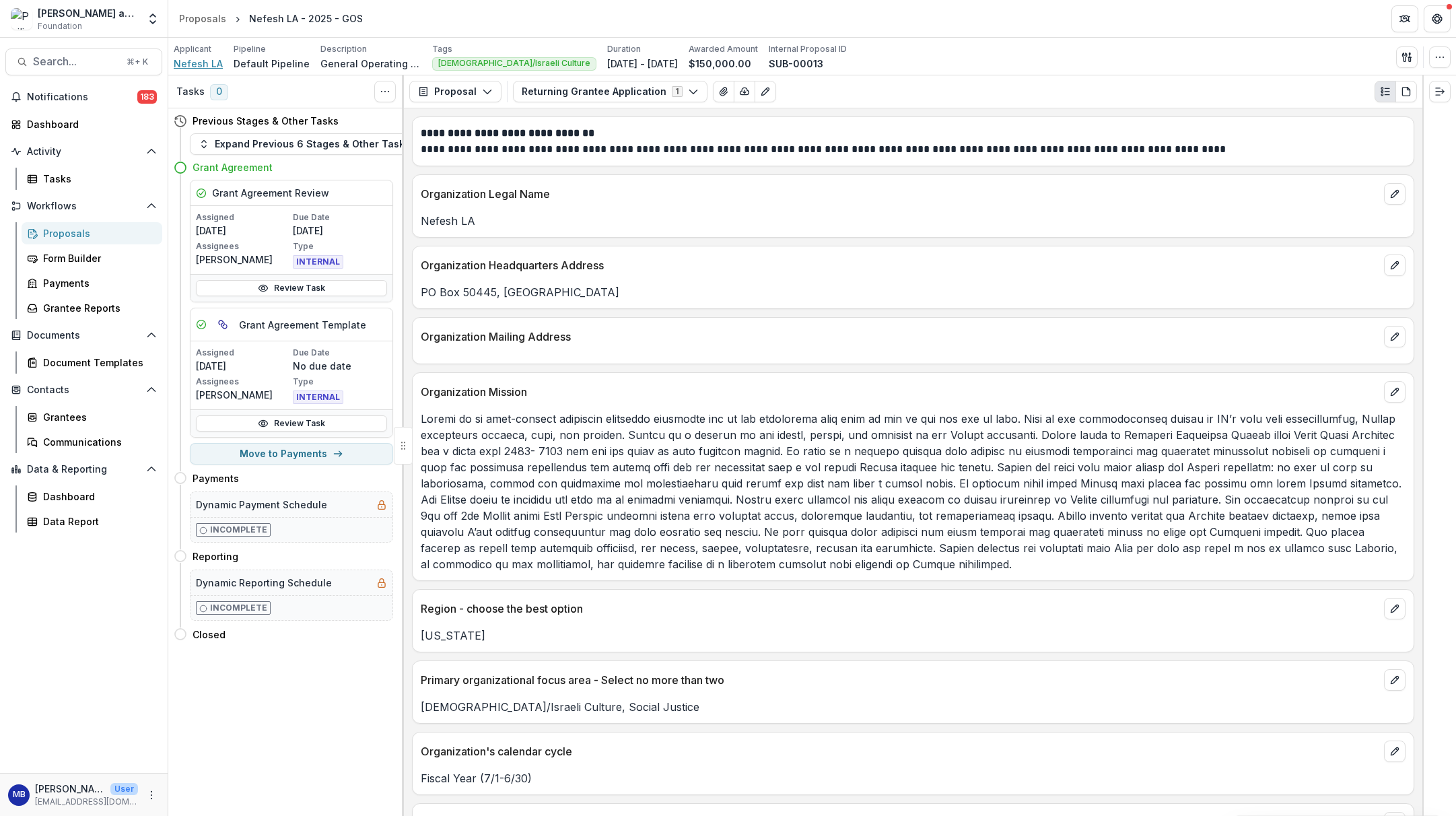
click at [191, 66] on span "Nefesh LA" at bounding box center [198, 64] width 49 height 14
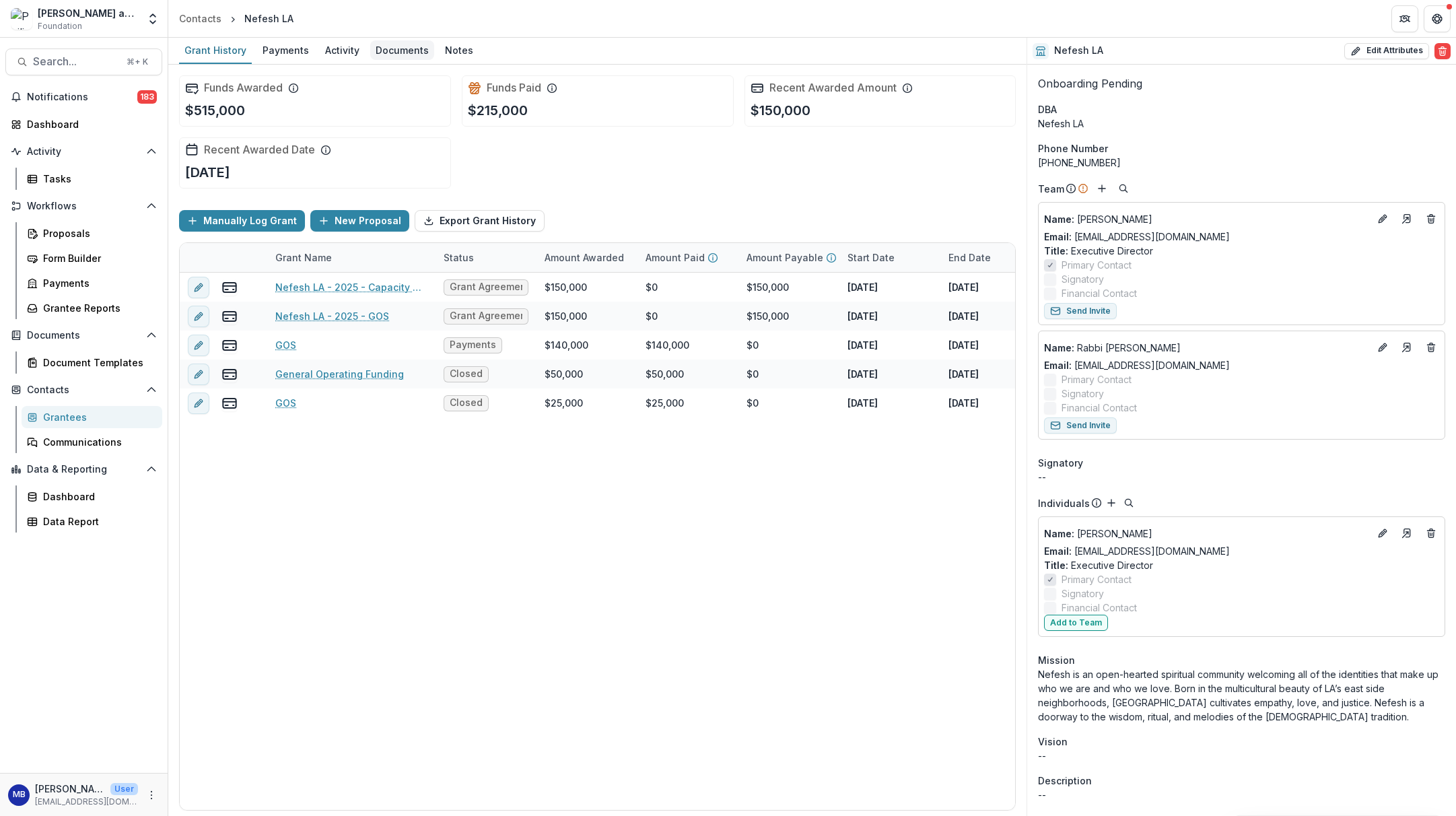
click at [396, 49] on div "Documents" at bounding box center [402, 50] width 64 height 19
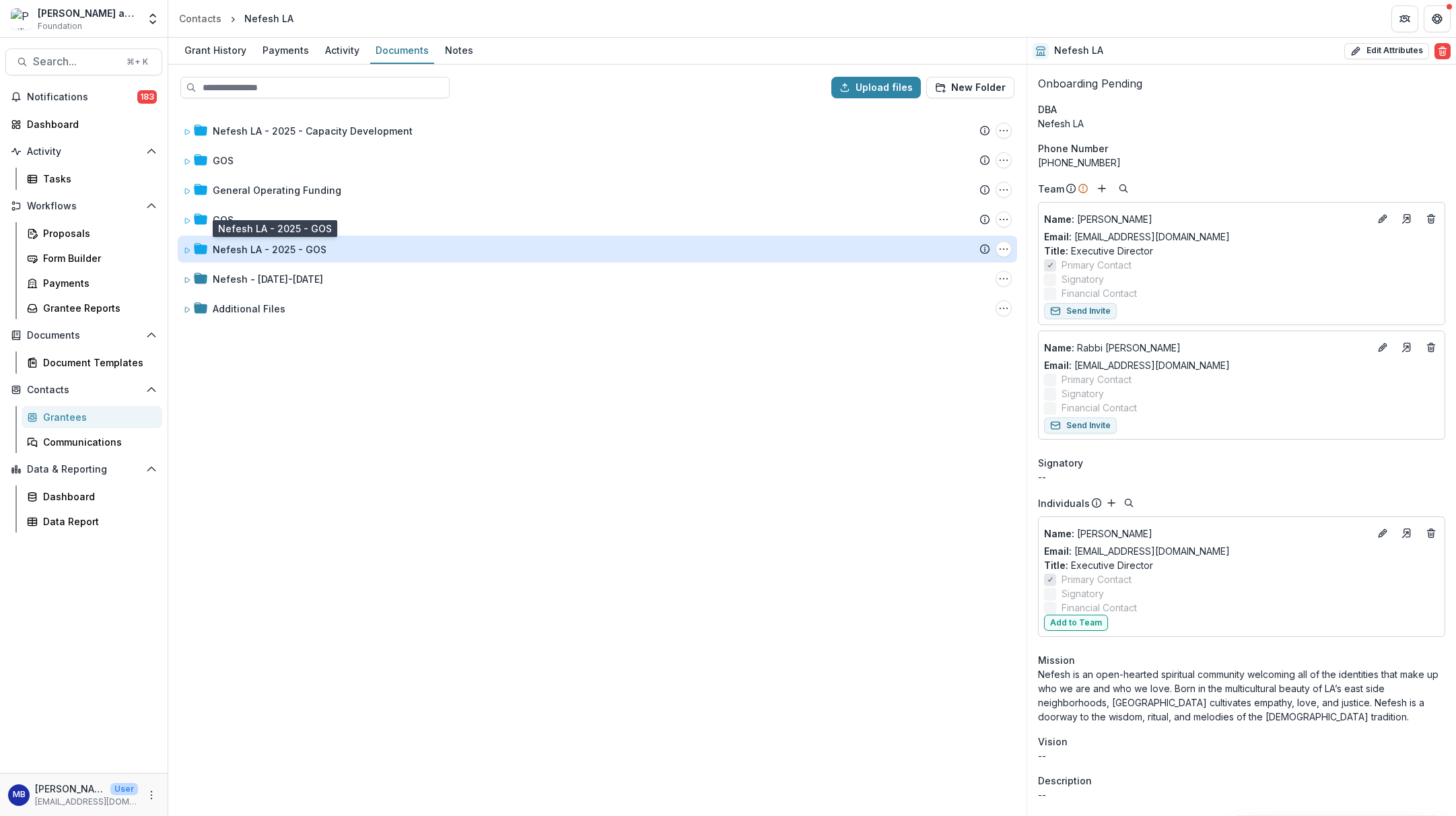
click at [240, 247] on div "Nefesh LA - 2025 - GOS" at bounding box center [269, 249] width 114 height 14
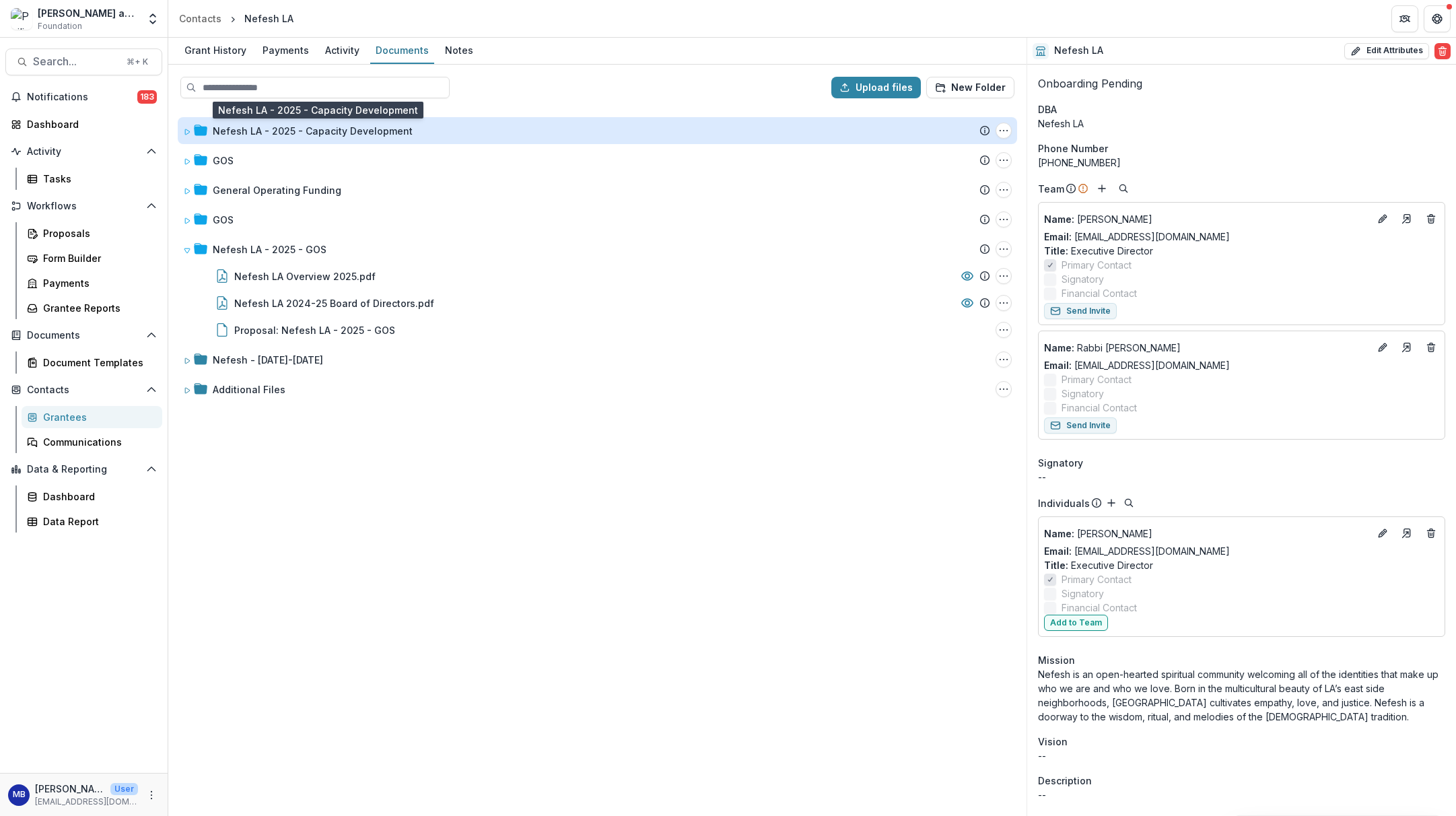
click at [272, 131] on div "Nefesh LA - 2025 - Capacity Development" at bounding box center [312, 131] width 200 height 14
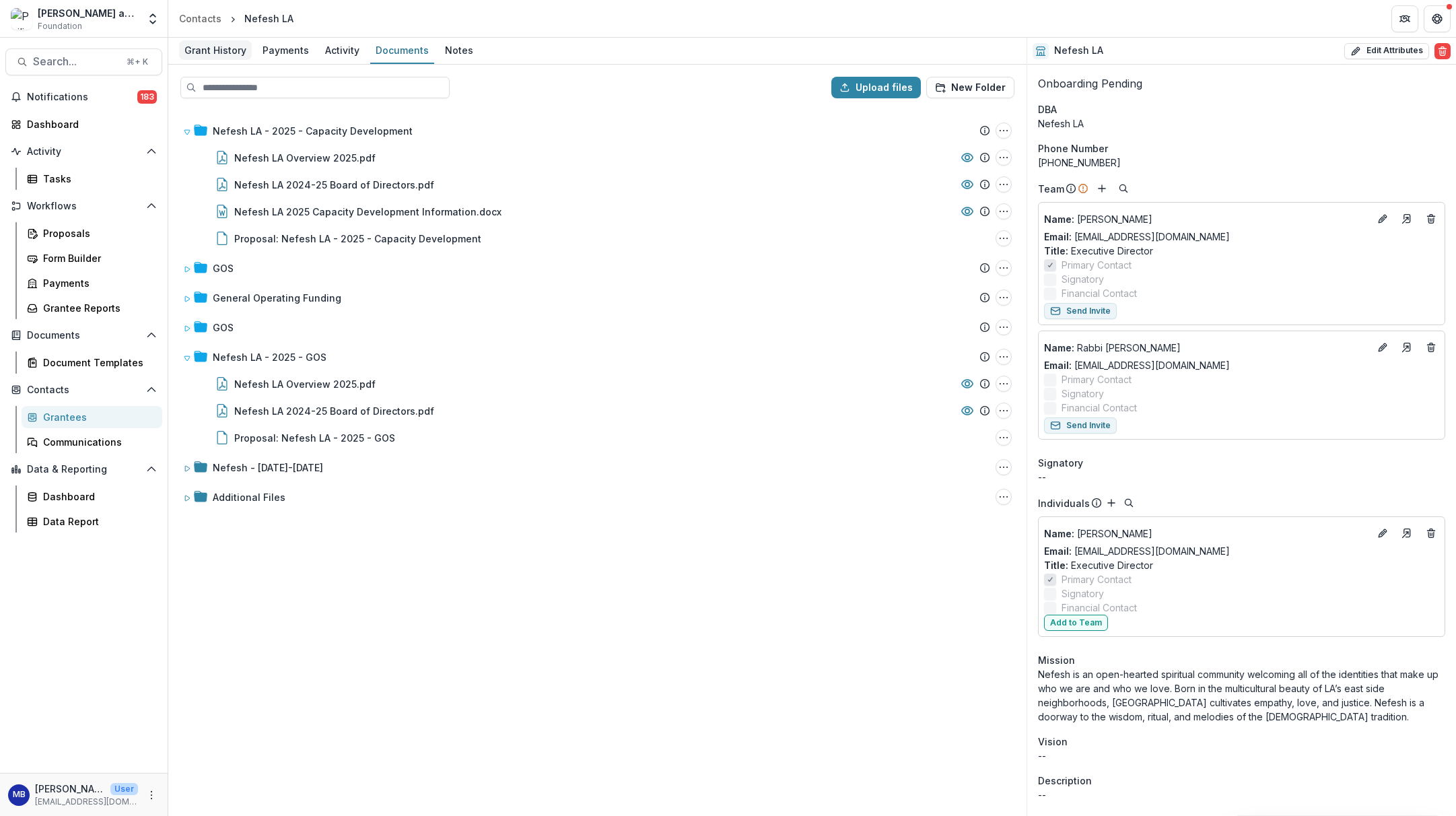
click at [227, 45] on div "Grant History" at bounding box center [215, 50] width 73 height 19
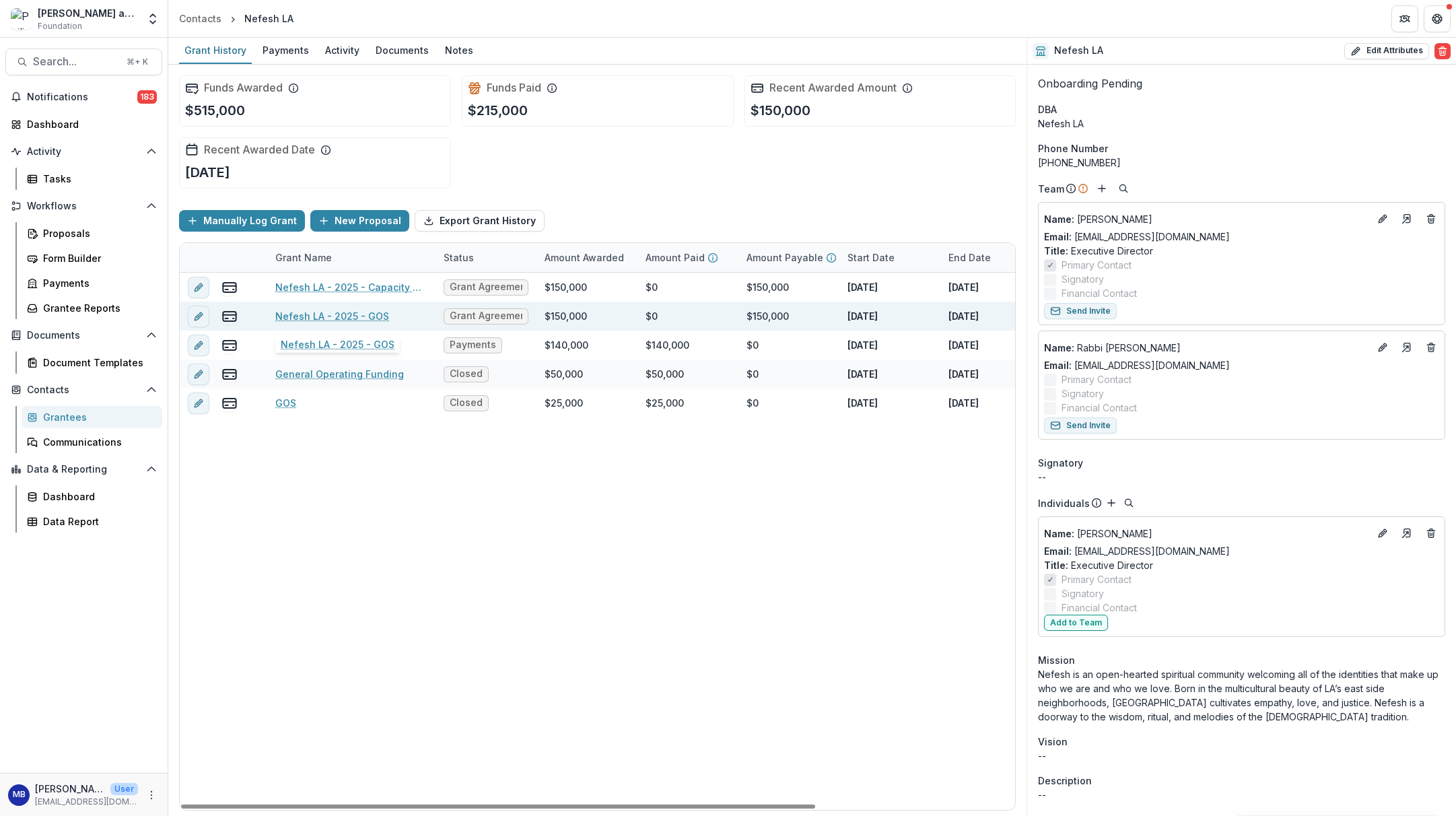
click at [296, 317] on link "Nefesh LA - 2025 - GOS" at bounding box center [332, 316] width 114 height 14
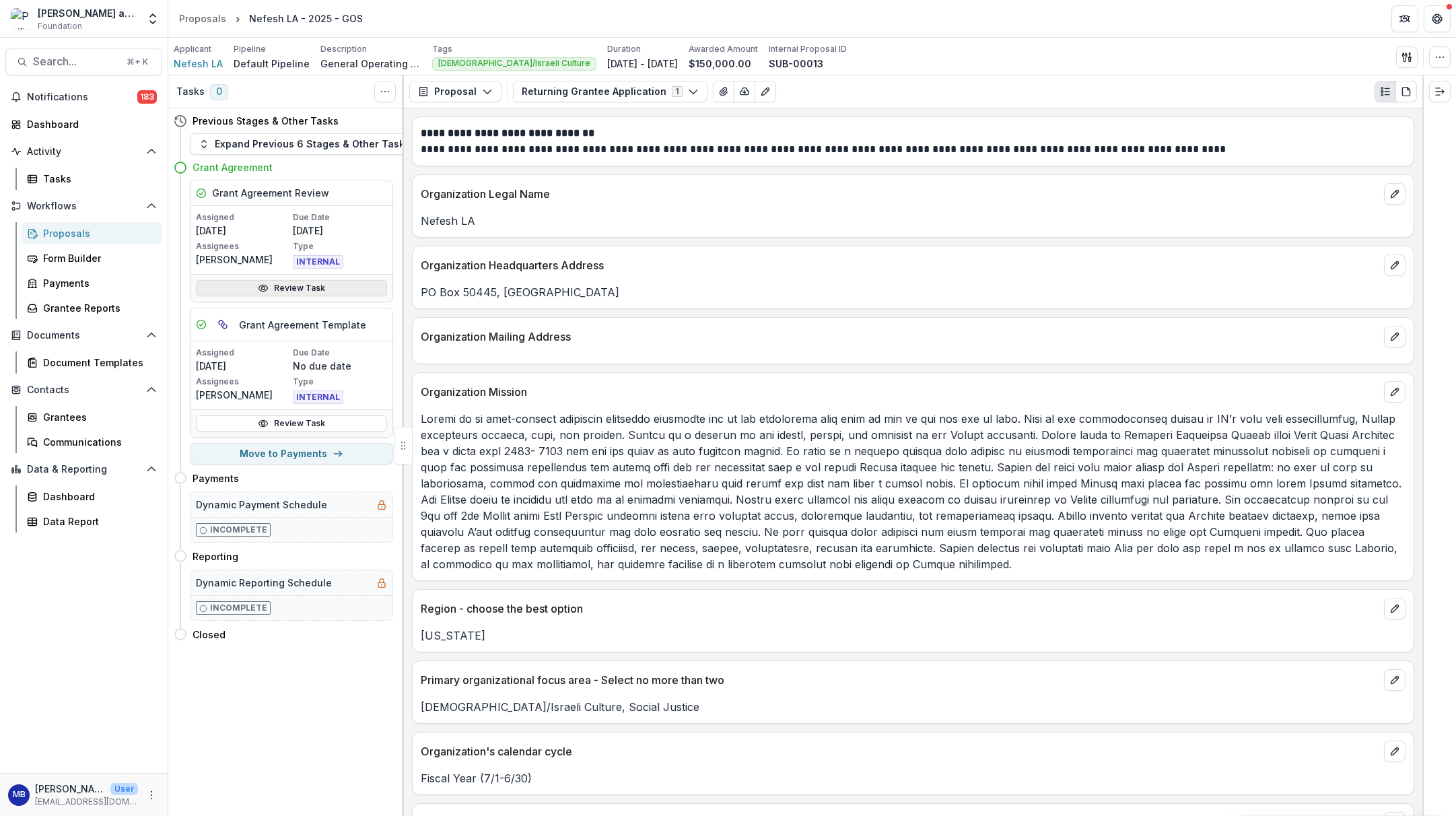
click at [299, 287] on link "Review Task" at bounding box center [291, 287] width 191 height 16
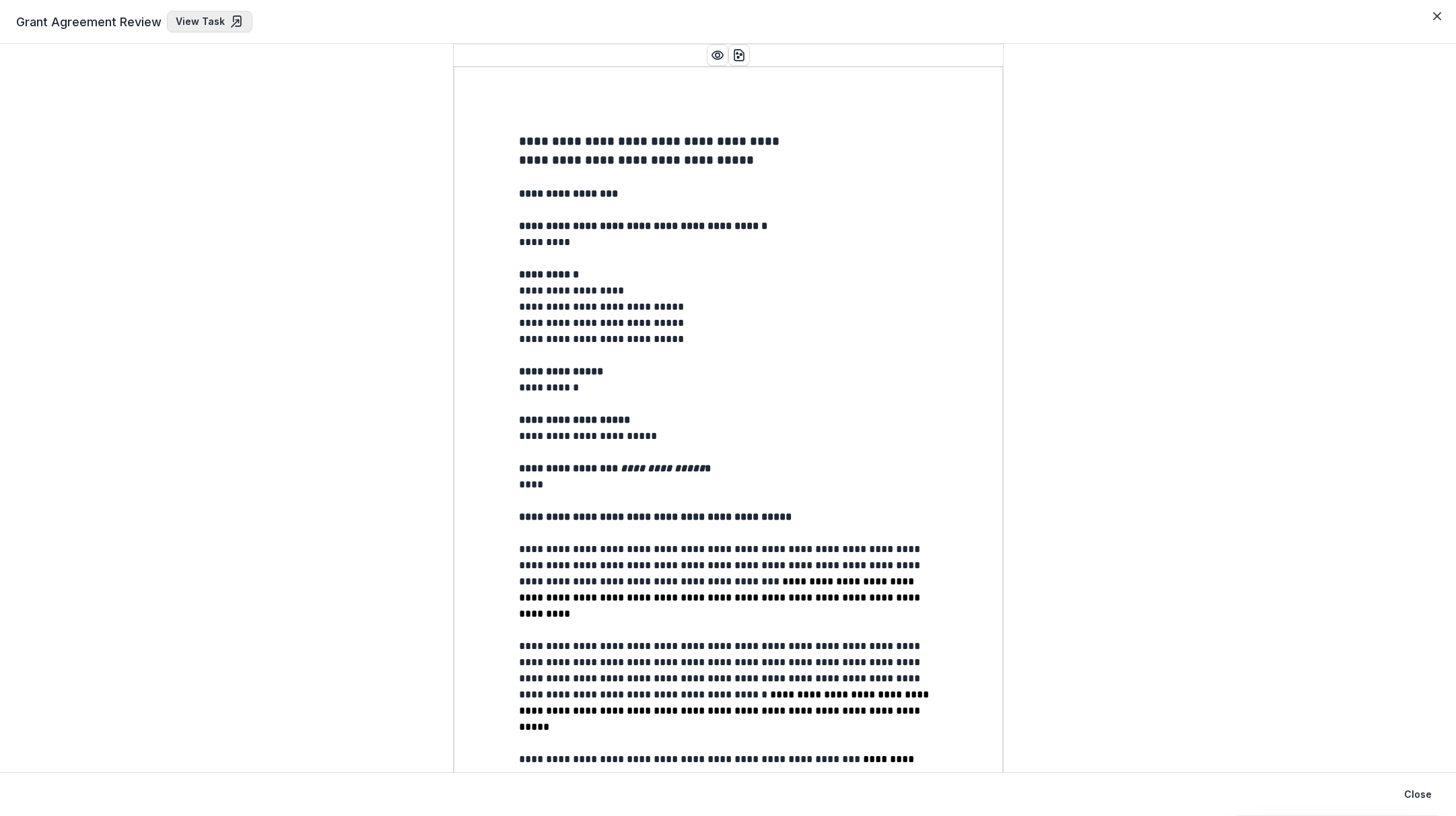
click at [202, 23] on link "View Task" at bounding box center [209, 21] width 85 height 21
click at [1199, 17] on icon "Close" at bounding box center [1437, 17] width 8 height 8
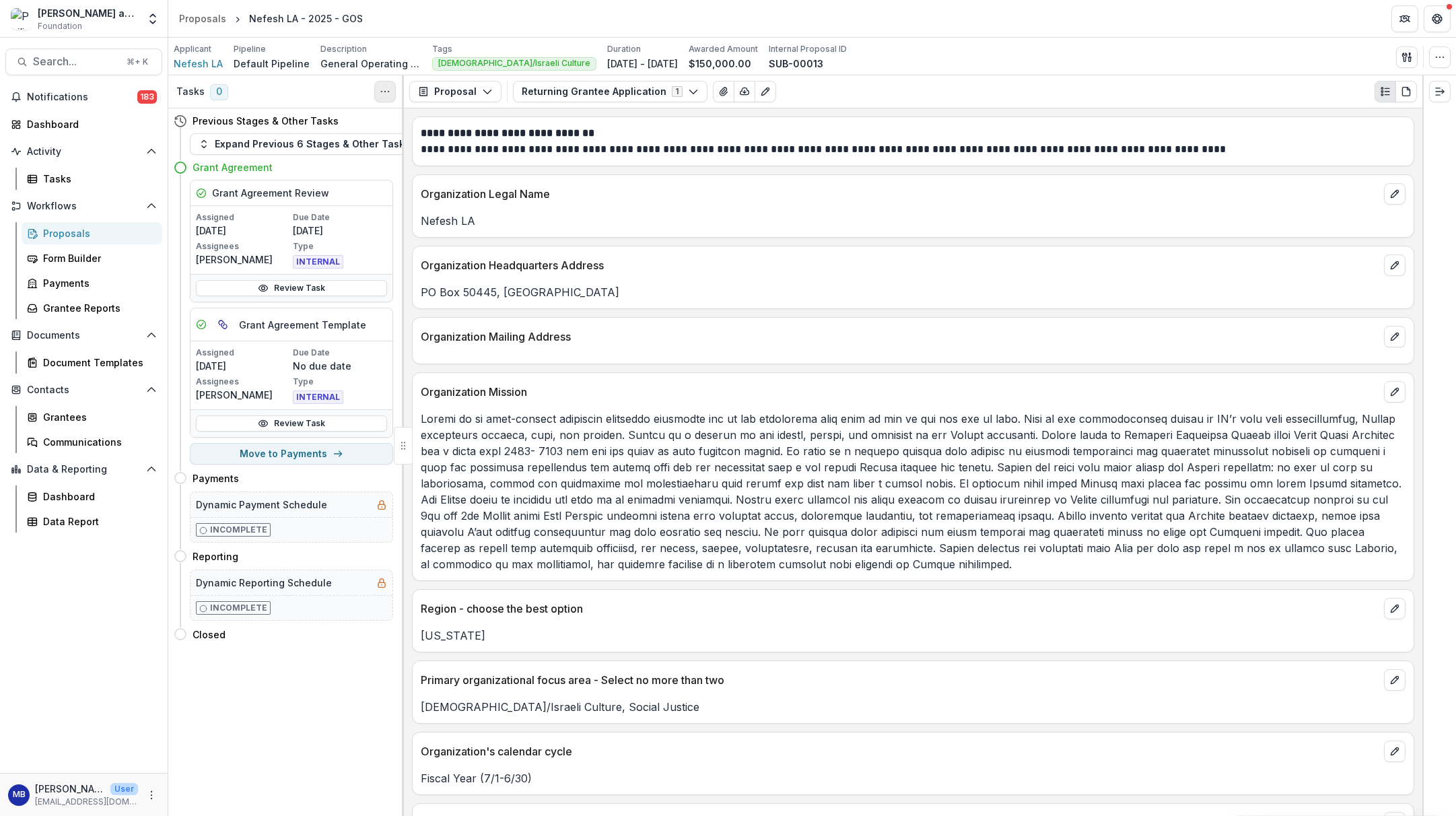
click at [386, 93] on icon "Toggle View Cancelled Tasks" at bounding box center [385, 91] width 11 height 11
click at [257, 143] on button "Expand Previous 6 Stages & Other Tasks" at bounding box center [304, 144] width 229 height 21
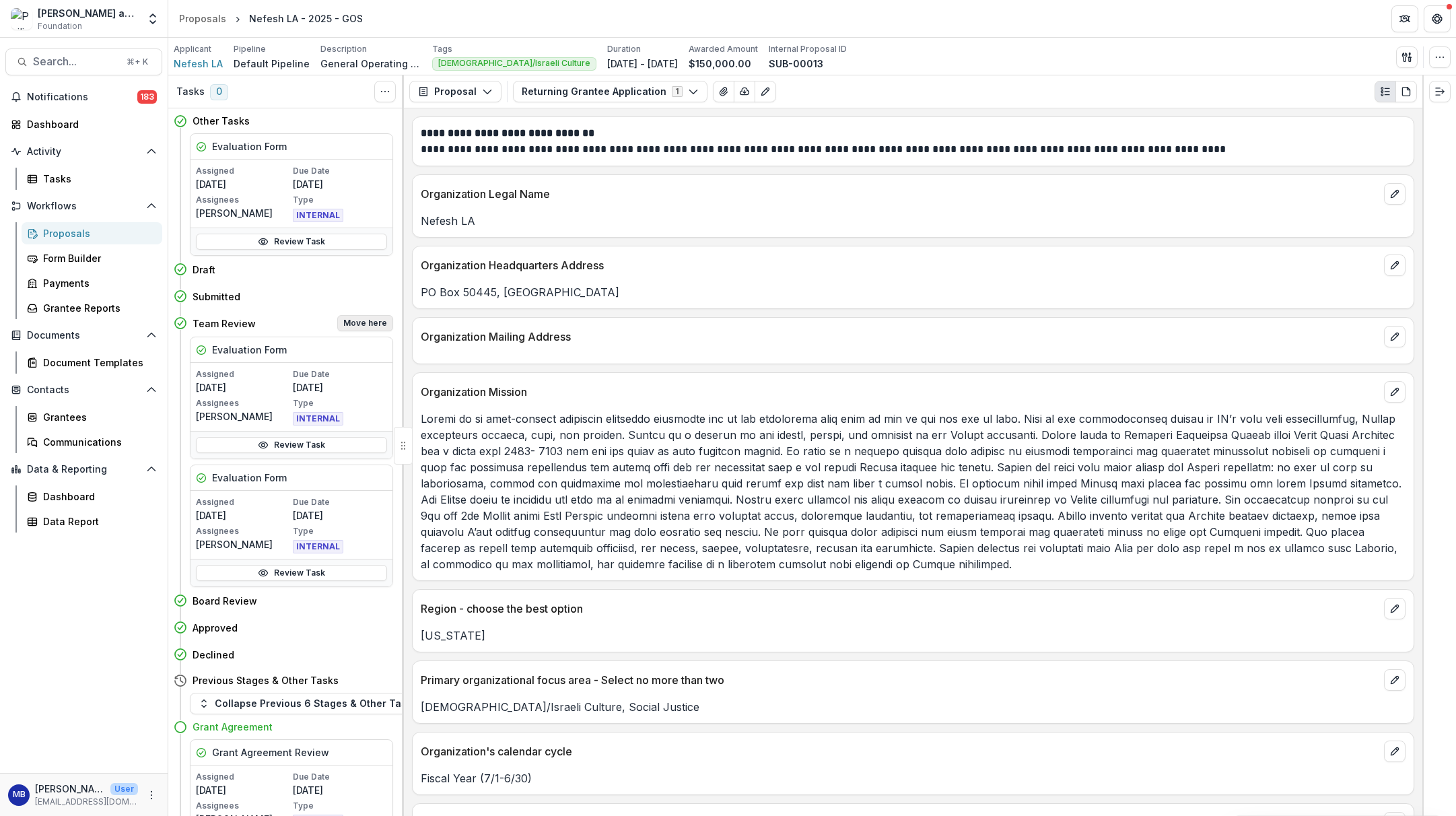
click at [359, 326] on button "Move here" at bounding box center [365, 323] width 56 height 16
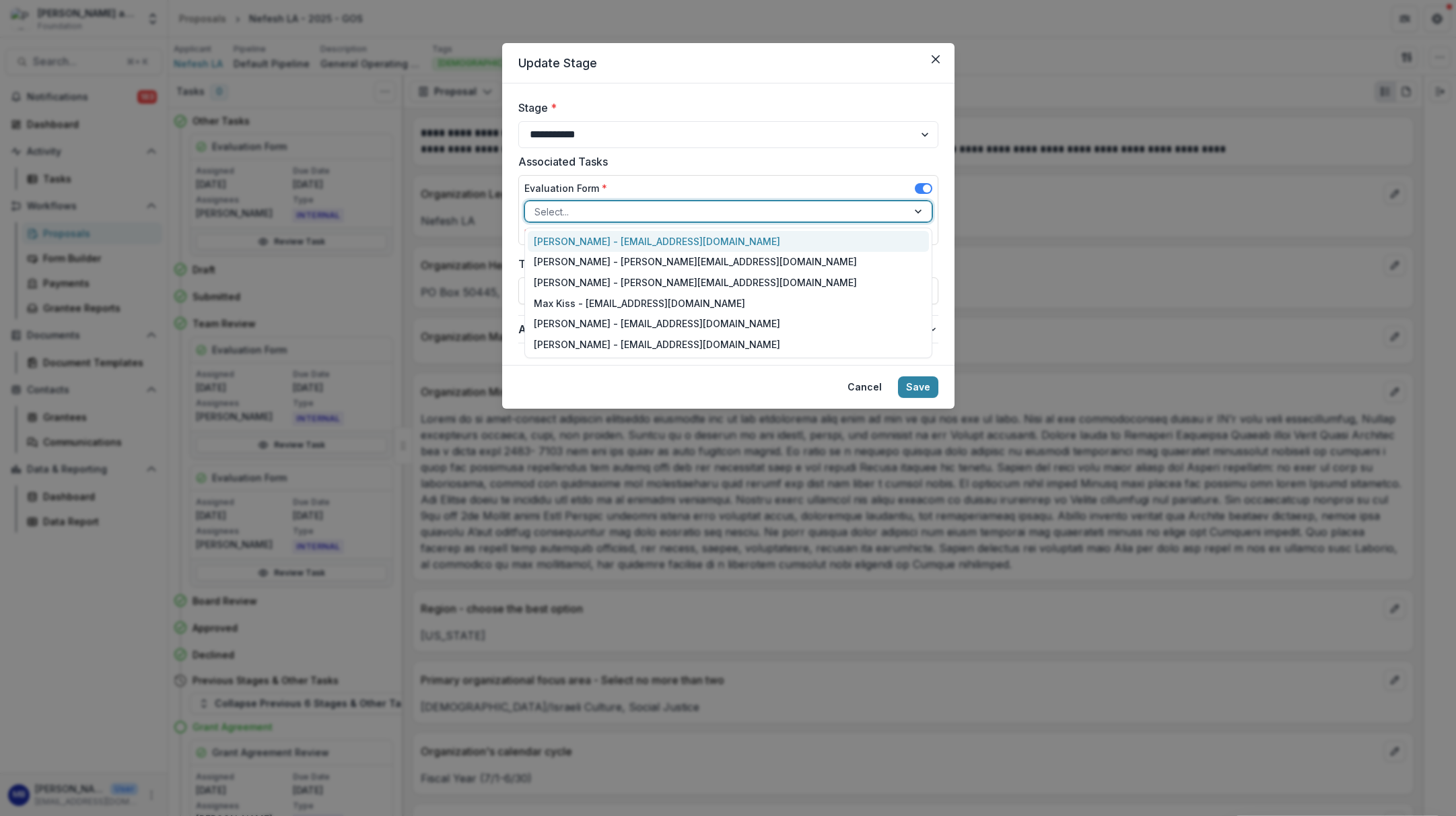
click at [918, 211] on div at bounding box center [919, 211] width 24 height 20
click at [762, 243] on div "[PERSON_NAME] - [EMAIL_ADDRESS][DOMAIN_NAME]" at bounding box center [728, 242] width 402 height 21
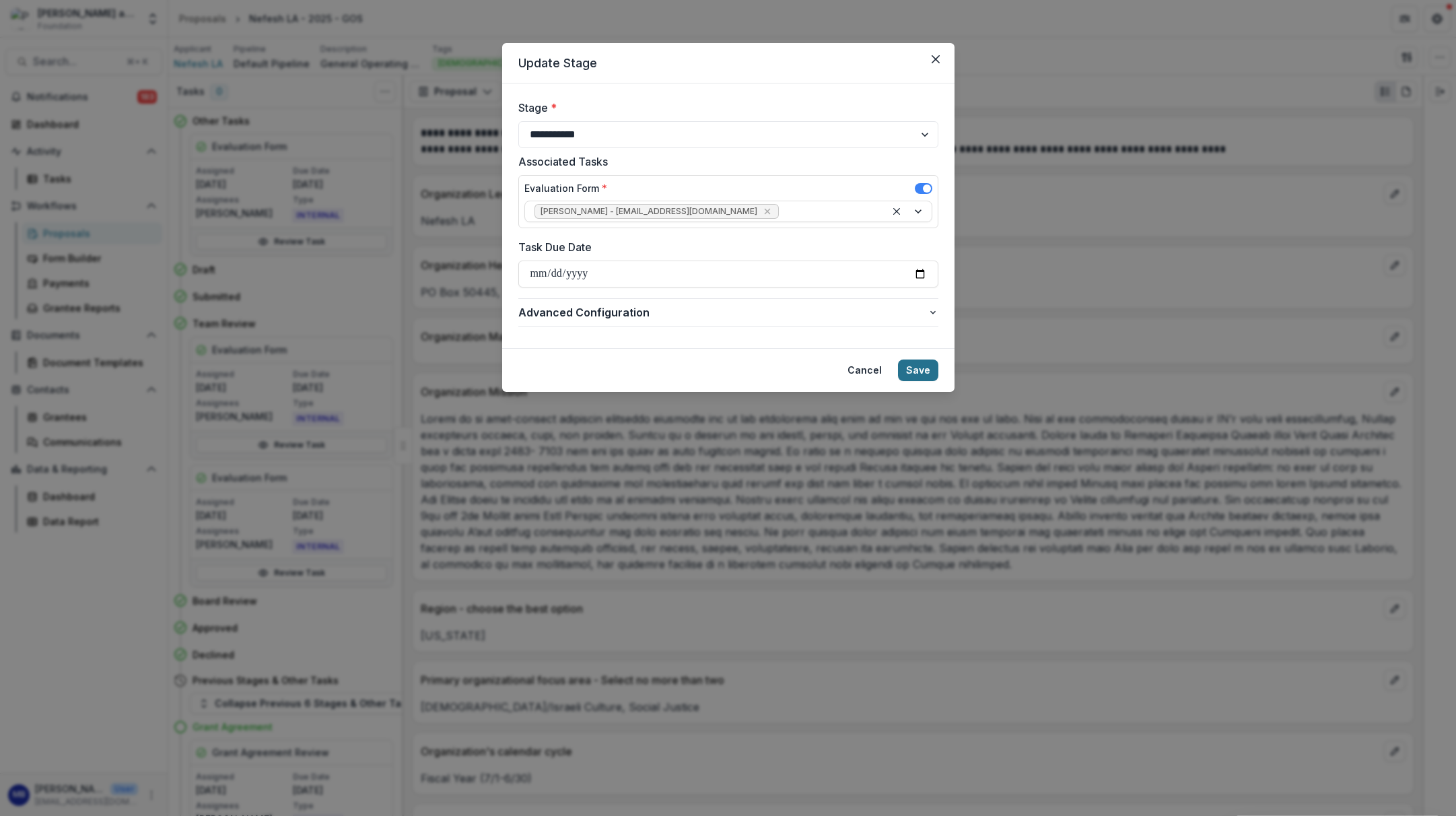
click at [919, 366] on button "Save" at bounding box center [918, 370] width 40 height 21
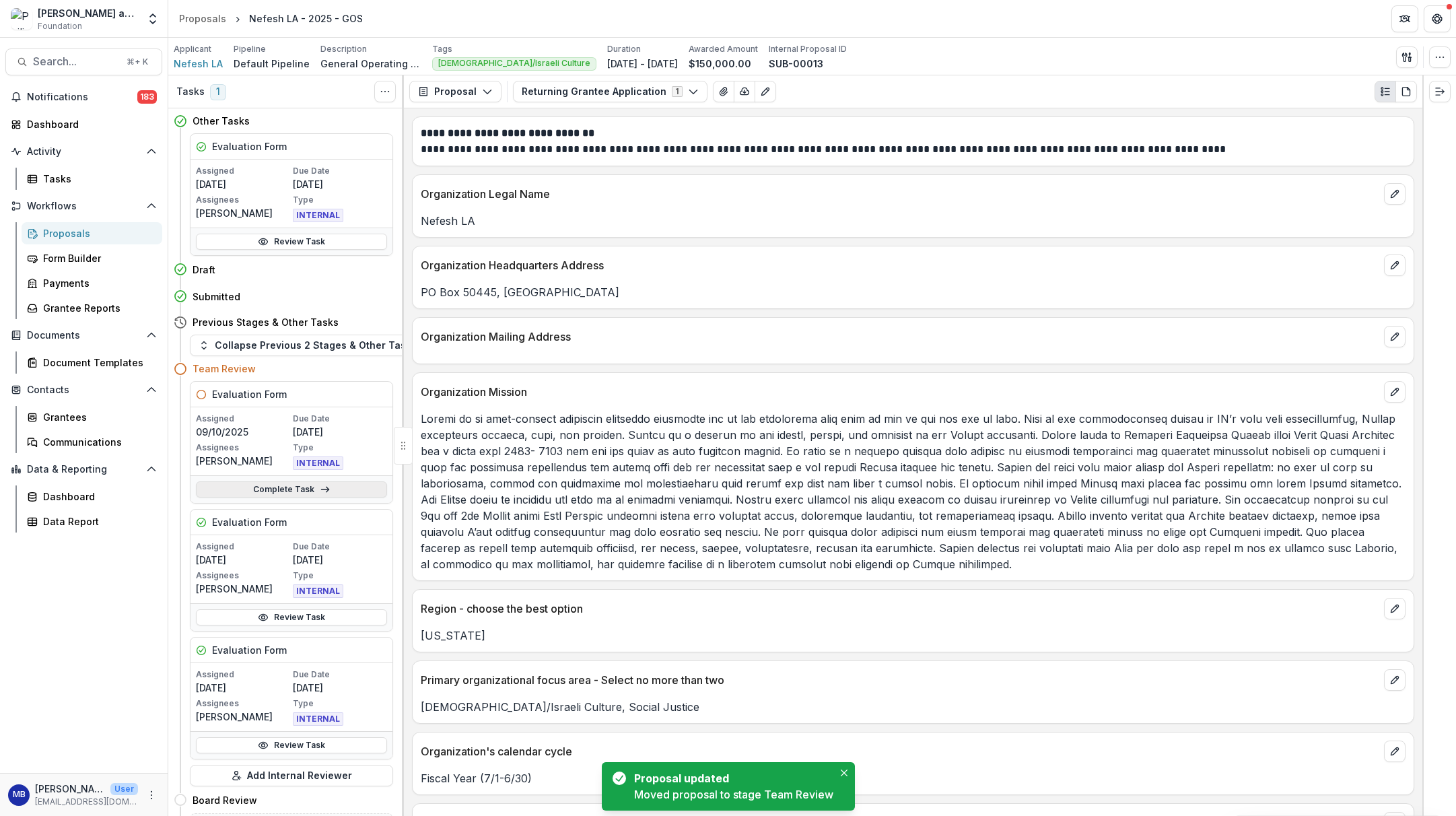
click at [289, 487] on link "Complete Task" at bounding box center [291, 489] width 191 height 16
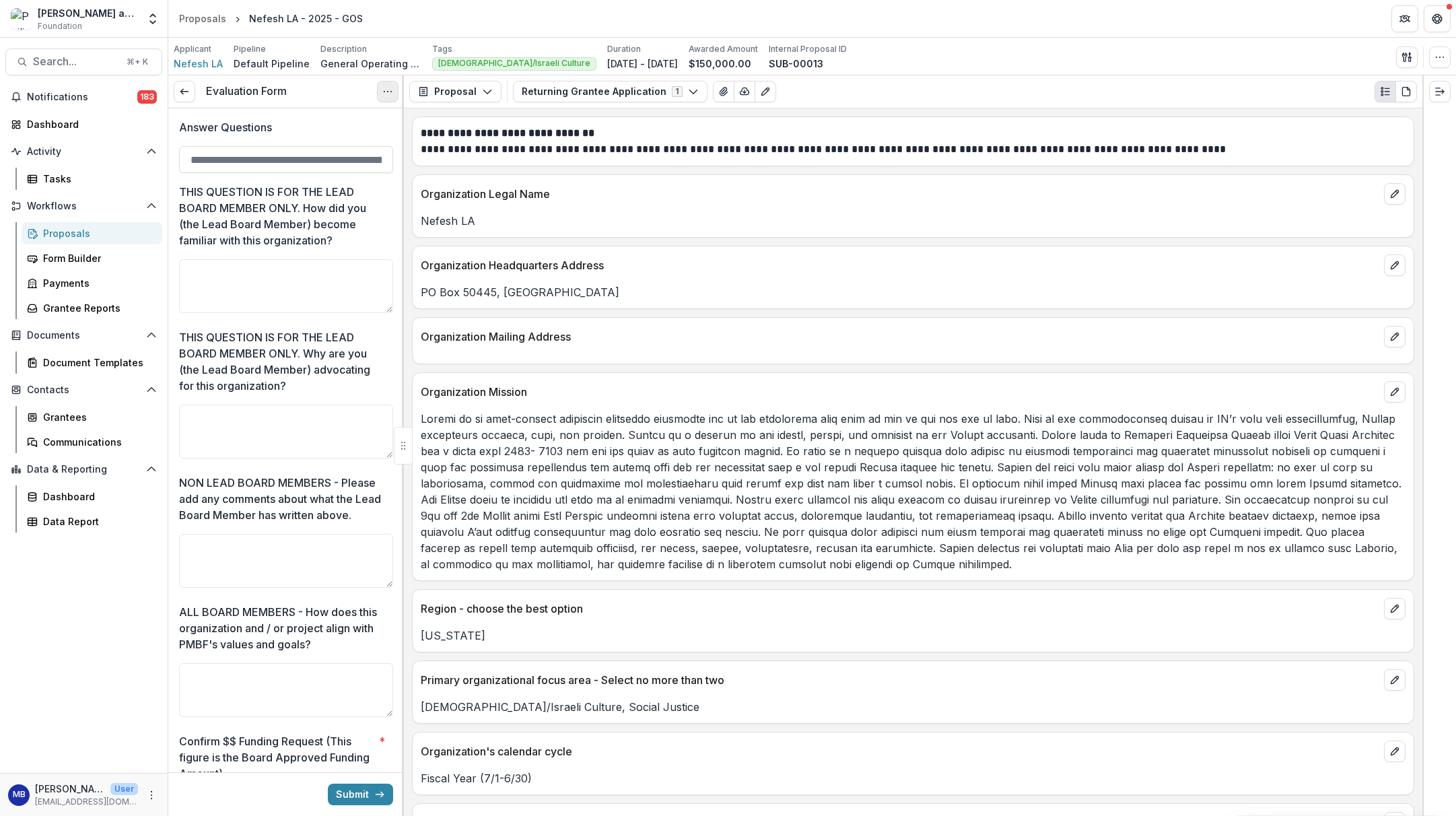
click at [386, 91] on icon "Options" at bounding box center [388, 91] width 11 height 11
click at [314, 148] on button "Cancel Task" at bounding box center [323, 150] width 144 height 22
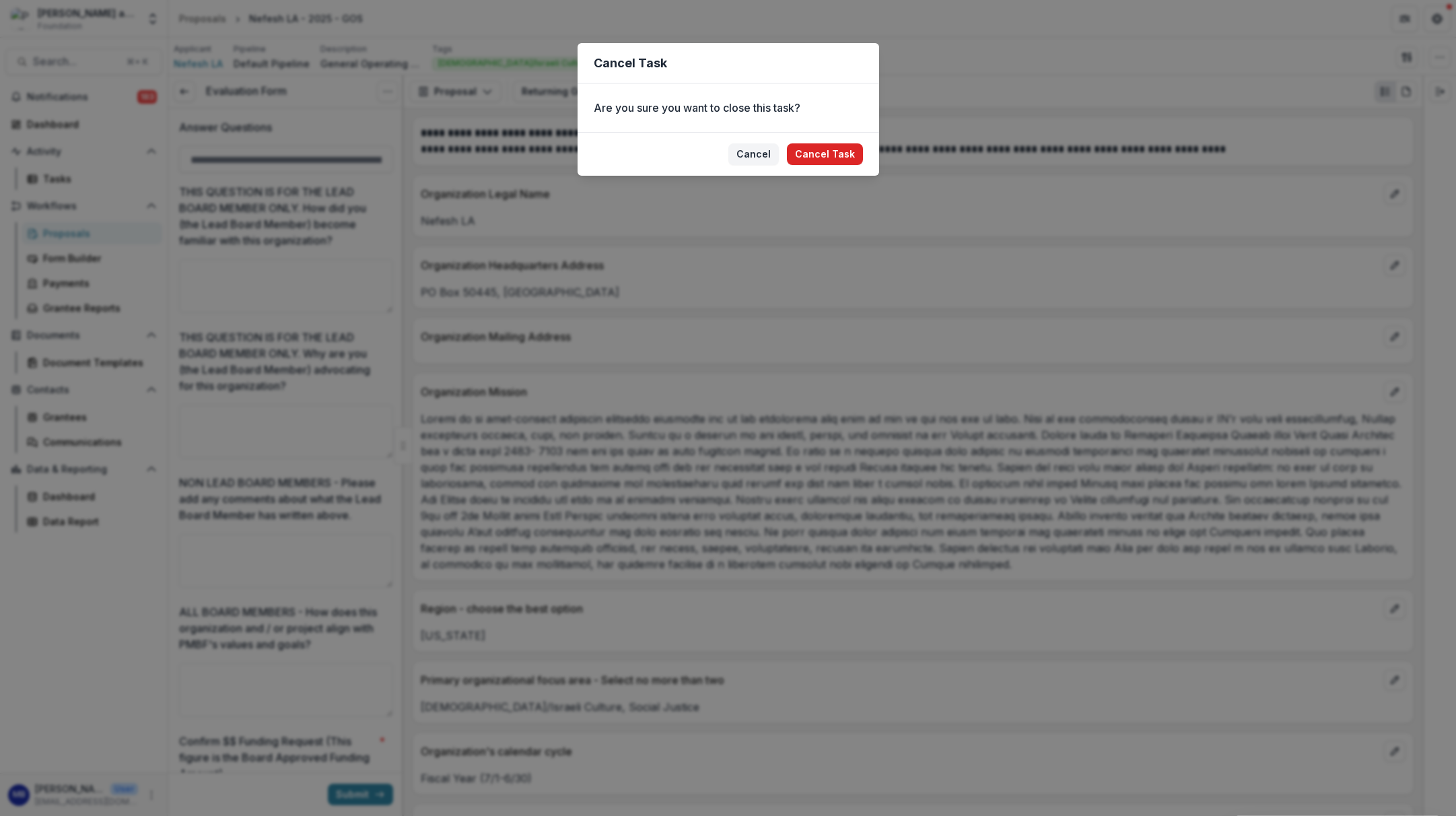
click at [842, 152] on button "Cancel Task" at bounding box center [825, 154] width 76 height 21
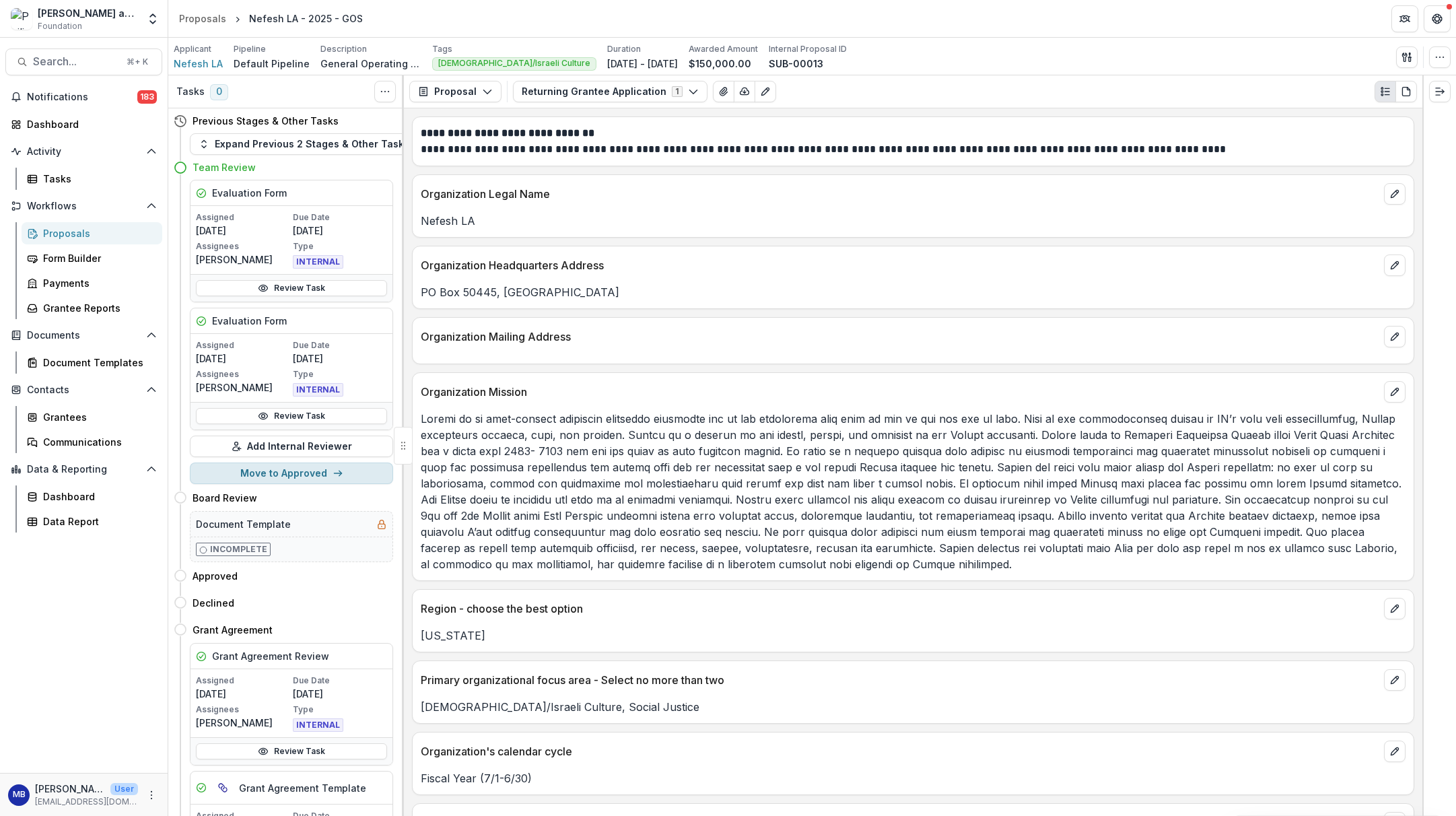
click at [303, 471] on button "Move to Approved" at bounding box center [291, 473] width 204 height 21
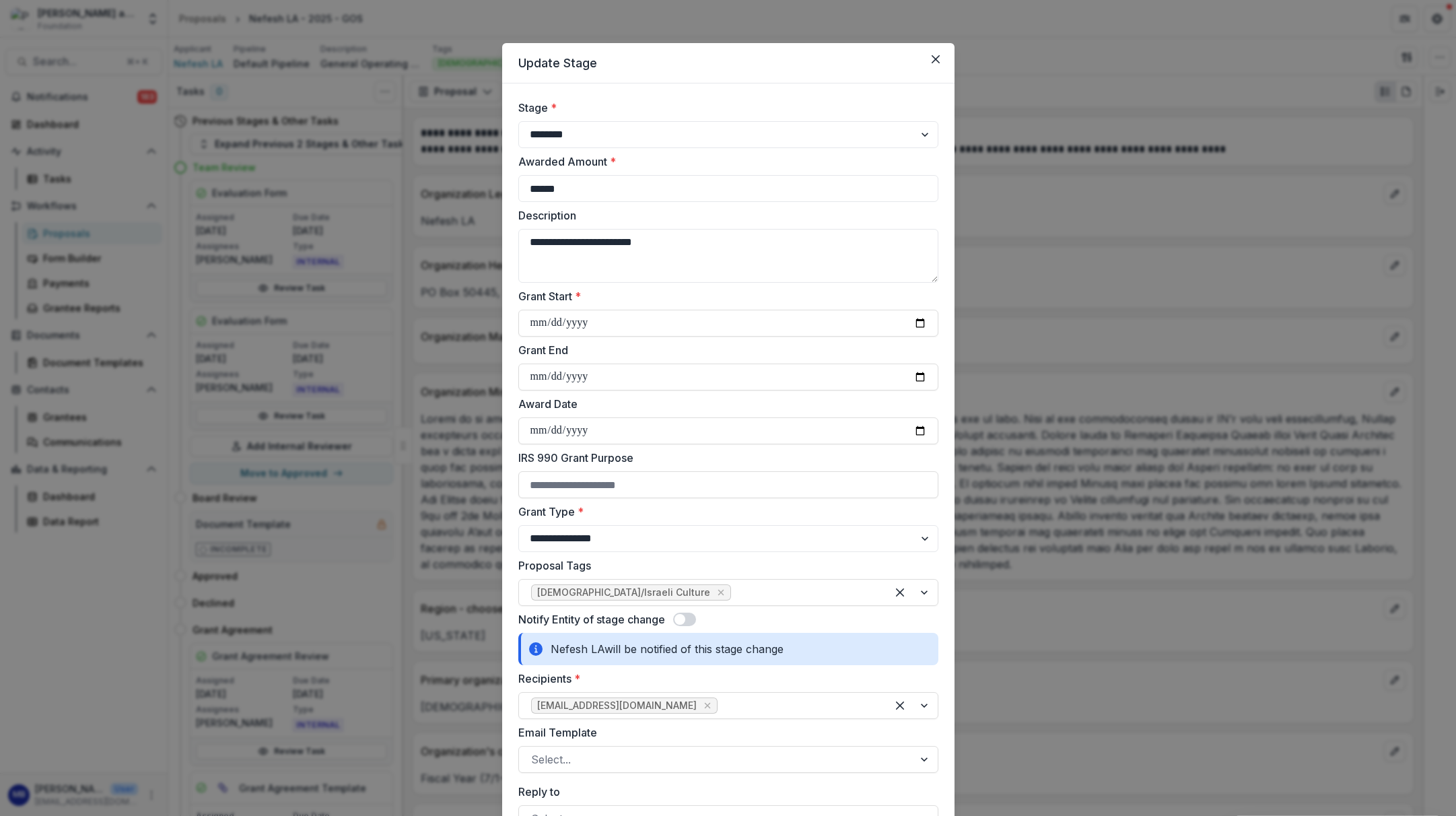
click at [688, 619] on span at bounding box center [684, 619] width 23 height 13
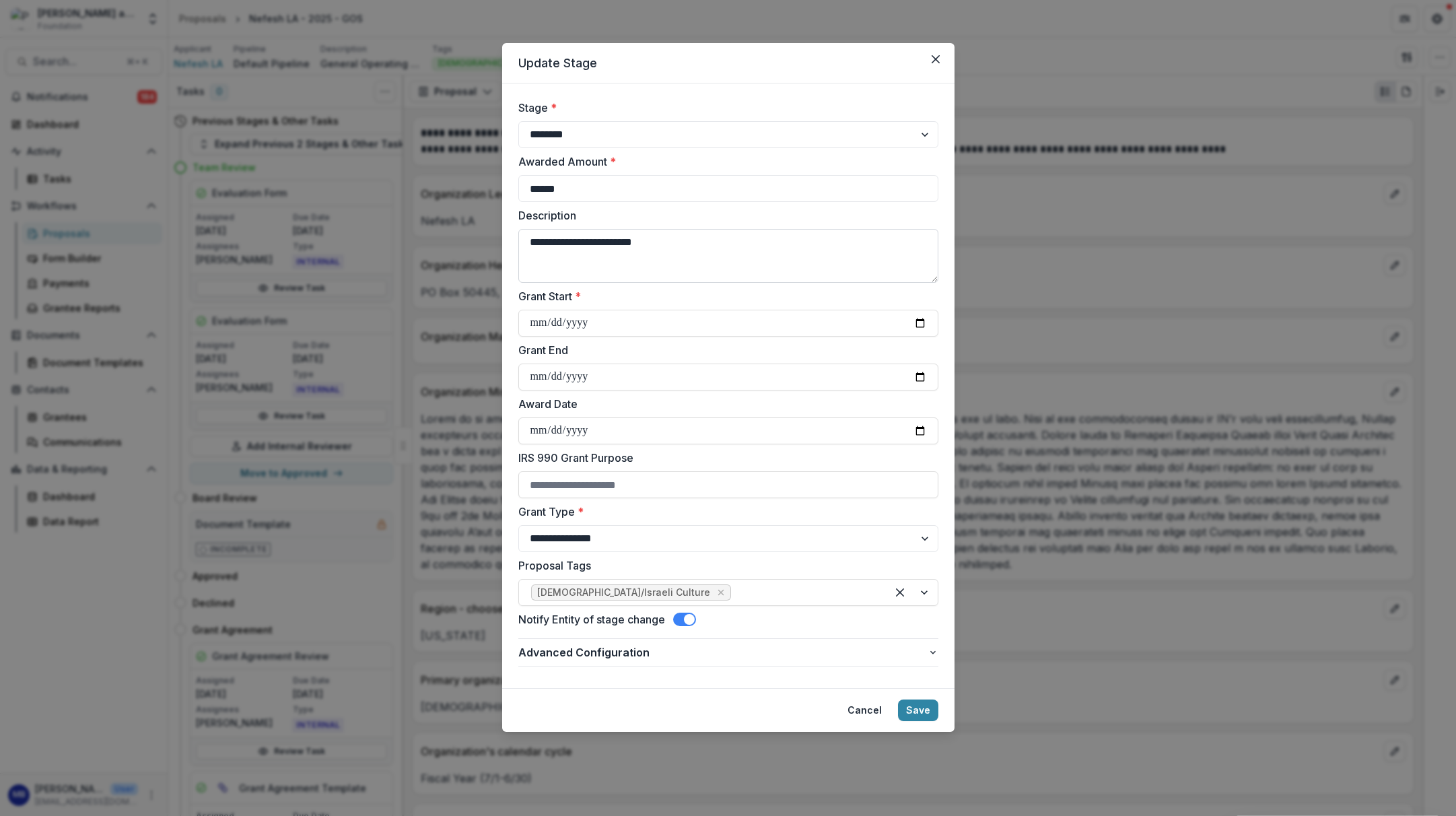
click at [674, 243] on textarea "**********" at bounding box center [728, 256] width 420 height 54
click at [712, 258] on textarea "**********" at bounding box center [728, 256] width 420 height 54
click at [905, 706] on button "Save" at bounding box center [918, 710] width 40 height 21
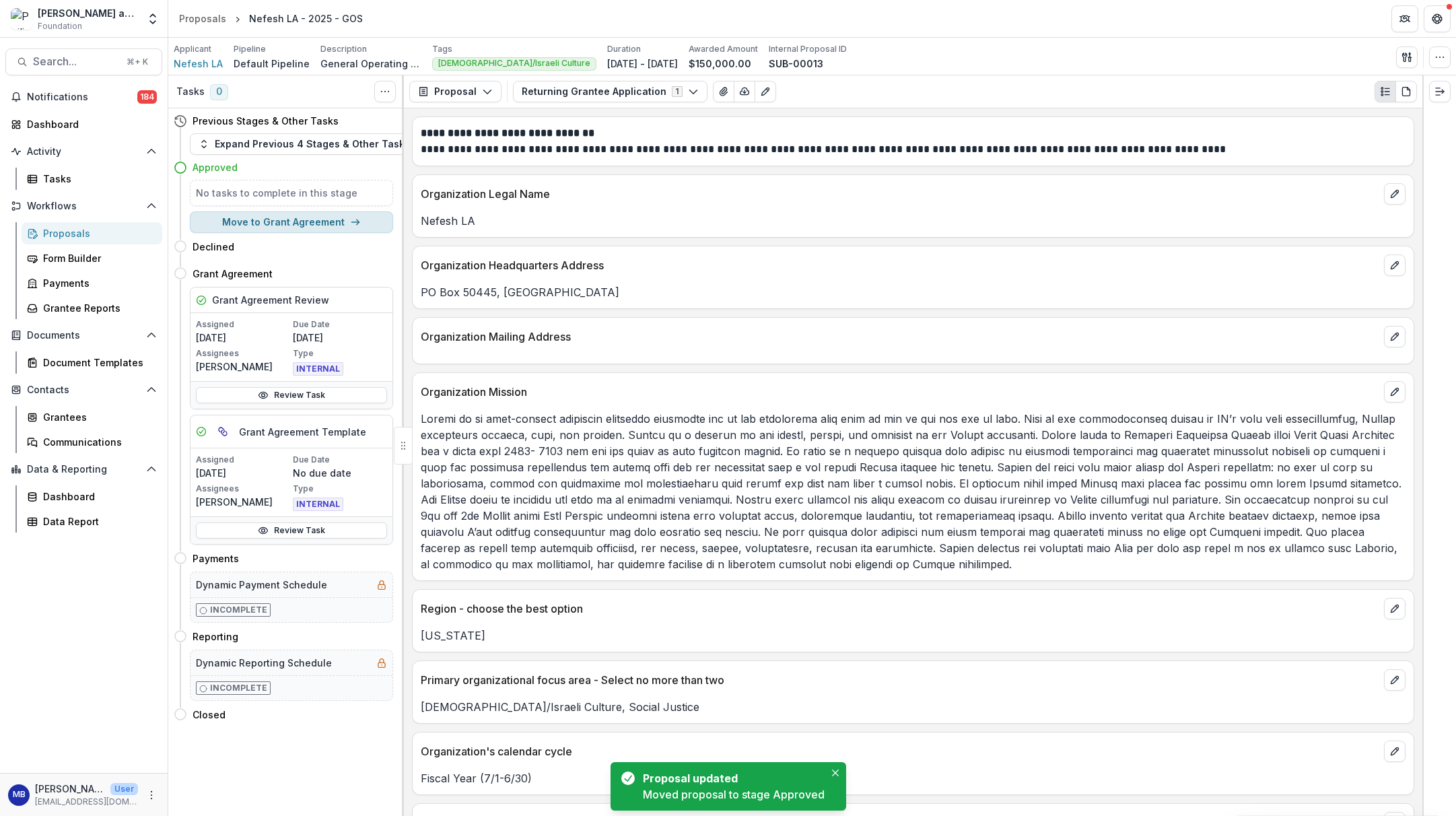
click at [302, 220] on button "Move to Grant Agreement" at bounding box center [291, 222] width 204 height 21
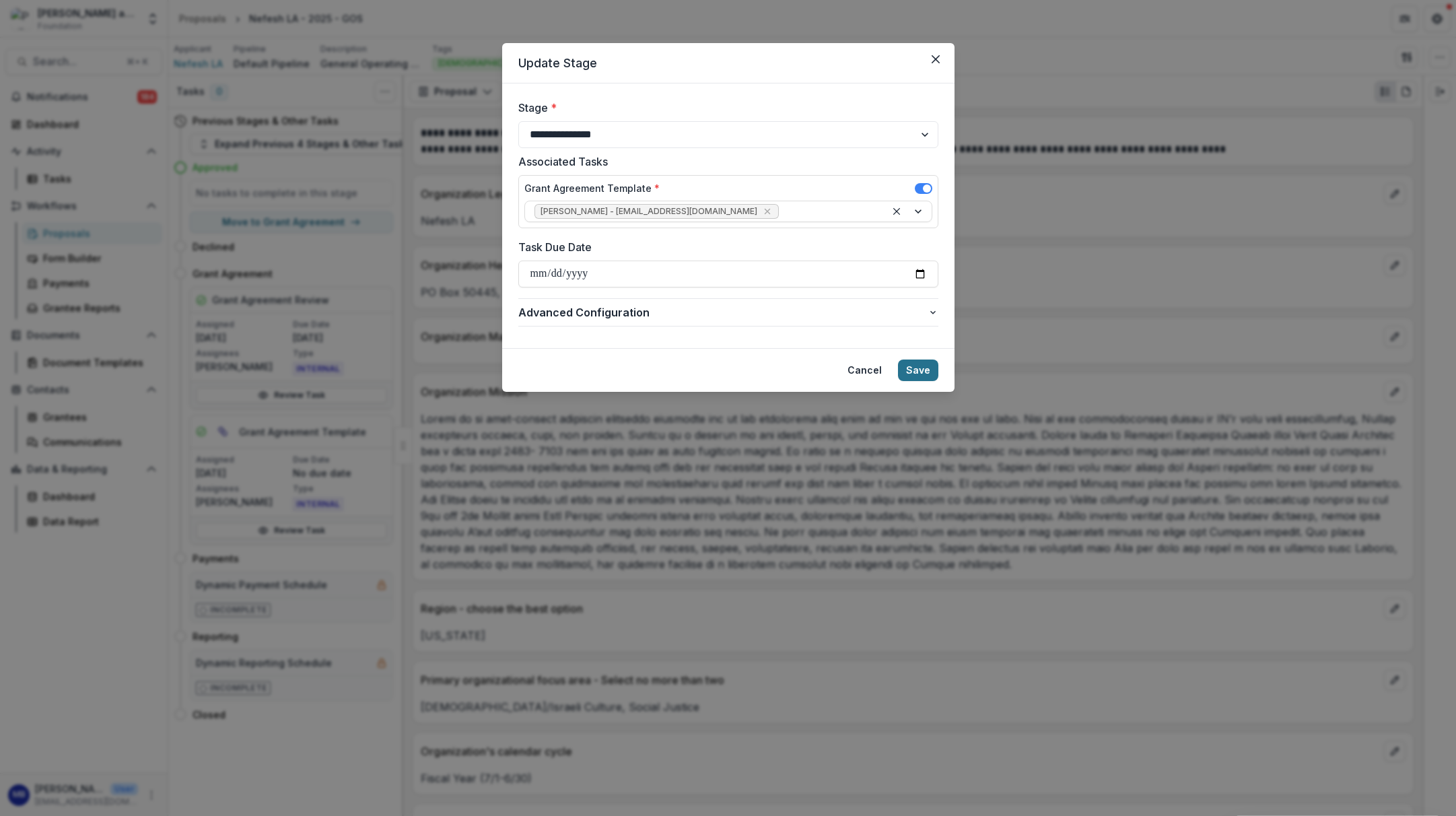
click at [915, 369] on button "Save" at bounding box center [918, 370] width 40 height 21
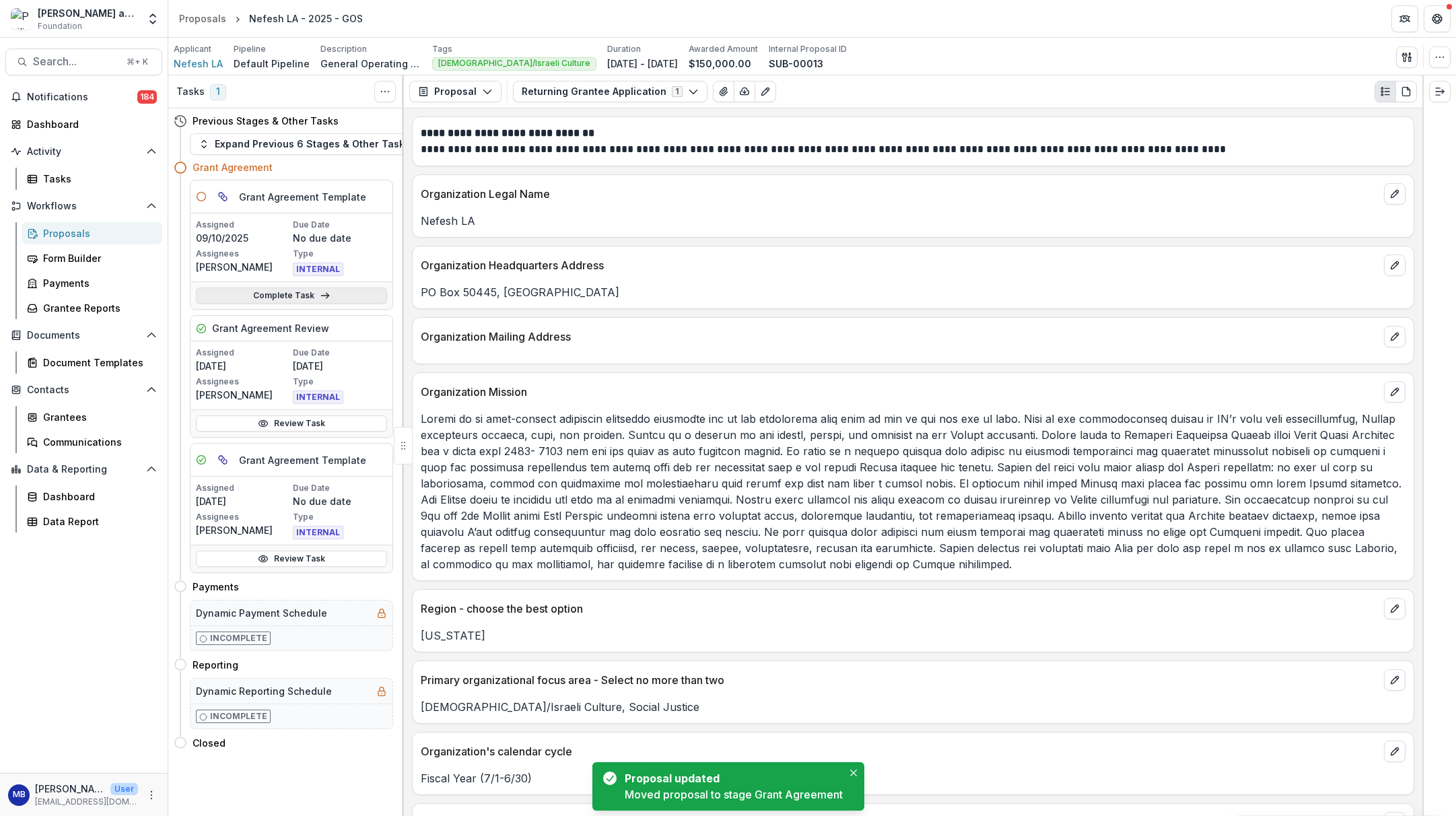
click at [302, 292] on link "Complete Task" at bounding box center [291, 295] width 191 height 16
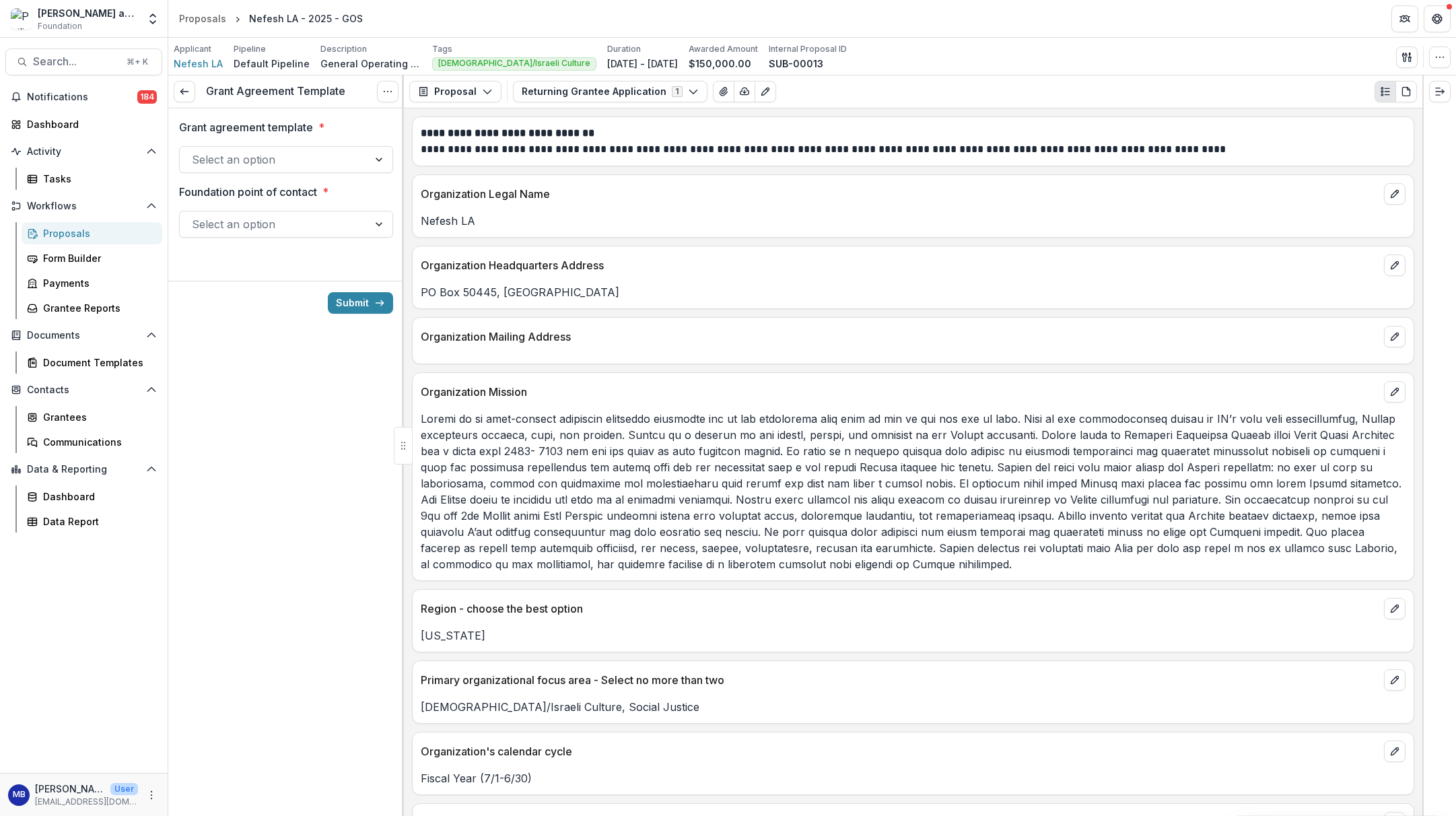
click at [375, 154] on div at bounding box center [380, 159] width 24 height 26
click at [311, 190] on div "Grant Agreement" at bounding box center [286, 191] width 208 height 25
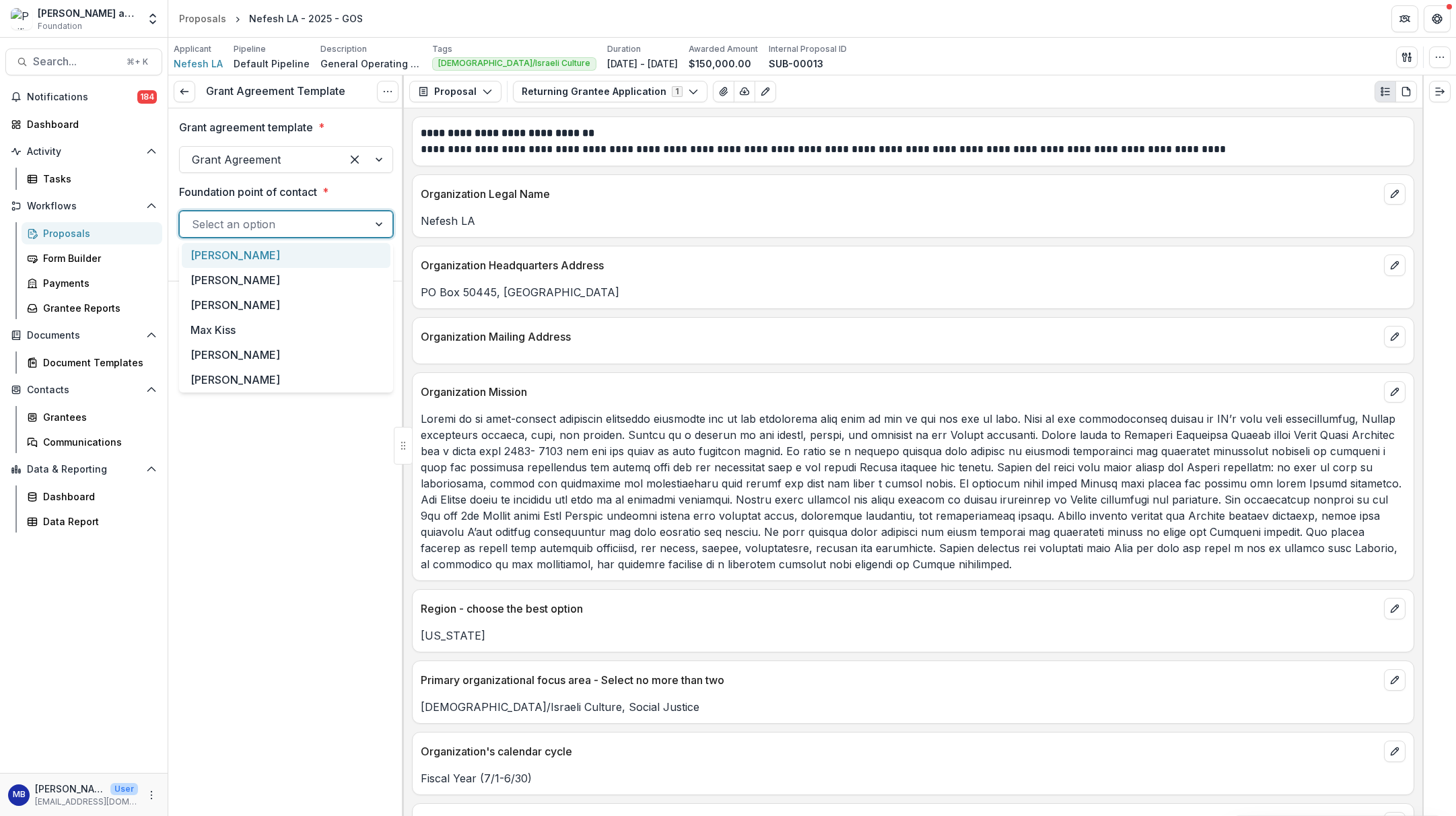
click at [375, 224] on div at bounding box center [380, 224] width 24 height 26
click at [285, 251] on div "[PERSON_NAME]" at bounding box center [286, 256] width 208 height 25
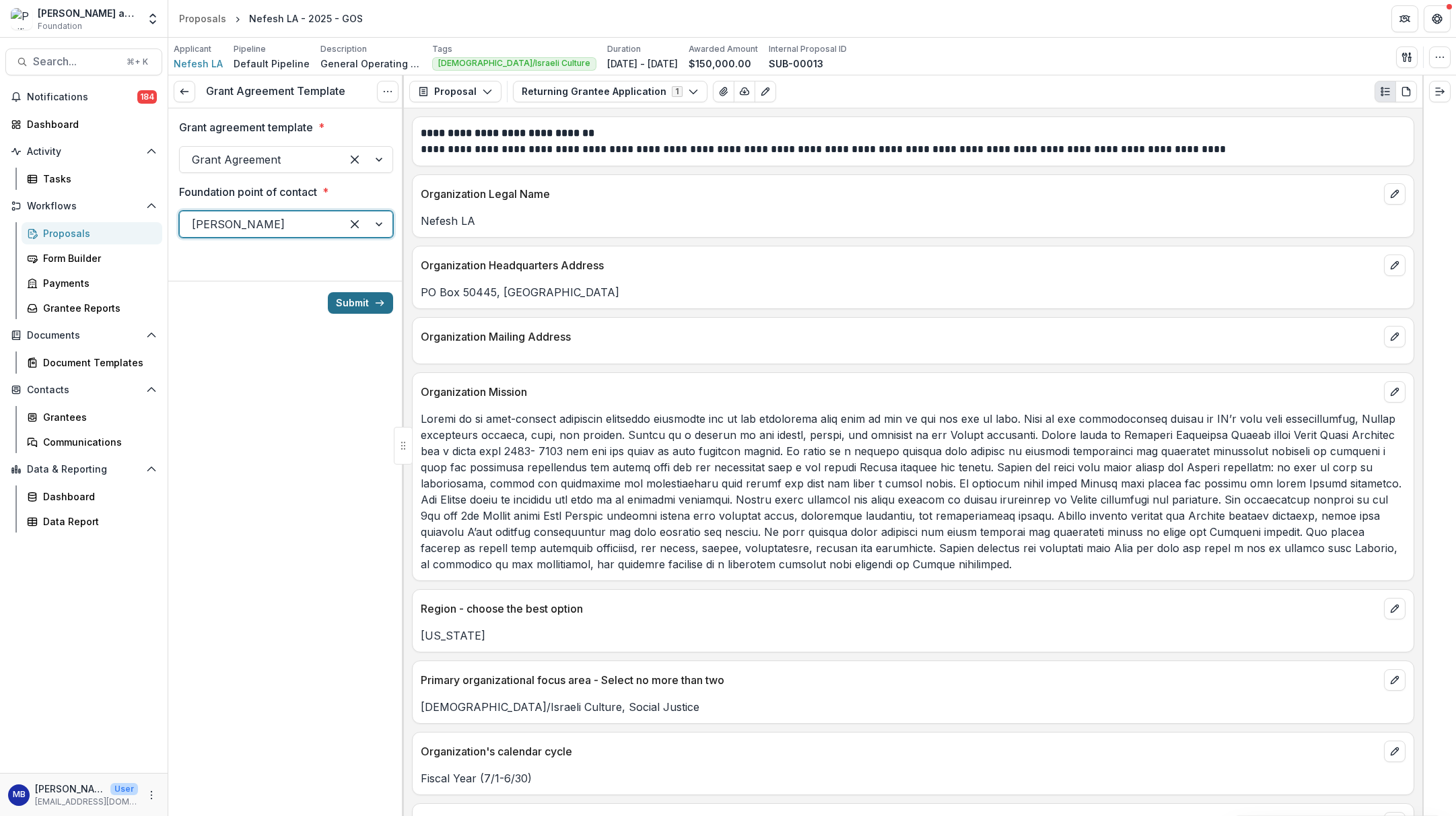
click at [349, 302] on button "Submit" at bounding box center [361, 303] width 65 height 21
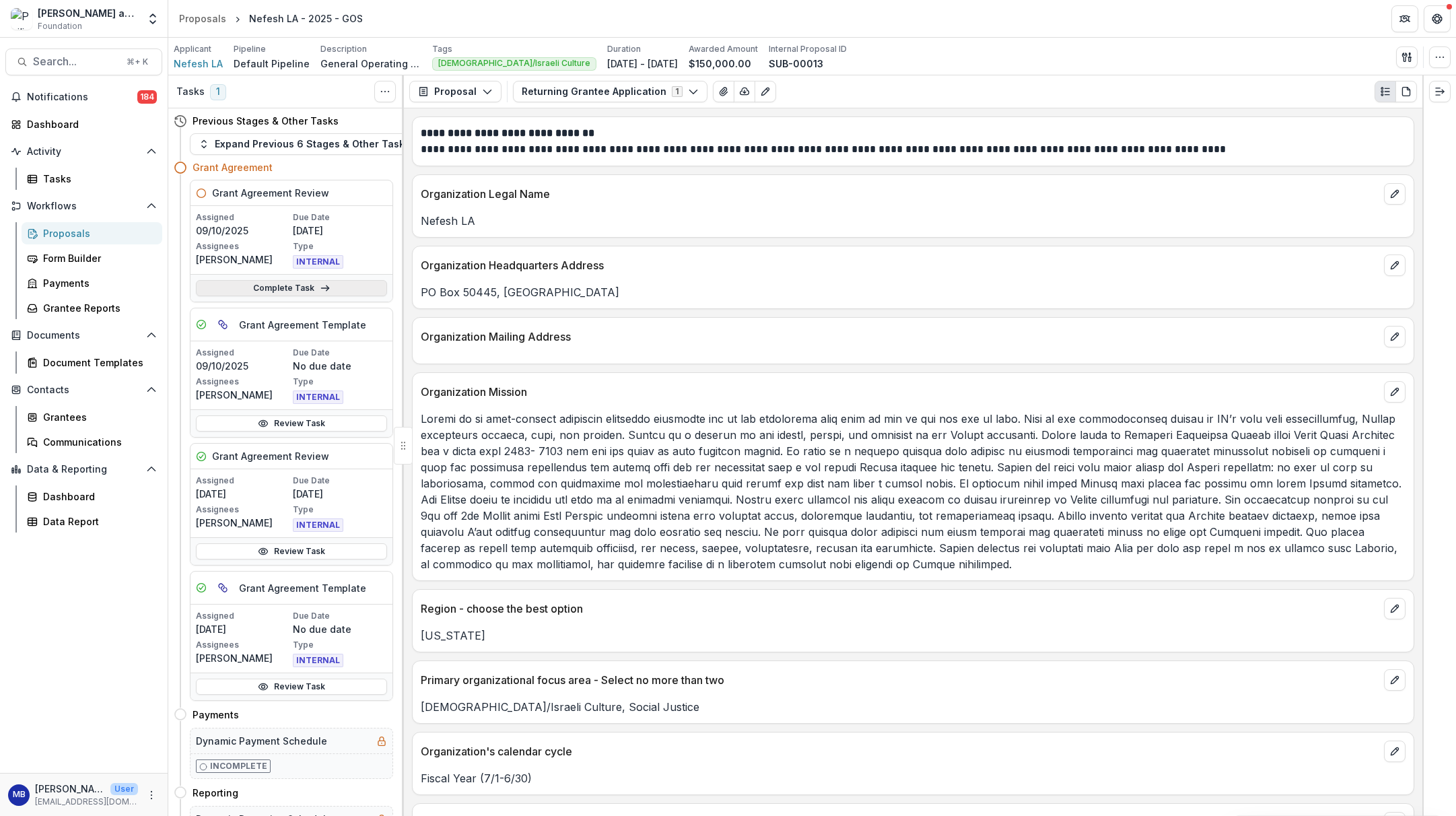
click at [296, 287] on link "Complete Task" at bounding box center [291, 287] width 191 height 16
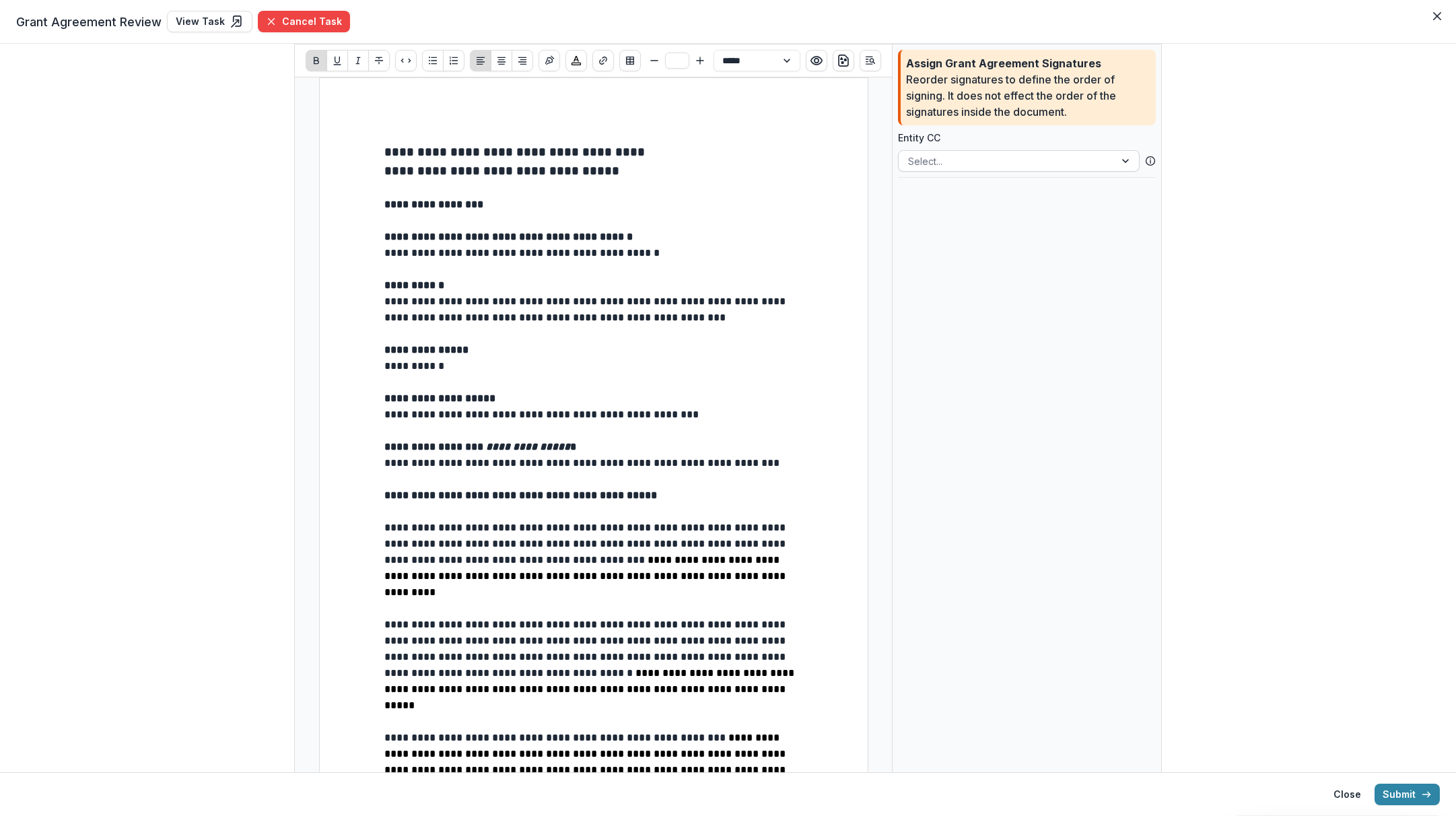
click at [1122, 159] on div at bounding box center [1126, 161] width 24 height 20
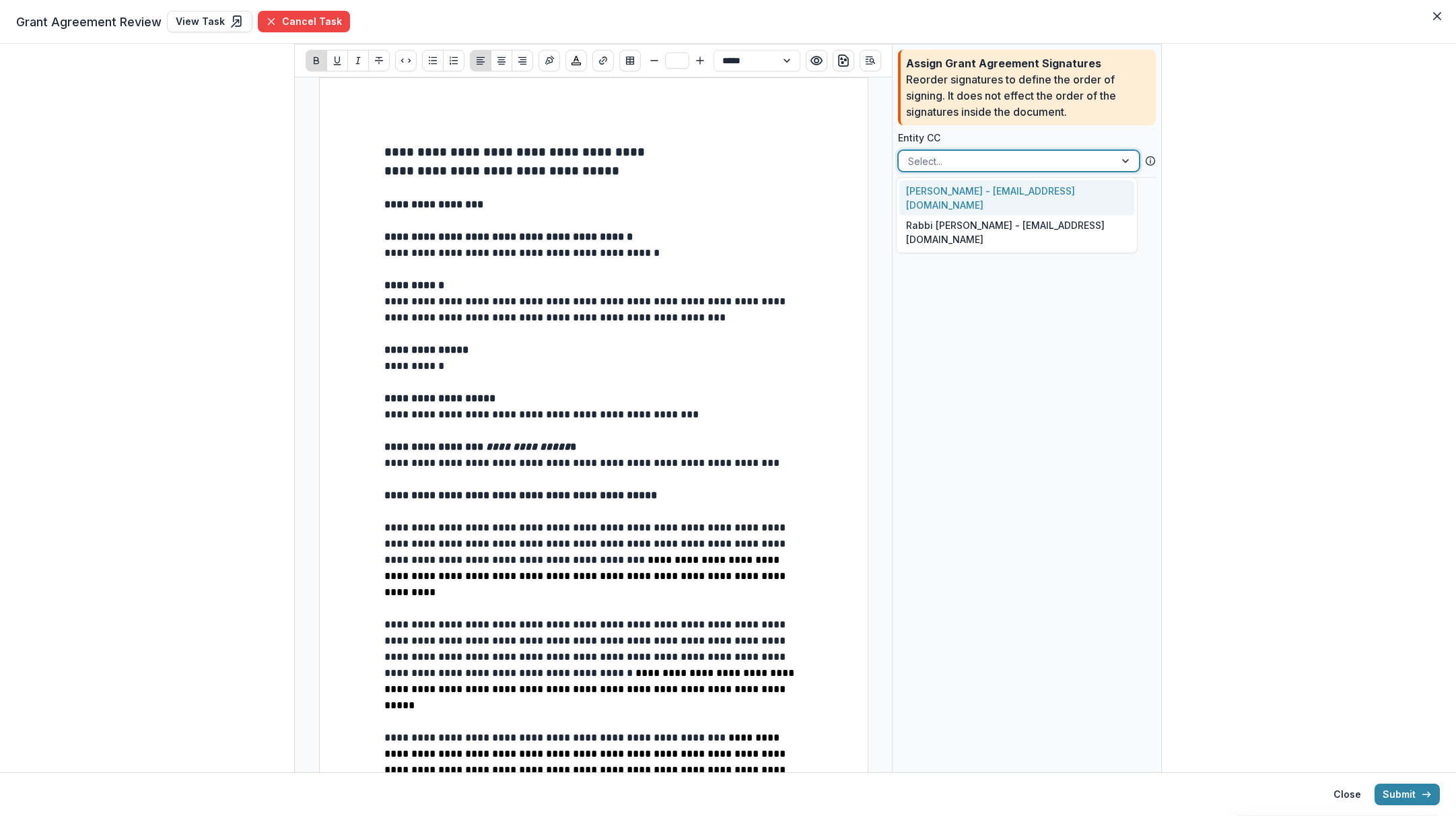
click at [1063, 195] on div "[PERSON_NAME] - [EMAIL_ADDRESS][DOMAIN_NAME]" at bounding box center [1016, 198] width 235 height 35
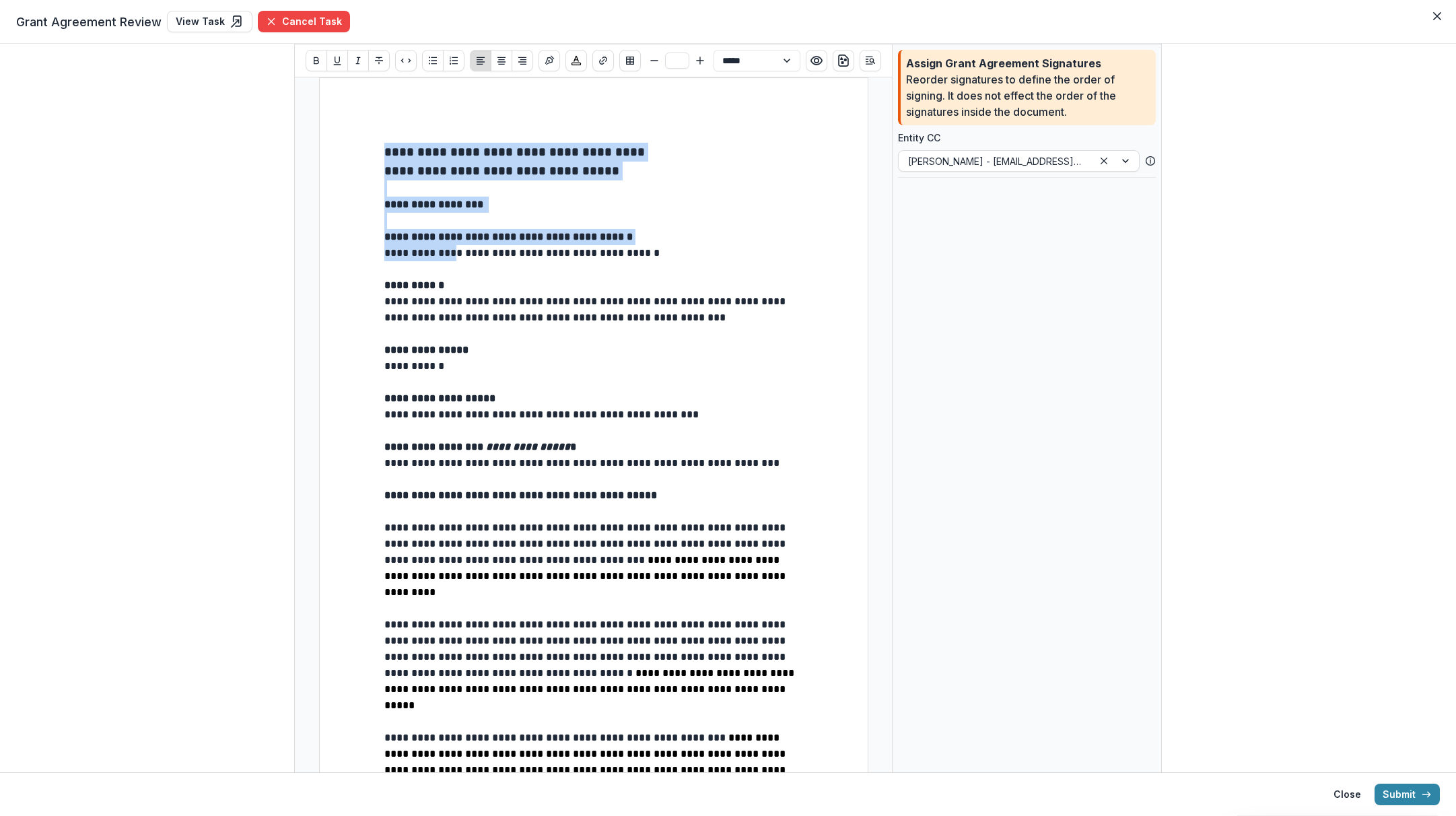
drag, startPoint x: 377, startPoint y: 251, endPoint x: 465, endPoint y: 253, distance: 88.0
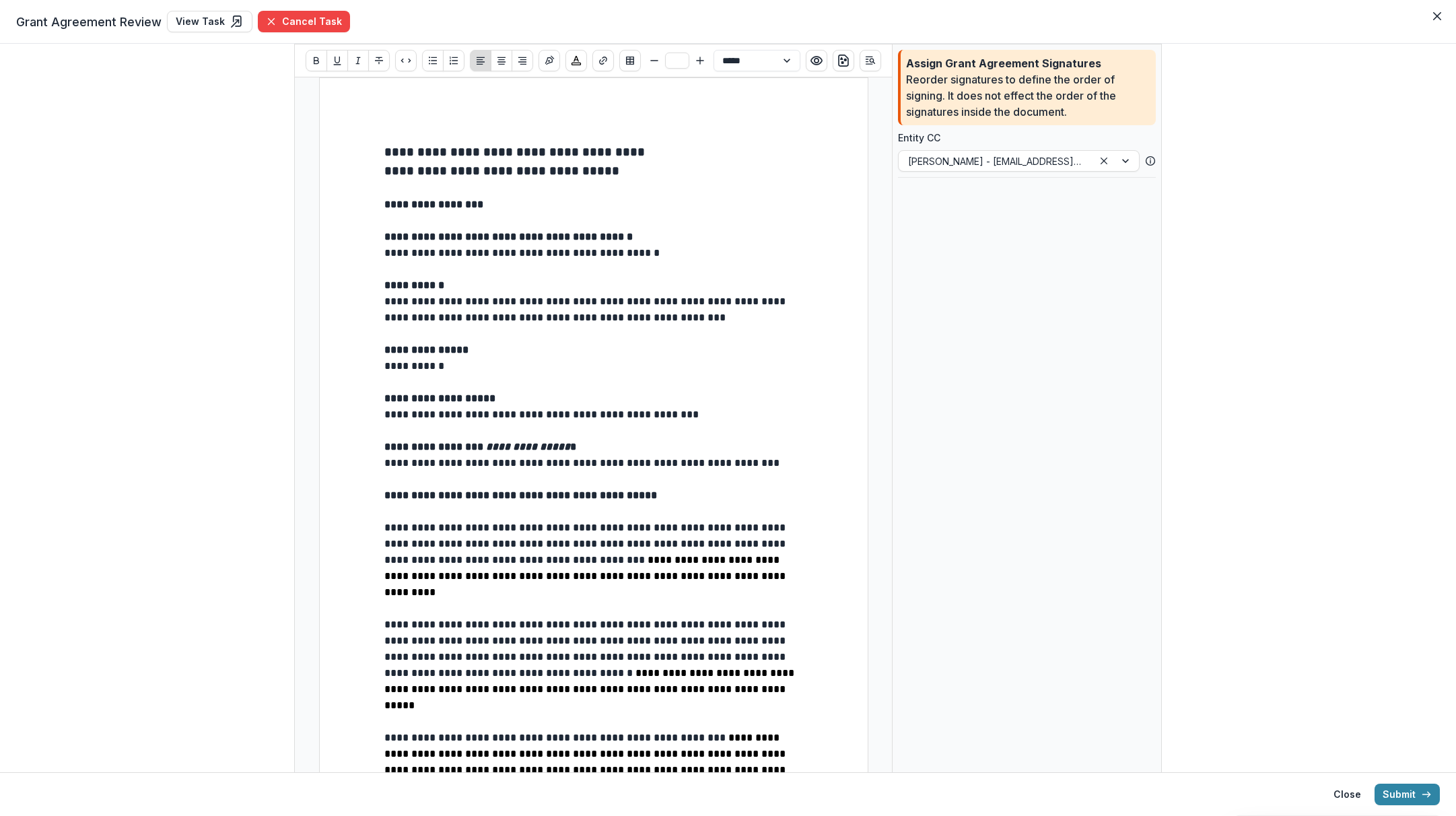
click at [598, 264] on p at bounding box center [593, 269] width 419 height 16
drag, startPoint x: 708, startPoint y: 252, endPoint x: 377, endPoint y: 249, distance: 331.0
drag, startPoint x: 380, startPoint y: 296, endPoint x: 451, endPoint y: 314, distance: 73.2
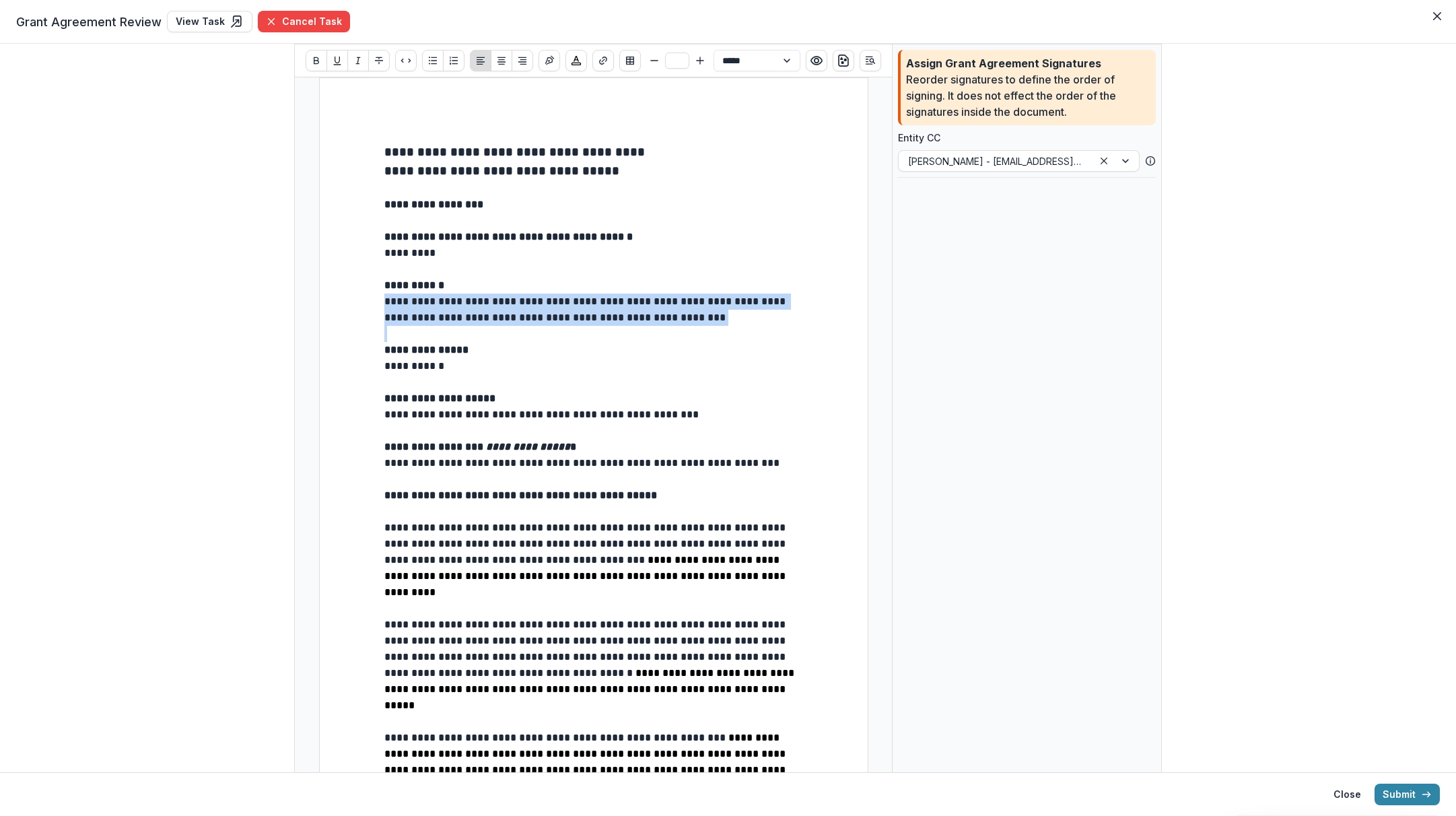
drag, startPoint x: 382, startPoint y: 298, endPoint x: 796, endPoint y: 328, distance: 415.1
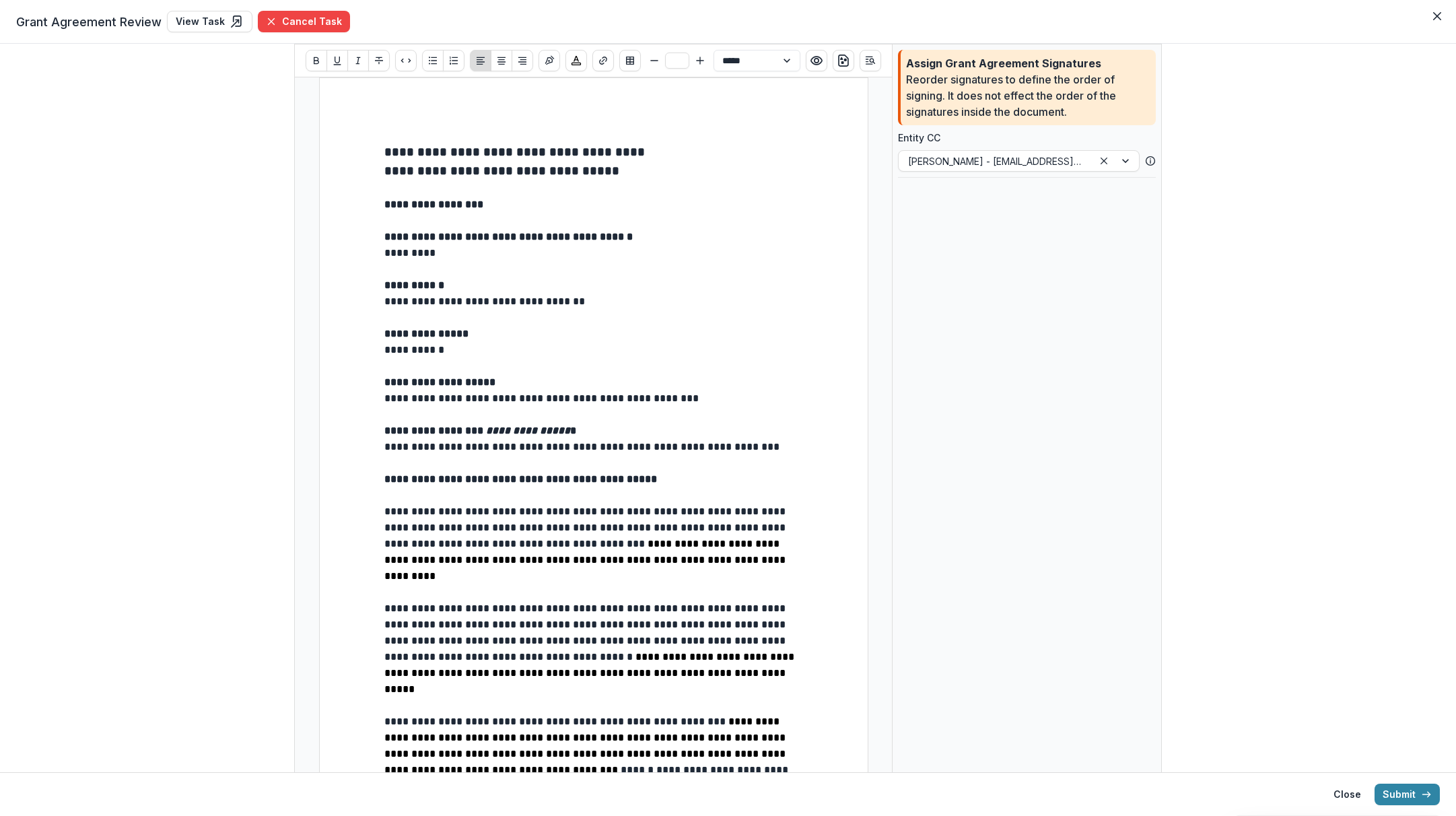
drag, startPoint x: 380, startPoint y: 397, endPoint x: 464, endPoint y: 398, distance: 84.0
drag, startPoint x: 721, startPoint y: 398, endPoint x: 381, endPoint y: 402, distance: 340.0
click at [384, 402] on p "**********" at bounding box center [593, 398] width 419 height 16
click at [388, 401] on p "**********" at bounding box center [593, 398] width 419 height 16
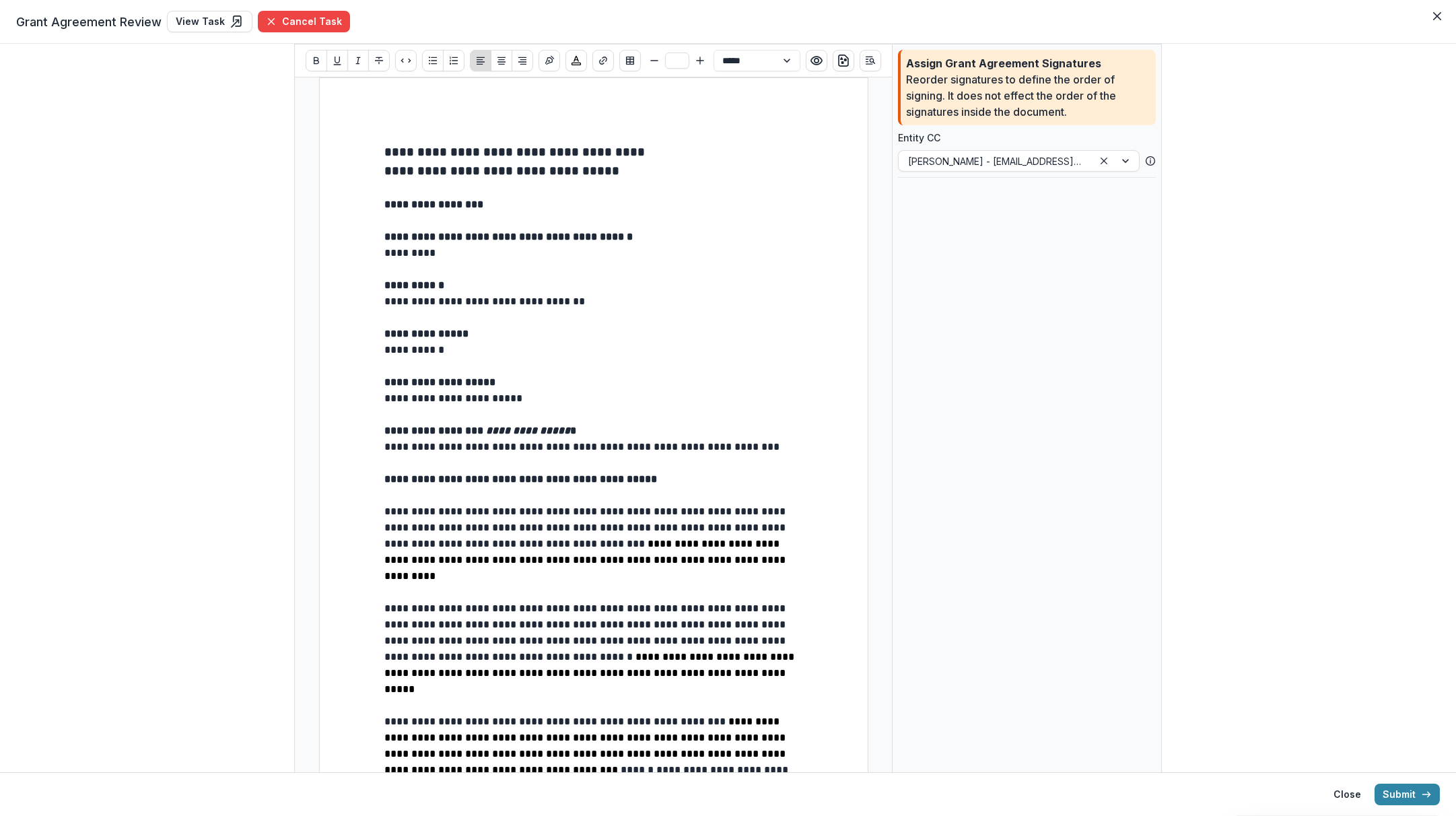
drag, startPoint x: 379, startPoint y: 445, endPoint x: 518, endPoint y: 446, distance: 139.0
drag, startPoint x: 793, startPoint y: 447, endPoint x: 382, endPoint y: 445, distance: 411.0
click at [384, 445] on p "**********" at bounding box center [593, 447] width 419 height 16
click at [1199, 764] on button "Submit" at bounding box center [1408, 795] width 65 height 21
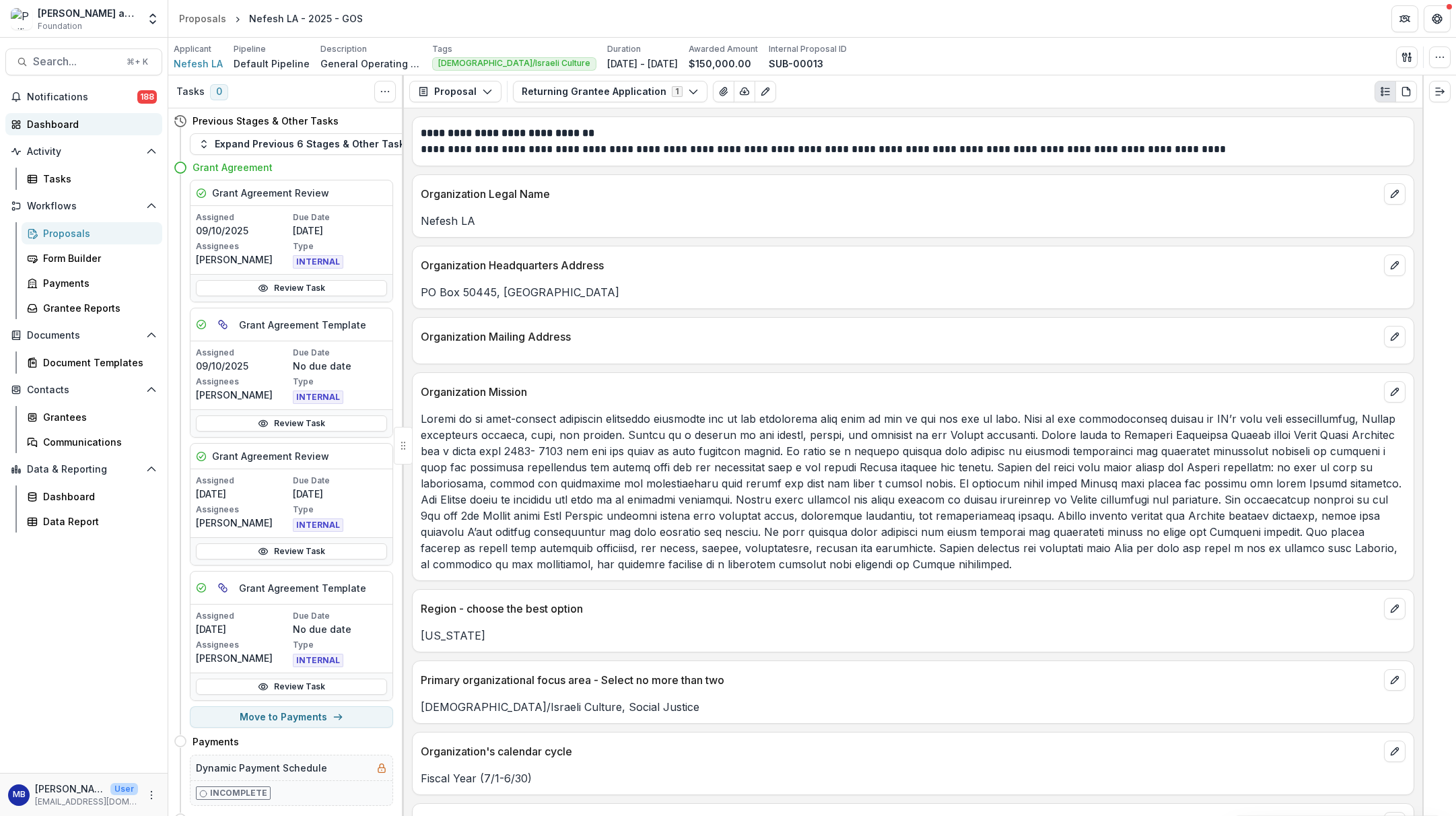
click at [50, 125] on div "Dashboard" at bounding box center [89, 124] width 125 height 14
